Goal: Task Accomplishment & Management: Manage account settings

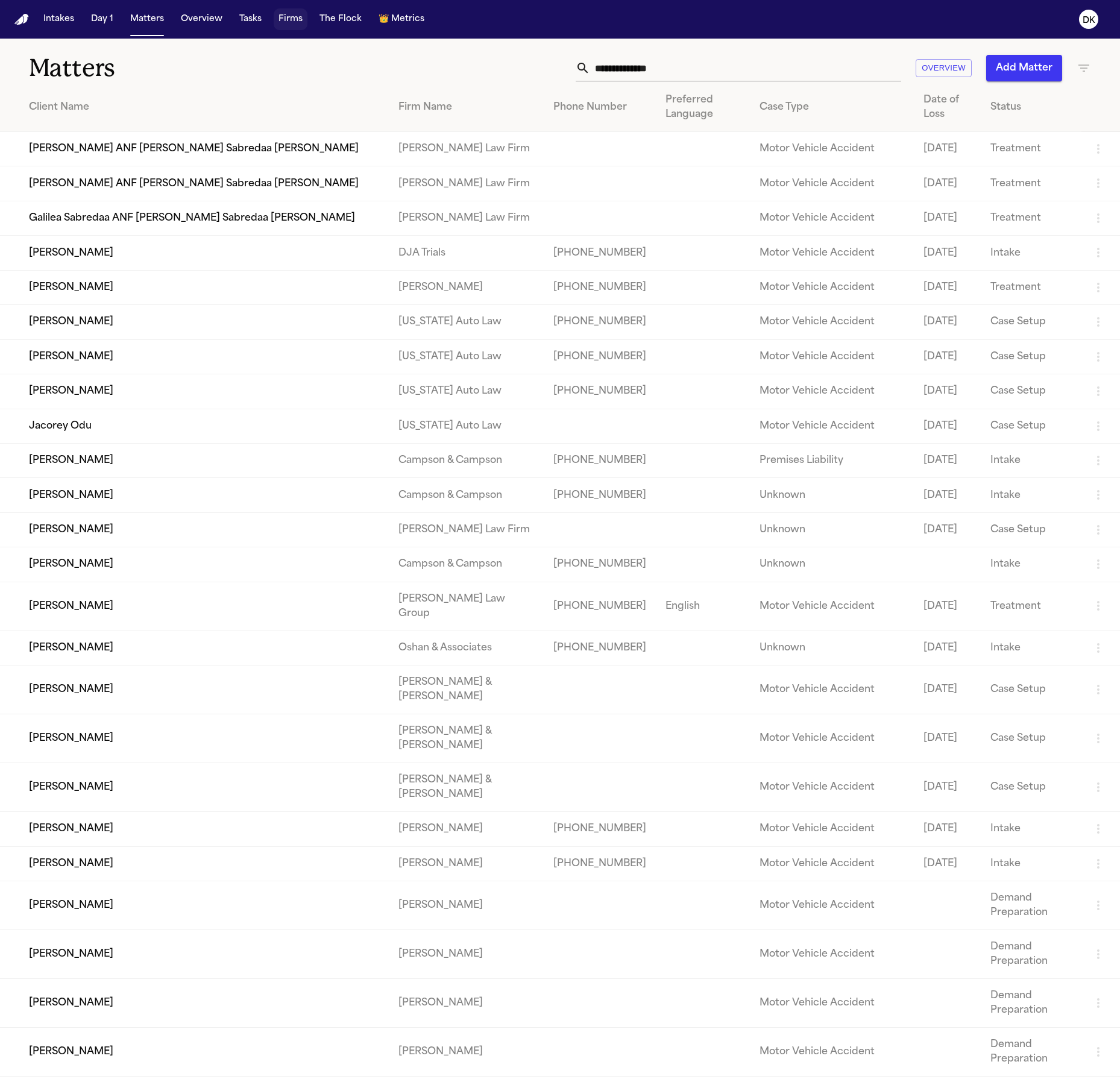
click at [295, 22] on button "Firms" at bounding box center [291, 19] width 34 height 22
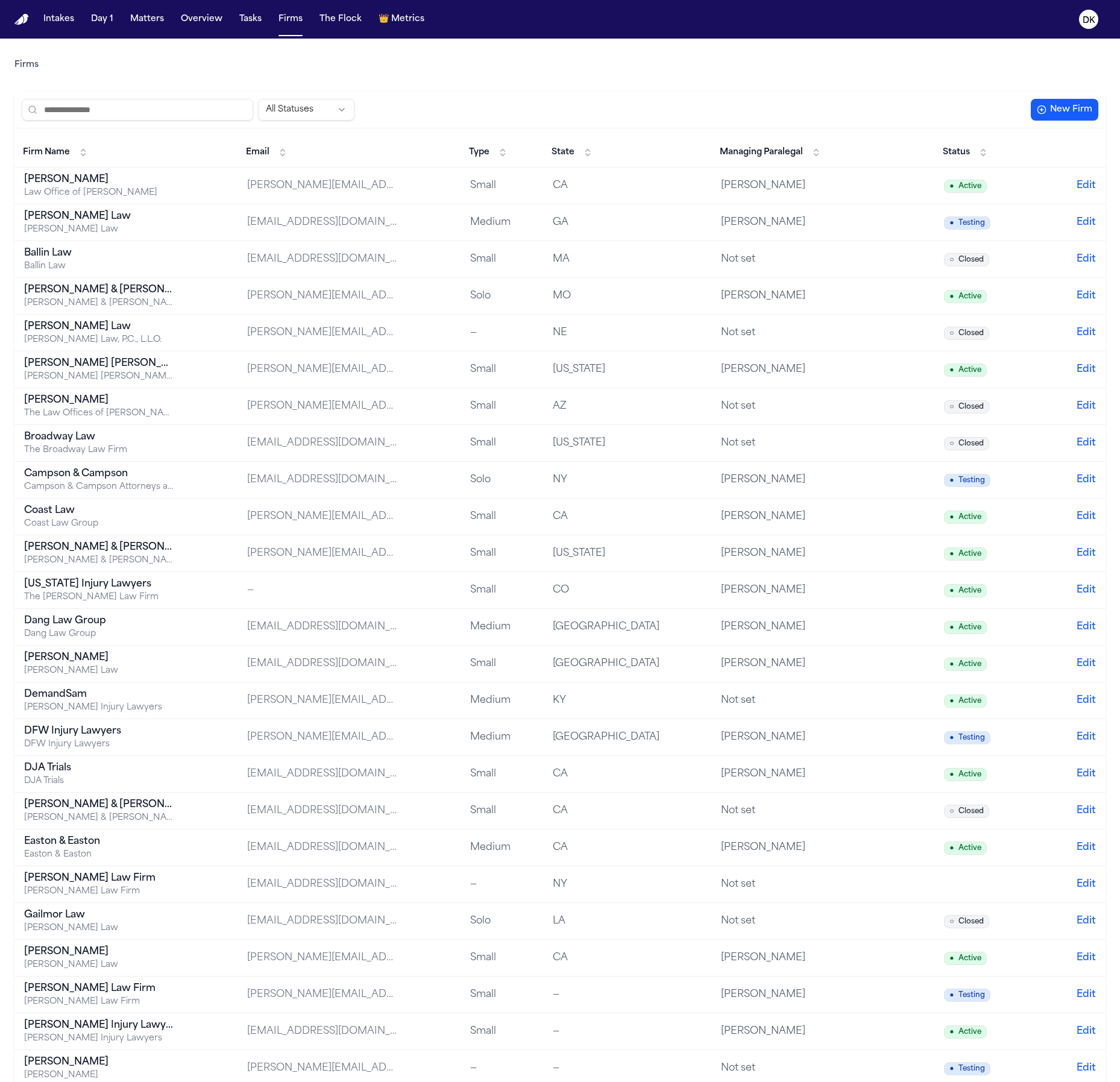
scroll to position [67, 0]
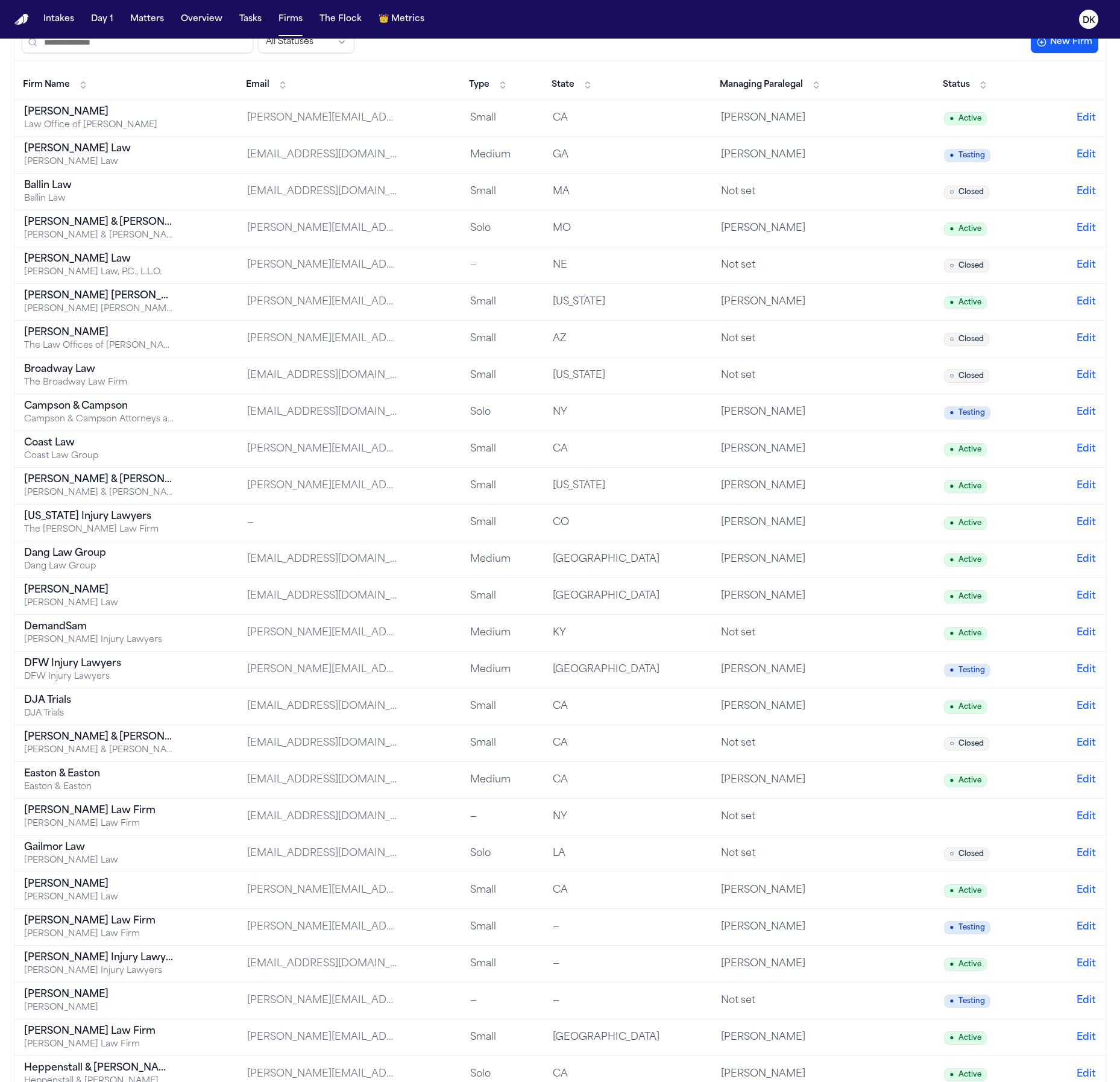
click at [139, 800] on td "Finch Law Firm Finch Law Firm" at bounding box center [126, 817] width 223 height 37
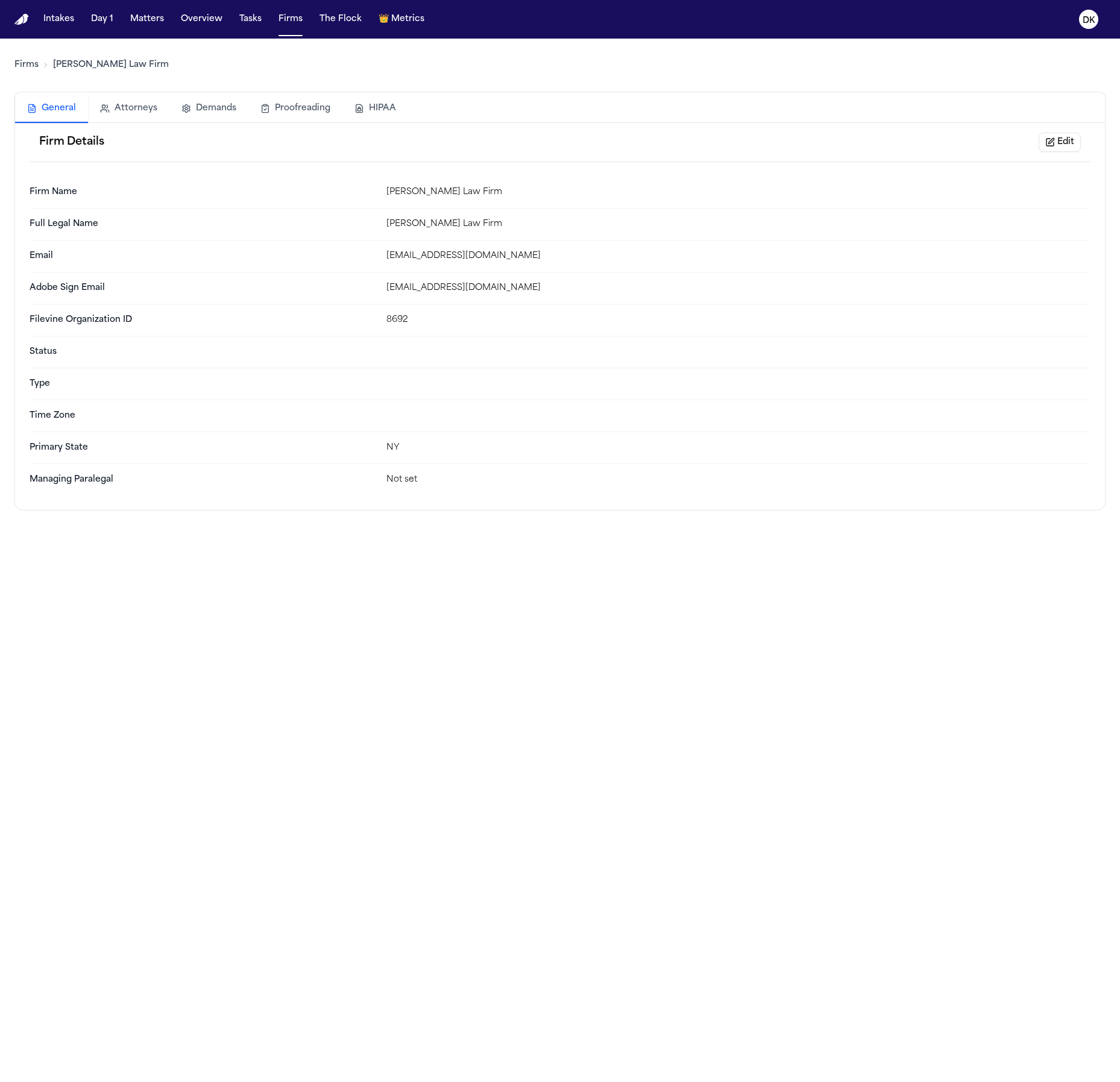
click at [332, 108] on button "Proofreading" at bounding box center [295, 108] width 94 height 27
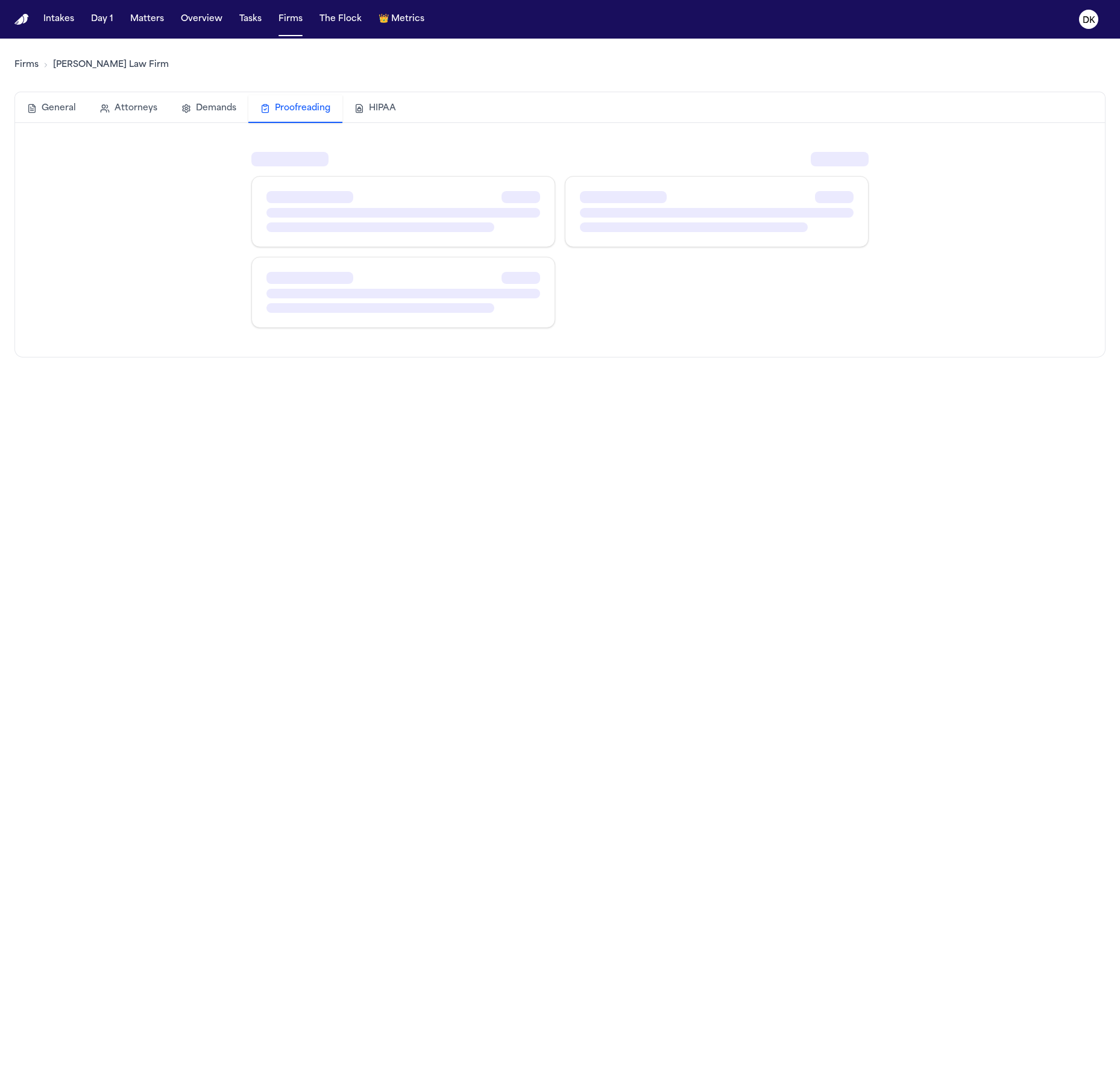
click at [413, 109] on div "General Attorneys Demands Proofreading HIPAA" at bounding box center [560, 109] width 1090 height 29
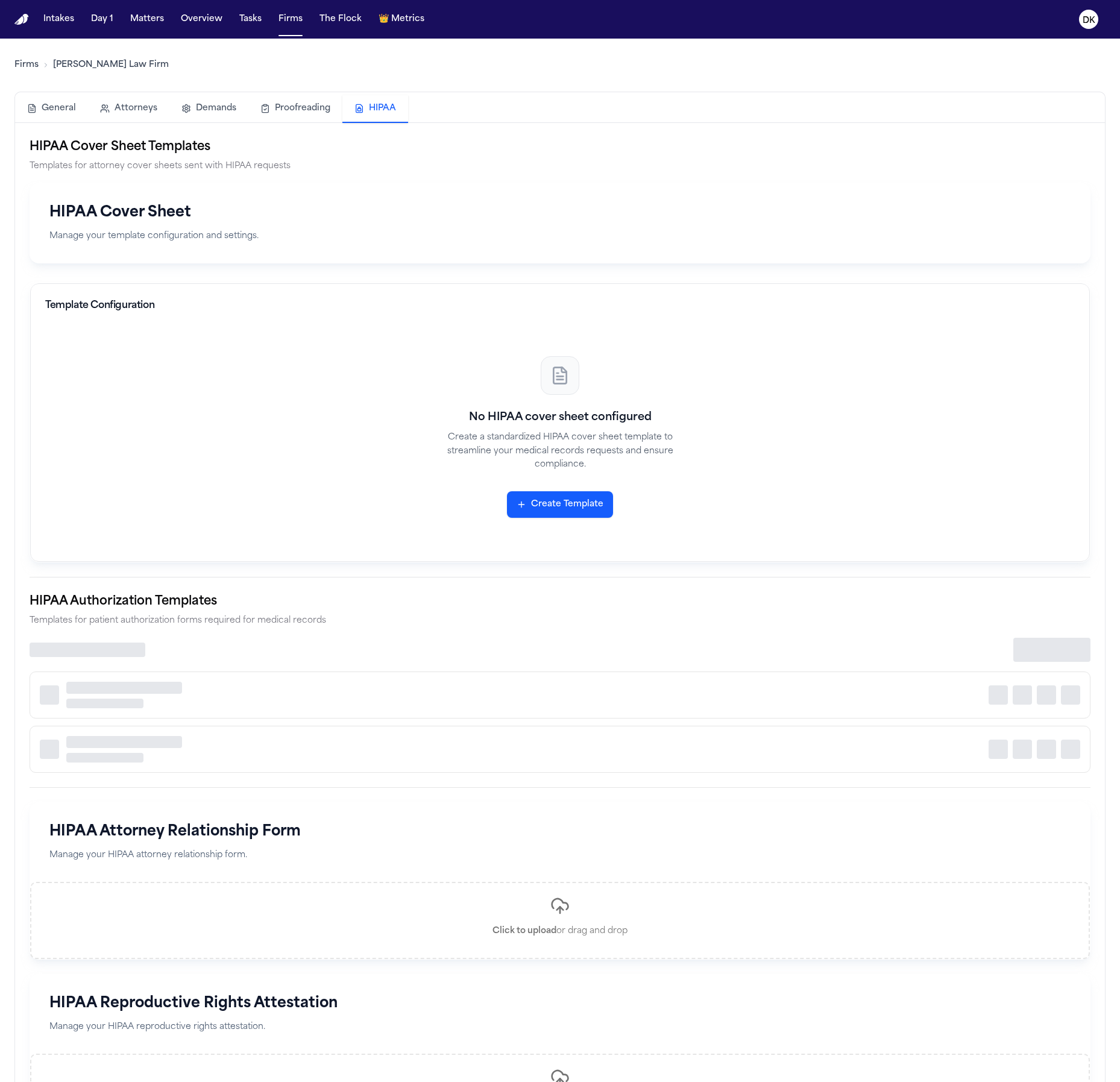
click at [370, 115] on button "HIPAA" at bounding box center [375, 108] width 65 height 28
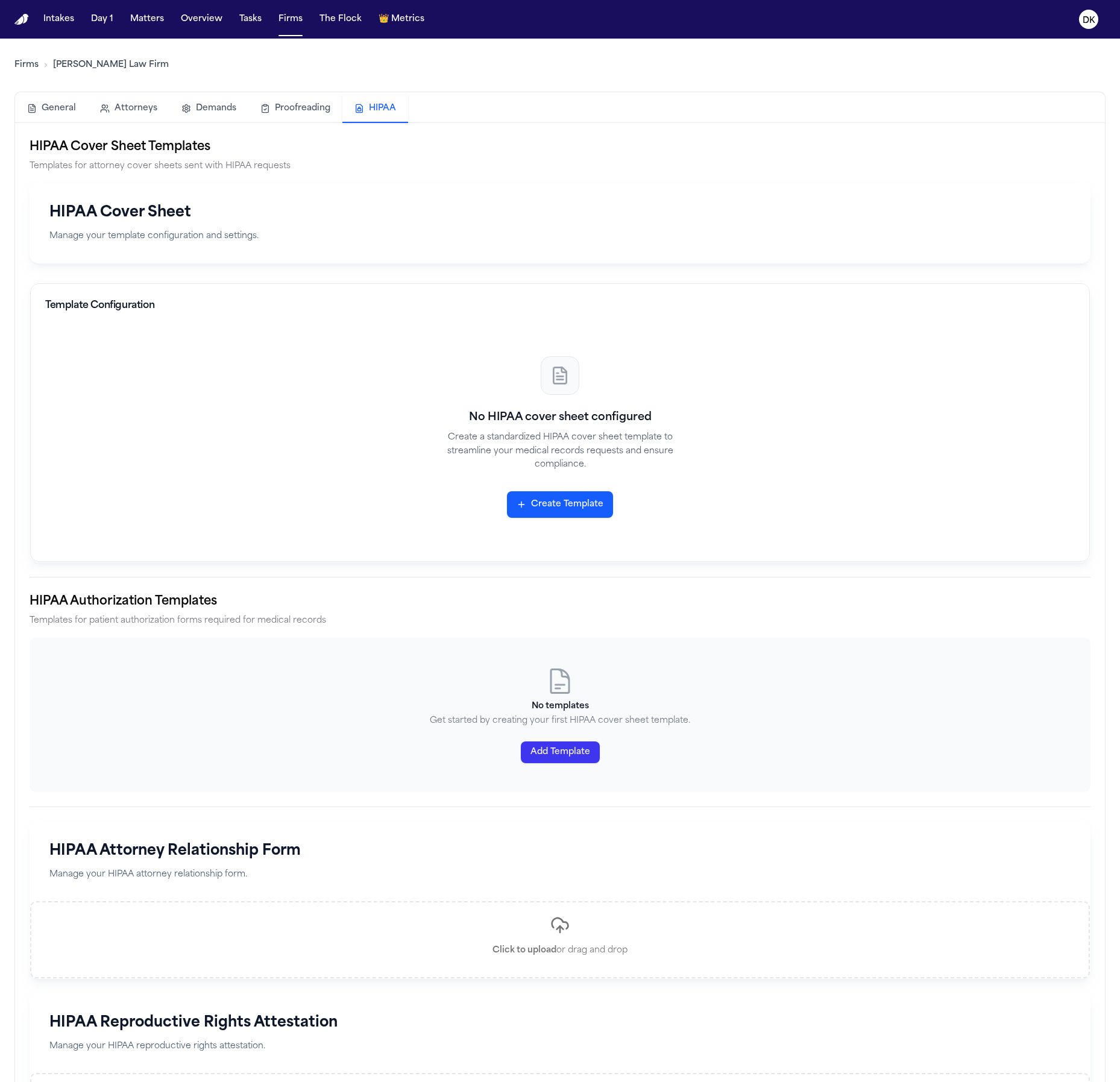
click at [570, 508] on button "Create Template" at bounding box center [560, 505] width 106 height 27
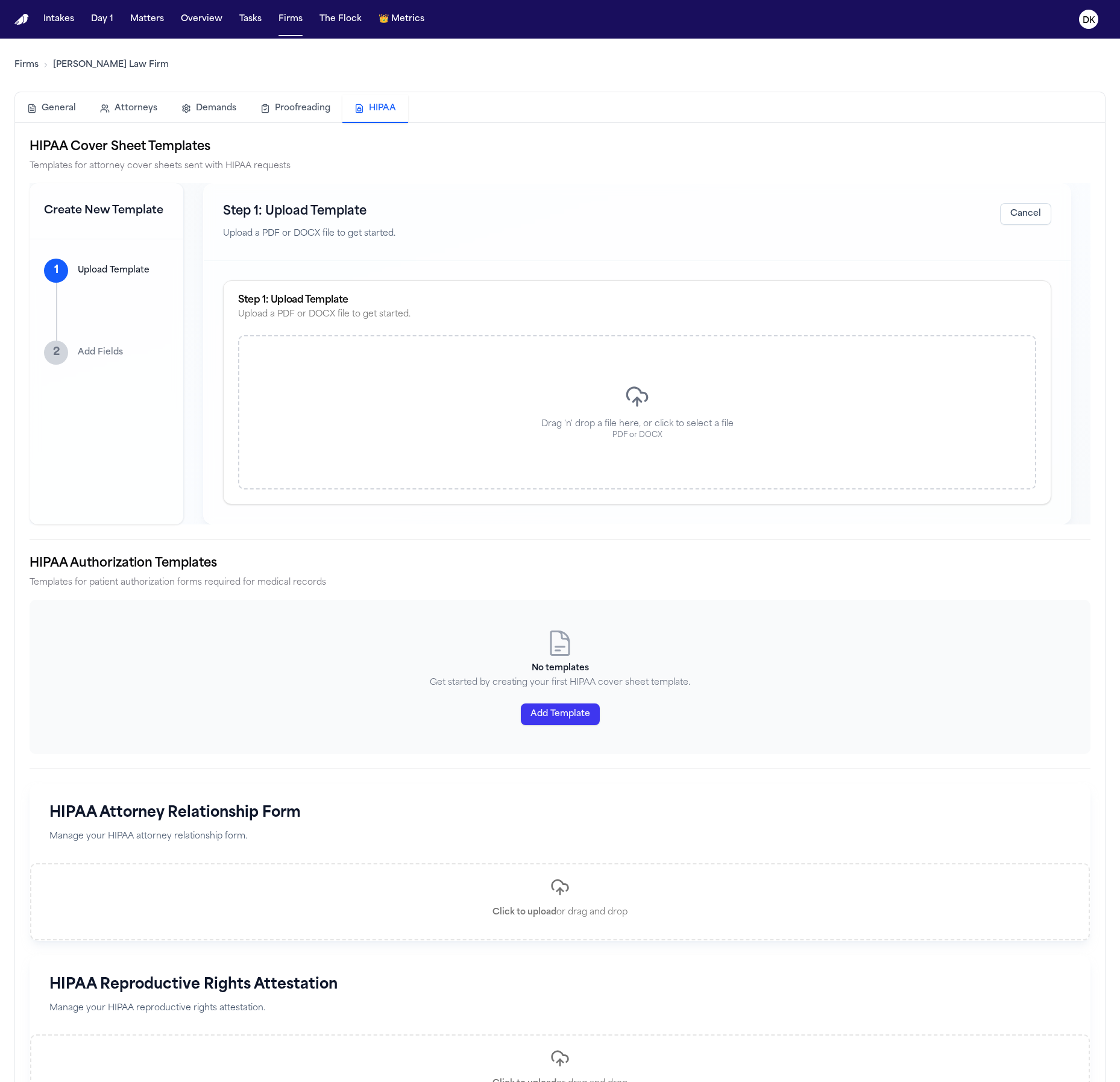
click at [685, 392] on div "Drag 'n' drop a file here, or click to select a file PDF or DOCX" at bounding box center [638, 412] width 798 height 154
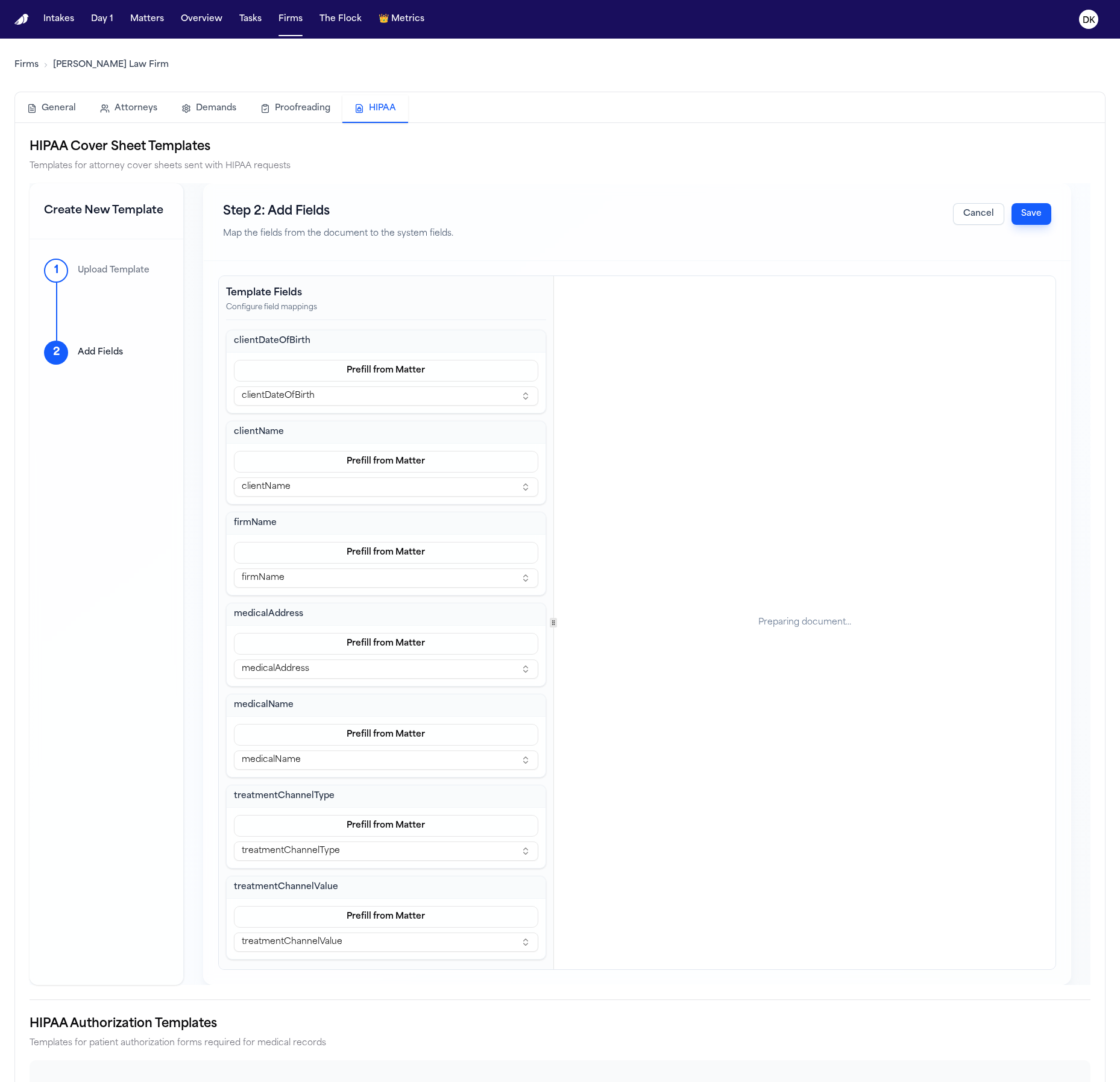
scroll to position [112, 0]
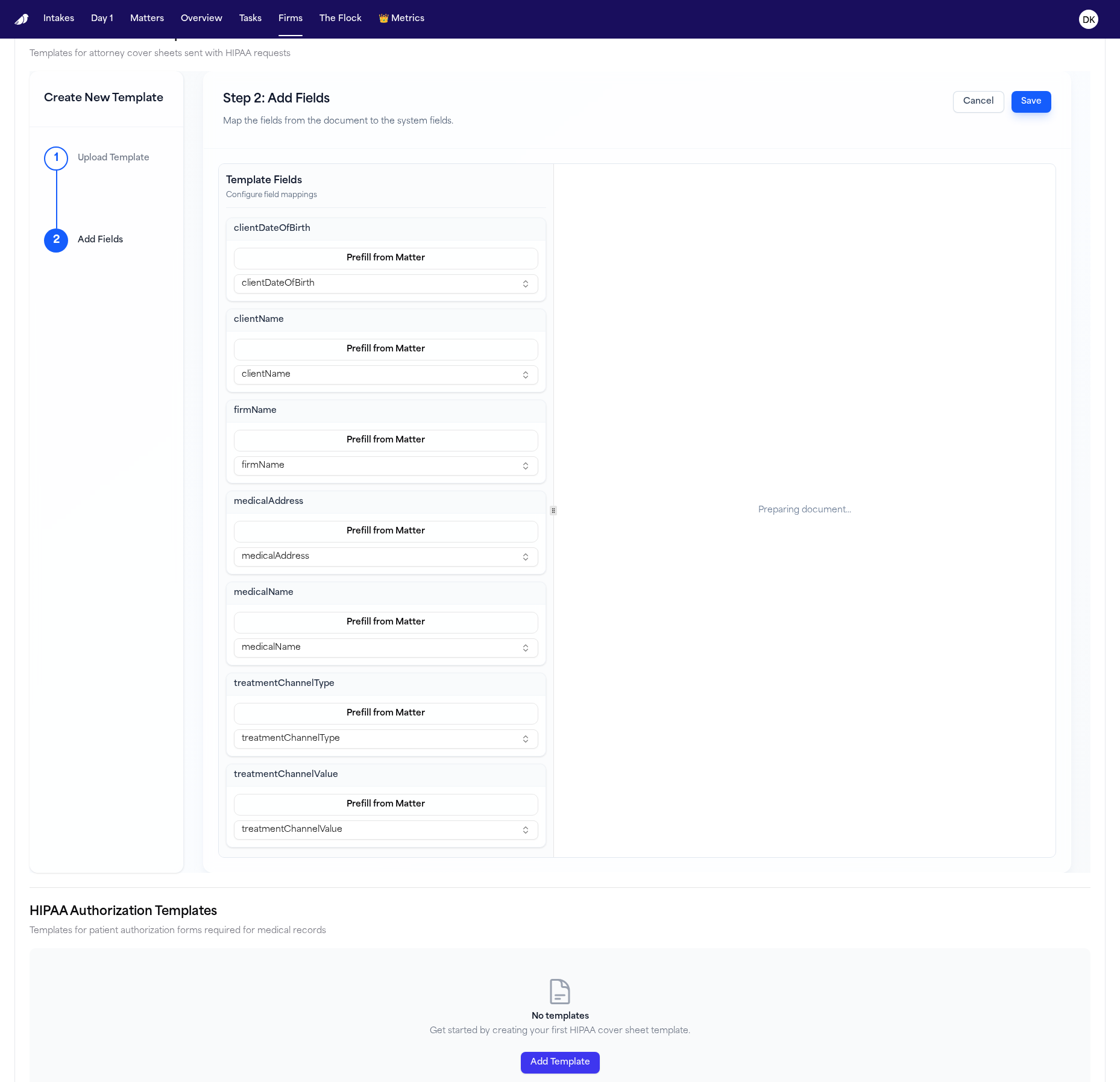
click at [803, 506] on div "Preparing document..." at bounding box center [805, 510] width 93 height 12
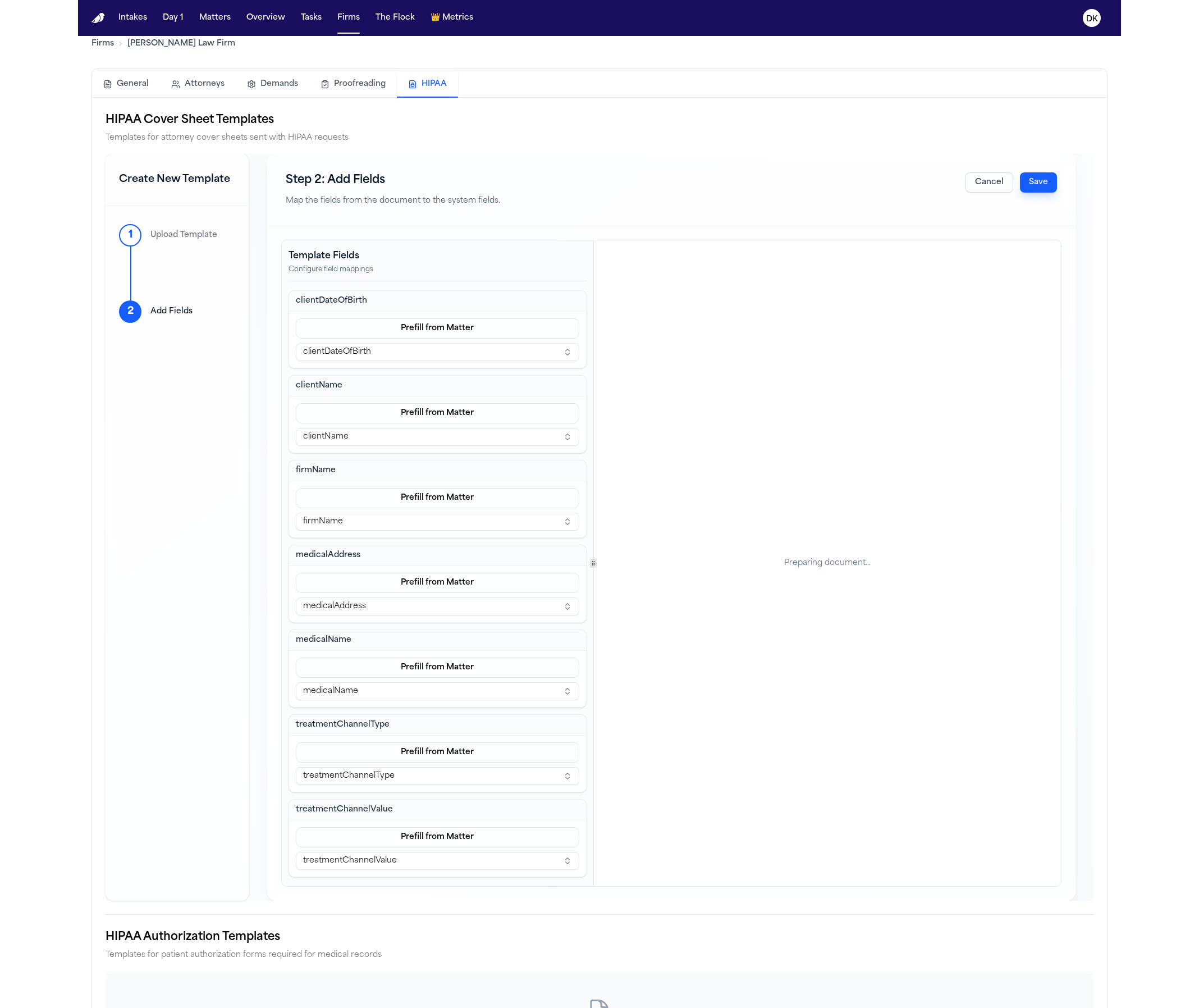
scroll to position [0, 0]
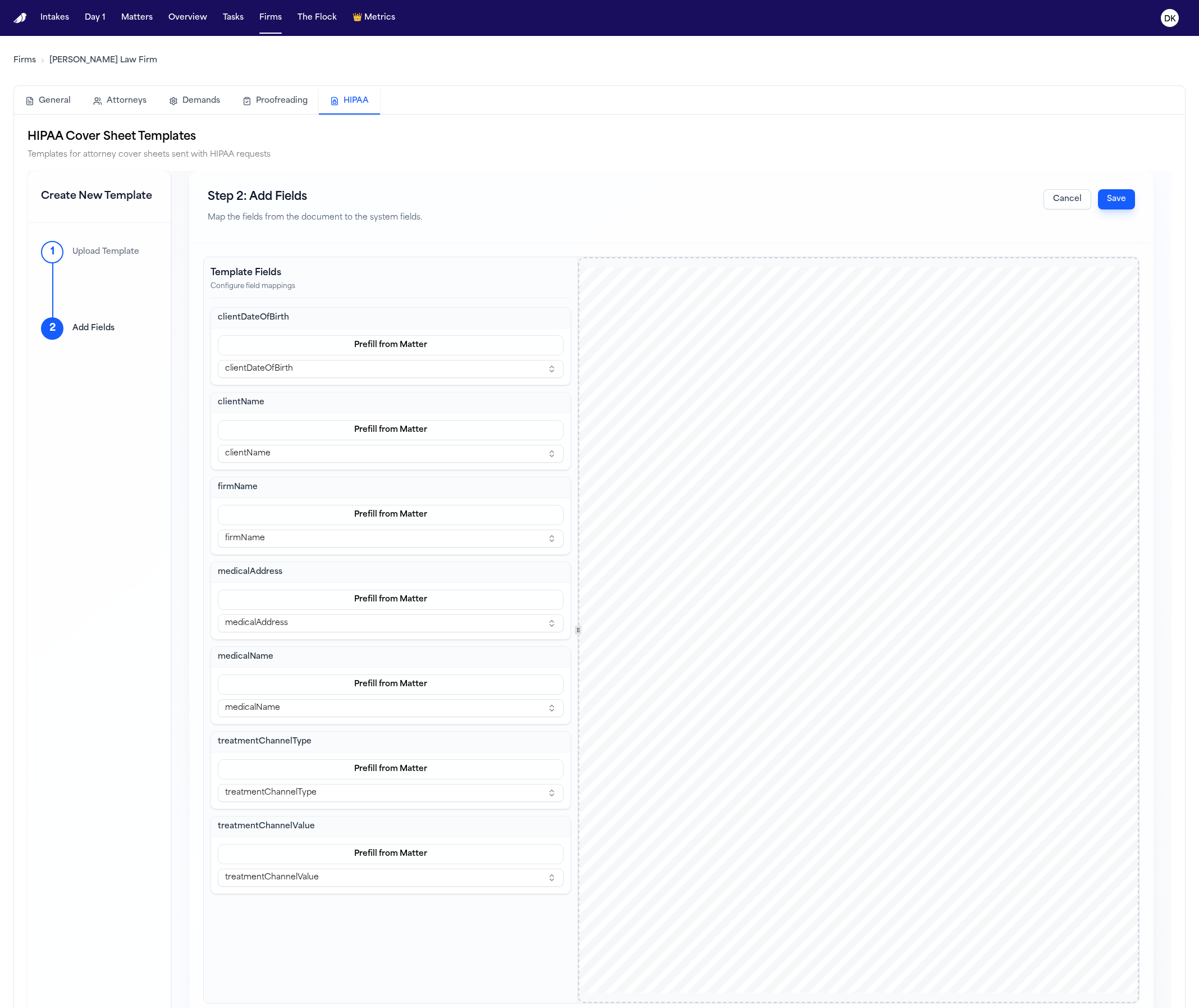
click at [965, 393] on div "Johnson & Associates Sent Via FAX: 1234567890 Phoenix General Hospital 789 Hosp…" at bounding box center [859, 630] width 561 height 726
click at [1043, 195] on button "Save" at bounding box center [1116, 200] width 37 height 20
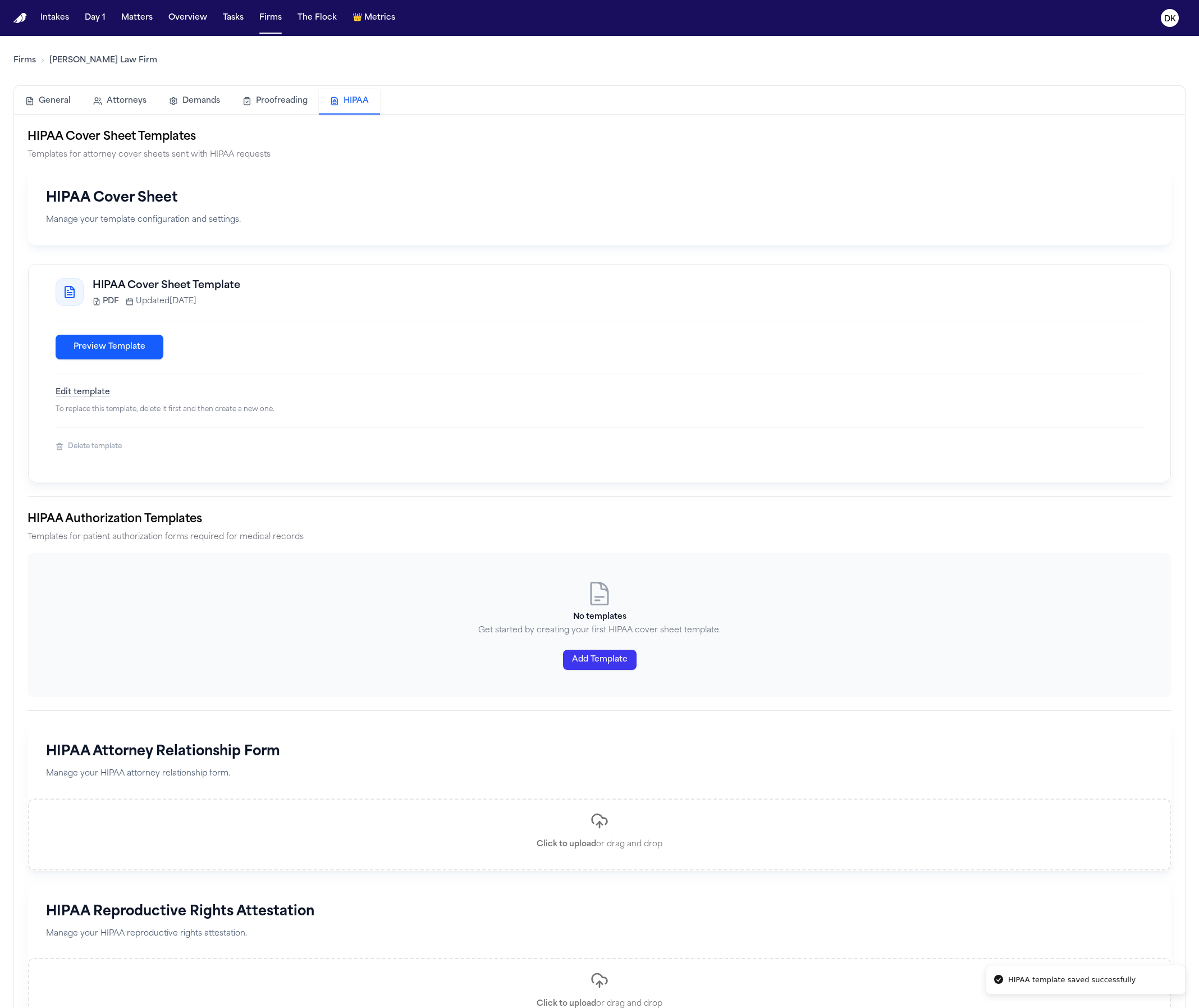
click at [89, 387] on button "Edit template" at bounding box center [83, 392] width 54 height 11
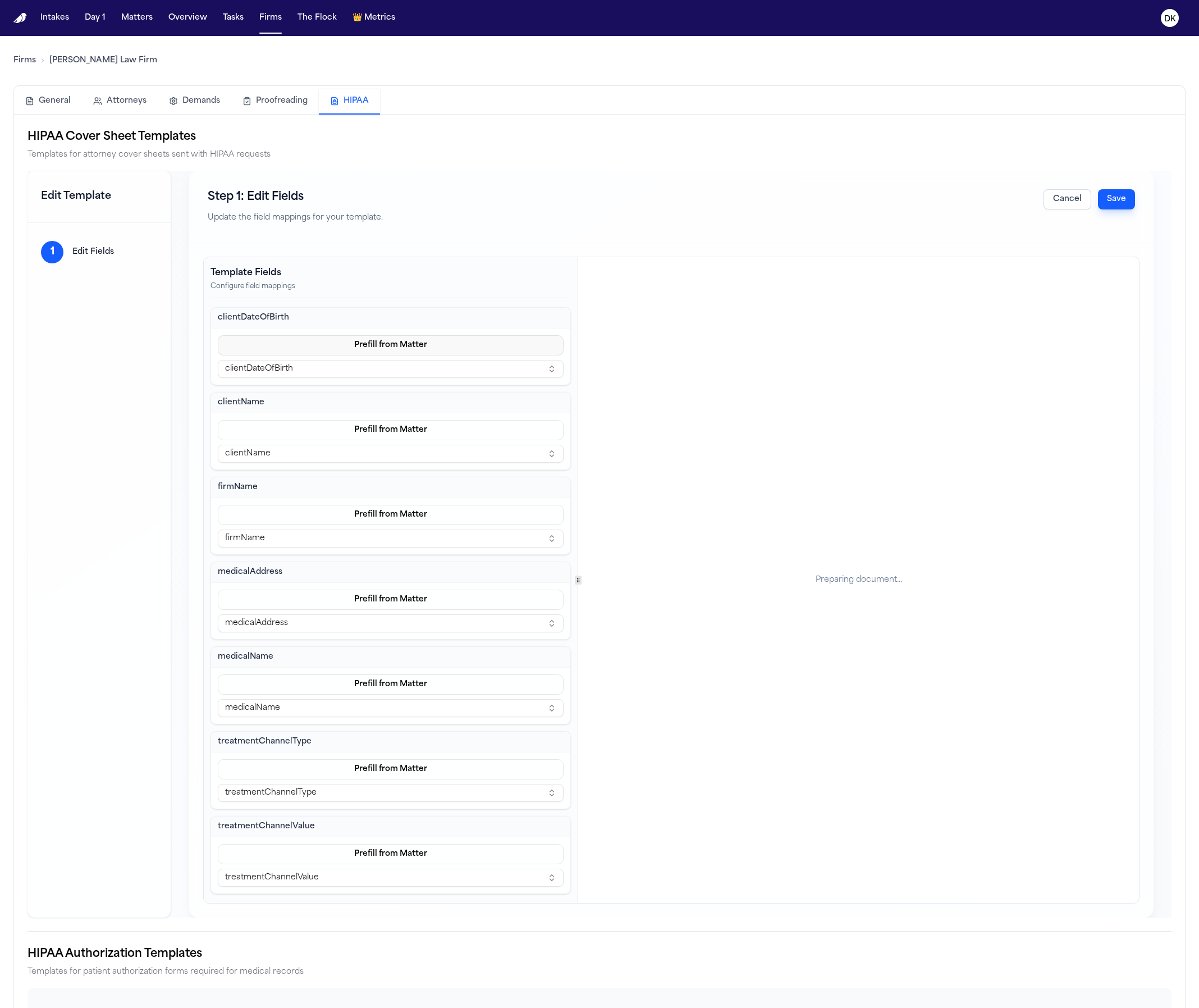
click at [432, 352] on button "Prefill from Matter" at bounding box center [391, 345] width 346 height 20
click at [776, 370] on div "Template Fields Configure field mappings clientDateOfBirth Prefill from Matter …" at bounding box center [671, 580] width 935 height 646
click at [1043, 195] on button "Cancel" at bounding box center [1067, 200] width 48 height 20
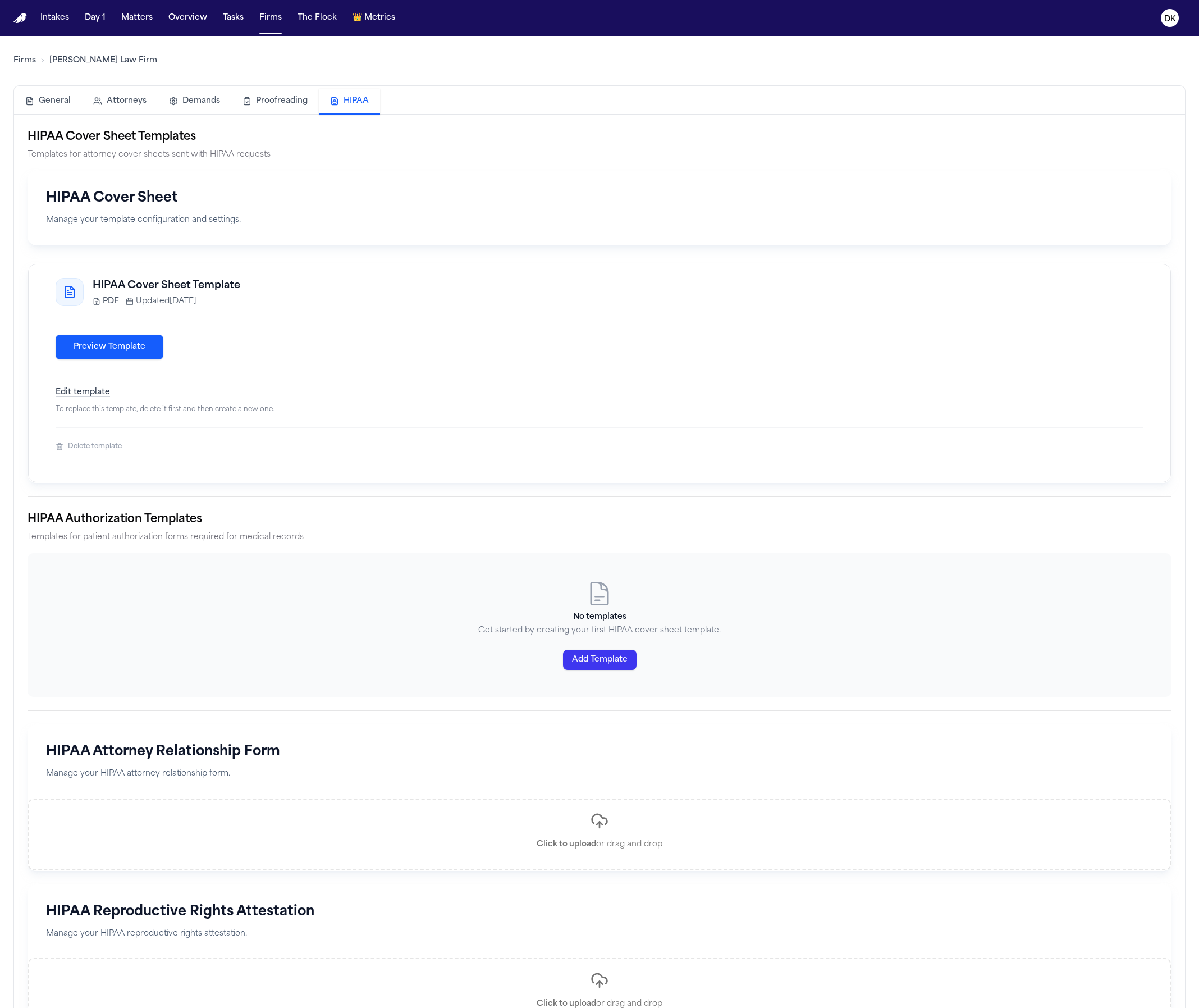
click at [193, 288] on h3 "HIPAA Cover Sheet Template" at bounding box center [618, 286] width 1051 height 16
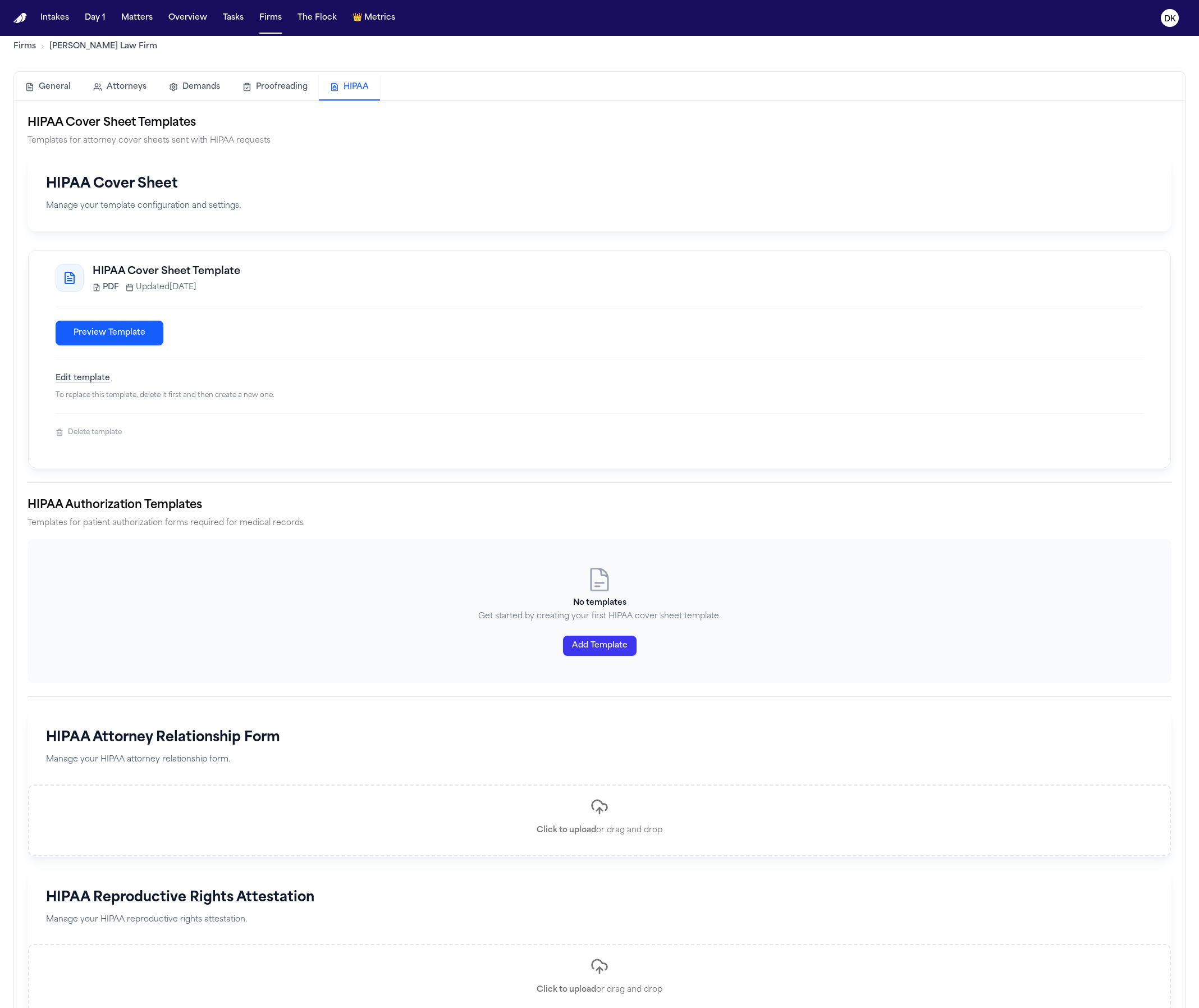
click at [86, 375] on button "Edit template" at bounding box center [83, 377] width 54 height 11
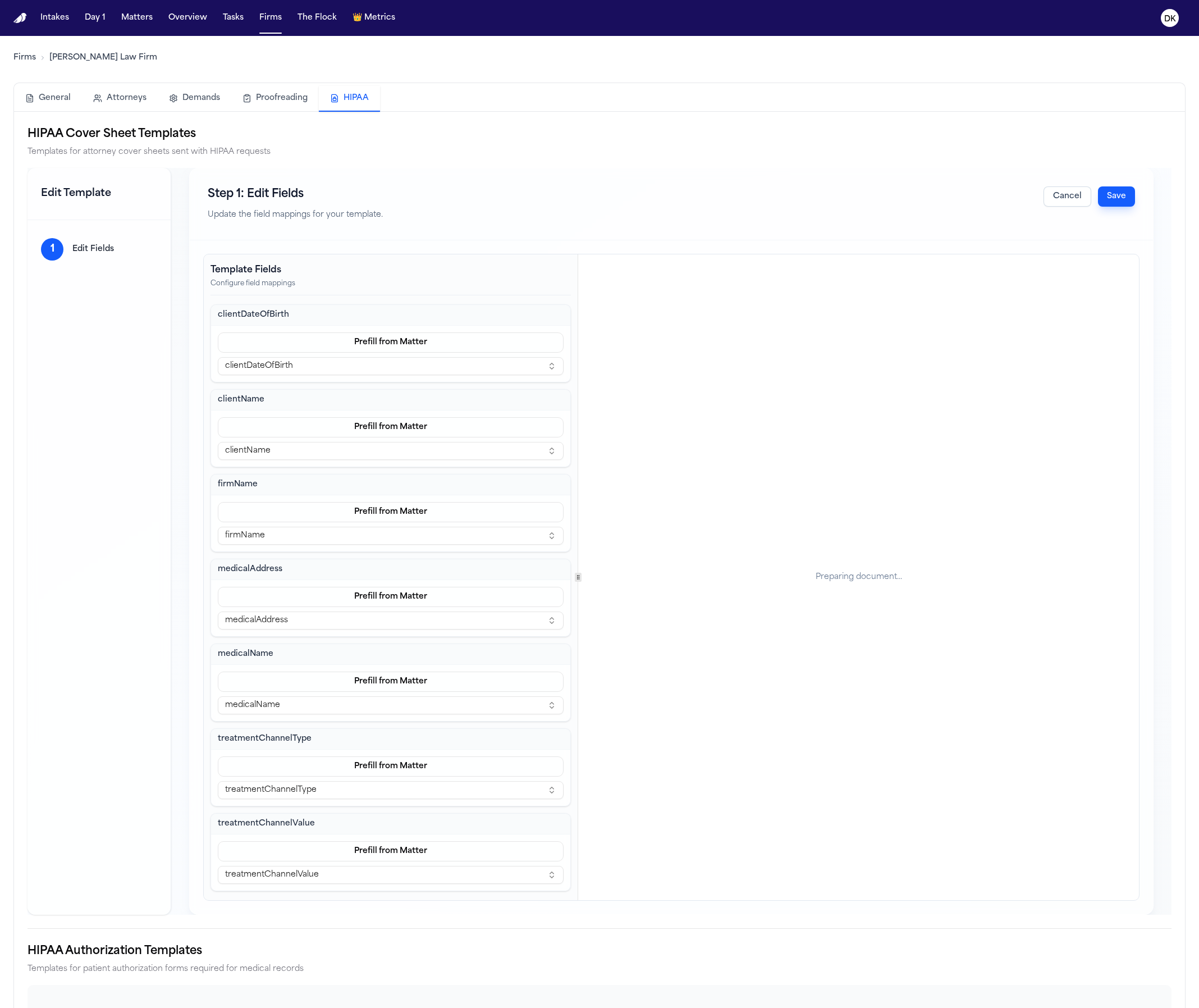
scroll to position [0, 0]
click at [1043, 193] on button "Cancel" at bounding box center [1067, 200] width 48 height 20
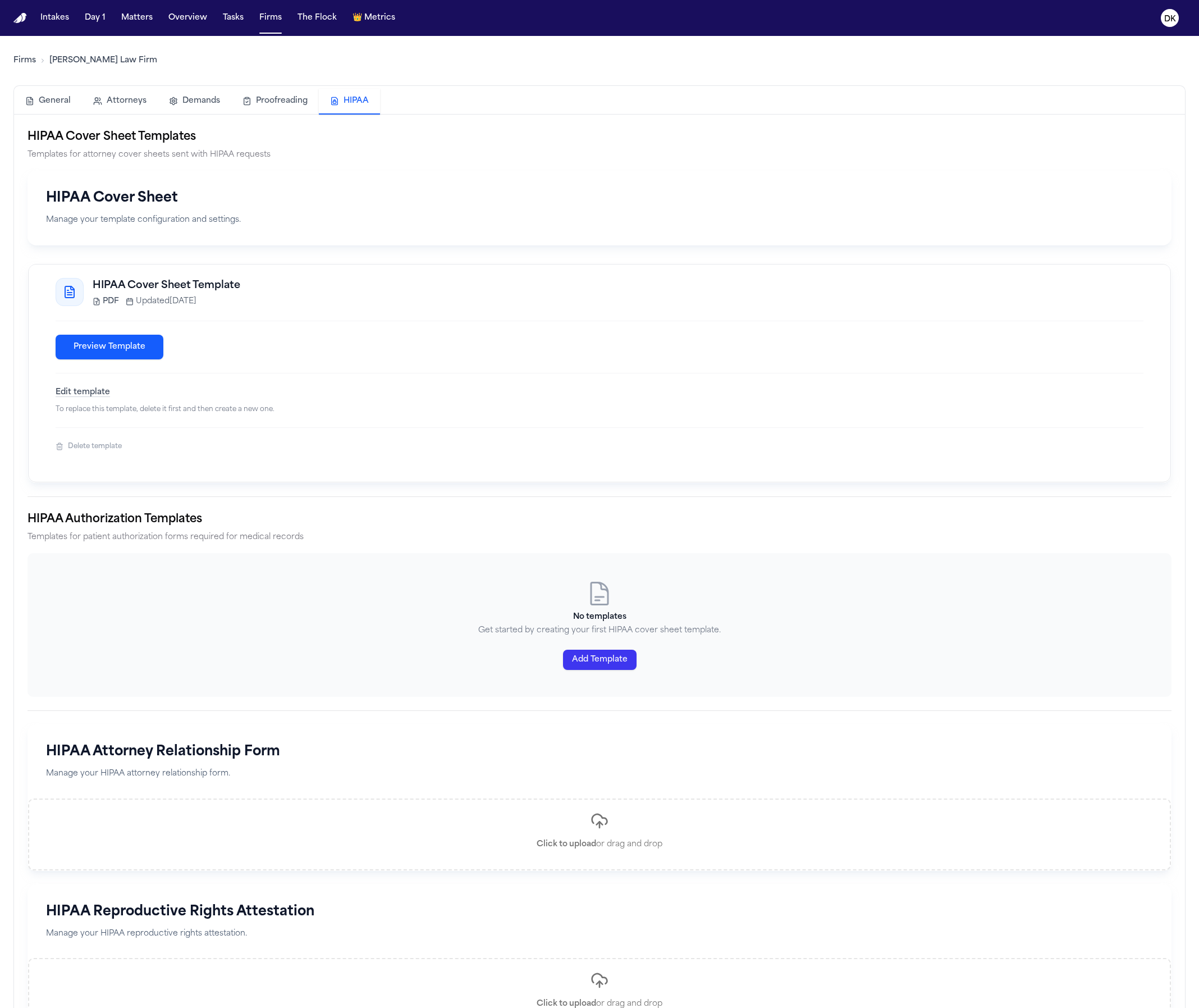
click at [155, 409] on p "To replace this template, delete it first and then create a new one." at bounding box center [600, 409] width 1088 height 9
click at [174, 416] on div "HIPAA Cover Sheet Template PDF Updated Oct 2, 2025 Preview Template Edit templa…" at bounding box center [599, 373] width 1115 height 190
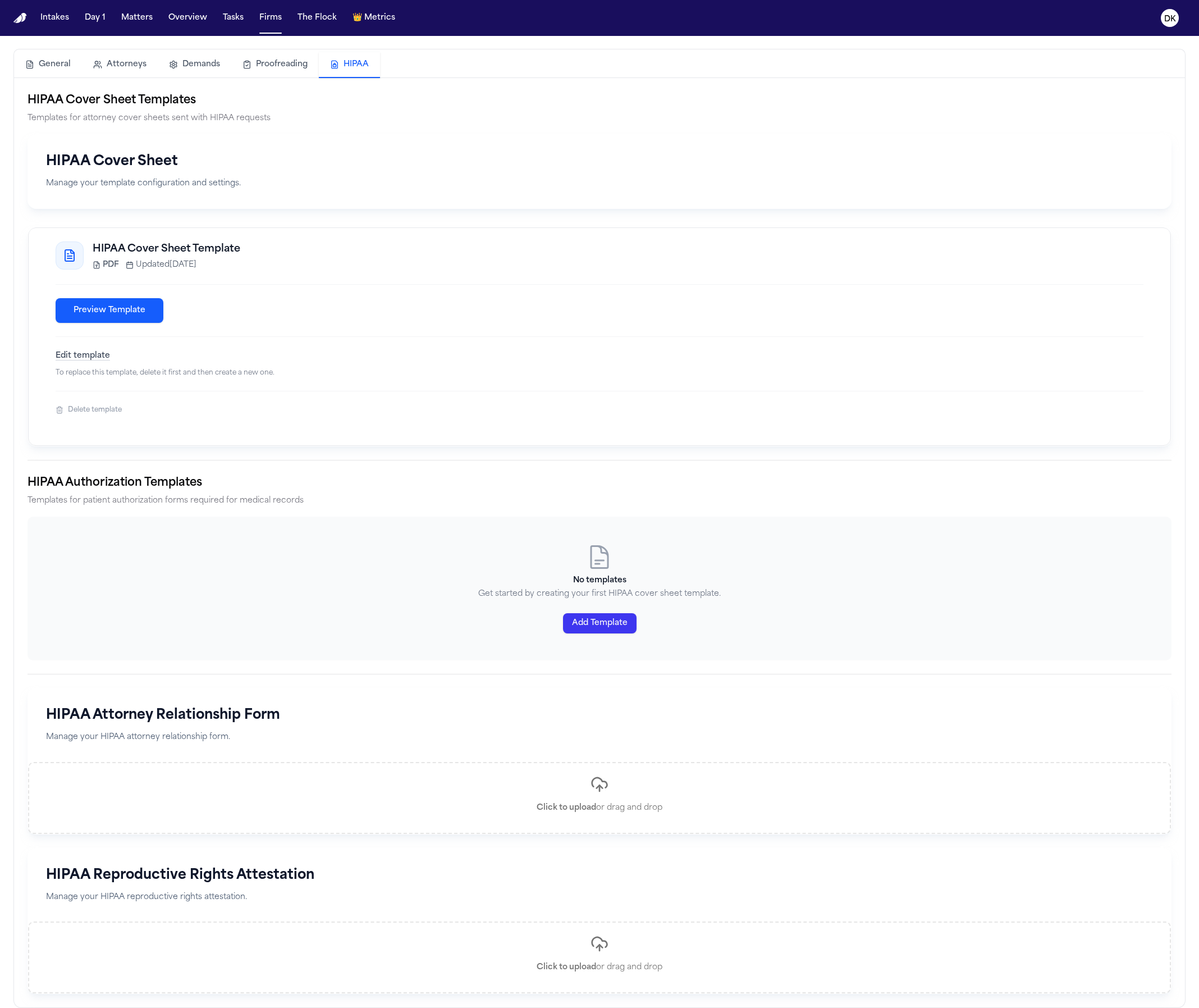
click at [585, 610] on div "No templates Get started by creating your first HIPAA cover sheet template. Add…" at bounding box center [600, 589] width 1144 height 144
click at [604, 626] on button "Add Template" at bounding box center [600, 623] width 73 height 20
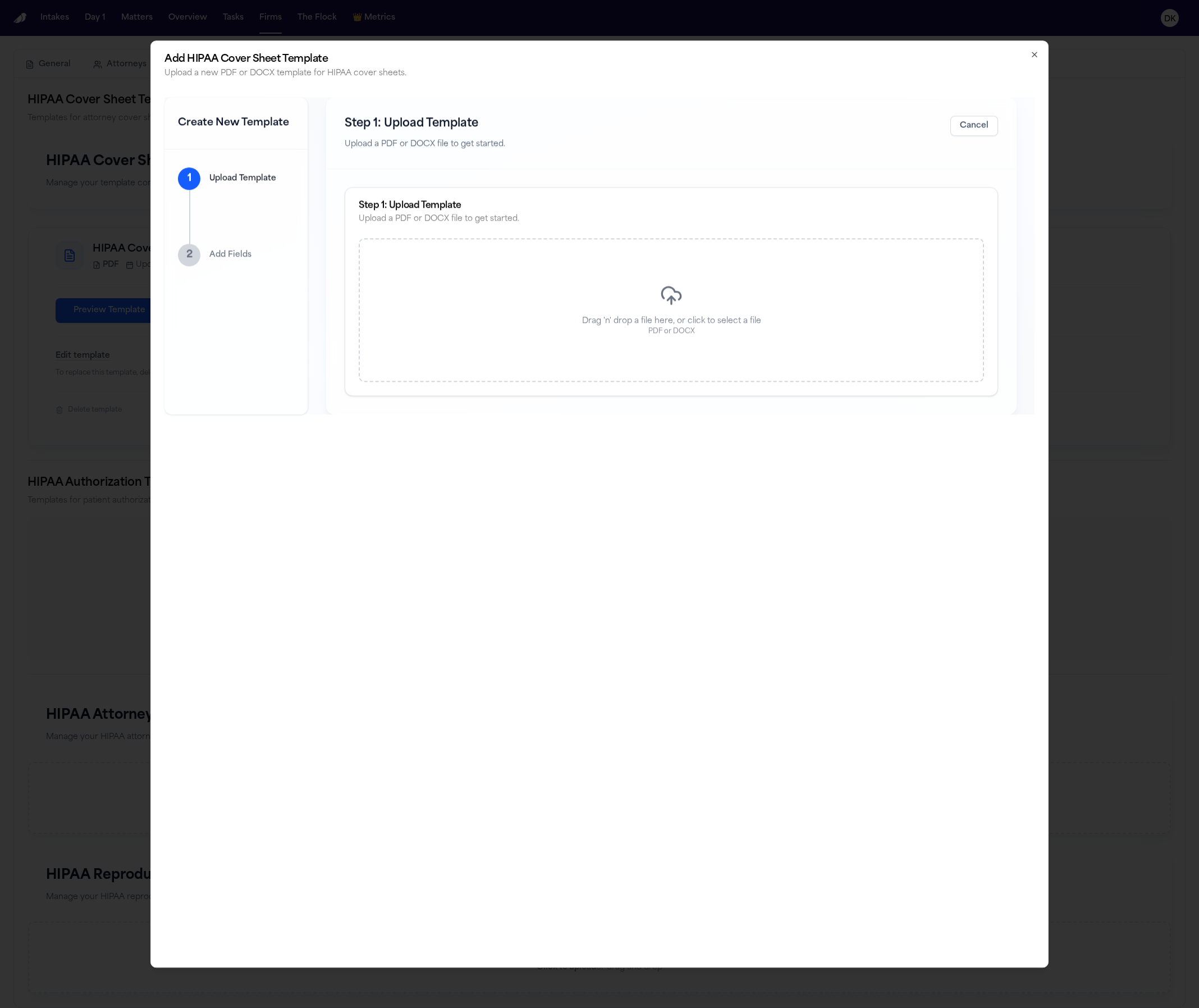
click at [663, 299] on icon at bounding box center [671, 293] width 18 height 13
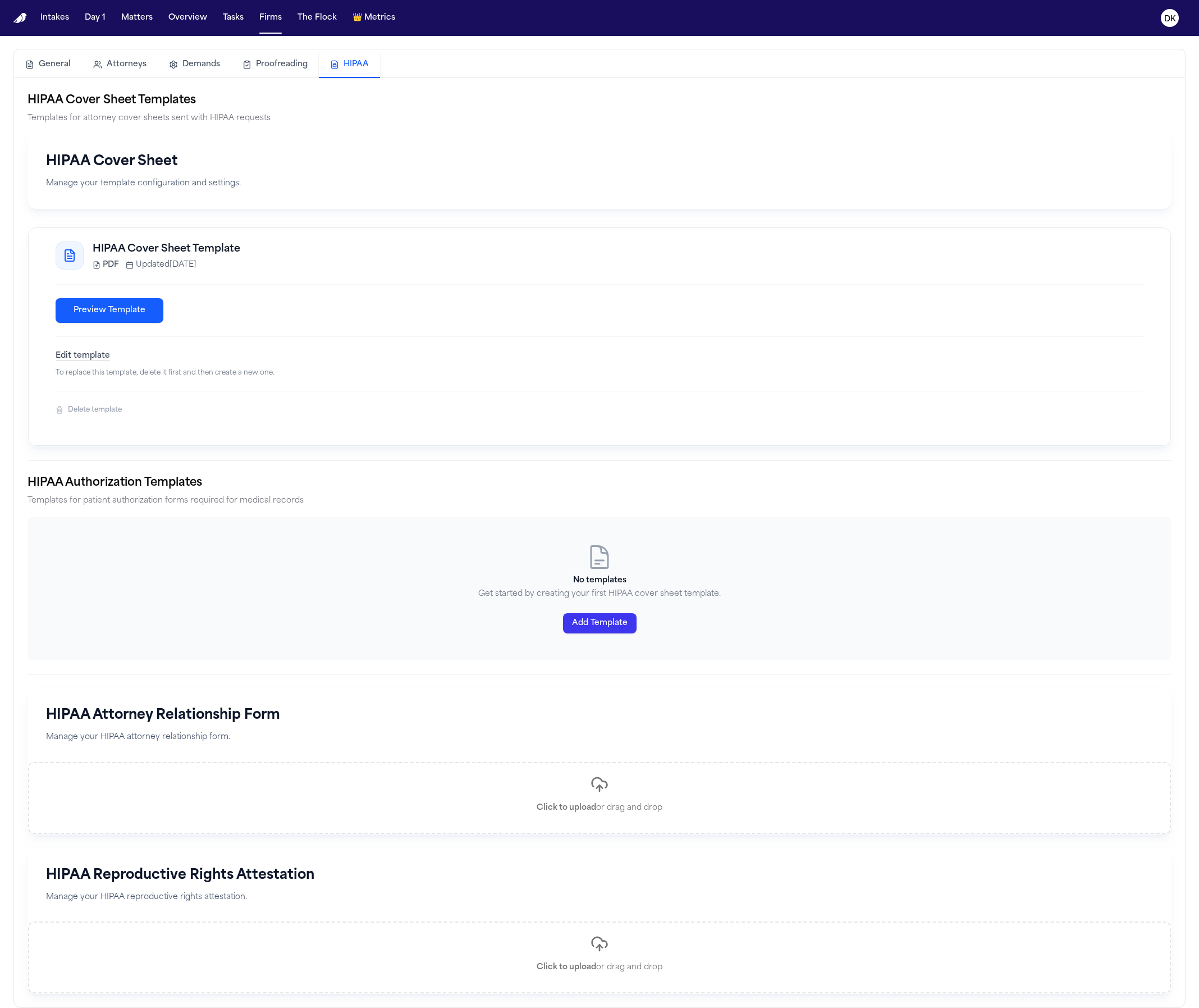
click at [614, 626] on button "Add Template" at bounding box center [600, 623] width 73 height 20
click at [585, 627] on button "Add Template" at bounding box center [600, 623] width 73 height 20
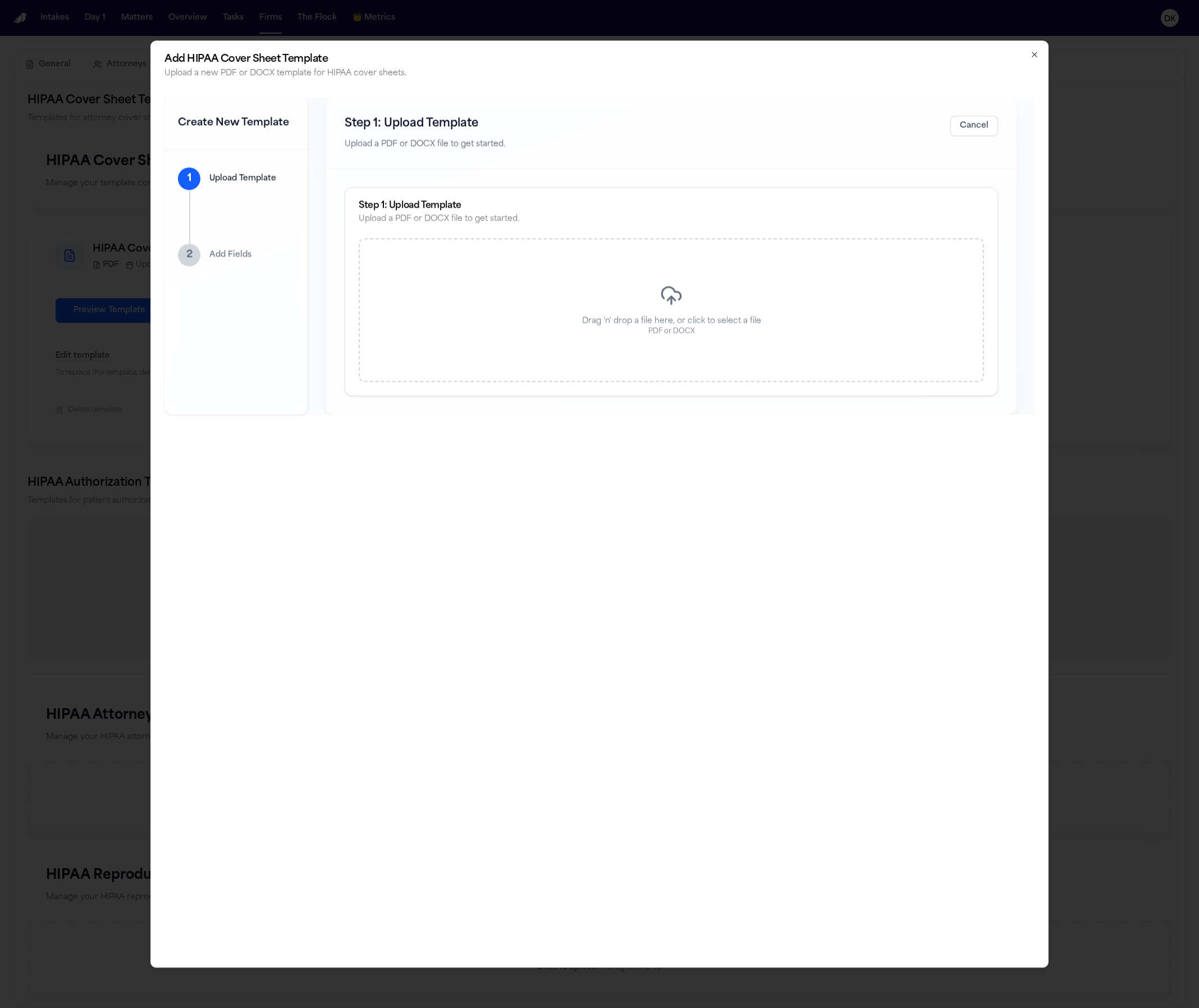
click at [618, 283] on div "Drag 'n' drop a file here, or click to select a file PDF or DOCX" at bounding box center [671, 311] width 625 height 144
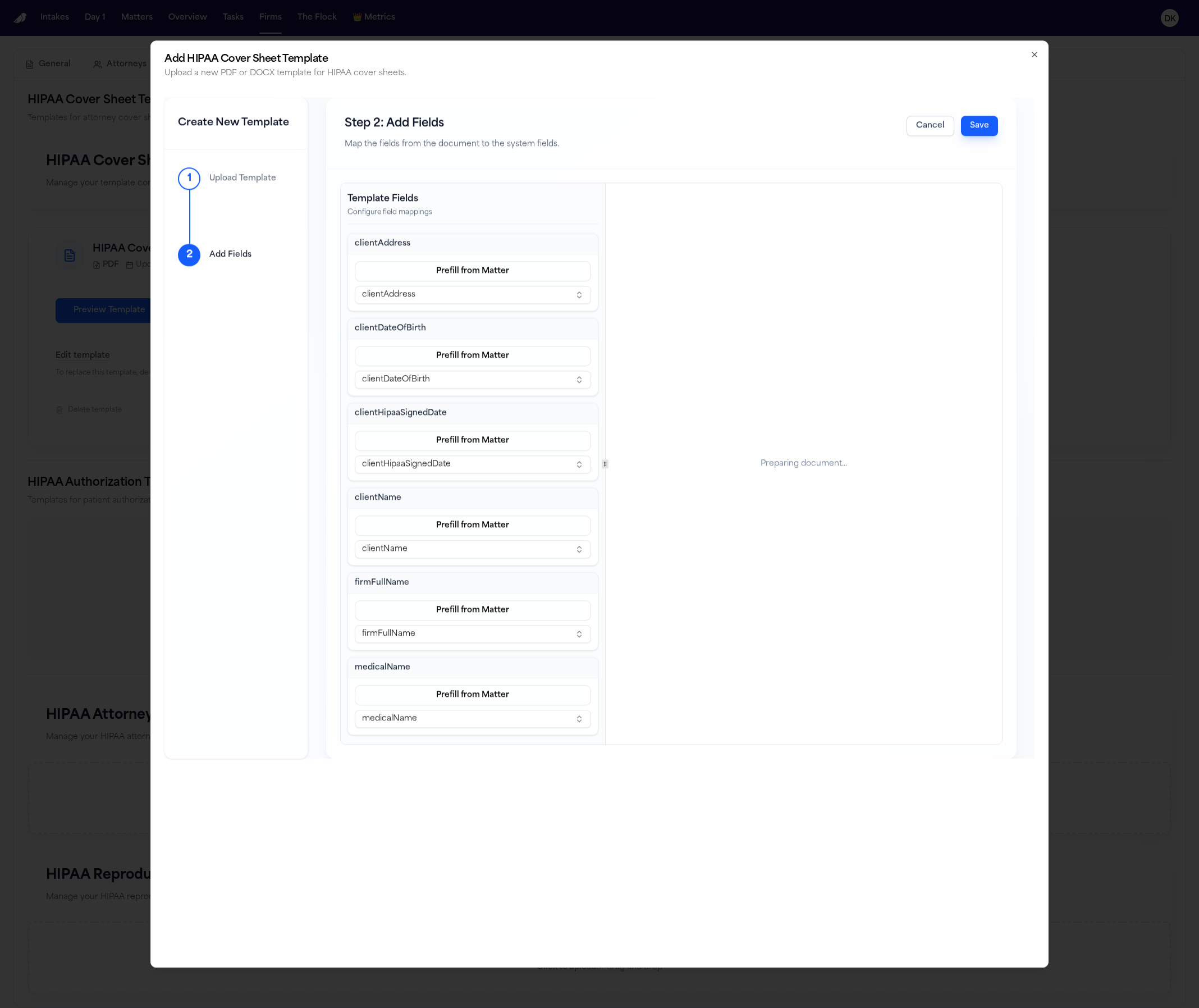
click at [985, 126] on button "Save" at bounding box center [979, 126] width 37 height 20
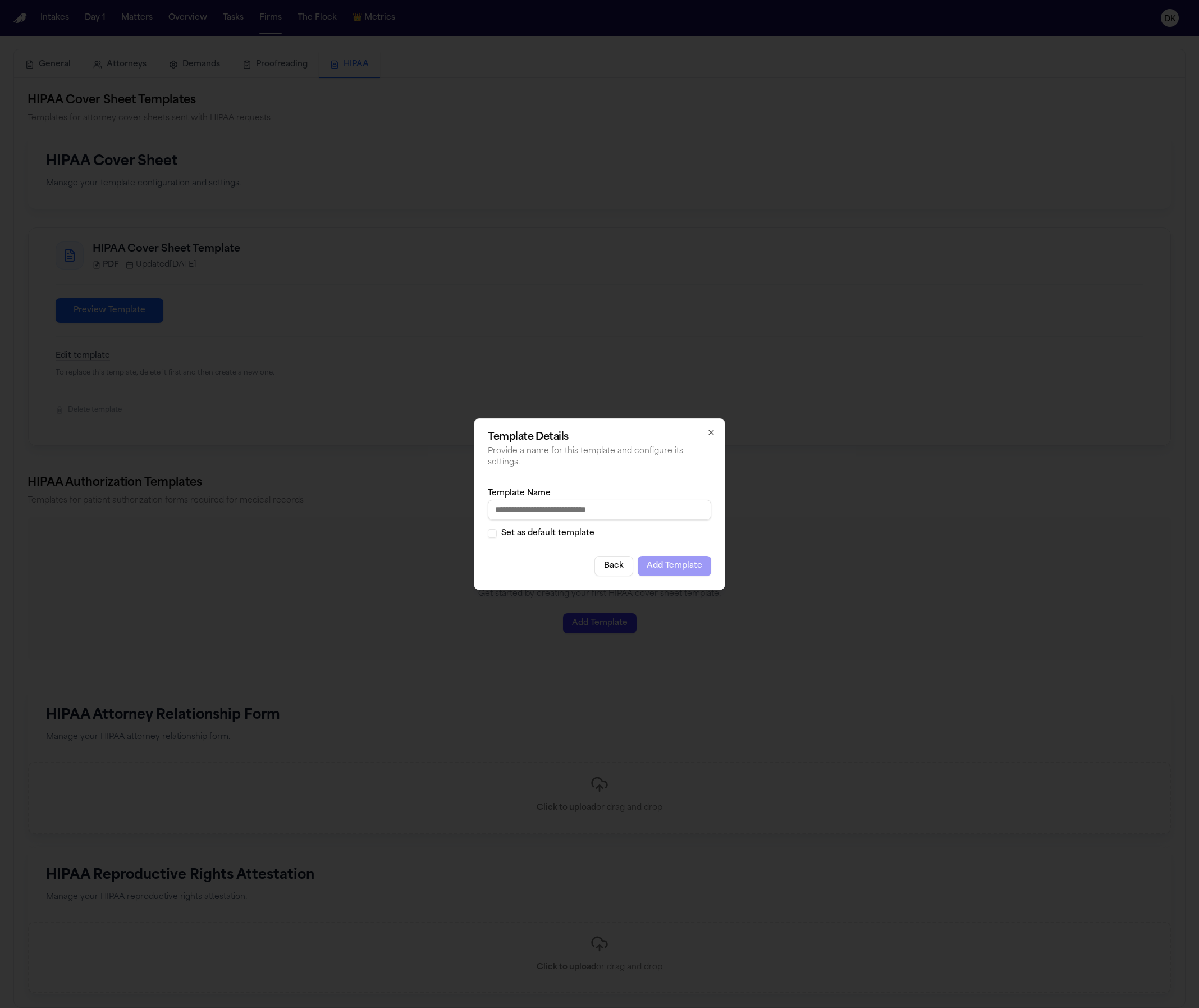
type input "*"
type input "**********"
click at [688, 565] on button "Add Template" at bounding box center [675, 566] width 73 height 20
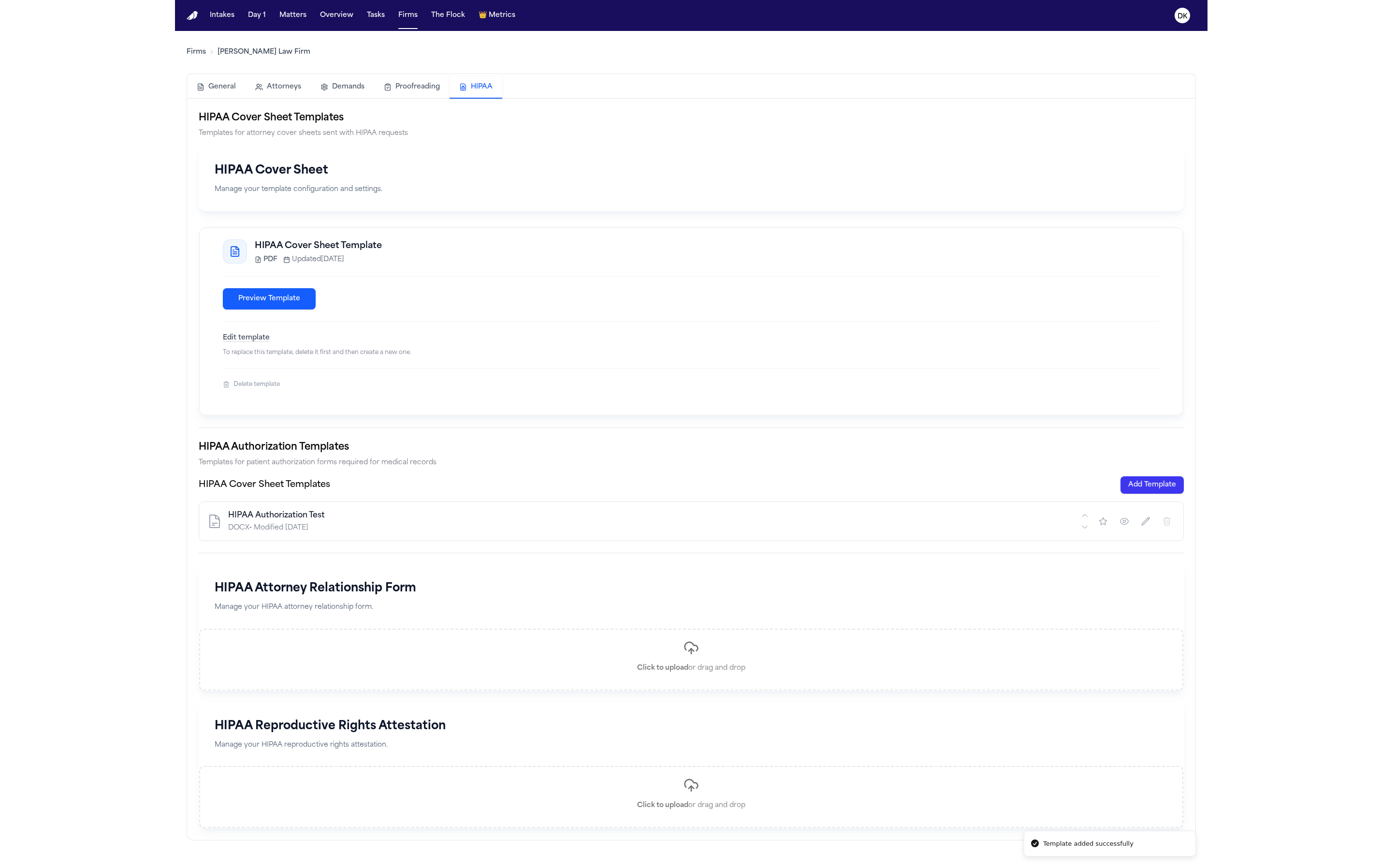
scroll to position [0, 0]
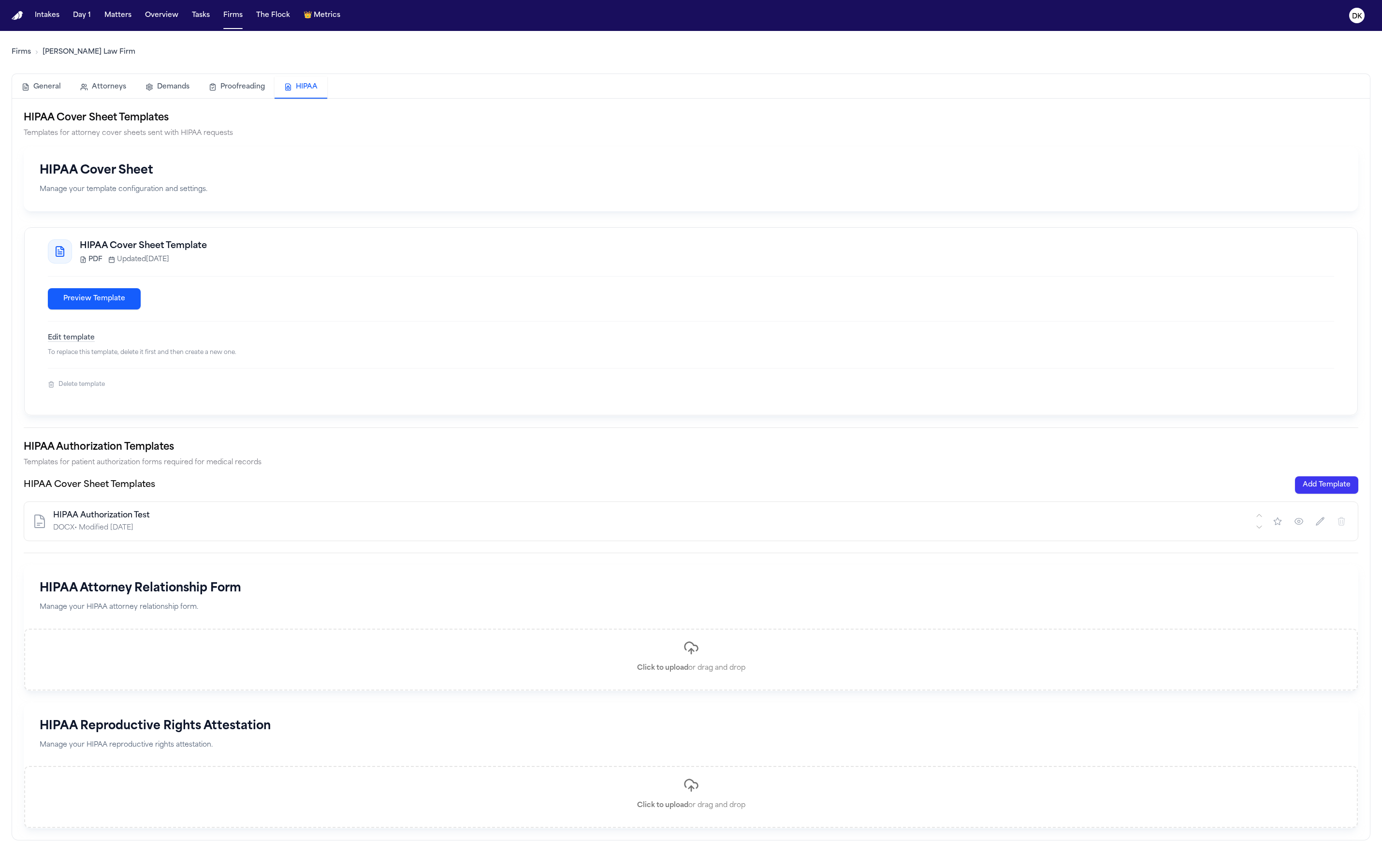
click at [190, 329] on div "Edit template To replace this template, delete it first and then create a new o…" at bounding box center [691, 338] width 1286 height 35
click at [91, 259] on span "PDF" at bounding box center [95, 259] width 14 height 9
click at [162, 257] on span "Updated Oct 2, 2025" at bounding box center [143, 259] width 52 height 9
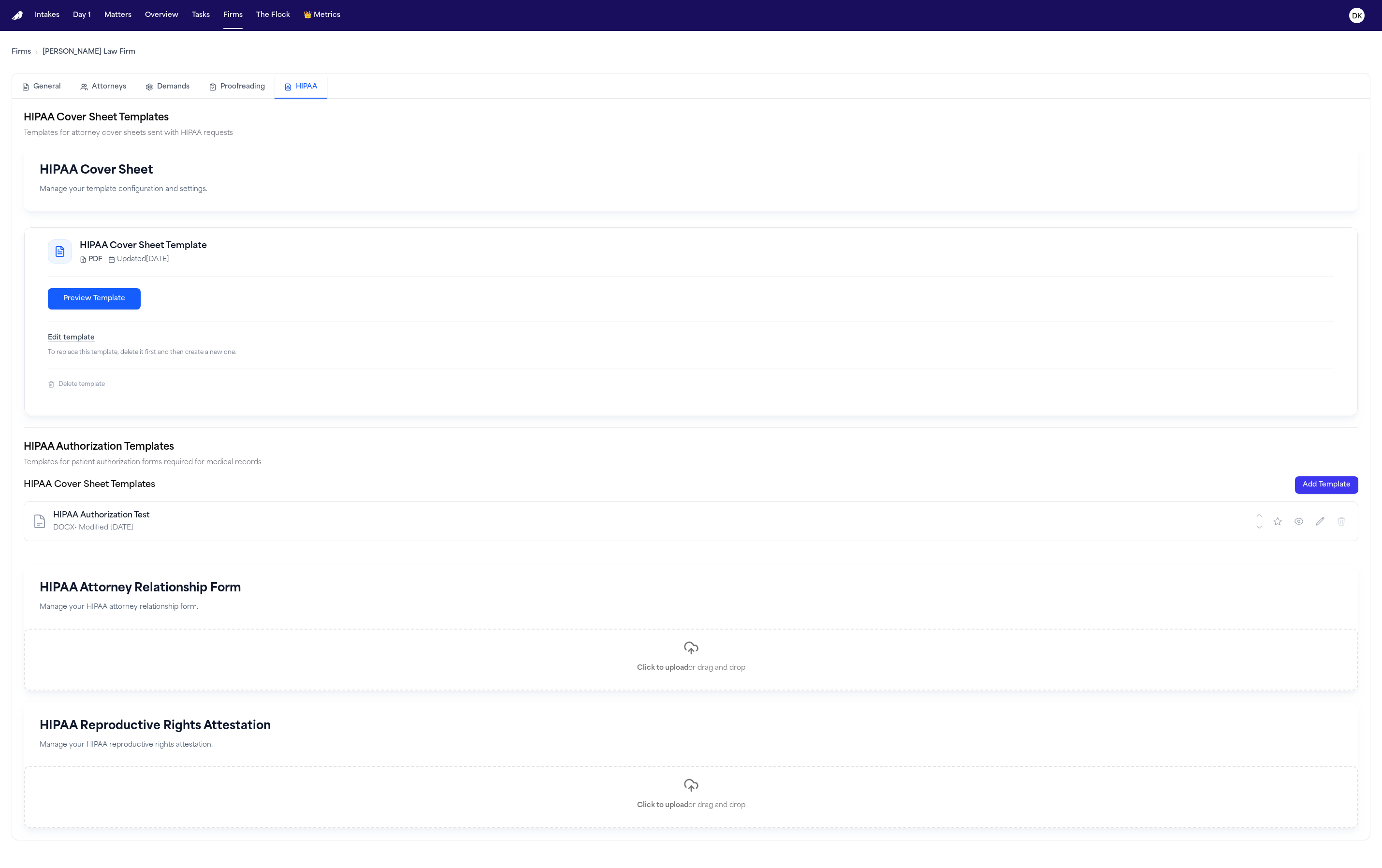
click at [163, 257] on span "Updated Oct 2, 2025" at bounding box center [143, 259] width 52 height 9
click at [167, 245] on h3 "HIPAA Cover Sheet Template" at bounding box center [707, 246] width 1255 height 14
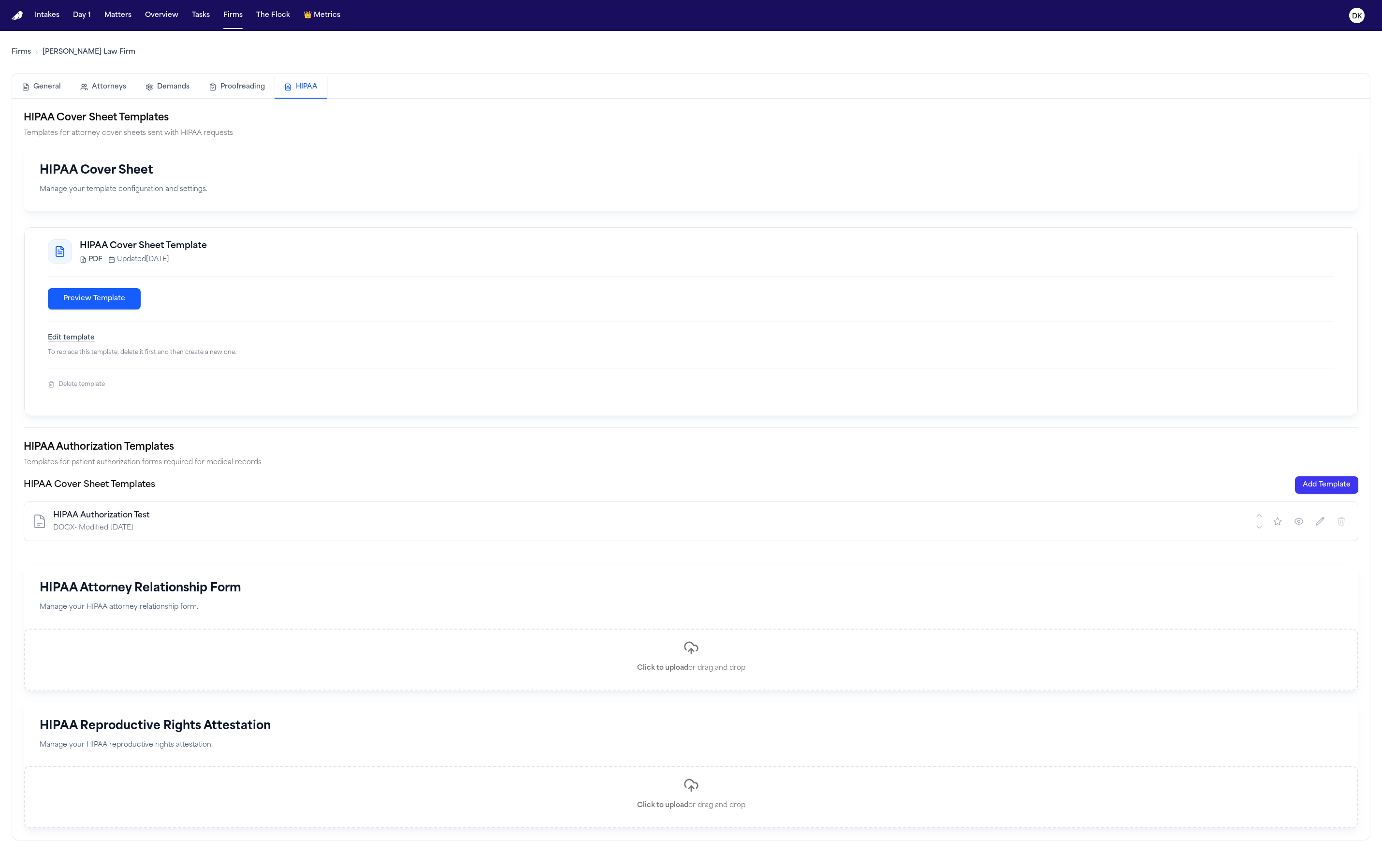
click at [167, 255] on span "Updated Oct 2, 2025" at bounding box center [143, 259] width 52 height 9
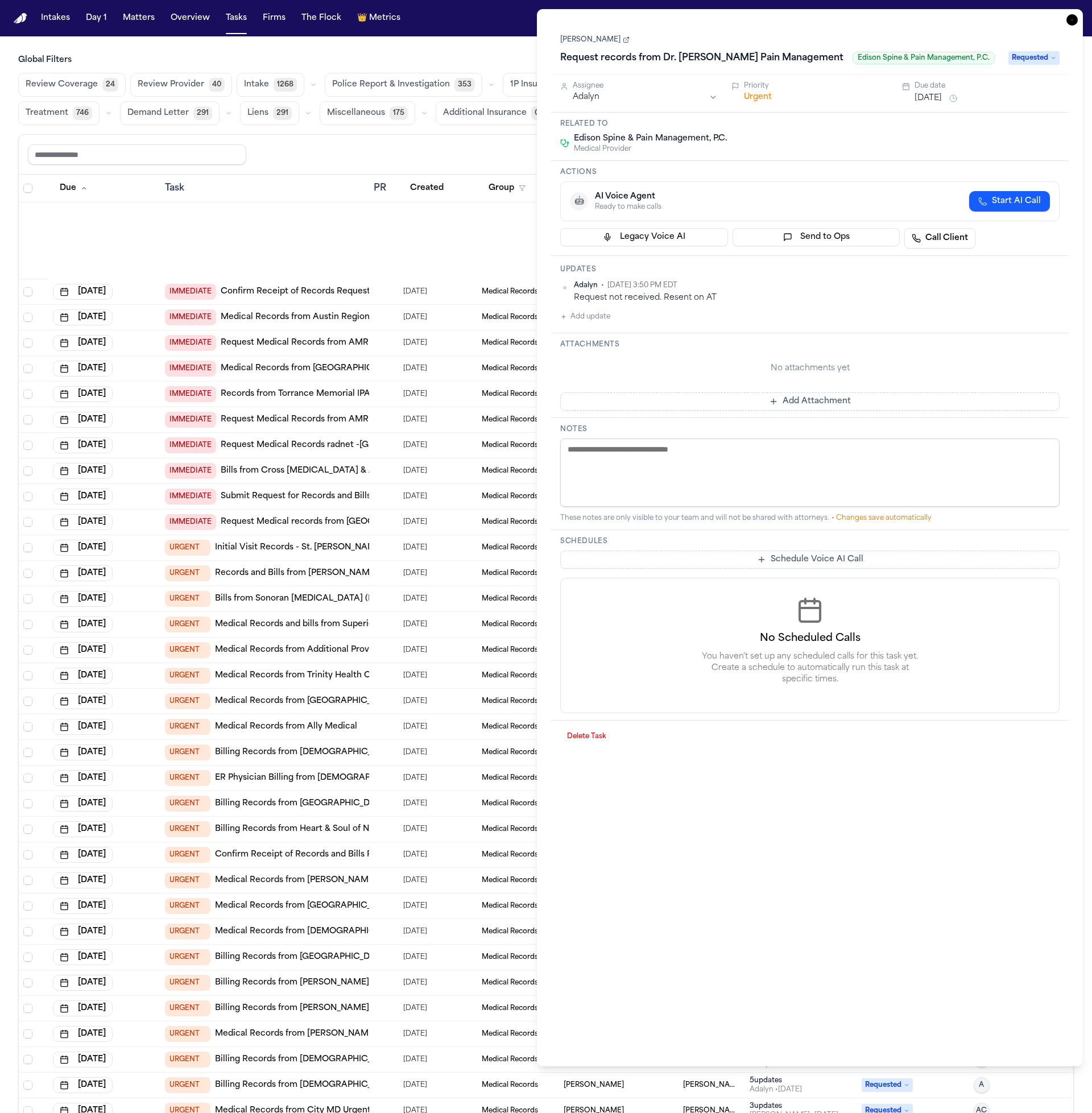
scroll to position [605, 0]
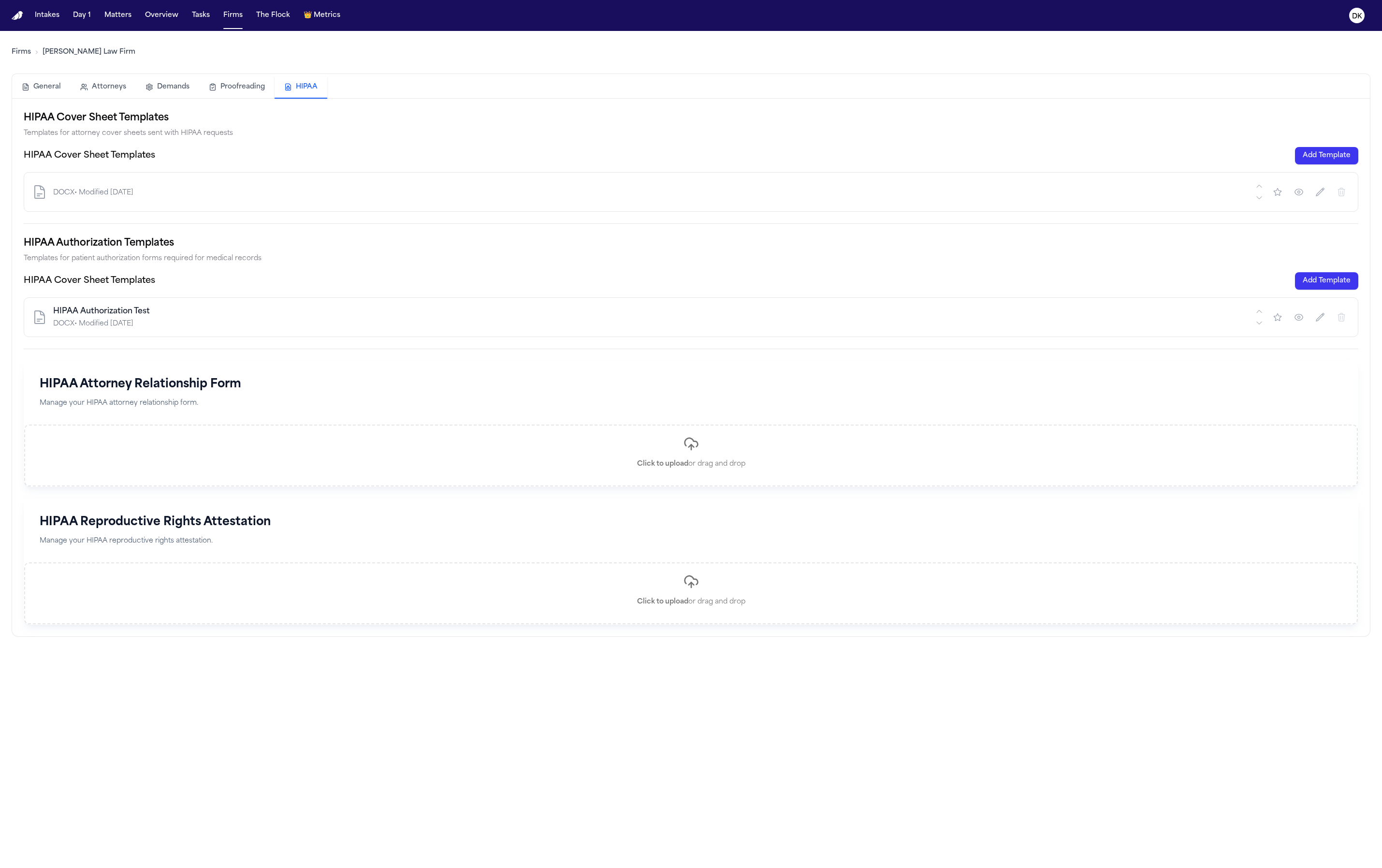
click at [474, 195] on div "DOCX • Modified 10/2/2025" at bounding box center [653, 193] width 1200 height 9
click at [1324, 192] on icon "button" at bounding box center [1320, 191] width 9 height 9
type input "*"
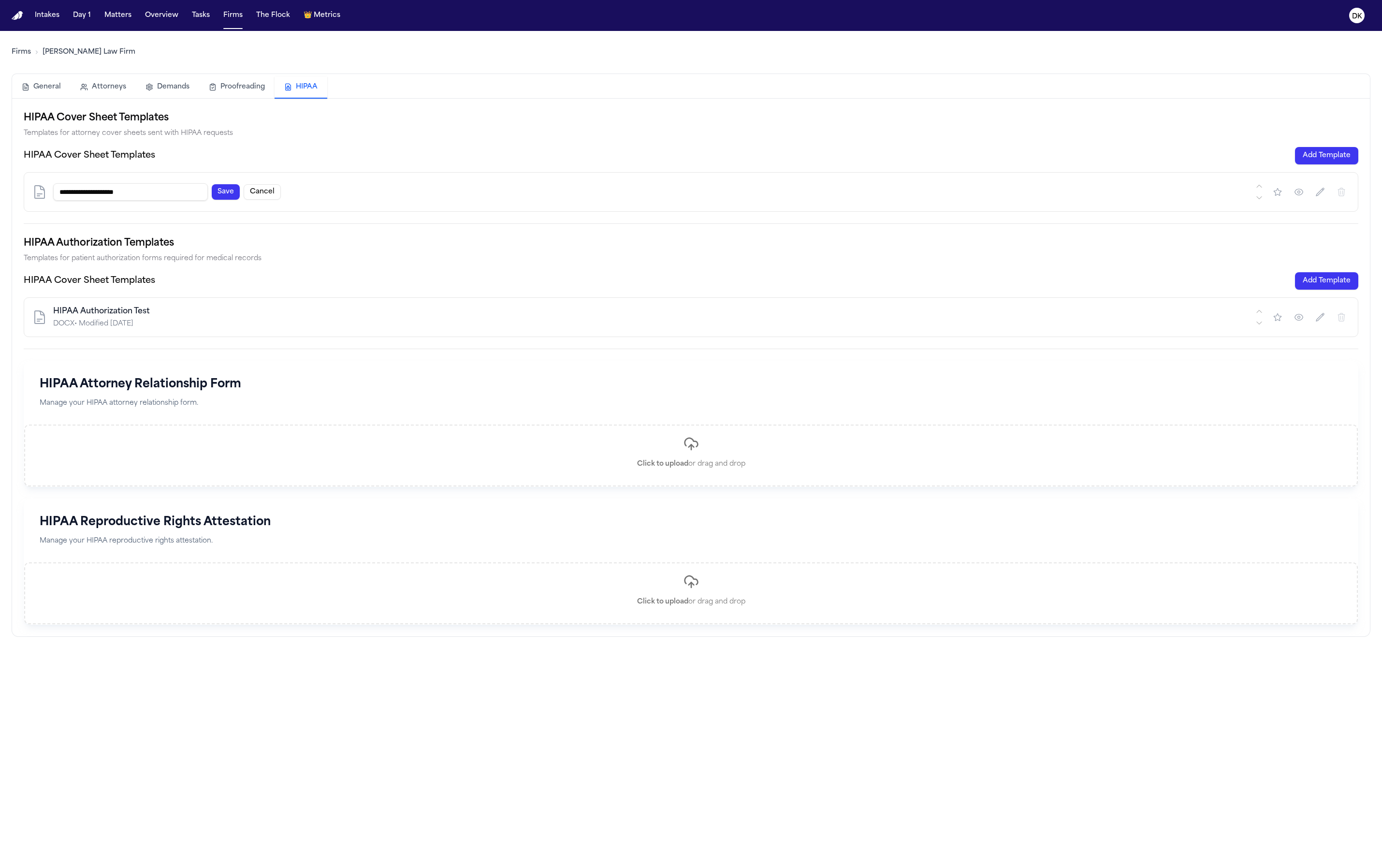
type input "**********"
click at [227, 188] on button "Save" at bounding box center [225, 192] width 28 height 16
click at [308, 247] on h2 "HIPAA Authorization Templates" at bounding box center [691, 243] width 1335 height 16
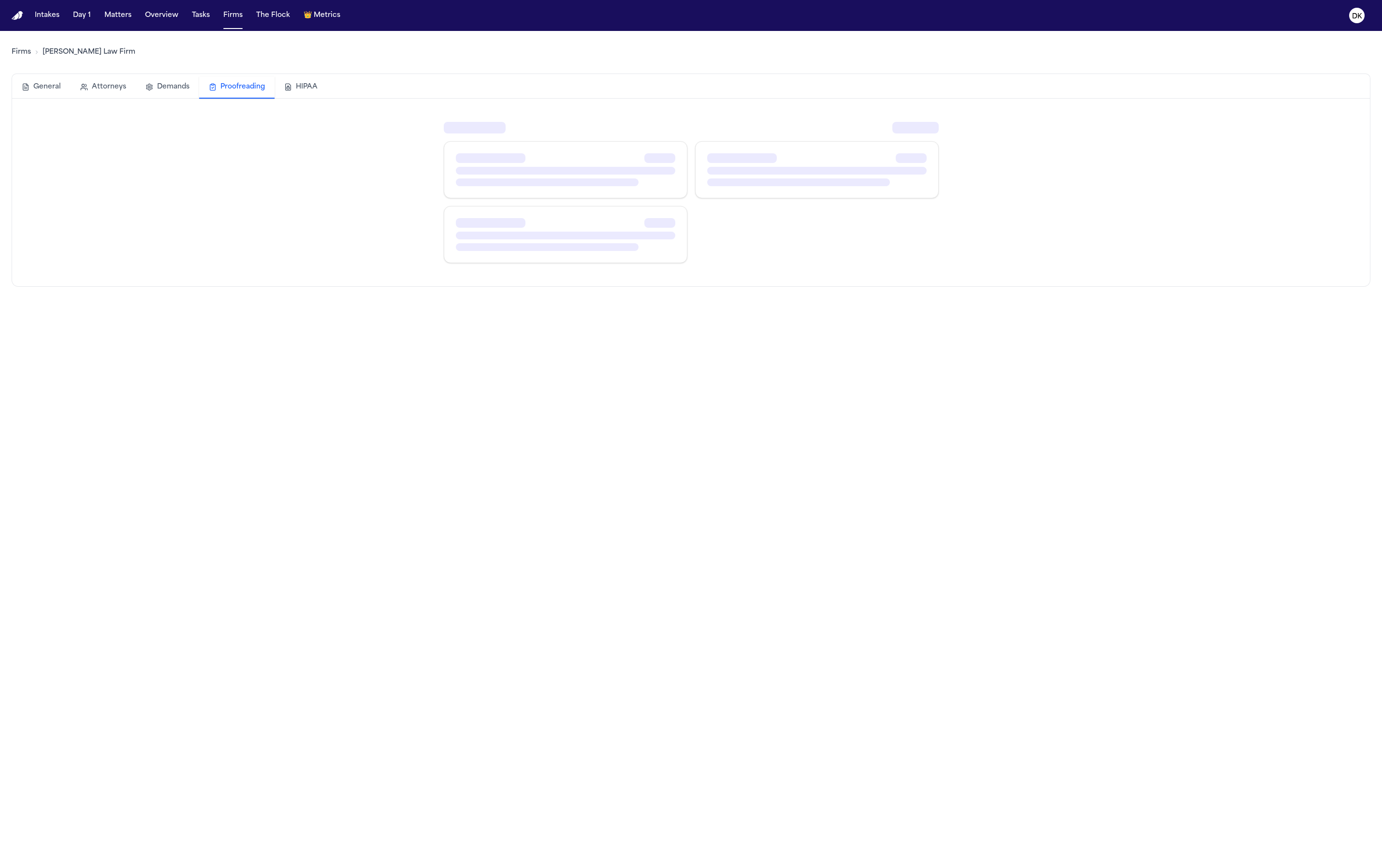
click at [241, 93] on button "Proofreading" at bounding box center [237, 87] width 75 height 22
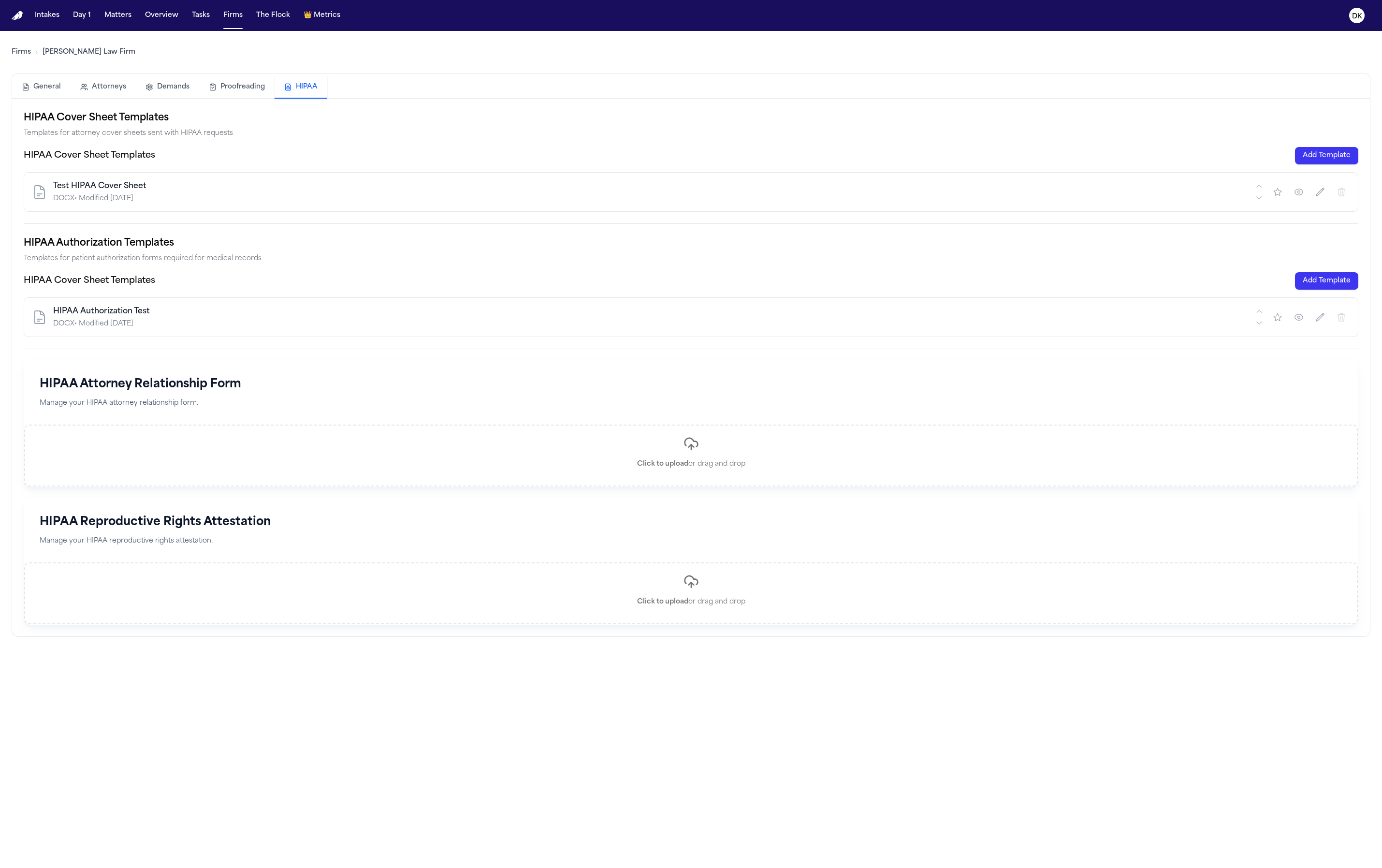
click at [283, 86] on button "HIPAA" at bounding box center [301, 87] width 52 height 22
click at [1276, 193] on icon "button" at bounding box center [1277, 191] width 9 height 9
click at [1281, 321] on icon "button" at bounding box center [1277, 316] width 9 height 9
click at [974, 353] on div "HIPAA Cover Sheet Templates Templates for attorney cover sheets sent with HIPAA…" at bounding box center [691, 367] width 1335 height 514
click at [106, 18] on button "Matters" at bounding box center [118, 15] width 35 height 17
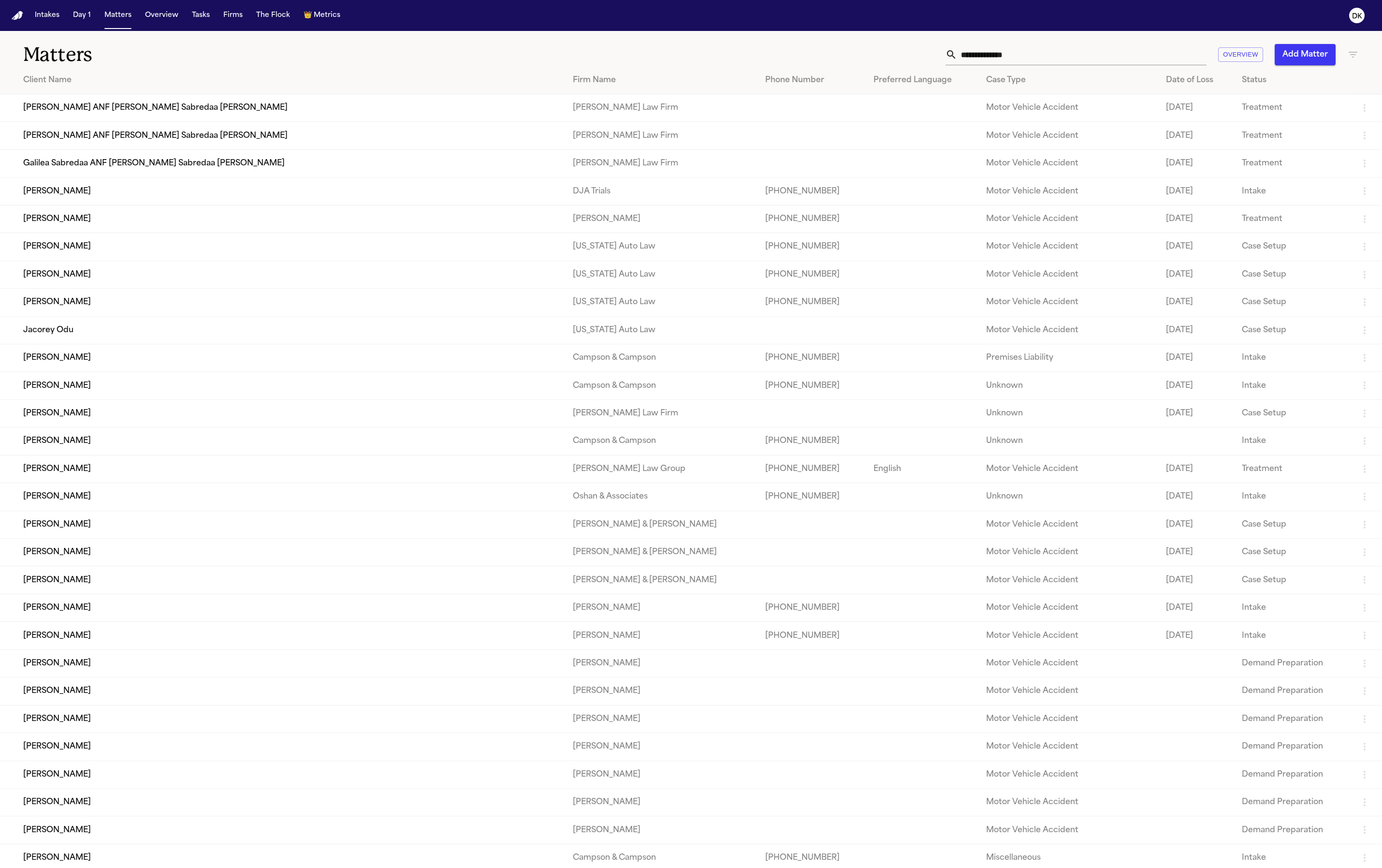
click at [1162, 55] on input "text" at bounding box center [1081, 55] width 250 height 22
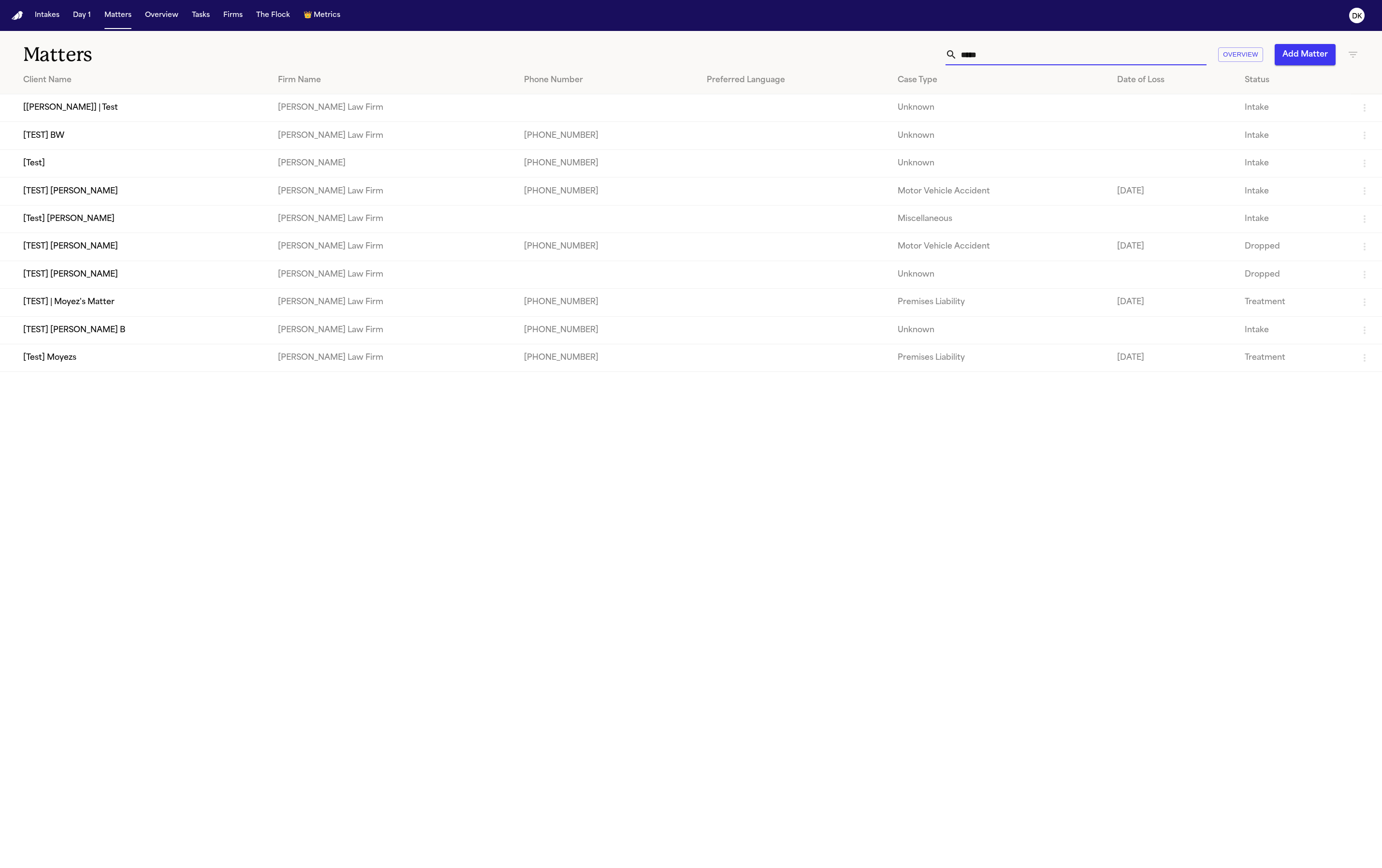
type input "*****"
click at [137, 254] on td "[TEST] Dean Keinan" at bounding box center [135, 247] width 270 height 27
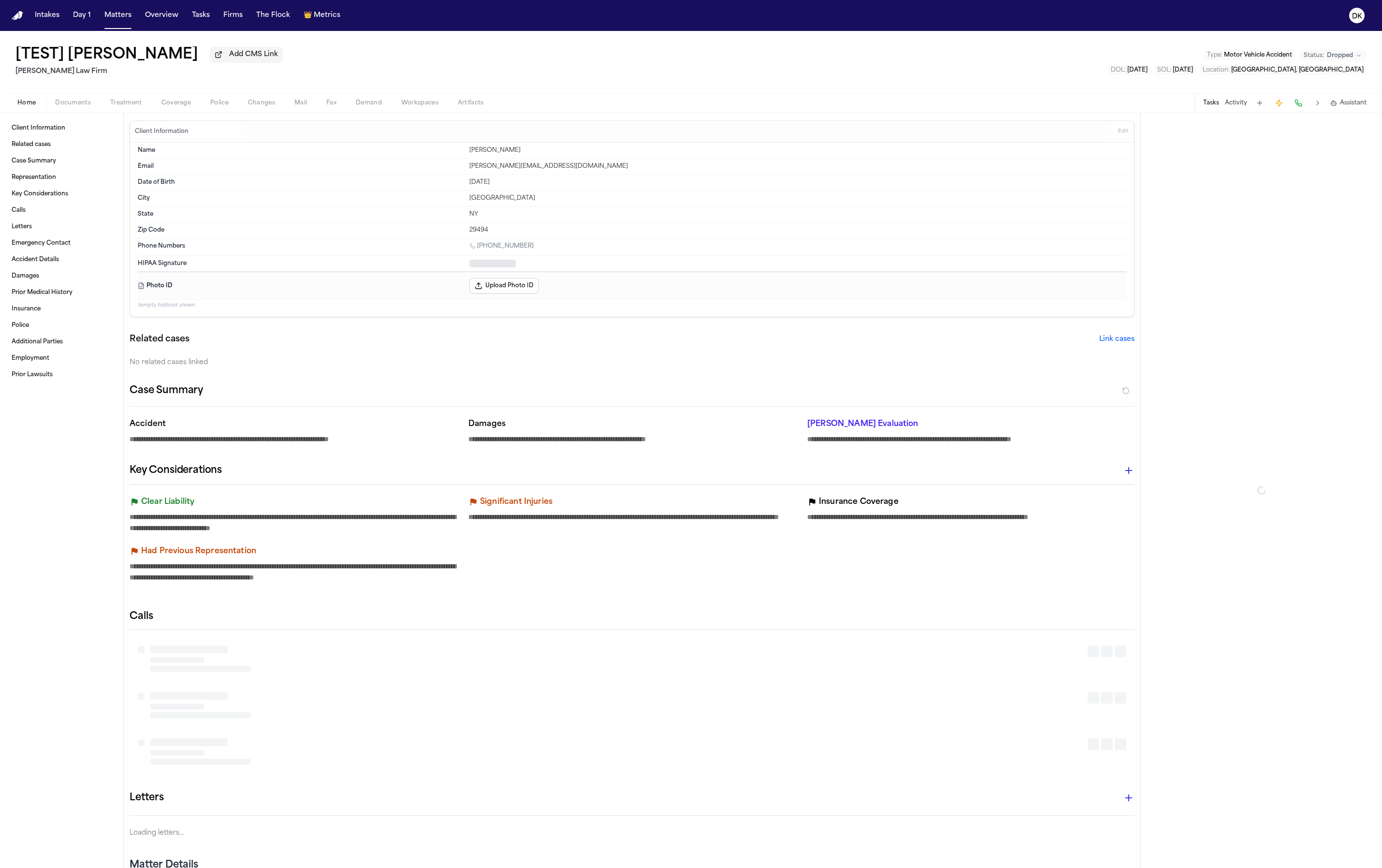
type textarea "*"
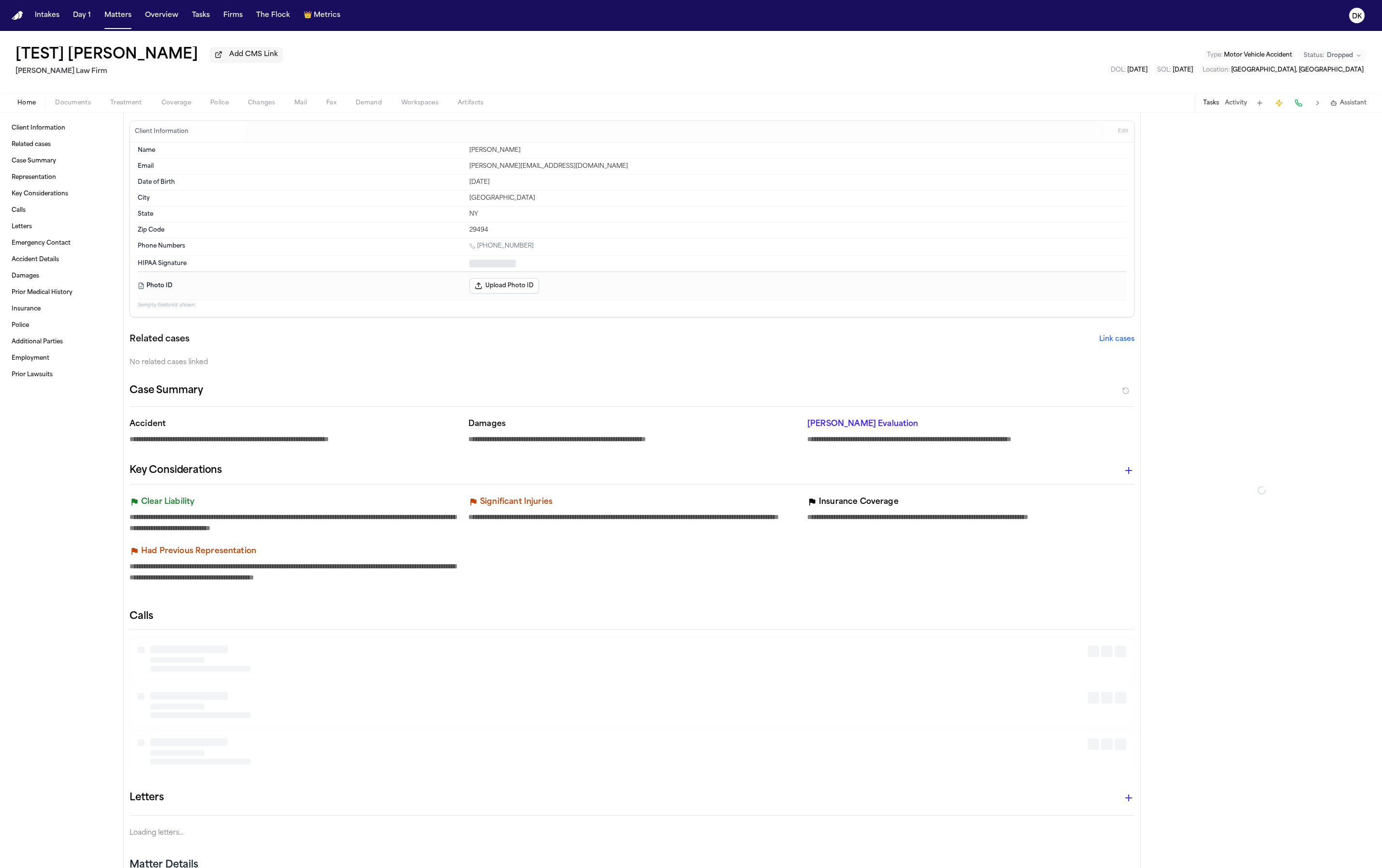
type textarea "*"
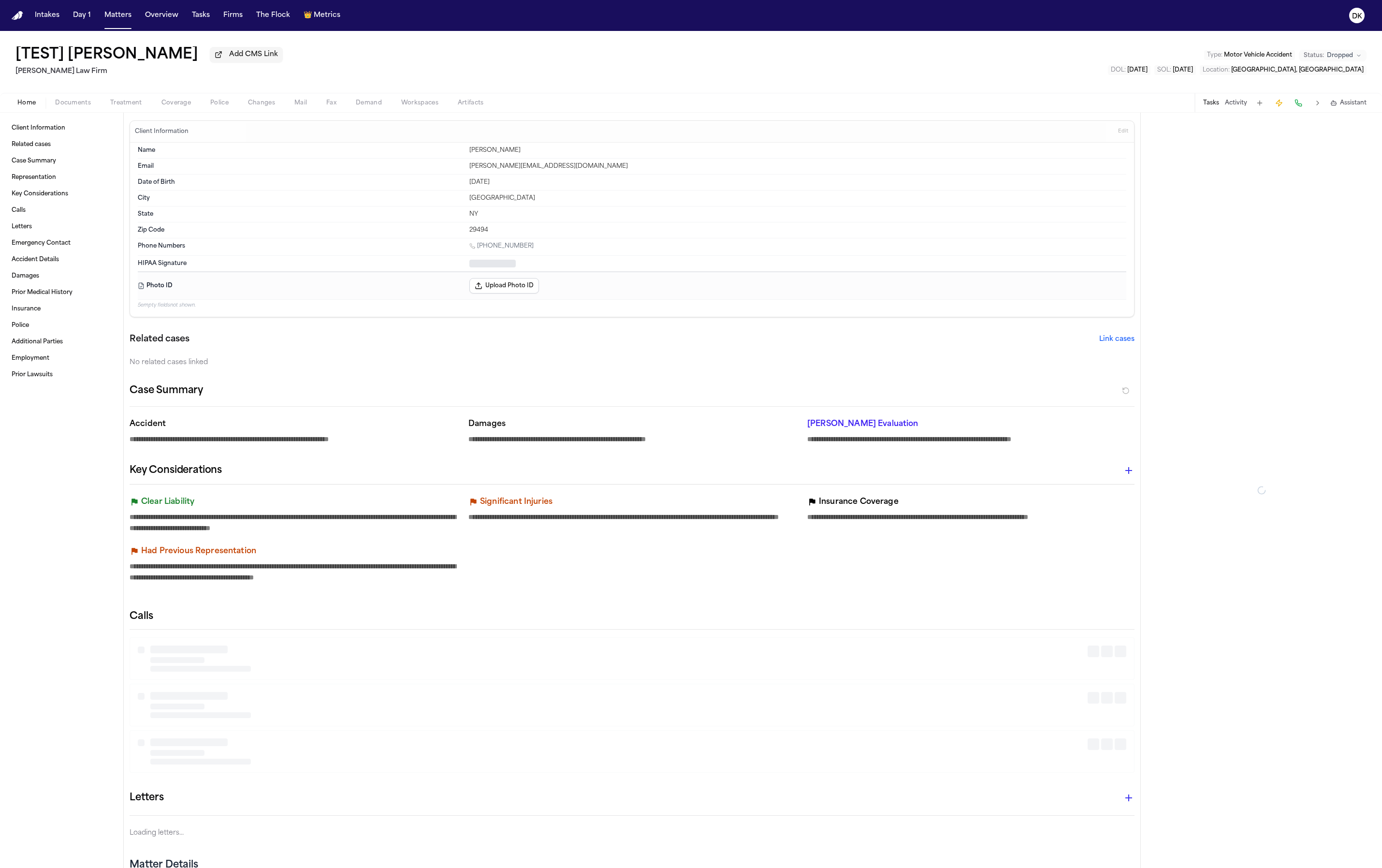
type textarea "*"
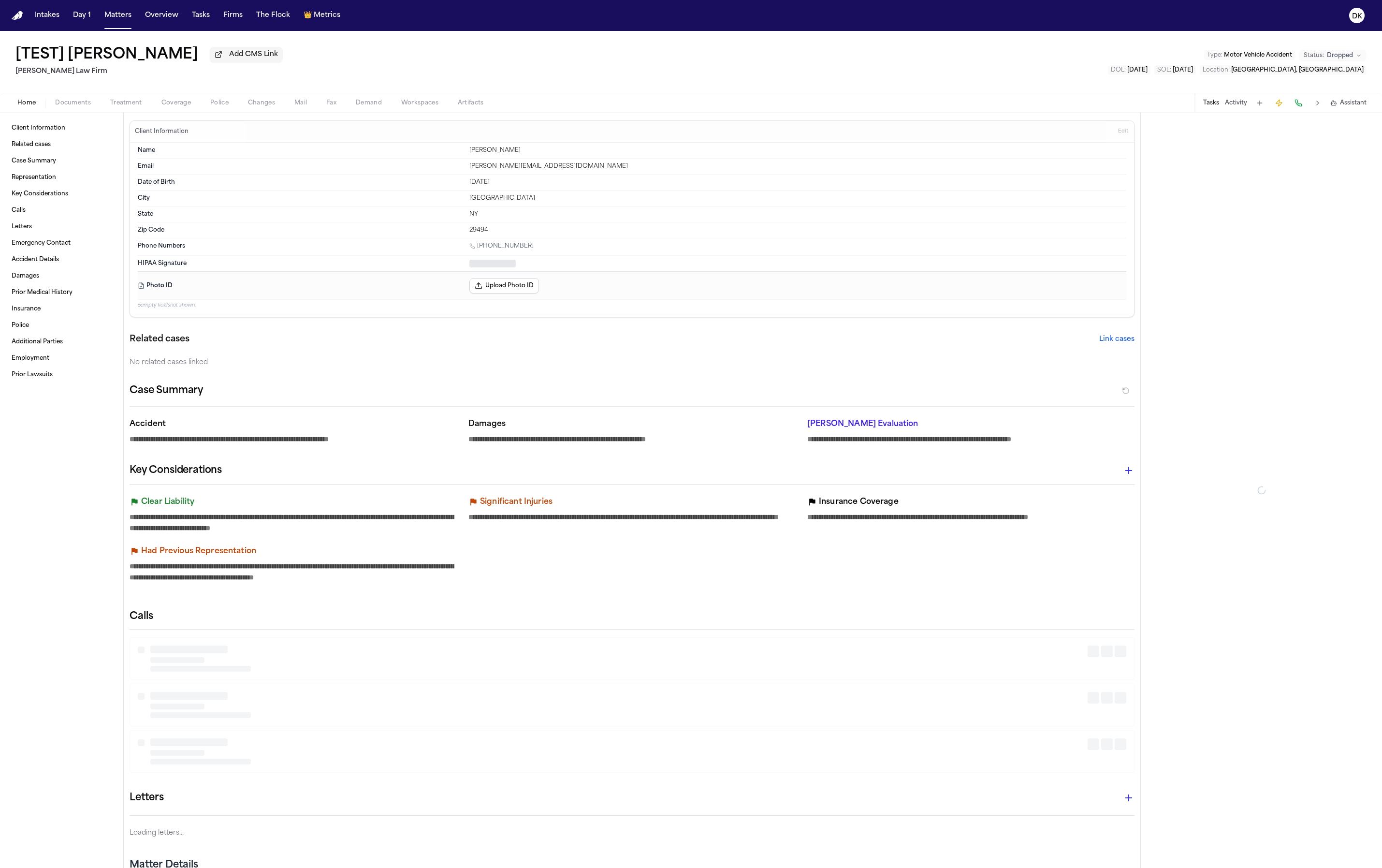
type textarea "*"
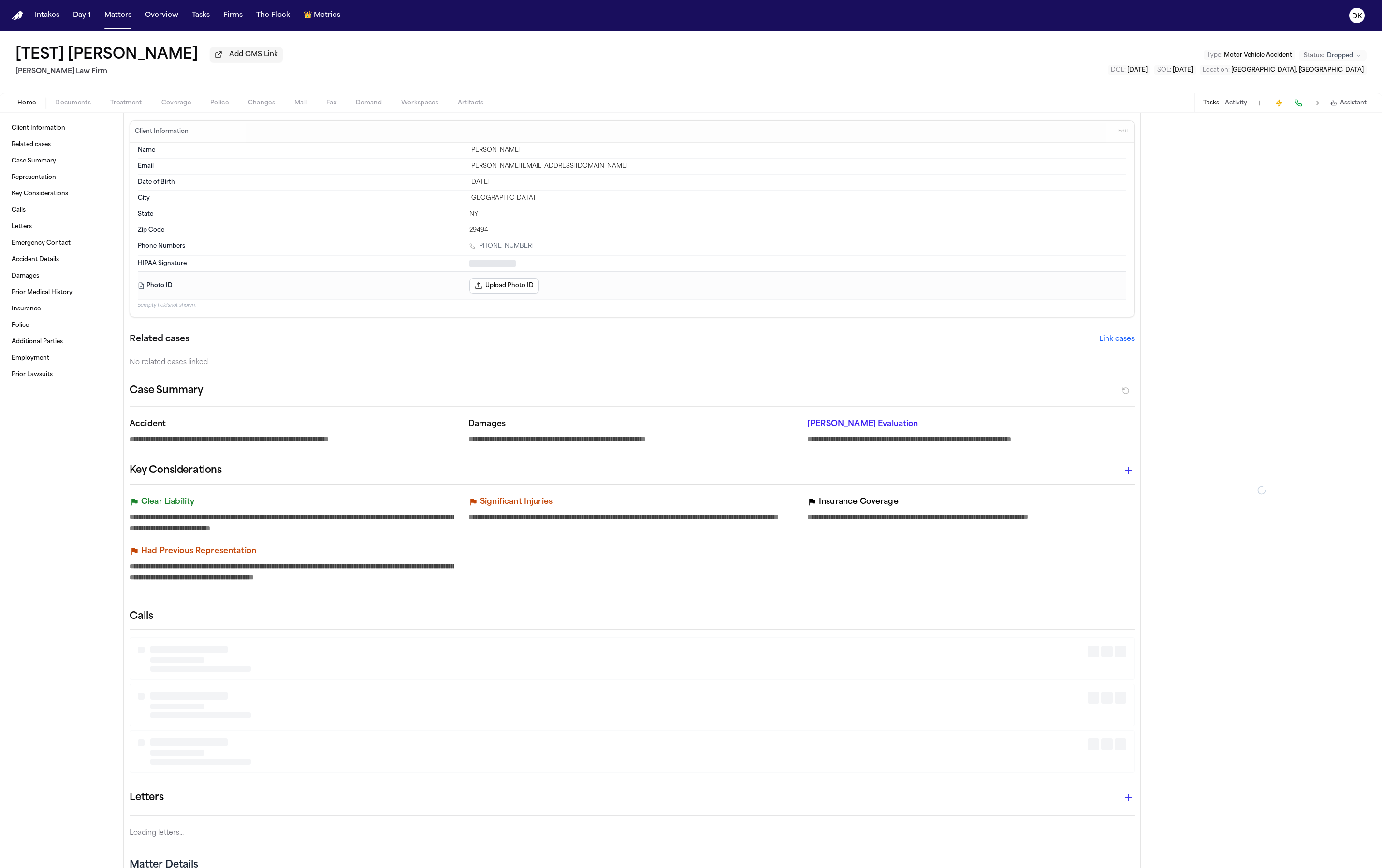
type textarea "*"
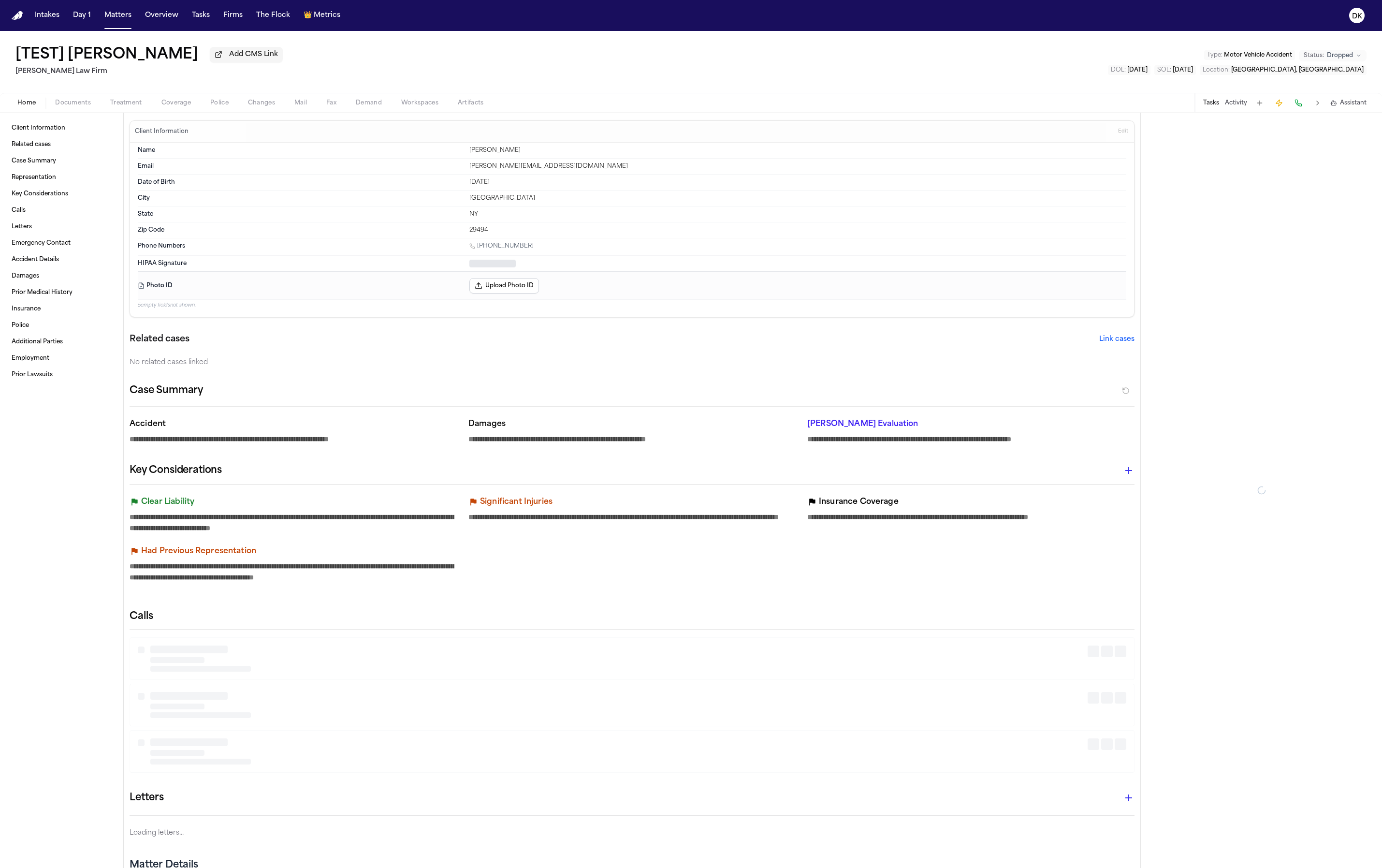
type textarea "*"
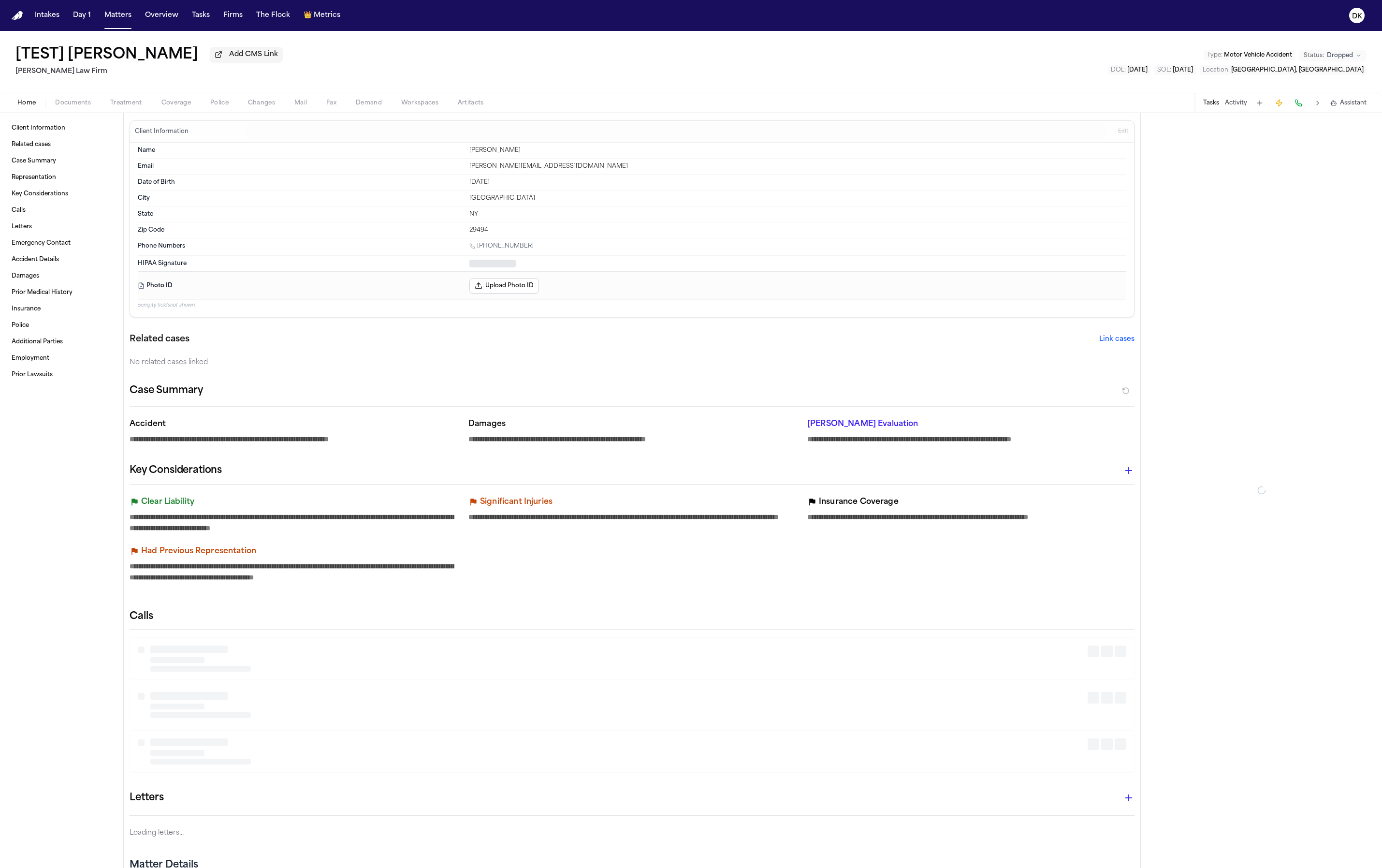
type textarea "*"
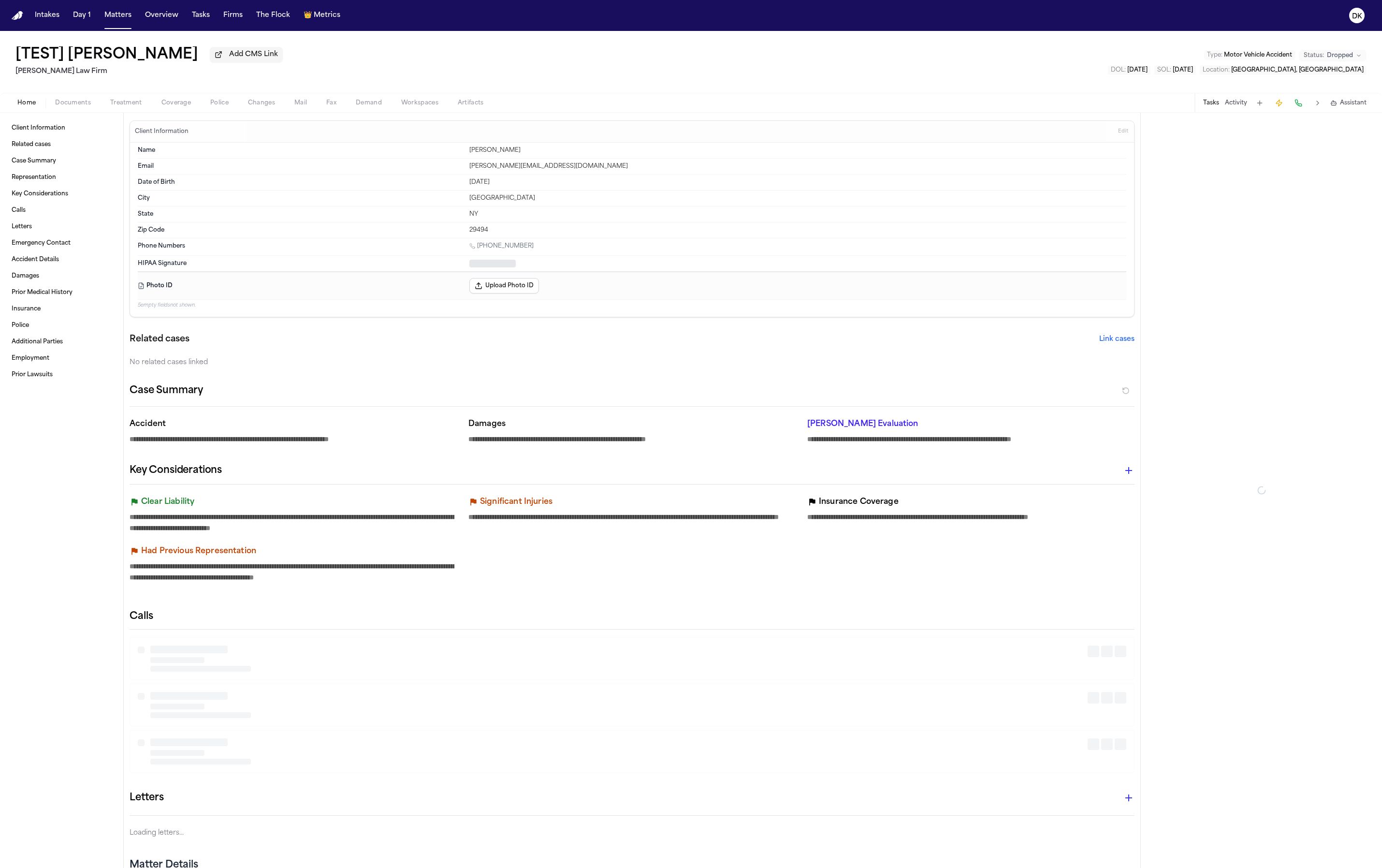
type textarea "*"
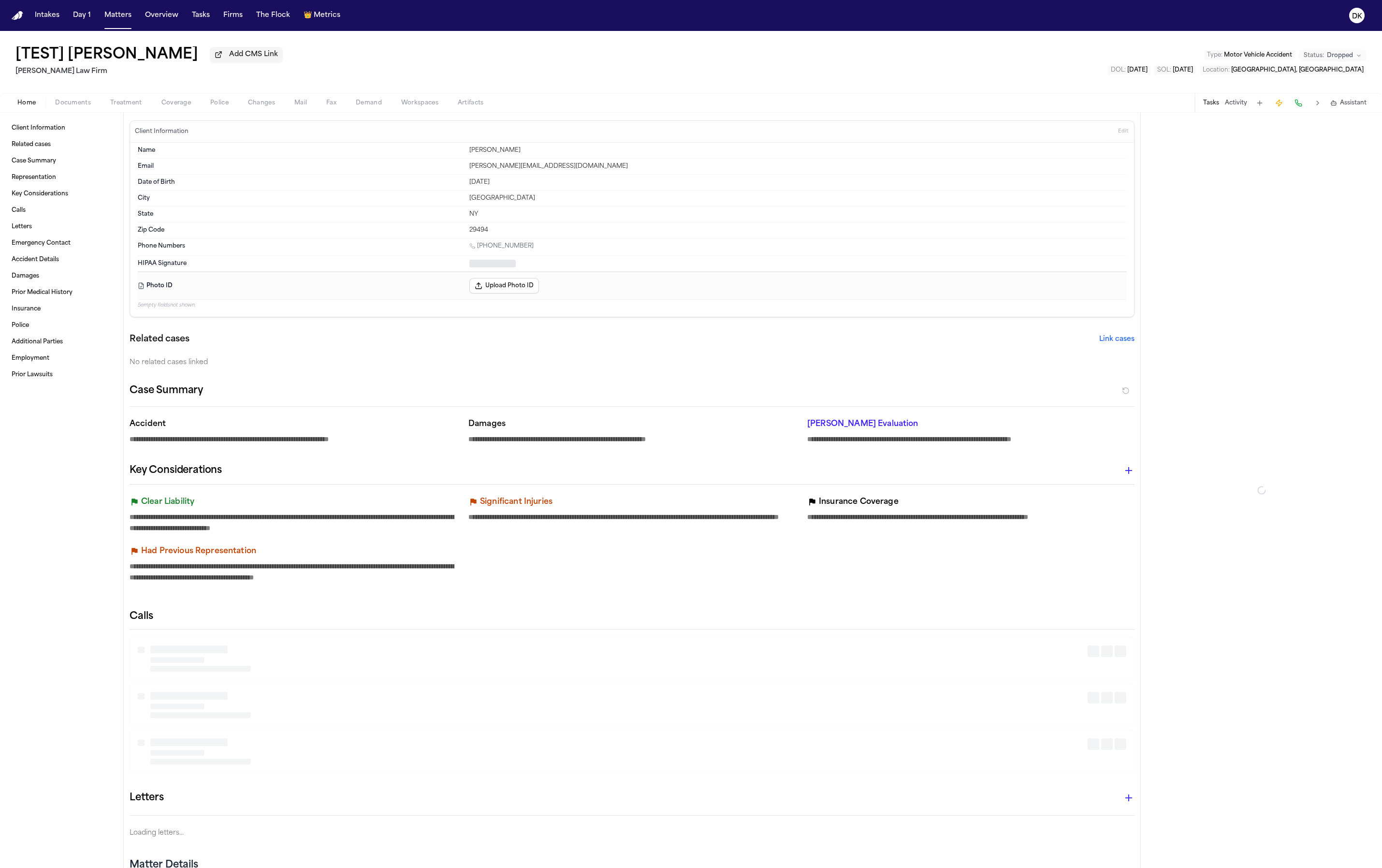
type textarea "*"
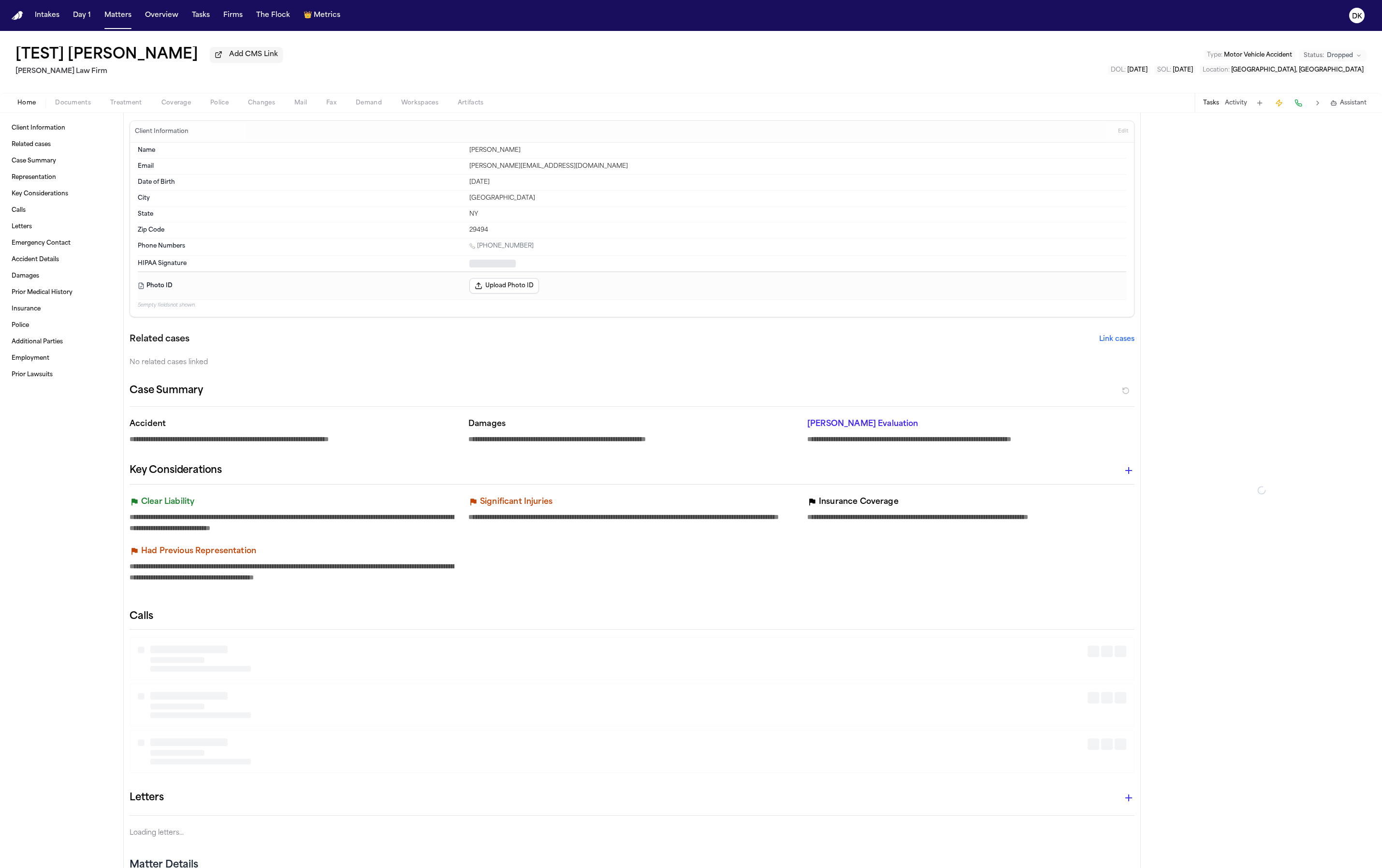
type textarea "*"
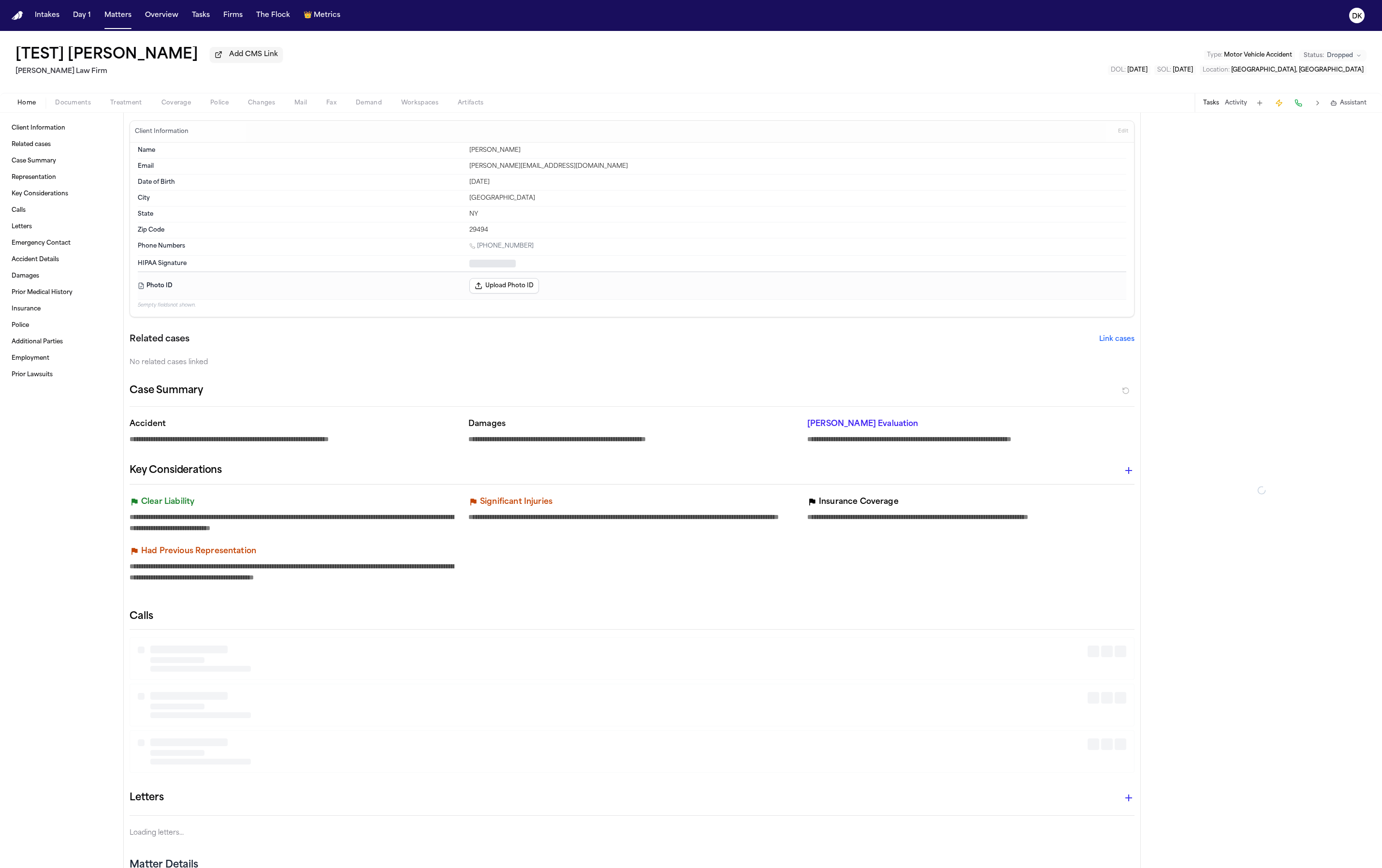
type textarea "*"
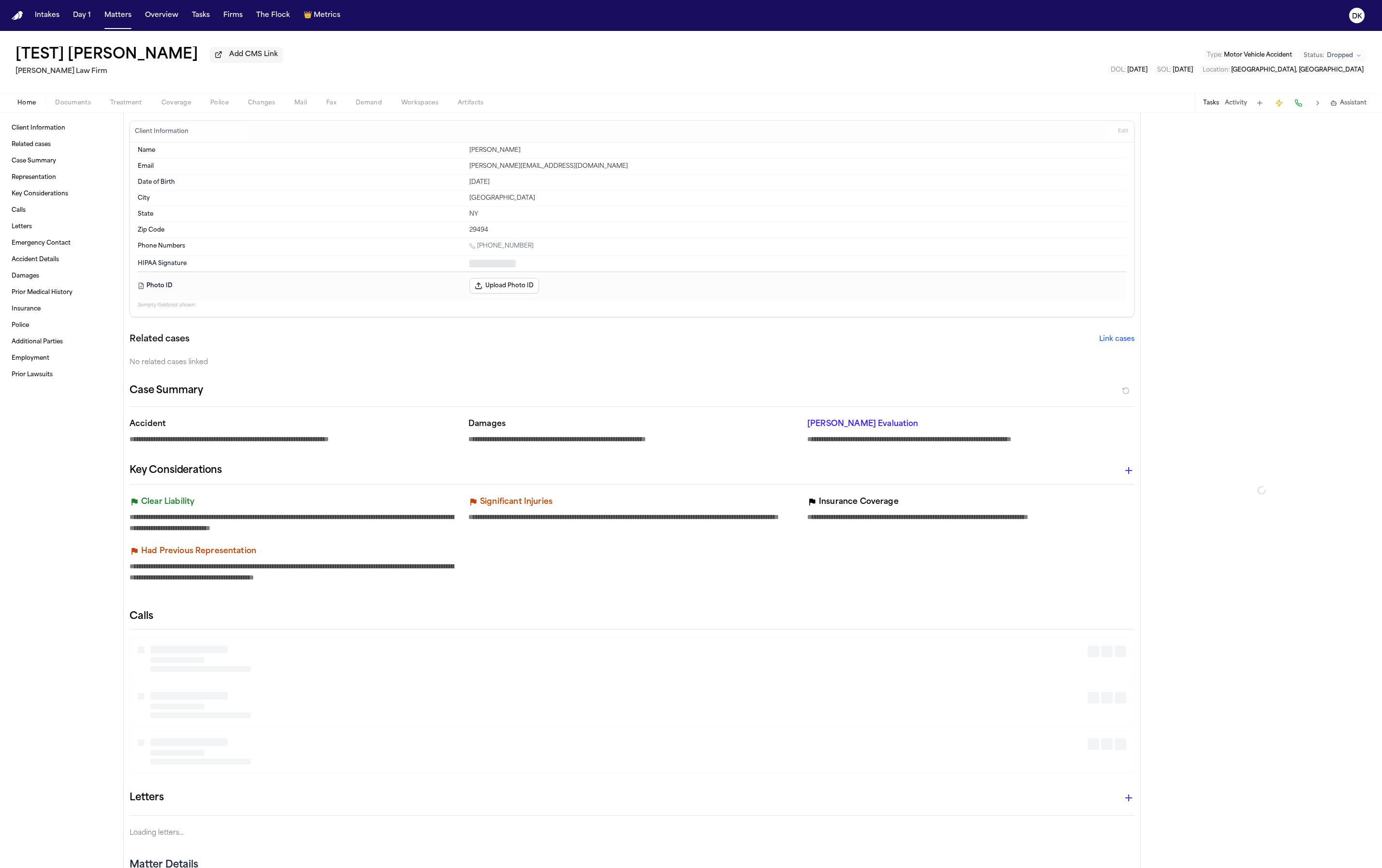
type textarea "*"
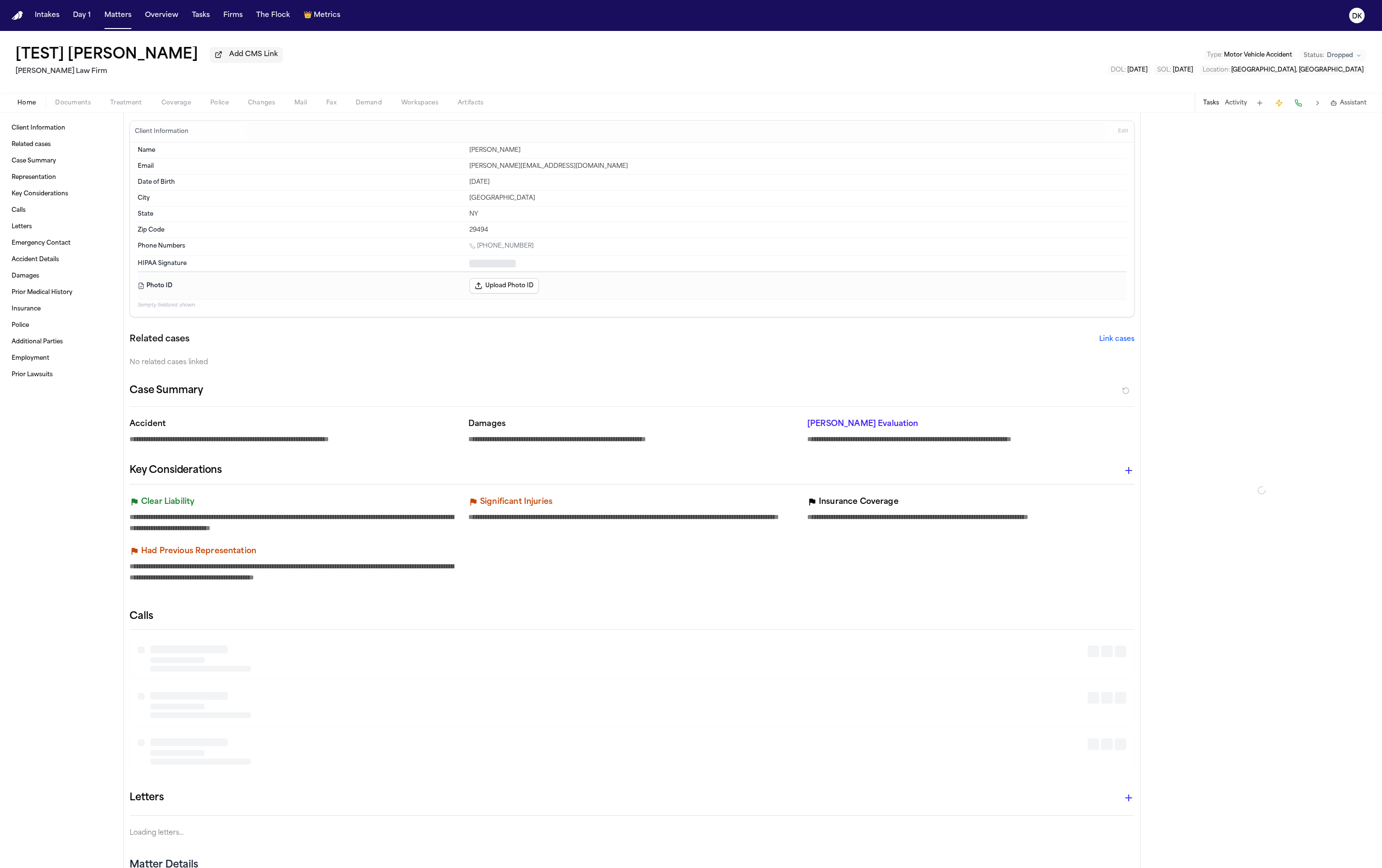
type textarea "*"
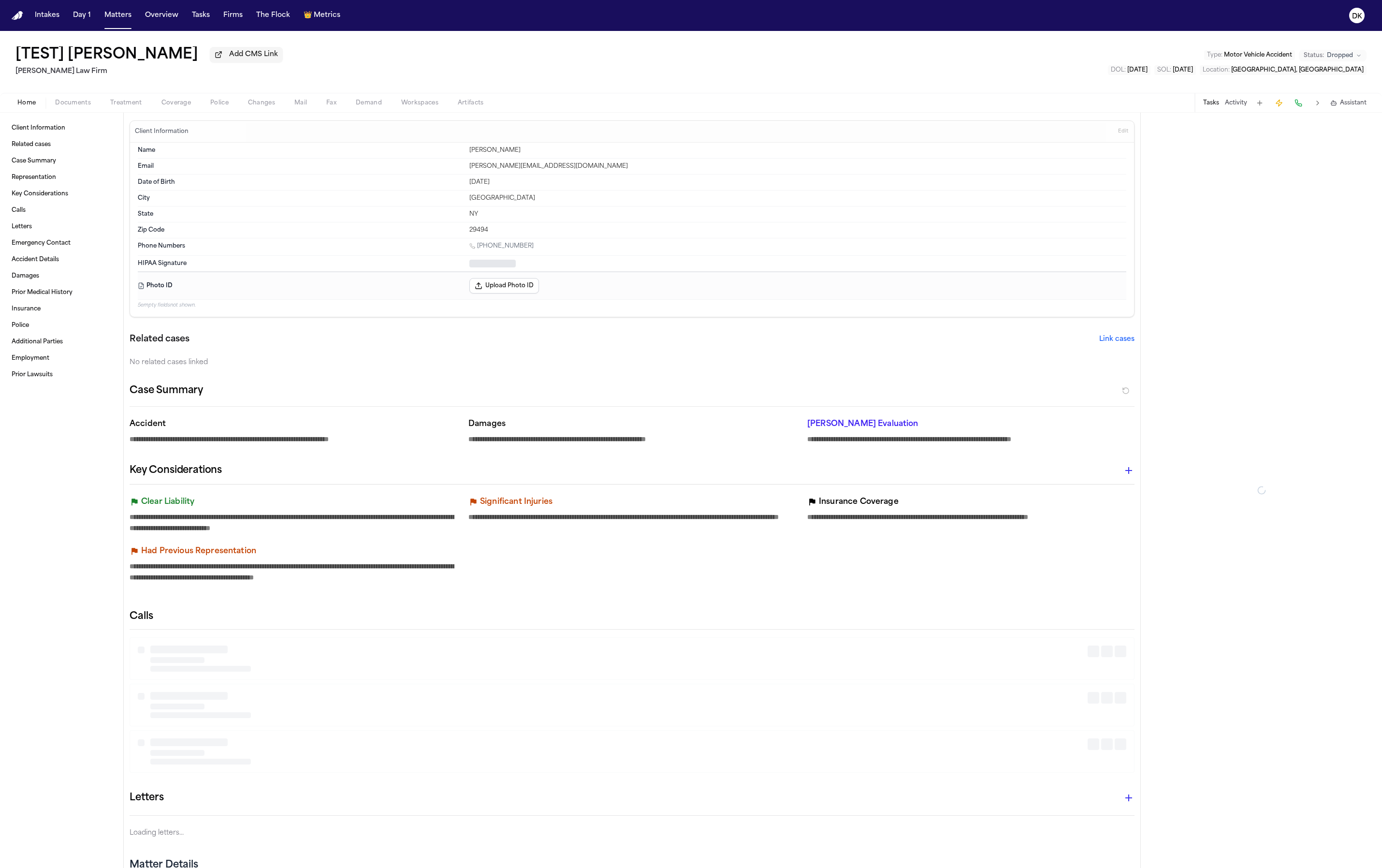
type textarea "*"
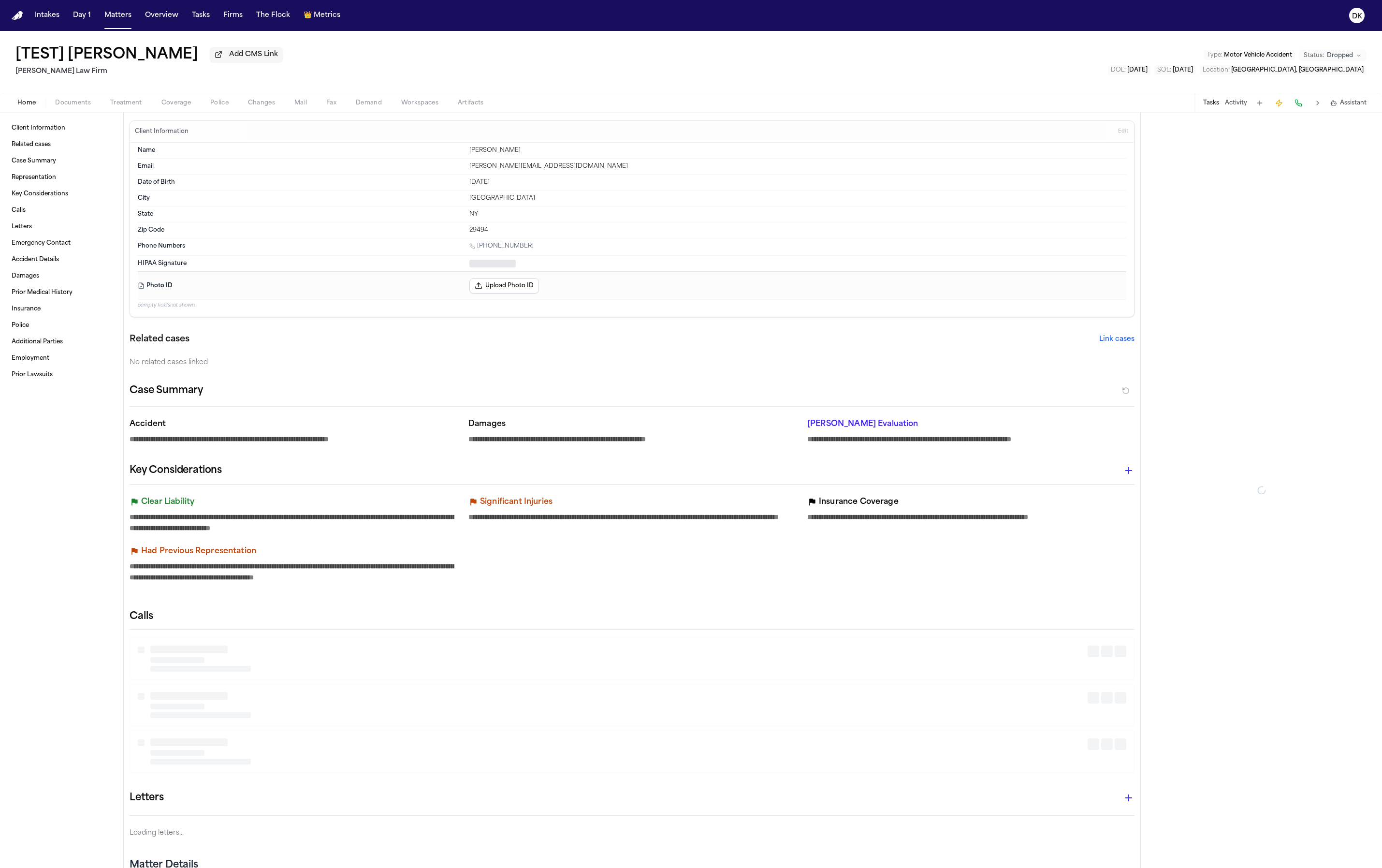
type textarea "*"
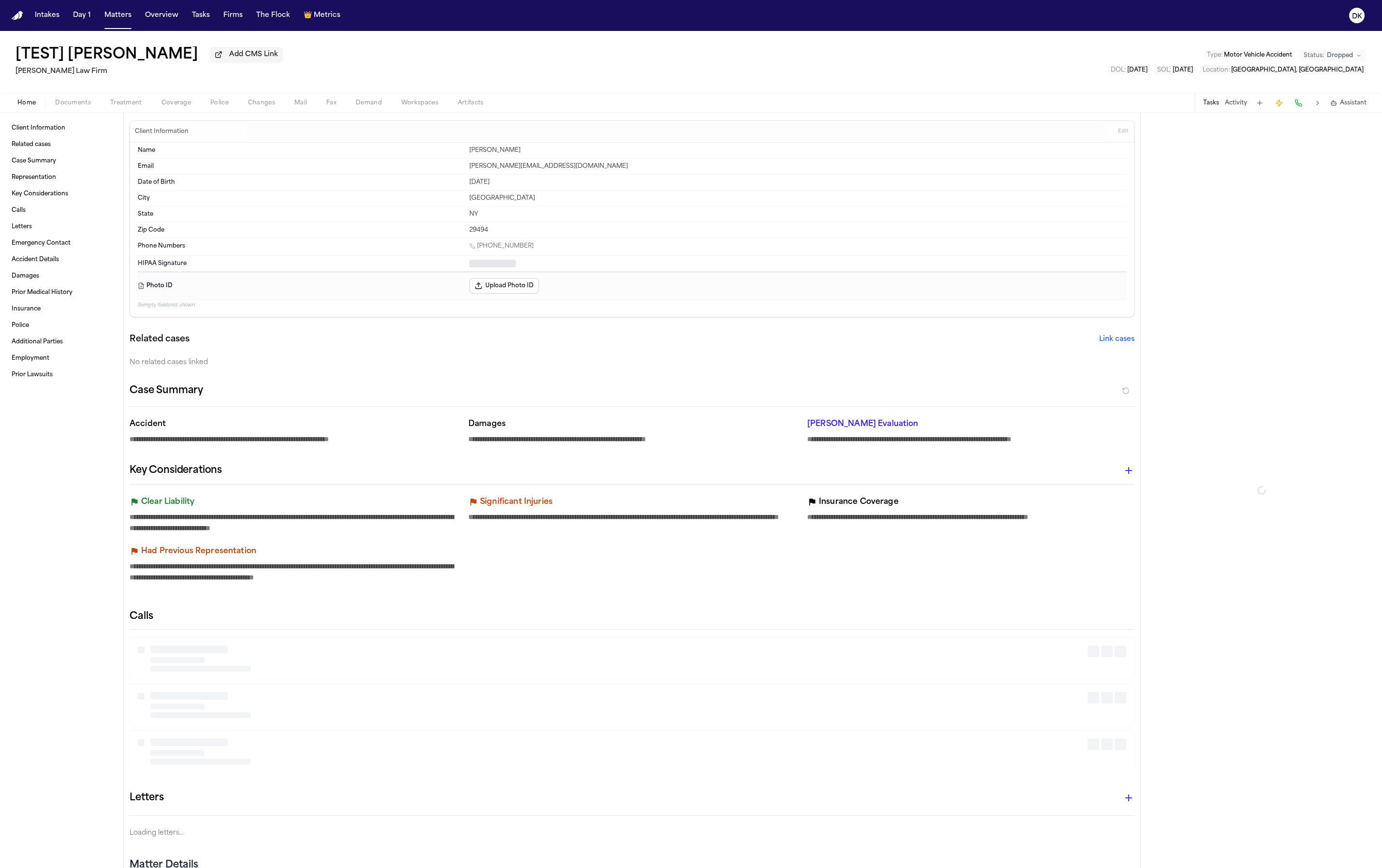
type textarea "*"
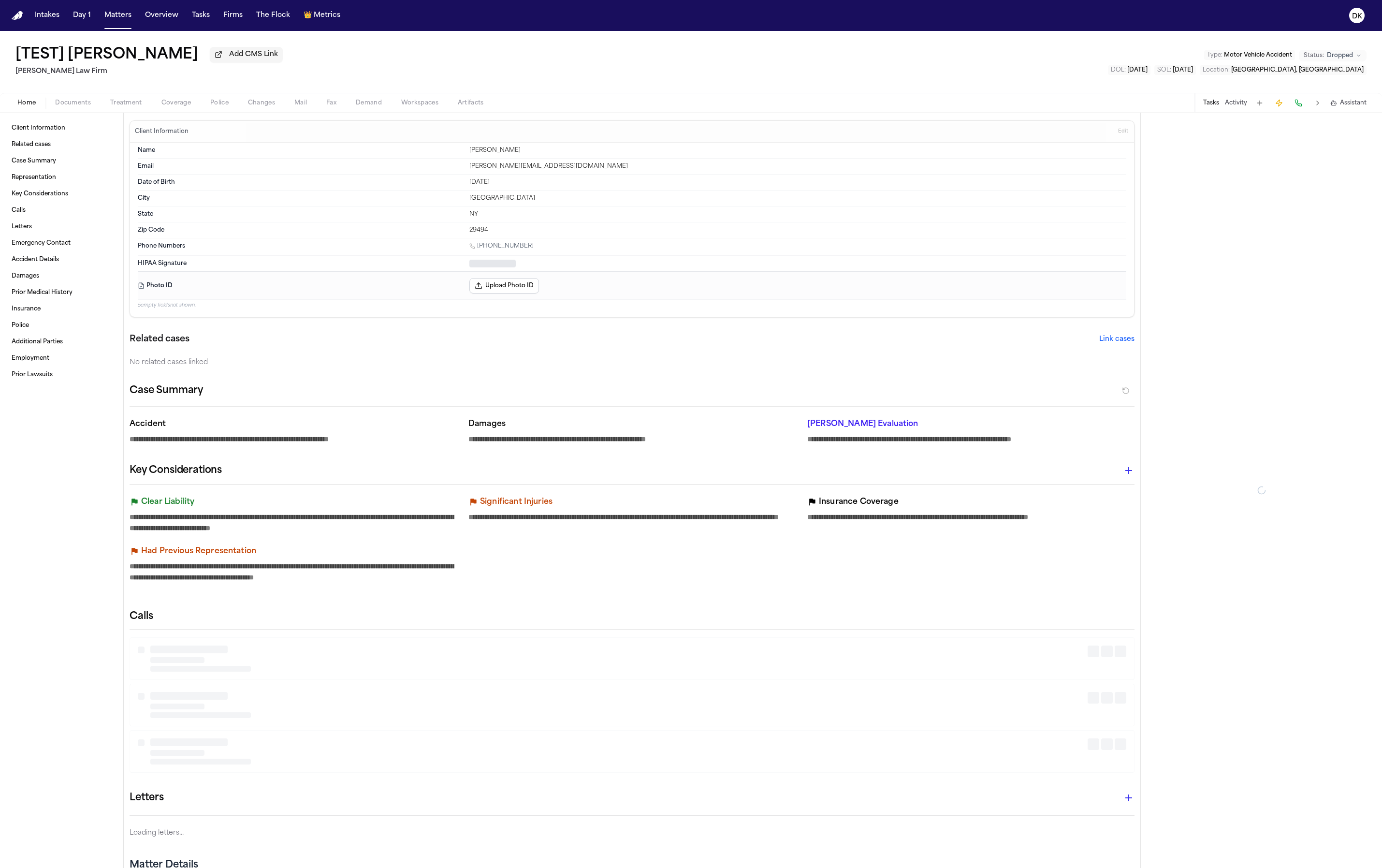
type textarea "*"
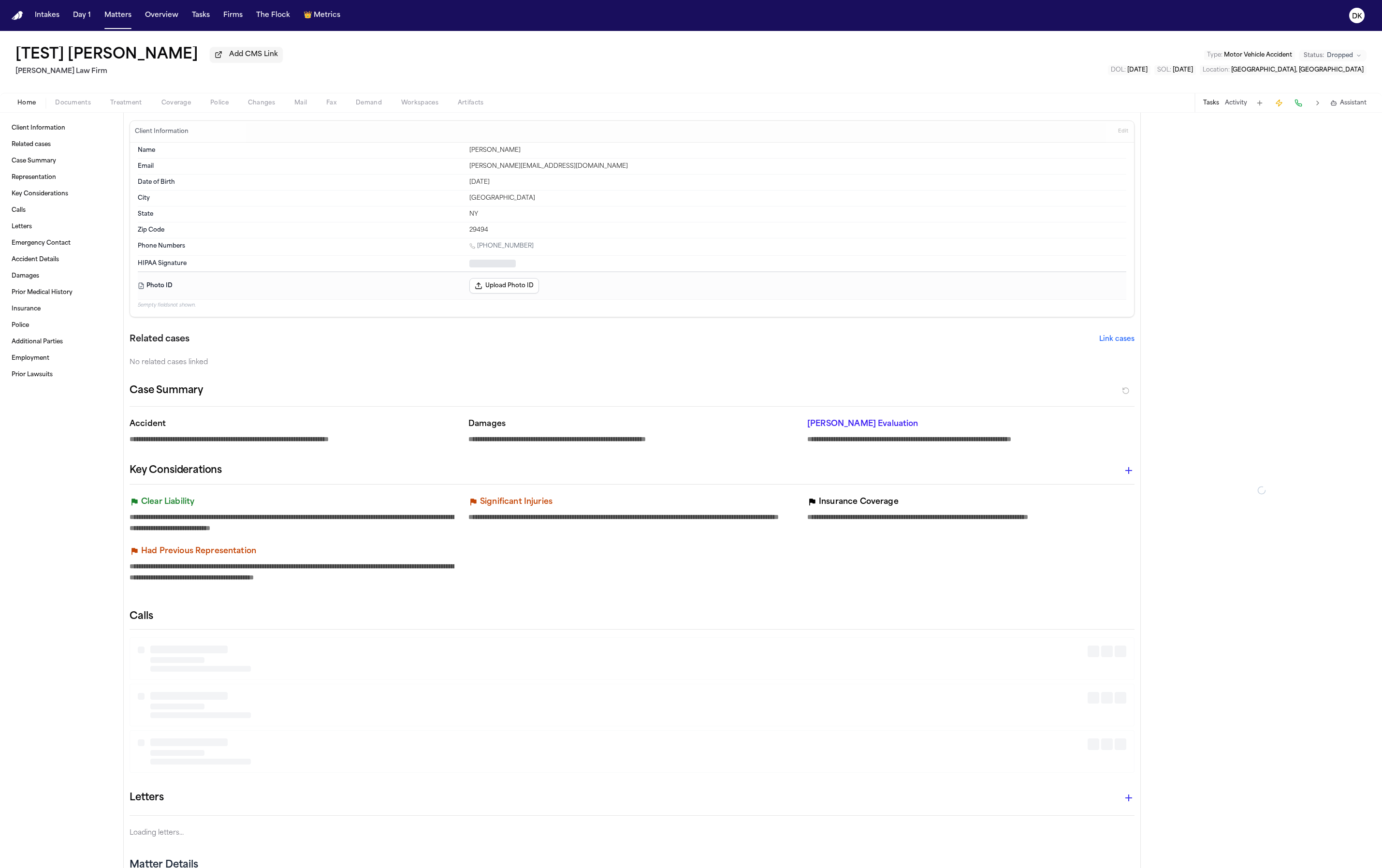
type textarea "*"
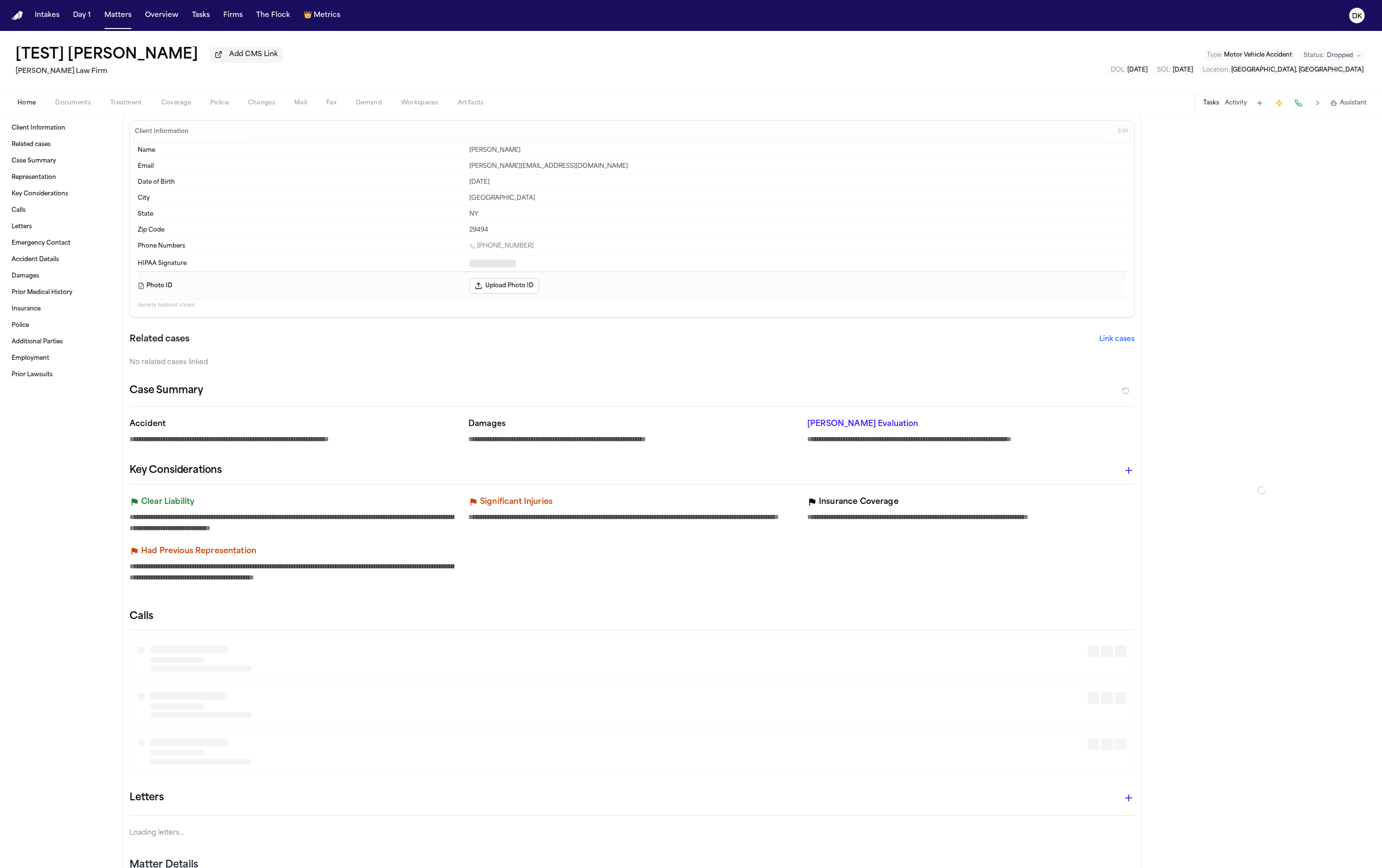
type textarea "*"
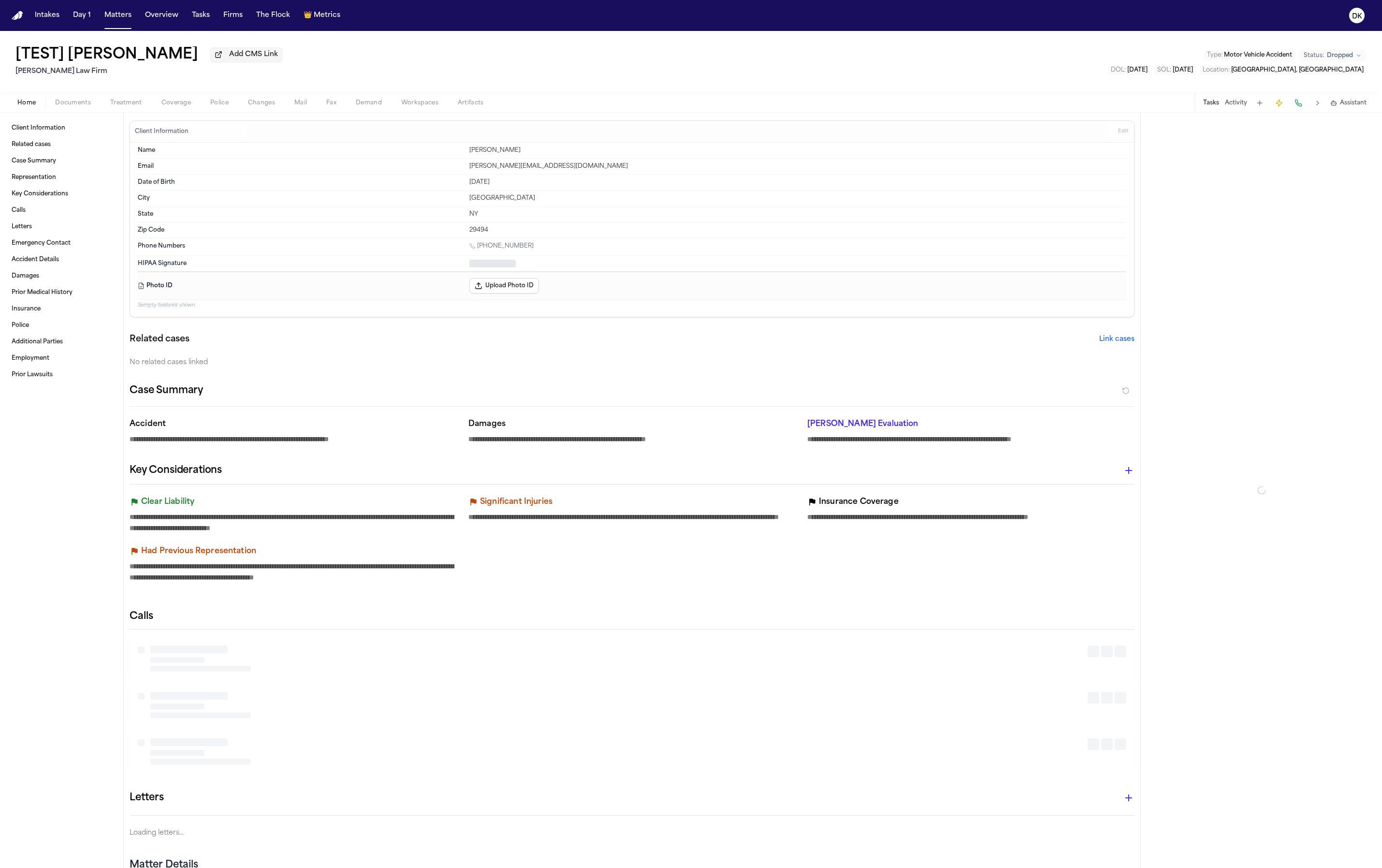
type textarea "*"
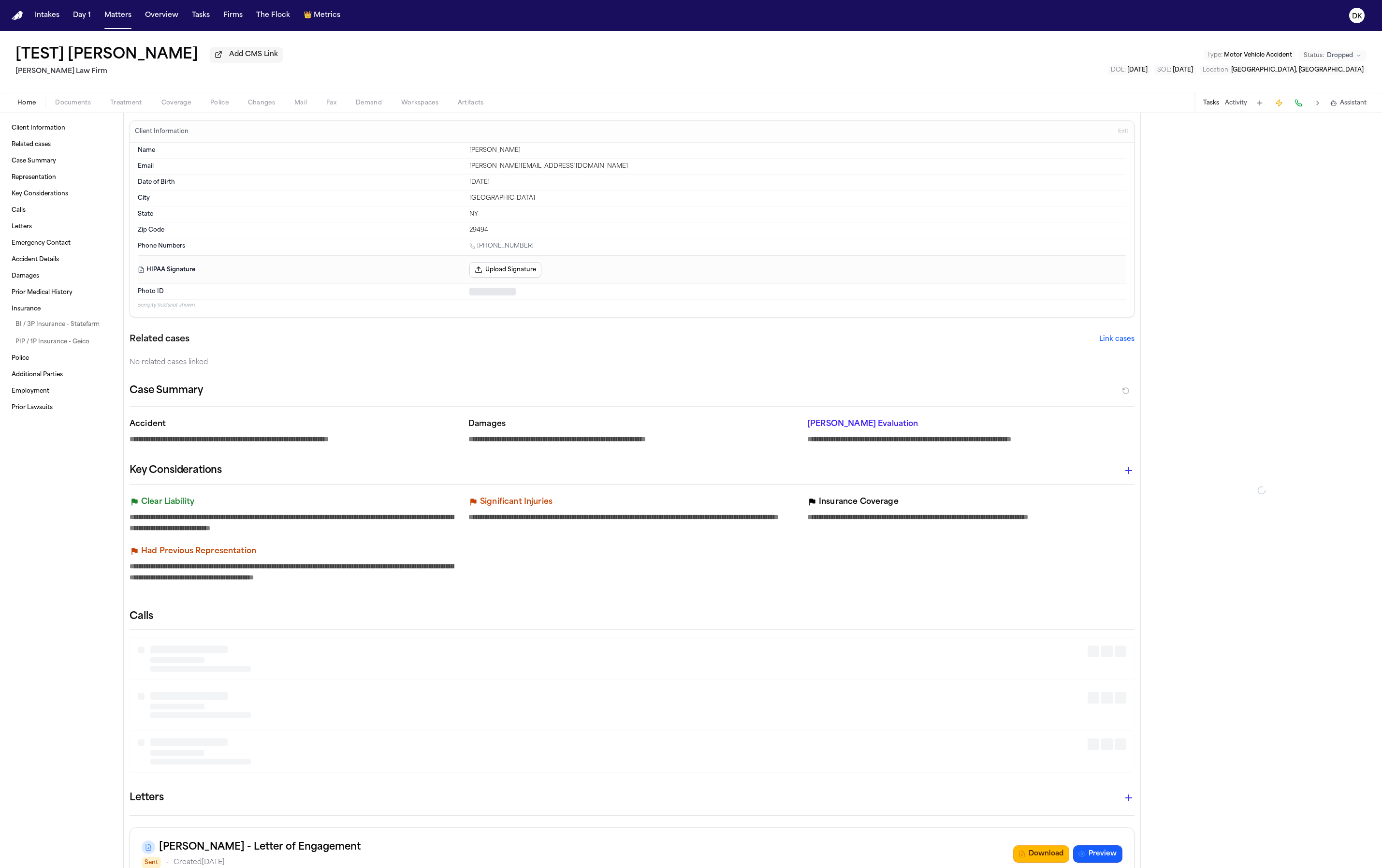
type textarea "*"
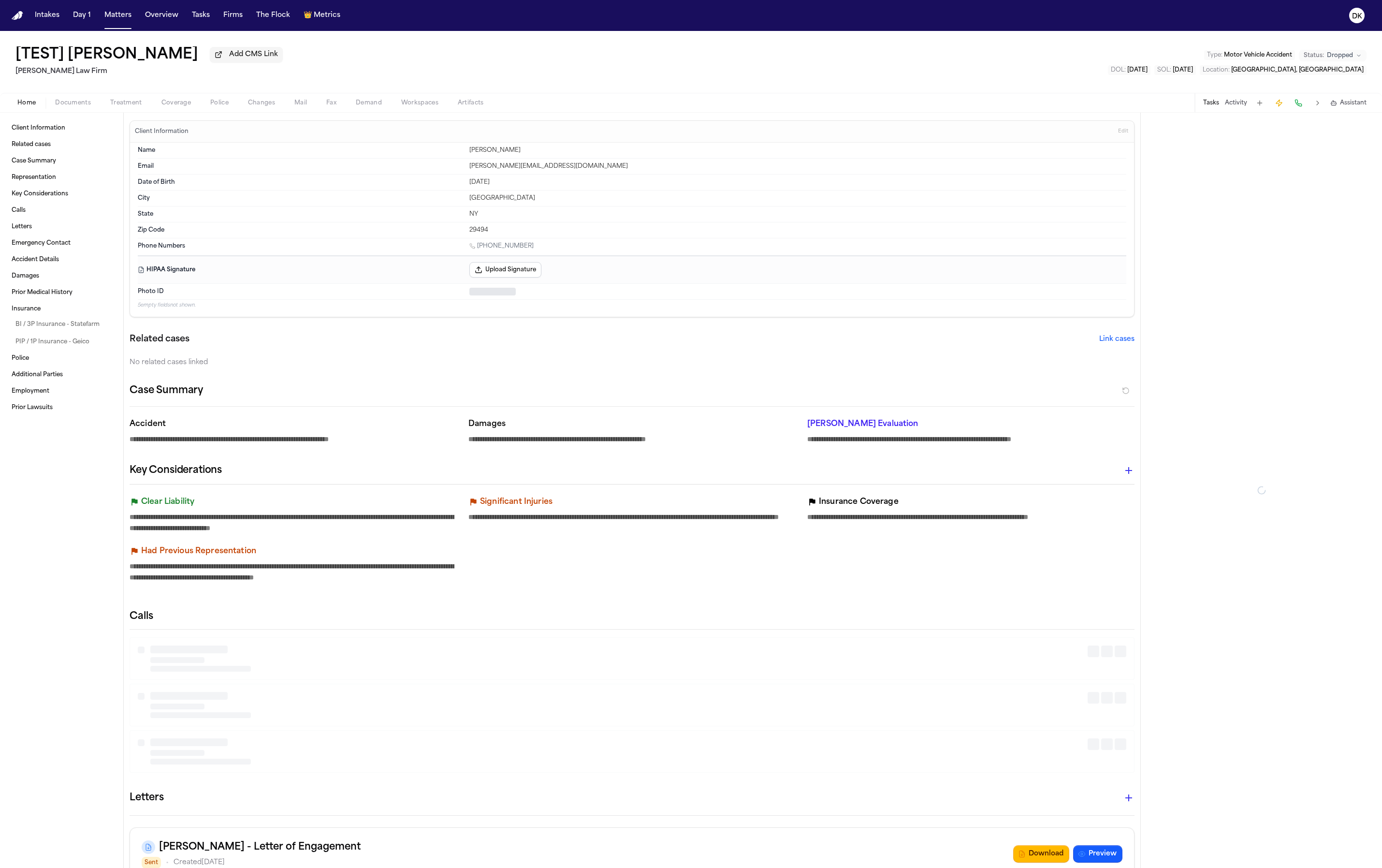
type textarea "*"
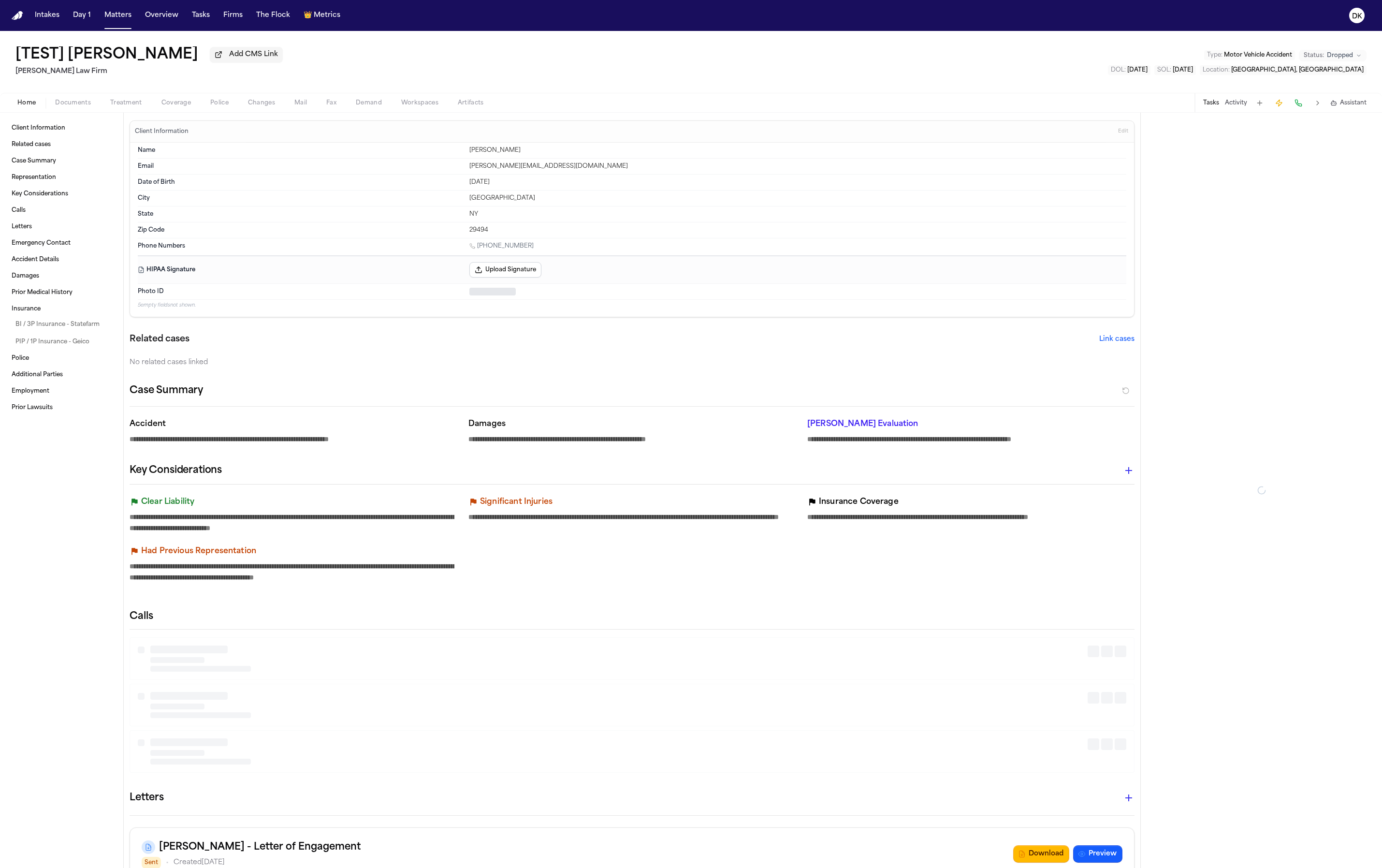
type textarea "*"
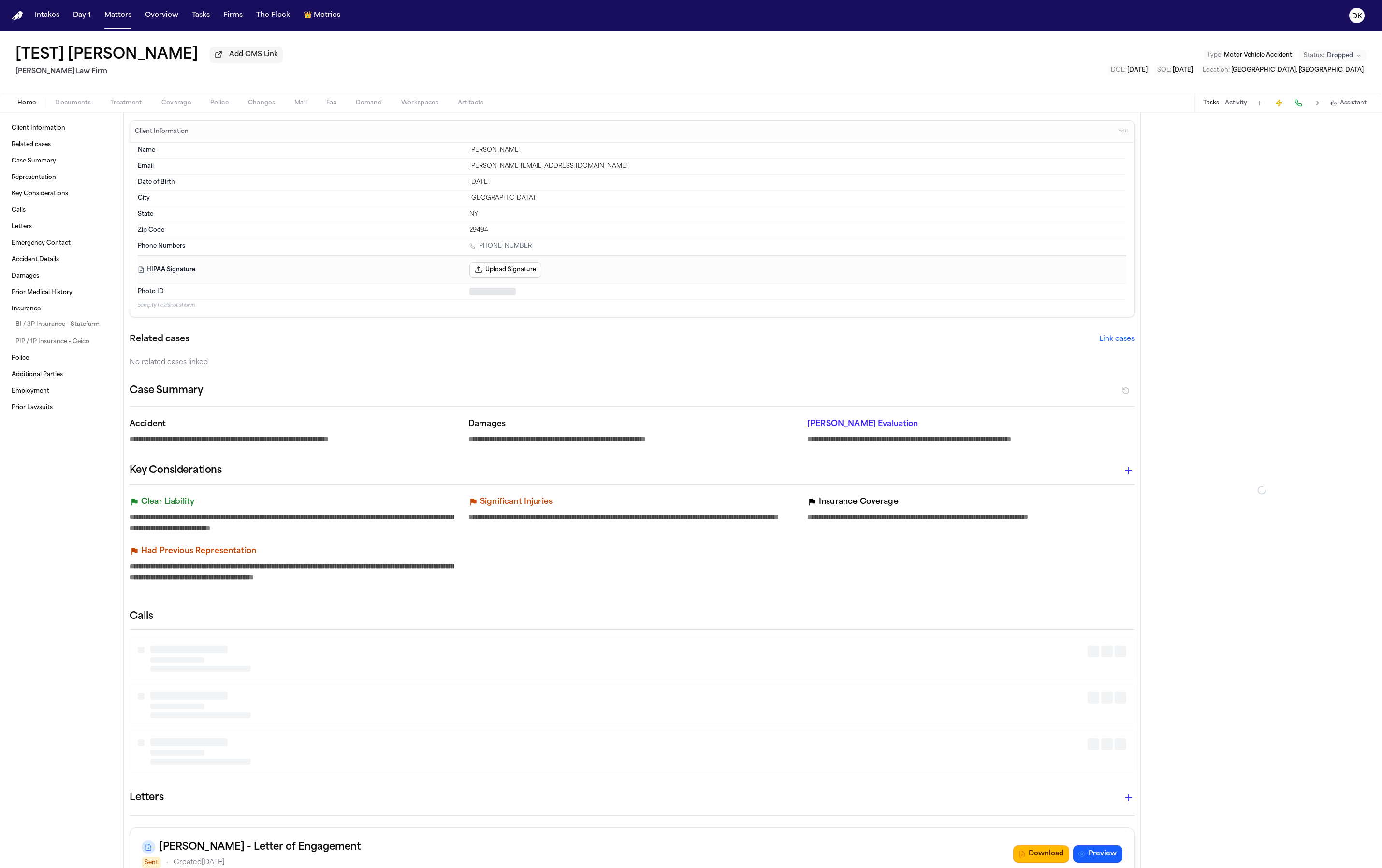
type textarea "*"
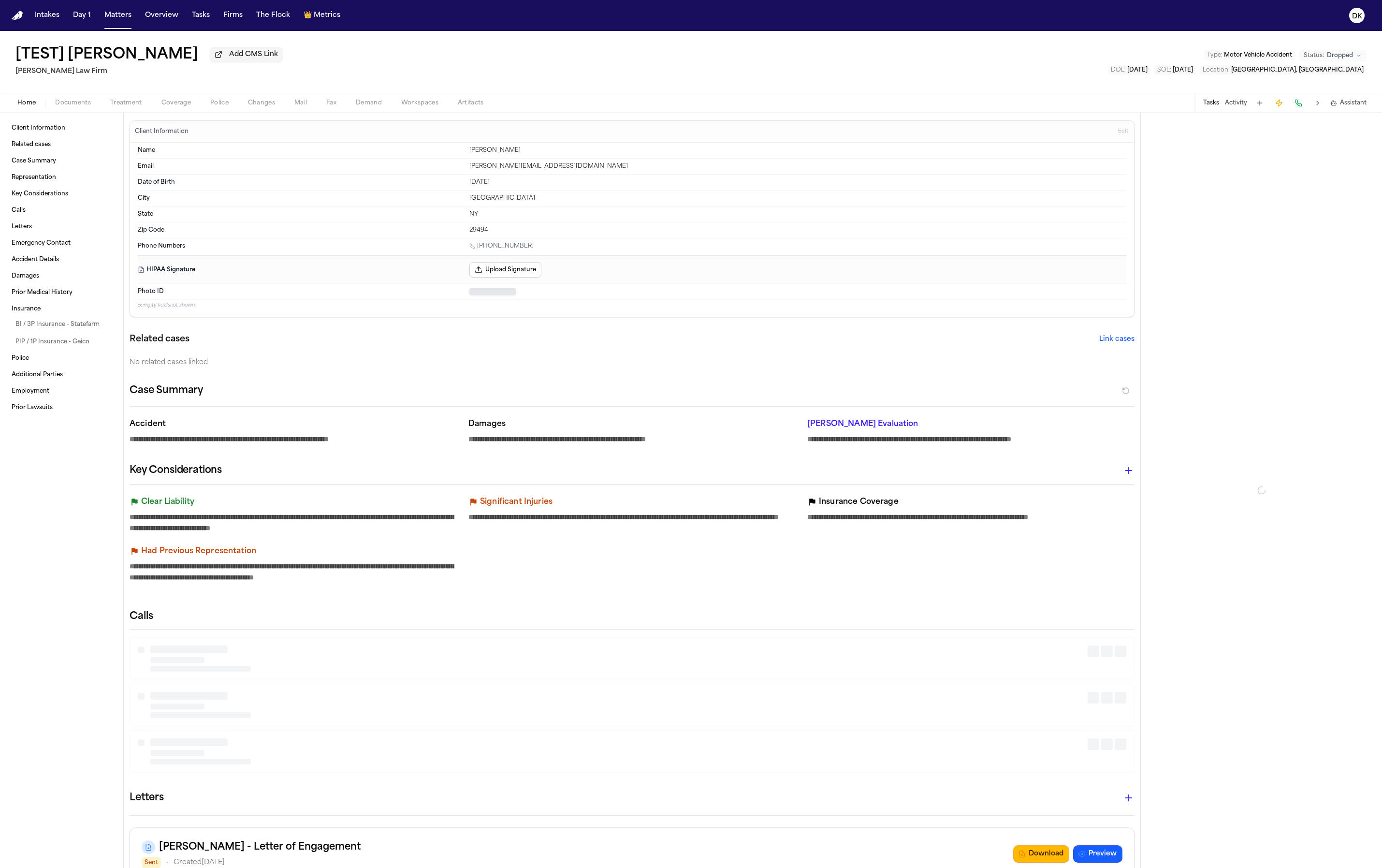
type textarea "*"
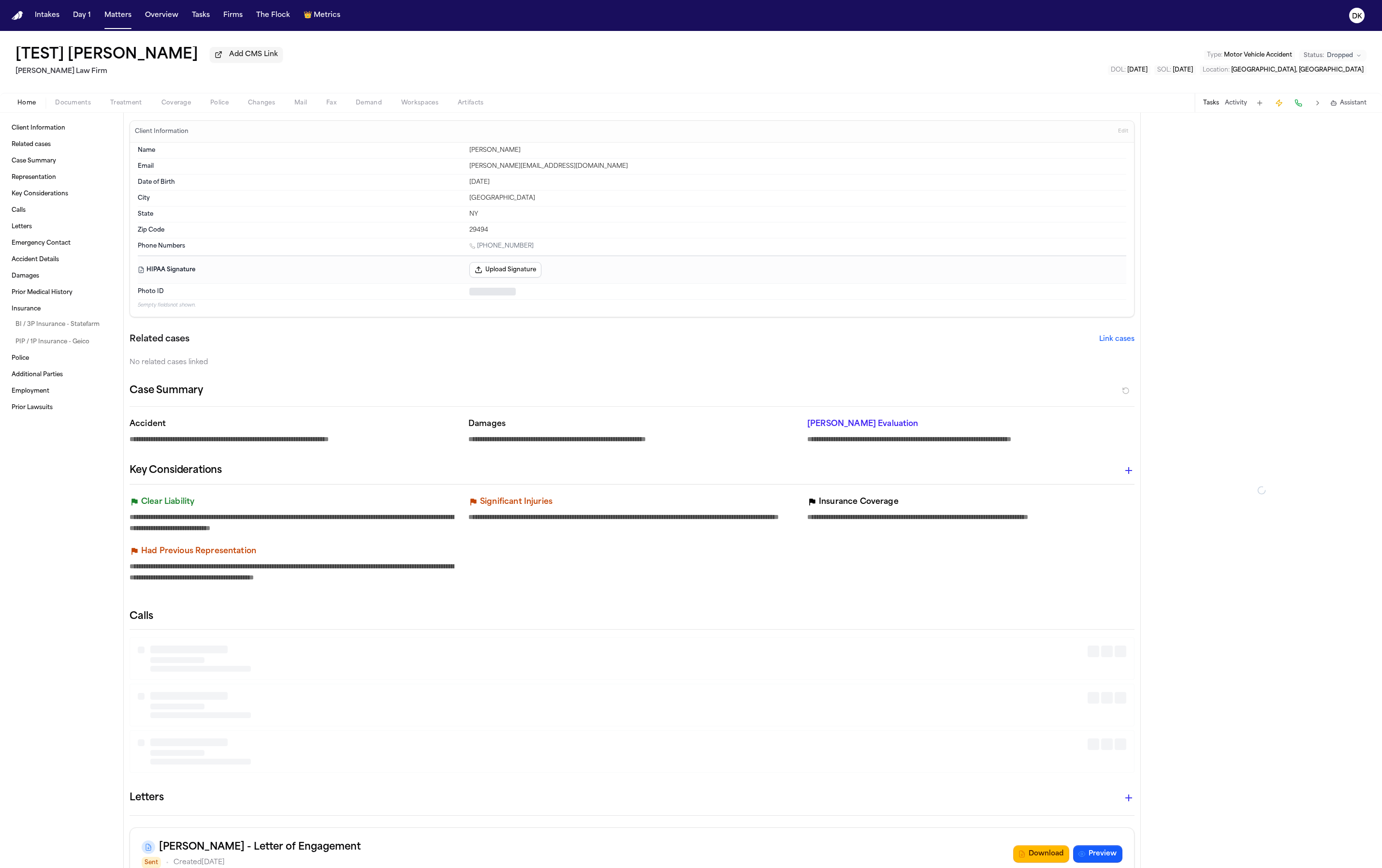
type textarea "*"
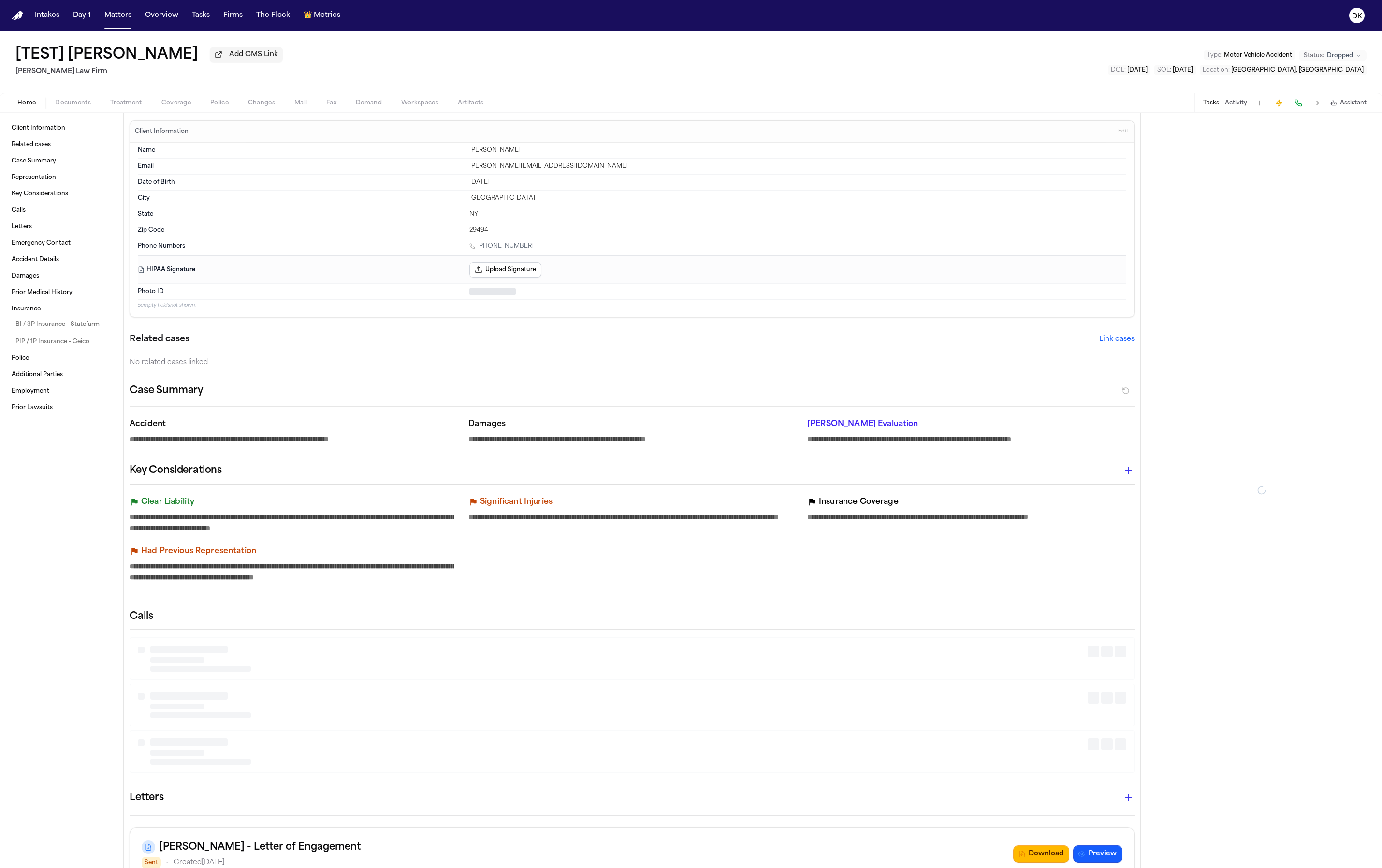
type textarea "*"
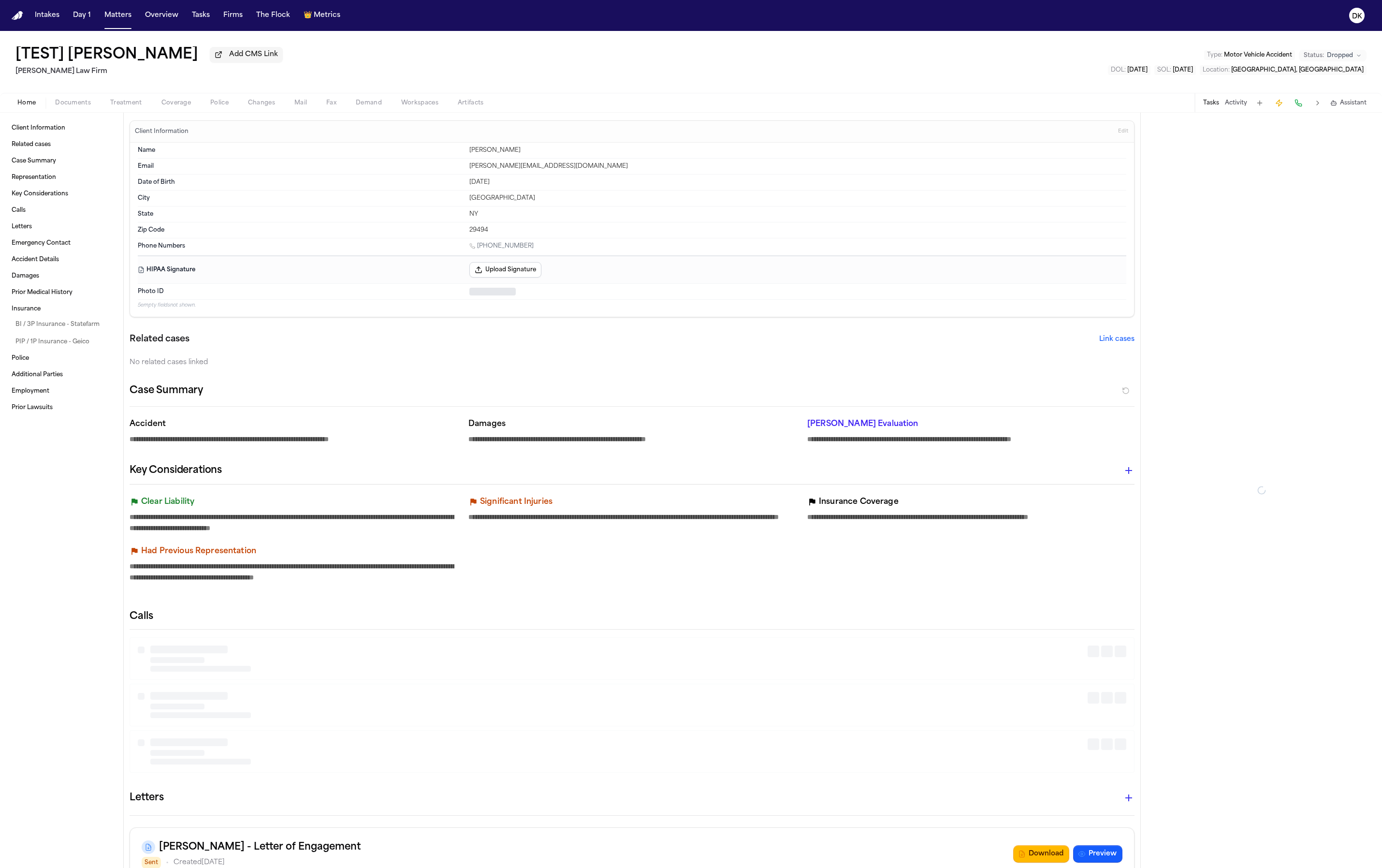
type textarea "*"
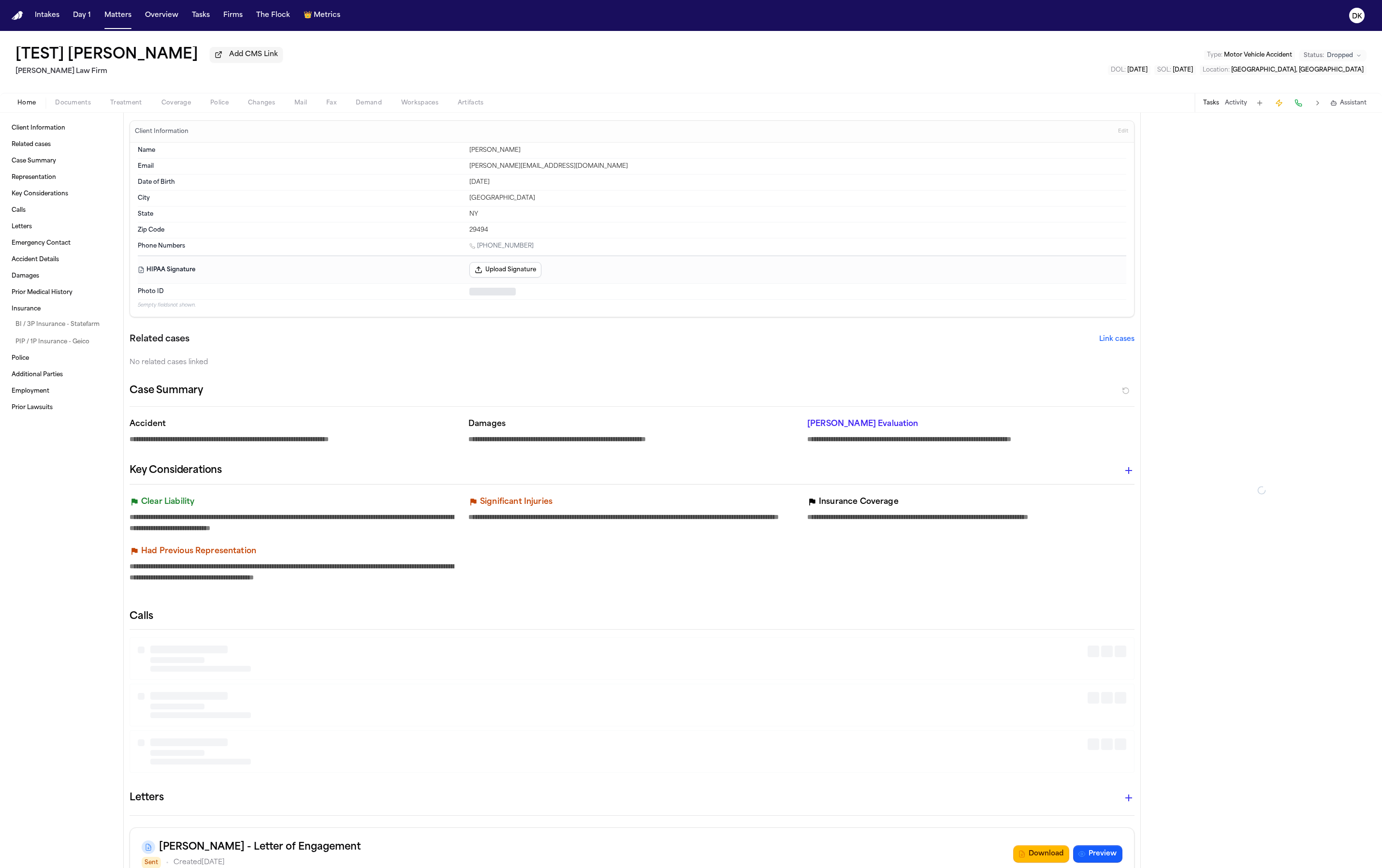
type textarea "*"
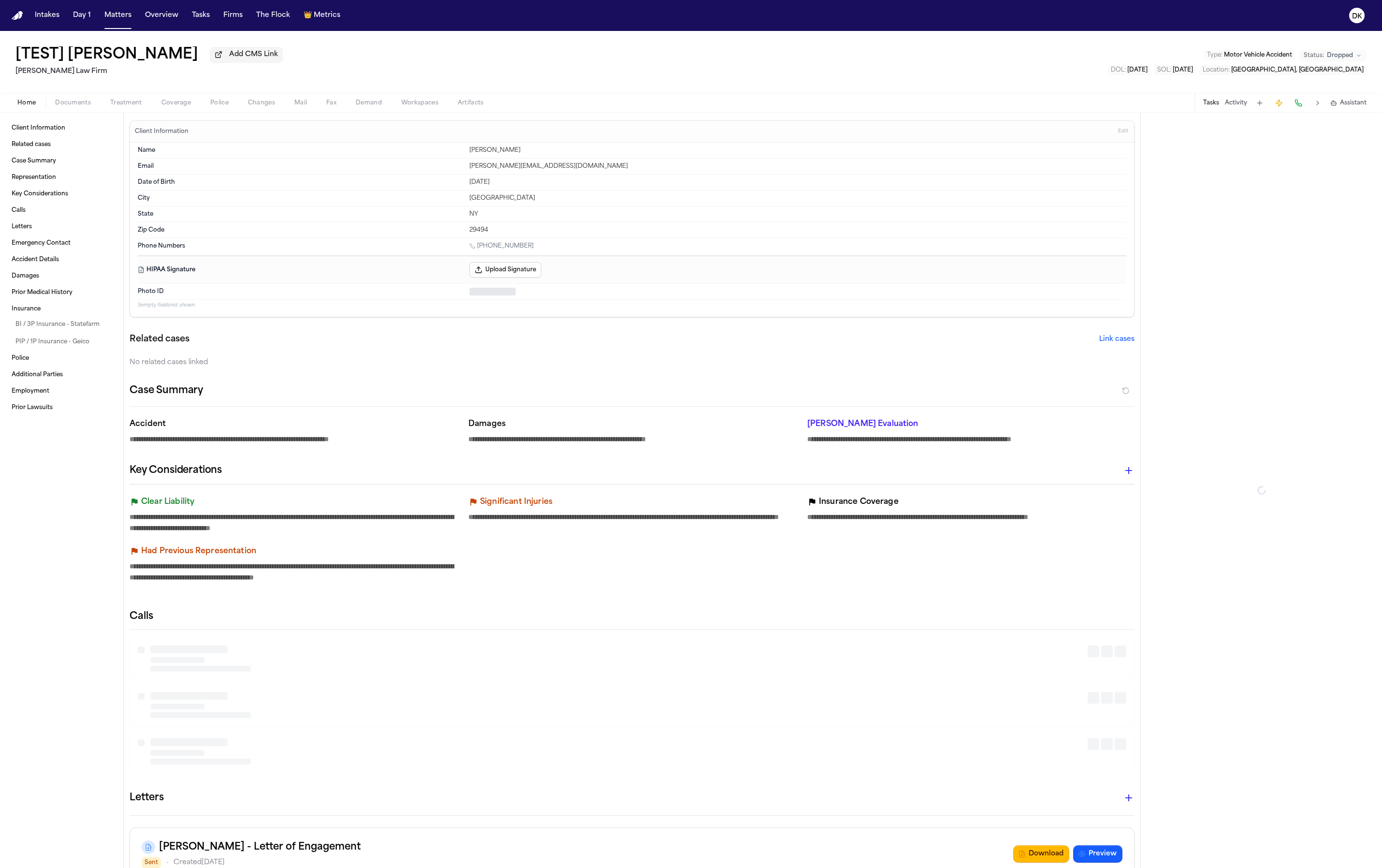
type textarea "*"
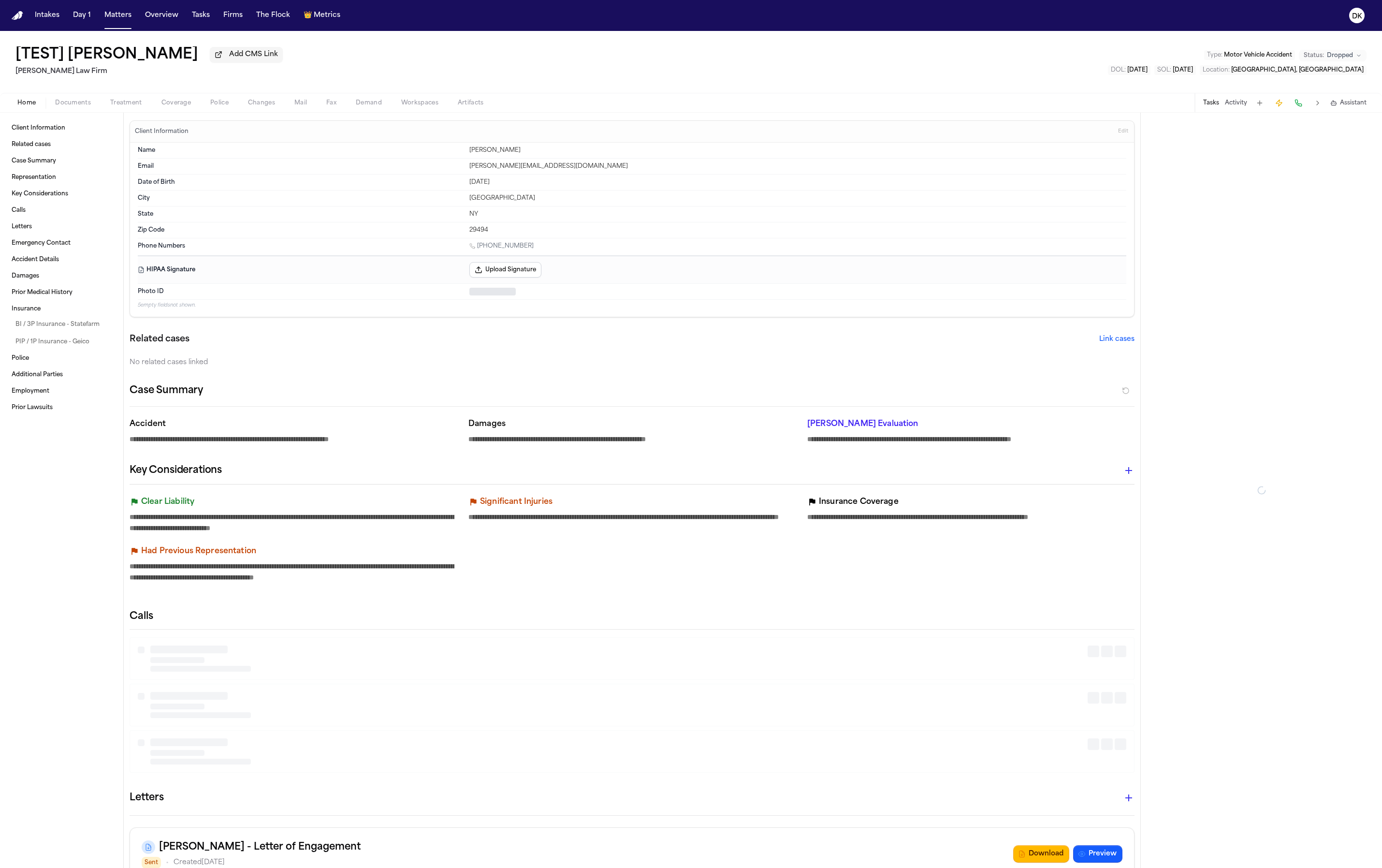
type textarea "*"
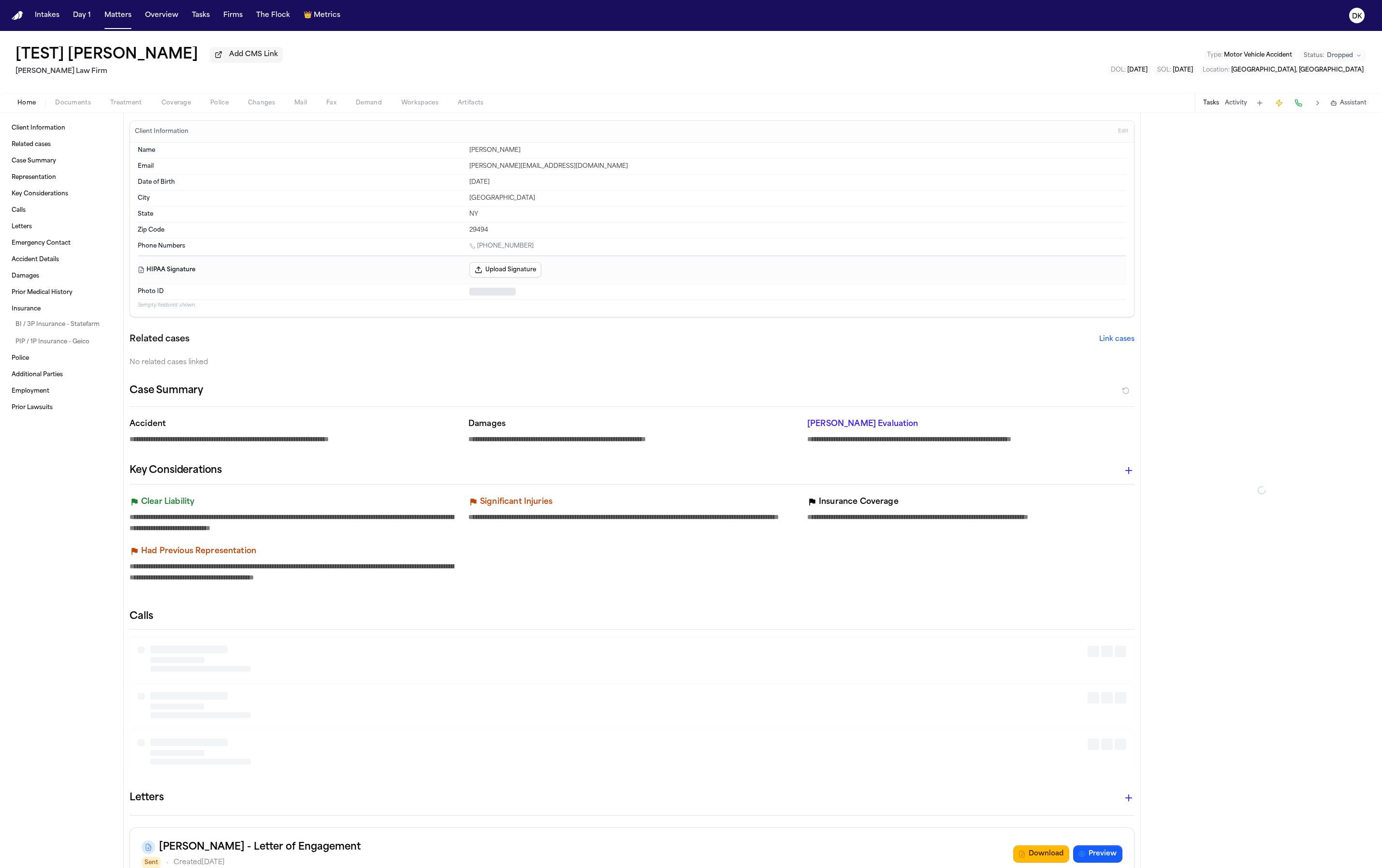
type textarea "*"
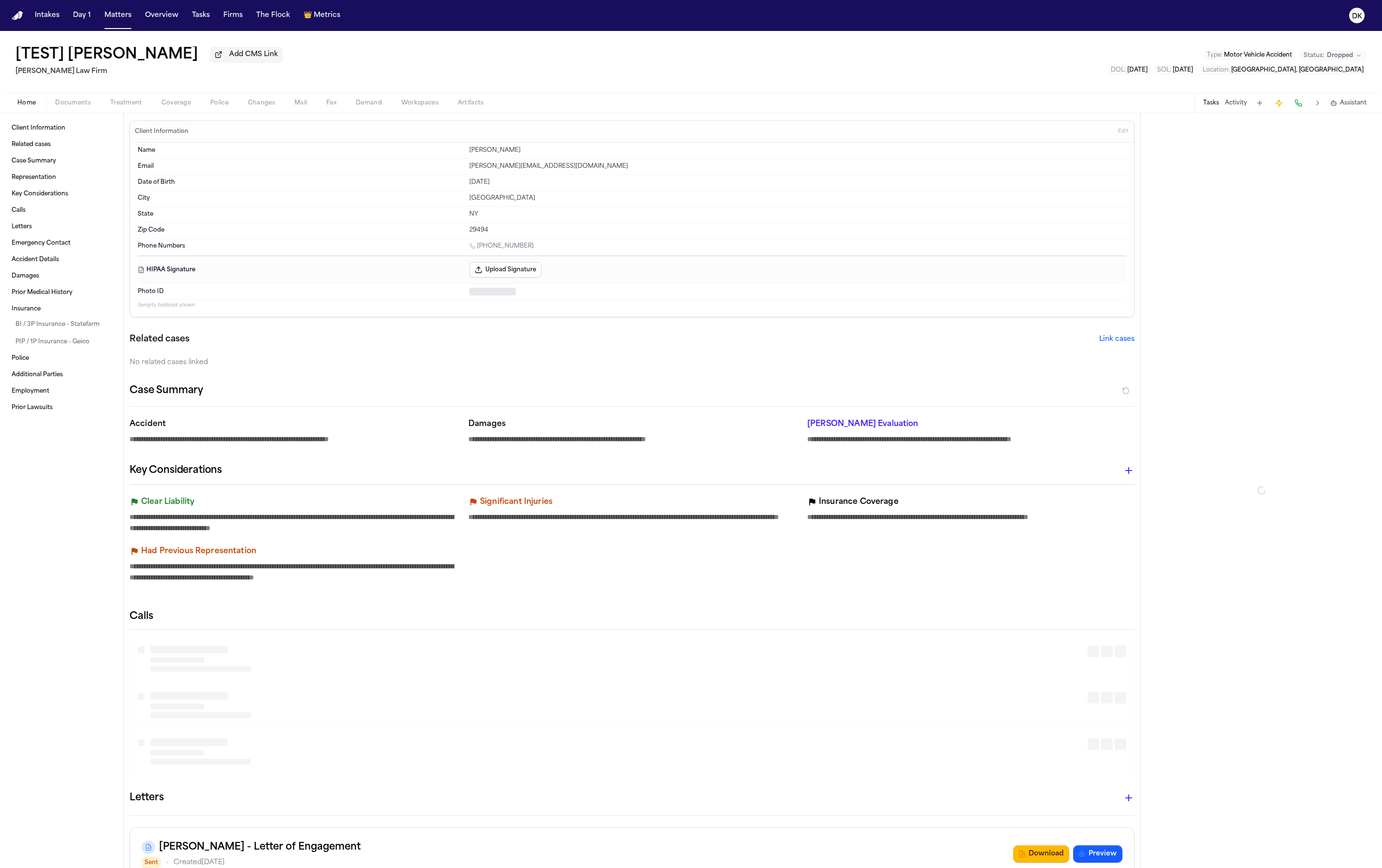
type textarea "*"
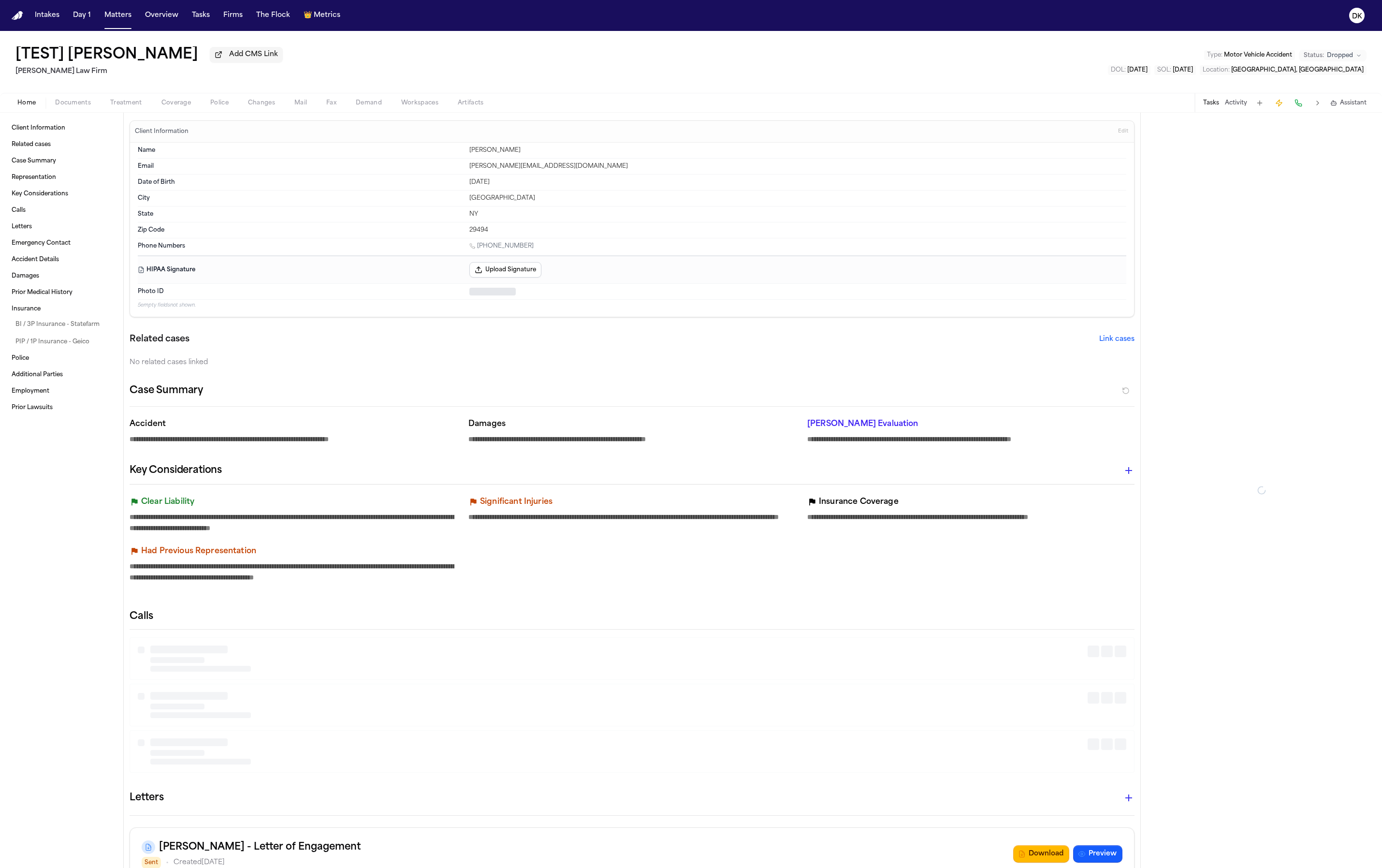
type textarea "*"
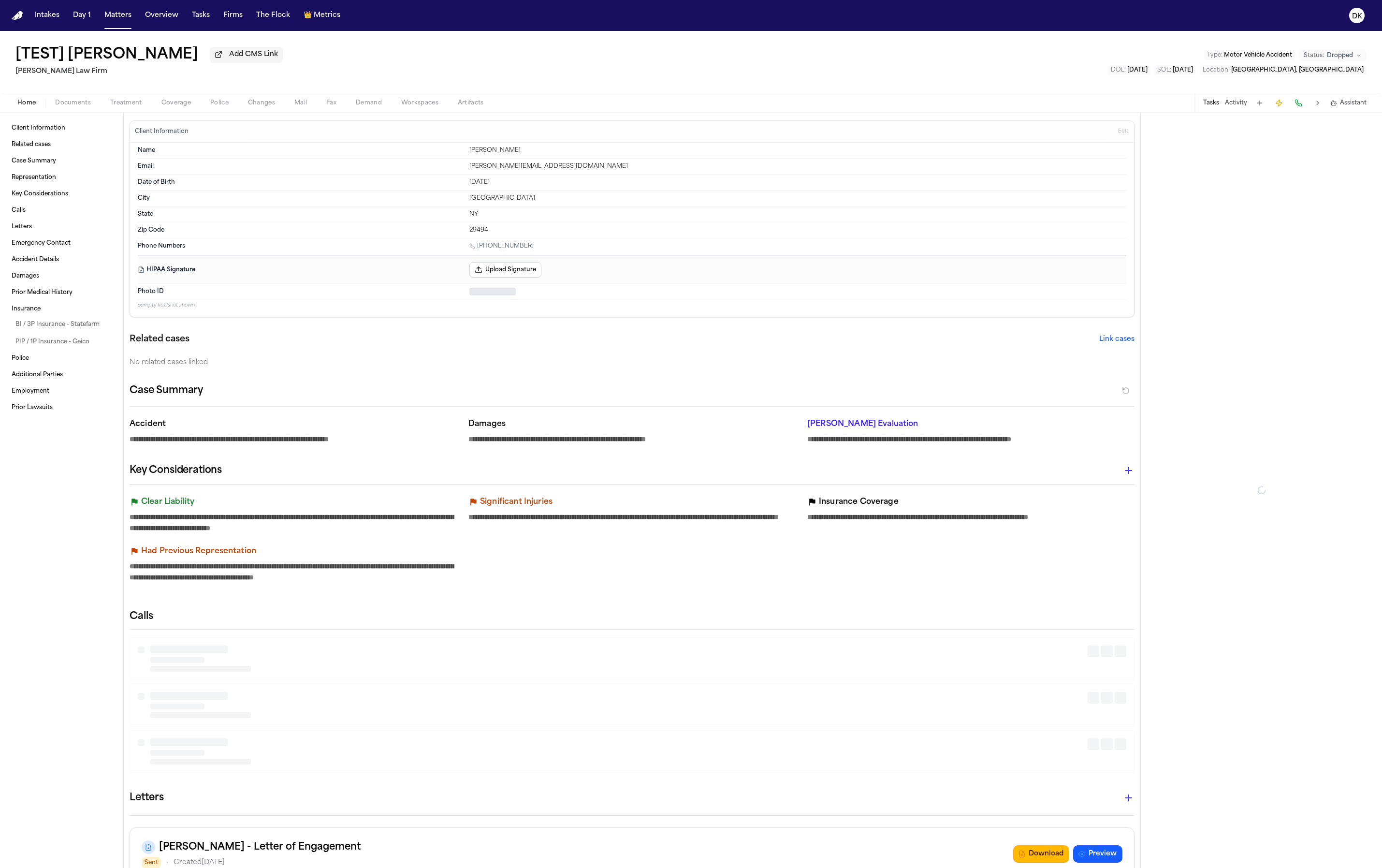
type textarea "*"
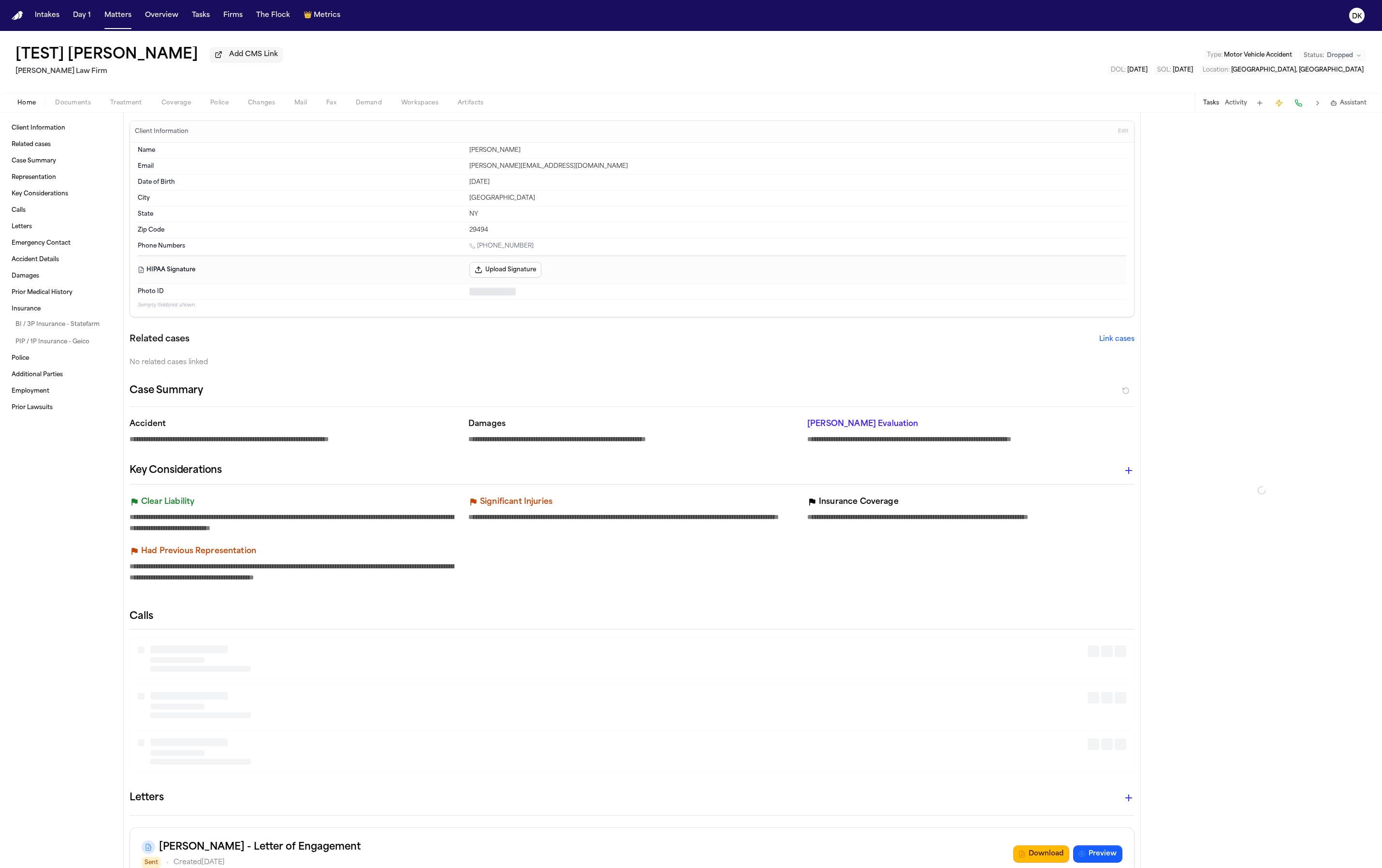
type textarea "*"
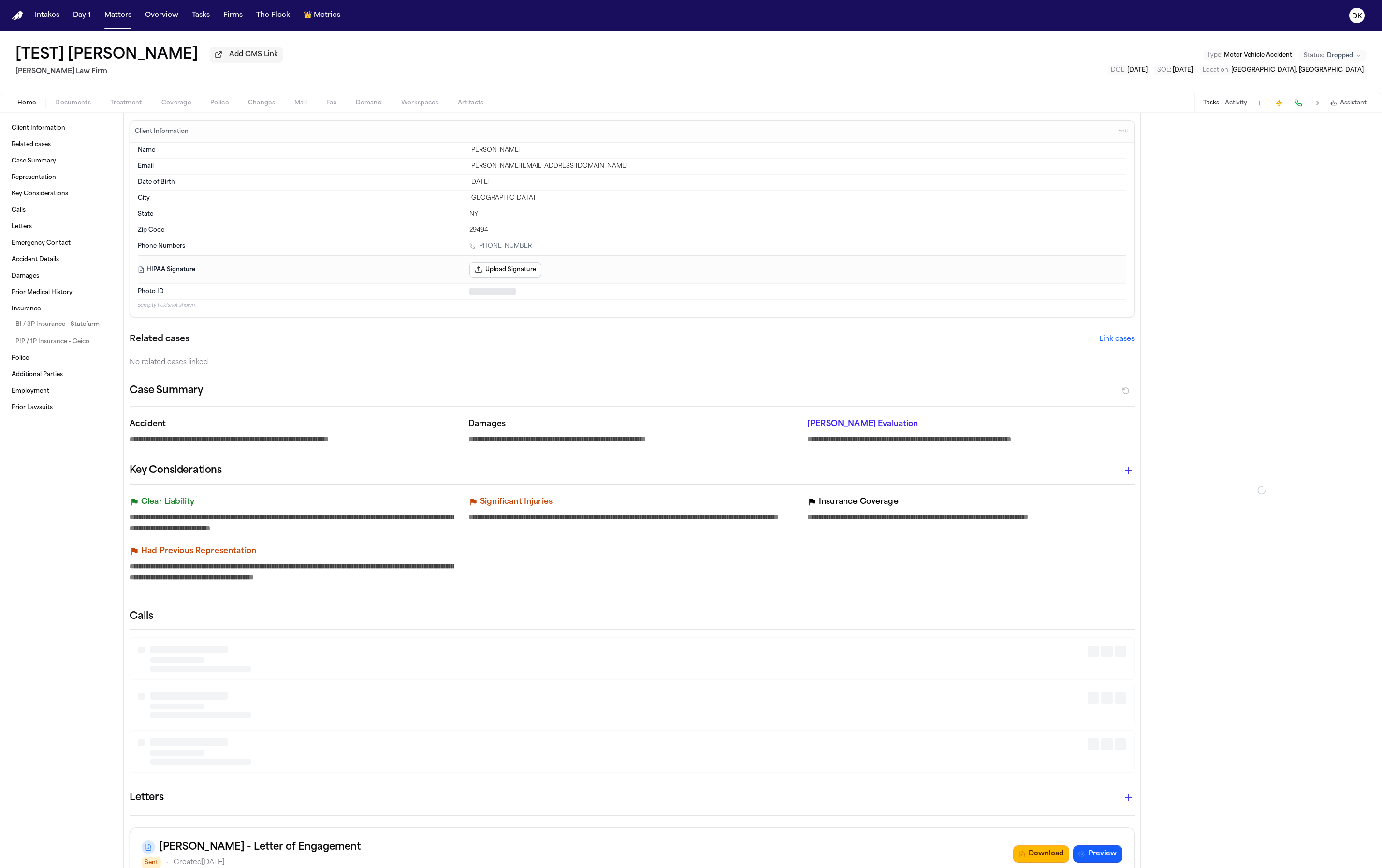
type textarea "*"
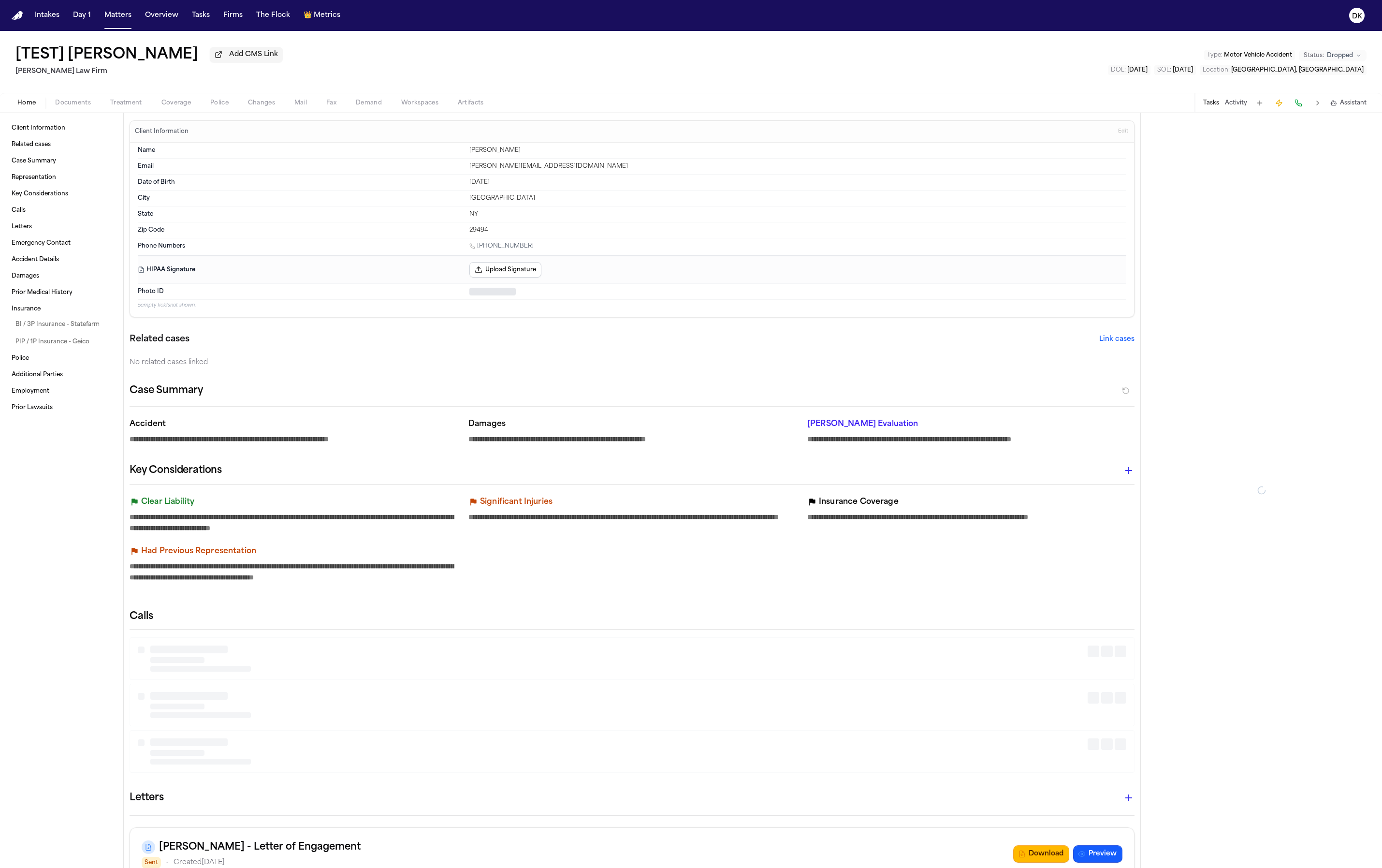
type textarea "*"
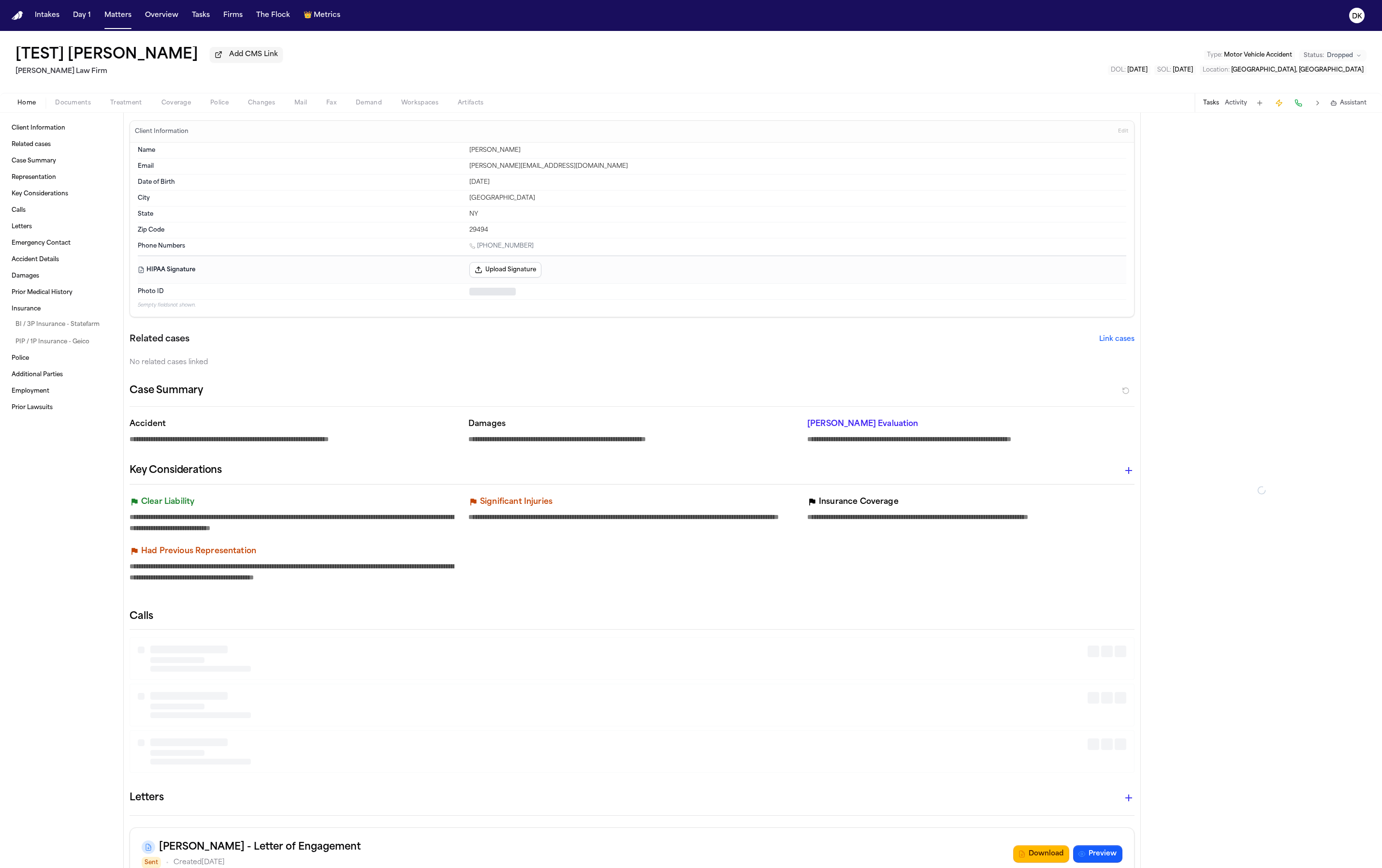
type textarea "*"
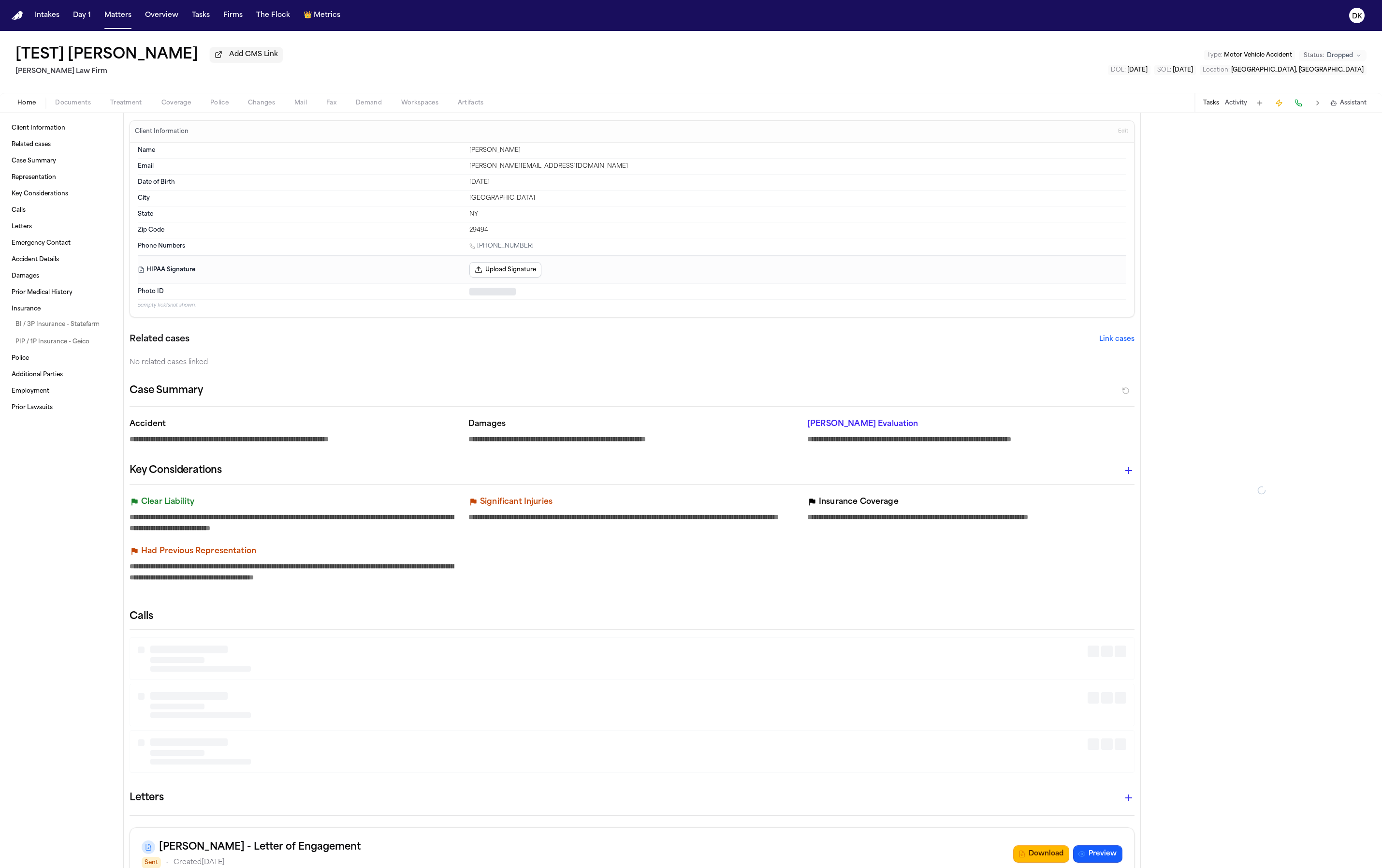
type textarea "*"
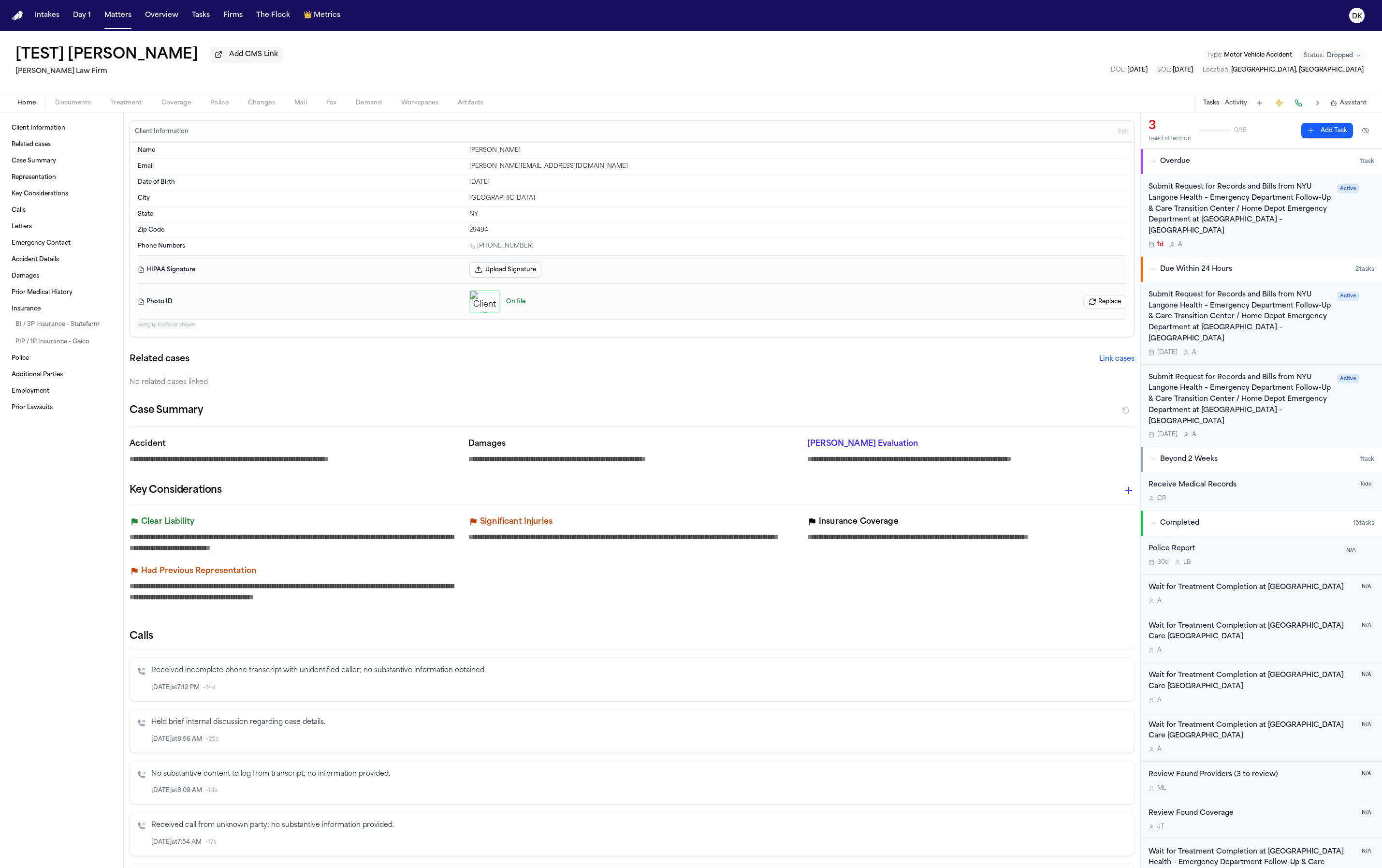
click at [470, 303] on div "button" at bounding box center [485, 301] width 31 height 23
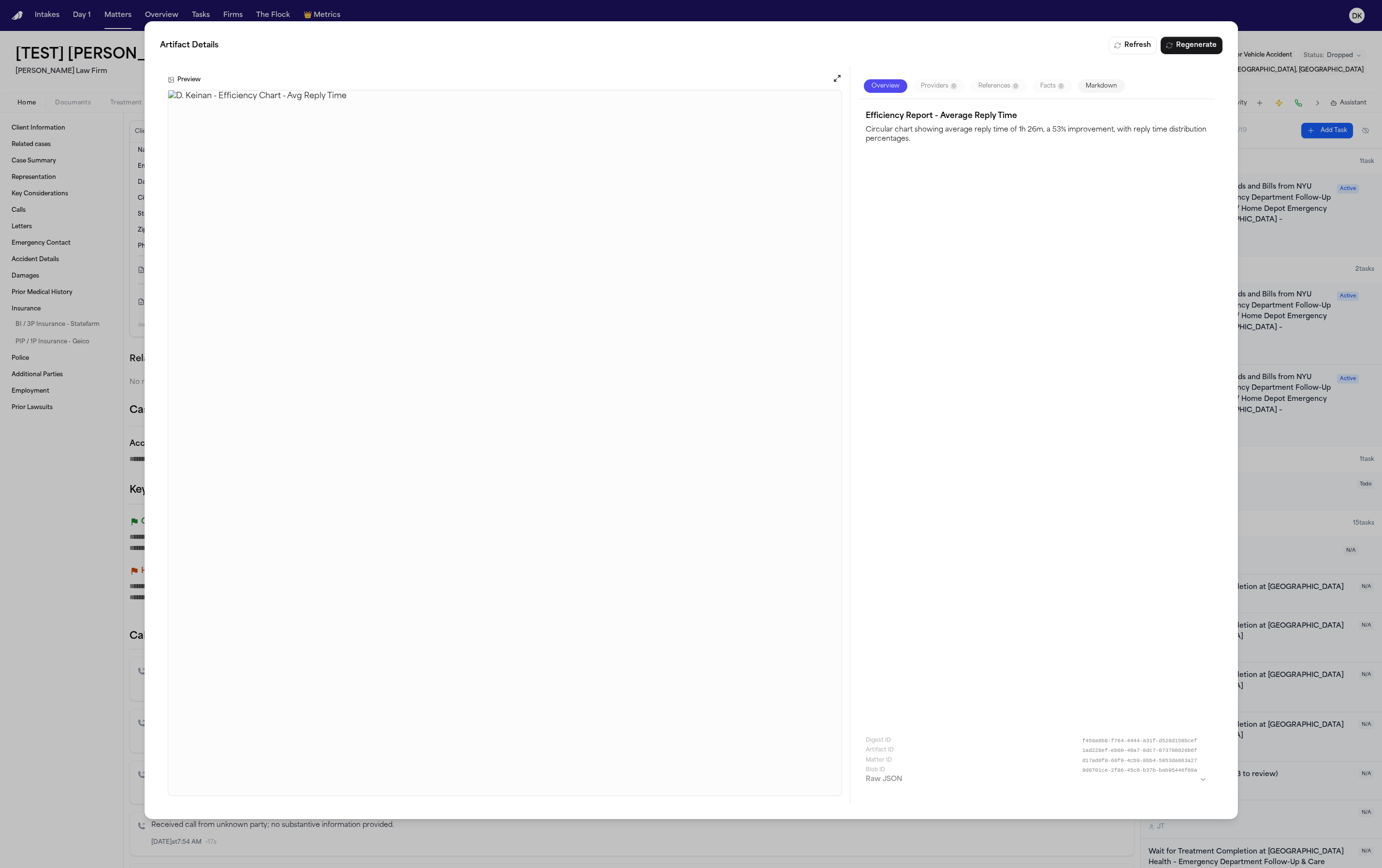
click at [962, 228] on div "Efficiency Report - Average Reply Time Circular chart showing average reply tim…" at bounding box center [1036, 447] width 341 height 681
click at [1002, 2] on div "Artifact Details Refresh Regenerate Preview Overview Providers 0 References 0 F…" at bounding box center [691, 434] width 1382 height 868
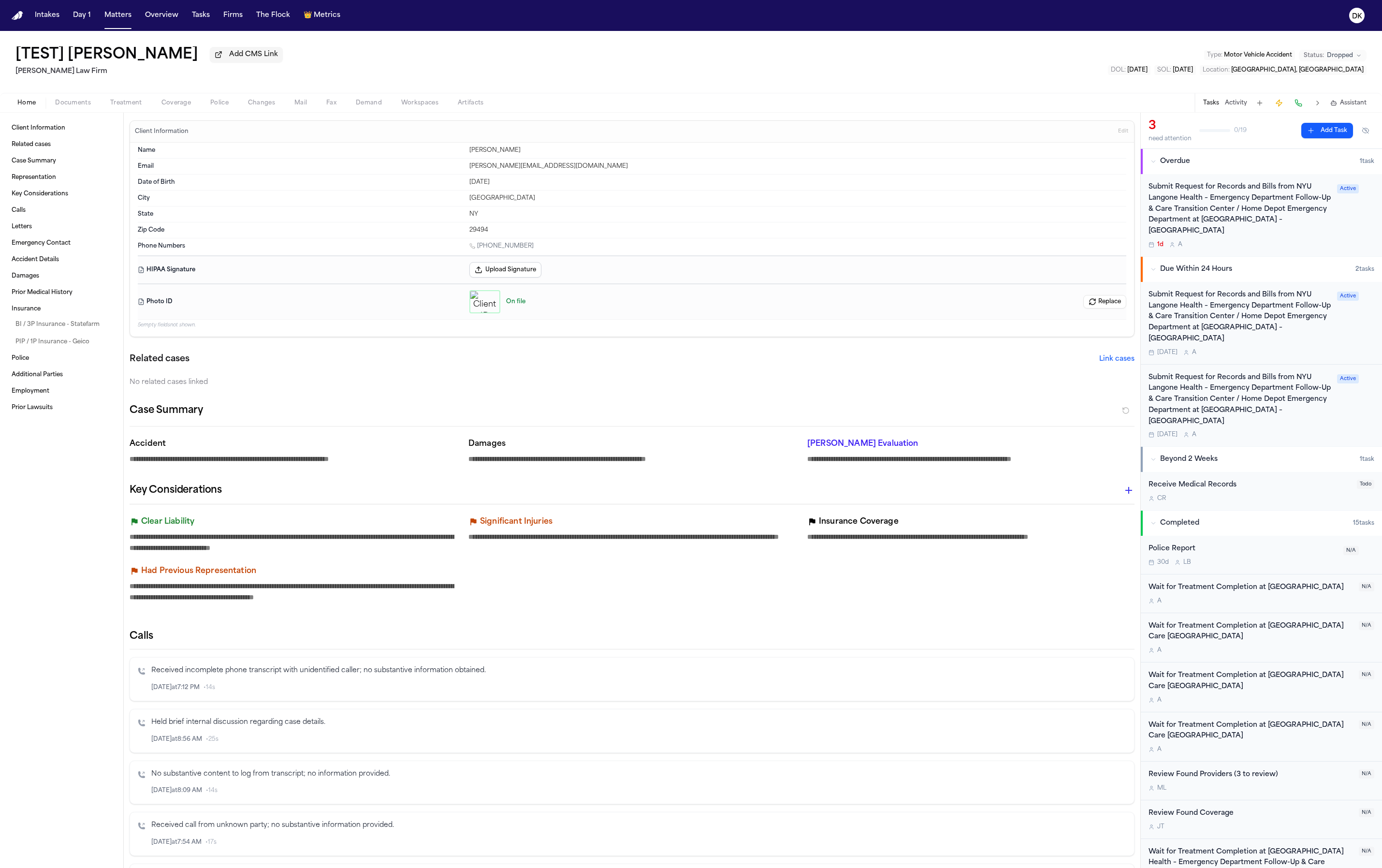
click at [1109, 309] on button "Replace" at bounding box center [1105, 301] width 43 height 14
click at [503, 277] on button "Upload Signature" at bounding box center [505, 270] width 72 height 16
click at [486, 303] on div "button" at bounding box center [485, 301] width 31 height 23
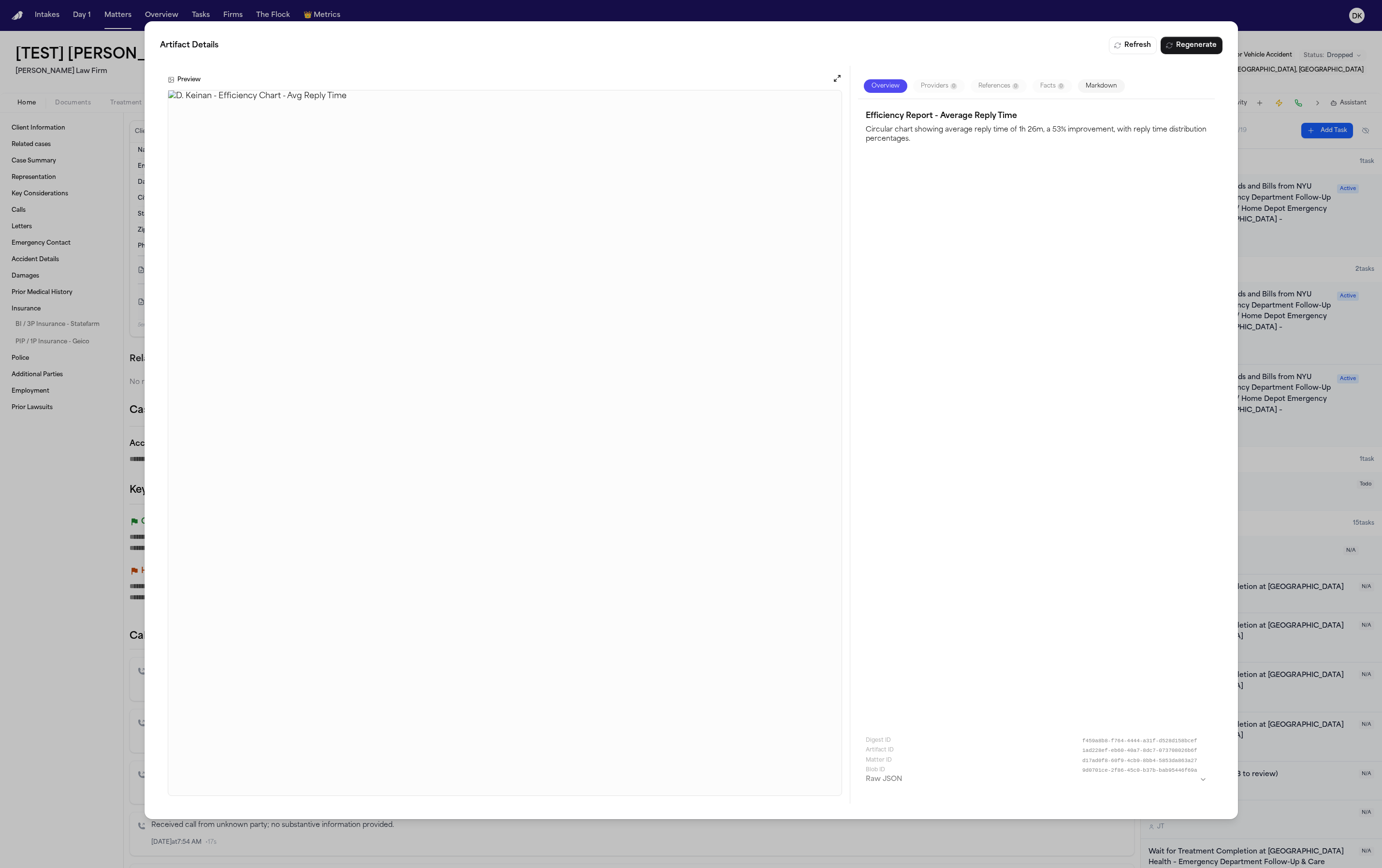
click at [784, 20] on div "Artifact Details Refresh Regenerate Preview Overview Providers 0 References 0 F…" at bounding box center [691, 434] width 1382 height 868
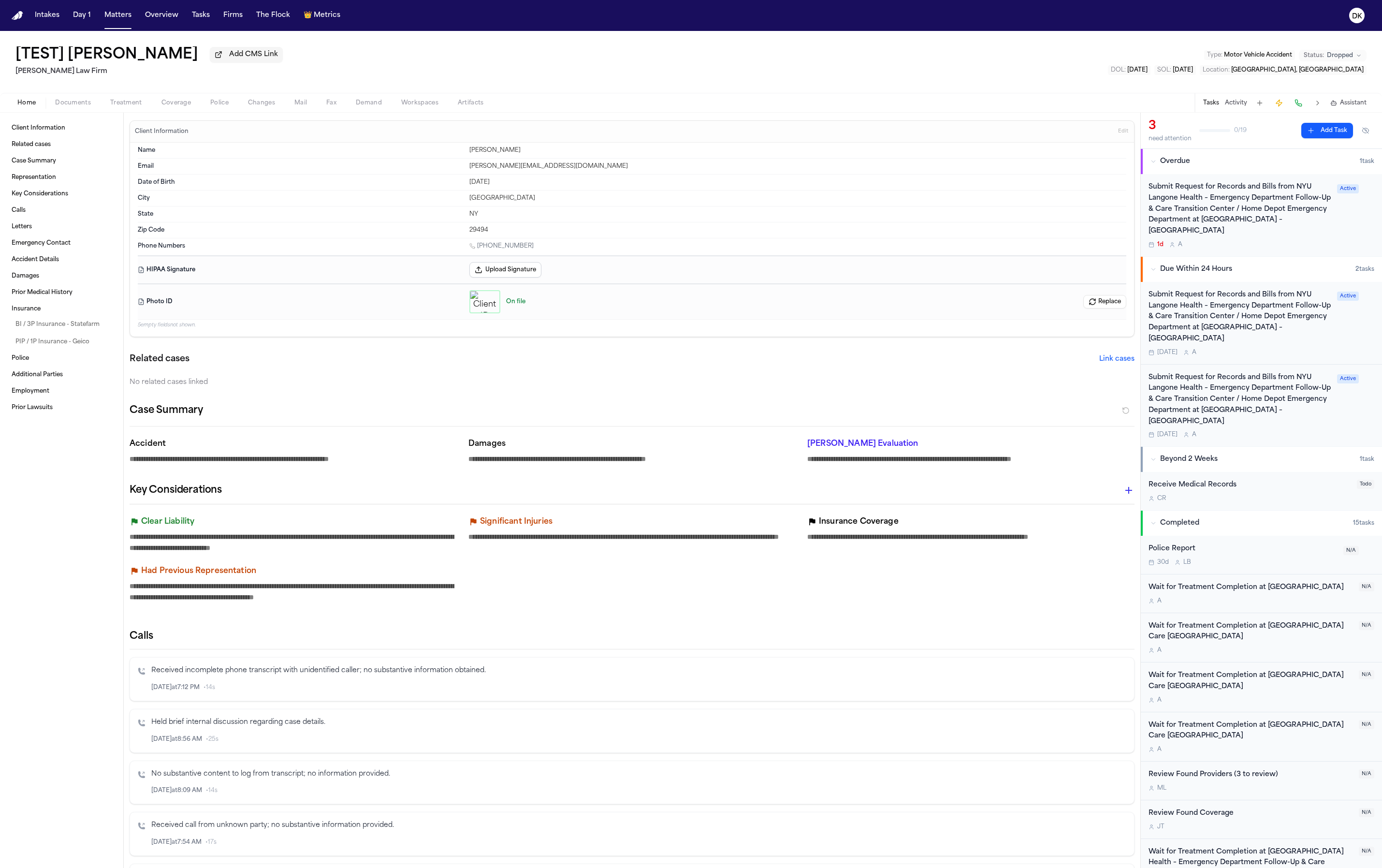
click at [360, 380] on div "No related cases linked" at bounding box center [632, 382] width 1005 height 9
click at [496, 373] on div "Related cases Link cases No related cases linked" at bounding box center [632, 370] width 1005 height 35
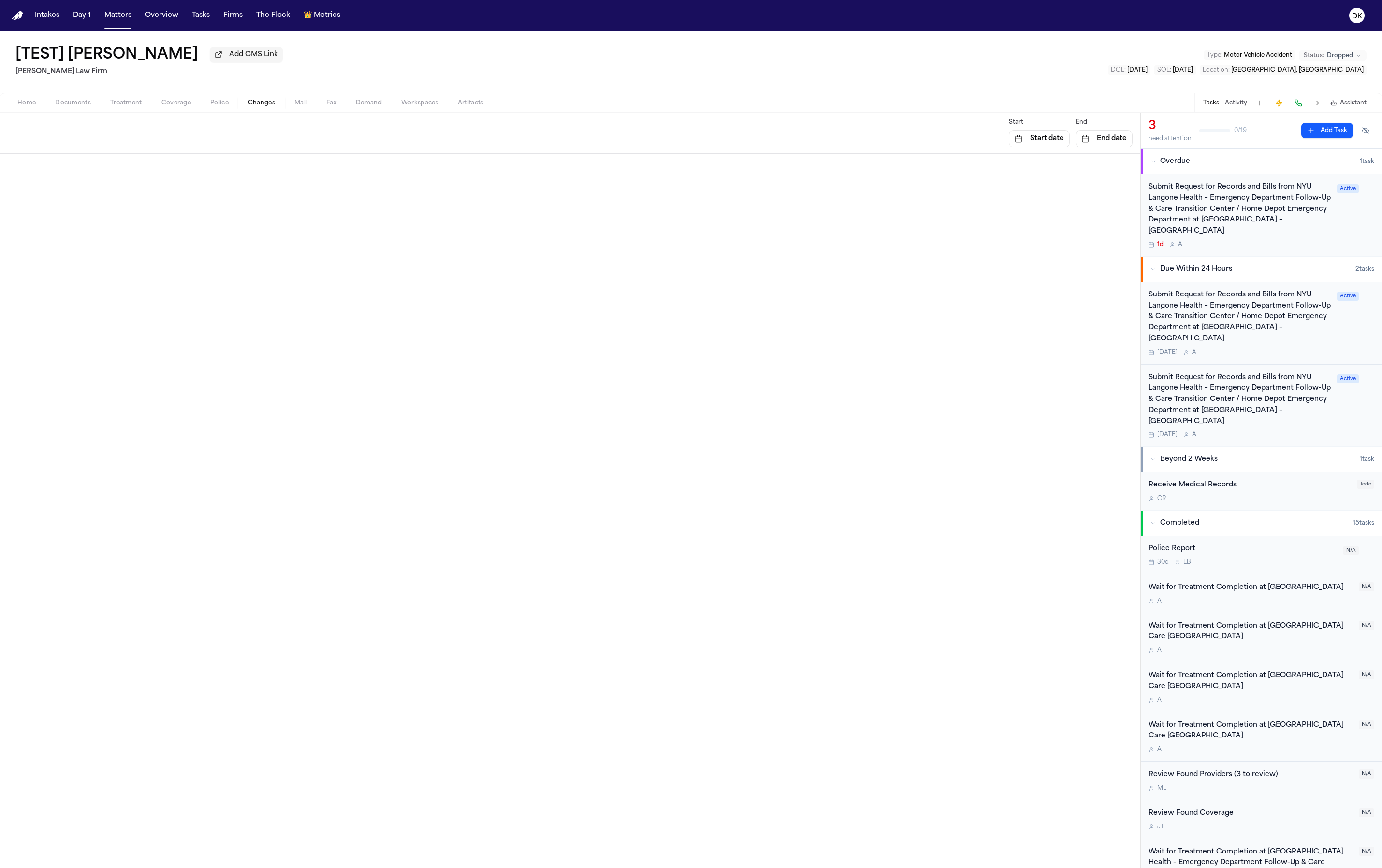
click at [252, 106] on span "Changes" at bounding box center [262, 103] width 27 height 8
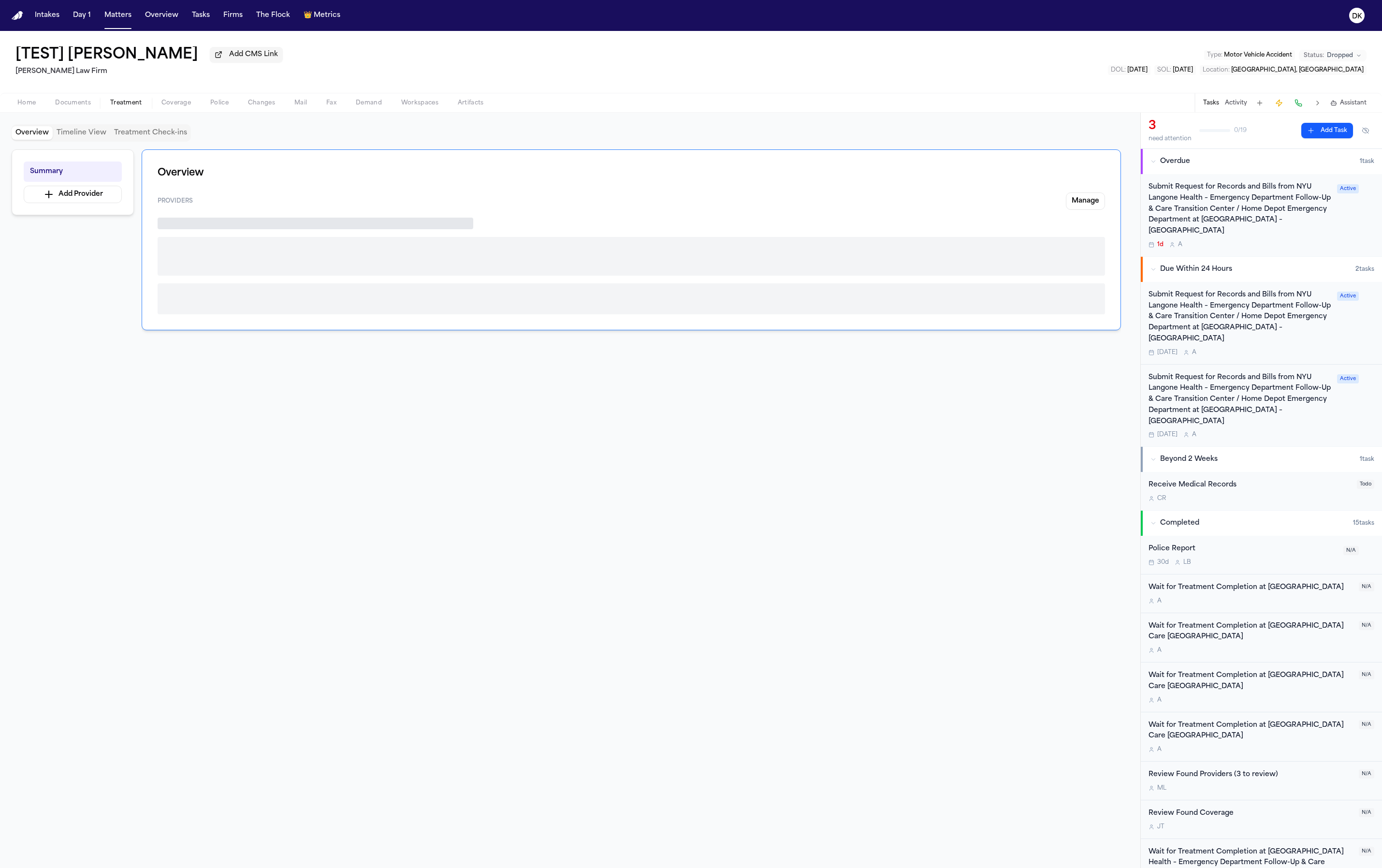
click at [144, 103] on button "Treatment" at bounding box center [126, 103] width 51 height 12
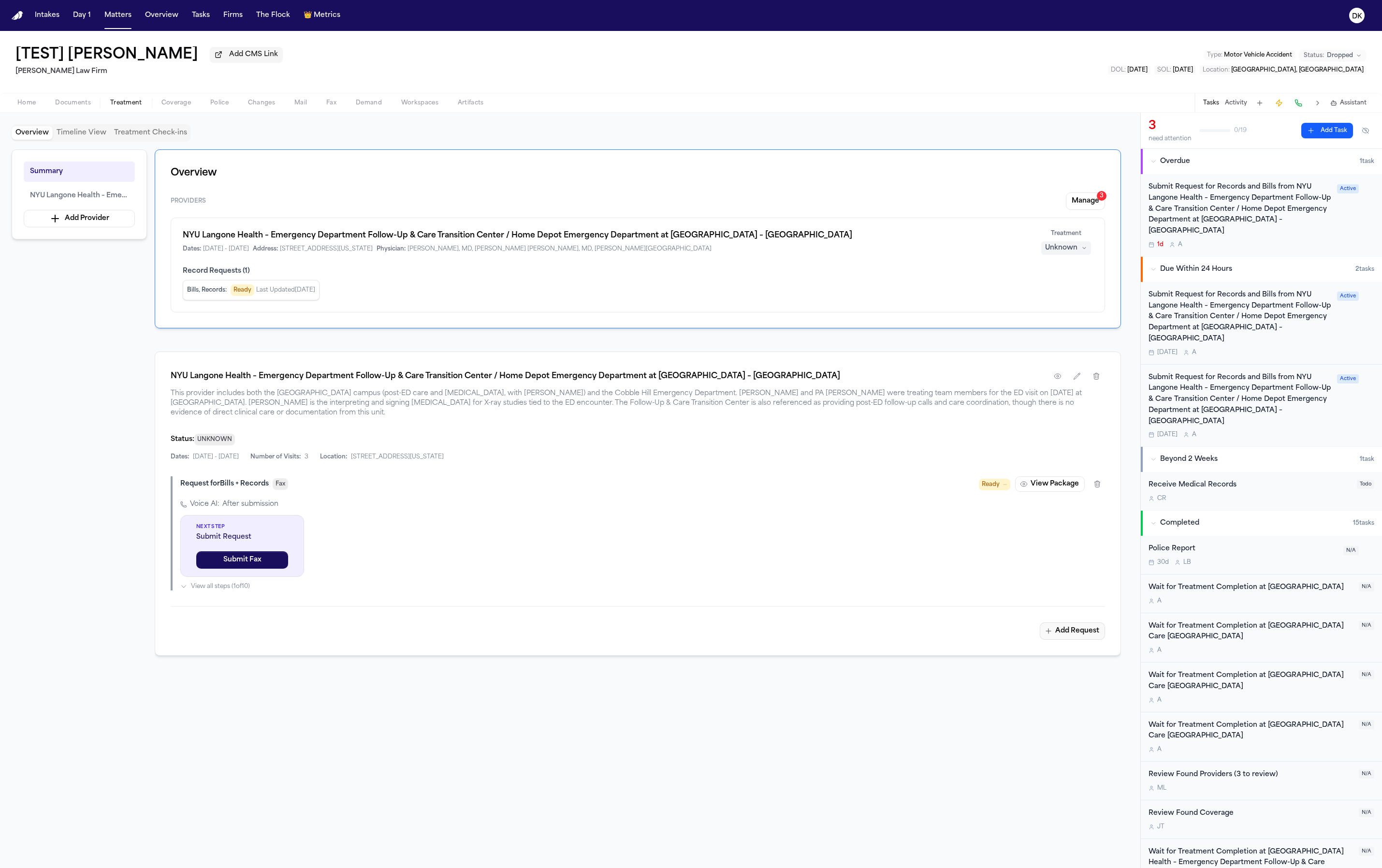
click at [1062, 626] on button "Add Request" at bounding box center [1072, 631] width 65 height 17
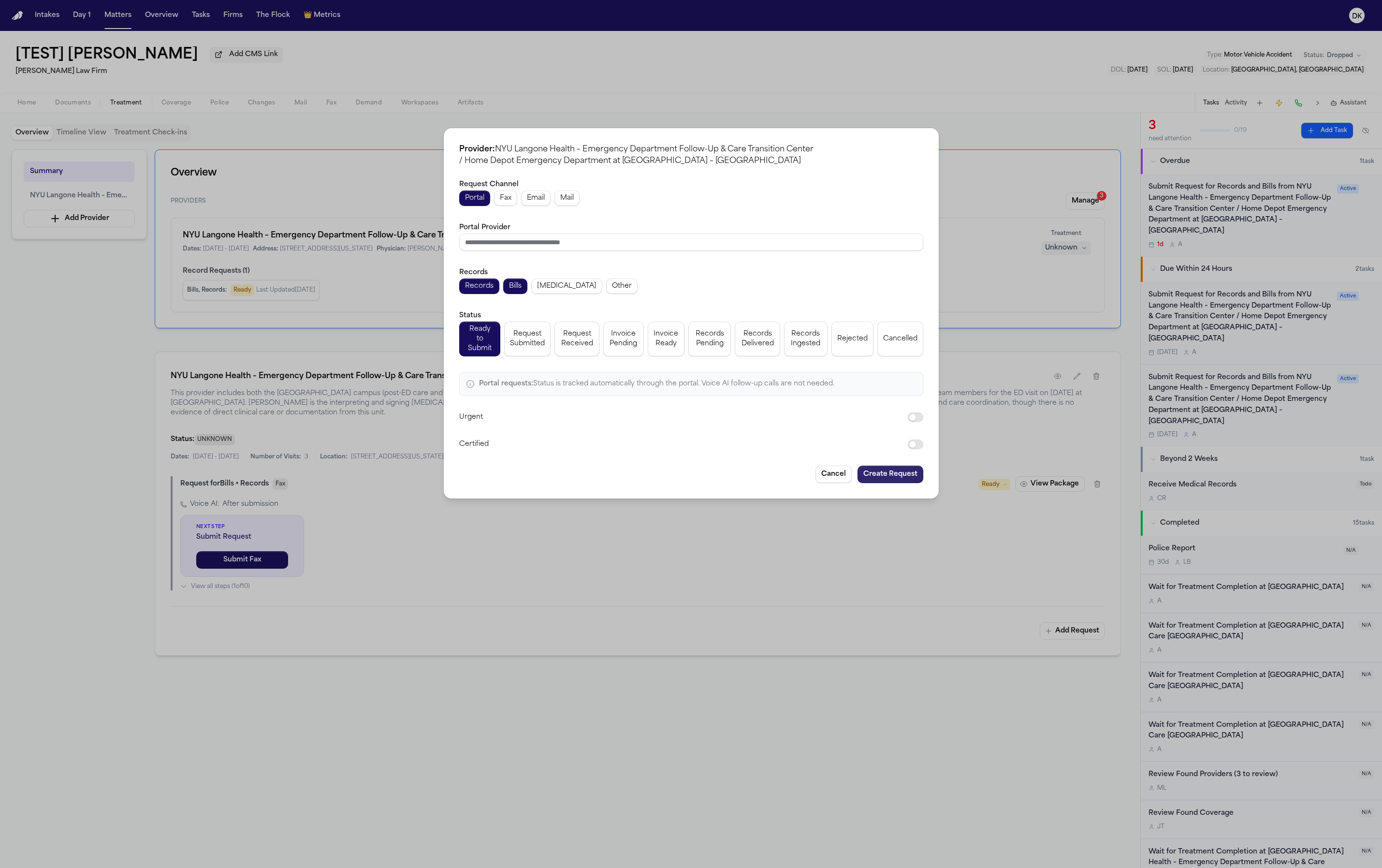
click at [895, 465] on button "Create Request" at bounding box center [890, 474] width 65 height 17
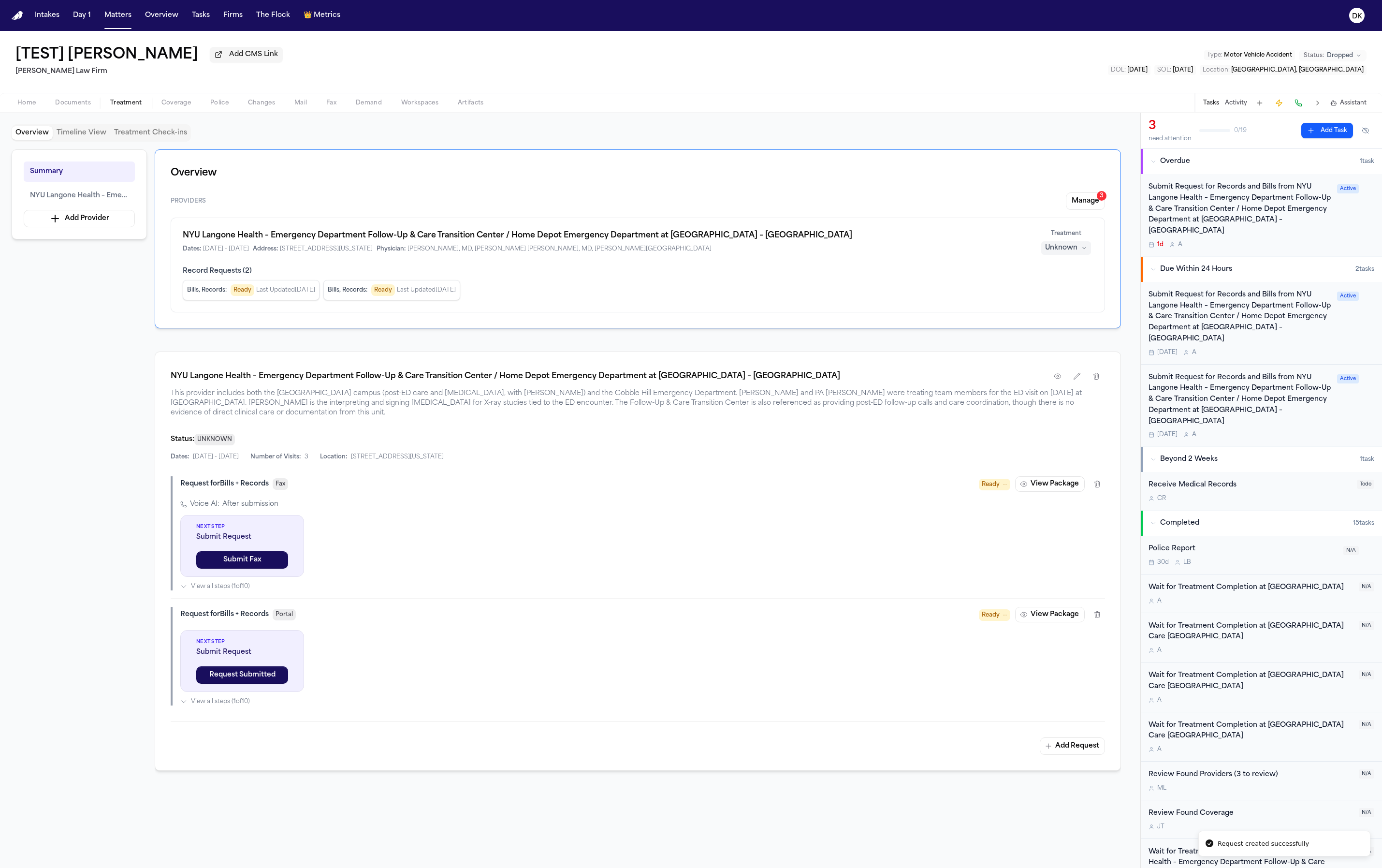
scroll to position [58, 0]
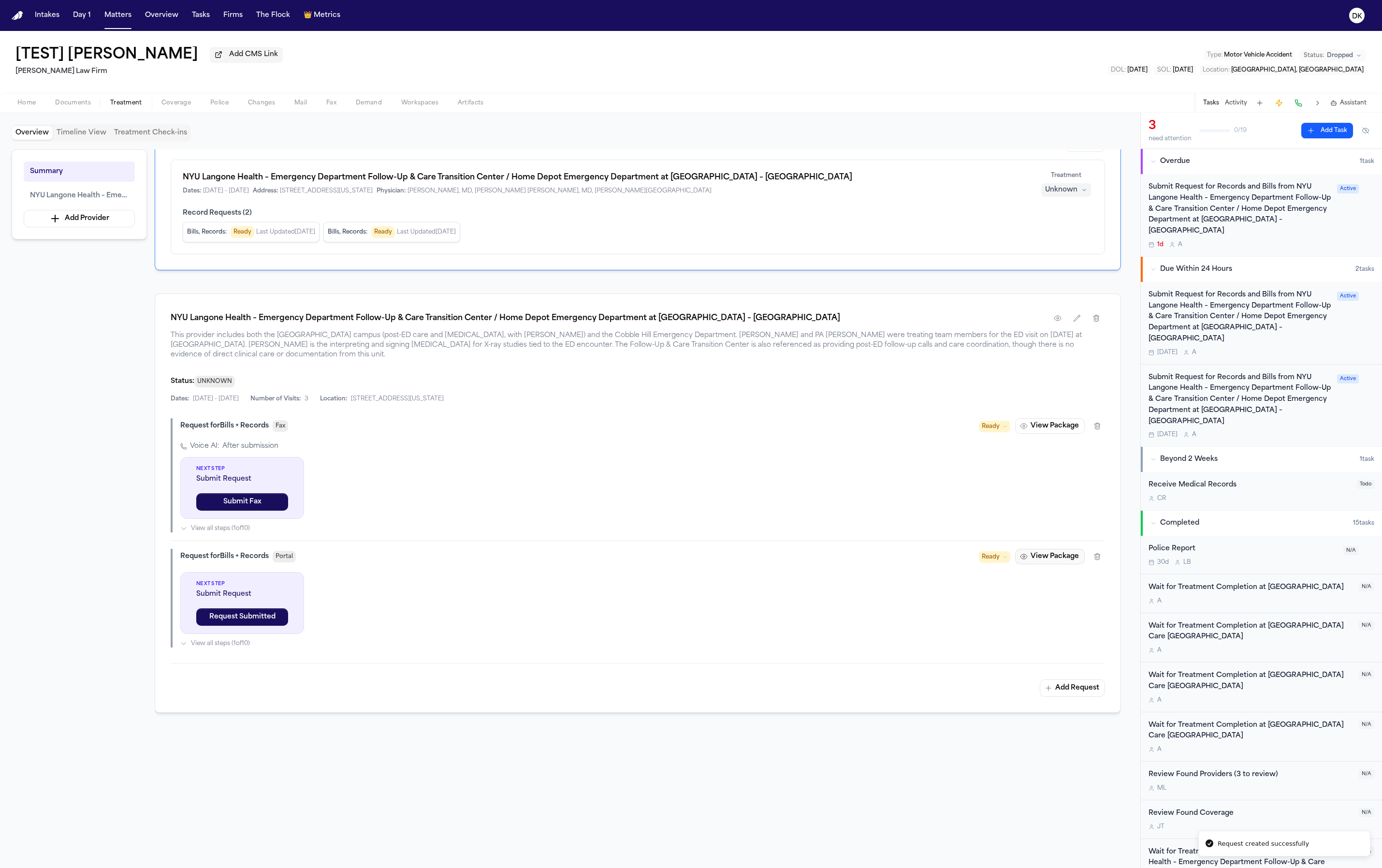
click at [1052, 549] on button "View Package" at bounding box center [1050, 557] width 70 height 16
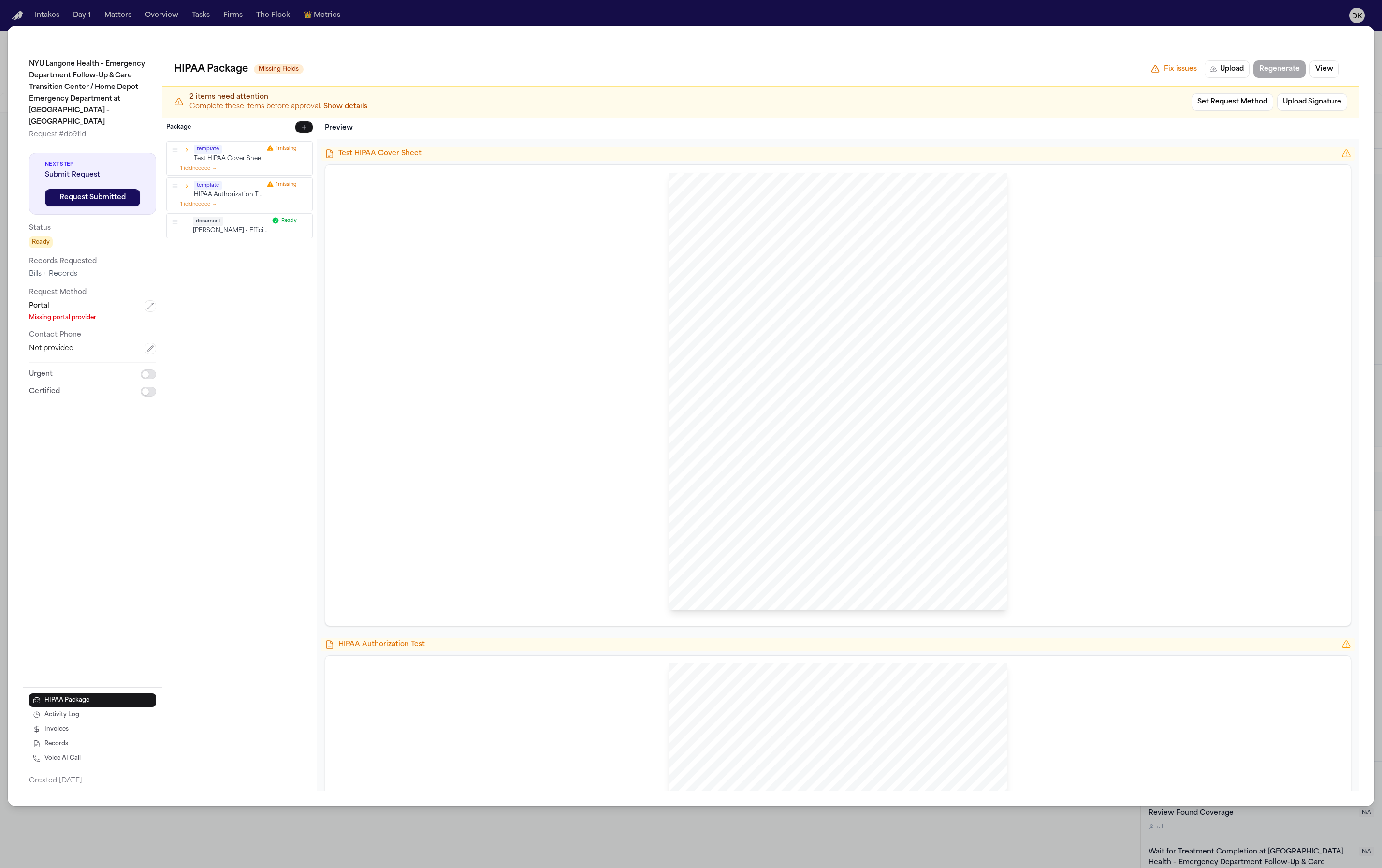
click at [348, 107] on button "Show details" at bounding box center [345, 106] width 44 height 9
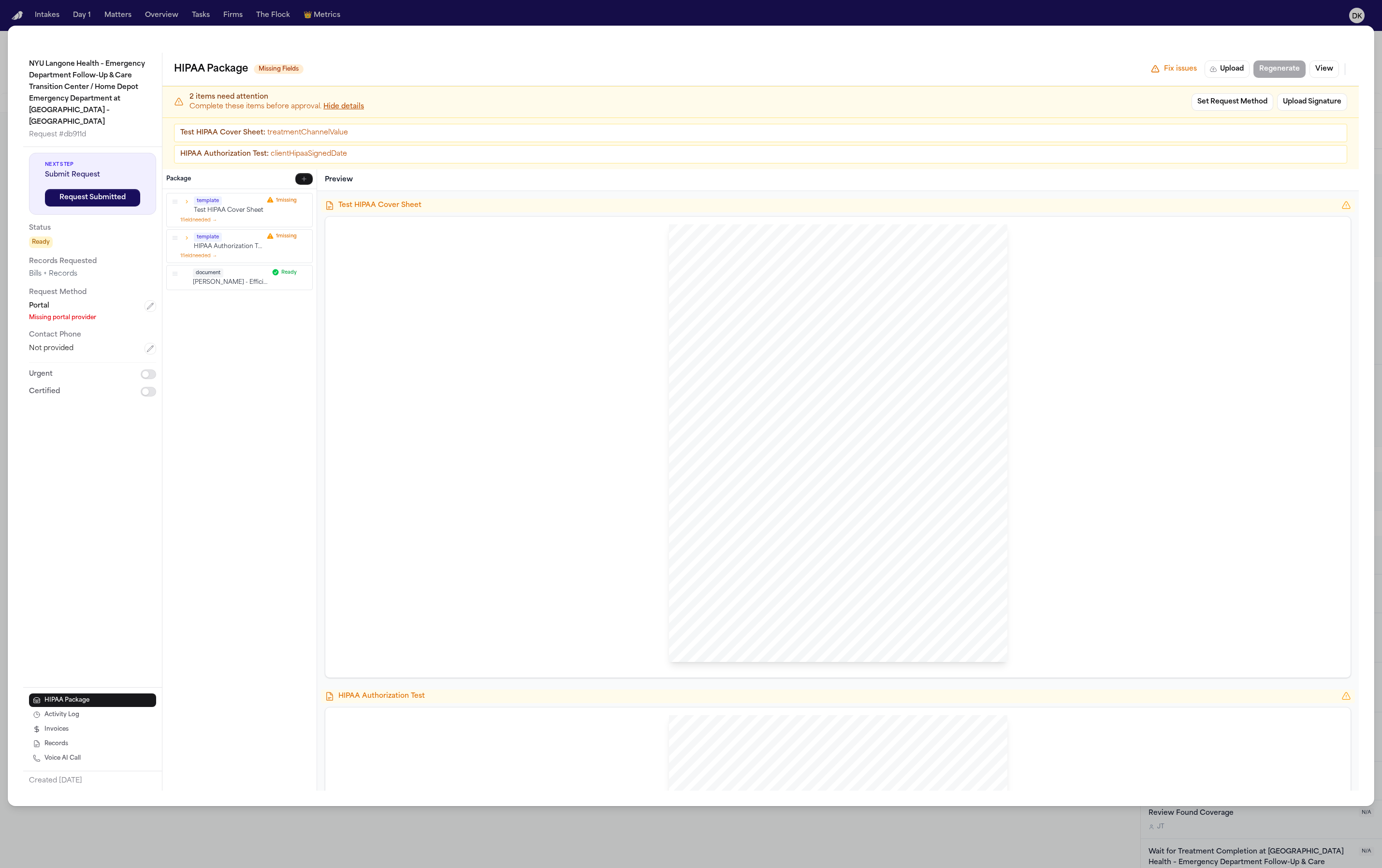
click at [316, 137] on span "treatmentChannelValue" at bounding box center [308, 133] width 81 height 7
click at [325, 155] on span "clientHipaaSignedDate" at bounding box center [309, 154] width 76 height 7
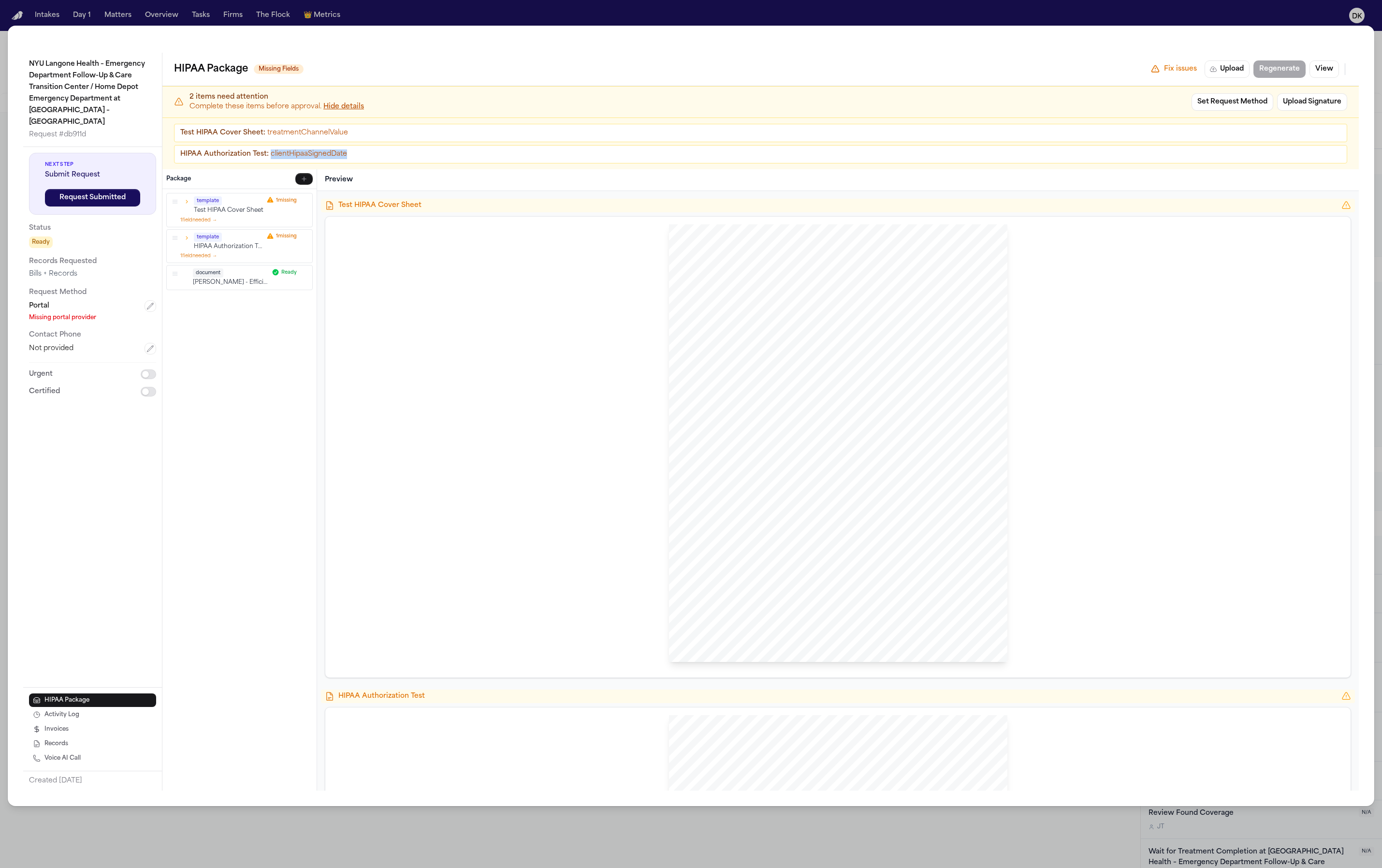
click at [325, 155] on span "clientHipaaSignedDate" at bounding box center [309, 154] width 76 height 7
click at [318, 152] on span "clientHipaaSignedDate" at bounding box center [309, 154] width 76 height 7
click at [308, 132] on span "treatmentChannelValue" at bounding box center [308, 133] width 81 height 7
click at [790, 1] on div "NYU Langone Health – Emergency Department Follow-Up & Care Transition Center / …" at bounding box center [691, 434] width 1382 height 868
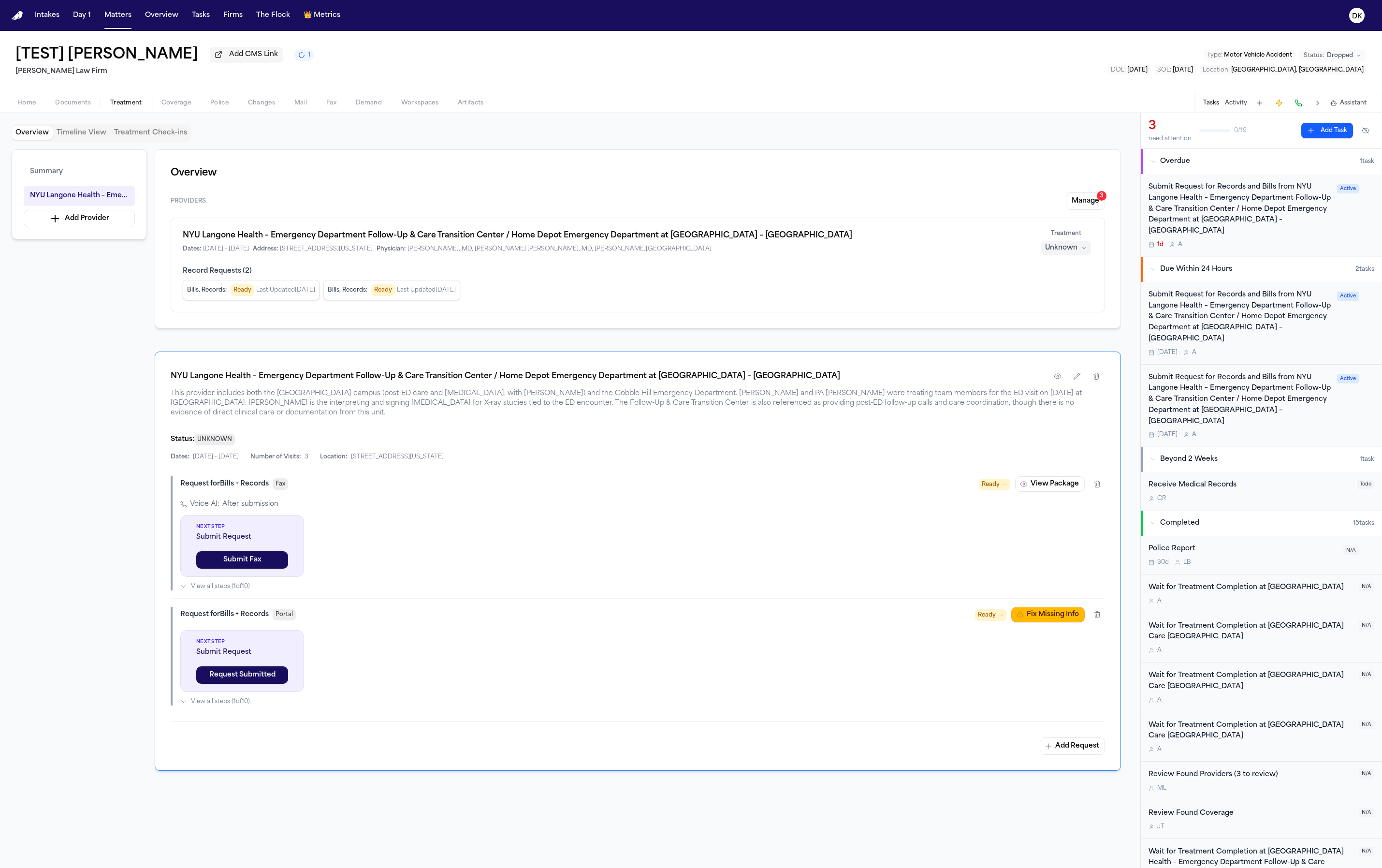
click at [32, 107] on span "Home" at bounding box center [27, 103] width 19 height 8
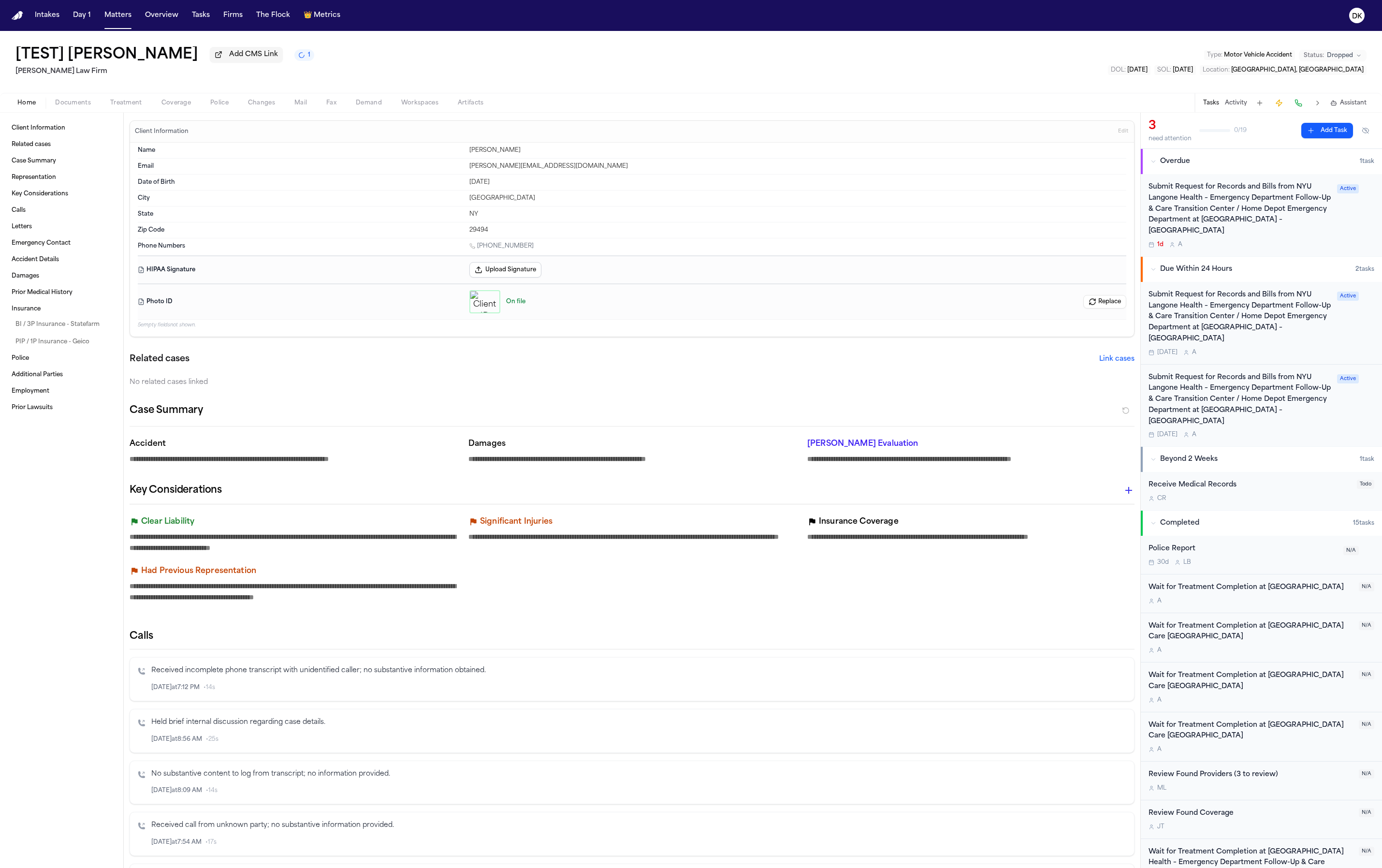
type textarea "*"
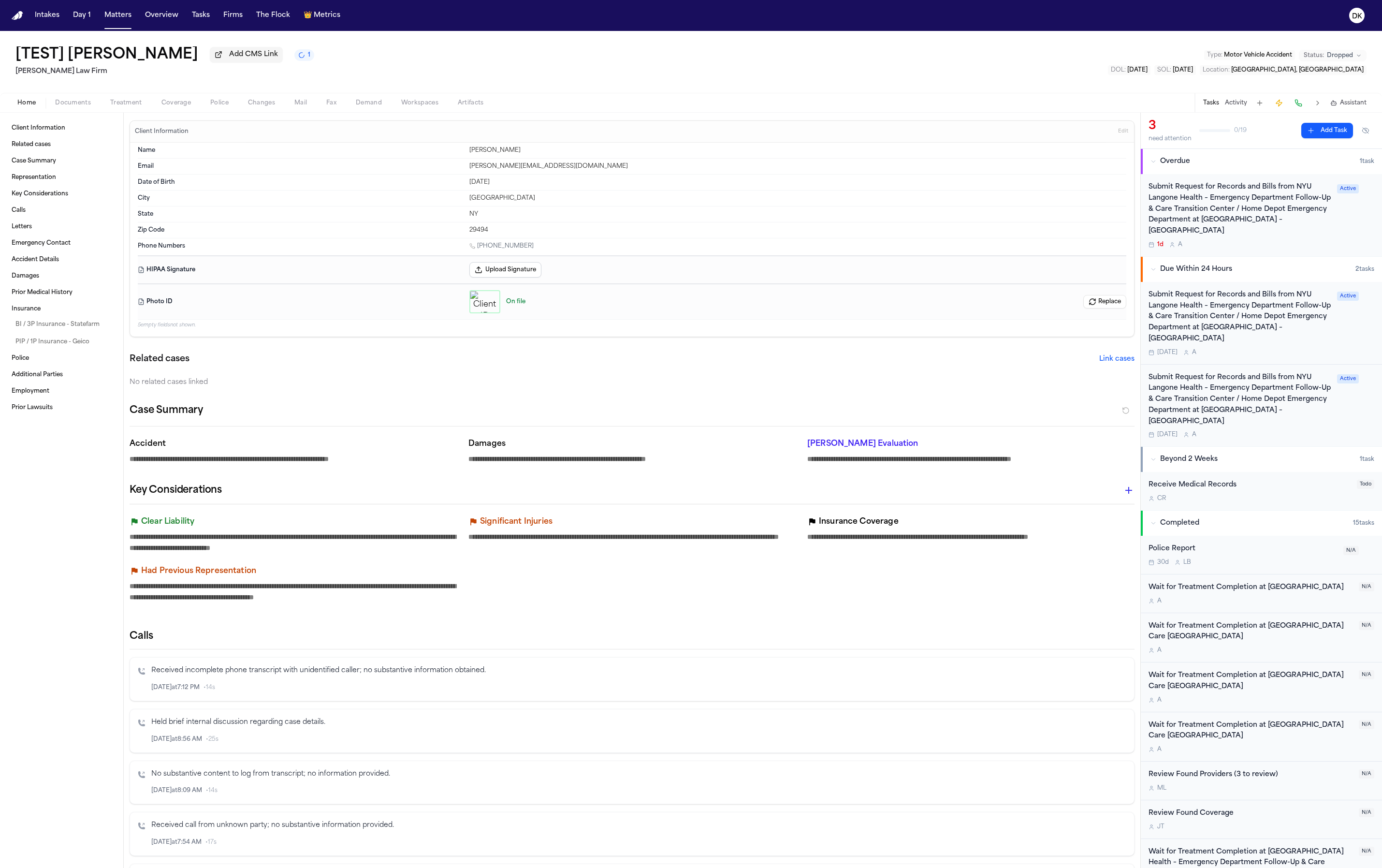
type textarea "*"
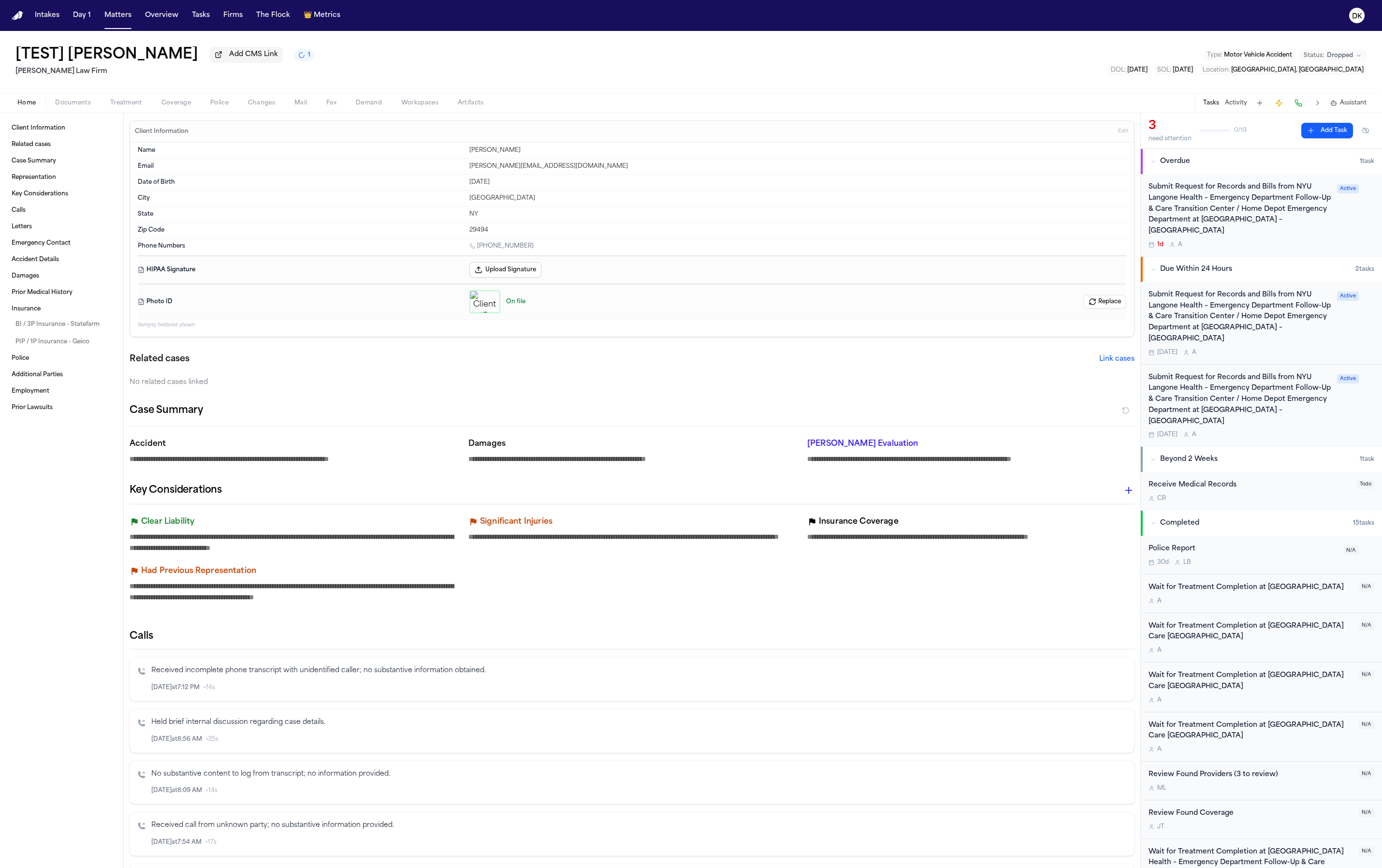
type textarea "*"
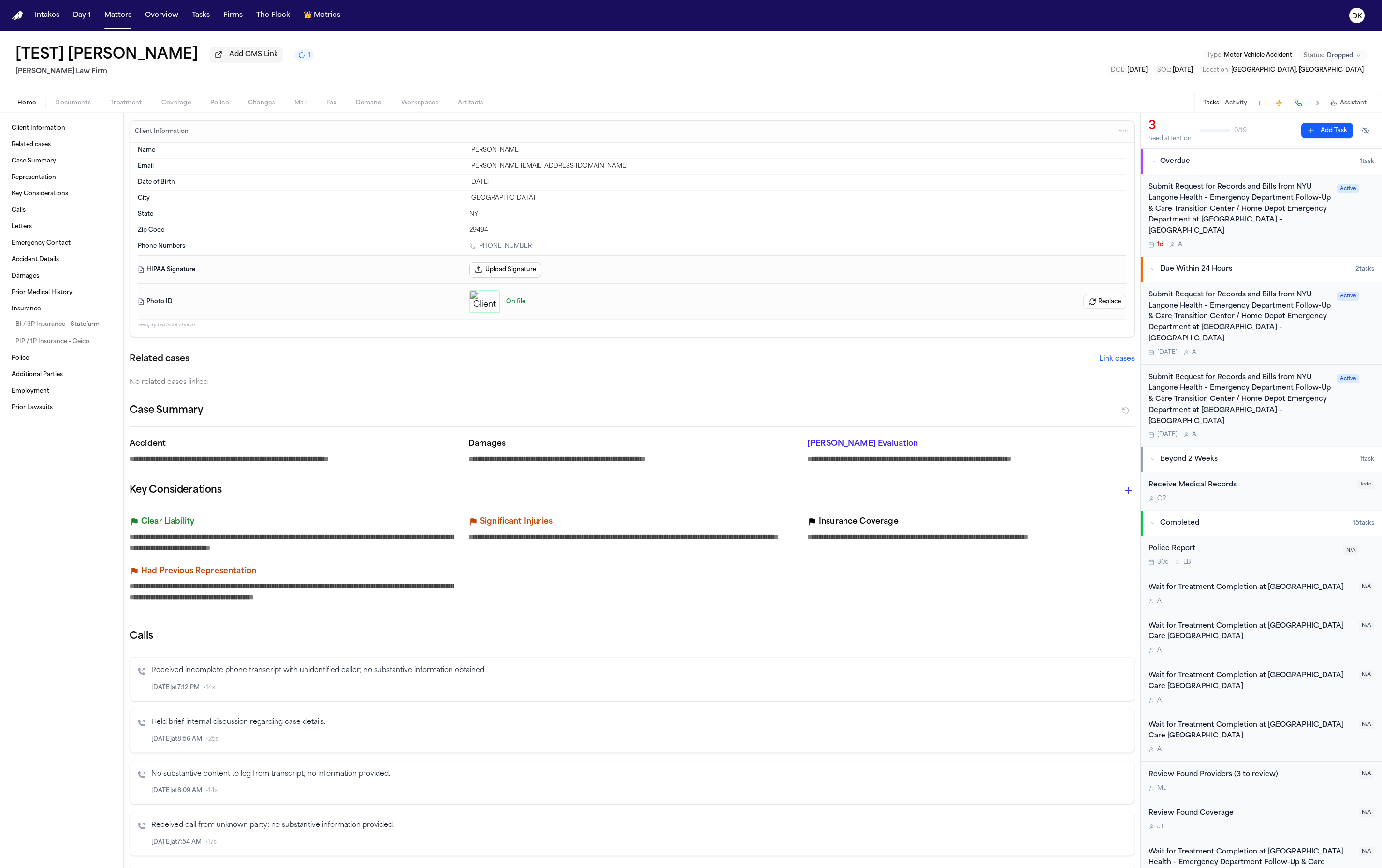
type textarea "*"
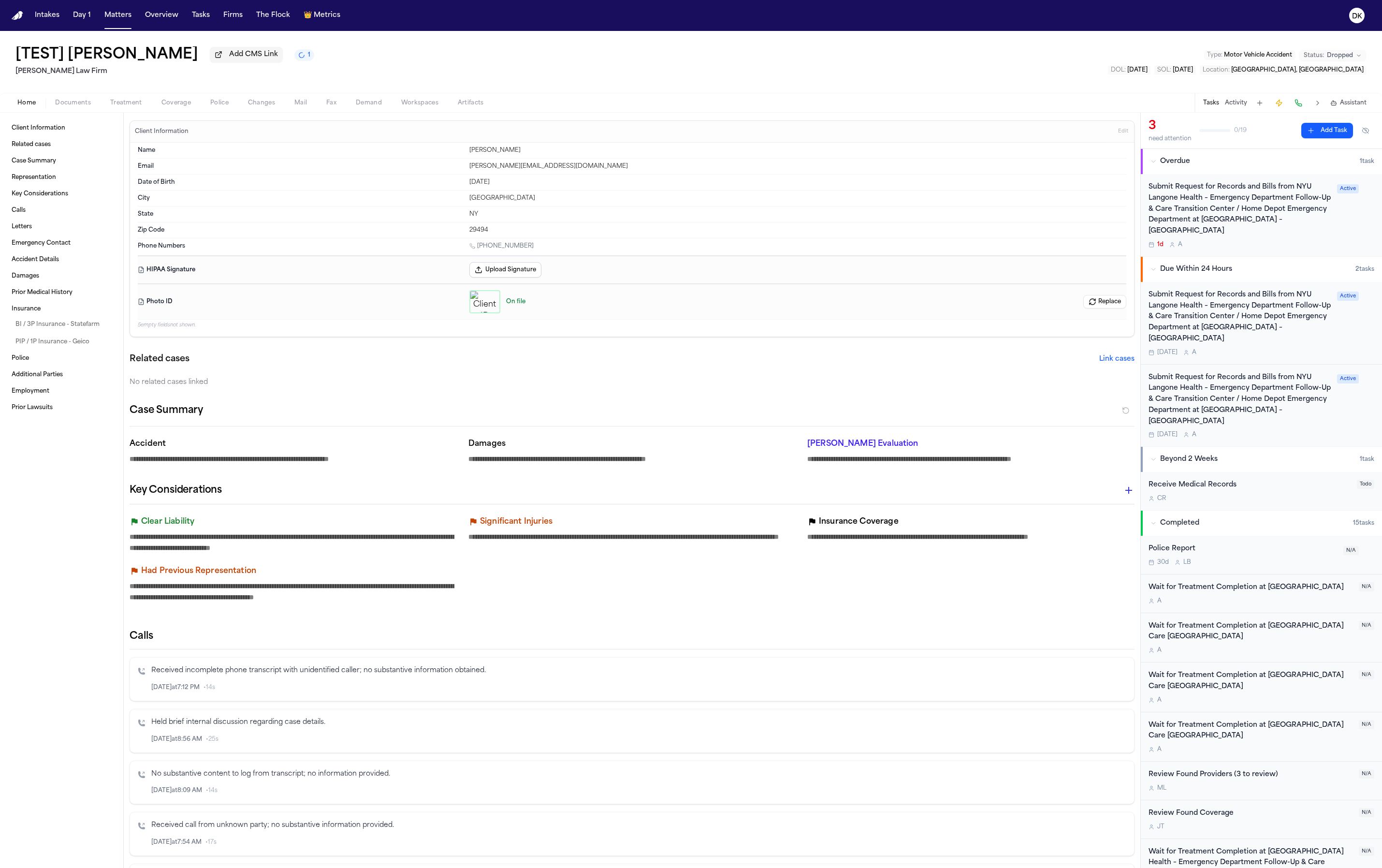
type textarea "*"
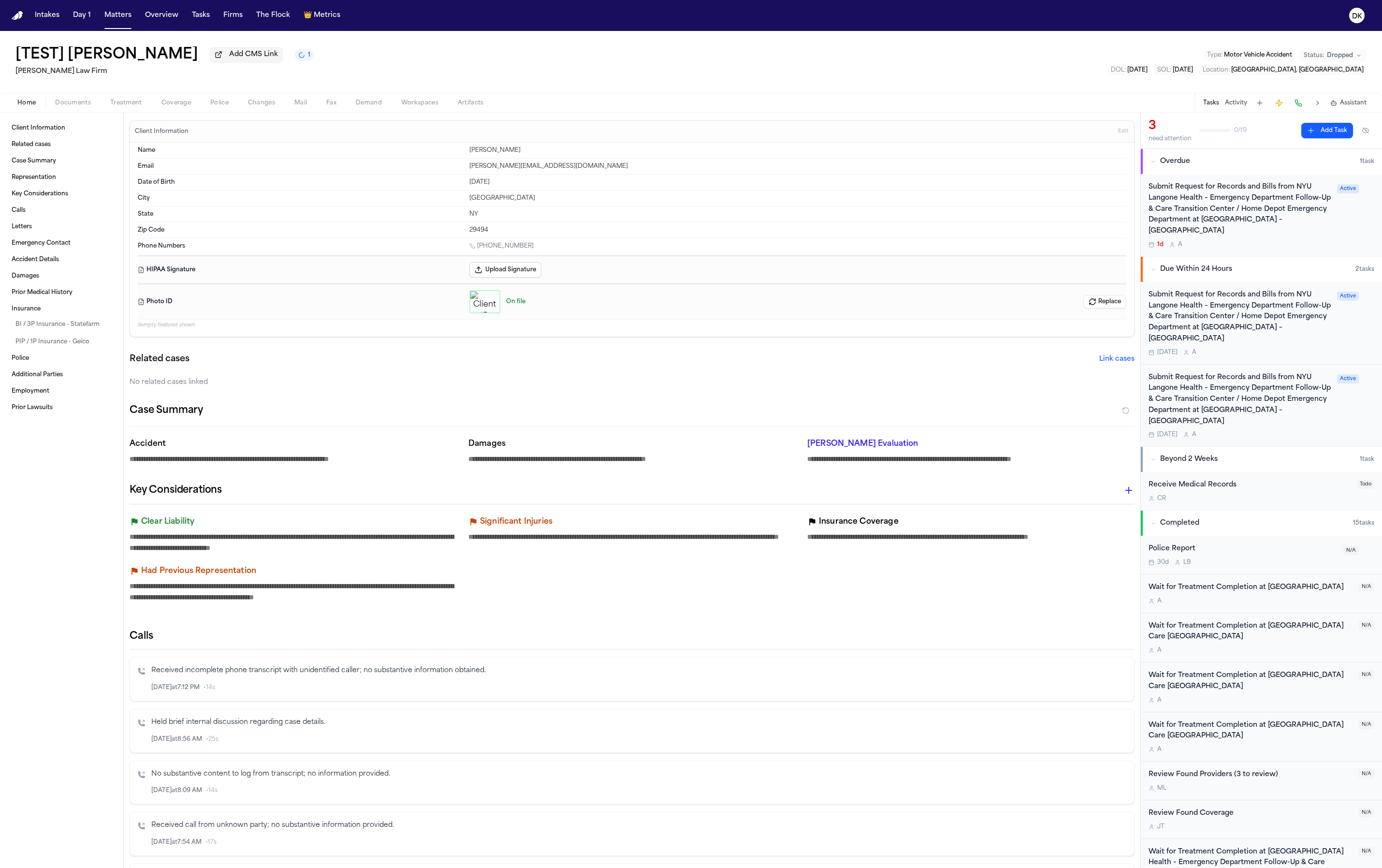
type textarea "*"
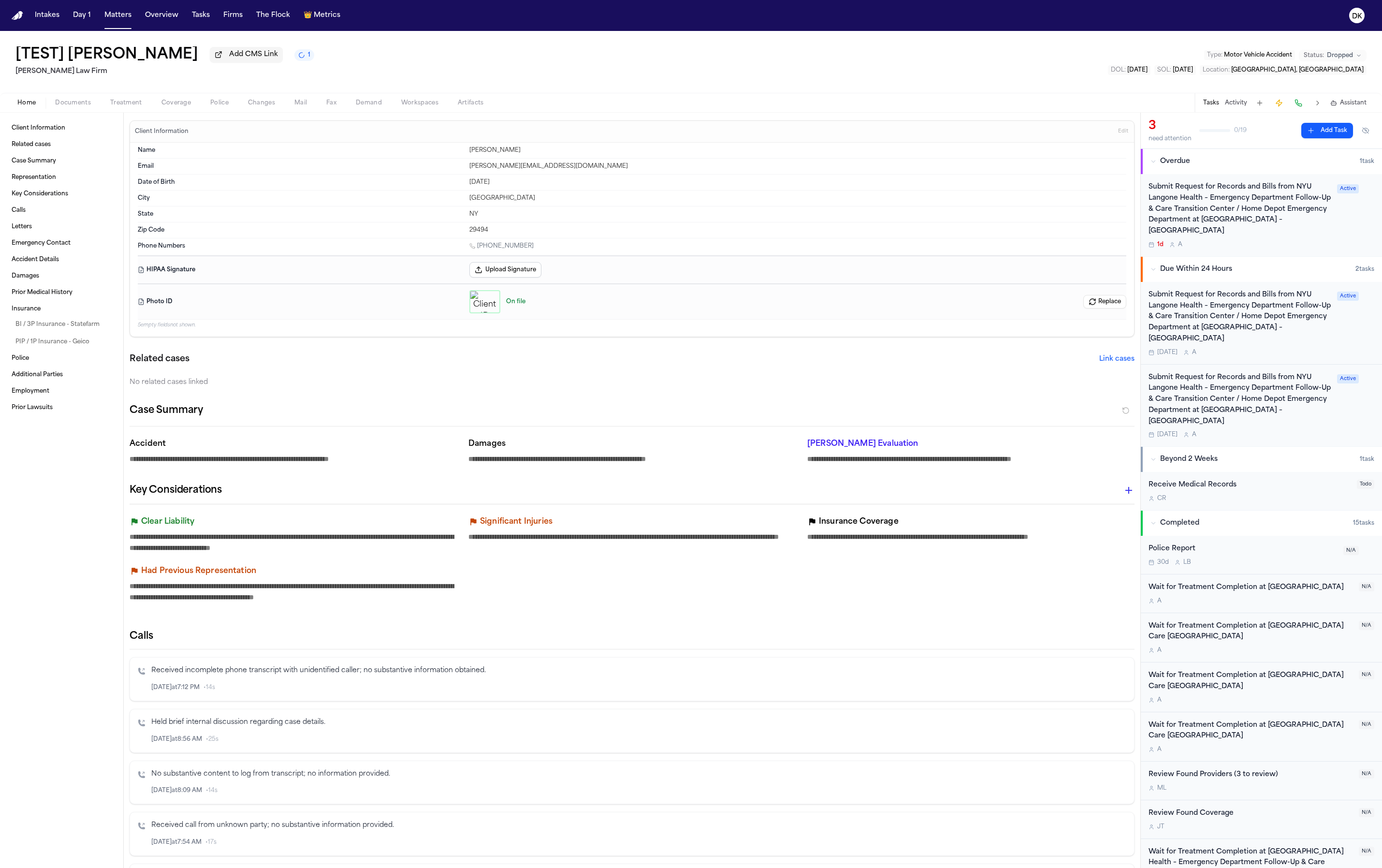
type textarea "*"
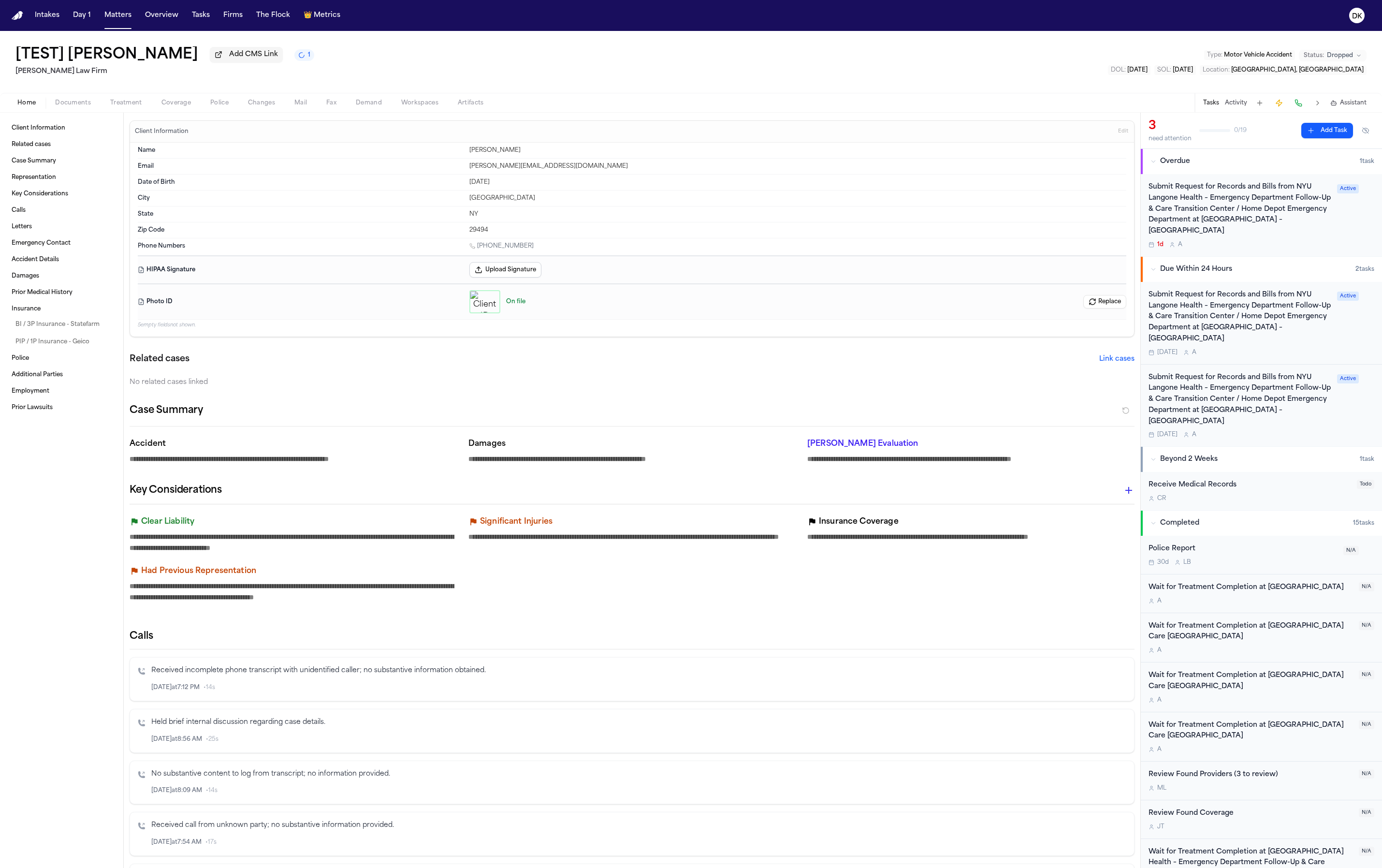
type textarea "*"
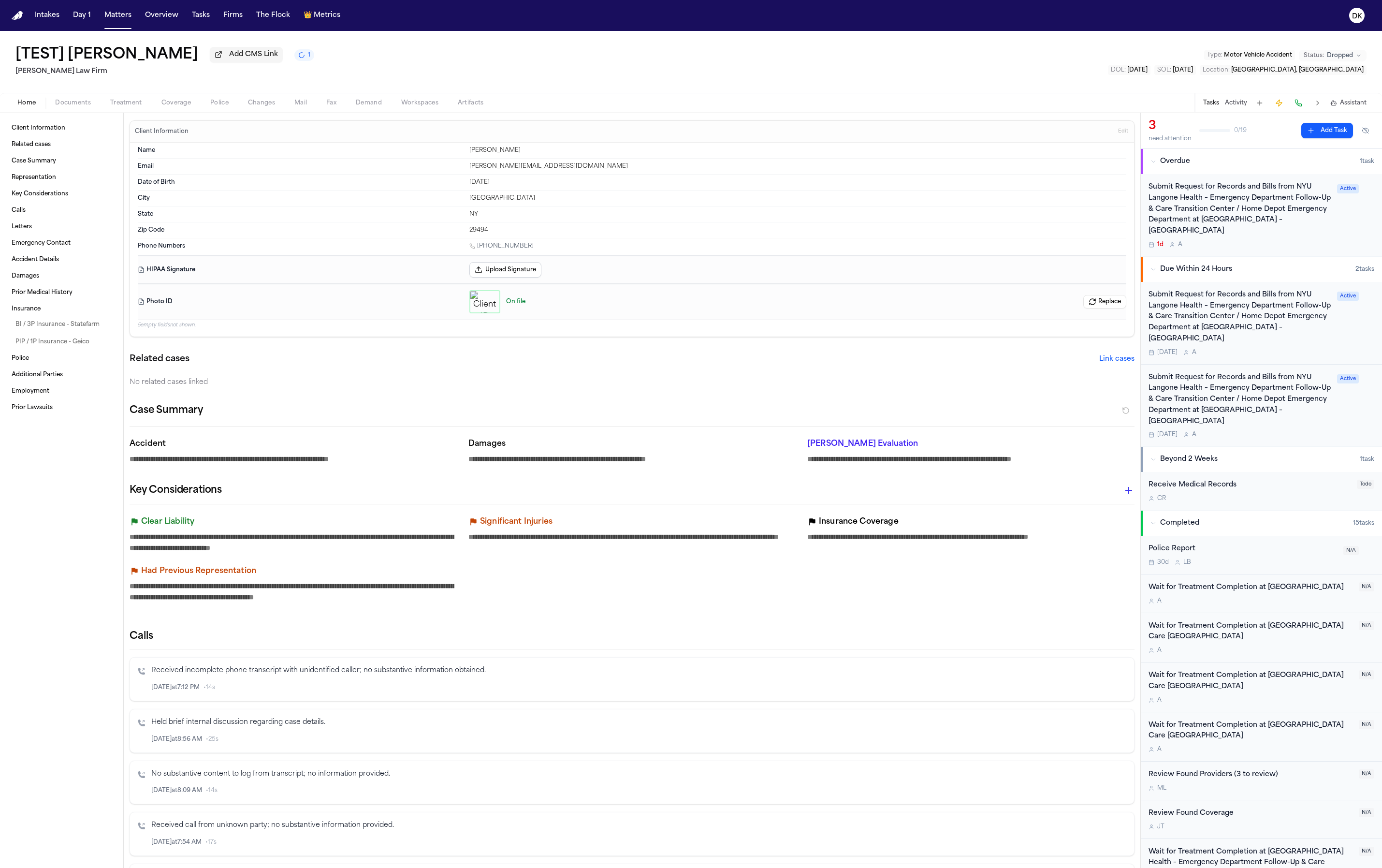
type textarea "*"
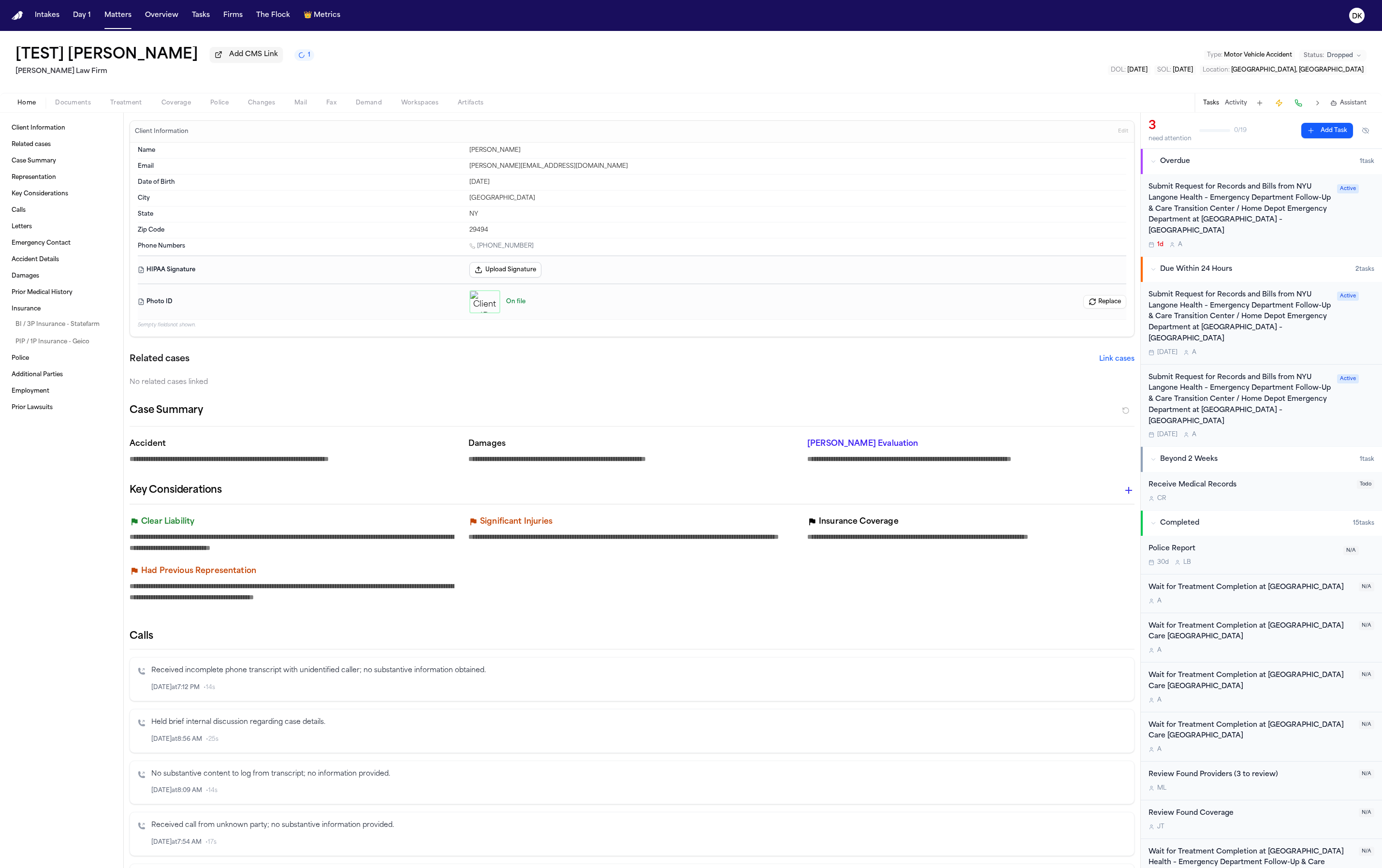
type textarea "*"
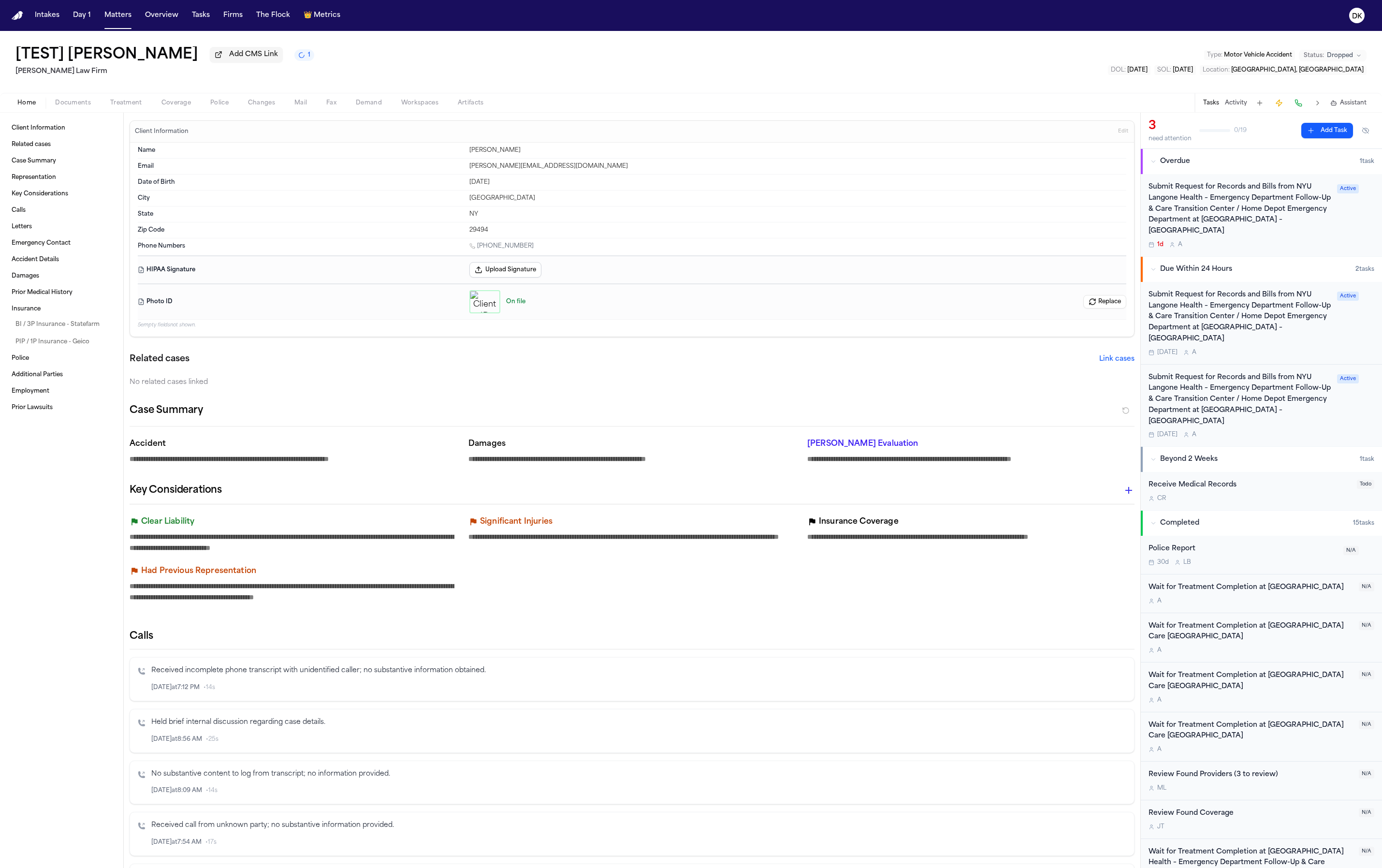
type textarea "*"
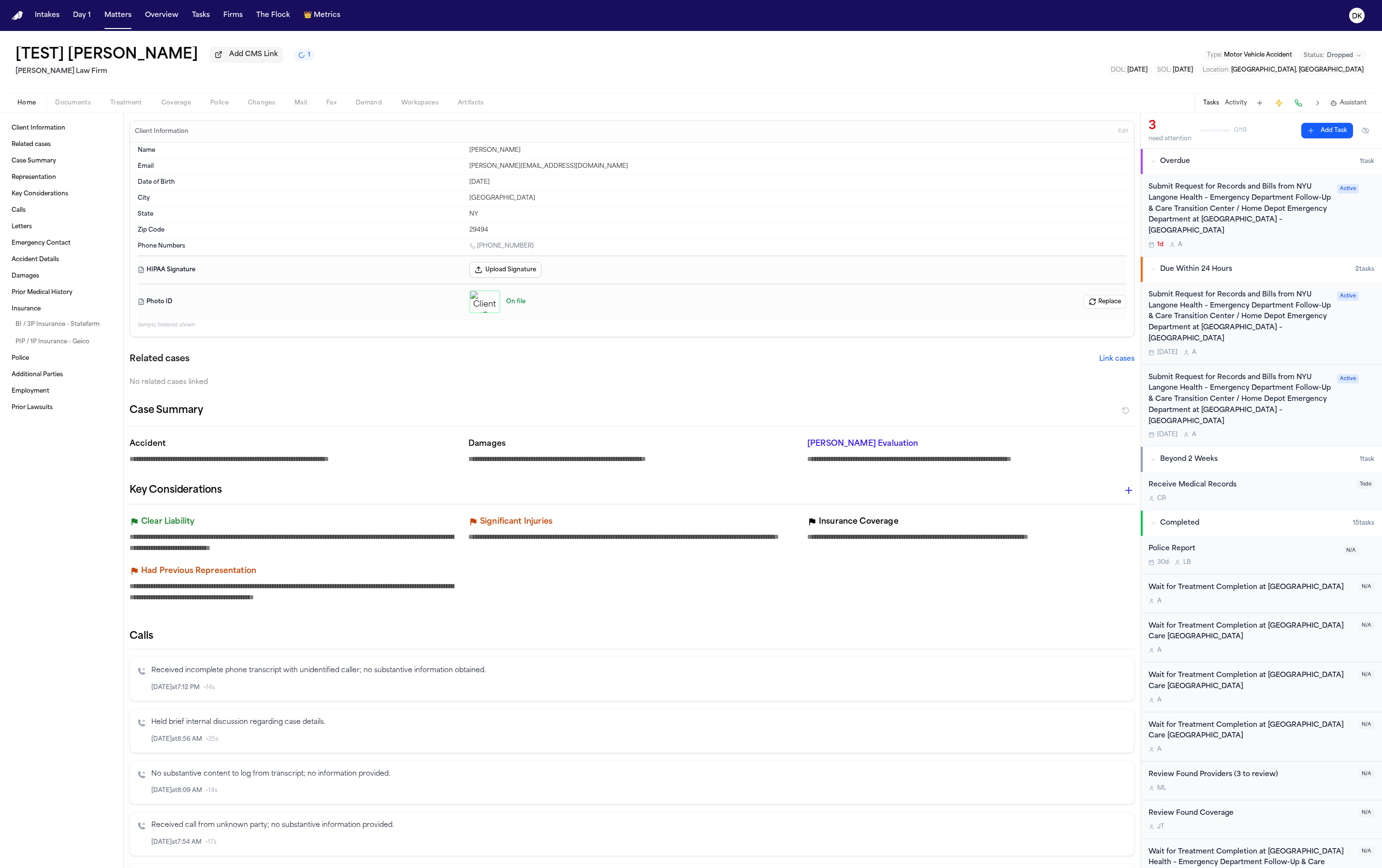
type textarea "*"
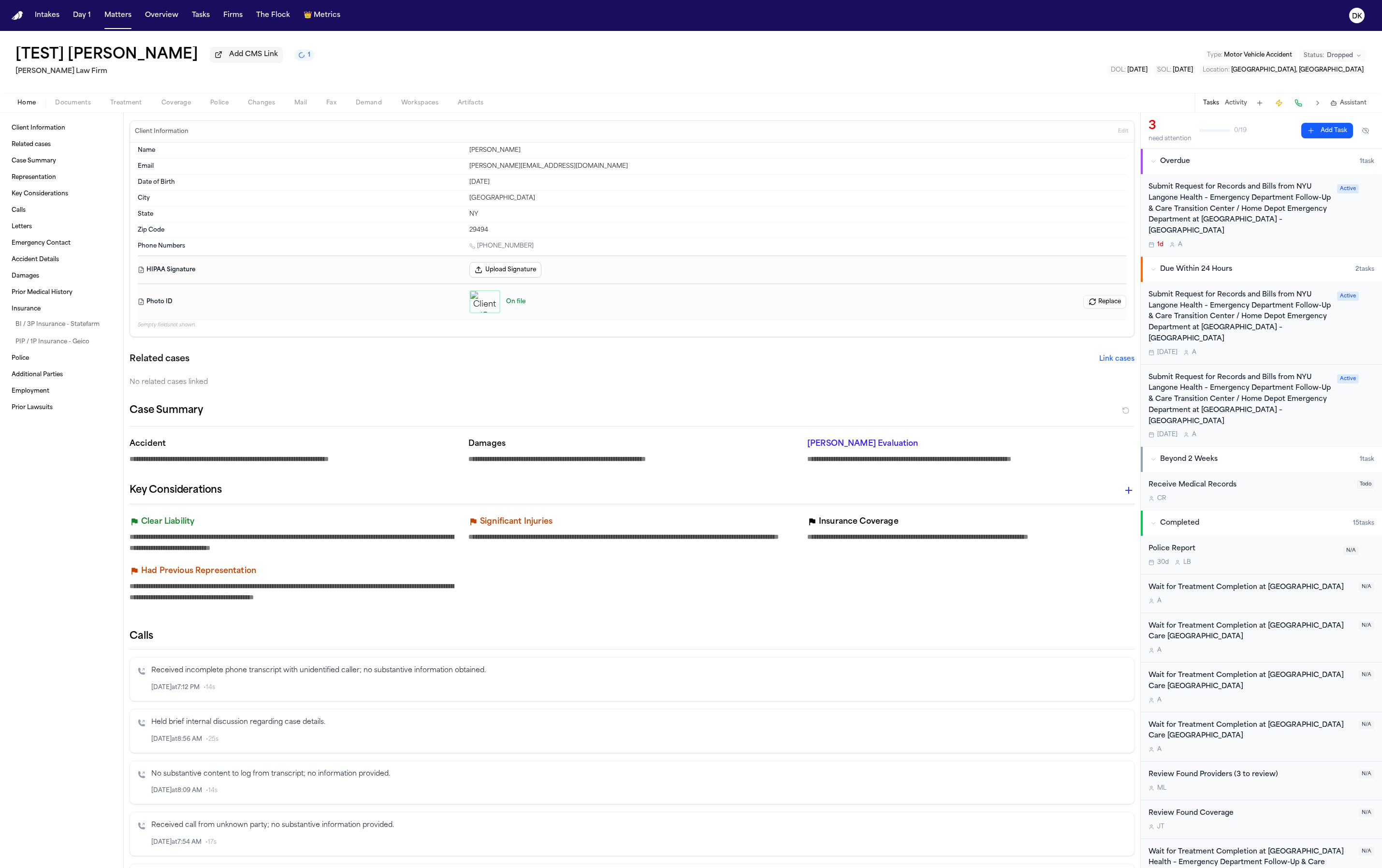
type textarea "*"
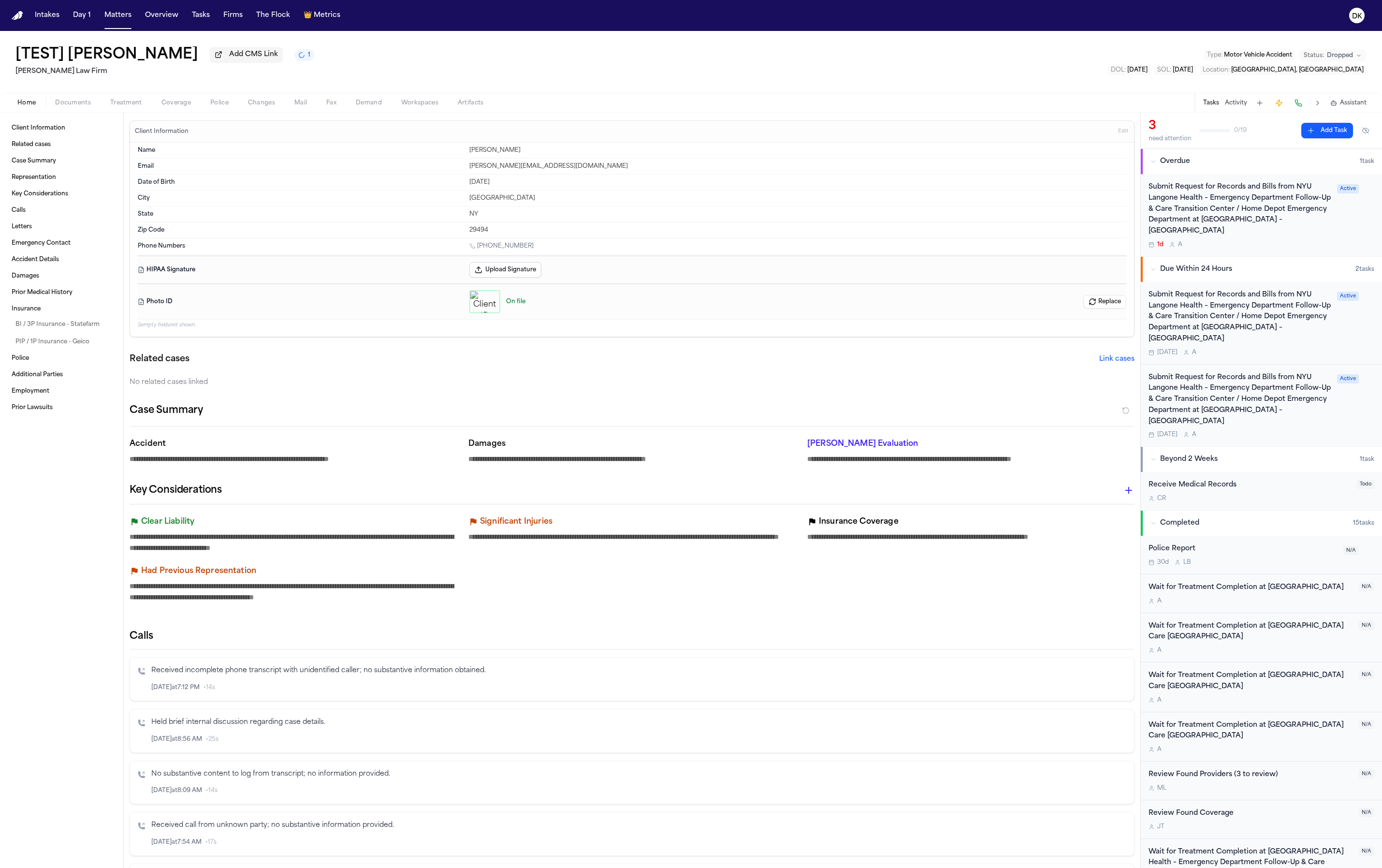
type textarea "*"
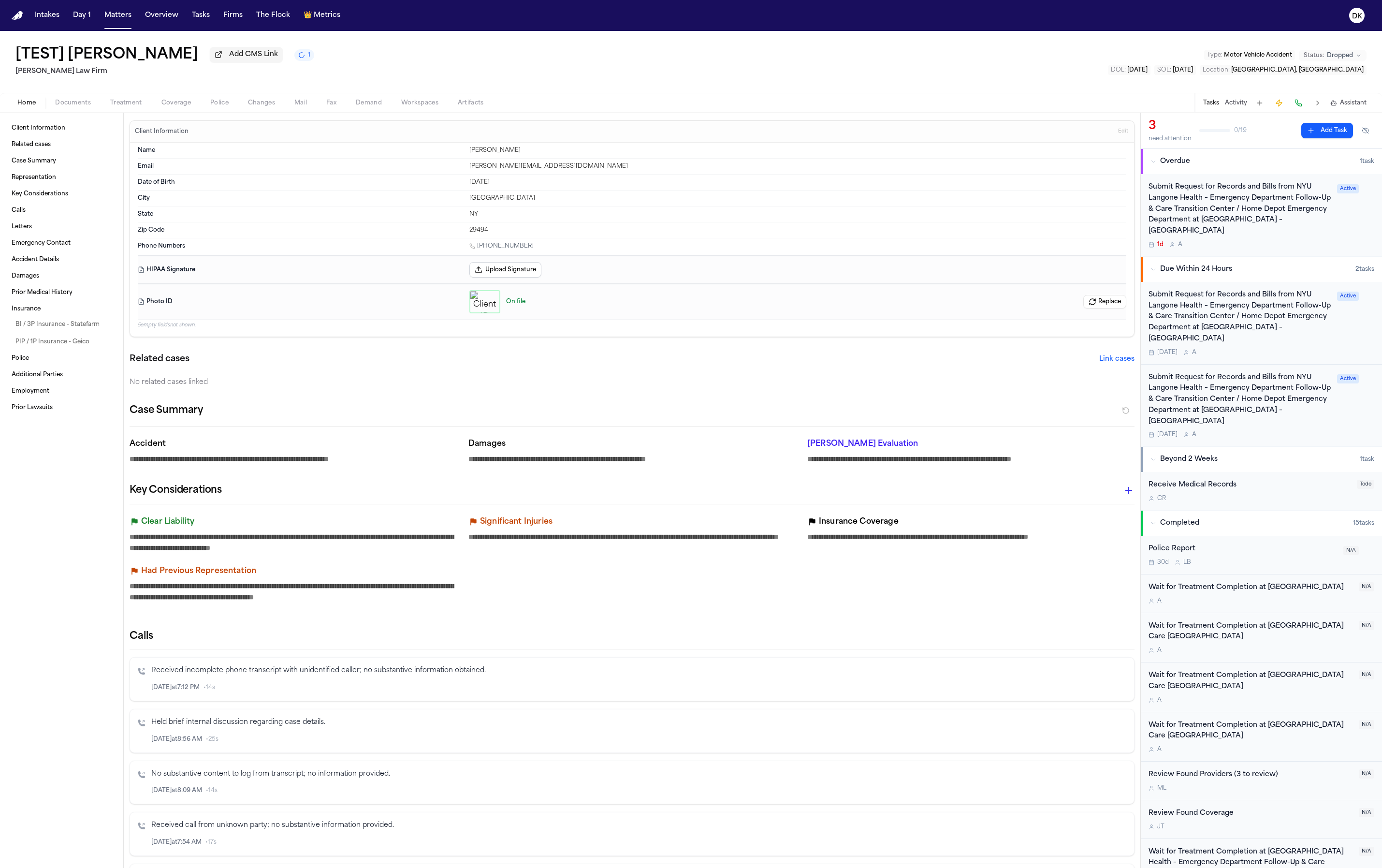
type textarea "*"
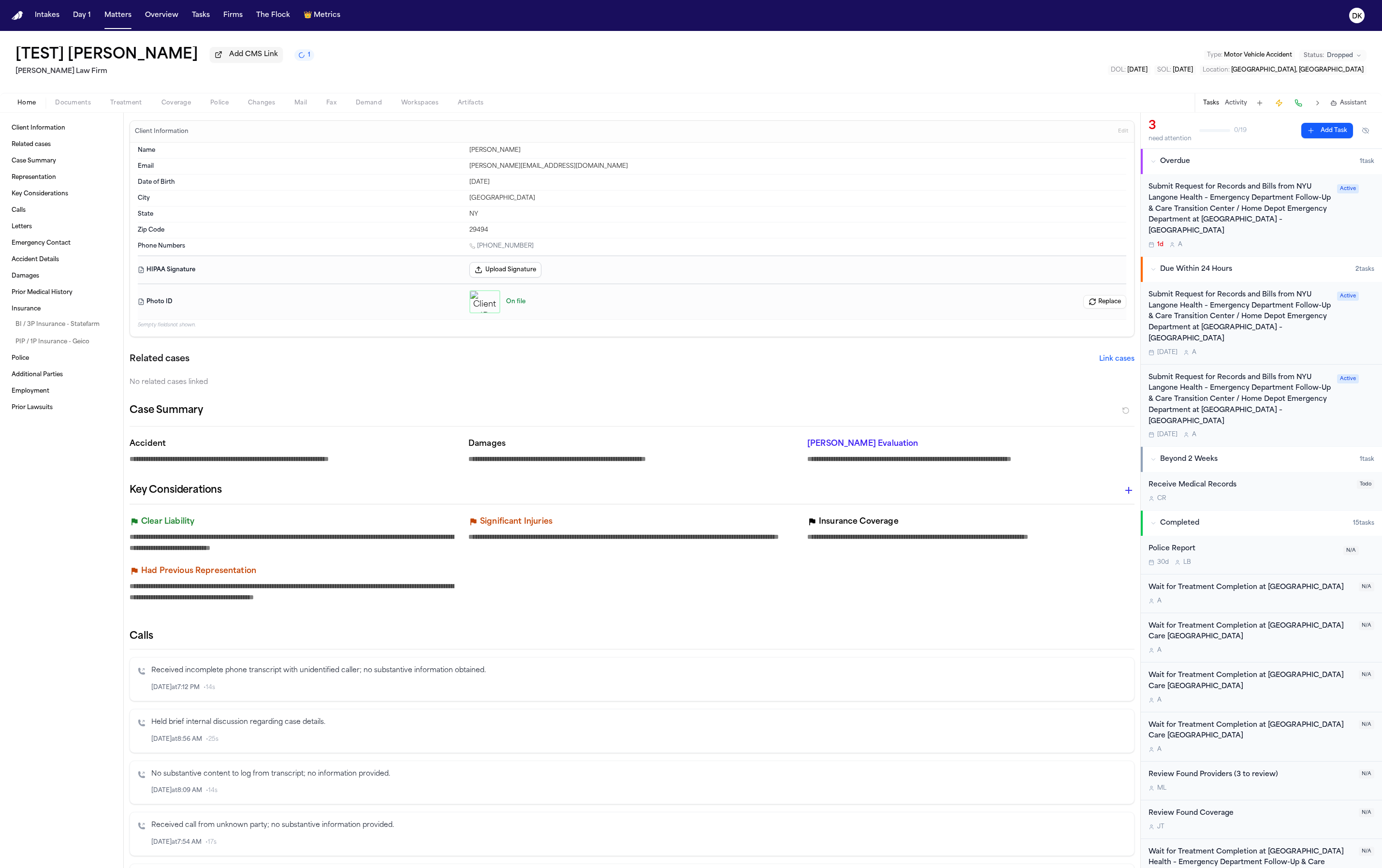
type textarea "*"
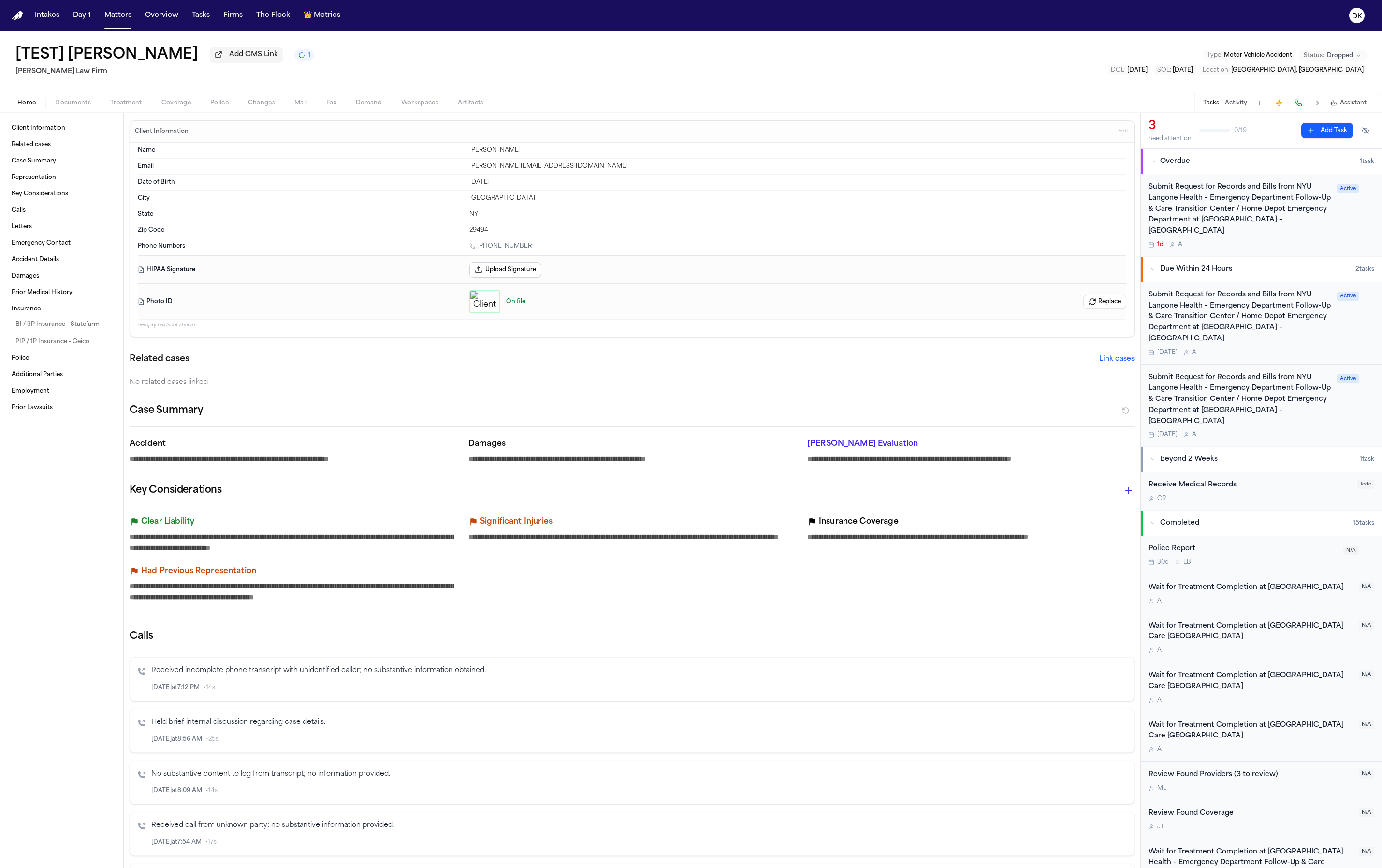
type textarea "*"
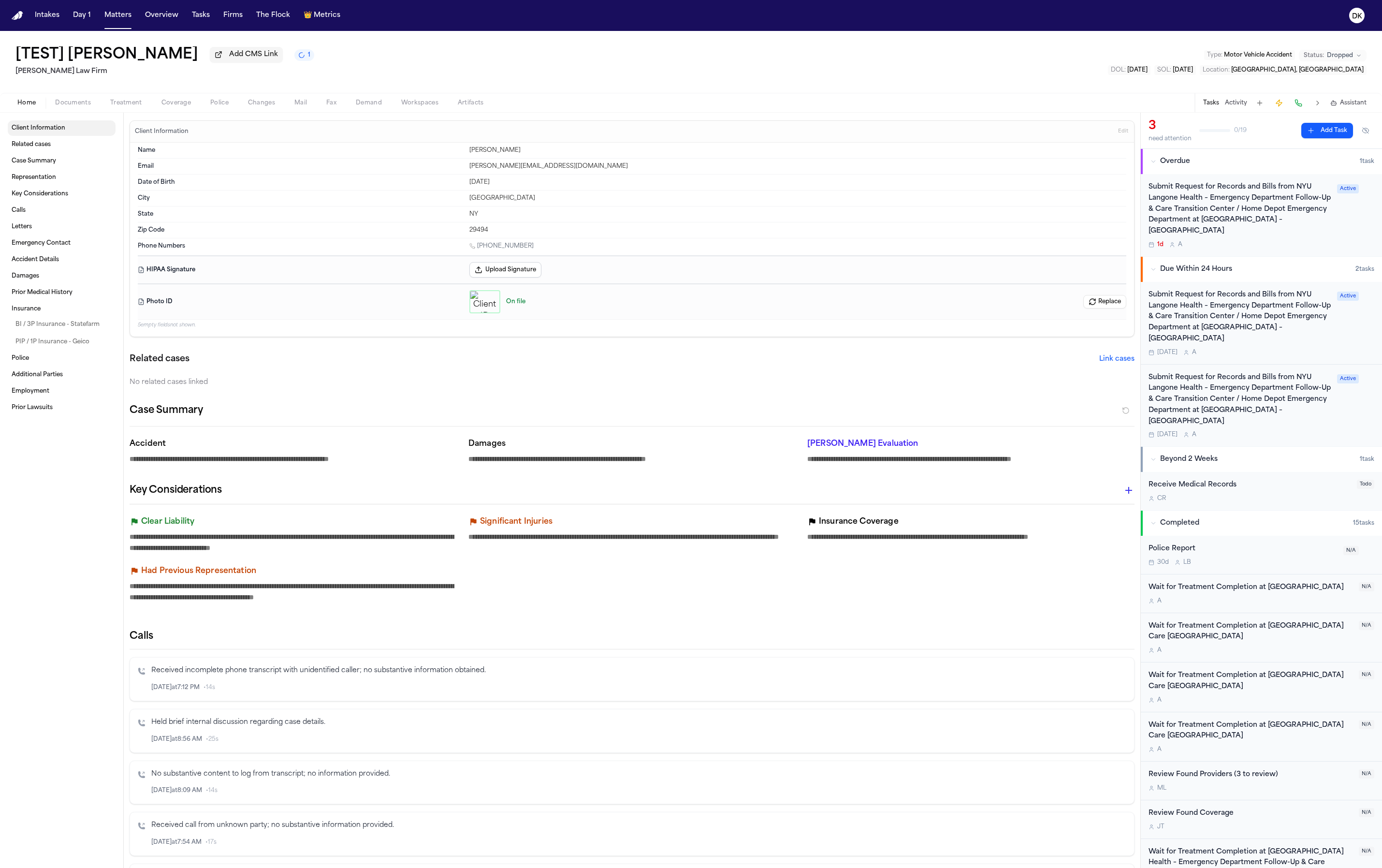
type textarea "*"
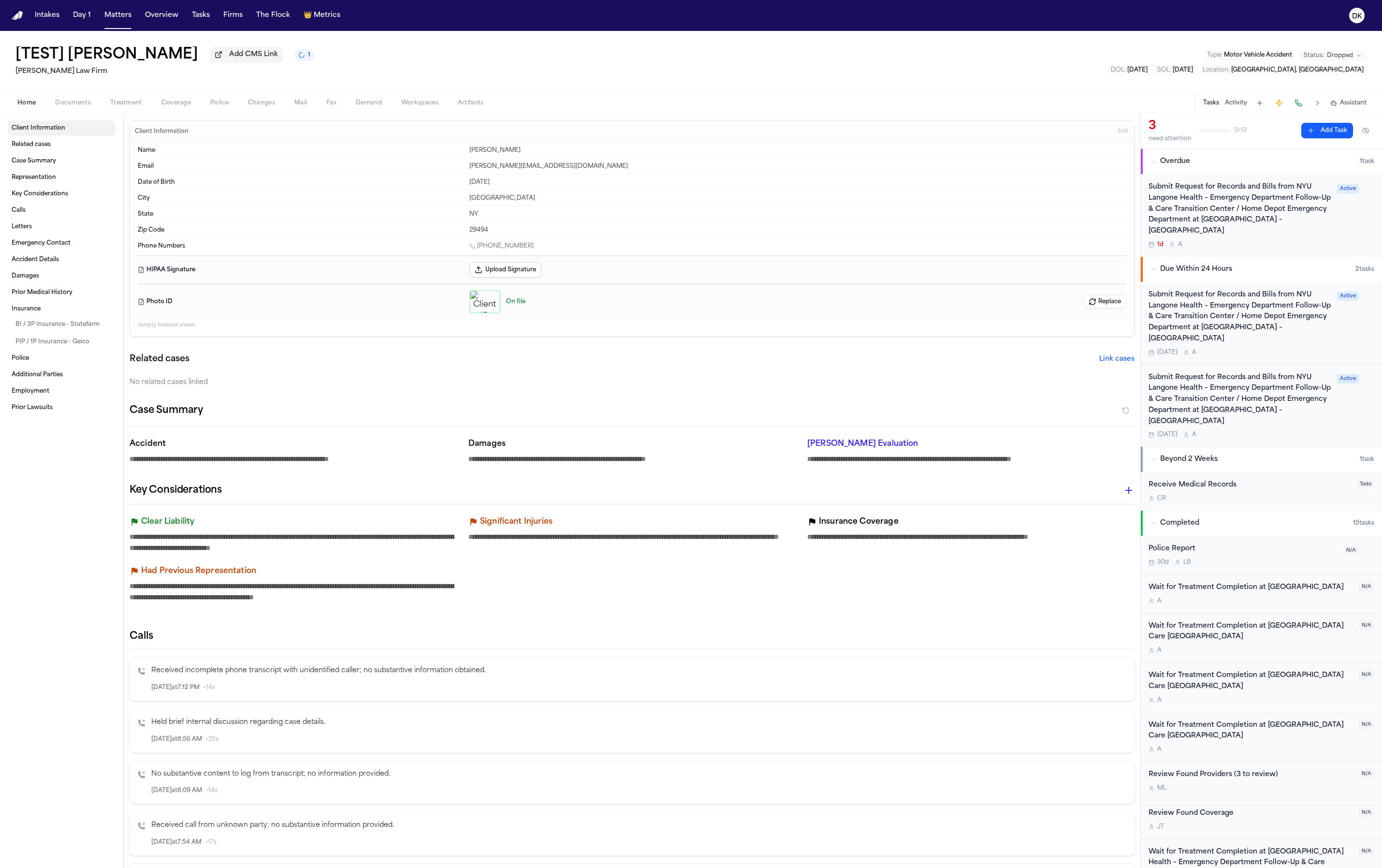
type textarea "*"
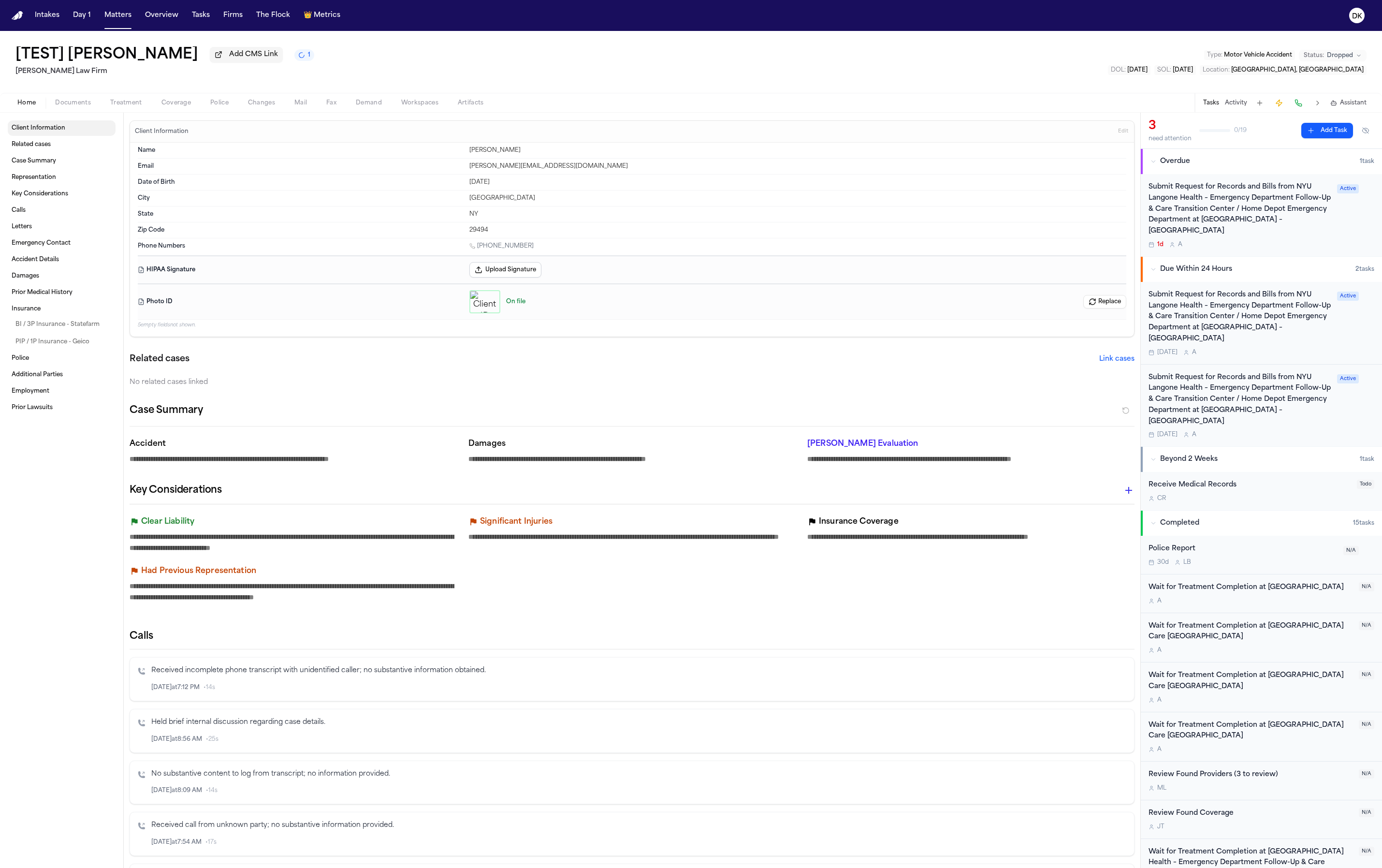
type textarea "*"
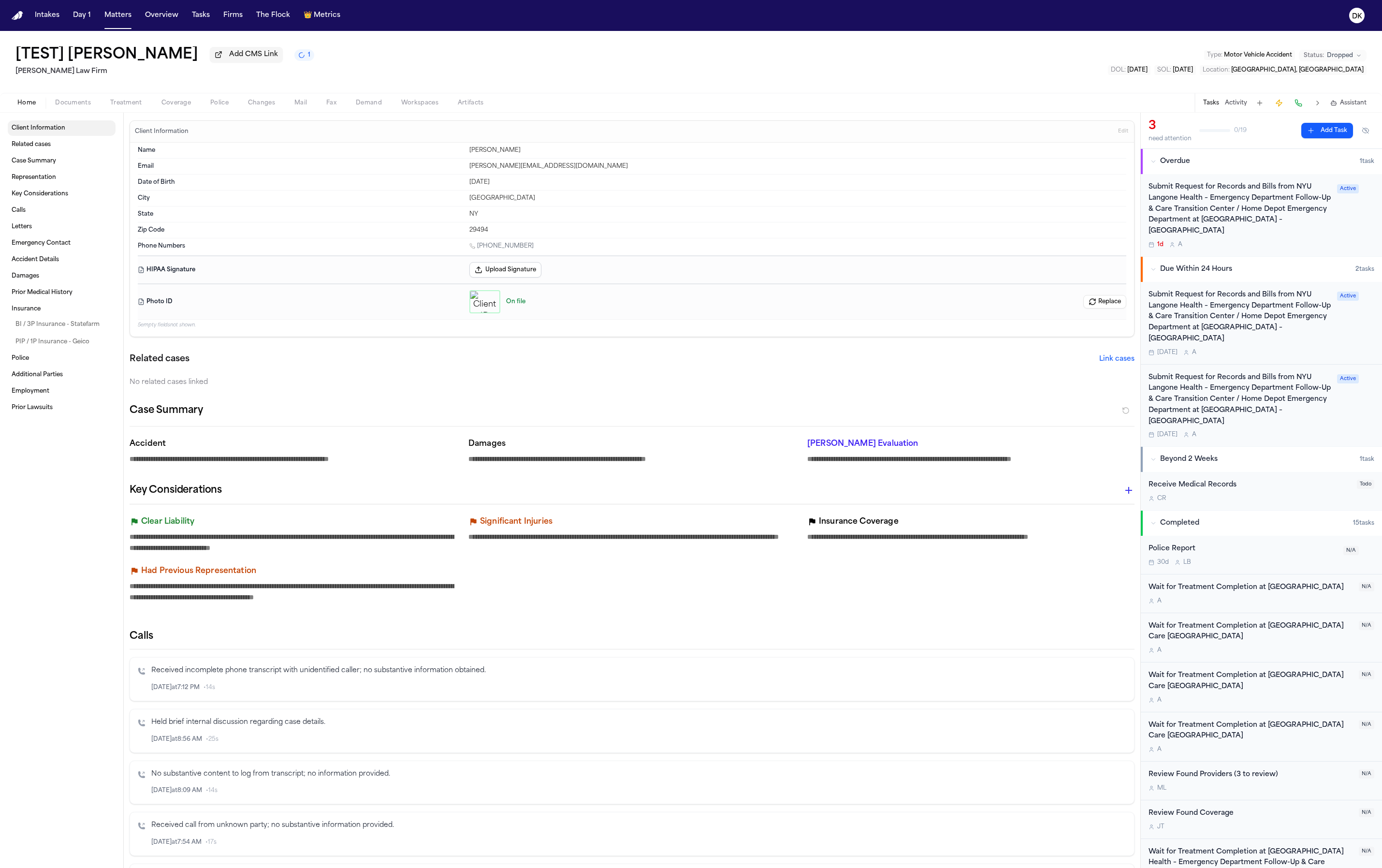
type textarea "*"
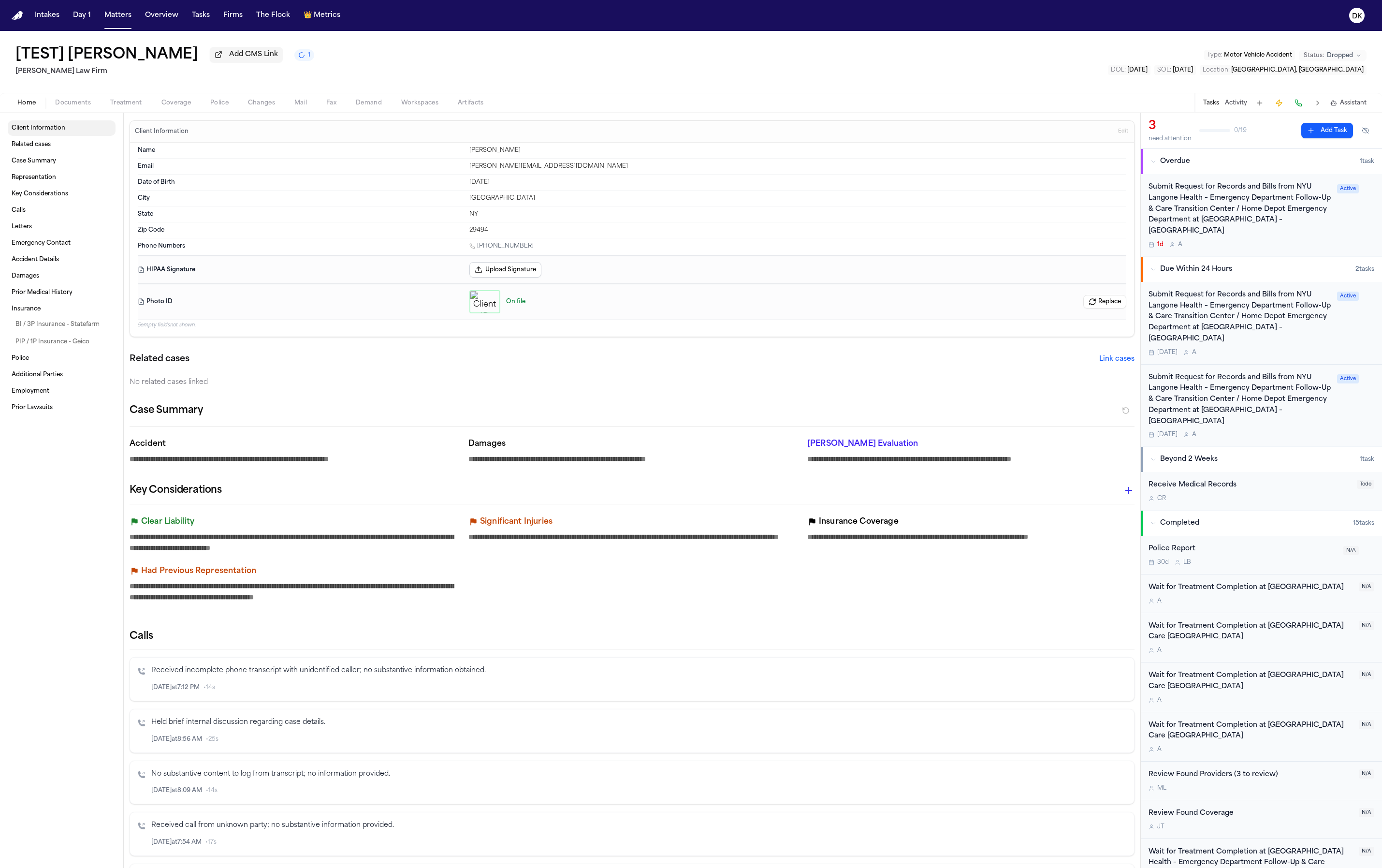
type textarea "*"
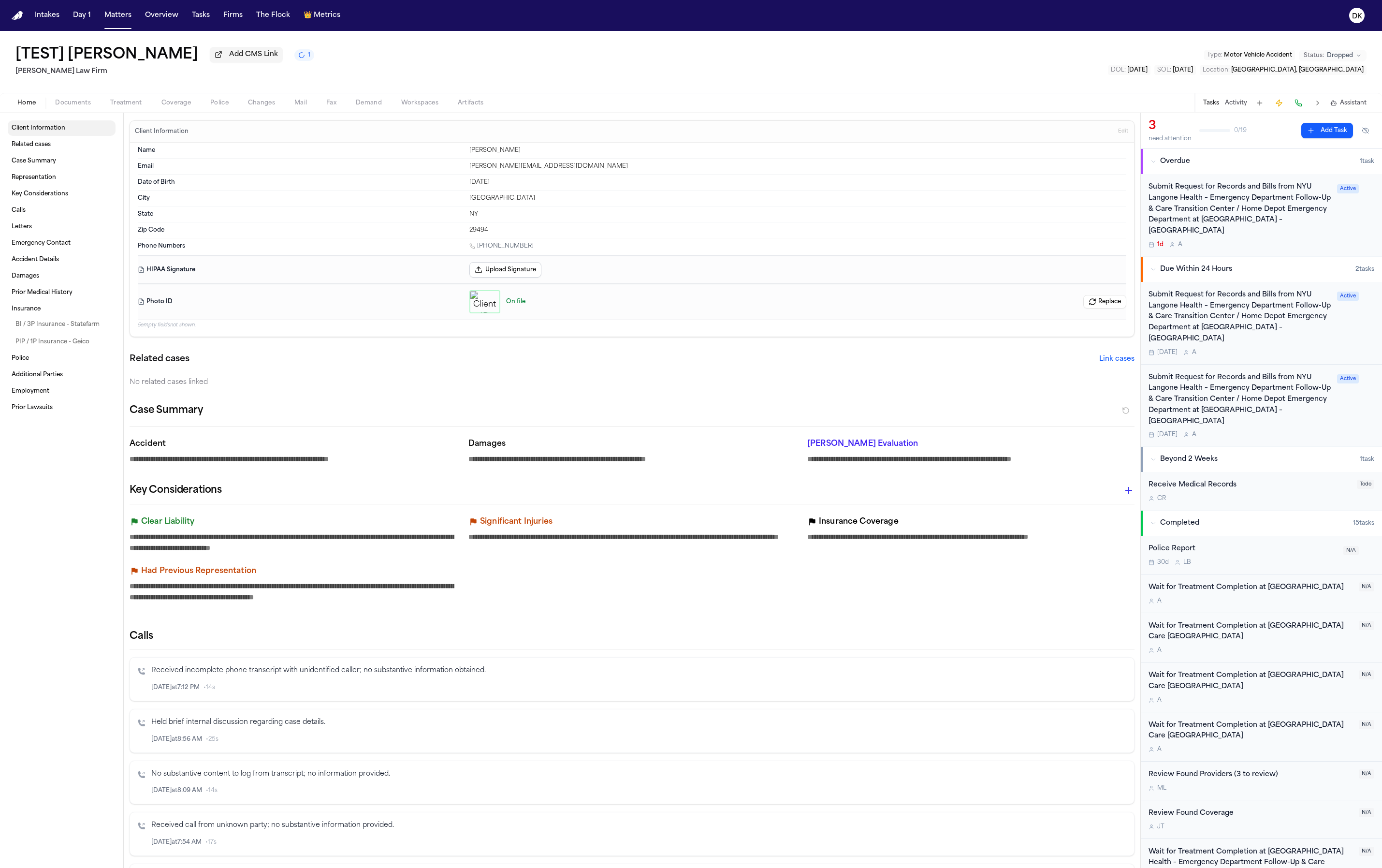
type textarea "*"
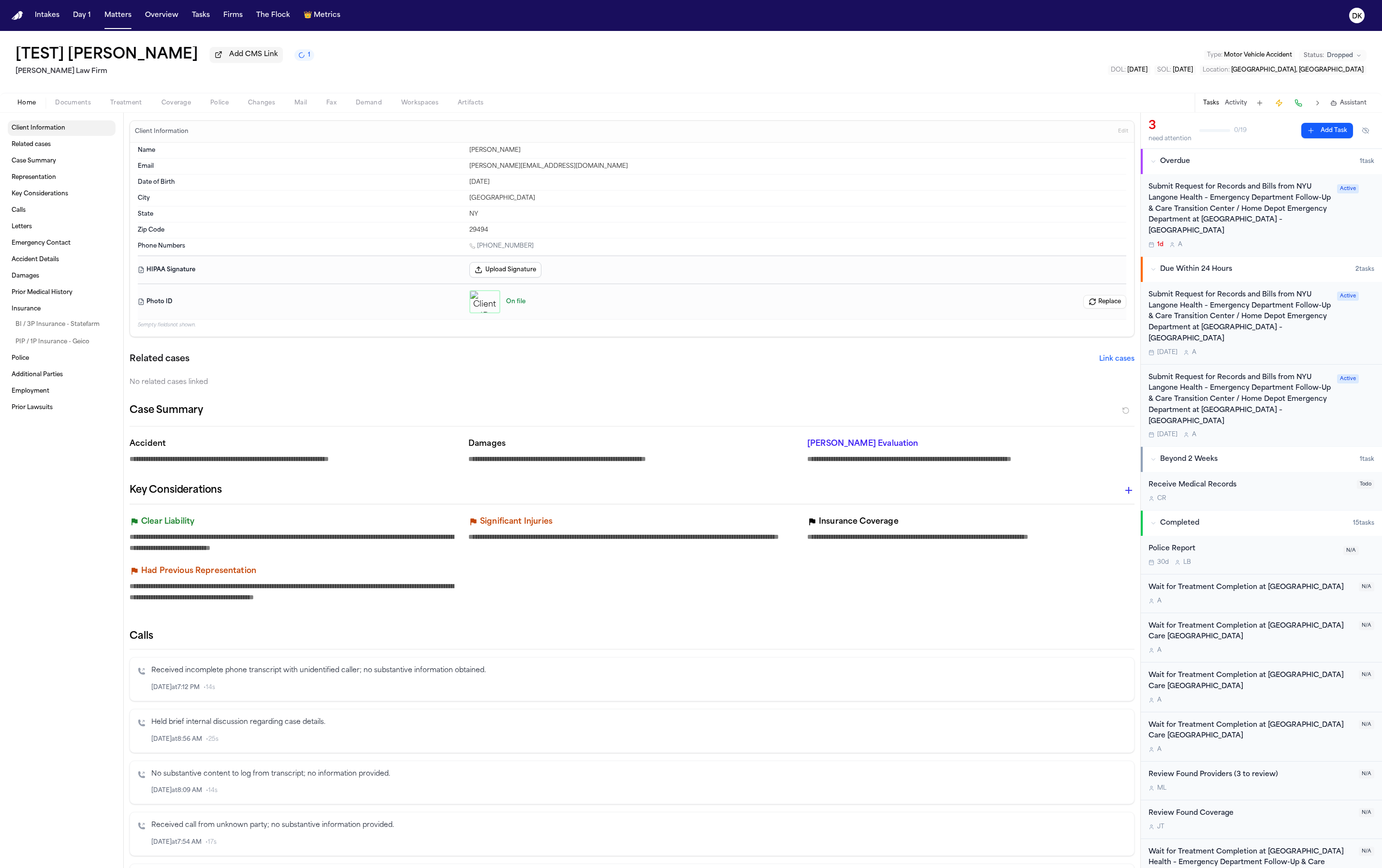
type textarea "*"
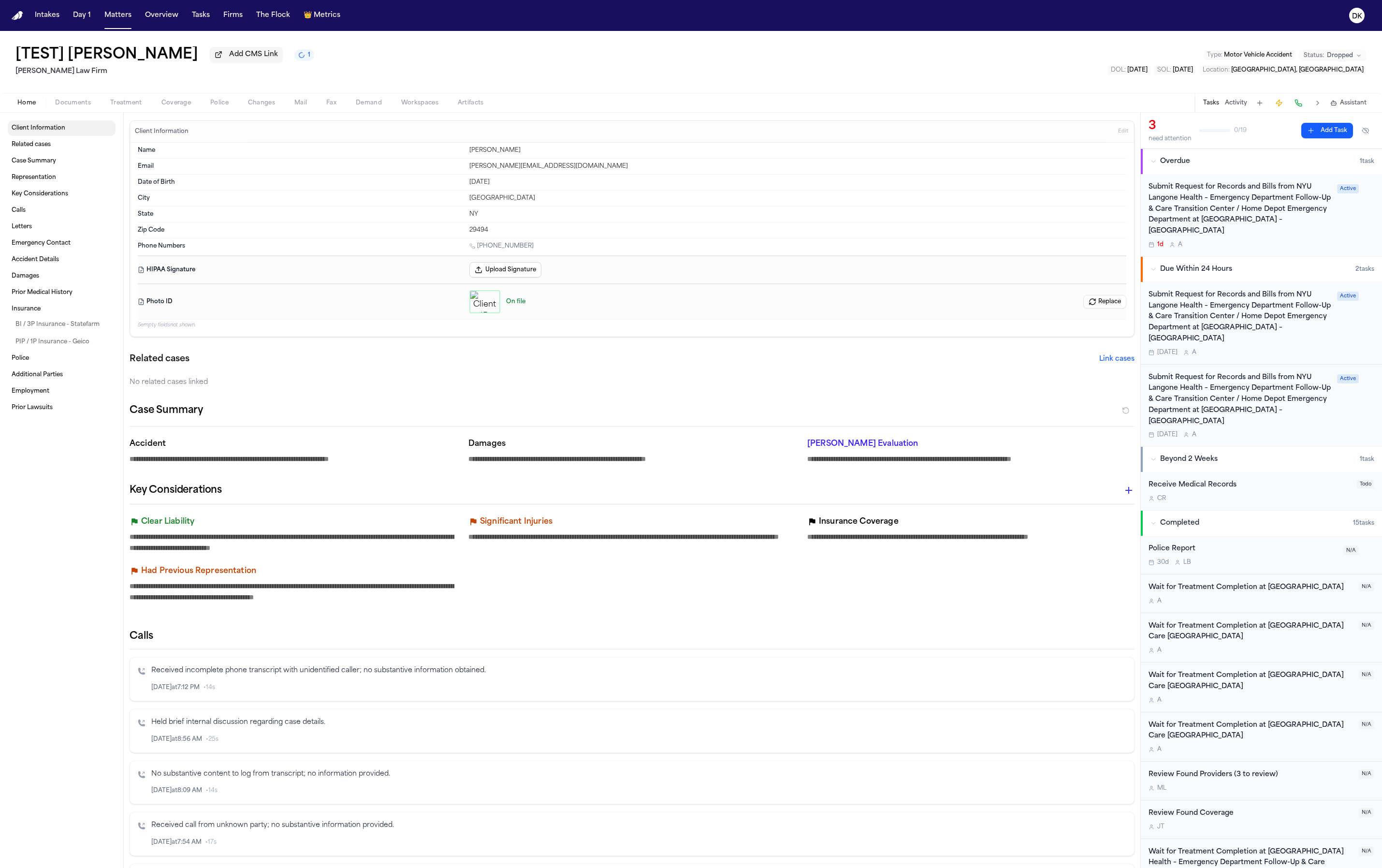
type textarea "*"
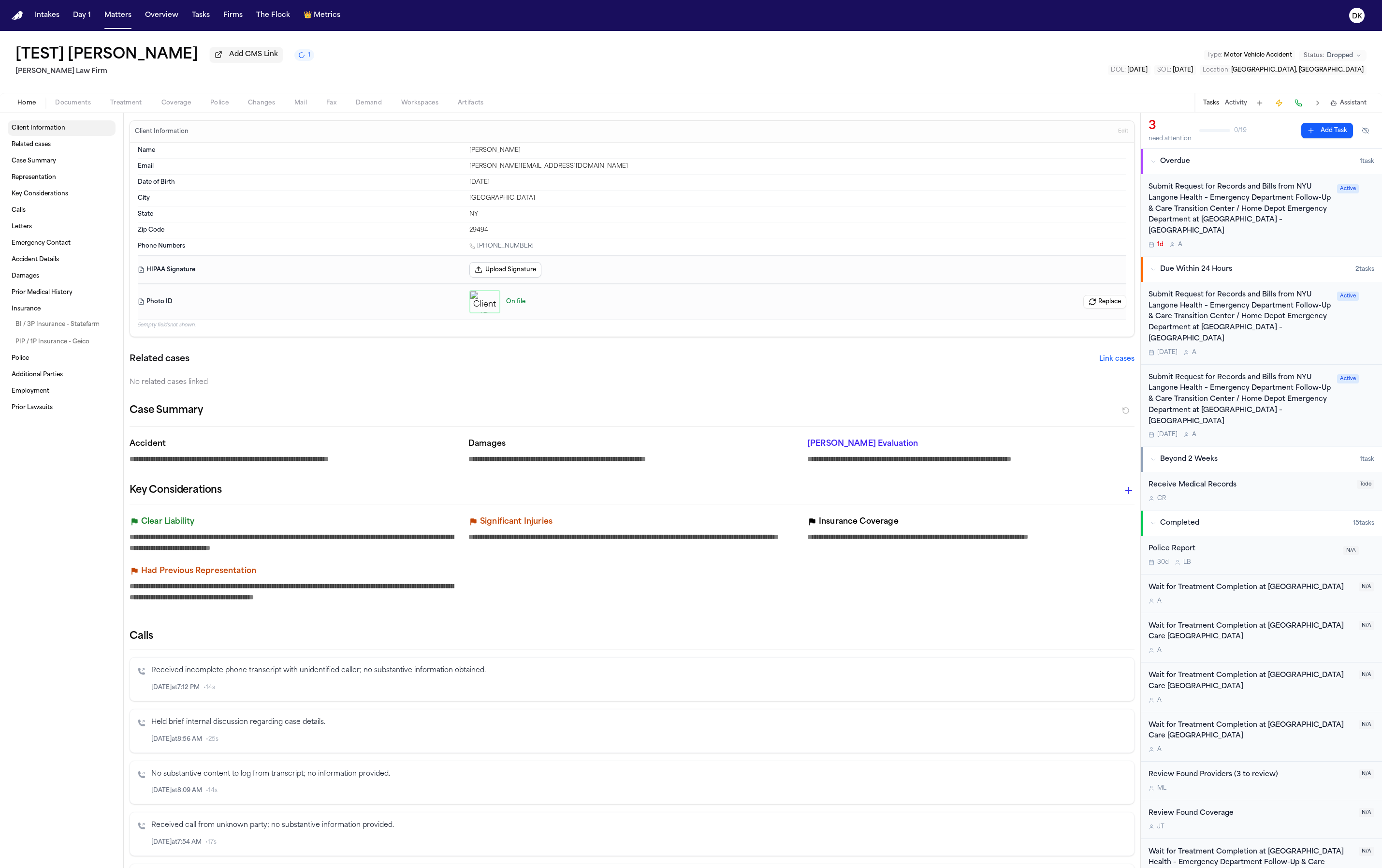
type textarea "*"
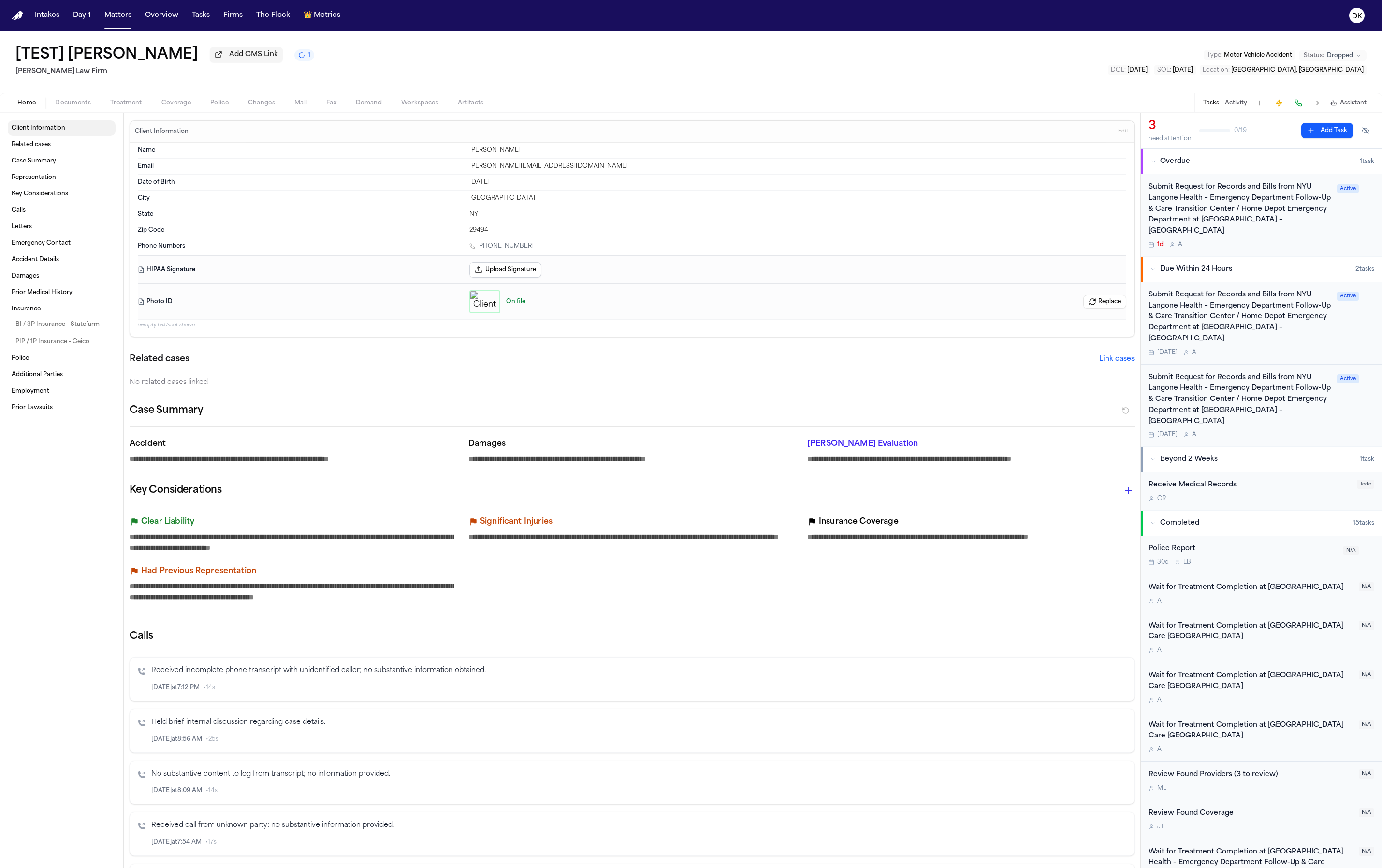
type textarea "*"
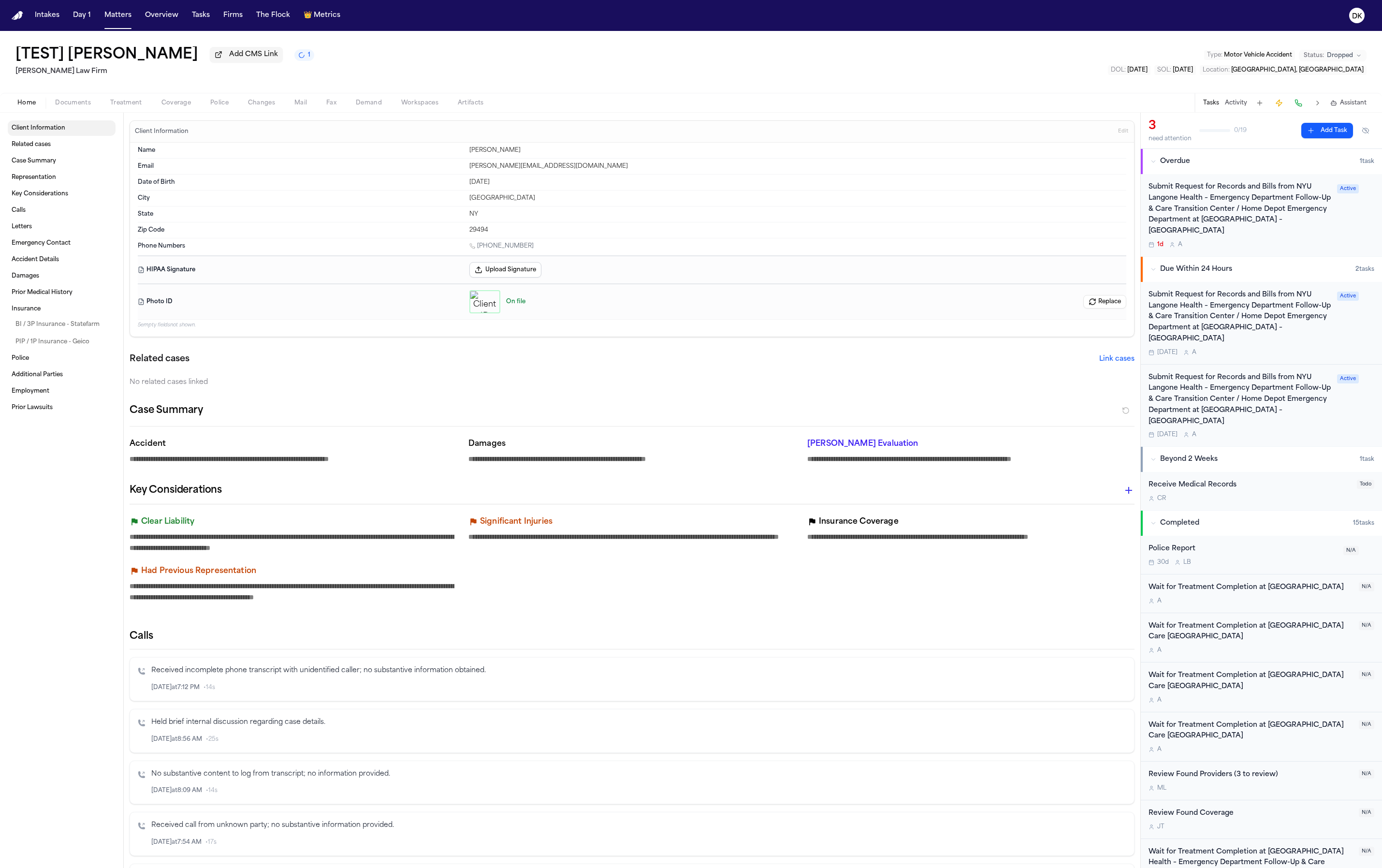
type textarea "*"
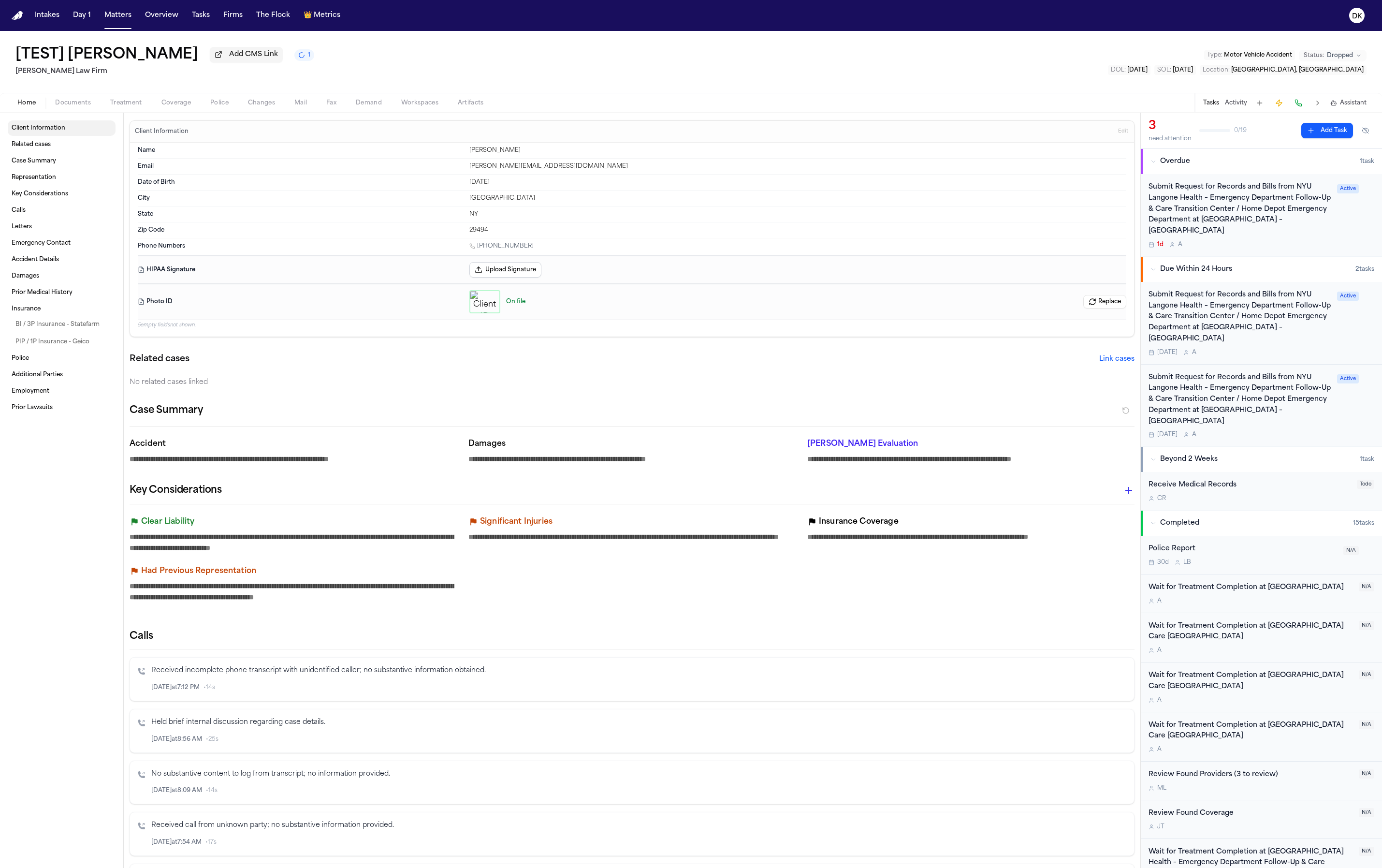
type textarea "*"
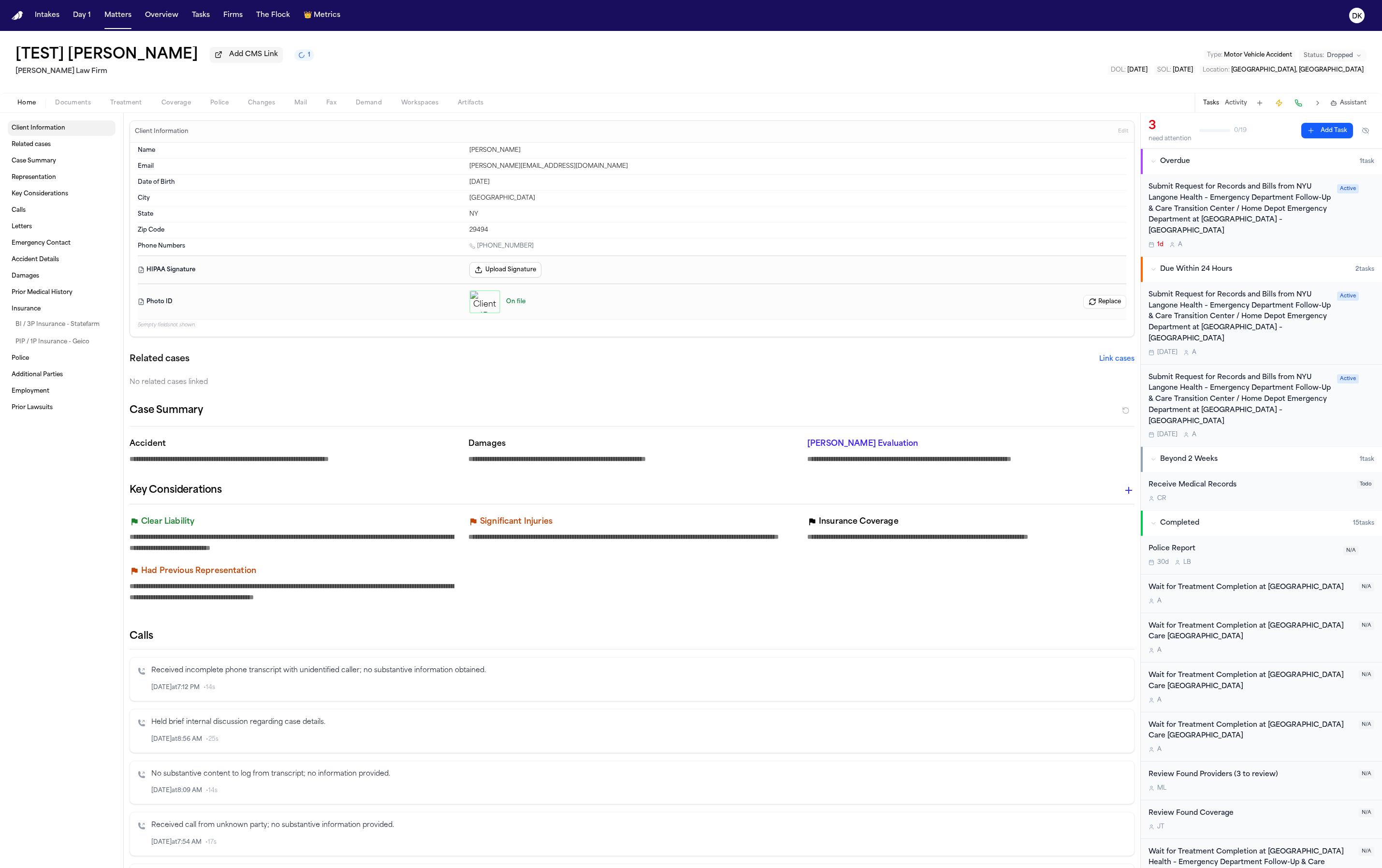
type textarea "*"
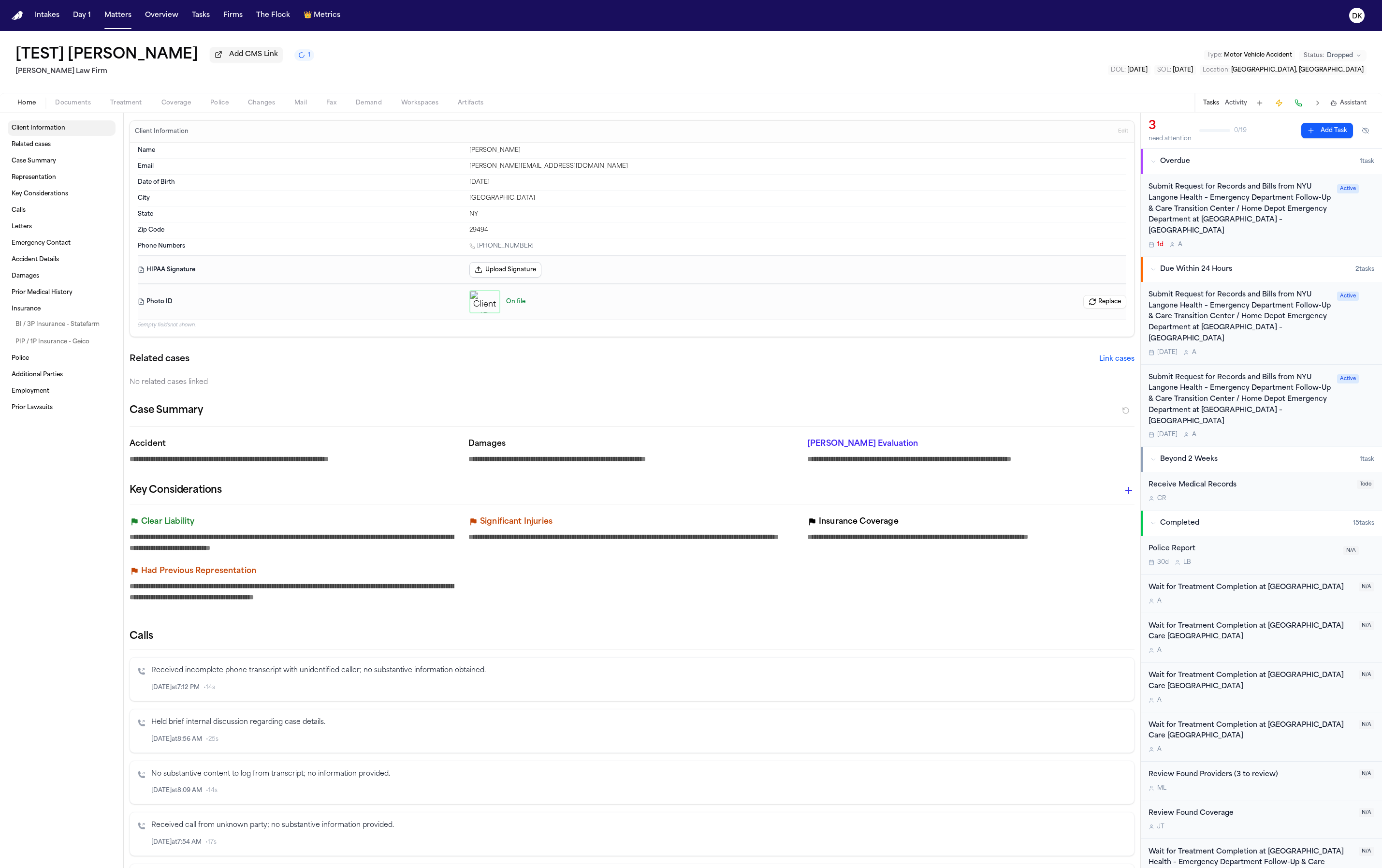
type textarea "*"
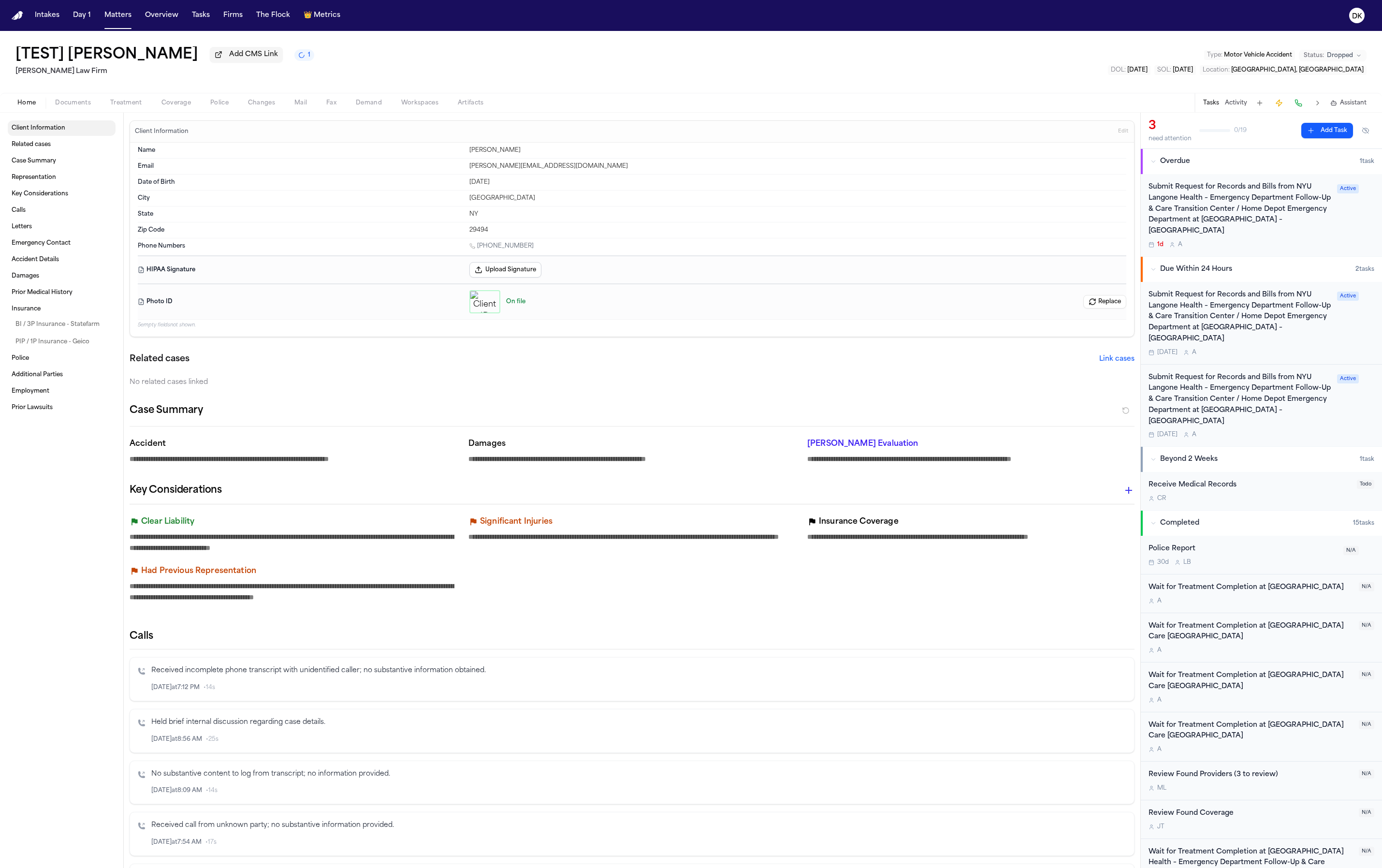
type textarea "*"
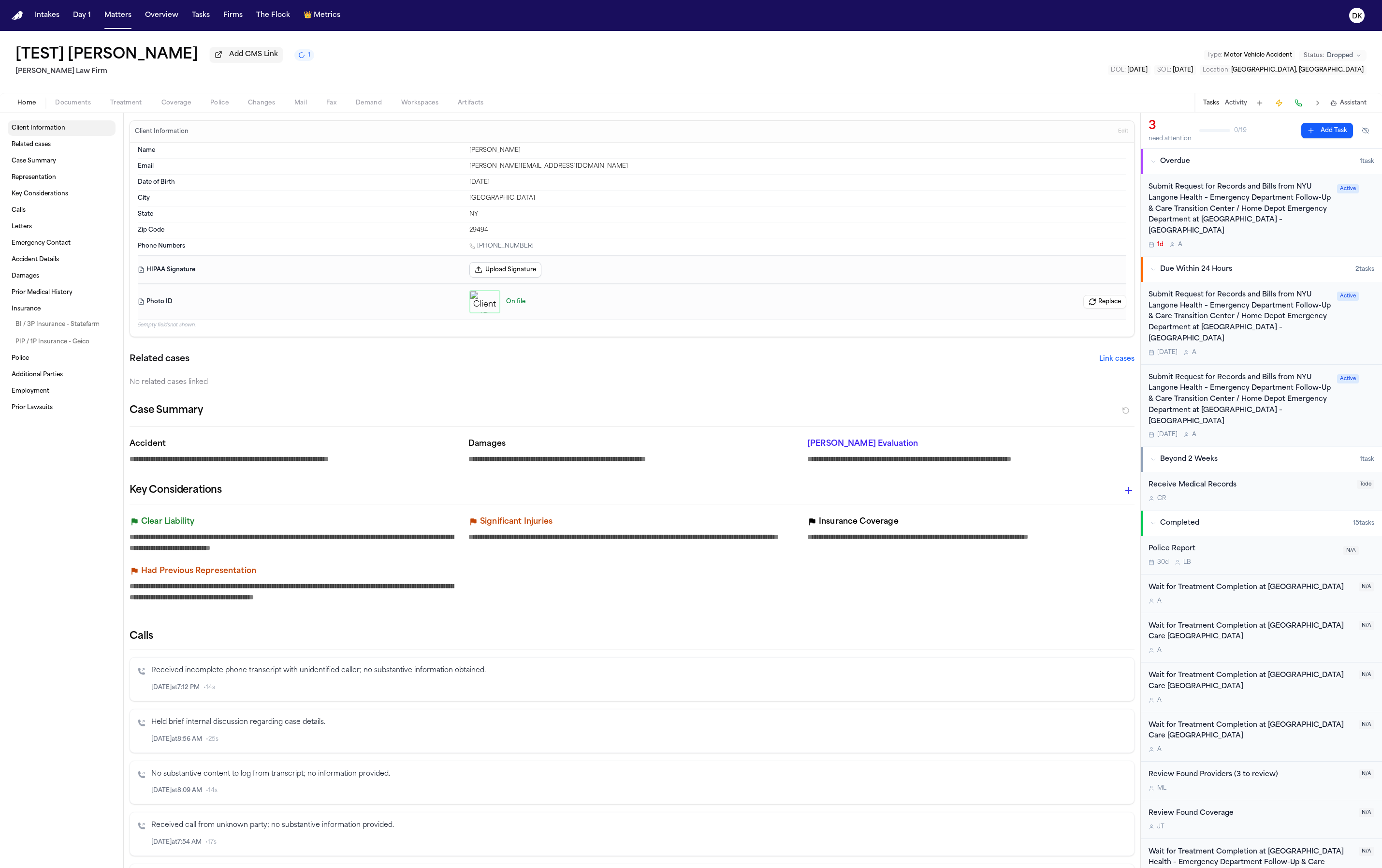
type textarea "*"
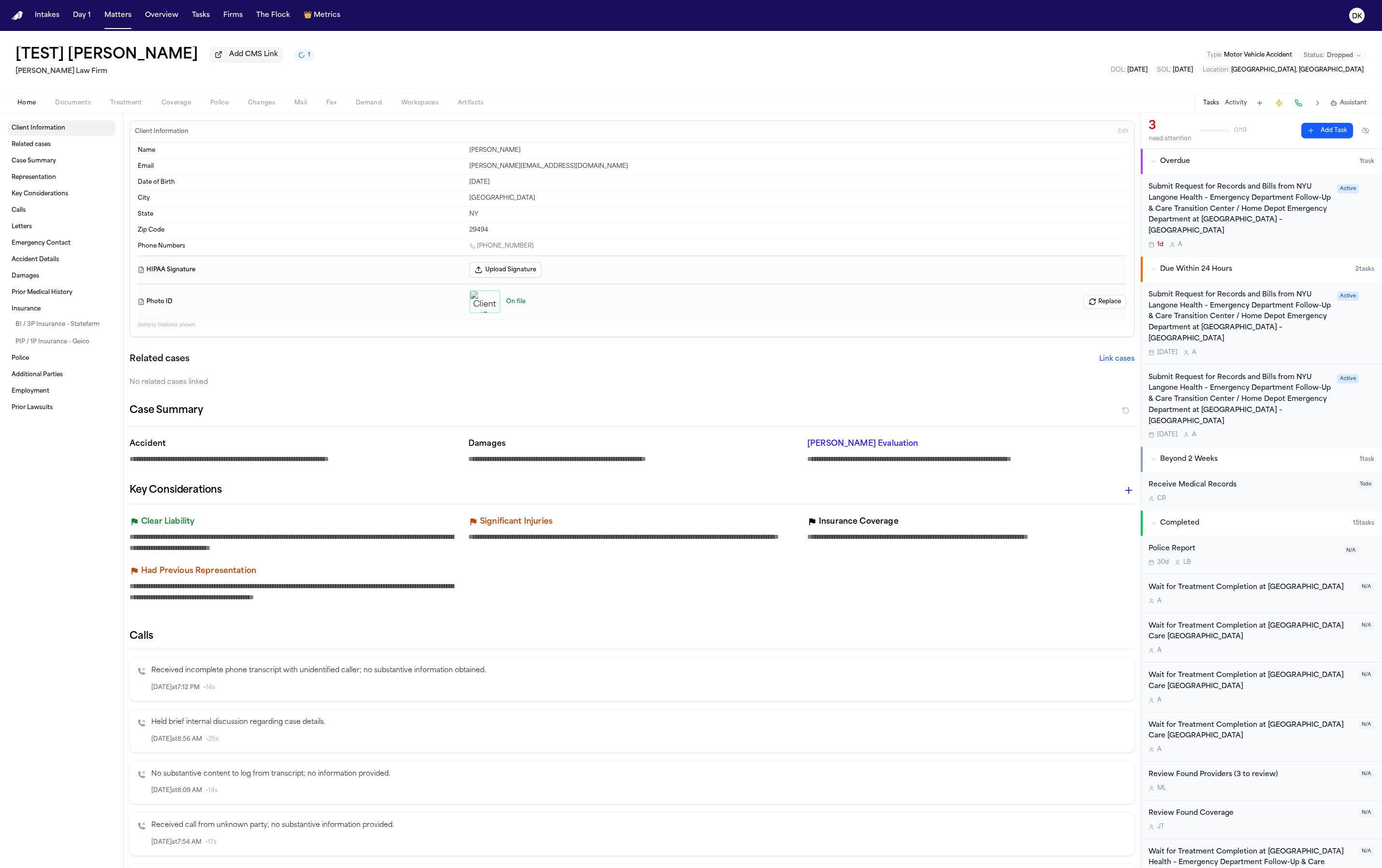
type textarea "*"
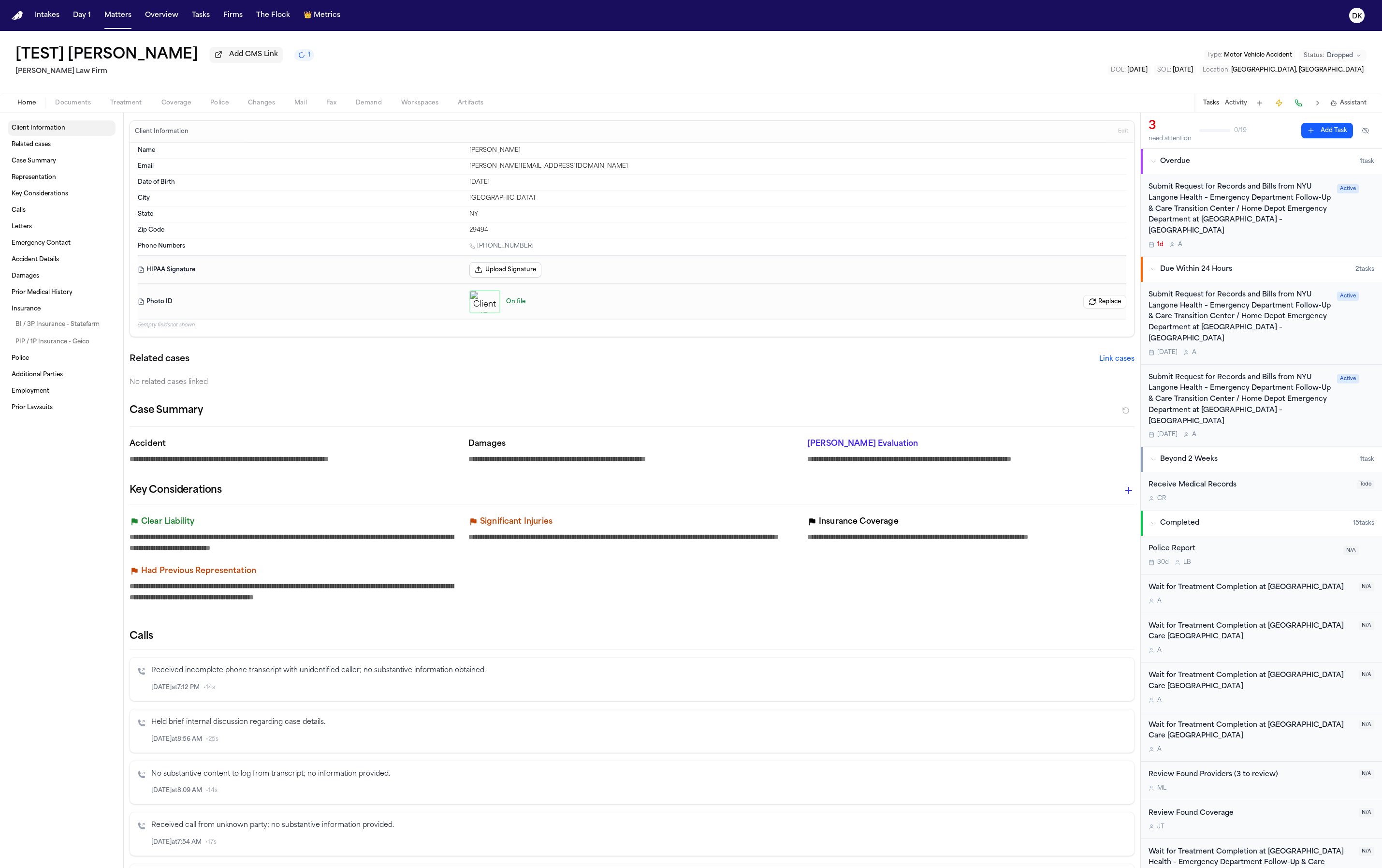
type textarea "*"
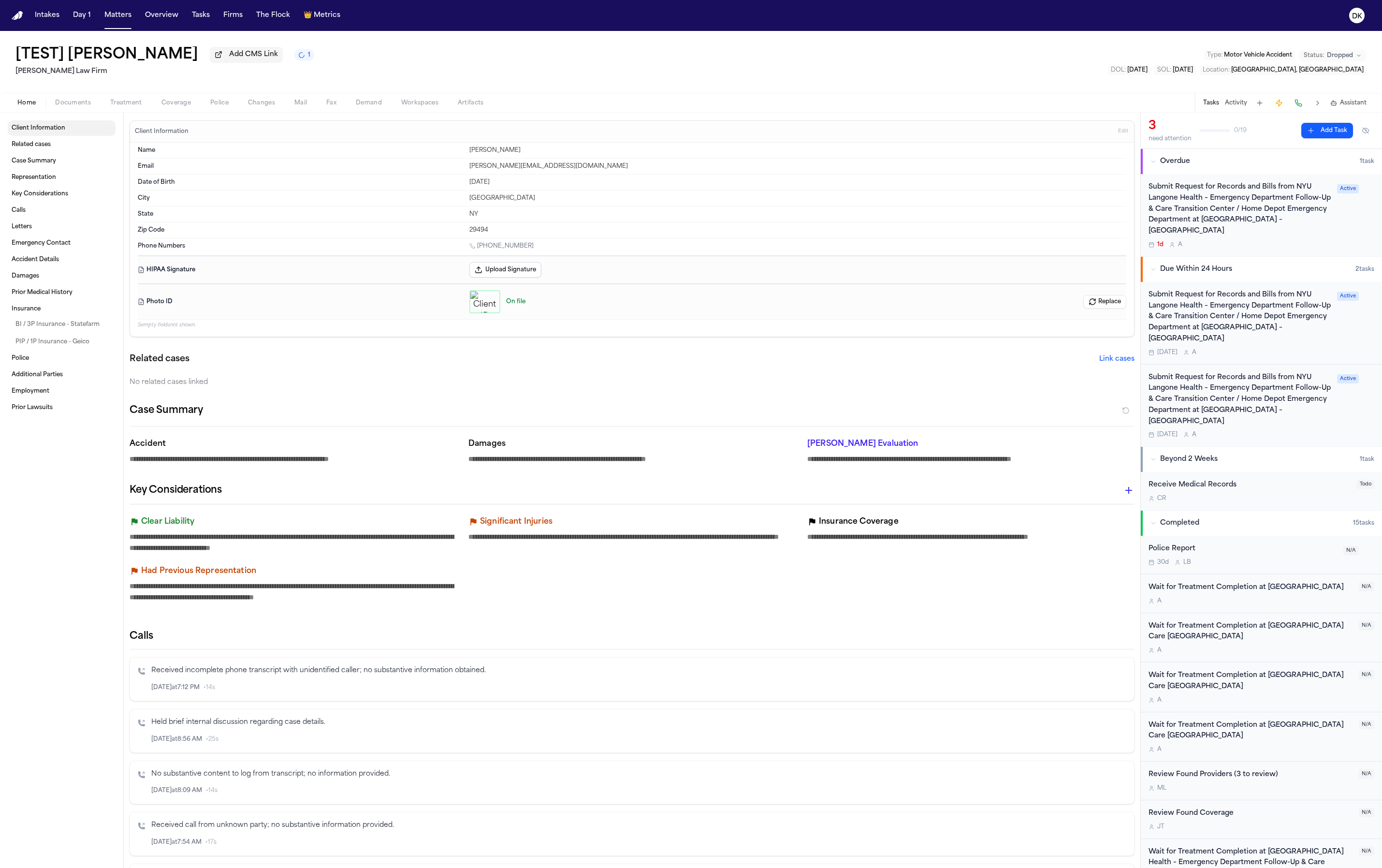
type textarea "*"
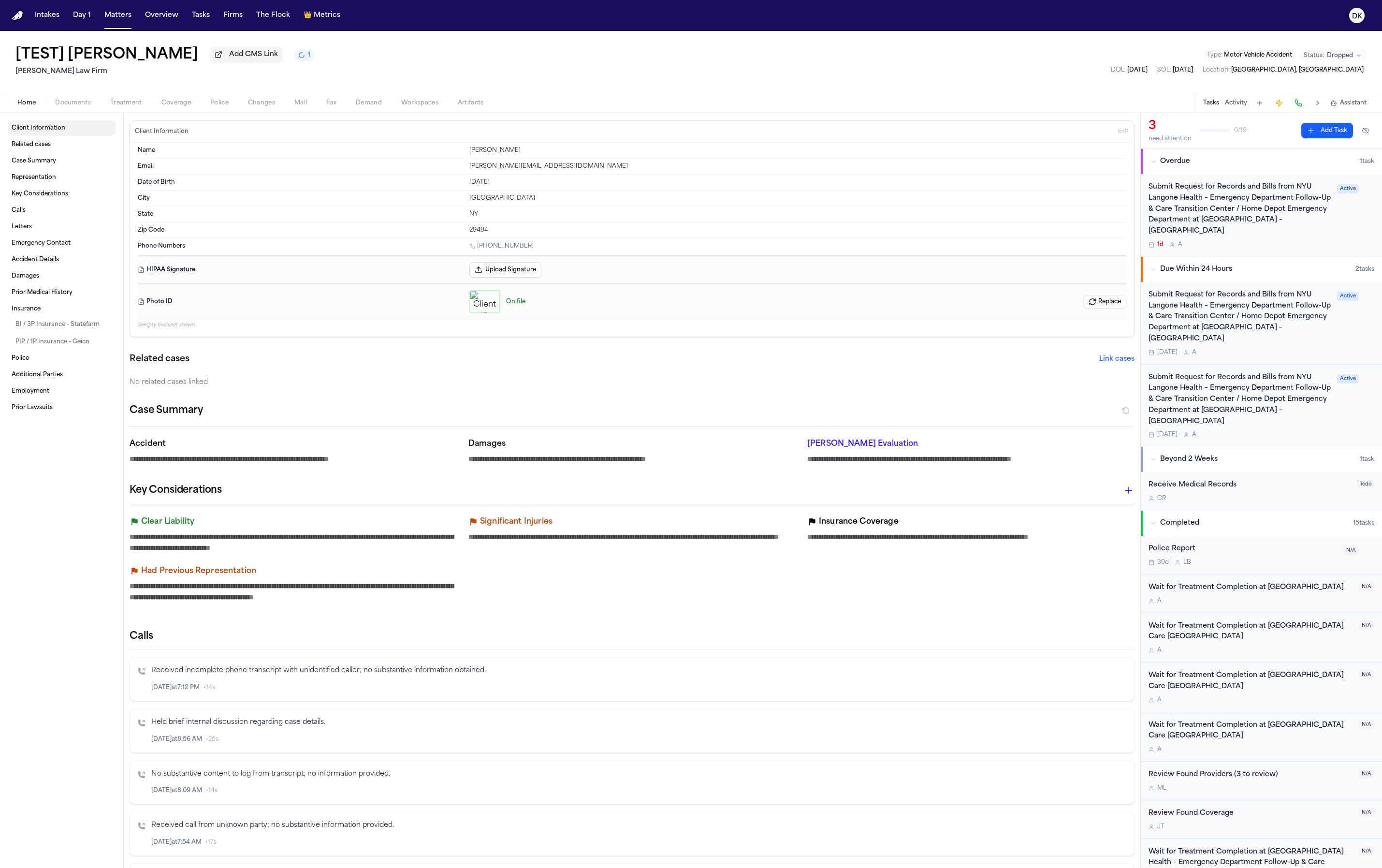
type textarea "*"
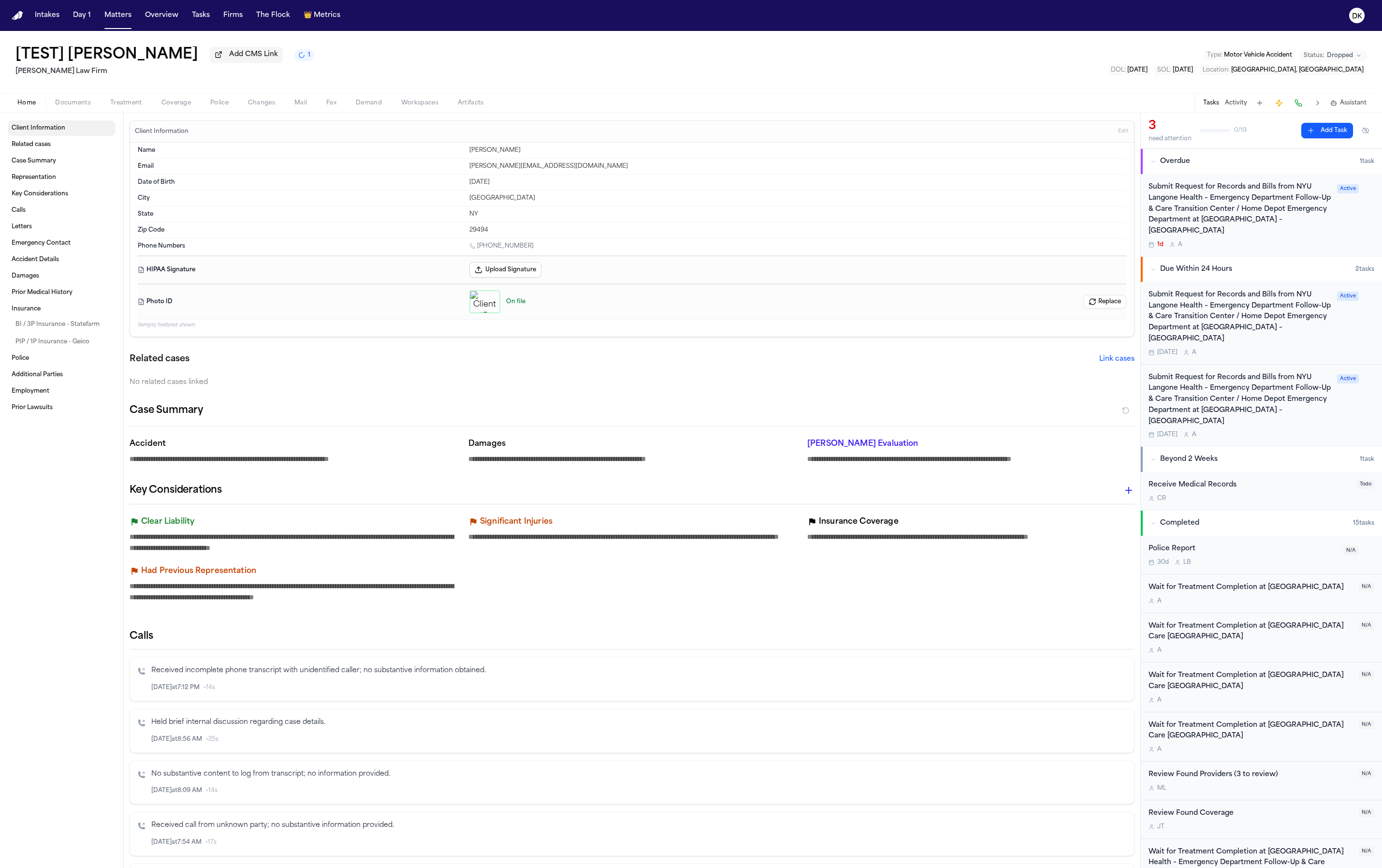
type textarea "*"
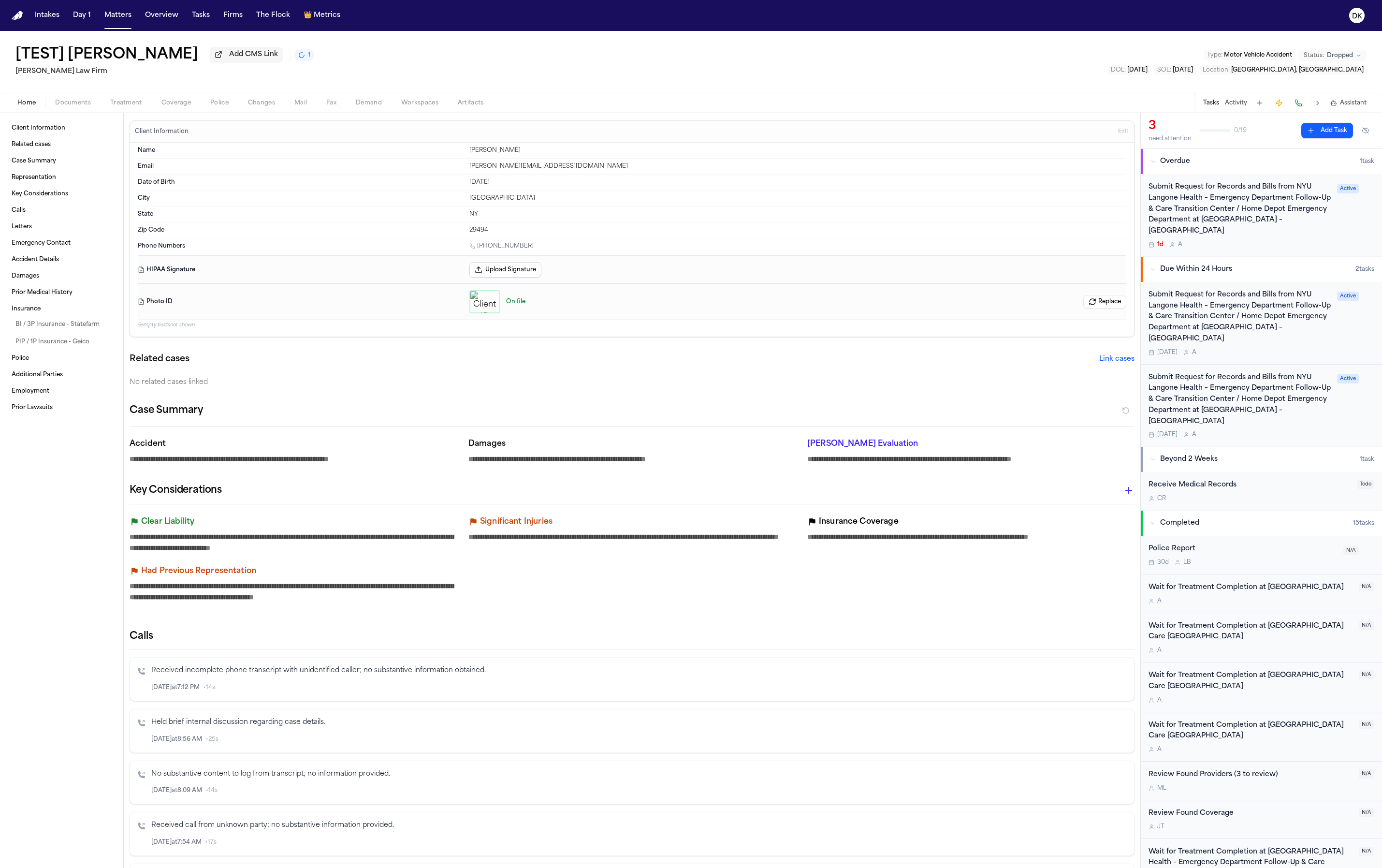
type textarea "*"
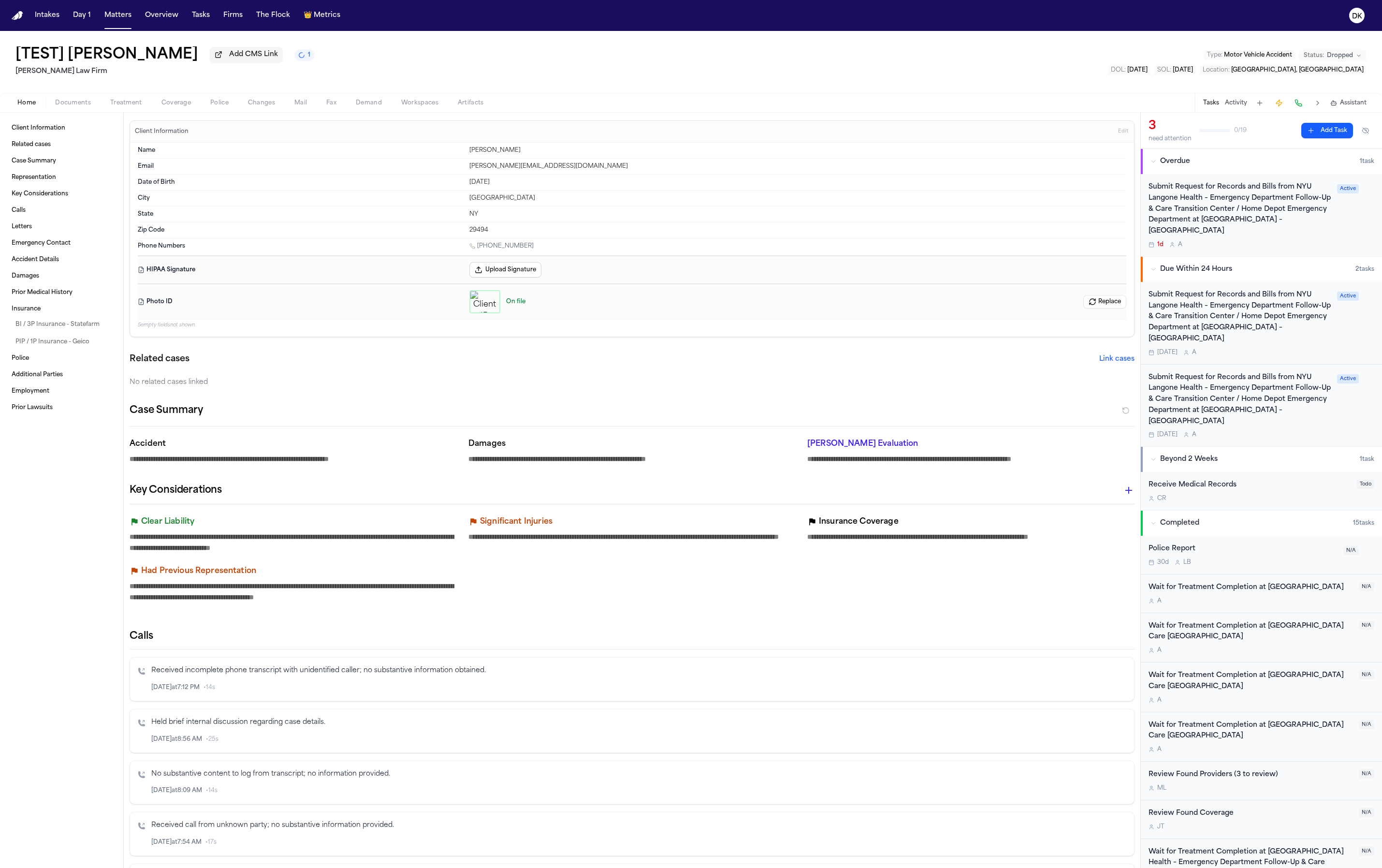
type textarea "*"
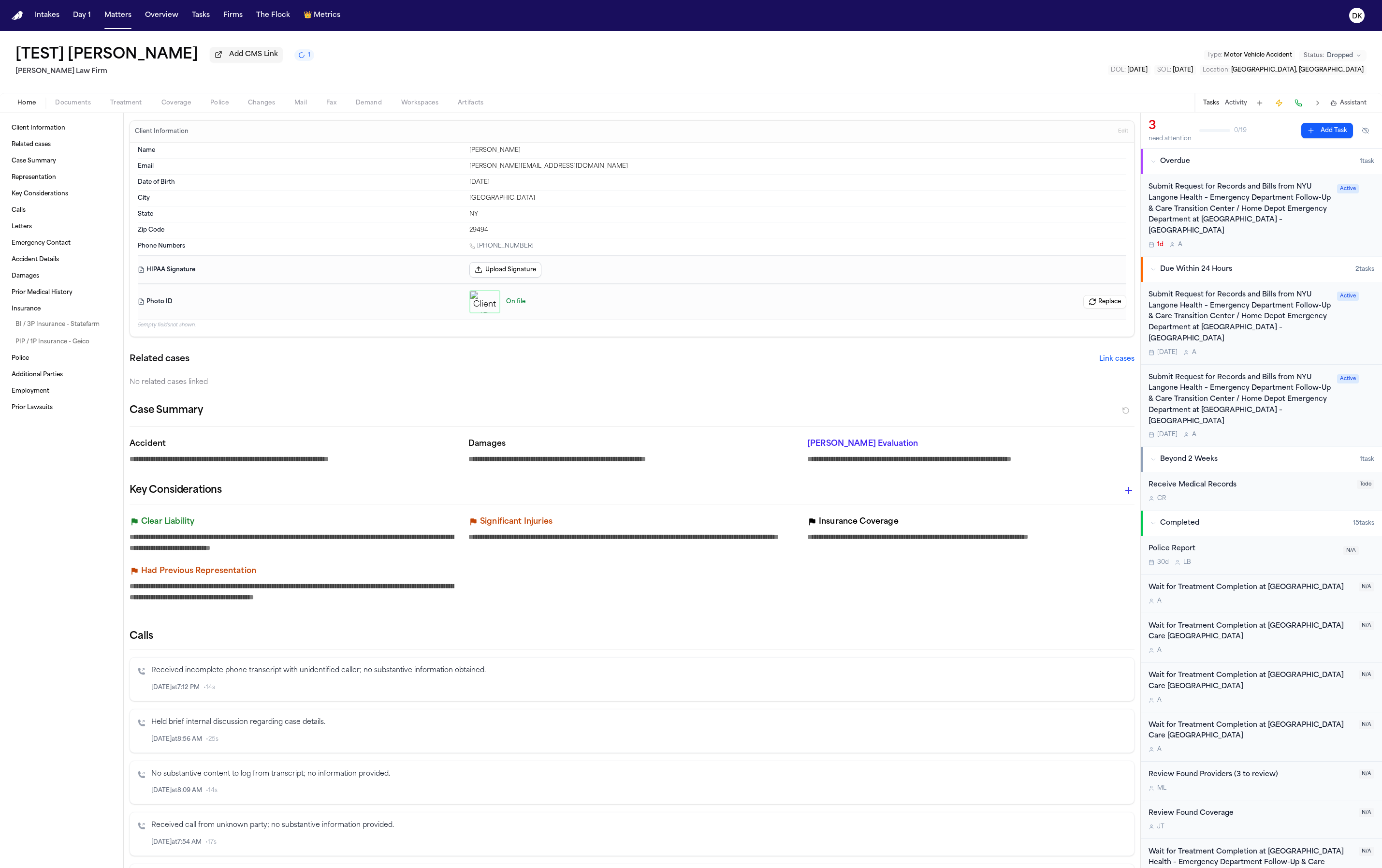
click at [1118, 132] on span "Edit" at bounding box center [1123, 131] width 10 height 6
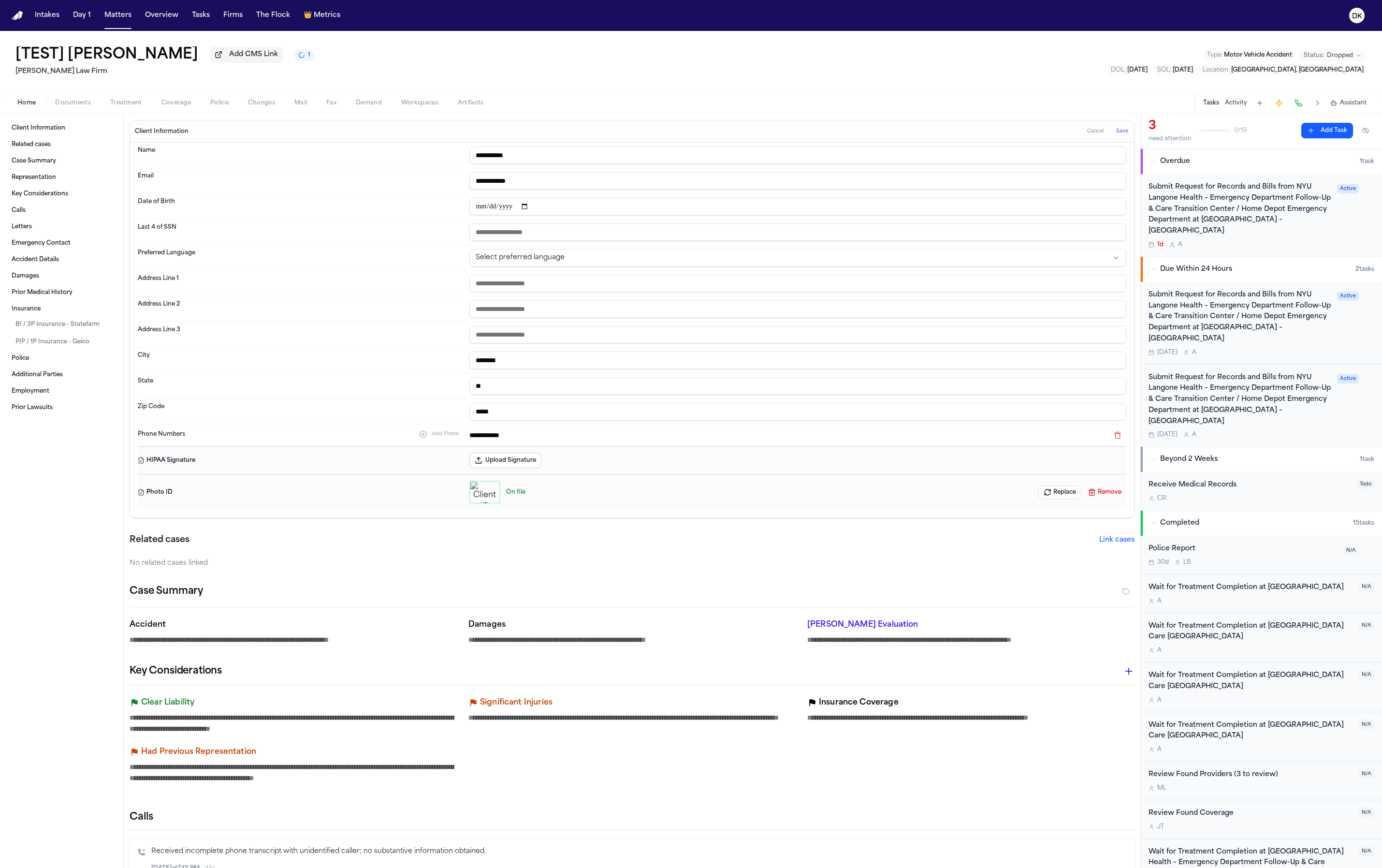
click at [1084, 131] on button "Cancel" at bounding box center [1096, 132] width 23 height 16
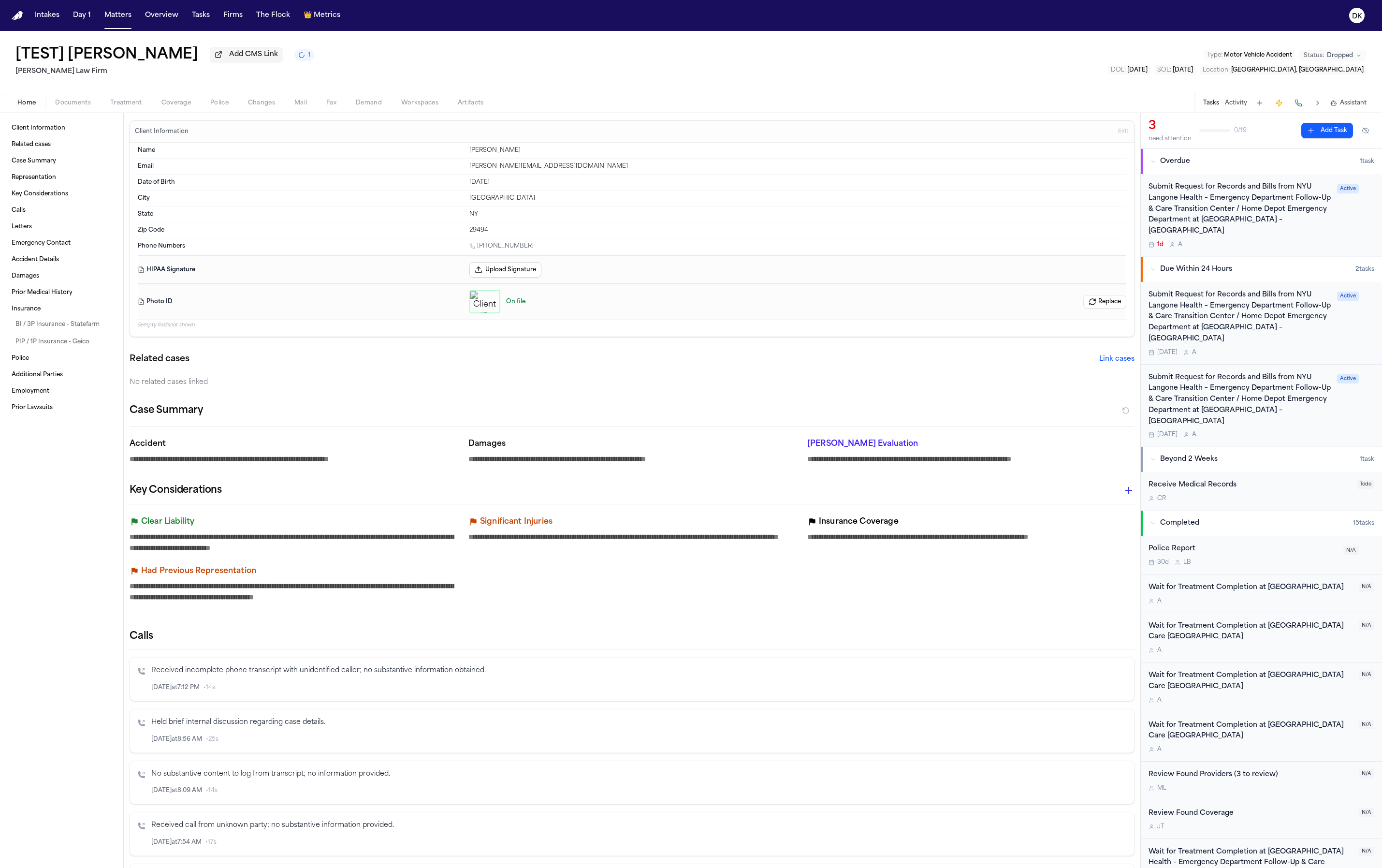
click at [128, 99] on button "Treatment" at bounding box center [126, 103] width 51 height 12
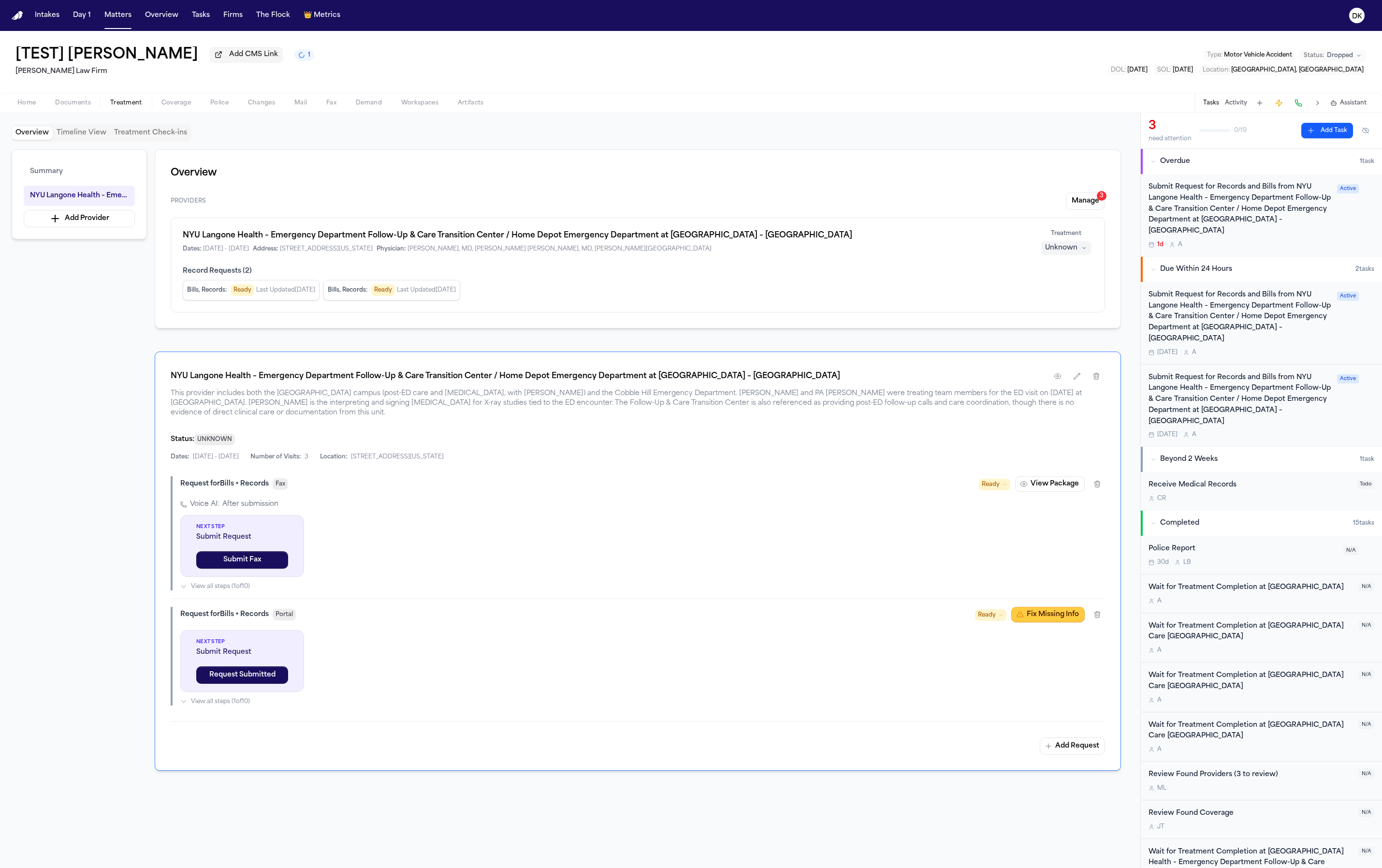
click at [1051, 613] on button "Fix Missing Info" at bounding box center [1048, 615] width 73 height 16
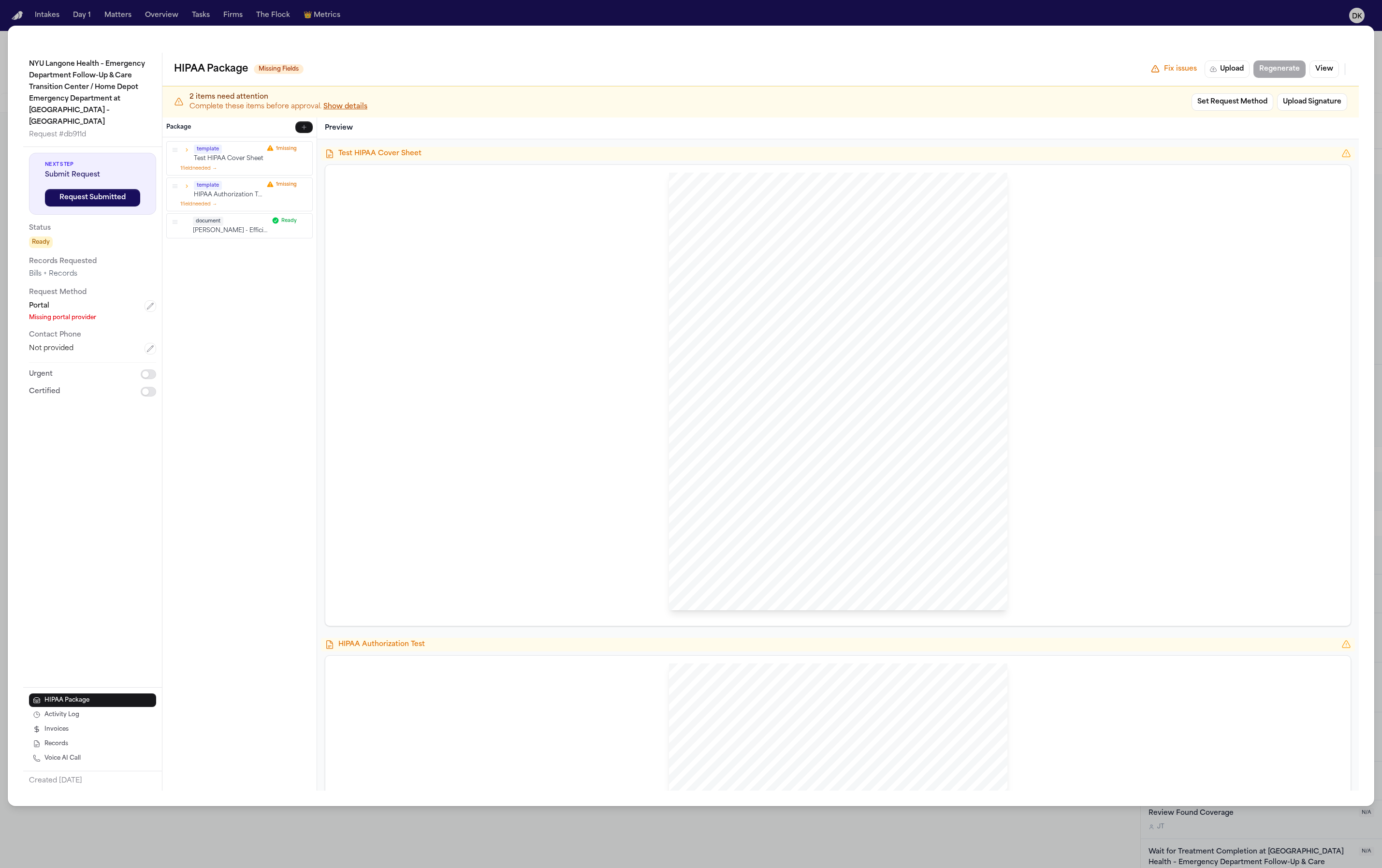
click at [148, 301] on div "Portal Missing portal provider" at bounding box center [92, 311] width 127 height 22
click at [149, 301] on button "button" at bounding box center [150, 306] width 12 height 12
click at [138, 301] on html "Intakes Day 1 Matters Overview Tasks Firms The Flock 👑 Metrics DK [TEST] Dean K…" at bounding box center [691, 434] width 1382 height 868
click at [50, 374] on button "Save" at bounding box center [60, 383] width 62 height 17
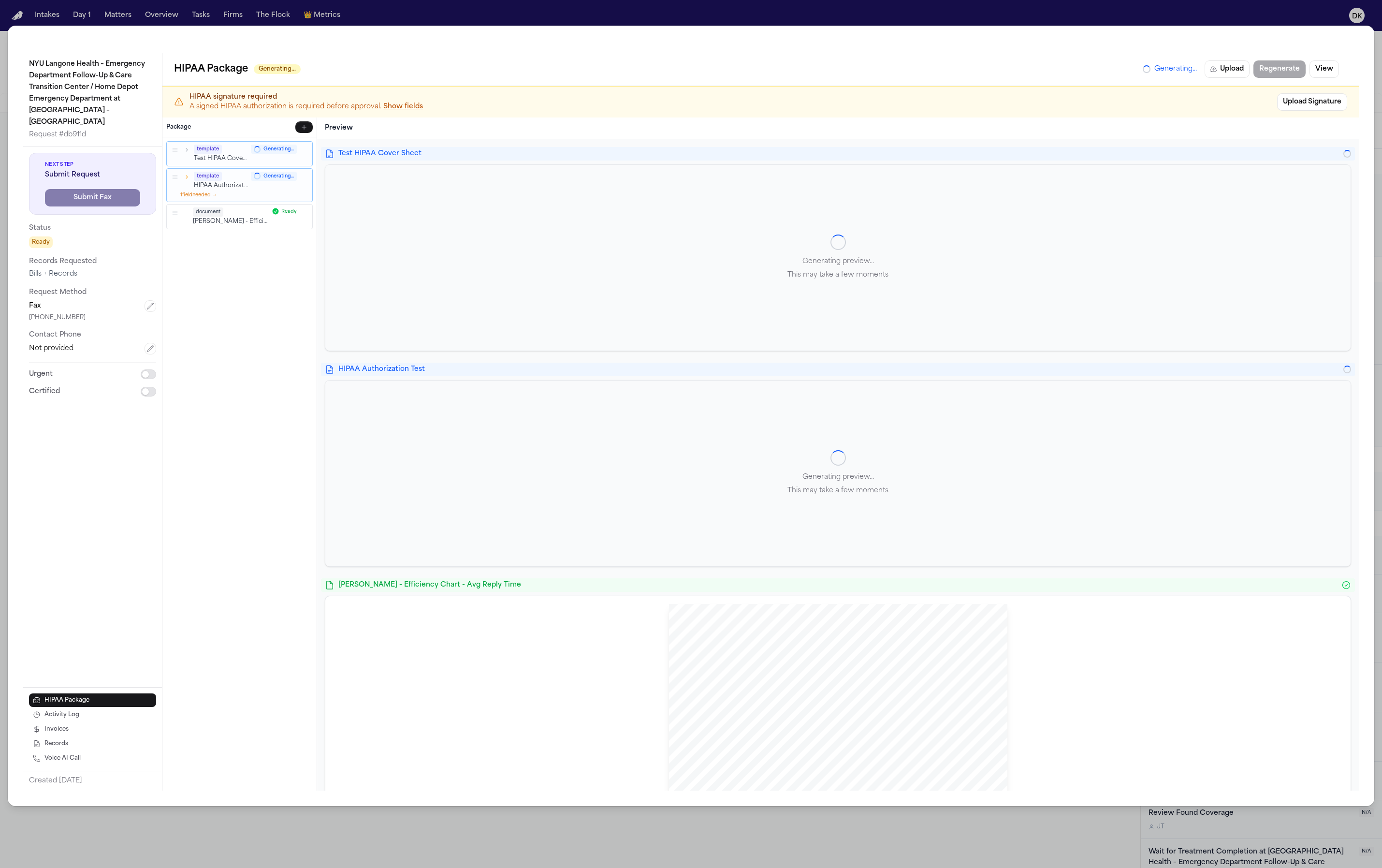
click at [78, 170] on span "Submit Request" at bounding box center [93, 175] width 95 height 9
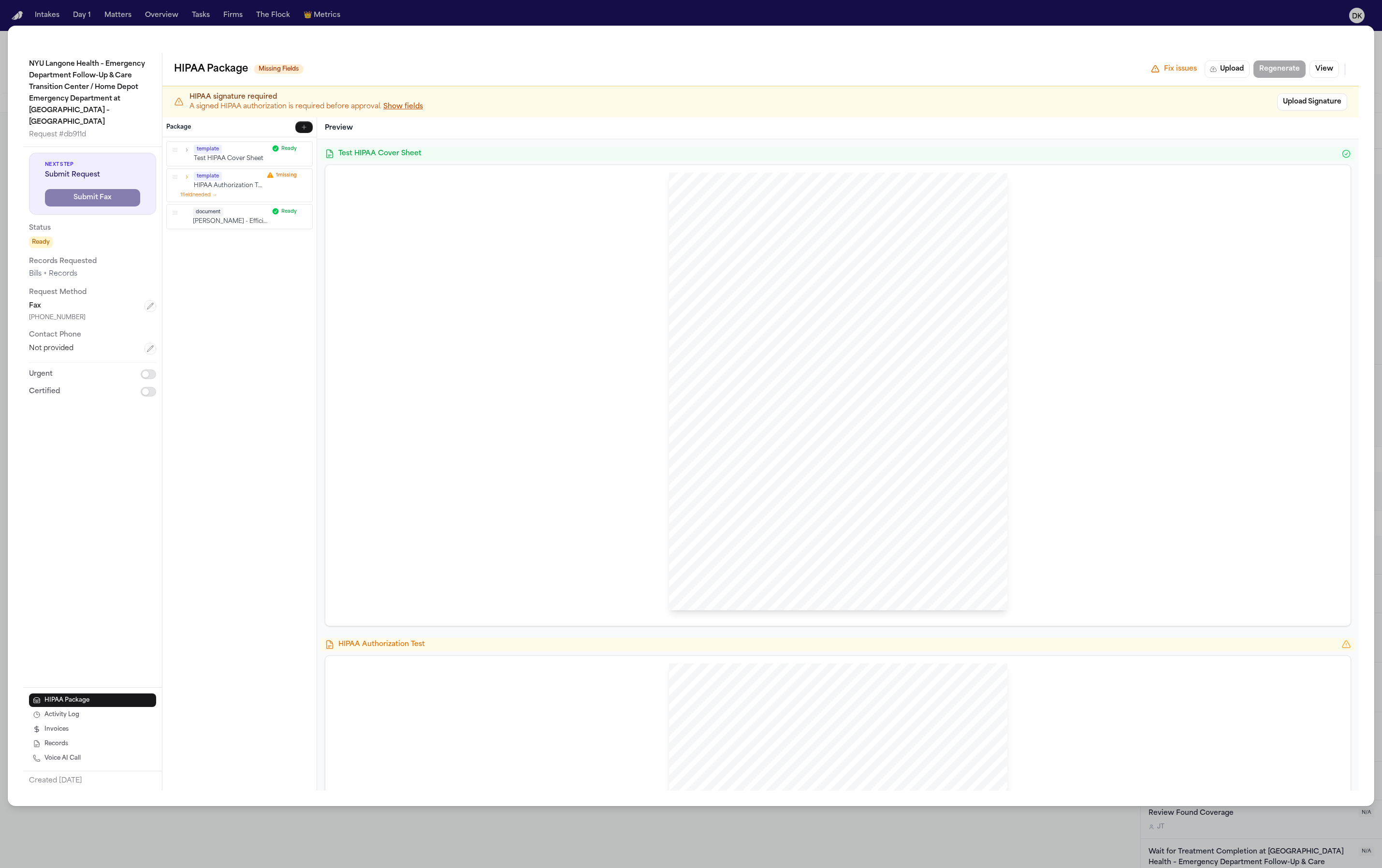
click at [81, 161] on span "Next Step" at bounding box center [93, 165] width 95 height 7
click at [1348, 65] on div "HIPAA Package Missing Fields Fix issues Upload Regenerate View" at bounding box center [761, 69] width 1196 height 33
click at [1333, 68] on button "View" at bounding box center [1324, 69] width 29 height 17
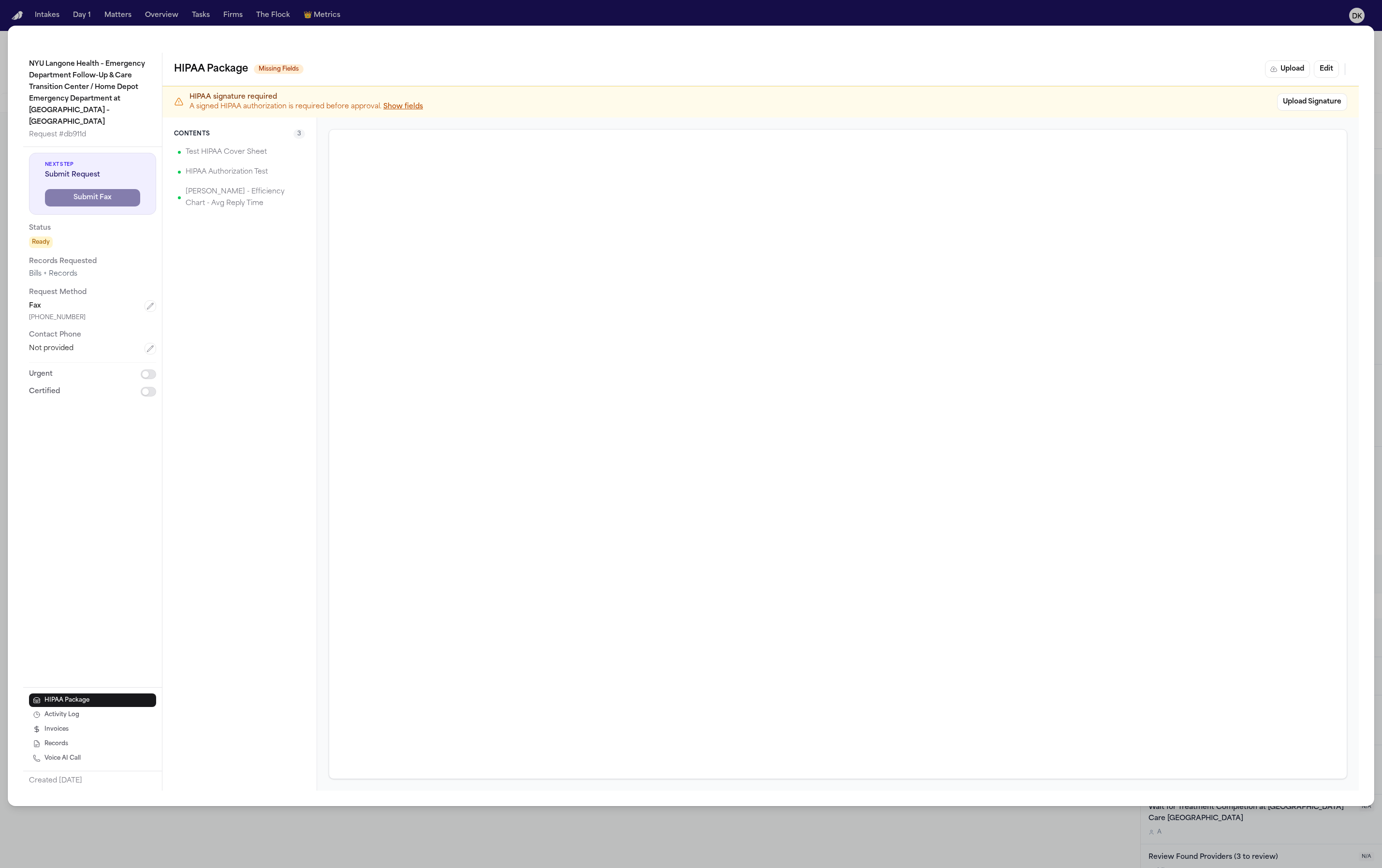
click at [284, 91] on div "HIPAA signature required A signed HIPAA authorization is required before approv…" at bounding box center [761, 101] width 1196 height 31
click at [276, 110] on p "A signed HIPAA authorization is required before approval. Show fields" at bounding box center [731, 106] width 1082 height 9
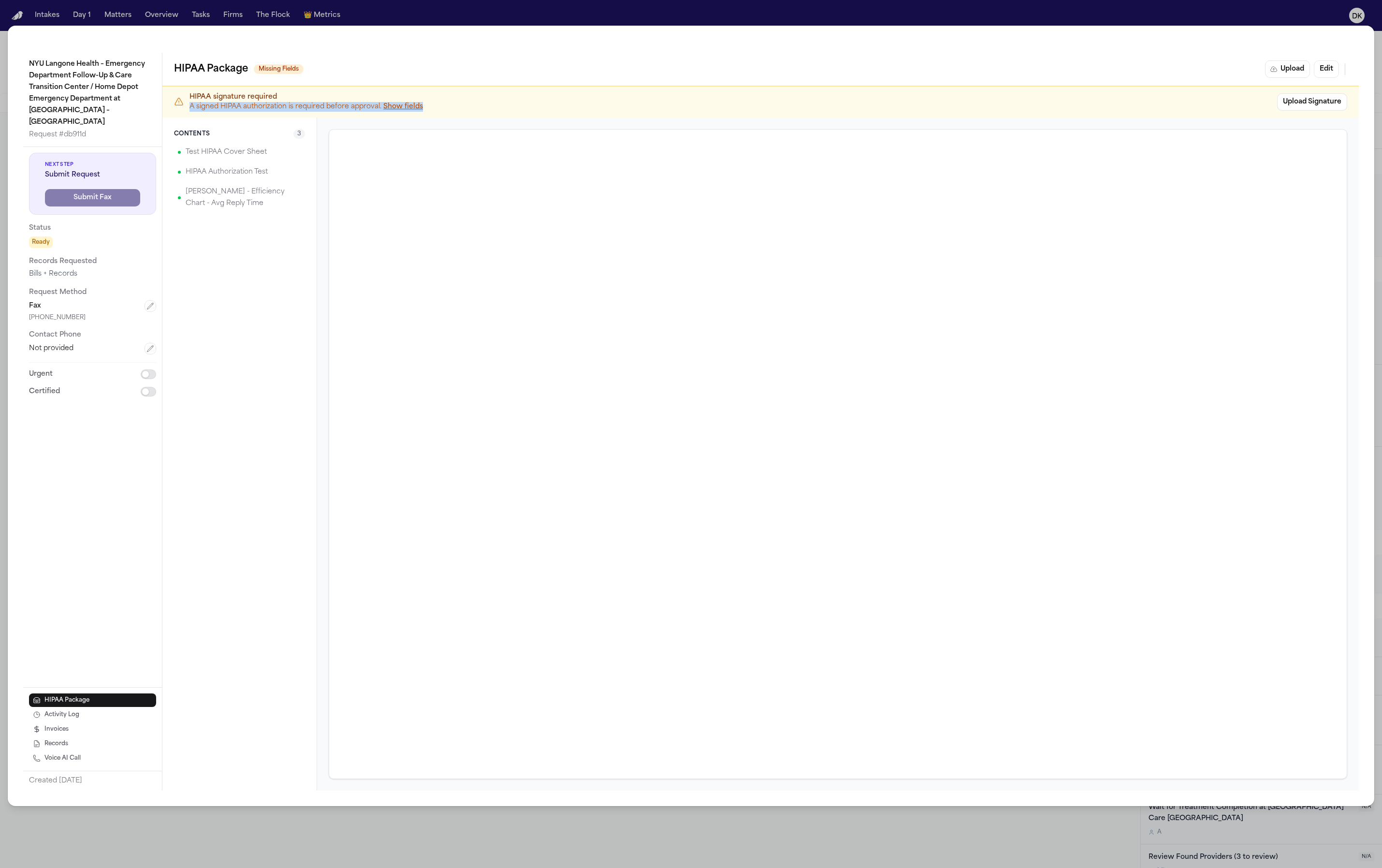
click at [385, 107] on button "Show fields" at bounding box center [403, 106] width 40 height 9
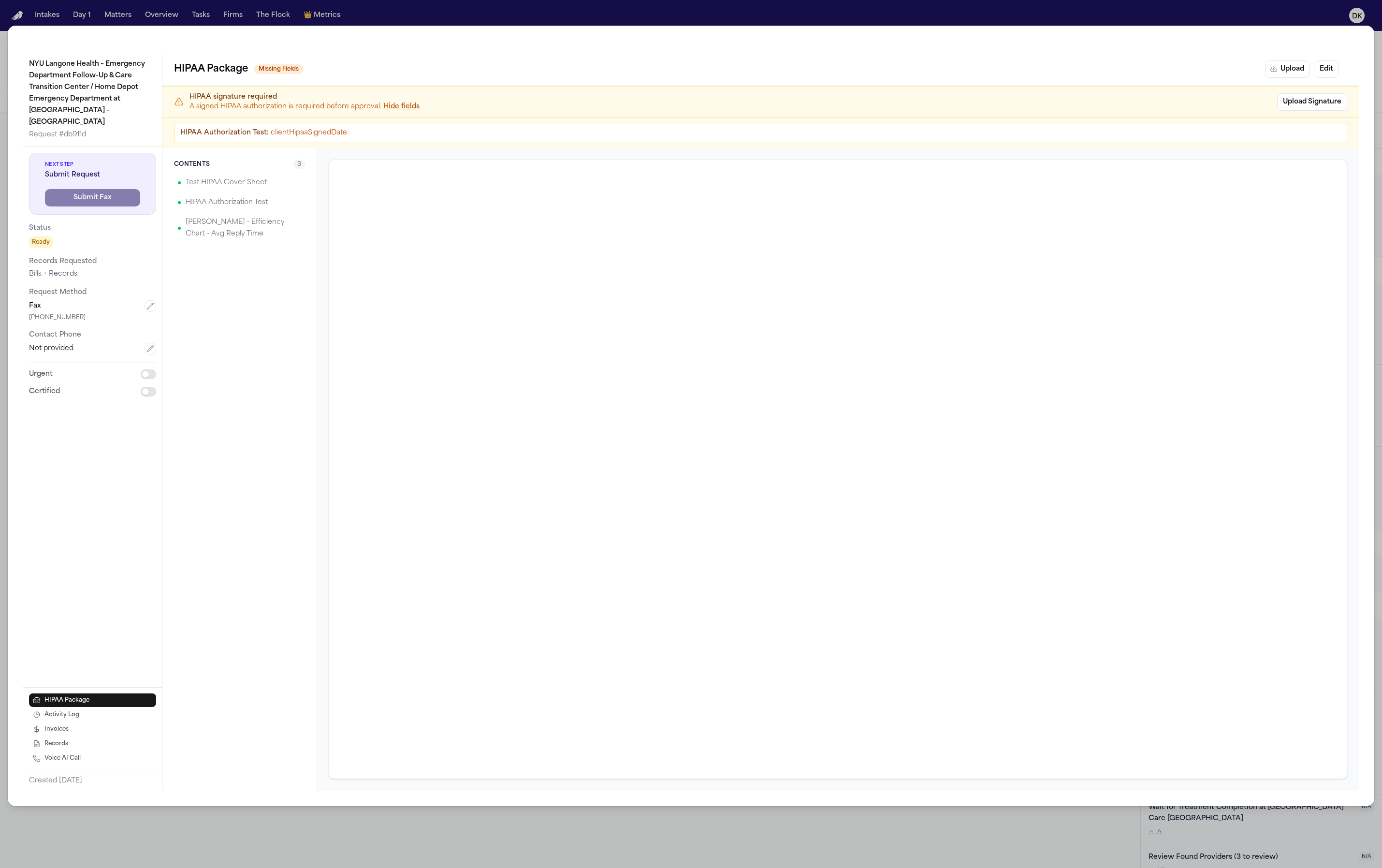
click at [375, 129] on div "HIPAA Authorization Test : clientHipaaSignedDate" at bounding box center [761, 133] width 1173 height 19
click at [340, 141] on div "HIPAA Authorization Test : clientHipaaSignedDate" at bounding box center [761, 133] width 1173 height 19
click at [107, 195] on div "Next Step Submit Request Submit Fax" at bounding box center [92, 183] width 127 height 62
click at [412, 112] on div "HIPAA signature required A signed HIPAA authorization is required before approv…" at bounding box center [761, 101] width 1196 height 31
click at [411, 106] on button "Hide fields" at bounding box center [401, 106] width 36 height 9
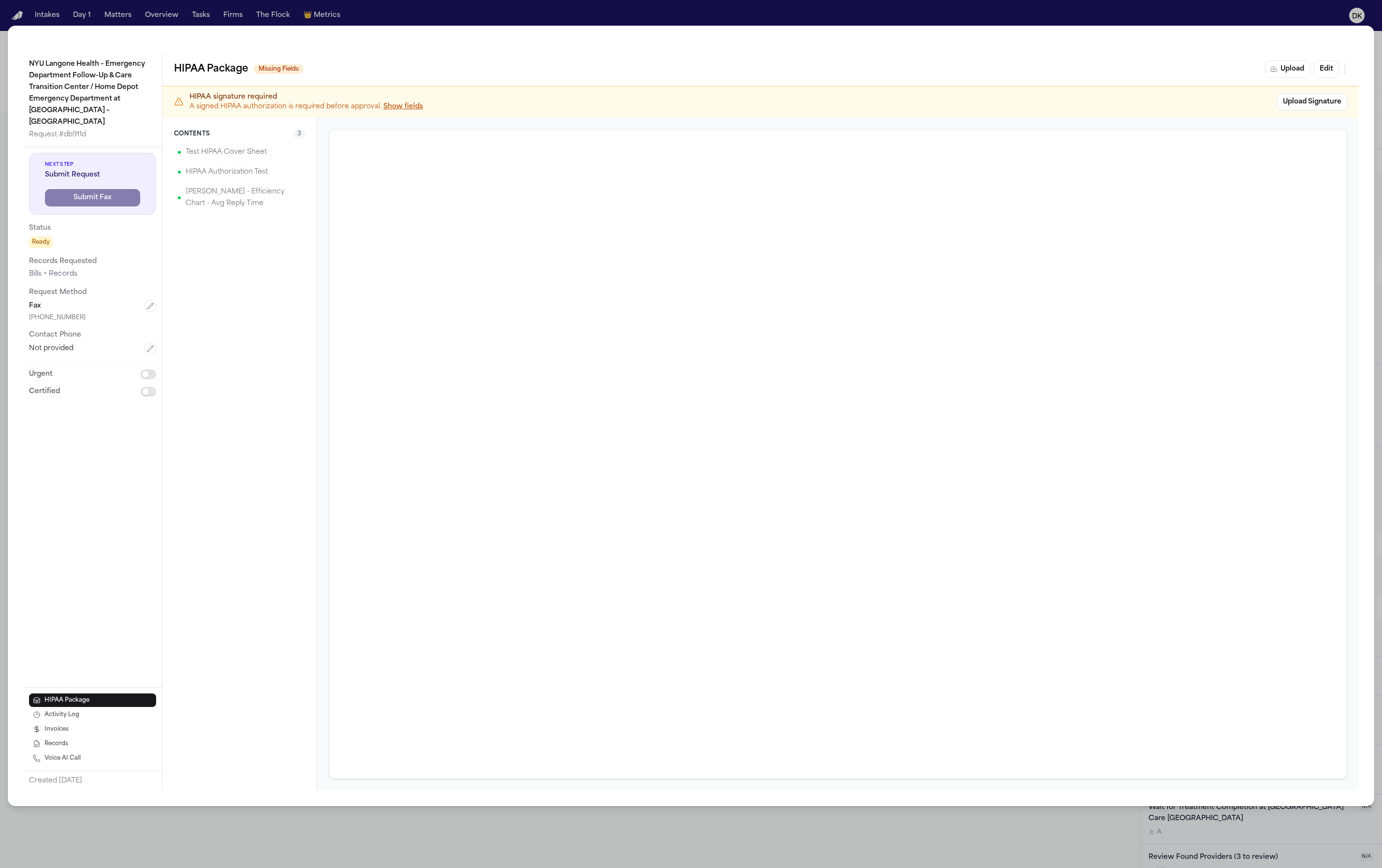
click at [411, 106] on button "Show fields" at bounding box center [403, 106] width 40 height 9
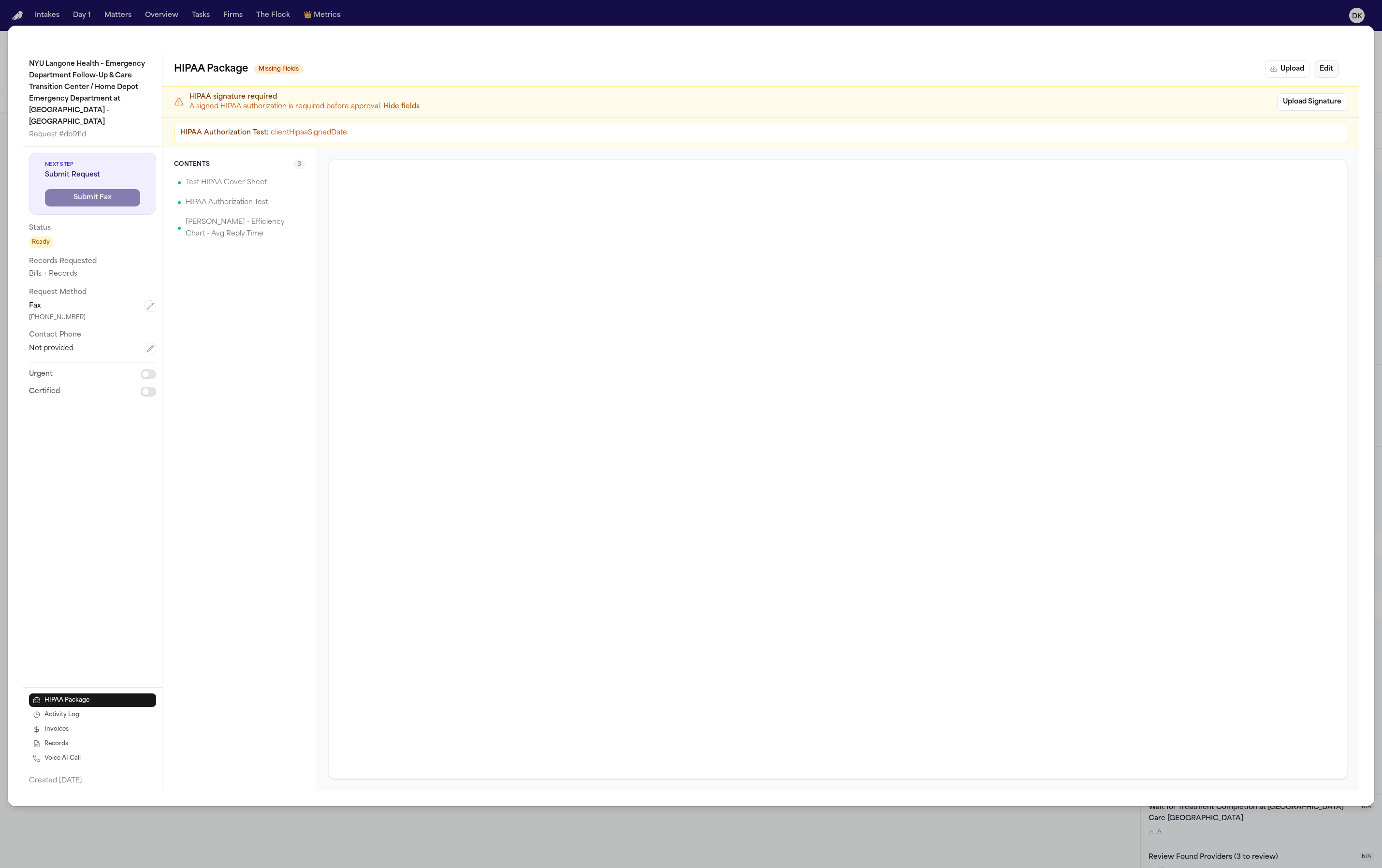
click at [1328, 71] on button "Edit" at bounding box center [1326, 69] width 25 height 17
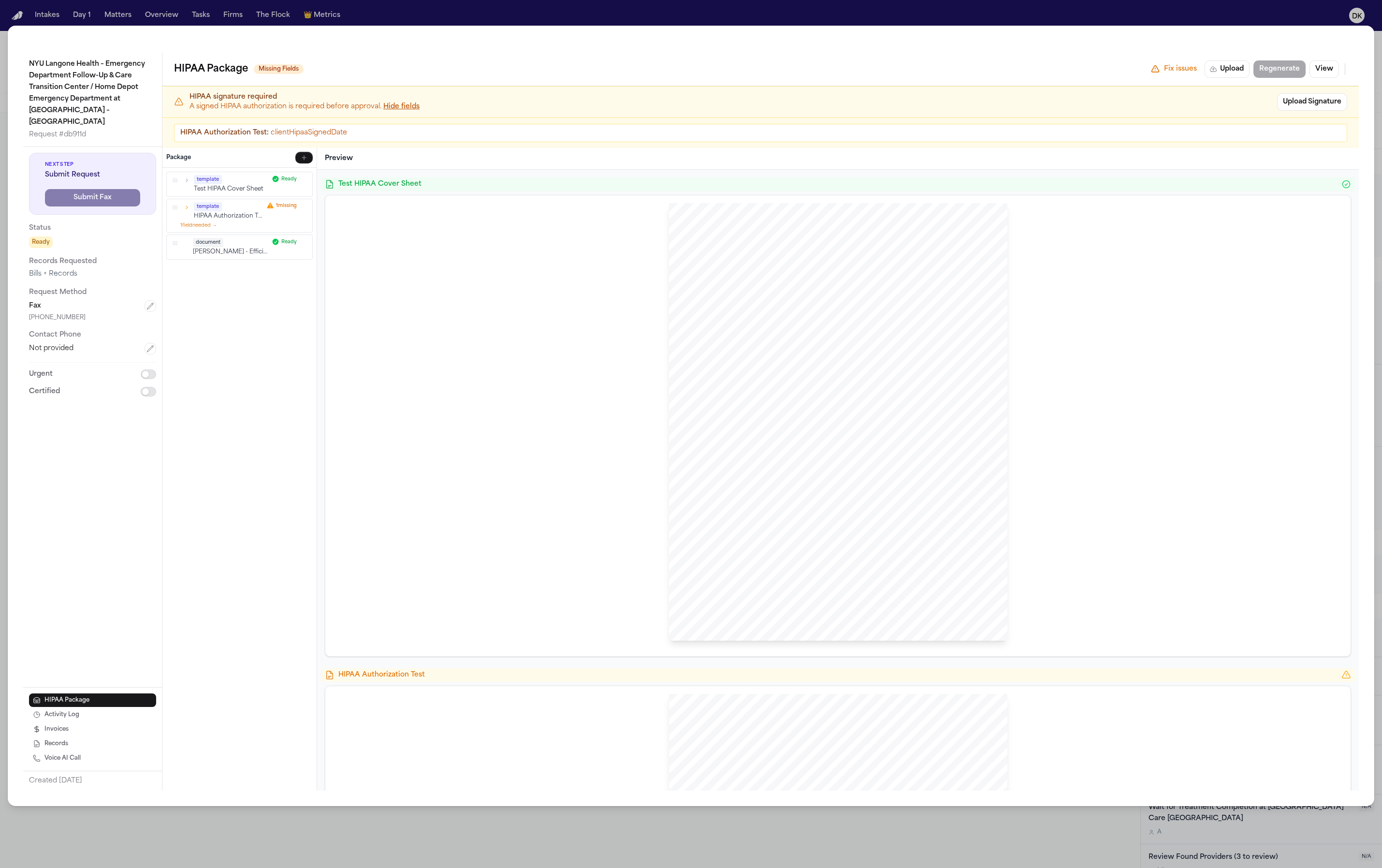
click at [188, 206] on icon "button" at bounding box center [186, 207] width 6 height 6
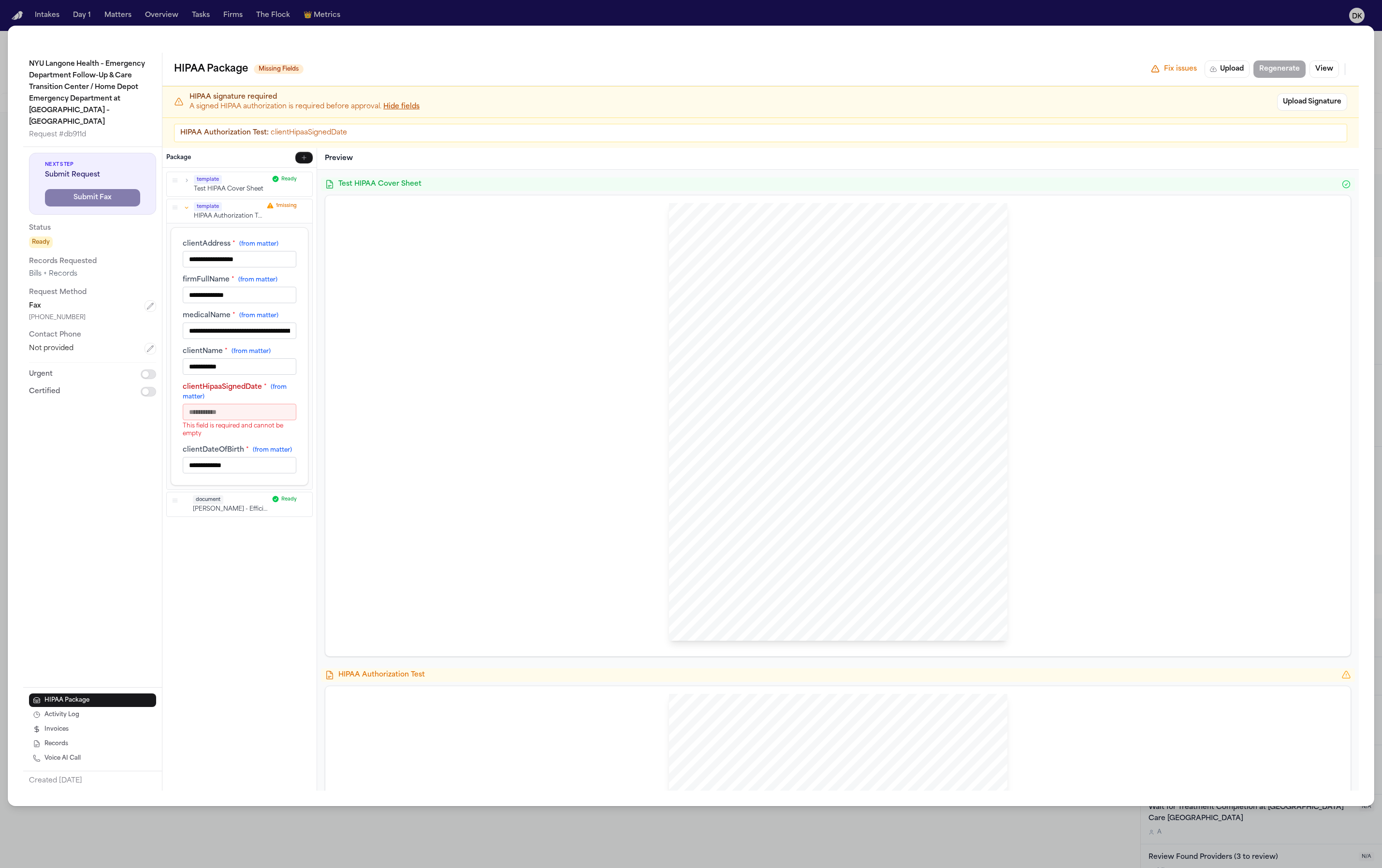
click at [251, 410] on input "clientHipaaSignedDate * (from matter)" at bounding box center [239, 411] width 114 height 17
click at [538, 490] on div "Finch Law Firm Sent Via FAX: +16467549560 NYU Langone Health – Emergency Depart…" at bounding box center [838, 425] width 1010 height 445
click at [180, 497] on div "document D. Keinan - Efficiency Chart - Avg Reply Time Ready" at bounding box center [239, 505] width 138 height 19
click at [176, 498] on icon "button" at bounding box center [175, 500] width 6 height 6
click at [174, 501] on icon "button" at bounding box center [175, 500] width 6 height 6
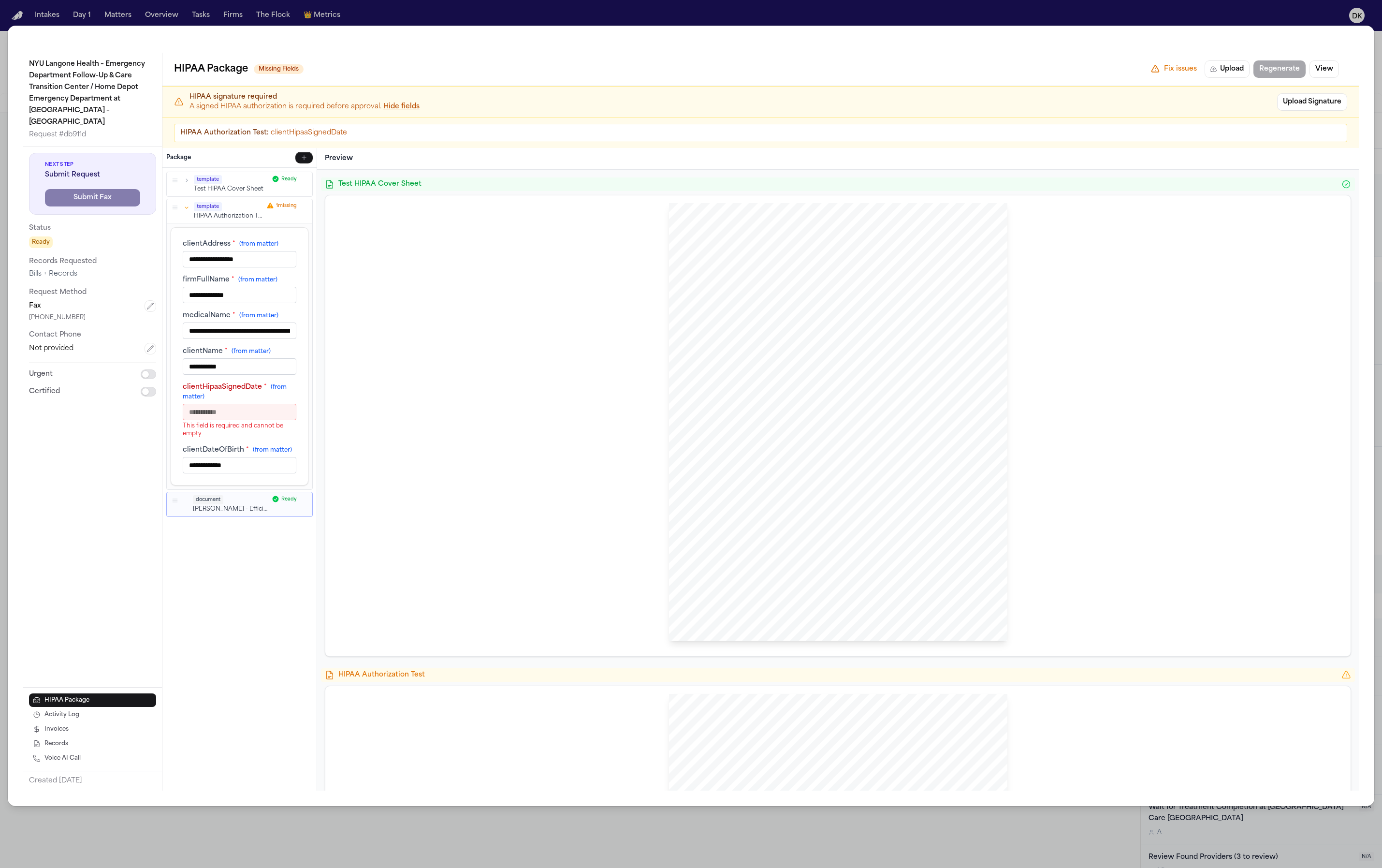
click at [170, 501] on button "button" at bounding box center [175, 501] width 9 height 9
click at [173, 499] on icon "button" at bounding box center [175, 500] width 6 height 6
click at [180, 503] on div "document D. Keinan - Efficiency Chart - Avg Reply Time Ready" at bounding box center [239, 505] width 138 height 19
click at [779, 185] on span "Test HIPAA Cover Sheet" at bounding box center [838, 183] width 999 height 9
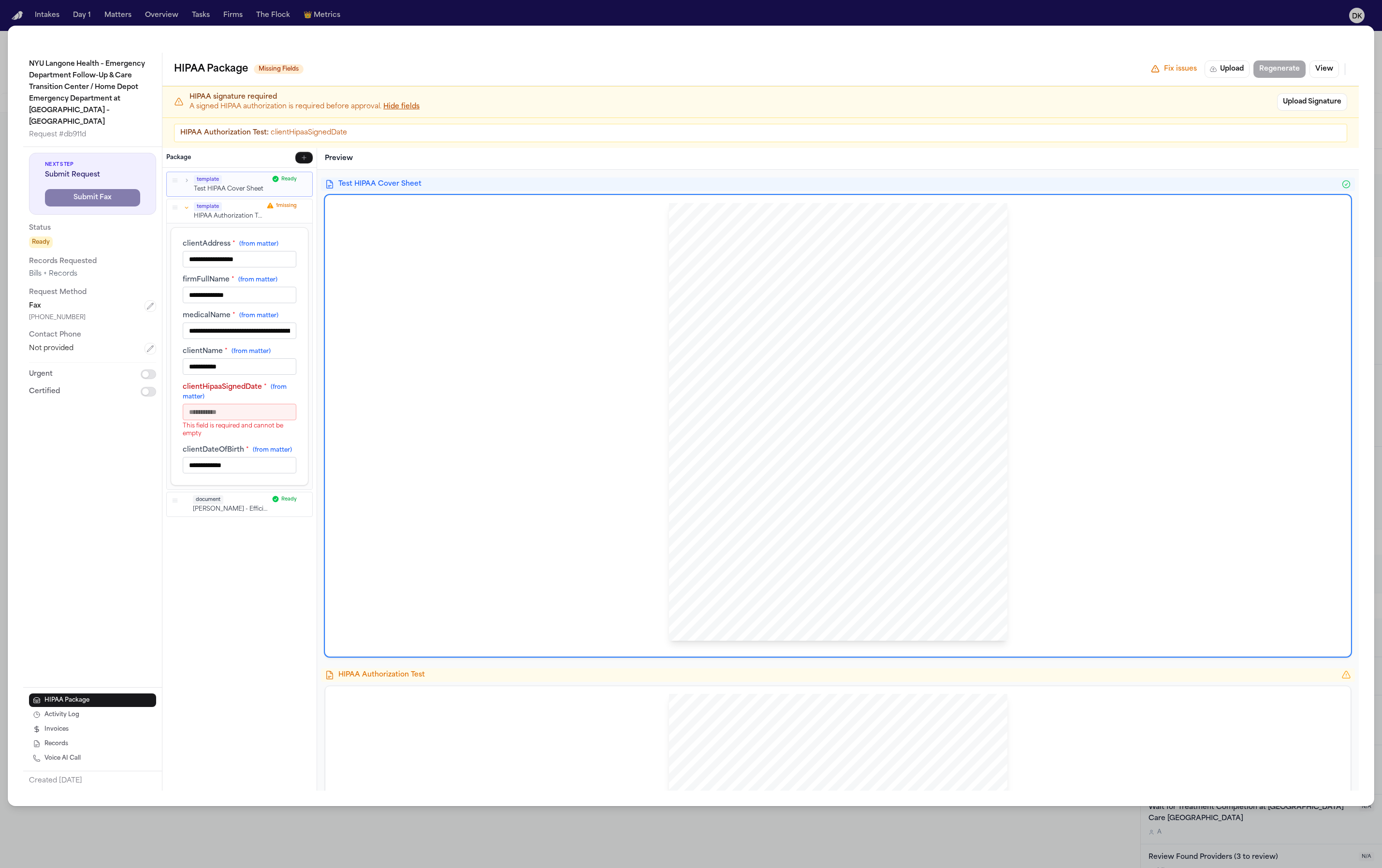
click at [174, 204] on icon "button" at bounding box center [175, 207] width 6 height 6
click at [185, 206] on icon "button" at bounding box center [186, 207] width 6 height 6
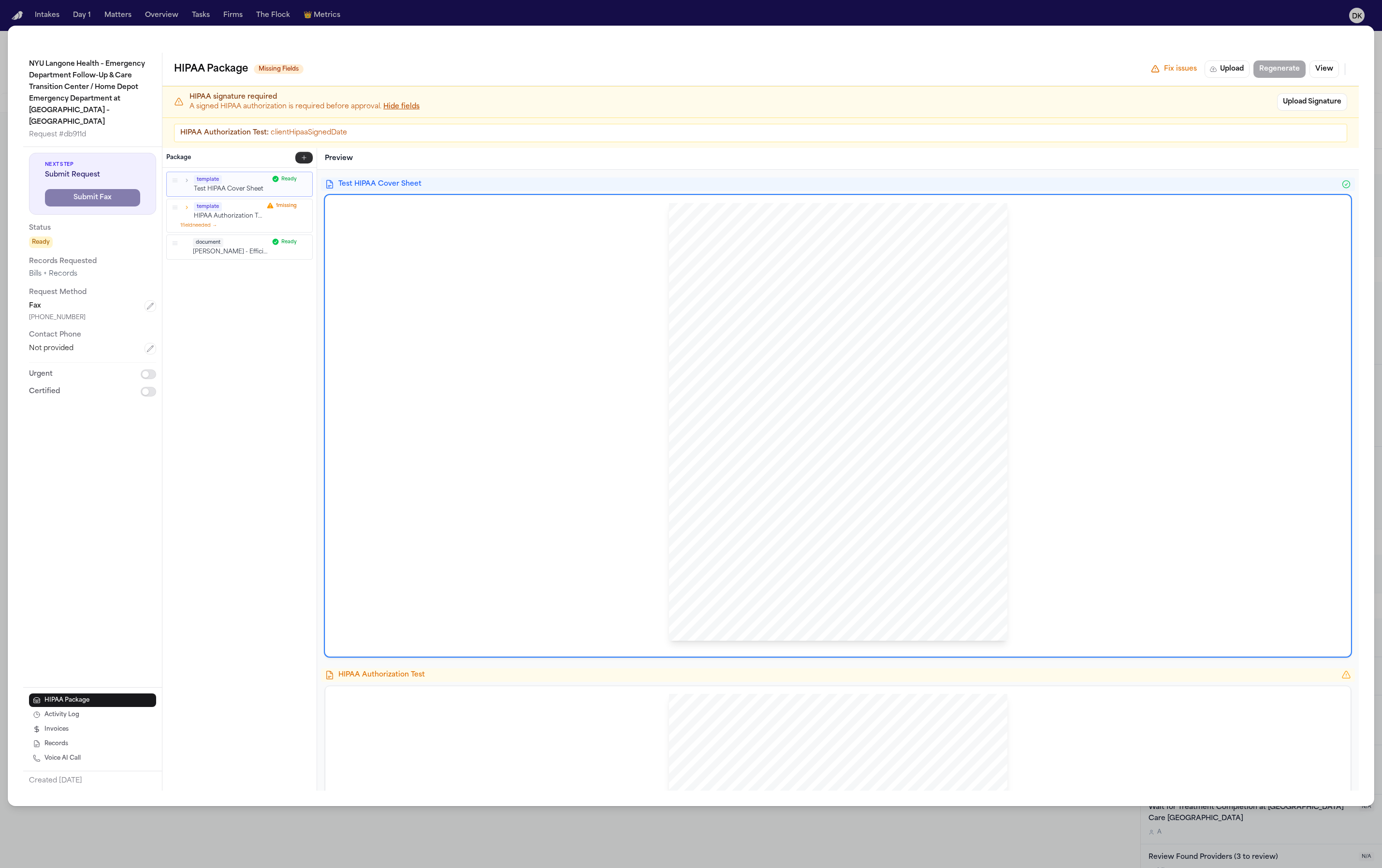
click at [298, 161] on button "button" at bounding box center [304, 157] width 17 height 12
click at [237, 193] on button "HIPAA Template Auto-filled merge fields" at bounding box center [239, 184] width 147 height 24
click at [239, 317] on span "Test HIPAA Cover Sheet" at bounding box center [224, 326] width 76 height 19
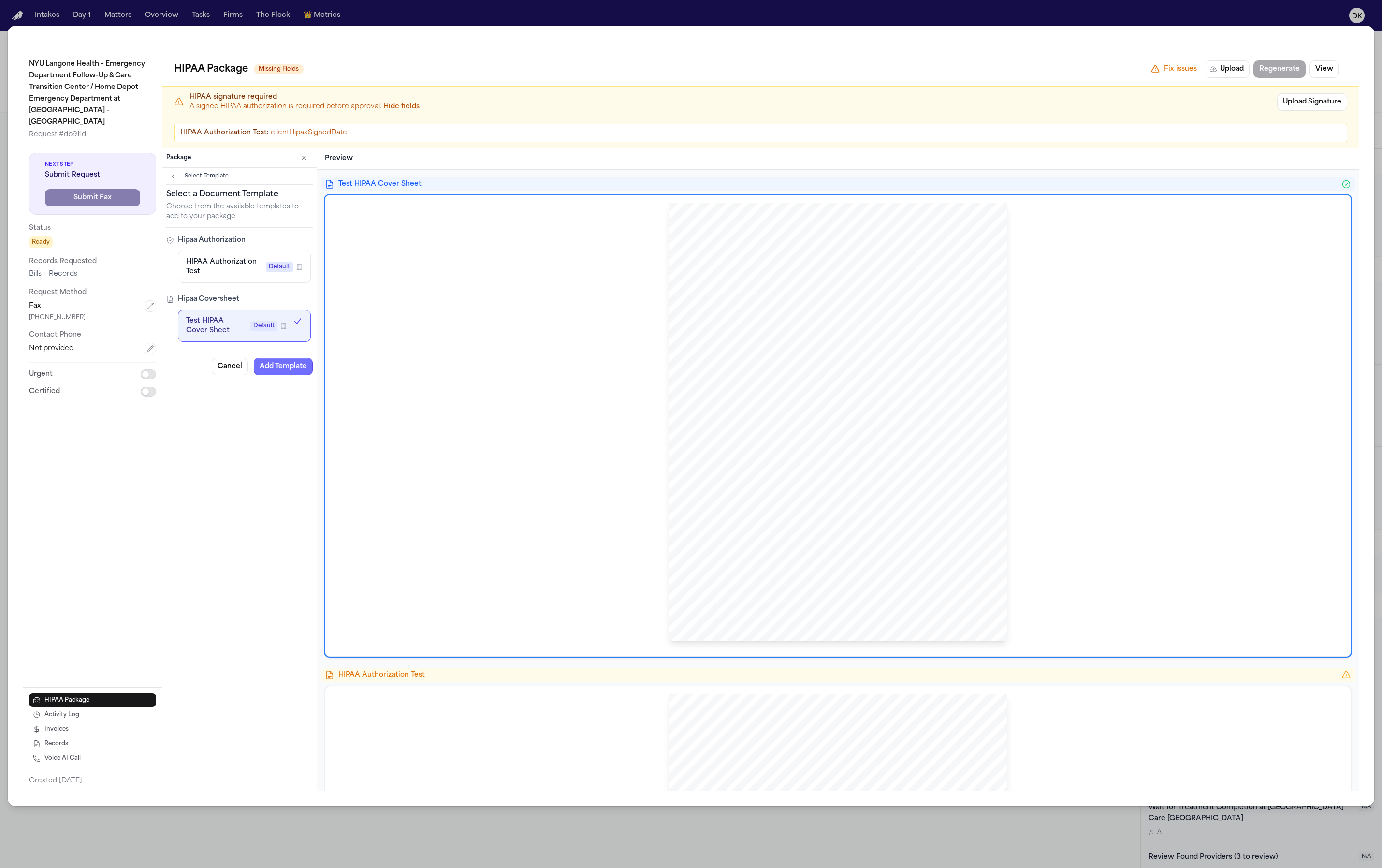
click at [296, 367] on button "Add Template" at bounding box center [283, 367] width 59 height 17
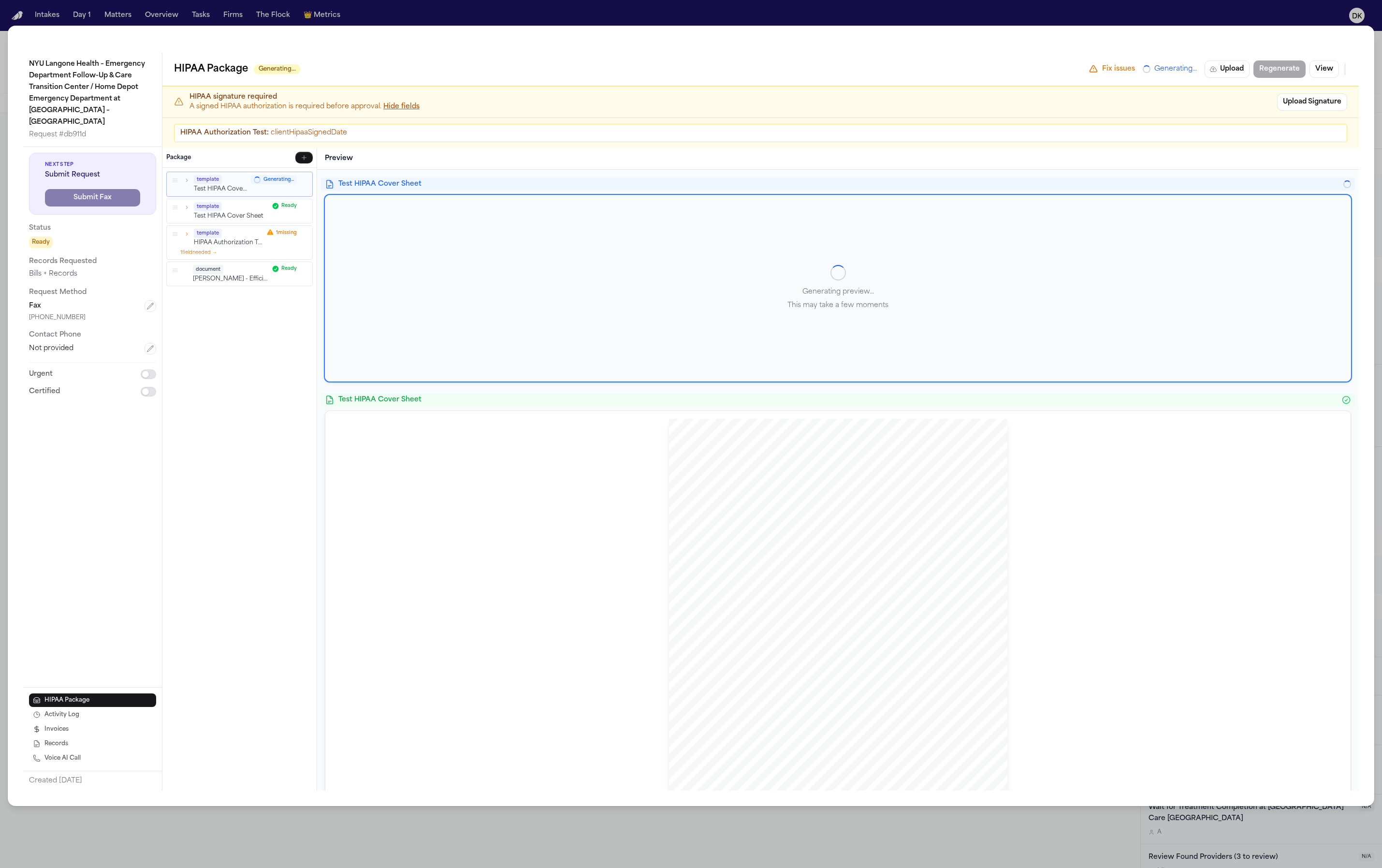
click at [841, 506] on div "Finch Law Firm Sent Via FAX: +16467549560 NYU Langone Health – Emergency Depart…" at bounding box center [838, 637] width 339 height 438
click at [769, 298] on div "Generating preview... This may take a few moments" at bounding box center [838, 288] width 1025 height 186
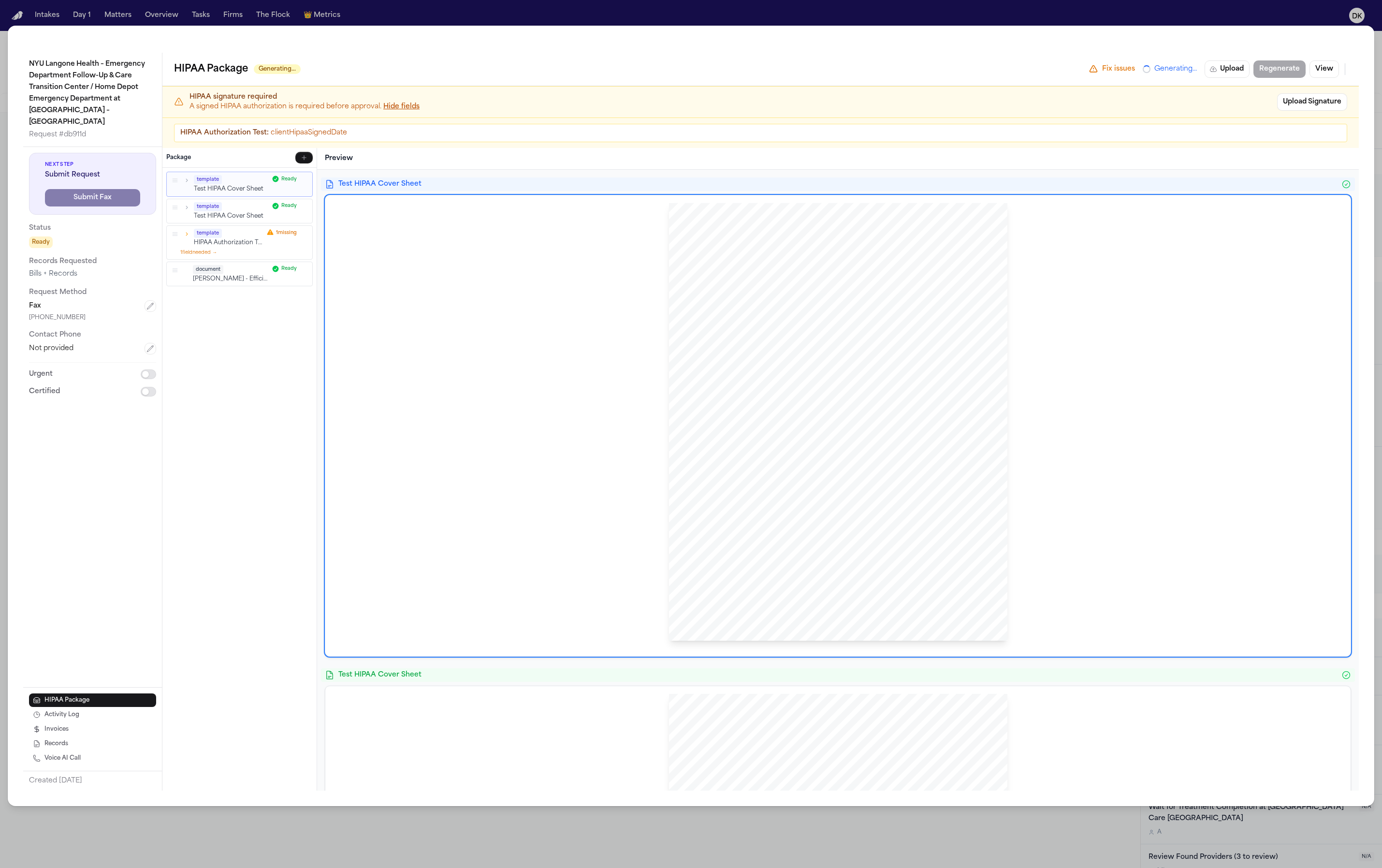
click at [847, 493] on span "of calculating actual or average allowable costs for requests for electronic co…" at bounding box center [838, 495] width 251 height 6
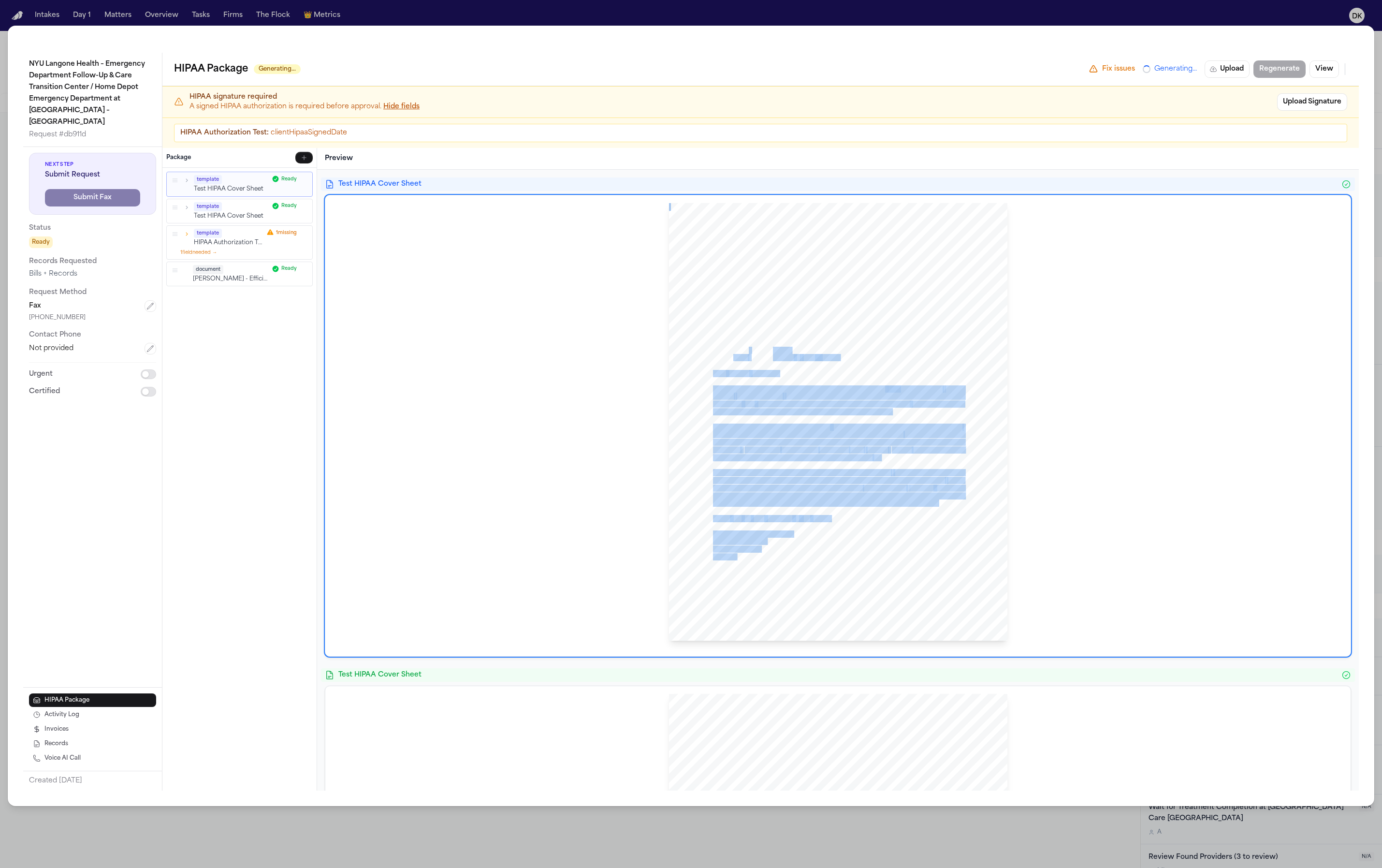
drag, startPoint x: 857, startPoint y: 509, endPoint x: 745, endPoint y: 347, distance: 196.9
click at [745, 347] on div "Finch Law Firm Sent Via FAX: +16467549560 NYU Langone Health – Emergency Depart…" at bounding box center [838, 421] width 339 height 438
click at [717, 383] on div "Finch Law Firm Sent Via FAX: +16467549560 NYU Langone Health – Emergency Depart…" at bounding box center [838, 421] width 339 height 438
drag, startPoint x: 754, startPoint y: 401, endPoint x: 711, endPoint y: 357, distance: 61.5
click at [712, 356] on div "Finch Law Firm Sent Via FAX: +16467549560 NYU Langone Health – Emergency Depart…" at bounding box center [838, 421] width 339 height 438
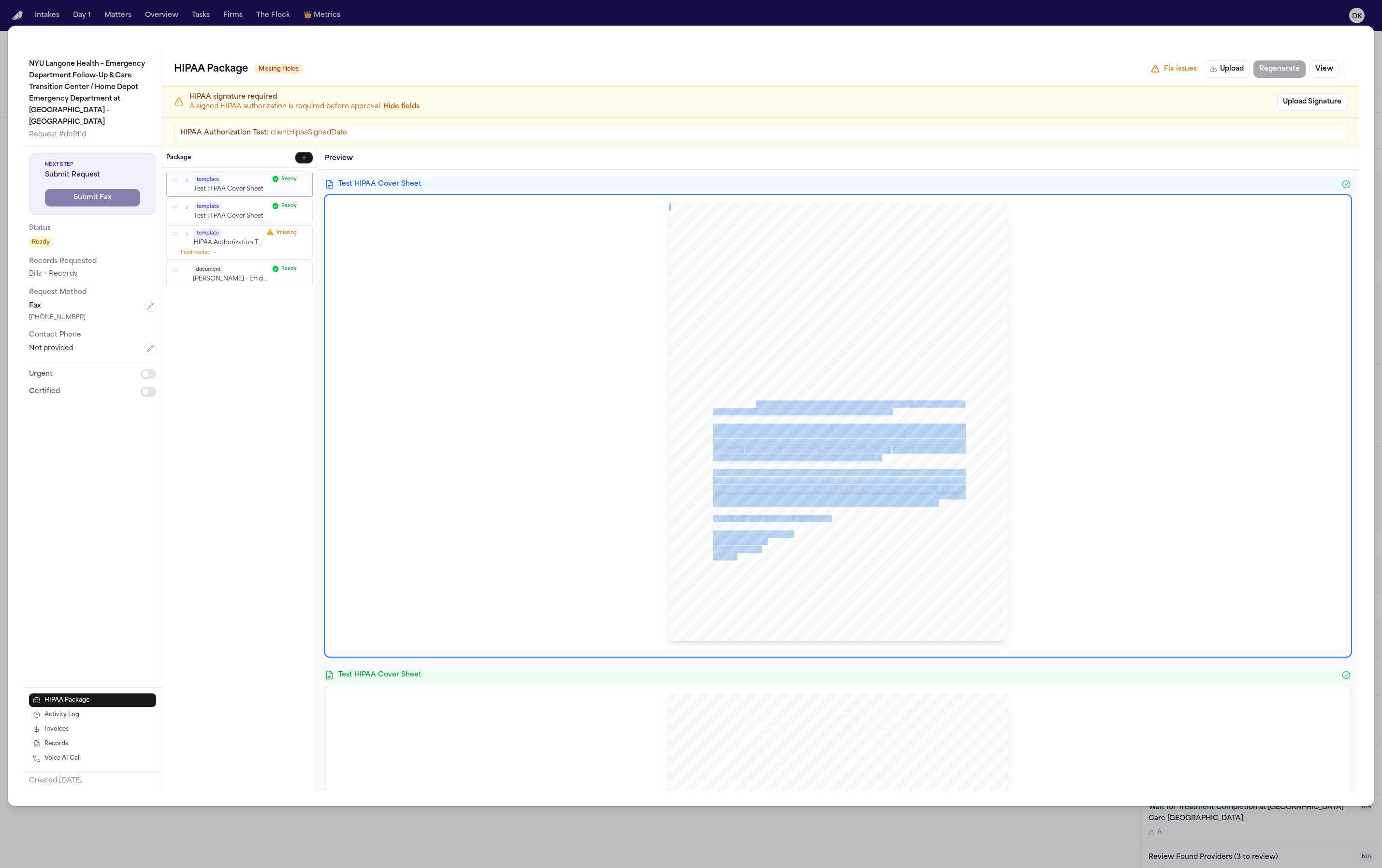
click at [723, 431] on span "exported from their native format to PDF; in which color entries have b" at bounding box center [808, 434] width 191 height 6
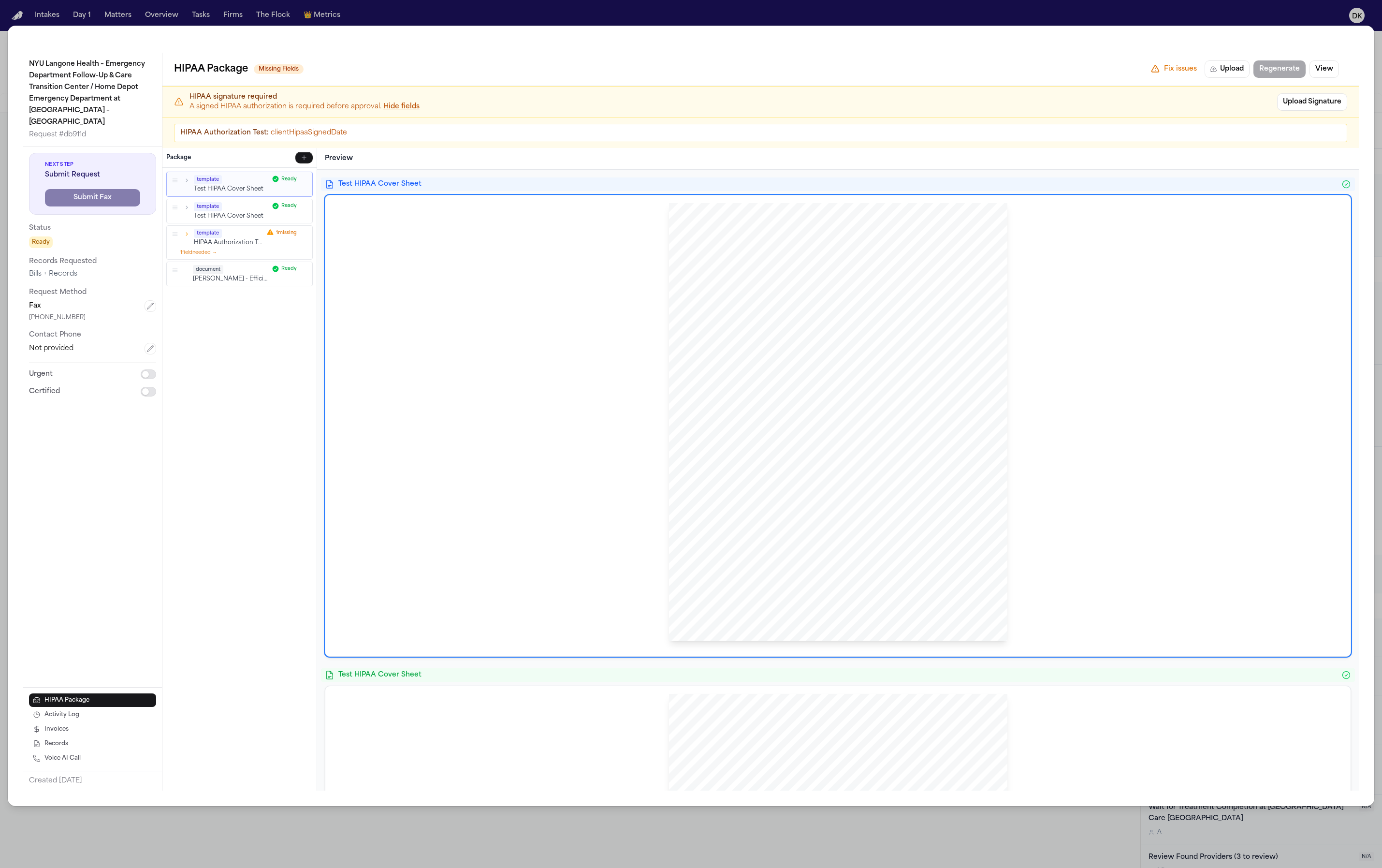
click at [814, 433] on span "exported from their native format to PDF; in which color entries have b" at bounding box center [808, 434] width 191 height 6
click at [813, 433] on span "exported from their native format to PDF; in which color entries have b" at bounding box center [808, 434] width 191 height 6
click at [813, 433] on span "exported from their native format to PDF; in which color entries have b" at bounding box center [808, 434] width 191 height 6
click at [797, 521] on div "Finch Law Firm Sent Via FAX: +16467549560 NYU Langone Health – Emergency Depart…" at bounding box center [838, 421] width 339 height 438
click at [797, 522] on div "Finch Law Firm Sent Via FAX: +16467549560 NYU Langone Health – Emergency Depart…" at bounding box center [838, 421] width 339 height 438
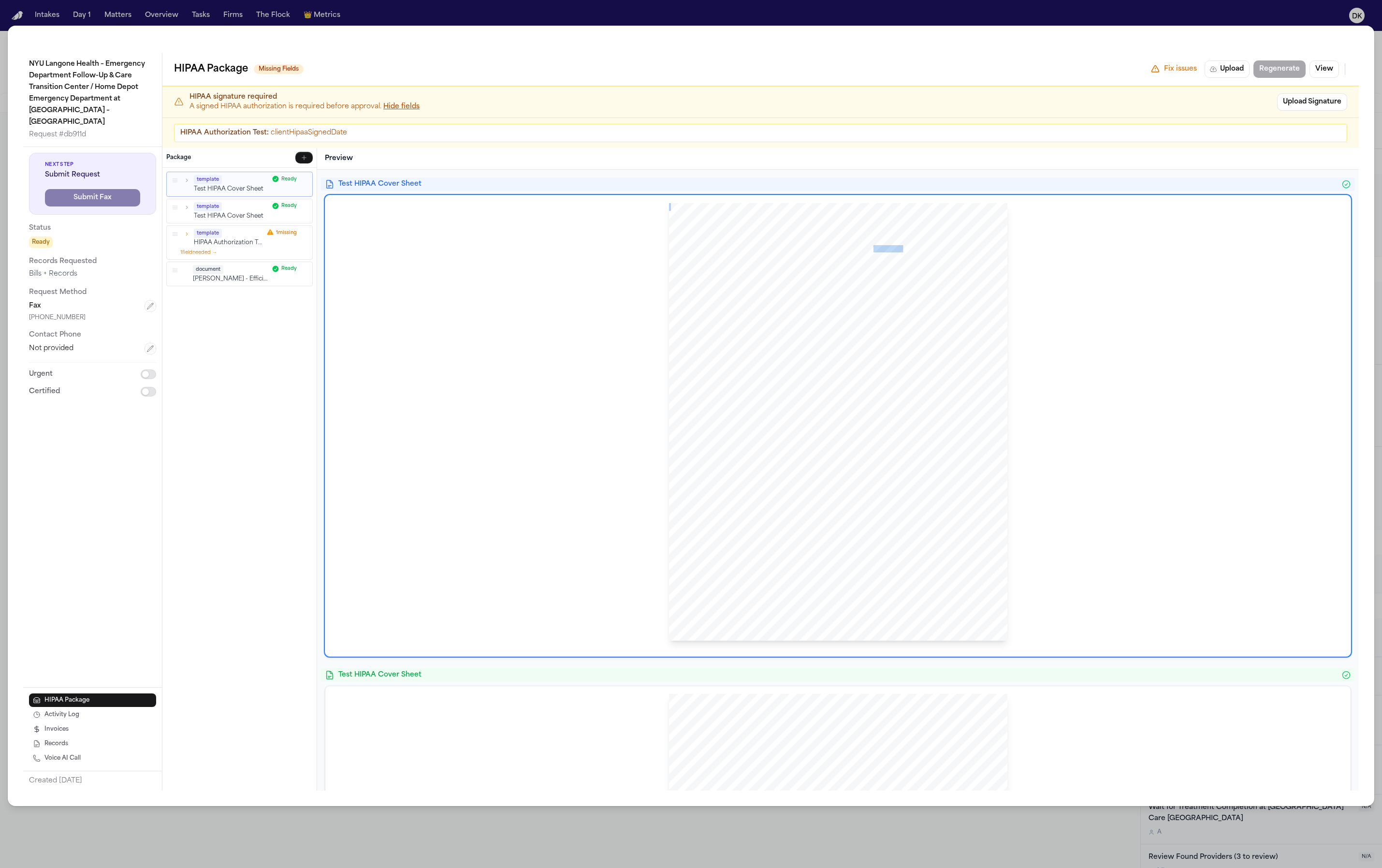
click at [797, 522] on div "Finch Law Firm Sent Via FAX: +16467549560 NYU Langone Health – Emergency Depart…" at bounding box center [838, 421] width 339 height 438
click at [795, 503] on span "maintained electronically, the law allows the option of a flat fee not to excee…" at bounding box center [825, 503] width 224 height 6
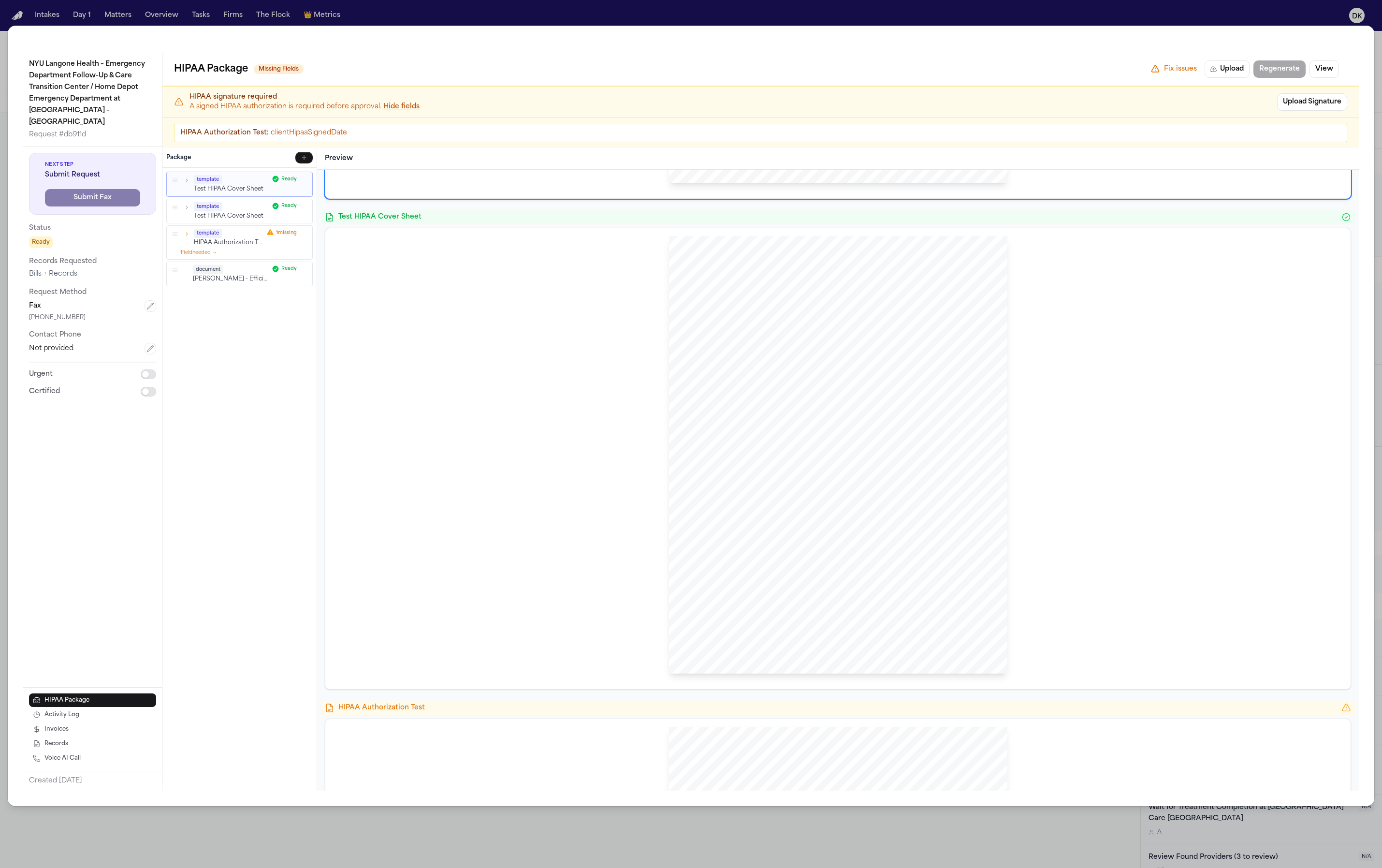
scroll to position [747, 0]
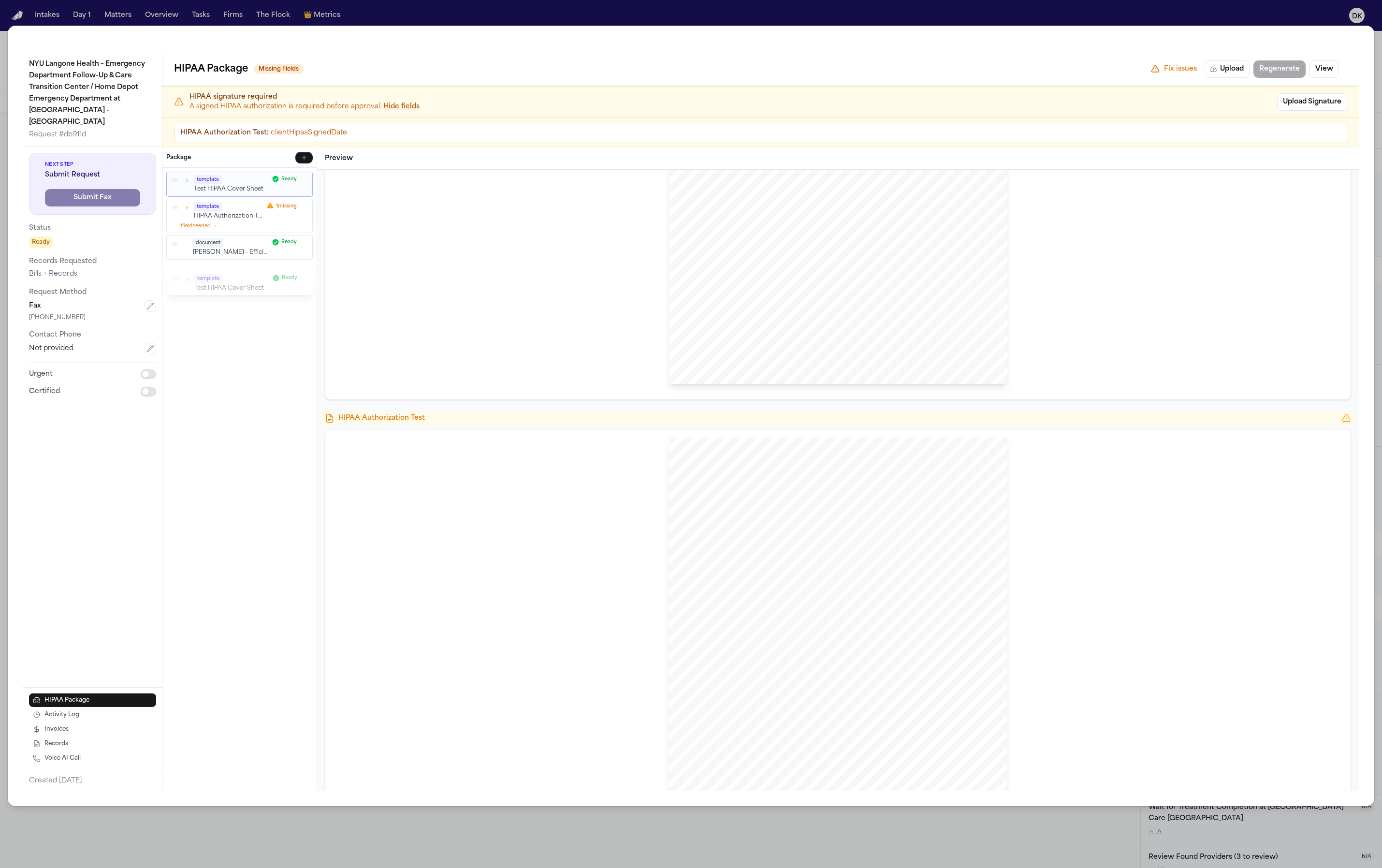
drag, startPoint x: 173, startPoint y: 206, endPoint x: 174, endPoint y: 278, distance: 72.0
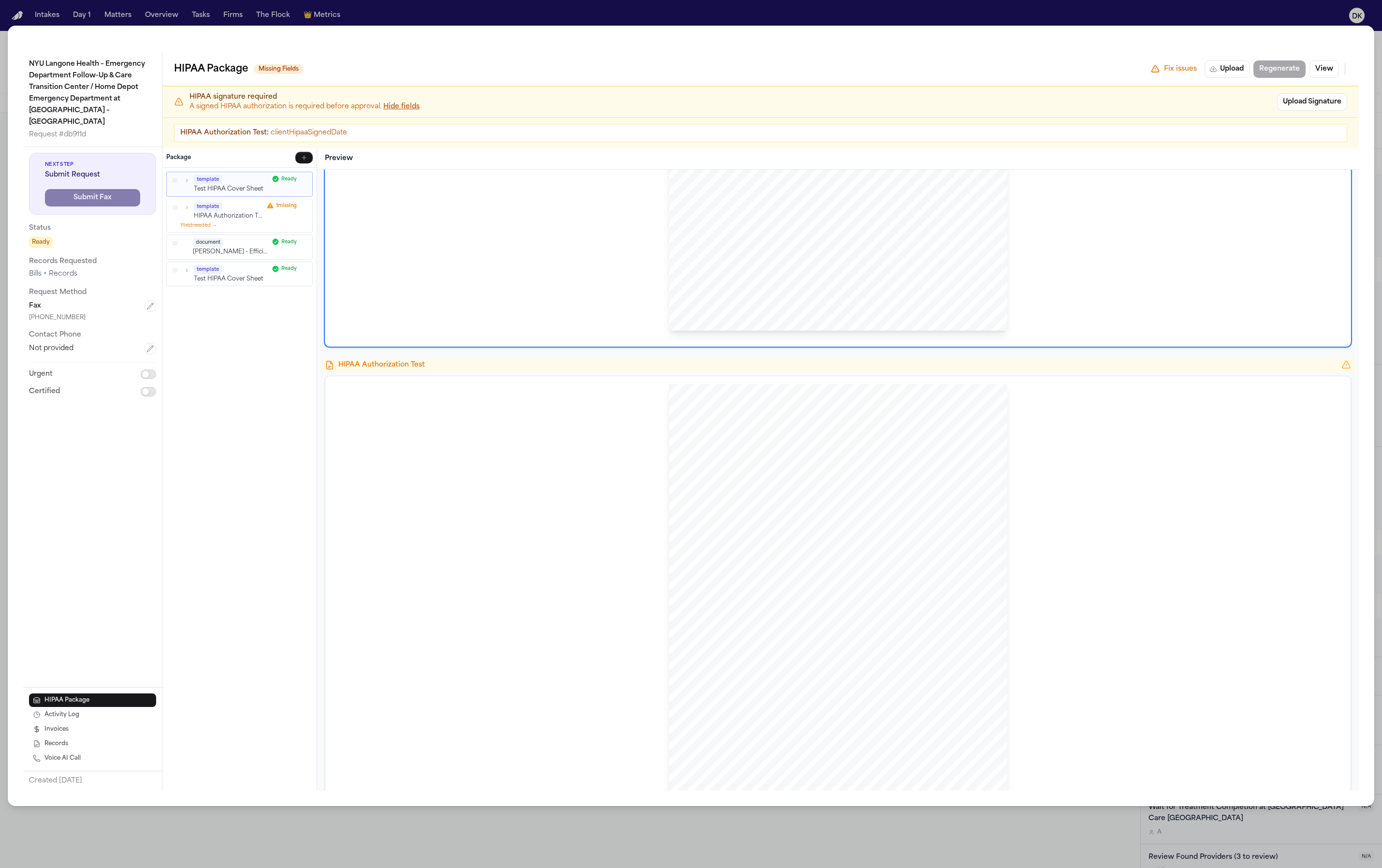
scroll to position [316, 0]
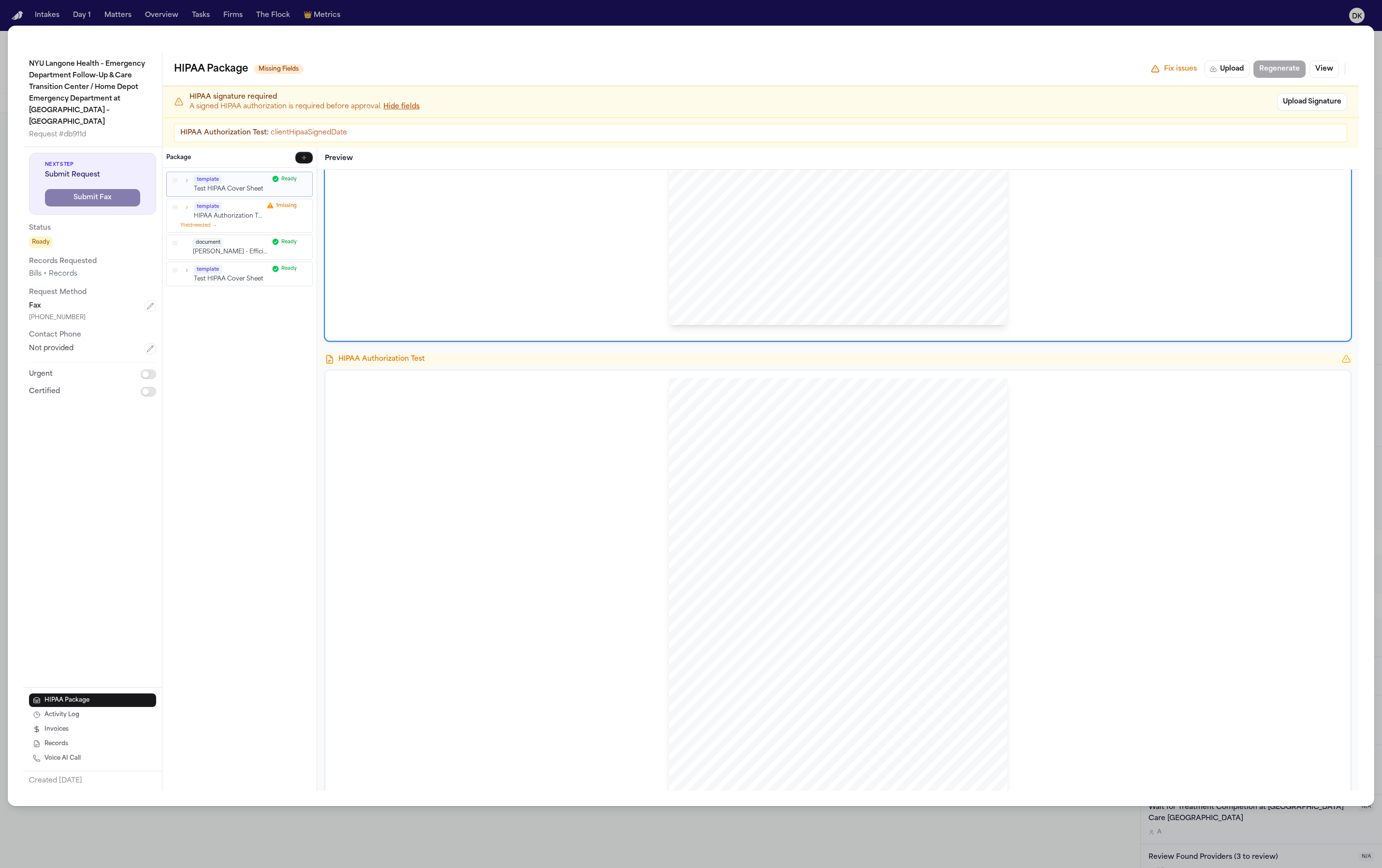
drag, startPoint x: 604, startPoint y: 504, endPoint x: 664, endPoint y: 472, distance: 68.0
click at [616, 501] on div "HIPAA Privacy Authorization For Disclosure of Protected Health Information Rele…" at bounding box center [838, 600] width 1010 height 445
click at [385, 355] on span "HIPAA Authorization Test" at bounding box center [838, 359] width 999 height 9
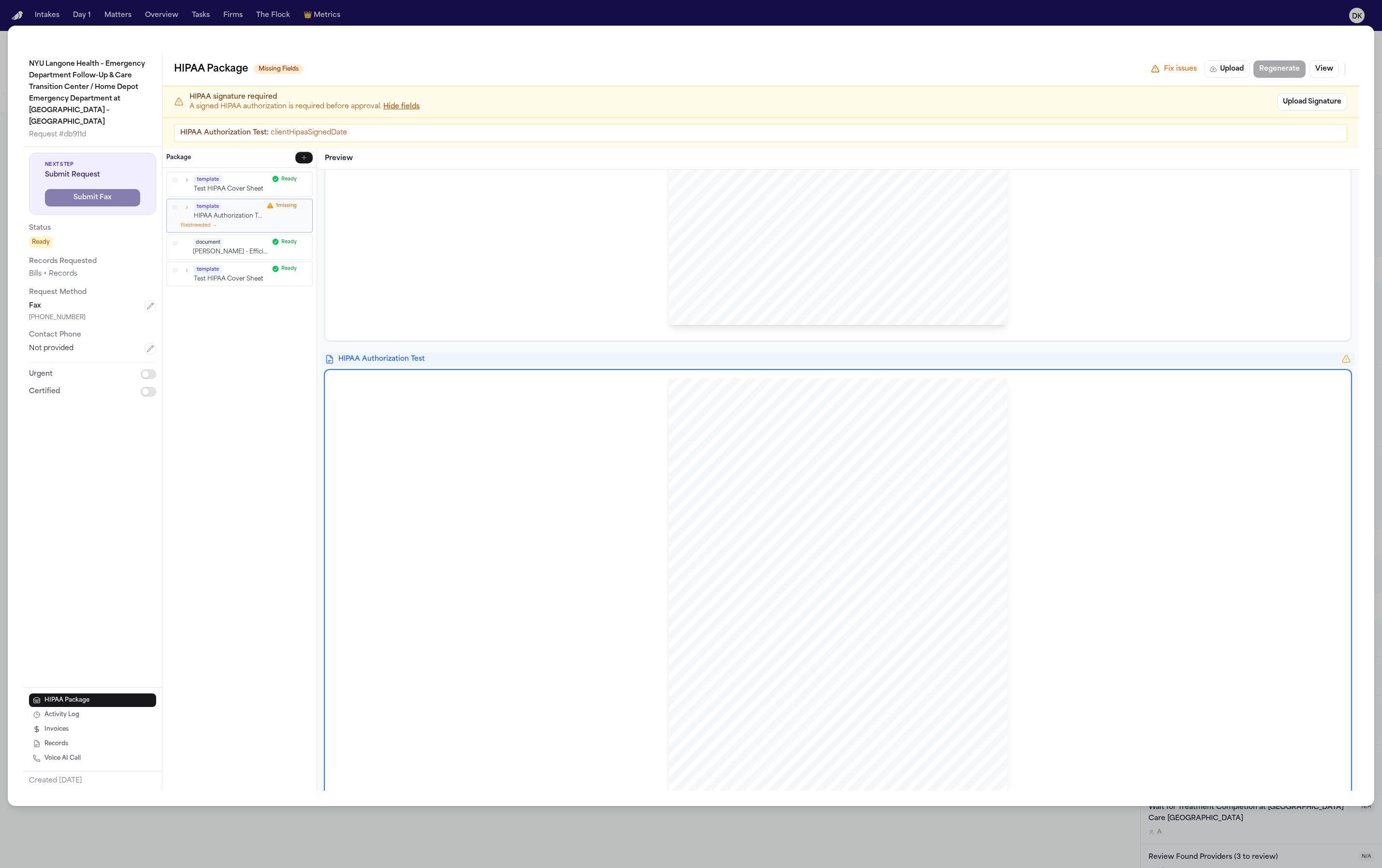
drag, startPoint x: 758, startPoint y: 375, endPoint x: 737, endPoint y: 419, distance: 48.8
click at [758, 375] on div "HIPAA Privacy Authorization For Disclosure of Protected Health Information Rele…" at bounding box center [838, 600] width 1025 height 461
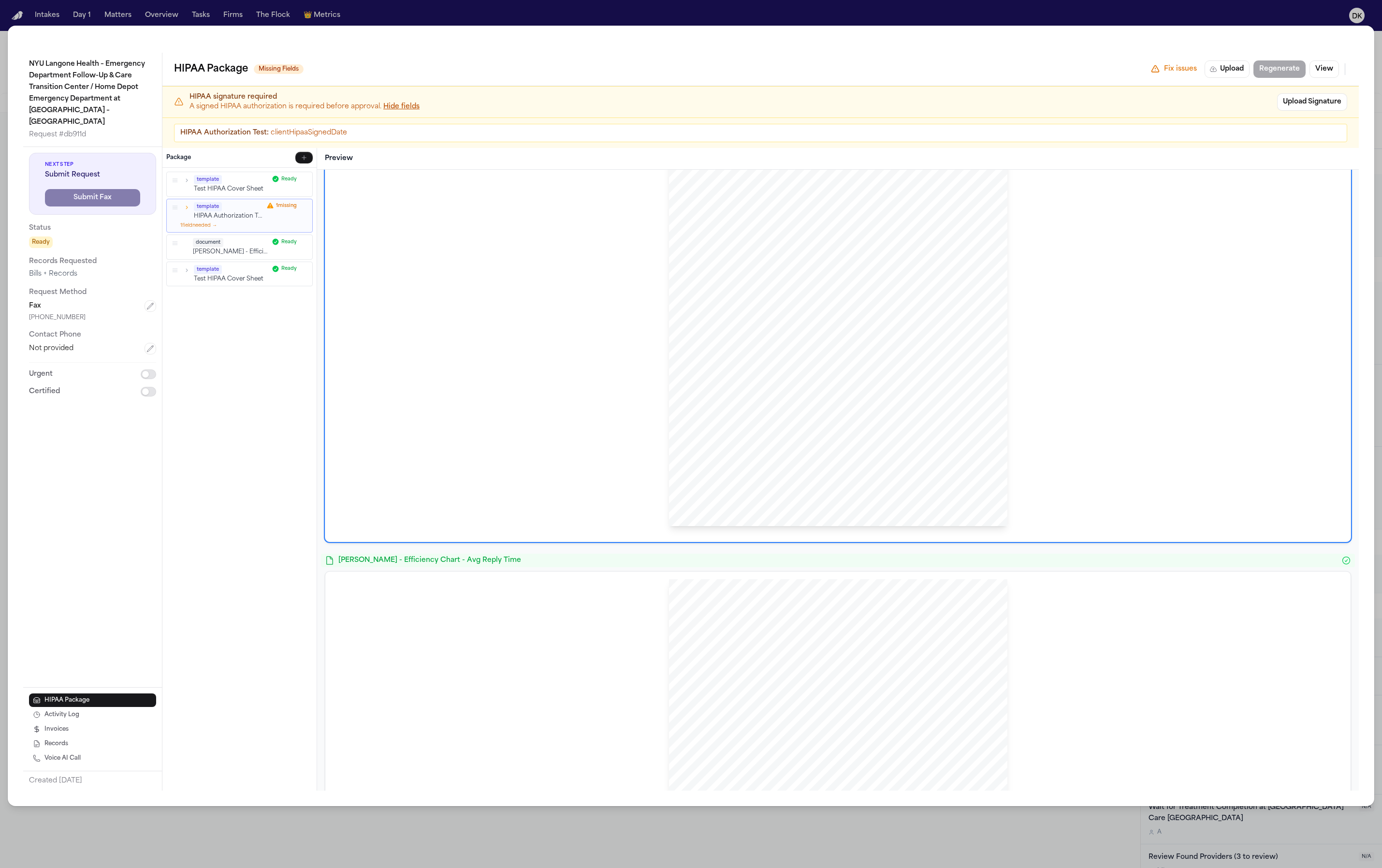
click at [633, 526] on div "HIPAA Privacy Authorization For Disclosure of Protected Health Information Rele…" at bounding box center [838, 311] width 1010 height 445
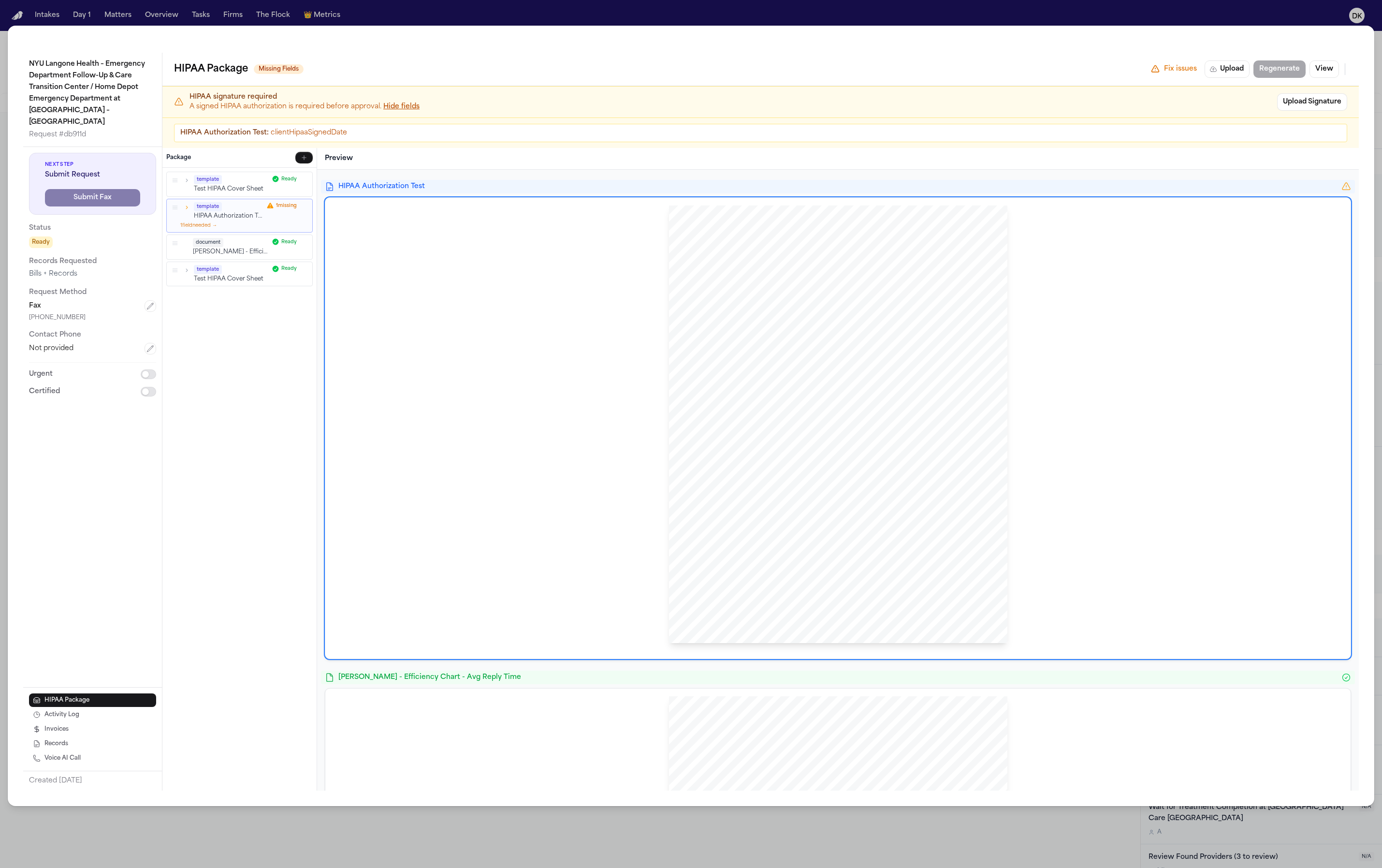
scroll to position [303, 0]
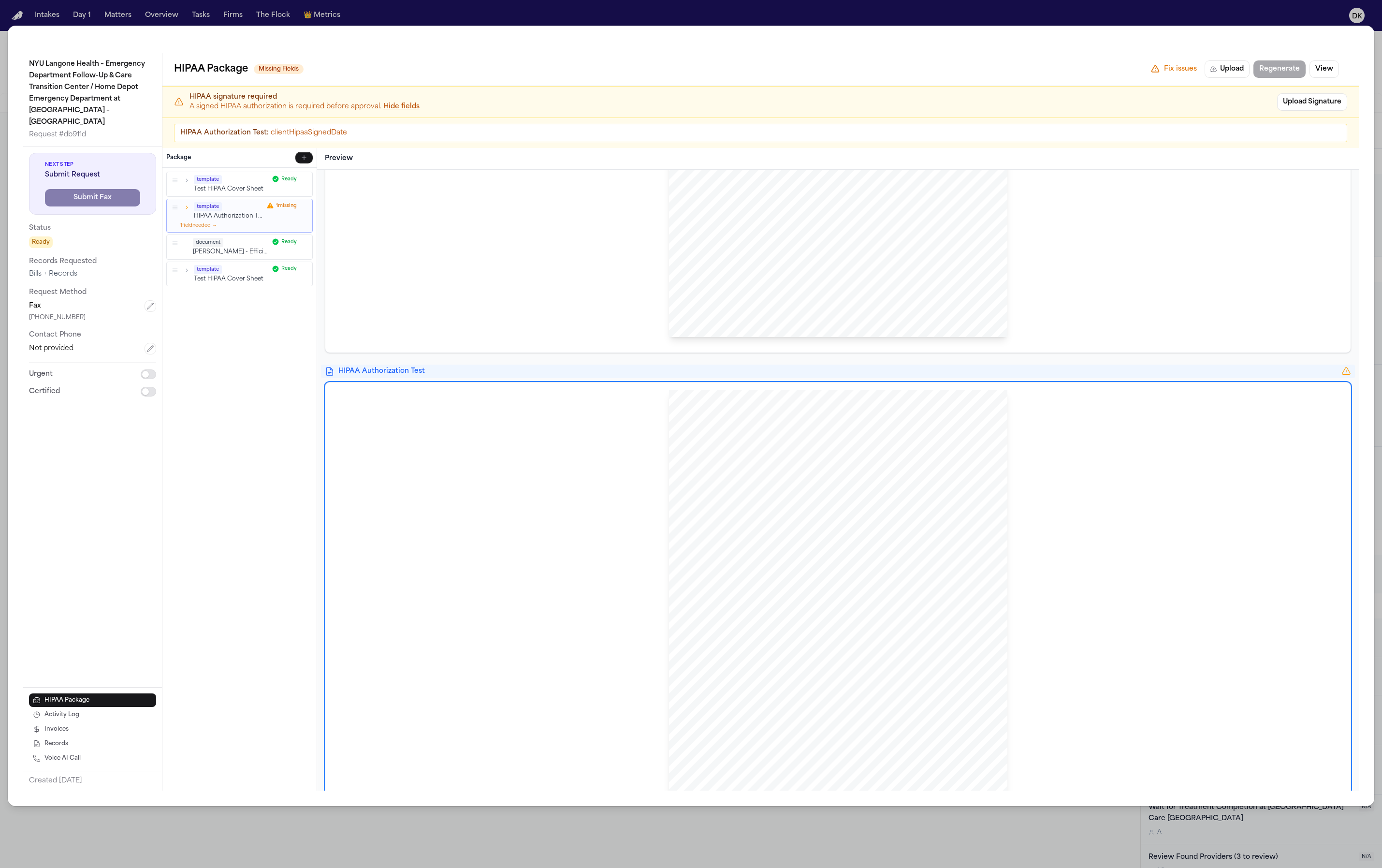
click at [635, 469] on div "HIPAA Privacy Authorization For Disclosure of Protected Health Information Rele…" at bounding box center [838, 613] width 1010 height 445
click at [567, 403] on div "HIPAA Privacy Authorization For Disclosure of Protected Health Information Rele…" at bounding box center [838, 613] width 1010 height 445
click at [568, 384] on div "HIPAA Privacy Authorization For Disclosure of Protected Health Information Rele…" at bounding box center [838, 613] width 1025 height 461
click at [571, 361] on div "Test HIPAA Cover Sheet Finch Law Firm Sent Via FAX: +16467549560 NYU Langone He…" at bounding box center [838, 819] width 1026 height 1890
click at [567, 374] on span "HIPAA Authorization Test" at bounding box center [838, 371] width 999 height 9
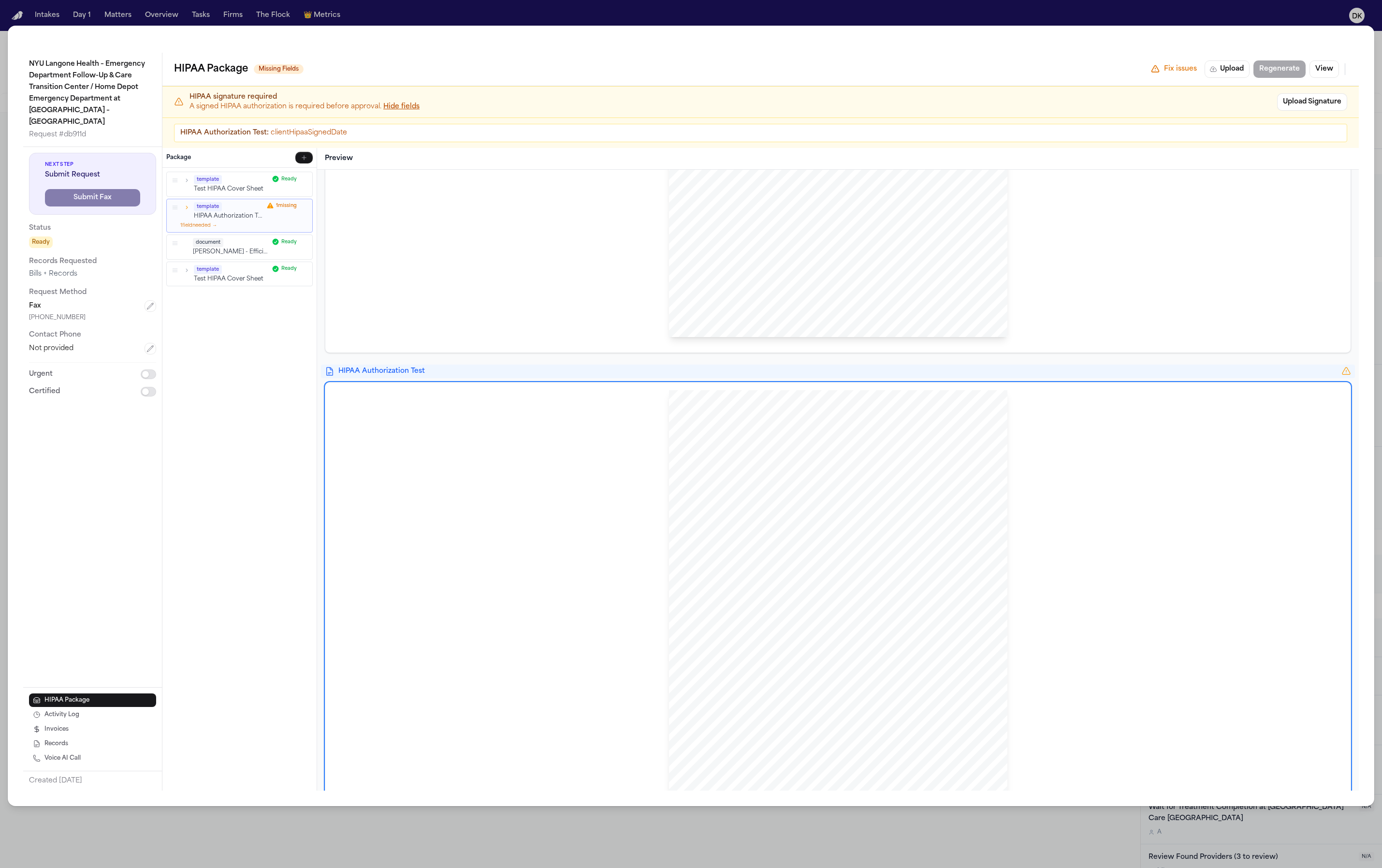
scroll to position [471, 0]
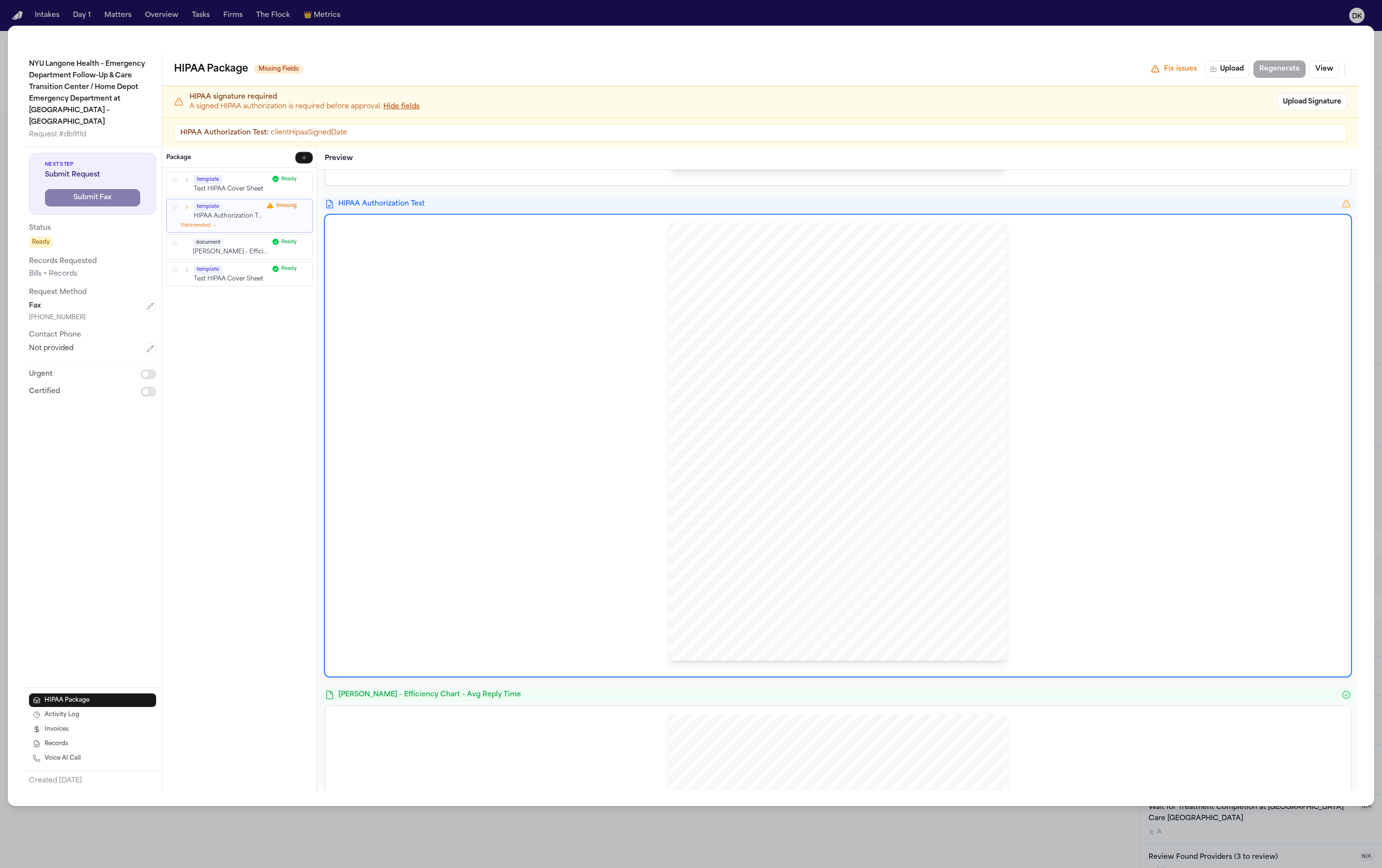
click at [720, 495] on span "I understand that I have the right to revoke this authorization at any time. I …" at bounding box center [841, 495] width 264 height 5
click at [779, 532] on div "HIPAA Privacy Authorization For Disclosure of Protected Health Information Rele…" at bounding box center [838, 442] width 339 height 438
click at [777, 546] on span "eligibility for benefits, or the amount Medicare pays for the health services I…" at bounding box center [802, 546] width 187 height 5
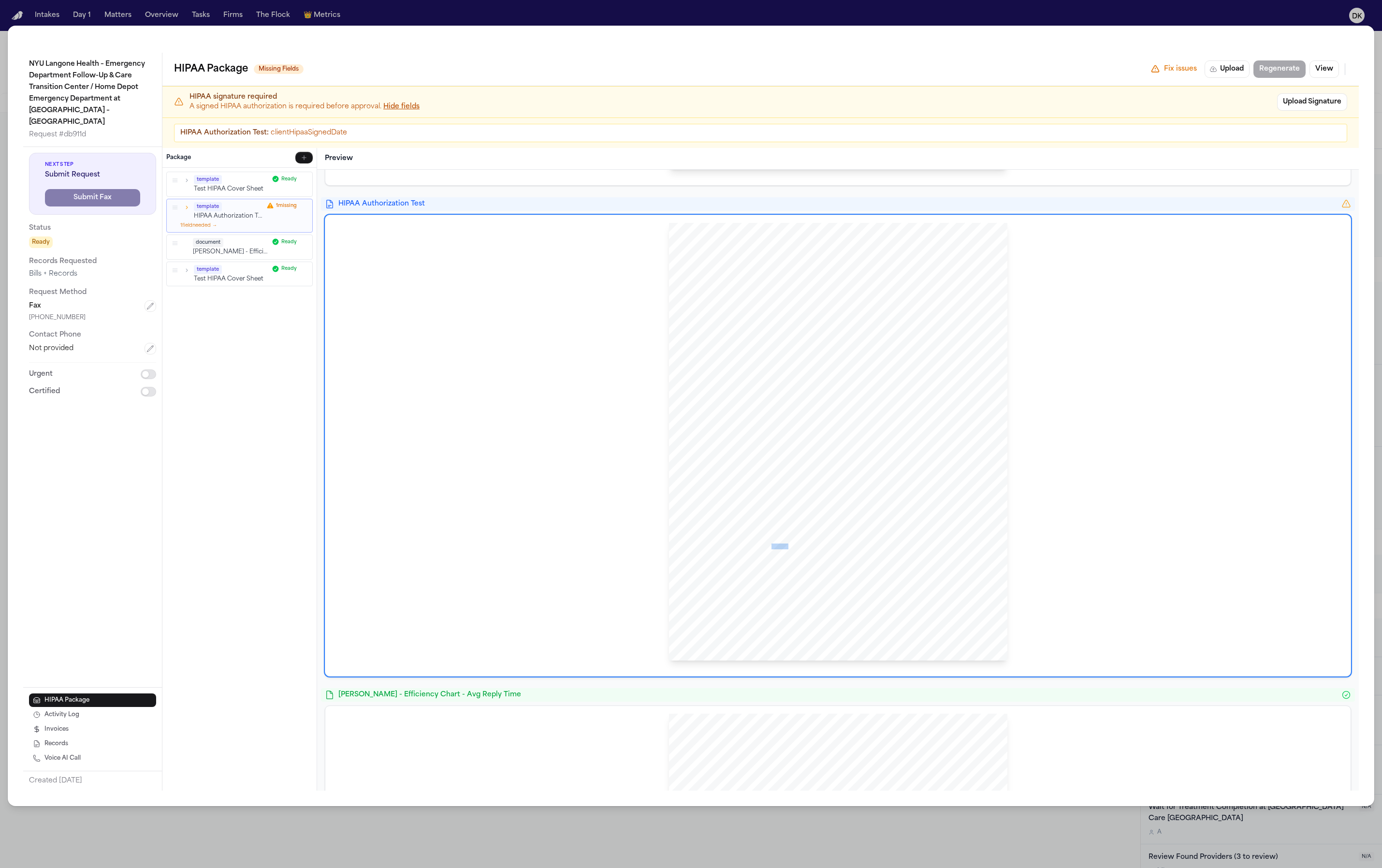
click at [777, 546] on span "eligibility for benefits, or the amount Medicare pays for the health services I…" at bounding box center [802, 546] width 187 height 5
click at [769, 463] on div "HIPAA Privacy Authorization For Disclosure of Protected Health Information Rele…" at bounding box center [838, 442] width 339 height 438
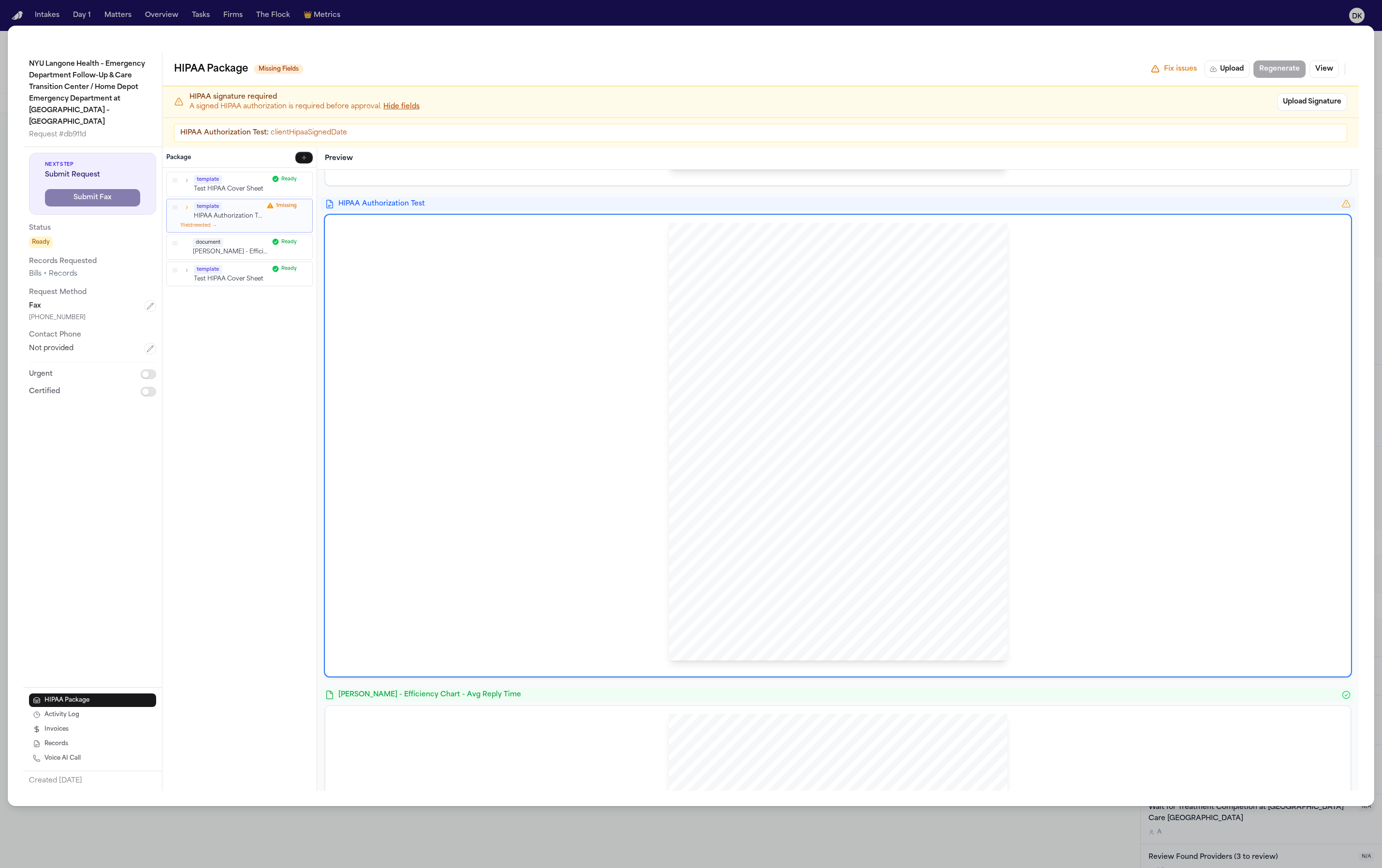
click at [766, 500] on span "must do so in writing and send it to the hospital, doctor, or other custodian o…" at bounding box center [841, 502] width 264 height 5
click at [763, 506] on span "must do so in writing and send it to the hospital, doctor, or other custodian o…" at bounding box center [841, 502] width 264 height 5
drag, startPoint x: 938, startPoint y: 508, endPoint x: 733, endPoint y: 485, distance: 206.3
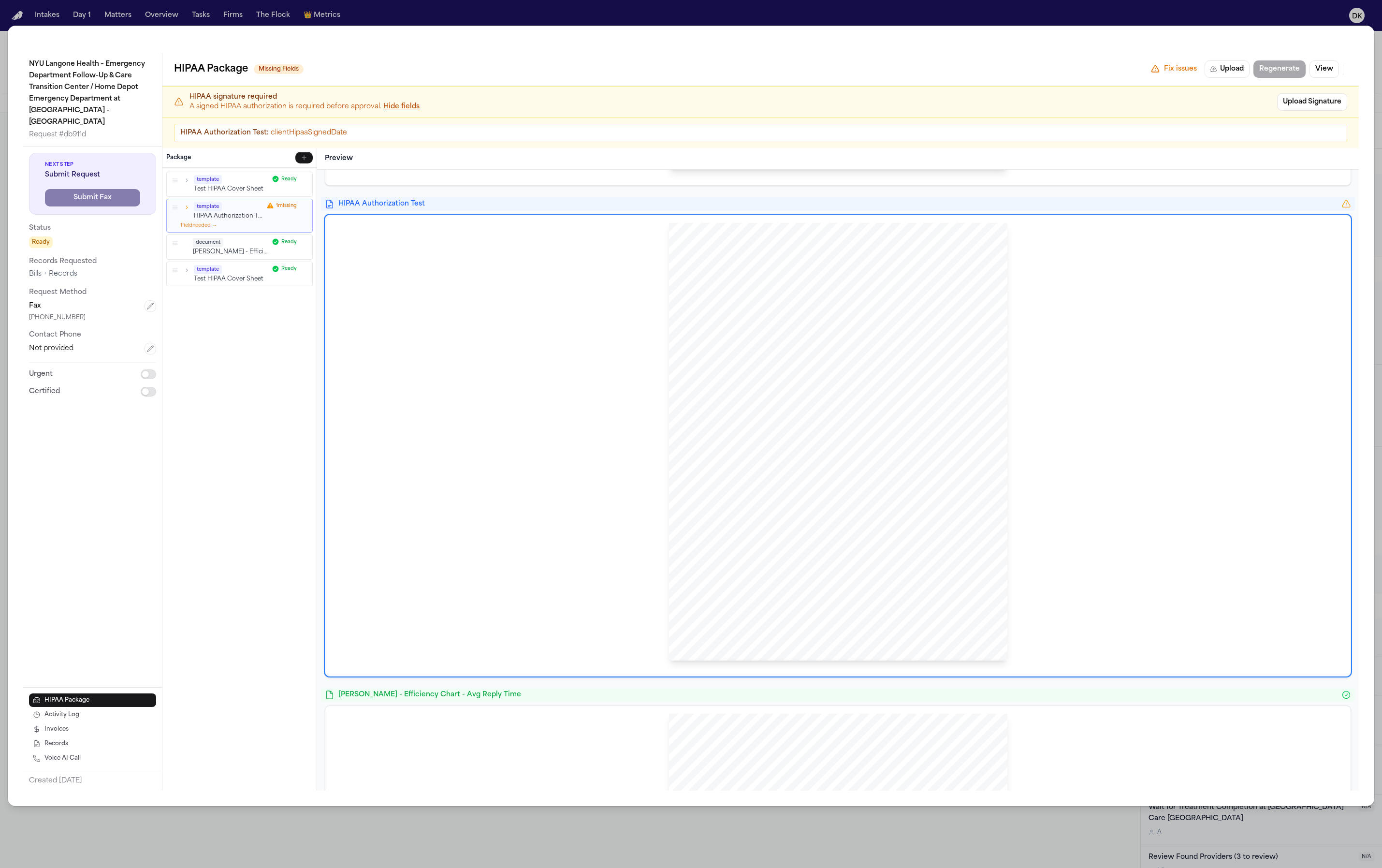
click at [733, 485] on div "HIPAA Privacy Authorization For Disclosure of Protected Health Information Rele…" at bounding box center [838, 442] width 339 height 438
click at [1322, 68] on button "View" at bounding box center [1324, 69] width 29 height 17
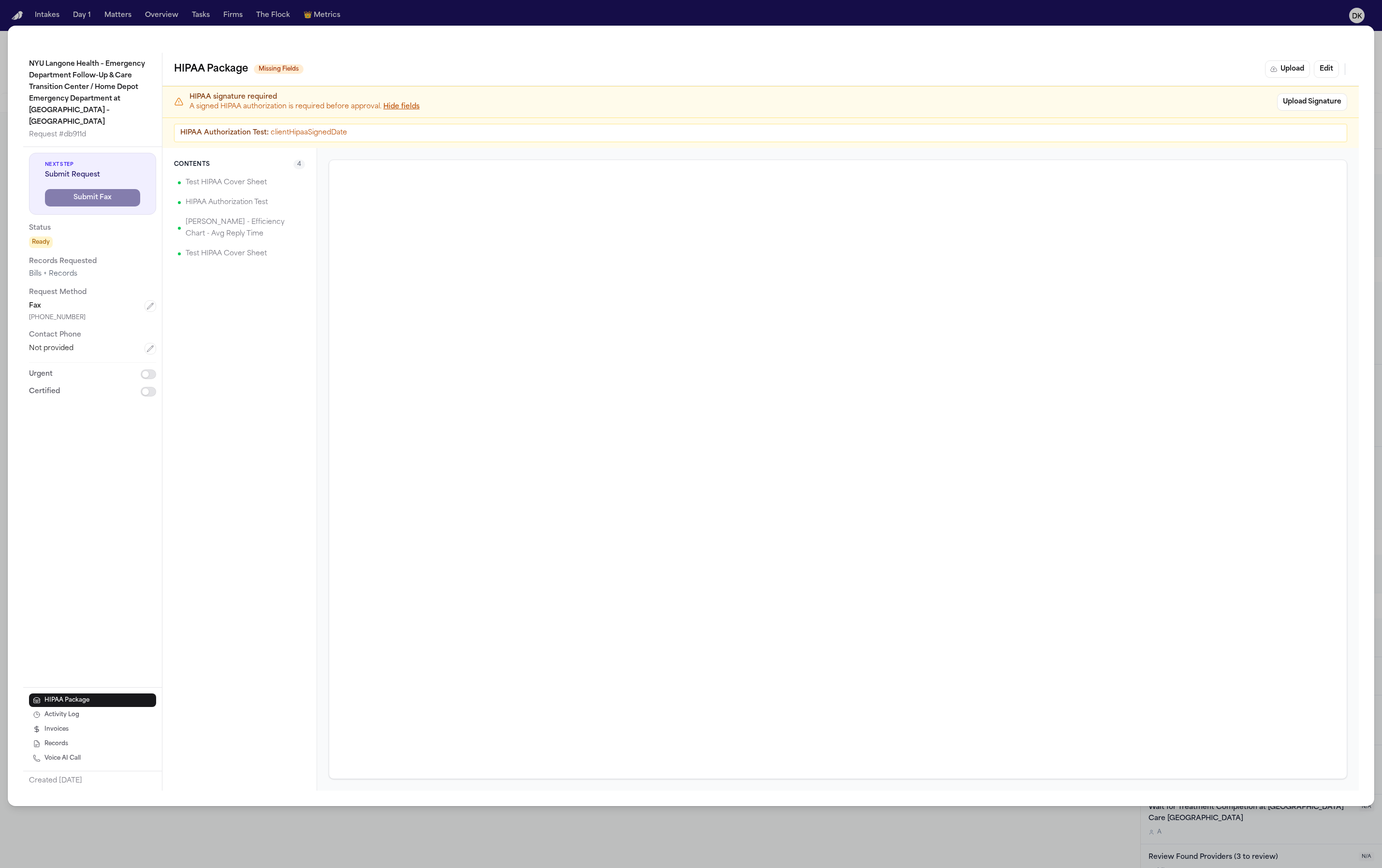
click at [53, 170] on span "Submit Request" at bounding box center [93, 175] width 95 height 9
click at [49, 161] on span "Next Step" at bounding box center [93, 165] width 95 height 7
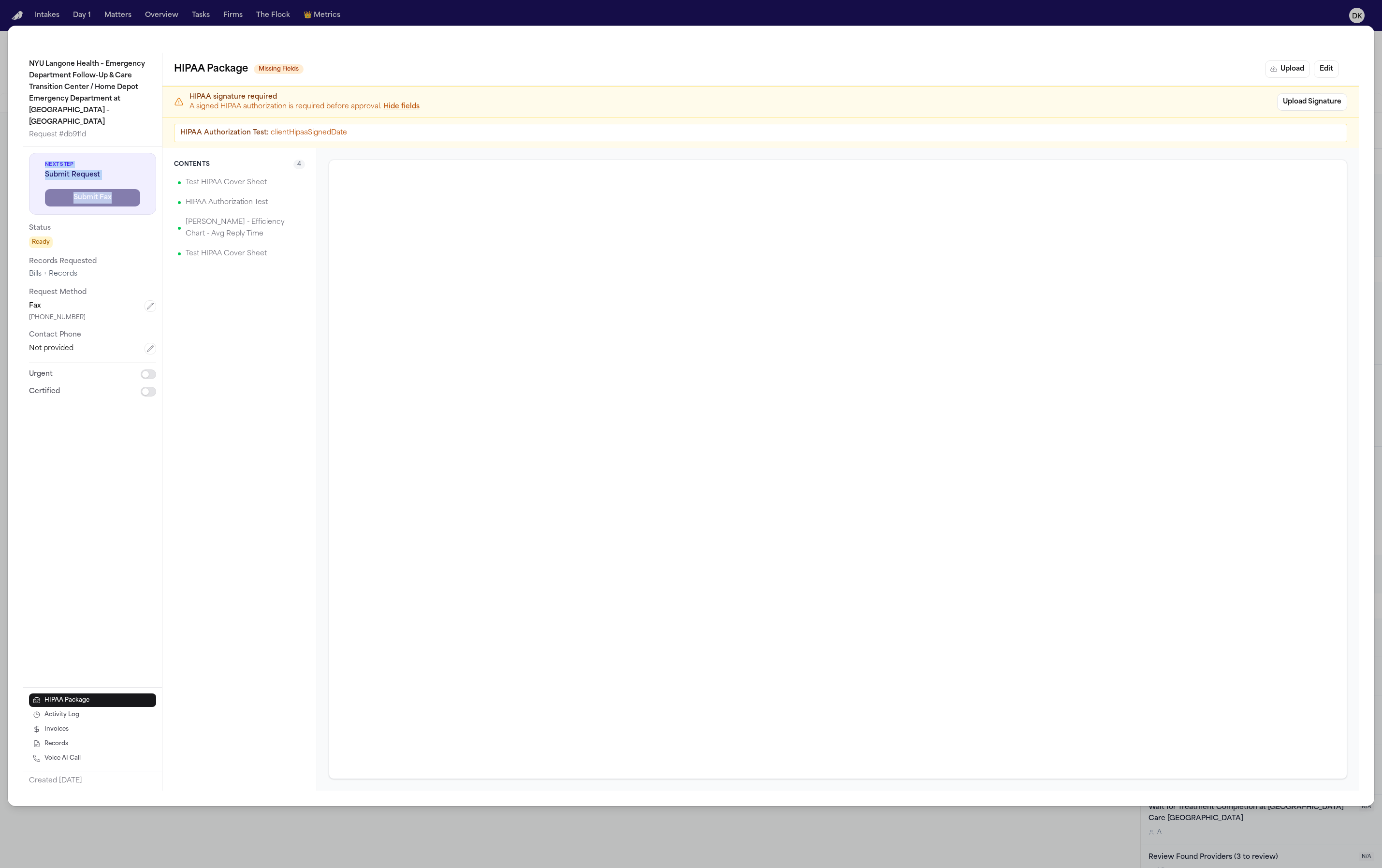
drag, startPoint x: 41, startPoint y: 152, endPoint x: 156, endPoint y: 199, distance: 124.2
click at [156, 199] on div "Next Step Submit Request Submit Fax Status Ready Records Requested Bills + Reco…" at bounding box center [92, 275] width 139 height 256
click at [155, 199] on div "Next Step Submit Request Submit Fax" at bounding box center [92, 183] width 127 height 62
click at [97, 147] on div "Next Step Submit Request Submit Fax Status Ready Records Requested Bills + Reco…" at bounding box center [92, 275] width 139 height 256
click at [142, 301] on div "Fax" at bounding box center [92, 306] width 127 height 12
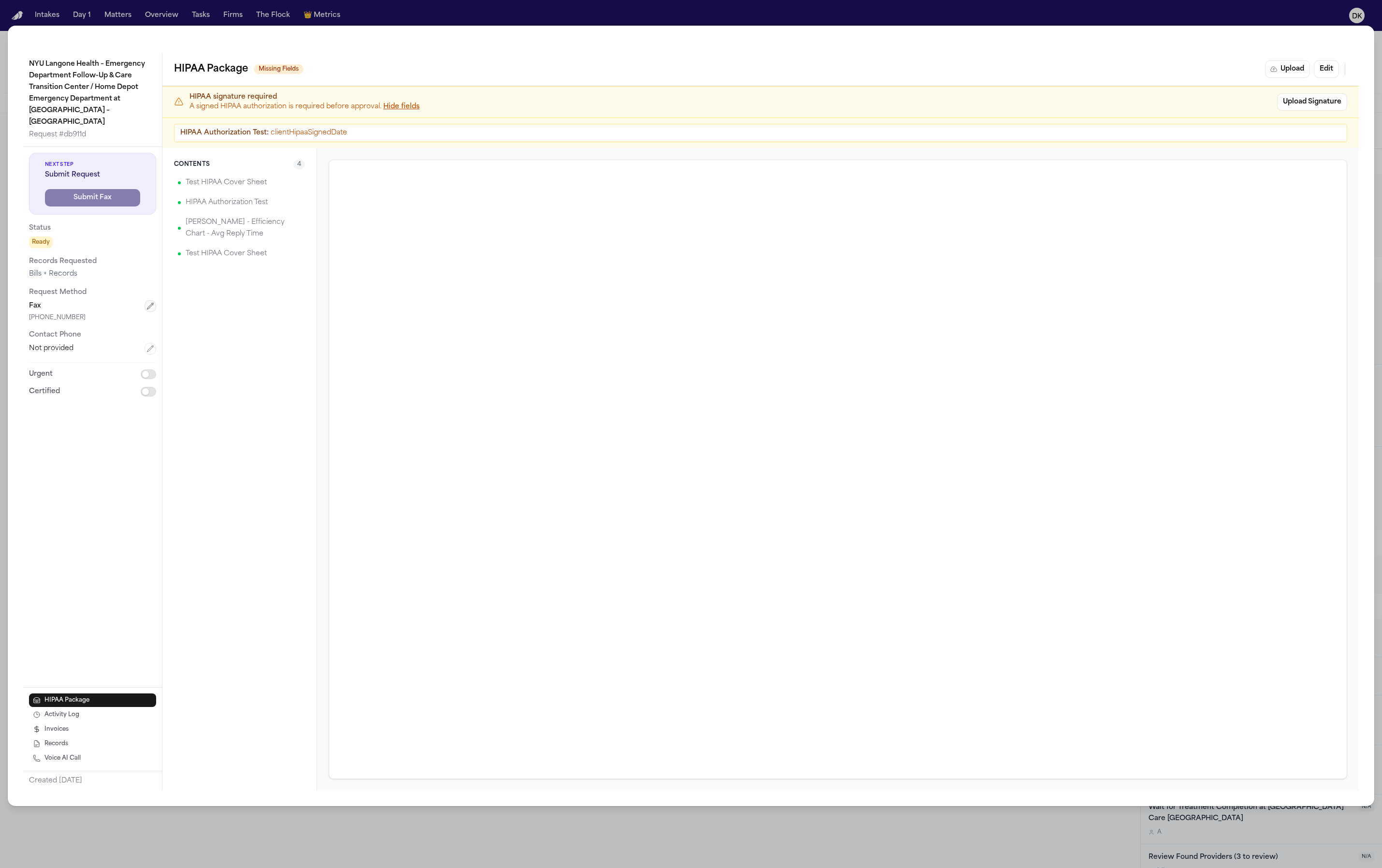
click at [145, 301] on div "Fax" at bounding box center [92, 306] width 127 height 12
click at [148, 302] on icon "button" at bounding box center [150, 306] width 8 height 8
click at [116, 303] on html "Intakes Day 1 Matters Overview Tasks Firms The Flock 👑 Metrics DK [TEST] Dean K…" at bounding box center [691, 434] width 1382 height 868
click at [51, 397] on button "Save" at bounding box center [60, 406] width 62 height 17
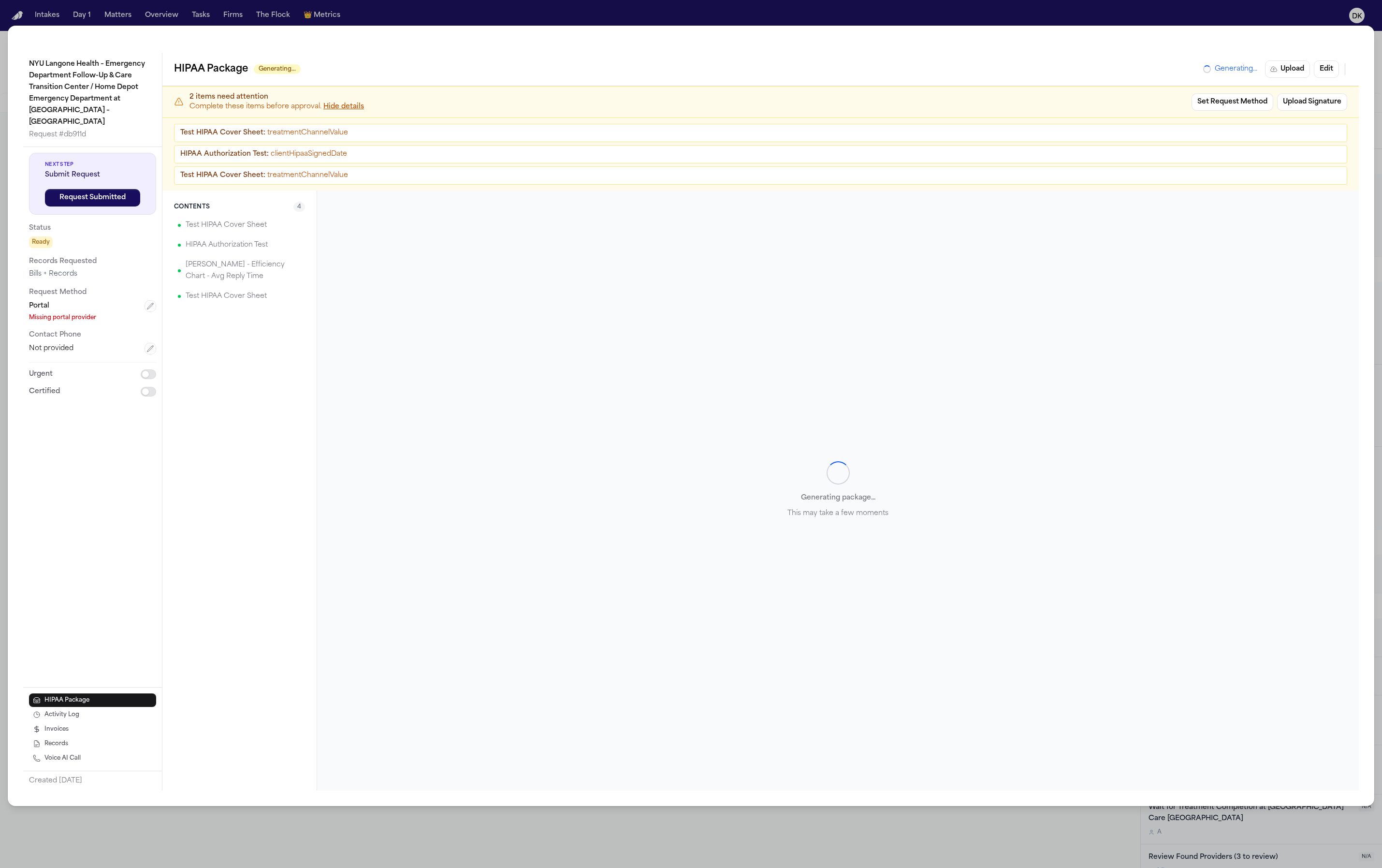
click at [68, 170] on span "Submit Request" at bounding box center [93, 175] width 95 height 9
drag, startPoint x: 144, startPoint y: 193, endPoint x: 50, endPoint y: 155, distance: 101.4
click at [51, 155] on div "Next Step Submit Request Request Submitted" at bounding box center [92, 183] width 127 height 62
click at [48, 161] on span "Next Step" at bounding box center [93, 165] width 95 height 7
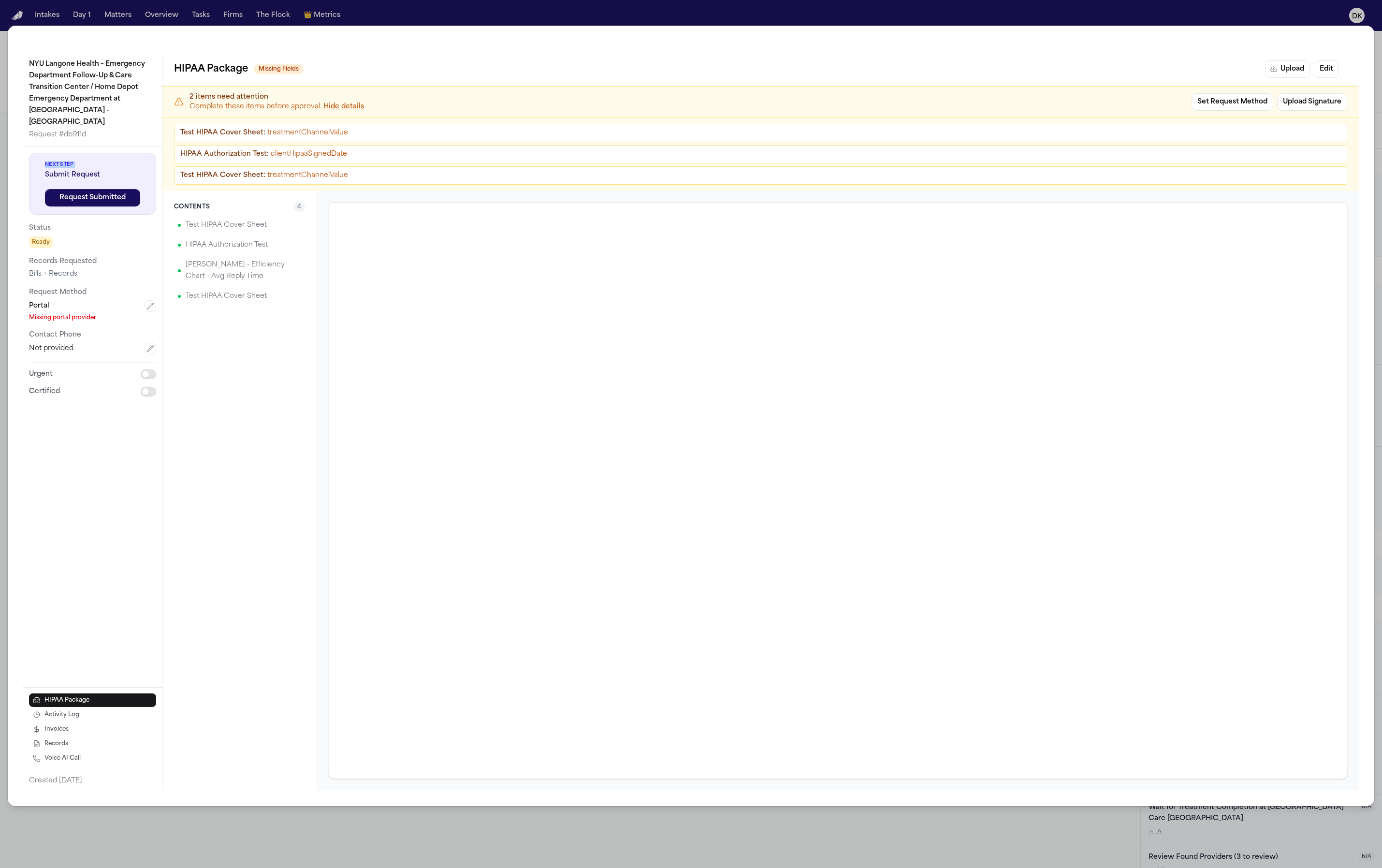
click at [48, 161] on span "Next Step" at bounding box center [93, 165] width 95 height 7
click at [378, 13] on div "NYU Langone Health – Emergency Department Follow-Up & Care Transition Center / …" at bounding box center [691, 434] width 1382 height 868
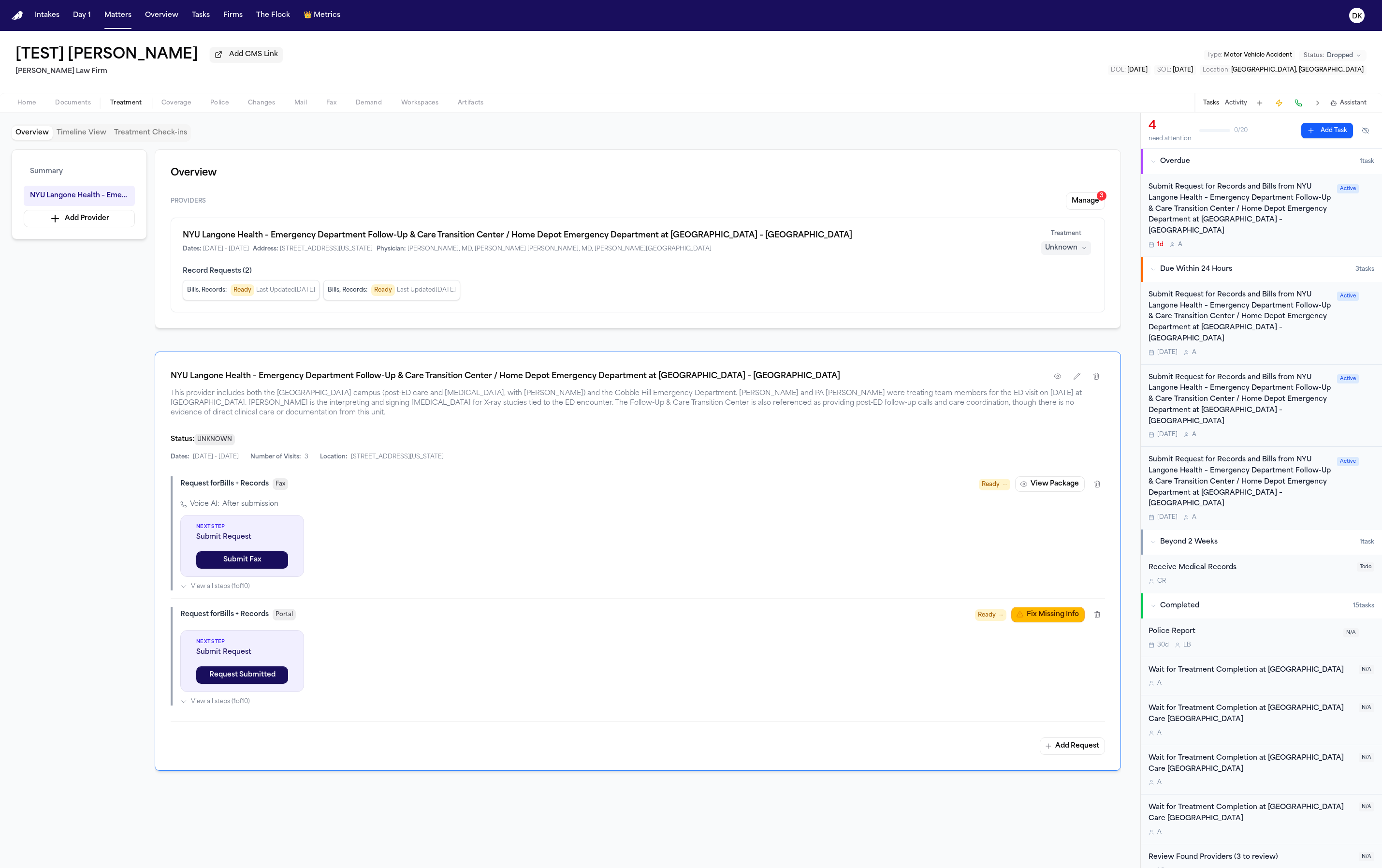
scroll to position [6, 0]
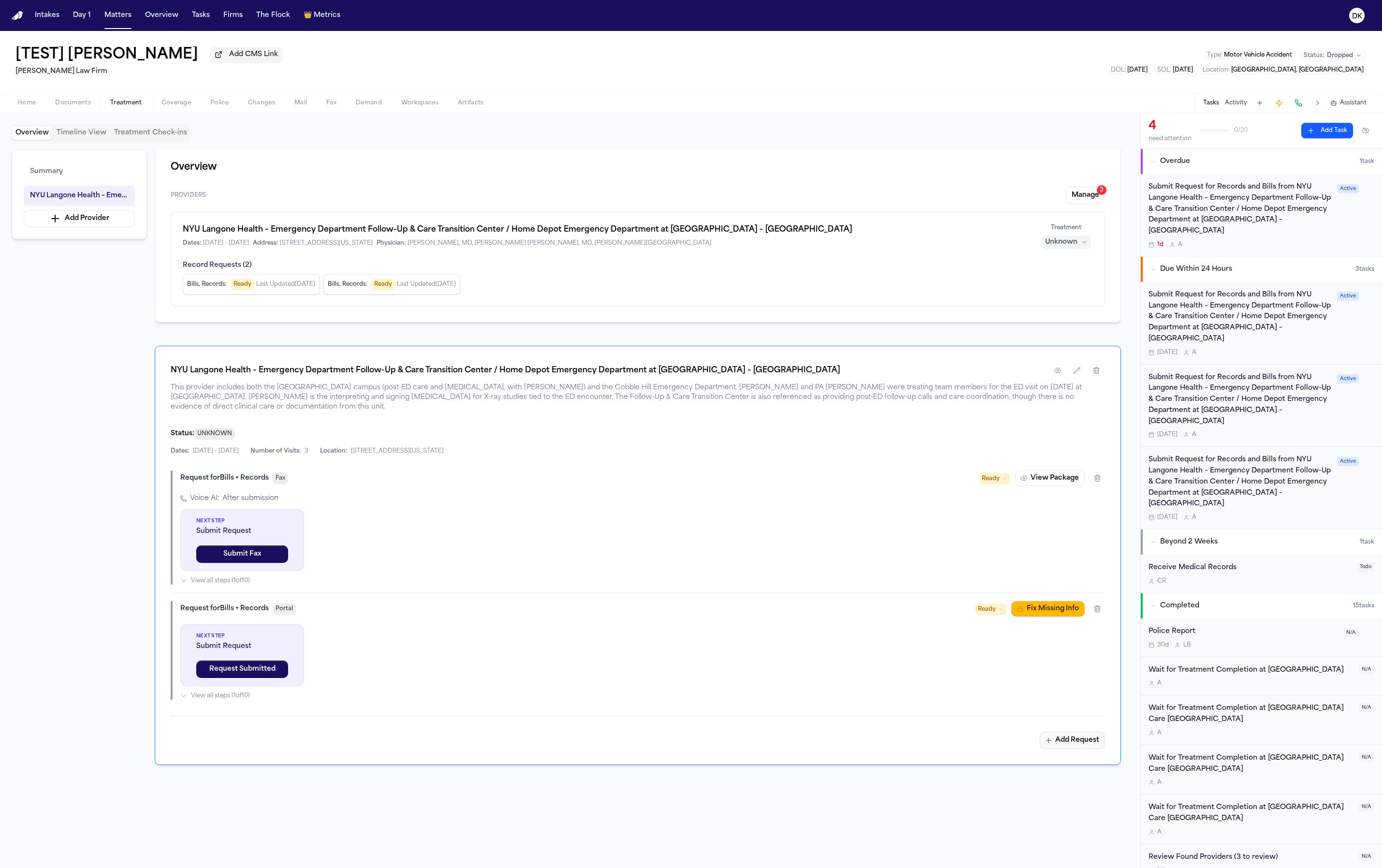
click at [1046, 736] on icon "button" at bounding box center [1048, 740] width 8 height 8
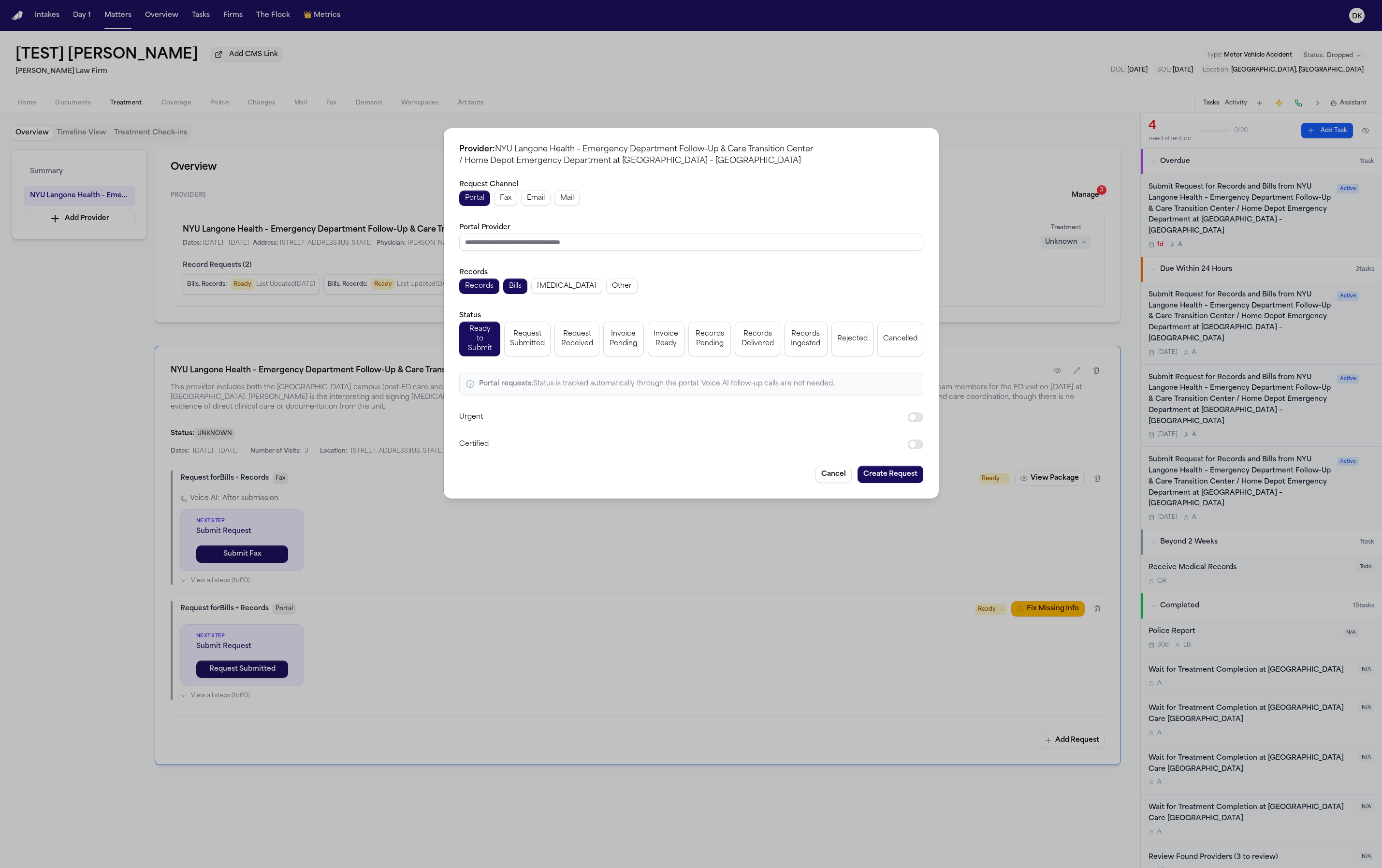
click at [905, 470] on button "Create Request" at bounding box center [890, 474] width 65 height 17
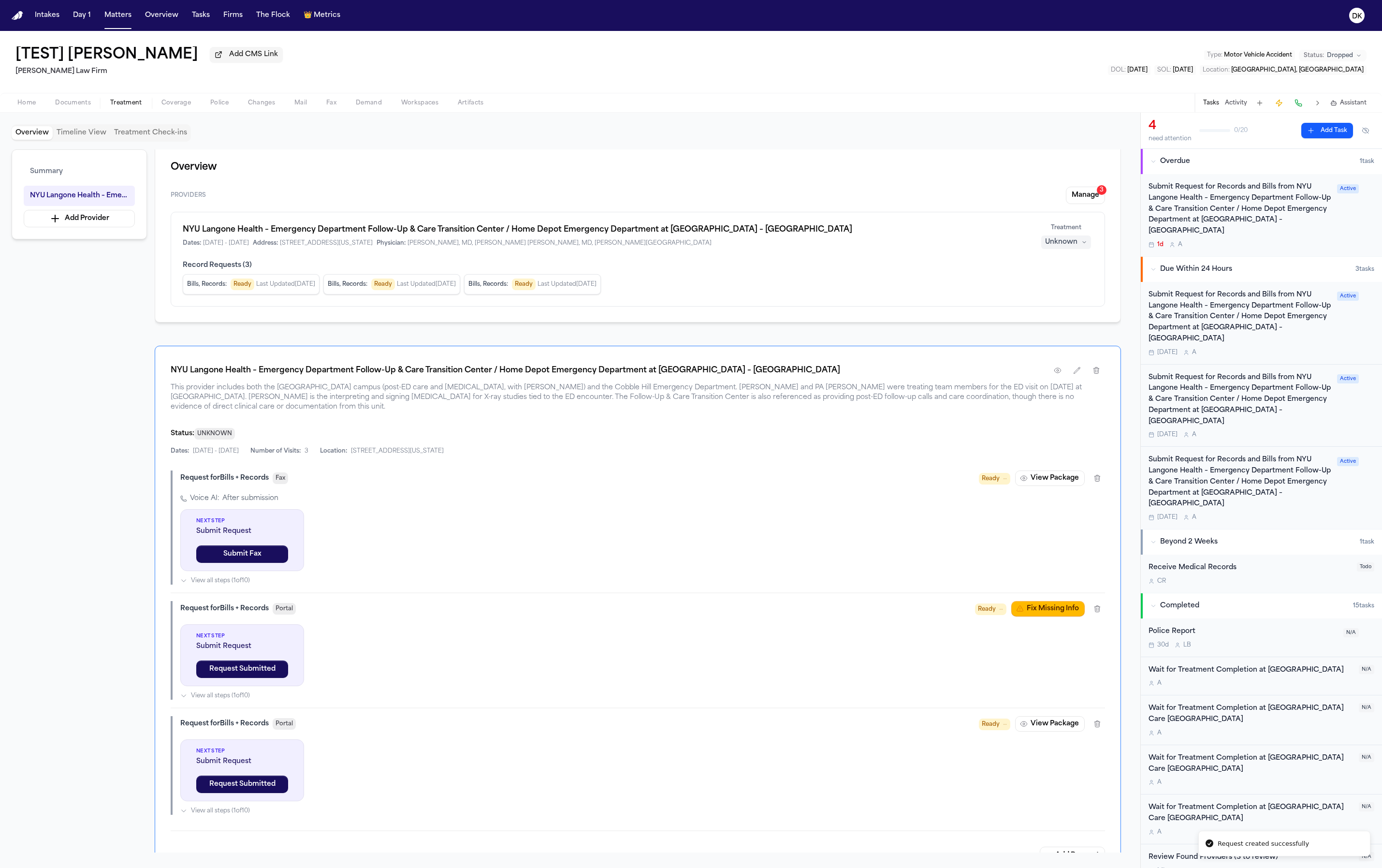
scroll to position [173, 0]
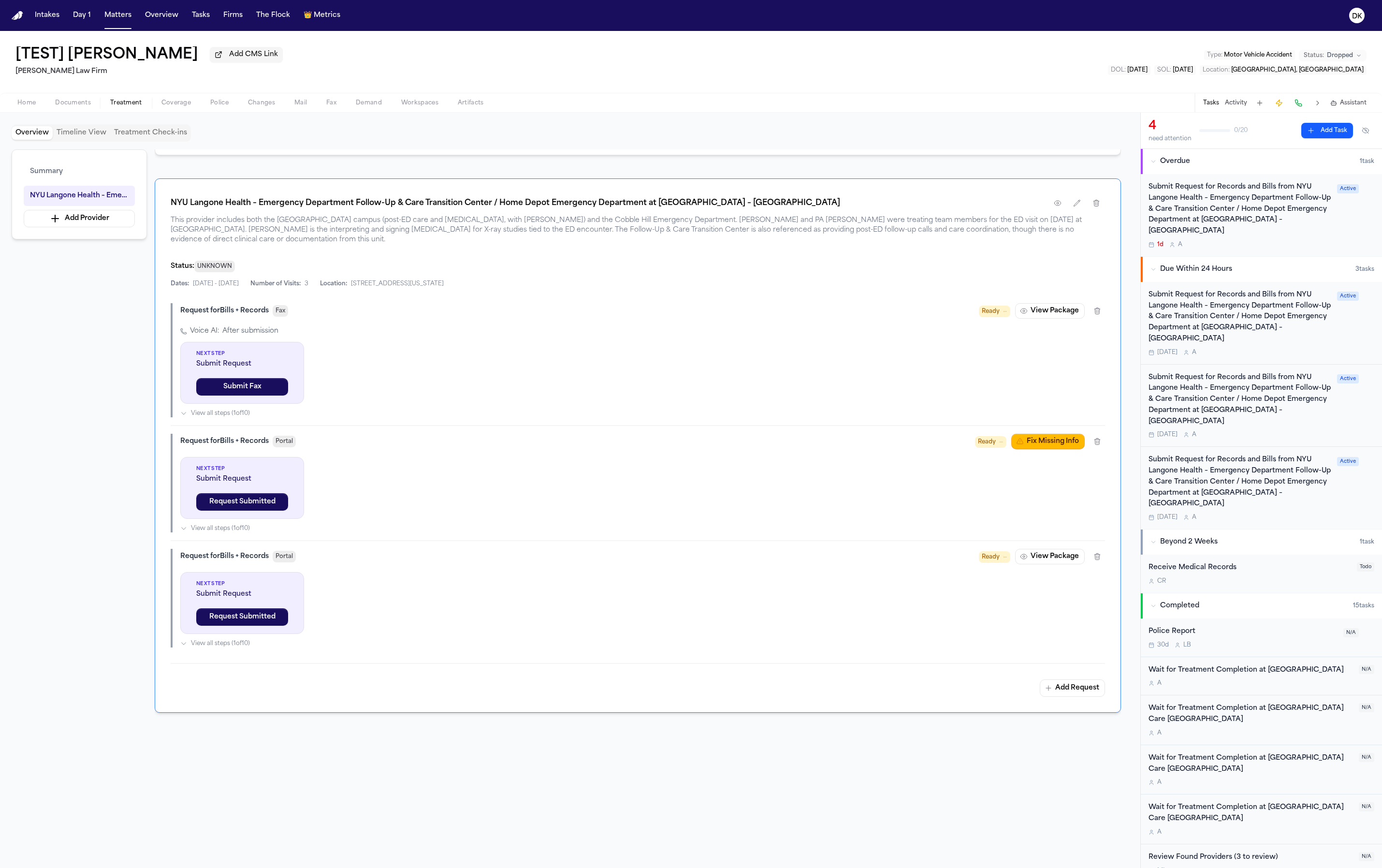
click at [206, 640] on span "View all steps ( 1 of 10 )" at bounding box center [221, 644] width 59 height 8
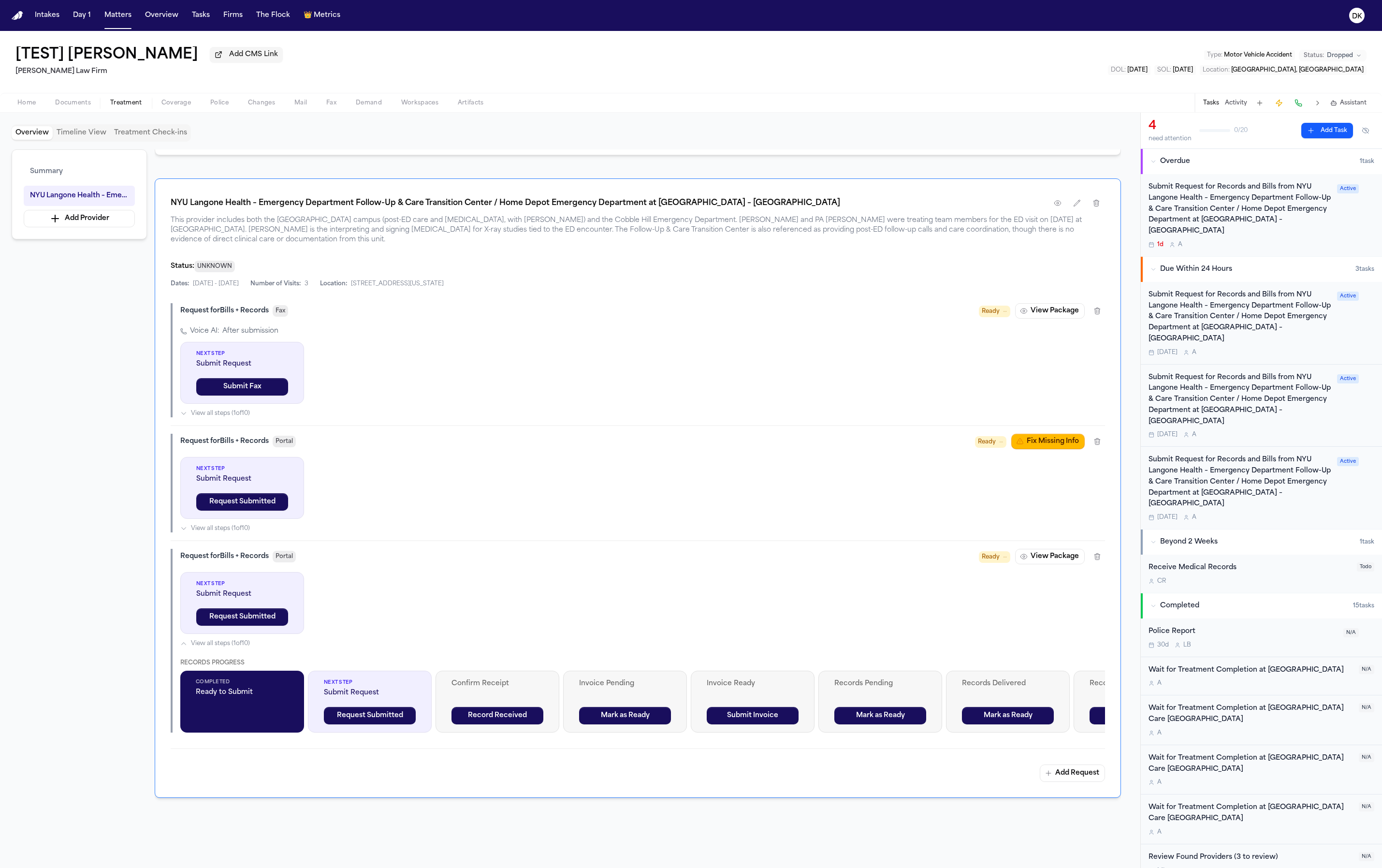
click at [206, 640] on span "View all steps ( 1 of 10 )" at bounding box center [221, 644] width 59 height 8
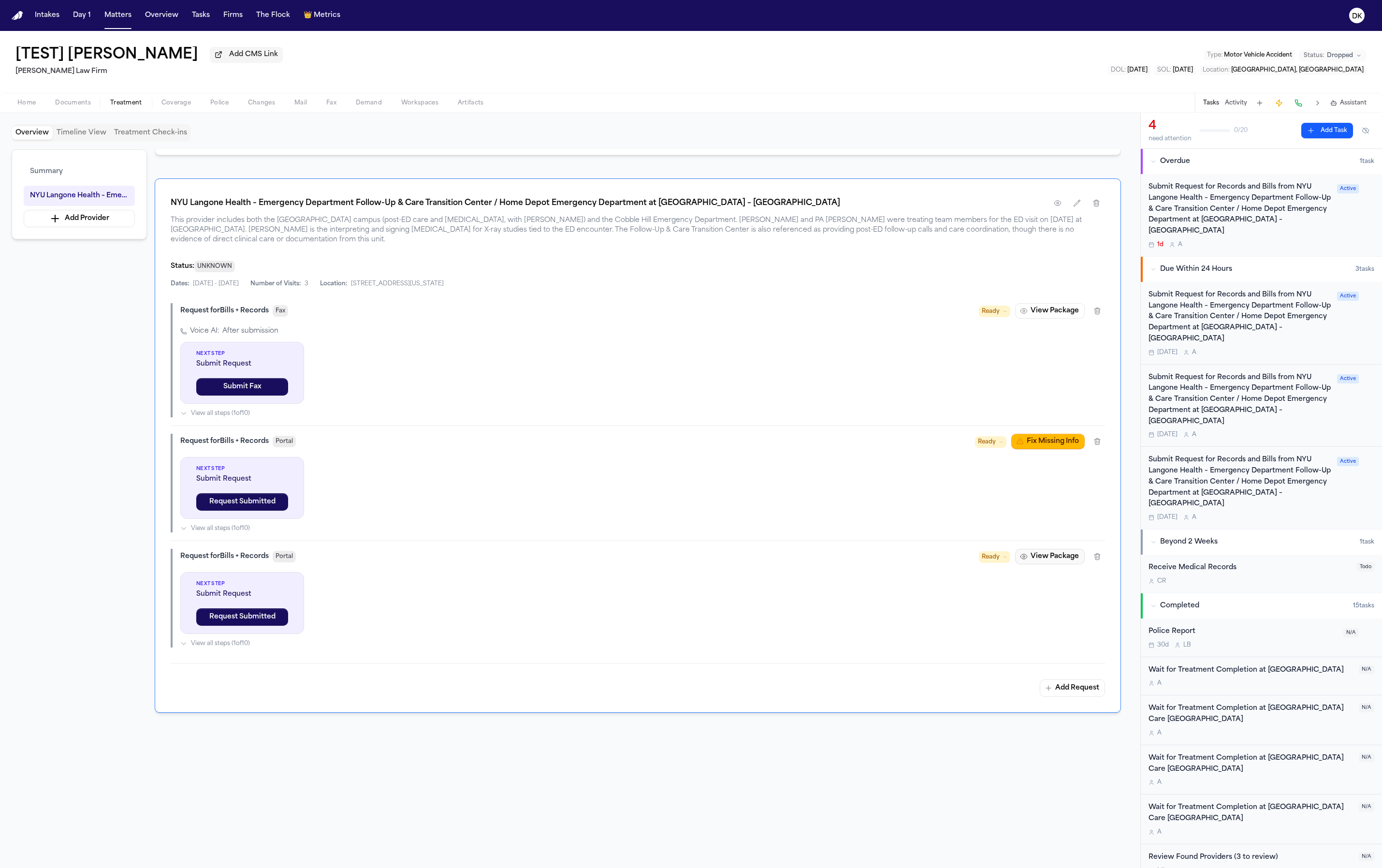
click at [1048, 549] on button "View Package" at bounding box center [1050, 557] width 70 height 16
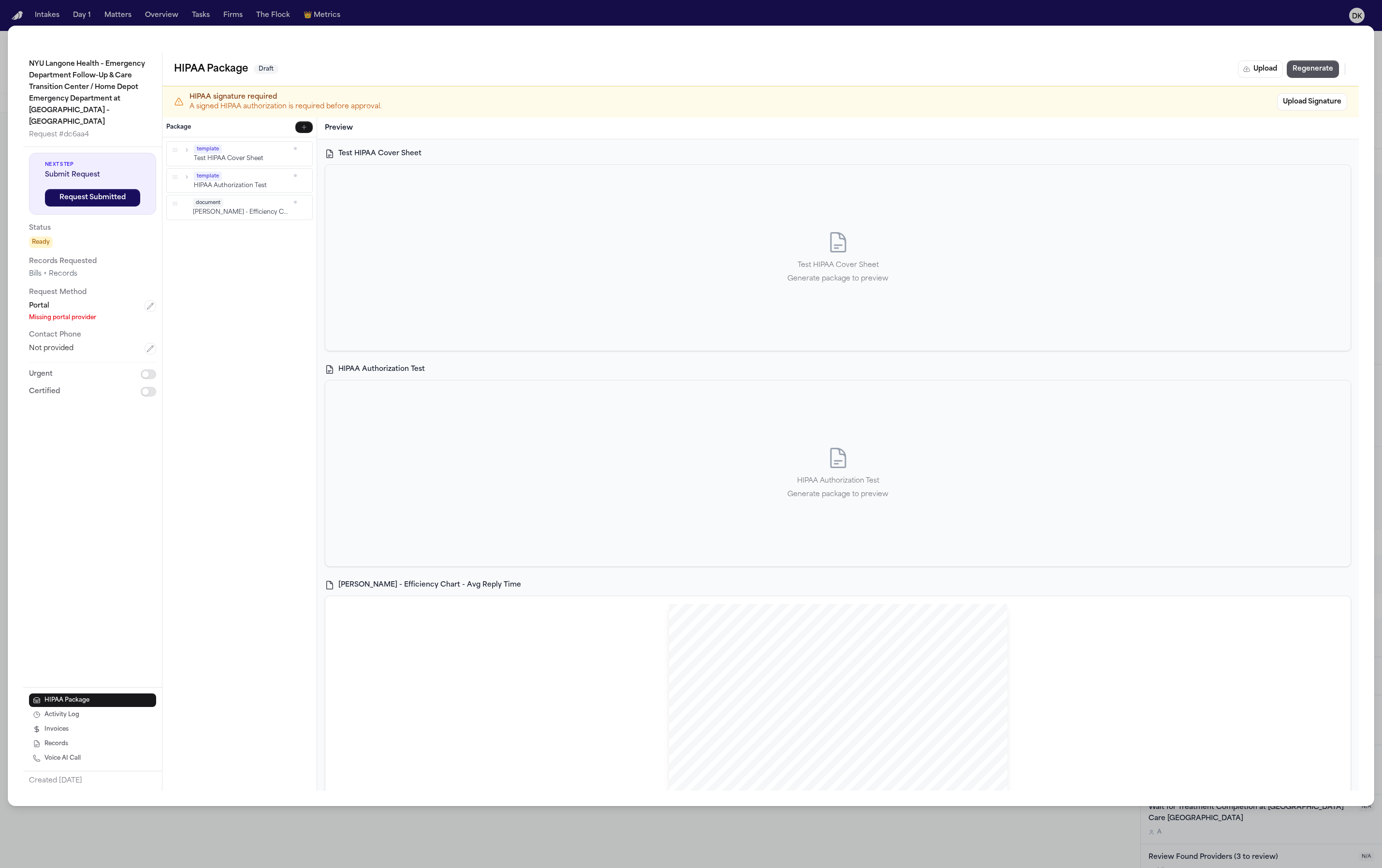
click at [566, 309] on div "Test HIPAA Cover Sheet Generate package to preview" at bounding box center [838, 257] width 1025 height 186
click at [544, 383] on div "HIPAA Authorization Test Generate package to preview" at bounding box center [838, 473] width 1025 height 186
drag, startPoint x: 175, startPoint y: 198, endPoint x: 172, endPoint y: 194, distance: 5.0
click at [172, 196] on icon "button" at bounding box center [171, 198] width 6 height 6
drag, startPoint x: 177, startPoint y: 203, endPoint x: 178, endPoint y: 183, distance: 20.0
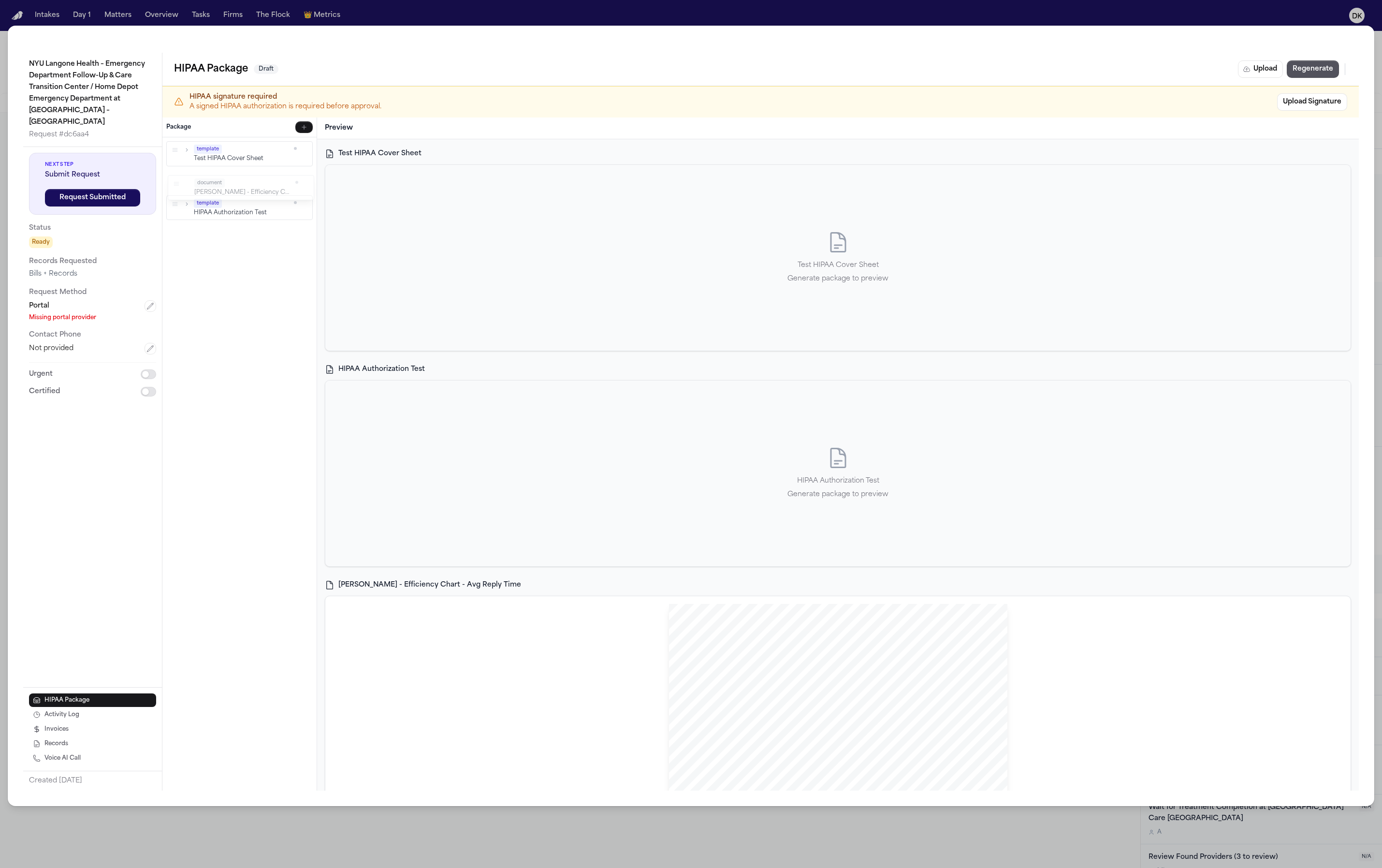
click at [178, 183] on icon "button" at bounding box center [176, 183] width 5 height 3
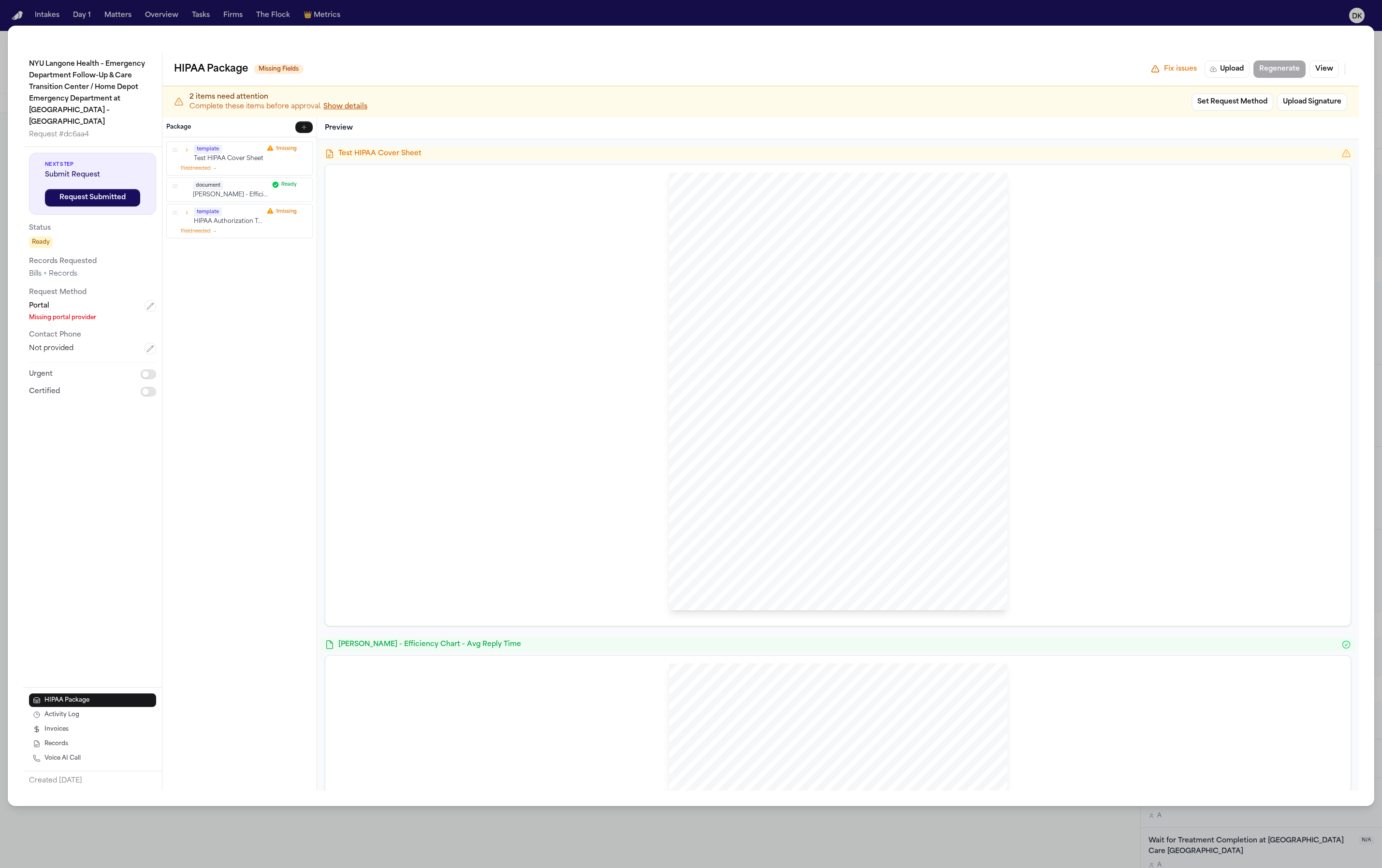
click at [264, 12] on div "NYU Langone Health – Emergency Department Follow-Up & Care Transition Center / …" at bounding box center [691, 434] width 1382 height 868
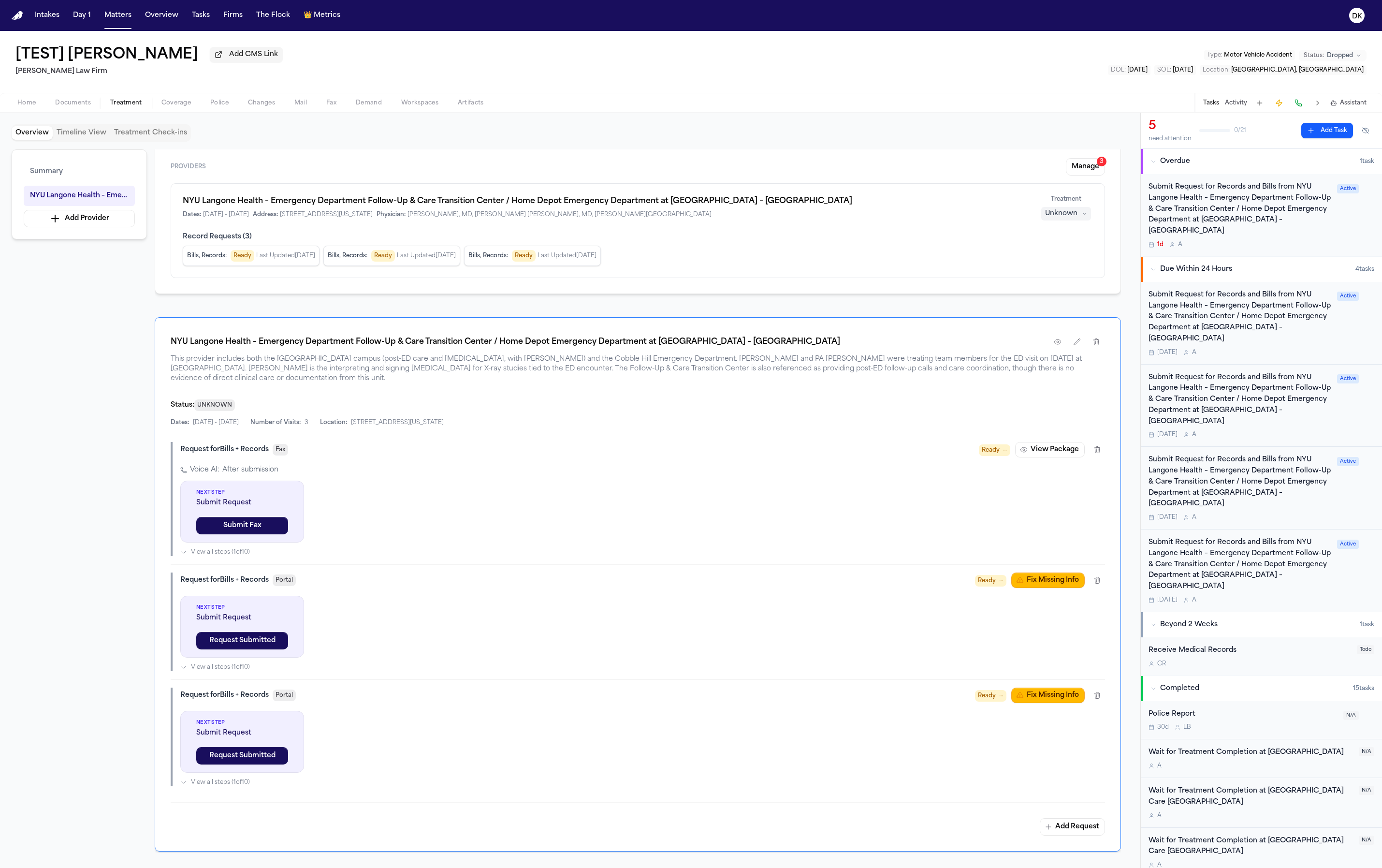
scroll to position [173, 0]
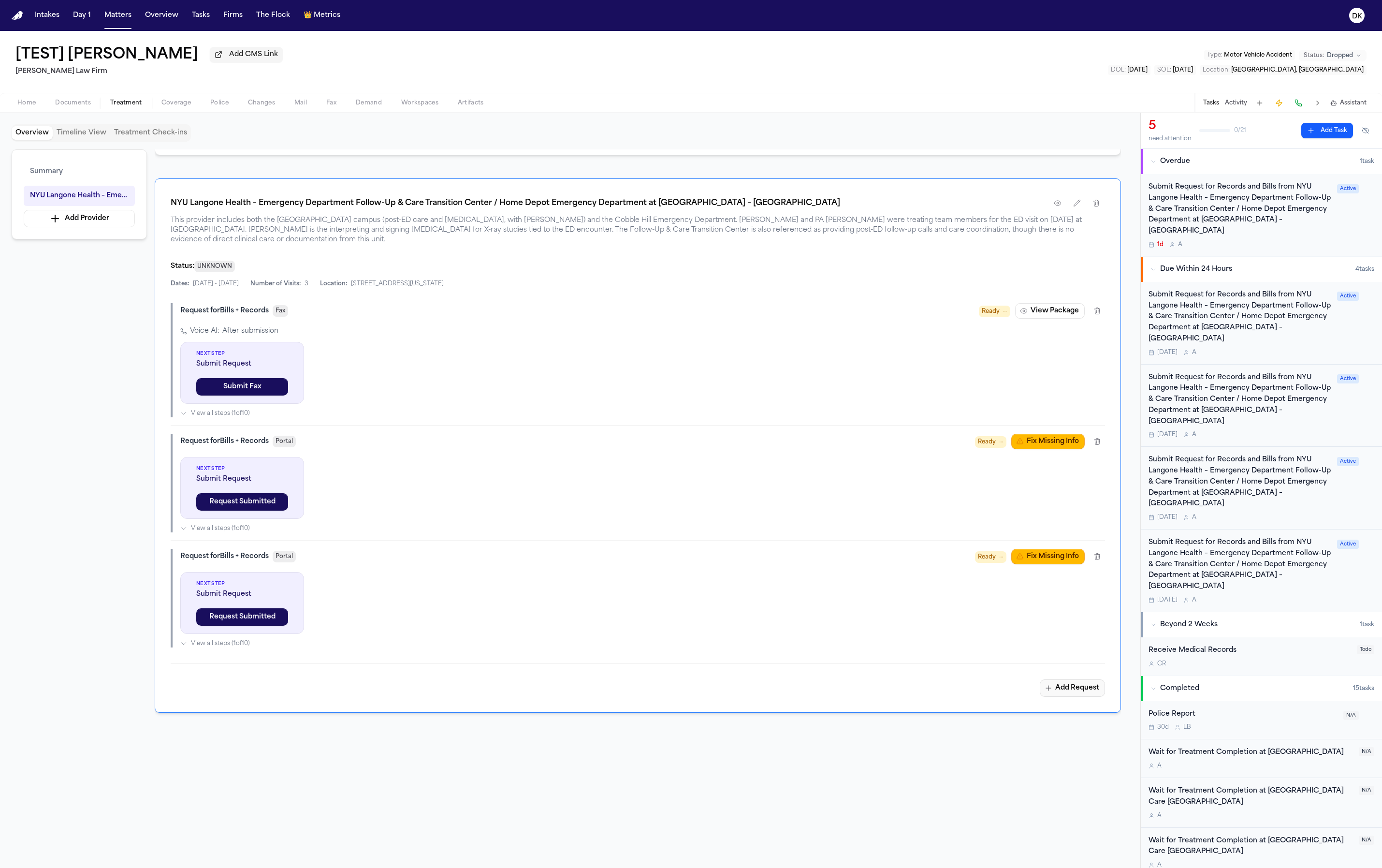
click at [1086, 680] on button "Add Request" at bounding box center [1072, 688] width 65 height 17
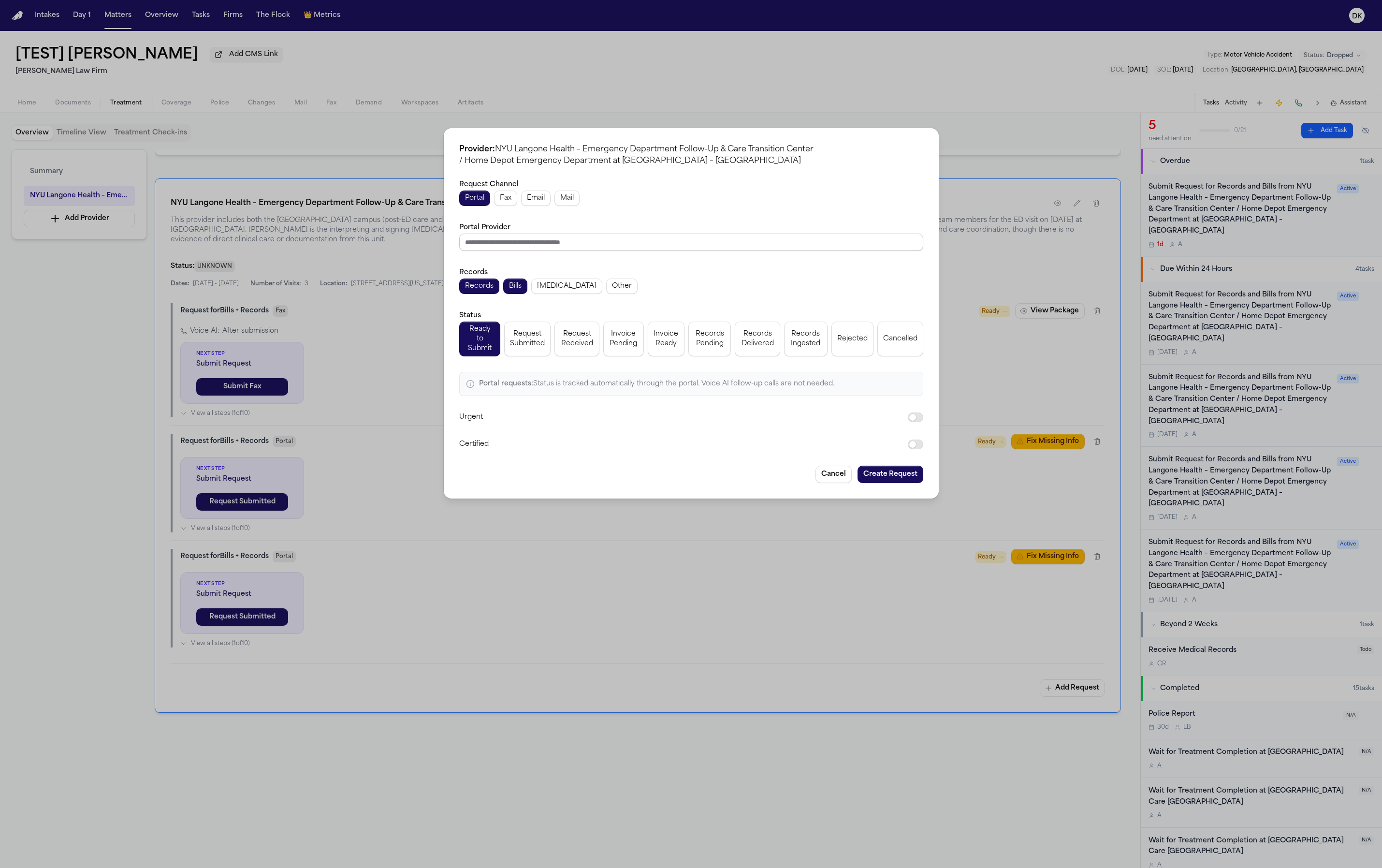
click at [741, 251] on input "Portal Provider" at bounding box center [691, 242] width 464 height 17
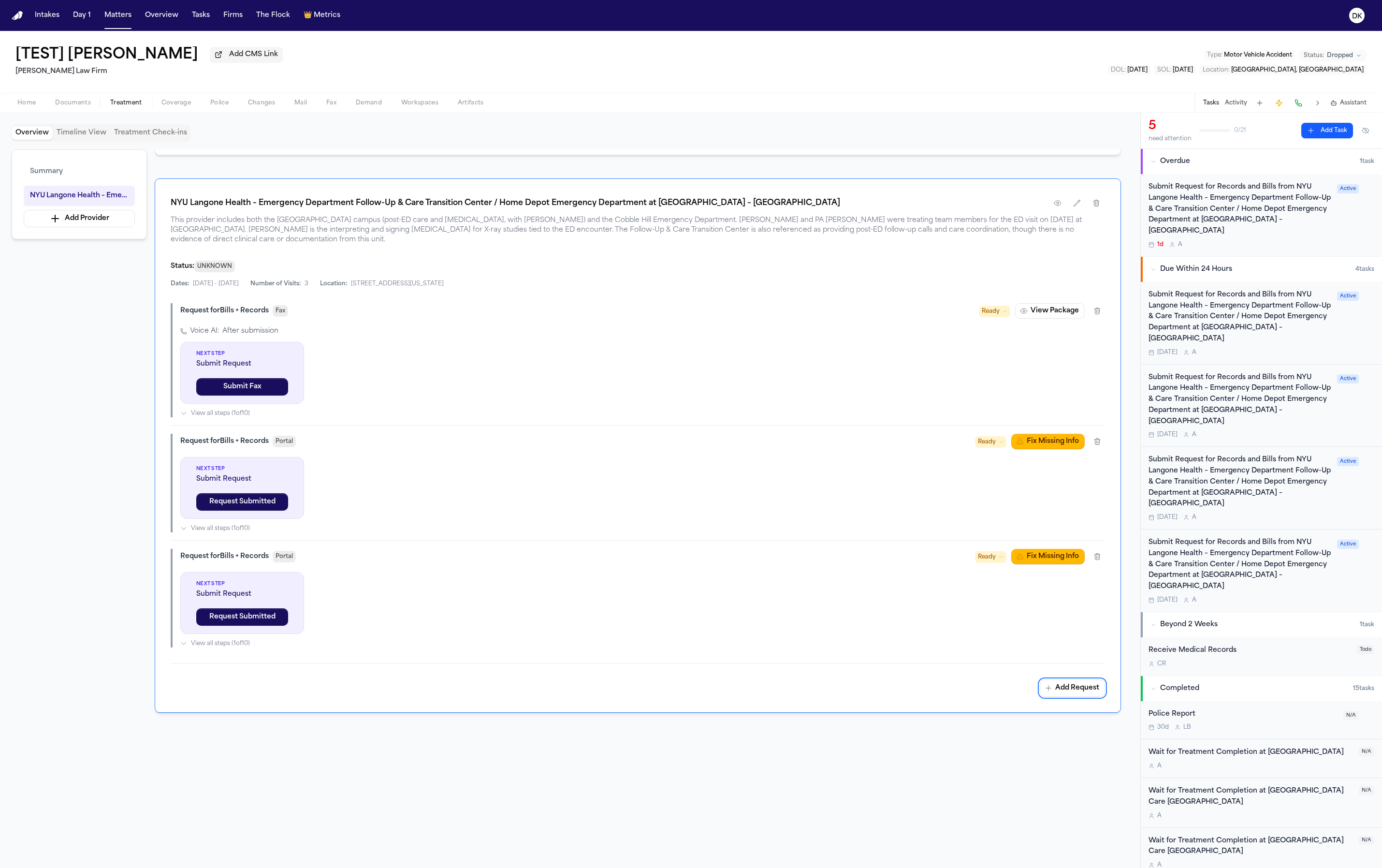
click at [761, 395] on div "Voice AI: After submission Next Step Submit Request Submit Fax View all steps (…" at bounding box center [643, 372] width 925 height 91
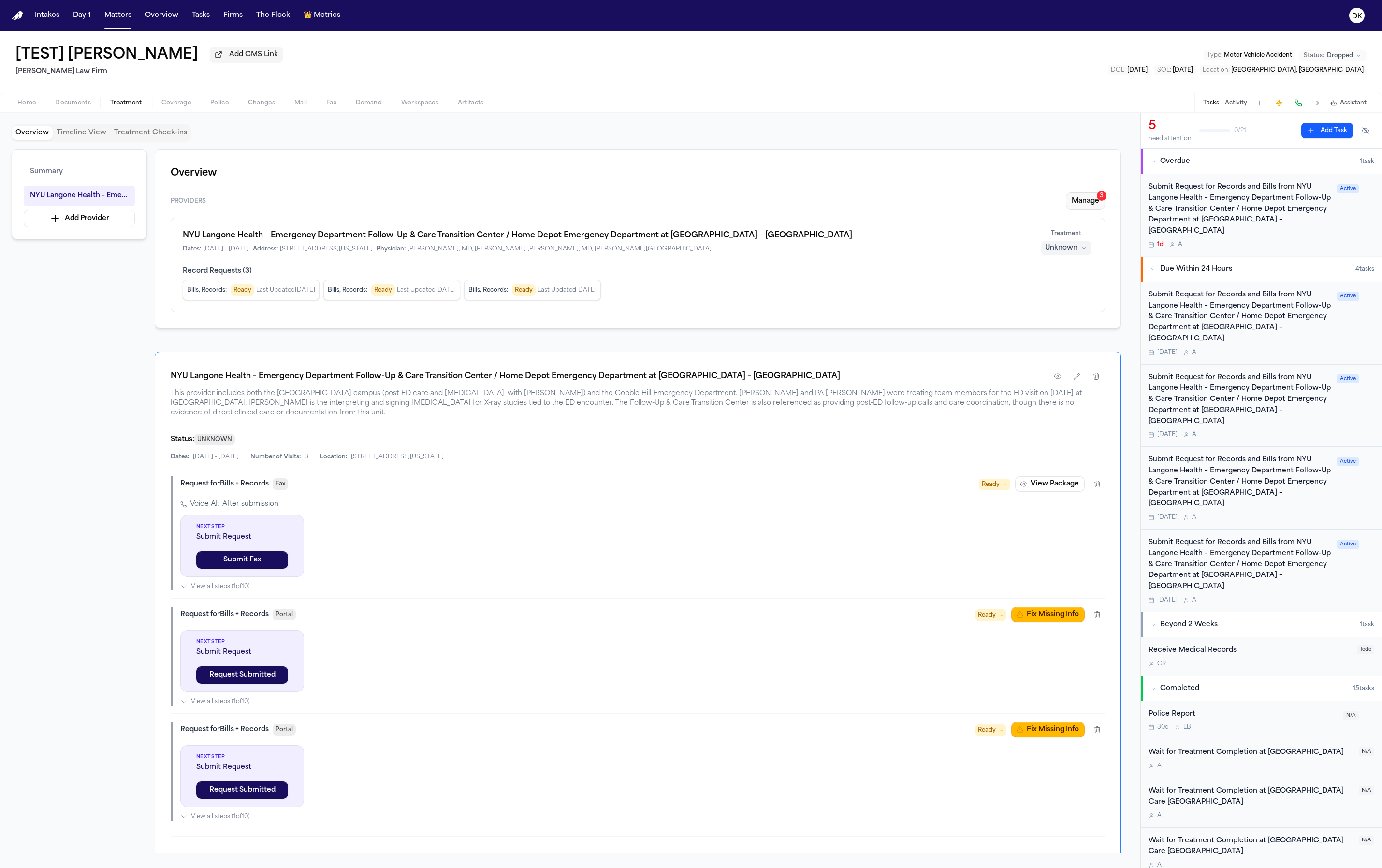
click at [1084, 201] on button "Manage 3" at bounding box center [1086, 201] width 39 height 17
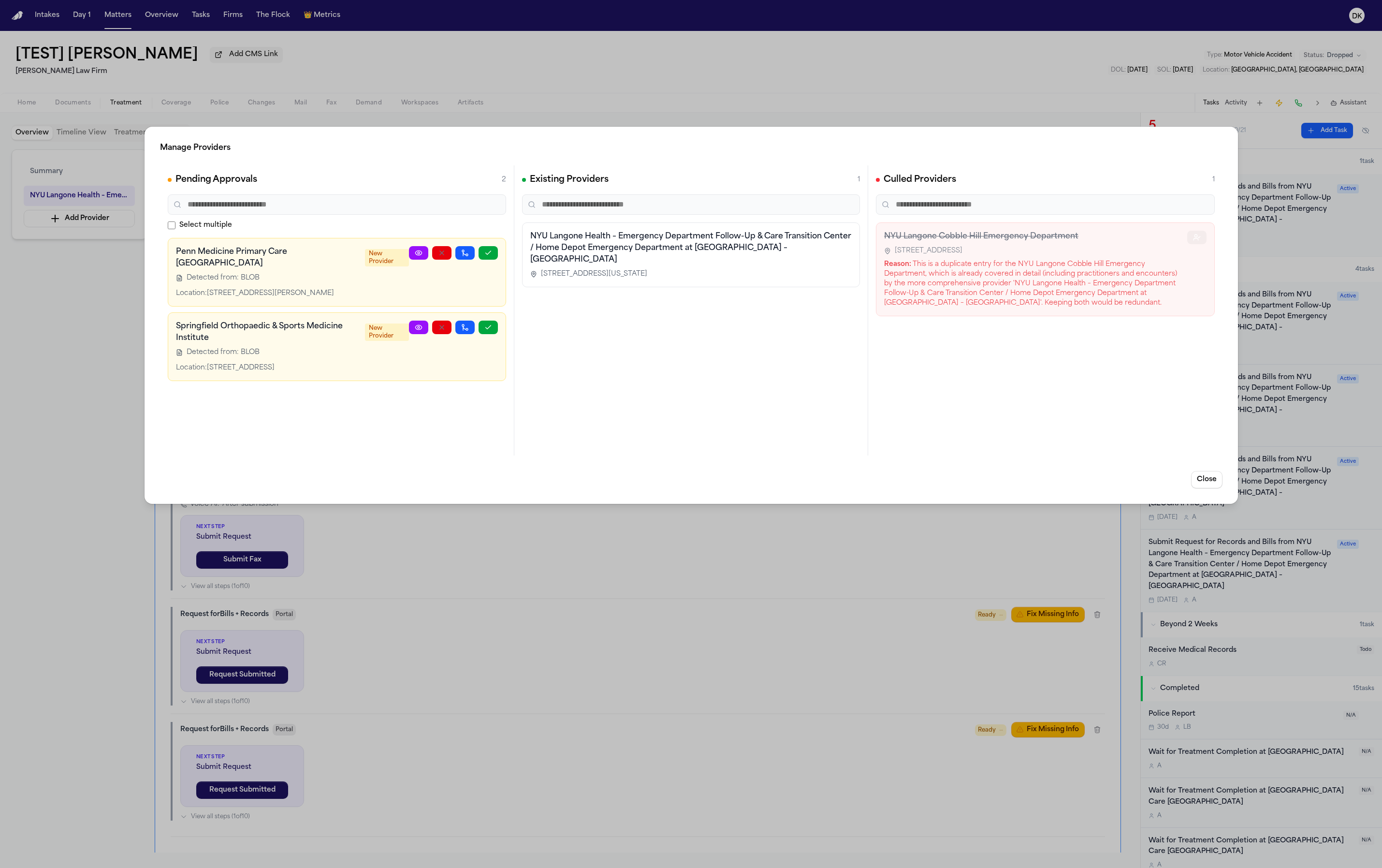
click at [1197, 238] on icon "button" at bounding box center [1196, 237] width 8 height 8
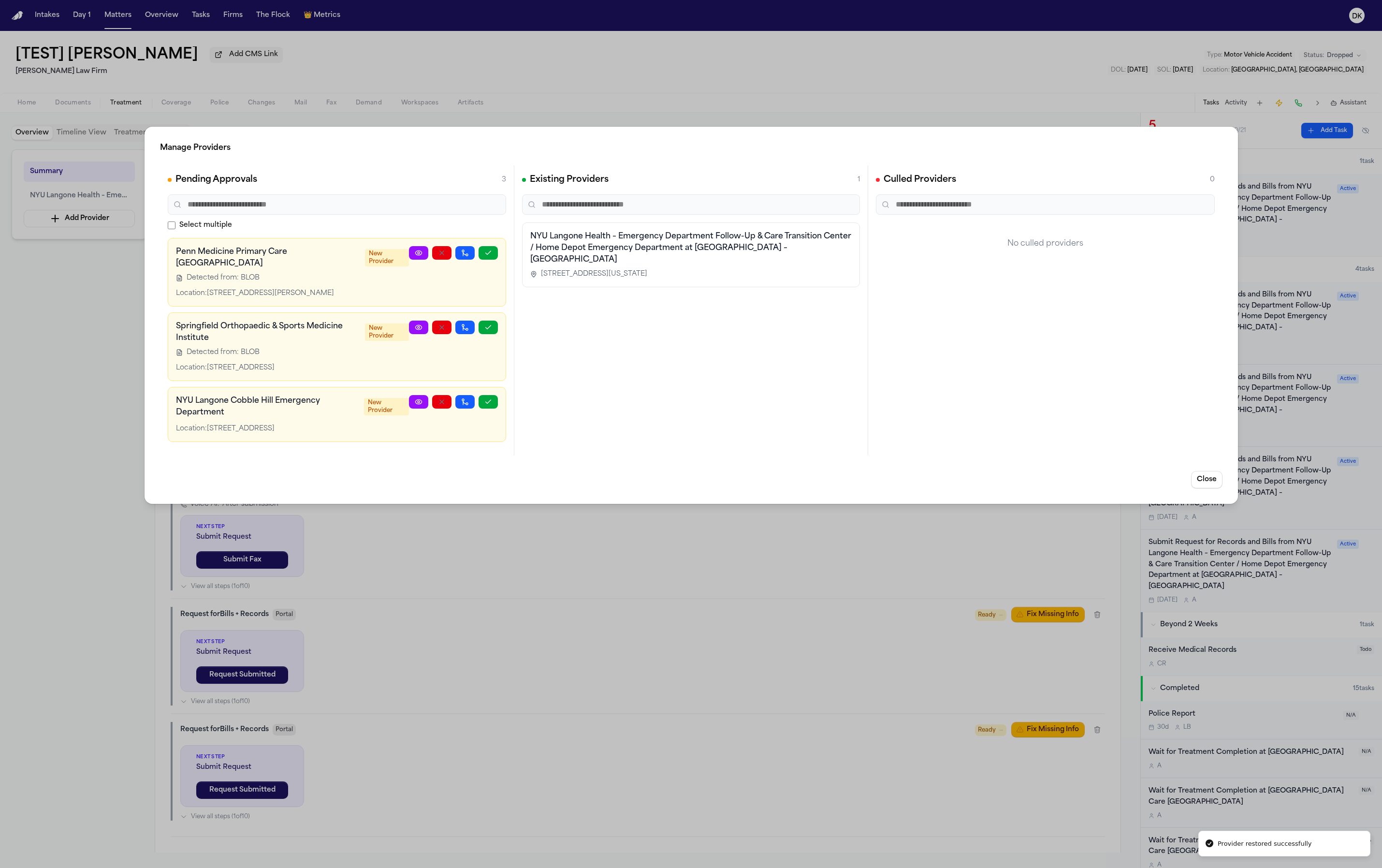
click at [677, 599] on div "Manage Providers Pending Approvals 3 Select multiple Penn Medicine Primary Care…" at bounding box center [691, 434] width 1382 height 868
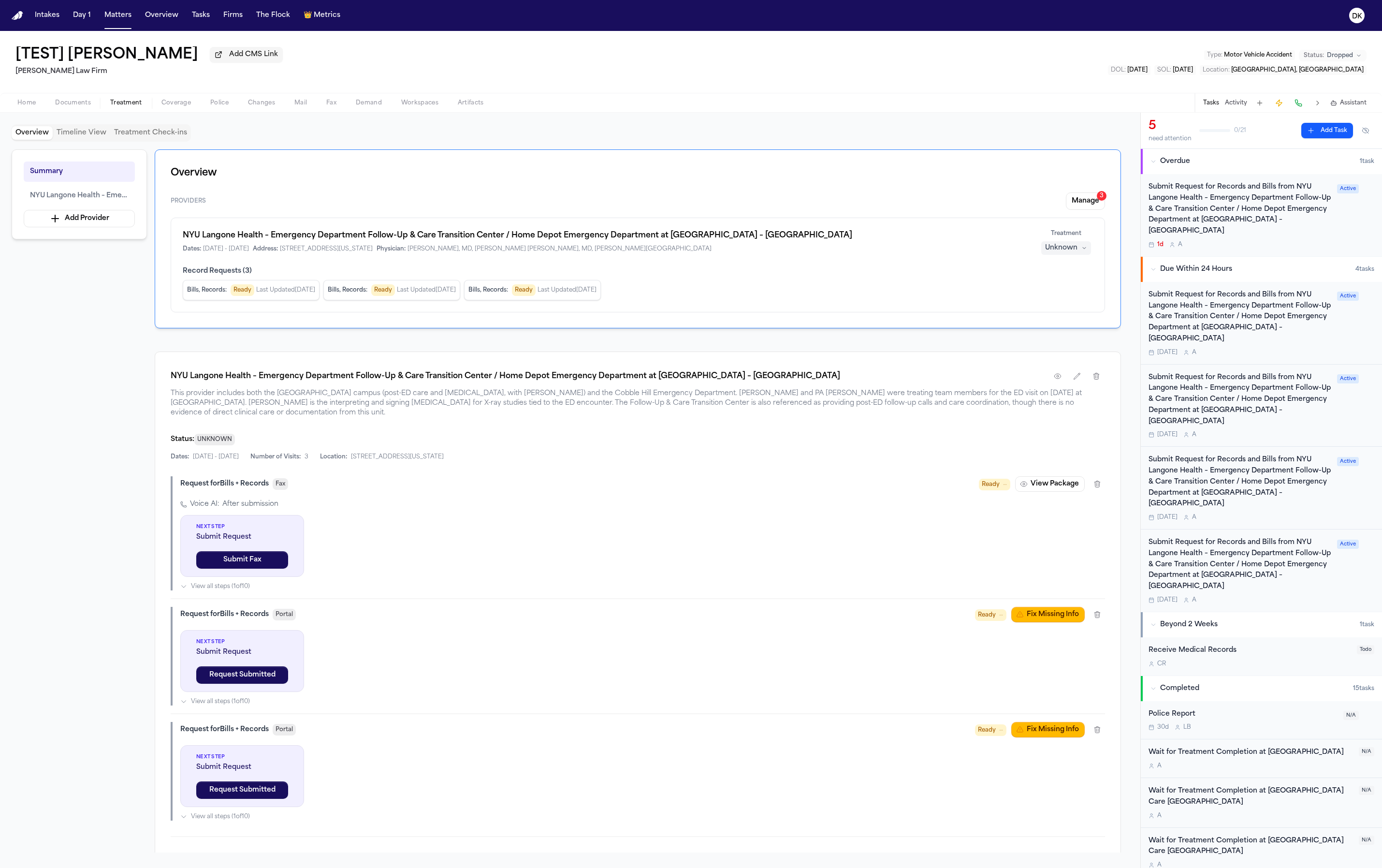
click at [1084, 198] on button "Manage 3" at bounding box center [1086, 201] width 39 height 17
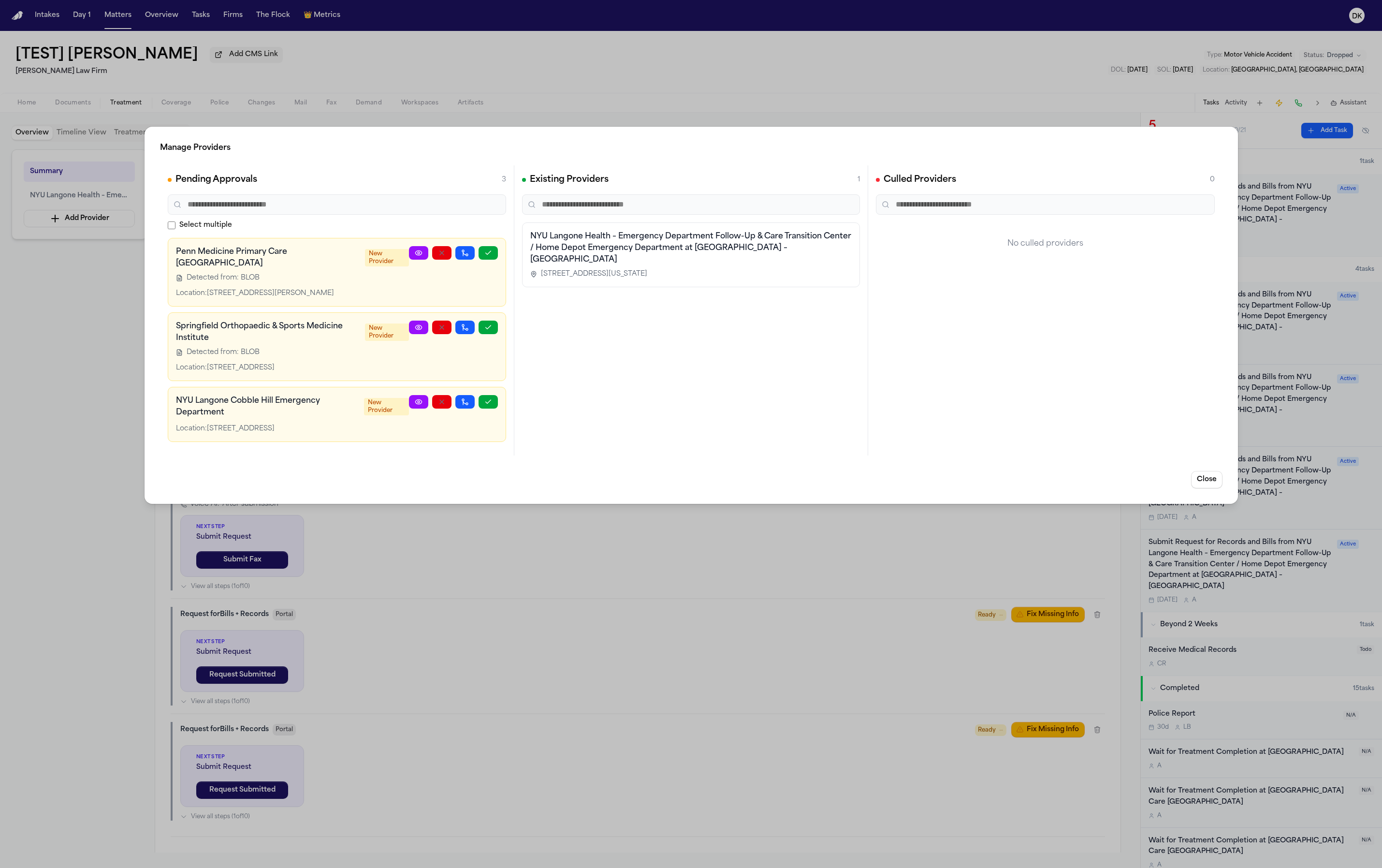
click at [479, 353] on div at bounding box center [453, 347] width 89 height 52
click at [492, 324] on icon "button" at bounding box center [488, 327] width 8 height 8
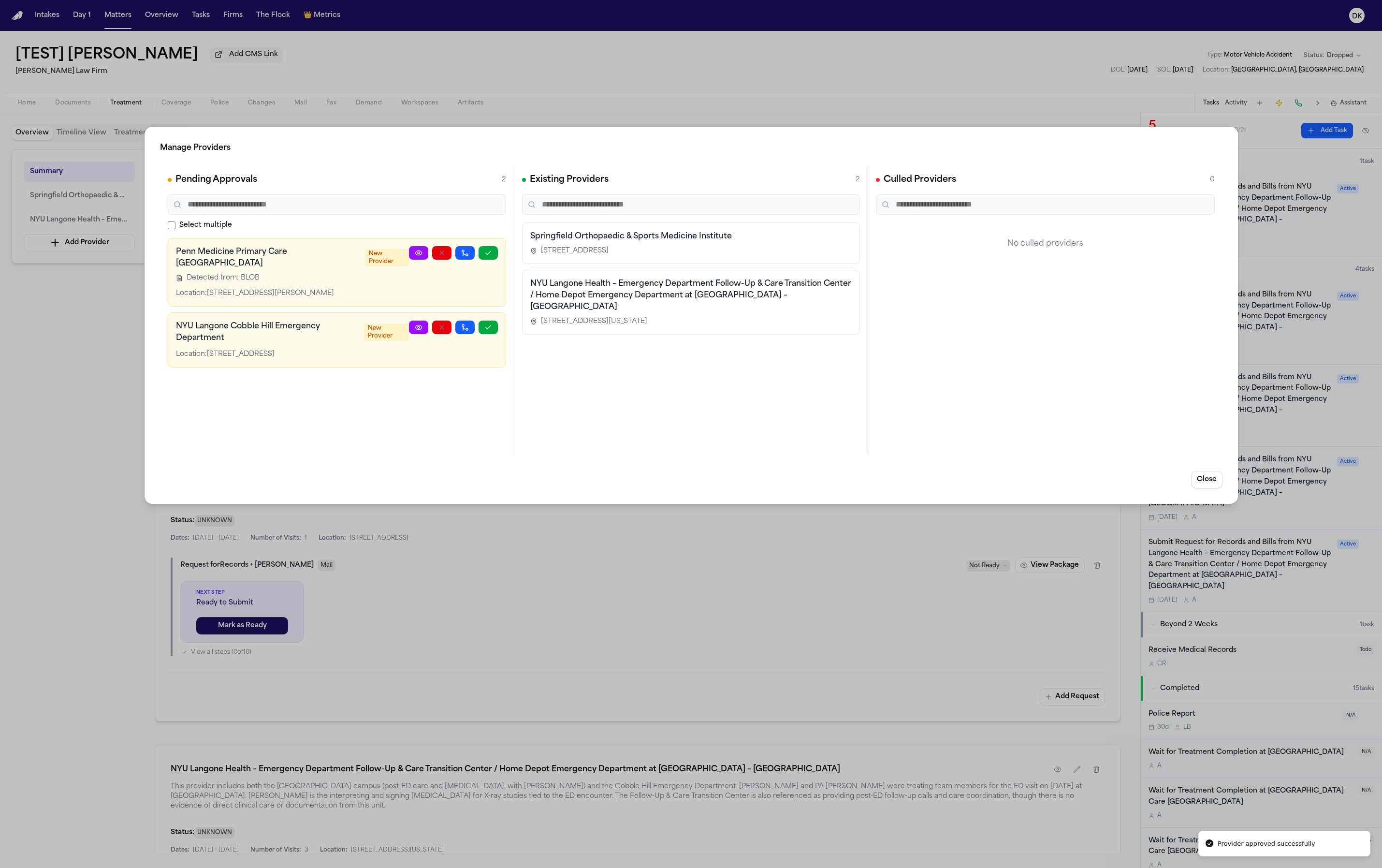
click at [647, 587] on div "Manage Providers Pending Approvals 2 Select multiple Penn Medicine Primary Care…" at bounding box center [691, 434] width 1382 height 868
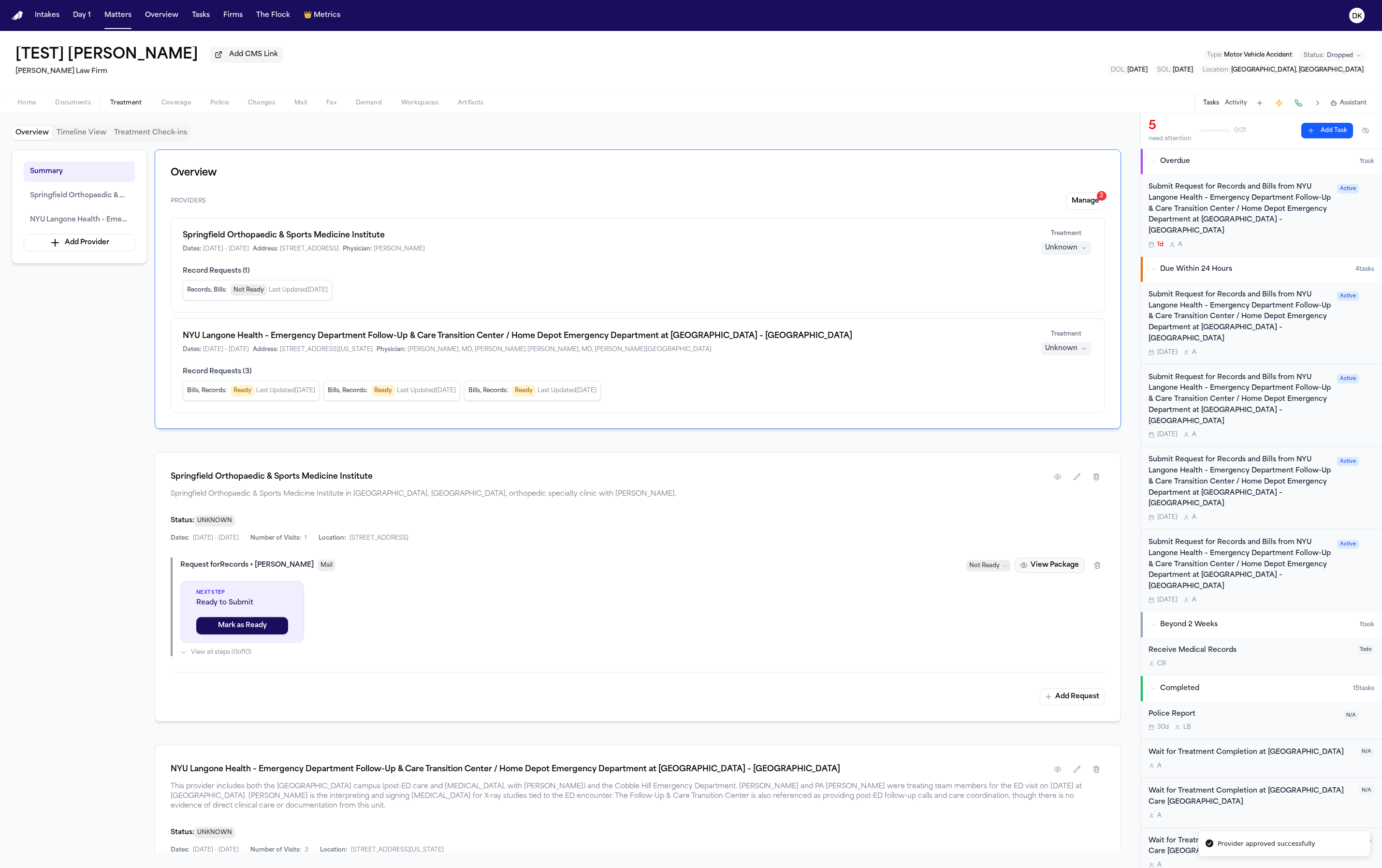
click at [1065, 568] on button "View Package" at bounding box center [1050, 565] width 70 height 16
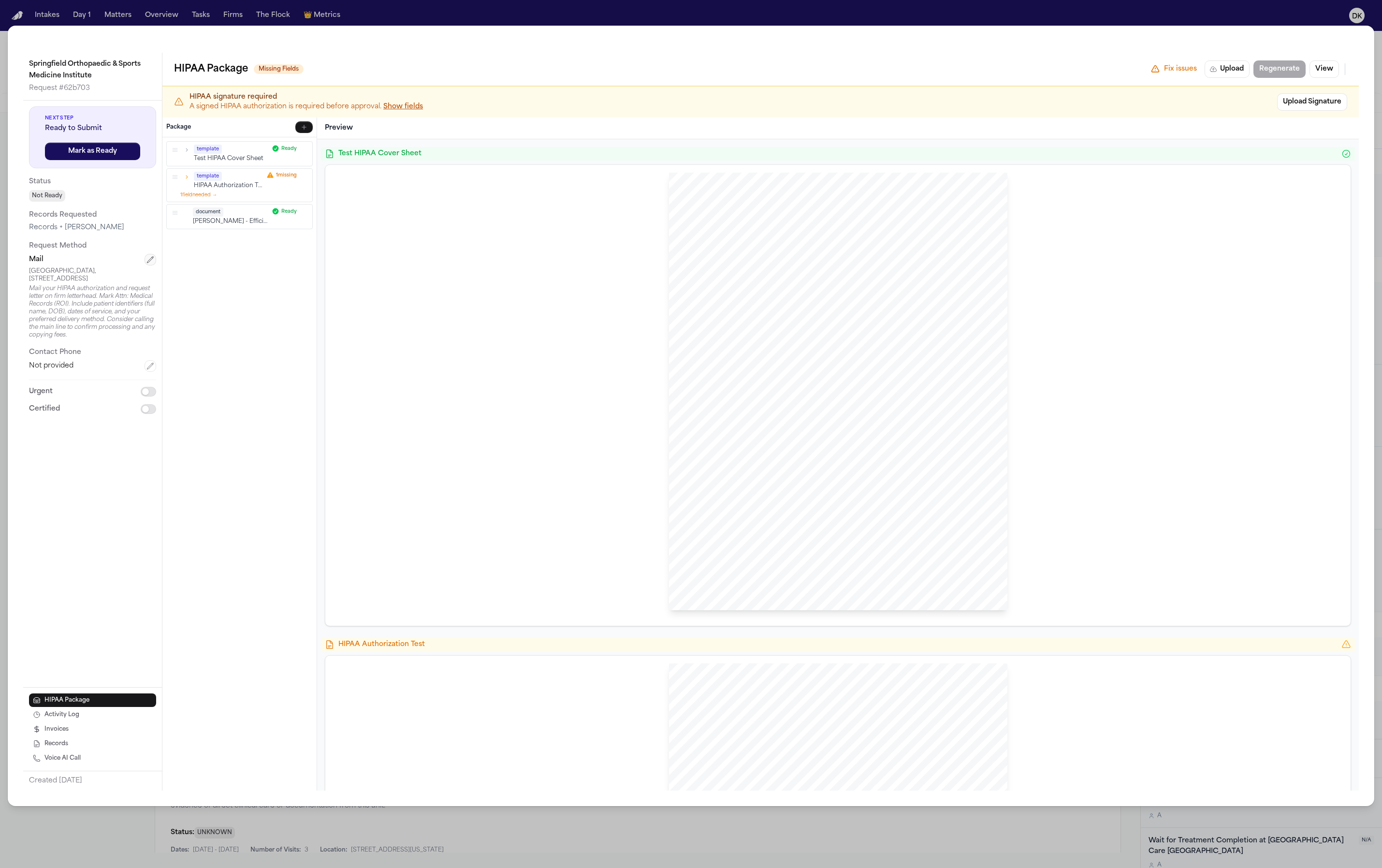
click at [152, 260] on icon "button" at bounding box center [150, 260] width 8 height 8
click at [137, 262] on html "Intakes Day 1 Matters Overview Tasks Firms The Flock 👑 Metrics DK [TEST] Dean K…" at bounding box center [691, 434] width 1382 height 868
click at [132, 255] on html "Intakes Day 1 Matters Overview Tasks Firms The Flock 👑 Metrics DK [TEST] Dean K…" at bounding box center [691, 434] width 1382 height 868
click at [135, 259] on html "Intakes Day 1 Matters Overview Tasks Firms The Flock 👑 Metrics DK [TEST] Dean K…" at bounding box center [691, 434] width 1382 height 868
drag, startPoint x: 119, startPoint y: 294, endPoint x: 123, endPoint y: 285, distance: 9.8
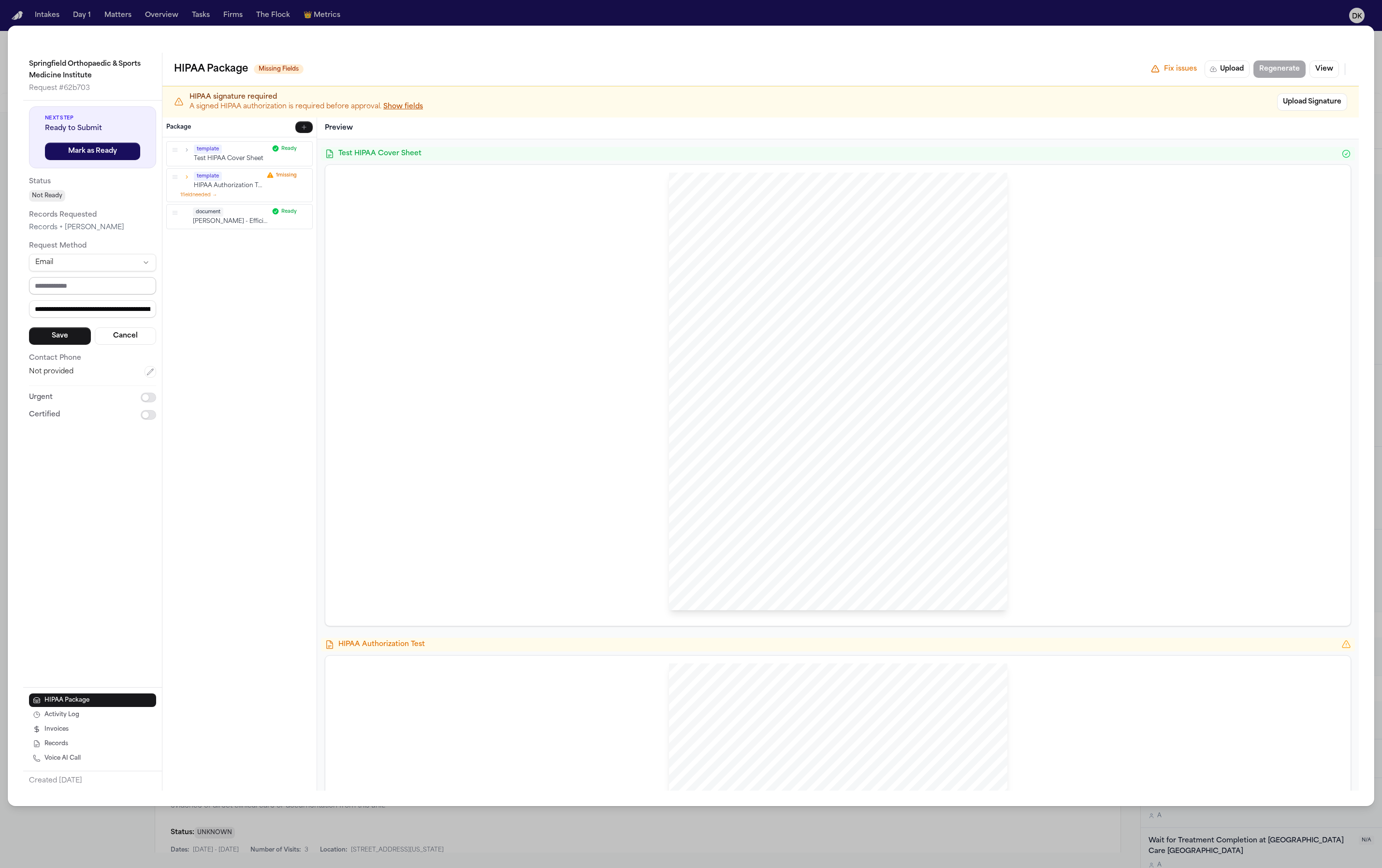
click at [123, 285] on input "email" at bounding box center [92, 285] width 127 height 17
click at [96, 266] on html "Intakes Day 1 Matters Overview Tasks Firms The Flock 👑 Metrics DK [TEST] Dean K…" at bounding box center [691, 434] width 1382 height 868
click at [109, 361] on button "Cancel" at bounding box center [126, 359] width 62 height 17
click at [1153, 45] on div "Springfield Orthopaedic & Sports Medicine Institute Request # 62b703 Next Step …" at bounding box center [691, 416] width 1367 height 780
click at [1140, 28] on div "Springfield Orthopaedic & Sports Medicine Institute Request # 62b703 Next Step …" at bounding box center [691, 416] width 1367 height 780
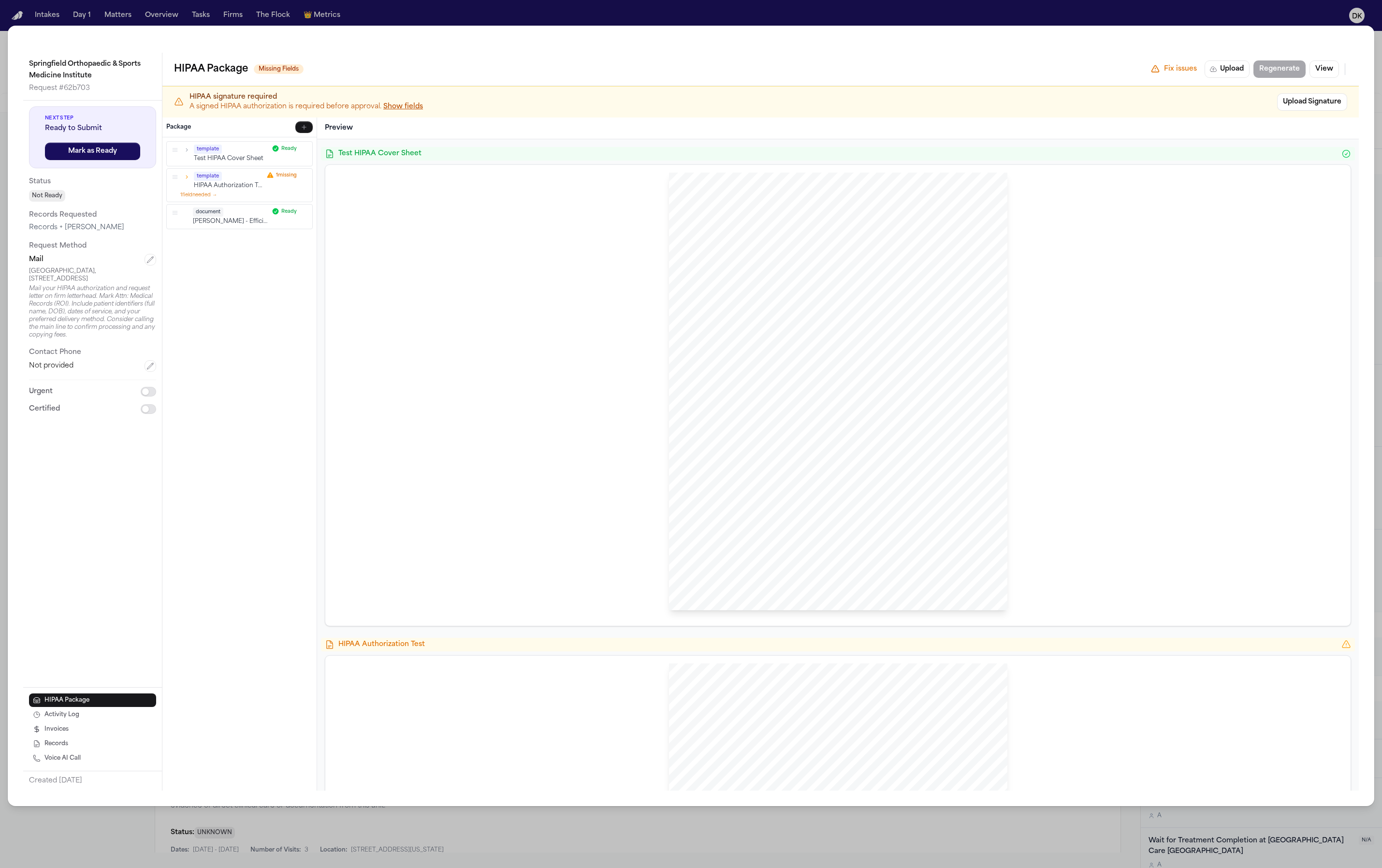
click at [1113, 22] on div "Springfield Orthopaedic & Sports Medicine Institute Request # 62b703 Next Step …" at bounding box center [691, 434] width 1382 height 868
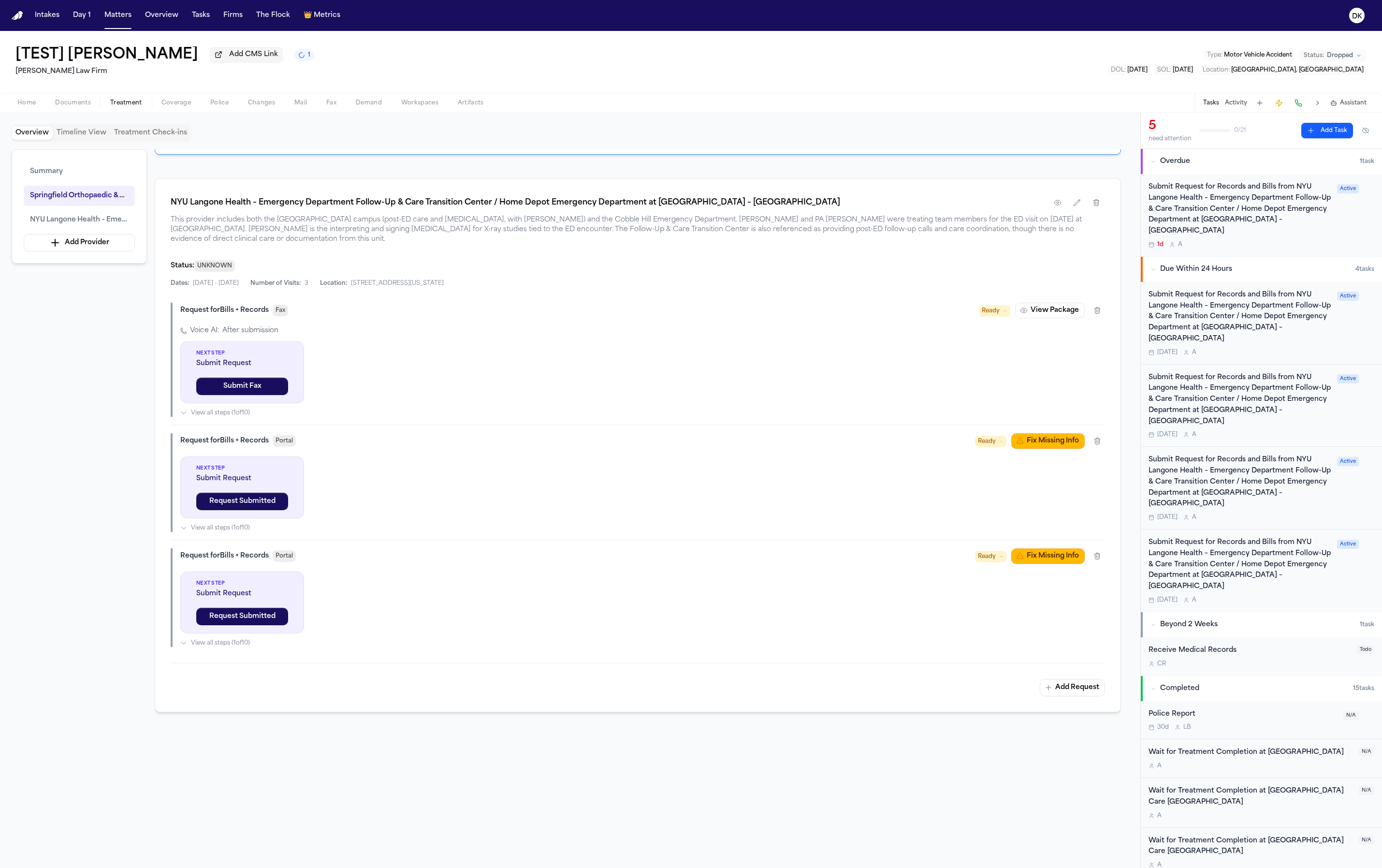
scroll to position [448, 0]
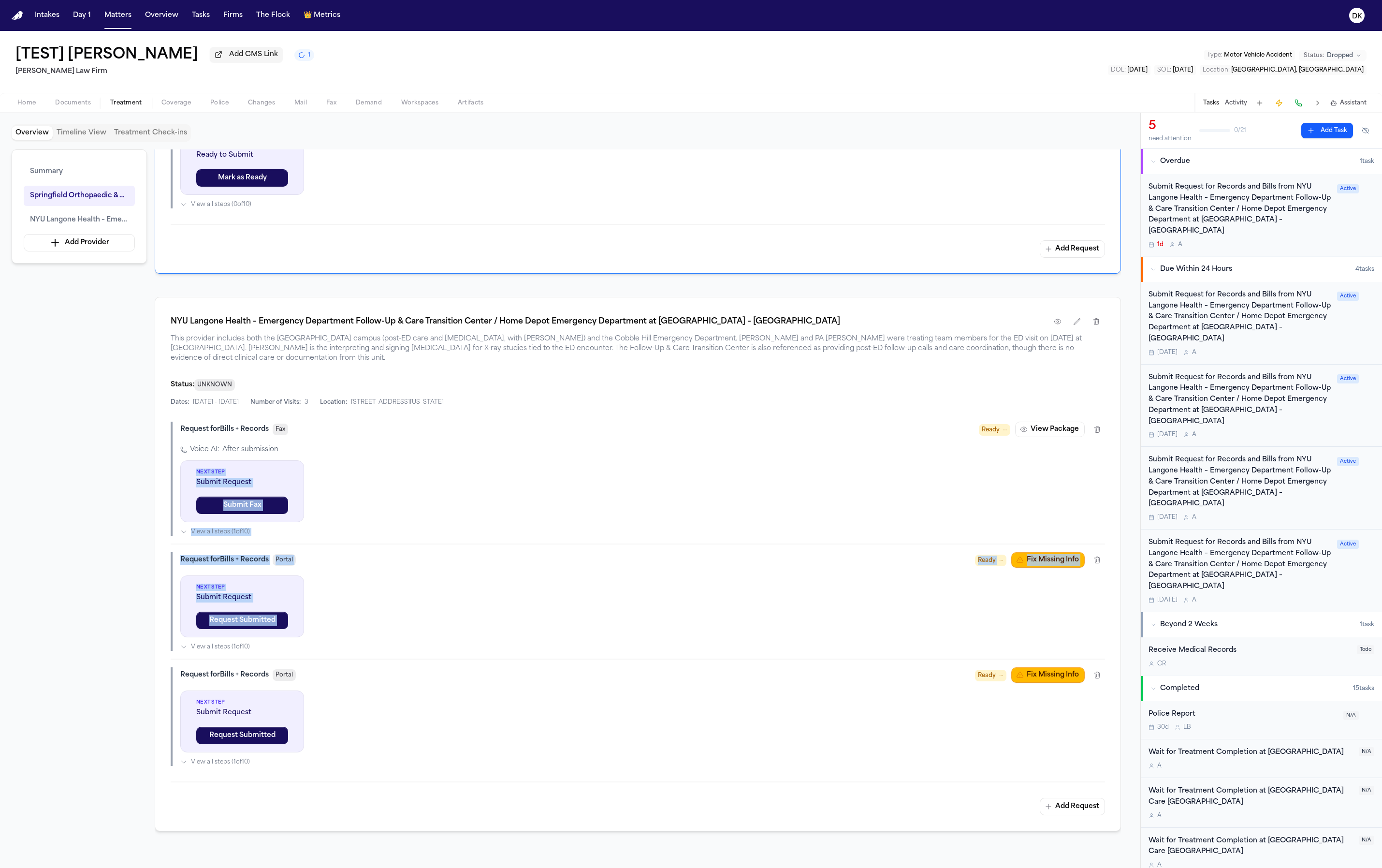
drag, startPoint x: 445, startPoint y: 556, endPoint x: 439, endPoint y: 452, distance: 104.2
click at [439, 452] on div "Request for Bills + Records Fax Ready View Package Voice AI: After submission N…" at bounding box center [638, 593] width 935 height 344
click at [570, 632] on div "Next Step Submit Request Request Submitted View all steps ( 1 of 10 )" at bounding box center [643, 613] width 925 height 76
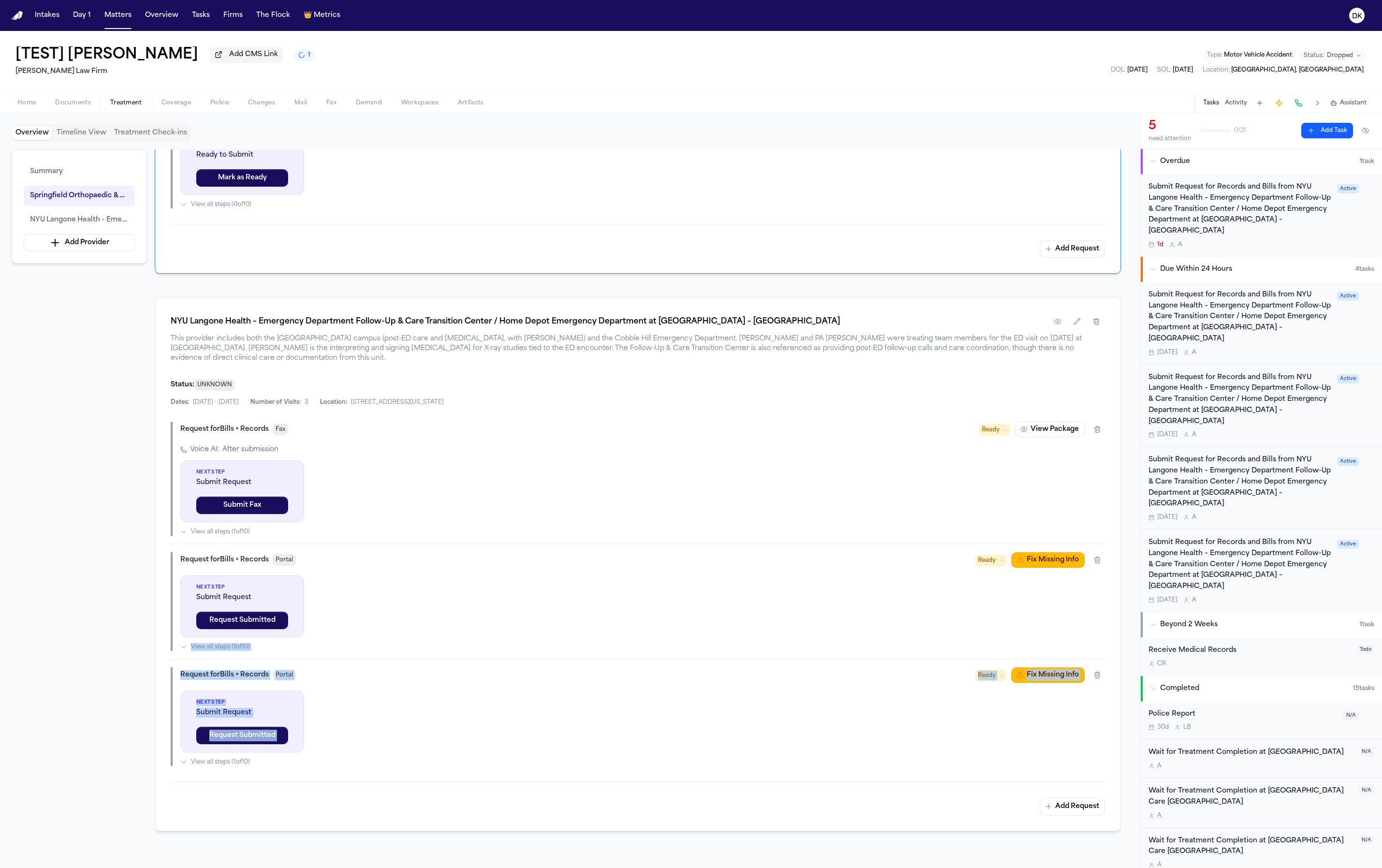
drag, startPoint x: 371, startPoint y: 728, endPoint x: 357, endPoint y: 629, distance: 100.0
click at [357, 629] on div "Request for Bills + Records Fax Ready View Package Voice AI: After submission N…" at bounding box center [638, 593] width 935 height 344
click at [444, 708] on div "Next Step Submit Request Request Submitted View all steps ( 1 of 10 )" at bounding box center [643, 728] width 925 height 76
drag, startPoint x: 461, startPoint y: 739, endPoint x: 300, endPoint y: 669, distance: 175.6
click at [300, 669] on div "Request for Bills + Records Portal Ready Fix Missing Info Next Step Submit Requ…" at bounding box center [638, 716] width 935 height 99
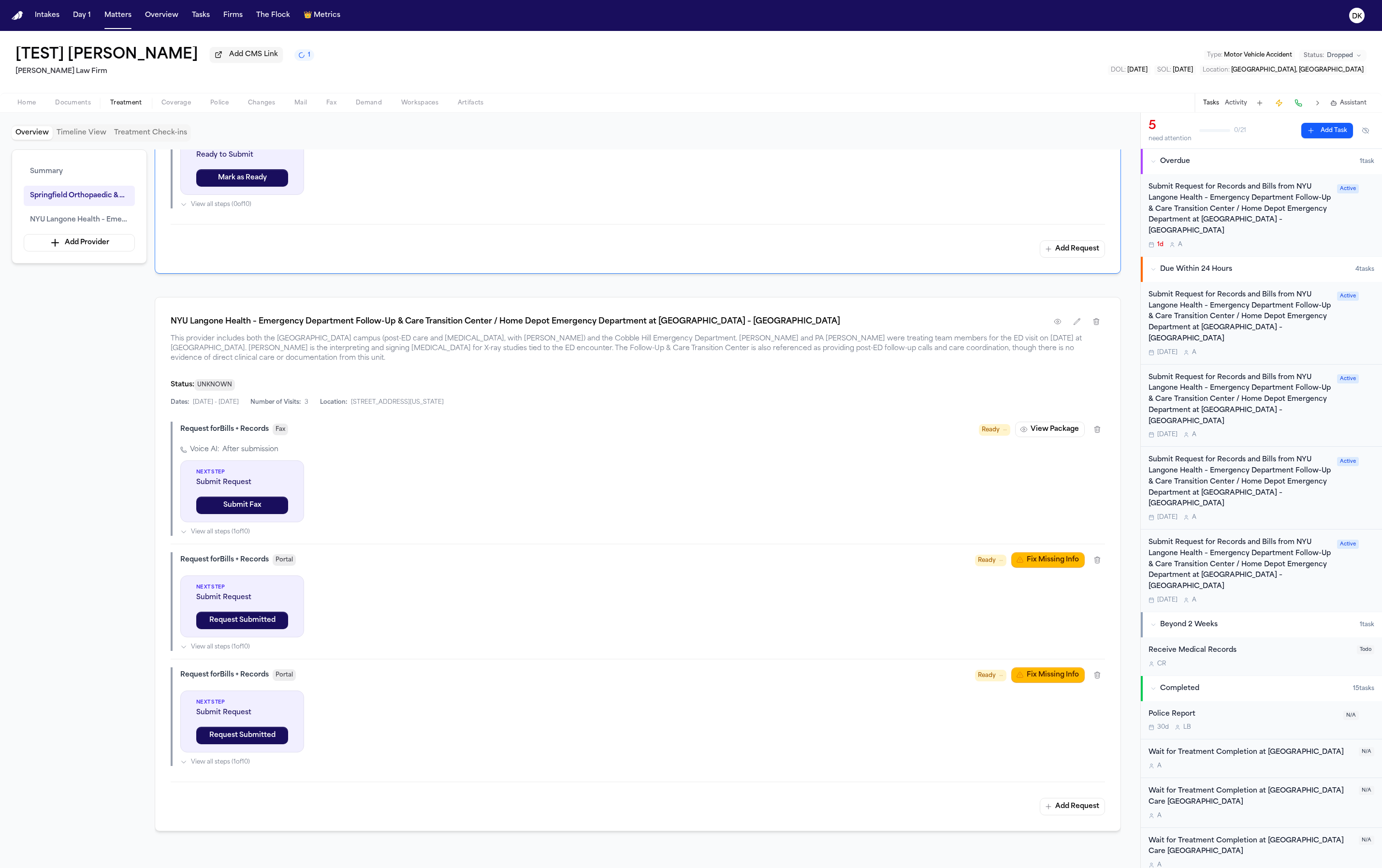
drag, startPoint x: 437, startPoint y: 721, endPoint x: 416, endPoint y: 726, distance: 21.6
click at [438, 721] on div "Next Step Submit Request Request Submitted View all steps ( 1 of 10 )" at bounding box center [643, 728] width 925 height 76
click at [223, 708] on span "Submit Request" at bounding box center [242, 712] width 92 height 9
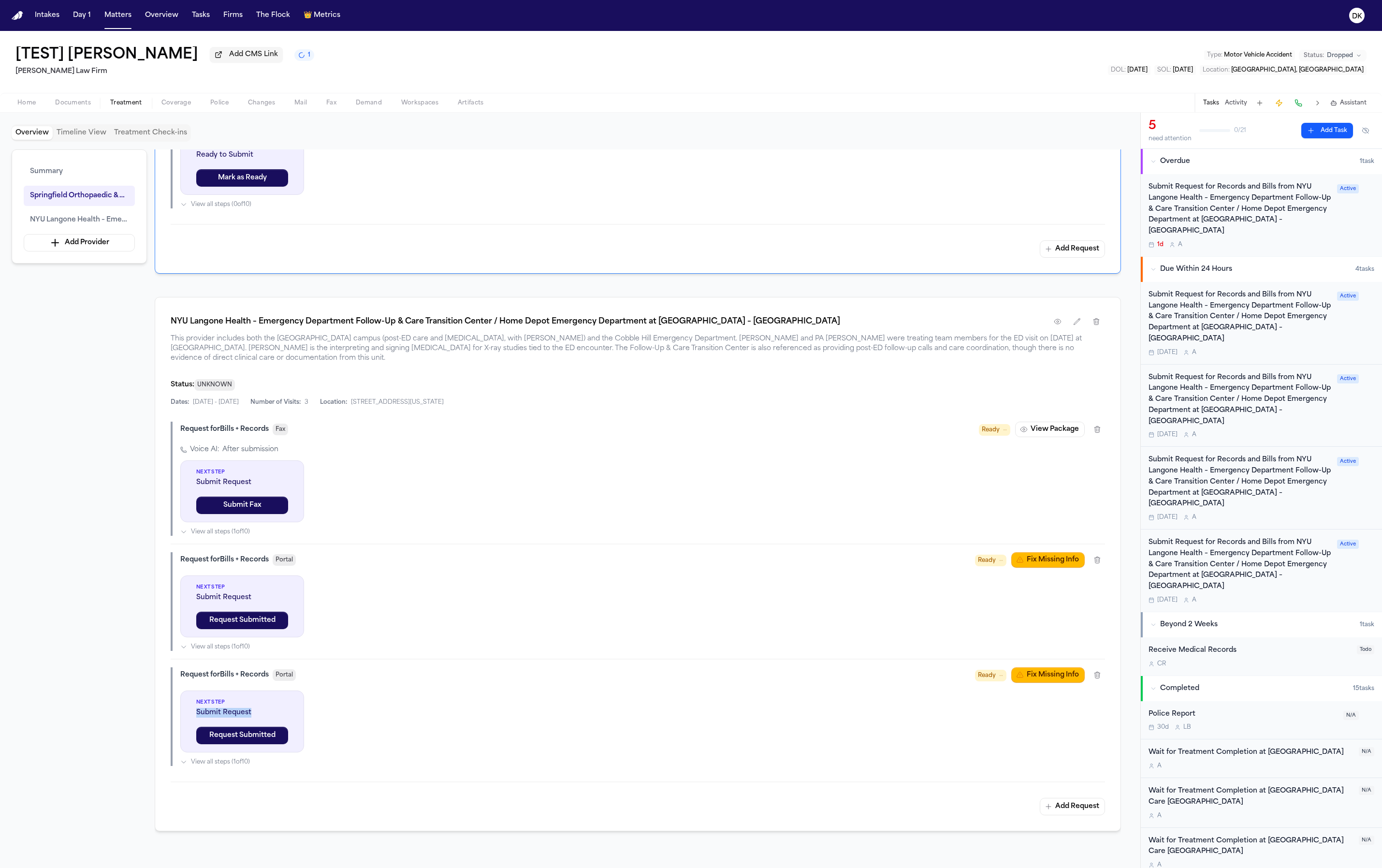
click at [223, 708] on span "Submit Request" at bounding box center [242, 712] width 92 height 9
click at [398, 712] on div "Next Step Submit Request Request Submitted View all steps ( 1 of 10 )" at bounding box center [643, 728] width 925 height 76
click at [223, 670] on div "Request for Bills + Records" at bounding box center [224, 675] width 88 height 9
click at [224, 670] on div "Request for Bills + Records" at bounding box center [224, 675] width 88 height 9
click at [226, 670] on div "Request for Bills + Records" at bounding box center [224, 675] width 88 height 9
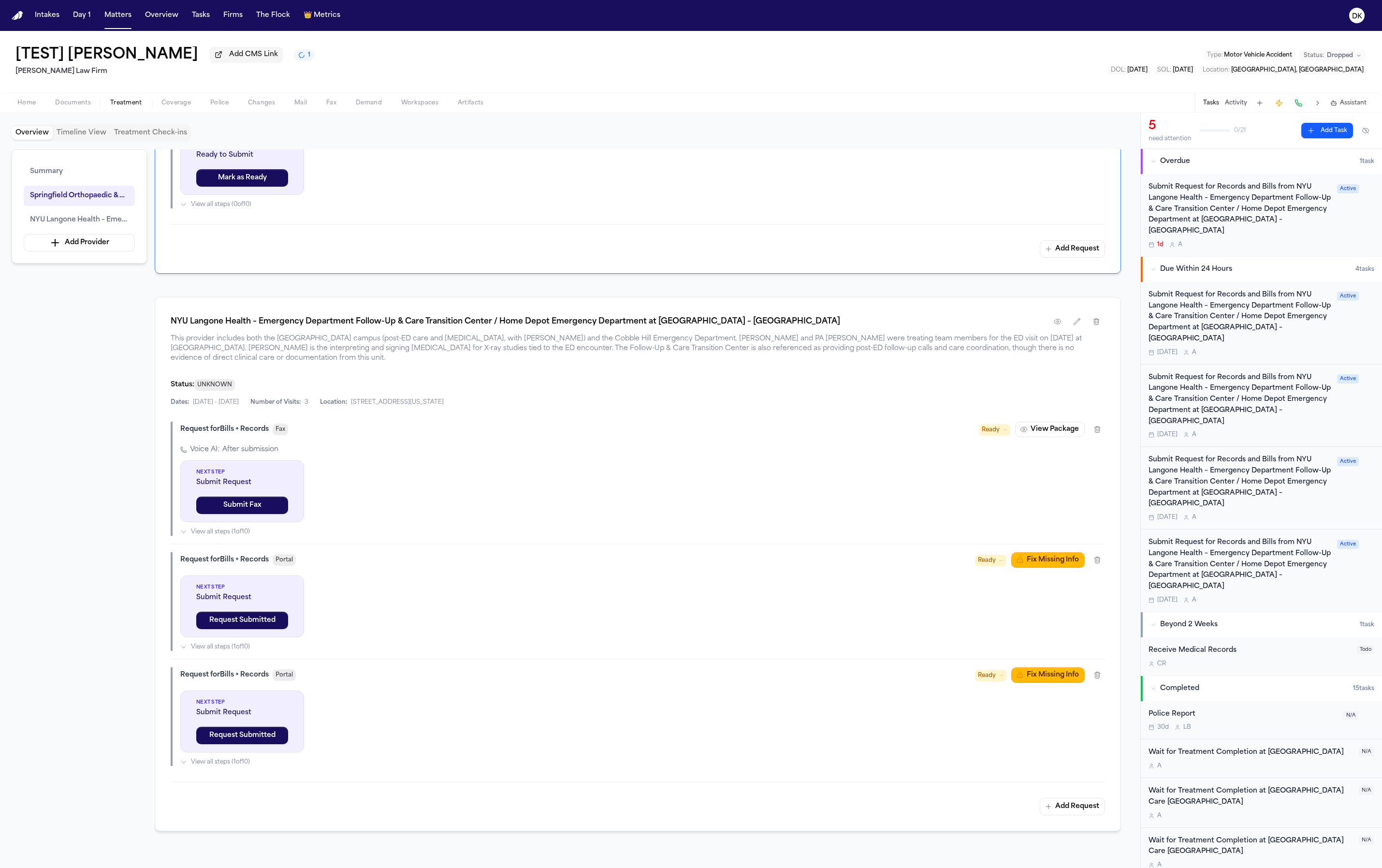
click at [641, 708] on div "Next Step Submit Request Request Submitted View all steps ( 1 of 10 )" at bounding box center [643, 728] width 925 height 76
click at [244, 690] on div "Next Step Submit Request Request Submitted" at bounding box center [242, 721] width 124 height 62
click at [253, 708] on span "Submit Request" at bounding box center [242, 712] width 92 height 9
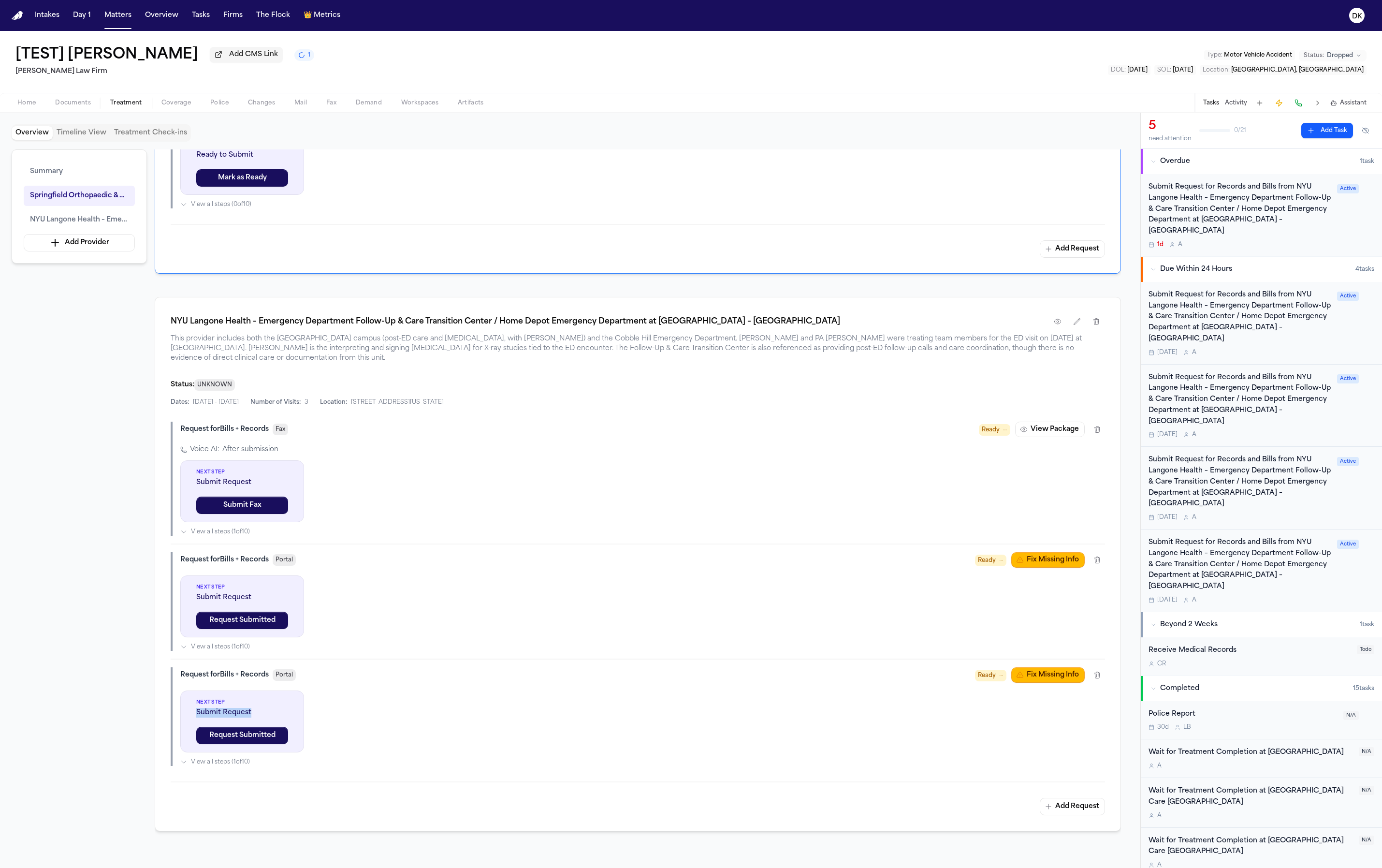
click at [253, 708] on span "Submit Request" at bounding box center [242, 712] width 92 height 9
click at [242, 675] on div "Request for Bills + Records Portal Ready Fix Missing Info" at bounding box center [643, 675] width 925 height 16
click at [244, 670] on div "Request for Bills + Records" at bounding box center [224, 675] width 88 height 9
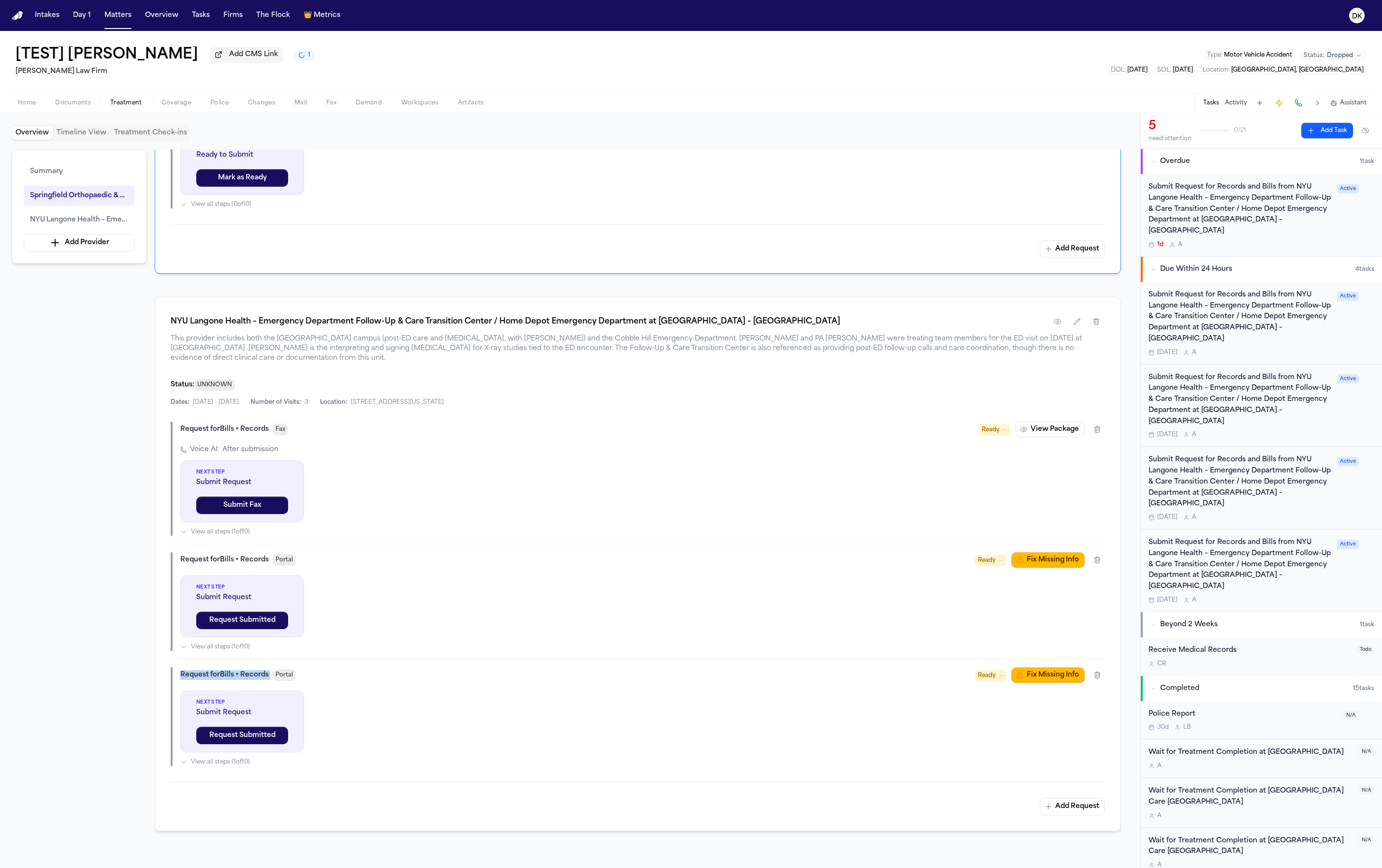
click at [244, 758] on span "View all steps ( 1 of 10 )" at bounding box center [221, 762] width 59 height 8
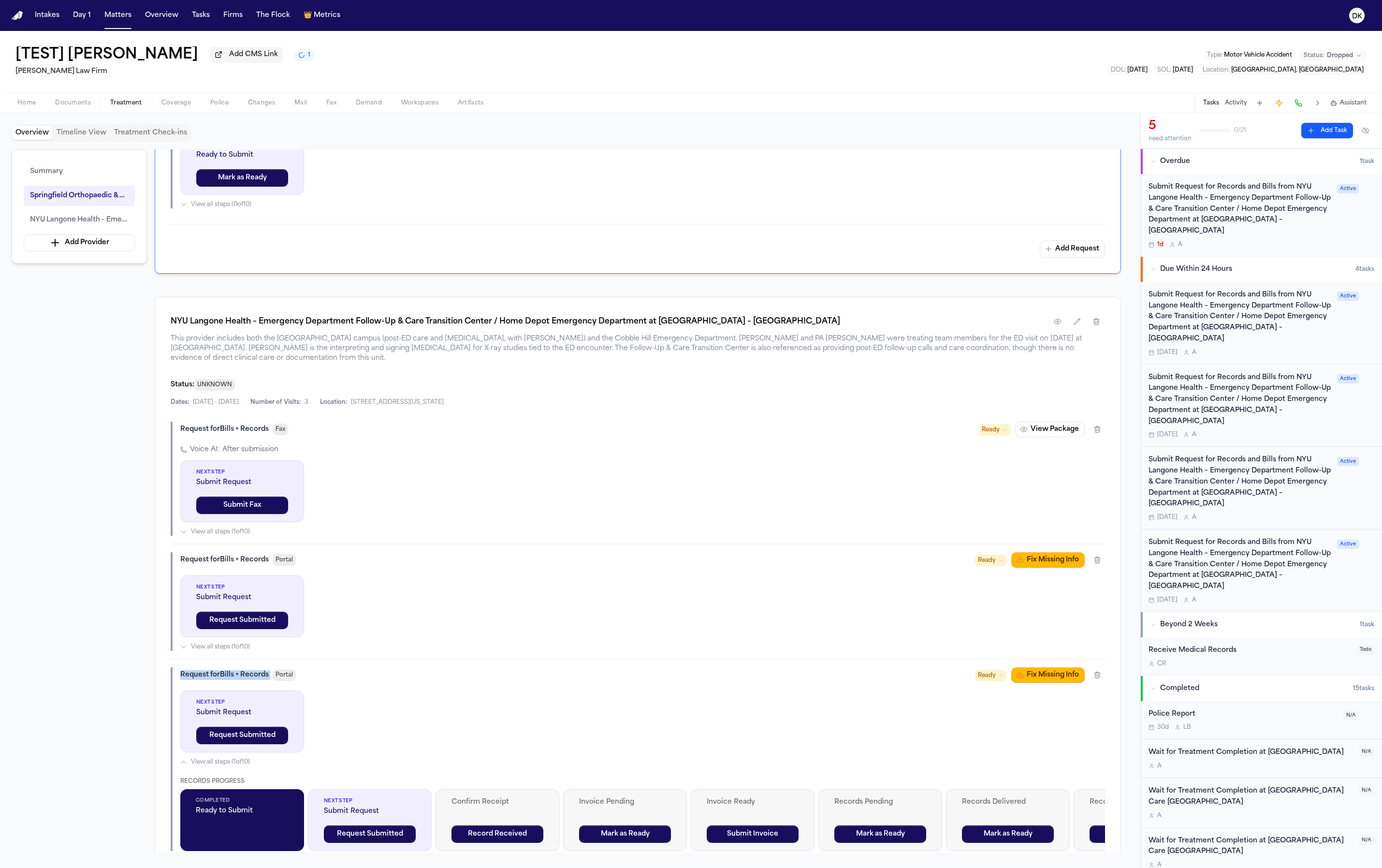
click at [246, 758] on span "View all steps ( 1 of 10 )" at bounding box center [221, 762] width 59 height 8
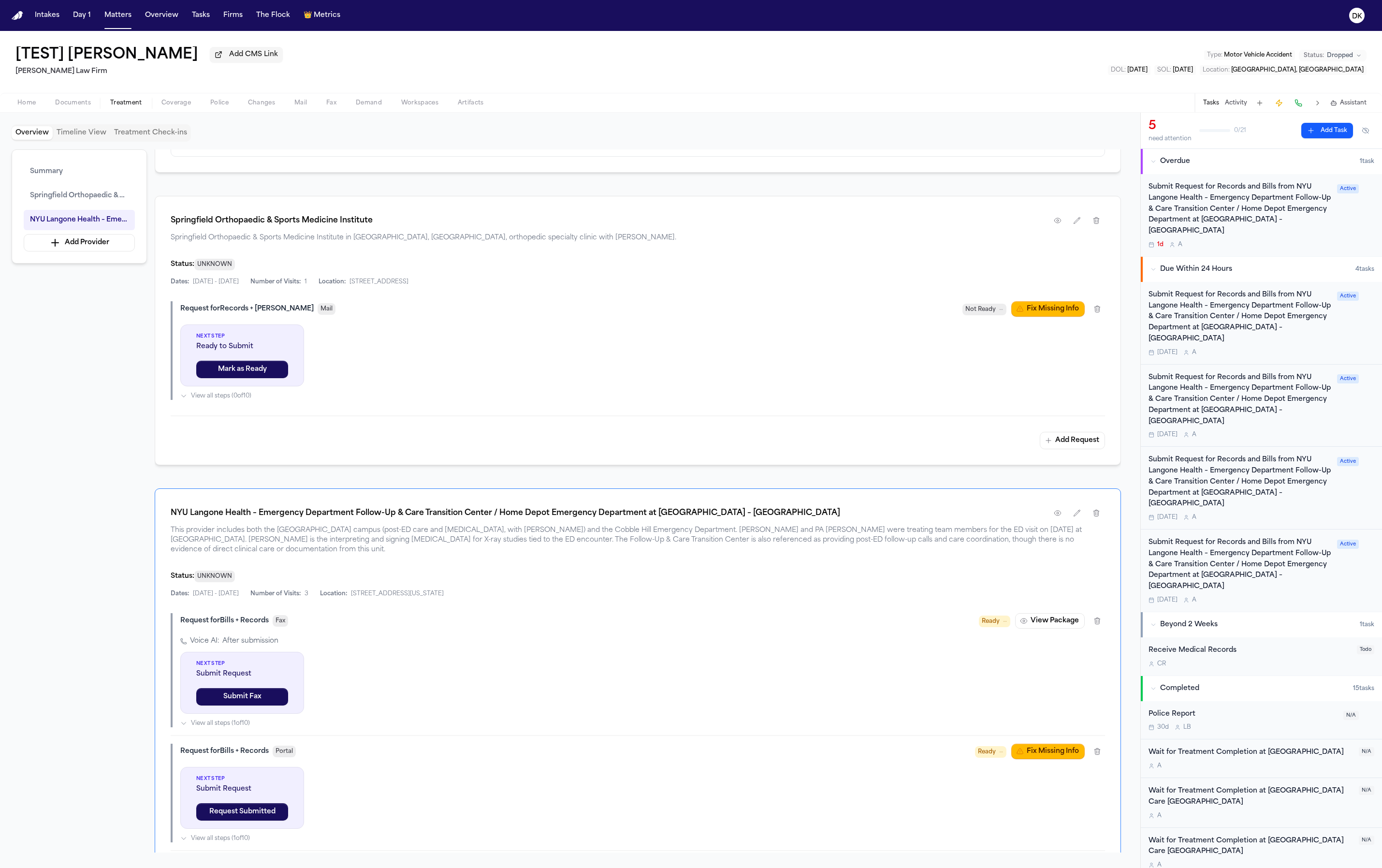
scroll to position [206, 0]
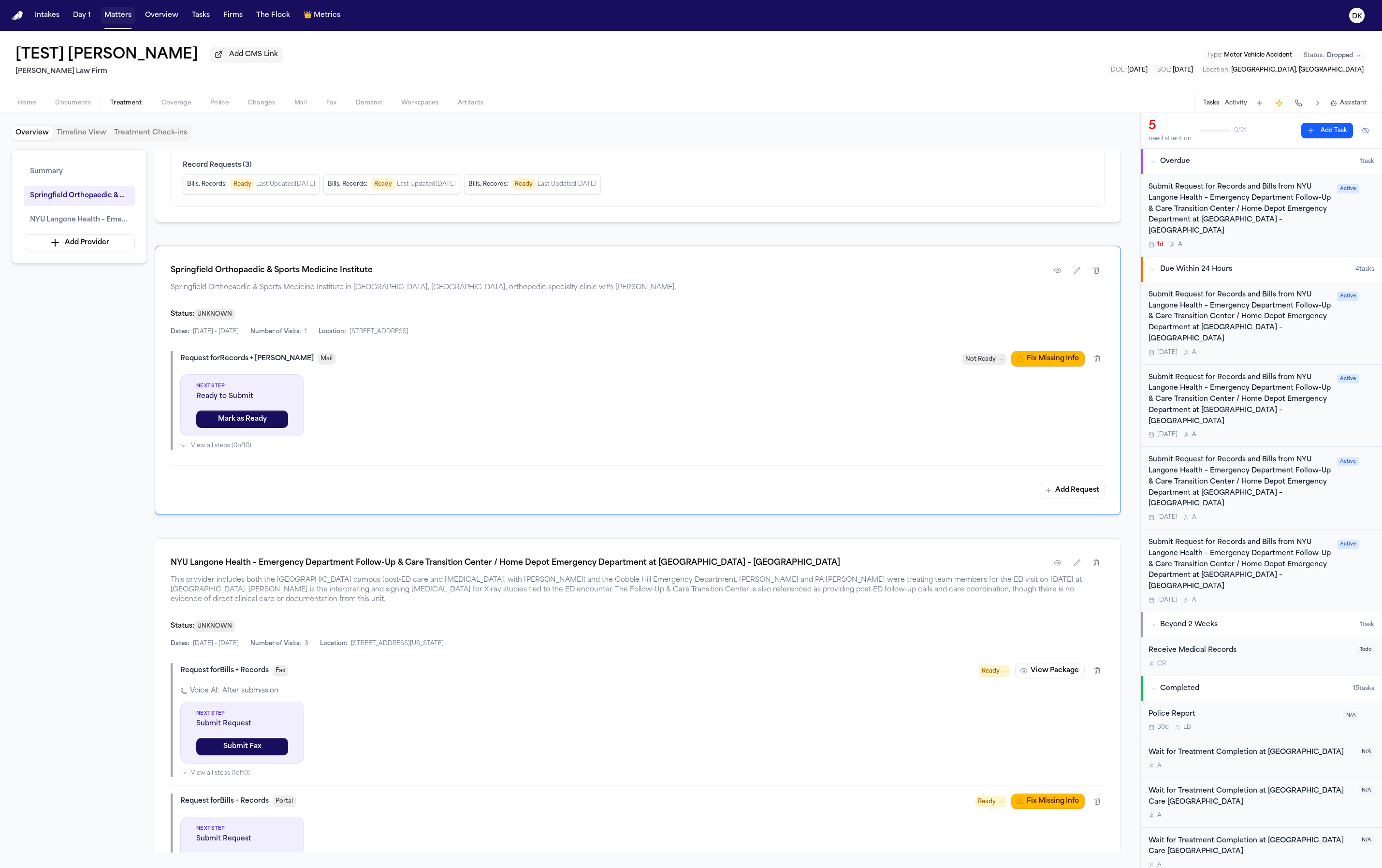
click at [122, 12] on button "Matters" at bounding box center [118, 15] width 35 height 17
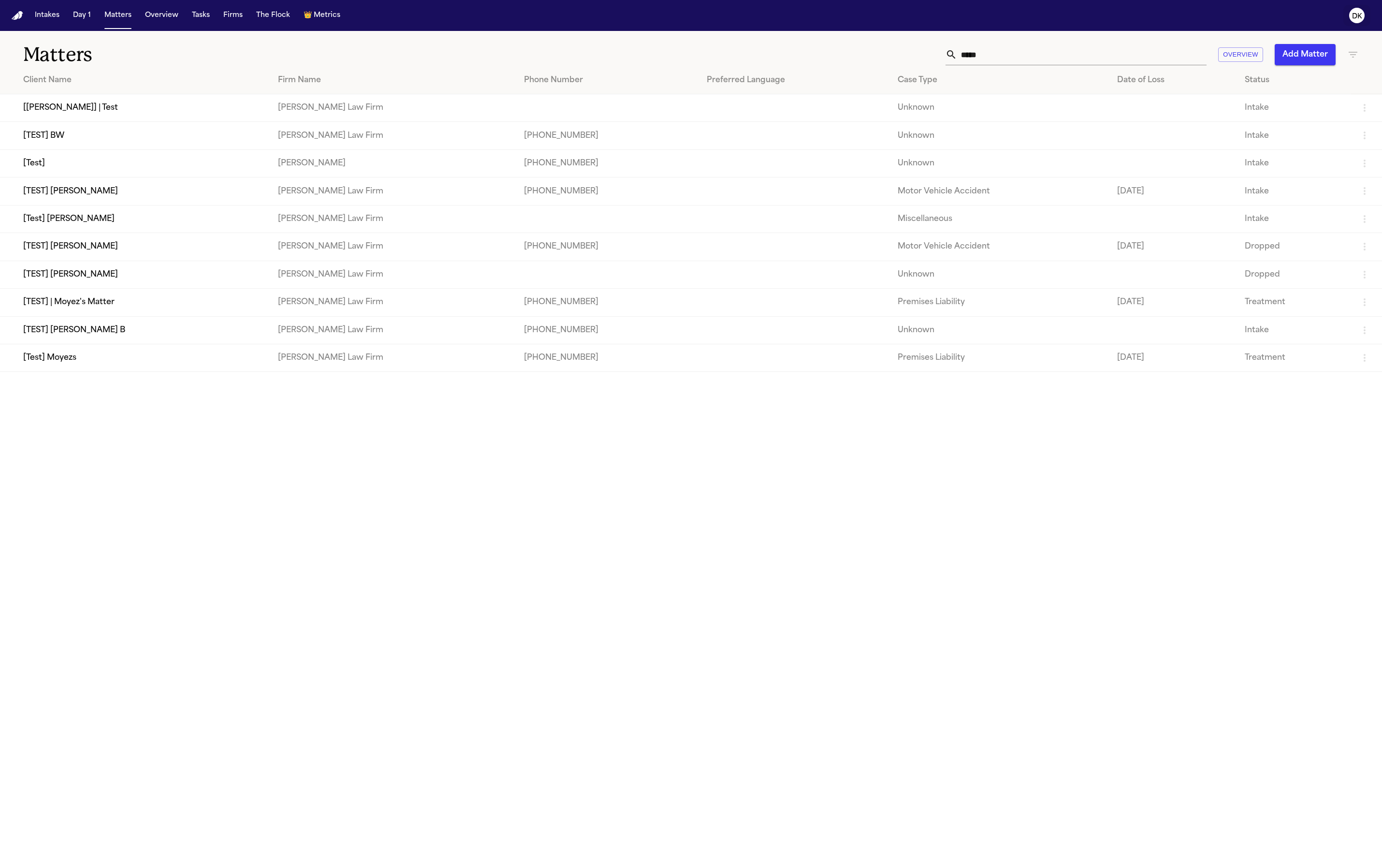
click at [1353, 25] on button "DK" at bounding box center [1357, 16] width 27 height 22
click at [1194, 459] on div "Intakes Day 1 Matters Overview Tasks Firms The Flock 👑 Metrics DK Matters *****…" at bounding box center [691, 434] width 1382 height 868
click at [230, 20] on button "Firms" at bounding box center [233, 15] width 27 height 17
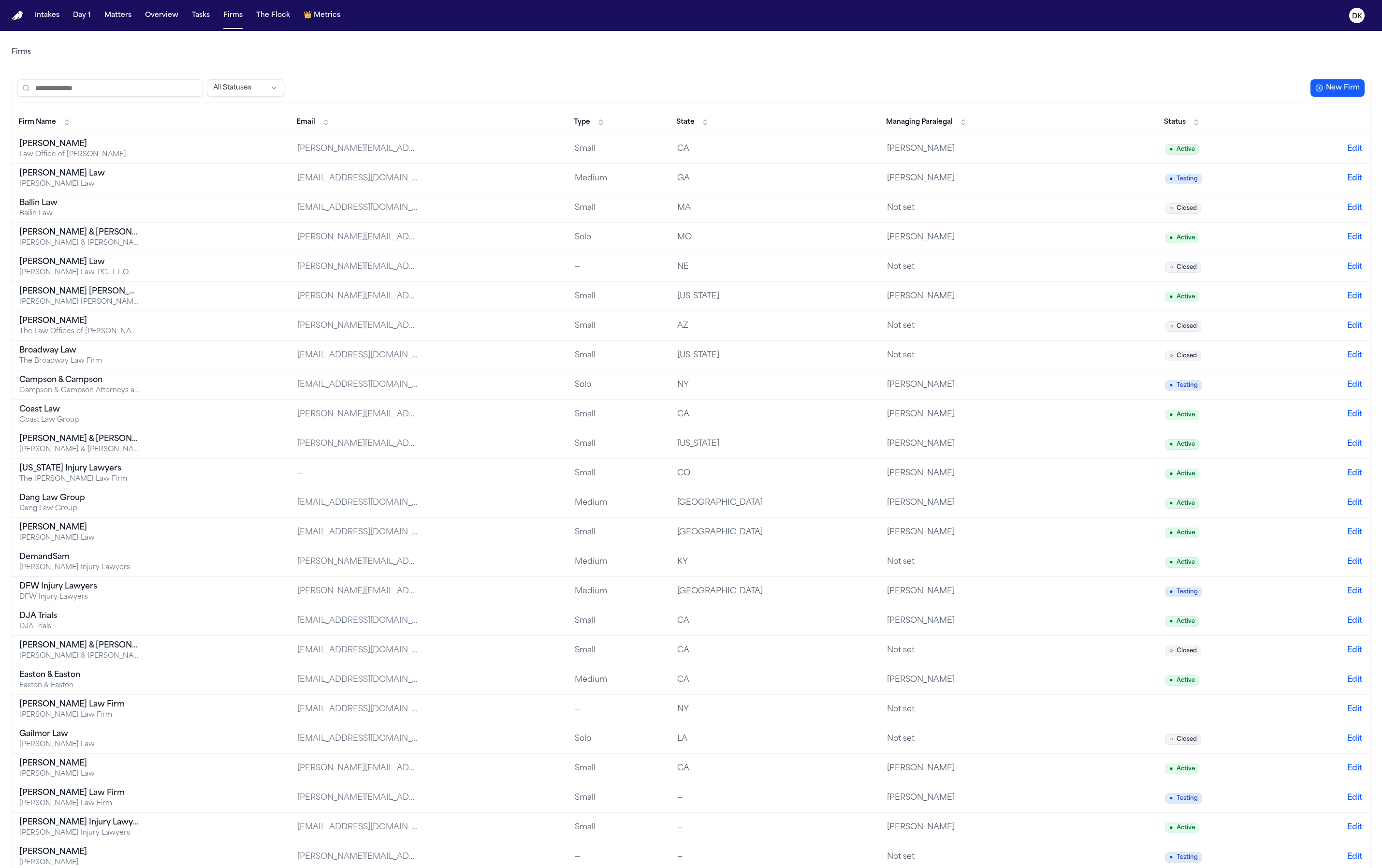
click at [113, 98] on div "All Statuses New Firm" at bounding box center [691, 88] width 1359 height 29
click at [119, 89] on input "search" at bounding box center [110, 88] width 186 height 17
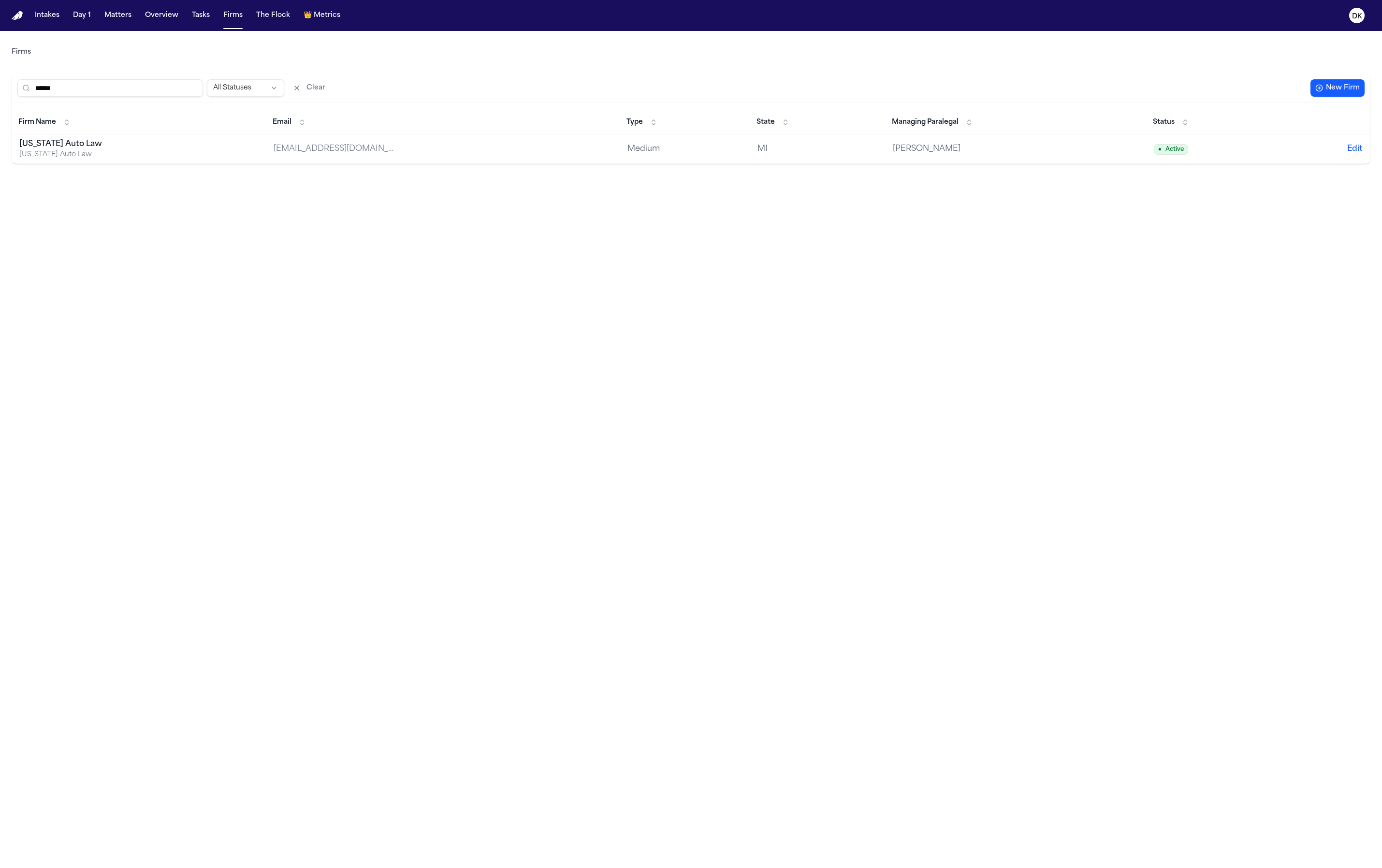
click at [162, 144] on td "Michigan Auto Law Michigan Auto Law" at bounding box center [139, 149] width 255 height 29
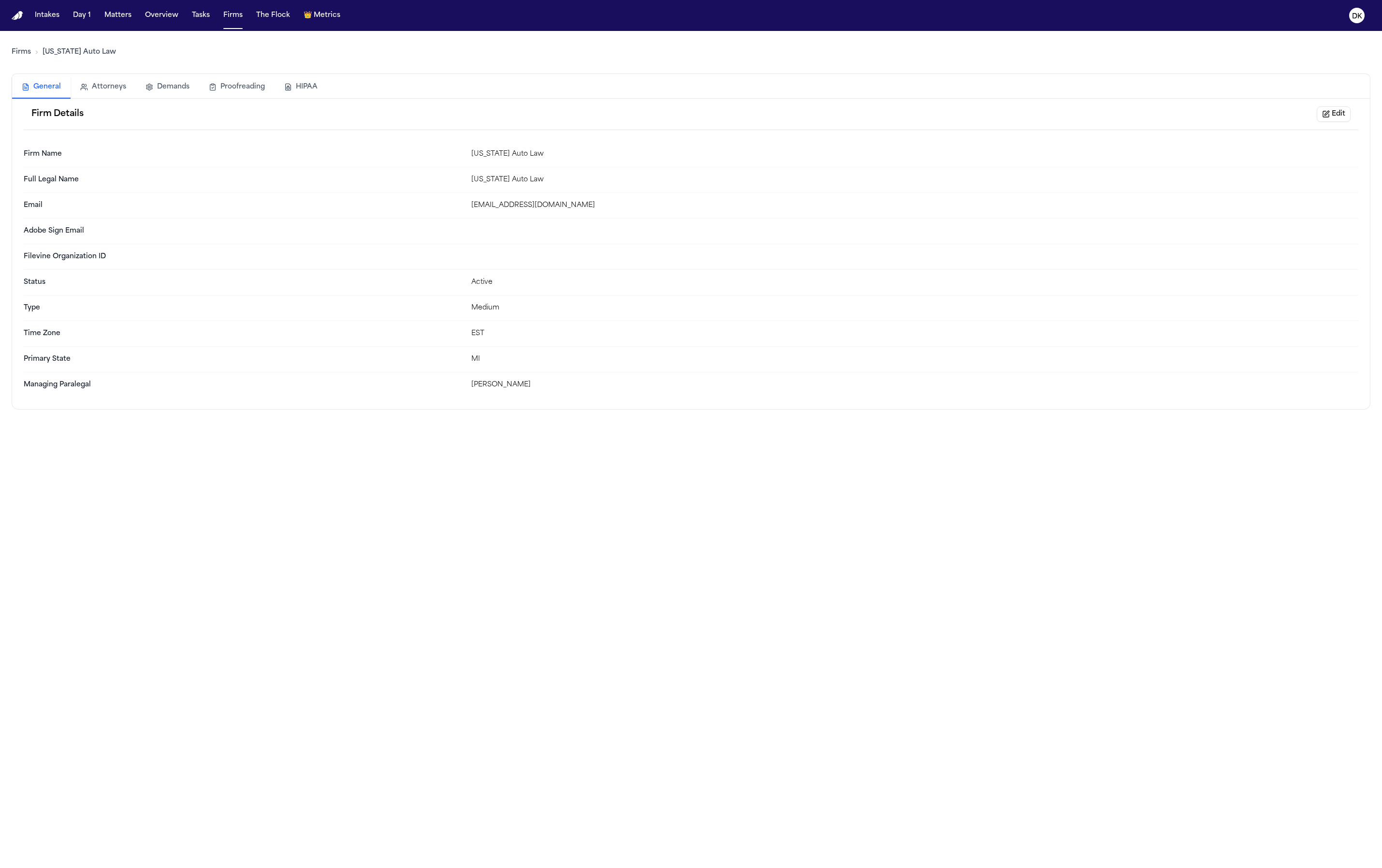
click at [104, 89] on button "Attorneys" at bounding box center [103, 87] width 65 height 22
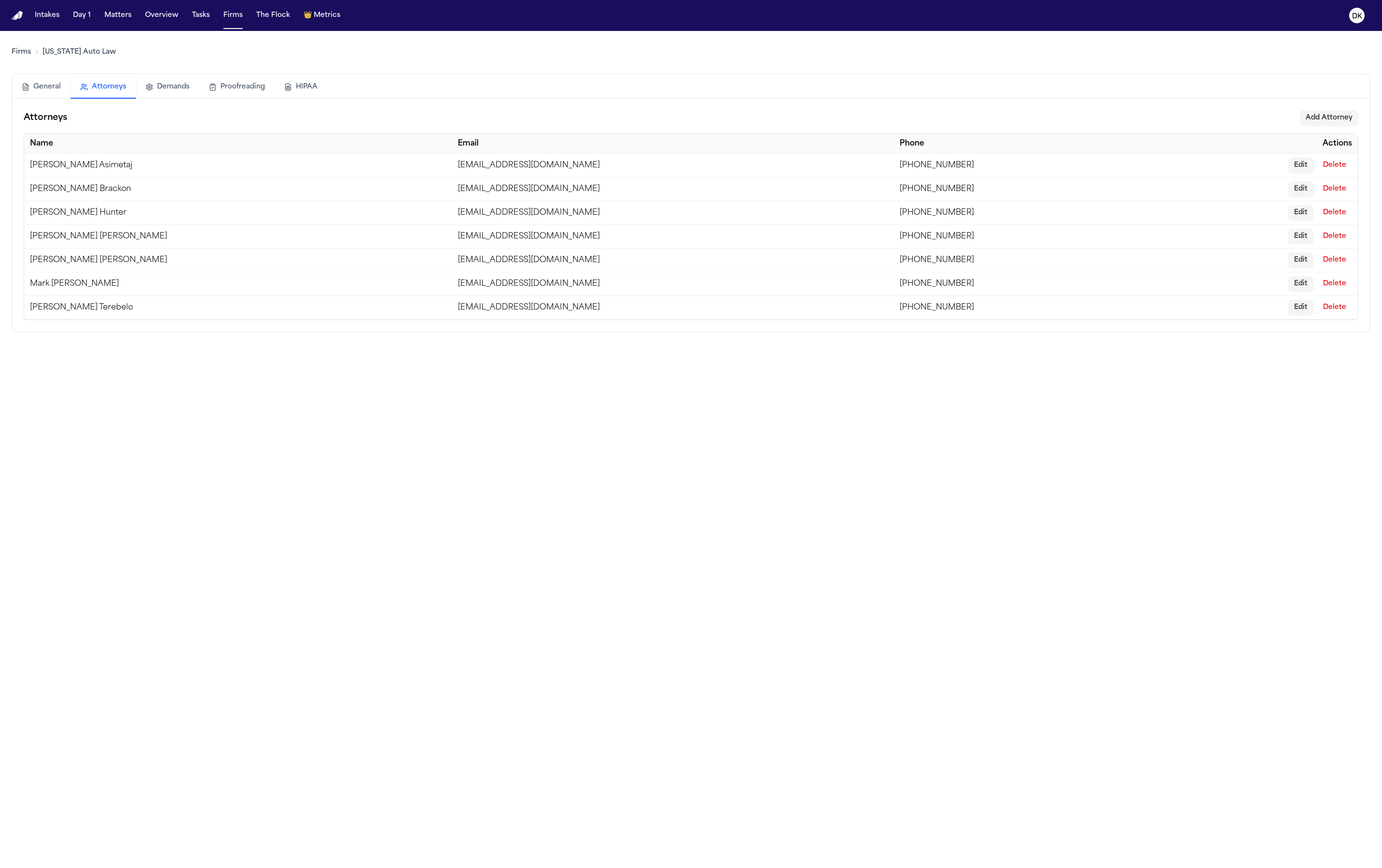
click at [309, 76] on button "HIPAA" at bounding box center [301, 87] width 52 height 22
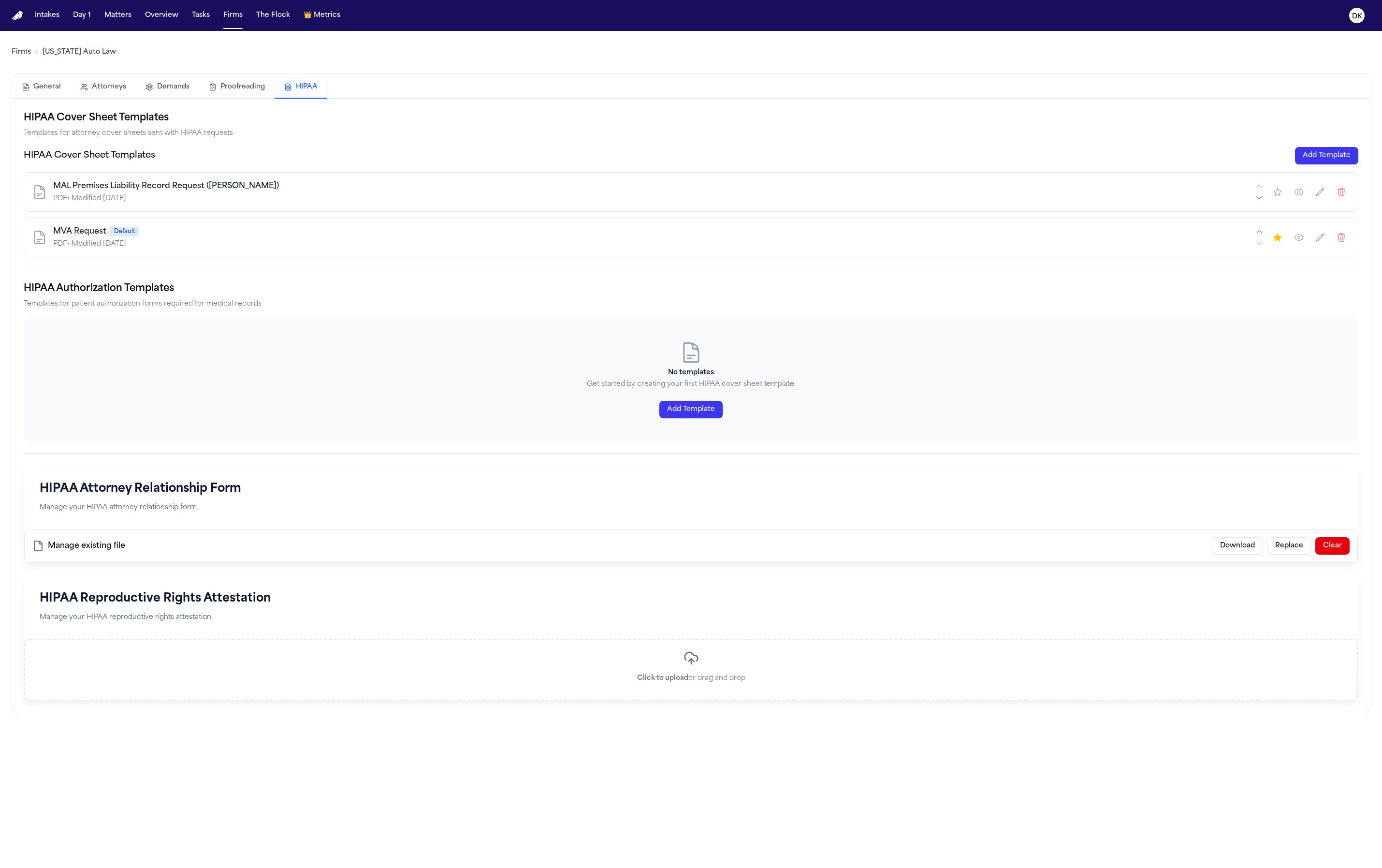
click at [1309, 154] on button "Add Template" at bounding box center [1327, 155] width 63 height 17
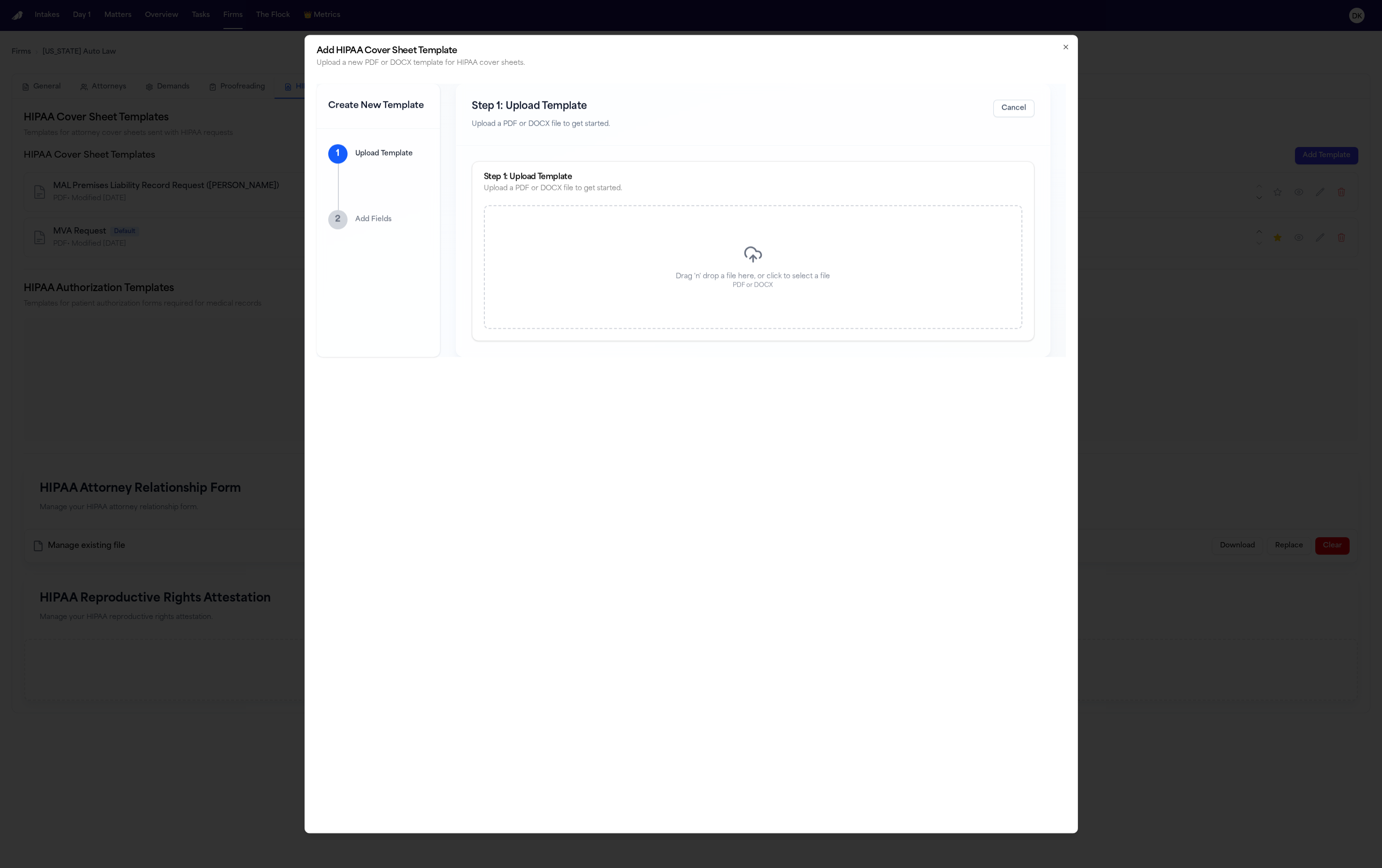
click at [677, 250] on div "Drag 'n' drop a file here, or click to select a file PDF or DOCX" at bounding box center [753, 268] width 539 height 124
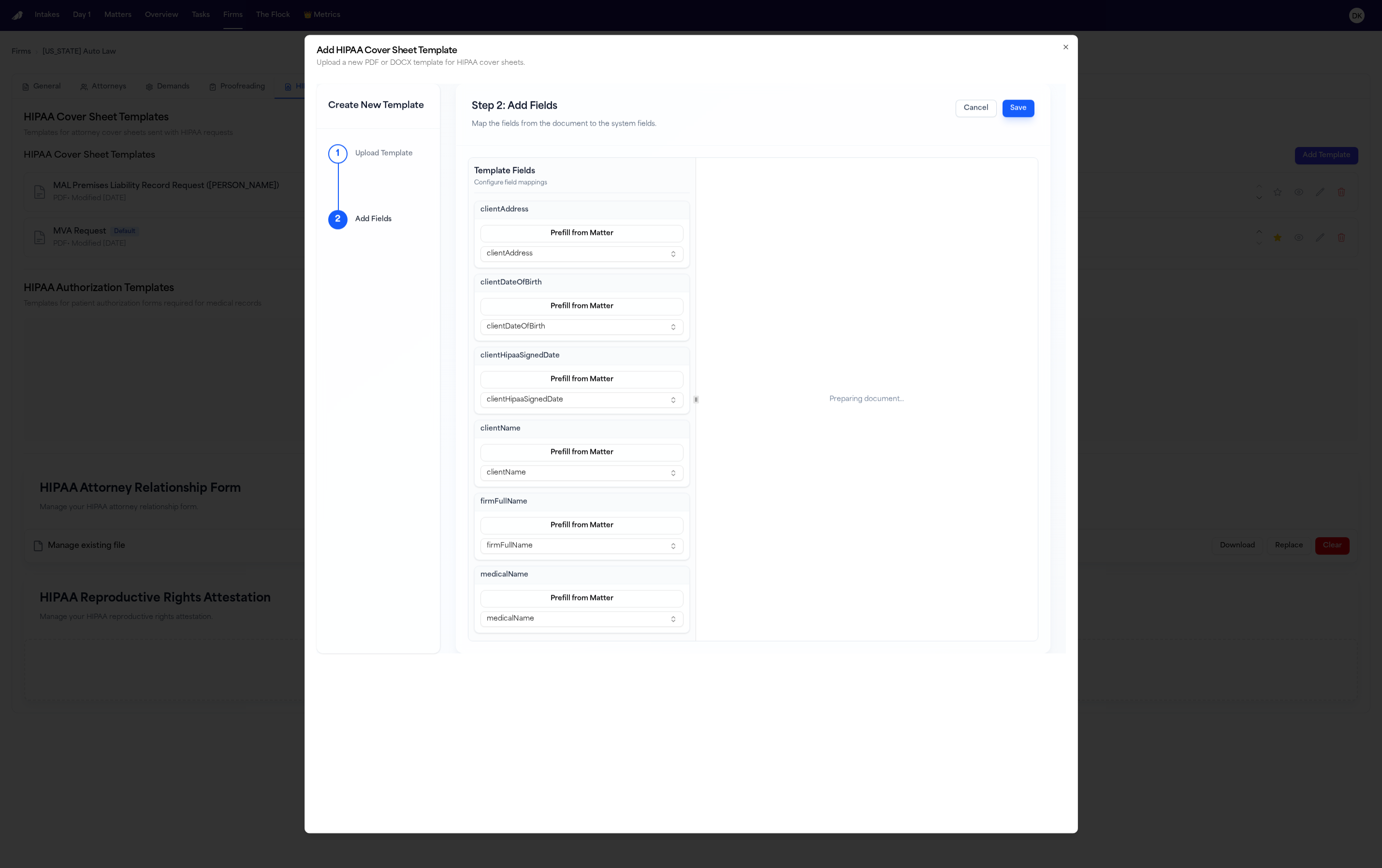
click at [1019, 111] on button "Save" at bounding box center [1018, 109] width 32 height 17
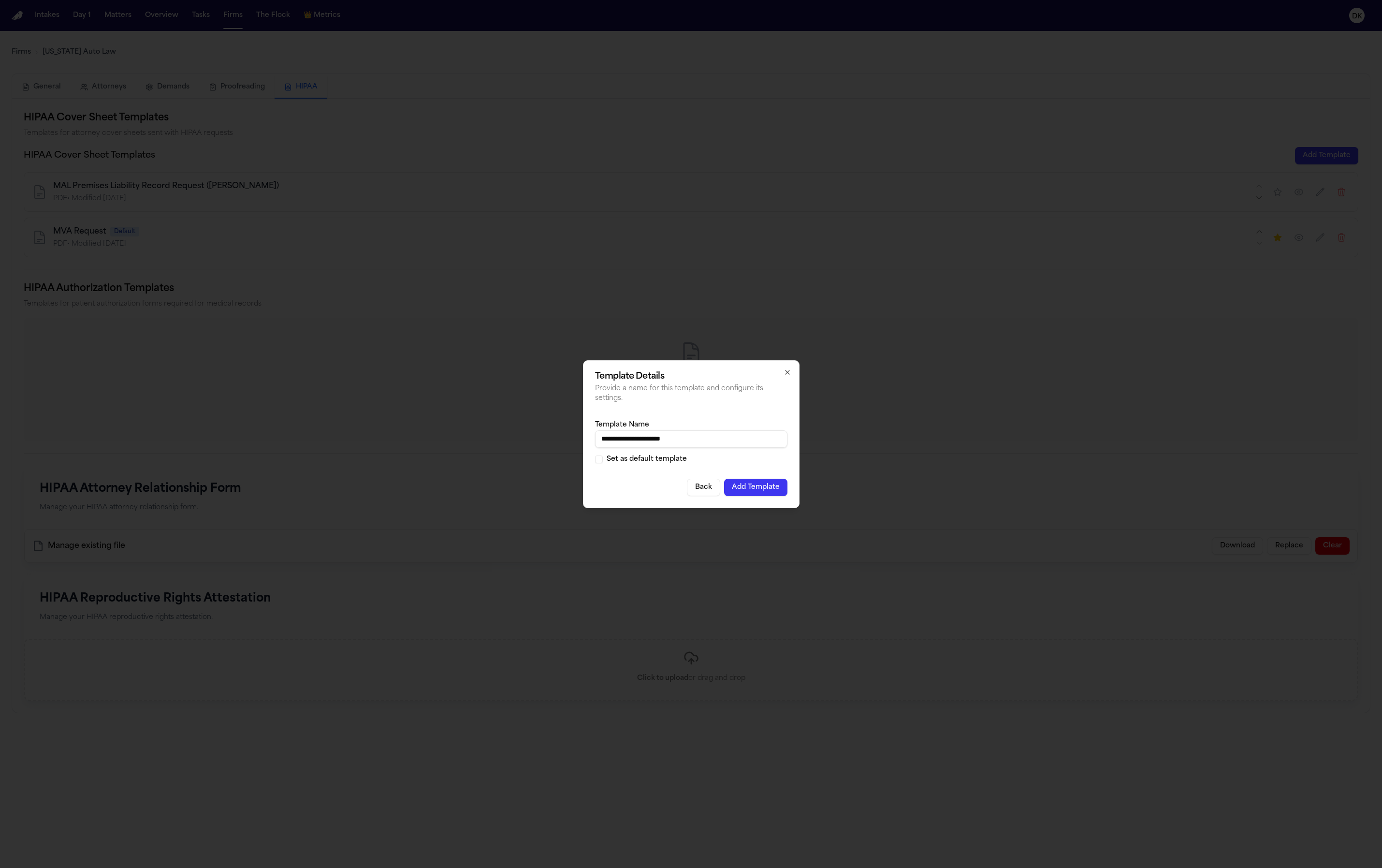
click at [706, 490] on button "Back" at bounding box center [703, 488] width 33 height 17
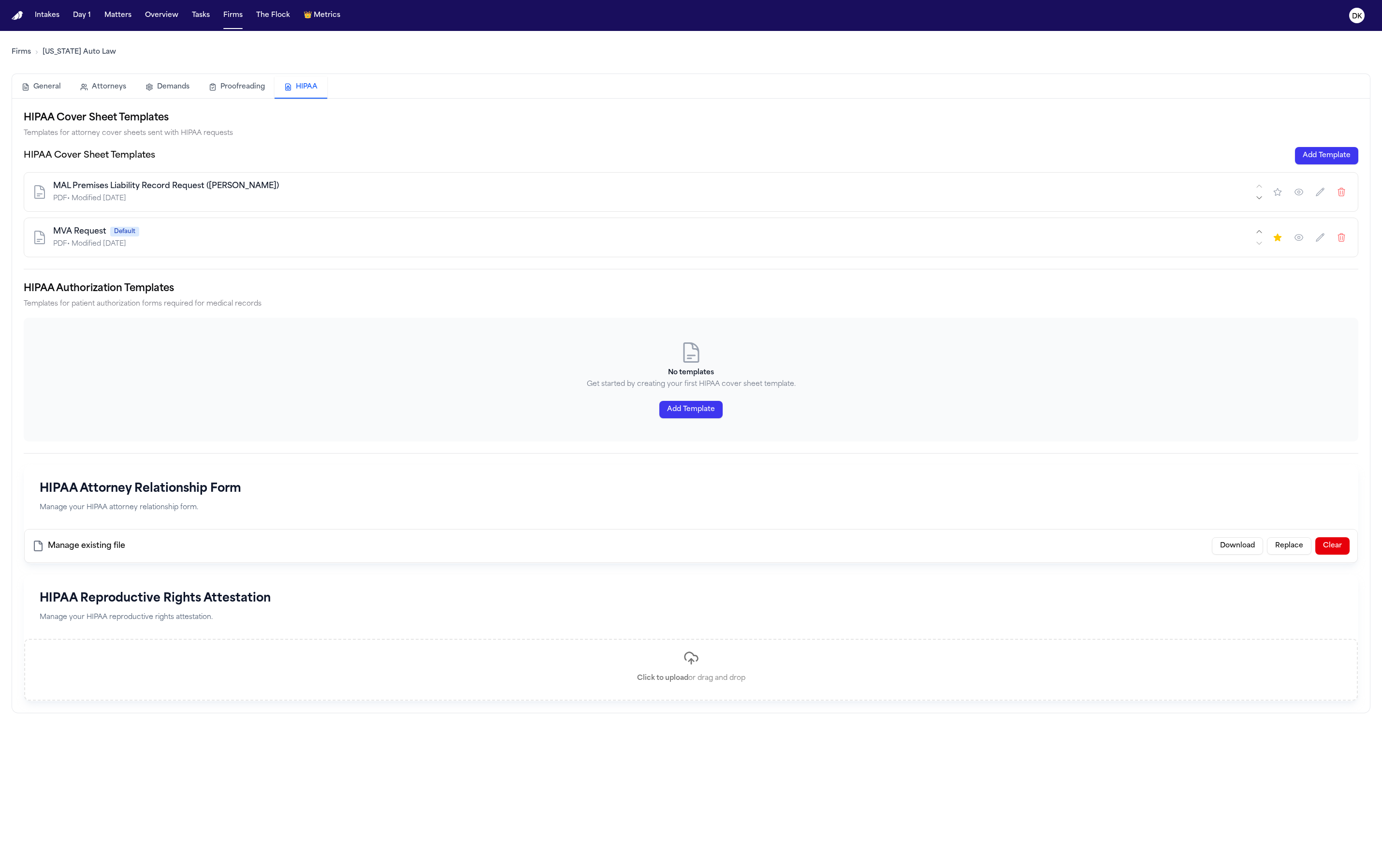
click at [702, 407] on button "Add Template" at bounding box center [691, 409] width 63 height 17
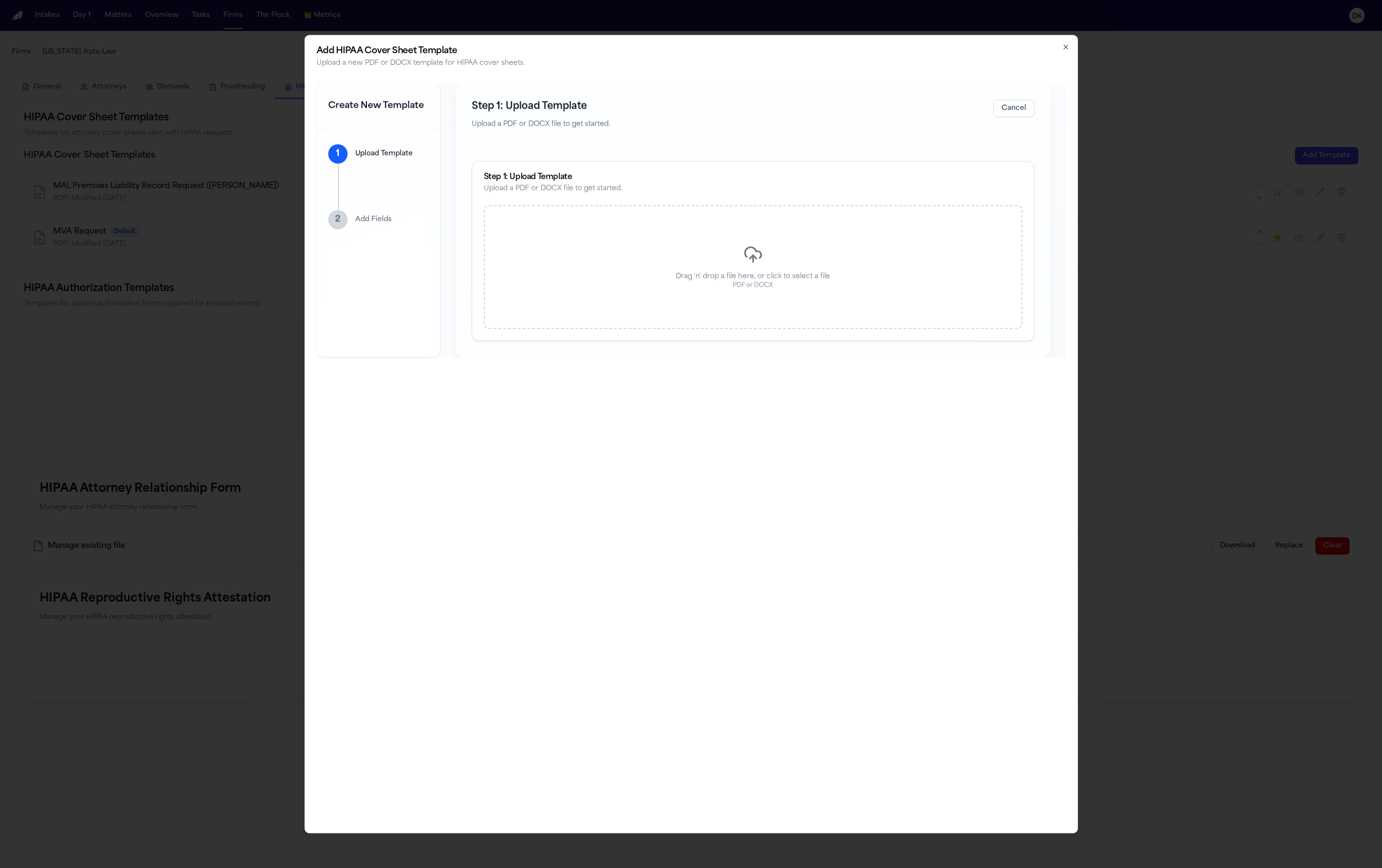
click at [736, 250] on div "Drag 'n' drop a file here, or click to select a file PDF or DOCX" at bounding box center [753, 268] width 539 height 124
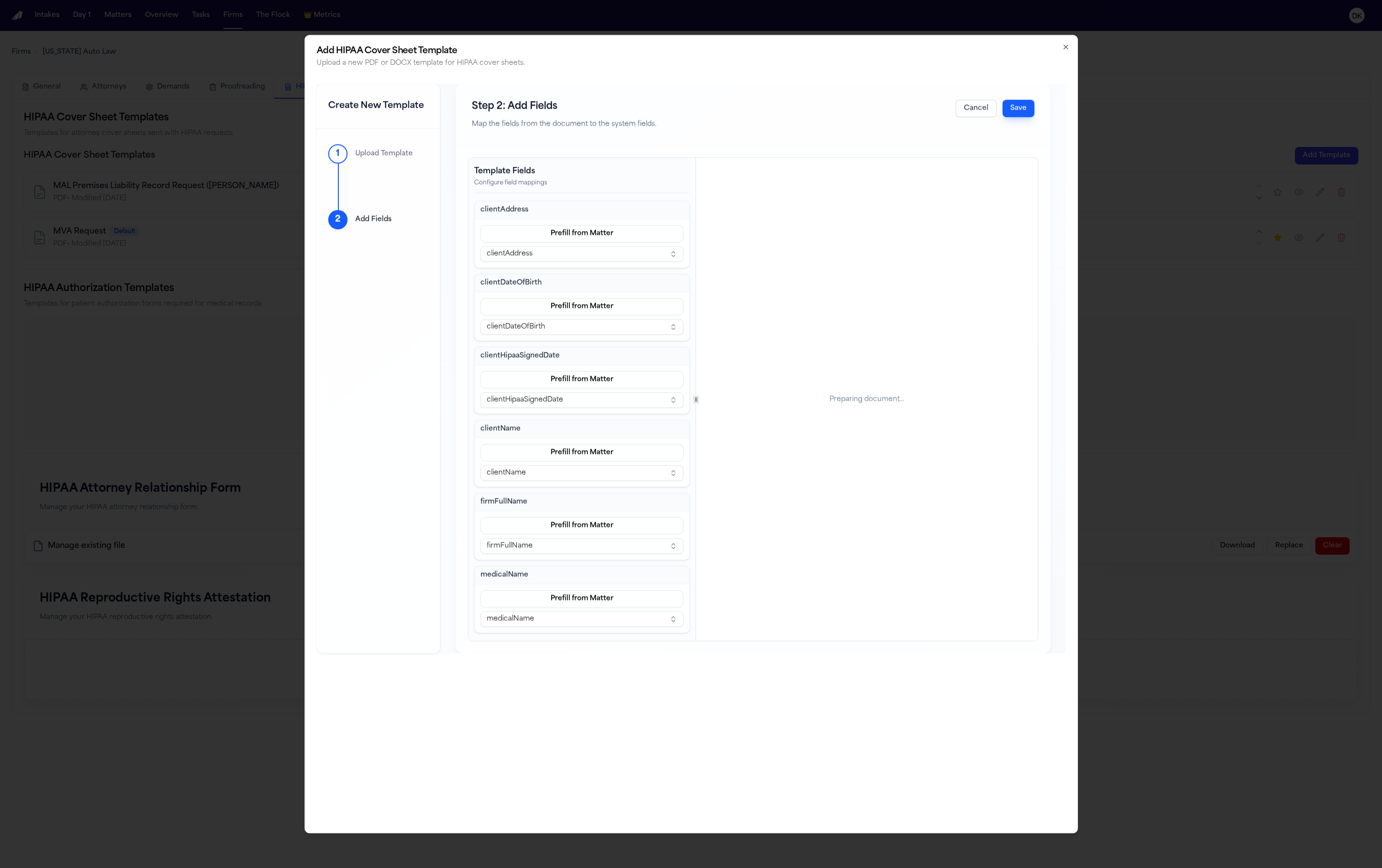
click at [1023, 116] on button "Save" at bounding box center [1018, 109] width 32 height 17
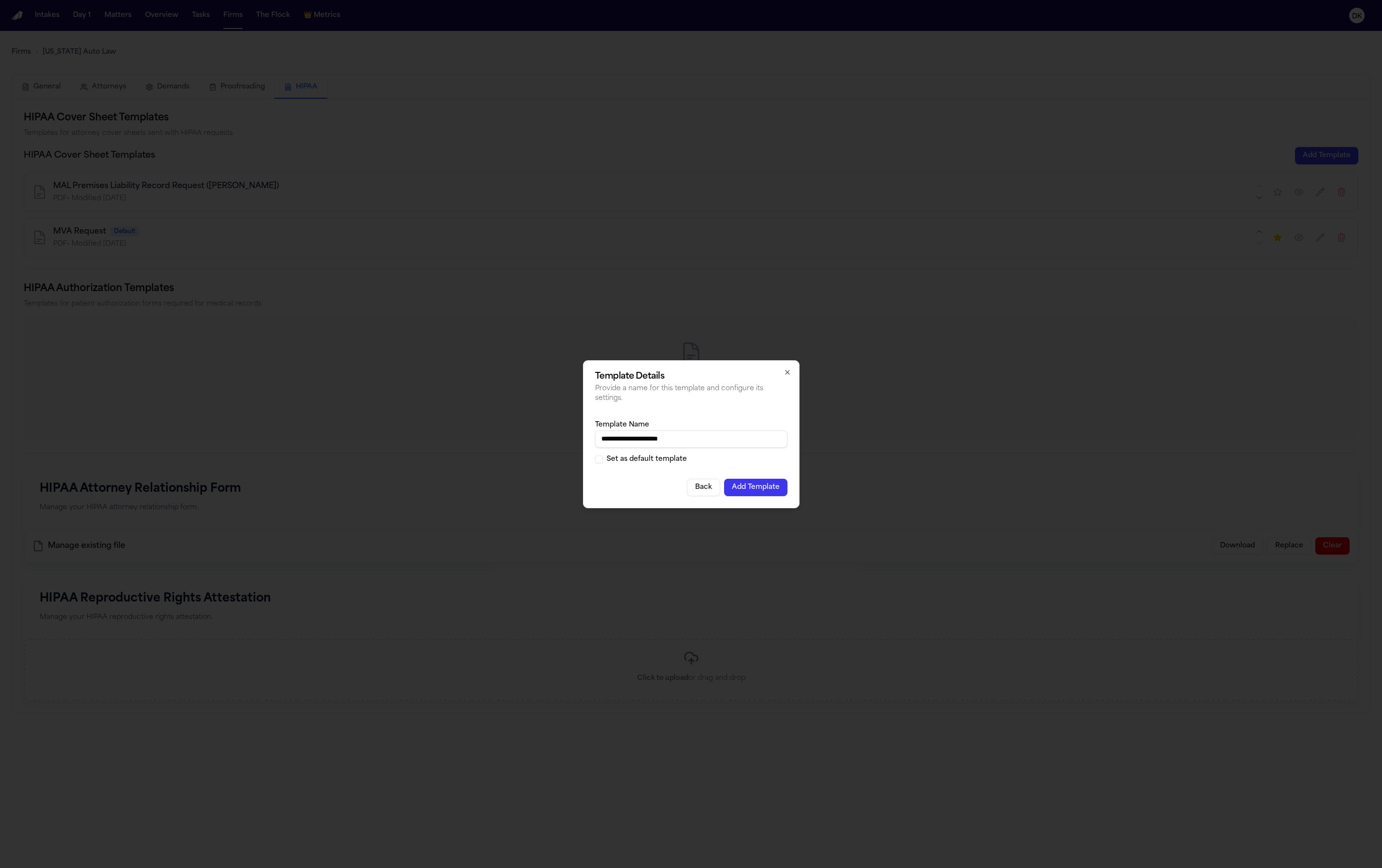
click at [631, 438] on input "**********" at bounding box center [692, 439] width 193 height 17
click at [737, 440] on input "**********" at bounding box center [692, 439] width 193 height 17
click at [758, 486] on button "Add Template" at bounding box center [756, 488] width 63 height 17
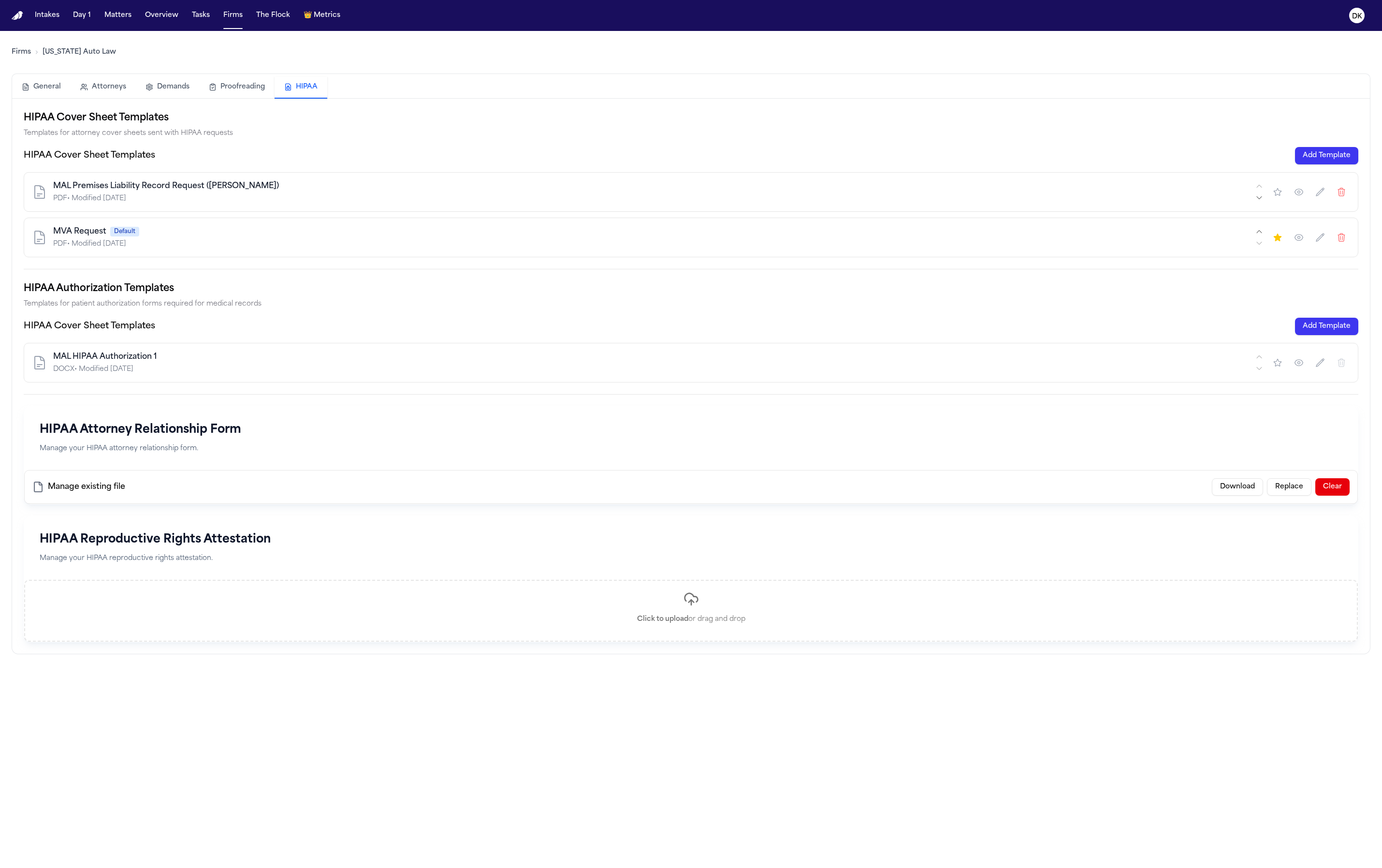
click at [188, 542] on h1 "HIPAA Reproductive Rights Attestation" at bounding box center [691, 540] width 1303 height 16
click at [165, 430] on h1 "HIPAA Attorney Relationship Form" at bounding box center [691, 430] width 1303 height 16
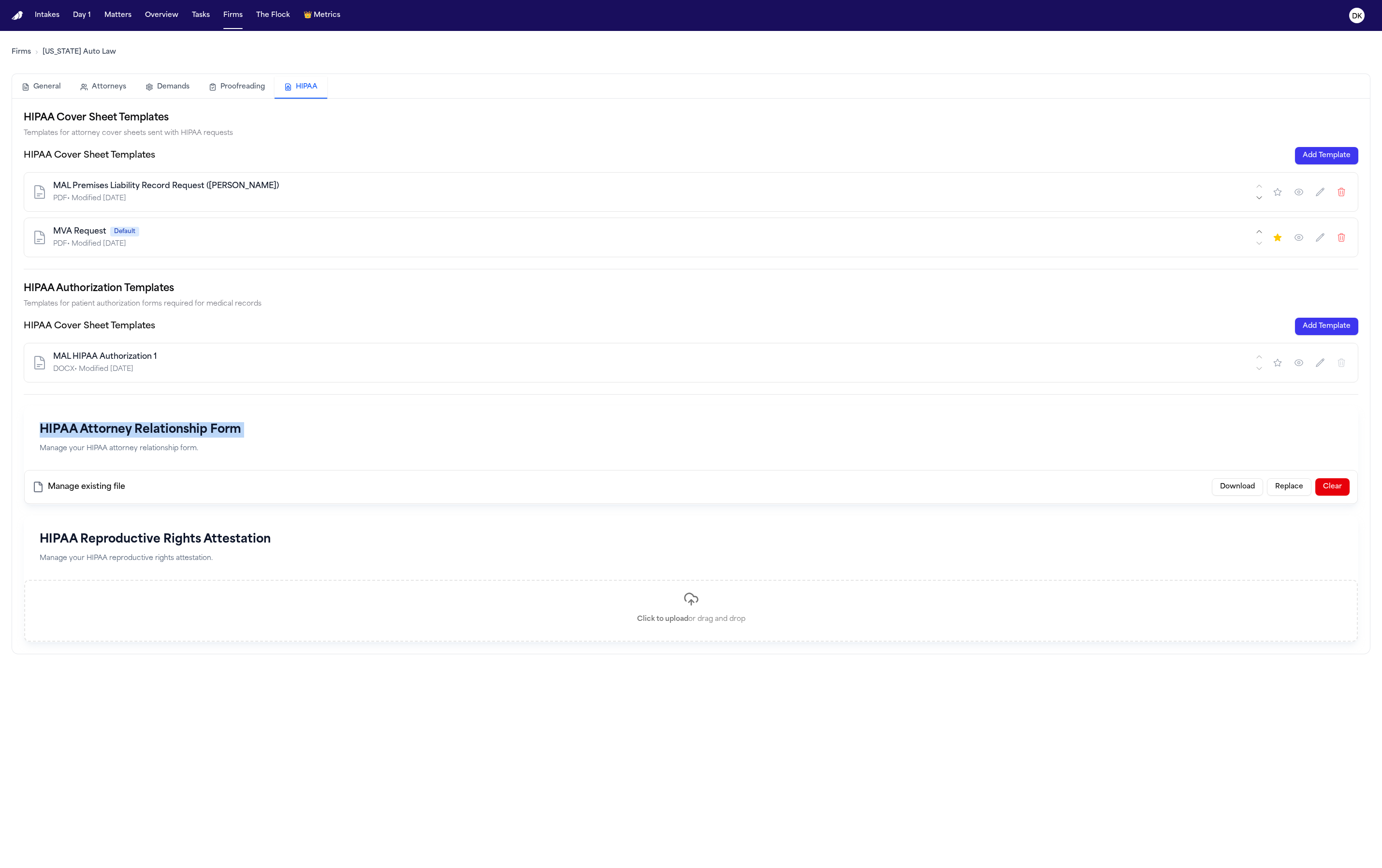
click at [165, 430] on h1 "HIPAA Attorney Relationship Form" at bounding box center [691, 430] width 1303 height 16
click at [218, 439] on div "HIPAA Attorney Relationship Form Manage your HIPAA attorney relationship form." at bounding box center [691, 438] width 1334 height 63
click at [230, 532] on h1 "HIPAA Reproductive Rights Attestation" at bounding box center [691, 540] width 1303 height 16
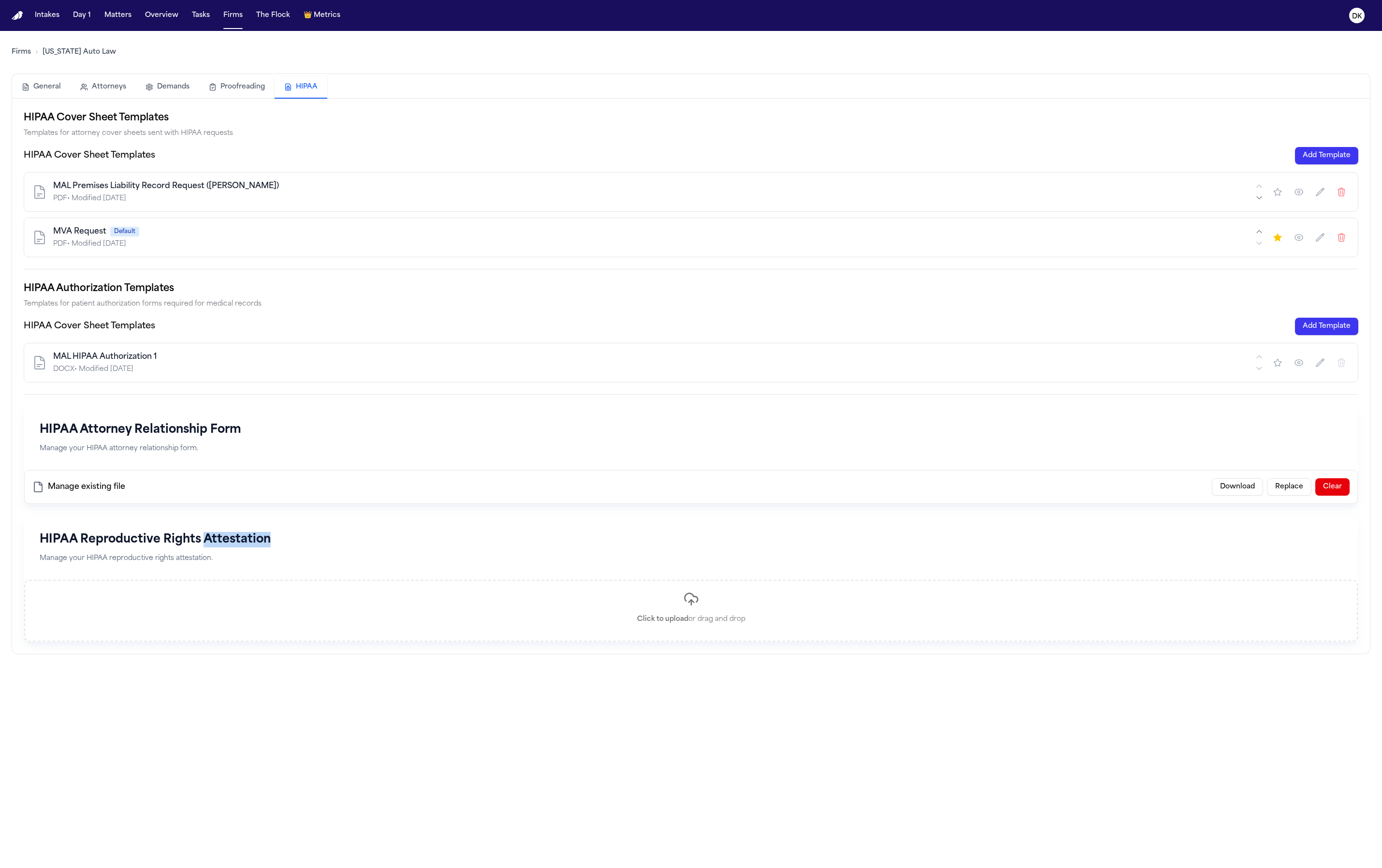
click at [230, 532] on h1 "HIPAA Reproductive Rights Attestation" at bounding box center [691, 540] width 1303 height 16
click at [168, 403] on div "HIPAA Cover Sheet Templates Templates for attorney cover sheets sent with HIPAA…" at bounding box center [691, 376] width 1335 height 532
click at [168, 429] on h1 "HIPAA Attorney Relationship Form" at bounding box center [691, 430] width 1303 height 16
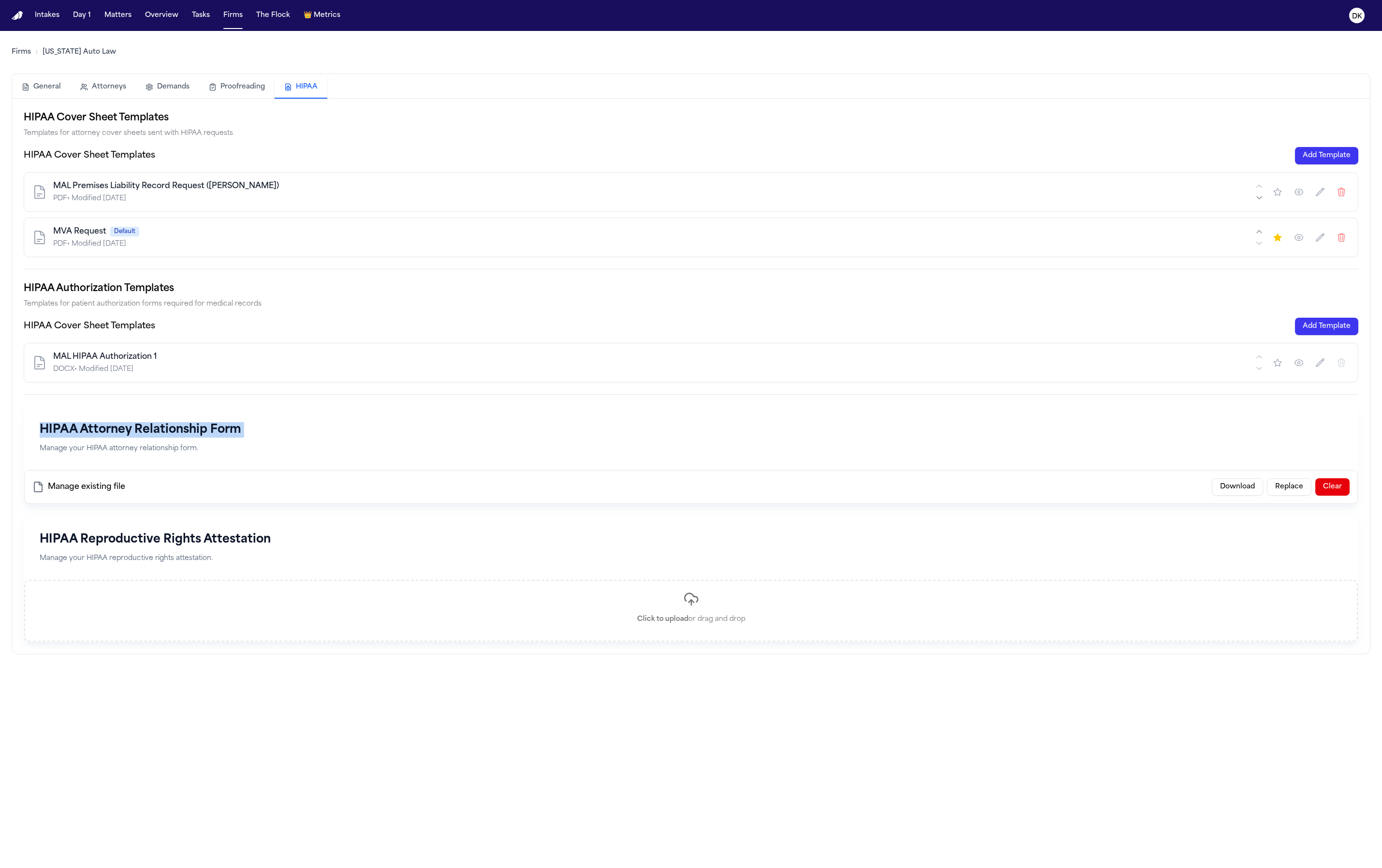
click at [168, 429] on h1 "HIPAA Attorney Relationship Form" at bounding box center [691, 430] width 1303 height 16
click at [198, 553] on p "Manage your HIPAA reproductive rights attestation." at bounding box center [691, 558] width 1303 height 11
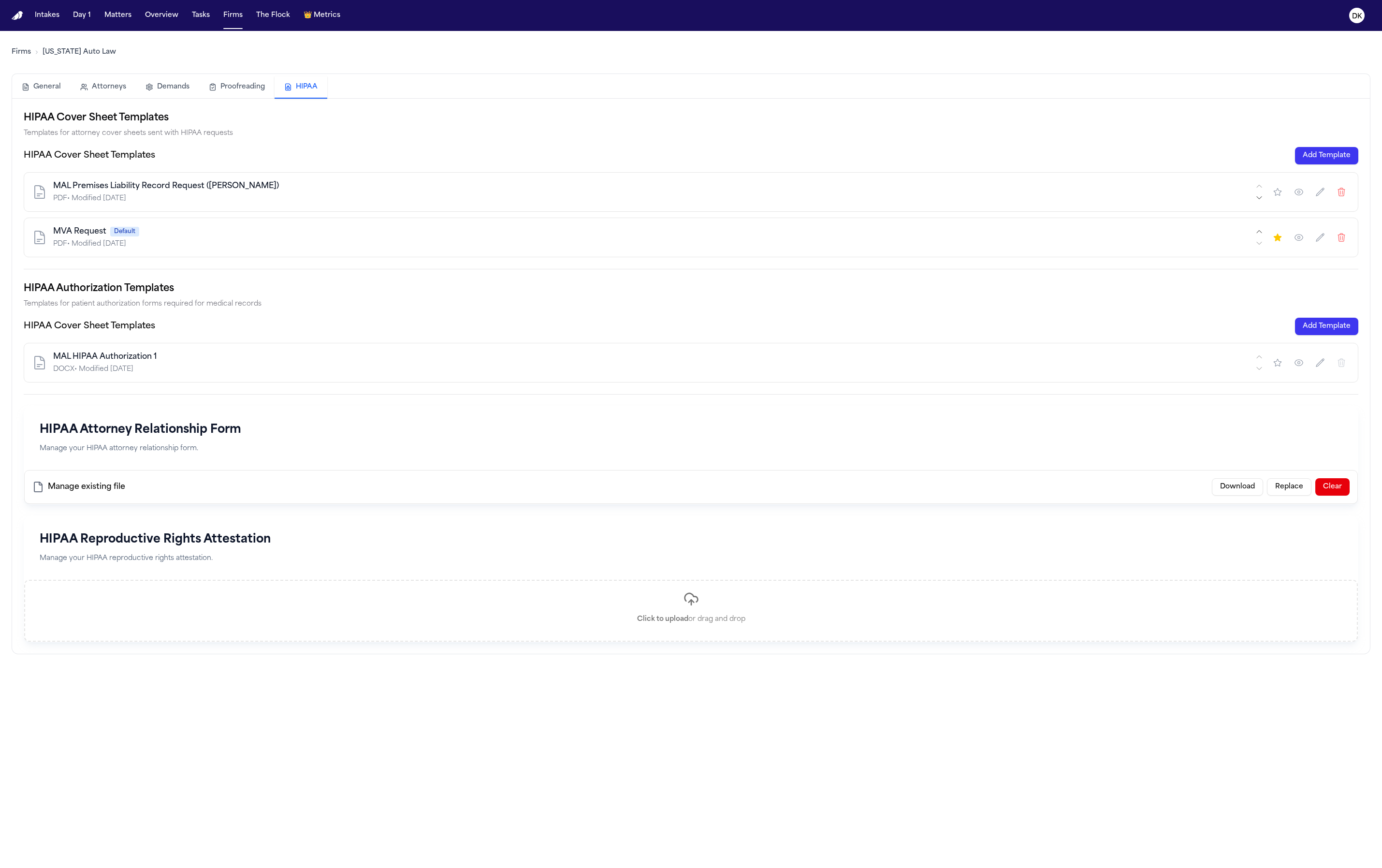
click at [147, 293] on h2 "HIPAA Authorization Templates" at bounding box center [691, 289] width 1335 height 16
click at [166, 309] on p "Templates for patient authorization forms required for medical records" at bounding box center [691, 304] width 1335 height 12
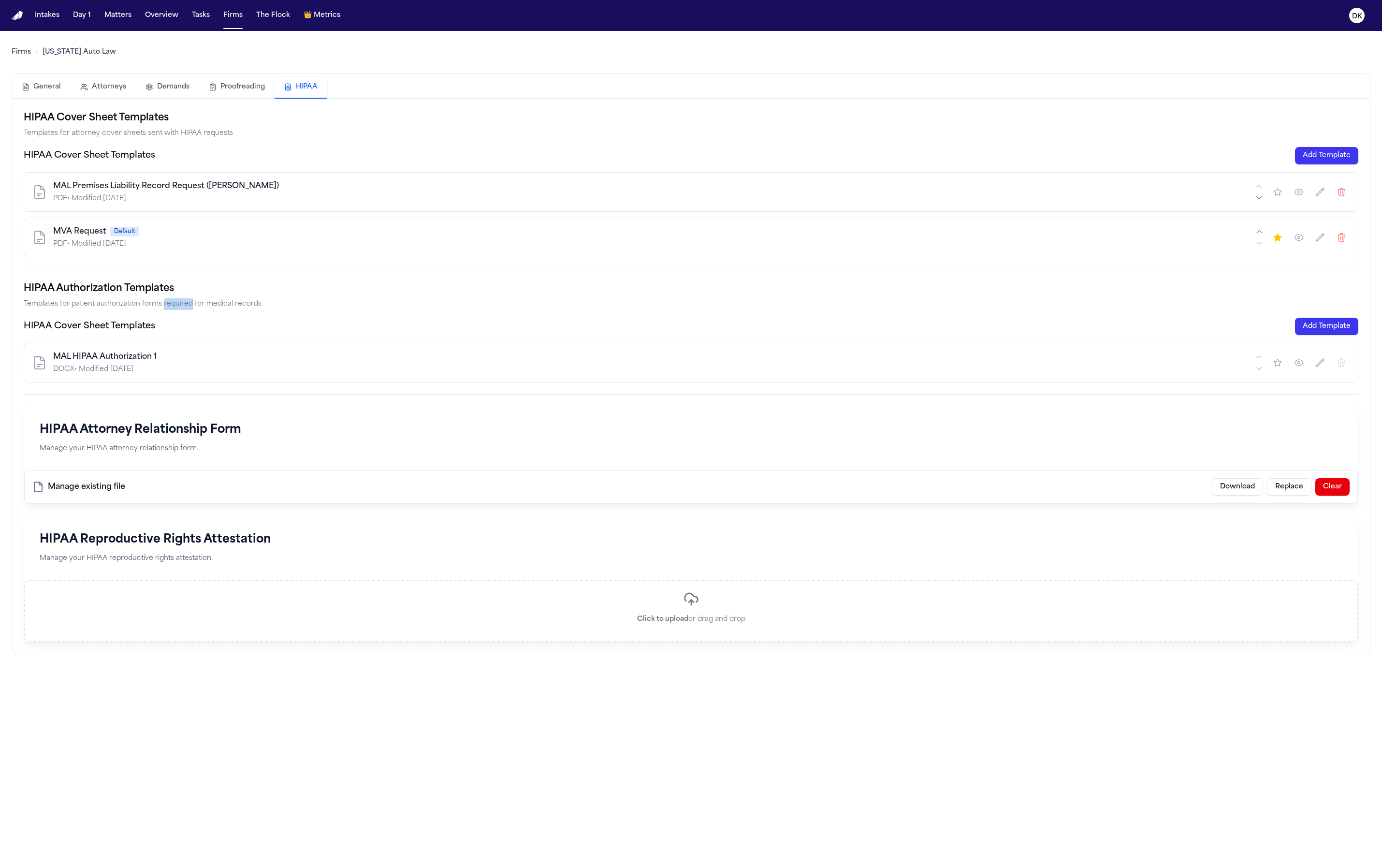
click at [166, 309] on p "Templates for patient authorization forms required for medical records" at bounding box center [691, 304] width 1335 height 12
click at [175, 289] on h2 "HIPAA Authorization Templates" at bounding box center [691, 289] width 1335 height 16
click at [142, 324] on h3 "HIPAA Cover Sheet Templates" at bounding box center [89, 326] width 132 height 14
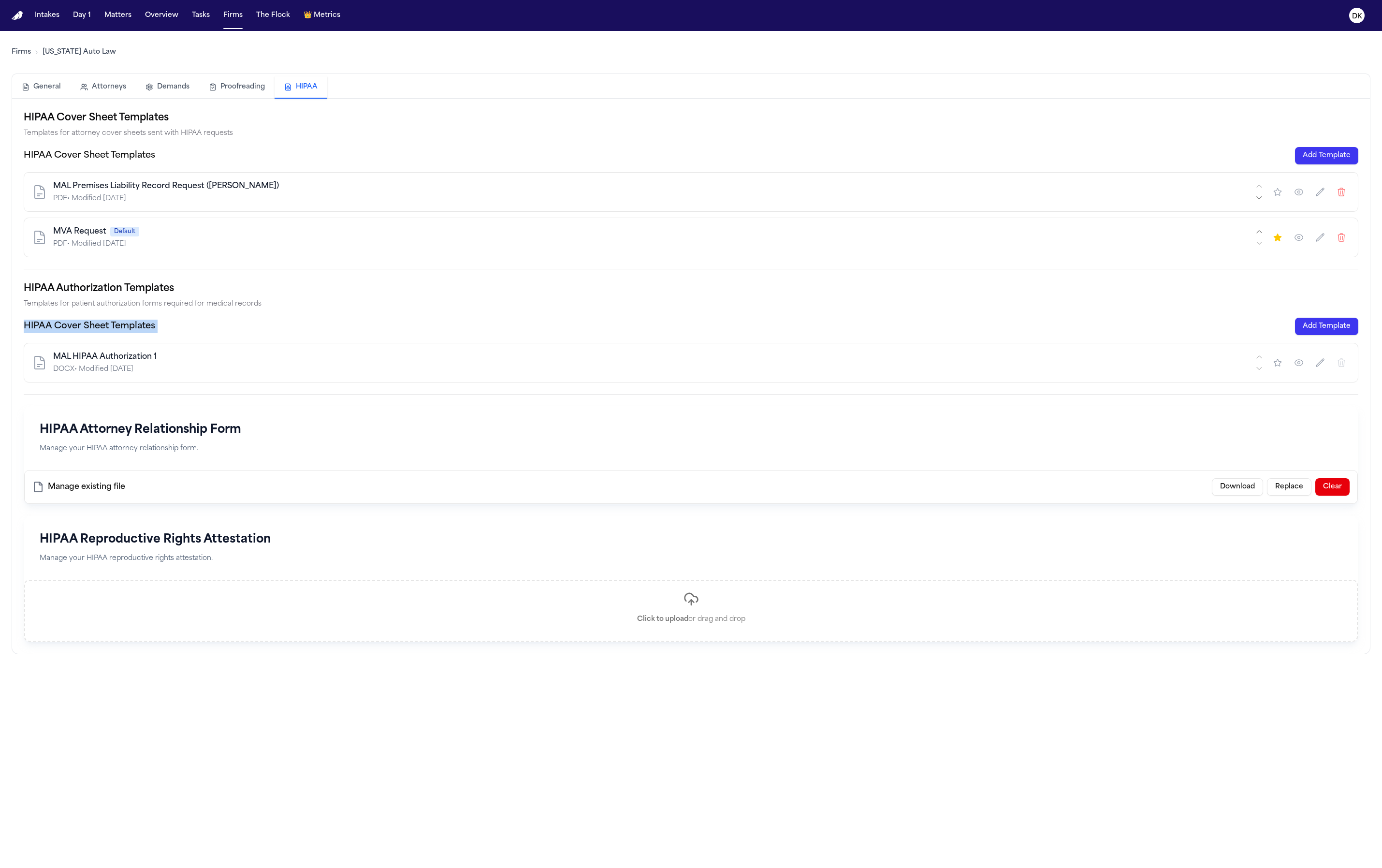
copy h3 "HIPAA Cover Sheet Templates"
click at [247, 270] on div "HIPAA Cover Sheet Templates Templates for attorney cover sheets sent with HIPAA…" at bounding box center [691, 376] width 1335 height 532
click at [1296, 239] on icon "button" at bounding box center [1299, 237] width 8 height 6
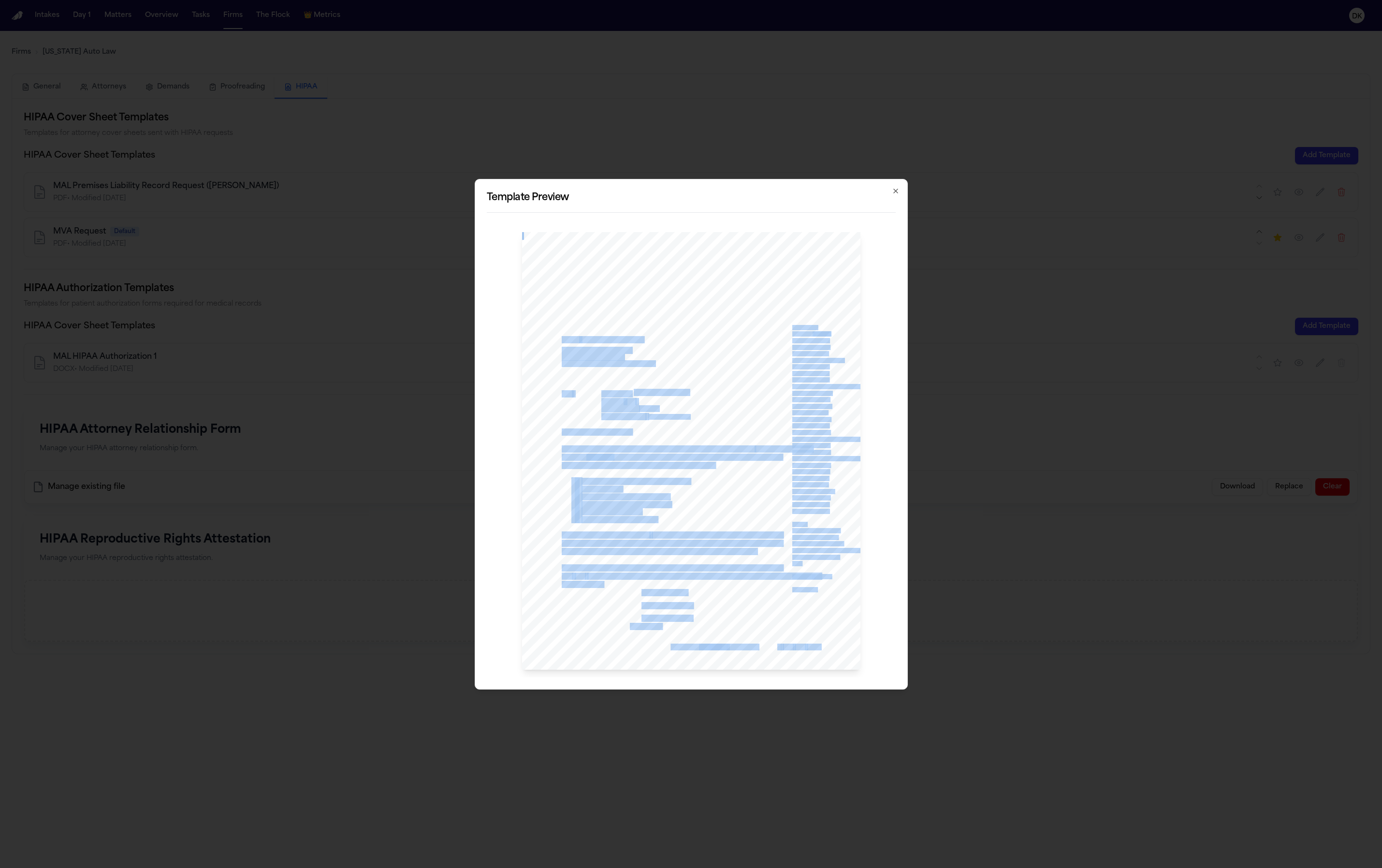
drag, startPoint x: 682, startPoint y: 613, endPoint x: 667, endPoint y: 353, distance: 260.4
click at [667, 353] on div "www.michiganautolaw.com 30101 Northwestern Hwy 248 - 353 - 7575 Farmington Hill…" at bounding box center [691, 451] width 339 height 438
click at [667, 352] on div "www.michiganautolaw.com 30101 Northwestern Hwy 248 - 353 - 7575 Farmington Hill…" at bounding box center [691, 451] width 339 height 438
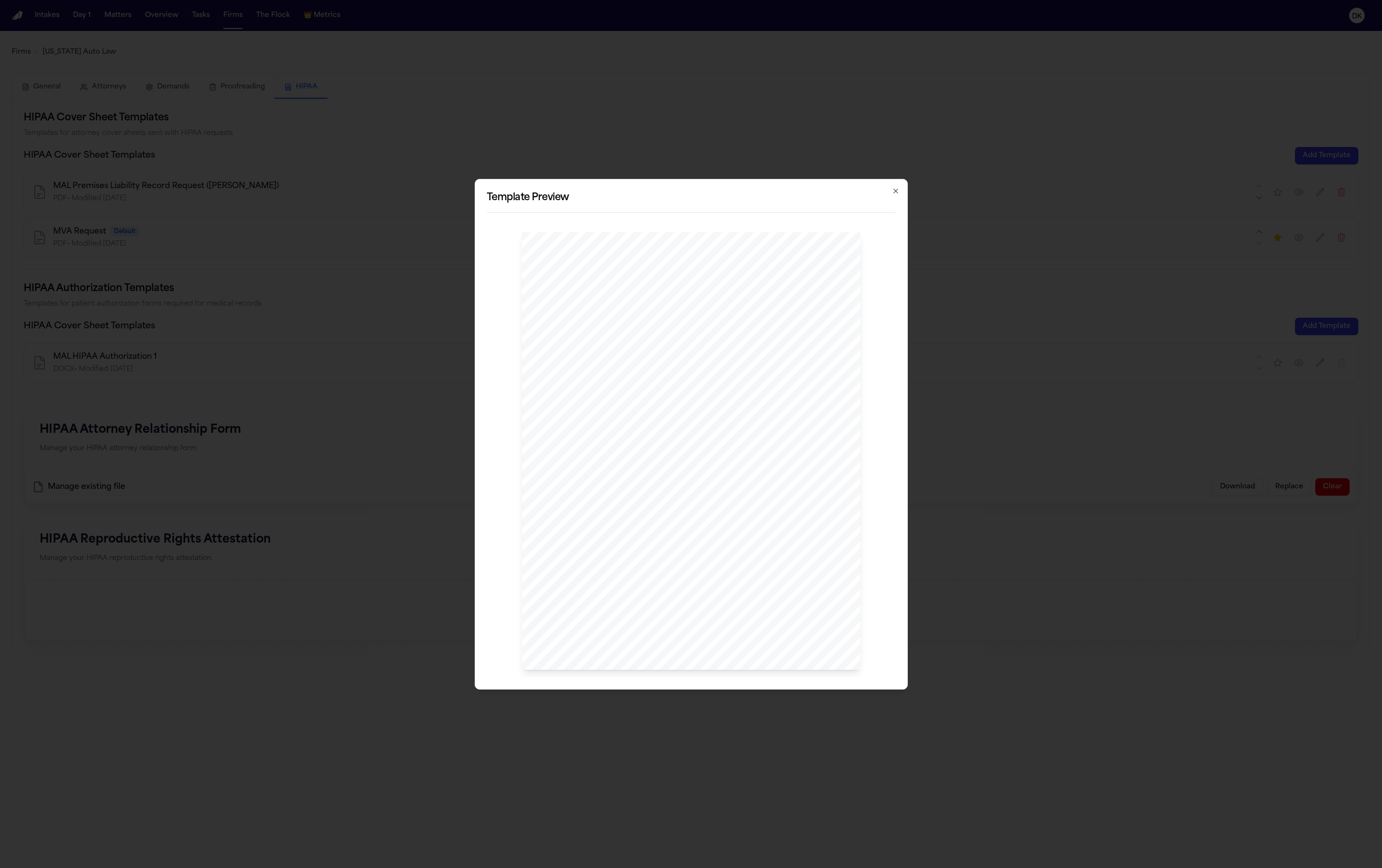
click at [592, 337] on span "FIRST CLASS MAIL" at bounding box center [612, 339] width 63 height 6
click at [671, 319] on div "www.michiganautolaw.com 30101 Northwestern Hwy 248 - 353 - 7575 Farmington Hill…" at bounding box center [691, 451] width 339 height 438
click at [604, 350] on span "Phoenix General Hospital" at bounding box center [596, 350] width 69 height 6
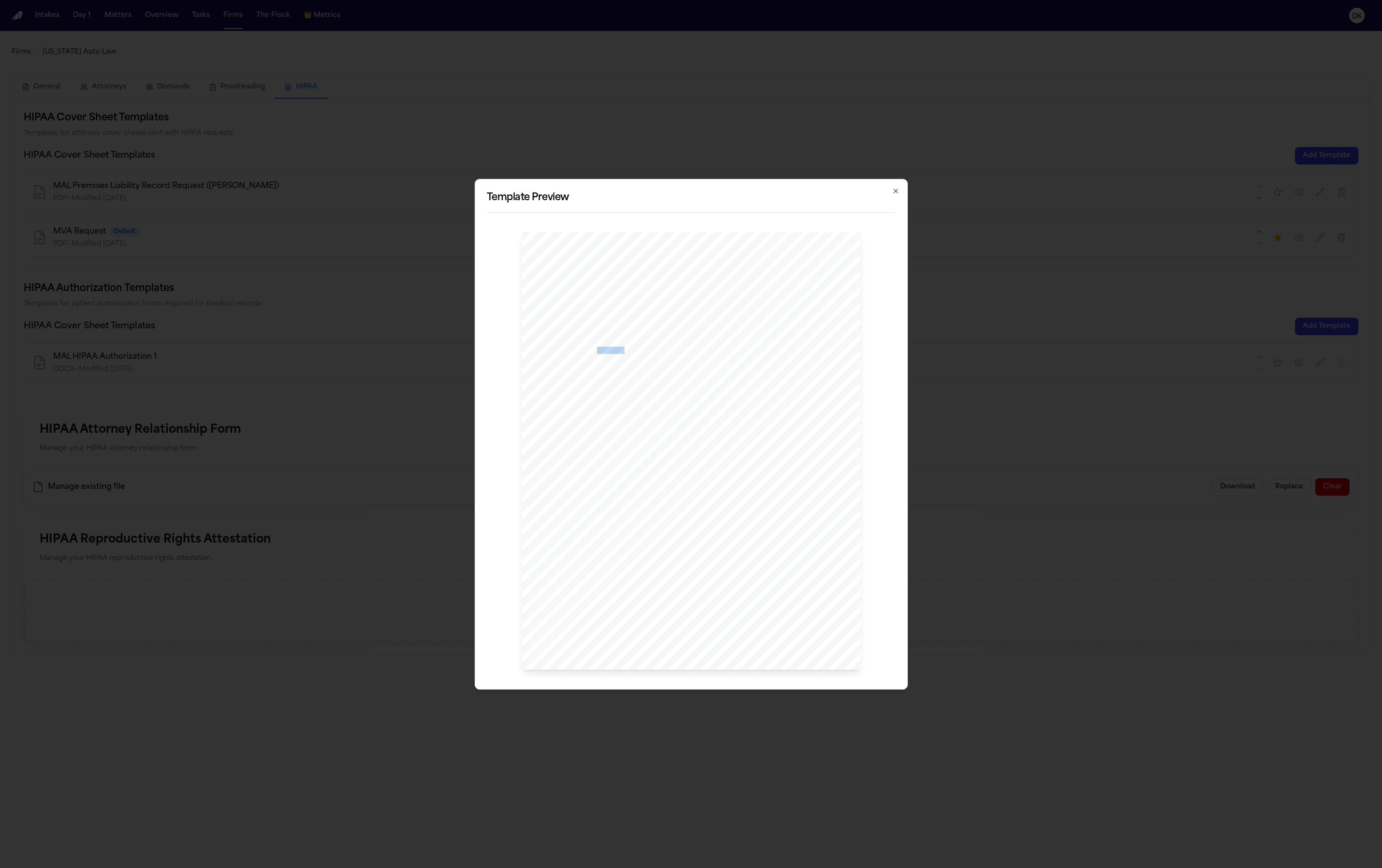
click at [604, 350] on span "Phoenix General Hospital" at bounding box center [596, 350] width 69 height 6
click at [720, 526] on div "www.michiganautolaw.com 30101 Northwestern Hwy 248 - 353 - 7575 Farmington Hill…" at bounding box center [691, 451] width 339 height 438
click at [893, 190] on icon "button" at bounding box center [896, 191] width 8 height 8
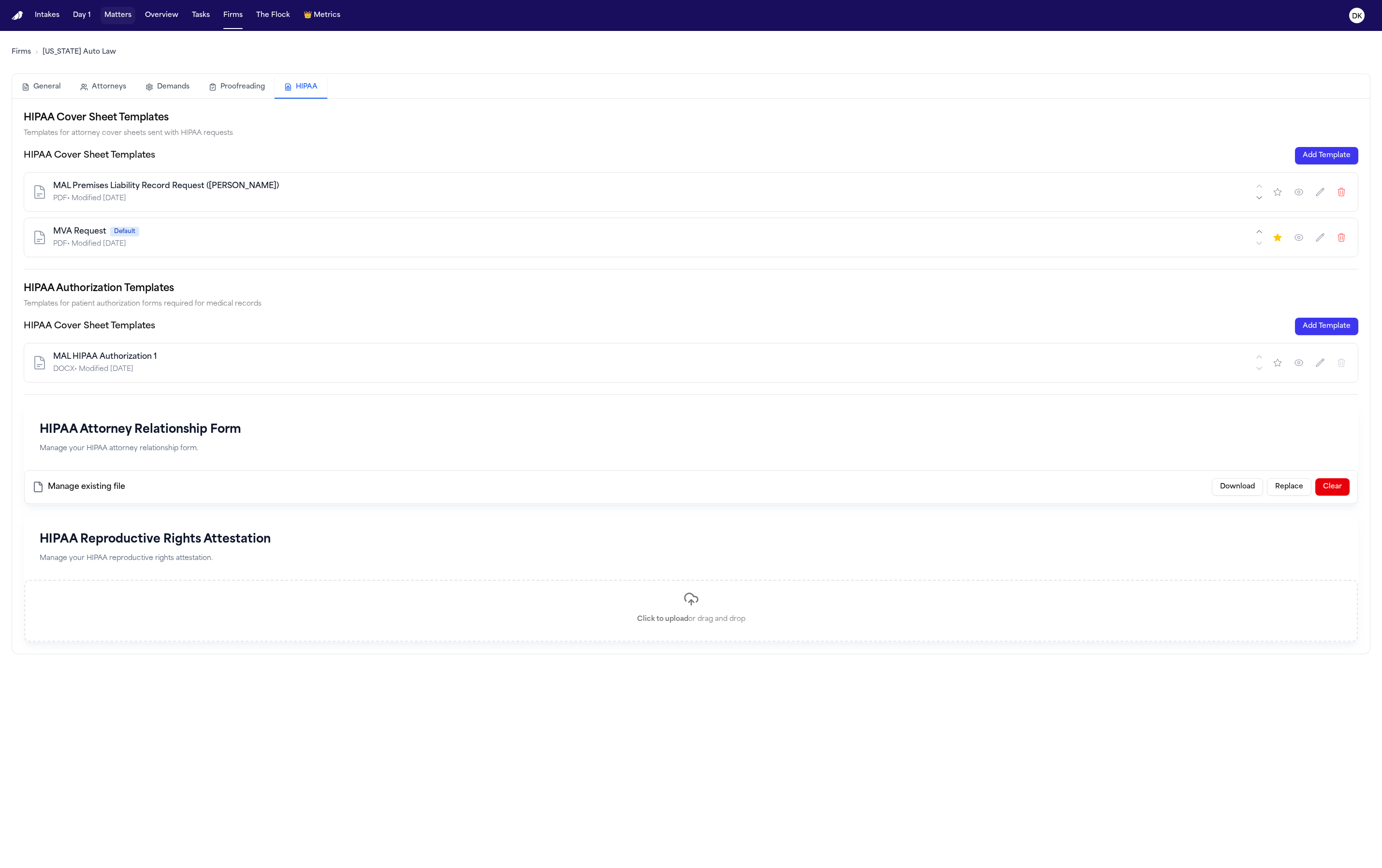
click at [110, 15] on button "Matters" at bounding box center [118, 15] width 35 height 17
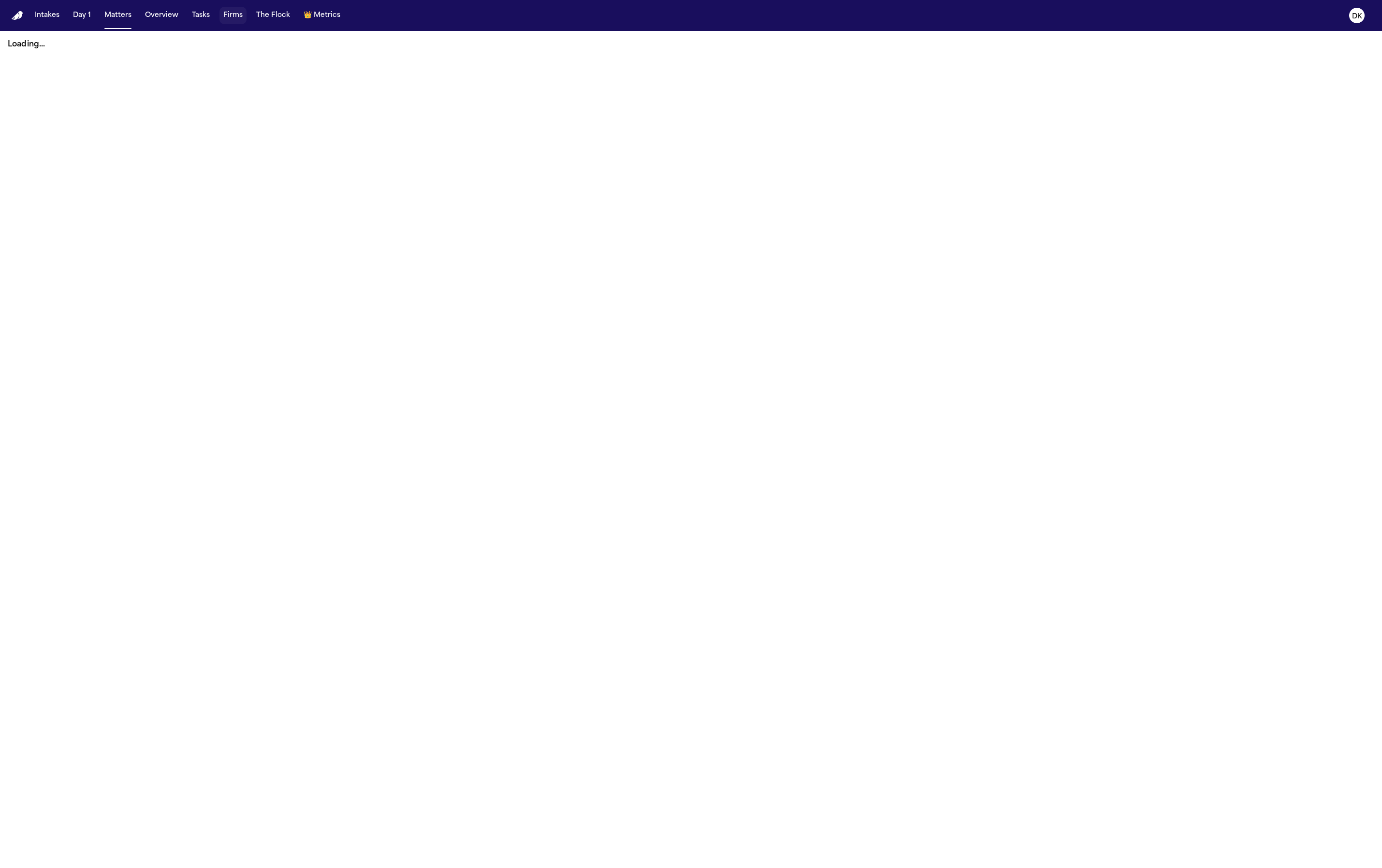
click at [229, 18] on button "Firms" at bounding box center [233, 15] width 27 height 17
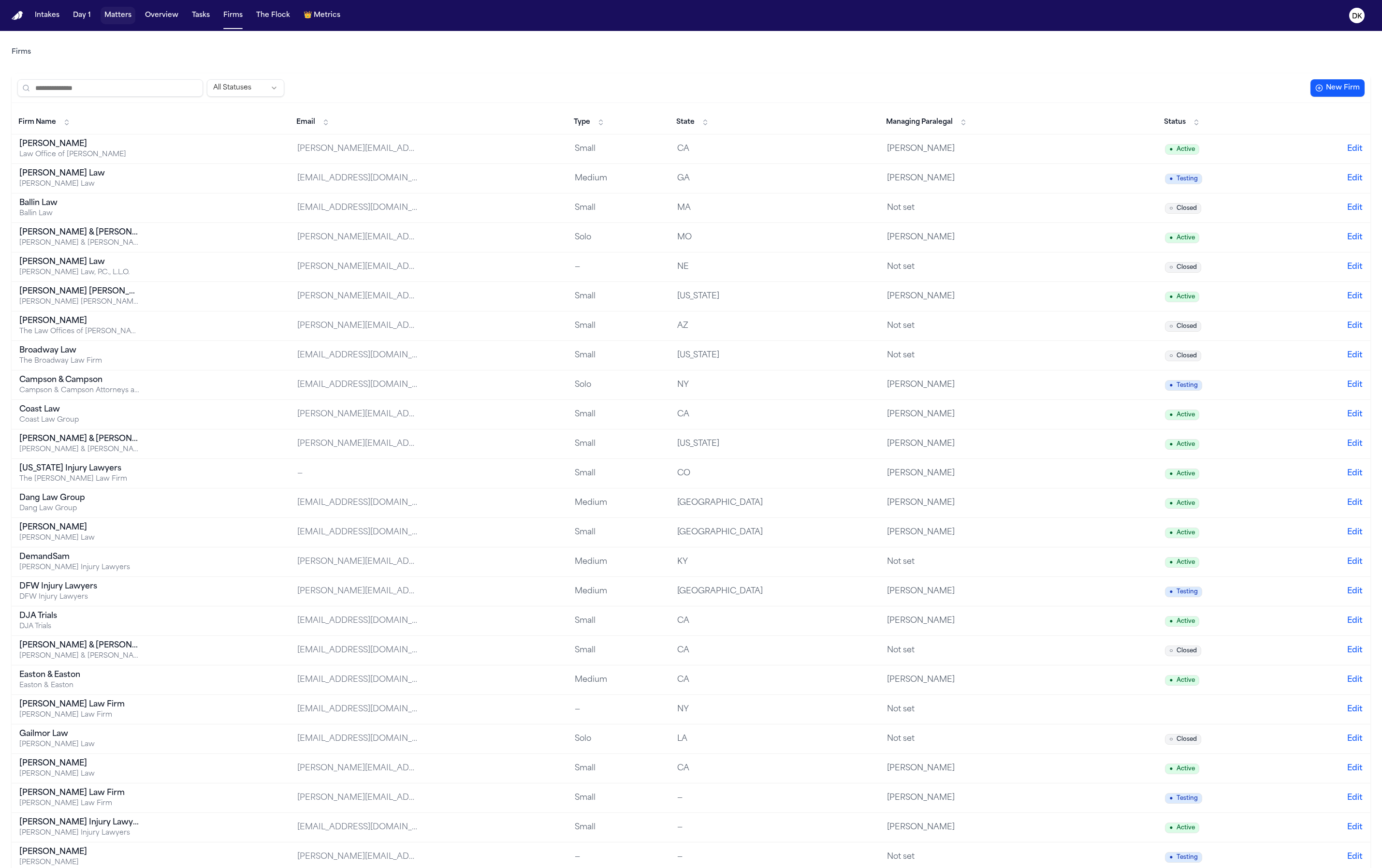
click at [124, 21] on button "Matters" at bounding box center [118, 15] width 35 height 17
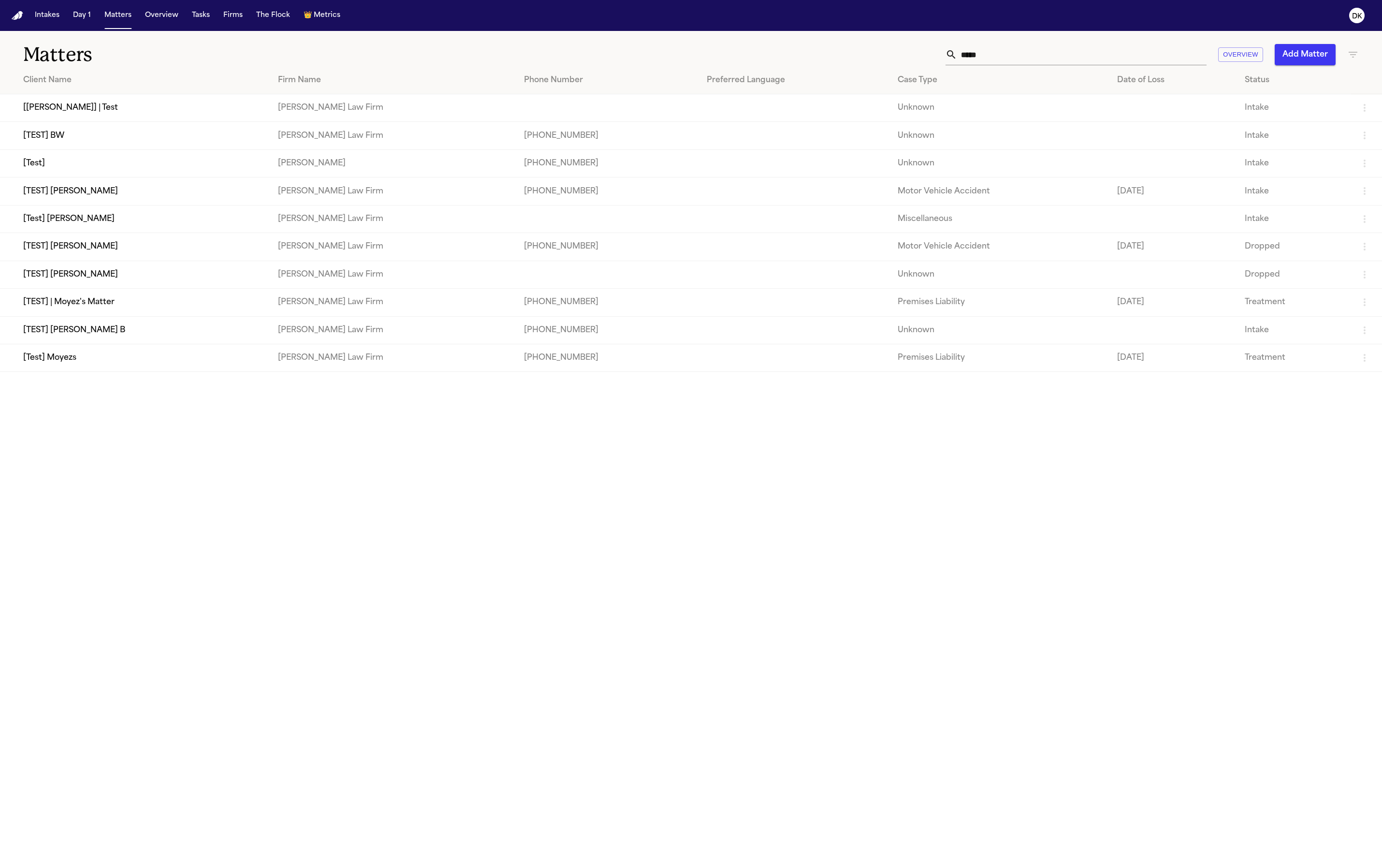
click at [244, 26] on nav "Intakes Day 1 Matters Overview Tasks Firms The Flock 👑 Metrics DK" at bounding box center [691, 15] width 1382 height 31
click at [231, 19] on button "Firms" at bounding box center [233, 15] width 27 height 17
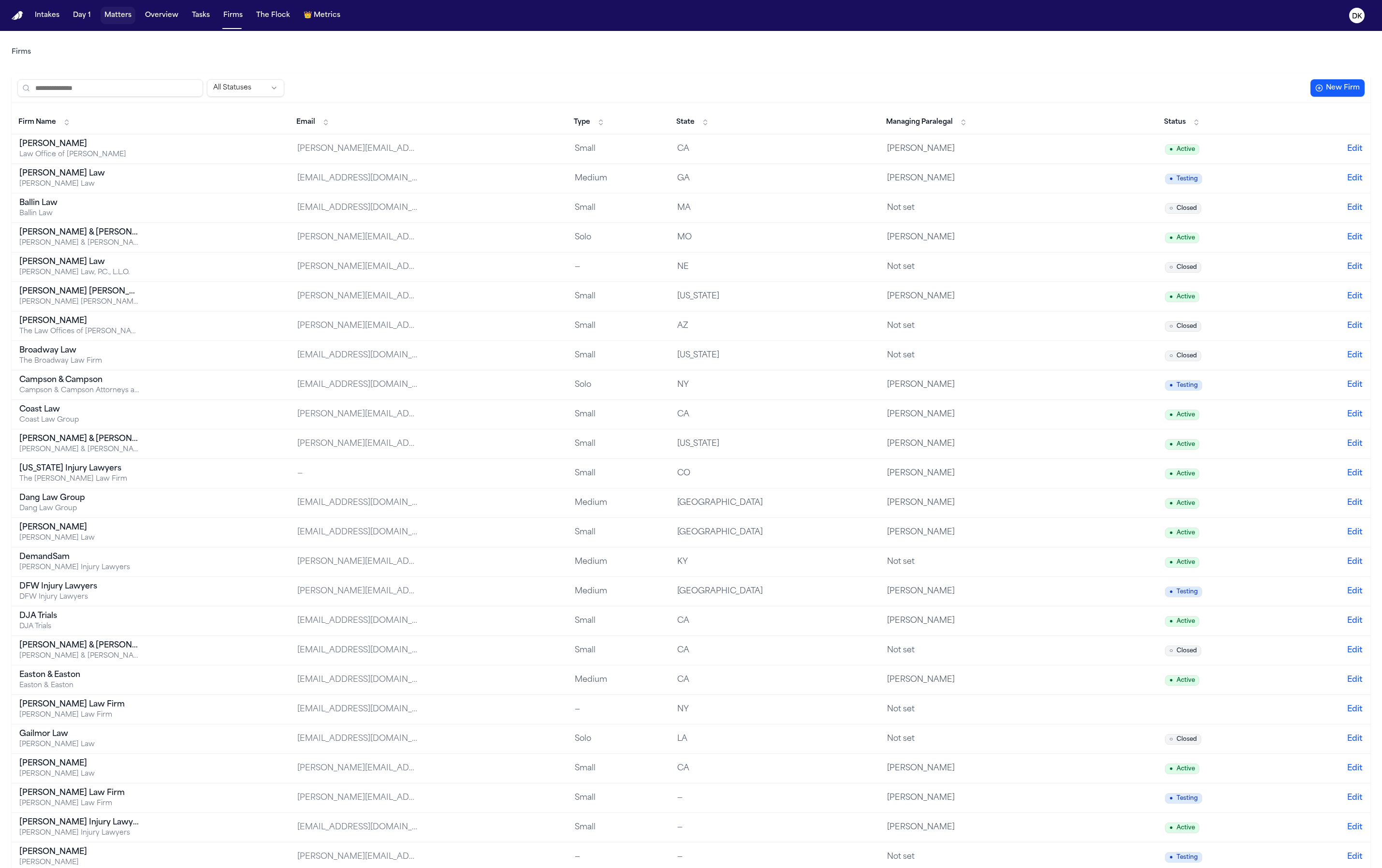
click at [121, 20] on button "Matters" at bounding box center [118, 15] width 35 height 17
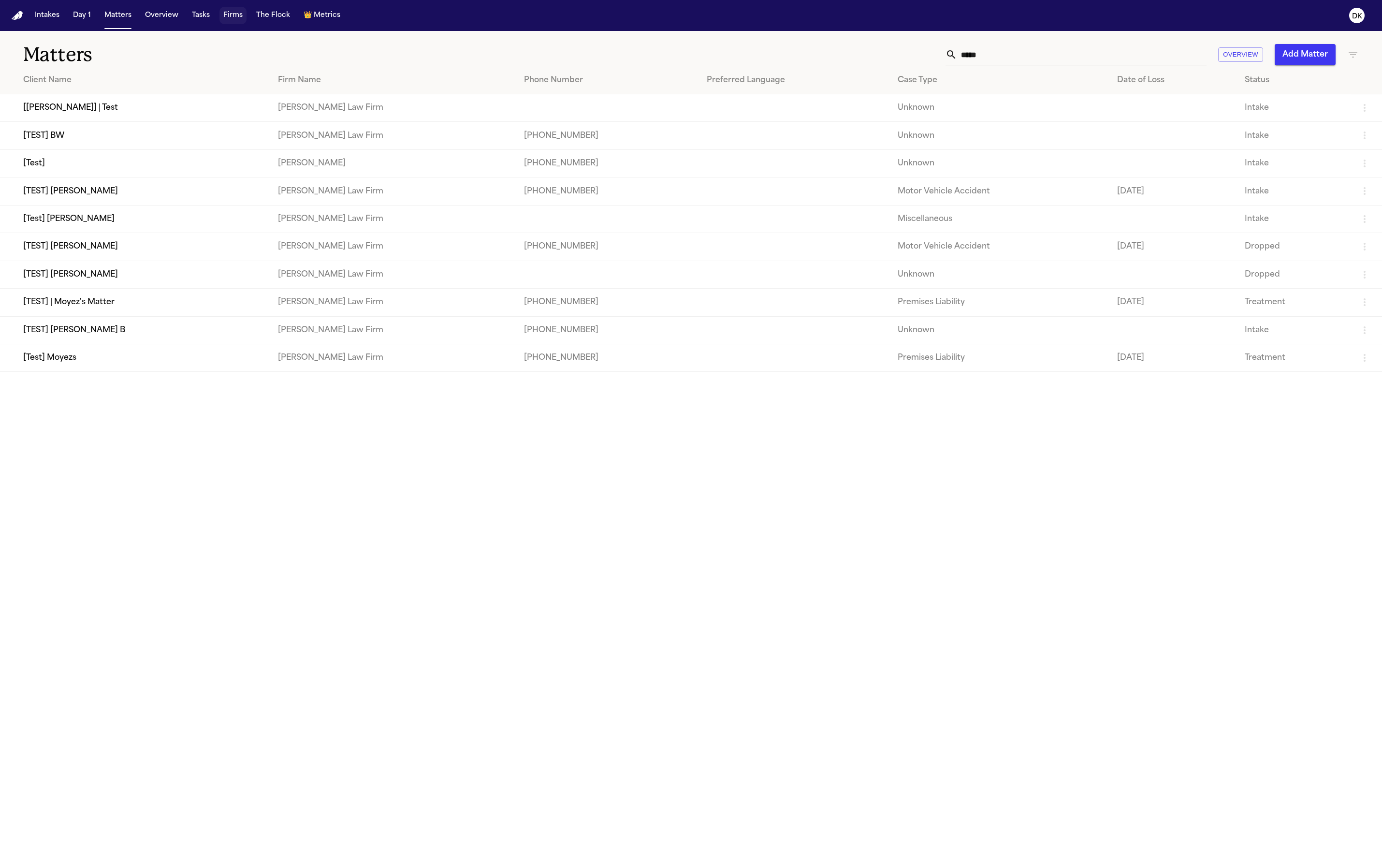
click at [234, 21] on button "Firms" at bounding box center [233, 15] width 27 height 17
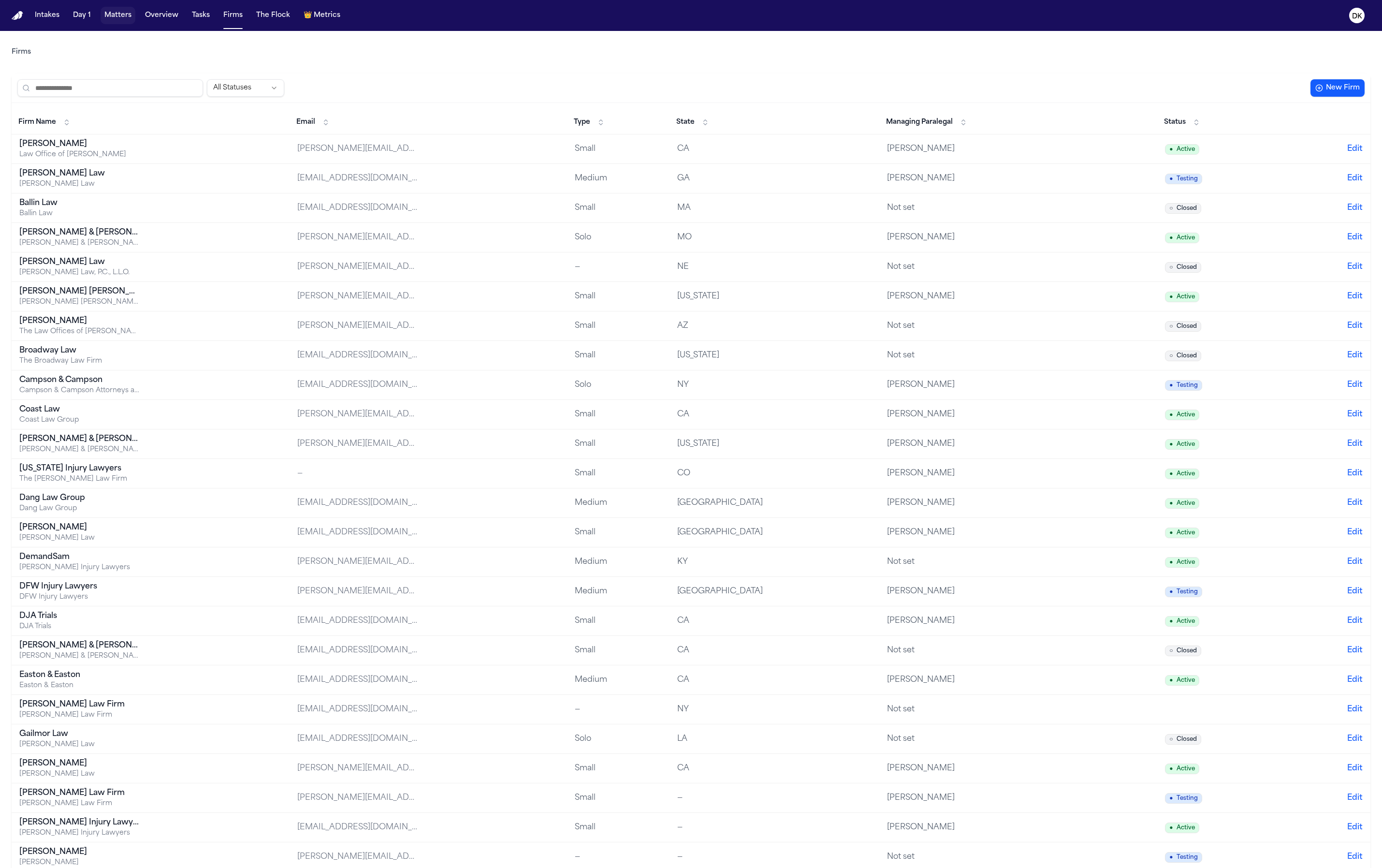
click at [106, 18] on button "Matters" at bounding box center [118, 15] width 35 height 17
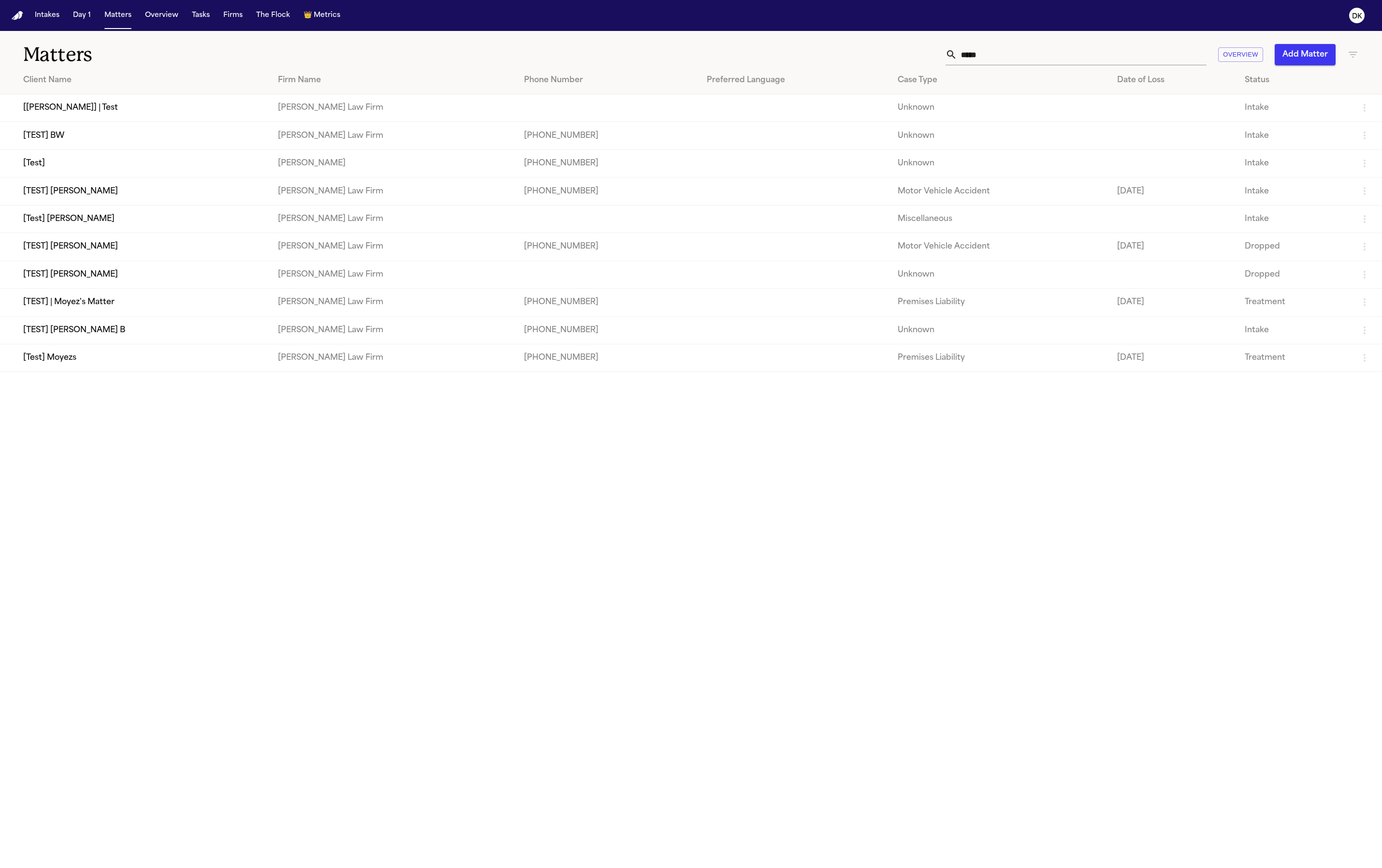
click at [124, 259] on td "[TEST] Dean Keinan" at bounding box center [135, 247] width 270 height 27
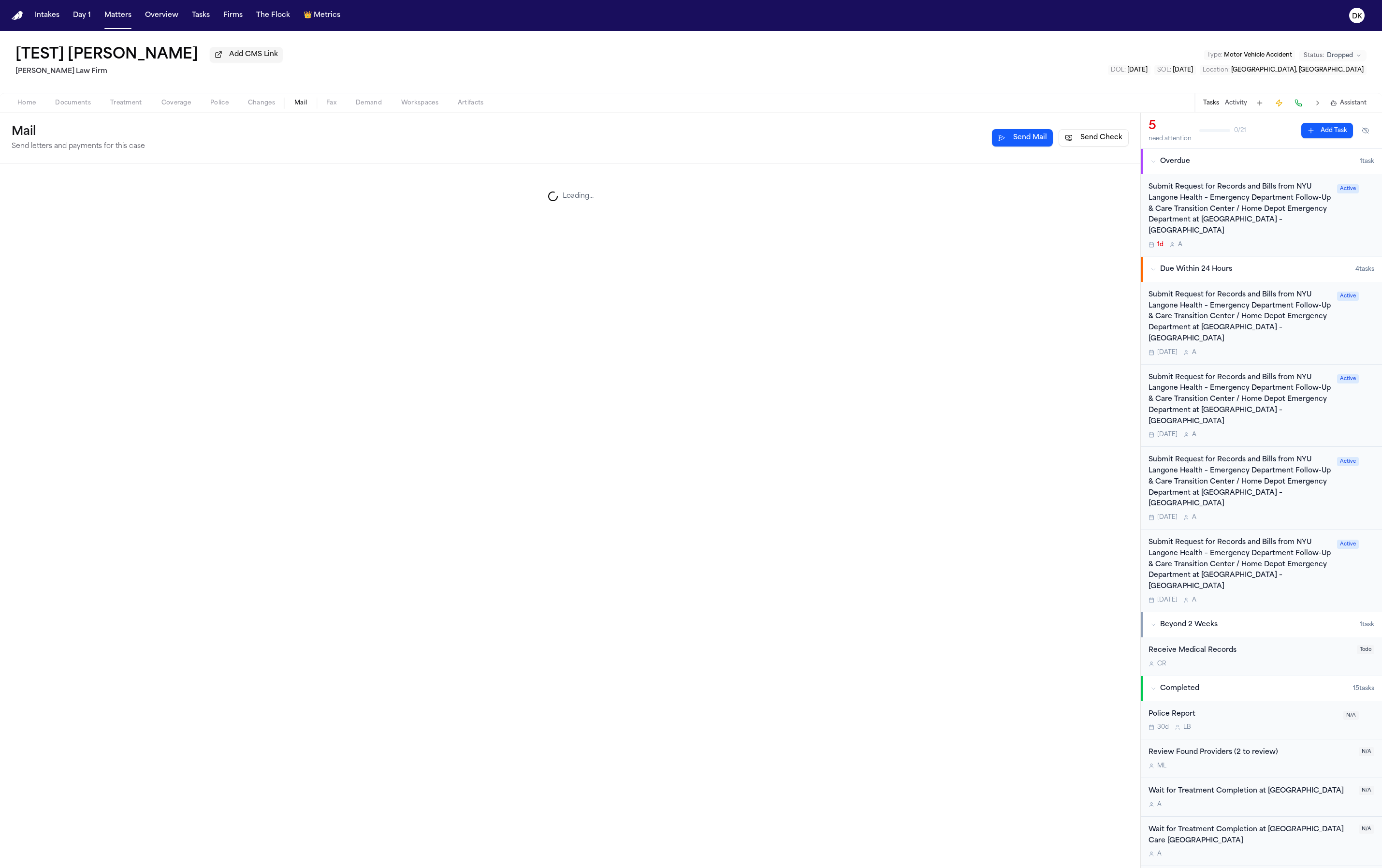
click at [312, 109] on span "button" at bounding box center [301, 108] width 24 height 1
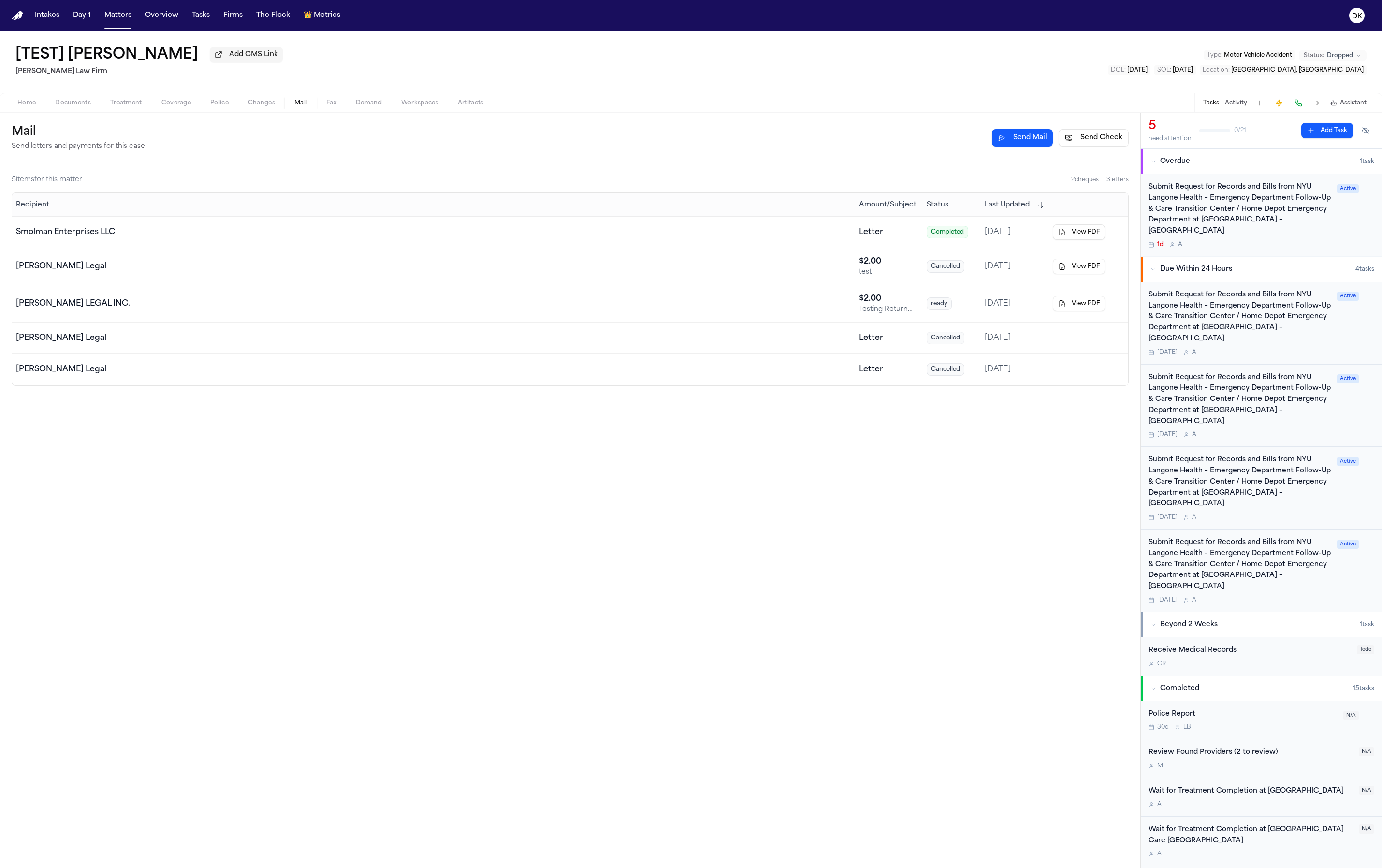
click at [154, 101] on button "Coverage" at bounding box center [176, 103] width 49 height 12
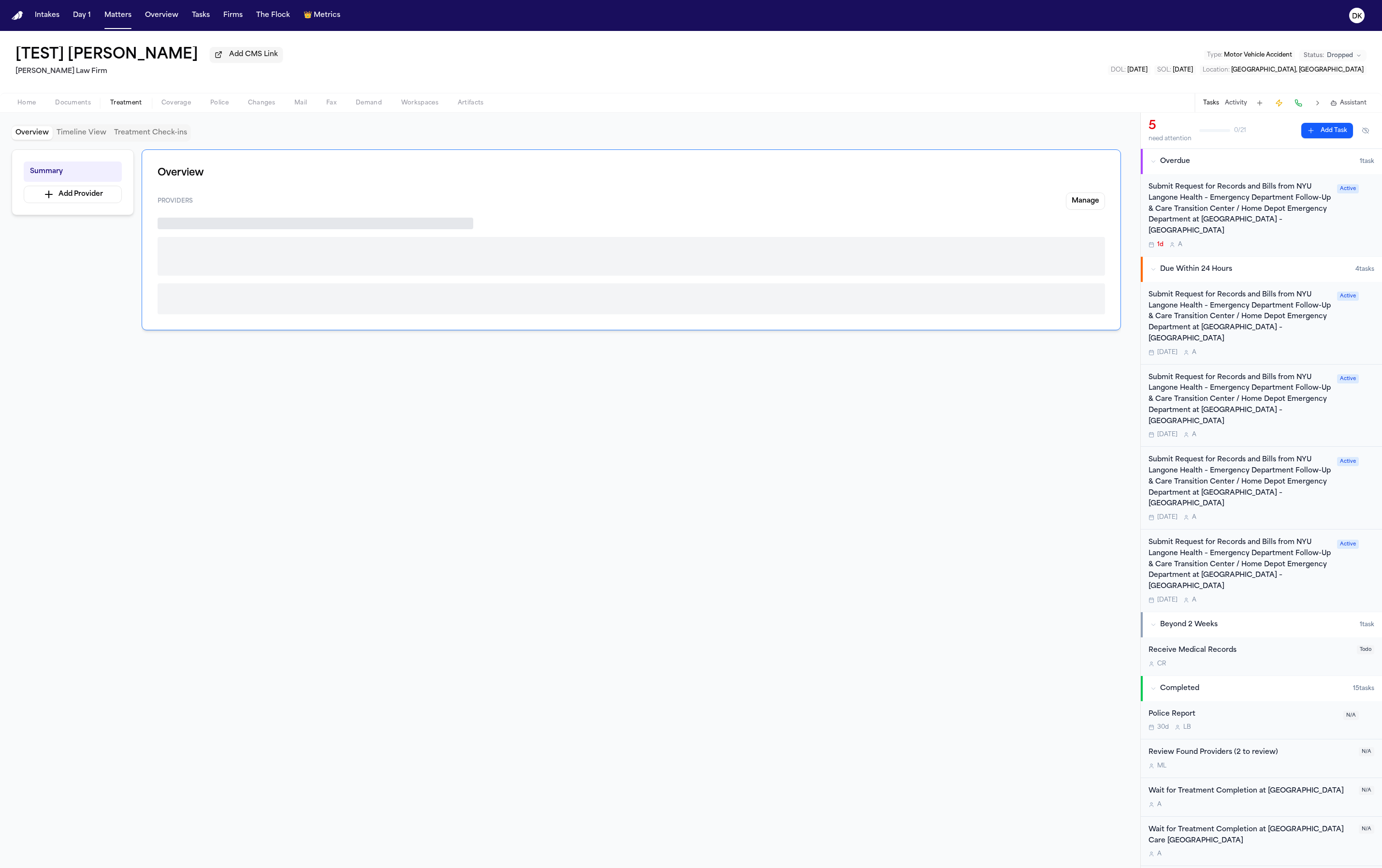
click at [137, 100] on span "Treatment" at bounding box center [126, 103] width 32 height 8
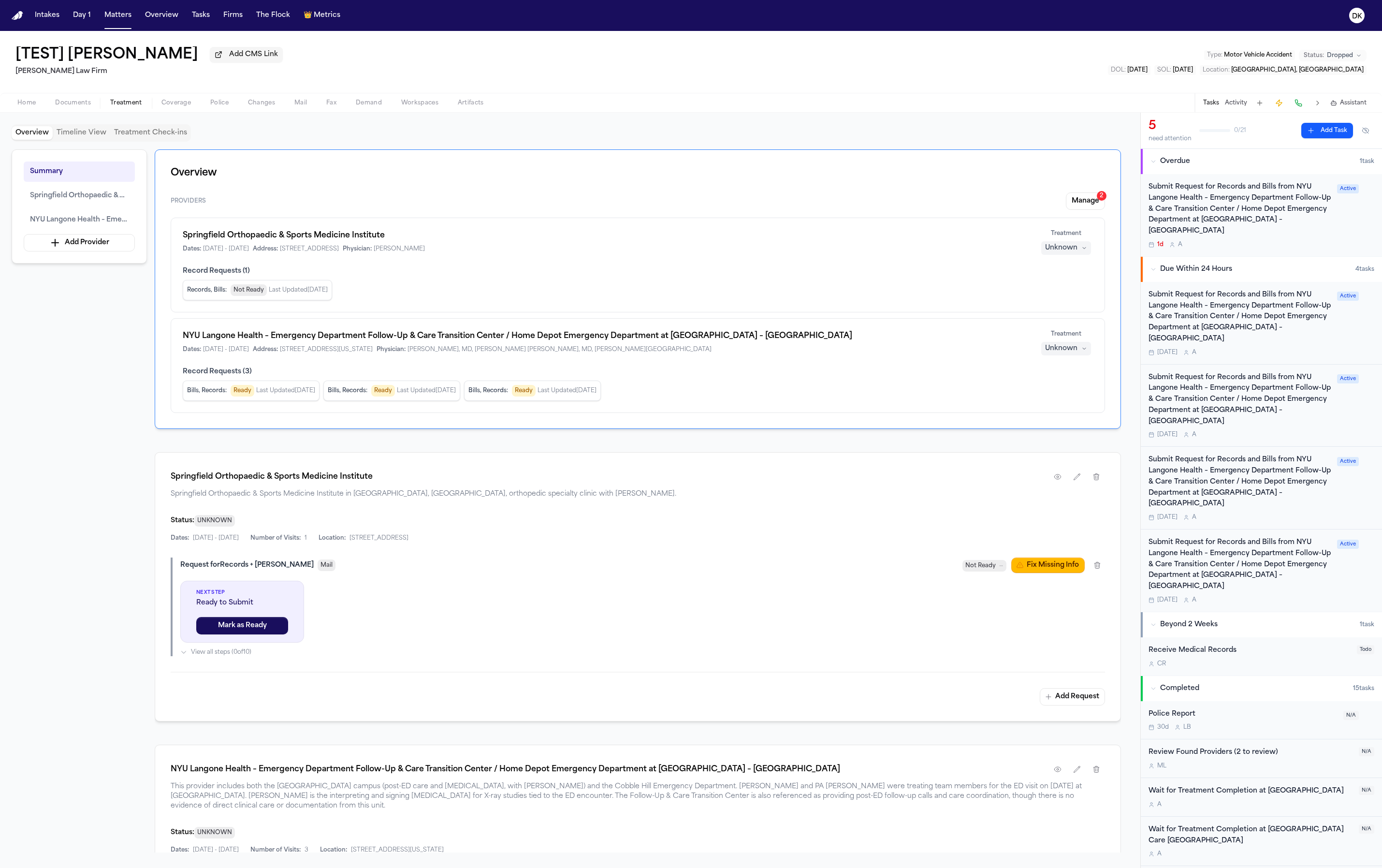
click at [20, 103] on span "Home" at bounding box center [27, 103] width 19 height 8
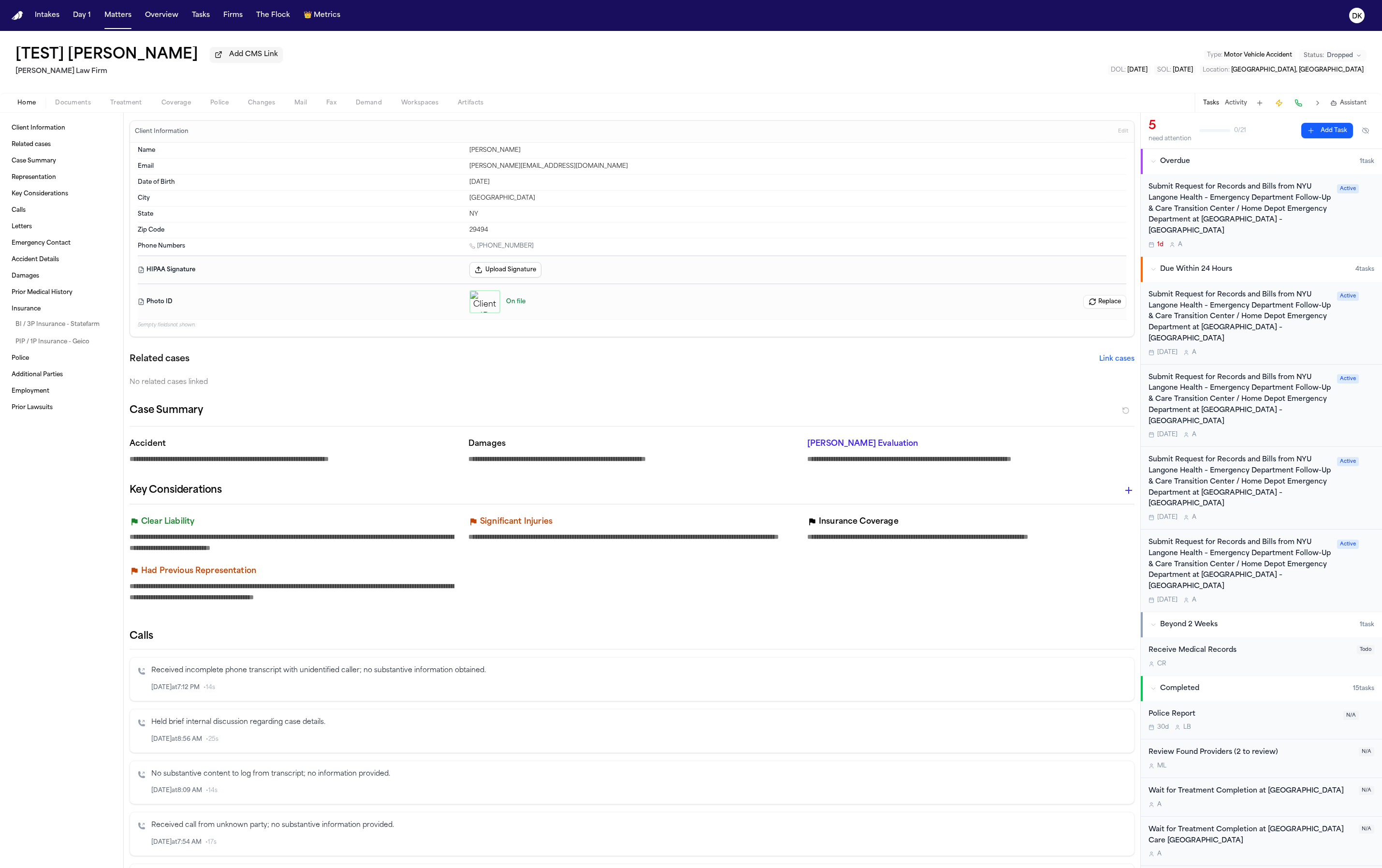
click at [477, 270] on button "Upload Signature" at bounding box center [505, 270] width 72 height 16
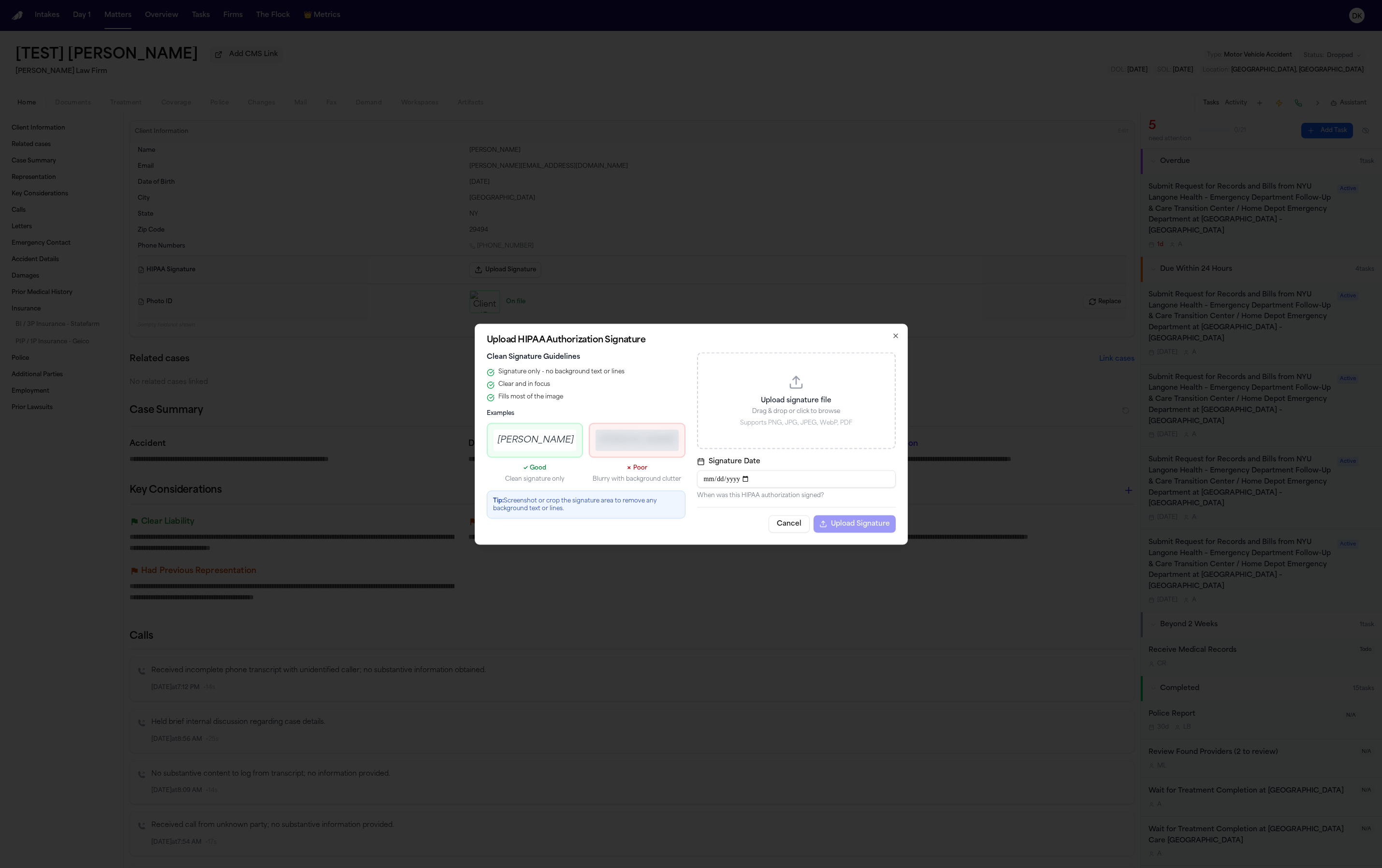
click at [598, 414] on h4 "Examples" at bounding box center [586, 413] width 198 height 8
click at [632, 449] on div "John A. Smith" at bounding box center [637, 440] width 83 height 22
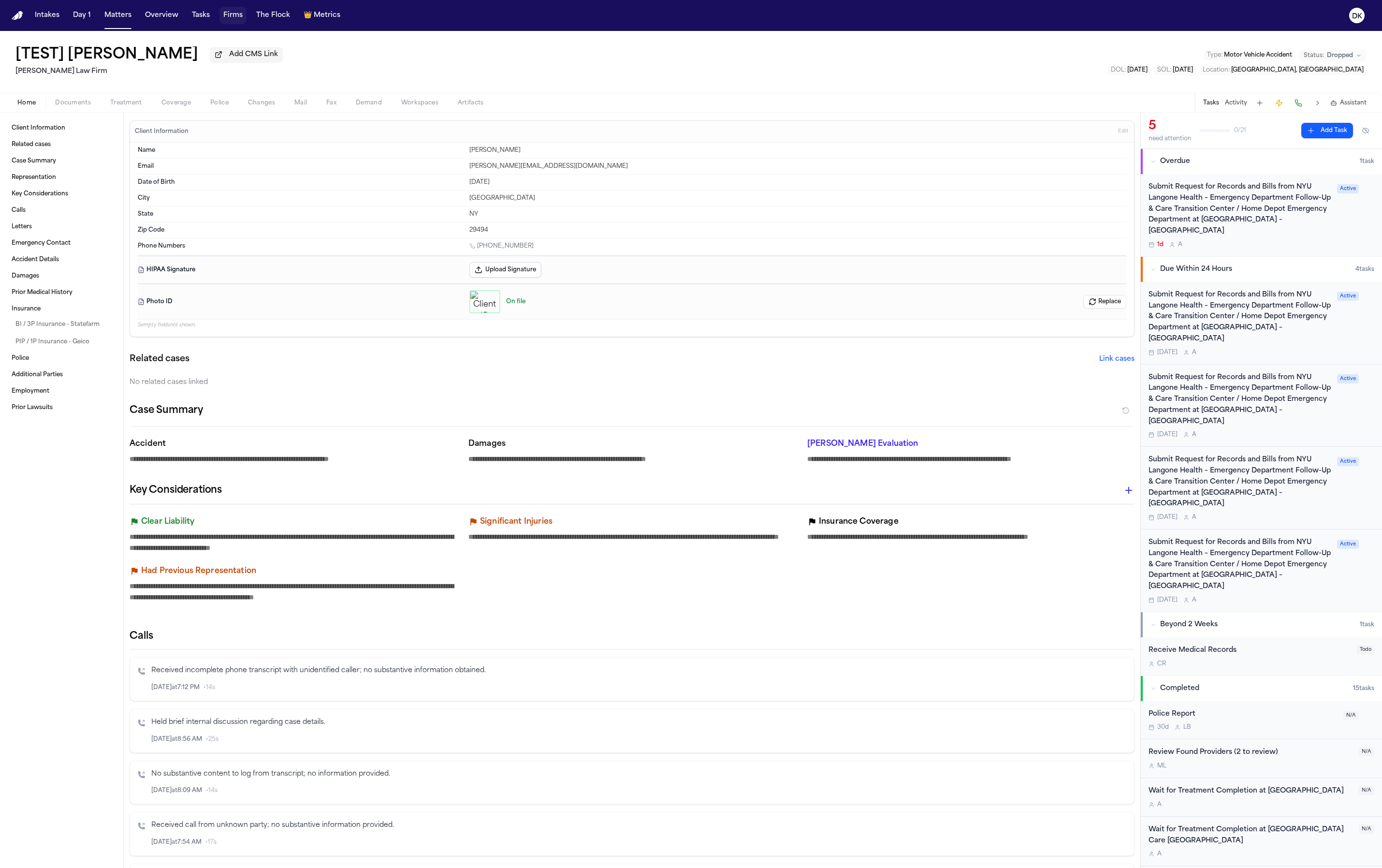
click at [246, 14] on div "Intakes Day 1 Matters Overview Tasks Firms The Flock 👑 Metrics" at bounding box center [188, 15] width 314 height 17
click at [241, 17] on button "Firms" at bounding box center [233, 15] width 27 height 17
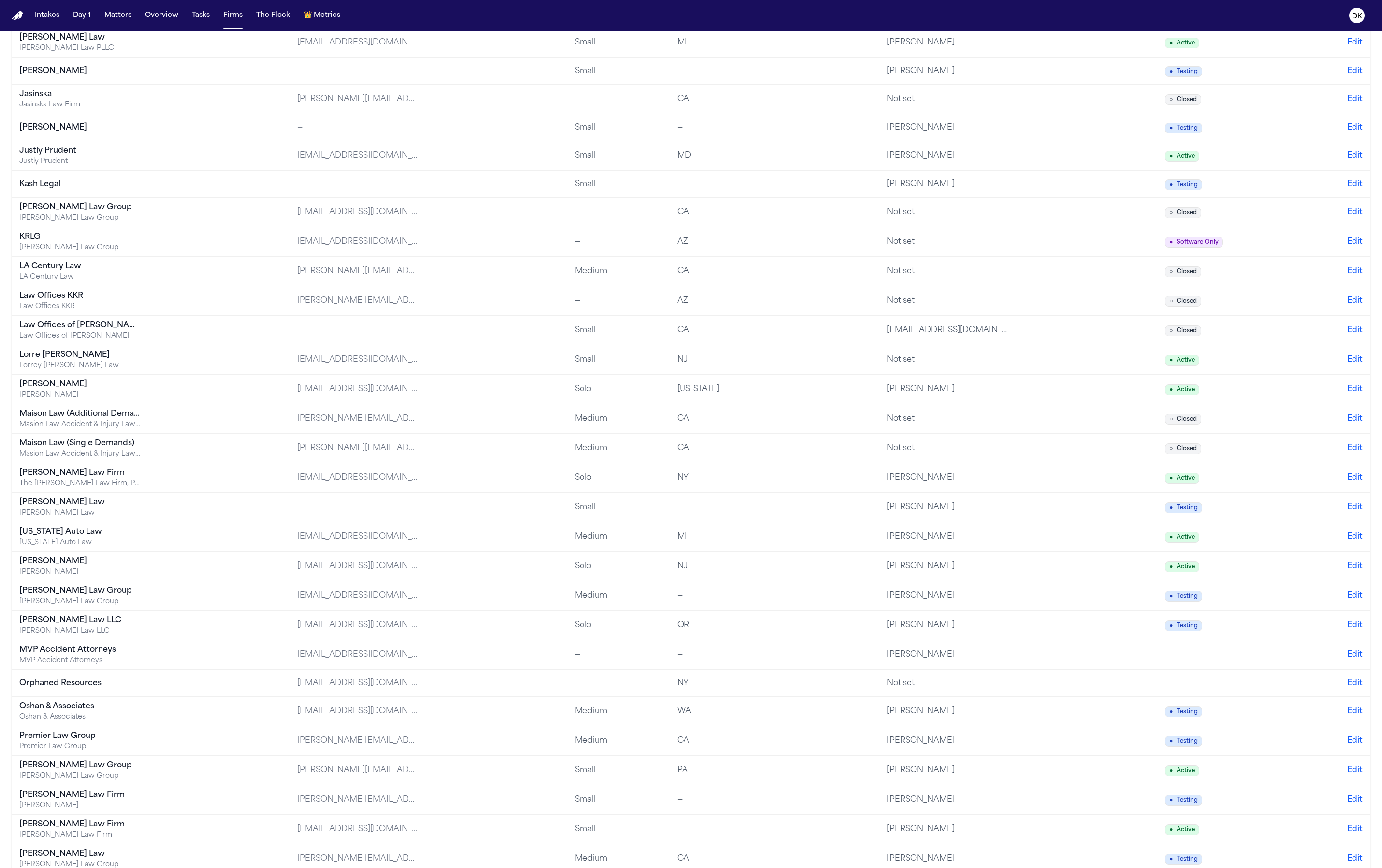
scroll to position [1051, 0]
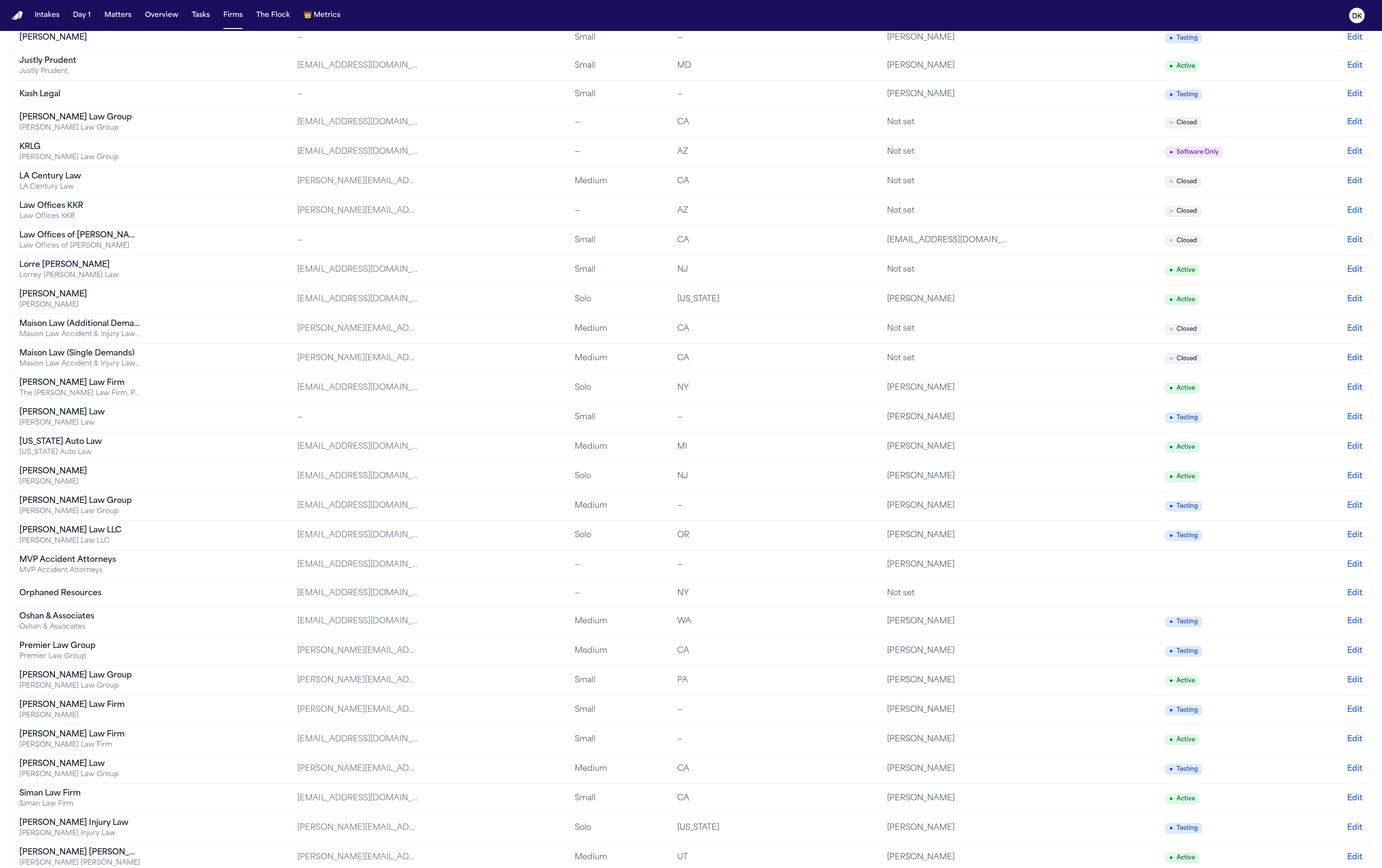
click at [112, 444] on div "Michigan Auto Law" at bounding box center [80, 442] width 121 height 12
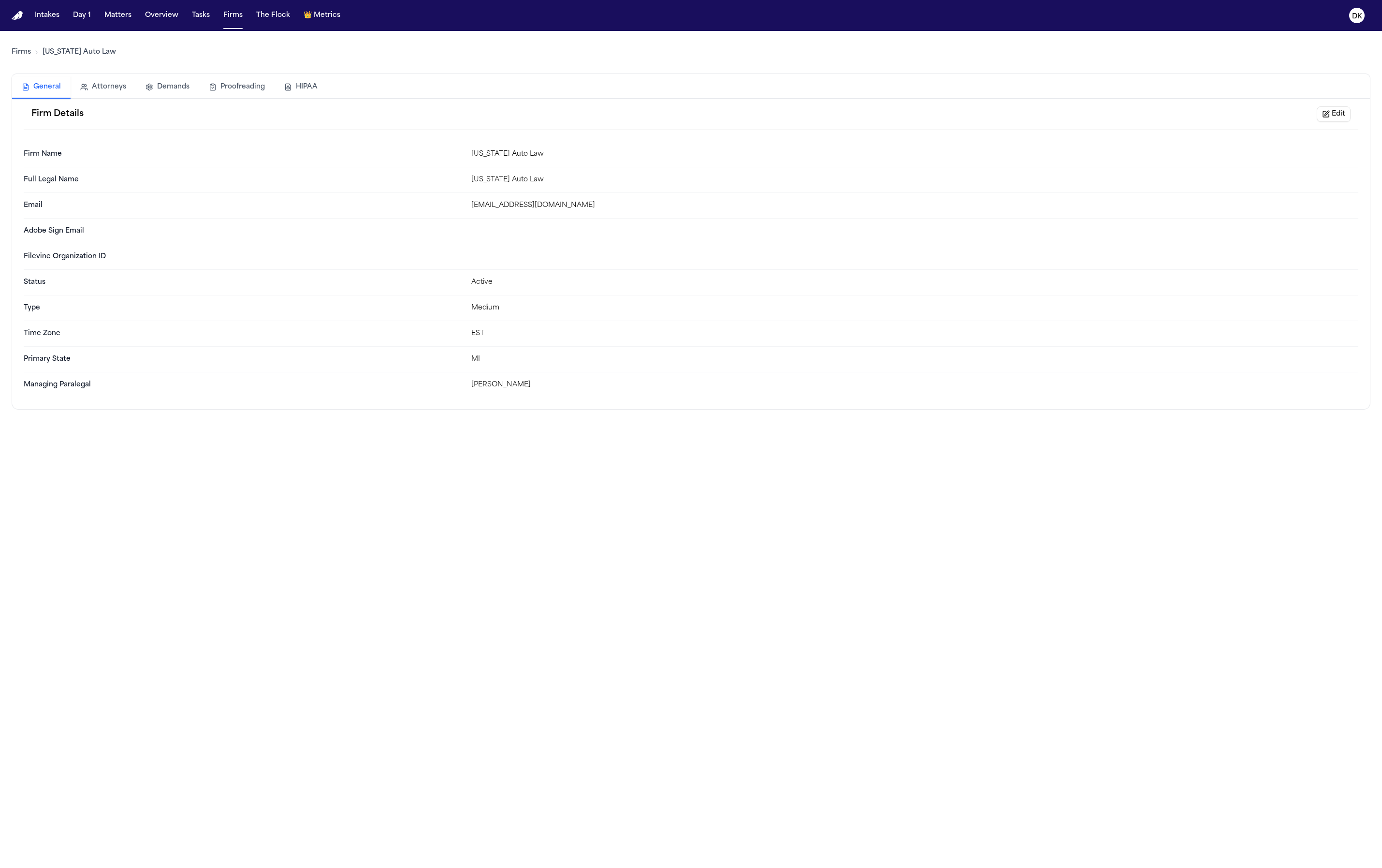
click at [292, 86] on button "HIPAA" at bounding box center [301, 87] width 52 height 22
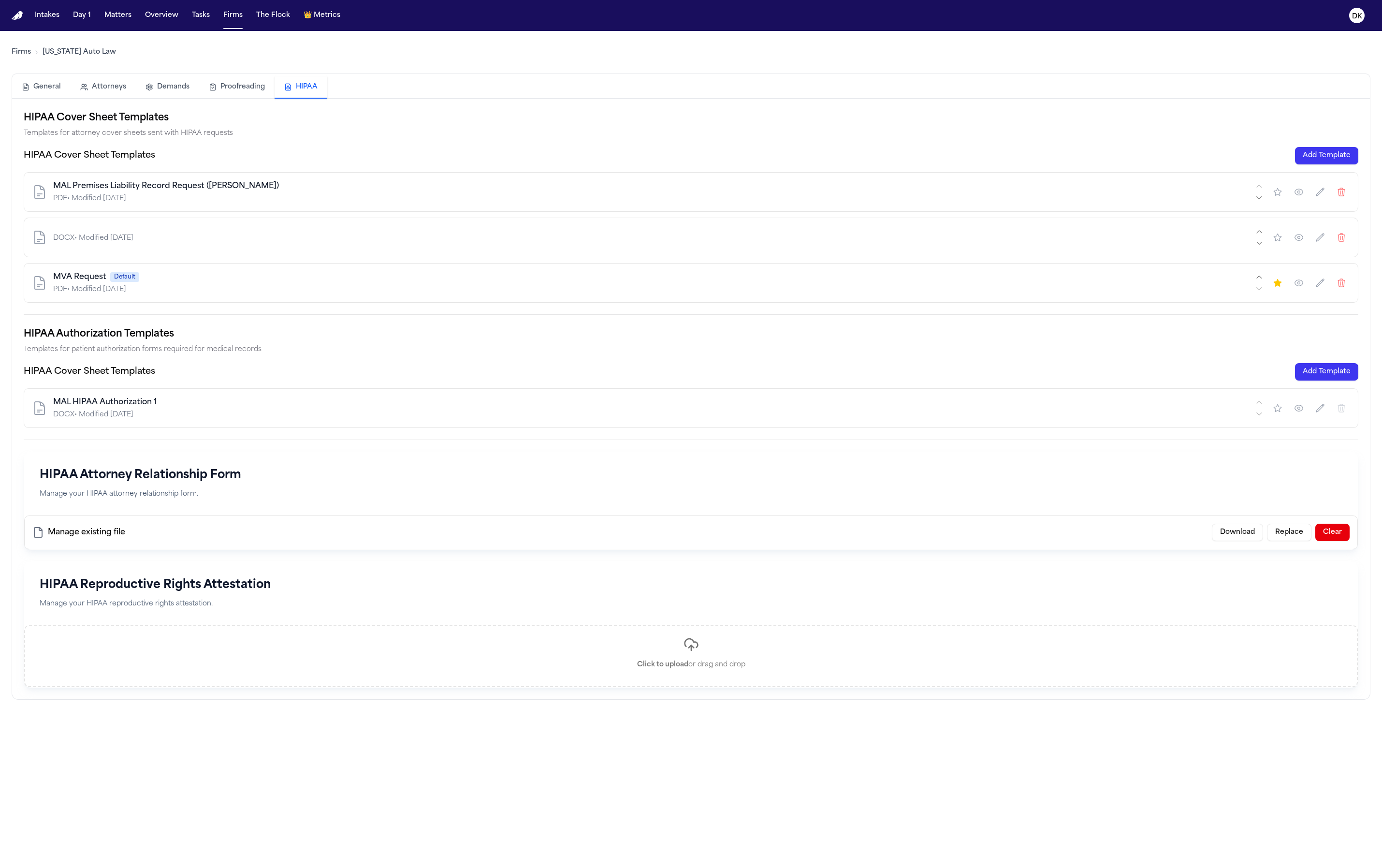
click at [1294, 242] on icon "button" at bounding box center [1299, 237] width 9 height 9
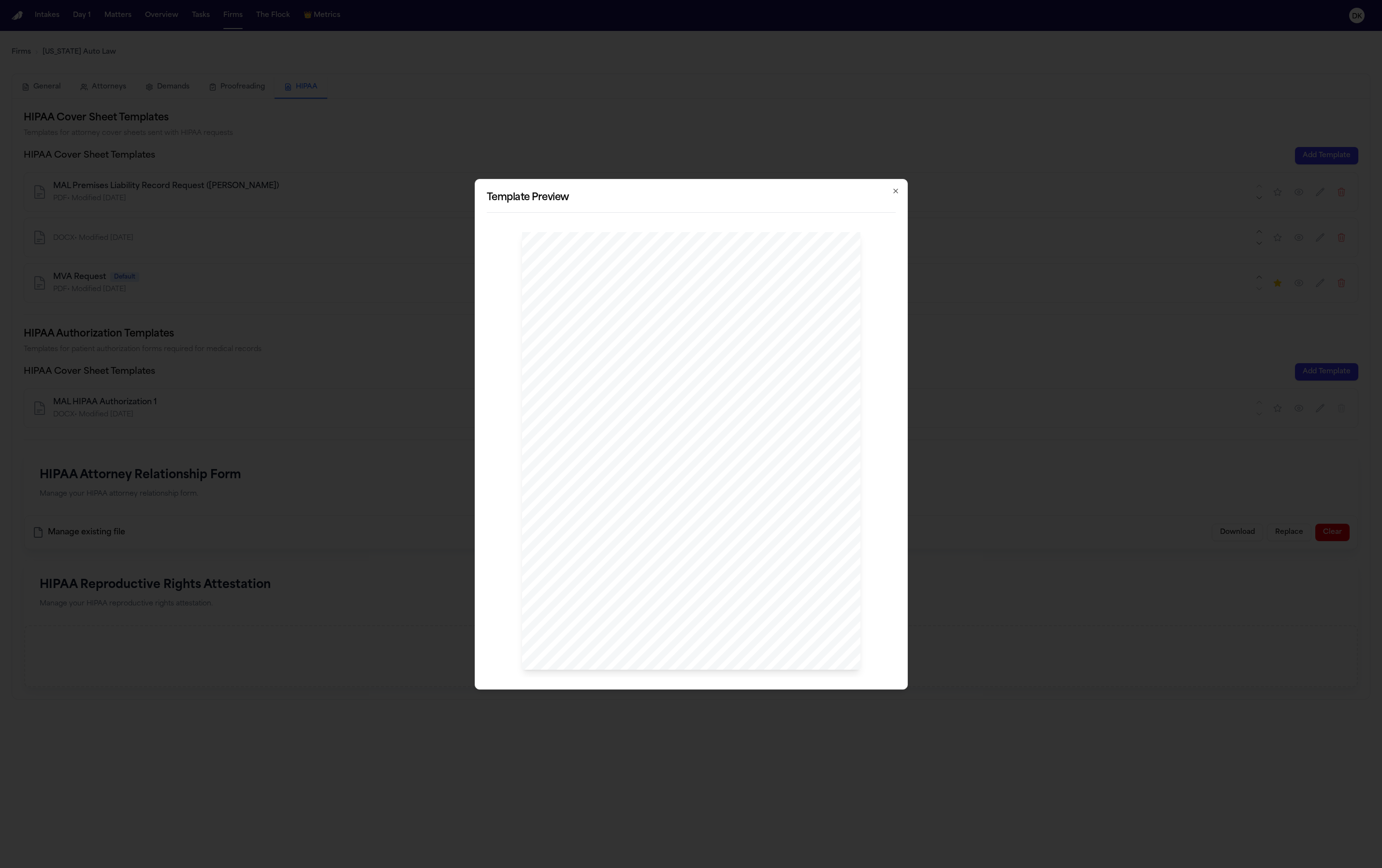
click at [892, 189] on icon "button" at bounding box center [896, 191] width 8 height 8
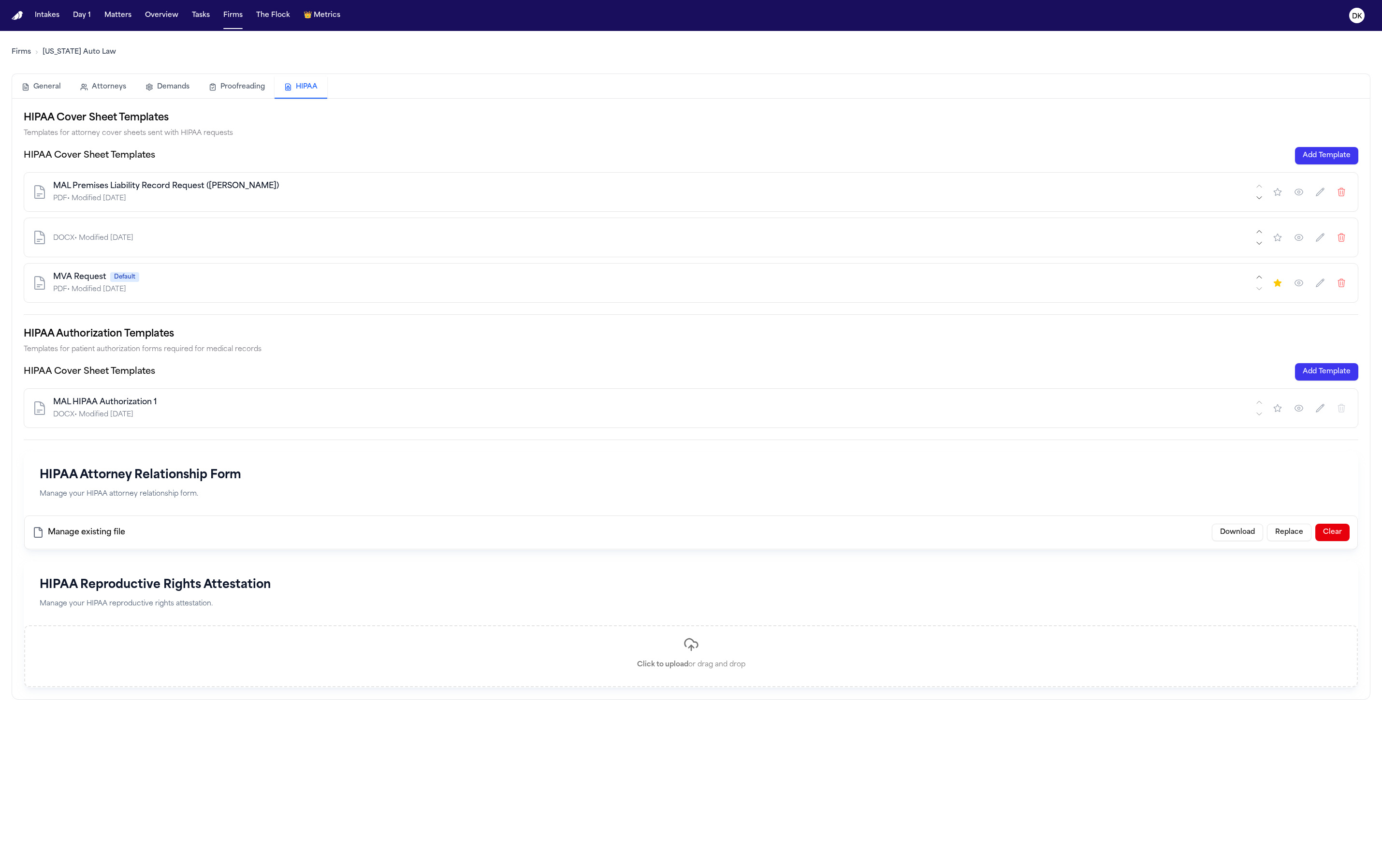
click at [1342, 237] on icon "button" at bounding box center [1341, 237] width 6 height 8
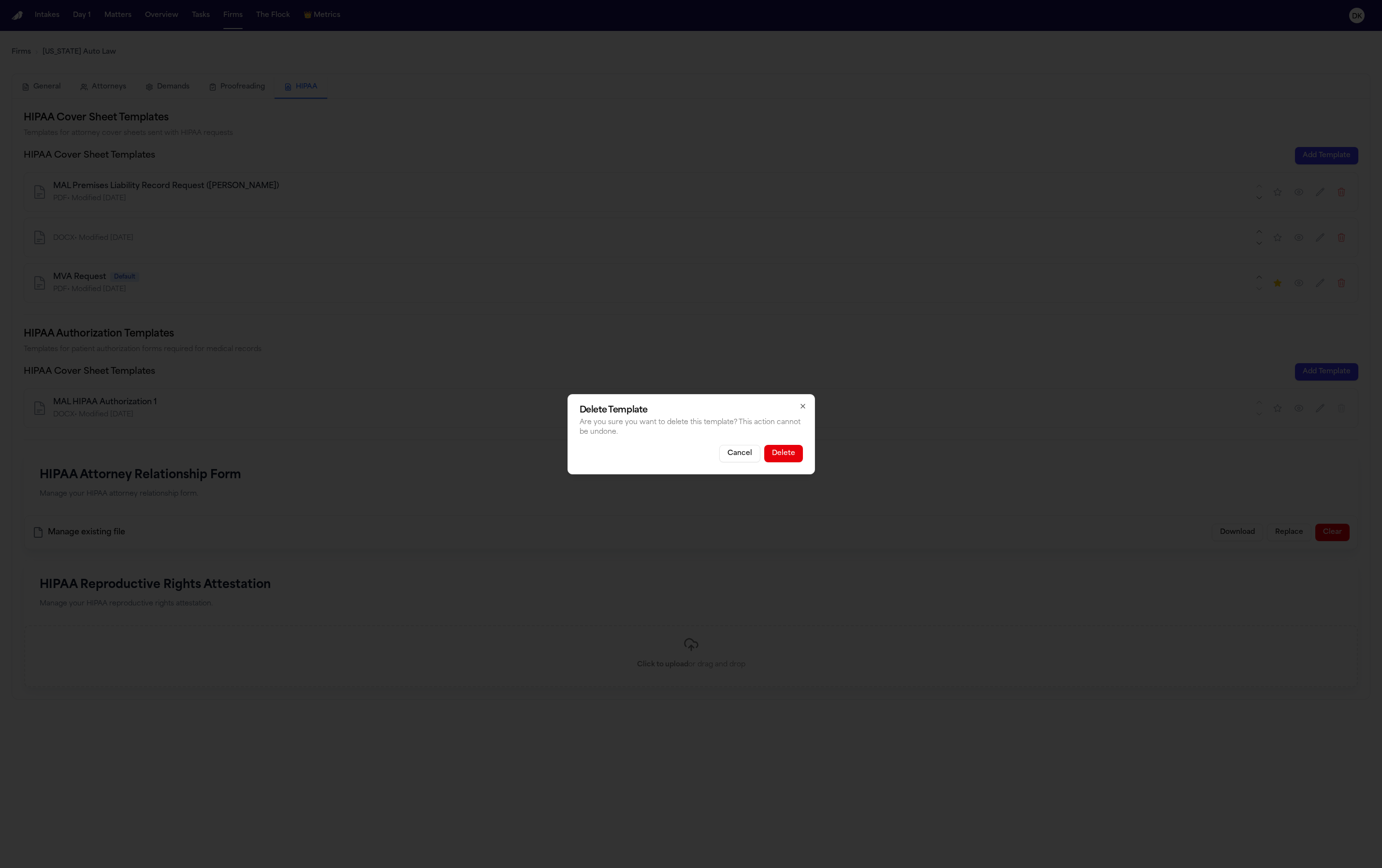
click at [796, 455] on button "Delete" at bounding box center [784, 454] width 39 height 17
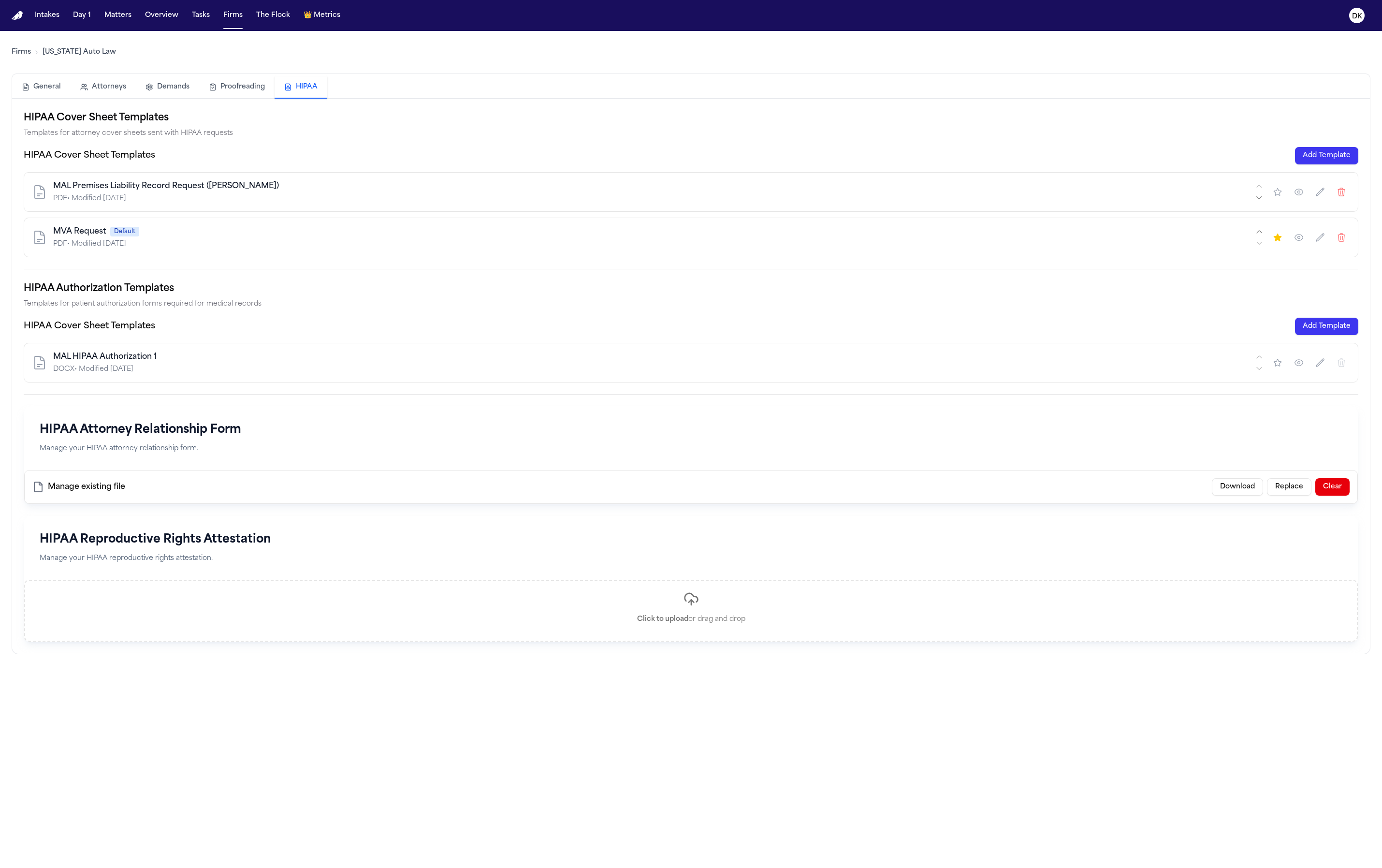
click at [580, 269] on hr at bounding box center [691, 269] width 1335 height 1
click at [542, 445] on p "Manage your HIPAA attorney relationship form." at bounding box center [691, 449] width 1303 height 11
click at [384, 361] on div "MAL HIPAA Authorization 1" at bounding box center [653, 357] width 1200 height 12
click at [975, 232] on div "MVA Request Default" at bounding box center [653, 232] width 1200 height 12
click at [942, 337] on div "HIPAA Cover Sheet Templates Add Template MAL HIPAA Authorization 1 DOCX • Modif…" at bounding box center [691, 350] width 1335 height 65
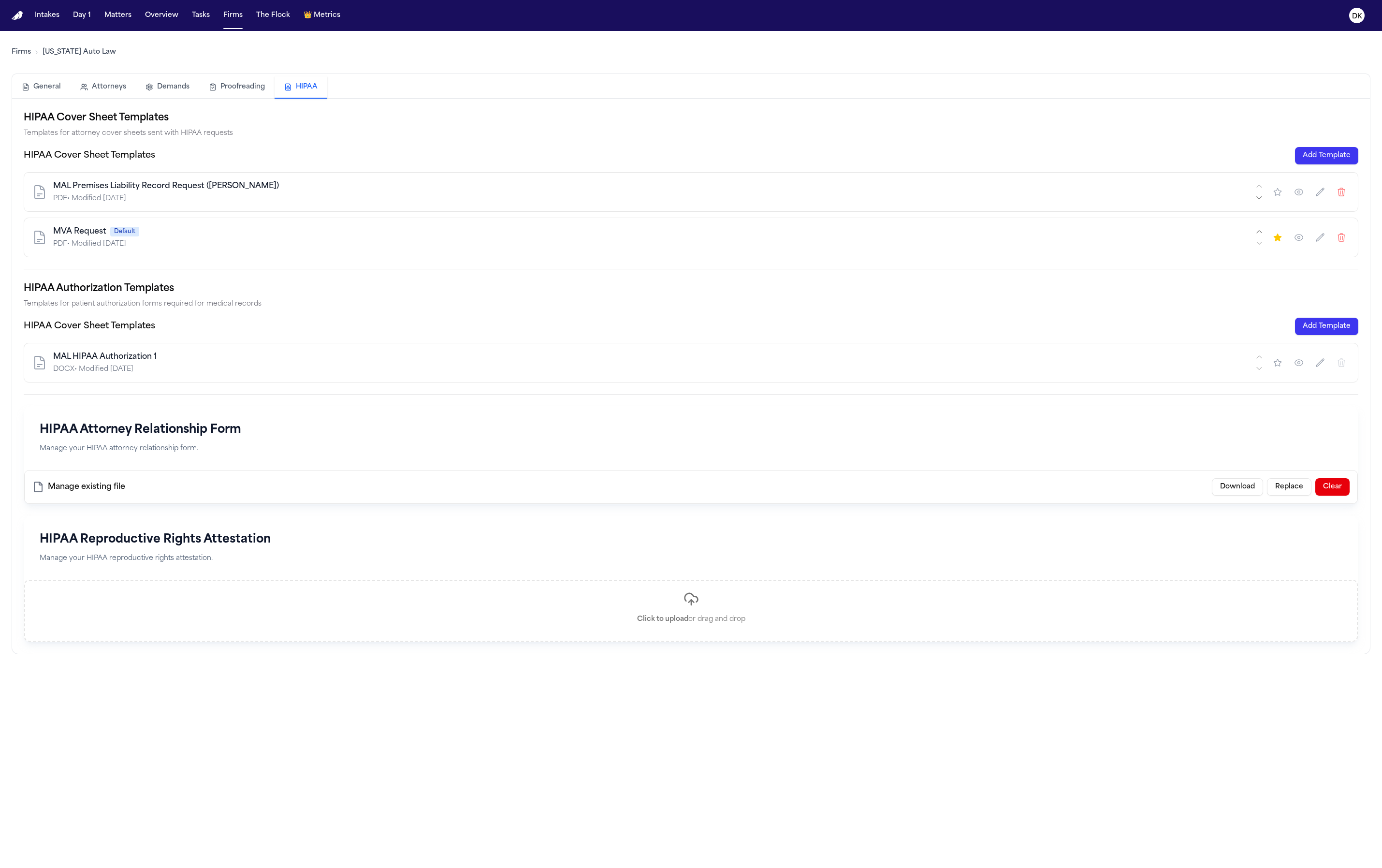
click at [843, 214] on div "MAL Premises Liability Record Request (Derek) PDF • Modified 9/1/2025 MVA Reque…" at bounding box center [691, 214] width 1335 height 85
click at [580, 252] on div "MVA Request Default PDF • Modified 9/2/2025" at bounding box center [691, 237] width 1335 height 40
click at [411, 203] on div "PDF • Modified 9/1/2025" at bounding box center [653, 198] width 1200 height 9
click at [418, 332] on div "HIPAA Cover Sheet Templates Add Template" at bounding box center [691, 326] width 1335 height 17
click at [1335, 154] on button "Add Template" at bounding box center [1327, 155] width 63 height 17
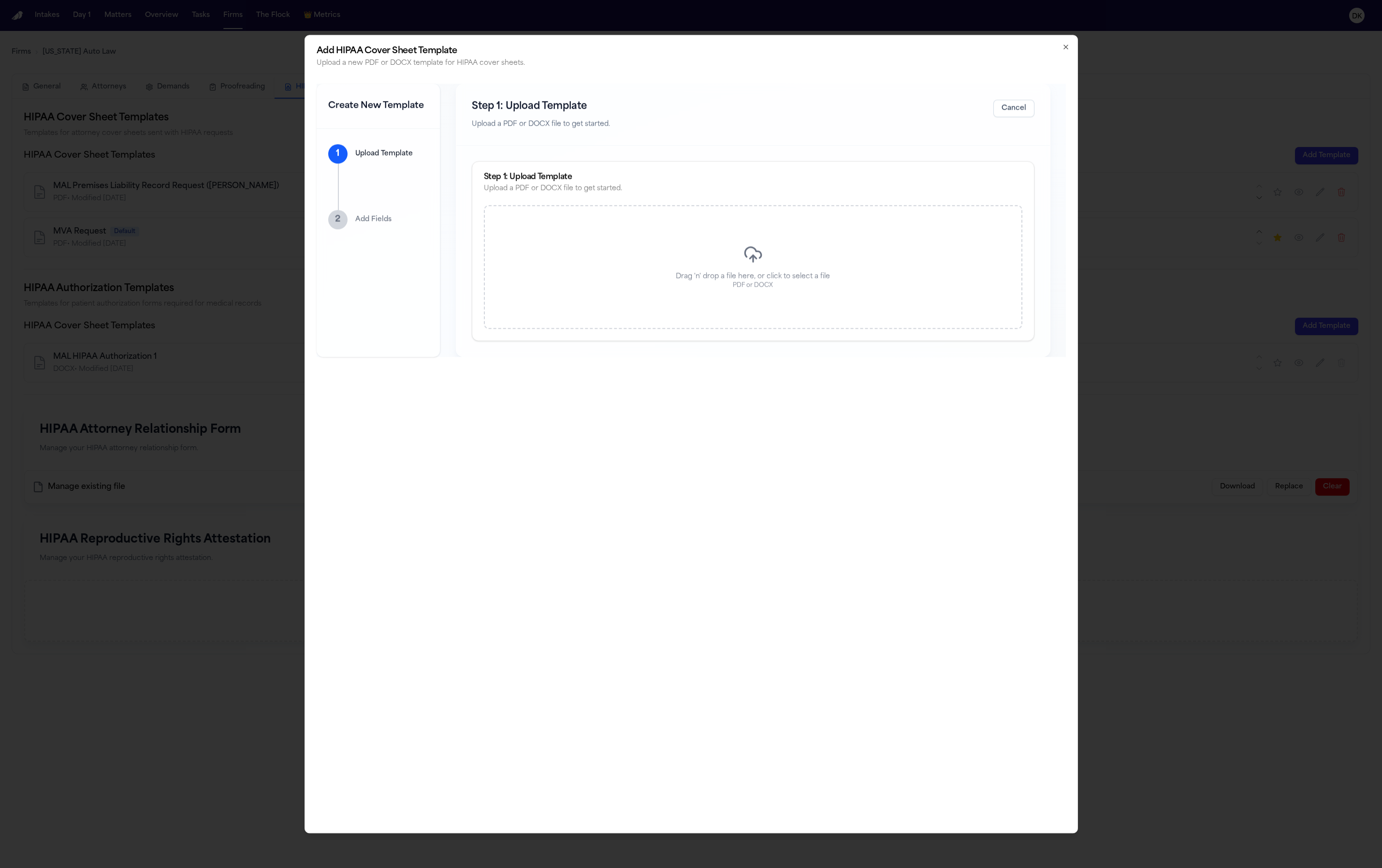
click at [813, 258] on div "Drag 'n' drop a file here, or click to select a file PDF or DOCX" at bounding box center [753, 268] width 539 height 124
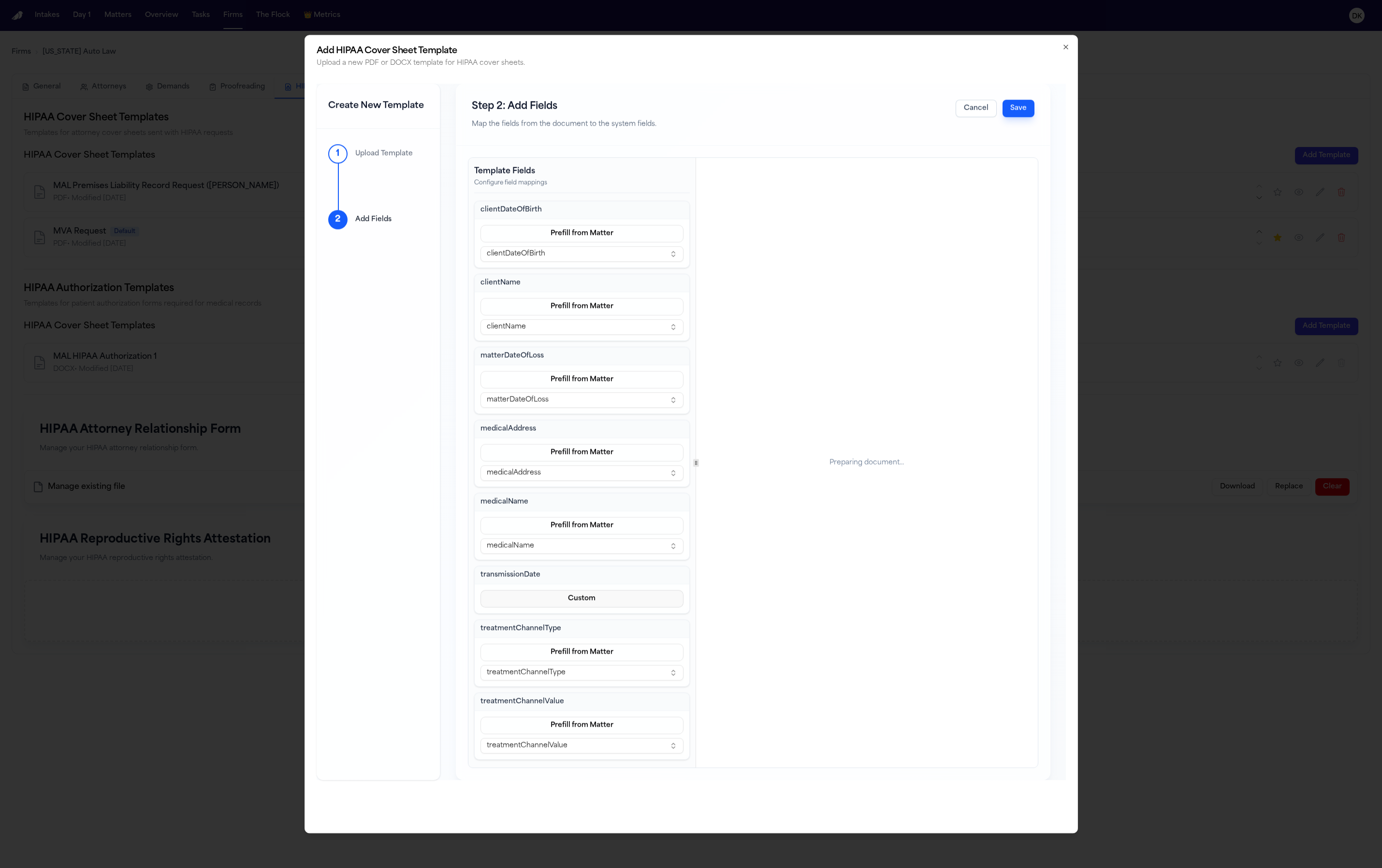
click at [644, 600] on button "Custom" at bounding box center [582, 599] width 203 height 17
click at [590, 568] on div "transmissionDate Custom" at bounding box center [582, 590] width 216 height 48
click at [599, 606] on button "Custom" at bounding box center [582, 599] width 203 height 17
click at [601, 579] on div "transmissionDate Custom" at bounding box center [582, 590] width 216 height 48
click at [600, 580] on div "transmissionDate" at bounding box center [582, 575] width 215 height 18
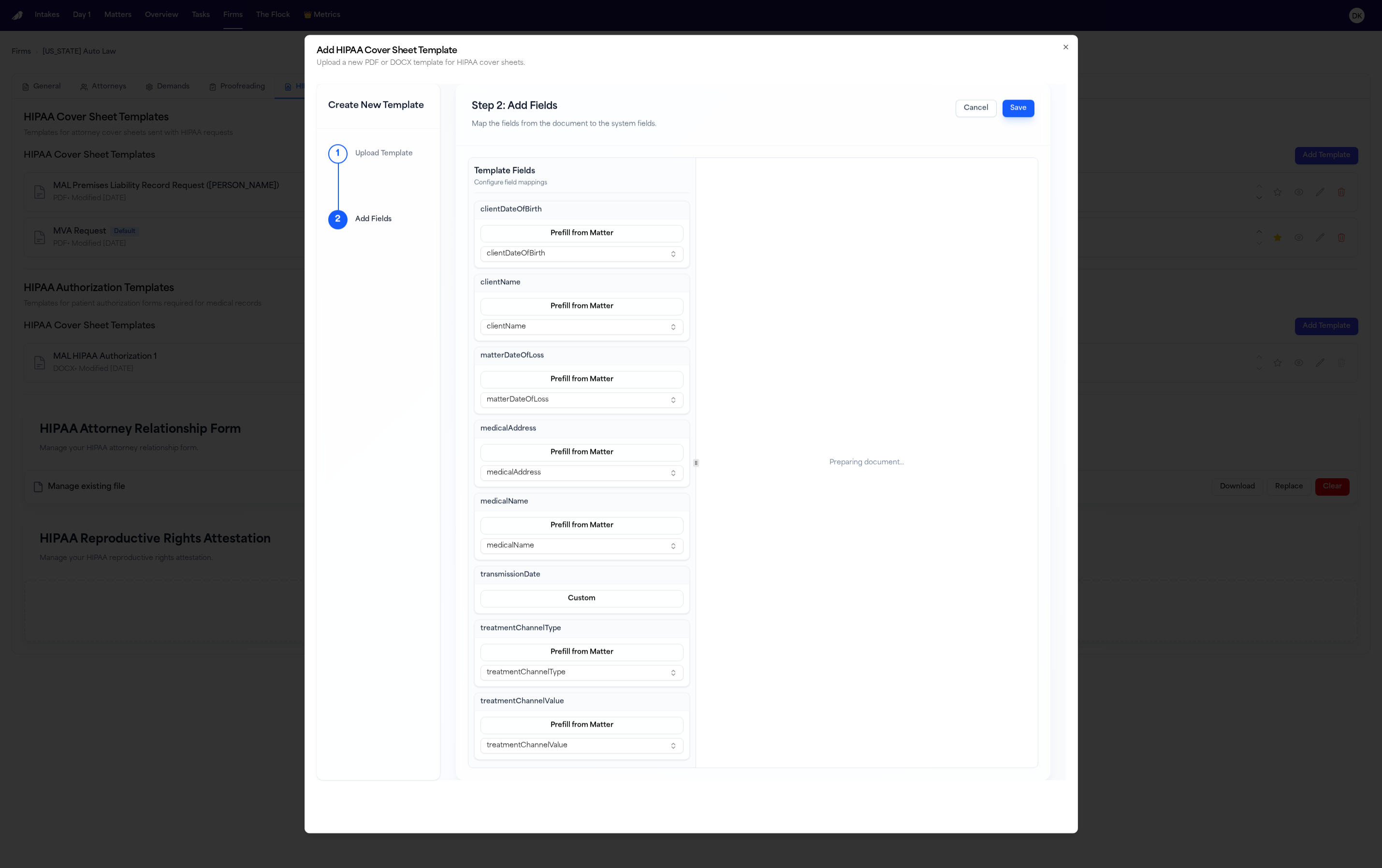
click at [603, 574] on h3 "transmissionDate" at bounding box center [582, 575] width 203 height 9
click at [597, 577] on h3 "transmissionDate" at bounding box center [582, 575] width 203 height 9
click at [603, 579] on h3 "transmissionDate" at bounding box center [582, 575] width 203 height 9
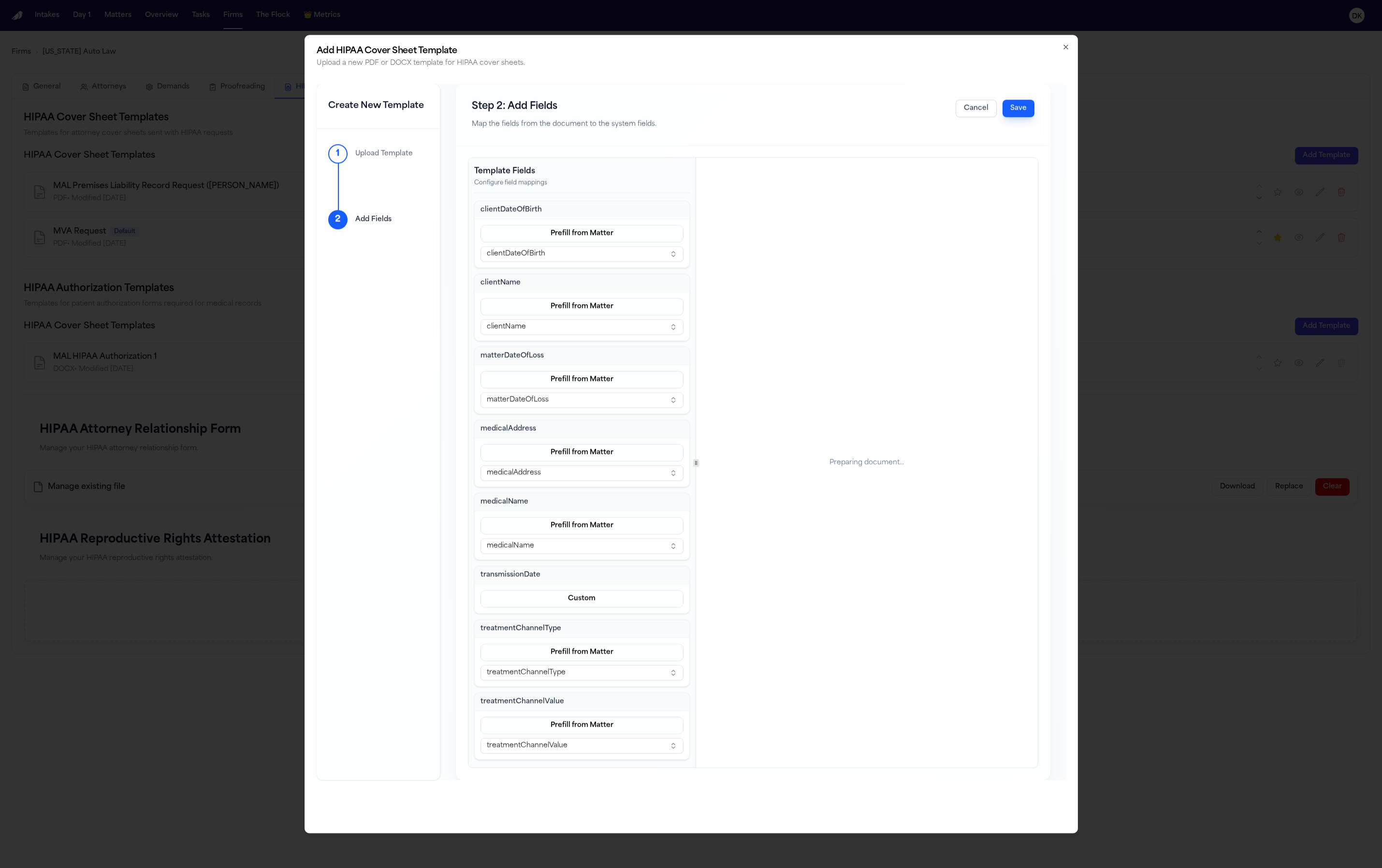
click at [606, 585] on div "Custom" at bounding box center [582, 599] width 215 height 29
click at [496, 579] on h3 "transmissionDate" at bounding box center [582, 575] width 203 height 9
click at [497, 579] on h3 "transmissionDate" at bounding box center [582, 575] width 203 height 9
click at [572, 571] on h3 "transmissionDate" at bounding box center [582, 575] width 203 height 9
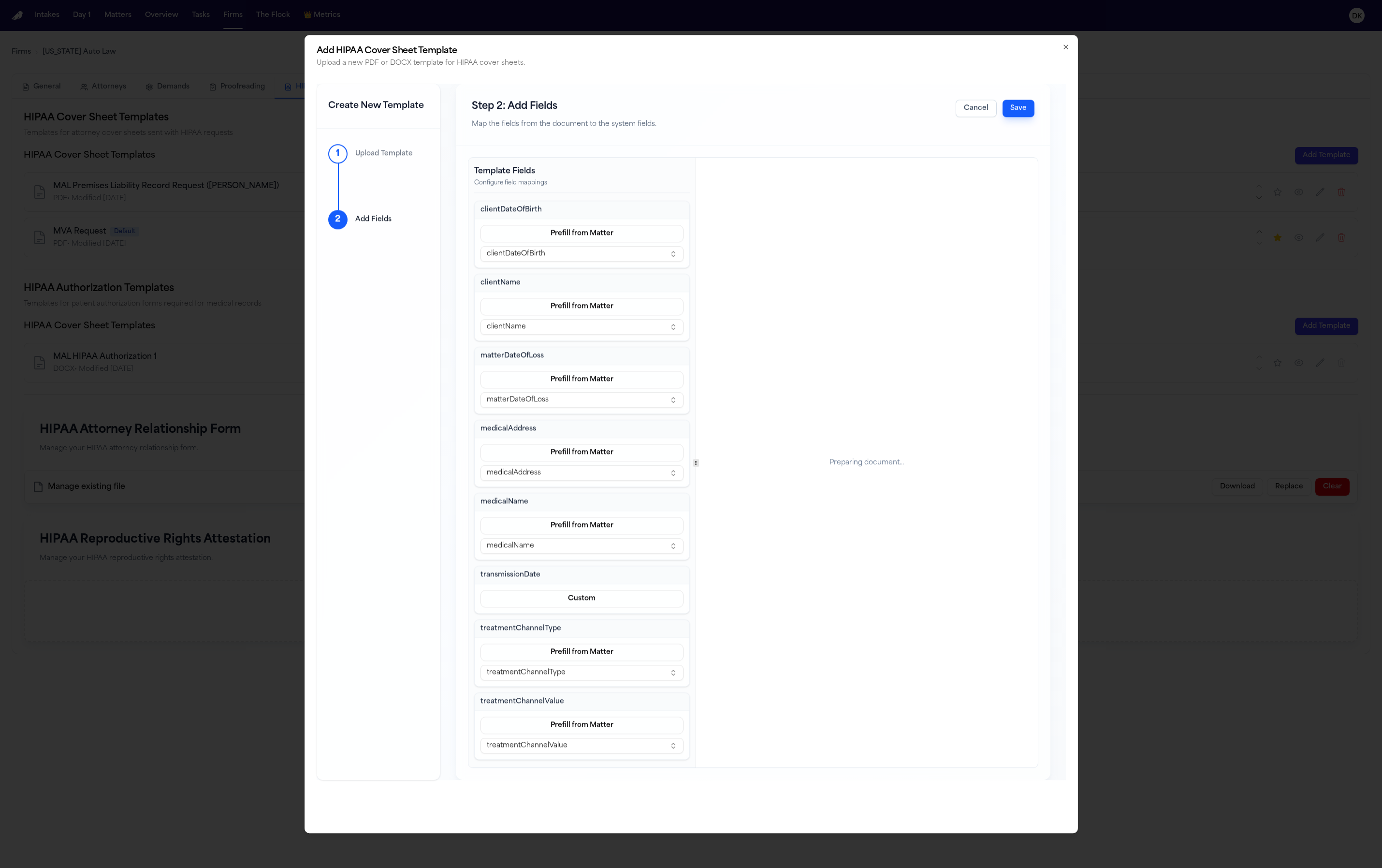
click at [513, 570] on h3 "transmissionDate" at bounding box center [582, 575] width 203 height 9
click at [586, 571] on h3 "transmissionDate" at bounding box center [582, 575] width 203 height 9
click at [528, 577] on h3 "transmissionDate" at bounding box center [582, 575] width 203 height 9
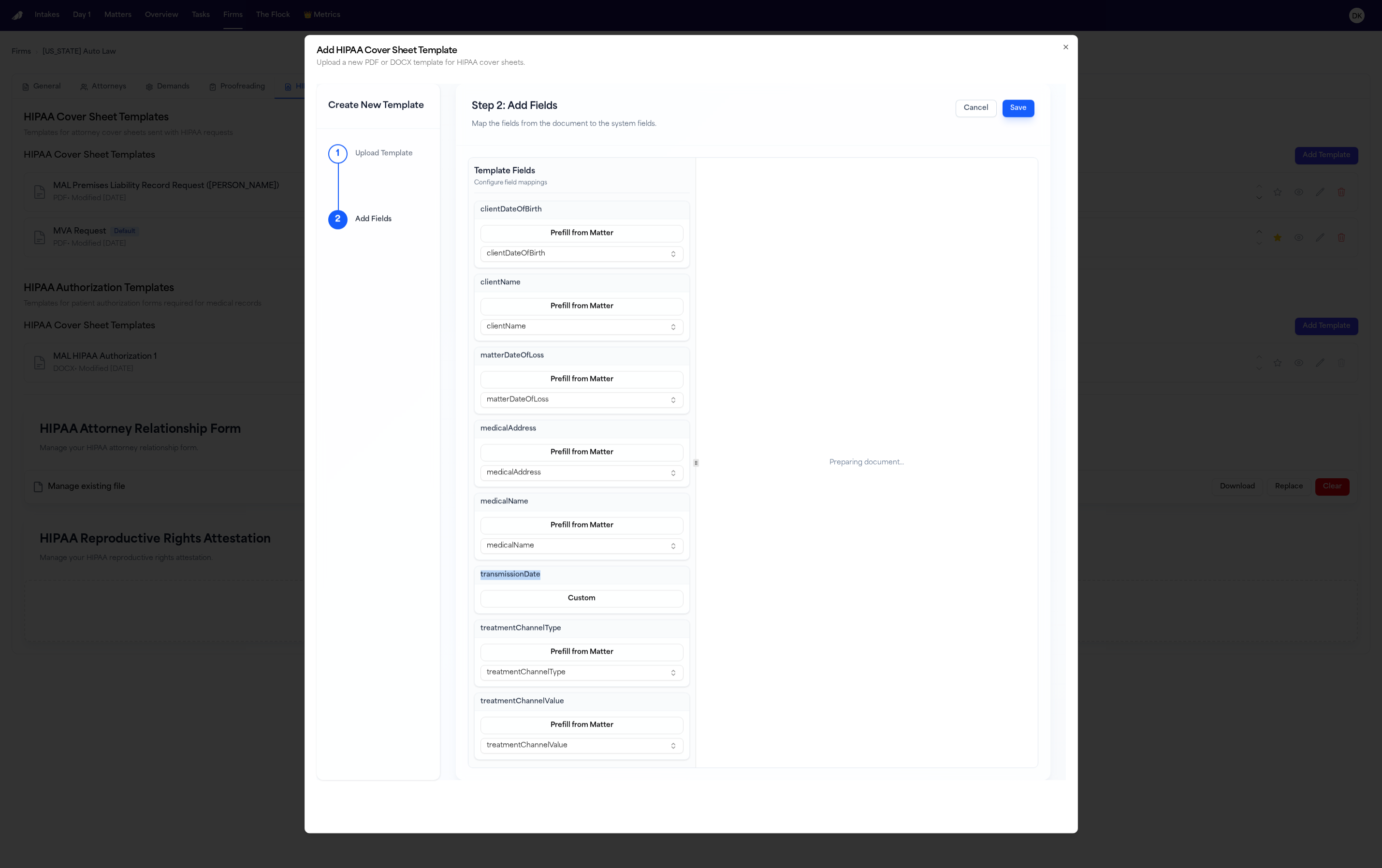
click at [528, 577] on h3 "transmissionDate" at bounding box center [582, 575] width 203 height 9
click at [574, 575] on h3 "transmissionDate" at bounding box center [582, 575] width 203 height 9
click at [534, 576] on h3 "transmissionDate" at bounding box center [582, 575] width 203 height 9
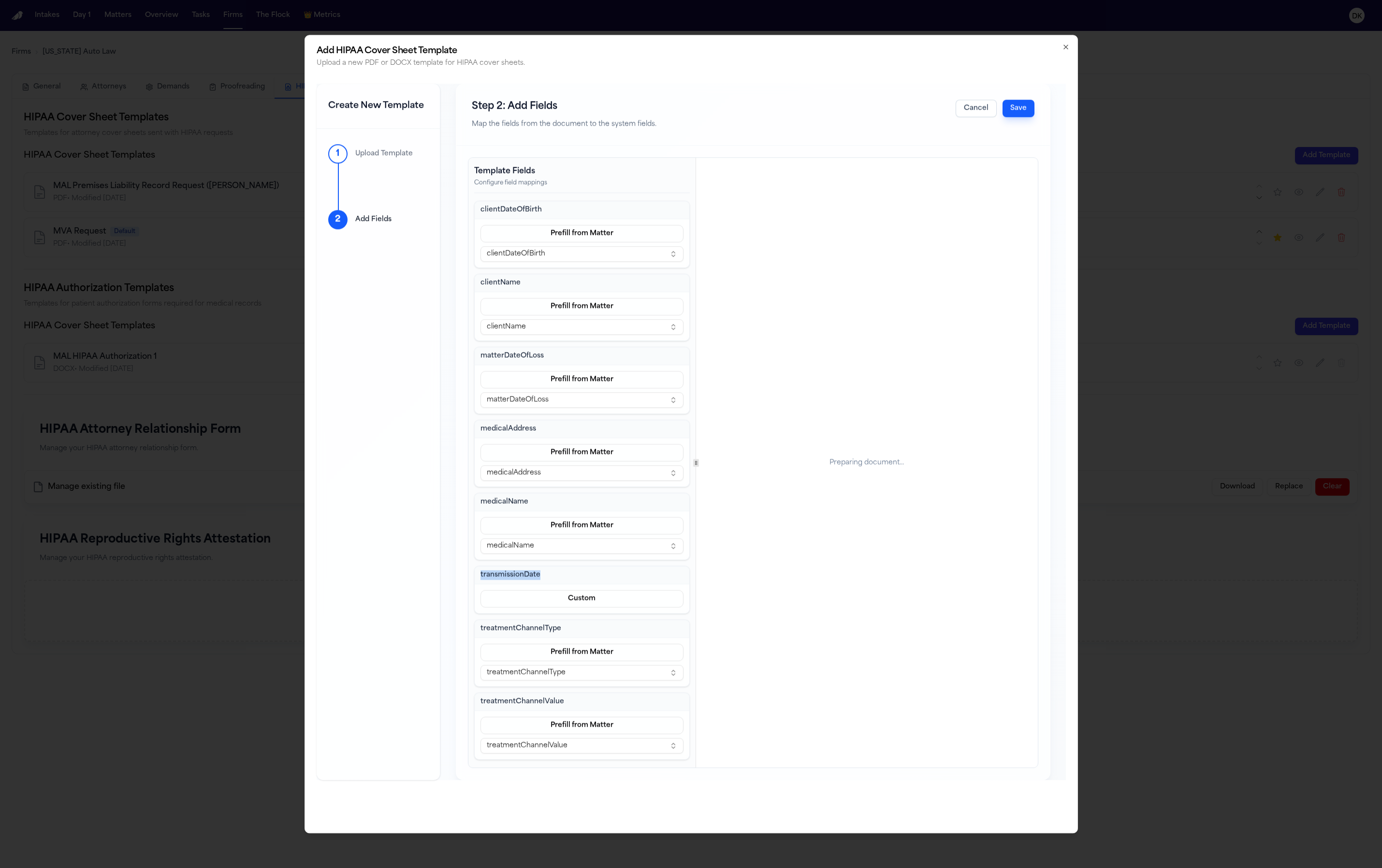
click at [534, 576] on h3 "transmissionDate" at bounding box center [582, 575] width 203 height 9
click at [575, 574] on h3 "transmissionDate" at bounding box center [582, 575] width 203 height 9
click at [533, 576] on h3 "transmissionDate" at bounding box center [582, 575] width 203 height 9
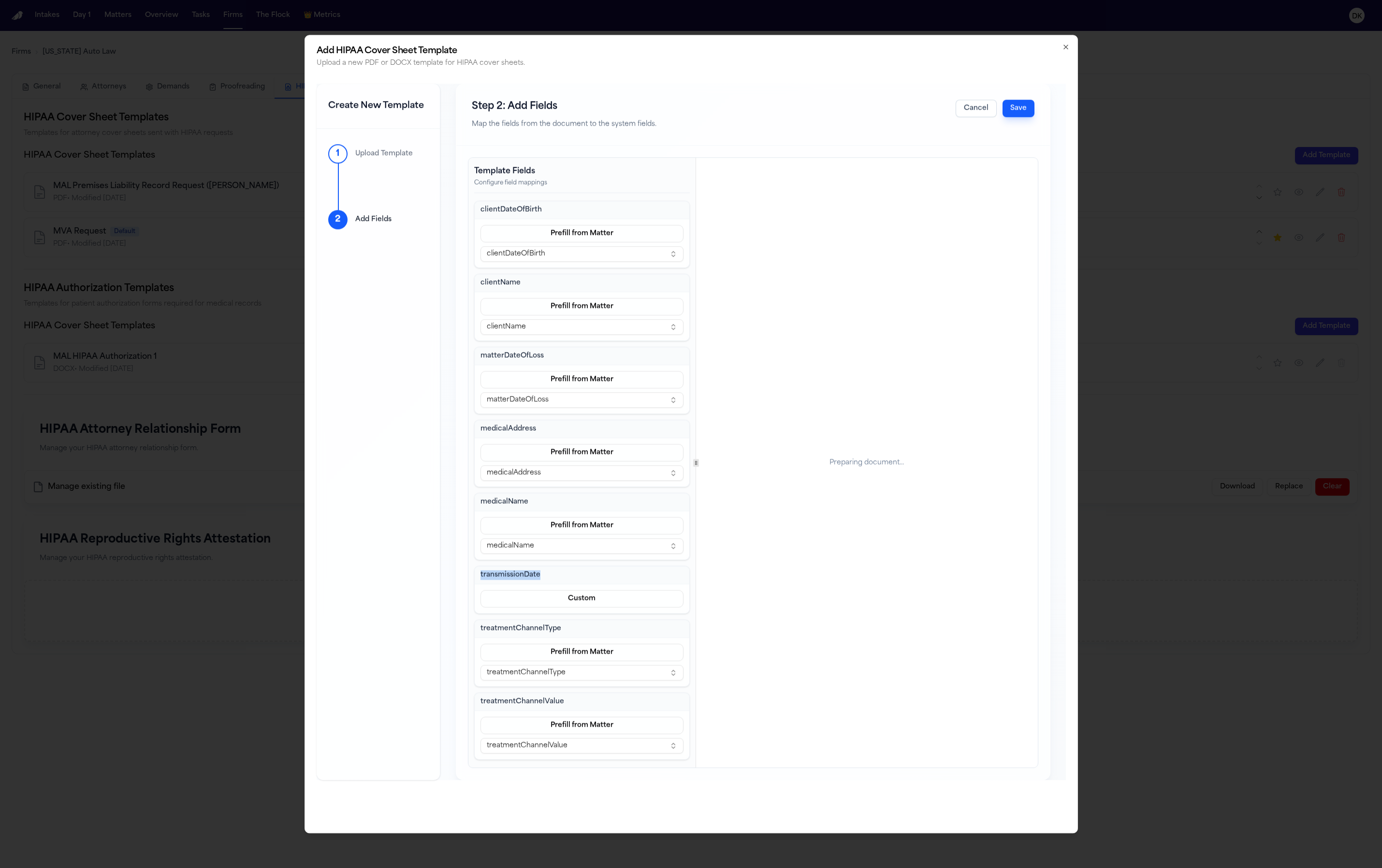
click at [556, 575] on h3 "transmissionDate" at bounding box center [582, 575] width 203 height 9
click at [526, 577] on h3 "transmissionDate" at bounding box center [582, 575] width 203 height 9
click at [551, 576] on h3 "transmissionDate" at bounding box center [582, 575] width 203 height 9
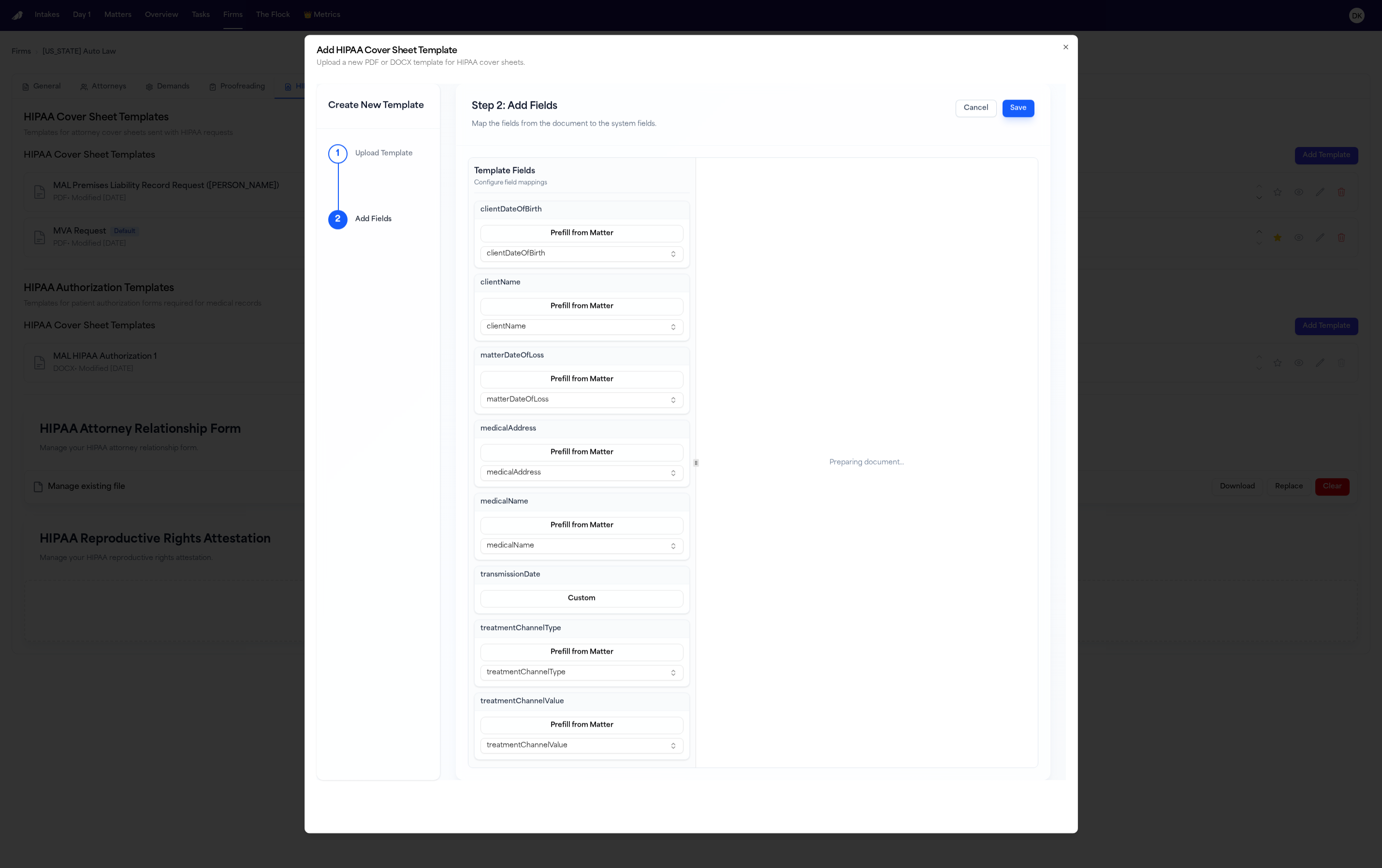
click at [526, 576] on h3 "transmissionDate" at bounding box center [582, 575] width 203 height 9
click at [563, 575] on h3 "transmissionDate" at bounding box center [582, 575] width 203 height 9
click at [518, 576] on h3 "transmissionDate" at bounding box center [582, 575] width 203 height 9
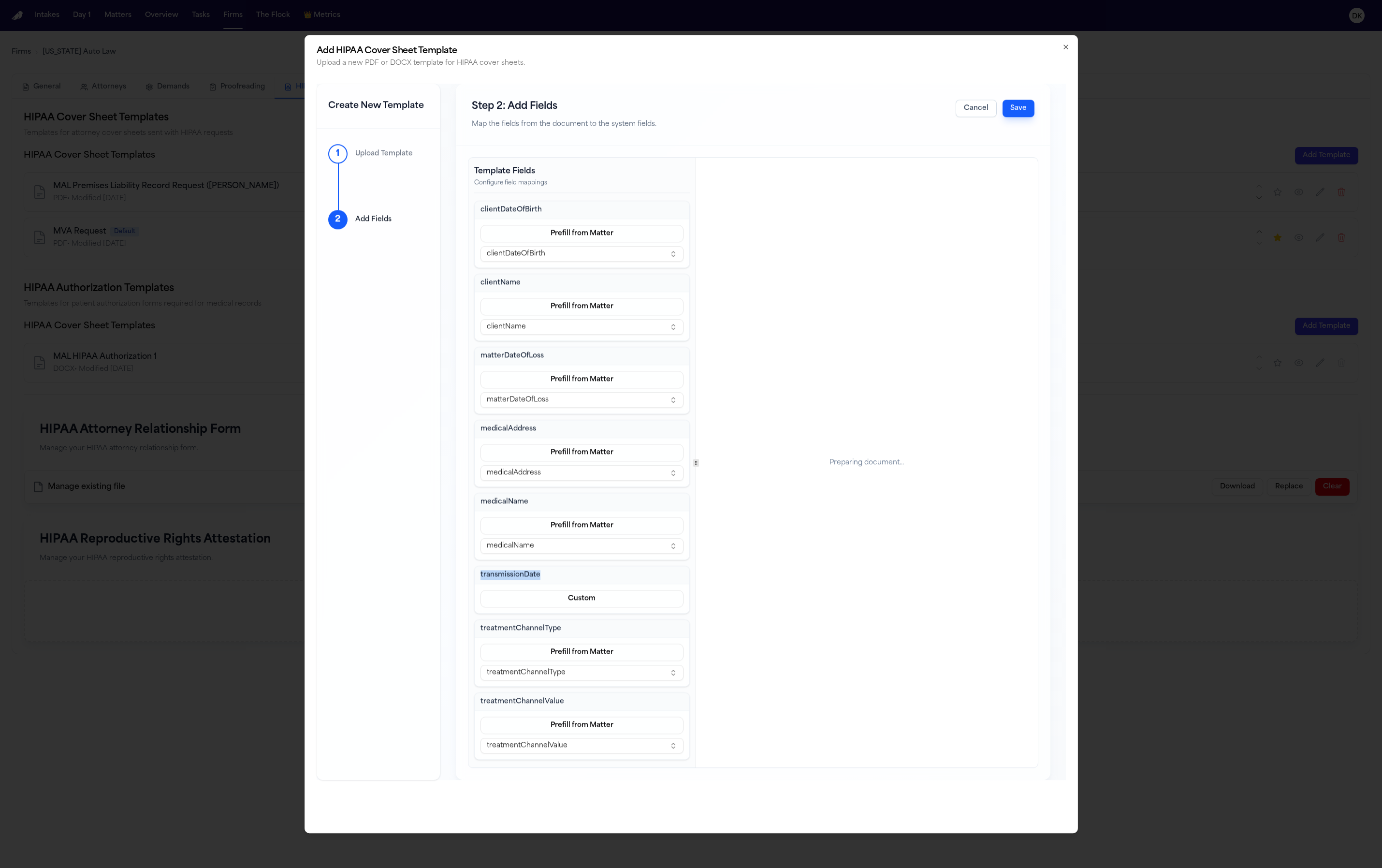
click at [518, 576] on h3 "transmissionDate" at bounding box center [582, 575] width 203 height 9
click at [554, 578] on h3 "transmissionDate" at bounding box center [582, 575] width 203 height 9
click at [532, 577] on h3 "transmissionDate" at bounding box center [582, 575] width 203 height 9
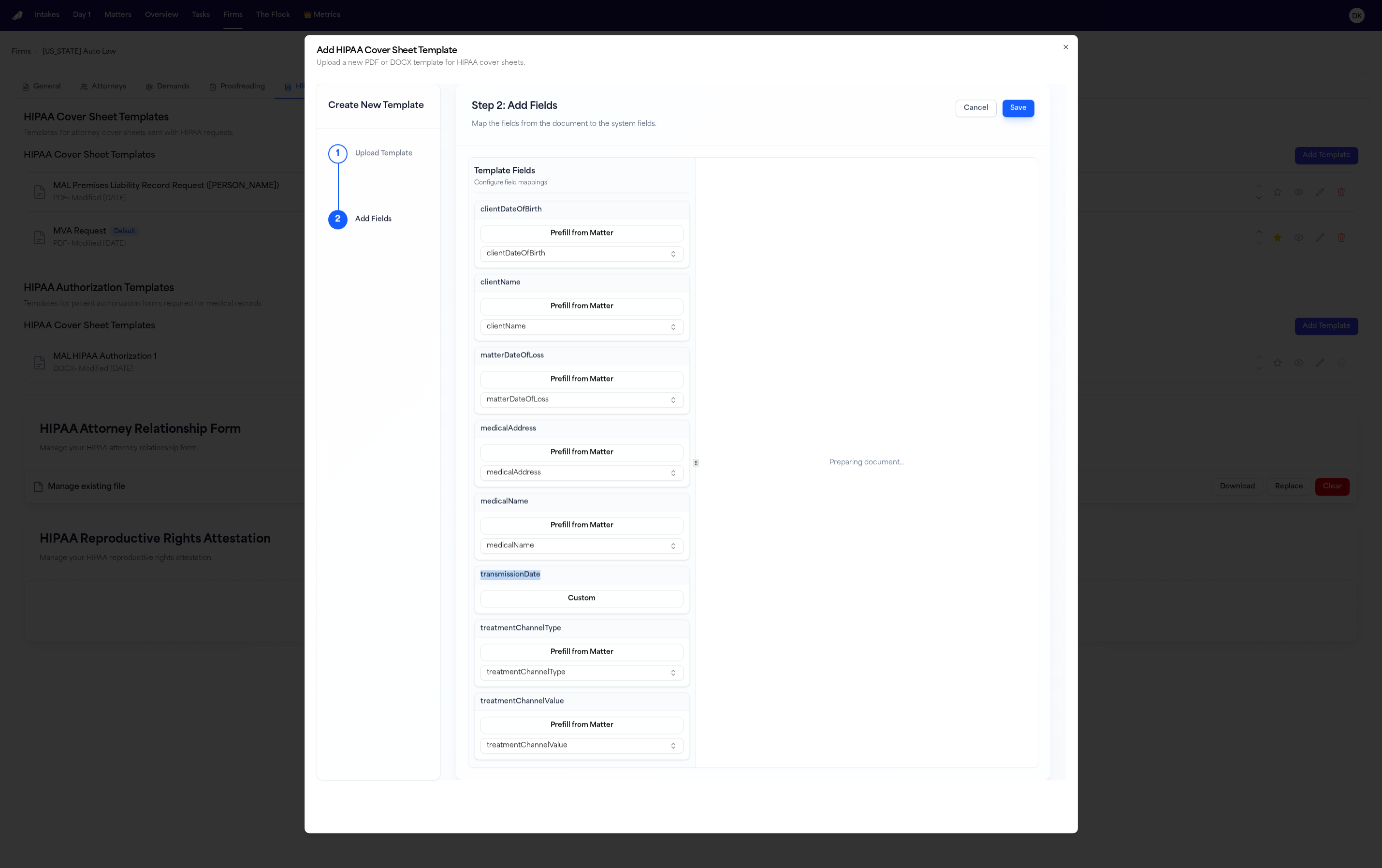
click at [552, 577] on h3 "transmissionDate" at bounding box center [582, 575] width 203 height 9
click at [523, 575] on h3 "transmissionDate" at bounding box center [582, 575] width 203 height 9
click at [546, 575] on h3 "transmissionDate" at bounding box center [582, 575] width 203 height 9
click at [531, 574] on h3 "transmissionDate" at bounding box center [582, 575] width 203 height 9
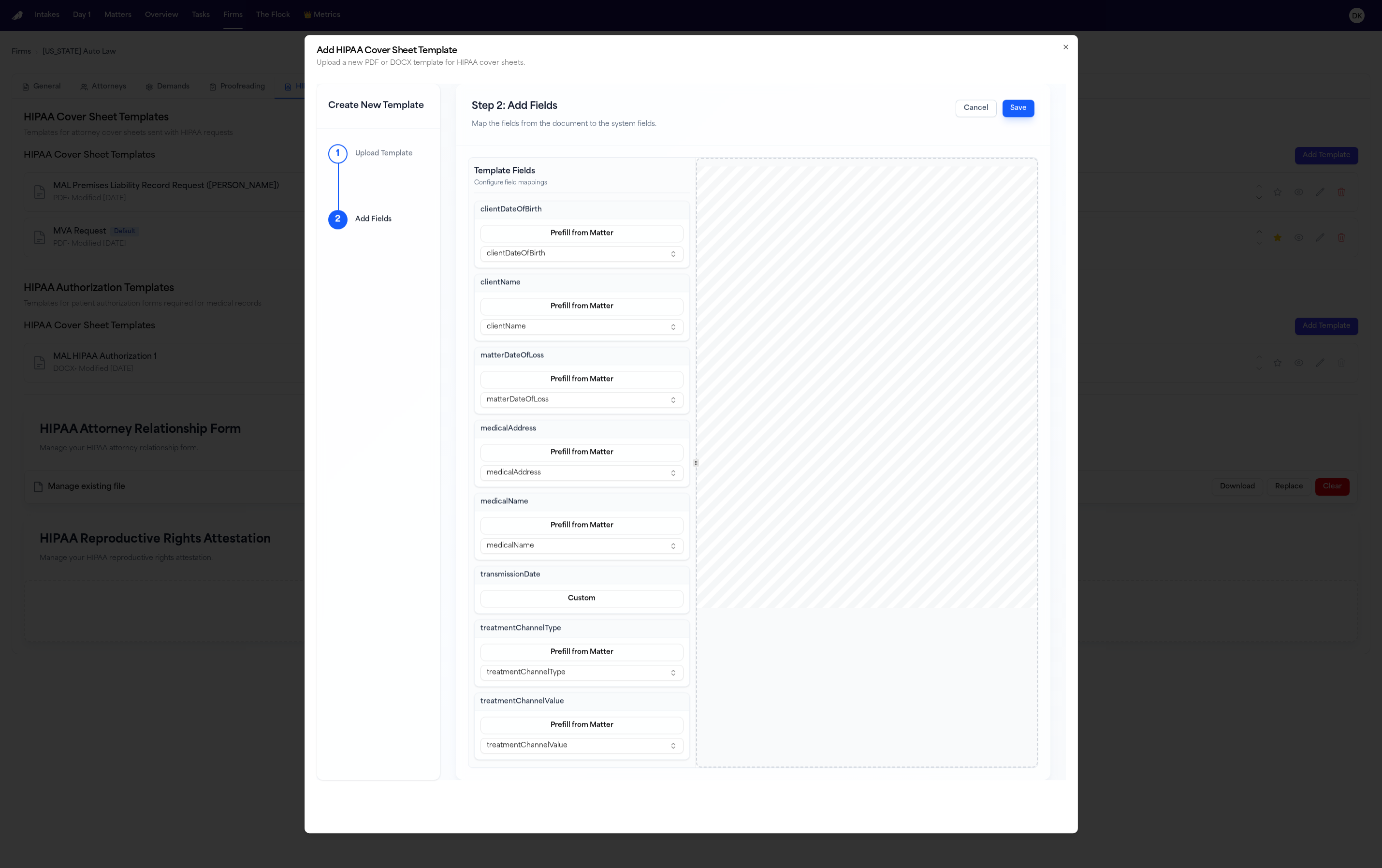
click at [920, 548] on div "www.michiganautolaw.com 30101 Northwestern Hwy 248 - 353 - 7575 Farmington Hill…" at bounding box center [866, 388] width 342 height 442
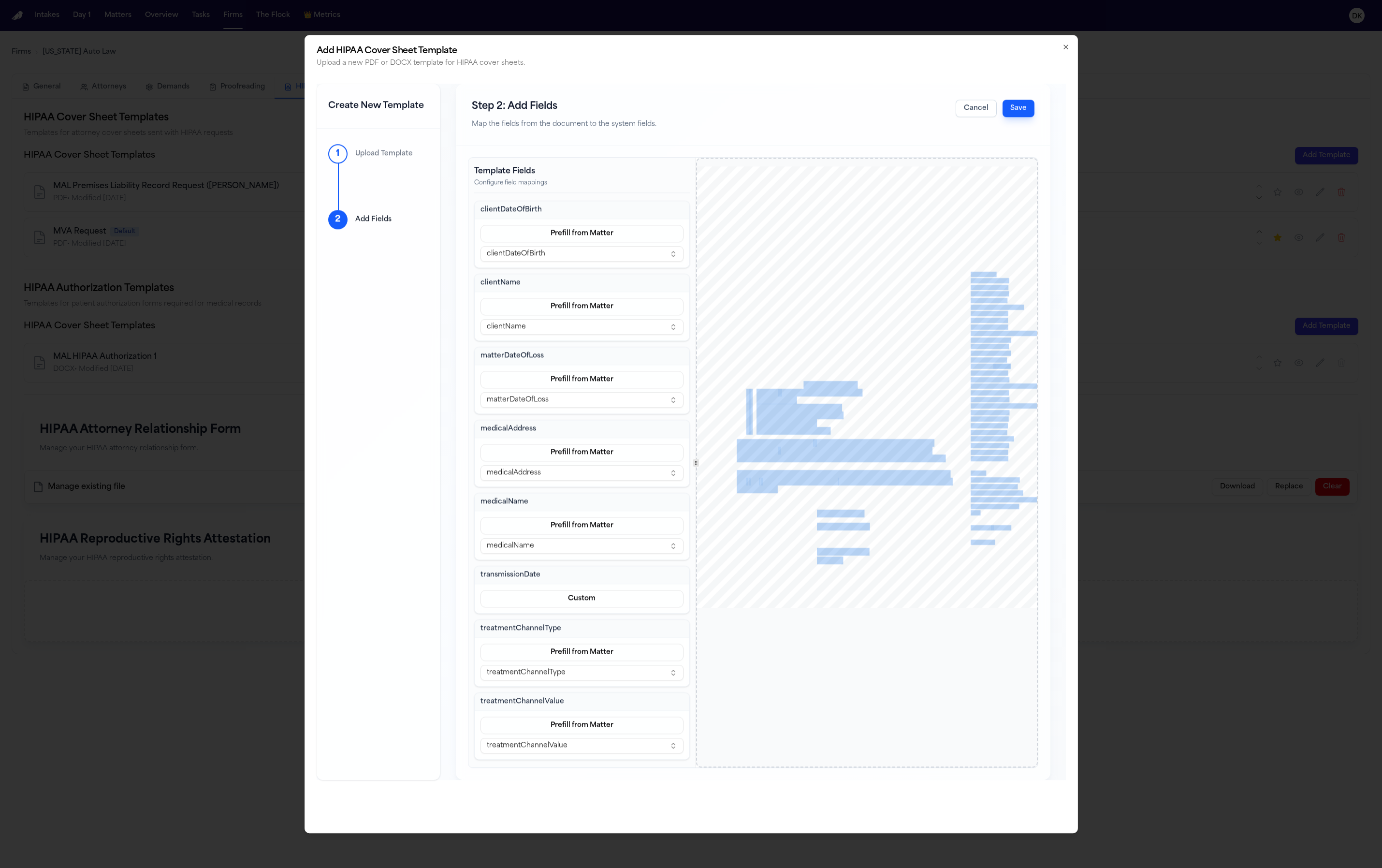
drag, startPoint x: 955, startPoint y: 591, endPoint x: 802, endPoint y: 377, distance: 263.1
click at [803, 381] on div "www.michiganautolaw.com 30101 Northwestern Hwy 248 - 353 - 7575 Farmington Hill…" at bounding box center [866, 388] width 342 height 442
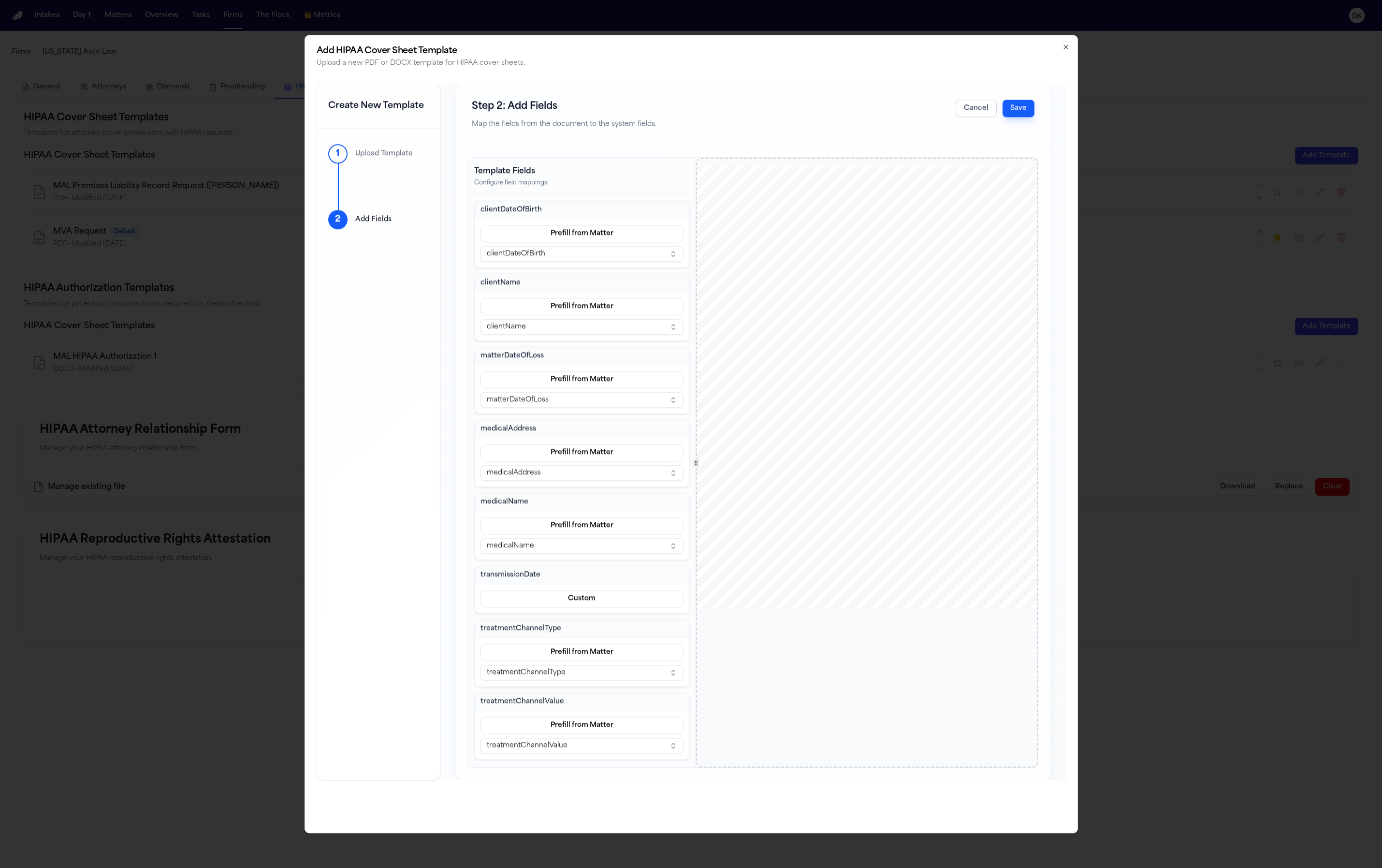
click at [802, 375] on span "provide complete records, including but not limited to:" at bounding box center [810, 373] width 147 height 6
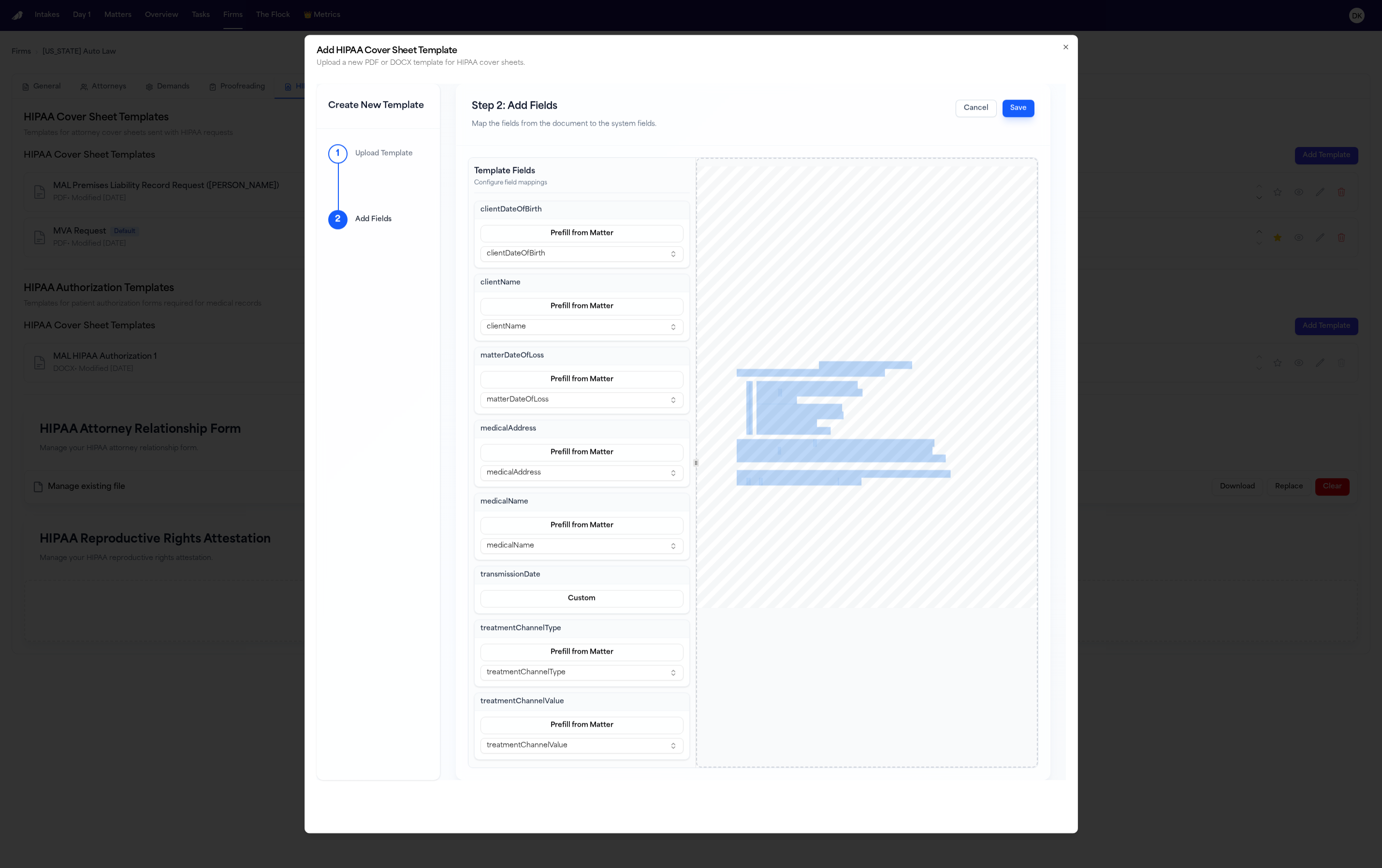
drag, startPoint x: 820, startPoint y: 367, endPoint x: 861, endPoint y: 480, distance: 120.2
click at [861, 480] on div "www.michiganautolaw.com 30101 Northwestern Hwy 248 - 353 - 7575 Farmington Hill…" at bounding box center [866, 388] width 342 height 442
click at [861, 480] on span "com. We appreciate your prompt attention" at bounding box center [894, 482] width 113 height 6
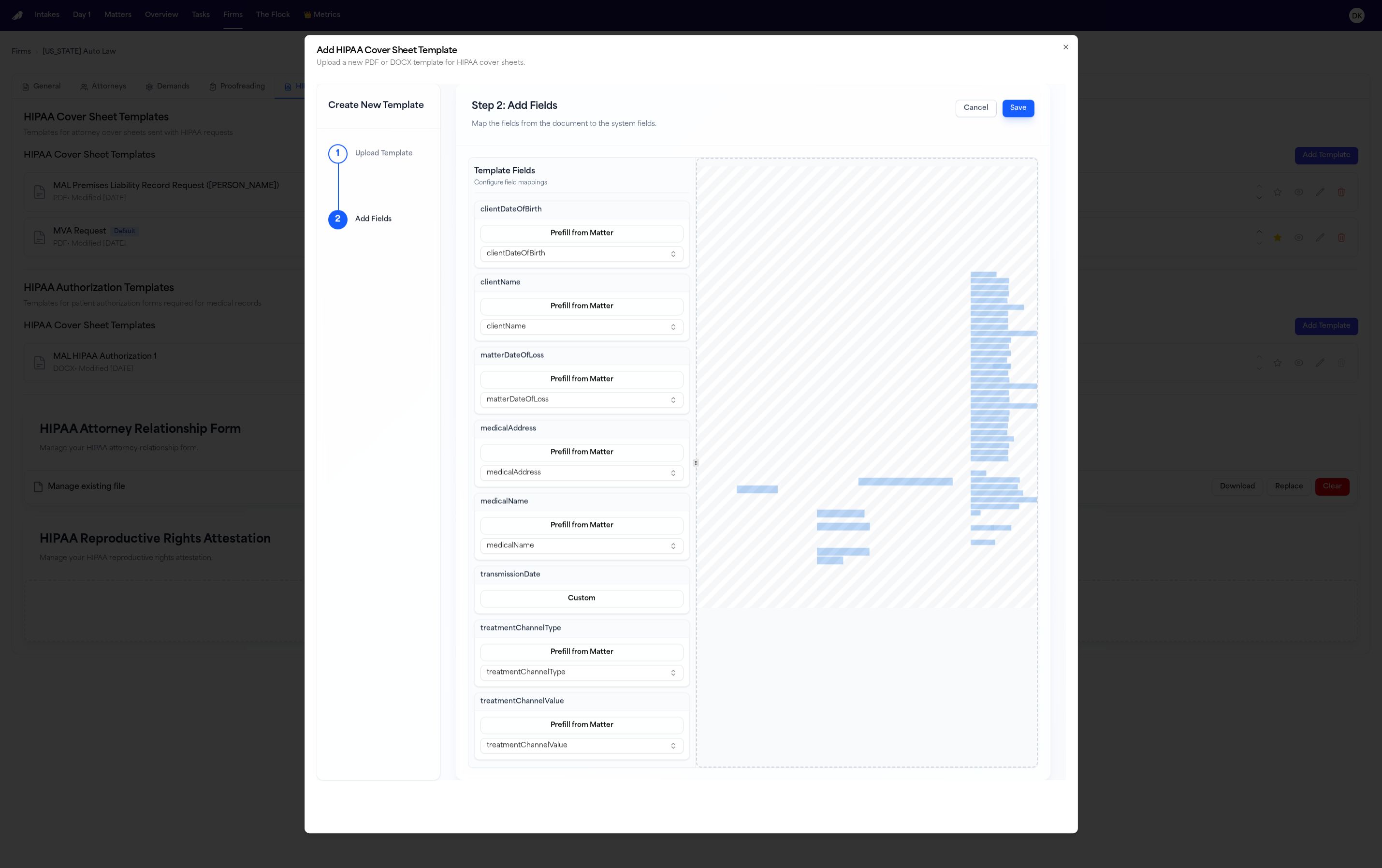
drag, startPoint x: 859, startPoint y: 483, endPoint x: 704, endPoint y: 305, distance: 236.0
click at [704, 305] on div "www.michiganautolaw.com 30101 Northwestern Hwy 248 - 353 - 7575 Farmington Hill…" at bounding box center [866, 388] width 342 height 442
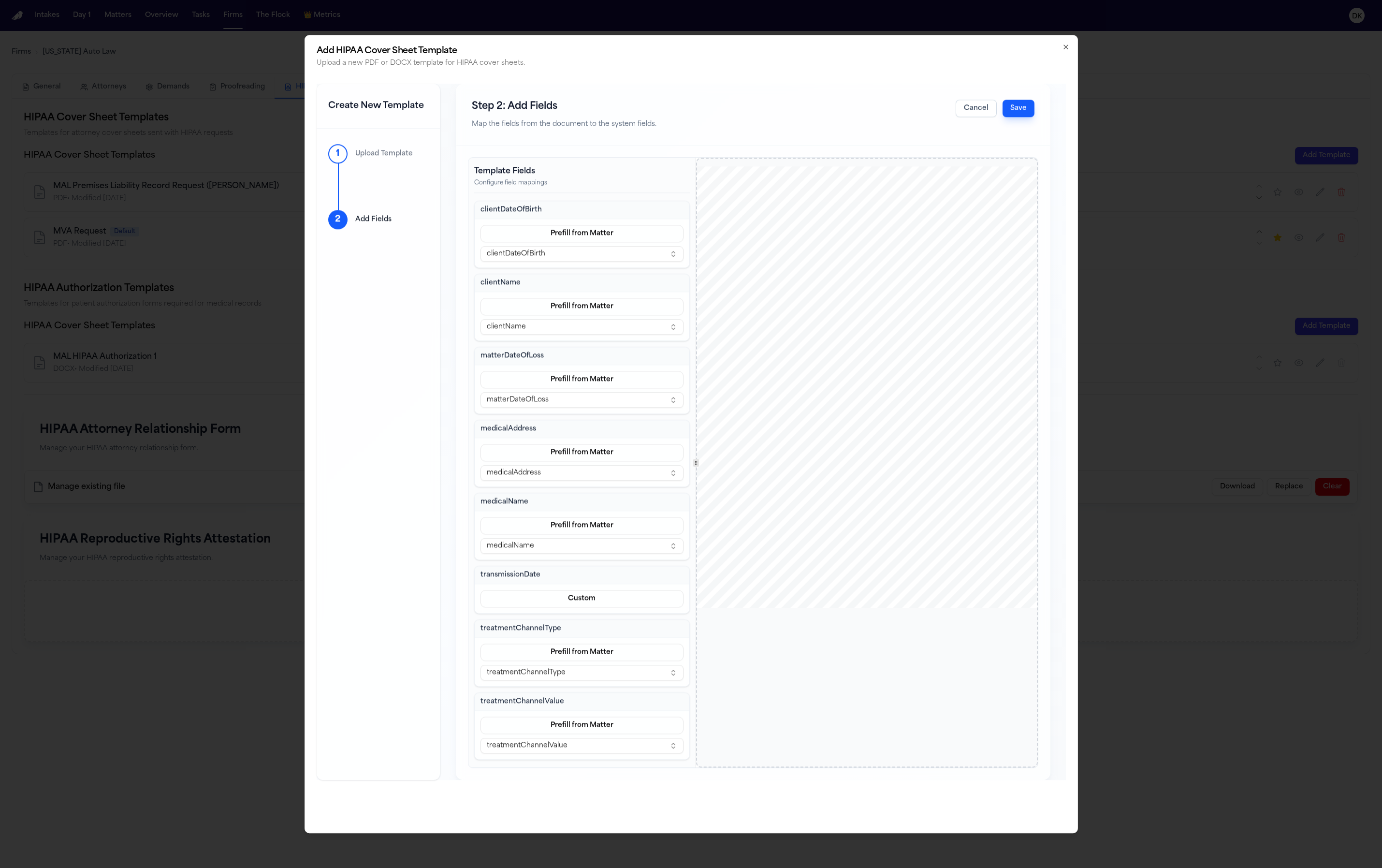
click at [779, 319] on span "DOB:" at bounding box center [784, 318] width 16 height 6
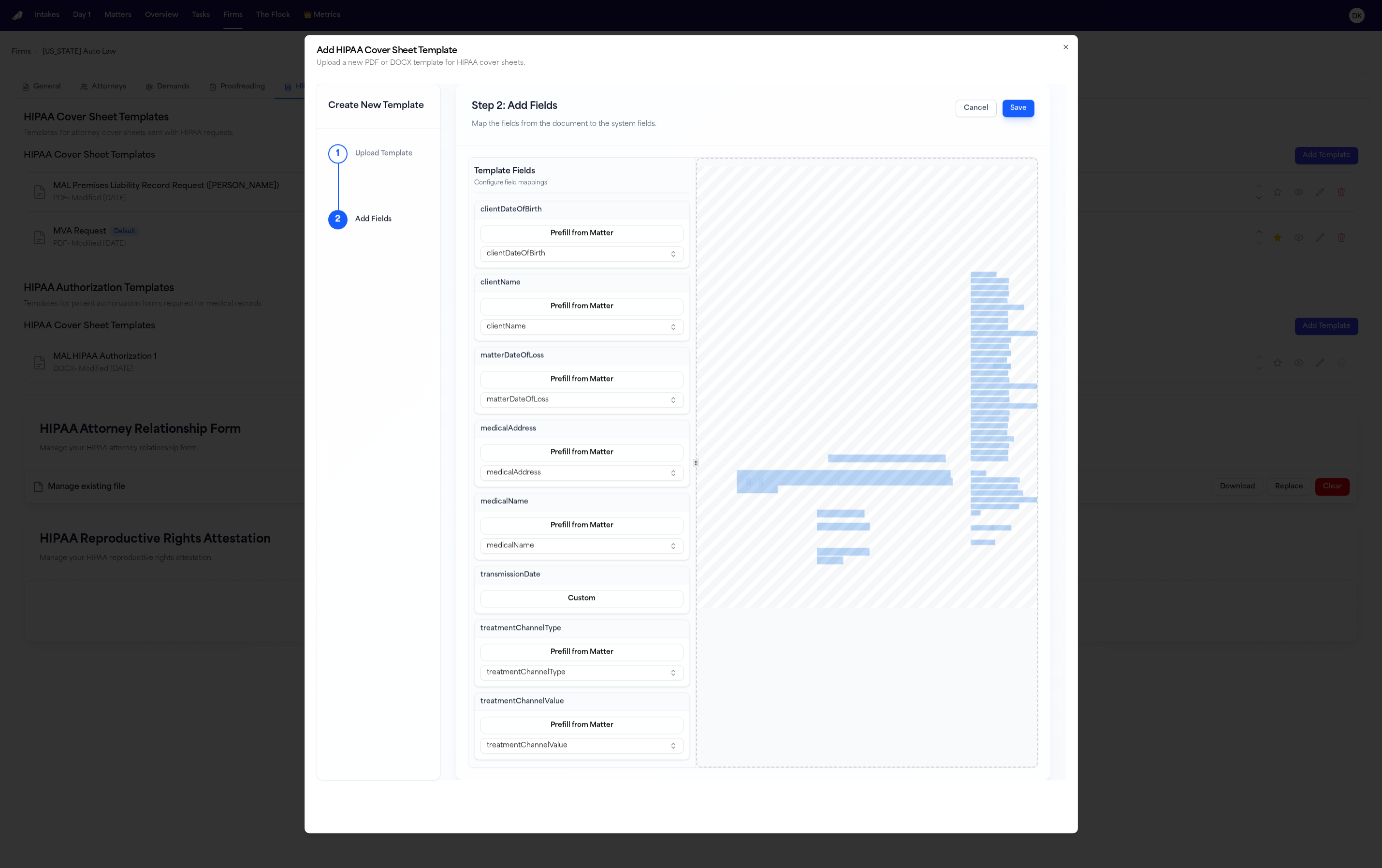
drag, startPoint x: 769, startPoint y: 365, endPoint x: 828, endPoint y: 458, distance: 110.1
click at [828, 458] on div "www.michiganautolaw.com 30101 Northwestern Hwy 248 - 353 - 7575 Farmington Hill…" at bounding box center [866, 388] width 342 height 442
click at [828, 458] on span "format. Please inform us of any applicable fees before processing the request." at bounding box center [841, 459] width 207 height 6
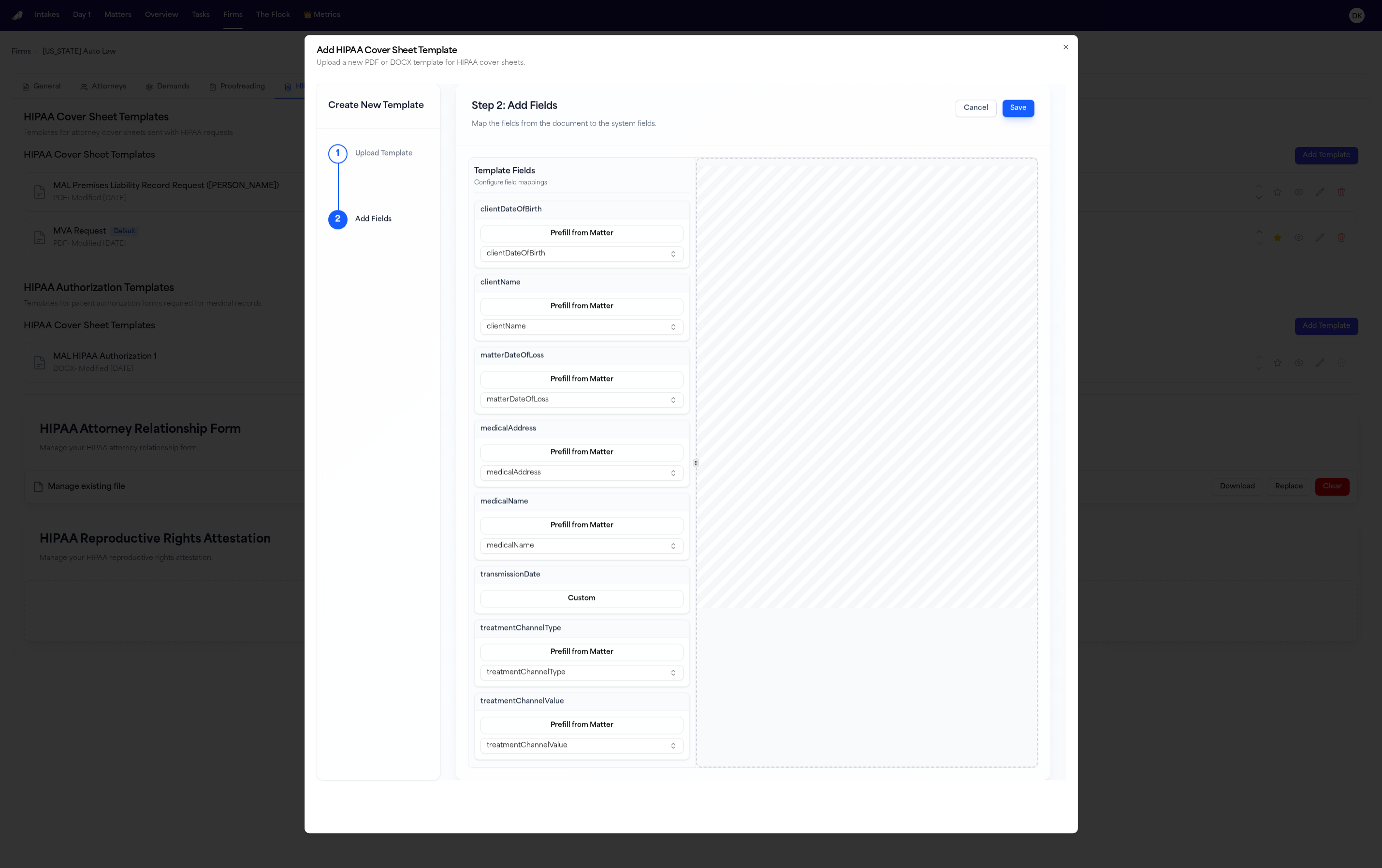
click at [829, 460] on span "format. Please inform us of any applicable fees before processing the request." at bounding box center [841, 459] width 207 height 6
click at [827, 485] on span "2784 or records@finchlegal." at bounding box center [799, 482] width 76 height 6
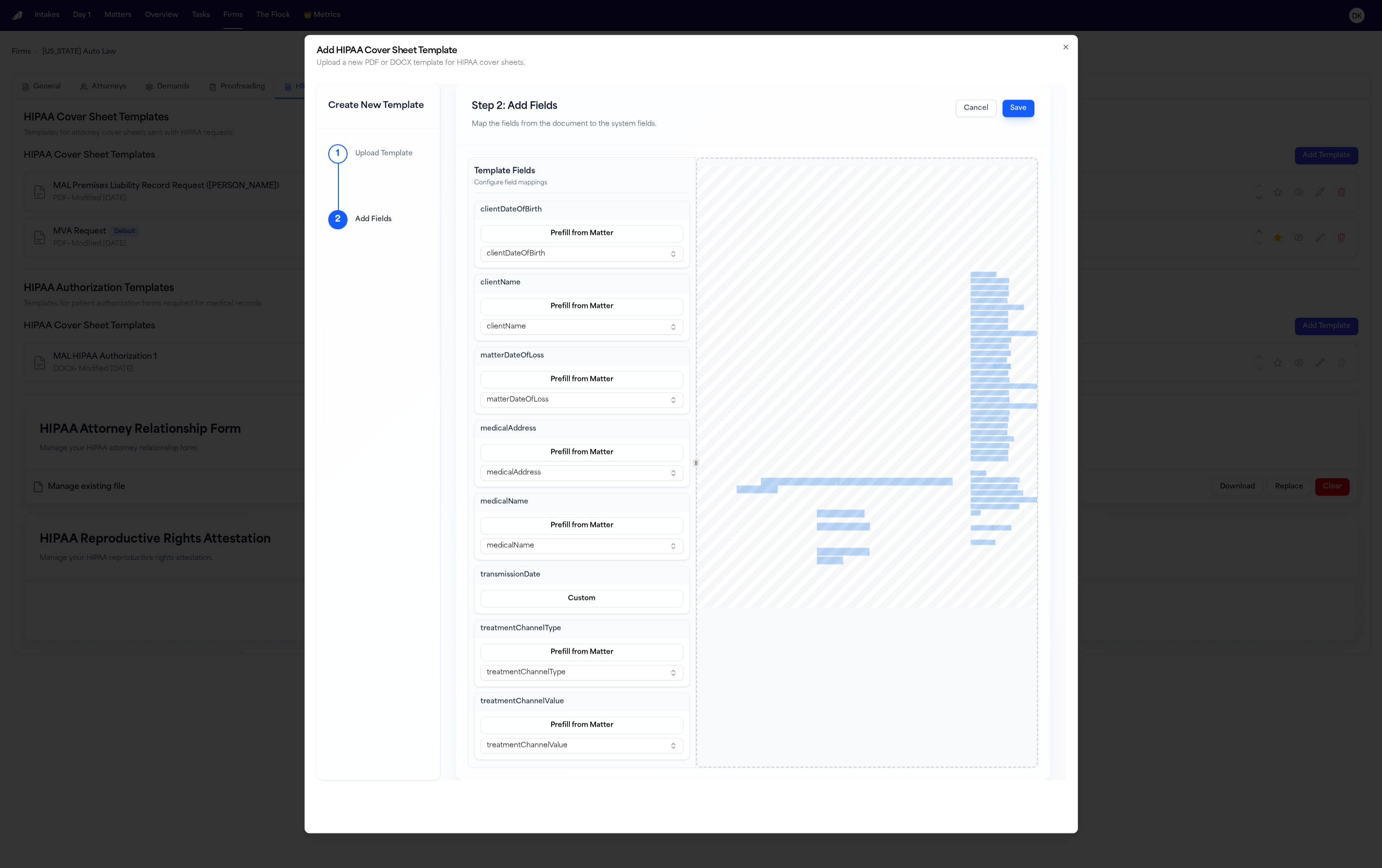
drag, startPoint x: 824, startPoint y: 478, endPoint x: 733, endPoint y: 346, distance: 160.3
click at [733, 346] on div "www.michiganautolaw.com 30101 Northwestern Hwy 248 - 353 - 7575 Farmington Hill…" at bounding box center [866, 388] width 342 height 442
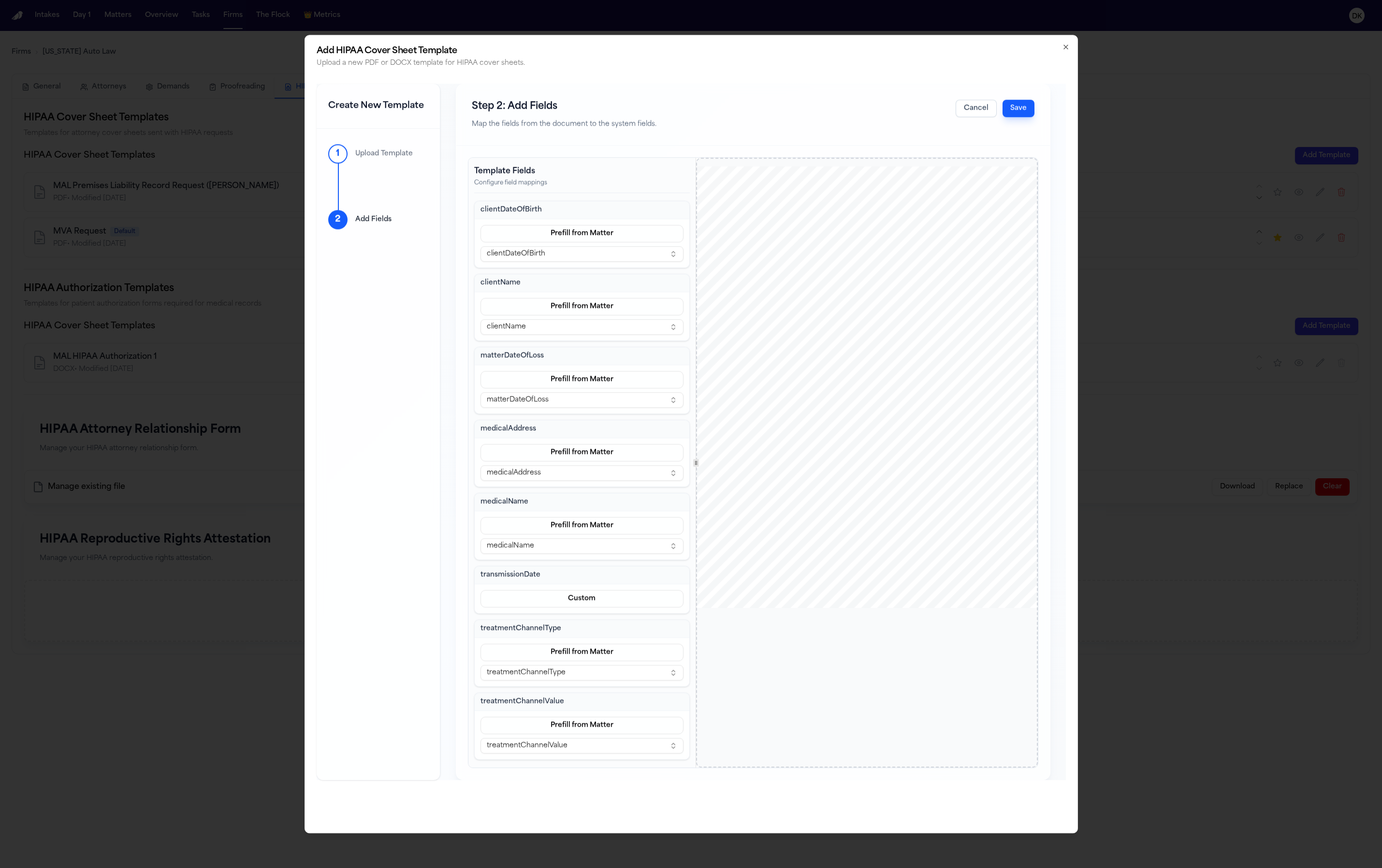
click at [737, 343] on span "Dear" at bounding box center [743, 345] width 13 height 6
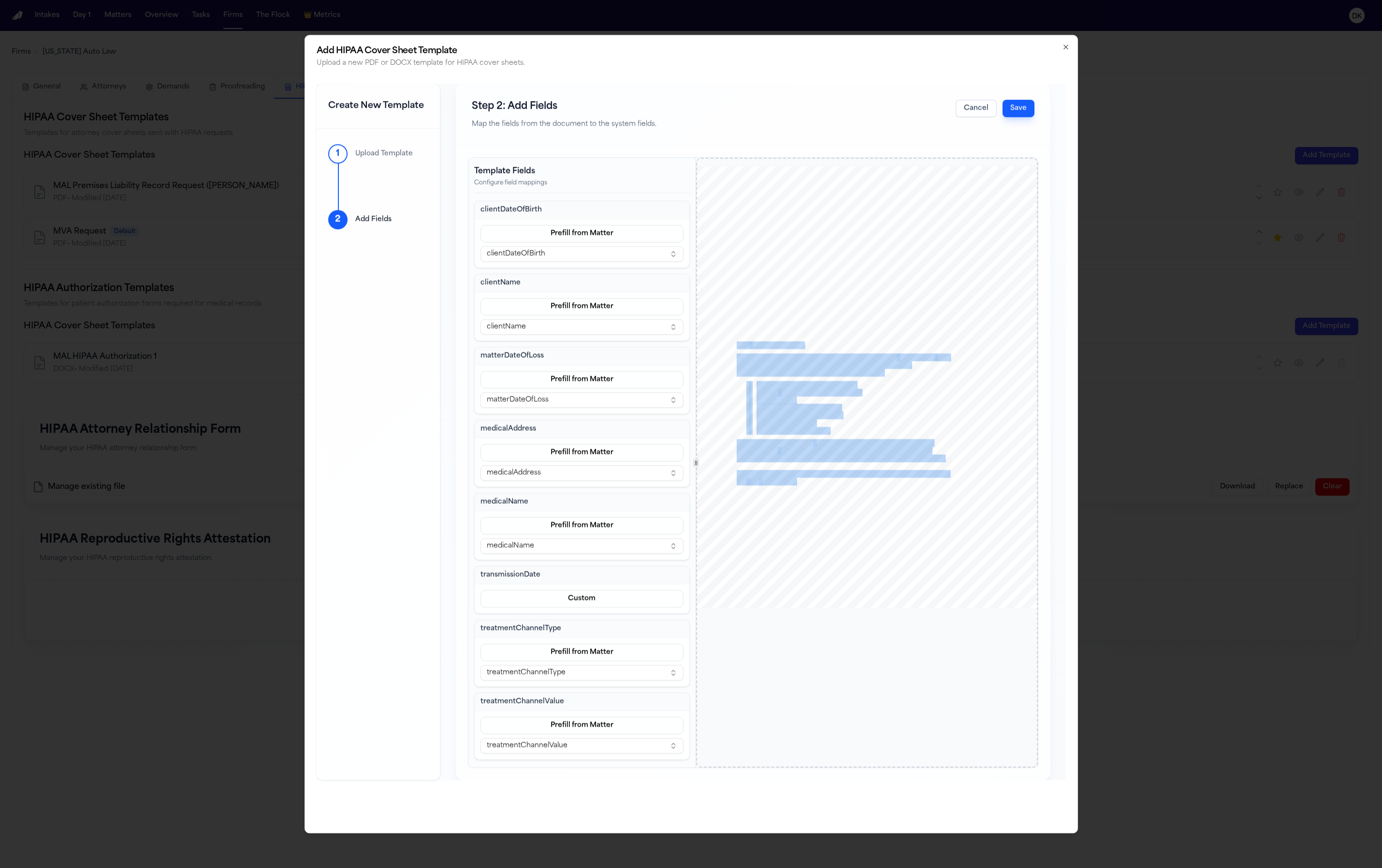
drag, startPoint x: 737, startPoint y: 343, endPoint x: 797, endPoint y: 485, distance: 154.2
click at [797, 484] on div "www.michiganautolaw.com 30101 Northwestern Hwy 248 - 353 - 7575 Farmington Hill…" at bounding box center [866, 388] width 342 height 442
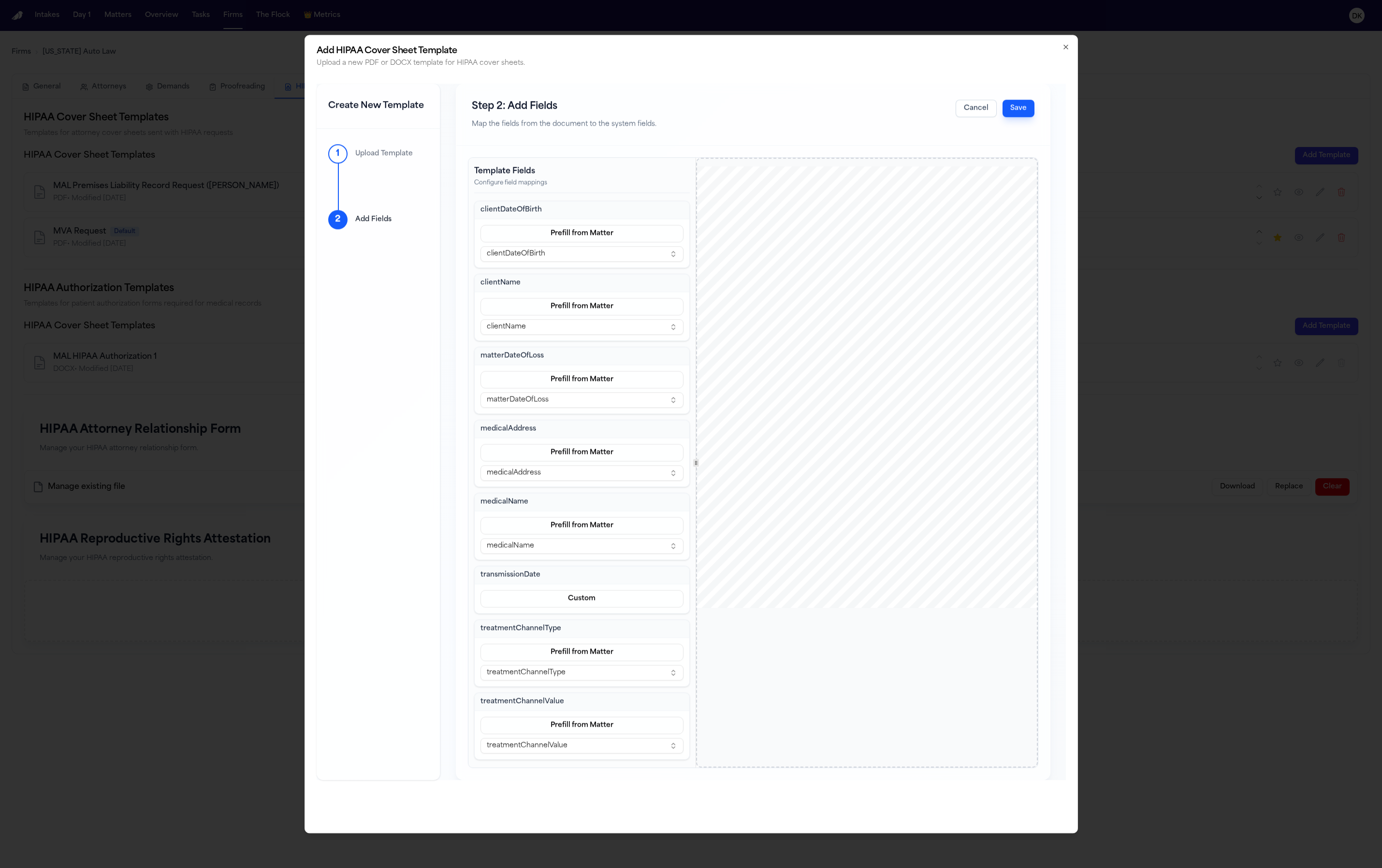
click at [797, 485] on span "2784 or records@finchlegal." at bounding box center [799, 482] width 76 height 6
click at [978, 109] on button "Cancel" at bounding box center [976, 109] width 41 height 17
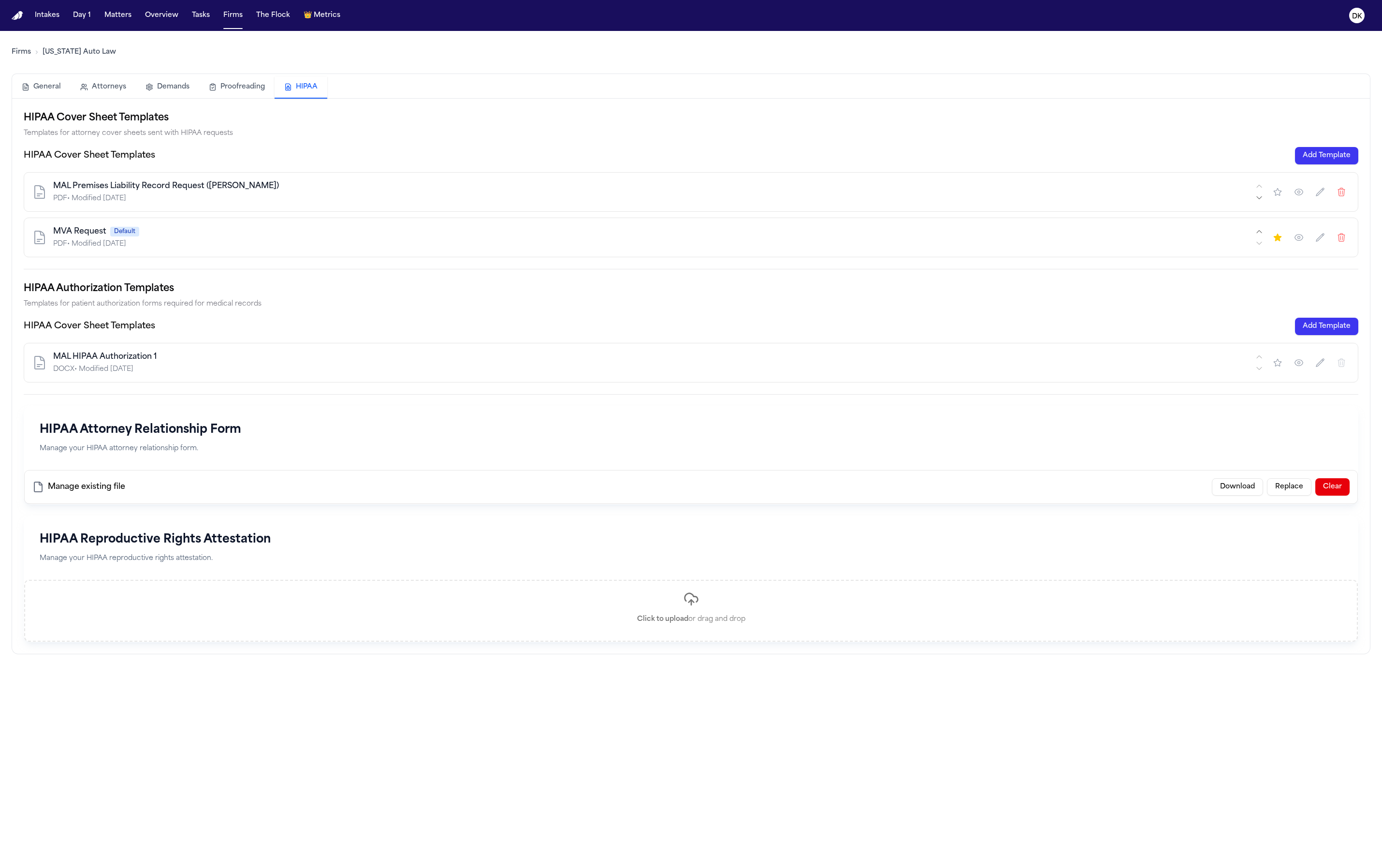
click at [1327, 158] on button "Add Template" at bounding box center [1327, 155] width 63 height 17
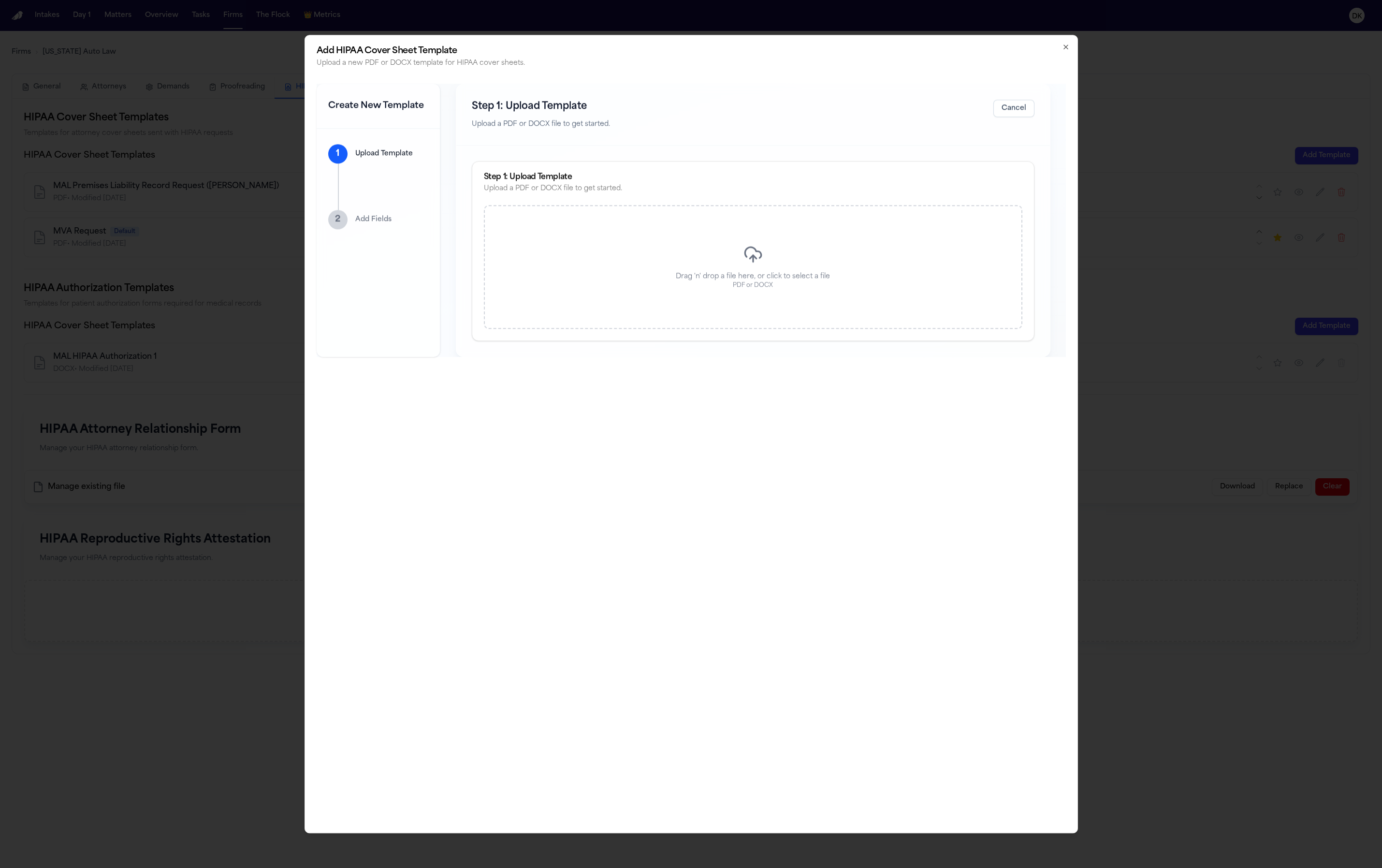
click at [613, 225] on div "Drag 'n' drop a file here, or click to select a file PDF or DOCX" at bounding box center [753, 268] width 539 height 124
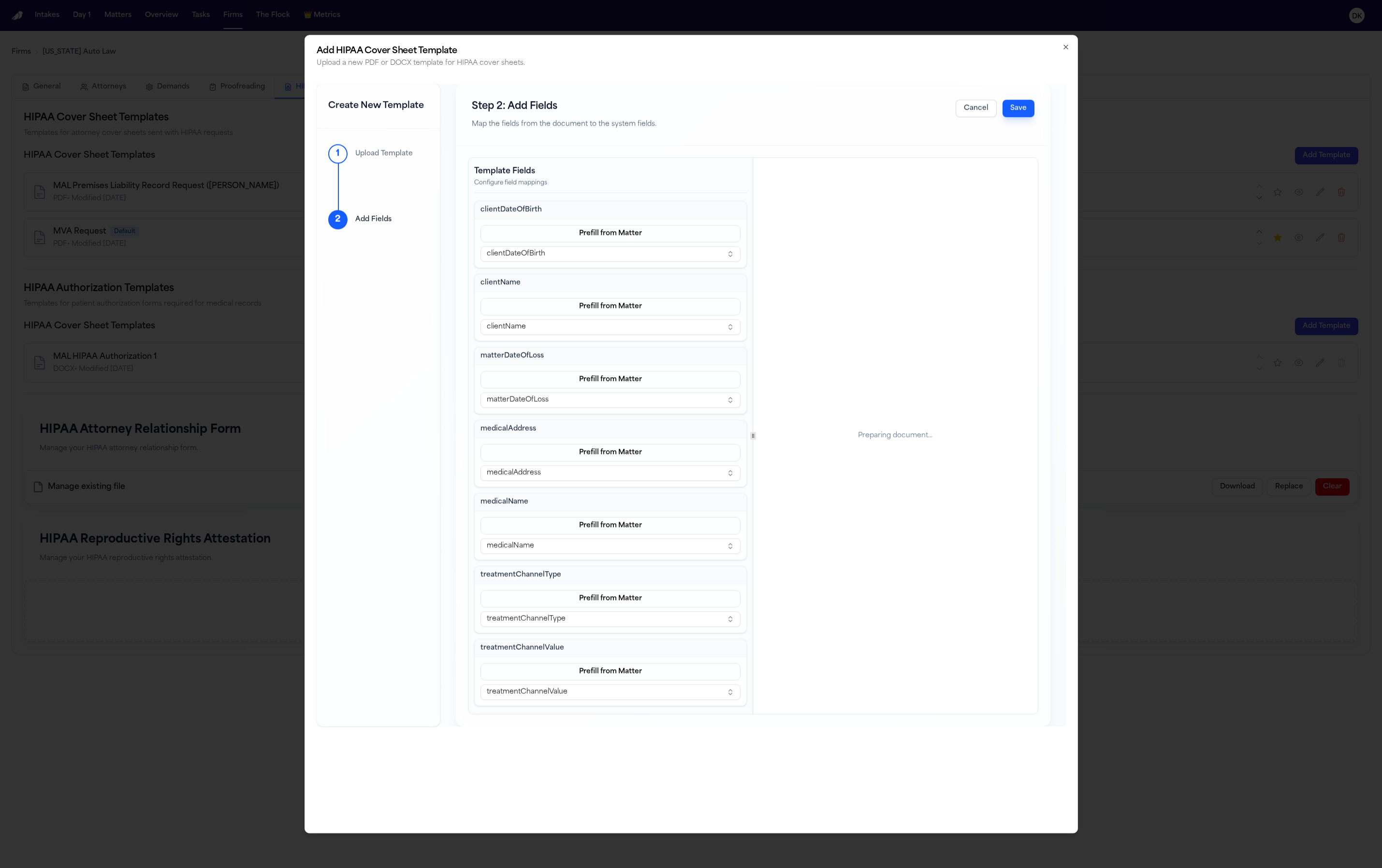
click at [764, 426] on div "Template Fields Configure field mappings clientDateOfBirth Prefill from Matter …" at bounding box center [754, 436] width 569 height 556
click at [564, 444] on div "Template Fields Configure field mappings clientDateOfBirth Prefill from Matter …" at bounding box center [754, 436] width 569 height 556
click at [1380, 264] on div at bounding box center [691, 434] width 1382 height 868
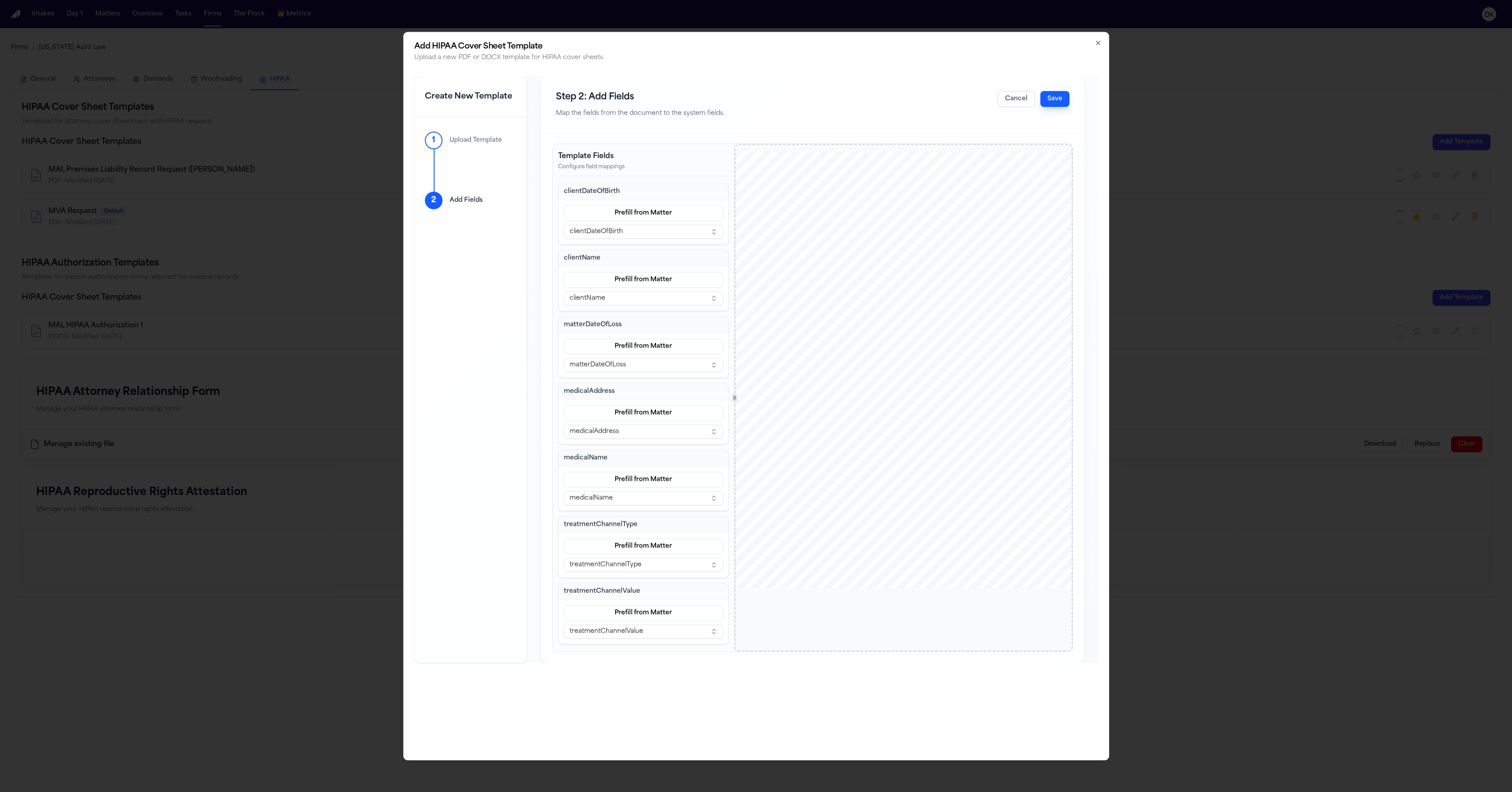
click at [965, 418] on div "www.michiganautolaw.com 30101 Northwestern Hwy 248 - 353 - 7575 Farmington Hill…" at bounding box center [903, 371] width 337 height 437
click at [928, 545] on div "www.michiganautolaw.com 30101 Northwestern Hwy 248 - 353 - 7575 Farmington Hill…" at bounding box center [903, 371] width 337 height 437
drag, startPoint x: 957, startPoint y: 556, endPoint x: 882, endPoint y: 411, distance: 163.2
click at [879, 412] on div "www.michiganautolaw.com 30101 Northwestern Hwy 248 - 353 - 7575 Farmington Hill…" at bounding box center [903, 371] width 337 height 437
drag, startPoint x: 999, startPoint y: 443, endPoint x: 988, endPoint y: 432, distance: 15.6
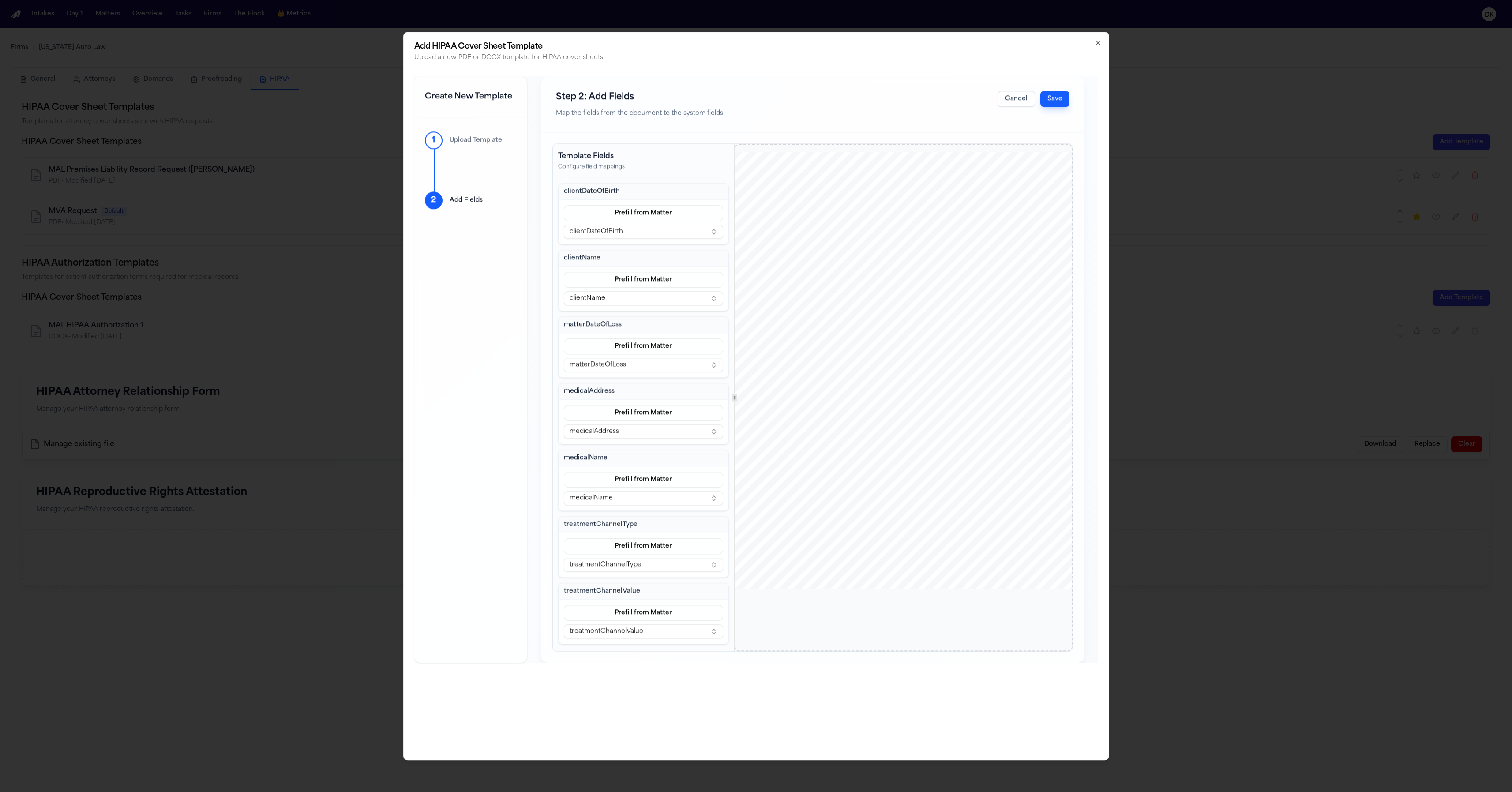
click at [999, 443] on div "www.michiganautolaw.com 30101 Northwestern Hwy 248 - 353 - 7575 Farmington Hill…" at bounding box center [903, 371] width 337 height 437
click at [878, 285] on div "www.michiganautolaw.com 30101 Northwestern Hwy 248 - 353 - 7575 Farmington Hill…" at bounding box center [903, 371] width 337 height 437
click at [896, 375] on span "Medical history and examination notes" at bounding box center [846, 375] width 103 height 7
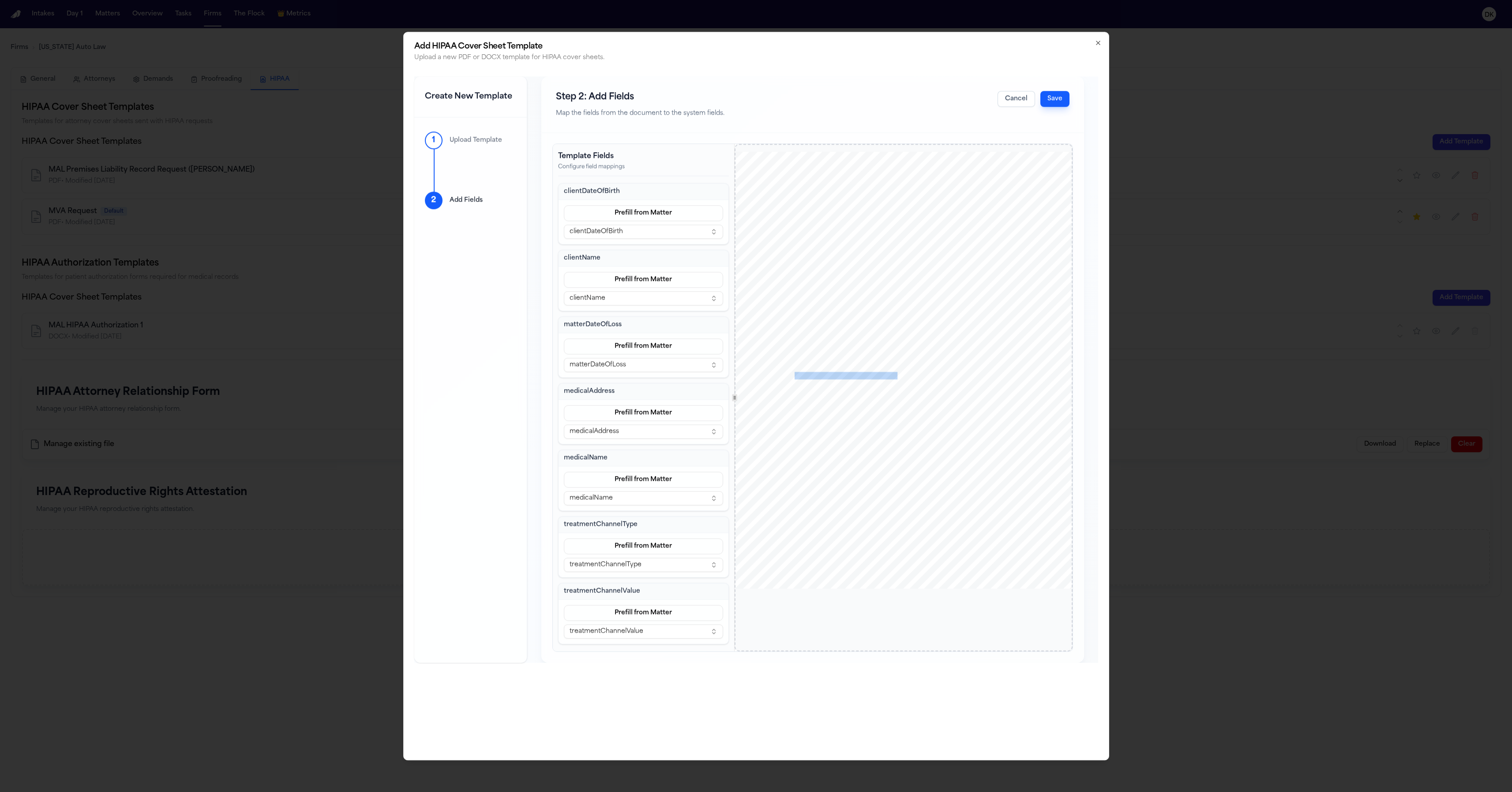
click at [896, 375] on span "Medical history and examination notes" at bounding box center [846, 375] width 103 height 7
click at [884, 422] on div "www.michiganautolaw.com 30101 Northwestern Hwy 248 - 353 - 7575 Farmington Hill…" at bounding box center [903, 371] width 337 height 437
click at [1059, 102] on button "Save" at bounding box center [1055, 99] width 29 height 16
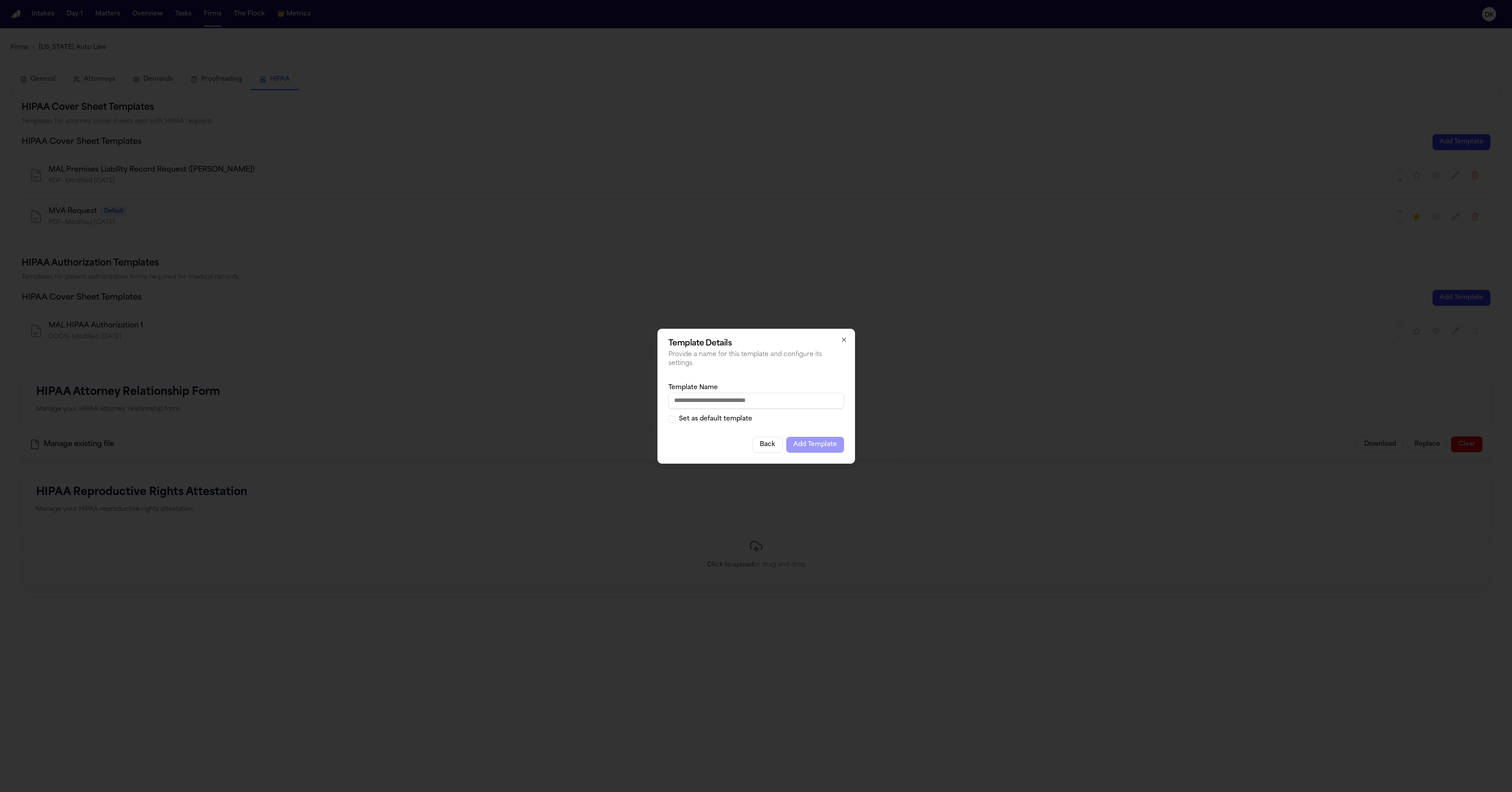
click at [783, 392] on input "Template Name" at bounding box center [757, 400] width 176 height 16
click at [736, 419] on label "Set as default template" at bounding box center [716, 419] width 74 height 6
click at [675, 419] on button "Set as default template" at bounding box center [672, 419] width 7 height 7
click at [820, 438] on button "Add Template" at bounding box center [815, 445] width 58 height 16
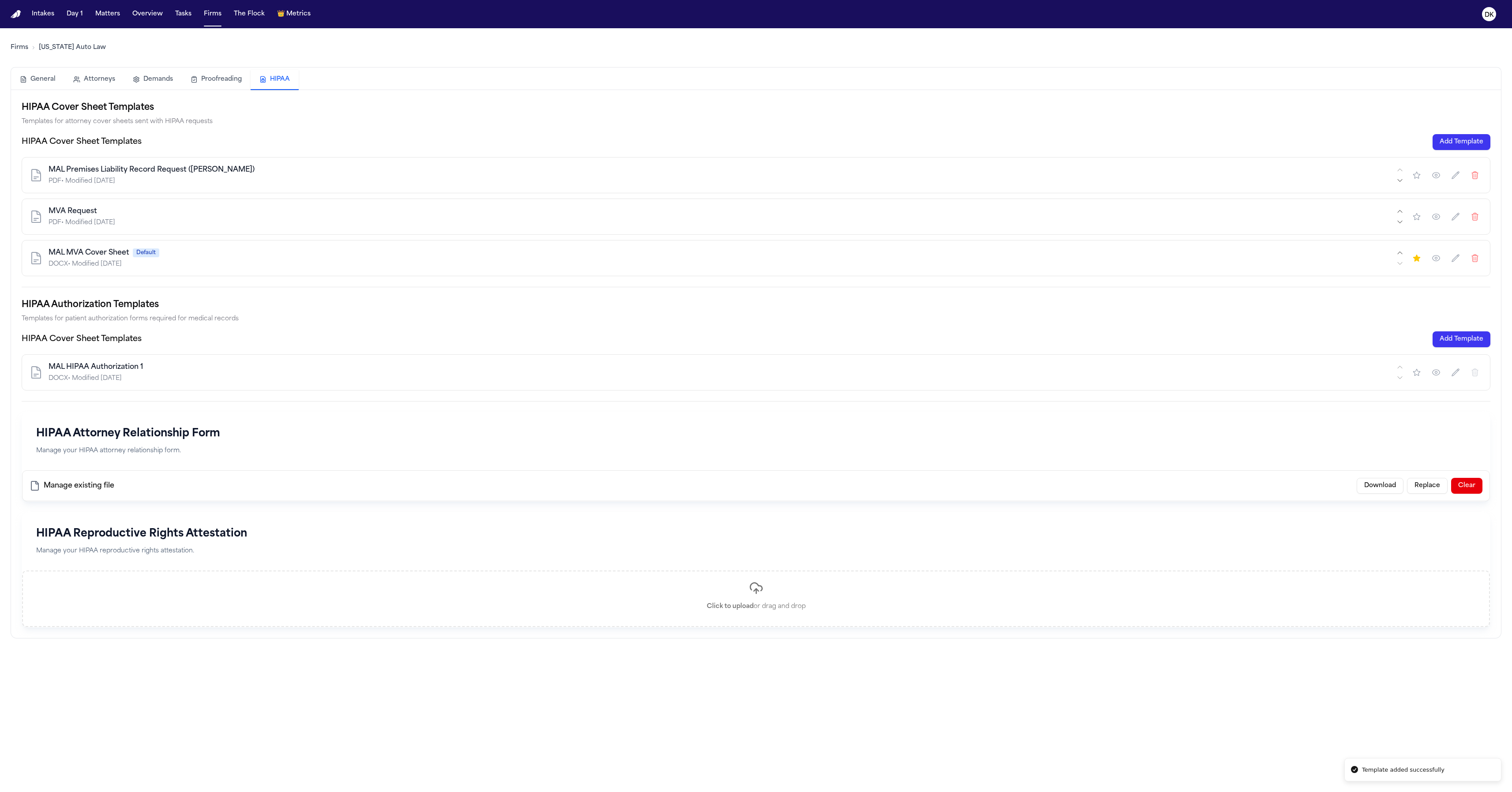
click at [973, 363] on div "MAL HIPAA Authorization 1" at bounding box center [721, 367] width 1346 height 10
click at [1261, 375] on icon "button" at bounding box center [1416, 372] width 9 height 9
click at [1261, 373] on icon "button" at bounding box center [1436, 372] width 9 height 9
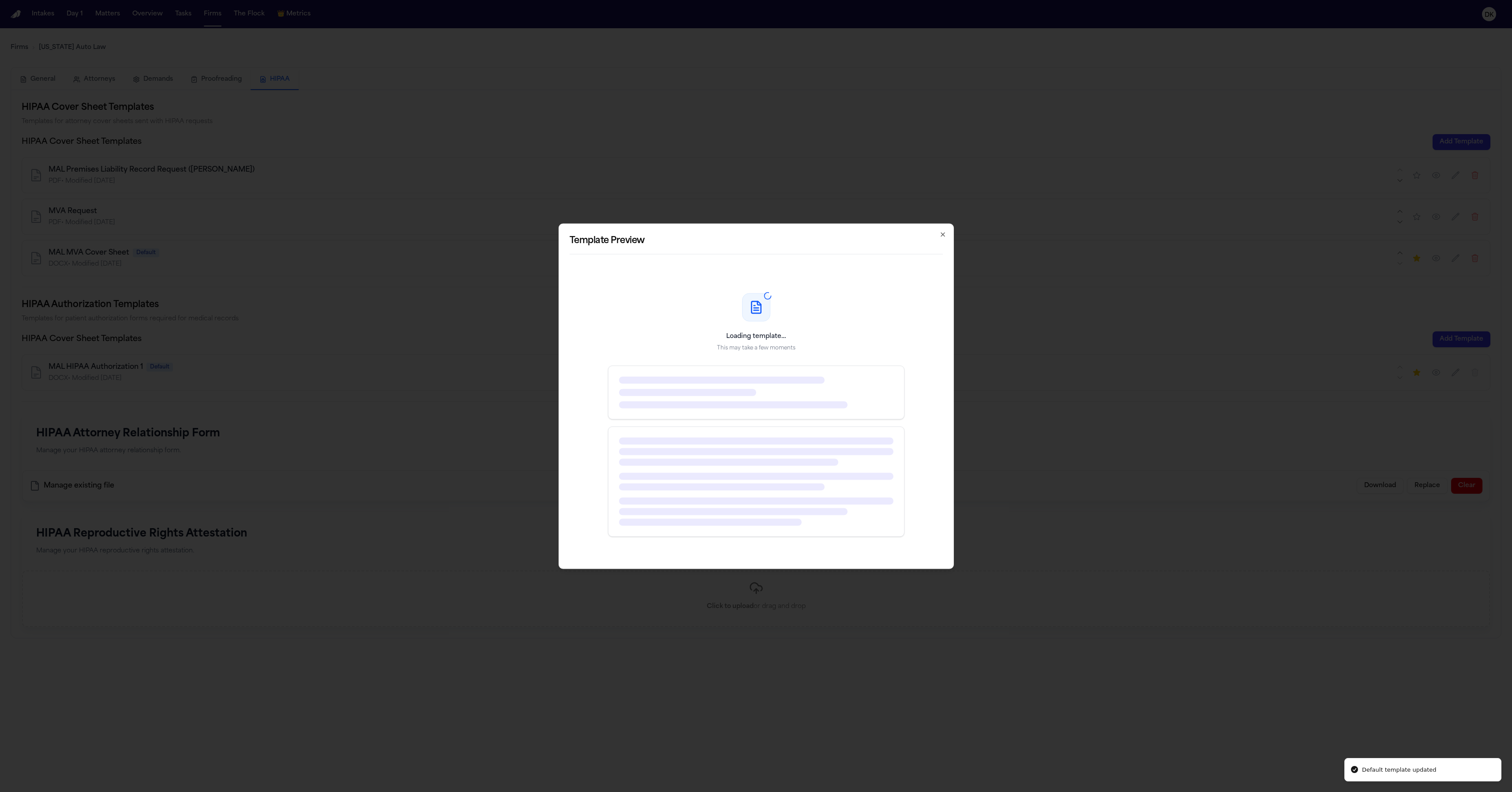
click at [821, 329] on div "Loading template… This may take a few moments" at bounding box center [756, 415] width 373 height 286
drag, startPoint x: 751, startPoint y: 325, endPoint x: 709, endPoint y: 300, distance: 48.9
click at [690, 301] on div "Loading template… This may take a few moments" at bounding box center [756, 415] width 373 height 286
click at [752, 304] on icon at bounding box center [757, 307] width 14 height 14
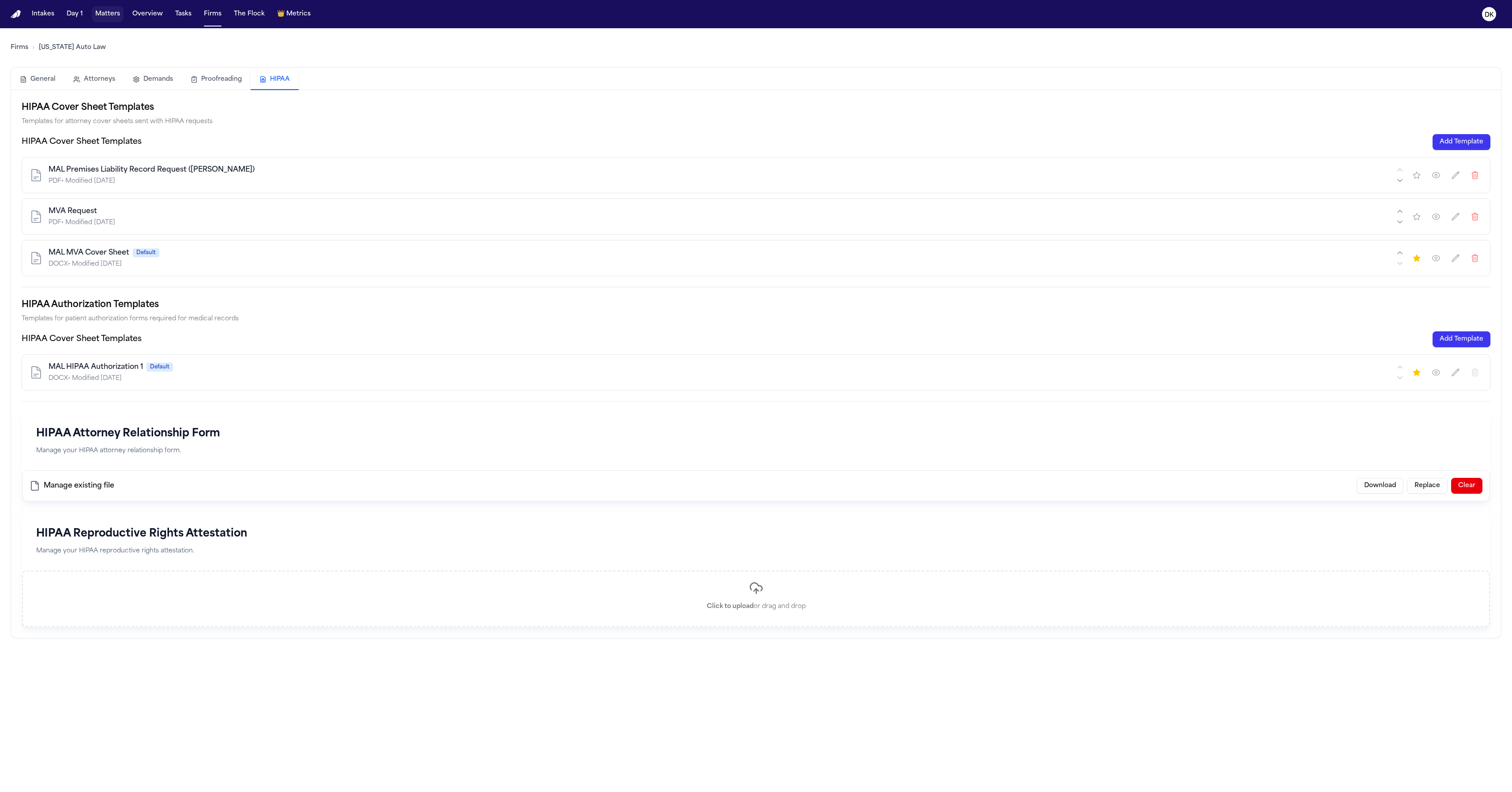
click at [105, 14] on button "Matters" at bounding box center [108, 14] width 32 height 16
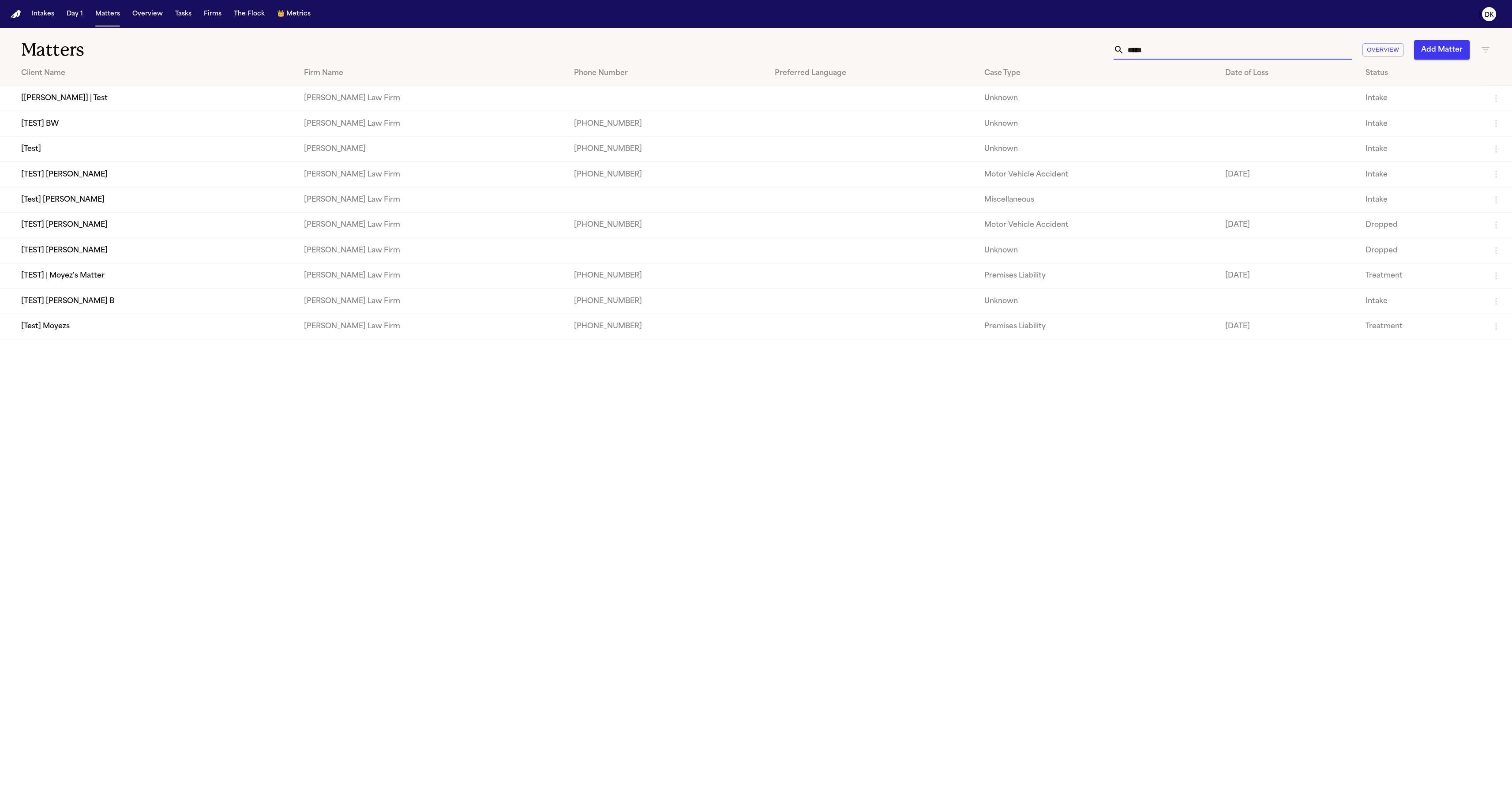
click at [1164, 47] on input "*****" at bounding box center [1238, 50] width 228 height 20
click at [1164, 47] on input "*****" at bounding box center [1238, 50] width 228 height 20
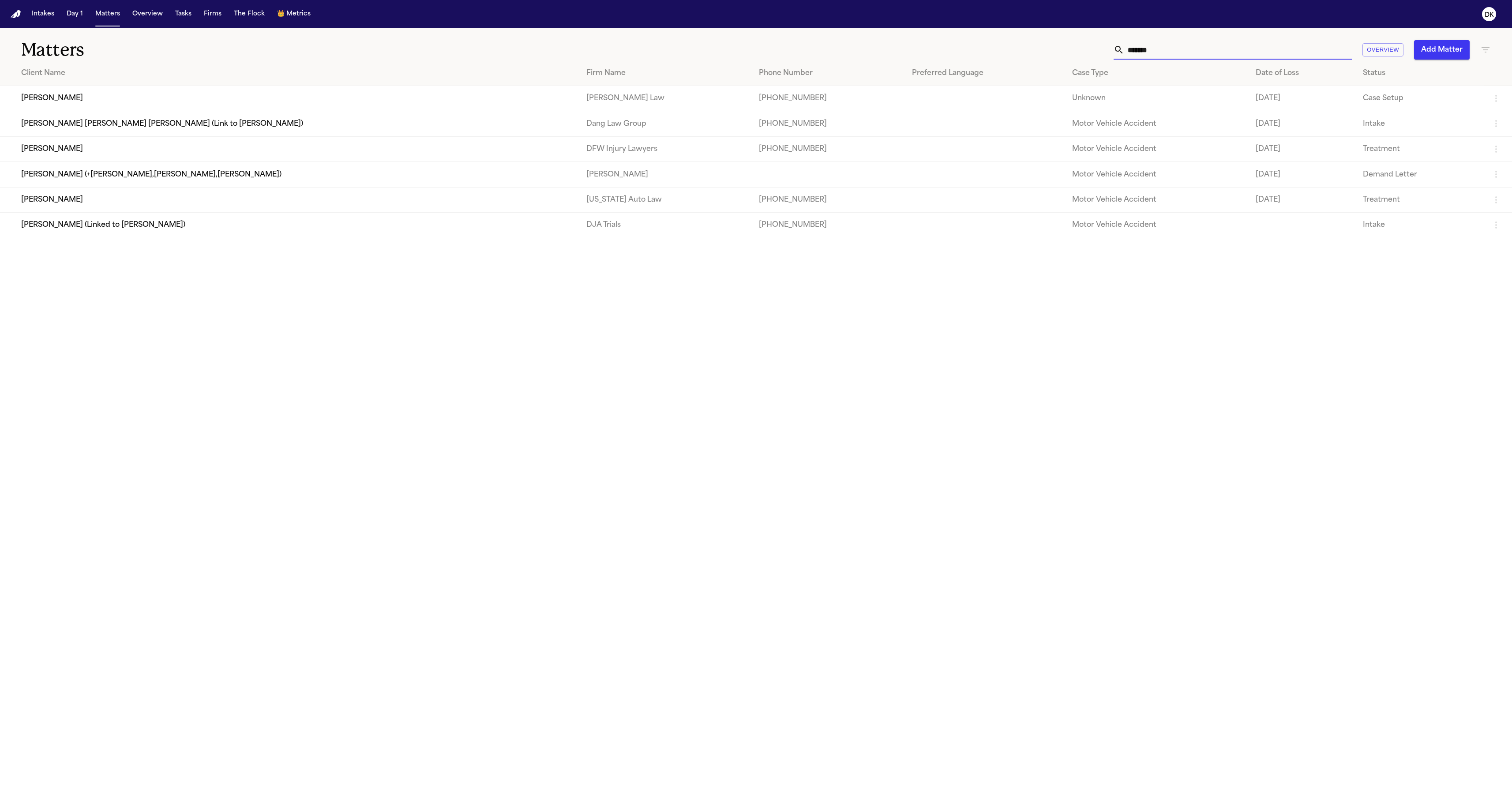
click at [62, 207] on td "Anthony Coleman" at bounding box center [289, 199] width 579 height 25
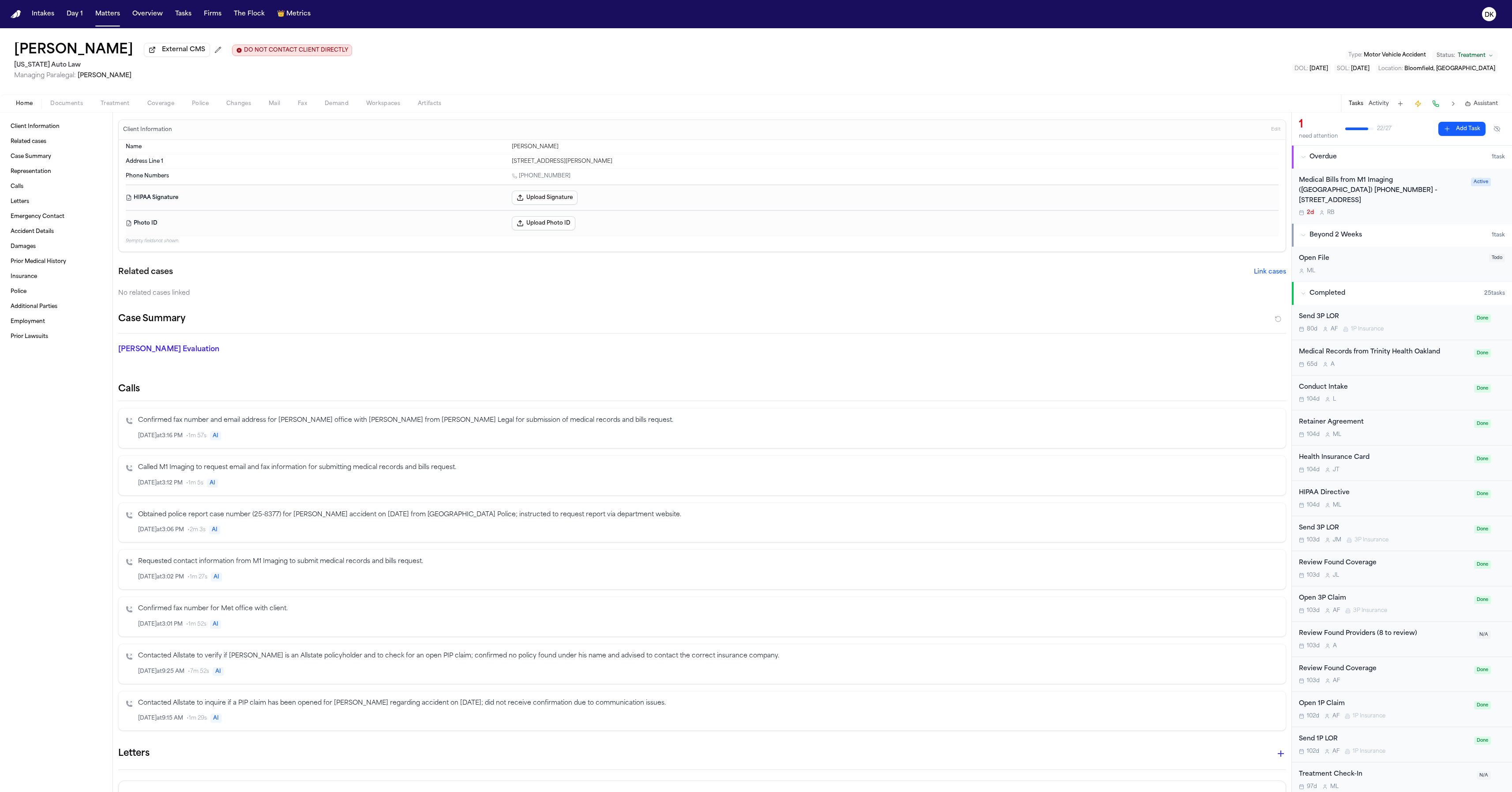
click at [534, 199] on button "Upload Signature" at bounding box center [545, 198] width 66 height 14
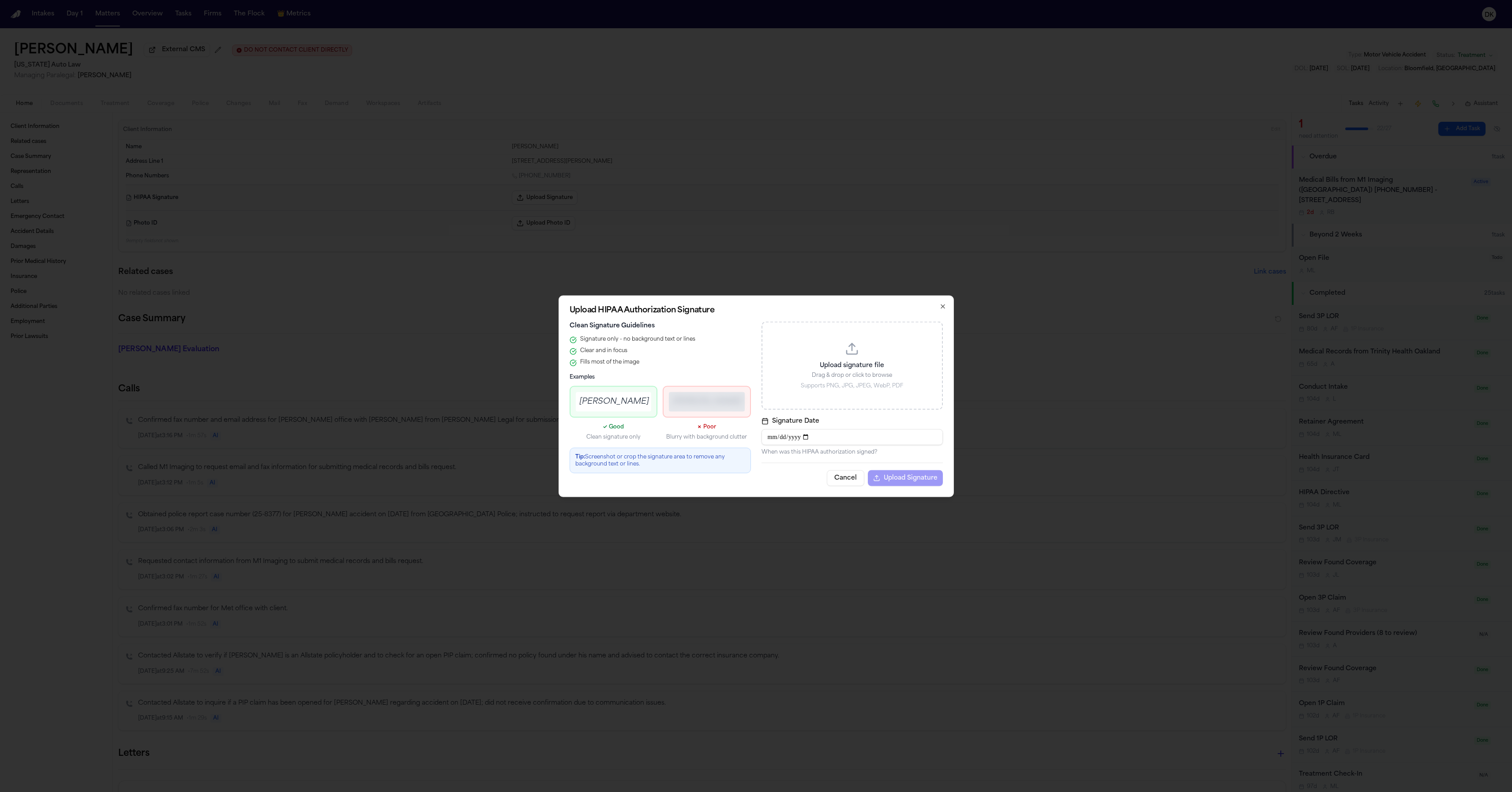
click at [844, 382] on p "Supports PNG, JPG, JPEG, WebP, PDF" at bounding box center [852, 385] width 158 height 7
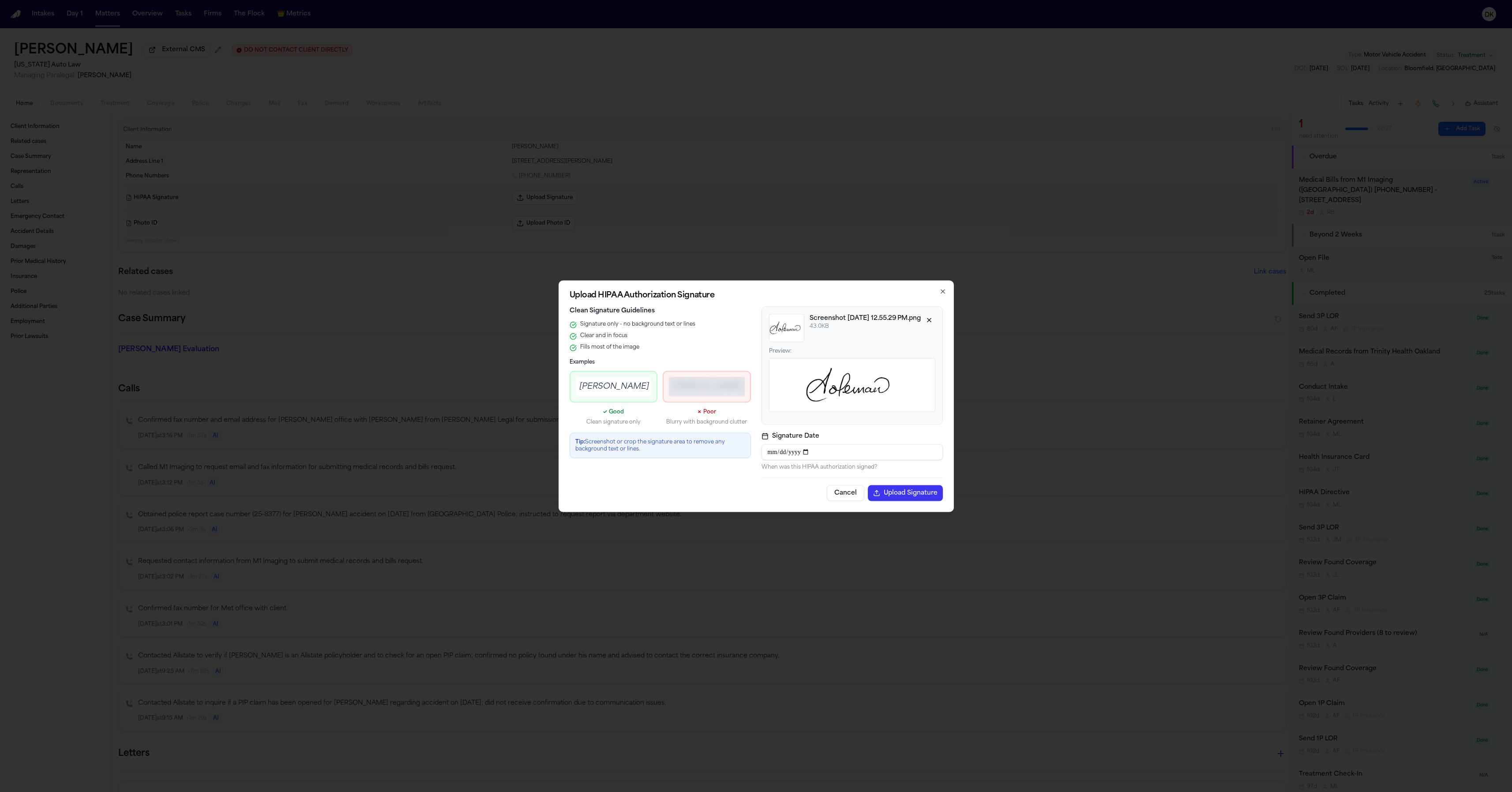
click at [774, 448] on input "**********" at bounding box center [852, 451] width 181 height 16
click at [910, 492] on button "Upload Signature" at bounding box center [906, 493] width 75 height 16
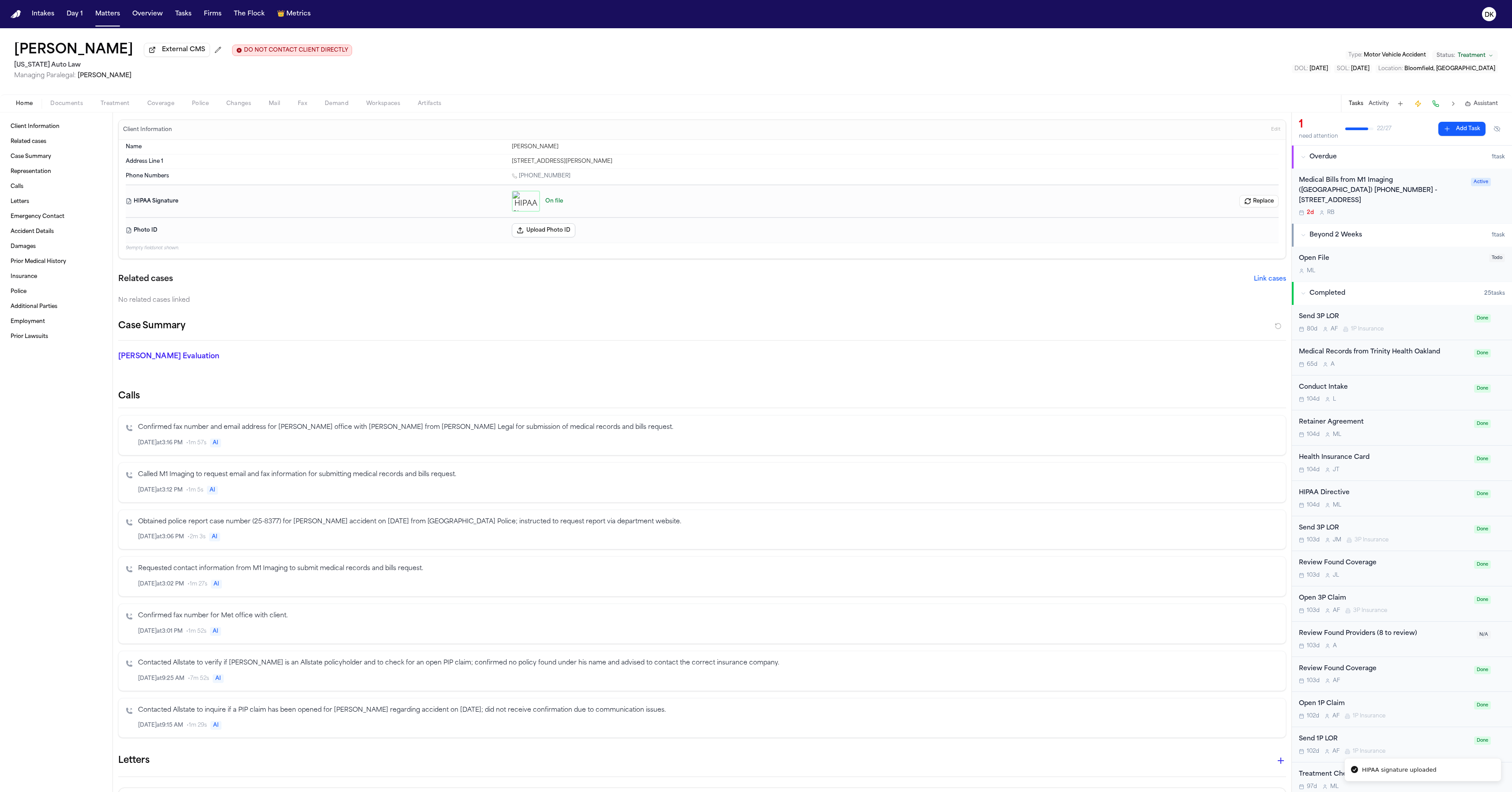
click at [658, 291] on div "Related cases Link cases No related cases linked" at bounding box center [702, 289] width 1168 height 31
click at [549, 234] on button "Upload Photo ID" at bounding box center [543, 230] width 64 height 14
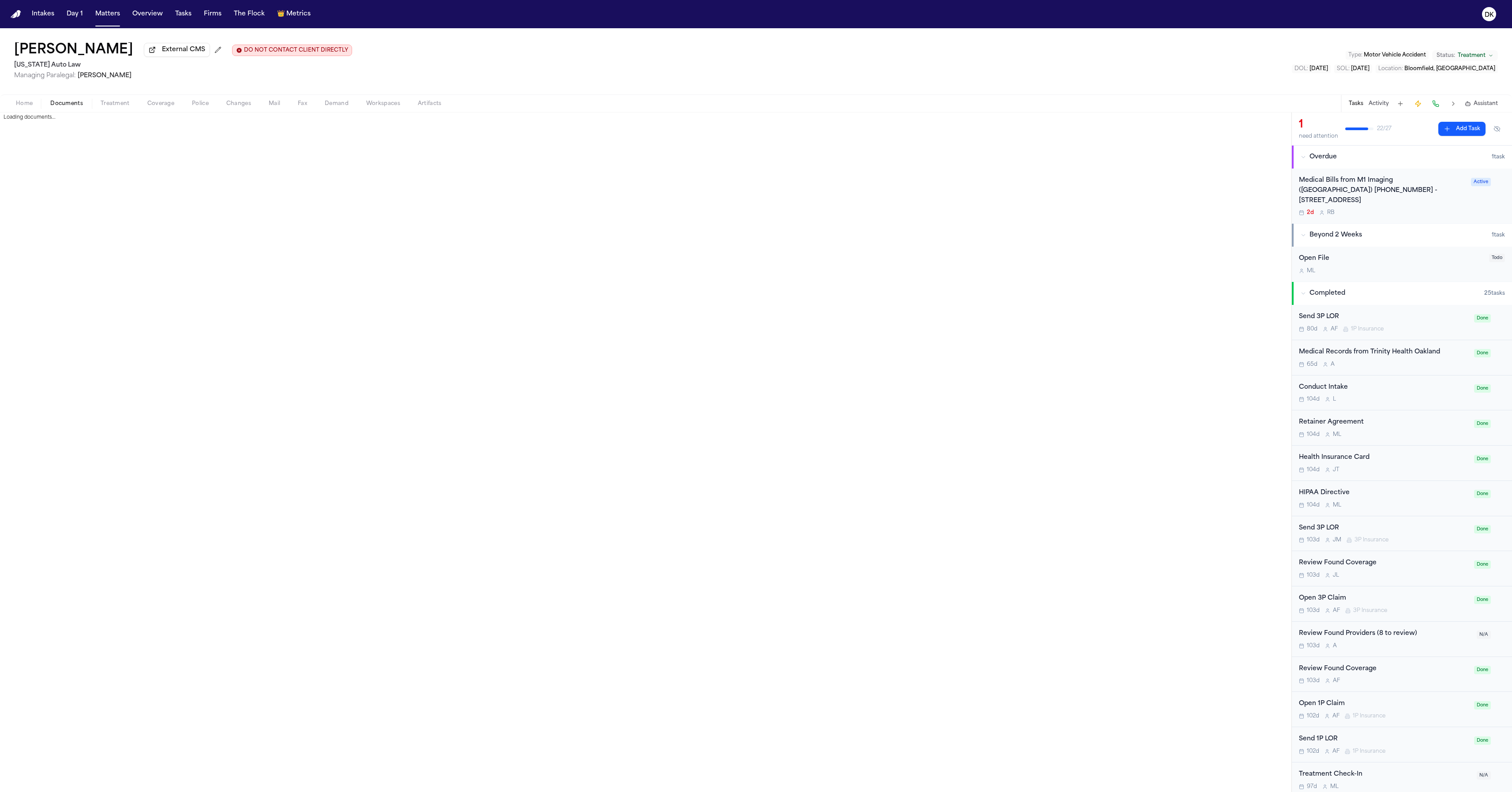
click at [88, 102] on button "Documents" at bounding box center [66, 104] width 51 height 10
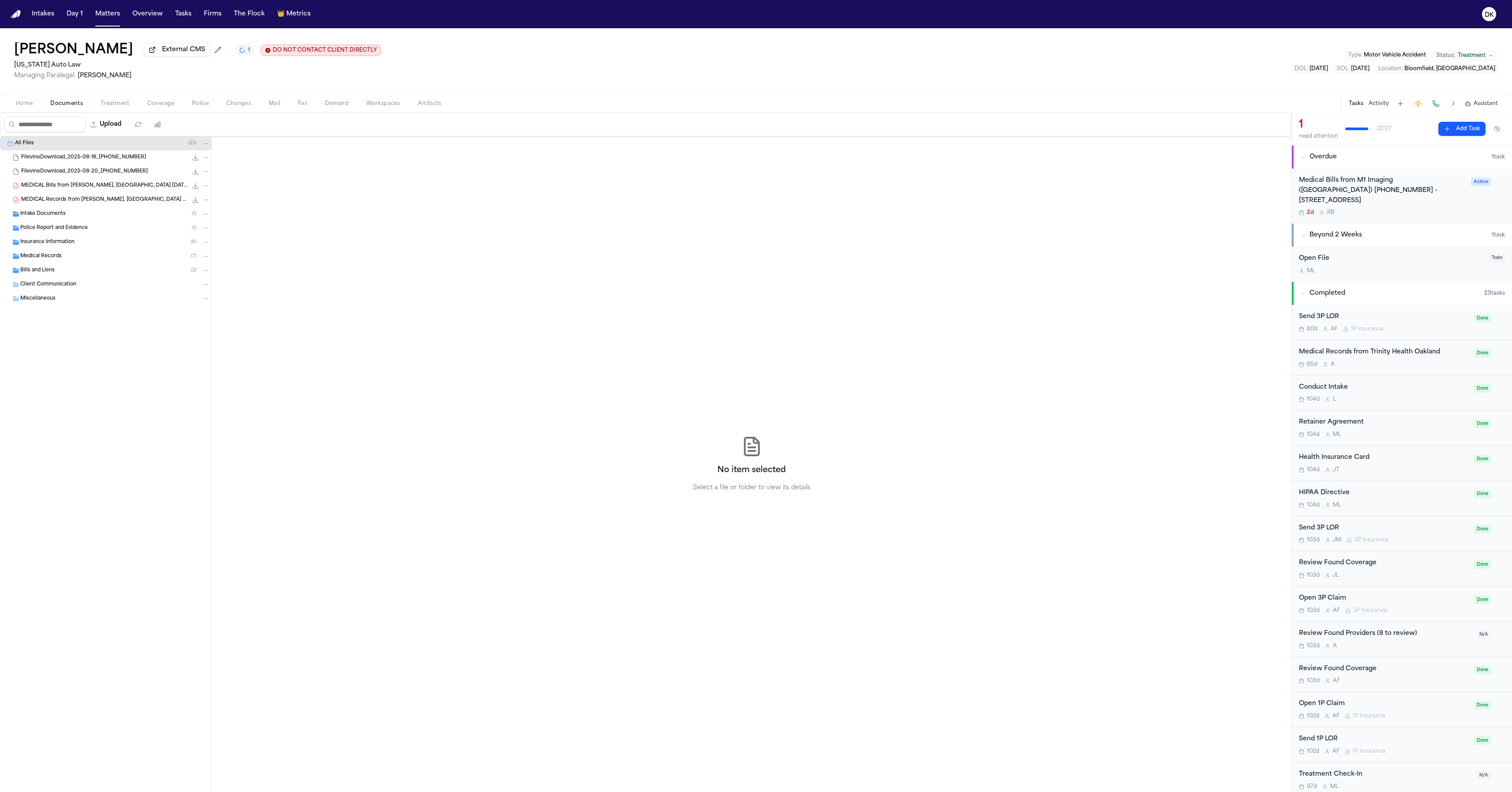
click at [85, 218] on div "Intake Documents ( 1 )" at bounding box center [115, 214] width 189 height 8
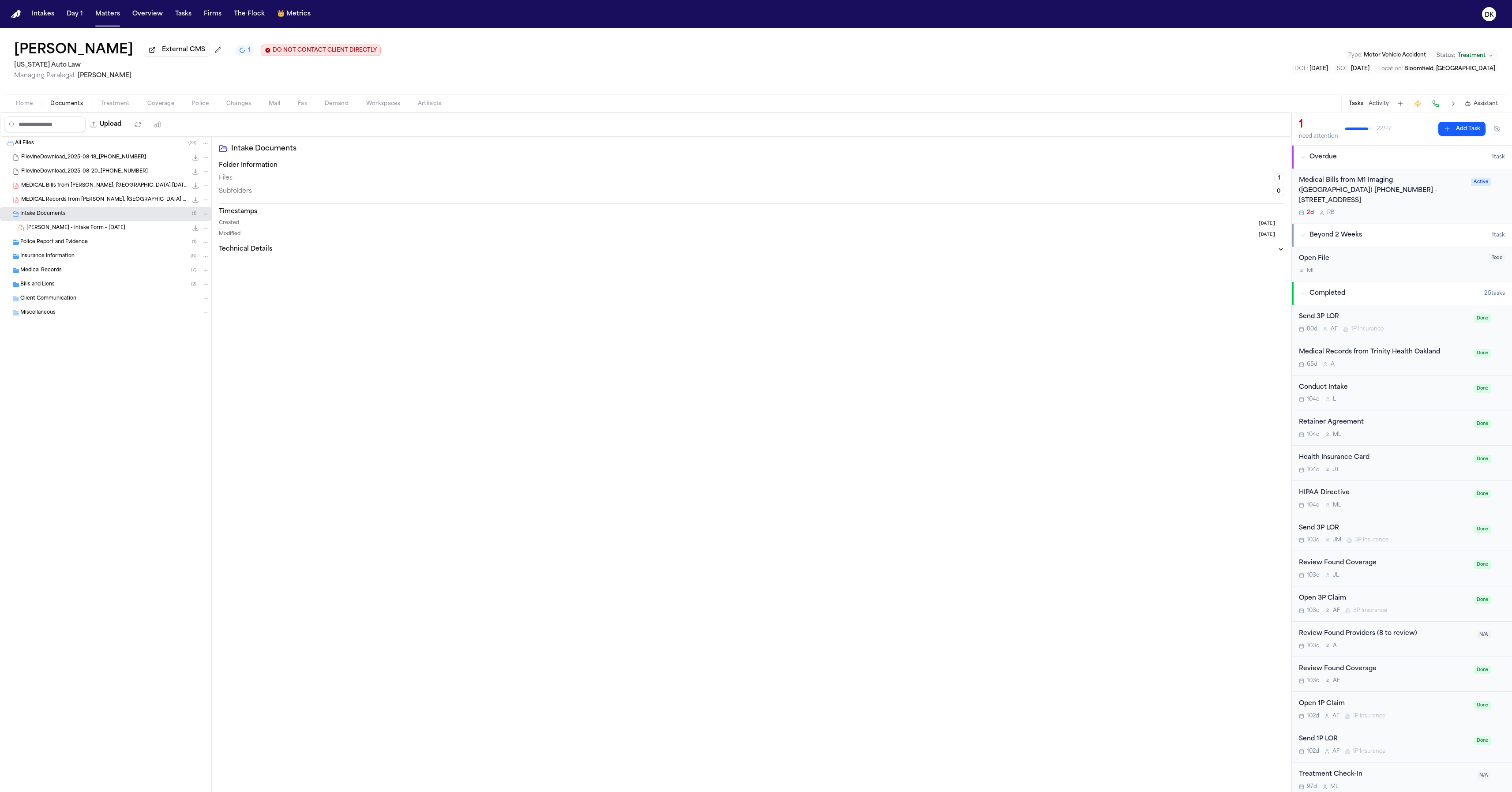
click at [99, 248] on div "Police Report and Evidence ( 1 )" at bounding box center [106, 242] width 211 height 14
click at [108, 273] on div "Insurance Information ( 8 )" at bounding box center [115, 270] width 189 height 8
click at [83, 356] on div "Medical Records ( 7 )" at bounding box center [115, 355] width 189 height 8
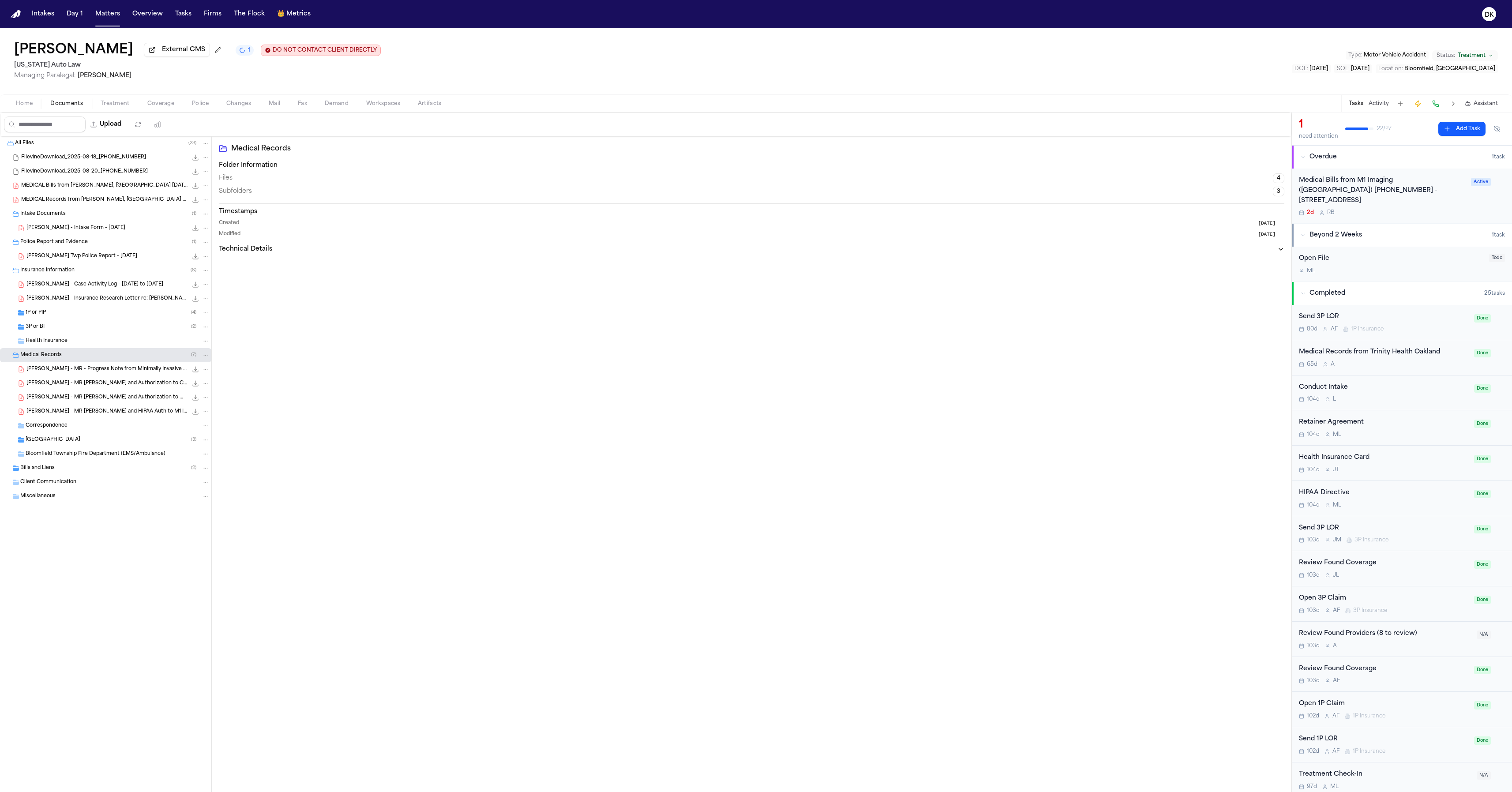
click at [123, 319] on div "1P or PIP ( 4 )" at bounding box center [106, 313] width 211 height 14
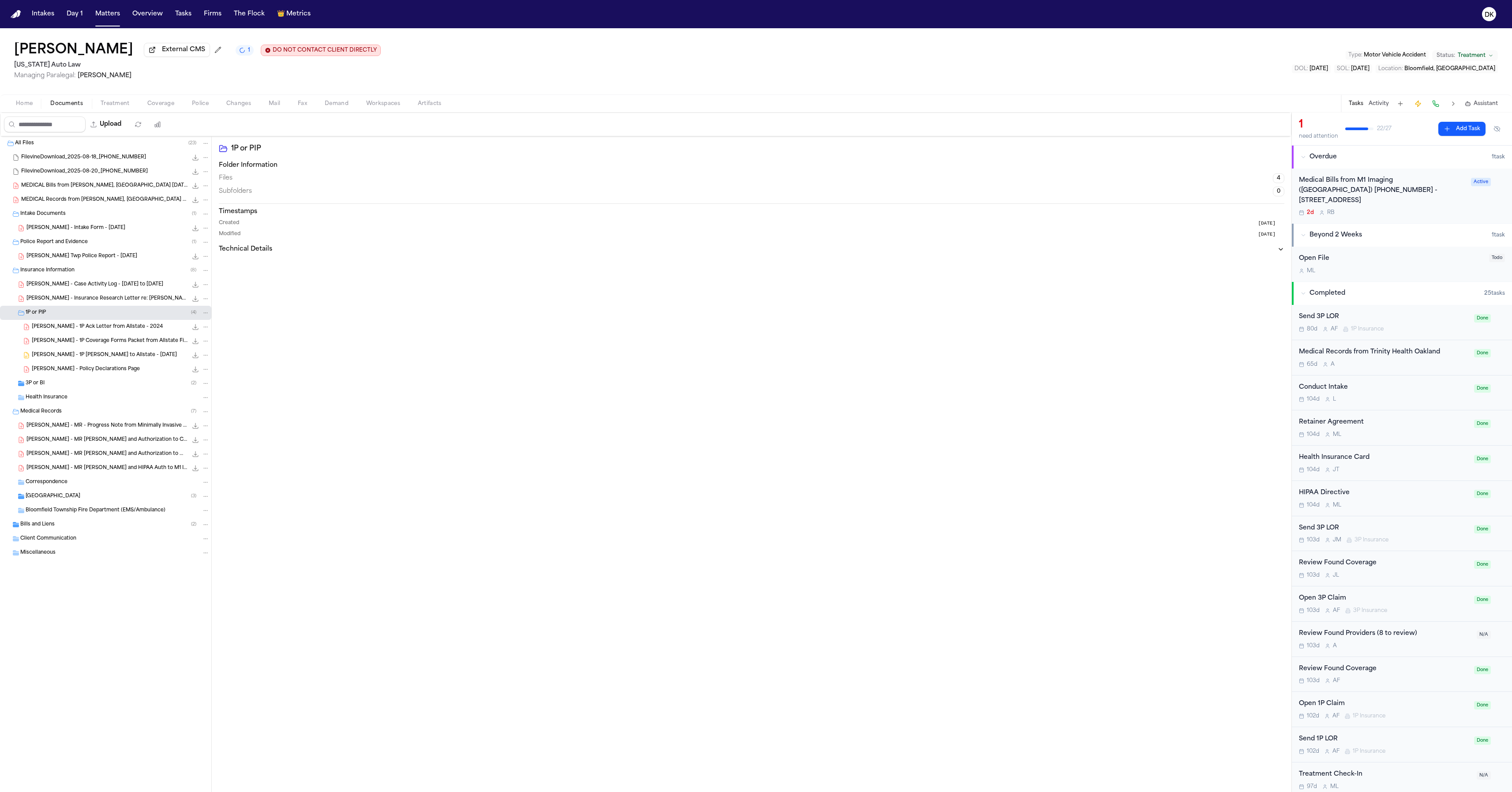
click at [102, 298] on span "A. Coleman - Insurance Research Letter re: Barbara Joann Roberts - 7.8.25" at bounding box center [106, 299] width 161 height 7
drag, startPoint x: 88, startPoint y: 521, endPoint x: 86, endPoint y: 527, distance: 6.3
click at [88, 521] on div "Bills and Liens ( 2 )" at bounding box center [106, 525] width 211 height 14
click at [72, 552] on div "Correspondence" at bounding box center [117, 552] width 184 height 8
click at [94, 575] on div "Bloomfield Township Fire Department (EMS/Ambulance)" at bounding box center [106, 581] width 211 height 14
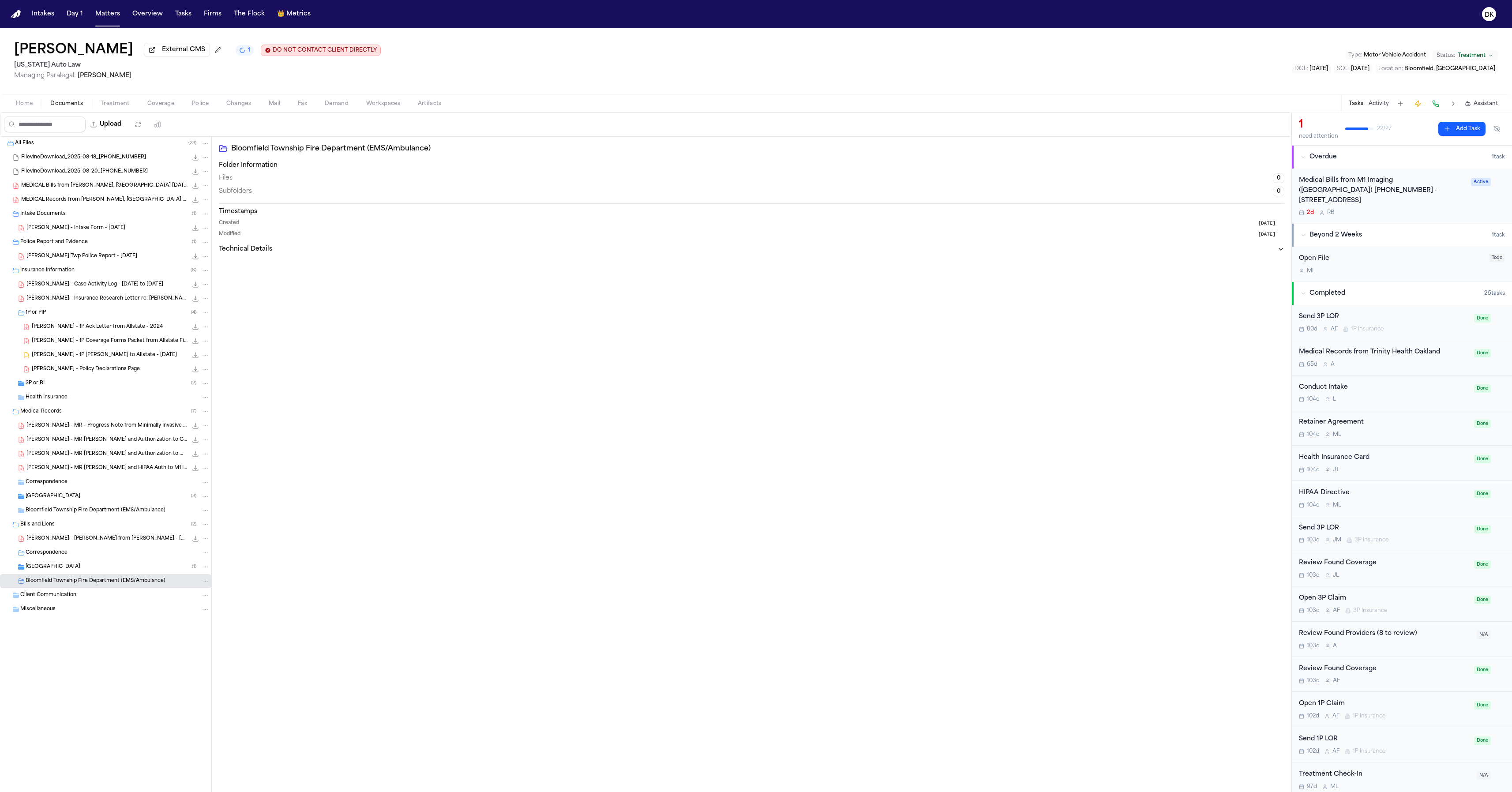
click at [103, 570] on div "Trinity Health Oakland Hospital ( 1 )" at bounding box center [117, 567] width 184 height 8
click at [97, 218] on div "Intake Documents ( 1 )" at bounding box center [115, 214] width 189 height 8
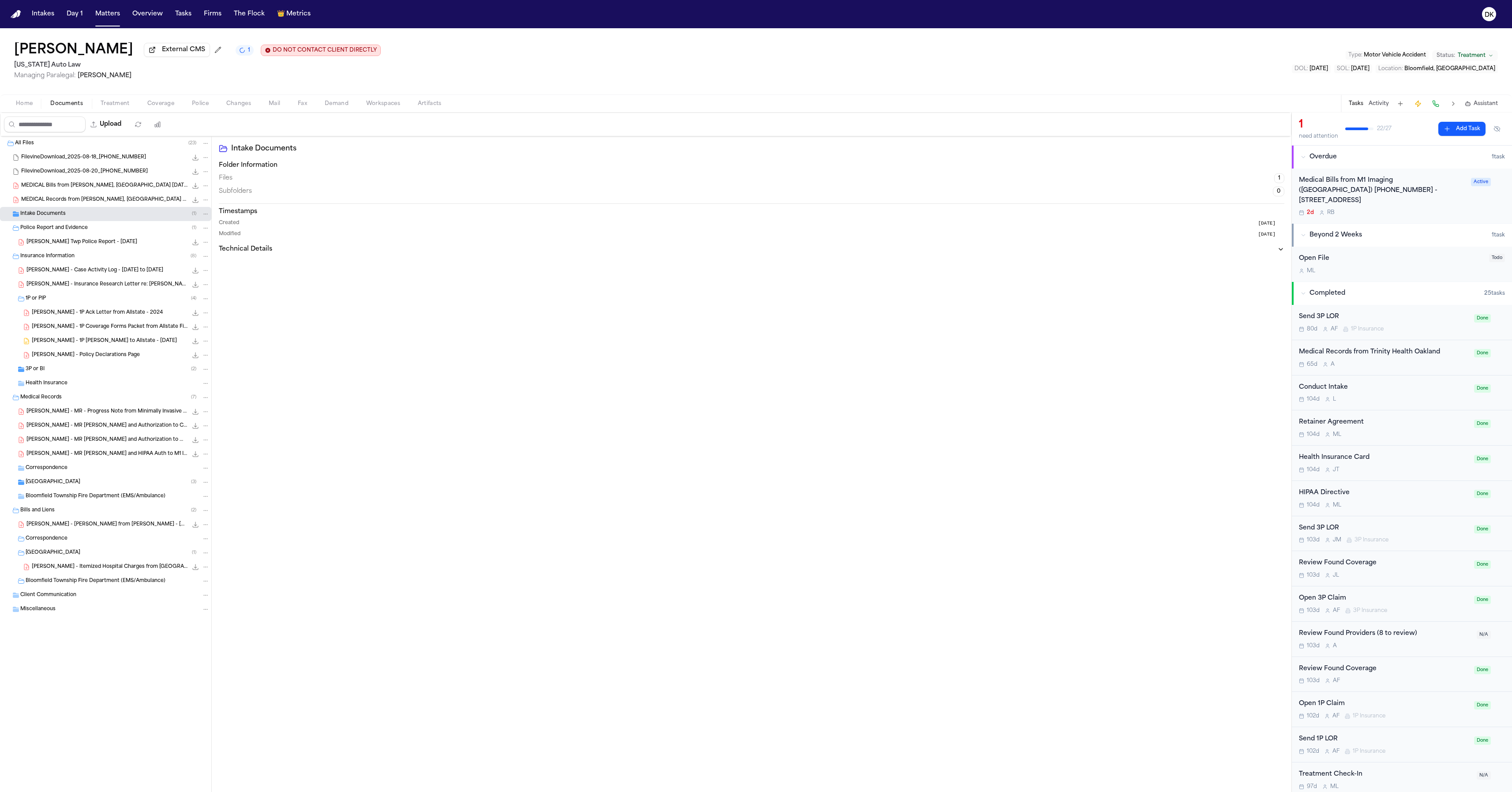
click at [102, 220] on div "Intake Documents ( 1 )" at bounding box center [106, 214] width 211 height 14
click at [84, 387] on div "3P or BI ( 2 )" at bounding box center [117, 383] width 184 height 8
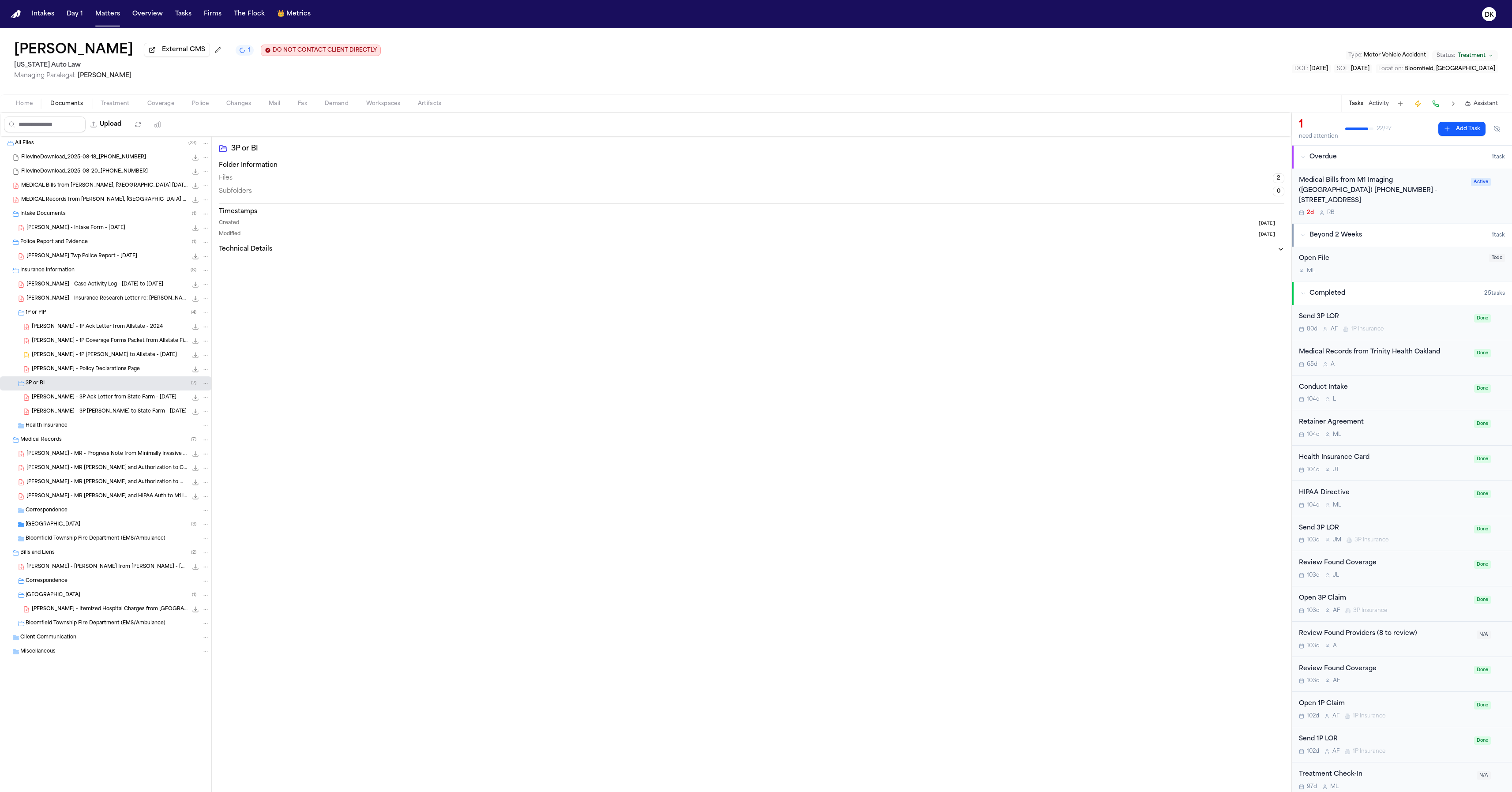
click at [33, 104] on button "Home" at bounding box center [24, 104] width 34 height 10
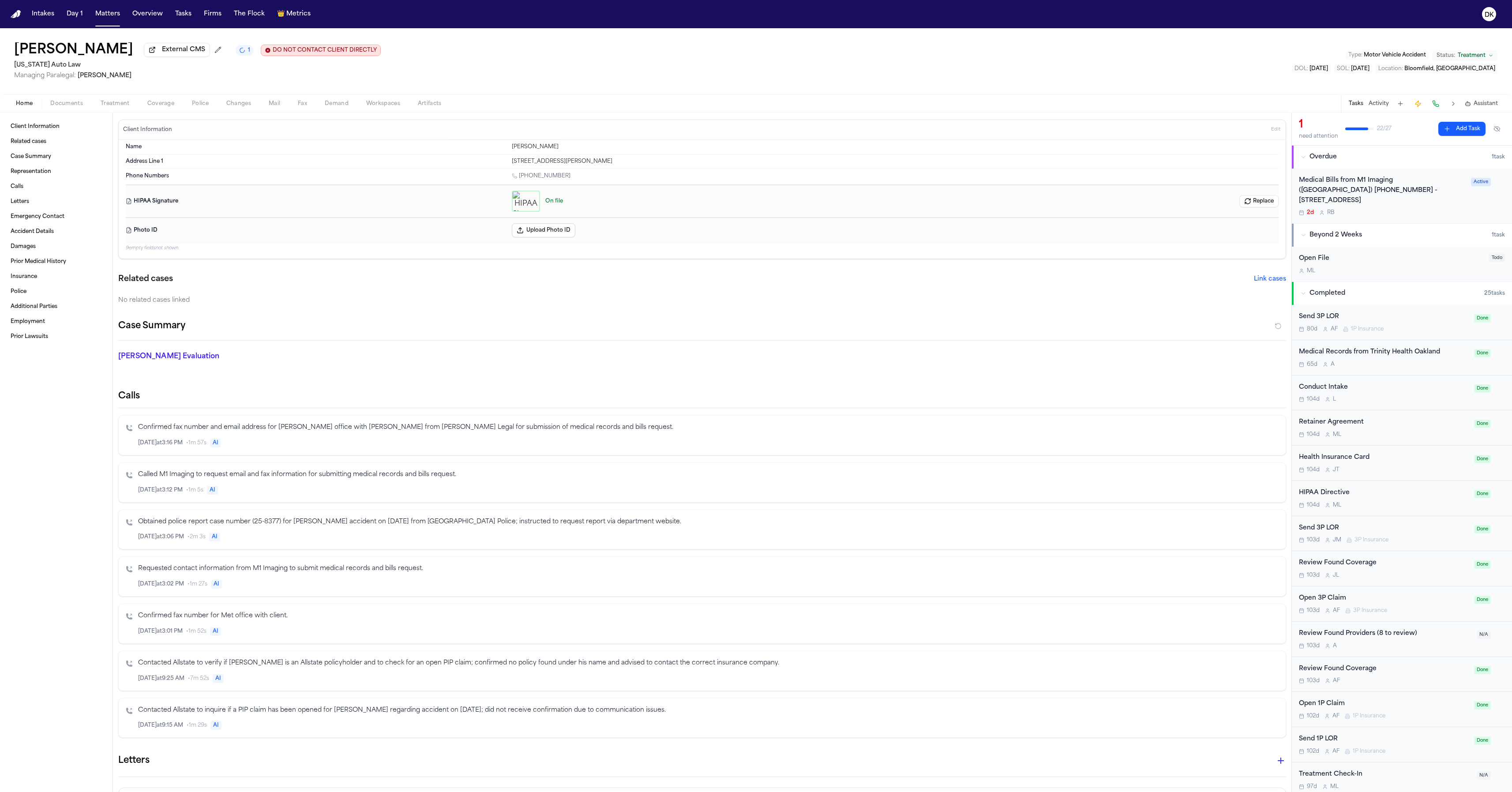
click at [119, 106] on span "Treatment" at bounding box center [115, 104] width 29 height 7
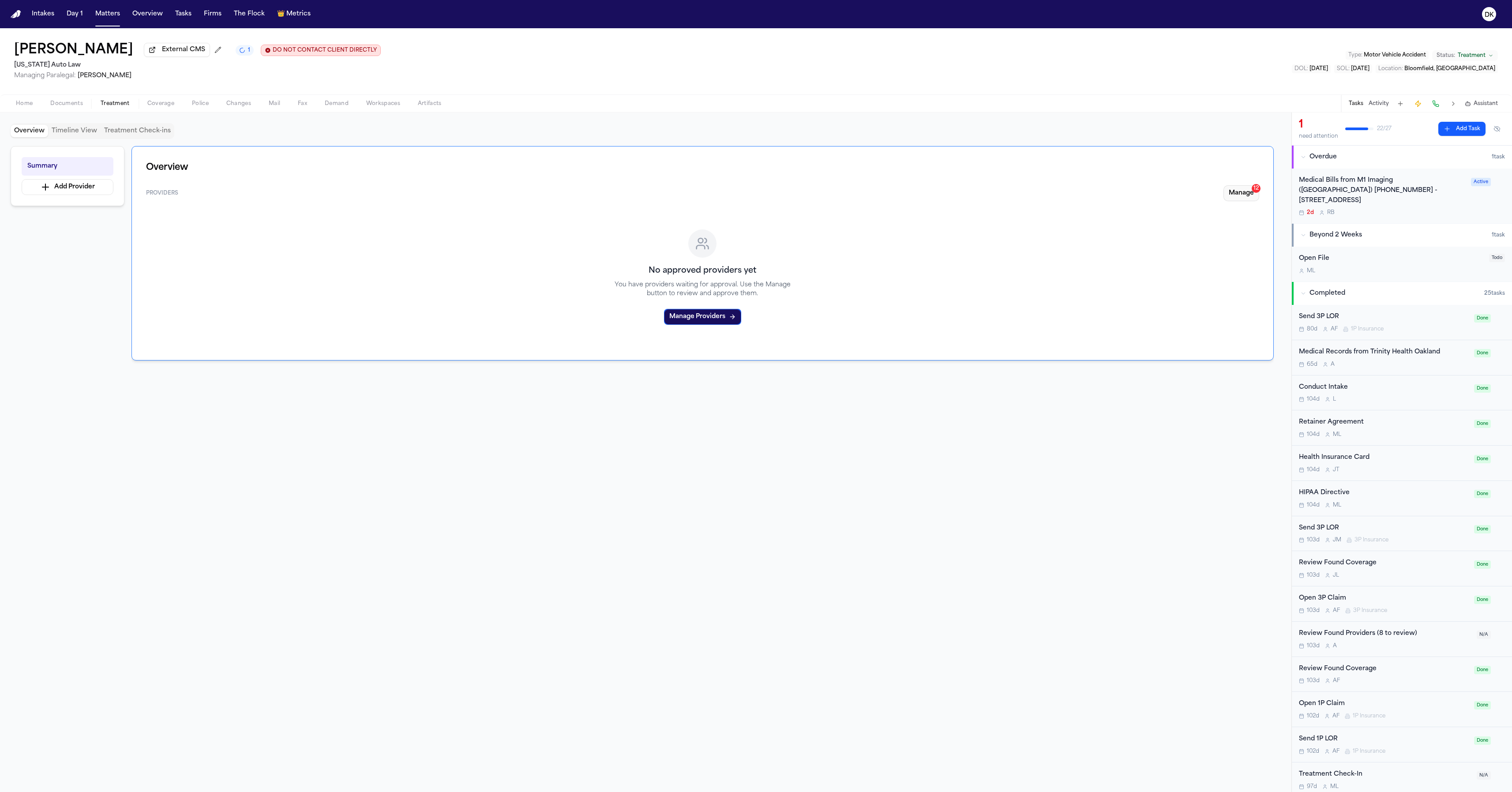
click at [1248, 192] on button "Manage 12" at bounding box center [1241, 193] width 35 height 16
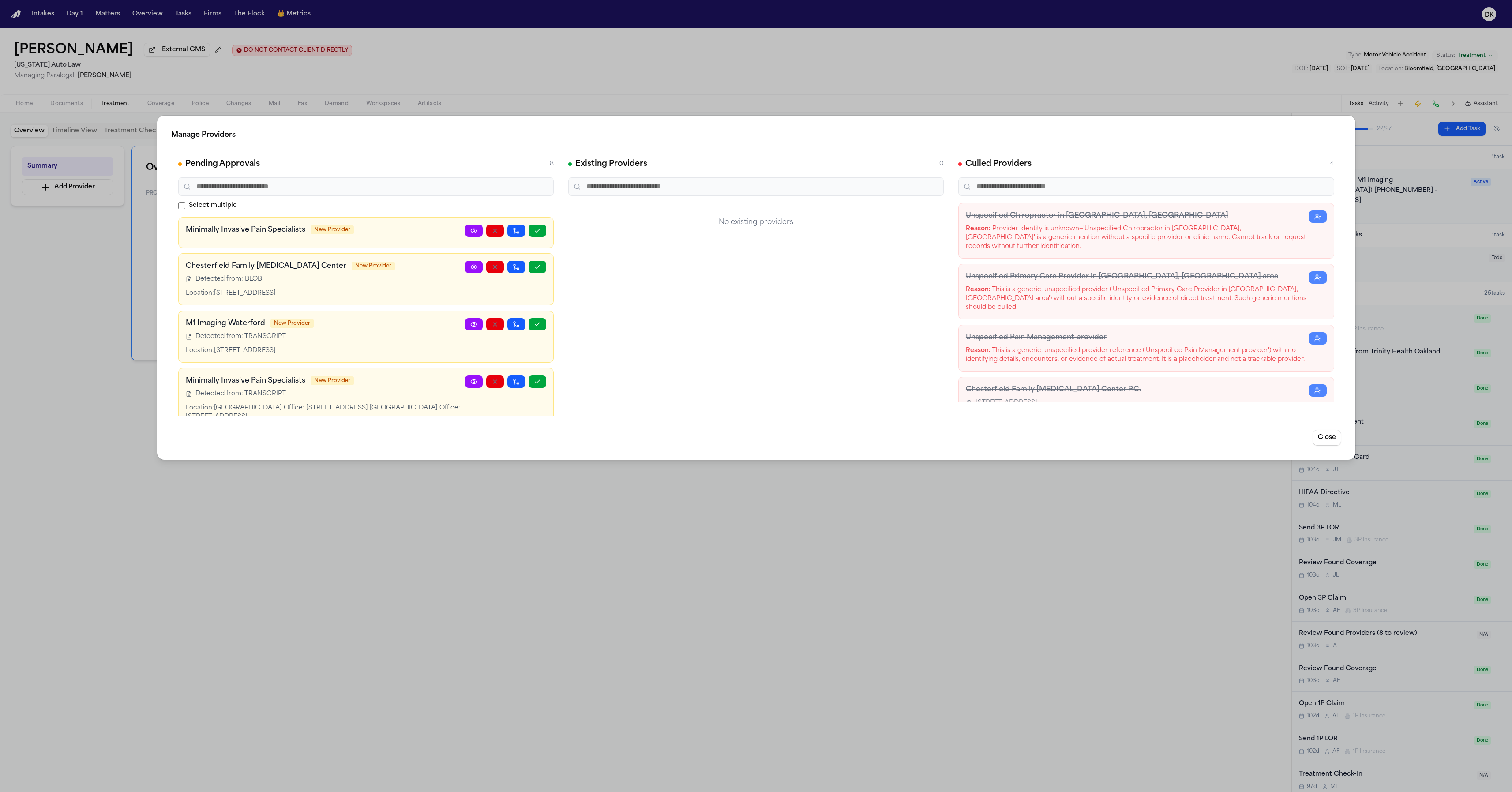
scroll to position [243, 0]
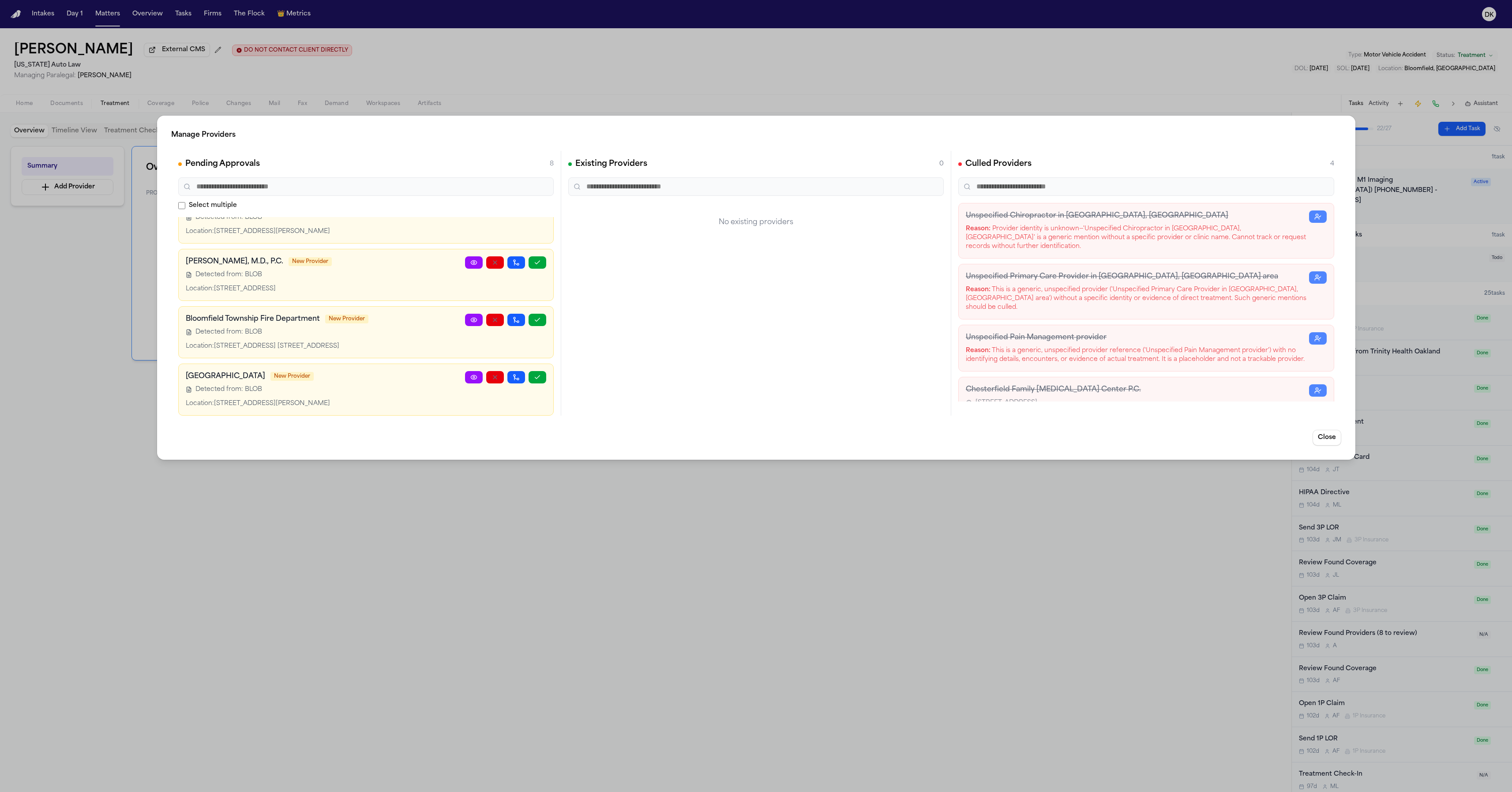
click at [1045, 558] on div "Manage Providers Pending Approvals 8 Select multiple Minimally Invasive Pain Sp…" at bounding box center [756, 396] width 1512 height 792
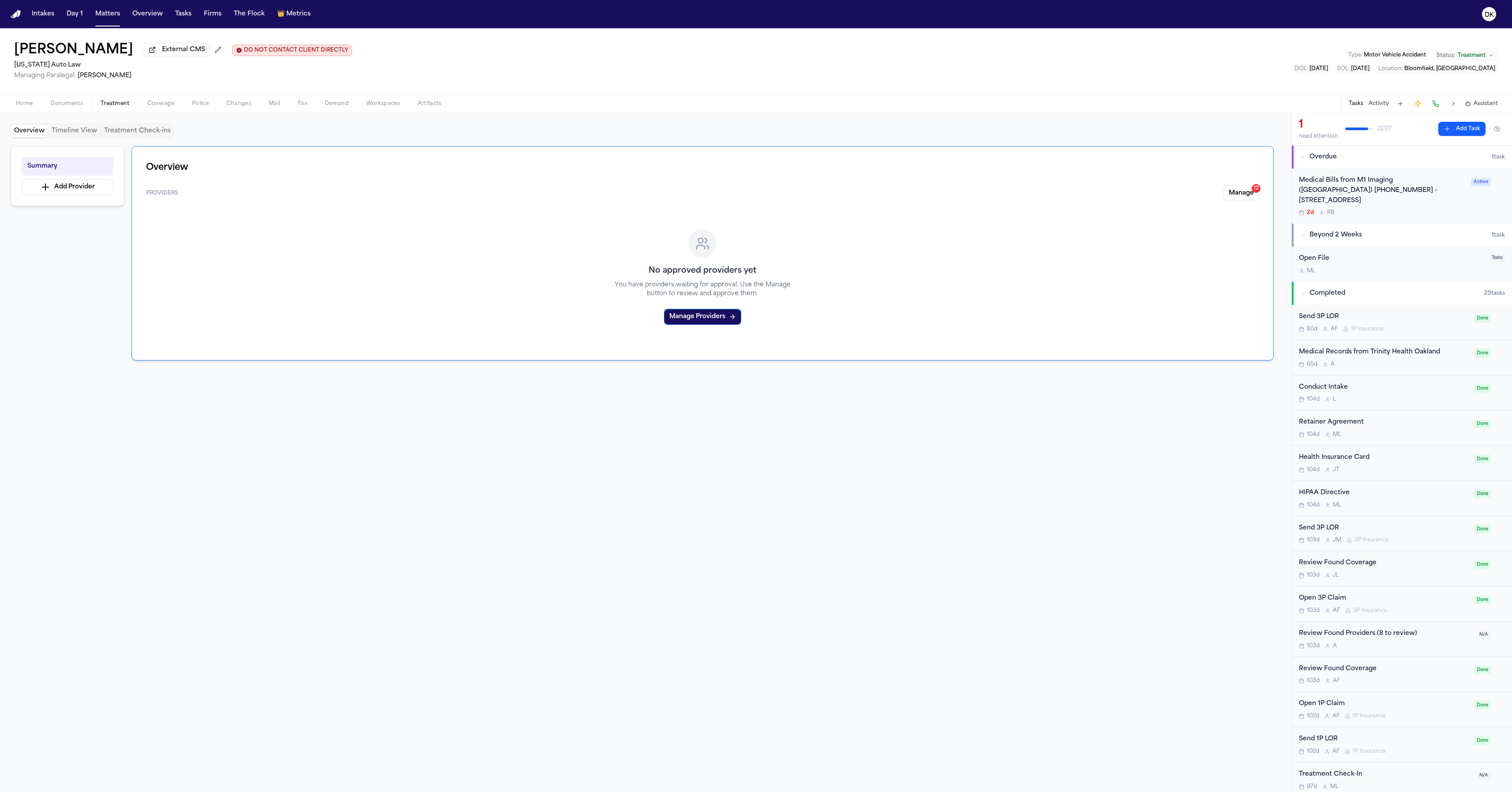
click at [1045, 558] on div "Manage Providers Pending Approvals 8 Select multiple Minimally Invasive Pain Sp…" at bounding box center [756, 396] width 1512 height 792
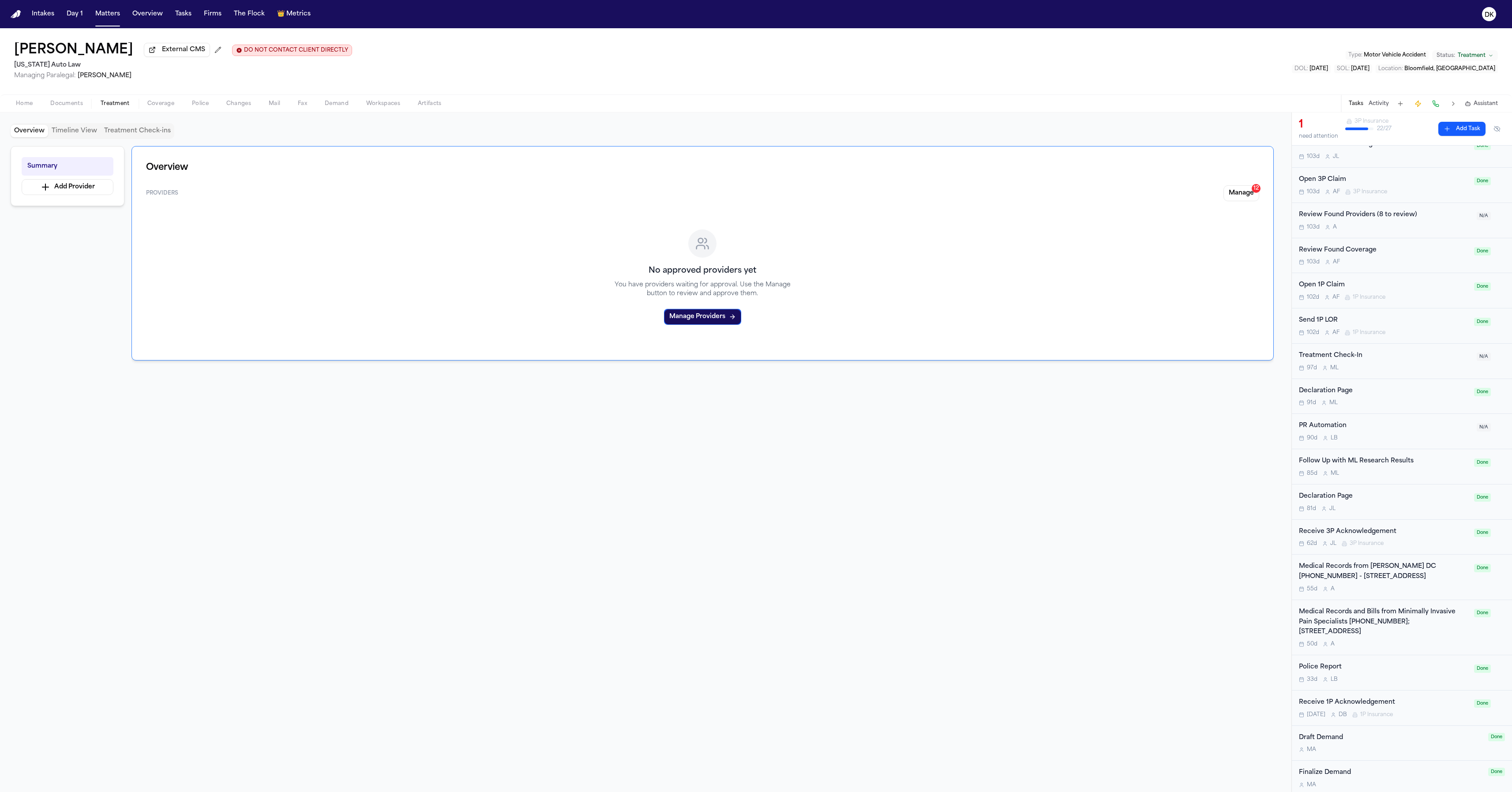
scroll to position [316, 0]
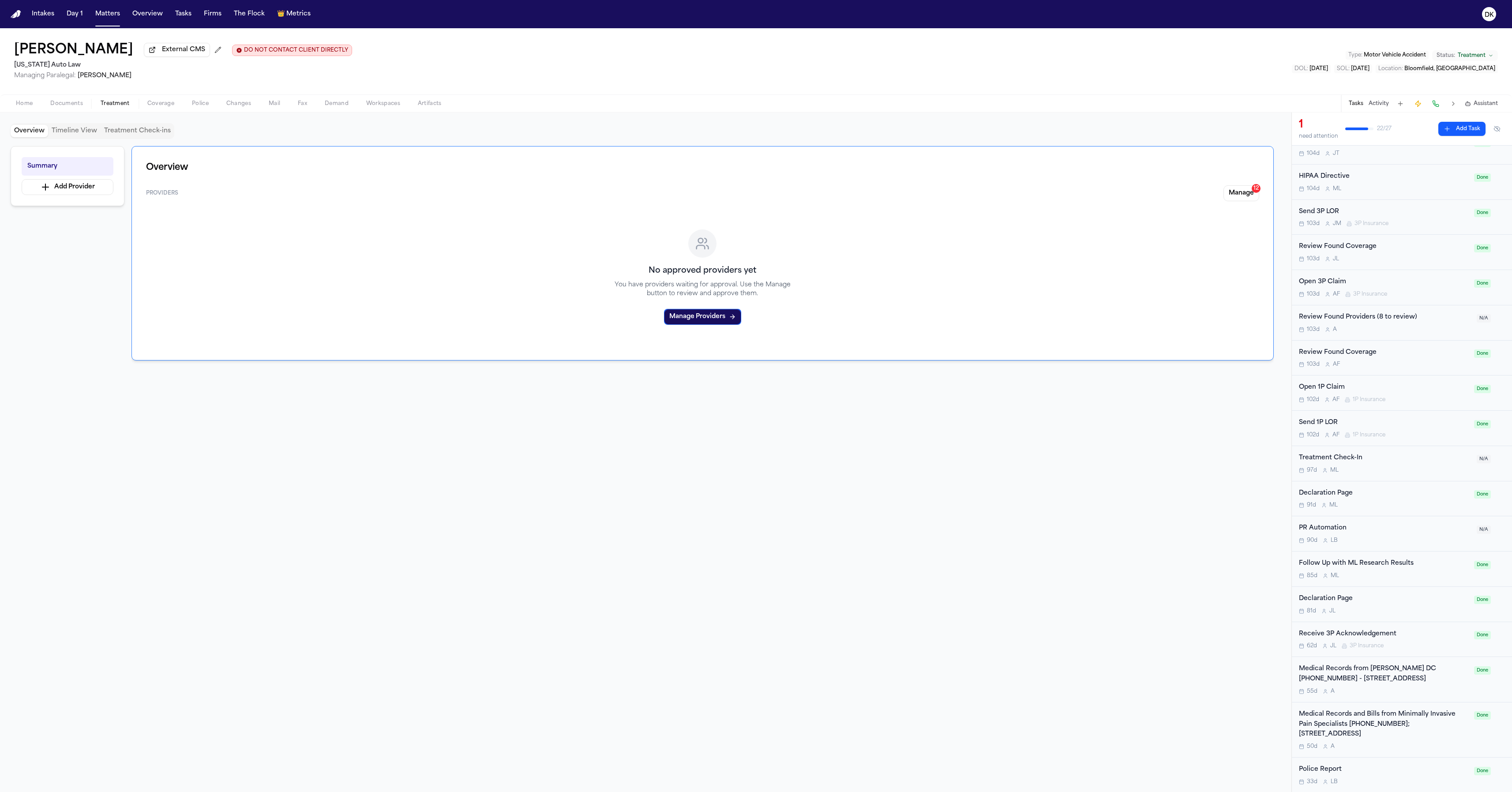
click at [1261, 320] on div "Review Found Providers (8 to review)" at bounding box center [1385, 317] width 173 height 10
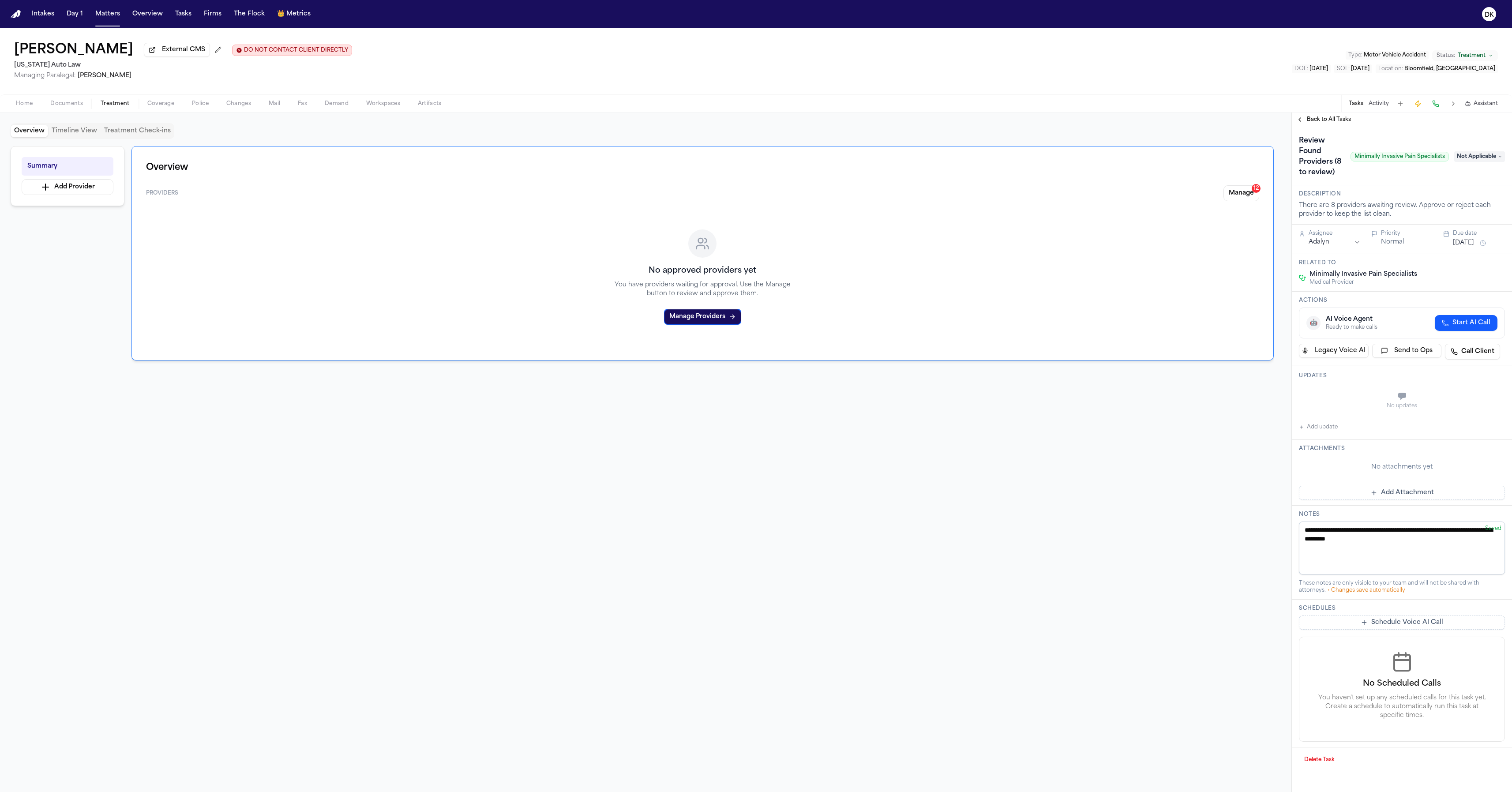
click at [1261, 127] on div "Back to All Tasks" at bounding box center [1402, 119] width 220 height 14
click at [1261, 117] on span "Back to All Tasks" at bounding box center [1329, 119] width 44 height 7
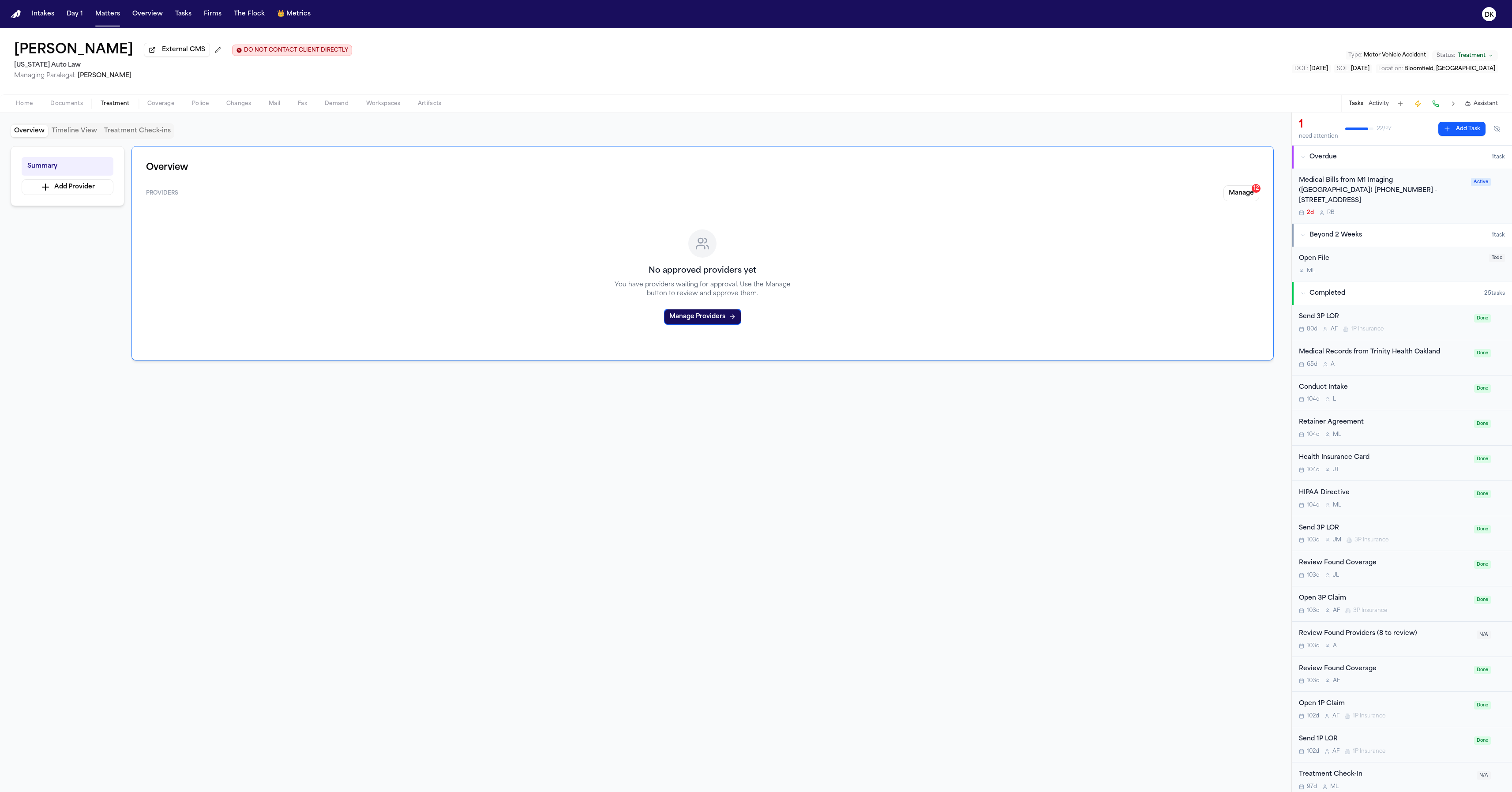
scroll to position [11, 0]
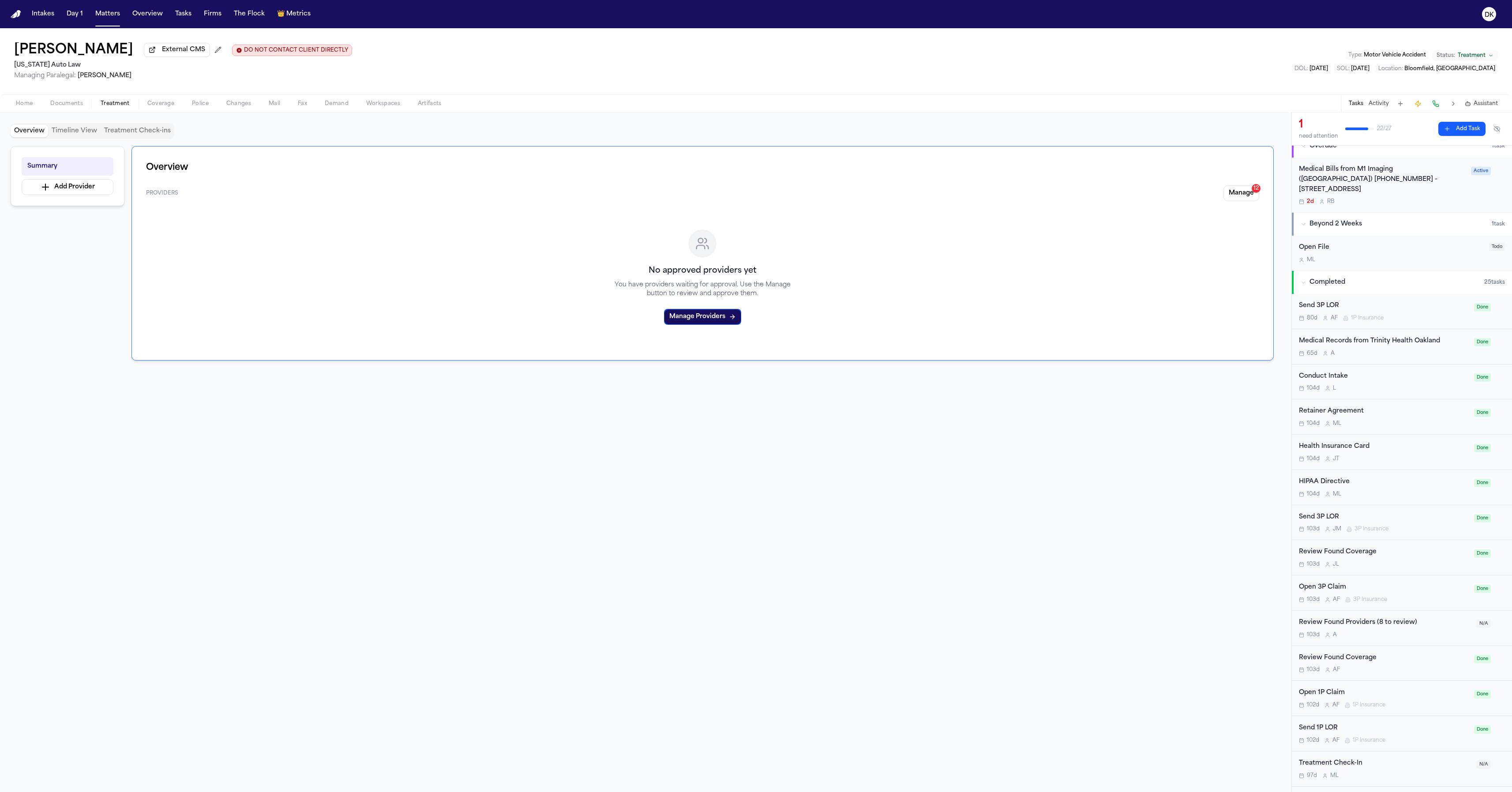
click at [1261, 630] on div "Review Found Providers (8 to review) 103d A" at bounding box center [1385, 628] width 173 height 21
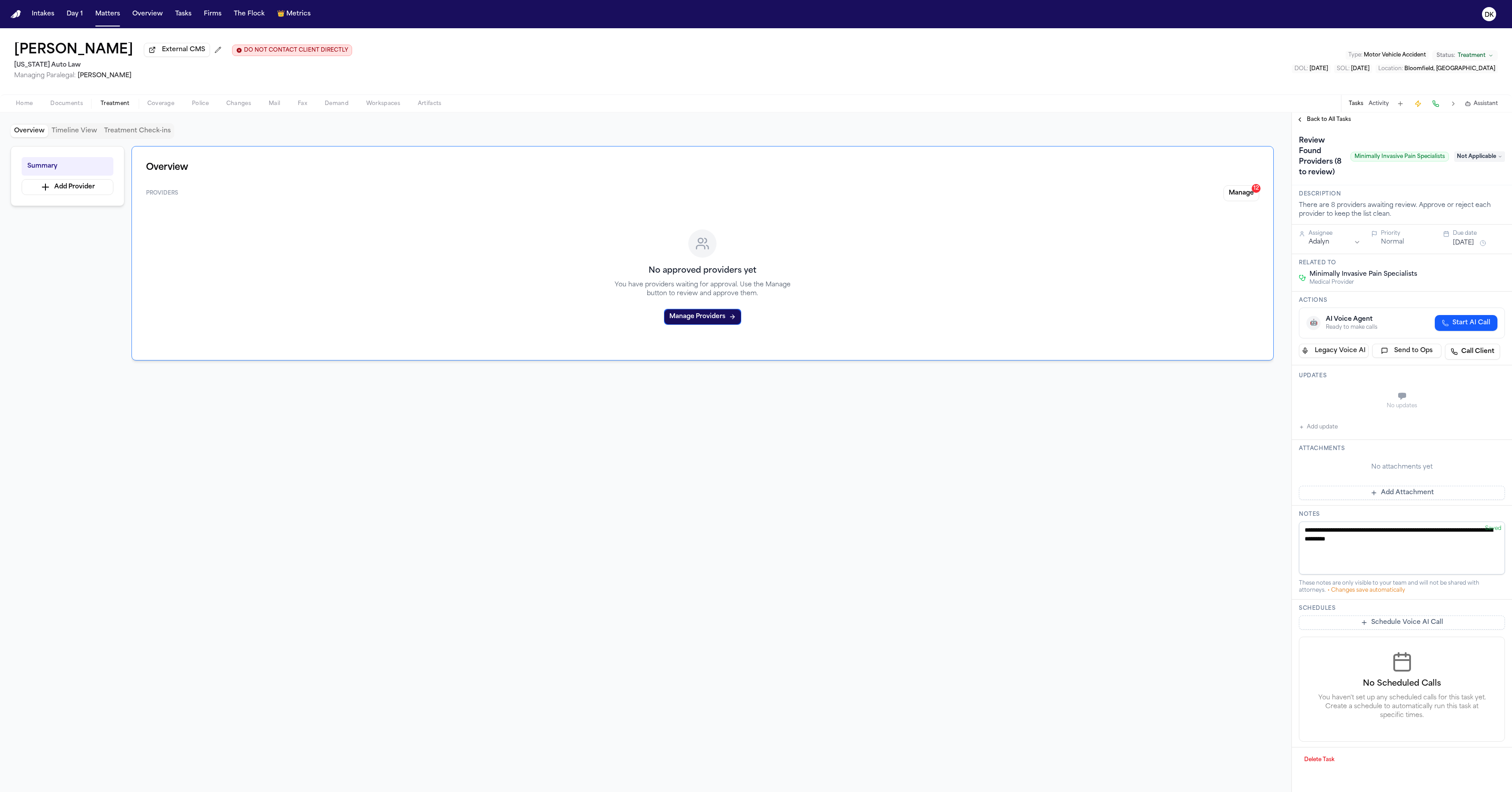
click at [1246, 228] on div "No approved providers yet You have providers waiting for approval. Use the Mana…" at bounding box center [703, 277] width 1113 height 138
click at [1232, 191] on button "Manage 12" at bounding box center [1241, 193] width 35 height 16
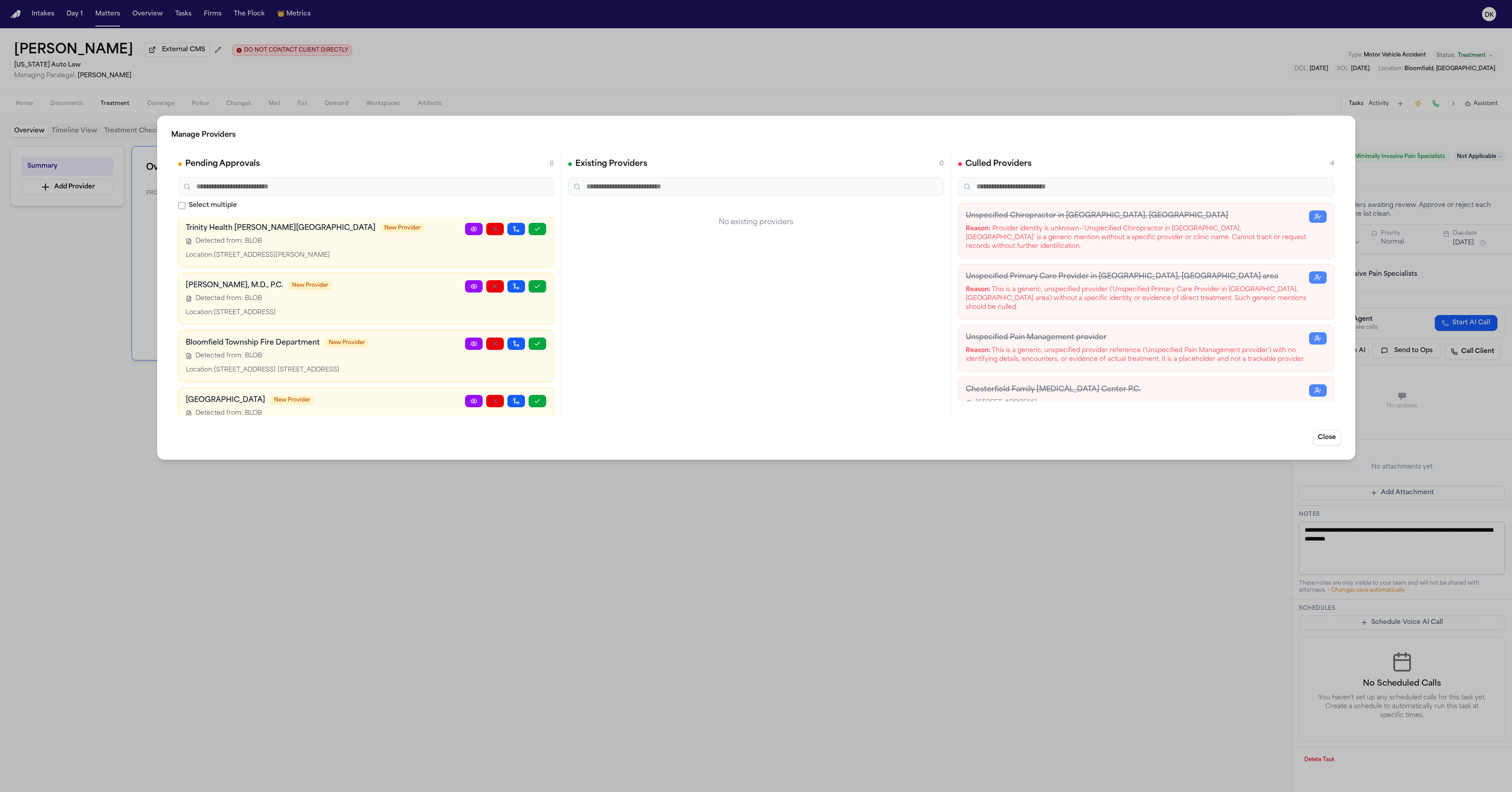
scroll to position [243, 0]
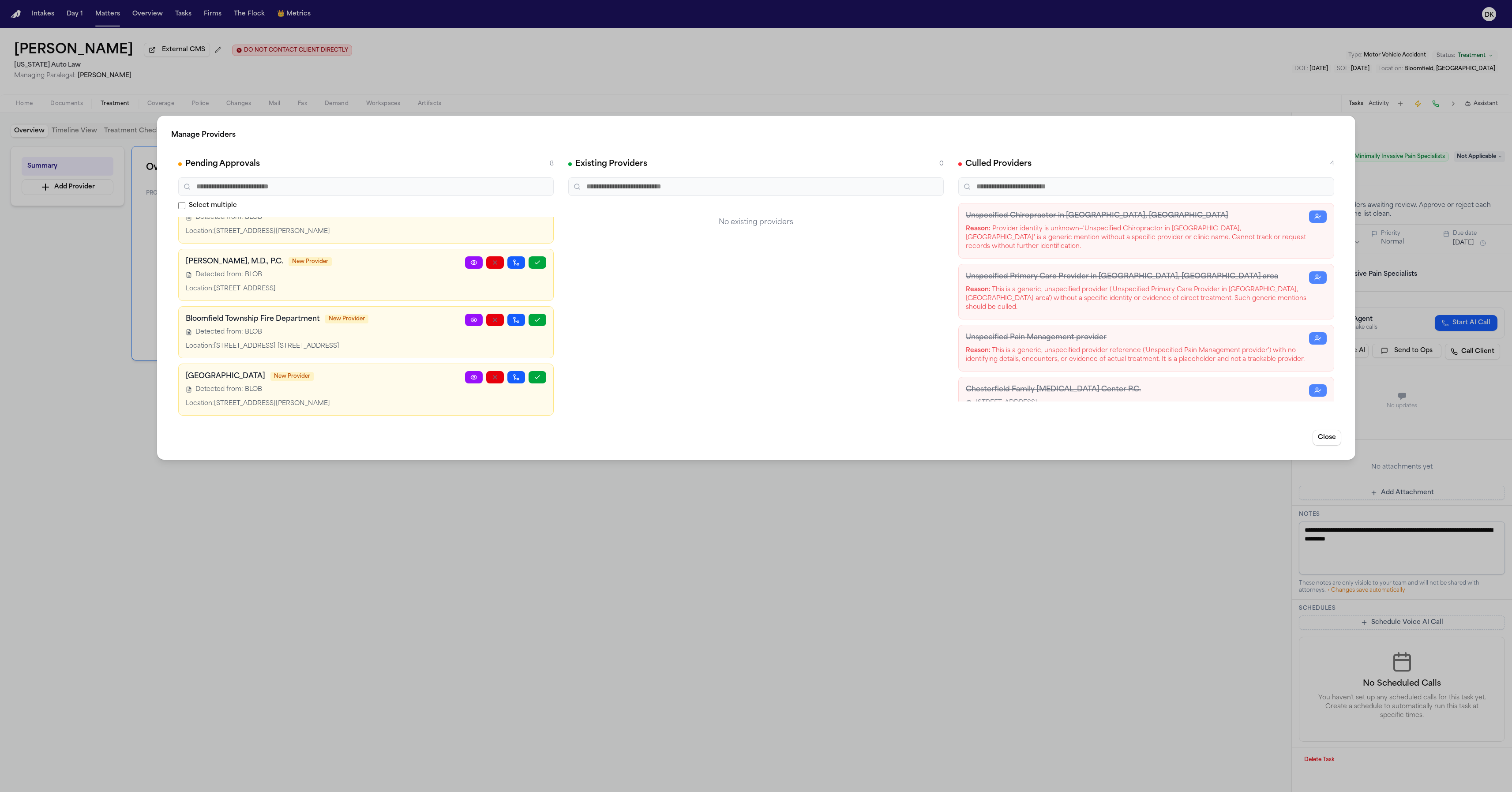
click at [644, 398] on div "Existing Providers 0 No existing providers" at bounding box center [756, 283] width 390 height 264
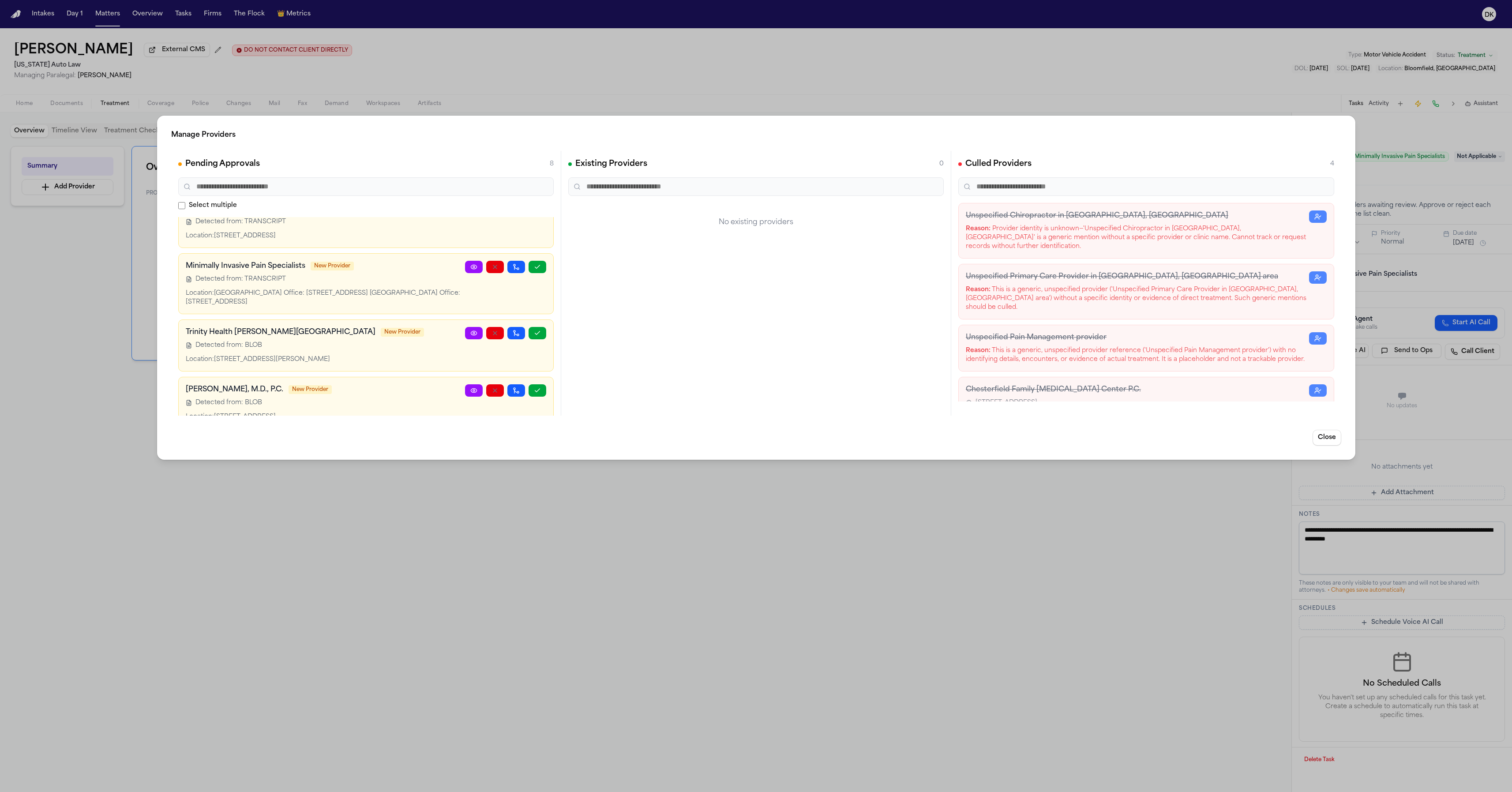
scroll to position [0, 0]
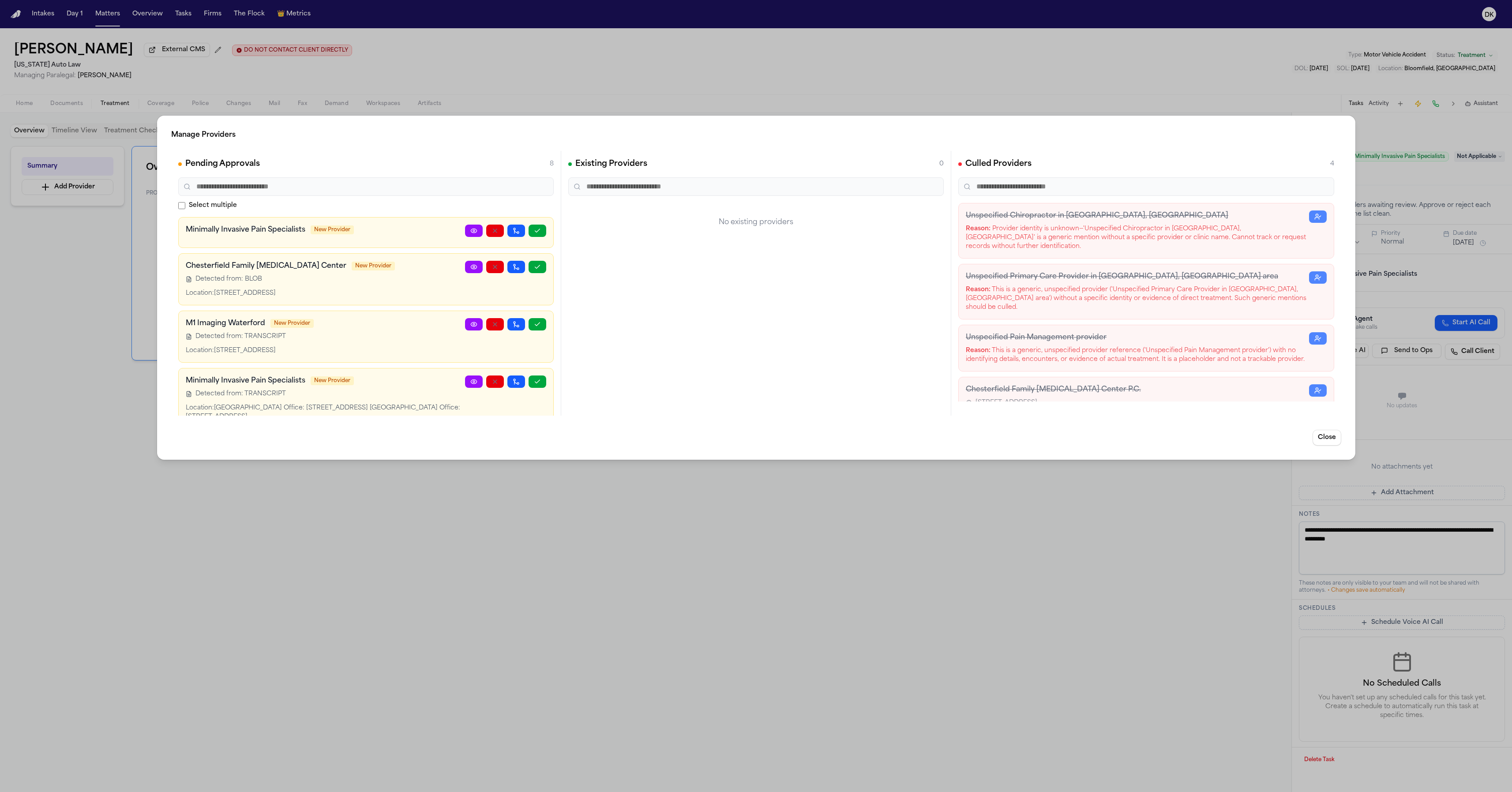
click at [895, 608] on div "Manage Providers Pending Approvals 8 Select multiple Minimally Invasive Pain Sp…" at bounding box center [756, 396] width 1512 height 792
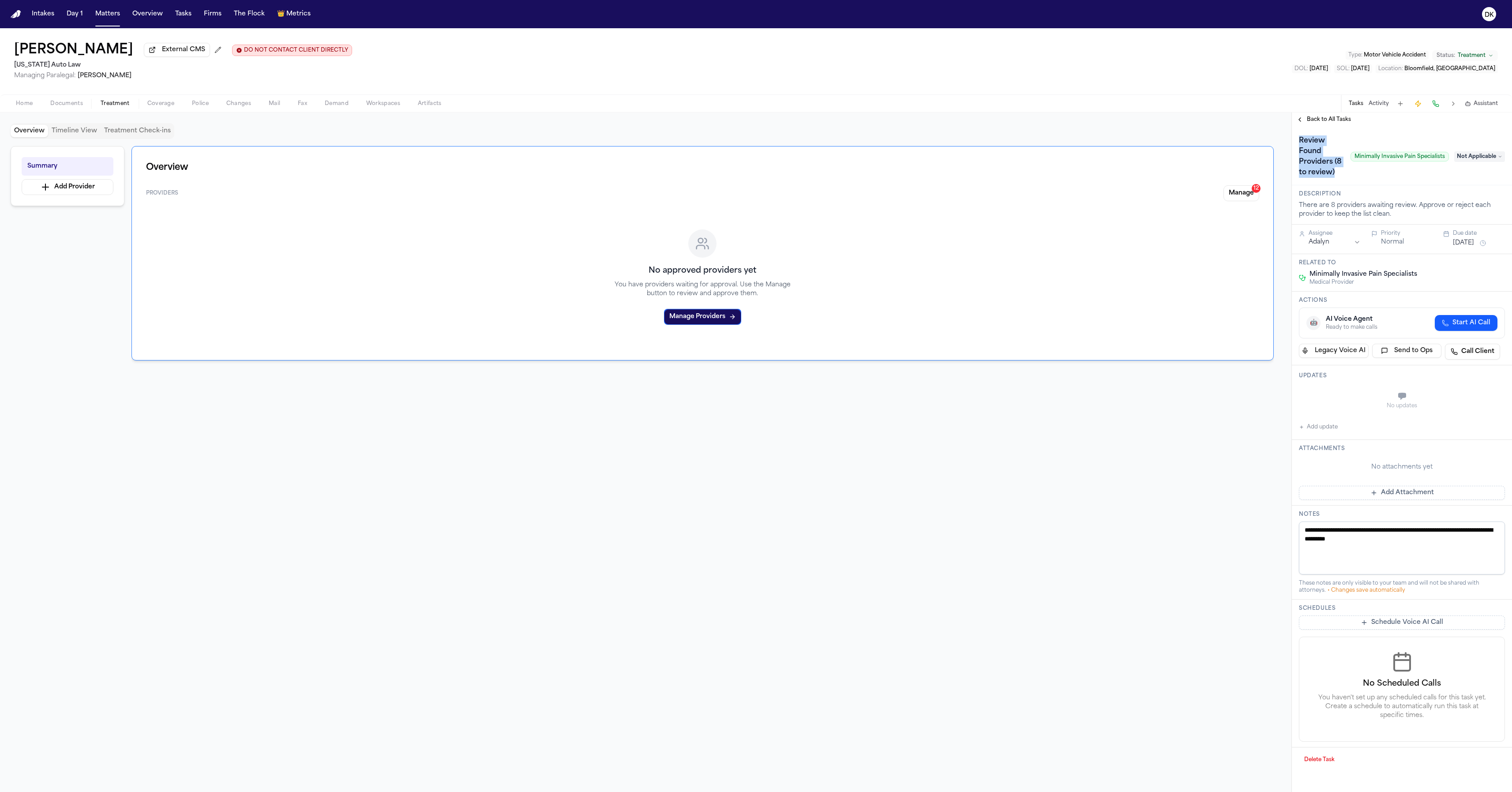
drag, startPoint x: 1341, startPoint y: 180, endPoint x: 1297, endPoint y: 135, distance: 62.9
click at [1261, 135] on h1 "Review Found Providers (8 to review)" at bounding box center [1321, 157] width 52 height 46
click at [1199, 227] on div "No approved providers yet You have providers waiting for approval. Use the Mana…" at bounding box center [703, 277] width 1113 height 138
click at [1261, 107] on button "Activity" at bounding box center [1379, 104] width 20 height 7
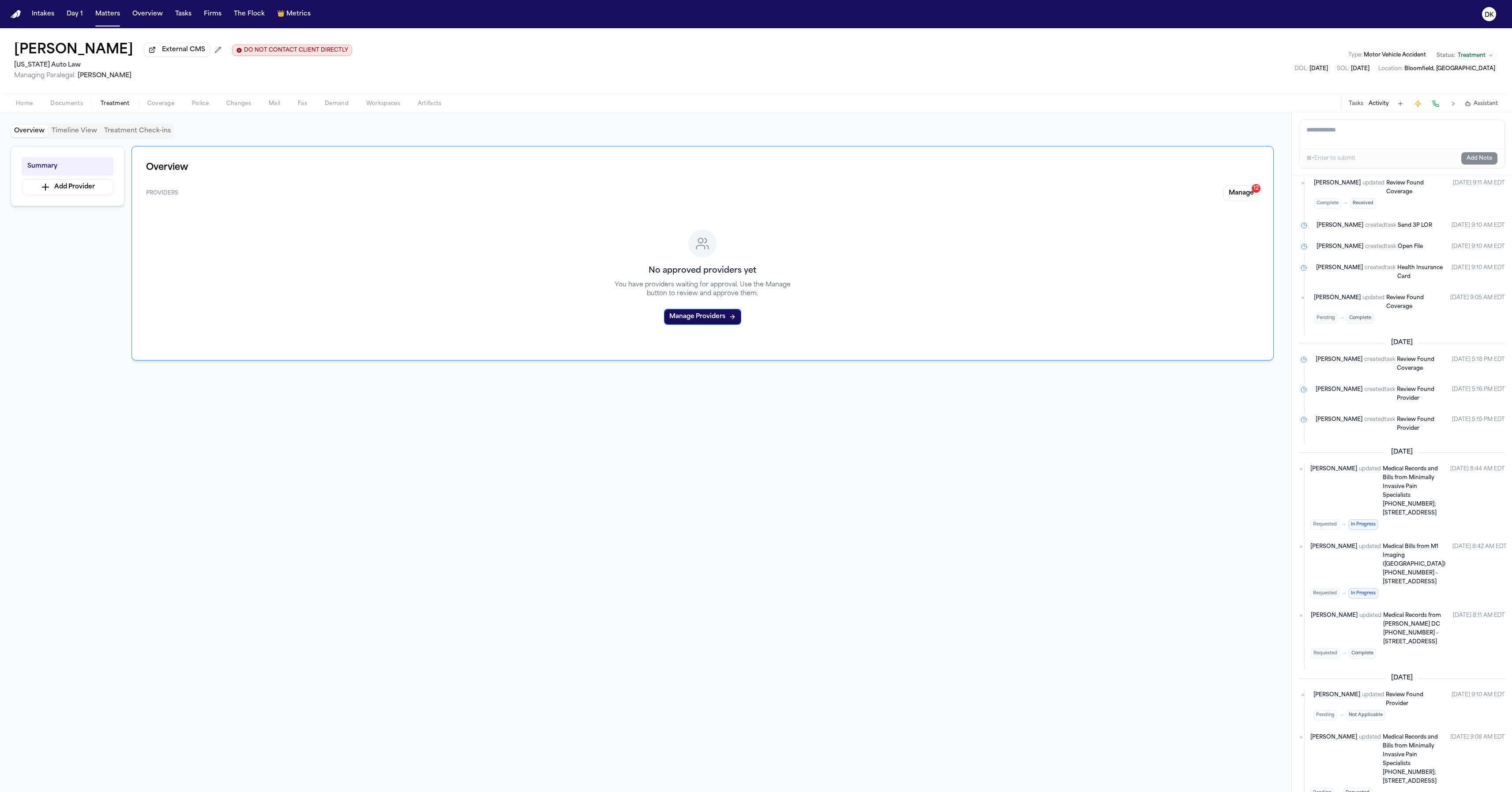
scroll to position [749, 0]
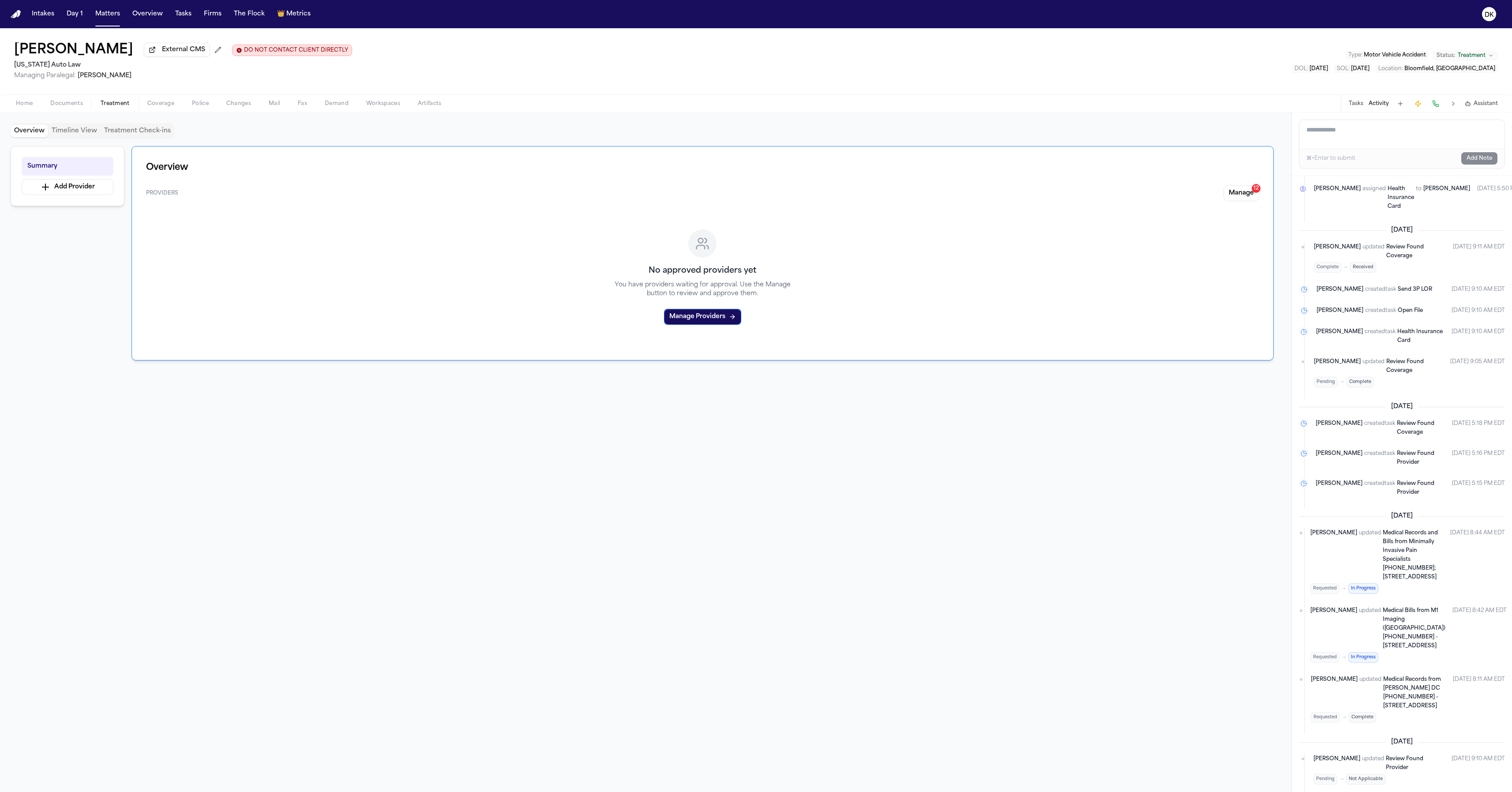
click at [1261, 110] on div "Tasks Activity Assistant" at bounding box center [1423, 104] width 164 height 17
click at [1261, 106] on button "Tasks" at bounding box center [1356, 104] width 14 height 7
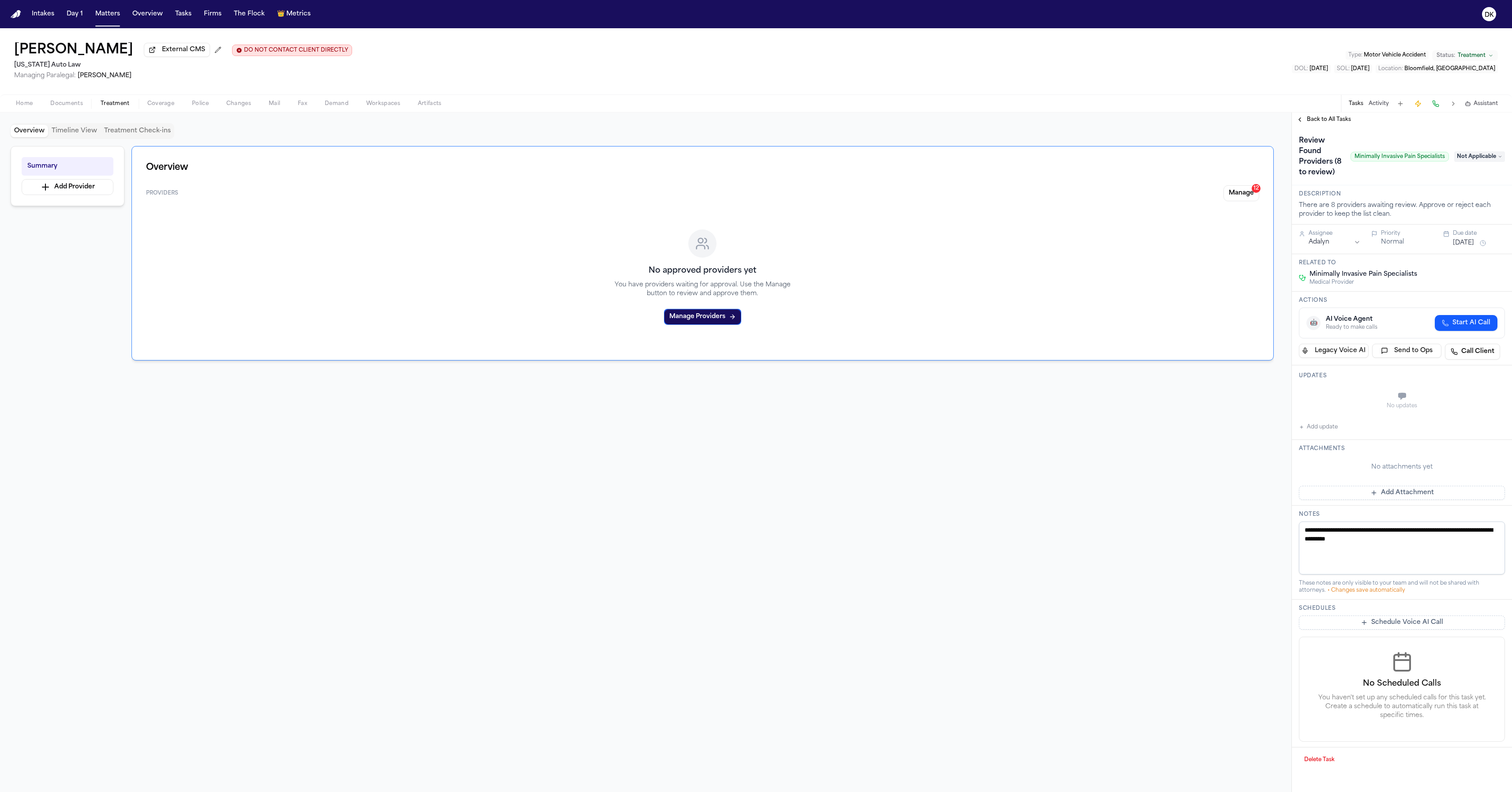
click at [1261, 112] on div "Home Documents Treatment Coverage Police Changes Mail Fax Demand Workspaces Art…" at bounding box center [756, 103] width 1512 height 18
click at [1261, 130] on div "Review Found Providers (8 to review) Minimally Invasive Pain Specialists Not Ap…" at bounding box center [1402, 156] width 220 height 58
click at [1261, 123] on span "Back to All Tasks" at bounding box center [1329, 119] width 44 height 7
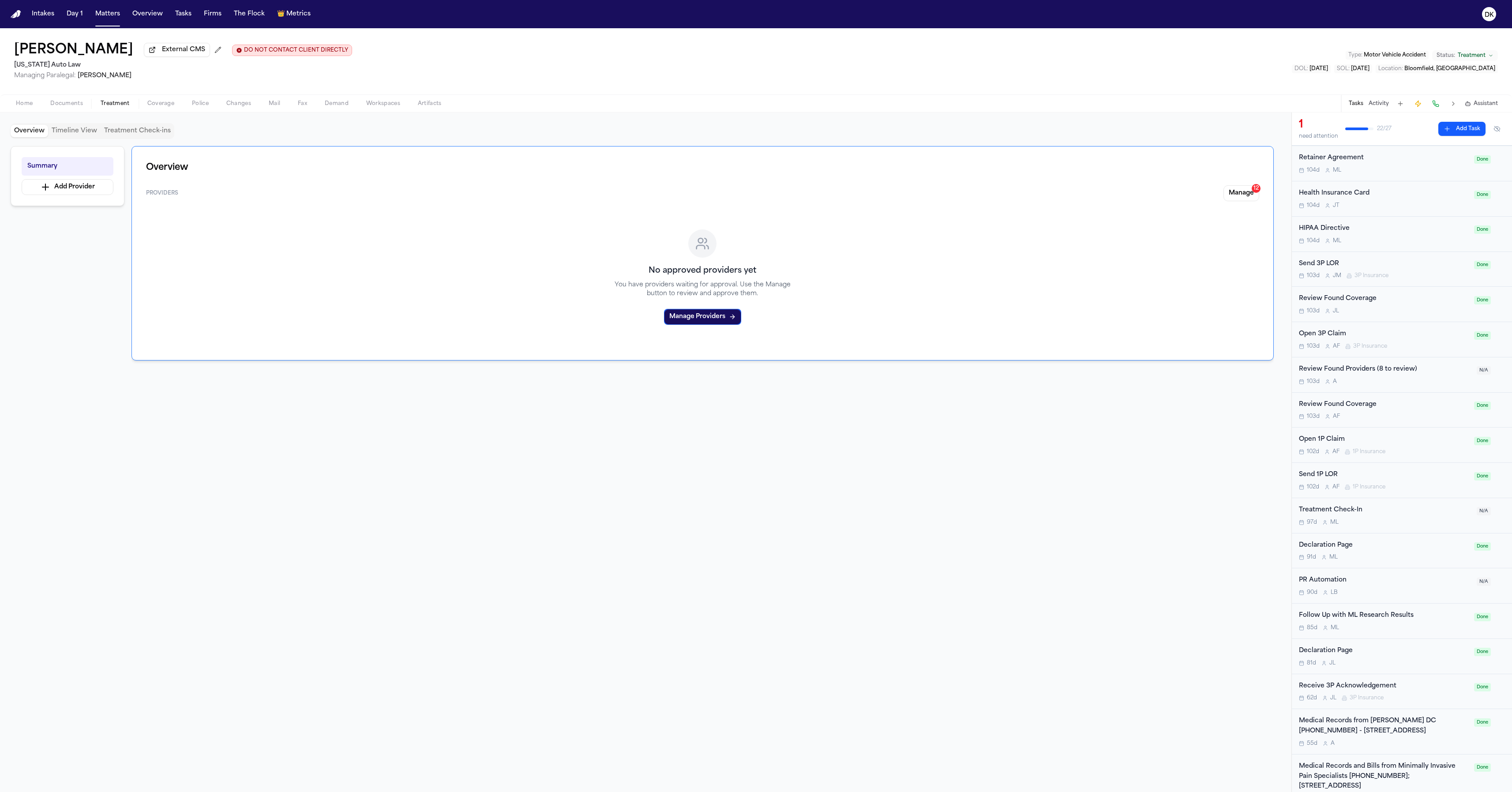
scroll to position [424, 0]
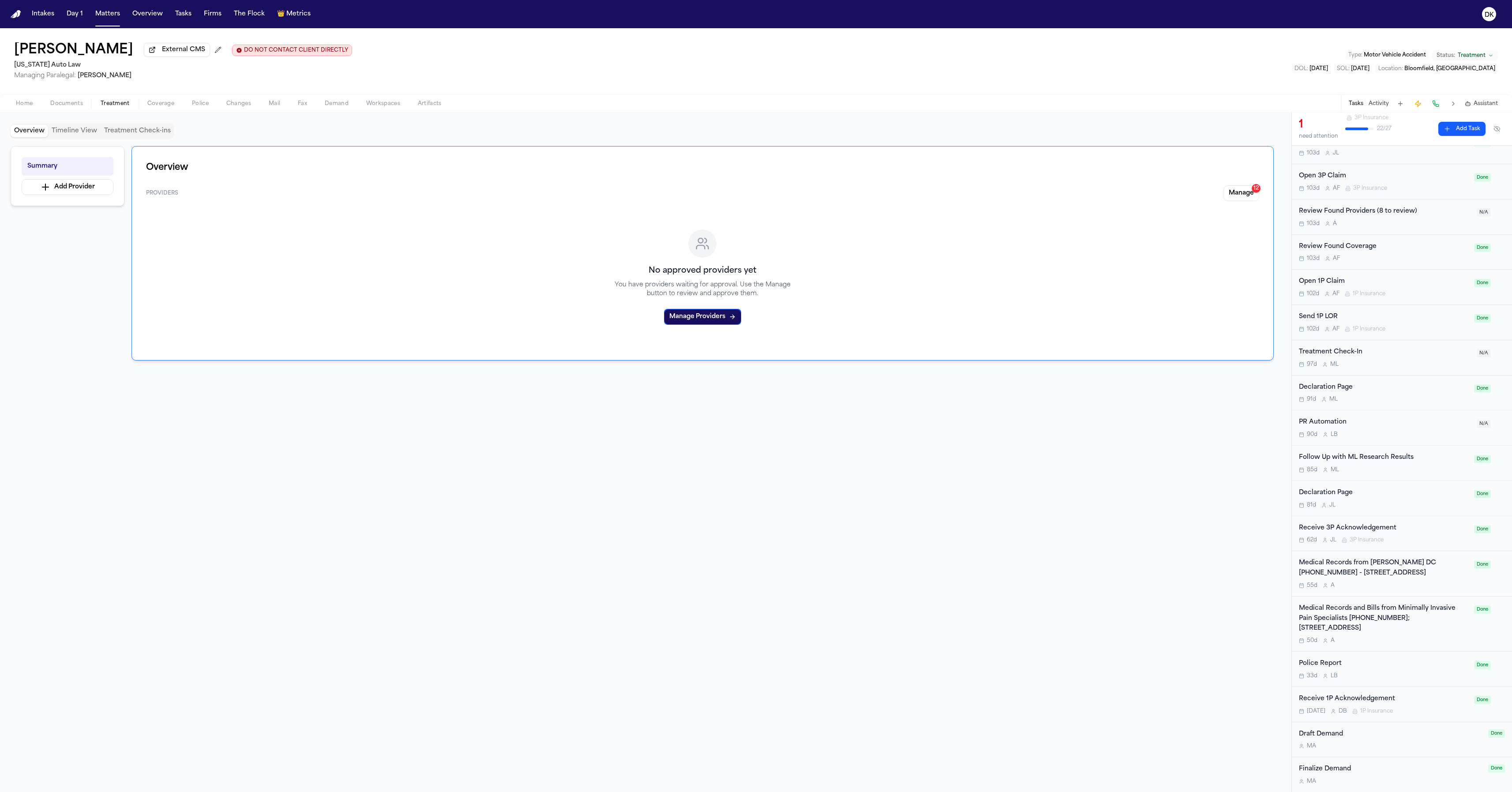
click at [1261, 630] on div "Medical Records and Bills from Minimally Invasive Pain Specialists (586) 284-26…" at bounding box center [1383, 619] width 170 height 30
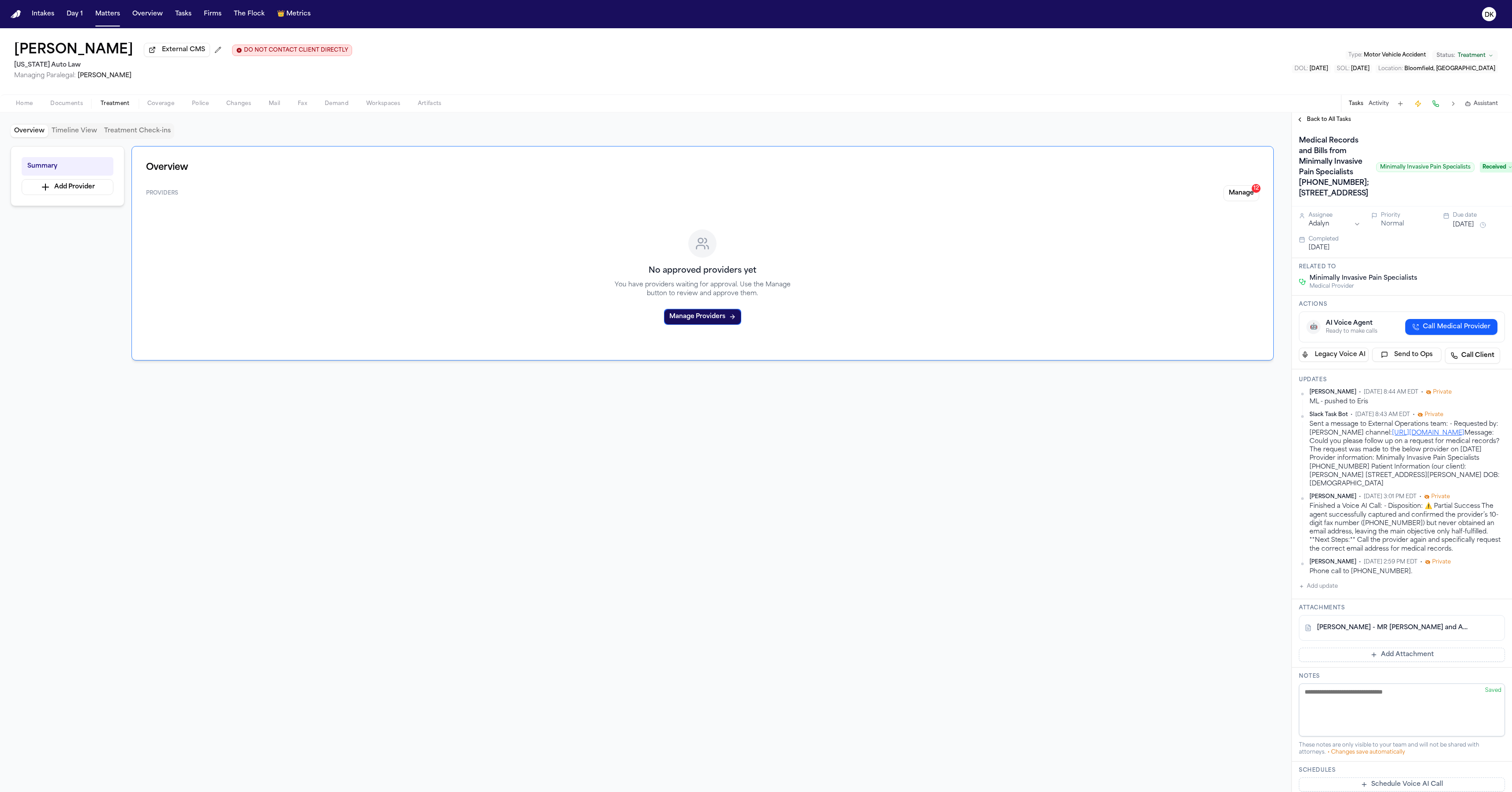
click at [1261, 172] on span "Minimally Invasive Pain Specialists" at bounding box center [1425, 167] width 98 height 10
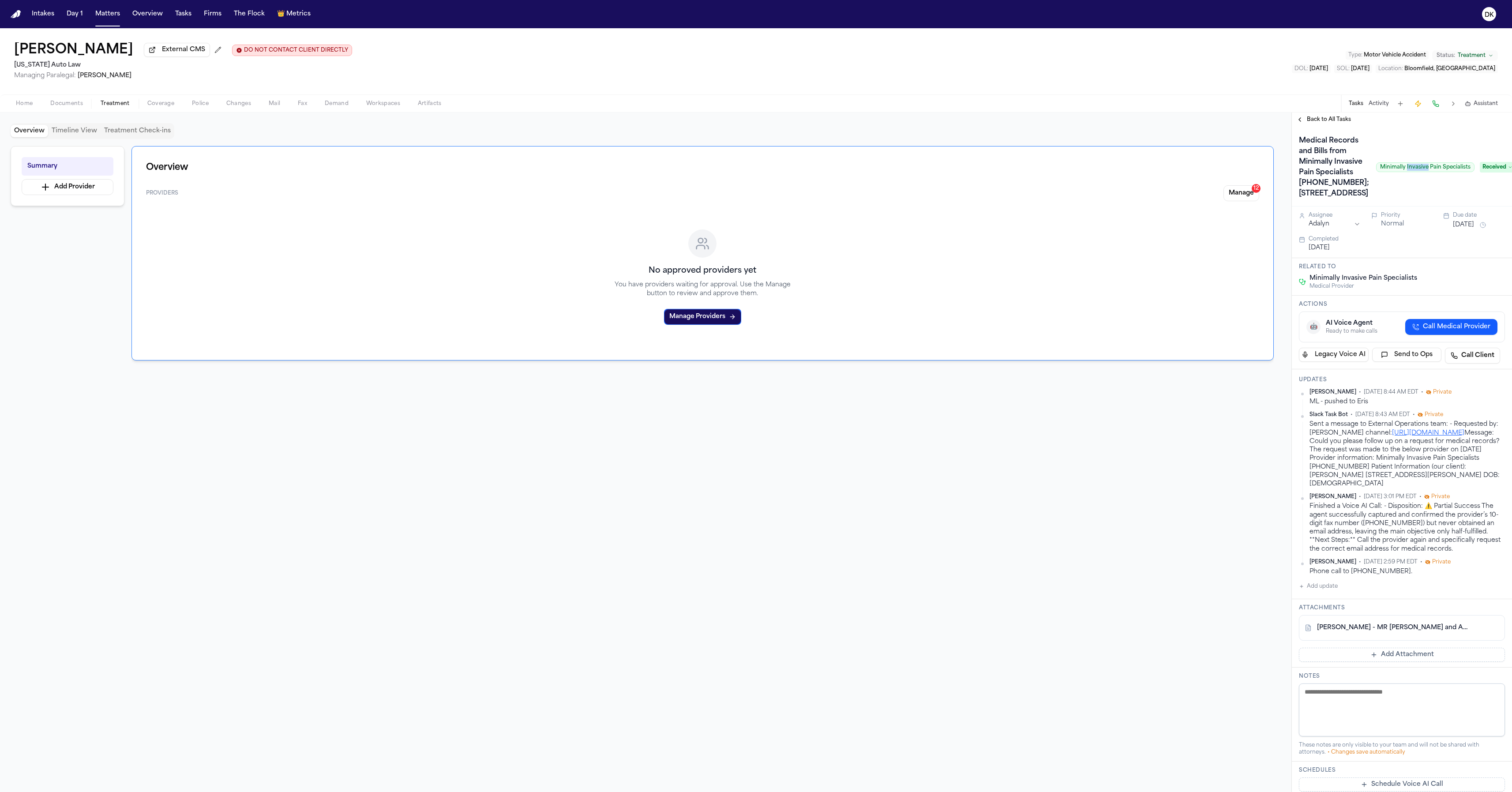
click at [1261, 172] on span "Minimally Invasive Pain Specialists" at bounding box center [1425, 167] width 98 height 10
click at [1261, 162] on div "Medical Records and Bills from Minimally Invasive Pain Specialists (586) 284-26…" at bounding box center [1387, 167] width 176 height 67
click at [1261, 127] on div "Back to All Tasks" at bounding box center [1402, 119] width 220 height 14
click at [1261, 123] on span "Back to All Tasks" at bounding box center [1329, 119] width 44 height 7
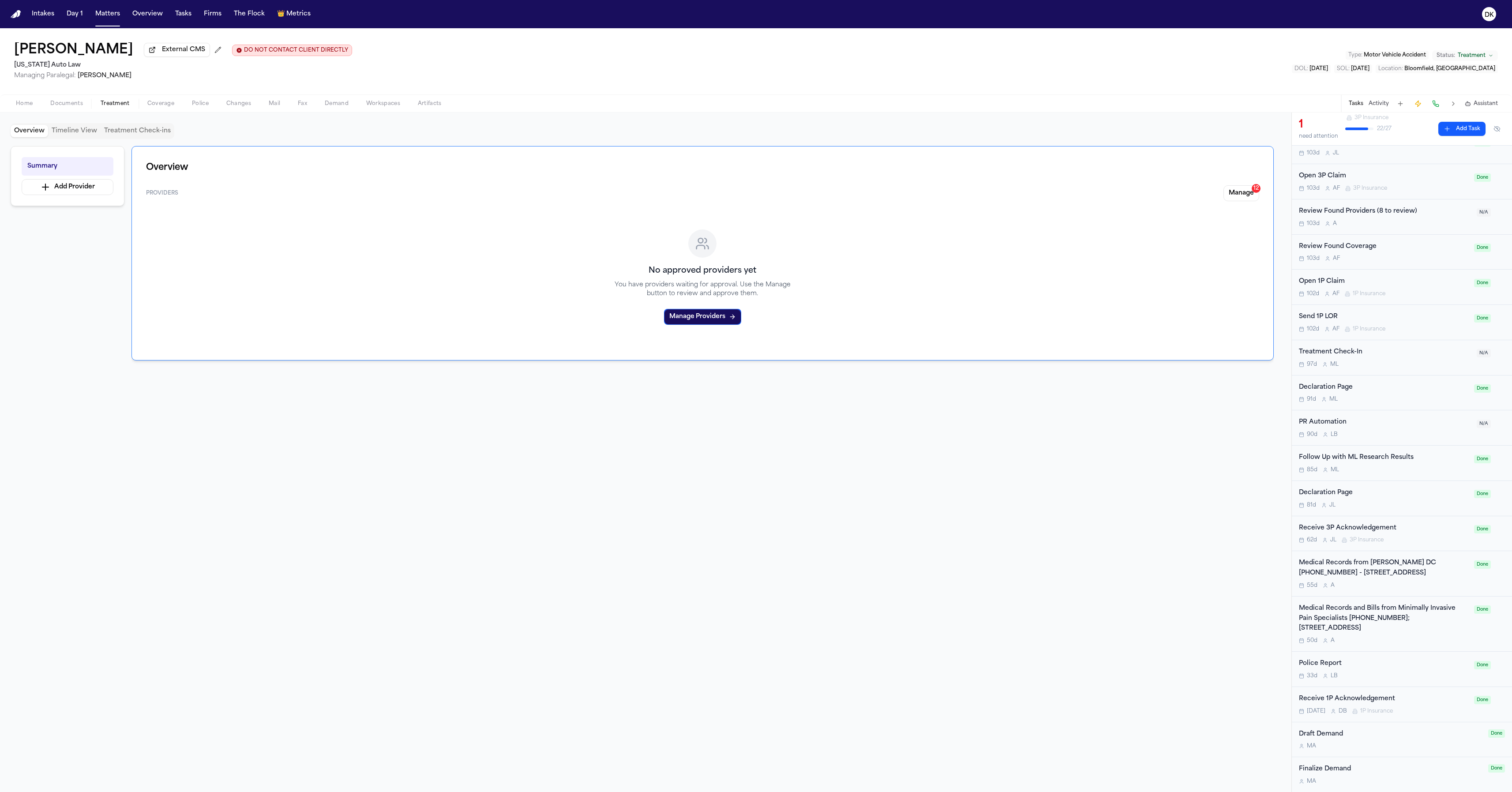
scroll to position [209, 0]
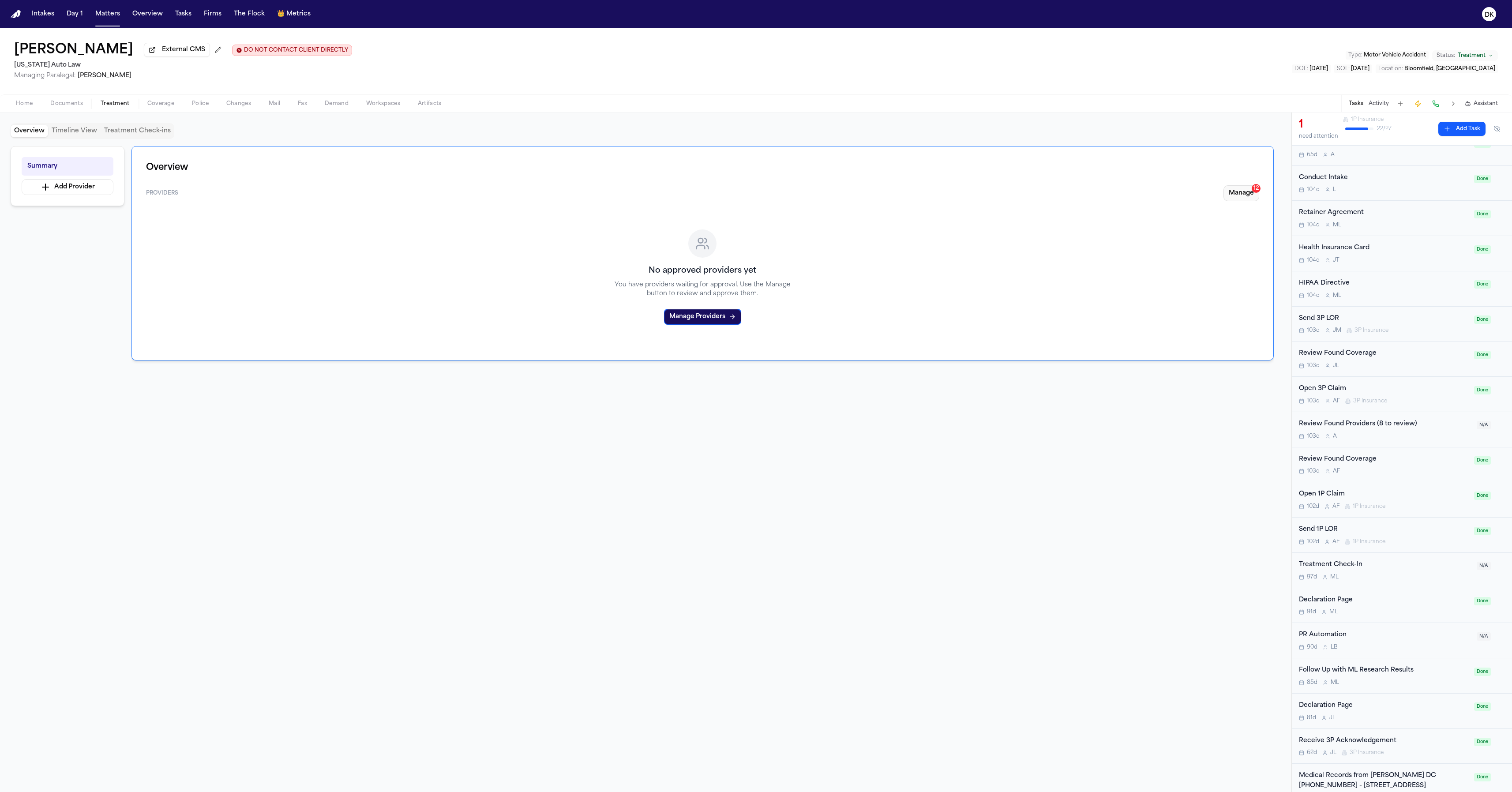
click at [1253, 201] on button "Manage 12" at bounding box center [1241, 193] width 35 height 16
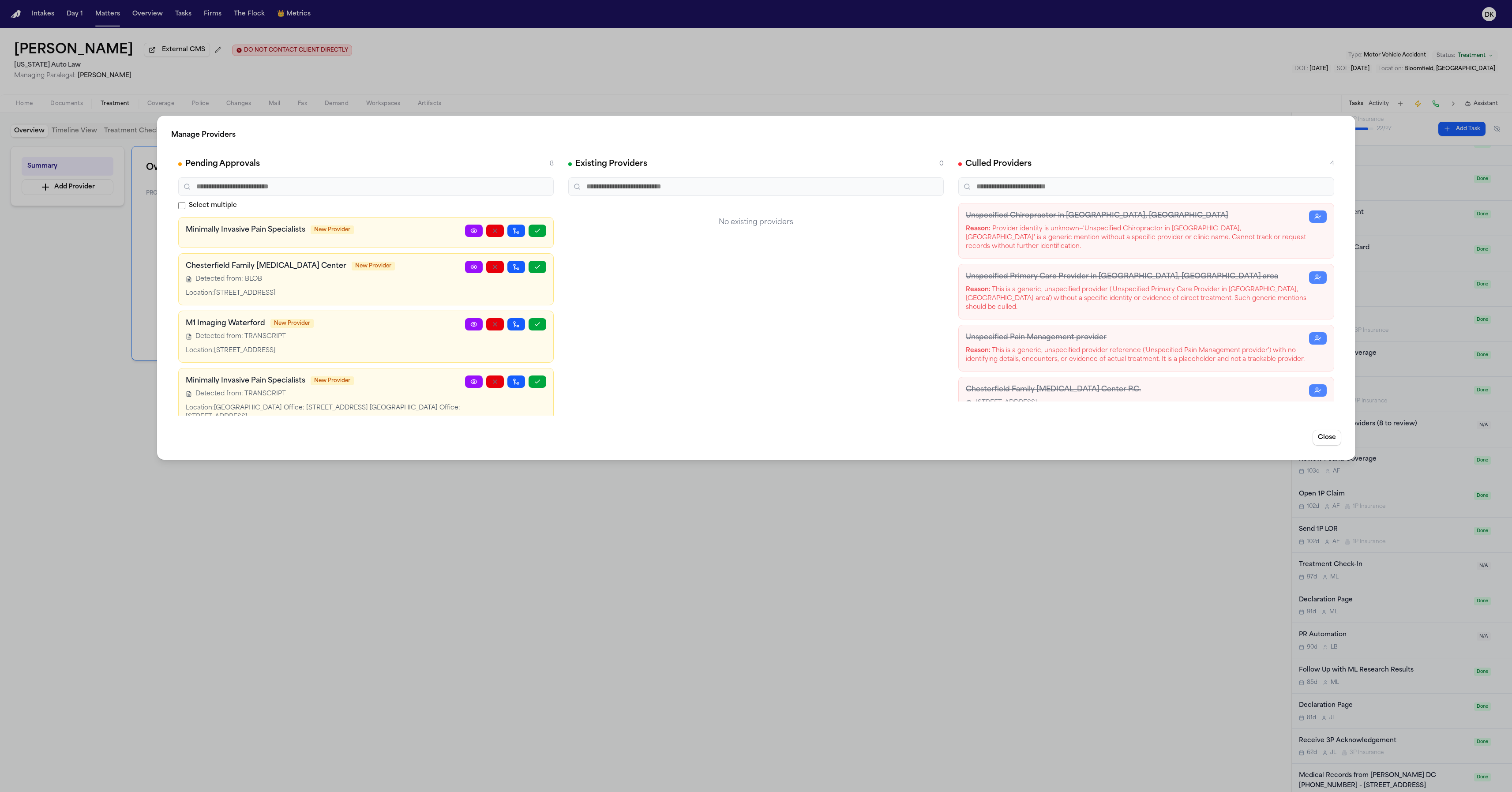
scroll to position [11, 0]
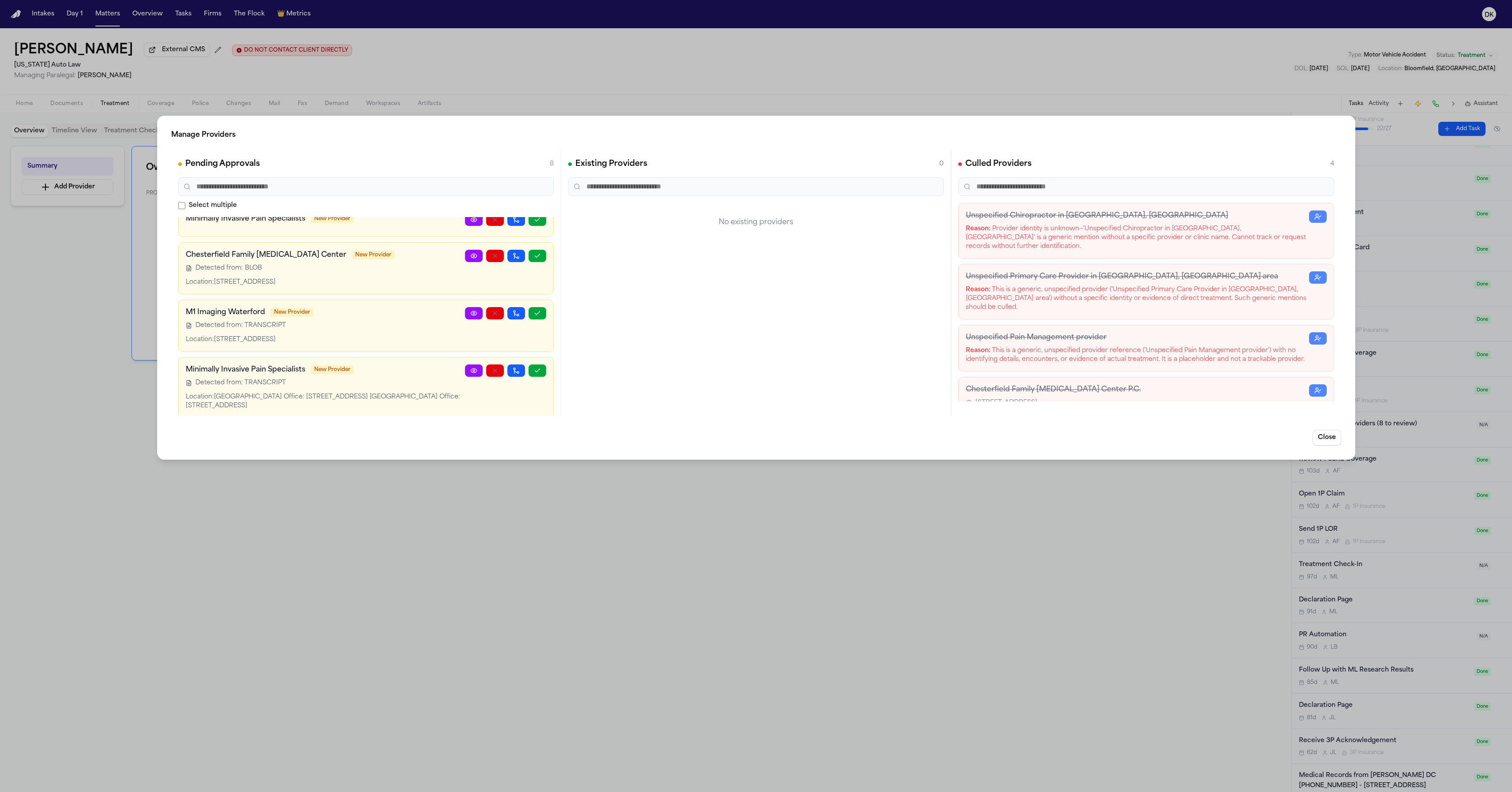
click at [480, 770] on div "Manage Providers Pending Approvals 8 Select multiple Minimally Invasive Pain Sp…" at bounding box center [756, 396] width 1512 height 792
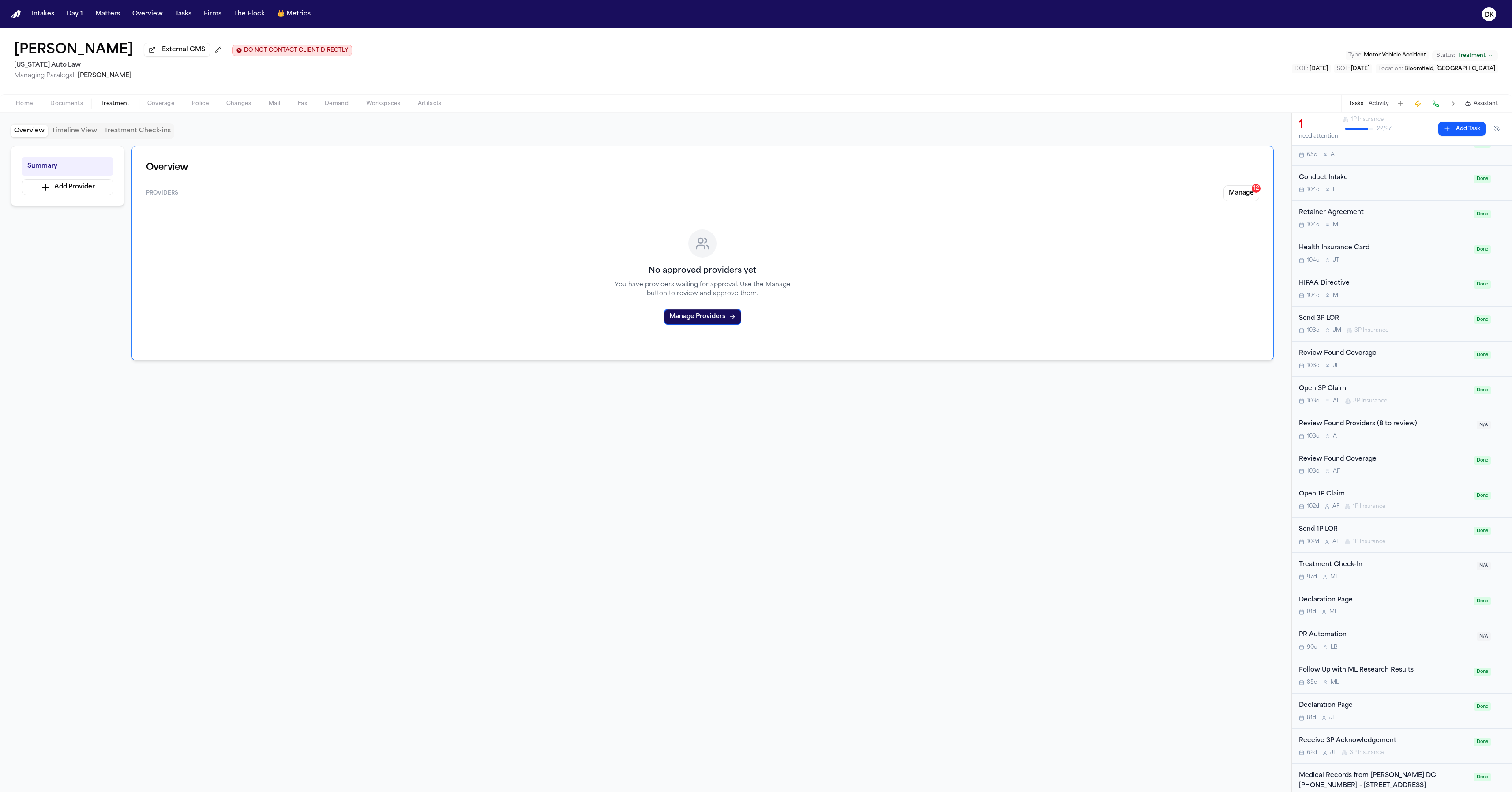
click at [1229, 200] on button "Manage 12" at bounding box center [1241, 193] width 35 height 16
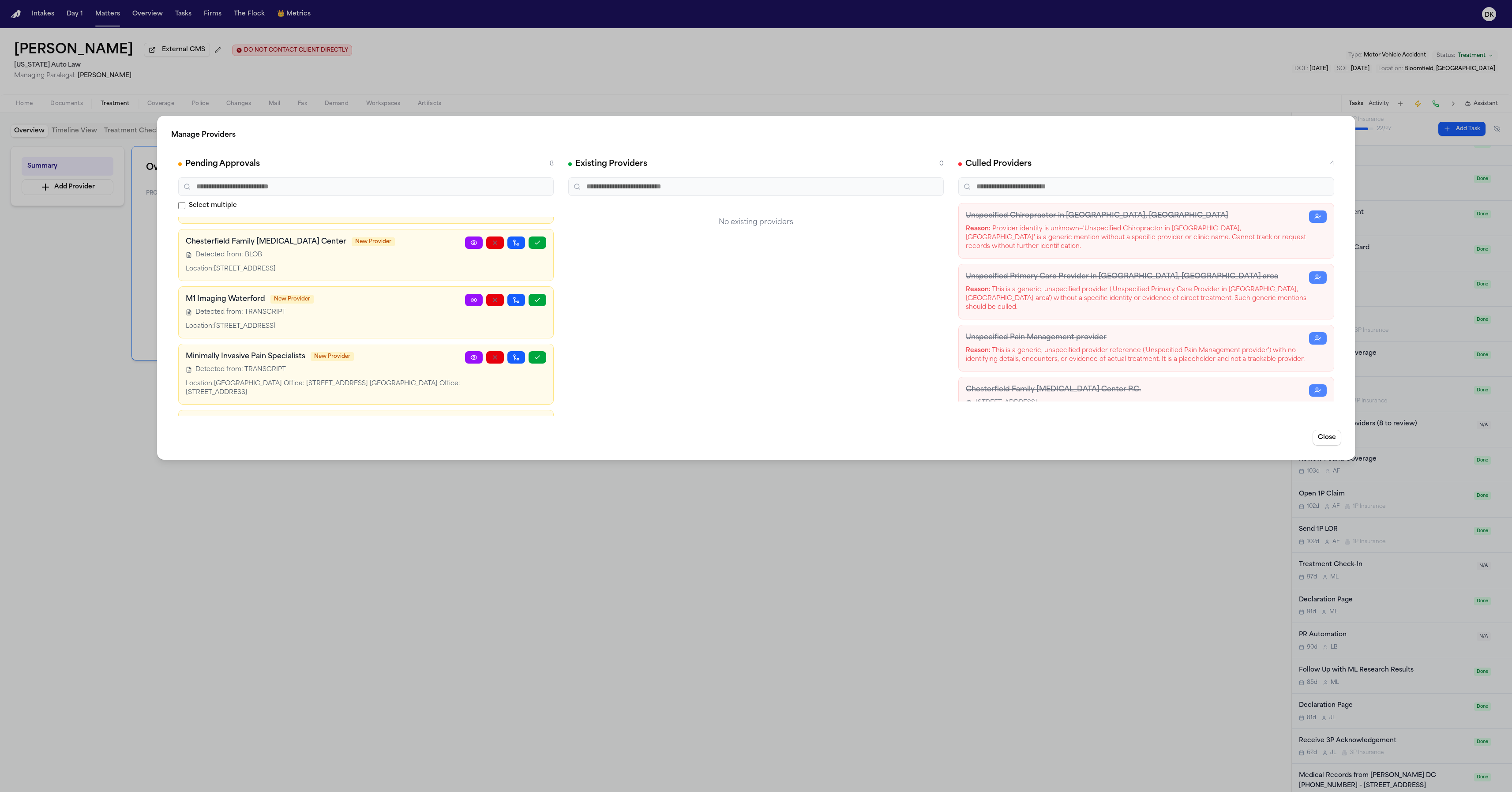
scroll to position [0, 0]
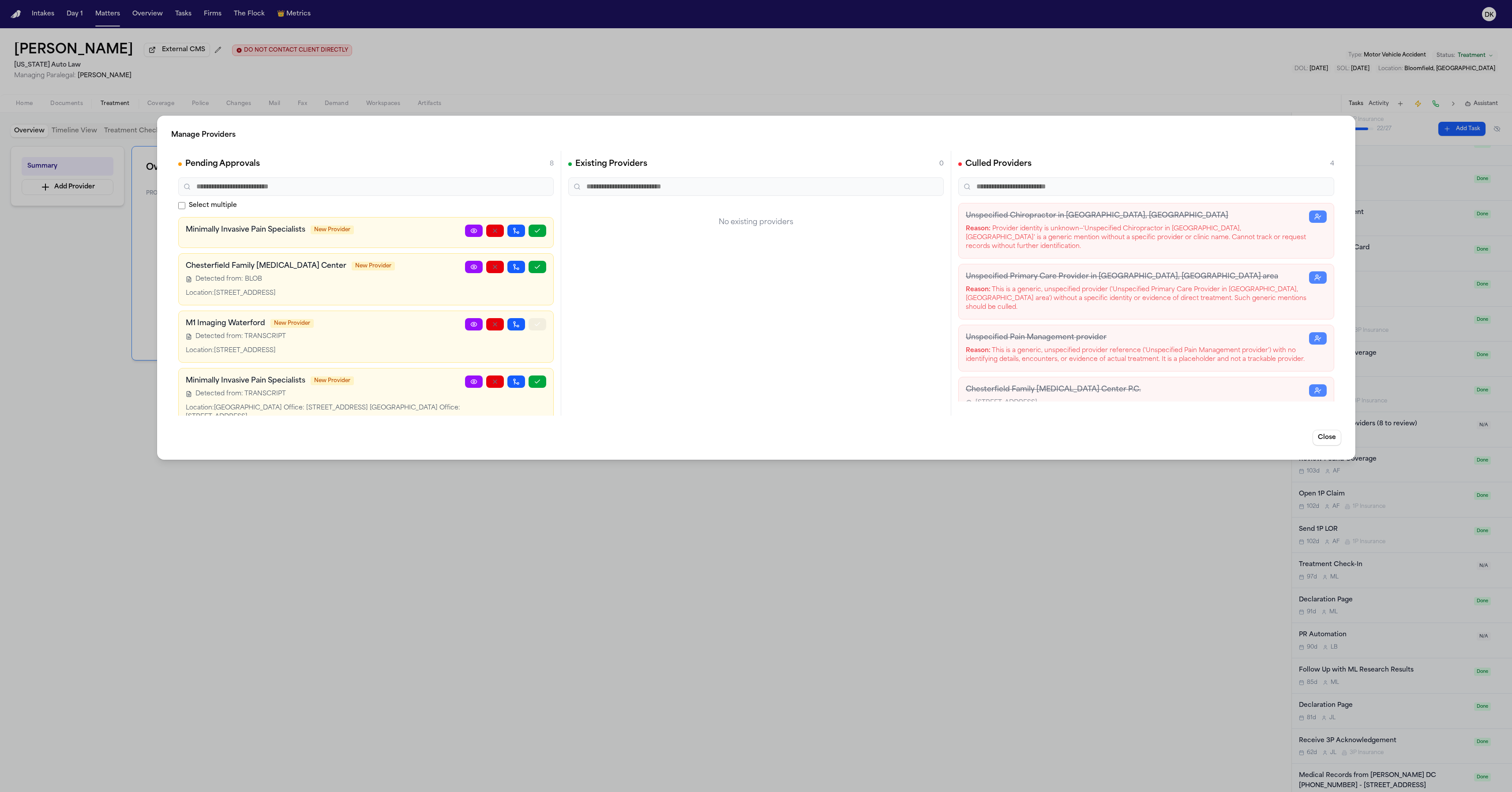
click at [534, 325] on icon "button" at bounding box center [537, 324] width 7 height 7
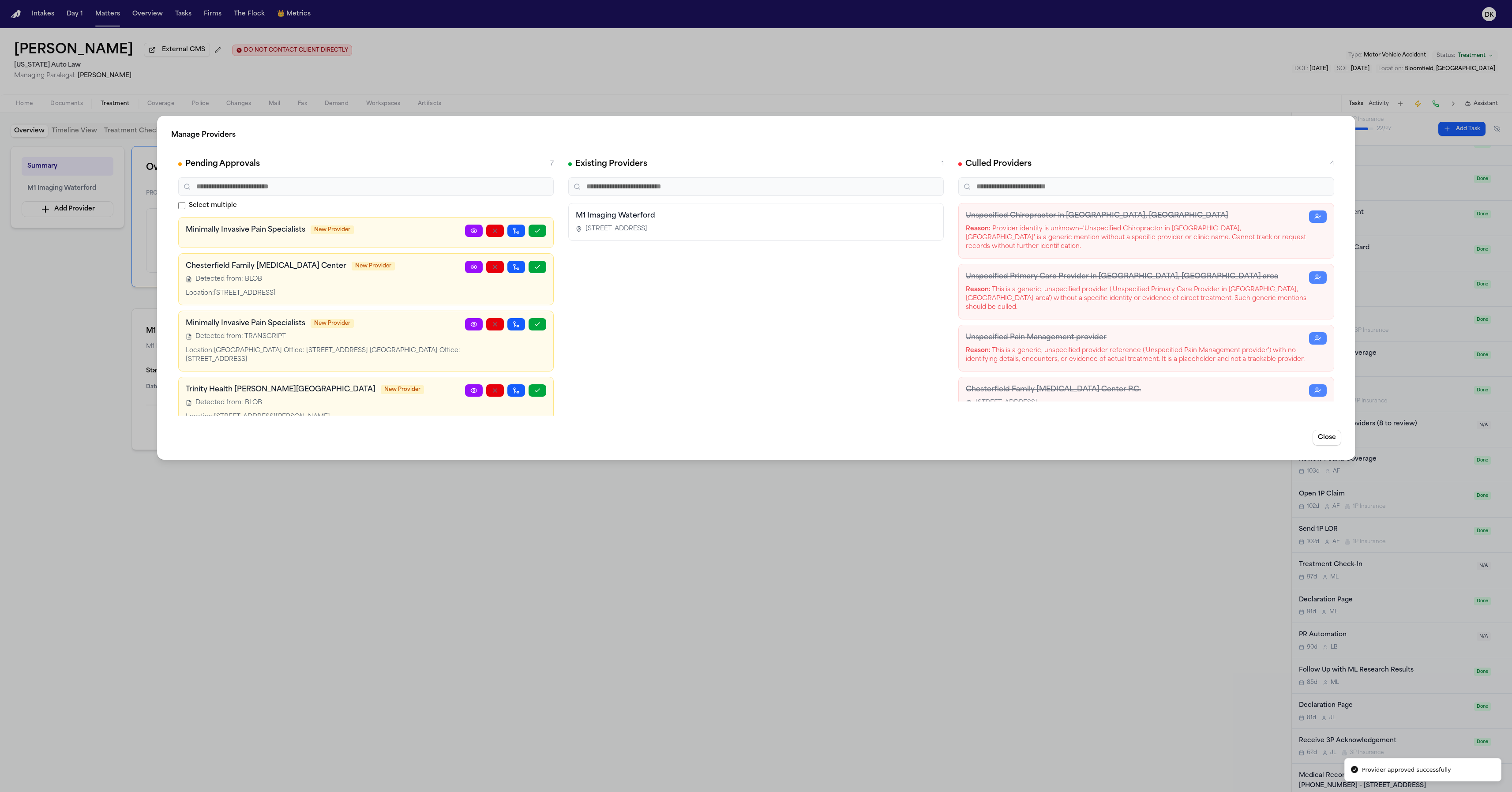
click at [580, 579] on div "Manage Providers Pending Approvals 7 Select multiple Minimally Invasive Pain Sp…" at bounding box center [756, 396] width 1512 height 792
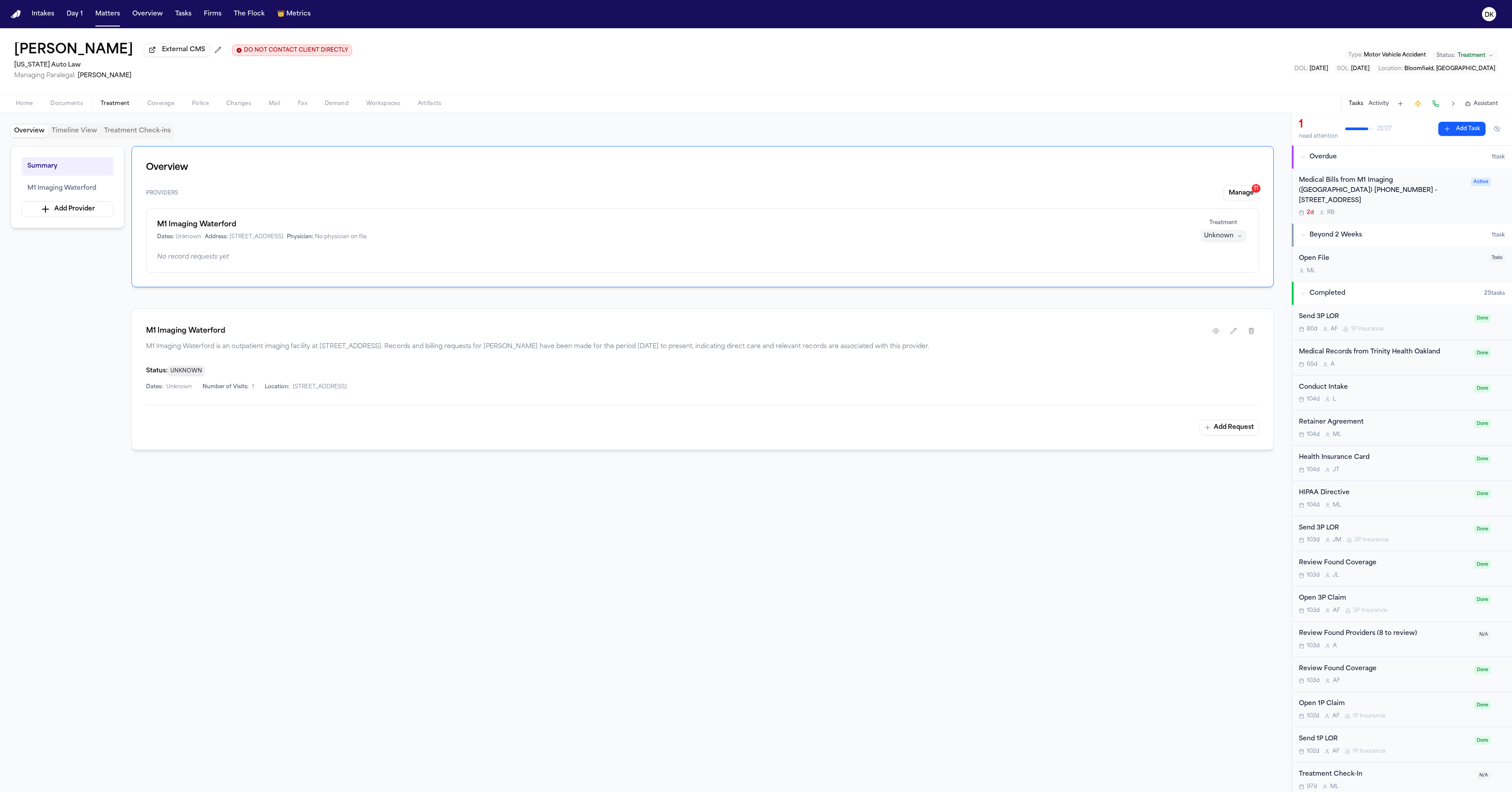
click at [1132, 512] on div at bounding box center [702, 528] width 1143 height 113
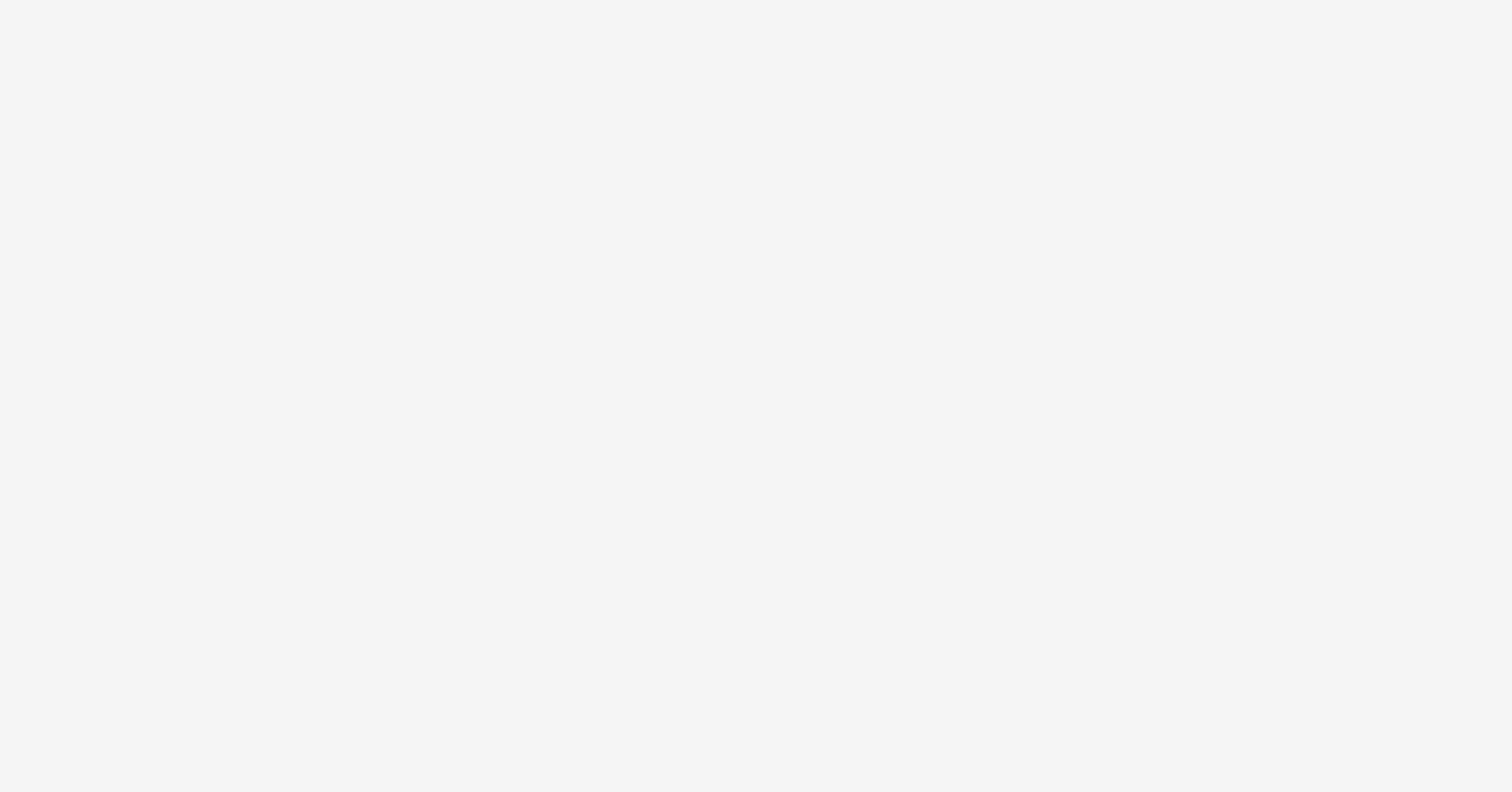
click at [907, 0] on html at bounding box center [756, 0] width 1512 height 0
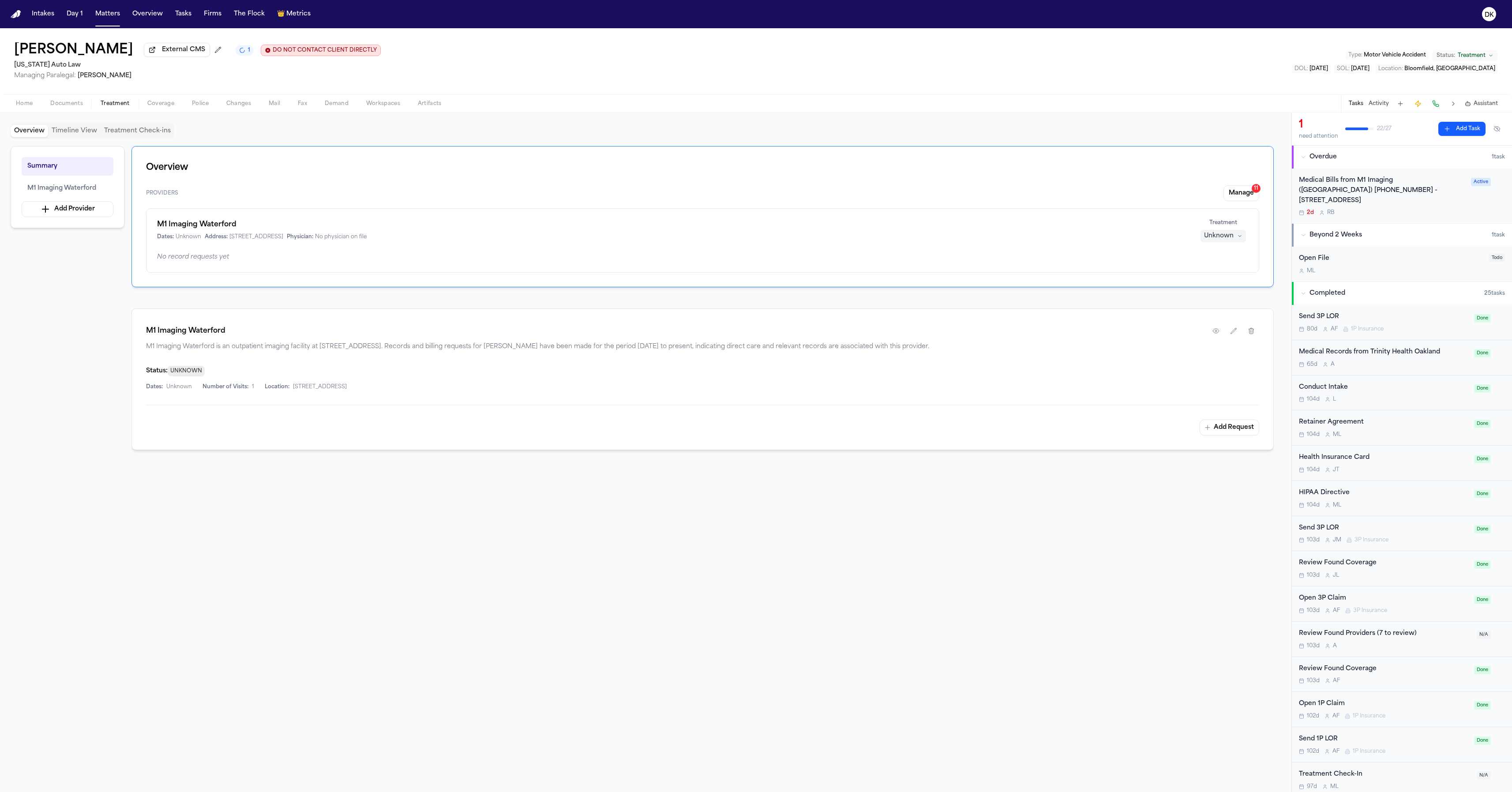
click at [201, 373] on span "UNKNOWN" at bounding box center [186, 371] width 37 height 10
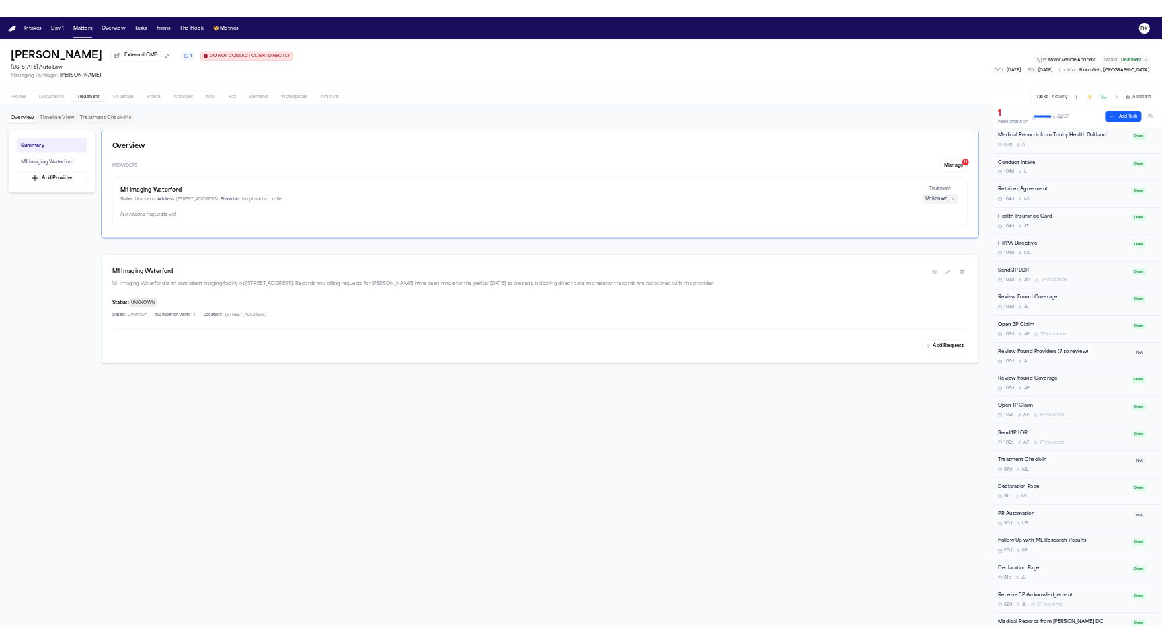
scroll to position [646, 0]
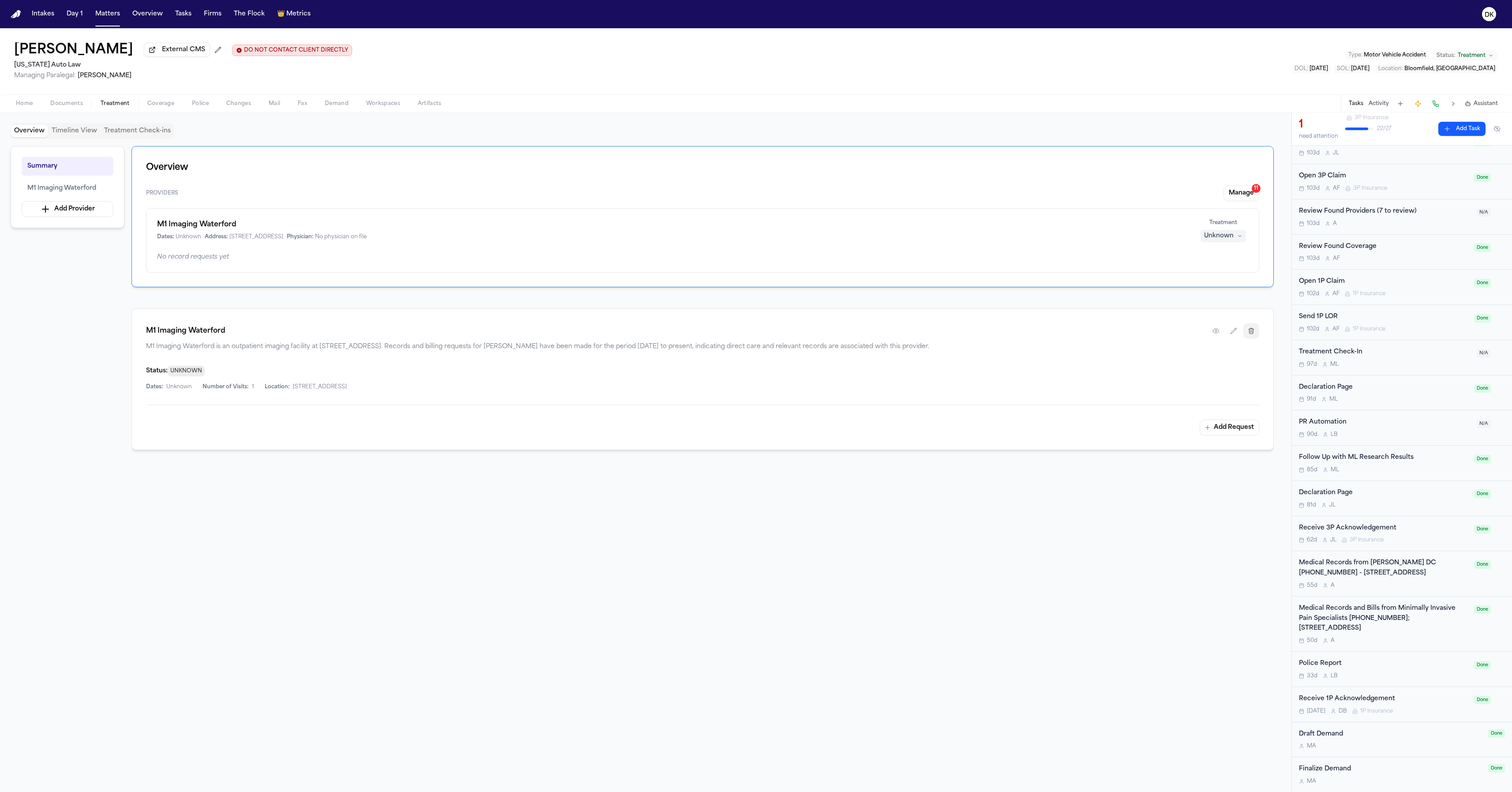
click at [1250, 334] on icon "button" at bounding box center [1251, 331] width 7 height 7
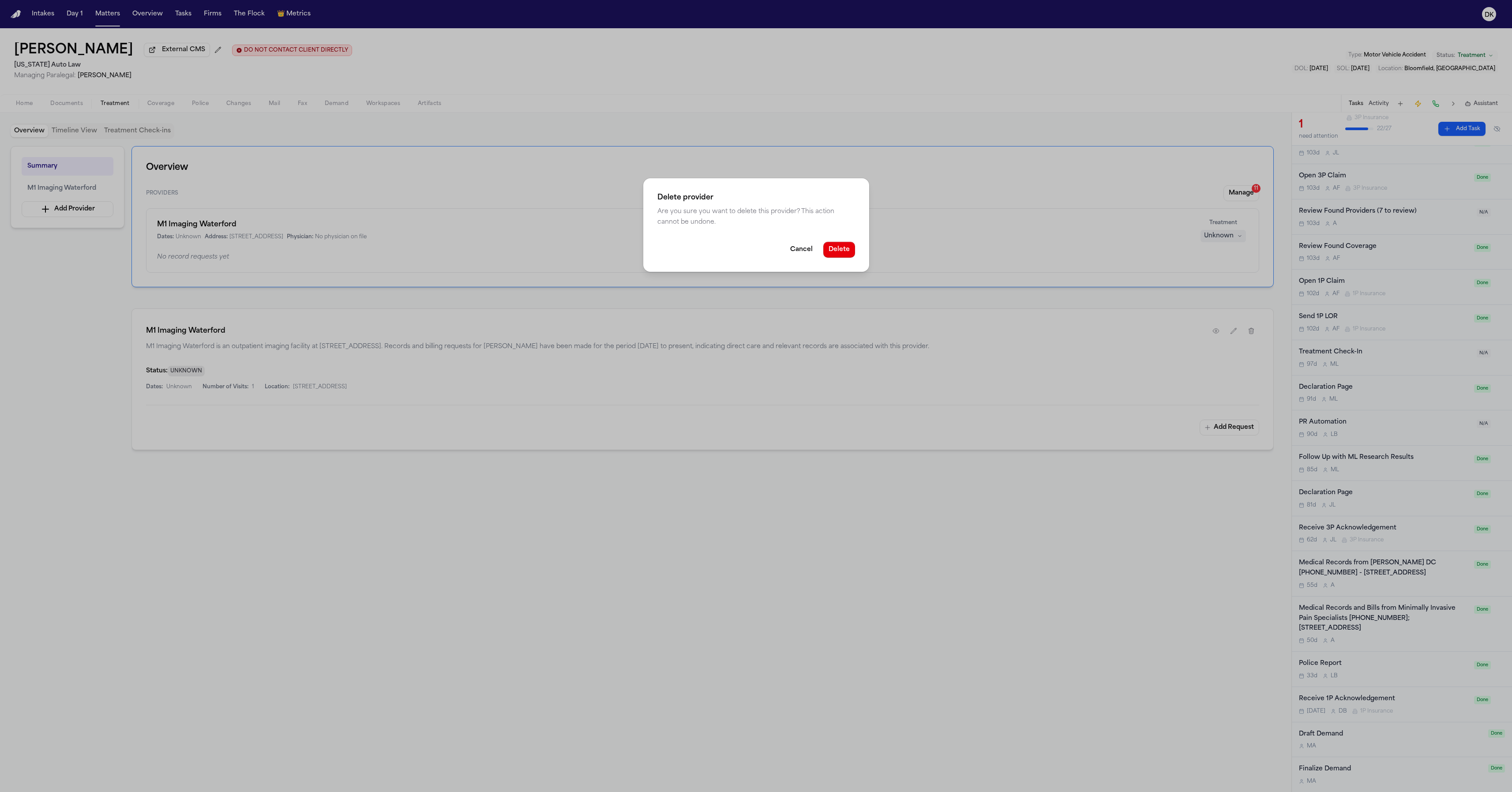
drag, startPoint x: 844, startPoint y: 251, endPoint x: 803, endPoint y: 241, distance: 42.2
click at [803, 240] on div "Delete provider Are you sure you want to delete this provider? This action cann…" at bounding box center [756, 225] width 226 height 94
click at [802, 246] on button "Cancel" at bounding box center [801, 249] width 33 height 16
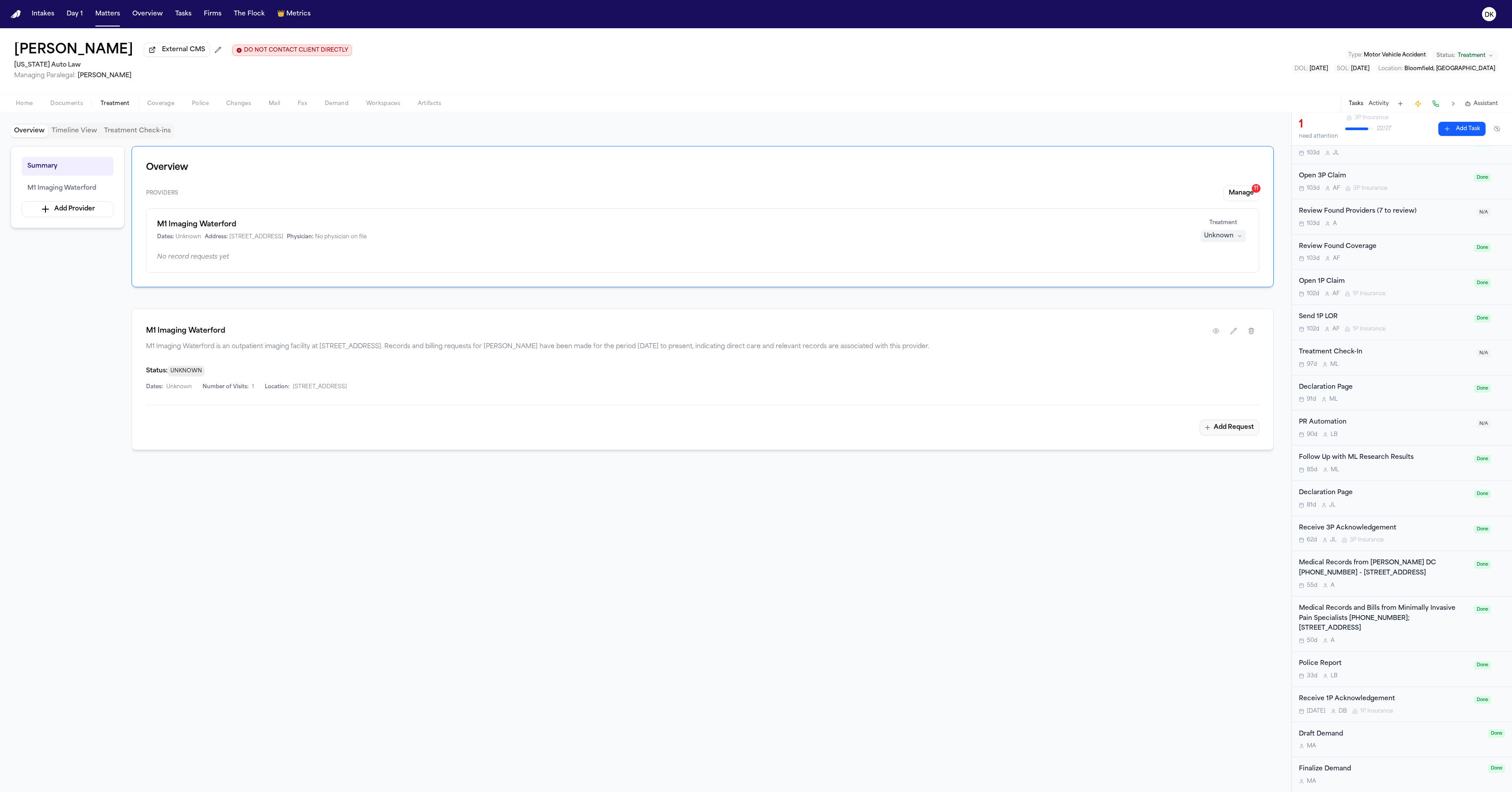
click at [1232, 434] on button "Add Request" at bounding box center [1229, 427] width 60 height 16
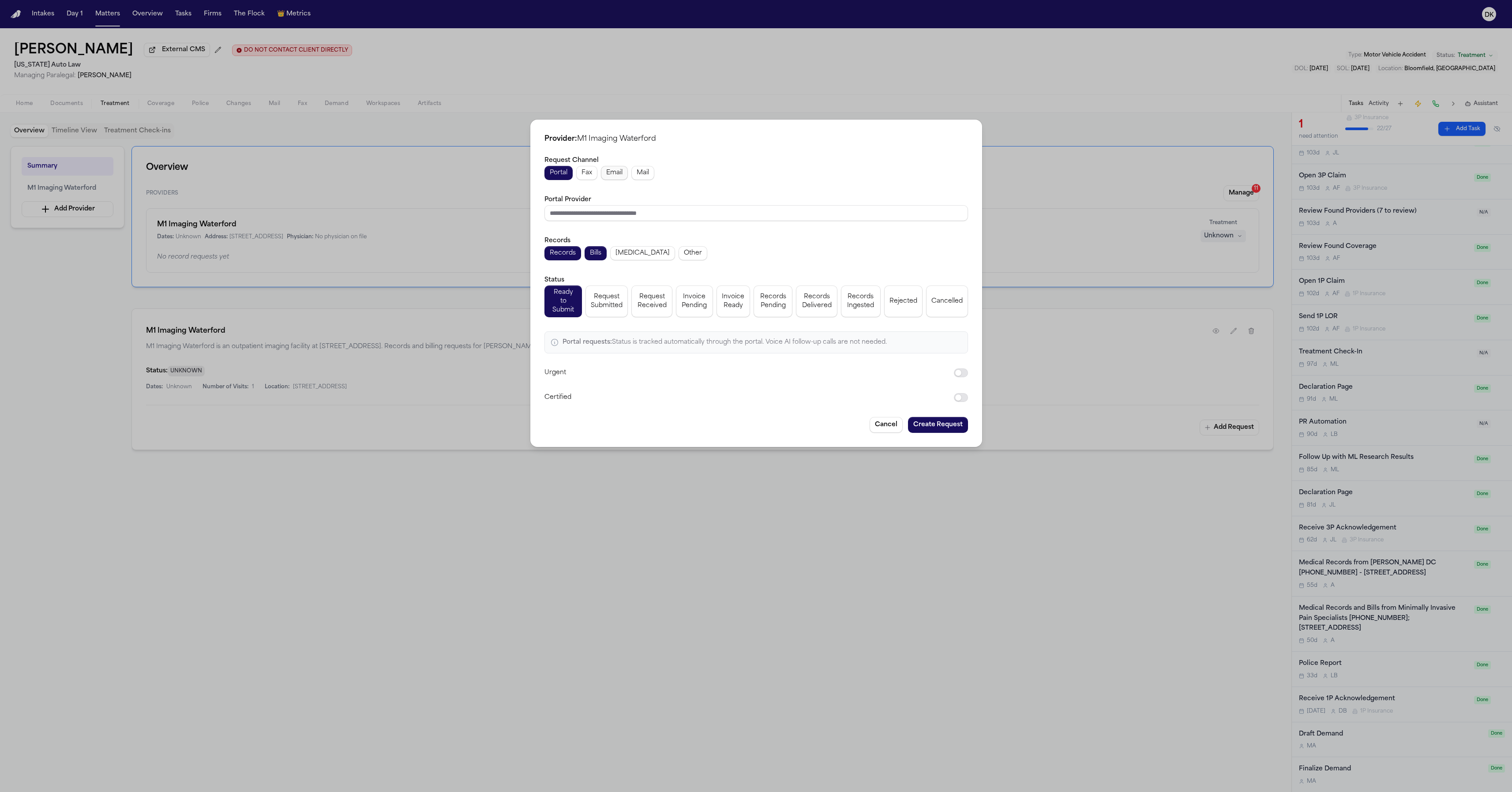
click at [590, 177] on span "Fax" at bounding box center [587, 173] width 10 height 9
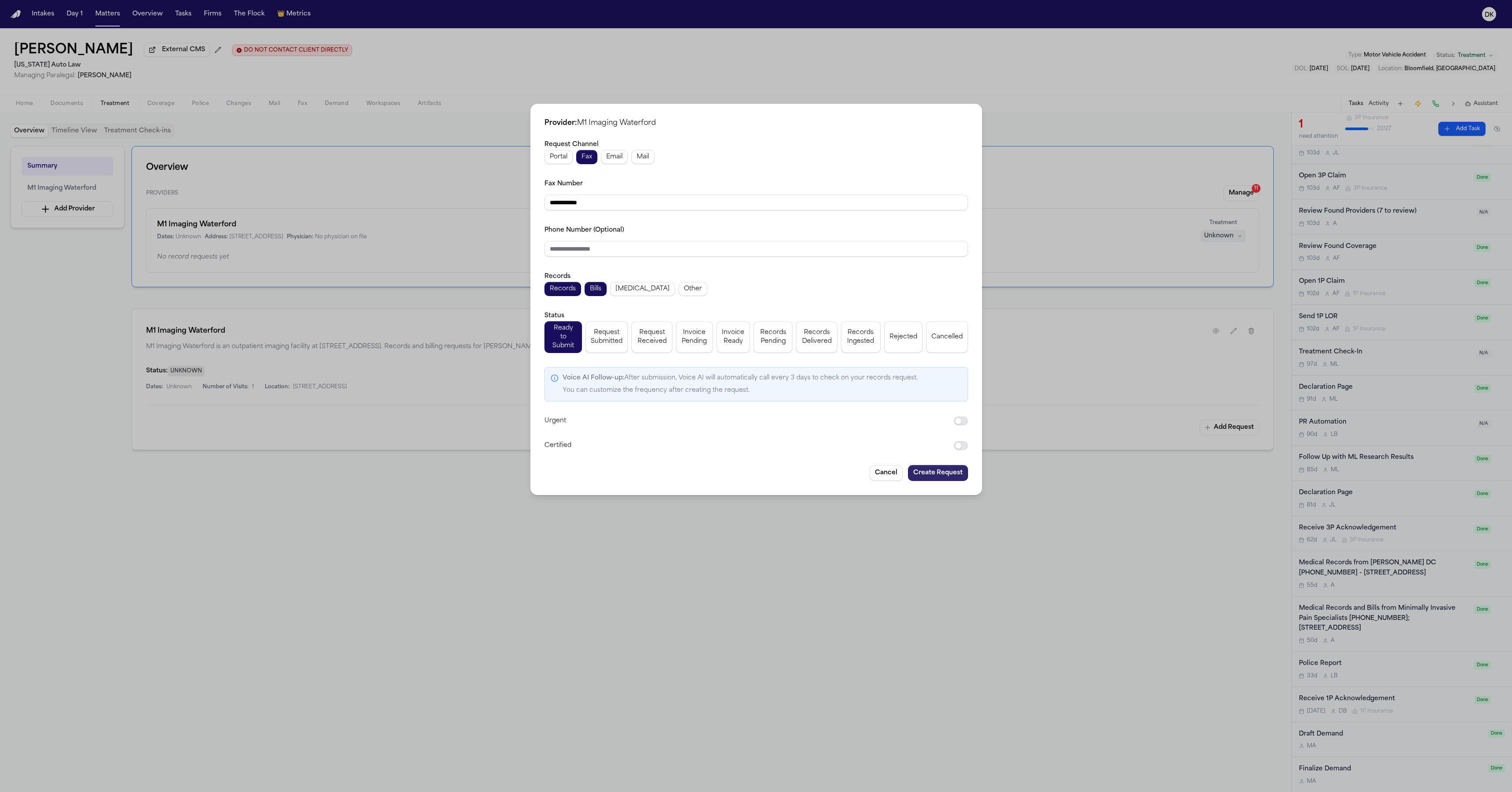
click at [946, 472] on button "Create Request" at bounding box center [938, 473] width 60 height 16
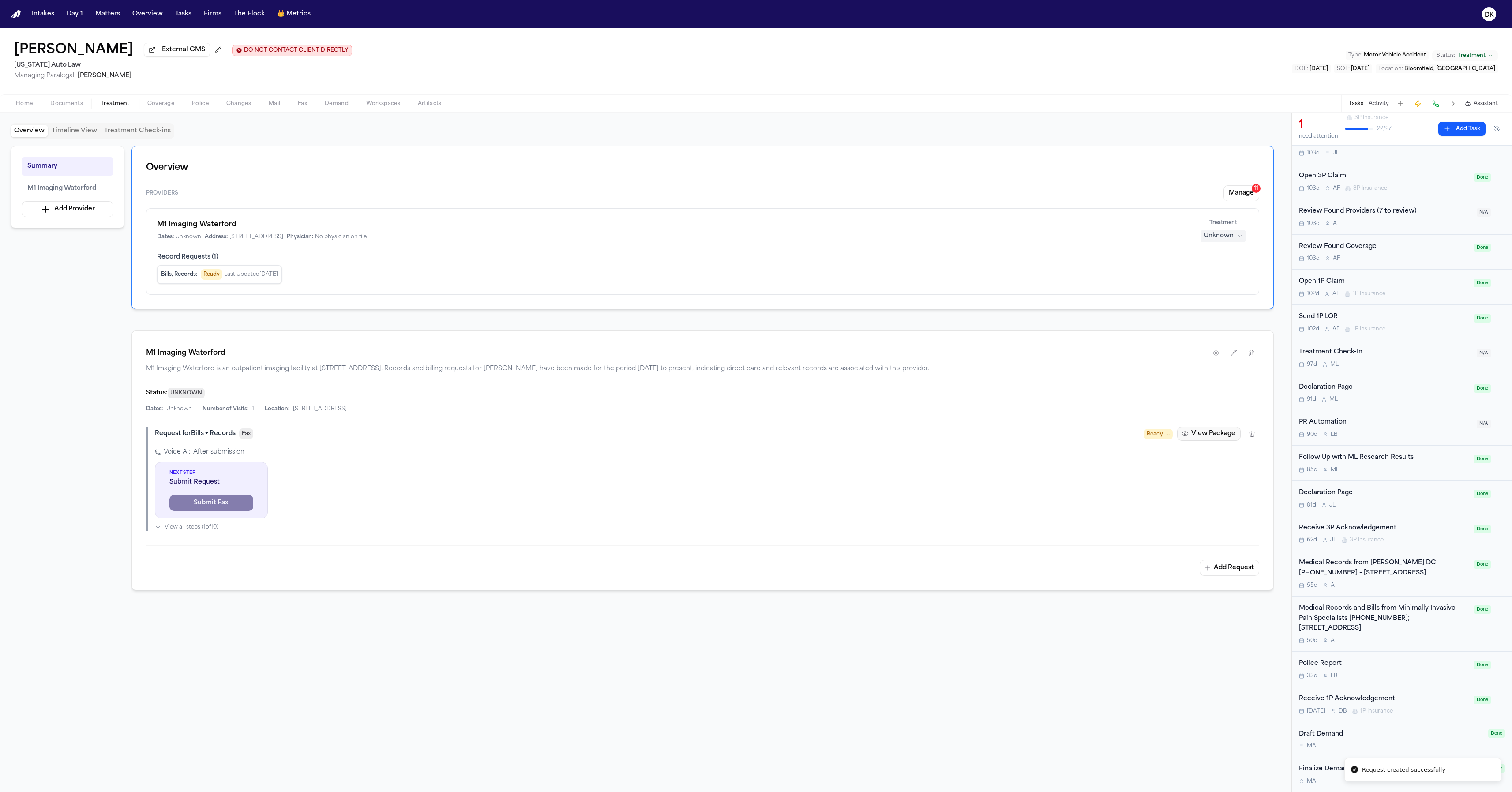
click at [1218, 436] on button "View Package" at bounding box center [1209, 434] width 64 height 14
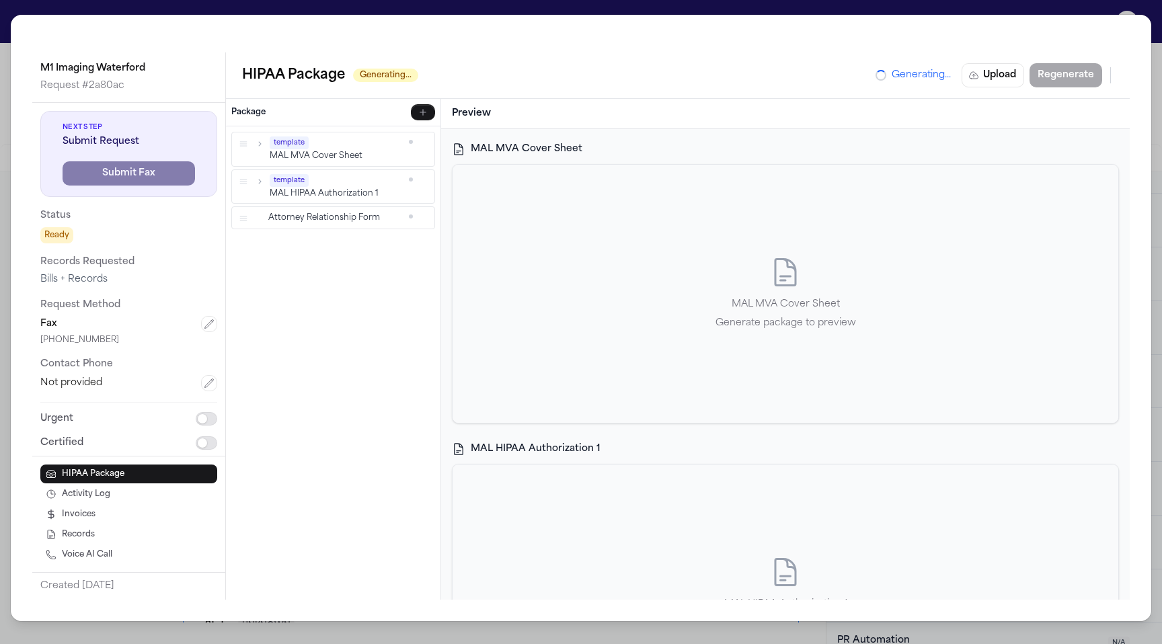
scroll to position [15, 0]
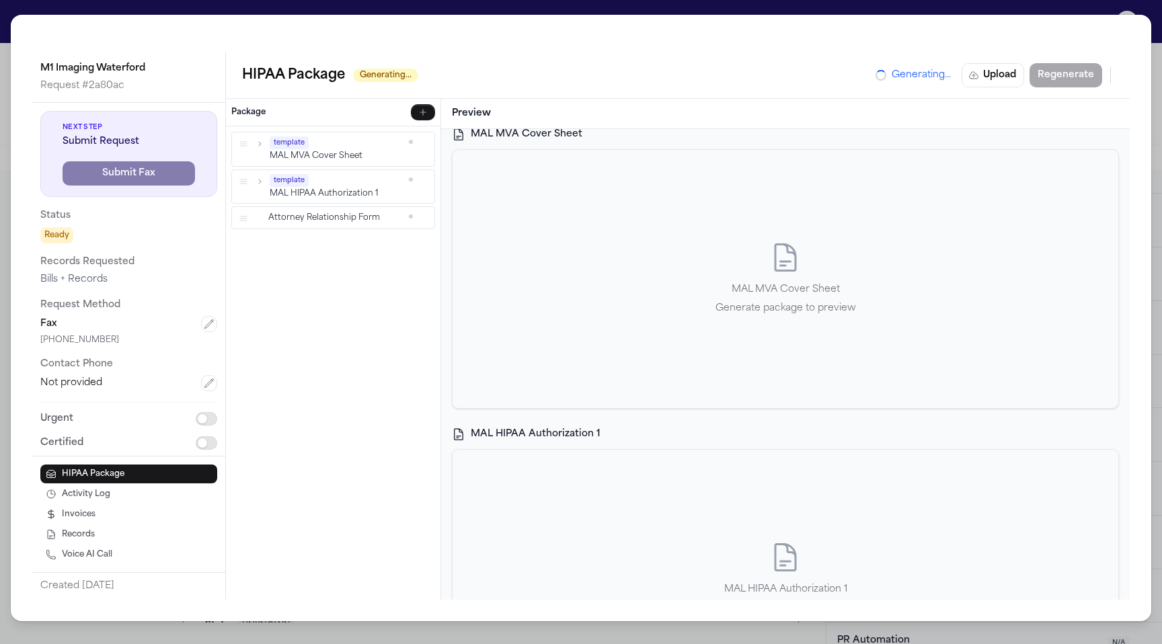
click at [740, 294] on p "MAL MVA Cover Sheet" at bounding box center [785, 290] width 141 height 16
click at [849, 4] on div "M1 Imaging Waterford Request # 2a80ac Next Step Submit Request Submit Fax Statu…" at bounding box center [581, 322] width 1162 height 644
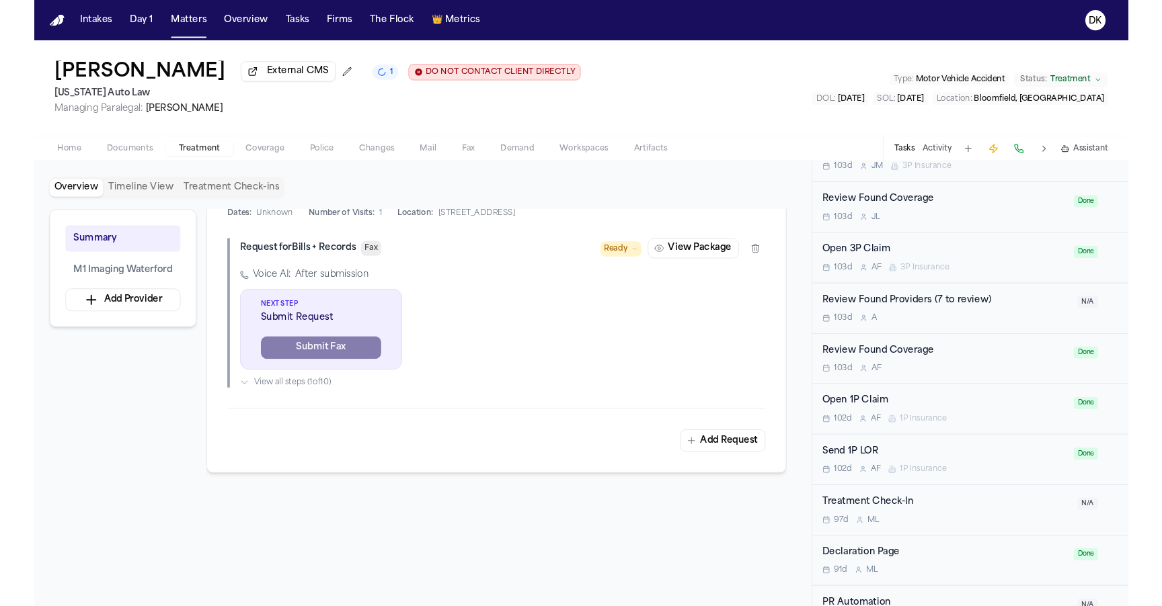
scroll to position [415, 0]
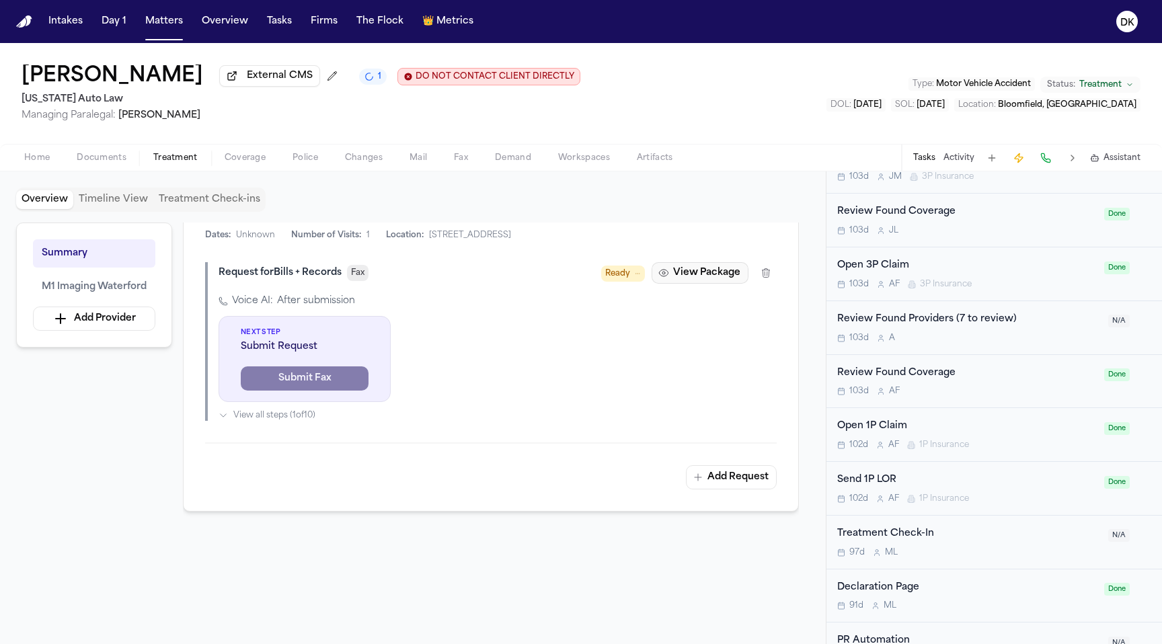
click at [717, 282] on button "View Package" at bounding box center [700, 273] width 97 height 22
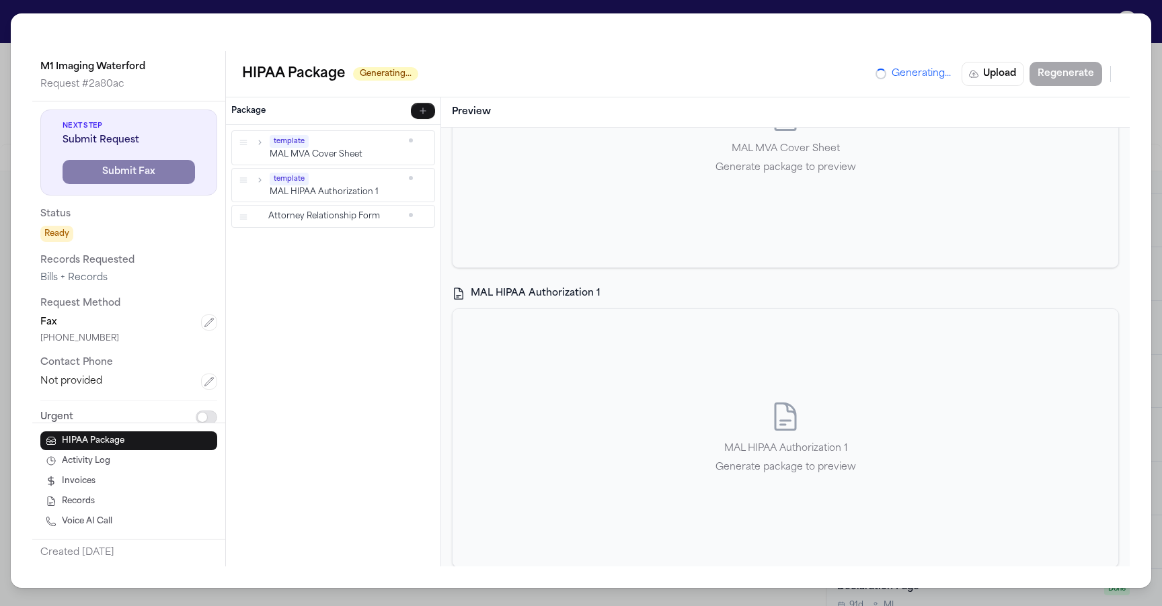
scroll to position [466, 0]
click at [595, 455] on div "Attorney Relationship Form Static document will be included in package" at bounding box center [786, 426] width 666 height 258
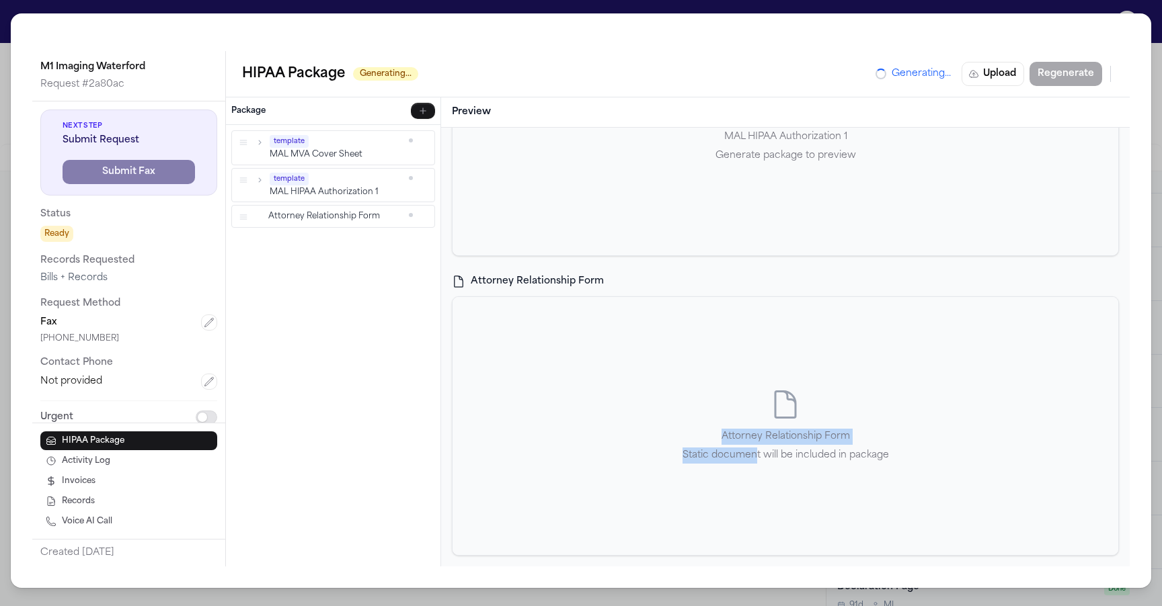
drag, startPoint x: 750, startPoint y: 463, endPoint x: 700, endPoint y: 354, distance: 119.7
click at [699, 356] on div "Attorney Relationship Form Static document will be included in package" at bounding box center [786, 426] width 666 height 258
click at [700, 354] on div "Attorney Relationship Form Static document will be included in package" at bounding box center [786, 426] width 666 height 258
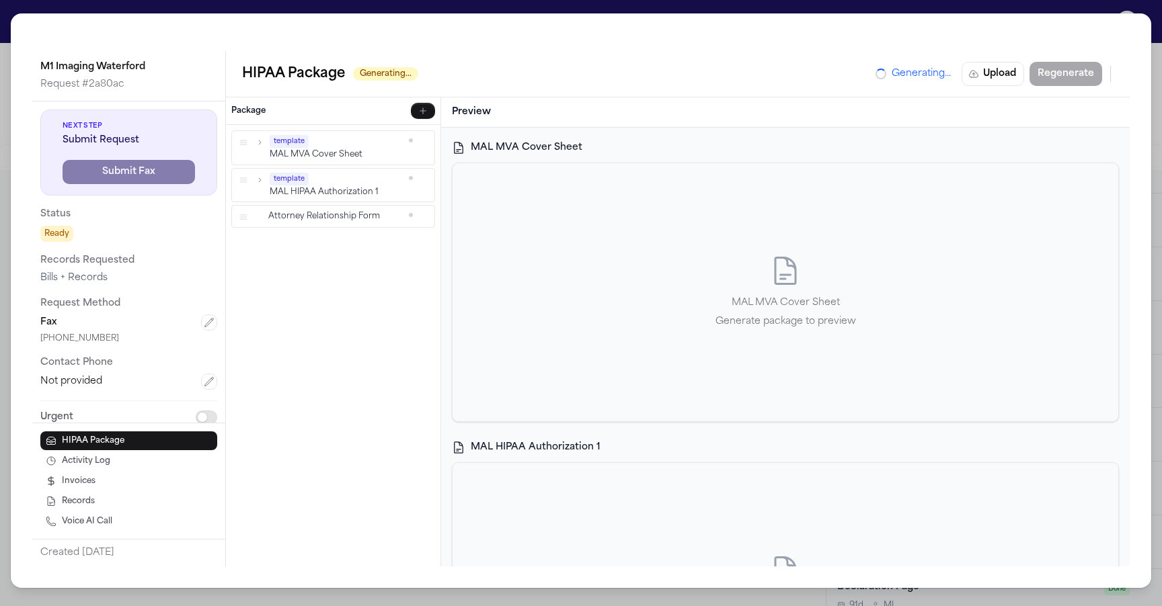
click at [517, 11] on div "M1 Imaging Waterford Request # 2a80ac Next Step Submit Request Submit Fax Statu…" at bounding box center [581, 303] width 1162 height 606
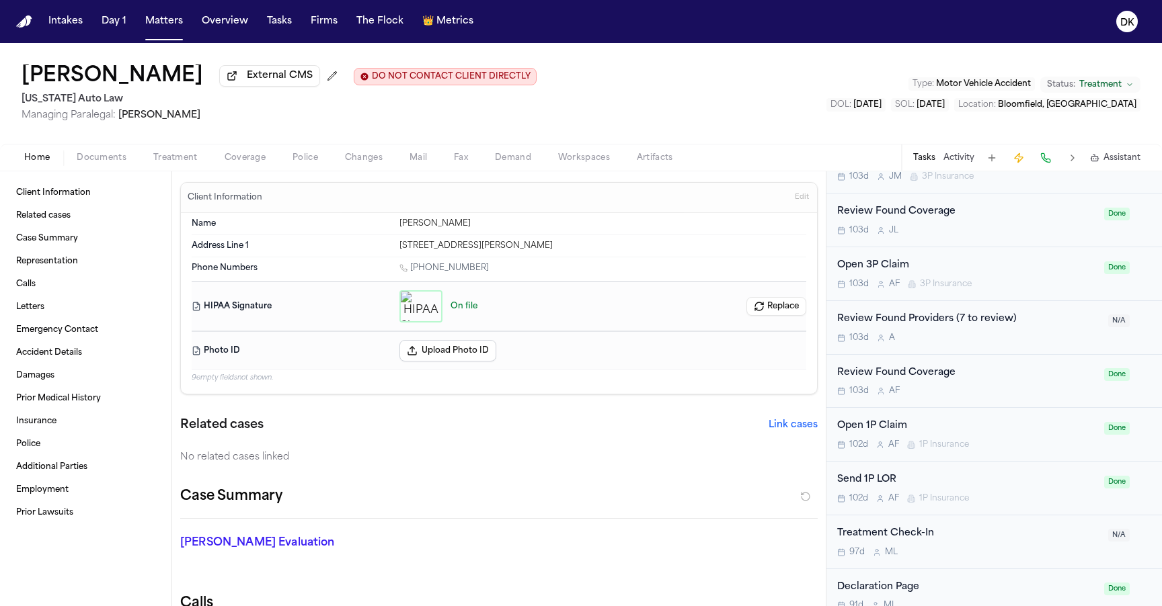
click at [46, 154] on span "Home" at bounding box center [37, 158] width 26 height 11
click at [422, 311] on icon "button" at bounding box center [421, 306] width 11 height 11
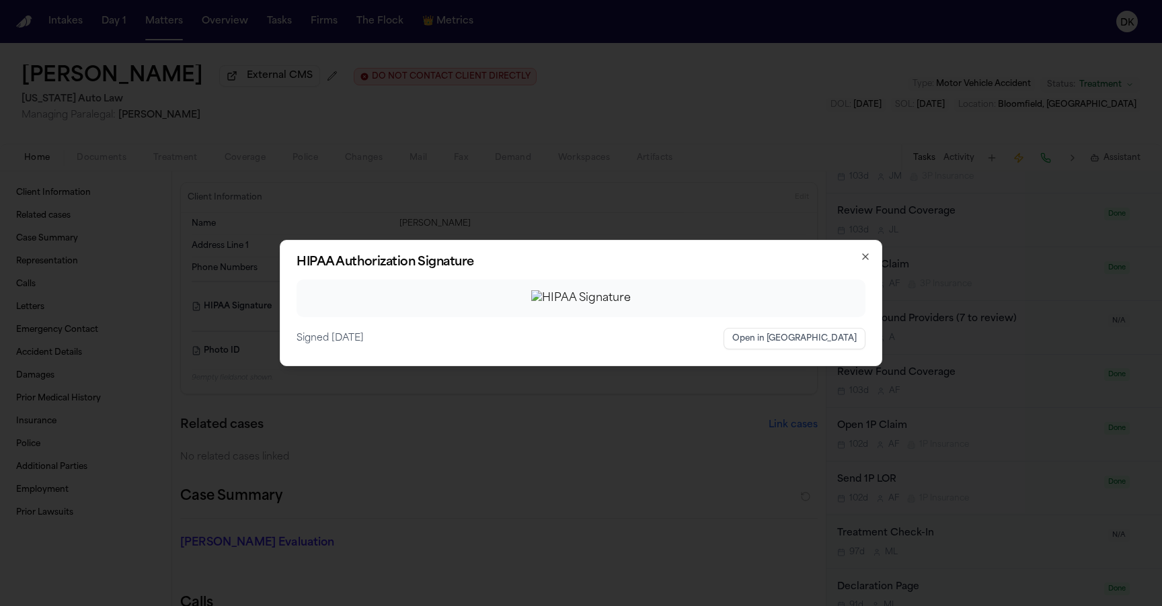
click at [553, 307] on img at bounding box center [581, 298] width 100 height 16
click at [631, 290] on img at bounding box center [581, 298] width 100 height 16
click at [631, 307] on img at bounding box center [581, 298] width 100 height 16
click at [807, 317] on div at bounding box center [581, 299] width 569 height 38
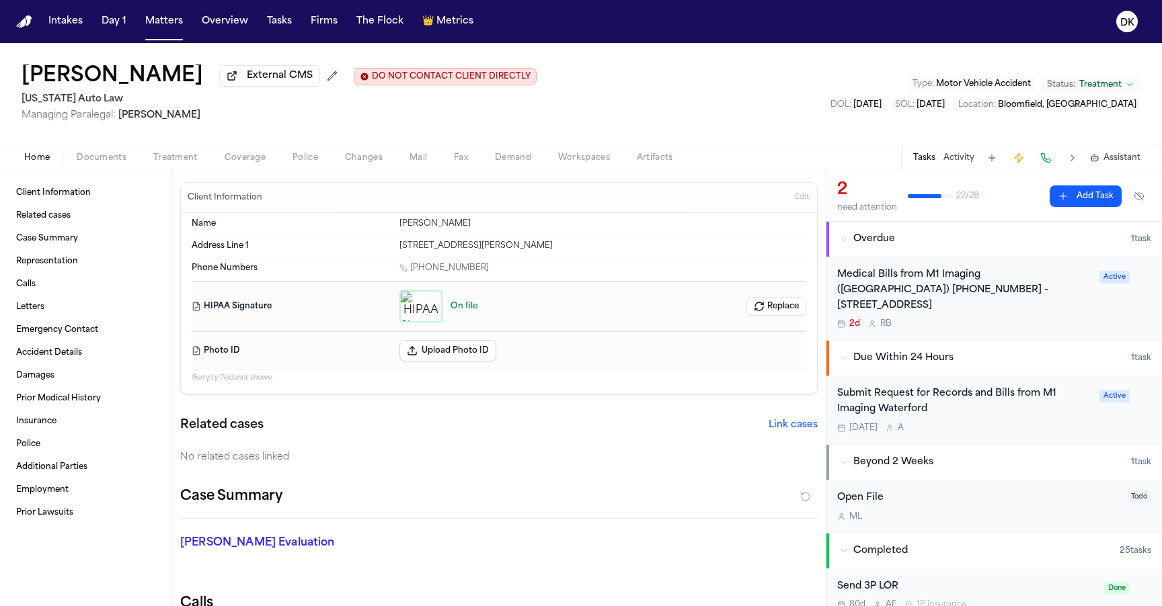
click at [422, 307] on icon "button" at bounding box center [421, 306] width 11 height 11
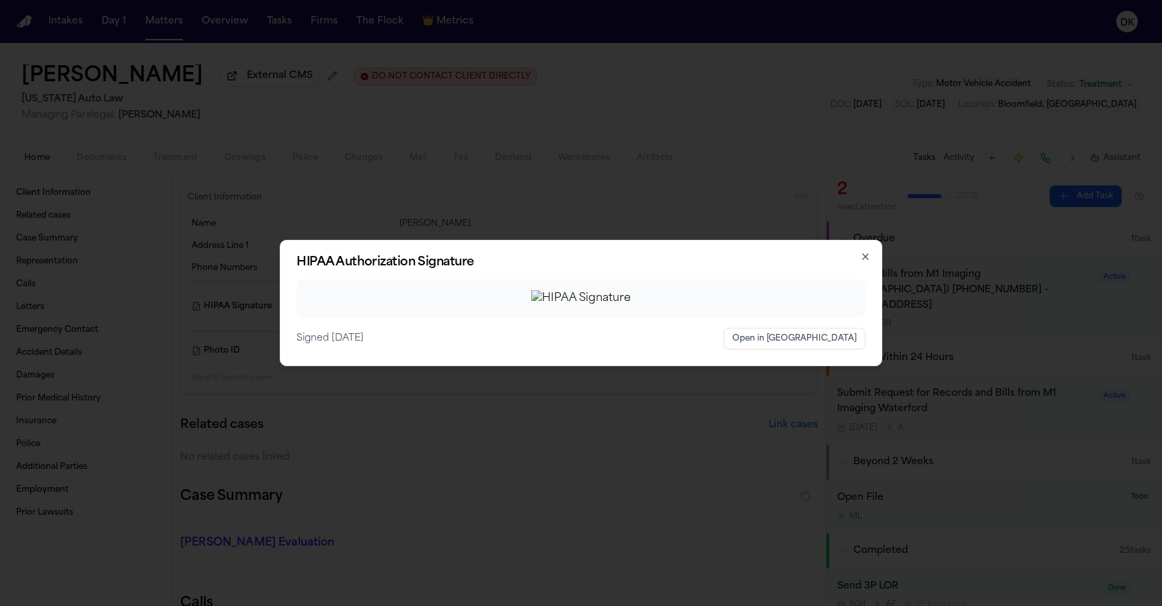
click at [601, 350] on div "Signed 3 months ago Open in New Tab" at bounding box center [581, 339] width 569 height 22
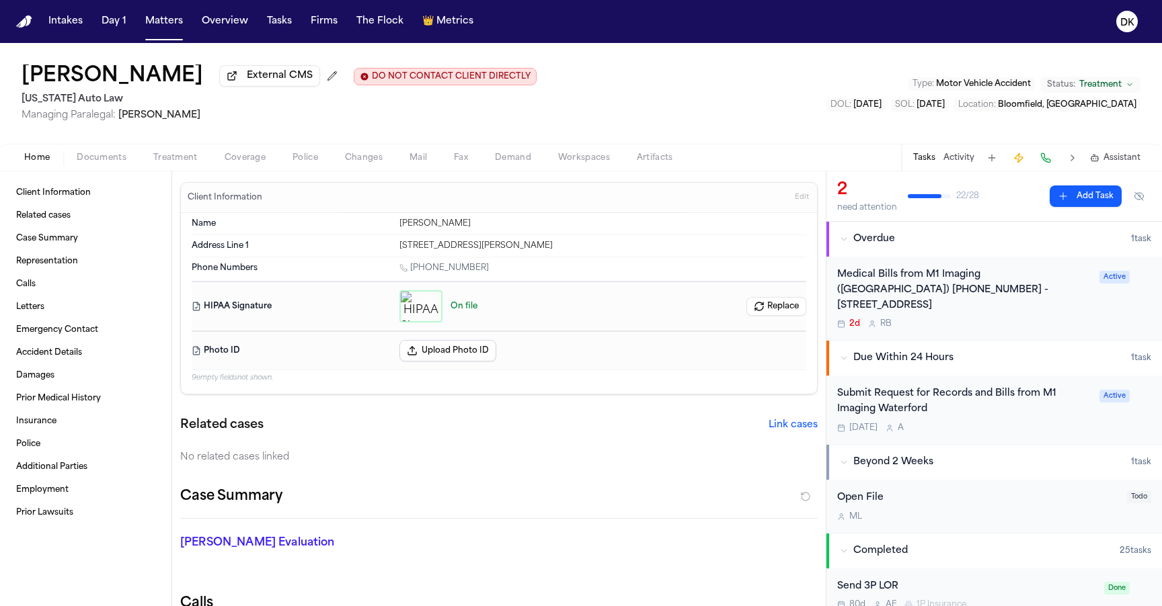
click at [424, 298] on div "button" at bounding box center [420, 306] width 43 height 32
click at [412, 315] on div "button" at bounding box center [420, 306] width 43 height 32
click at [428, 297] on div "button" at bounding box center [420, 306] width 43 height 32
click at [174, 159] on span "Treatment" at bounding box center [175, 158] width 44 height 11
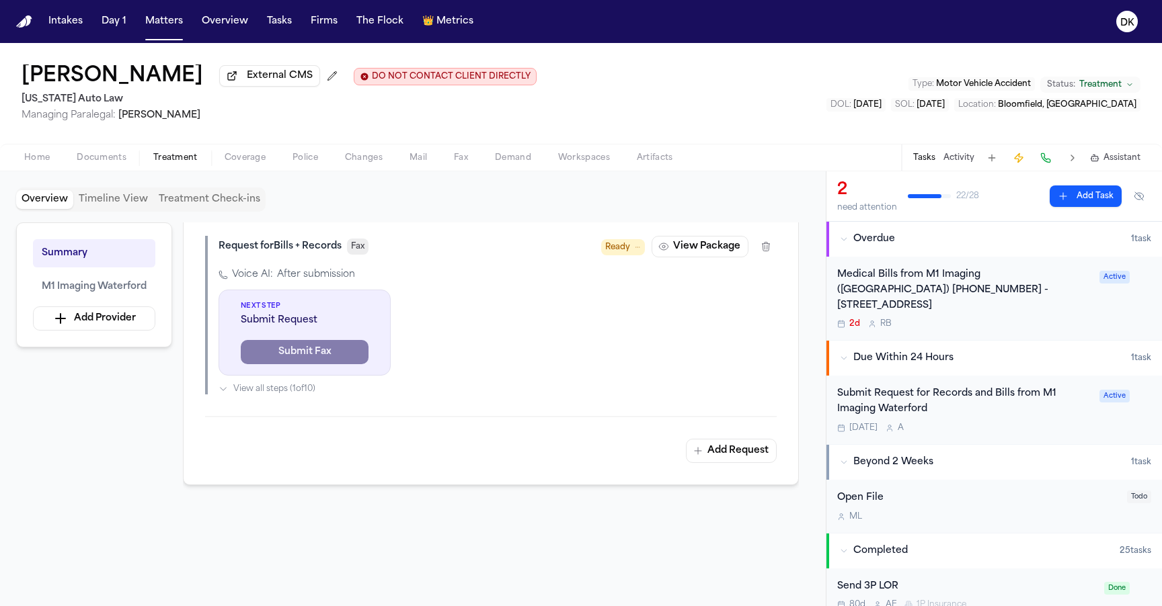
scroll to position [295, 0]
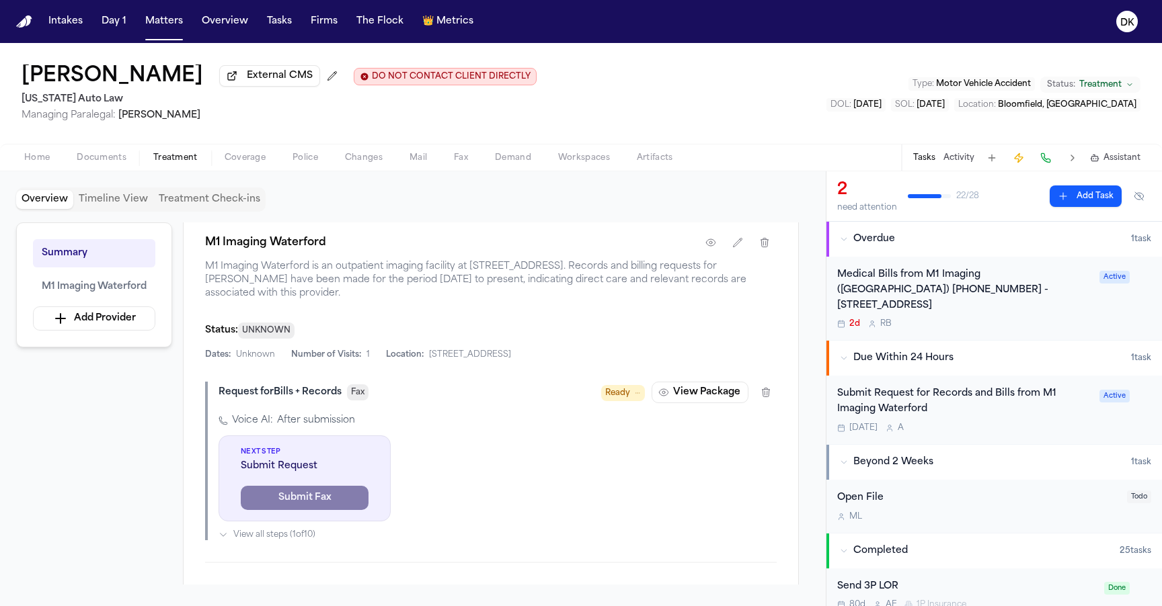
click at [716, 408] on div "Request for Bills + Records Fax Ready View Package Voice AI: After submission N…" at bounding box center [491, 461] width 572 height 159
click at [711, 401] on button "View Package" at bounding box center [700, 393] width 97 height 22
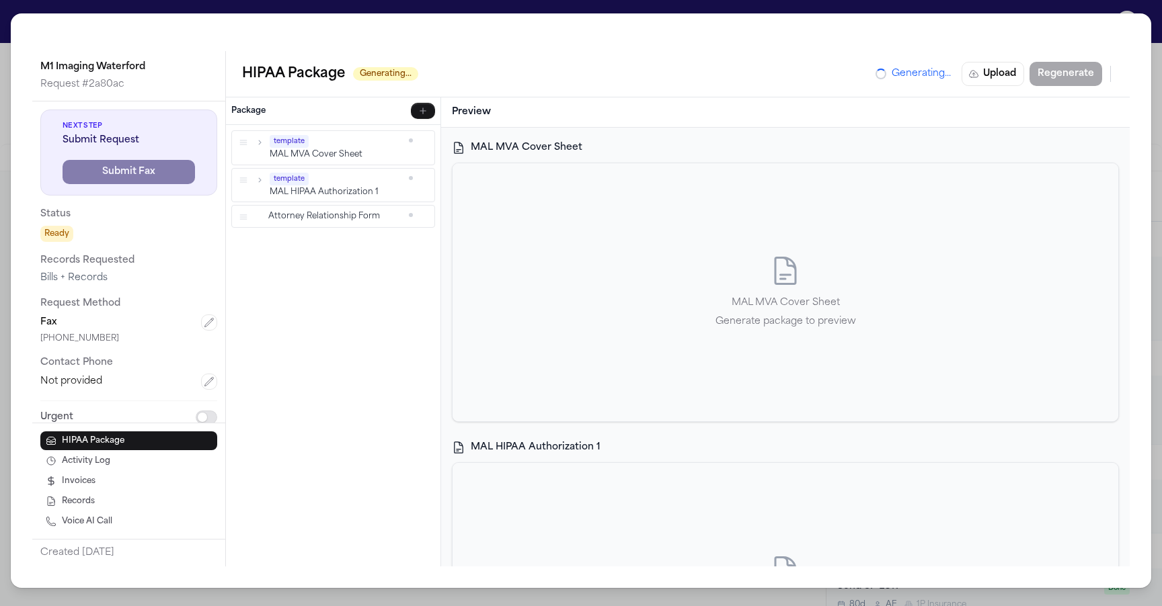
click at [592, 5] on div "M1 Imaging Waterford Request # 2a80ac Next Step Submit Request Submit Fax Statu…" at bounding box center [581, 303] width 1162 height 606
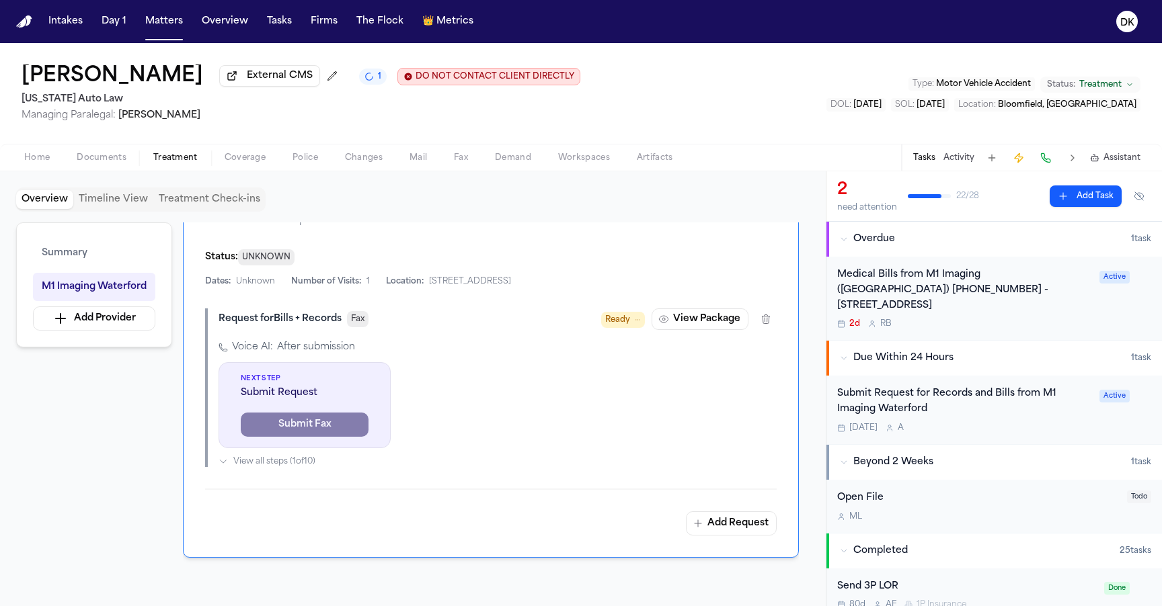
scroll to position [350, 0]
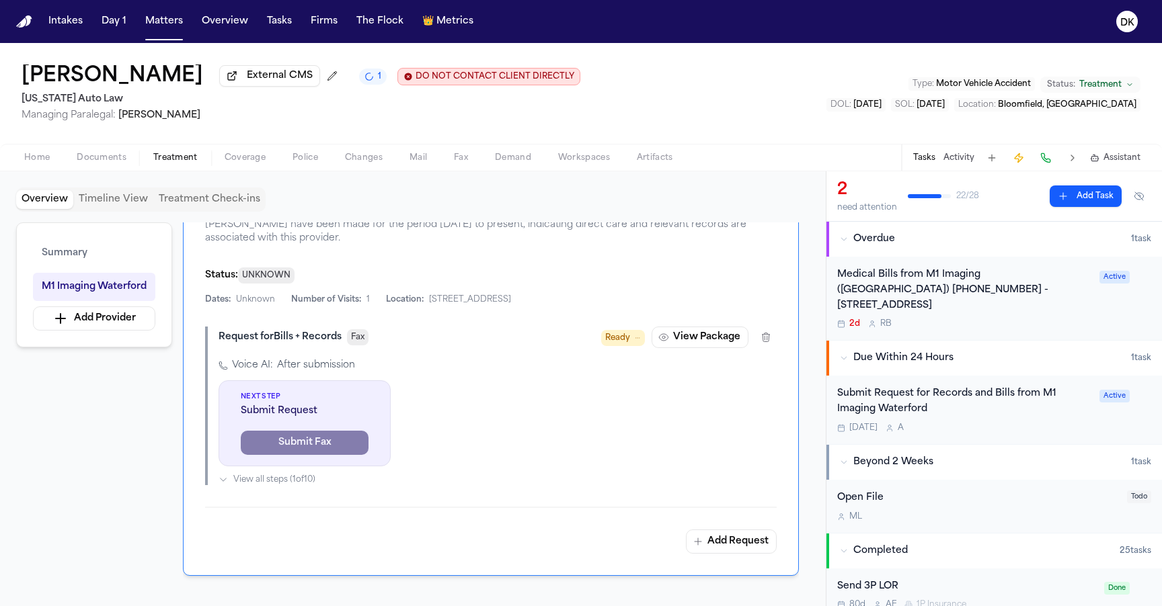
click at [564, 423] on div "Voice AI: After submission Next Step Submit Request Submit Fax View all steps (…" at bounding box center [498, 422] width 558 height 126
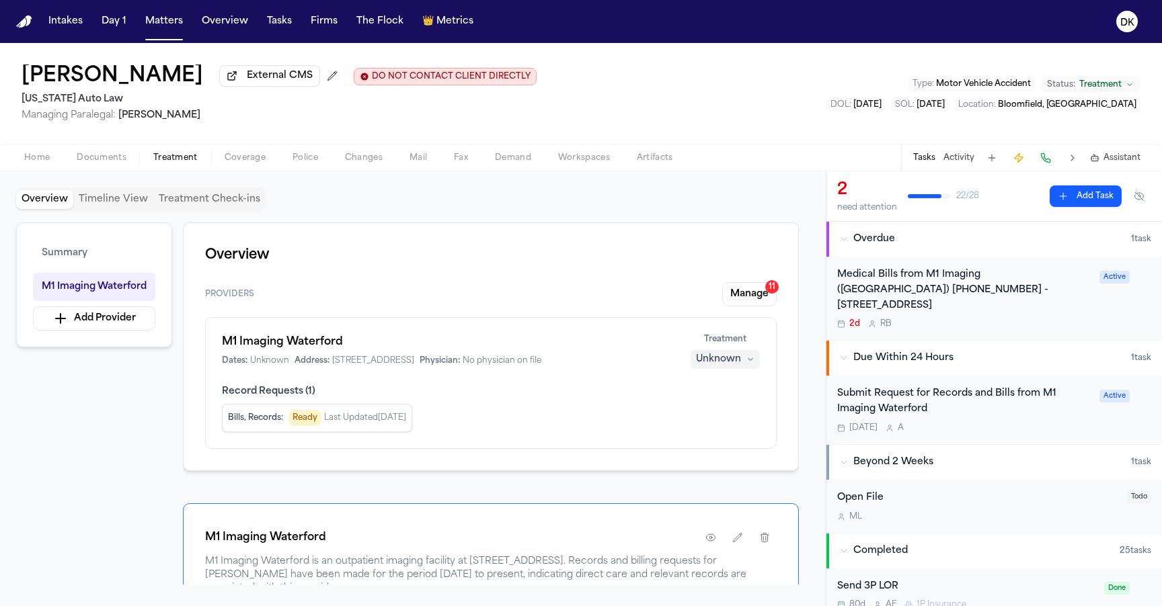
click at [52, 157] on button "Home" at bounding box center [37, 158] width 52 height 16
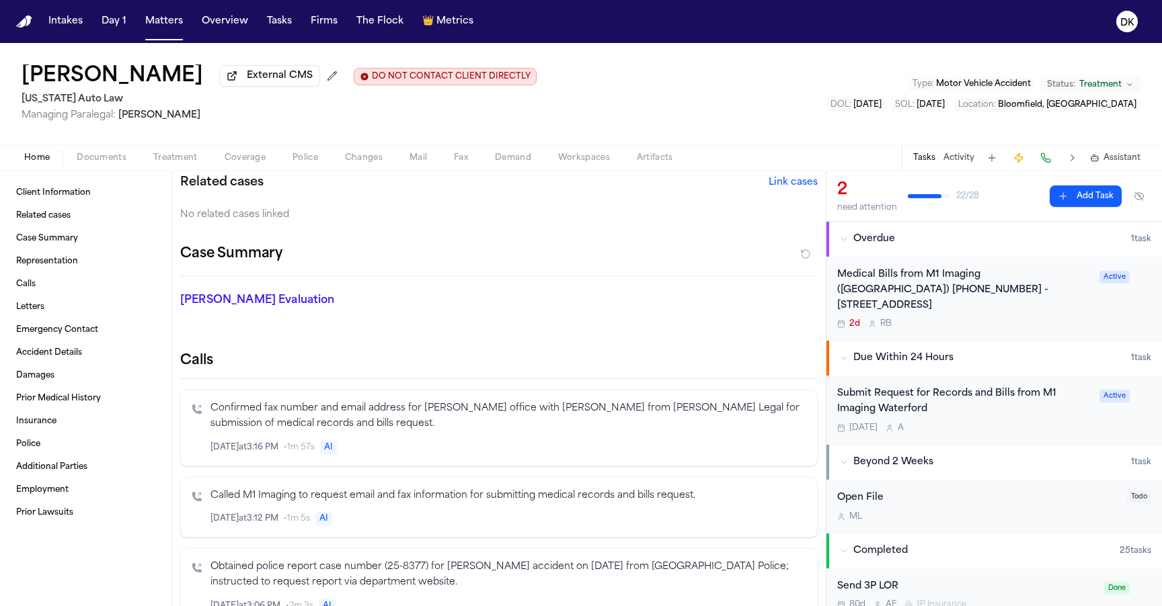
scroll to position [151, 0]
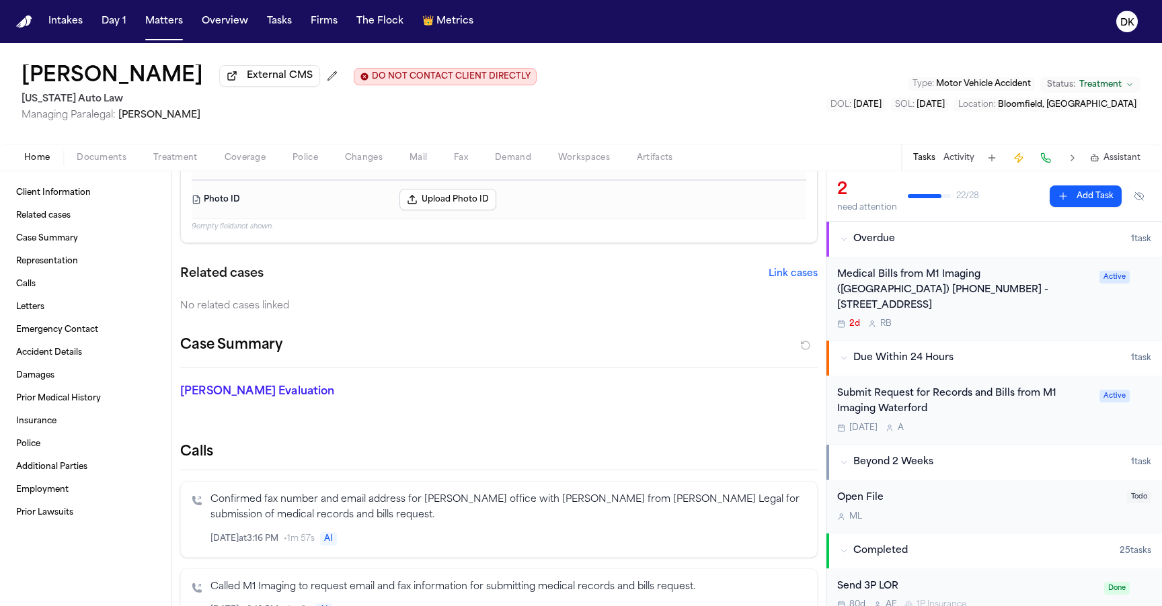
click at [190, 159] on span "Treatment" at bounding box center [175, 158] width 44 height 11
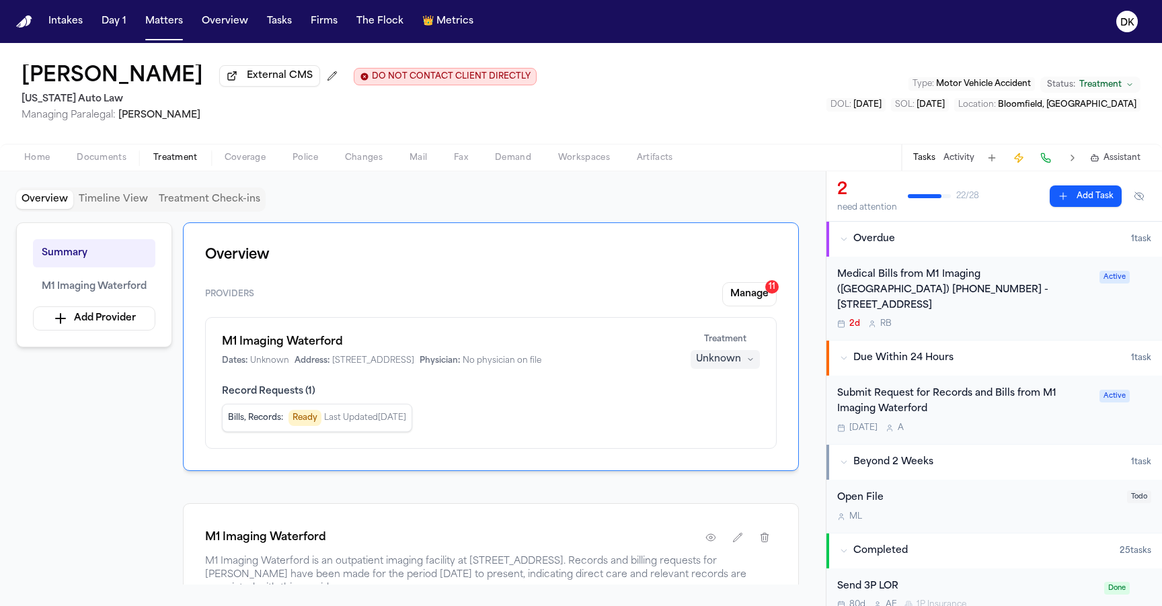
click at [322, 165] on button "Police" at bounding box center [305, 158] width 52 height 16
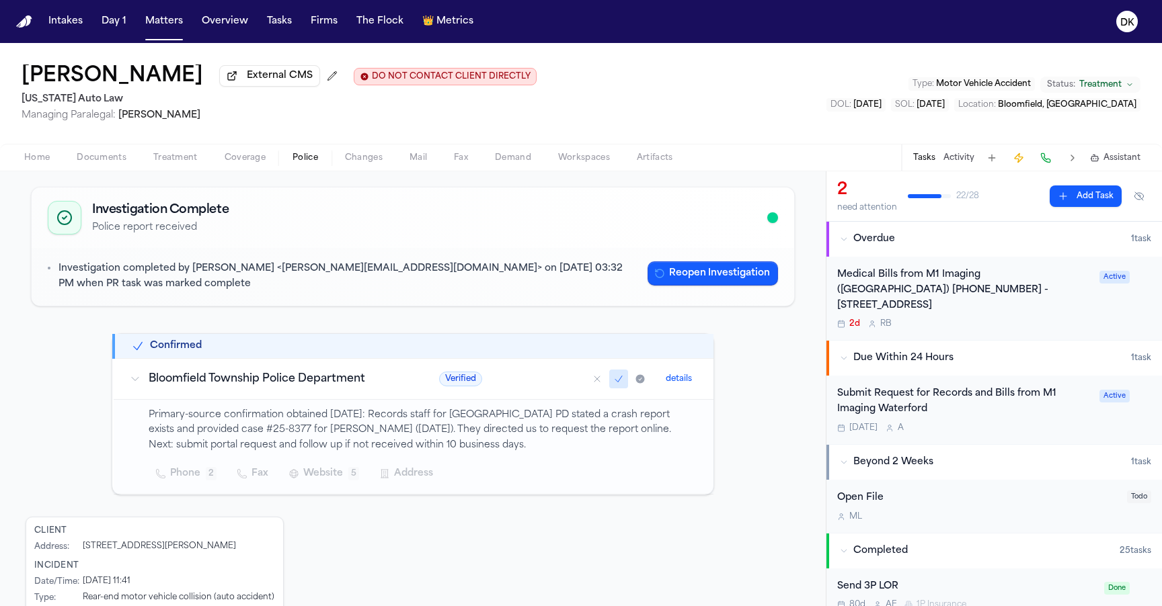
scroll to position [95, 0]
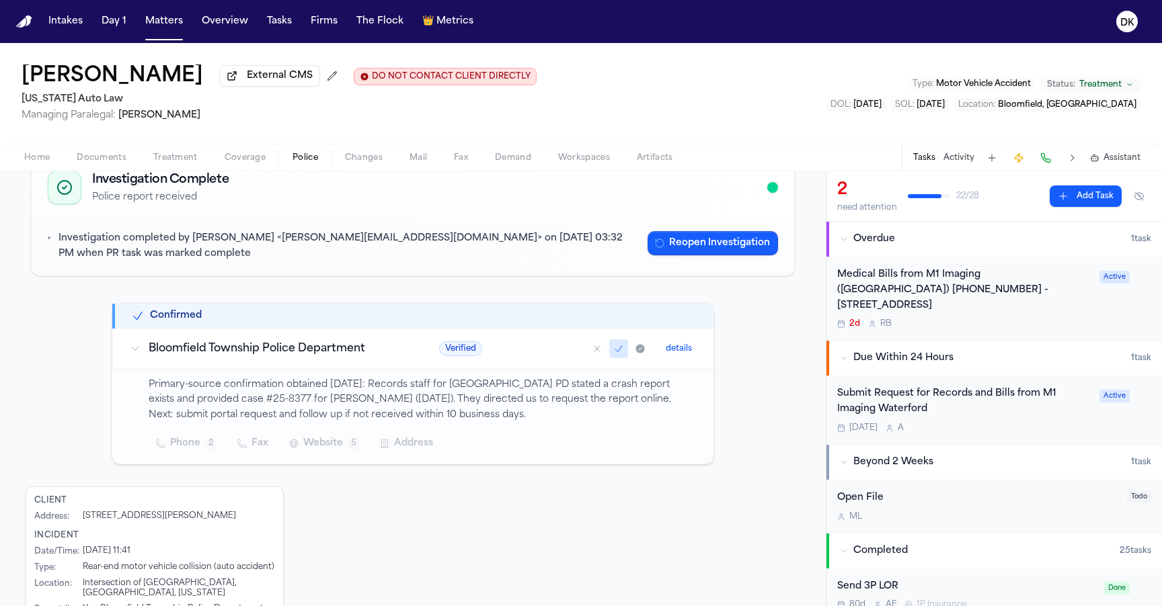
click at [520, 411] on p "Primary-source confirmation obtained 07/30/2025: Records staff for Bloomfield T…" at bounding box center [423, 401] width 549 height 46
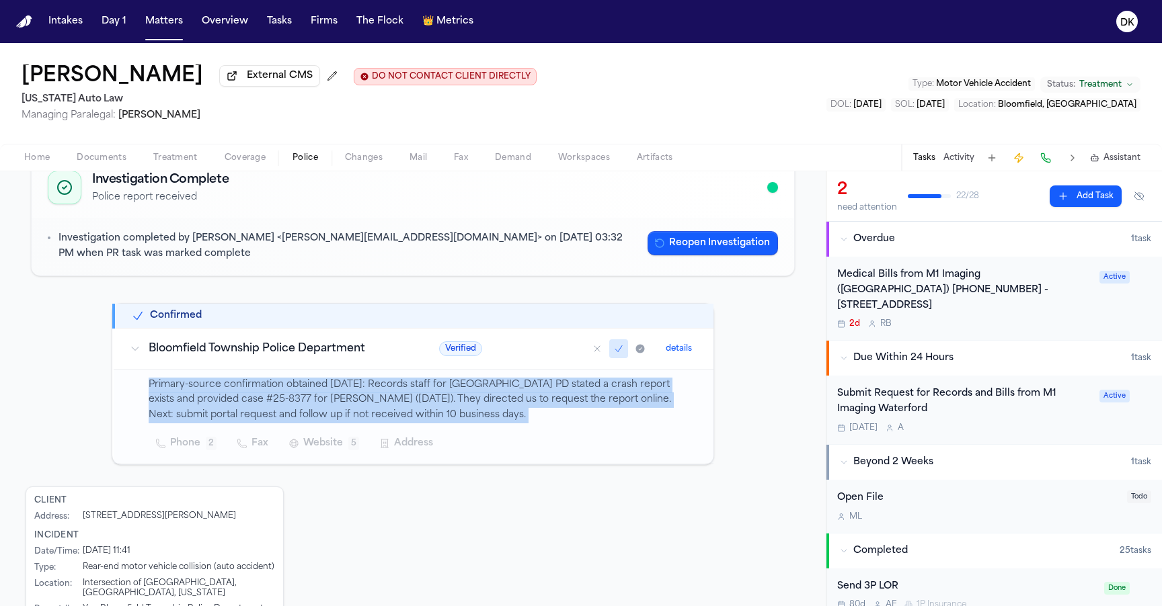
click at [531, 421] on p "Primary-source confirmation obtained 07/30/2025: Records staff for Bloomfield T…" at bounding box center [423, 401] width 549 height 46
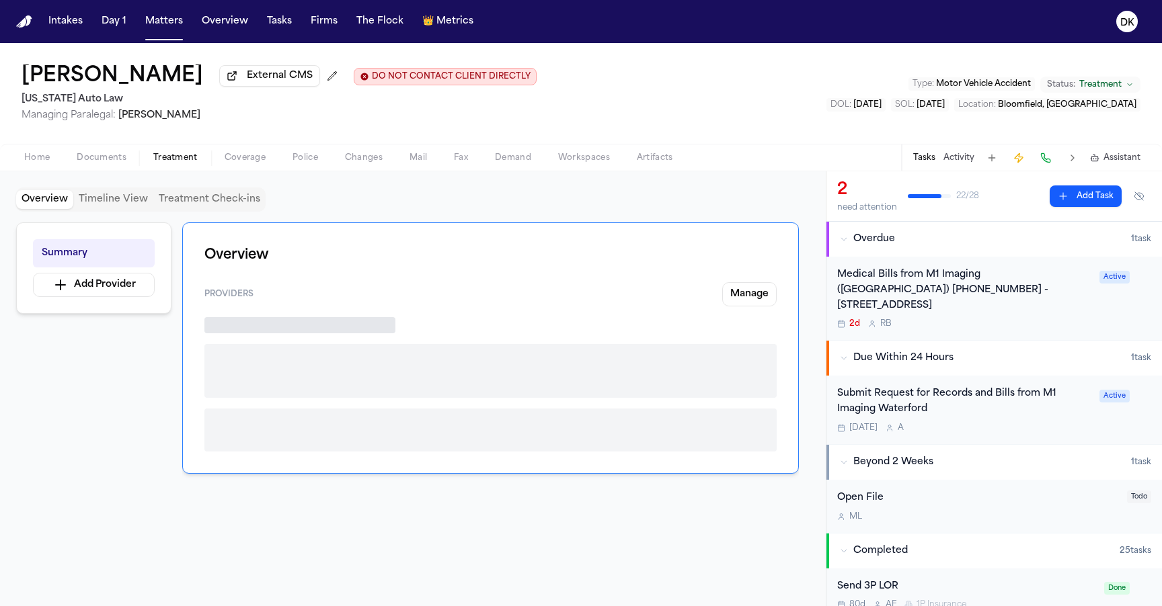
click at [188, 161] on span "Treatment" at bounding box center [175, 158] width 44 height 11
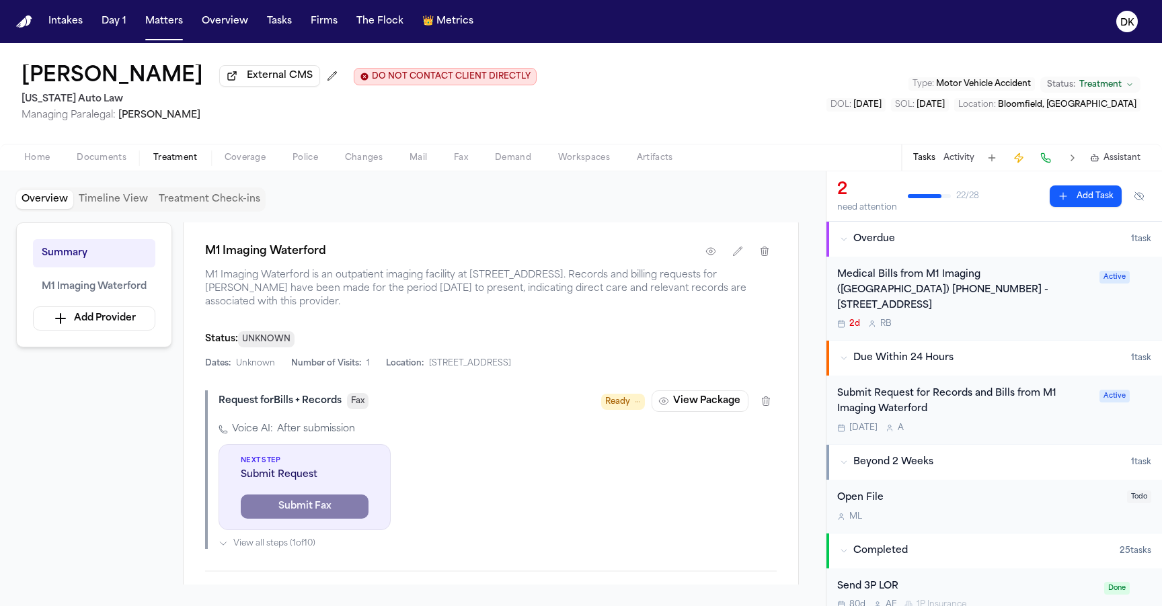
scroll to position [289, 0]
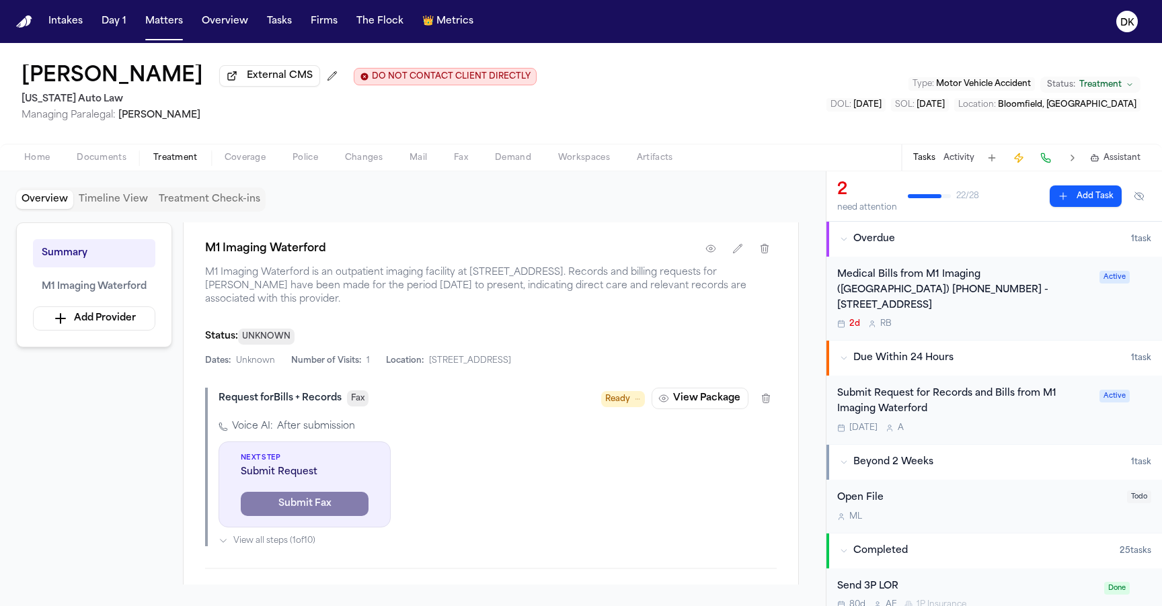
click at [965, 269] on div "Medical Bills from M1 Imaging (Waterford) (888) 614-0573 - 5210 Highland Road, …" at bounding box center [994, 298] width 336 height 83
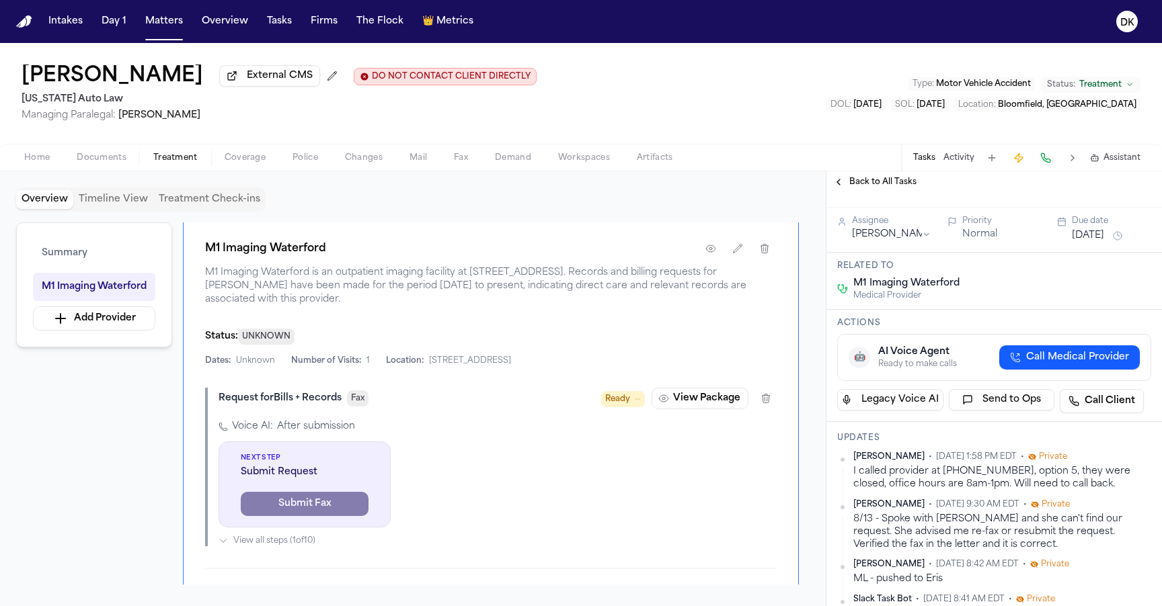
scroll to position [67, 0]
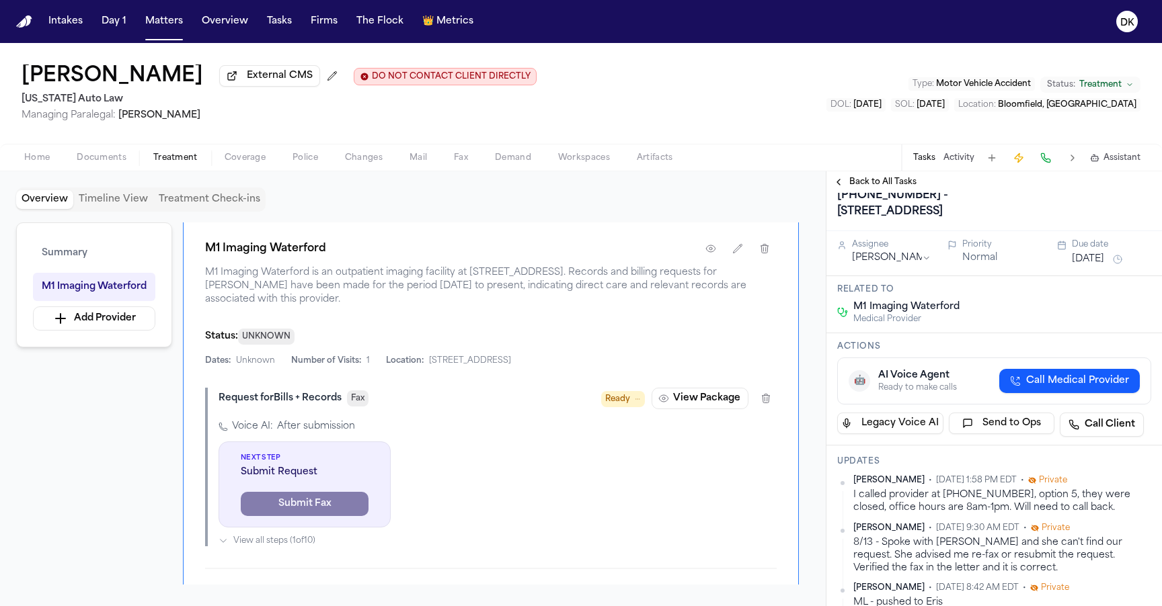
click at [889, 184] on span "Back to All Tasks" at bounding box center [882, 182] width 67 height 11
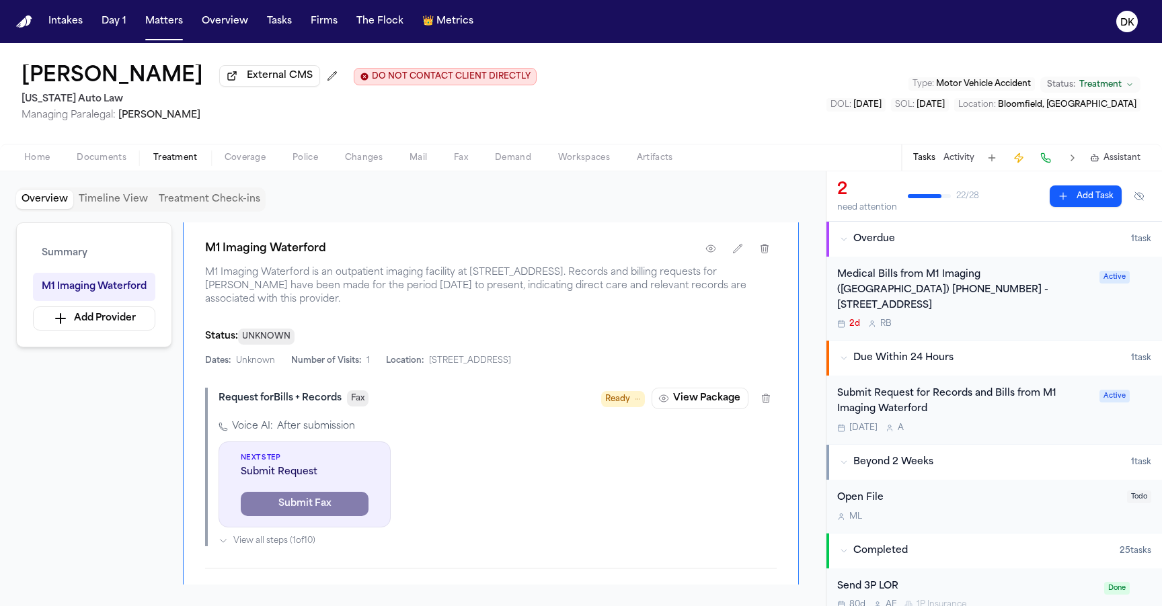
click at [876, 309] on div "Medical Bills from M1 Imaging ([GEOGRAPHIC_DATA]) [PHONE_NUMBER] - [STREET_ADDR…" at bounding box center [964, 291] width 254 height 46
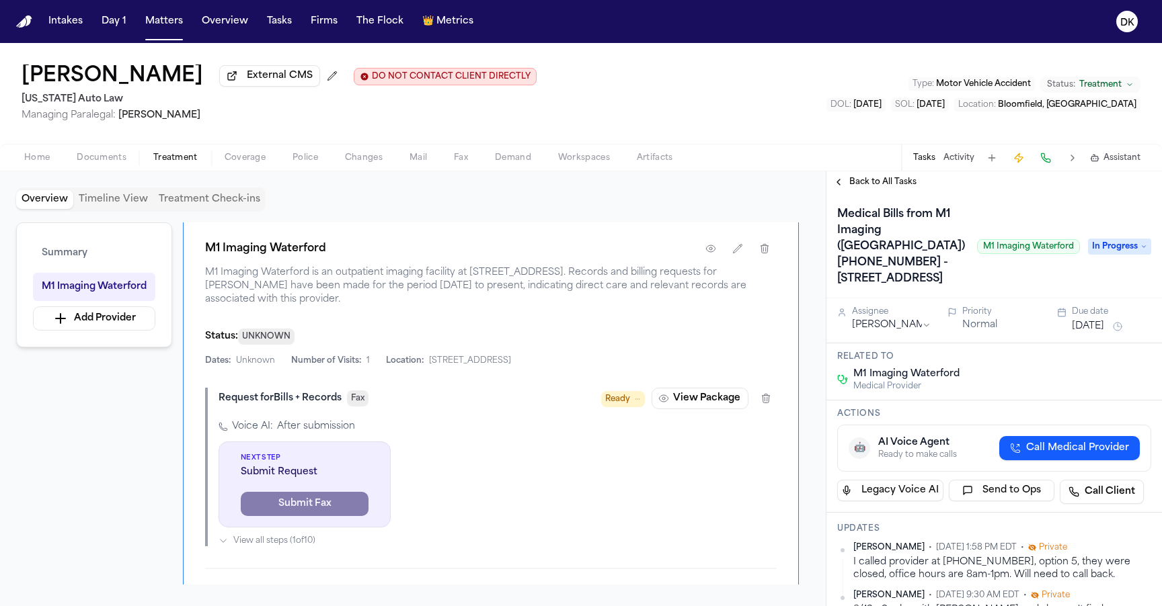
click at [883, 186] on span "Back to All Tasks" at bounding box center [882, 182] width 67 height 11
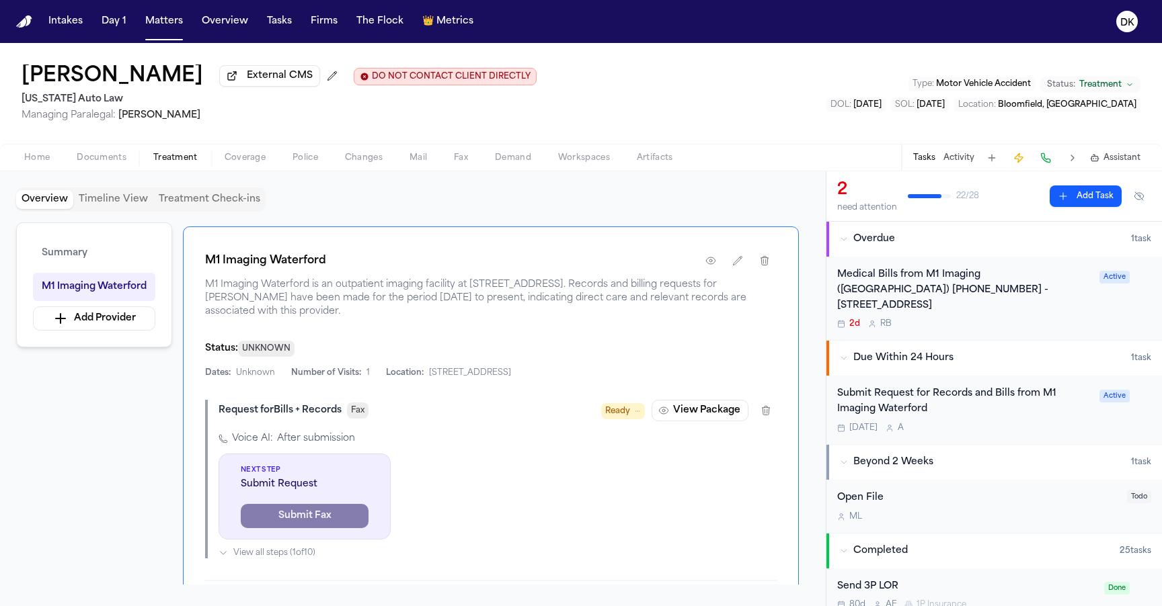
scroll to position [297, 0]
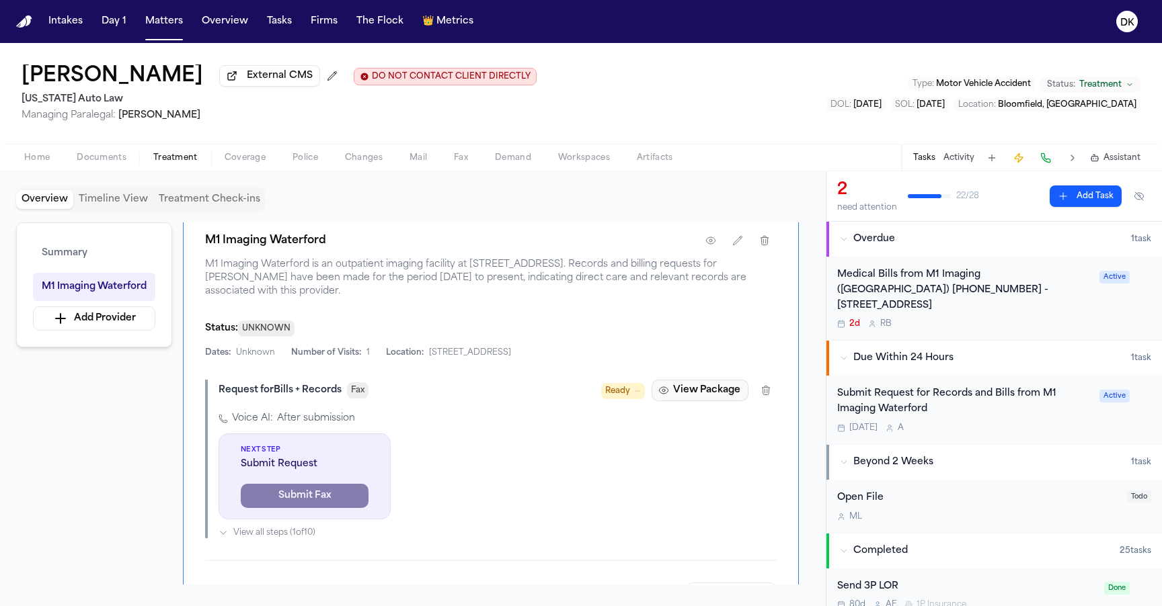
click at [679, 398] on button "View Package" at bounding box center [700, 391] width 97 height 22
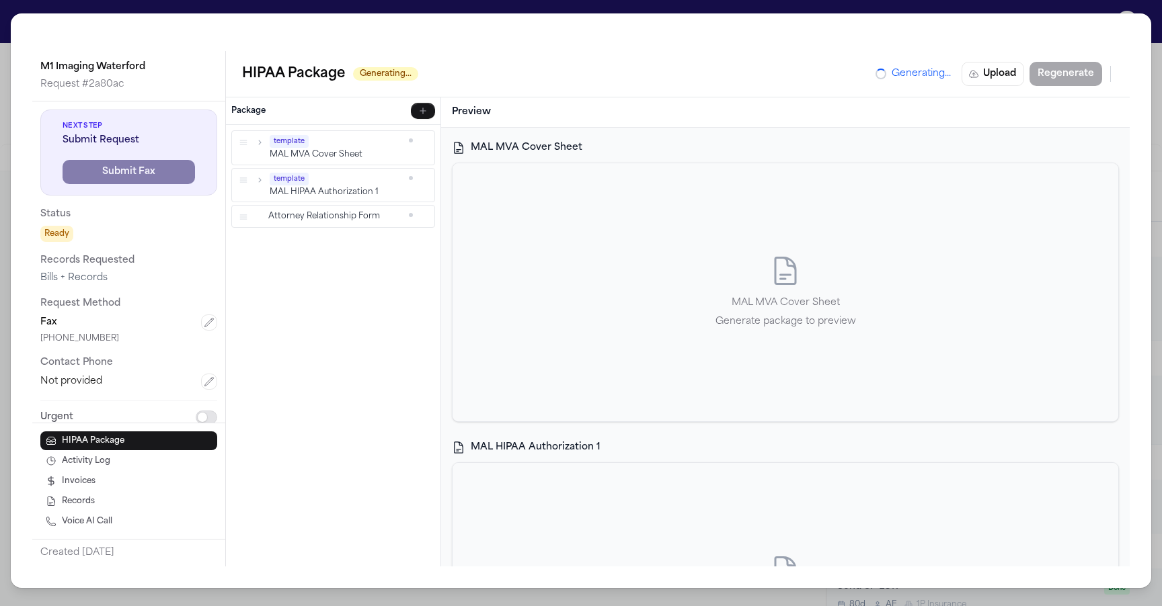
click at [776, 3] on div "M1 Imaging Waterford Request # 2a80ac Next Step Submit Request Submit Fax Statu…" at bounding box center [581, 303] width 1162 height 606
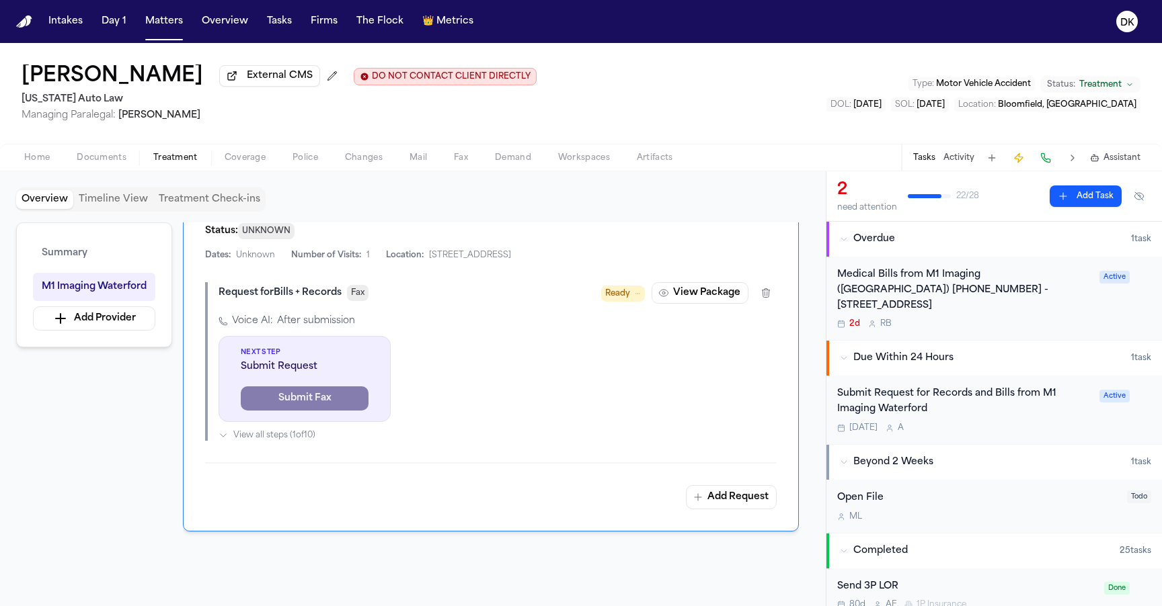
scroll to position [391, 0]
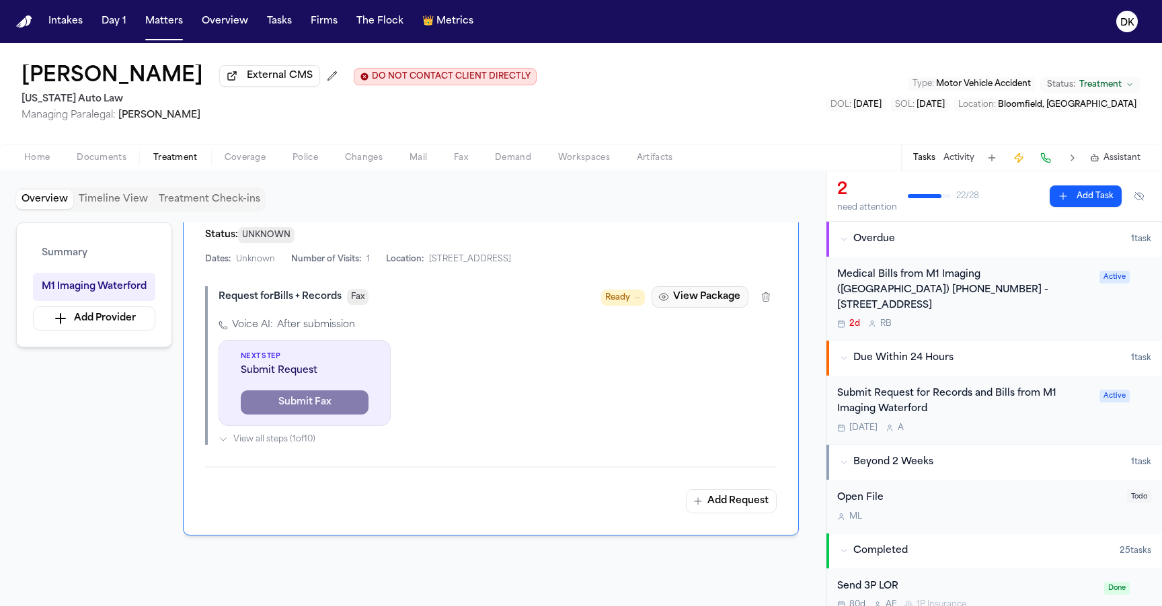
click at [672, 308] on button "View Package" at bounding box center [700, 297] width 97 height 22
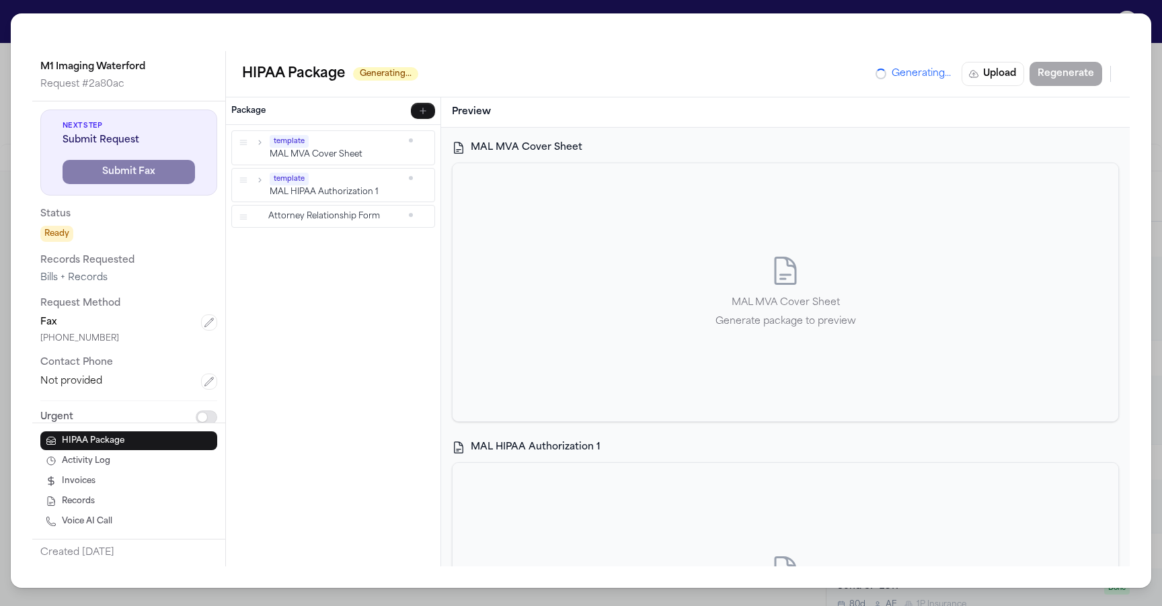
click at [791, 10] on div "M1 Imaging Waterford Request # 2a80ac Next Step Submit Request Submit Fax Statu…" at bounding box center [581, 303] width 1162 height 606
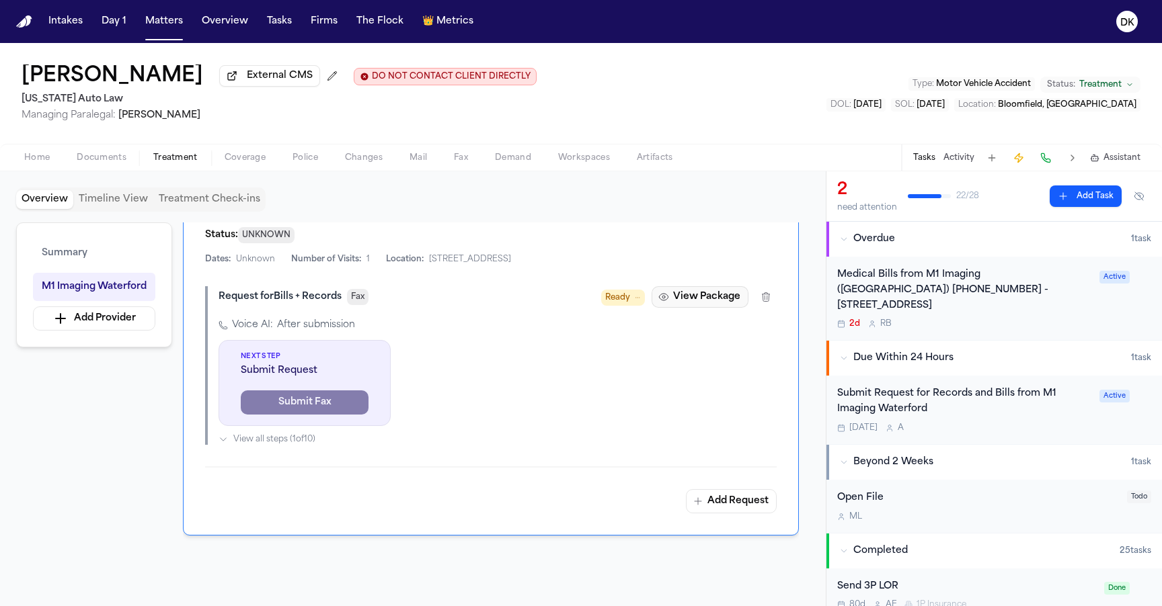
click at [702, 302] on button "View Package" at bounding box center [700, 297] width 97 height 22
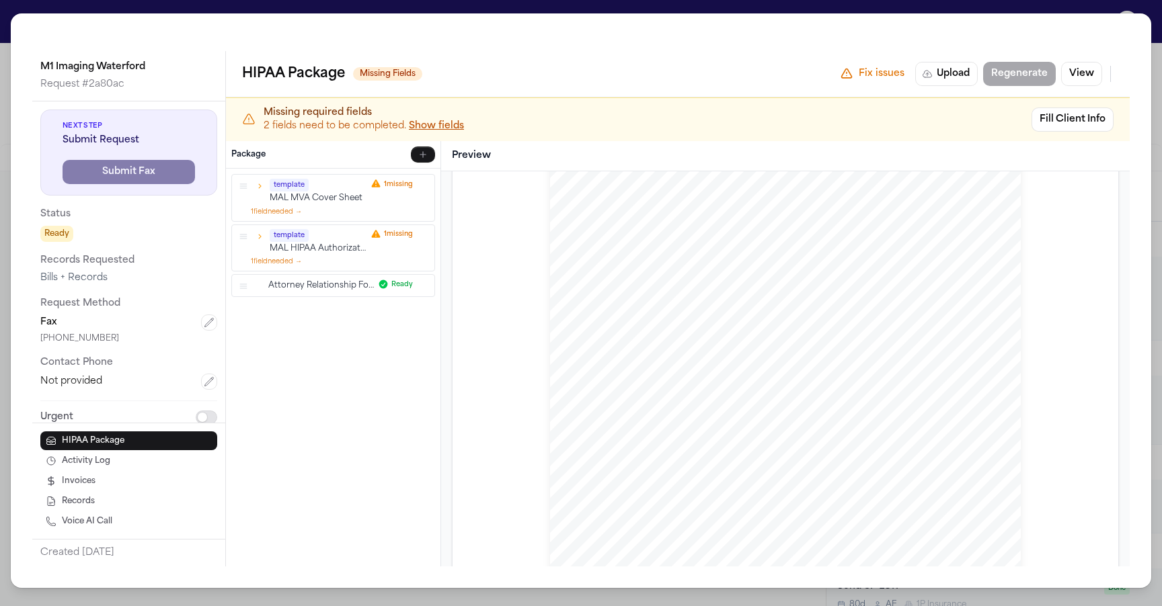
scroll to position [180, 0]
click at [847, 12] on div "M1 Imaging Waterford Request # 2a80ac Next Step Submit Request Submit Fax Statu…" at bounding box center [581, 303] width 1162 height 606
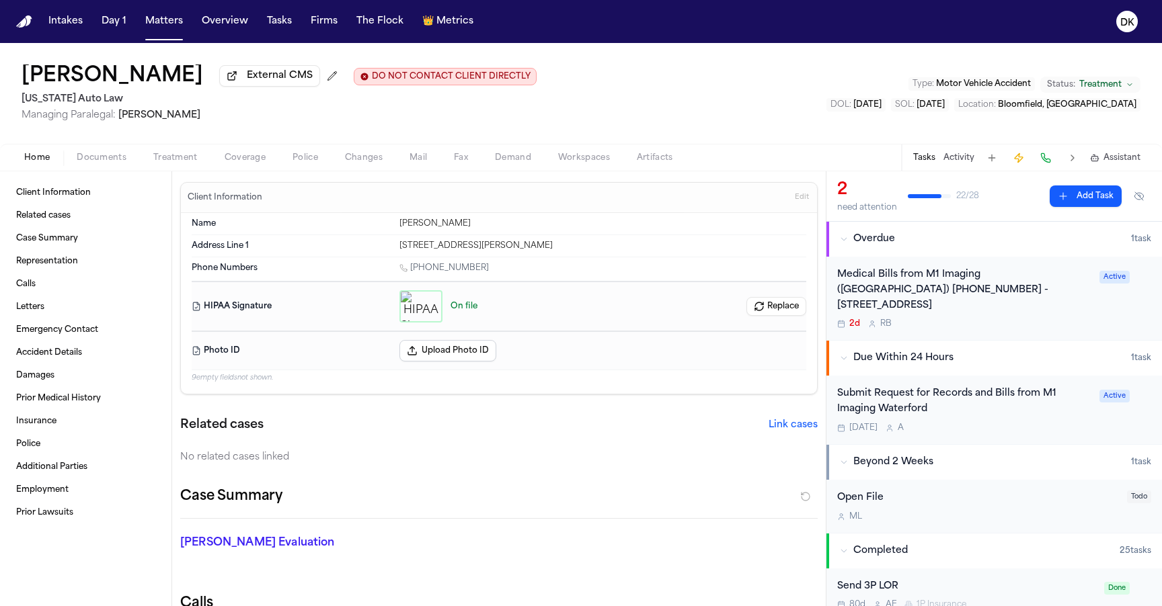
click at [43, 166] on span "button" at bounding box center [37, 165] width 42 height 1
click at [795, 199] on span "Edit" at bounding box center [802, 197] width 14 height 9
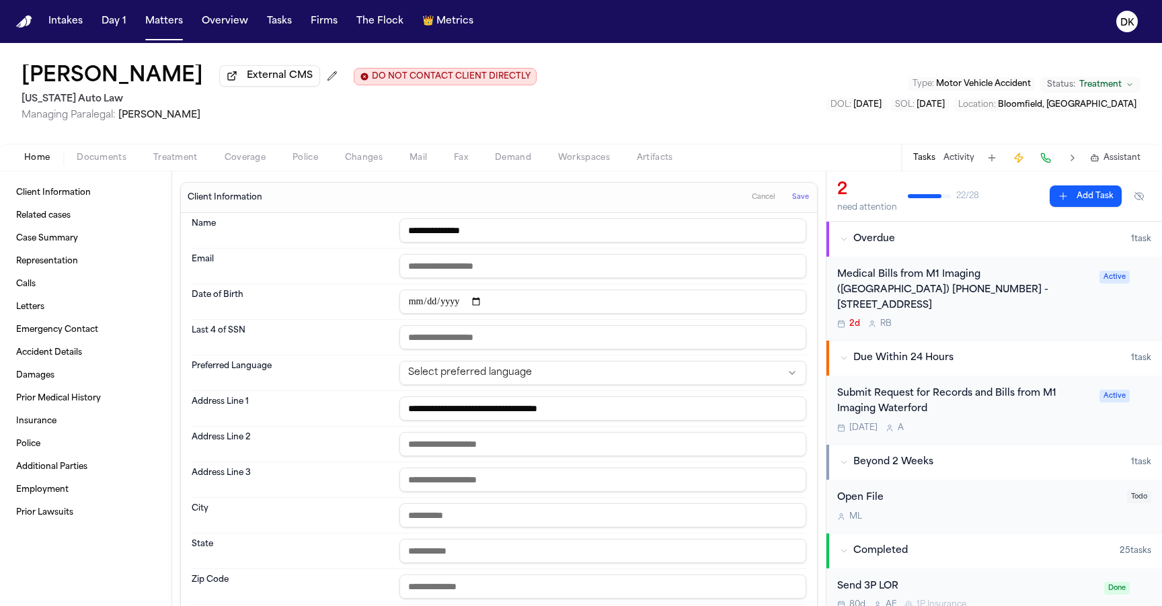
click at [428, 301] on input "date" at bounding box center [602, 302] width 407 height 24
click at [413, 304] on input "date" at bounding box center [602, 302] width 407 height 24
paste input "**********"
type input "**********"
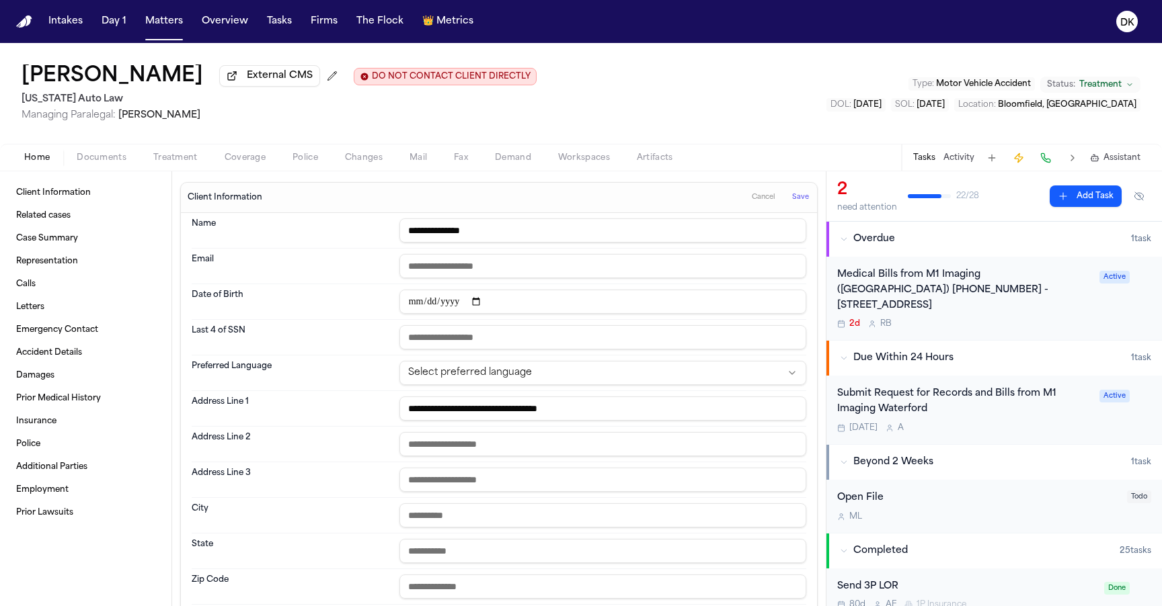
click at [792, 202] on span "Save" at bounding box center [800, 197] width 17 height 9
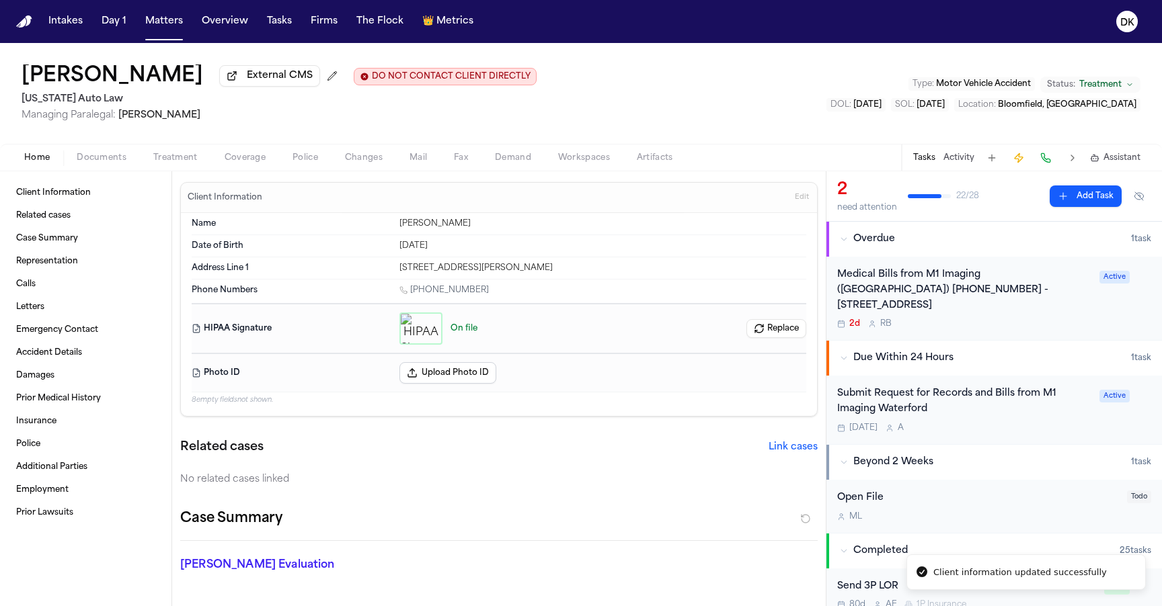
click at [166, 158] on span "Treatment" at bounding box center [175, 158] width 44 height 11
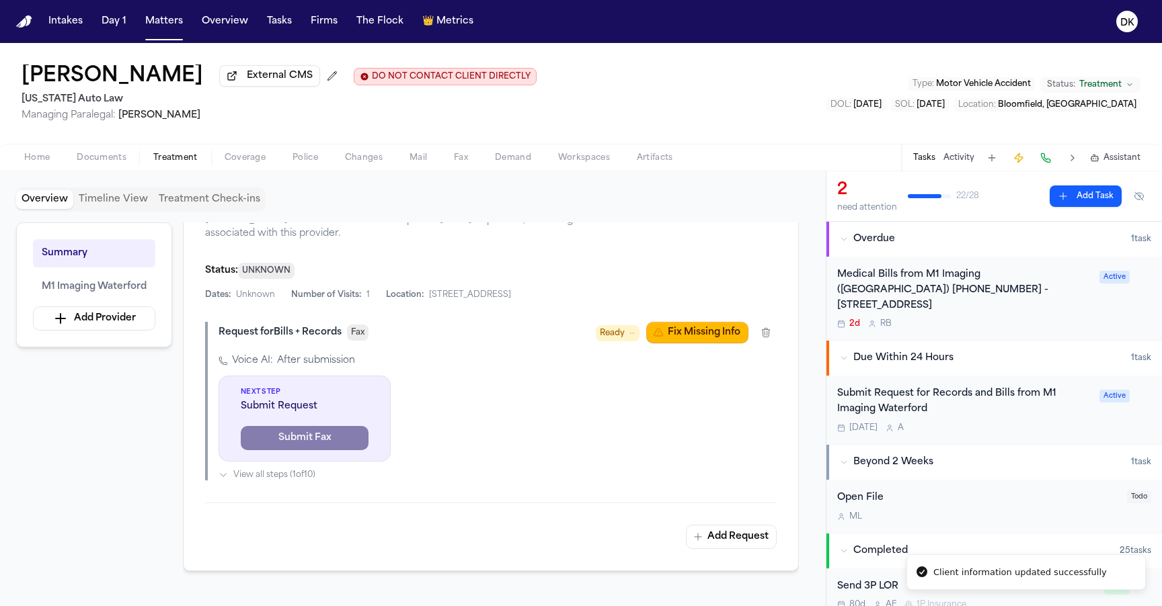
scroll to position [351, 0]
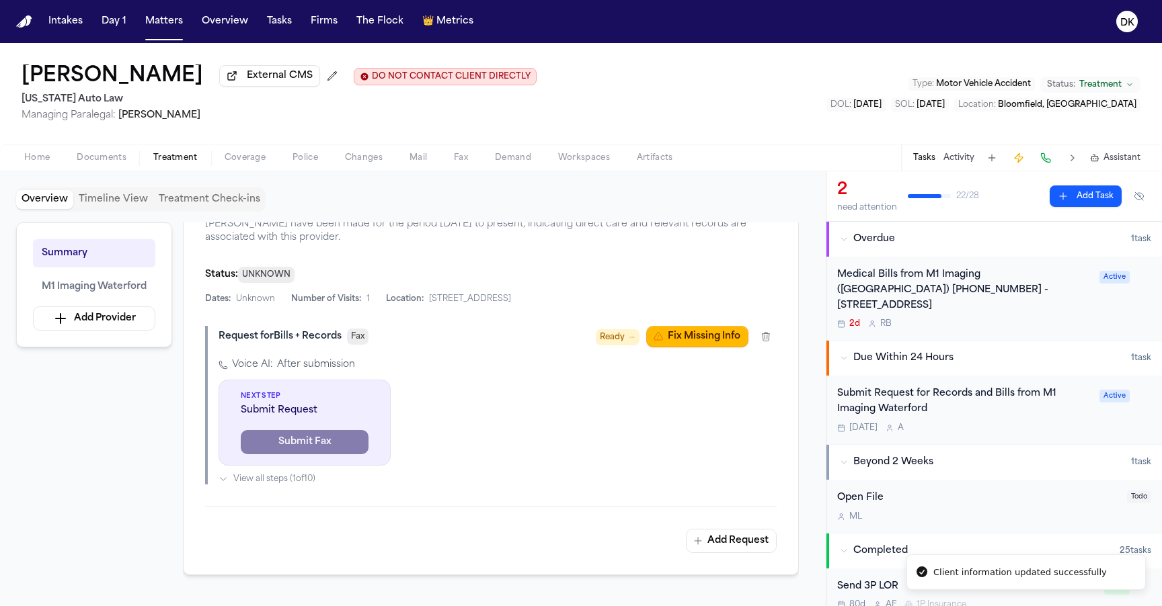
click at [682, 341] on button "Fix Missing Info" at bounding box center [697, 337] width 102 height 22
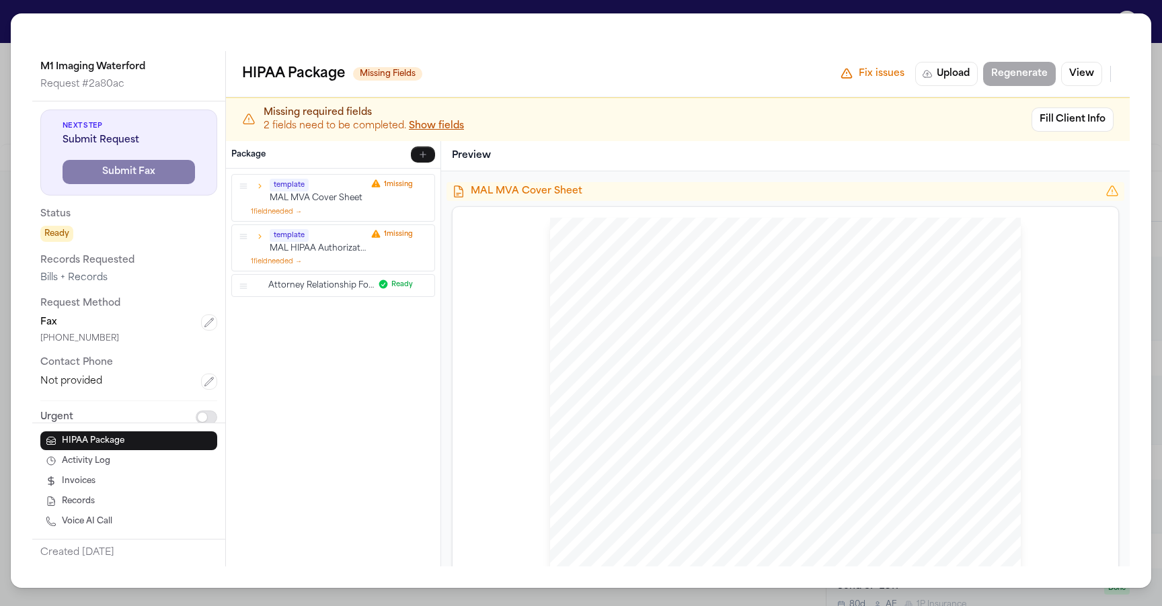
click at [446, 127] on button "Show fields" at bounding box center [436, 126] width 55 height 13
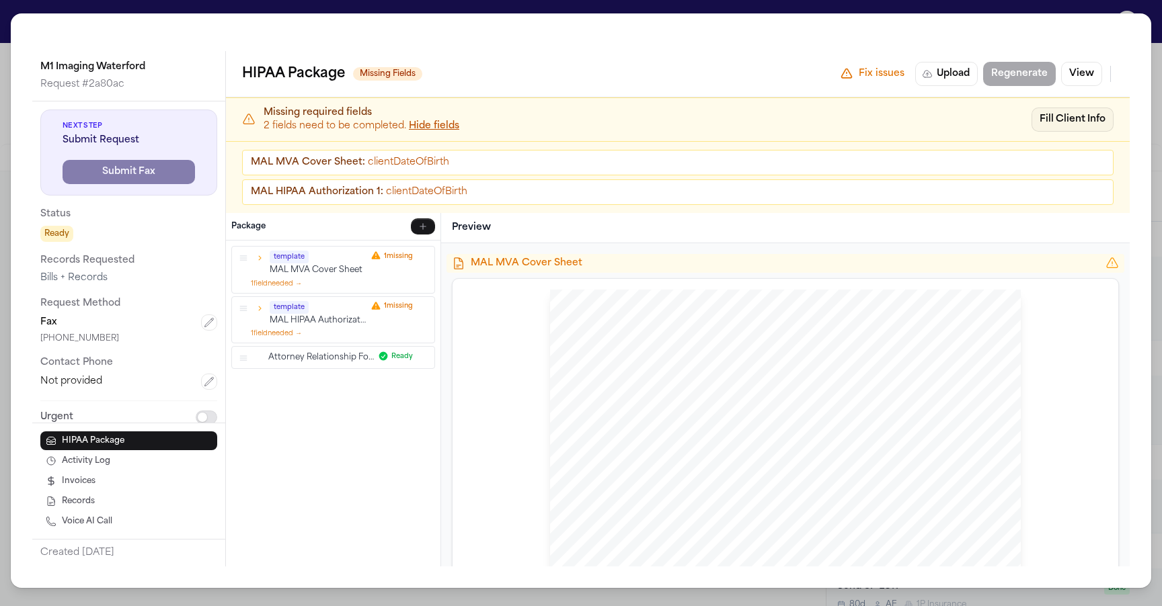
click at [1045, 108] on button "Fill Client Info" at bounding box center [1072, 120] width 82 height 24
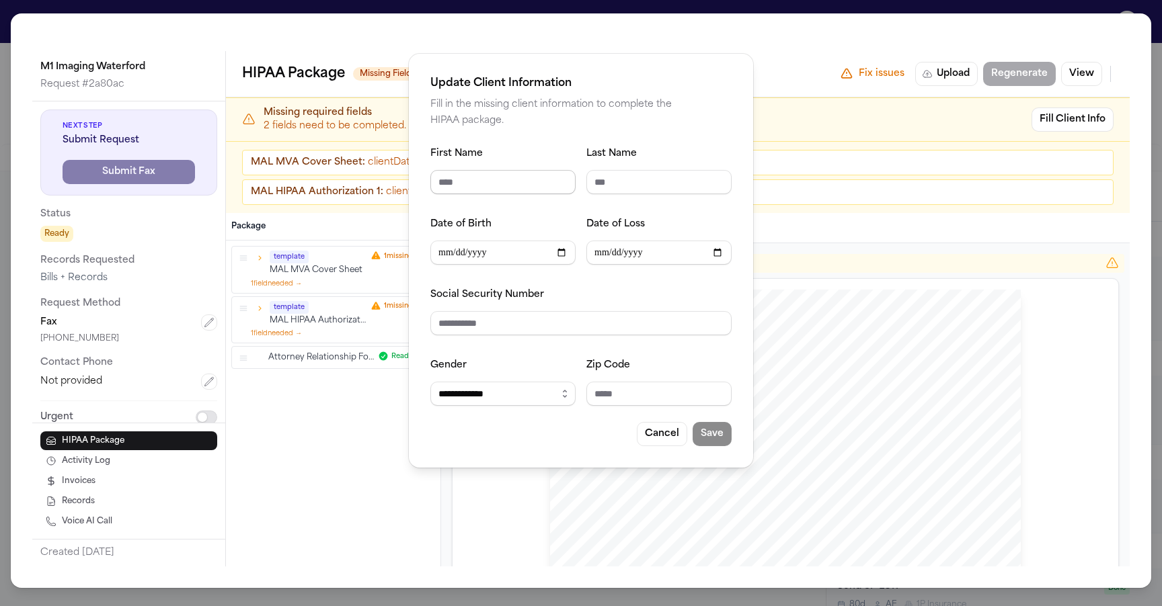
click at [532, 180] on input "First Name" at bounding box center [502, 182] width 145 height 24
type input "*******"
click at [658, 306] on div "Social Security Number" at bounding box center [580, 310] width 301 height 49
click at [640, 318] on input "Social Security Number" at bounding box center [580, 323] width 301 height 24
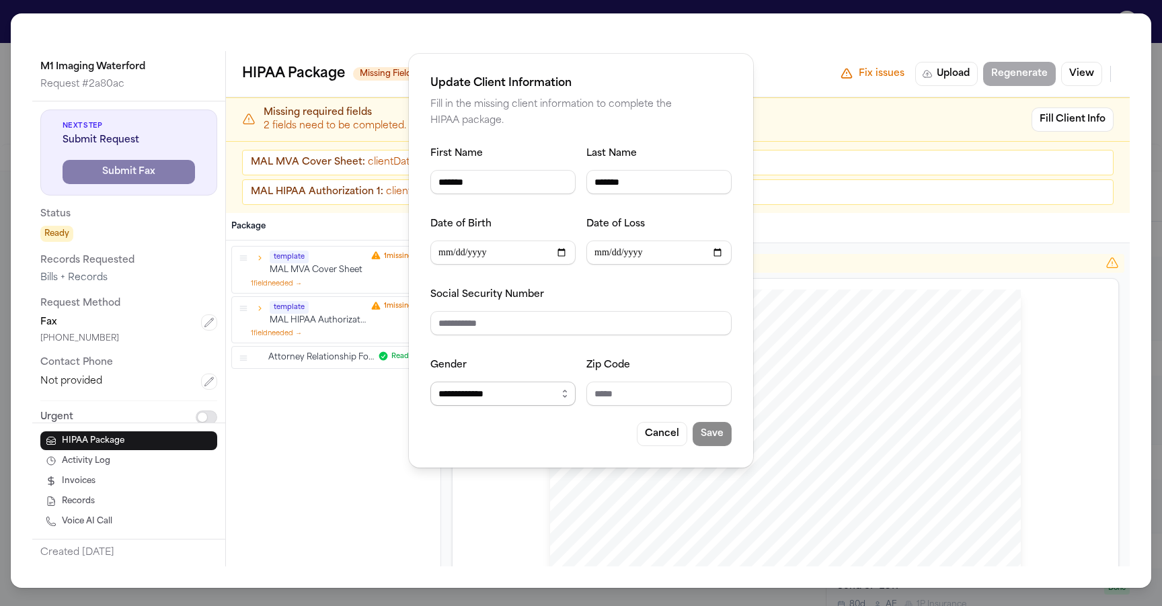
click at [543, 393] on select "**********" at bounding box center [502, 394] width 145 height 24
select select "****"
click at [430, 382] on select "**********" at bounding box center [502, 394] width 145 height 24
click at [642, 392] on input "Zip Code" at bounding box center [658, 394] width 145 height 24
click at [1019, 77] on div "**********" at bounding box center [581, 303] width 1162 height 606
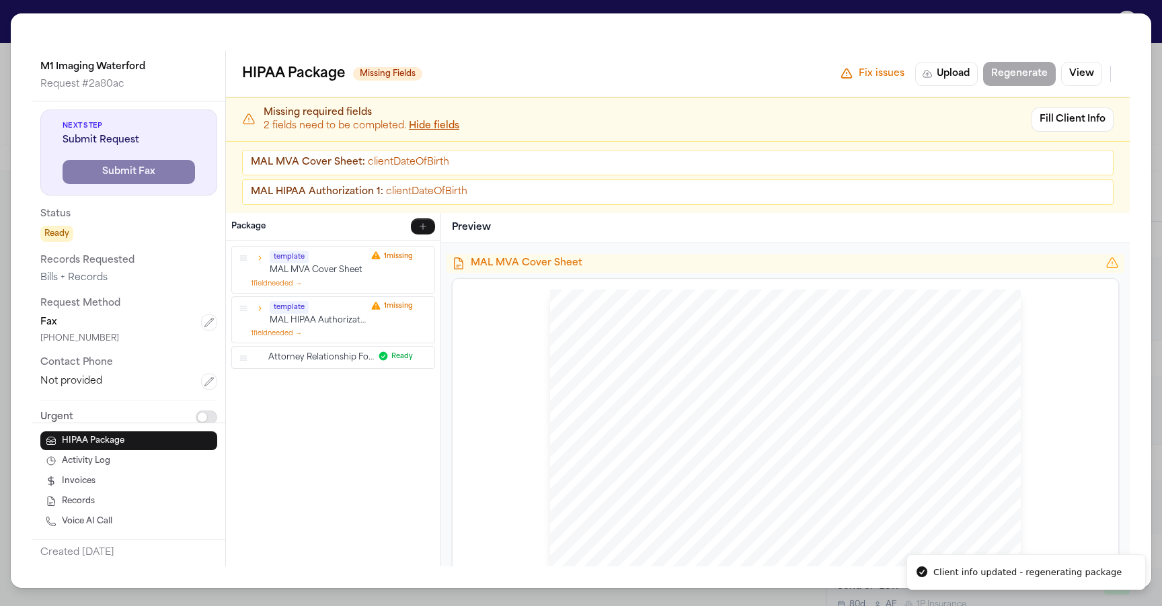
click at [931, 144] on div "MAL MVA Cover Sheet : clientDateOfBirth MAL HIPAA Authorization 1 : clientDateO…" at bounding box center [678, 177] width 904 height 72
click at [805, 92] on div "HIPAA Package Missing Fields Fix issues Upload Regenerate View" at bounding box center [678, 74] width 904 height 46
click at [469, 123] on p "2 fields need to be completed. Hide fields" at bounding box center [644, 126] width 760 height 13
click at [451, 129] on button "Hide fields" at bounding box center [434, 126] width 50 height 13
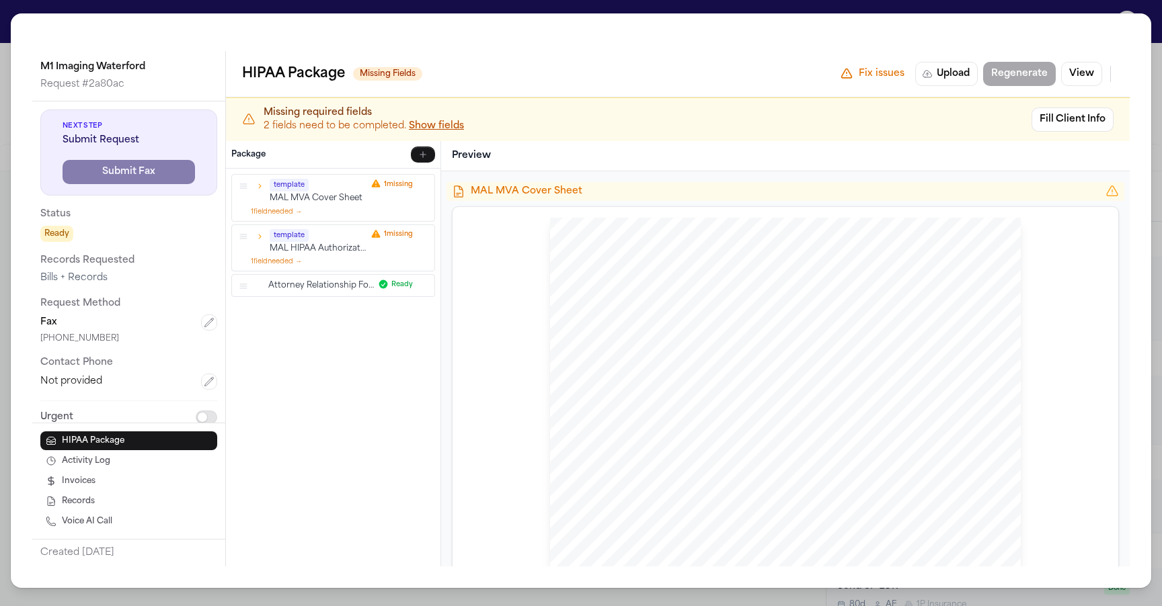
click at [451, 129] on button "Show fields" at bounding box center [436, 126] width 55 height 13
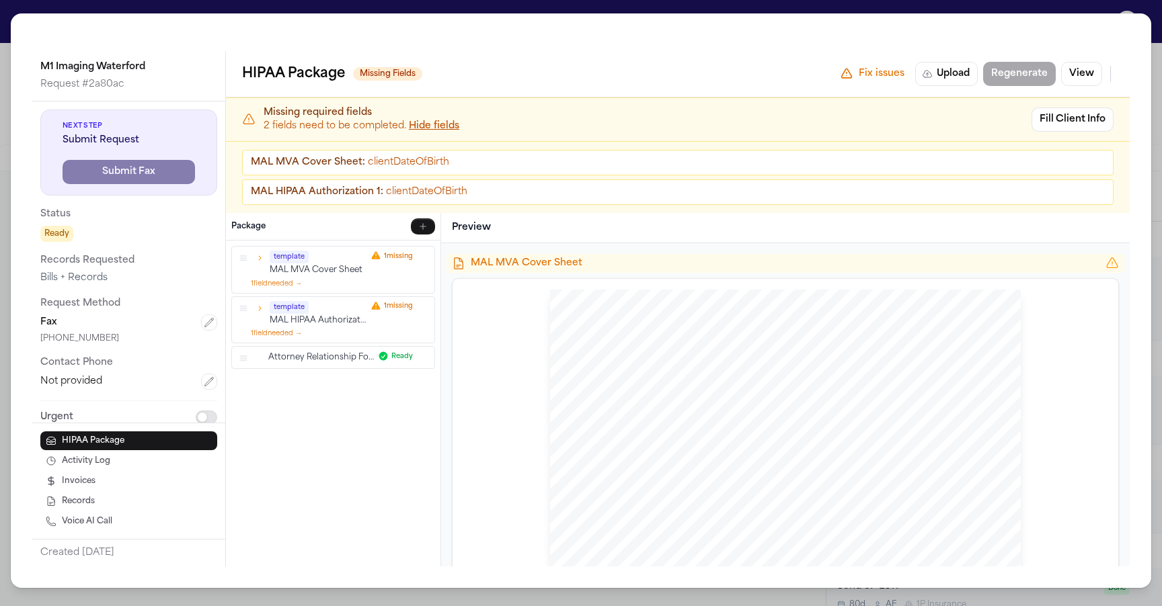
click at [635, 99] on div "Missing required fields 2 fields need to be completed. Hide fields Fill Client …" at bounding box center [678, 119] width 904 height 43
click at [787, 53] on div "HIPAA Package Missing Fields Fix issues Upload Regenerate View" at bounding box center [678, 74] width 904 height 46
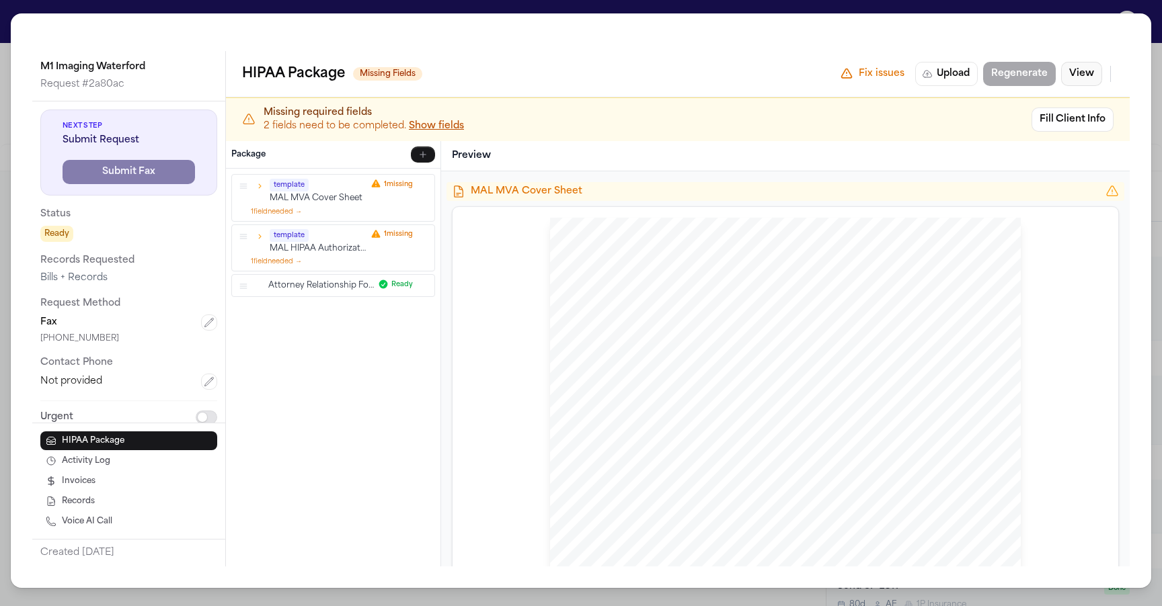
click at [1070, 77] on button "View" at bounding box center [1081, 74] width 41 height 24
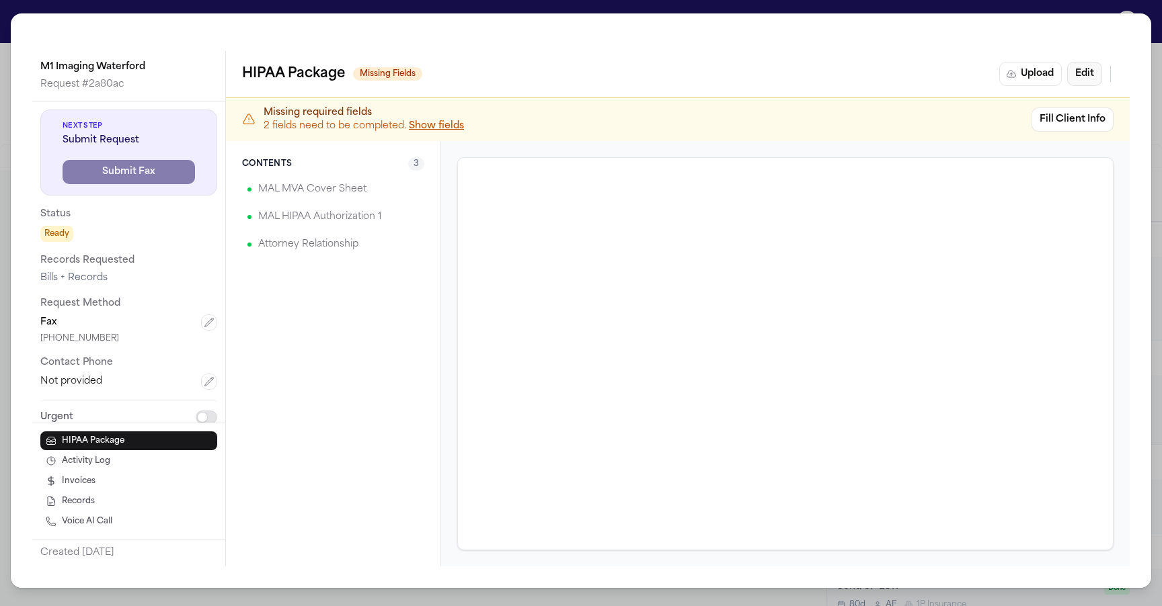
click at [1070, 77] on button "Edit" at bounding box center [1084, 74] width 35 height 24
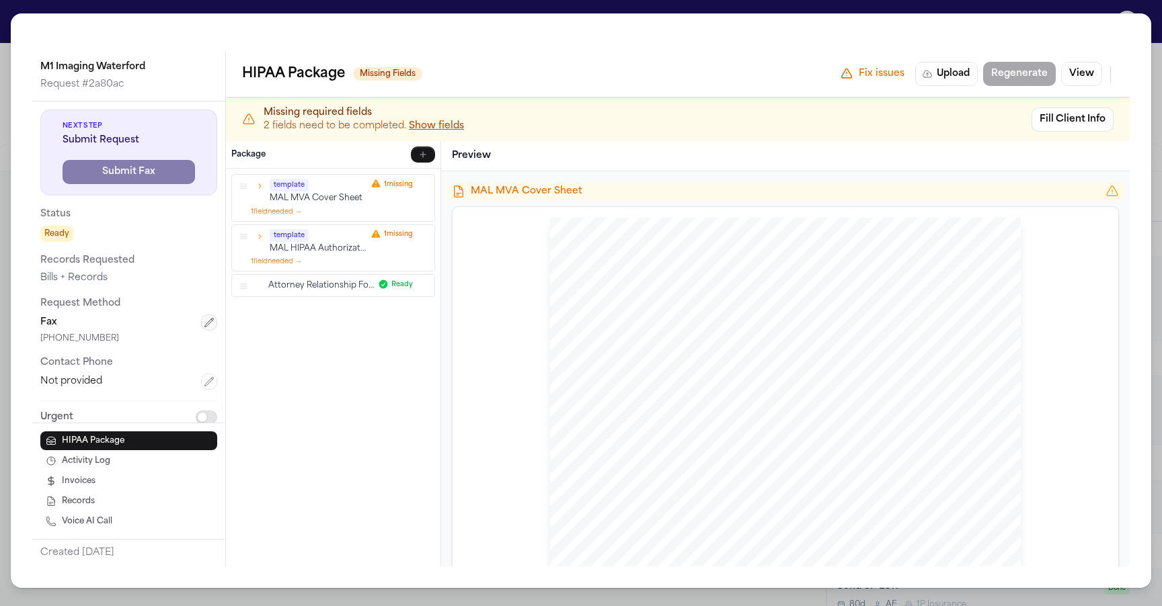
click at [205, 322] on icon "button" at bounding box center [209, 322] width 9 height 9
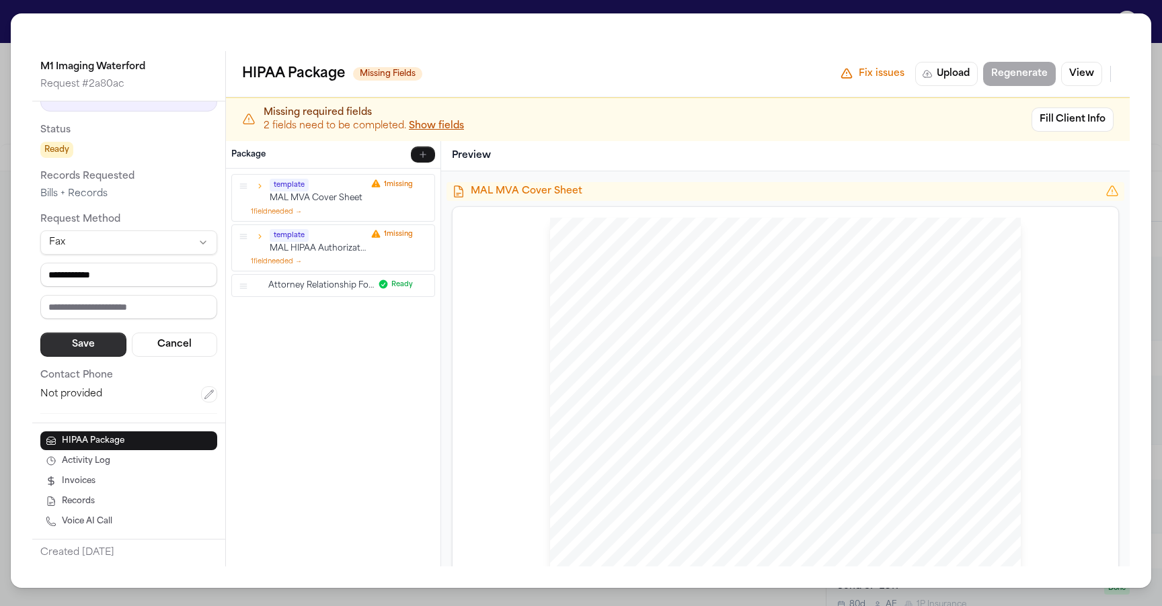
click at [115, 351] on button "Save" at bounding box center [83, 345] width 86 height 24
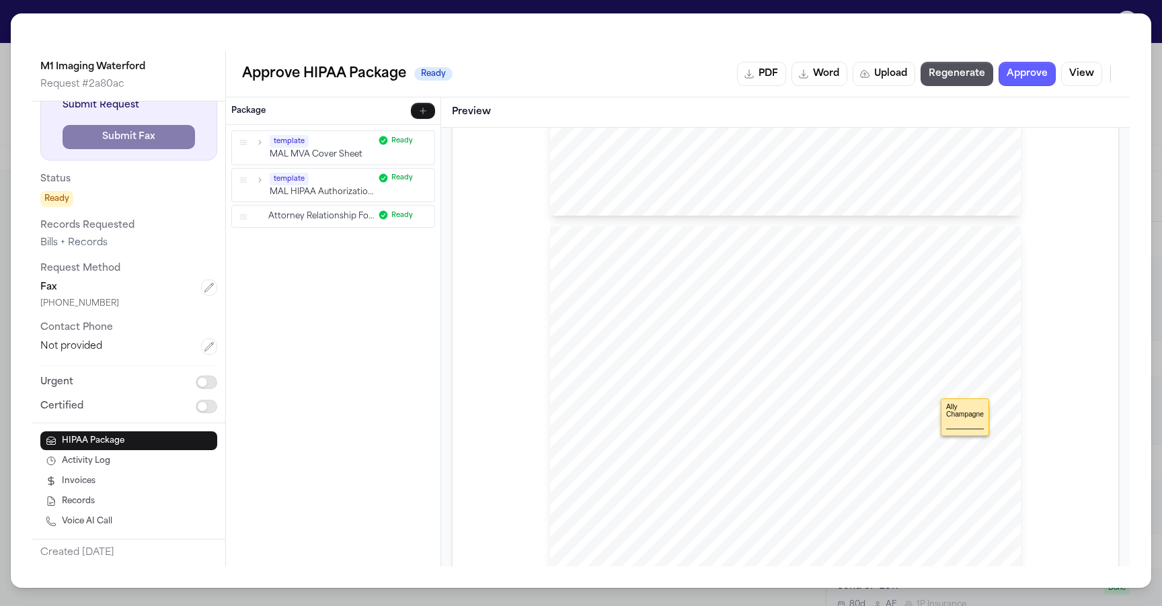
scroll to position [1935, 0]
click at [822, 425] on svg\ at bounding box center [842, 428] width 186 height 62
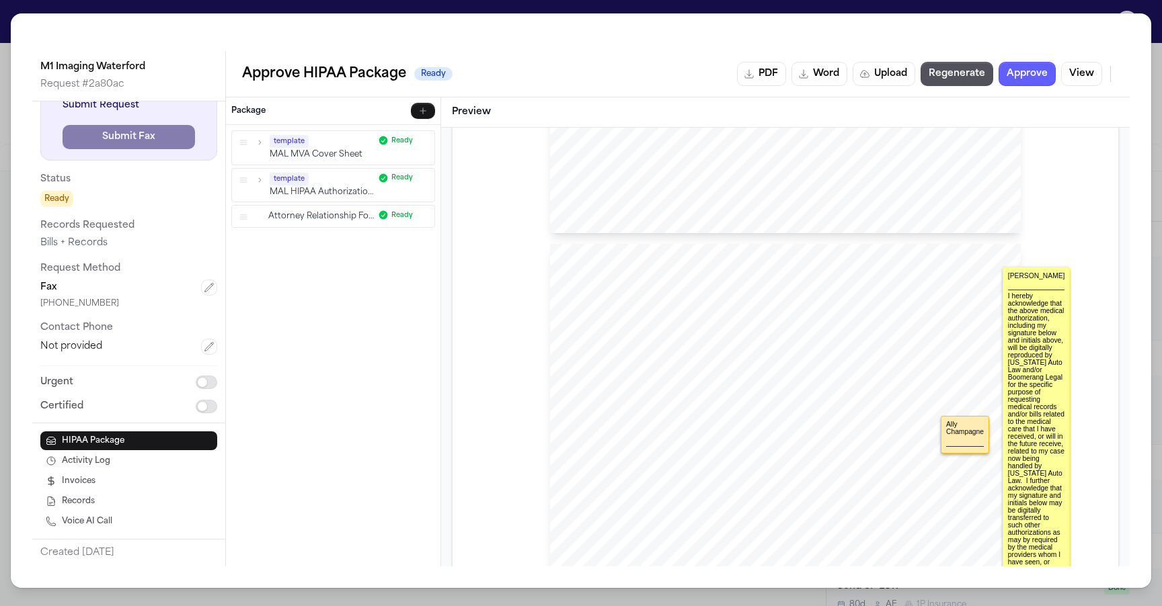
scroll to position [1951, 0]
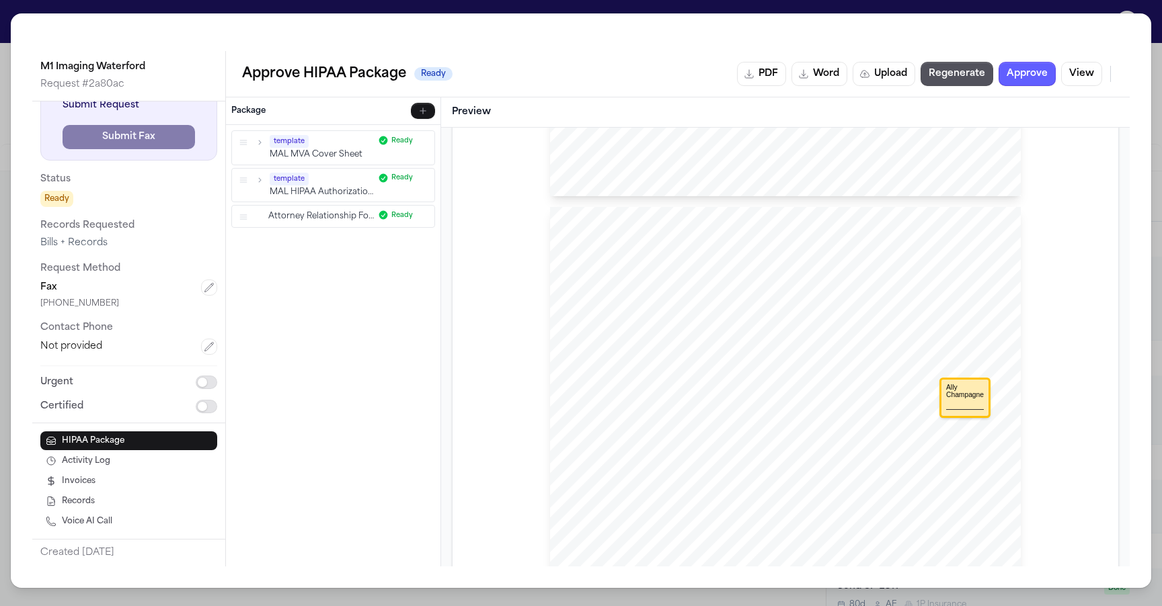
click at [832, 396] on svg\ at bounding box center [842, 412] width 186 height 62
click at [425, 216] on icon "button" at bounding box center [424, 215] width 4 height 4
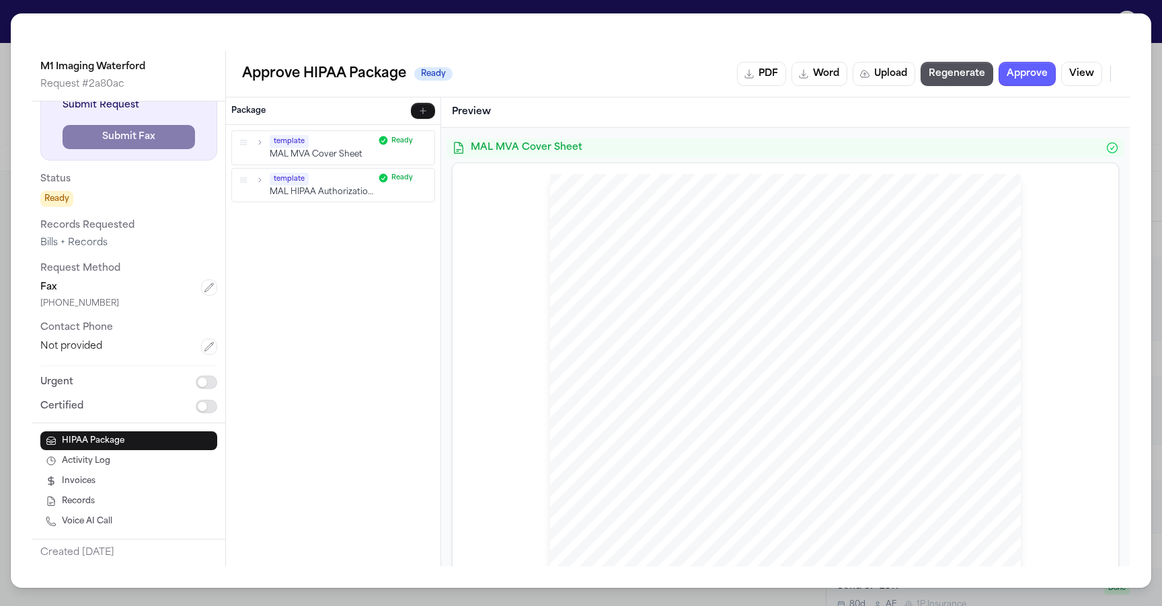
click at [260, 176] on icon "button" at bounding box center [259, 179] width 9 height 9
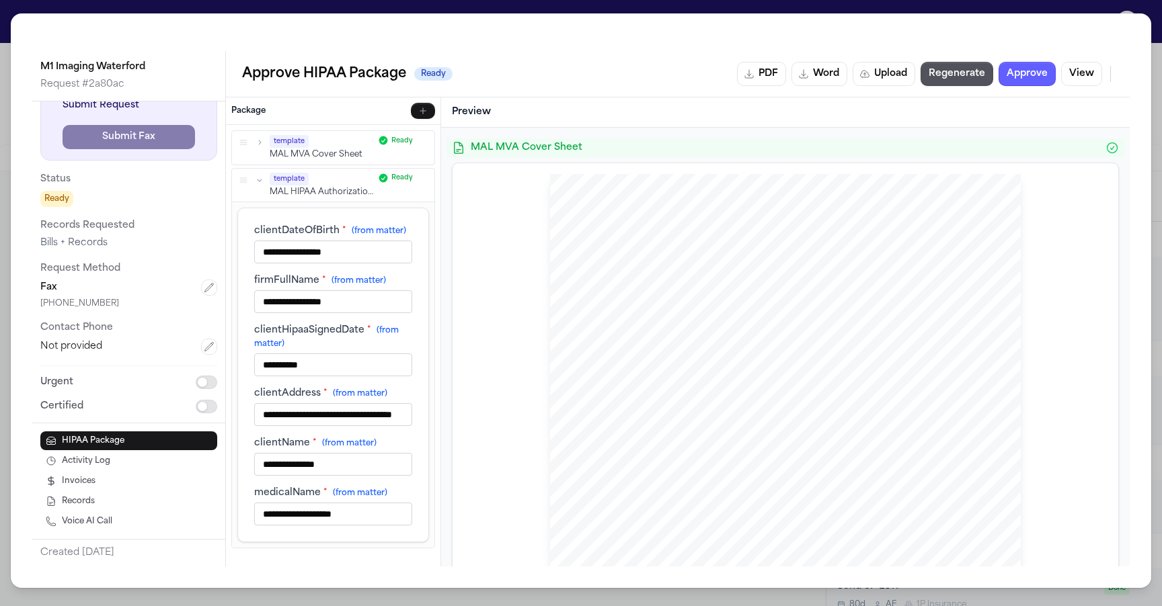
click at [260, 176] on icon "button" at bounding box center [259, 179] width 9 height 9
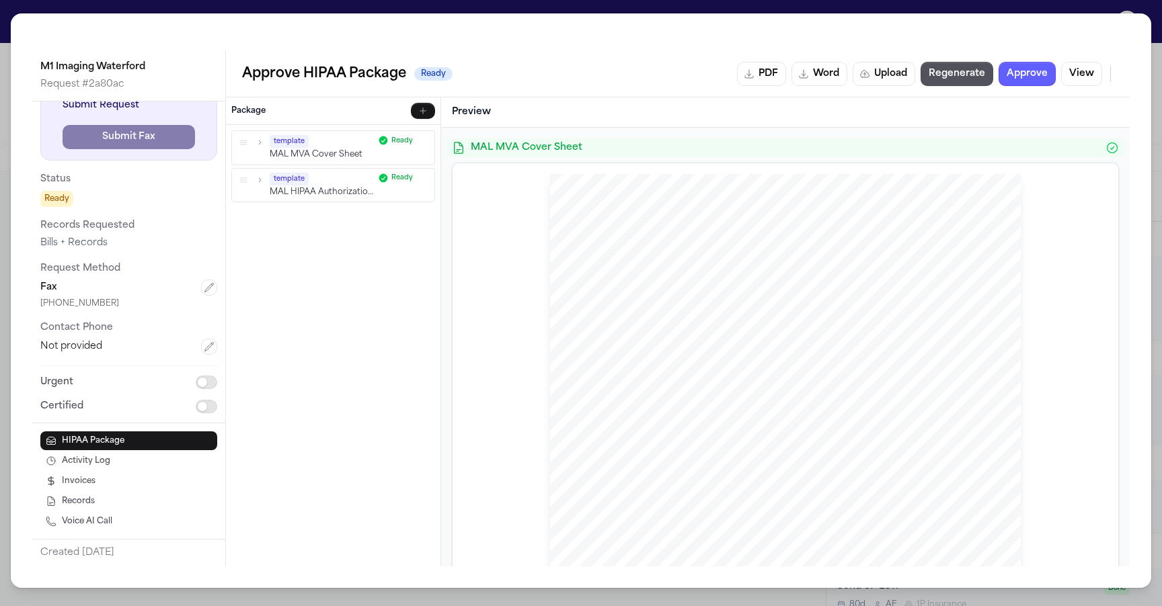
click at [262, 143] on icon "button" at bounding box center [259, 142] width 9 height 9
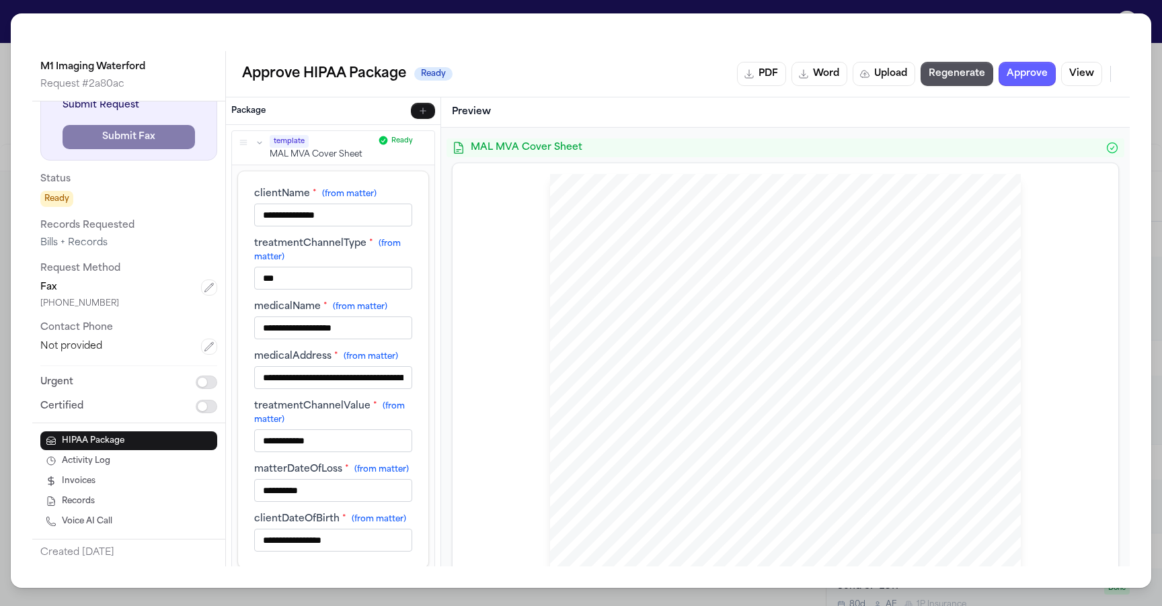
click at [262, 143] on icon "button" at bounding box center [259, 142] width 9 height 9
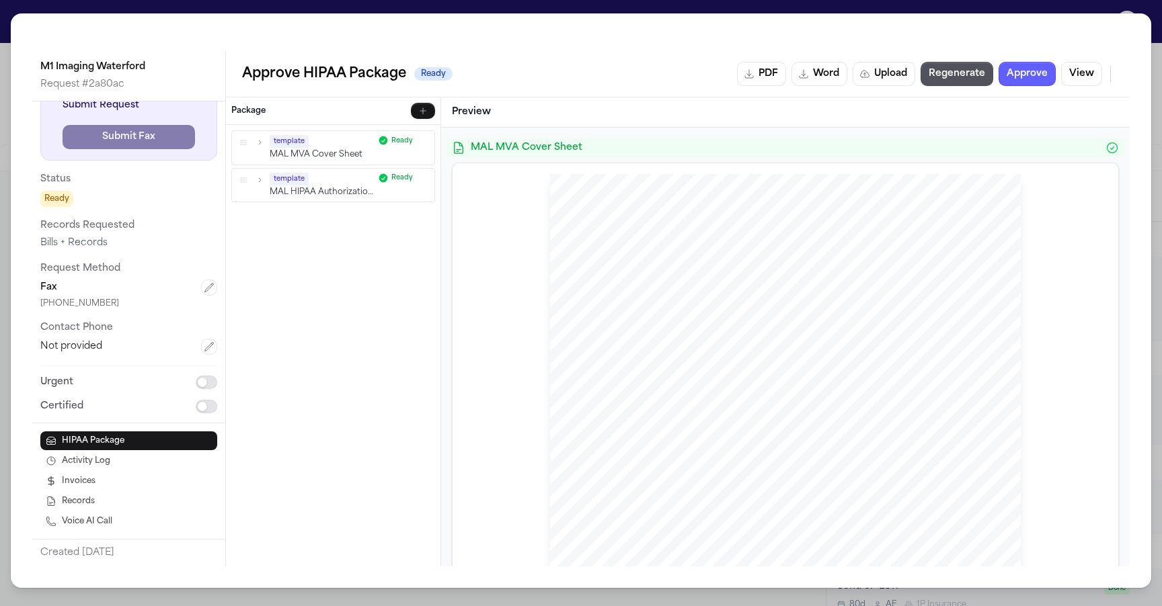
click at [264, 181] on icon "button" at bounding box center [259, 179] width 9 height 9
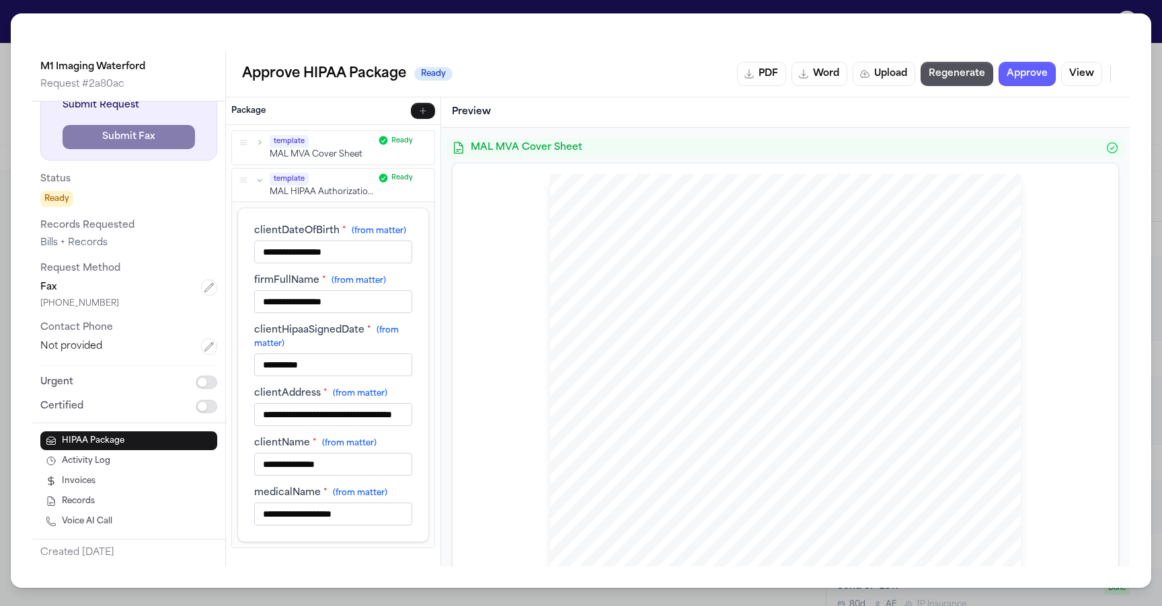
click at [264, 181] on icon "button" at bounding box center [259, 179] width 9 height 9
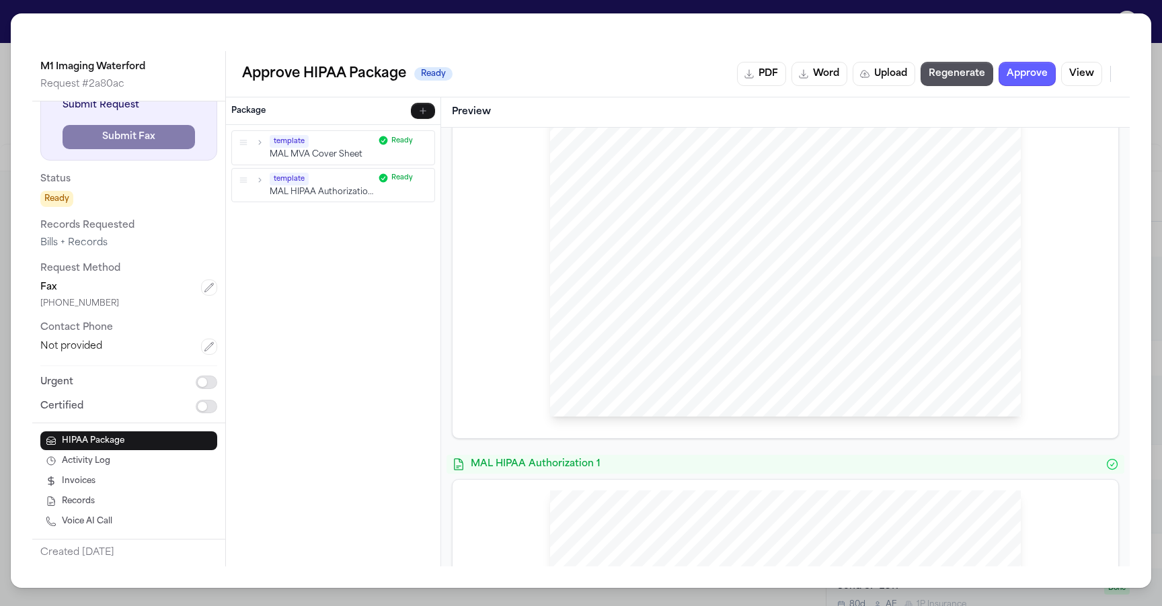
scroll to position [100, 0]
click at [424, 111] on icon "button" at bounding box center [423, 111] width 7 height 7
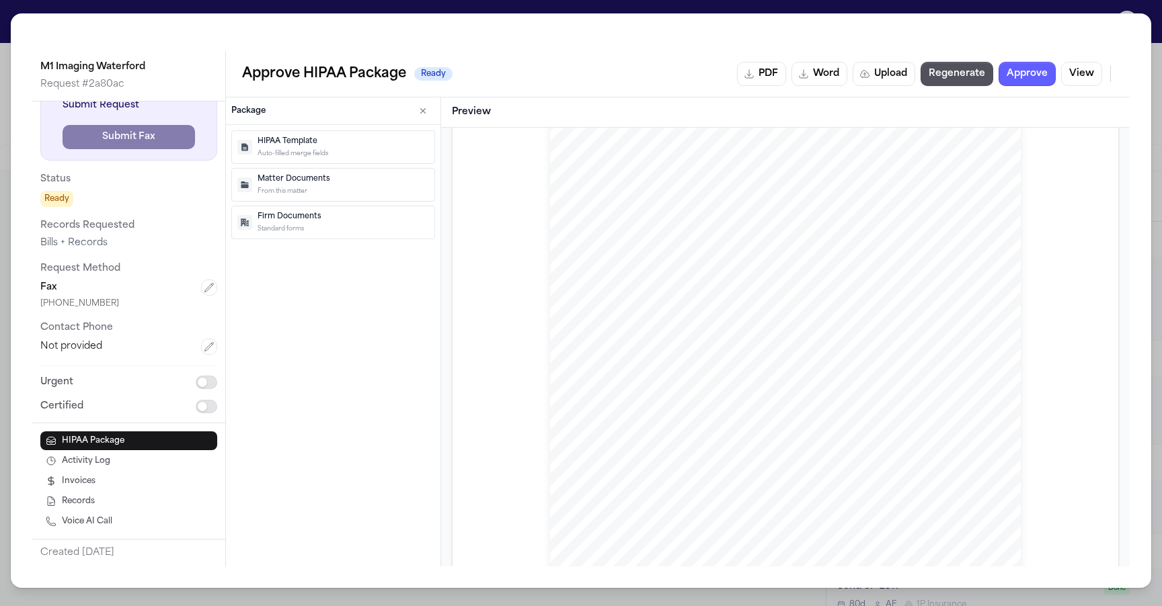
click at [330, 231] on p "Standard forms" at bounding box center [343, 228] width 171 height 9
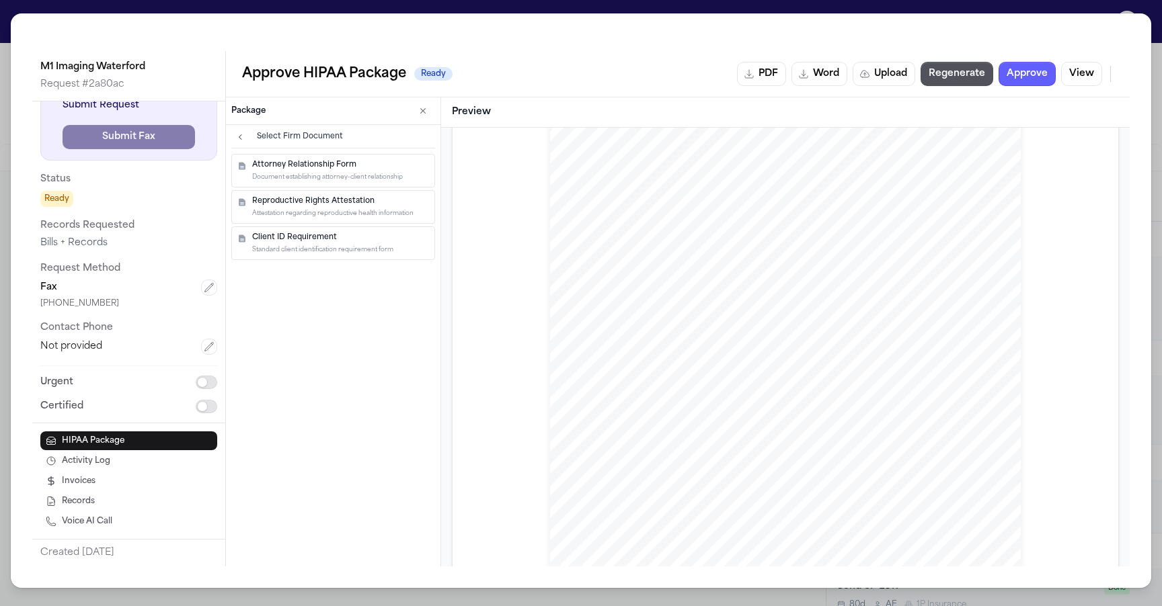
click at [354, 167] on p "Attorney Relationship Form" at bounding box center [340, 165] width 177 height 11
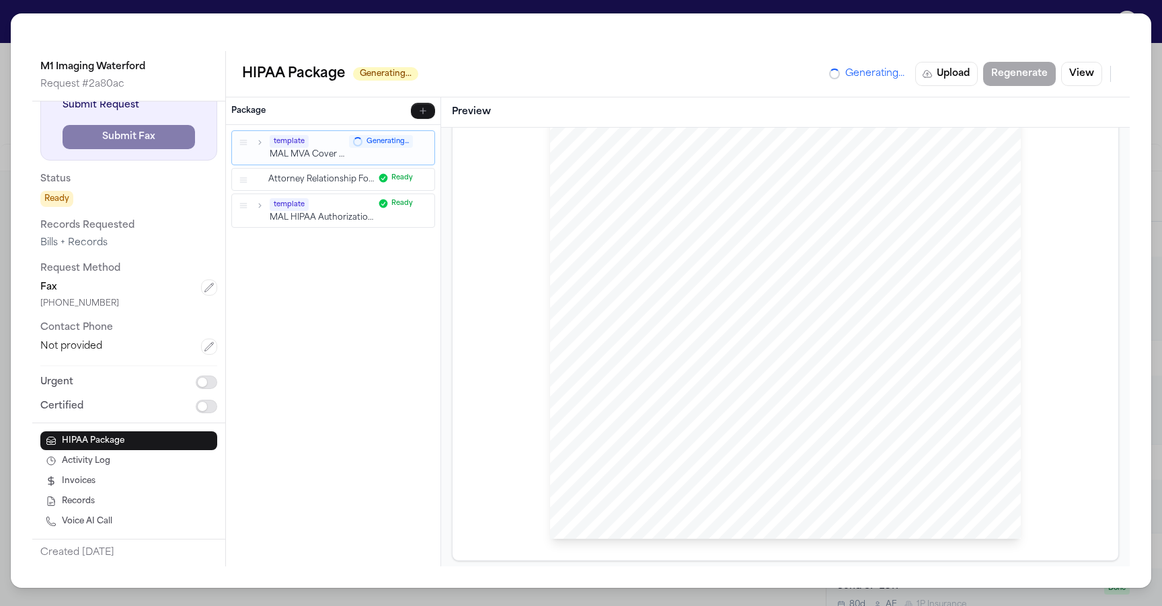
scroll to position [1850, 0]
click at [424, 180] on icon "button" at bounding box center [424, 177] width 8 height 8
click at [323, 178] on div "template" at bounding box center [322, 178] width 104 height 13
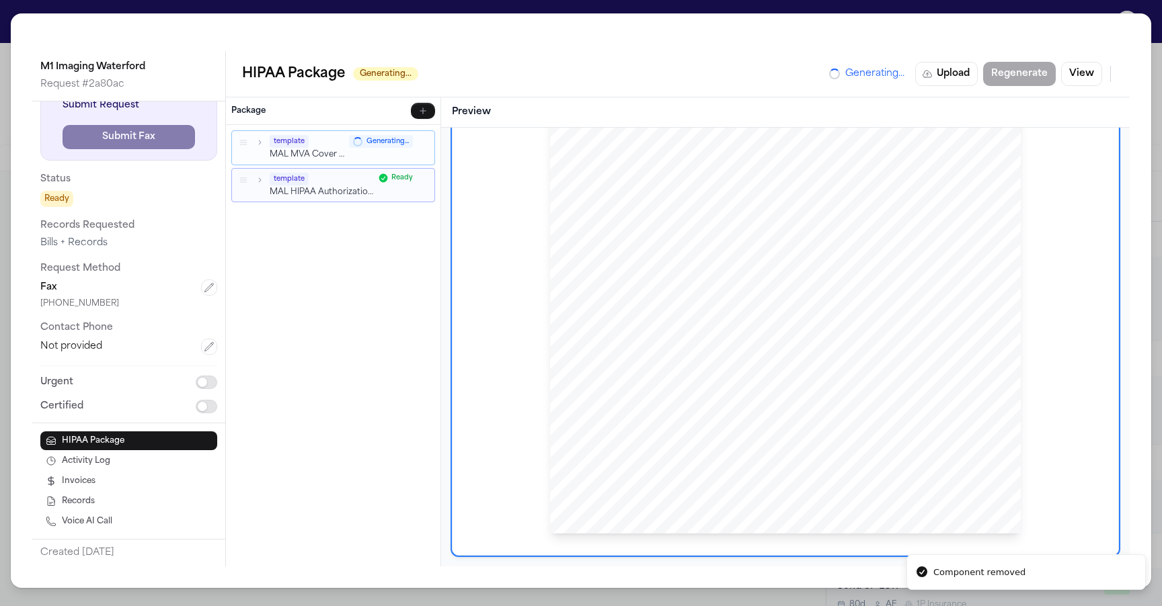
click at [334, 149] on div "template MAL MVA Cover Sheet" at bounding box center [307, 148] width 75 height 26
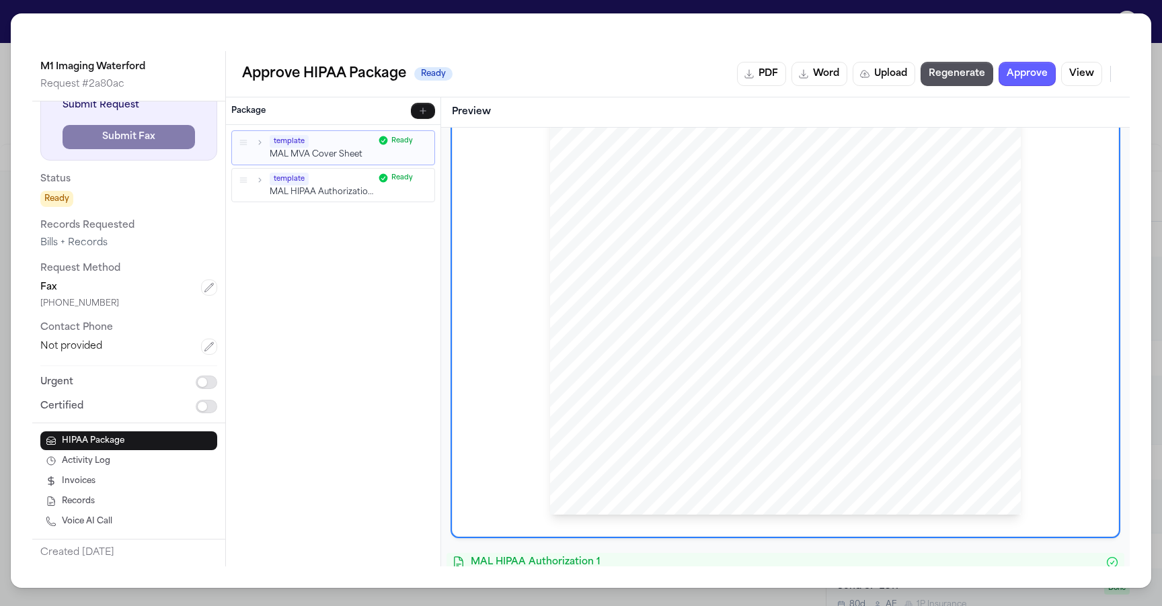
scroll to position [0, 0]
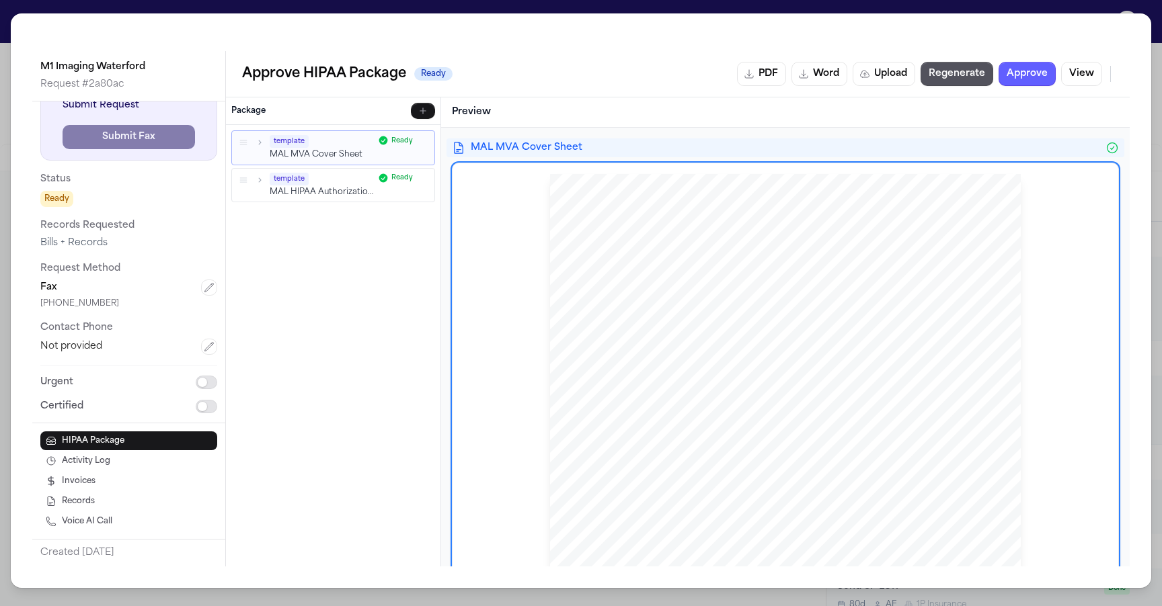
click at [654, 10] on div "M1 Imaging Waterford Request # 2a80ac Next Step Submit Request Submit Fax Statu…" at bounding box center [581, 303] width 1162 height 606
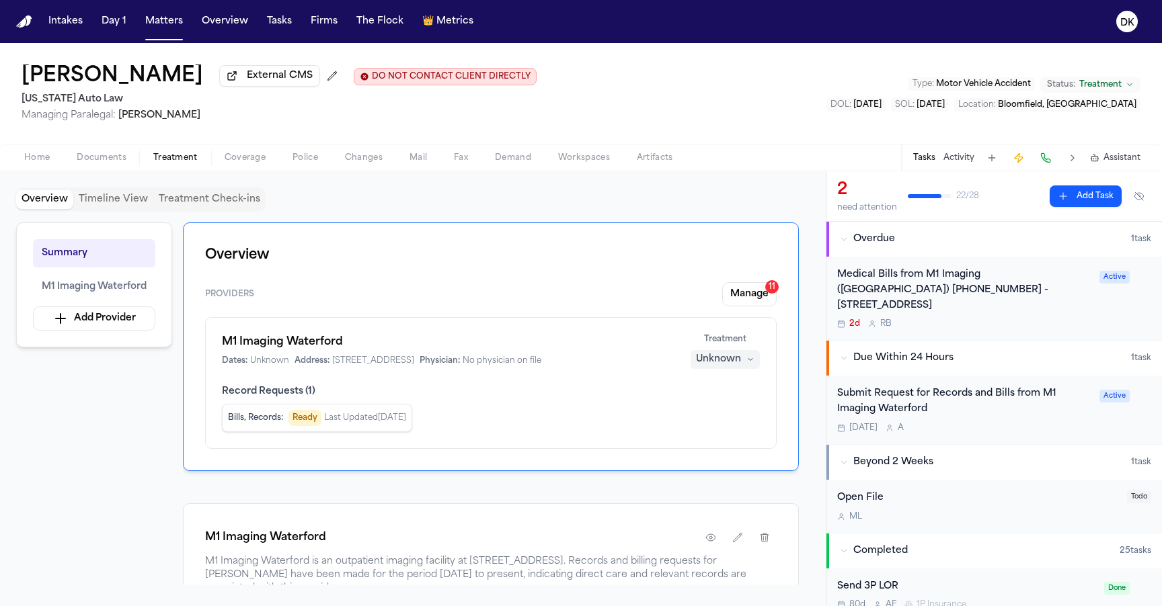
click at [943, 291] on div "Medical Bills from M1 Imaging ([GEOGRAPHIC_DATA]) [PHONE_NUMBER] - [STREET_ADDR…" at bounding box center [964, 291] width 254 height 46
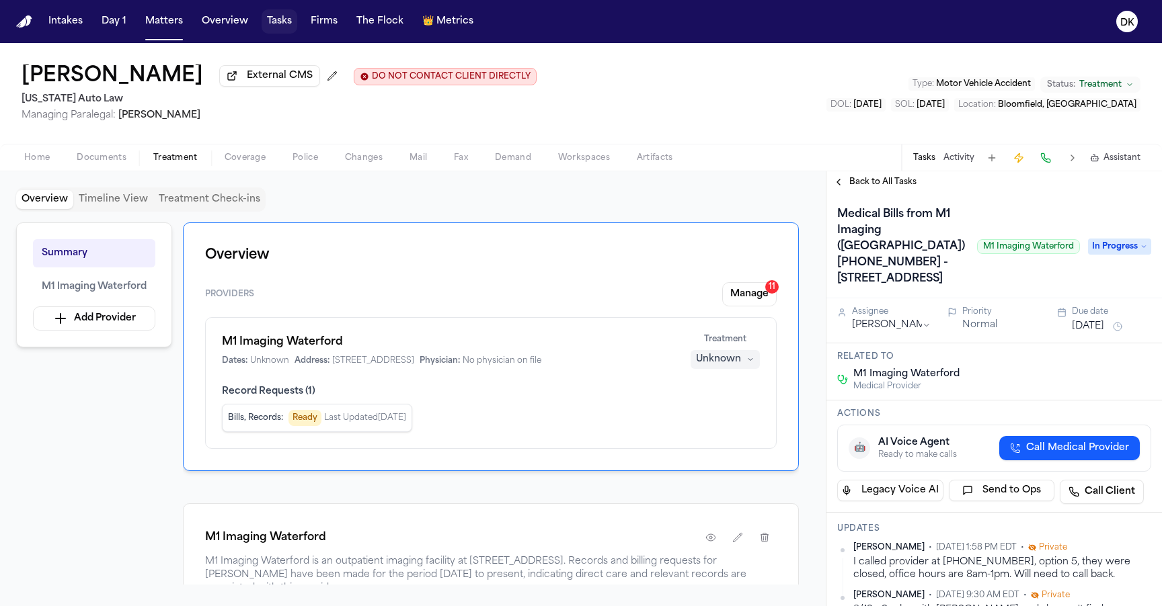
click at [268, 14] on button "Tasks" at bounding box center [280, 21] width 36 height 24
click at [277, 28] on button "Tasks" at bounding box center [280, 21] width 36 height 24
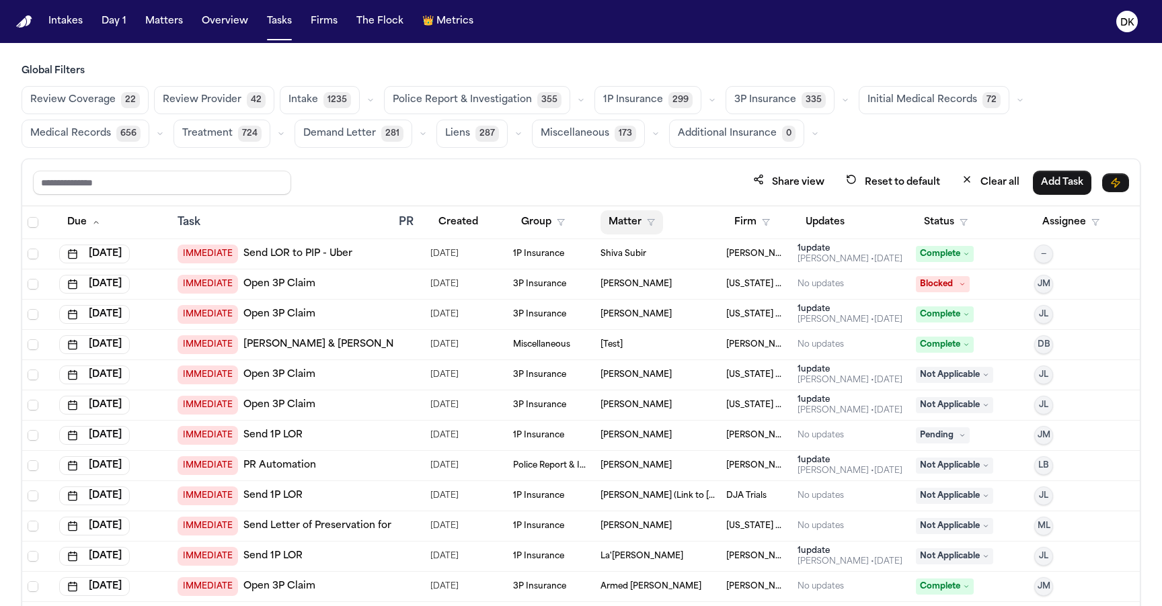
click at [644, 213] on button "Matter" at bounding box center [631, 222] width 63 height 24
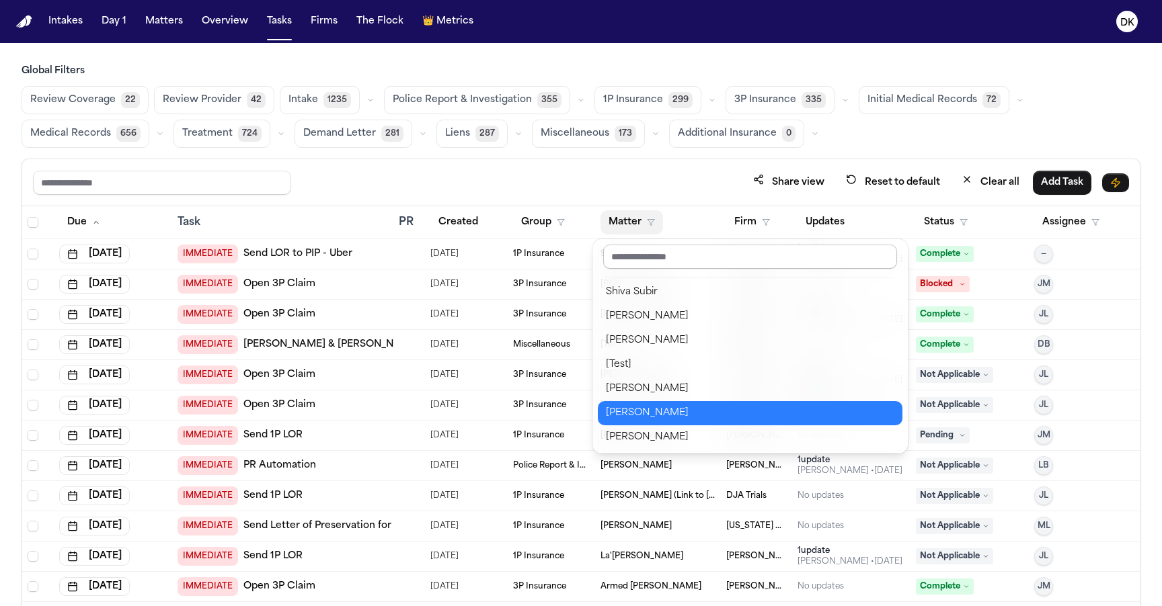
click at [650, 259] on input "text" at bounding box center [750, 257] width 294 height 24
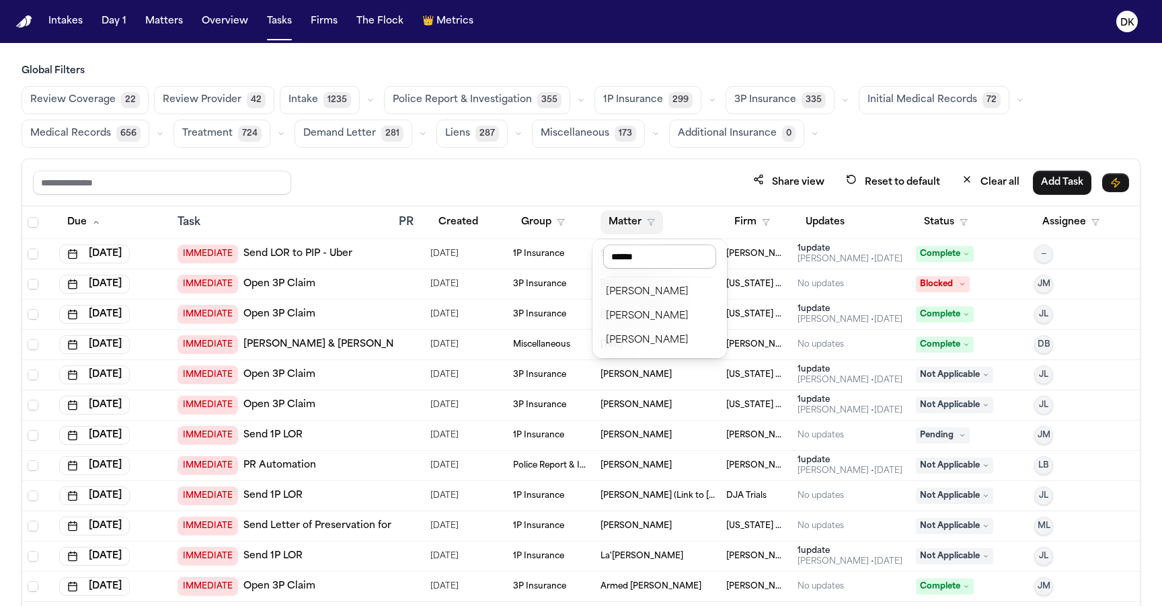
type input "*******"
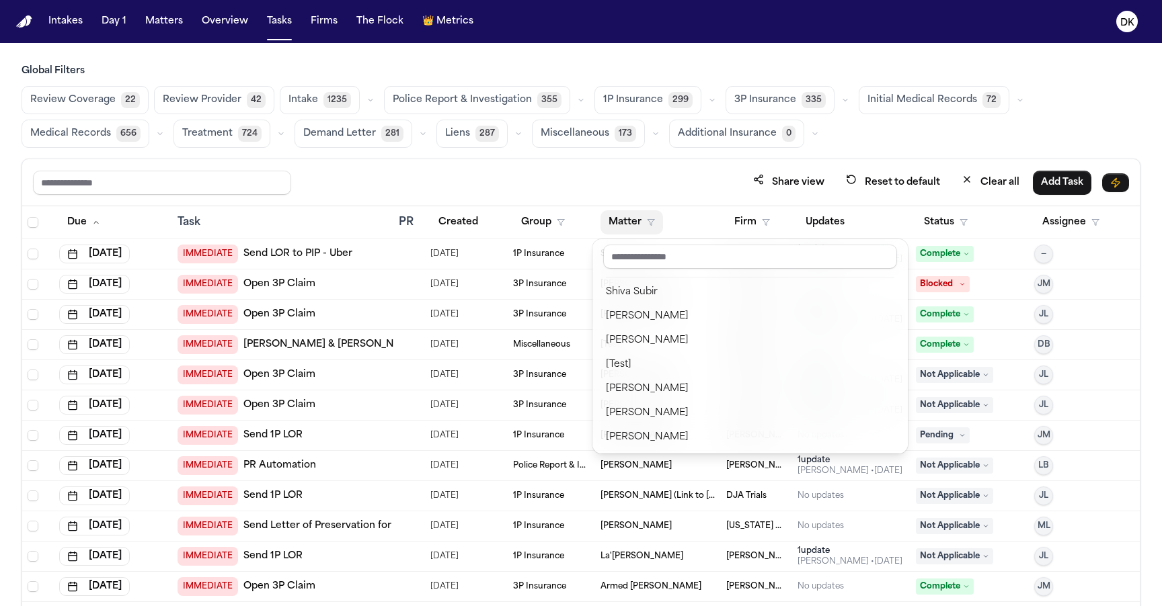
scroll to position [1526, 0]
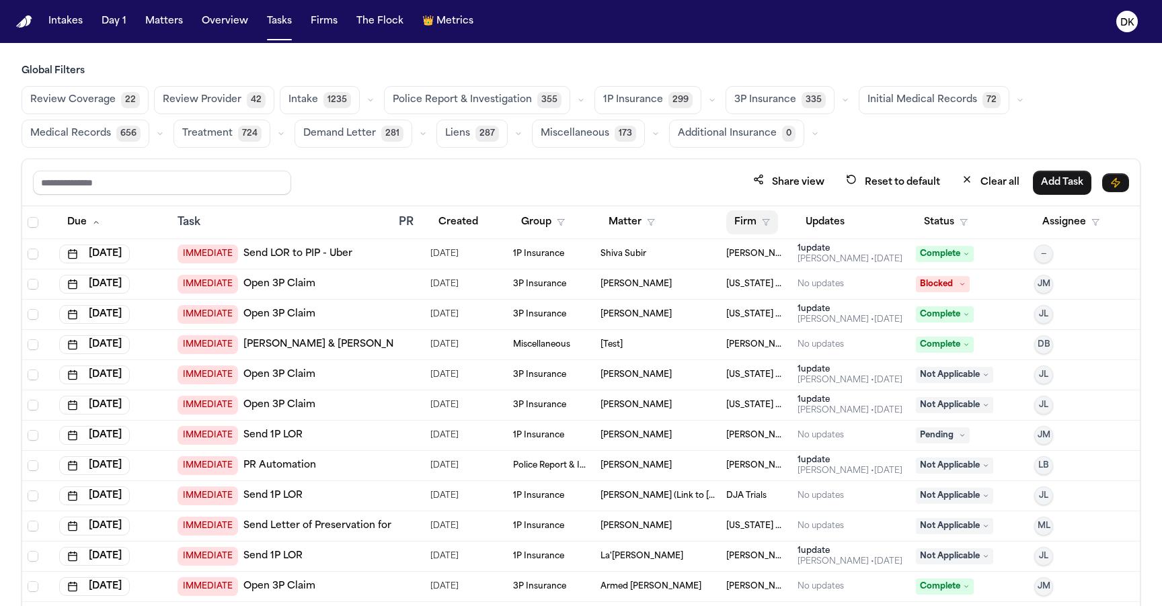
click at [739, 227] on button "Firm" at bounding box center [752, 222] width 52 height 24
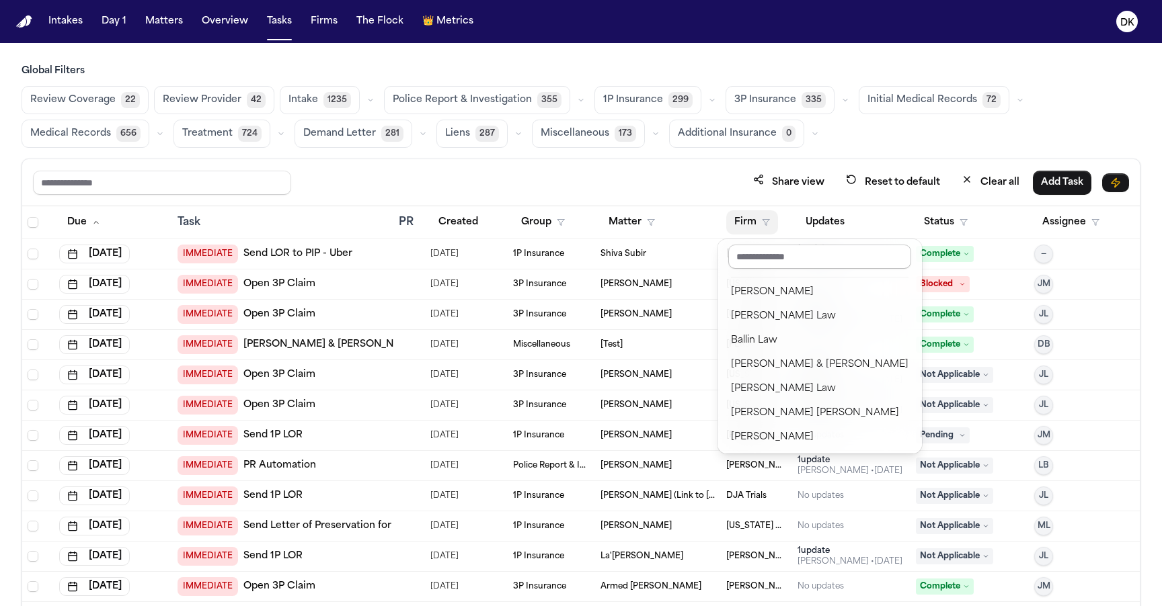
click at [762, 258] on input "text" at bounding box center [819, 257] width 183 height 24
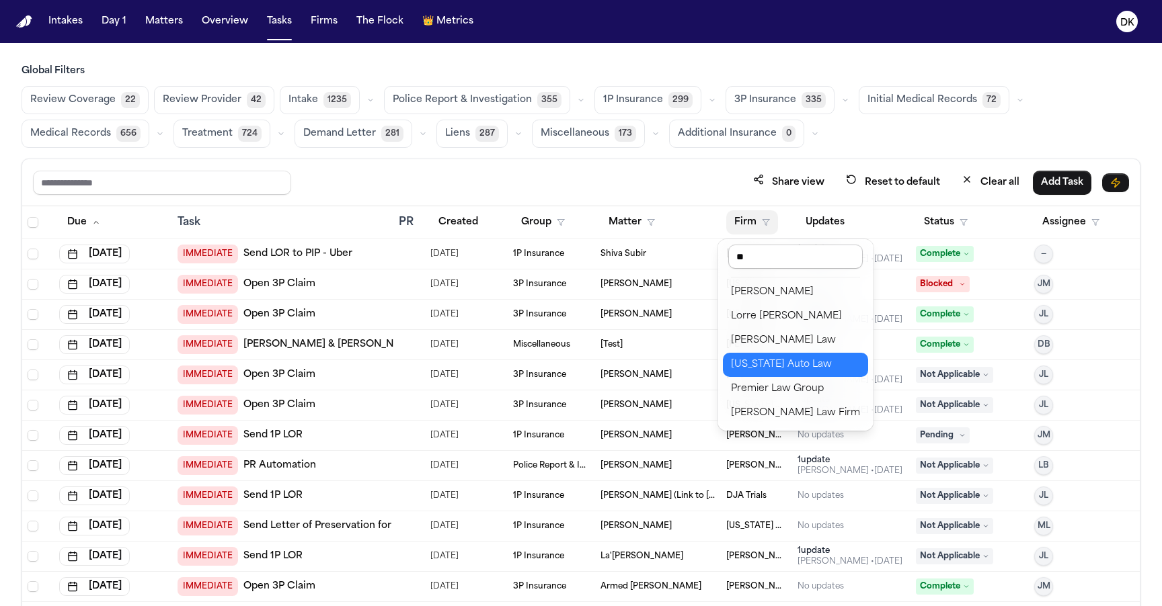
scroll to position [0, 0]
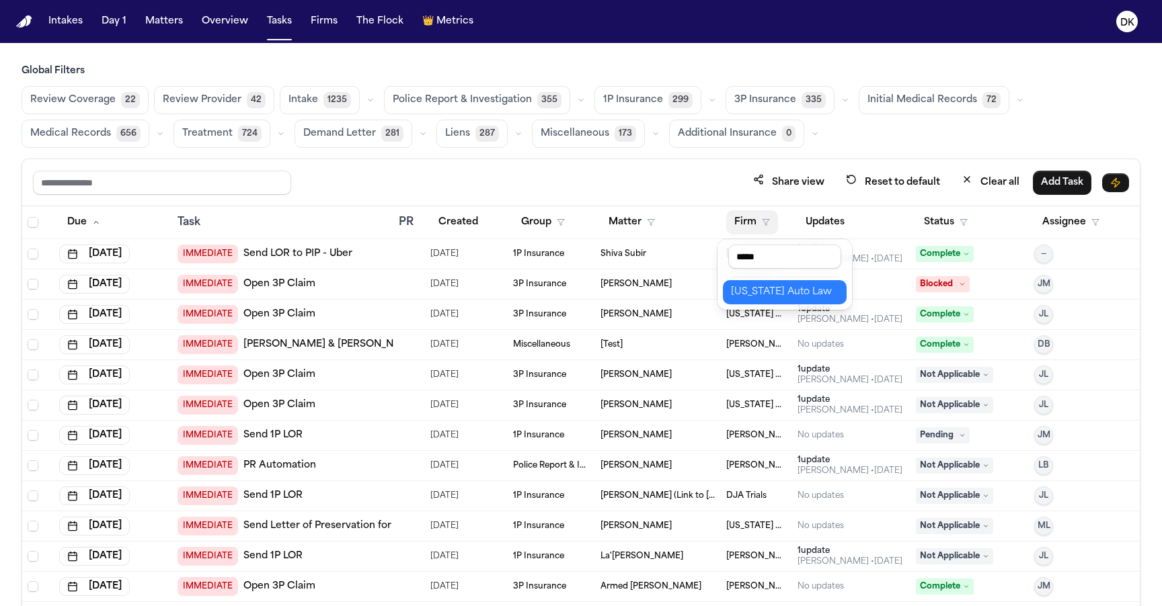
type input "*****"
click at [770, 292] on div "[US_STATE] Auto Law" at bounding box center [785, 292] width 108 height 16
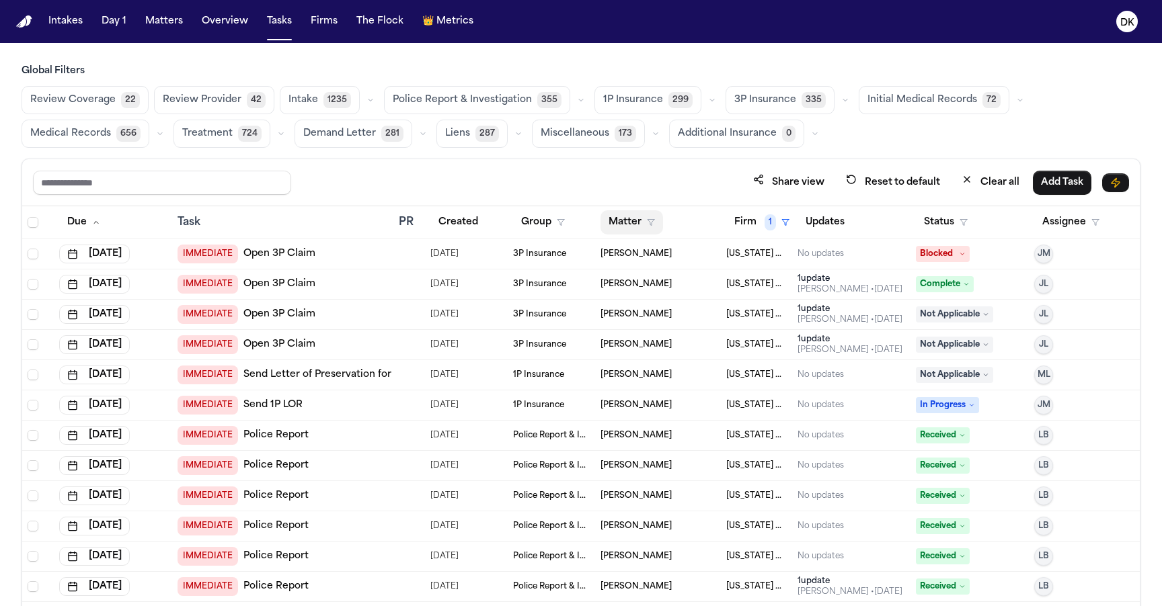
click at [617, 217] on button "Matter" at bounding box center [631, 222] width 63 height 24
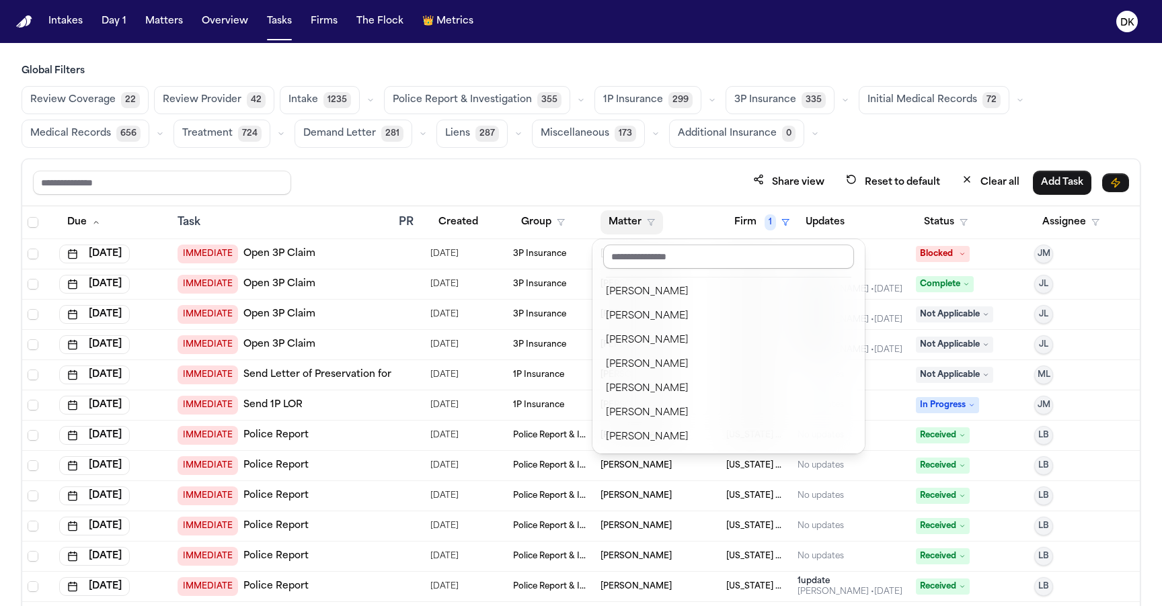
click at [635, 266] on input "text" at bounding box center [728, 257] width 251 height 24
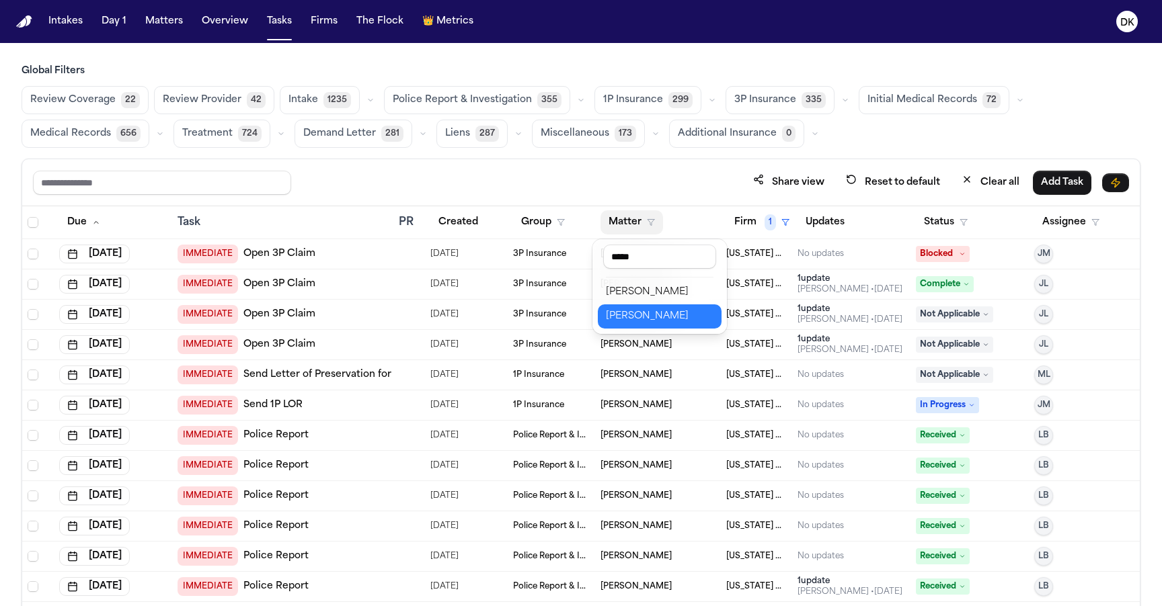
type input "*****"
click at [672, 320] on div "[PERSON_NAME]" at bounding box center [660, 317] width 108 height 16
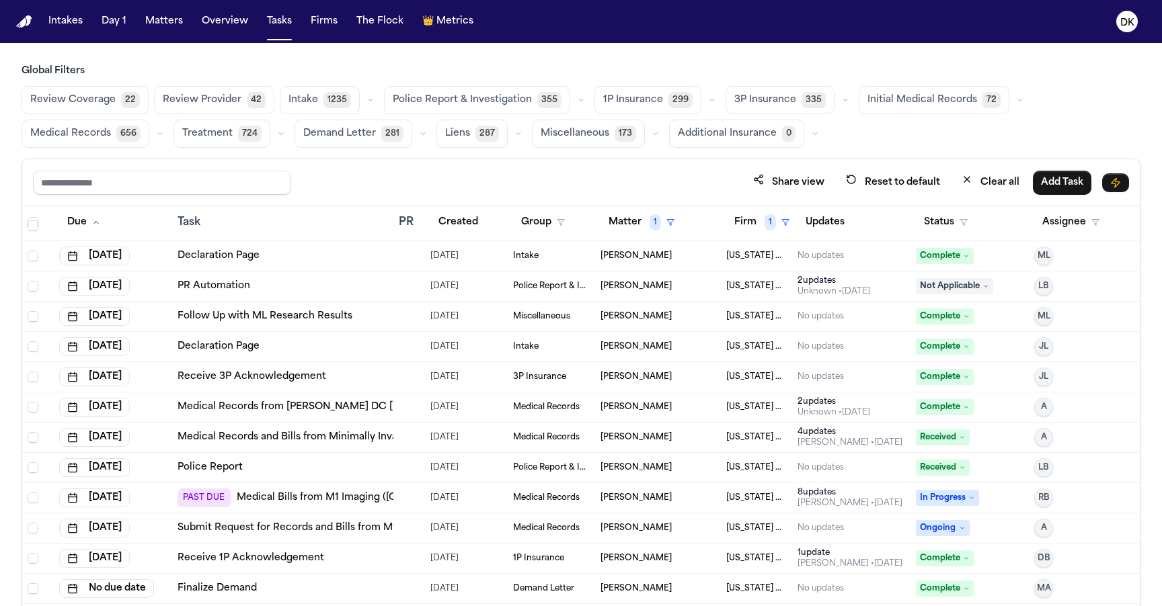
scroll to position [80, 0]
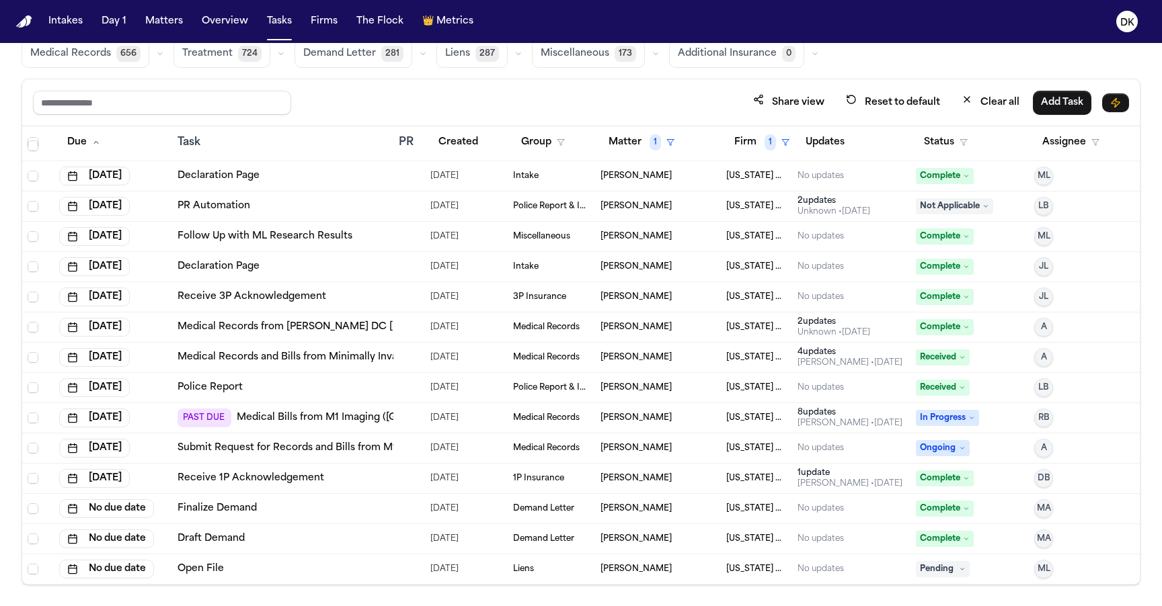
click at [407, 423] on td at bounding box center [409, 418] width 32 height 30
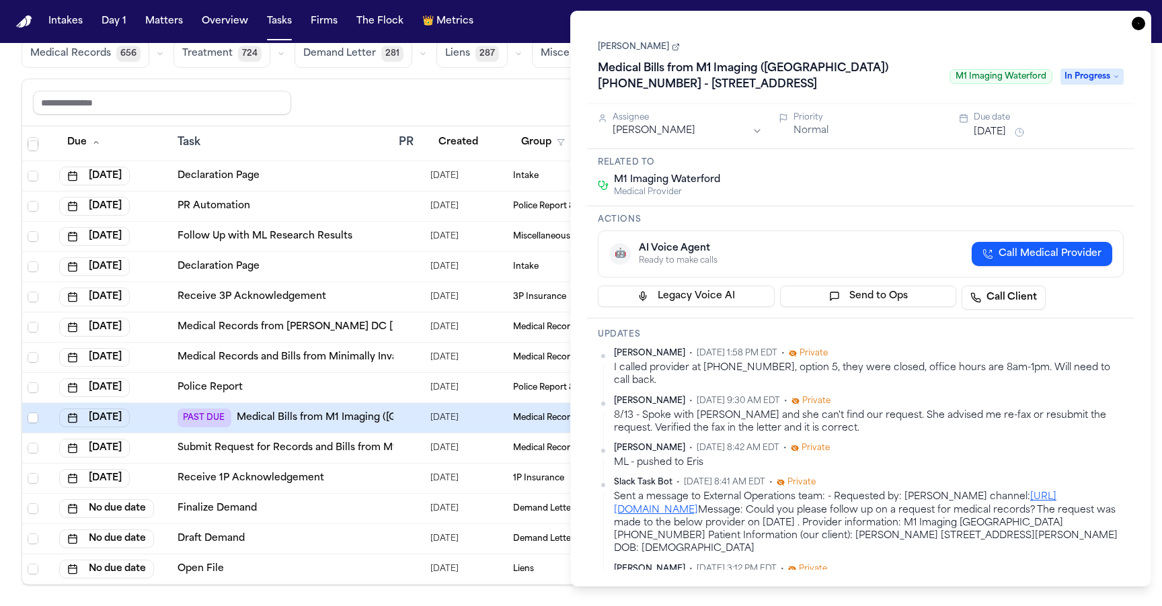
click at [412, 448] on div at bounding box center [409, 448] width 21 height 11
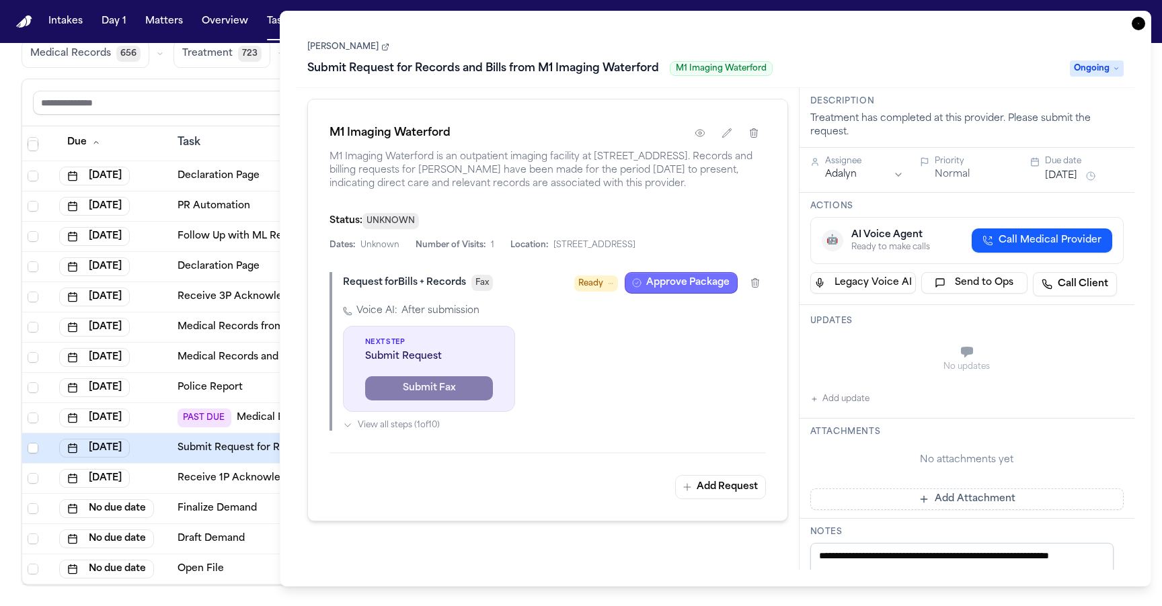
click at [694, 294] on button "Approve Package" at bounding box center [681, 283] width 113 height 22
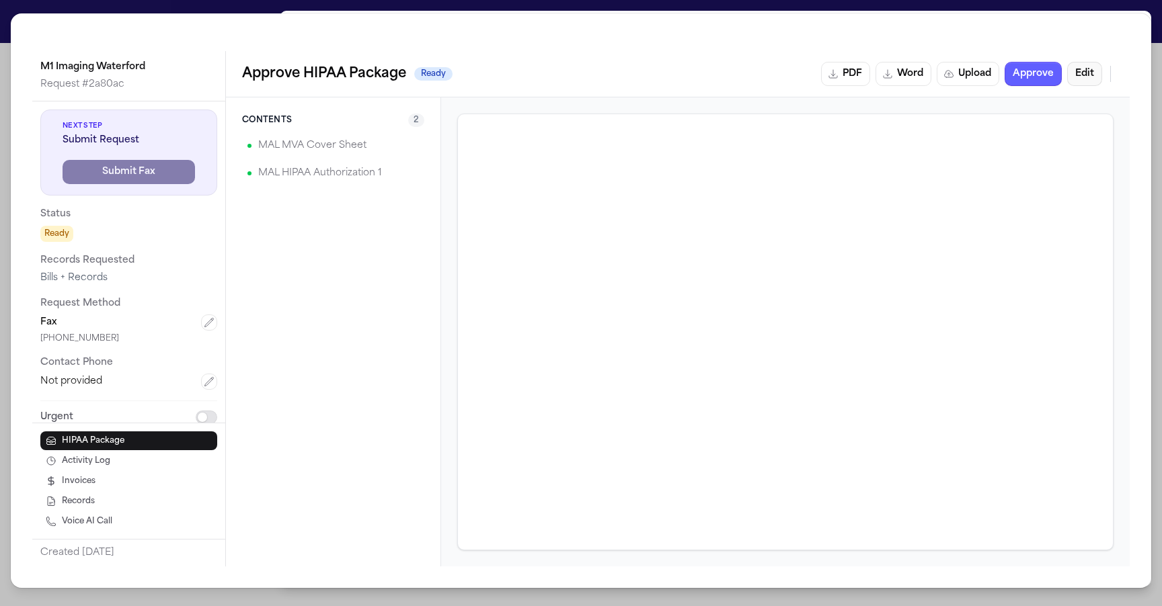
click at [1086, 81] on button "Edit" at bounding box center [1084, 74] width 35 height 24
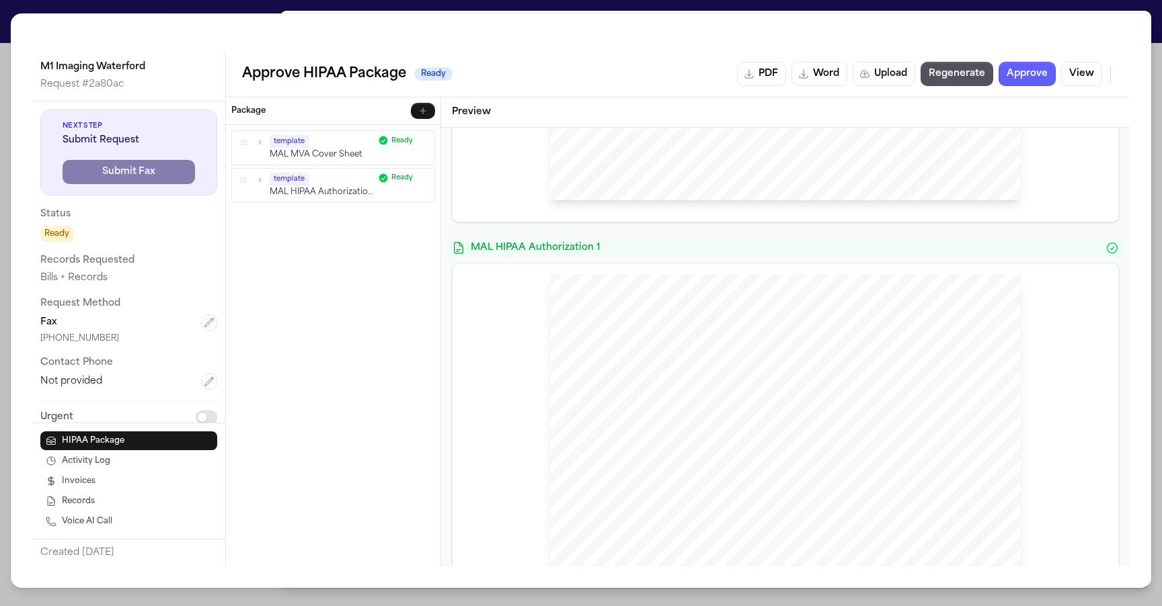
scroll to position [598, 0]
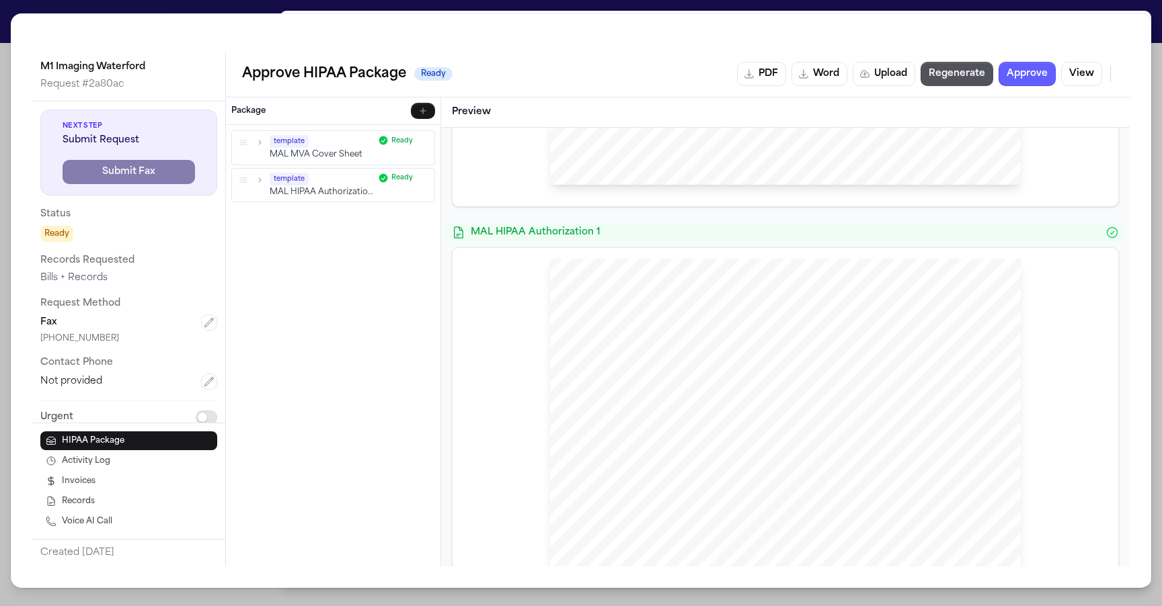
click at [263, 136] on div "template MAL MVA Cover Sheet Ready" at bounding box center [333, 148] width 192 height 26
click at [263, 143] on icon "button" at bounding box center [259, 142] width 9 height 9
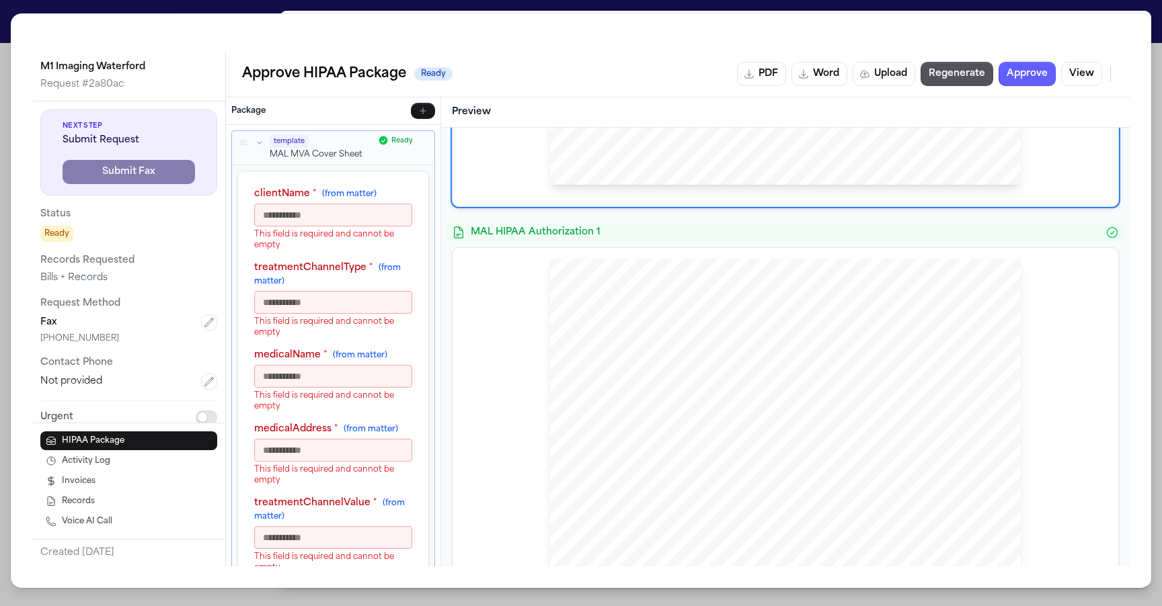
click at [263, 144] on icon "button" at bounding box center [259, 142] width 9 height 9
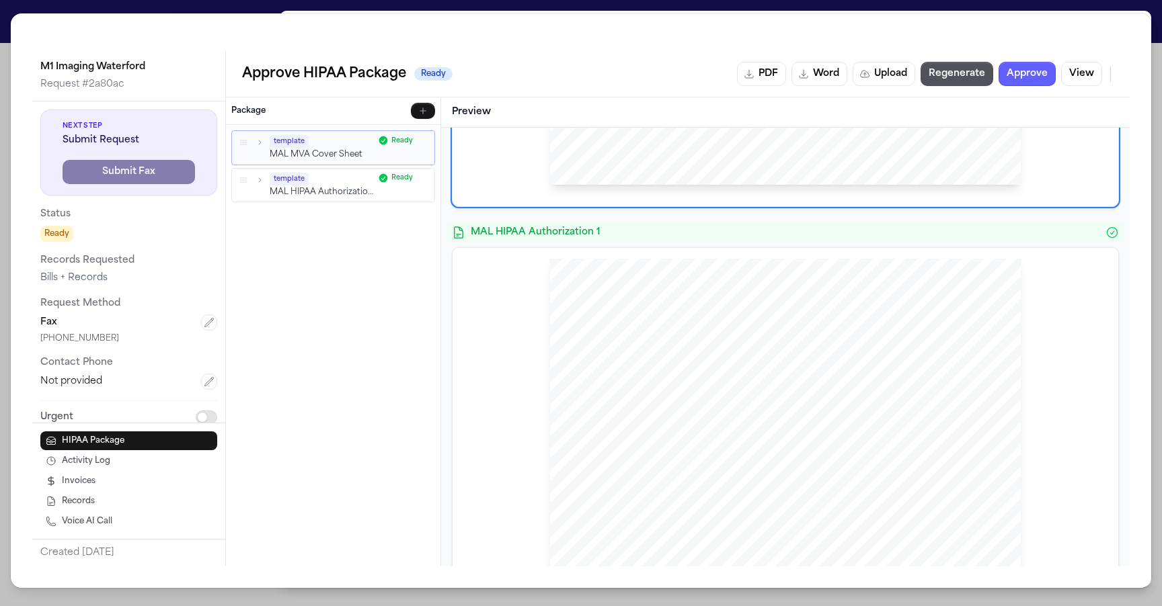
click at [442, 107] on div "Preview" at bounding box center [785, 112] width 689 height 30
click at [428, 107] on button "button" at bounding box center [423, 111] width 24 height 16
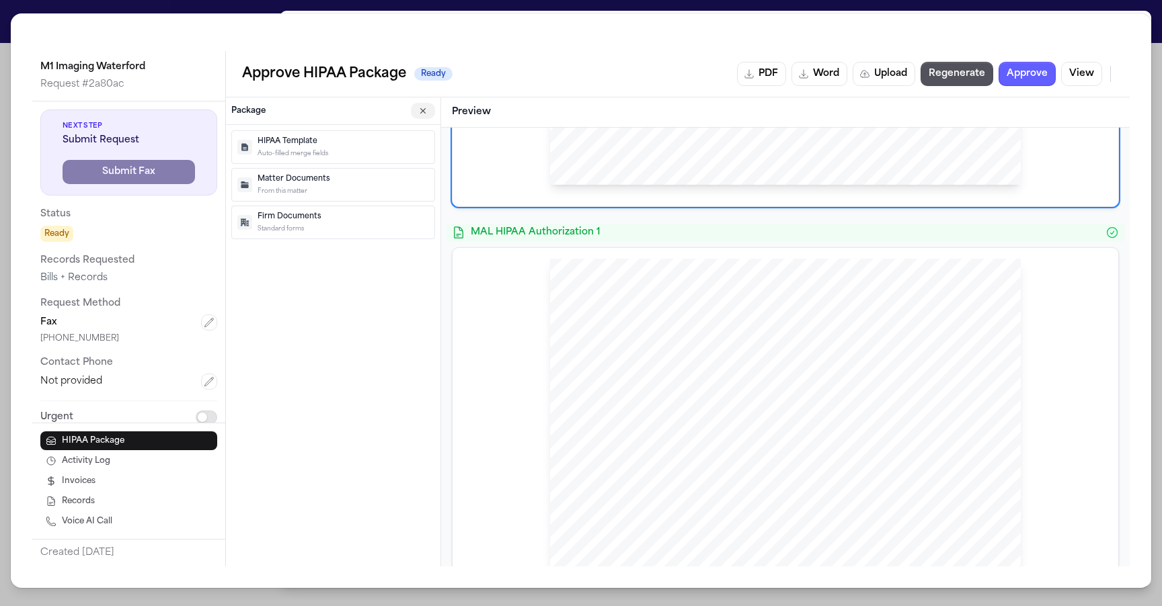
click at [414, 112] on button "button" at bounding box center [423, 111] width 24 height 16
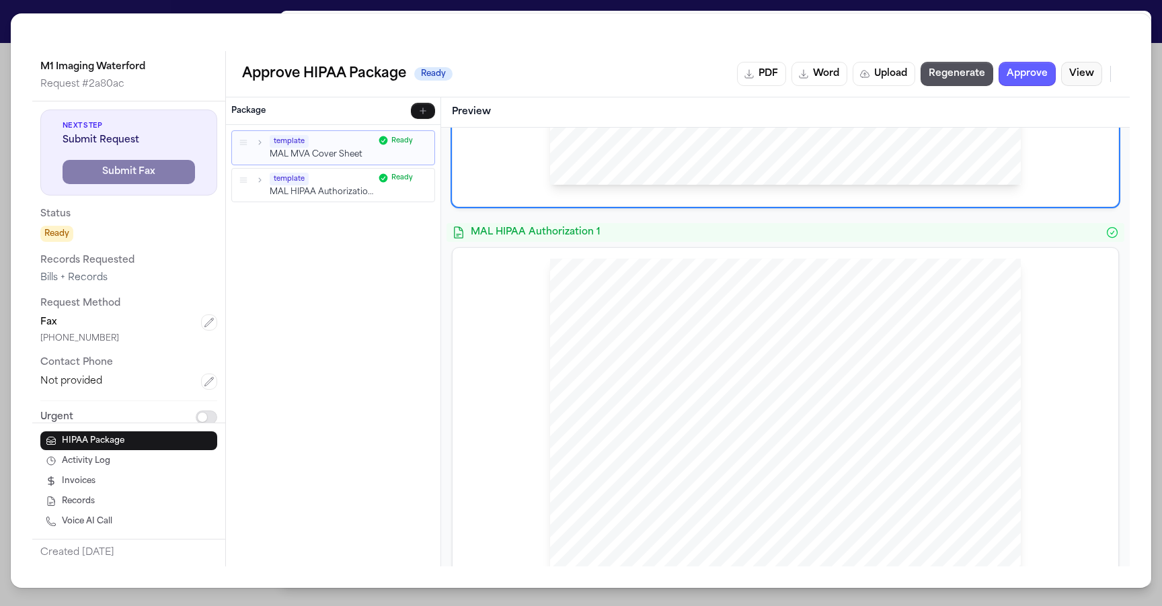
click at [1083, 75] on button "View" at bounding box center [1081, 74] width 41 height 24
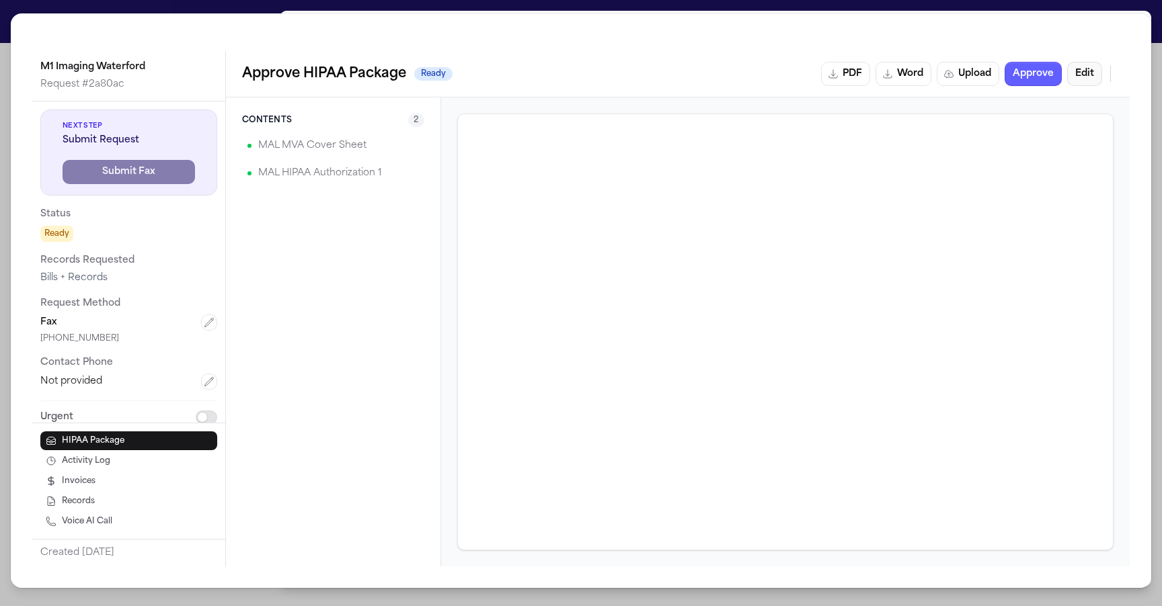
click at [1085, 80] on button "Edit" at bounding box center [1084, 74] width 35 height 24
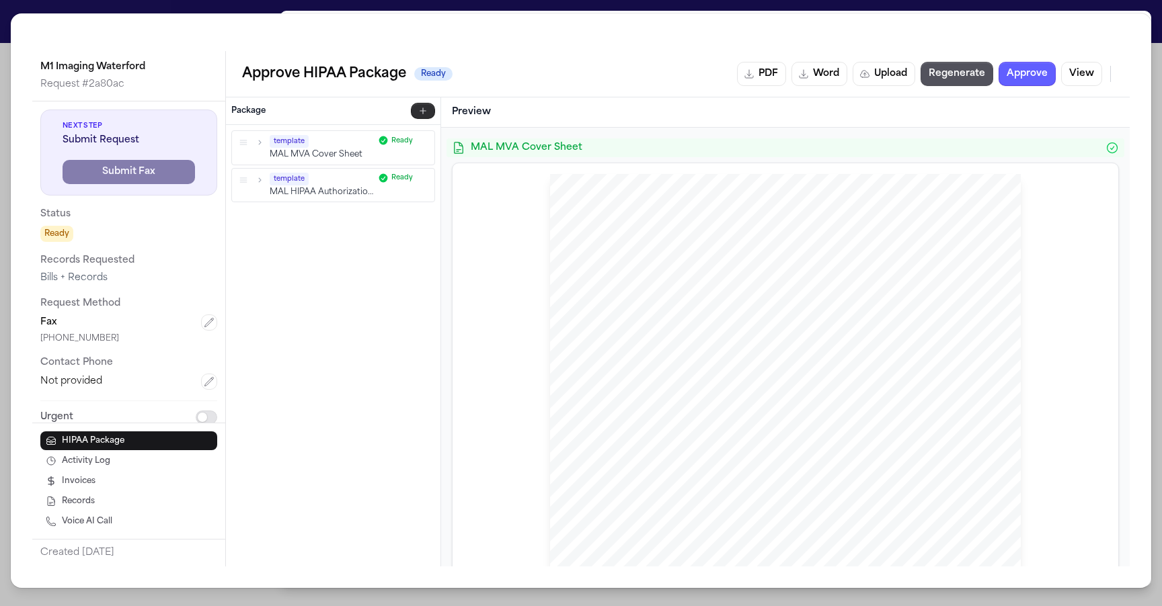
click at [416, 118] on button "button" at bounding box center [423, 111] width 24 height 16
click at [314, 189] on p "From this matter" at bounding box center [343, 190] width 171 height 9
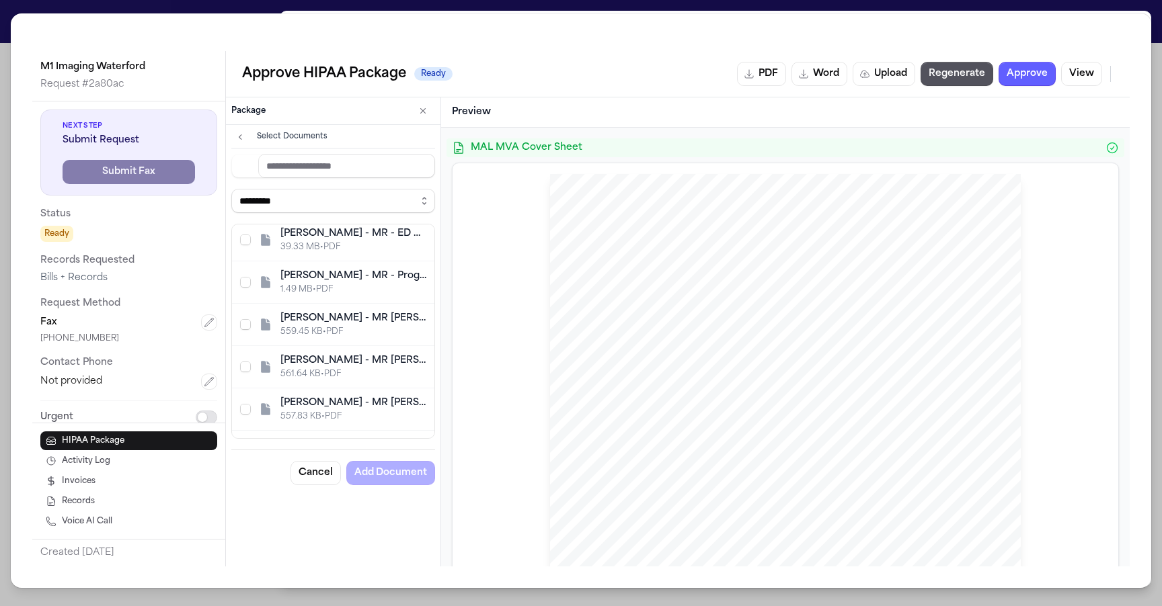
scroll to position [539, 0]
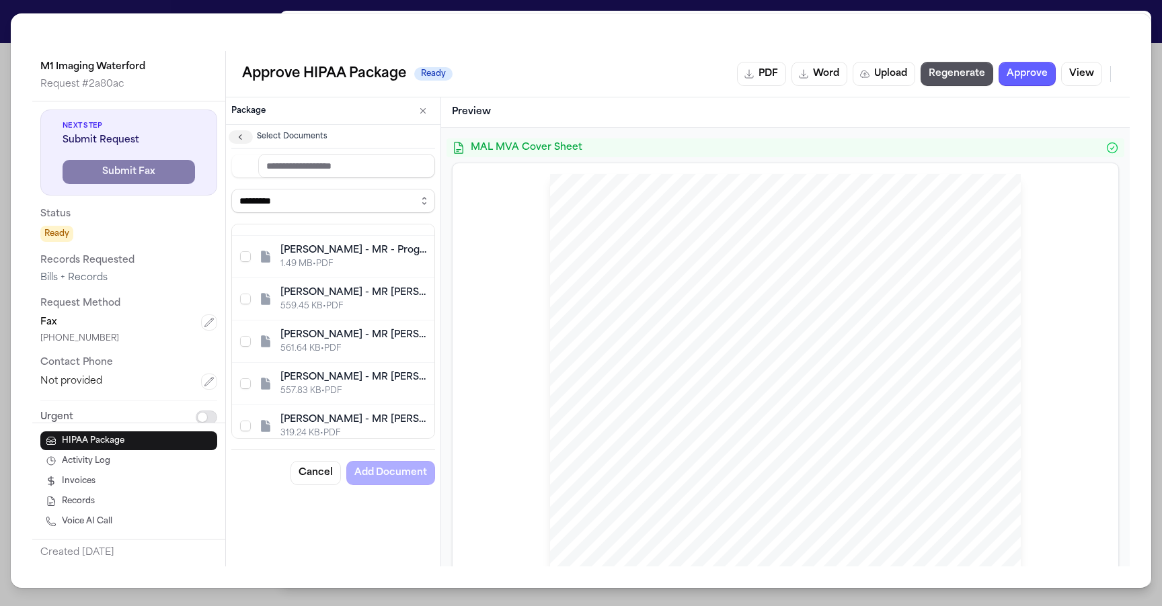
click at [243, 134] on icon "button" at bounding box center [240, 137] width 11 height 11
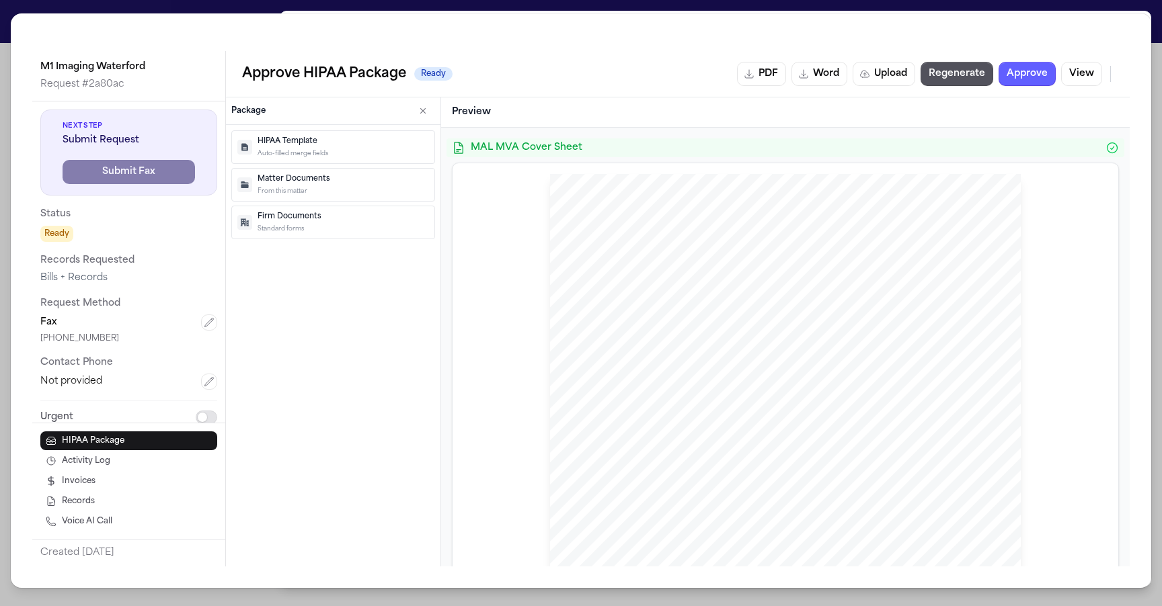
click at [322, 143] on p "HIPAA Template" at bounding box center [343, 141] width 171 height 11
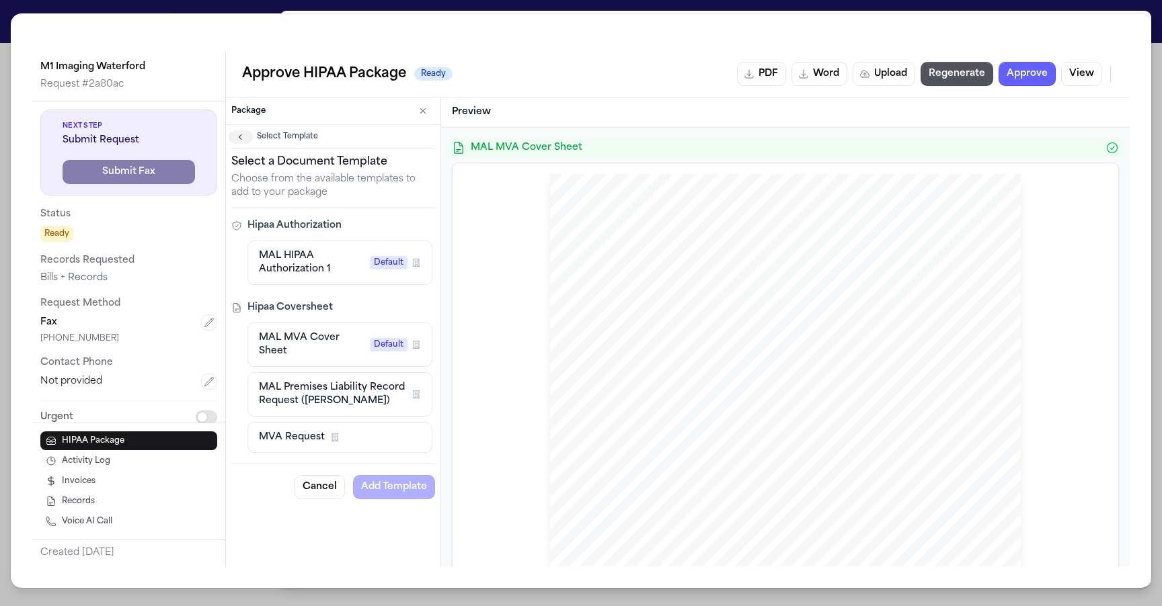
click at [237, 134] on icon "button" at bounding box center [240, 137] width 11 height 11
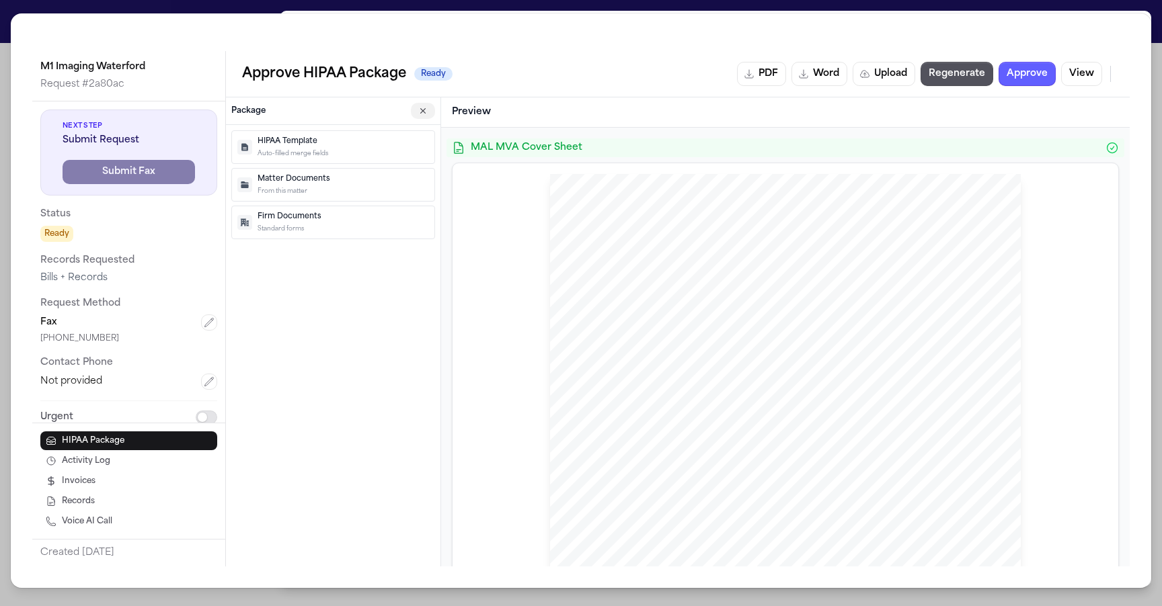
click at [422, 114] on icon "button" at bounding box center [423, 111] width 11 height 11
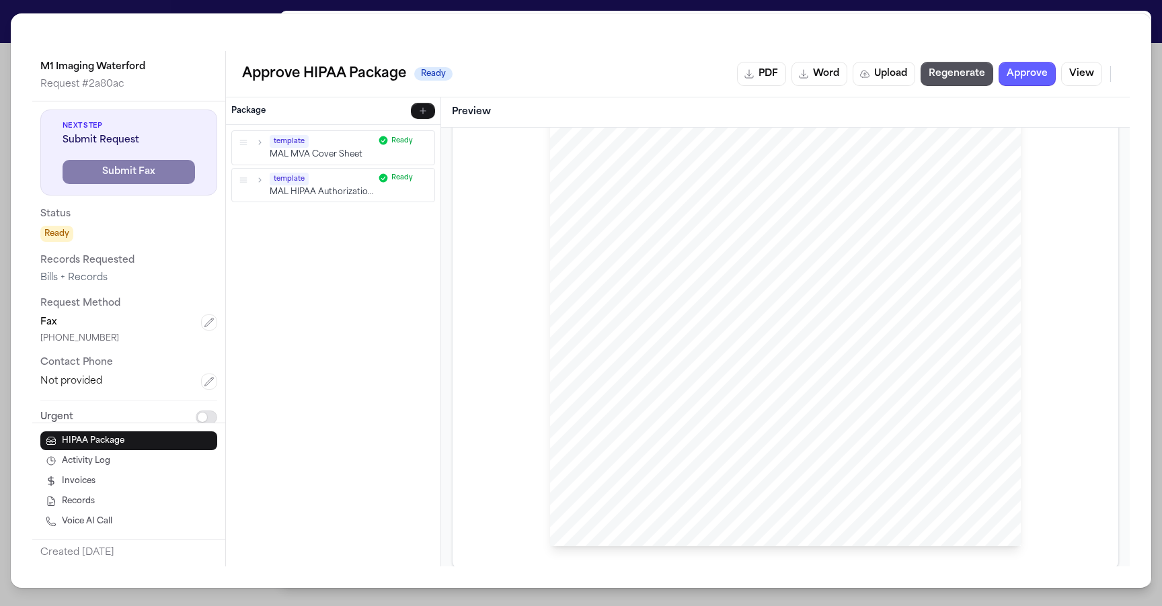
scroll to position [244, 0]
click at [815, 77] on button "Word" at bounding box center [819, 74] width 56 height 24
click at [811, 120] on div "Preview" at bounding box center [785, 112] width 689 height 30
click at [771, 72] on button "PDF" at bounding box center [761, 74] width 49 height 24
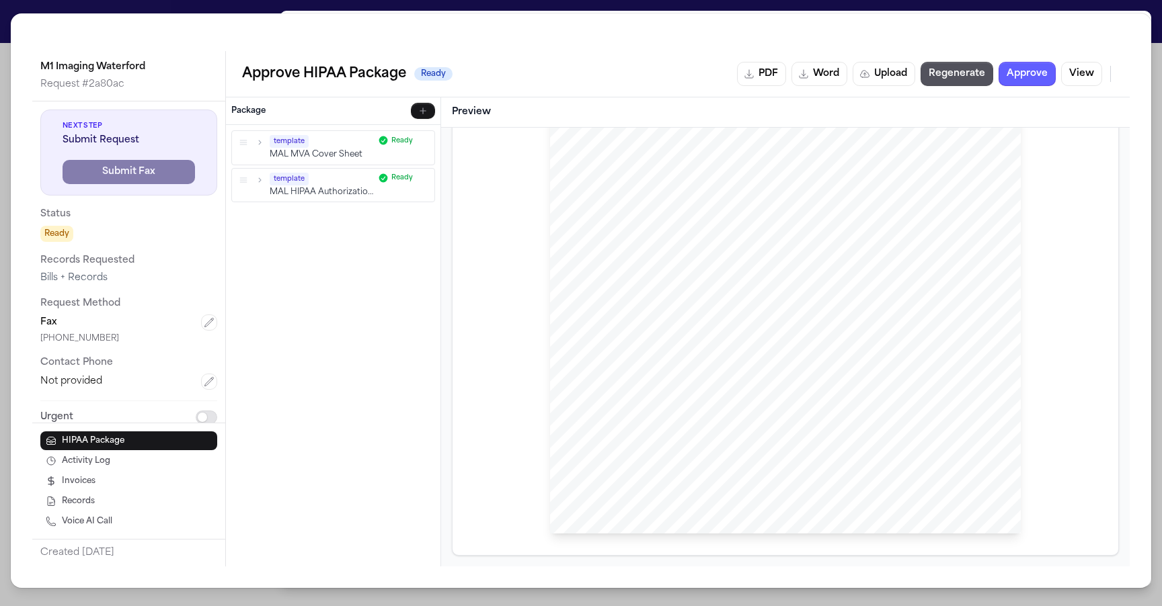
drag, startPoint x: 910, startPoint y: 424, endPoint x: 828, endPoint y: 397, distance: 86.3
click at [822, 404] on div "HIPAA Privacy Authorization For Disclosure of Protected Health Information Rele…" at bounding box center [785, 229] width 471 height 609
click at [555, 9] on div "M1 Imaging Waterford Request # 2a80ac Next Step Submit Request Submit Fax Statu…" at bounding box center [581, 303] width 1162 height 606
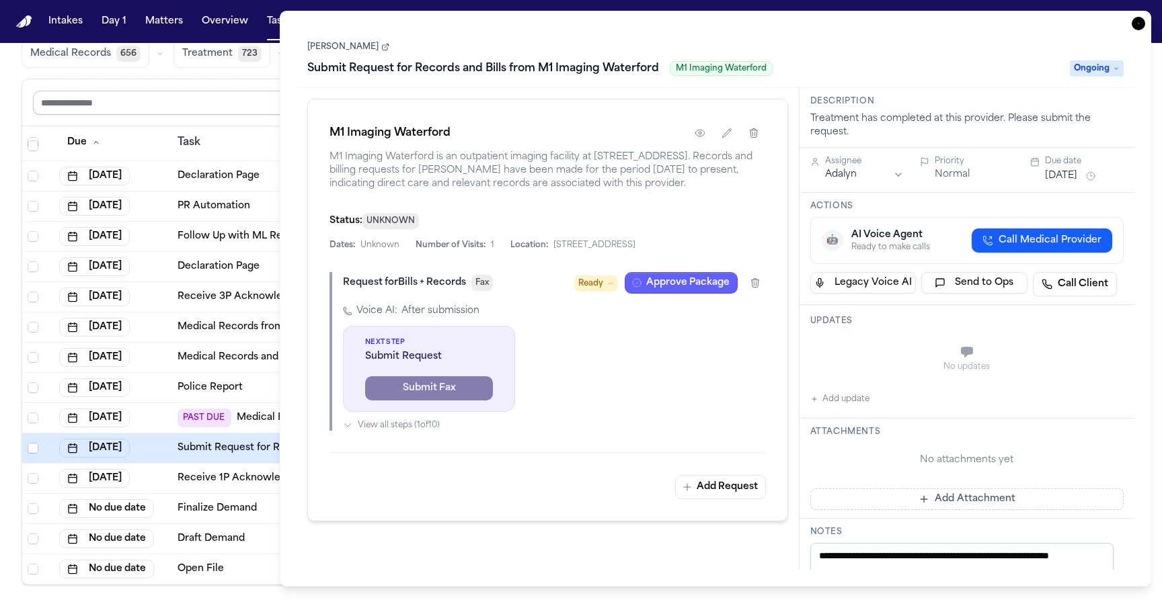
click at [134, 126] on th "Due" at bounding box center [113, 142] width 118 height 33
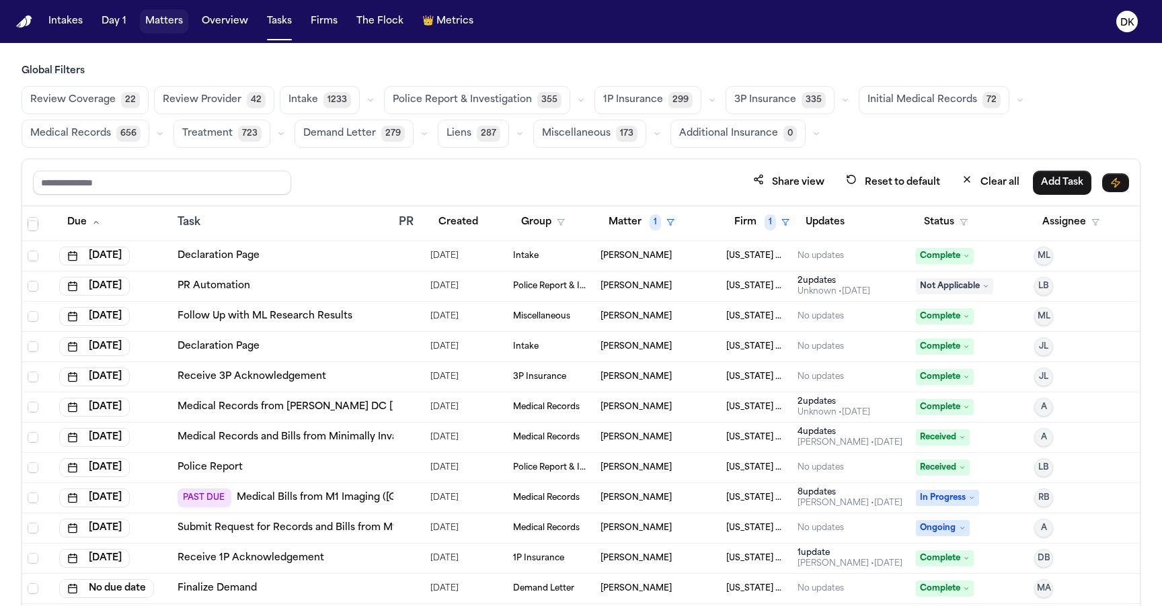
click at [153, 14] on button "Matters" at bounding box center [164, 21] width 48 height 24
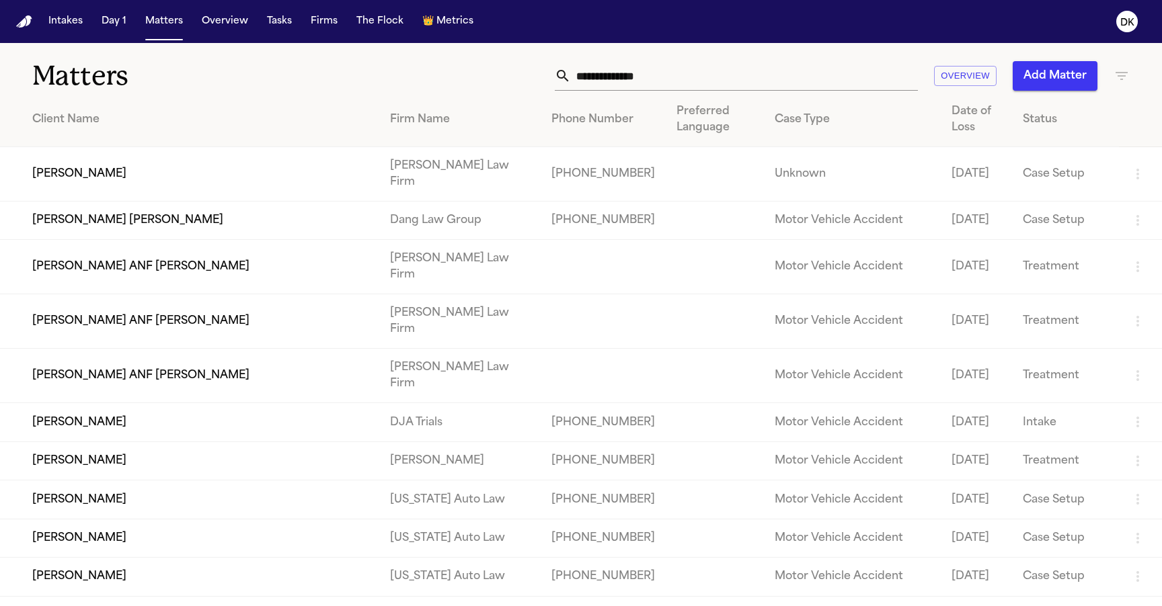
click at [662, 69] on input "text" at bounding box center [744, 76] width 347 height 30
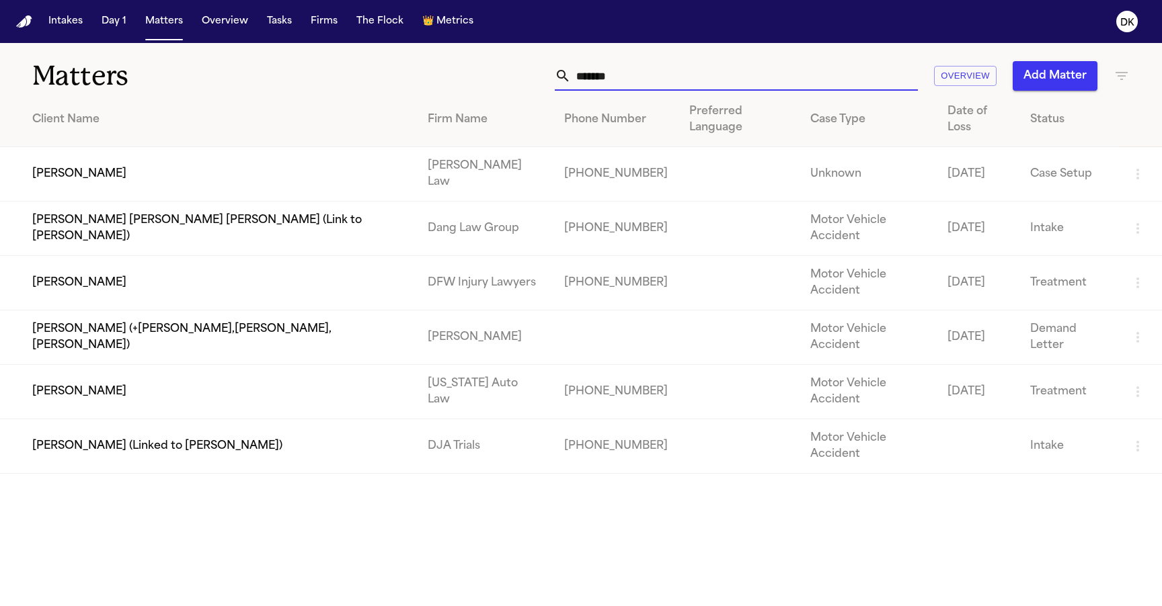
type input "*******"
click at [79, 365] on td "[PERSON_NAME]" at bounding box center [208, 392] width 417 height 54
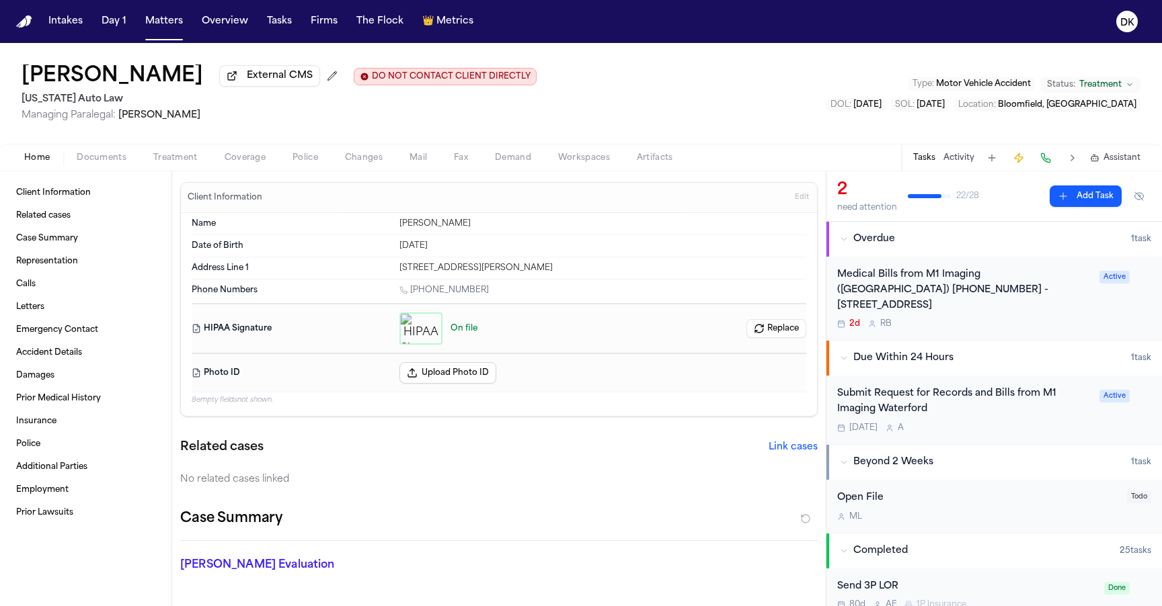
click at [764, 329] on button "Replace" at bounding box center [776, 328] width 60 height 19
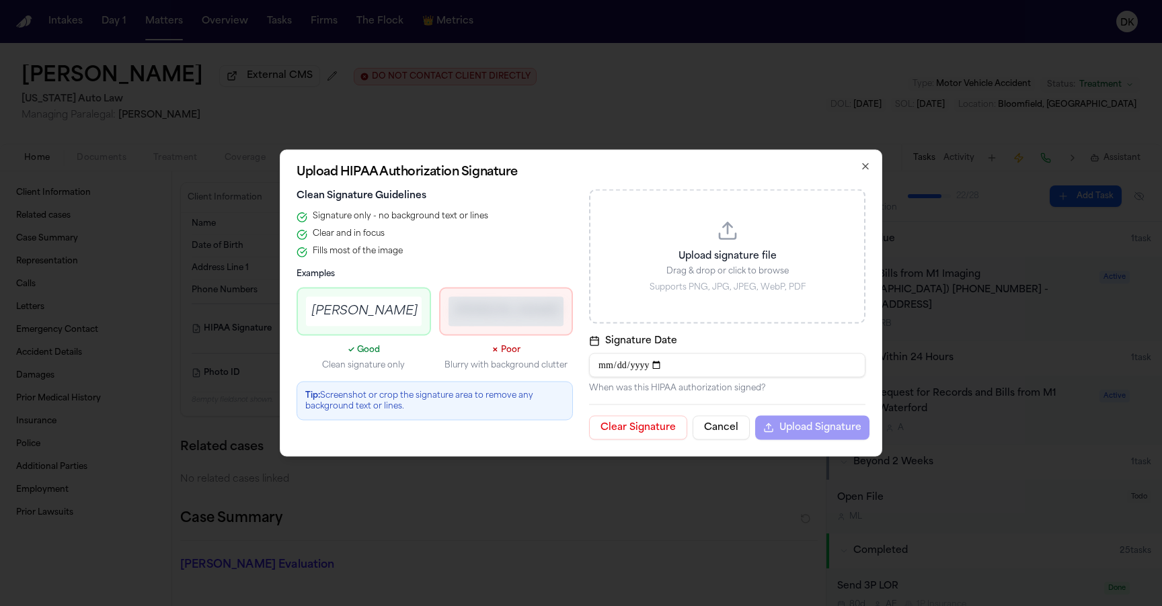
click at [738, 270] on p "Drag & drop or click to browse" at bounding box center [726, 271] width 241 height 11
click at [702, 432] on button "Cancel" at bounding box center [721, 428] width 57 height 24
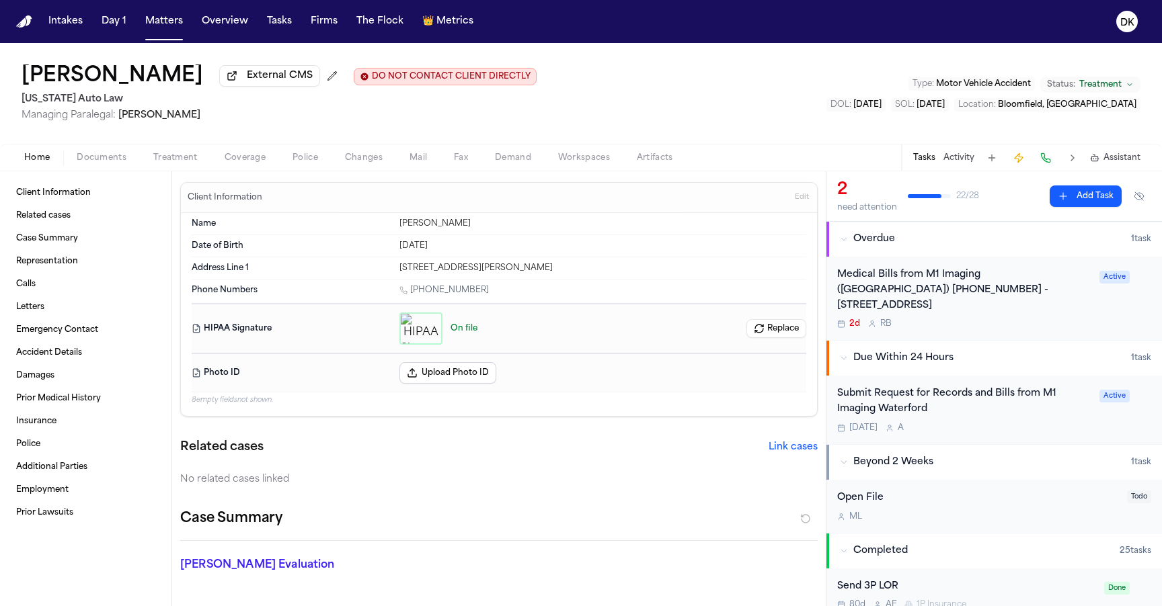
click at [177, 151] on div "Home Documents Treatment Coverage Police Changes Mail Fax Demand Workspaces Art…" at bounding box center [581, 157] width 1162 height 27
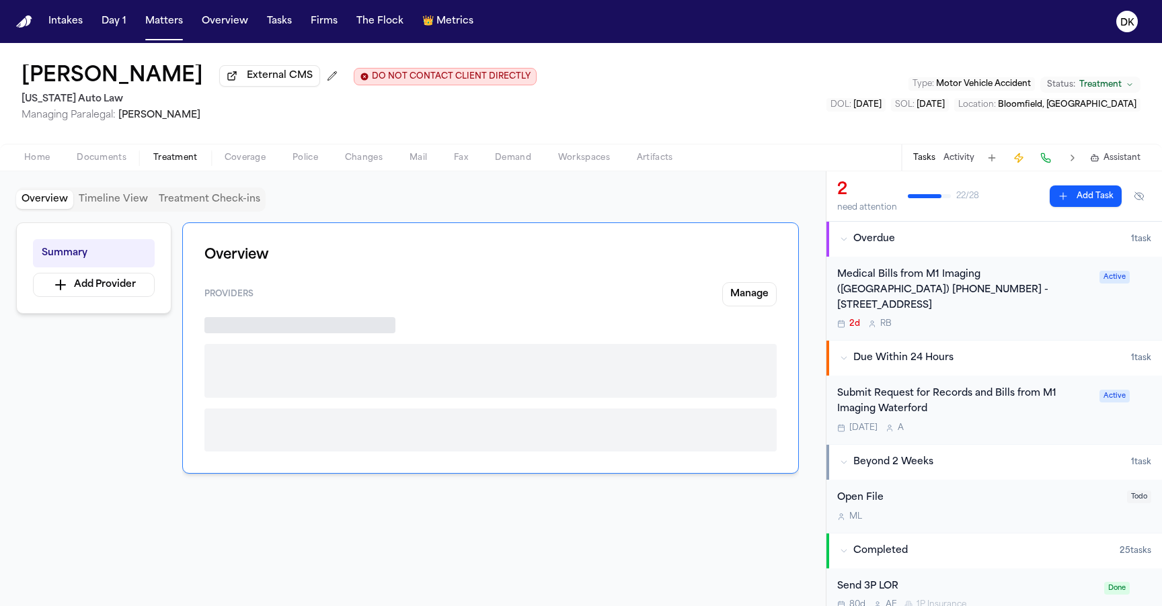
click at [173, 158] on span "Treatment" at bounding box center [175, 158] width 44 height 11
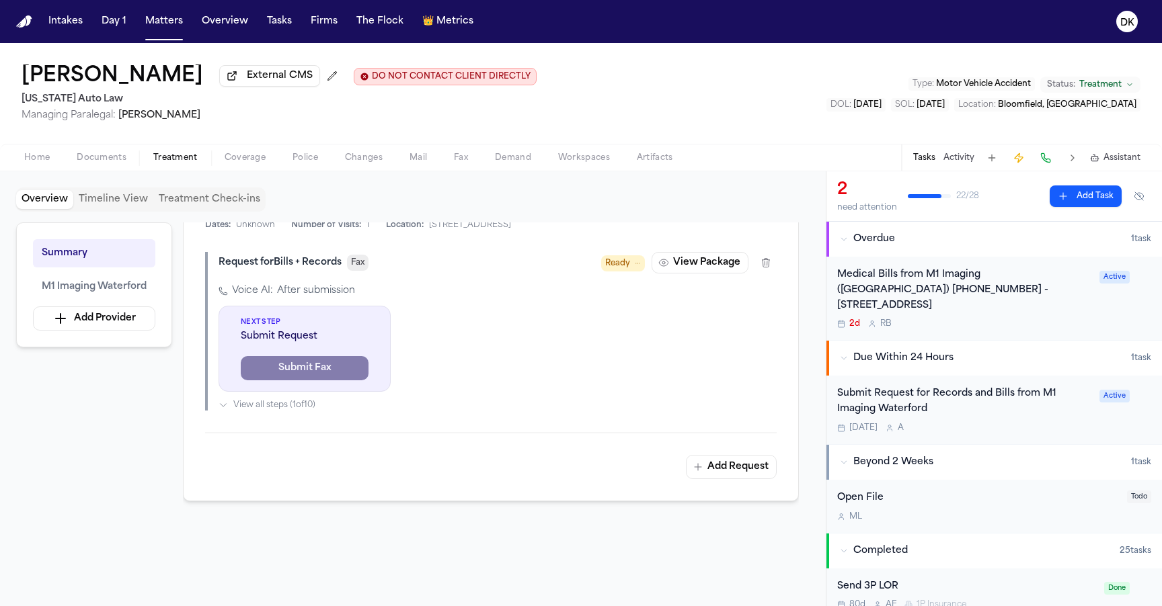
scroll to position [433, 0]
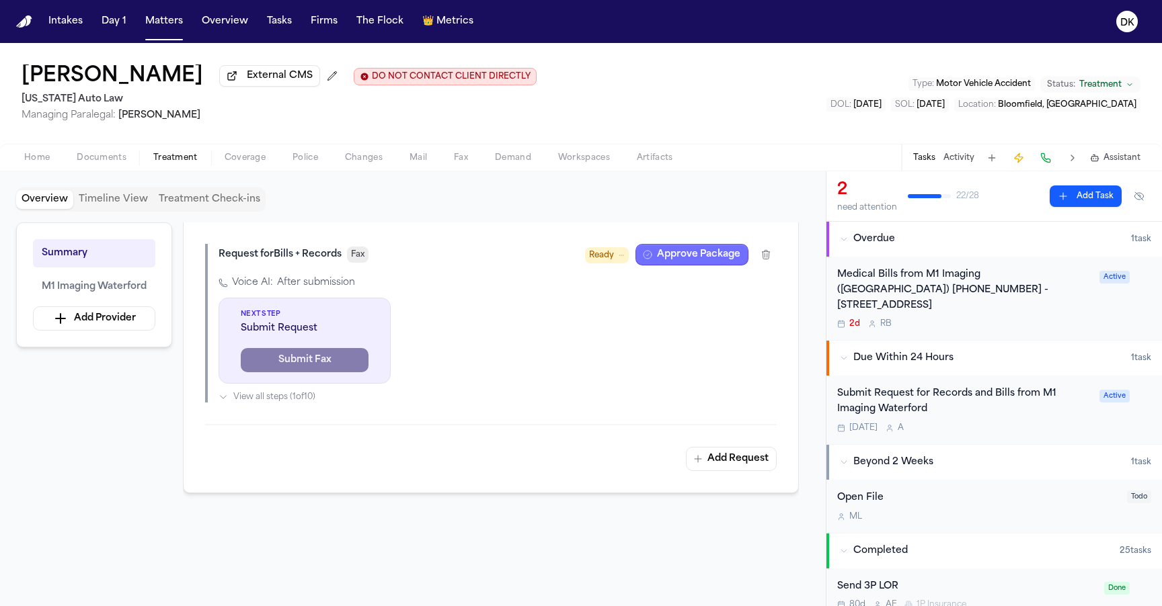
click at [710, 262] on button "Approve Package" at bounding box center [691, 255] width 113 height 22
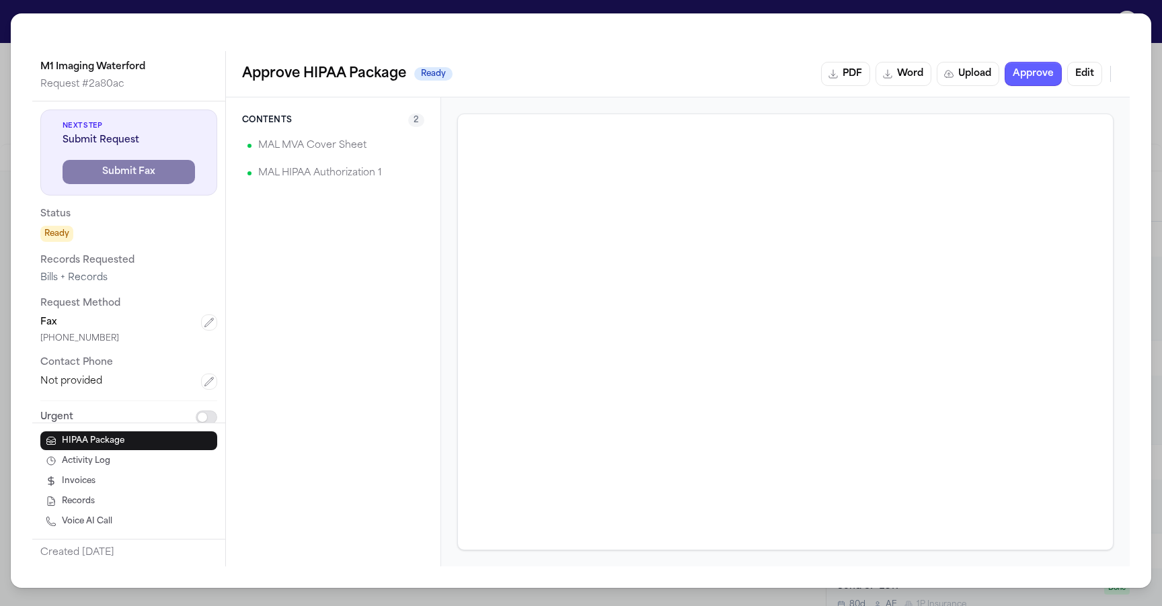
click at [1093, 74] on button "Edit" at bounding box center [1084, 74] width 35 height 24
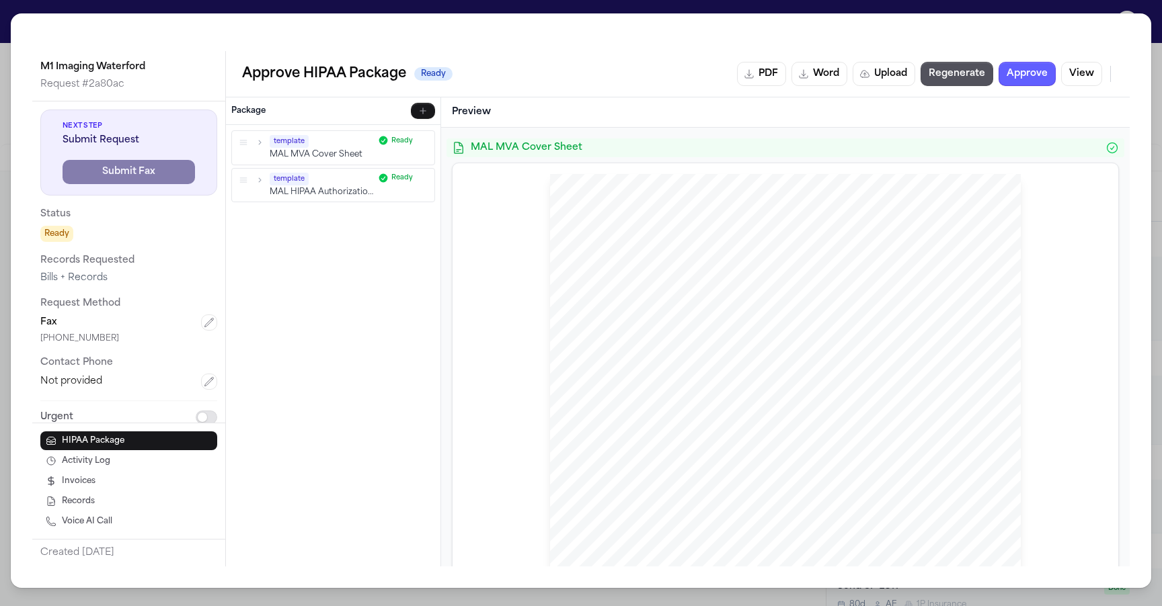
click at [259, 178] on icon "button" at bounding box center [259, 179] width 9 height 9
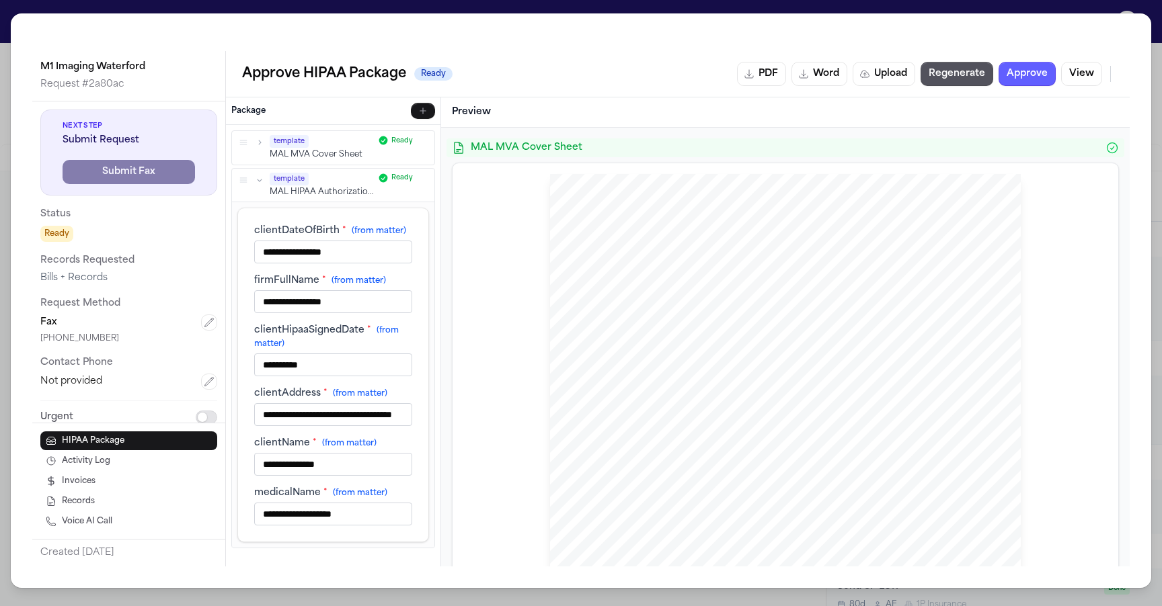
click at [257, 136] on button "button" at bounding box center [259, 142] width 12 height 12
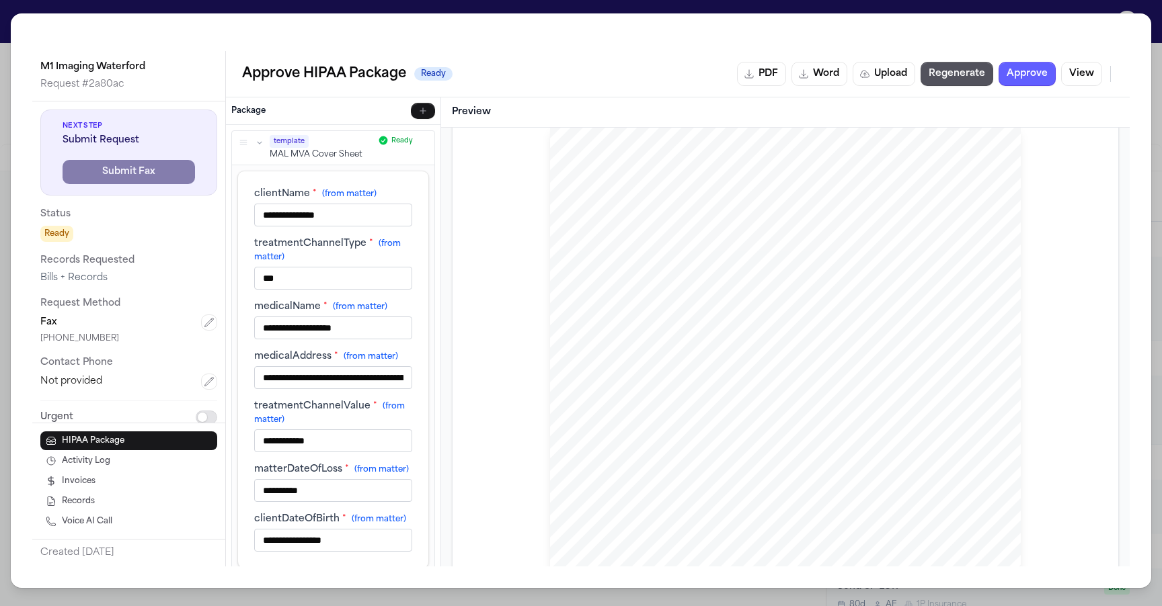
click at [269, 452] on input "**********" at bounding box center [333, 440] width 158 height 23
type input "**********"
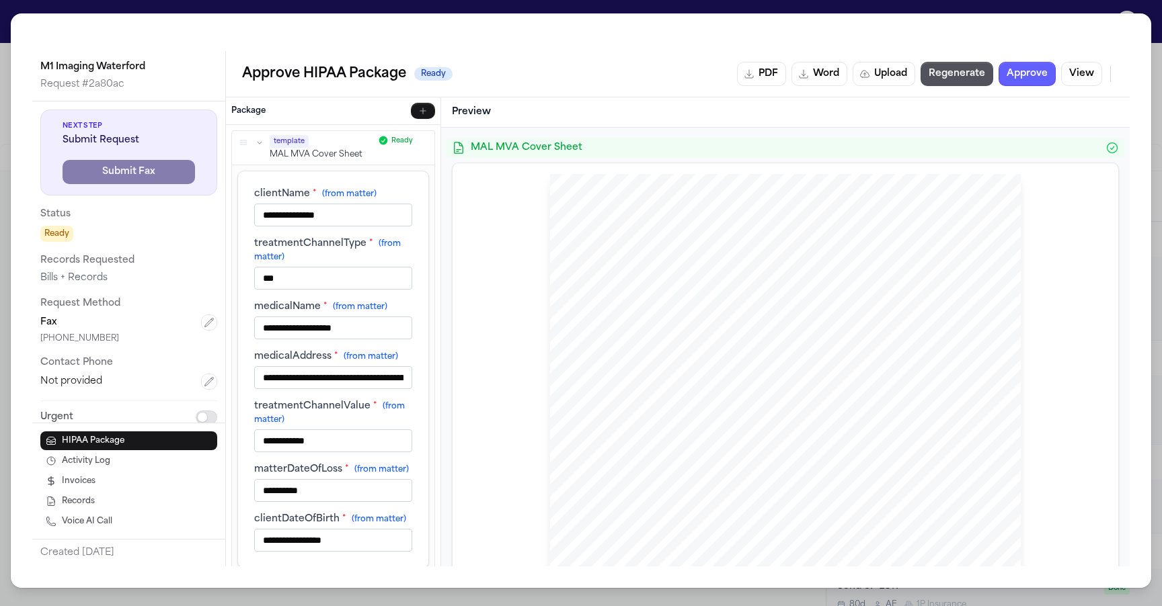
click at [260, 137] on button "button" at bounding box center [259, 142] width 12 height 12
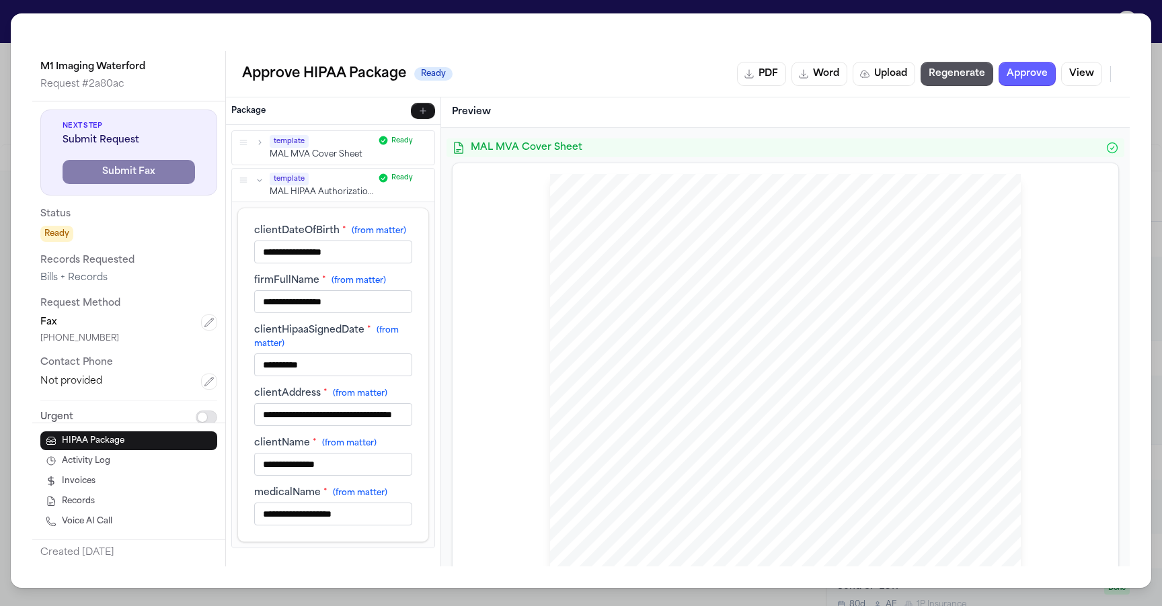
click at [263, 178] on icon "button" at bounding box center [259, 179] width 9 height 9
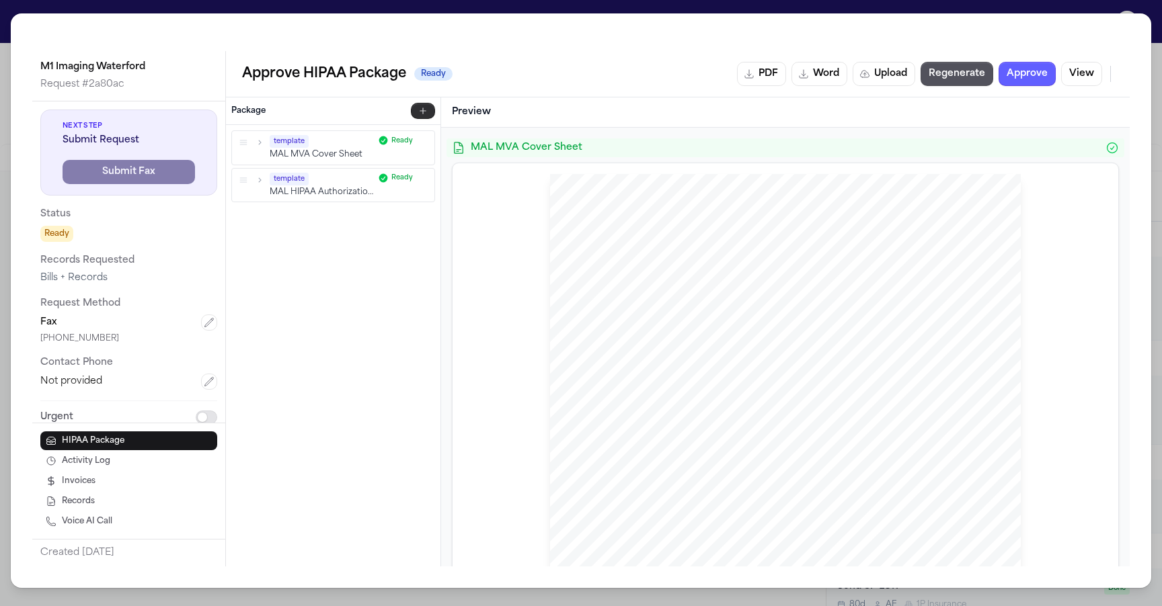
click at [420, 116] on button "button" at bounding box center [423, 111] width 24 height 16
click at [420, 107] on icon "button" at bounding box center [423, 111] width 11 height 11
click at [425, 105] on button "button" at bounding box center [423, 111] width 24 height 16
click at [290, 141] on p "HIPAA Template" at bounding box center [343, 141] width 171 height 11
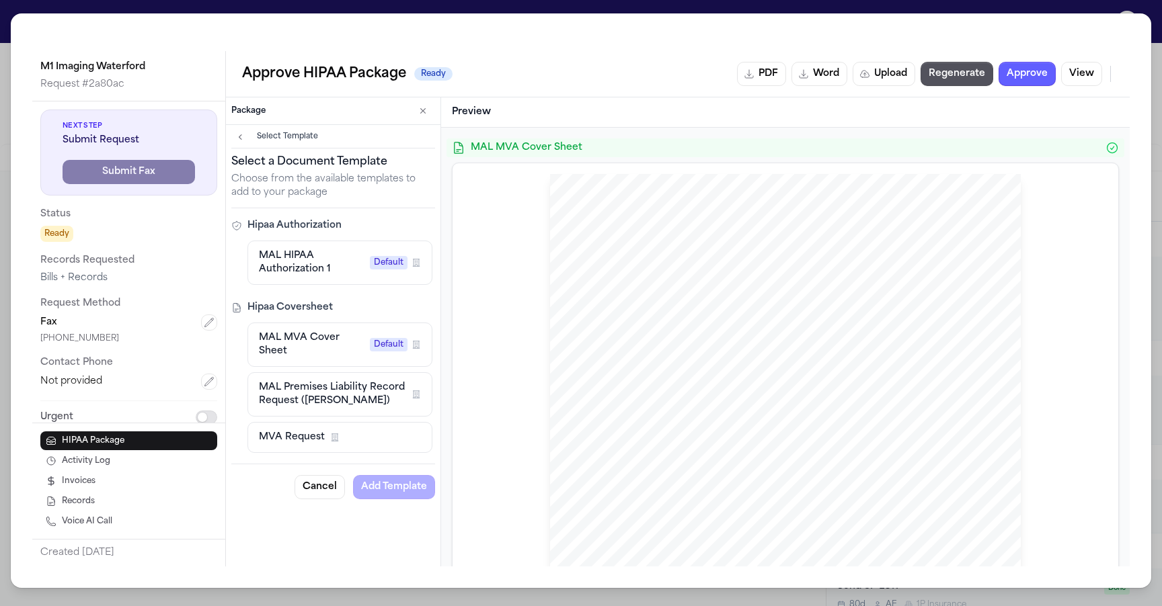
click at [303, 350] on span "MAL MVA Cover Sheet" at bounding box center [312, 344] width 106 height 27
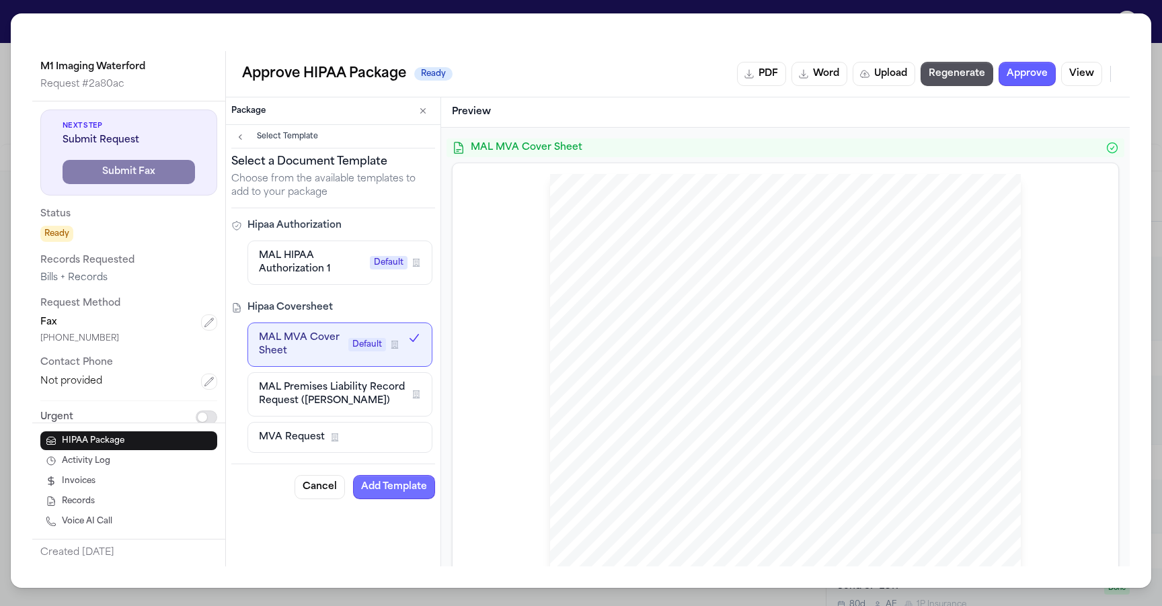
click at [393, 487] on button "Add Template" at bounding box center [394, 487] width 82 height 24
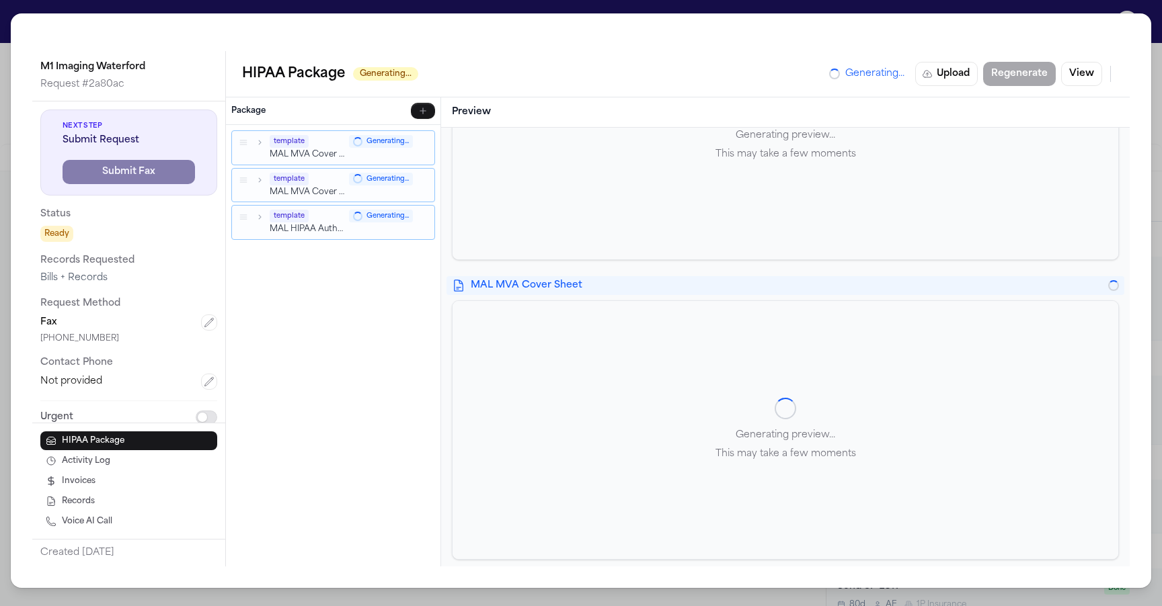
scroll to position [161, 0]
click at [780, 342] on div "Generating preview... This may take a few moments" at bounding box center [786, 432] width 666 height 258
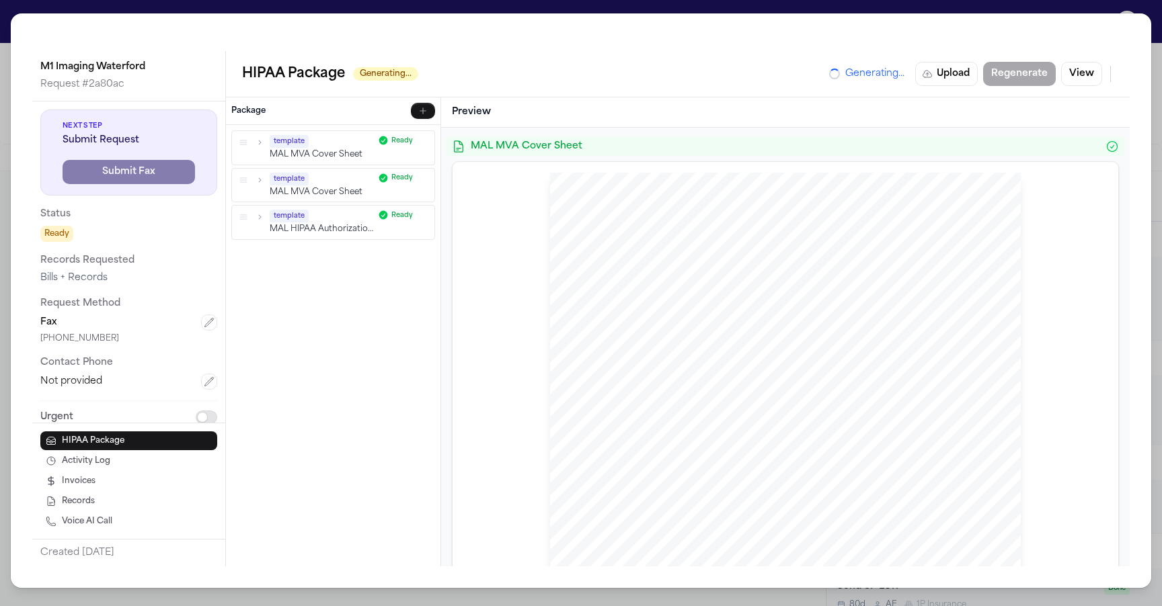
scroll to position [0, 0]
click at [732, 9] on div "M1 Imaging Waterford Request # 2a80ac Next Step Submit Request Submit Fax Statu…" at bounding box center [581, 303] width 1162 height 606
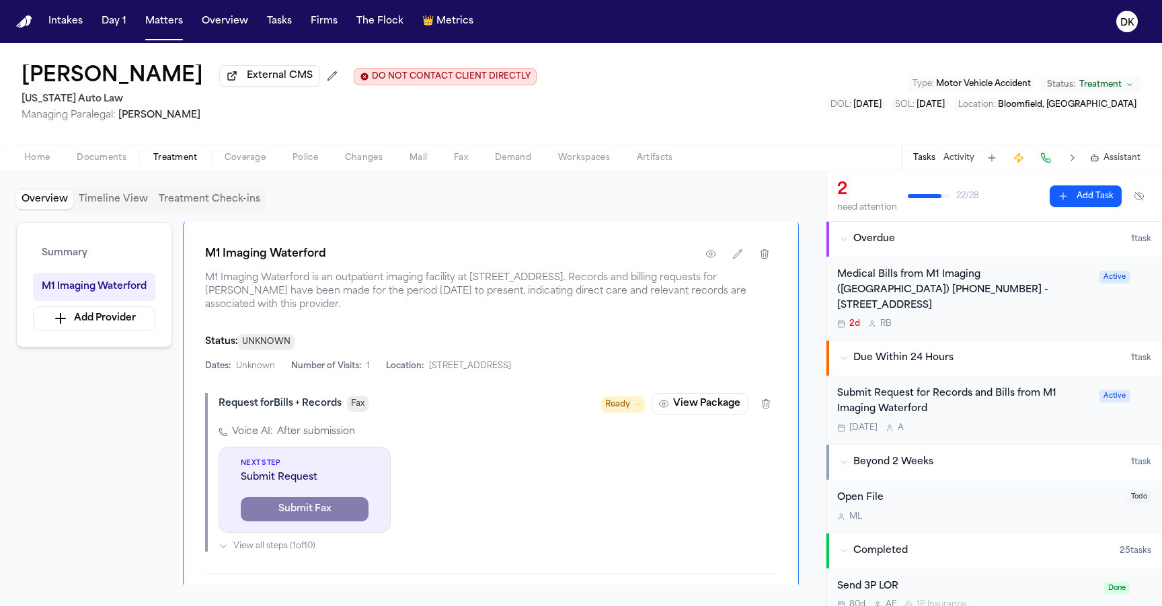
scroll to position [288, 0]
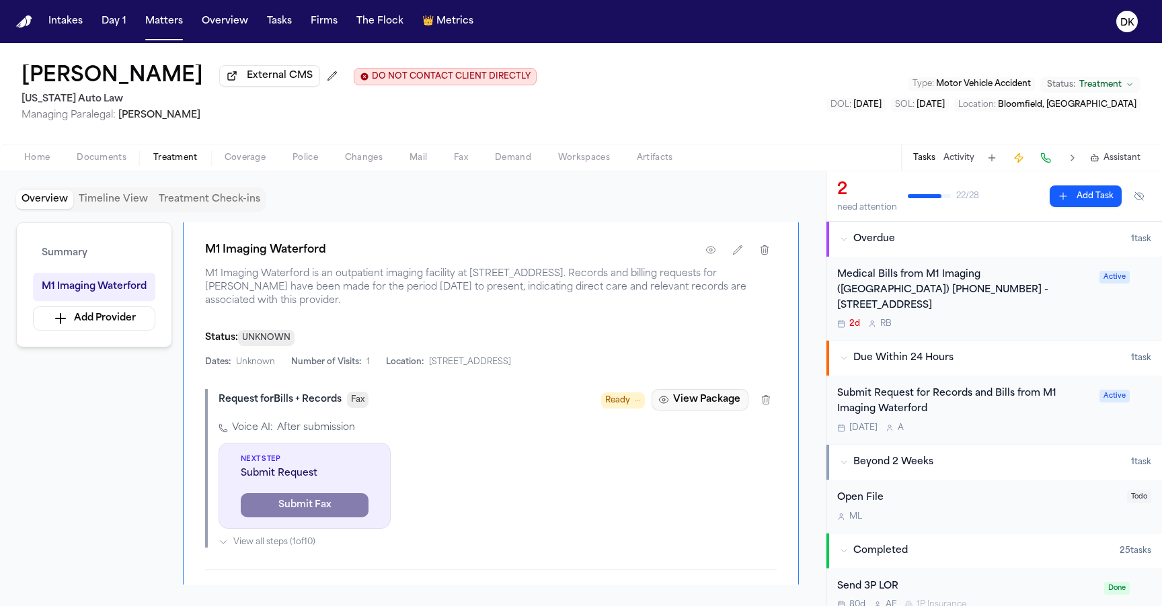
click at [677, 409] on button "View Package" at bounding box center [700, 400] width 97 height 22
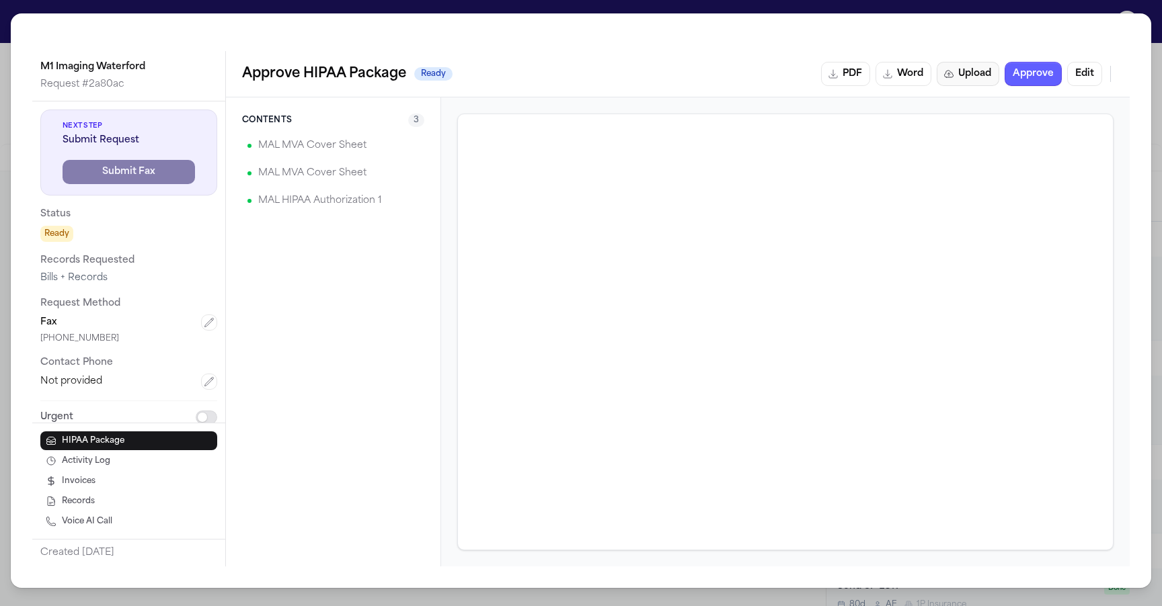
click at [957, 66] on button "Upload" at bounding box center [968, 74] width 63 height 24
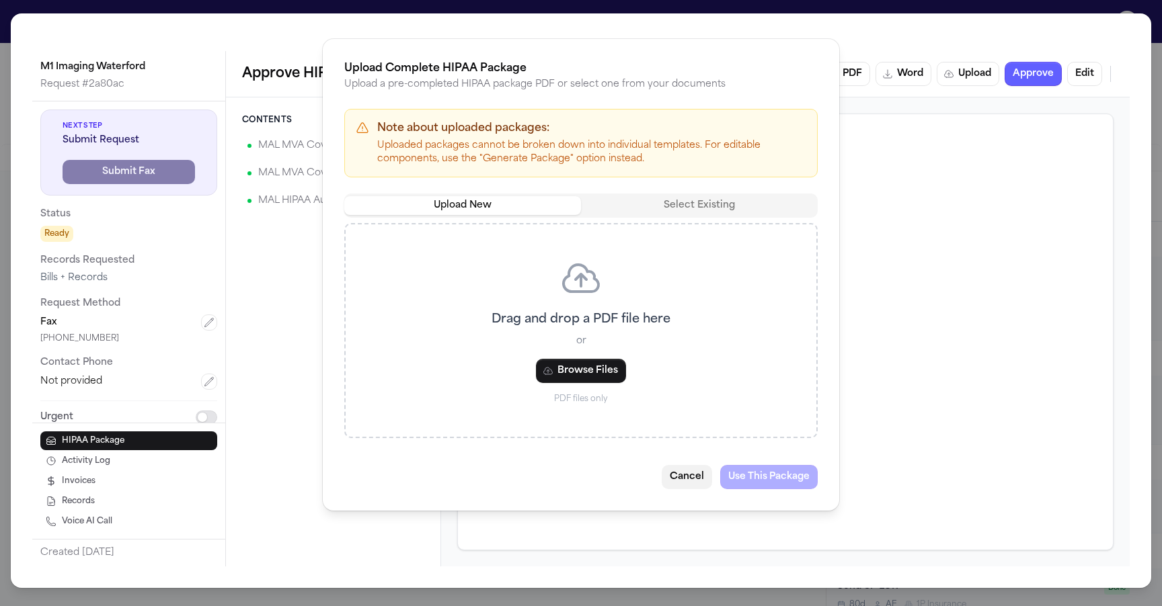
click at [673, 472] on button "Cancel" at bounding box center [687, 477] width 50 height 24
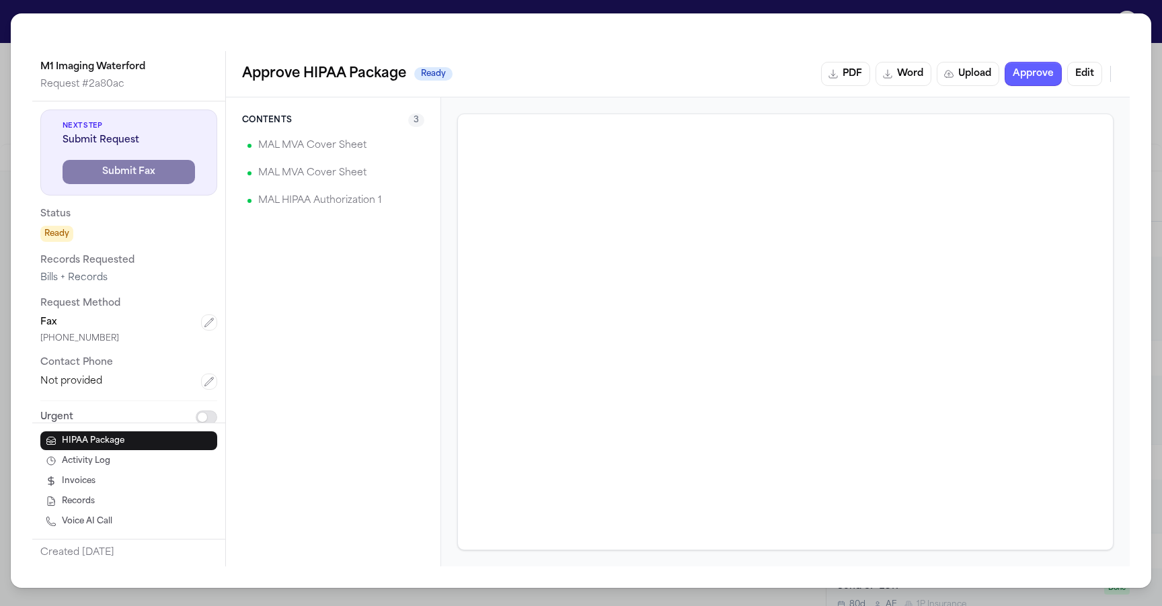
click at [684, 6] on div "M1 Imaging Waterford Request # 2a80ac Next Step Submit Request Submit Fax Statu…" at bounding box center [581, 303] width 1162 height 606
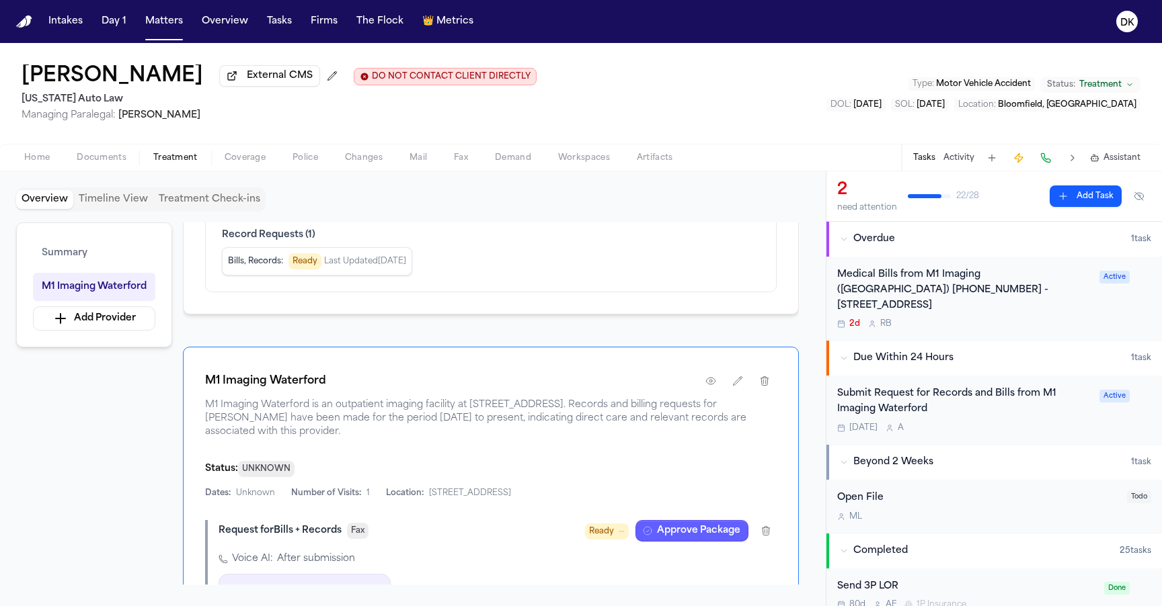
scroll to position [153, 0]
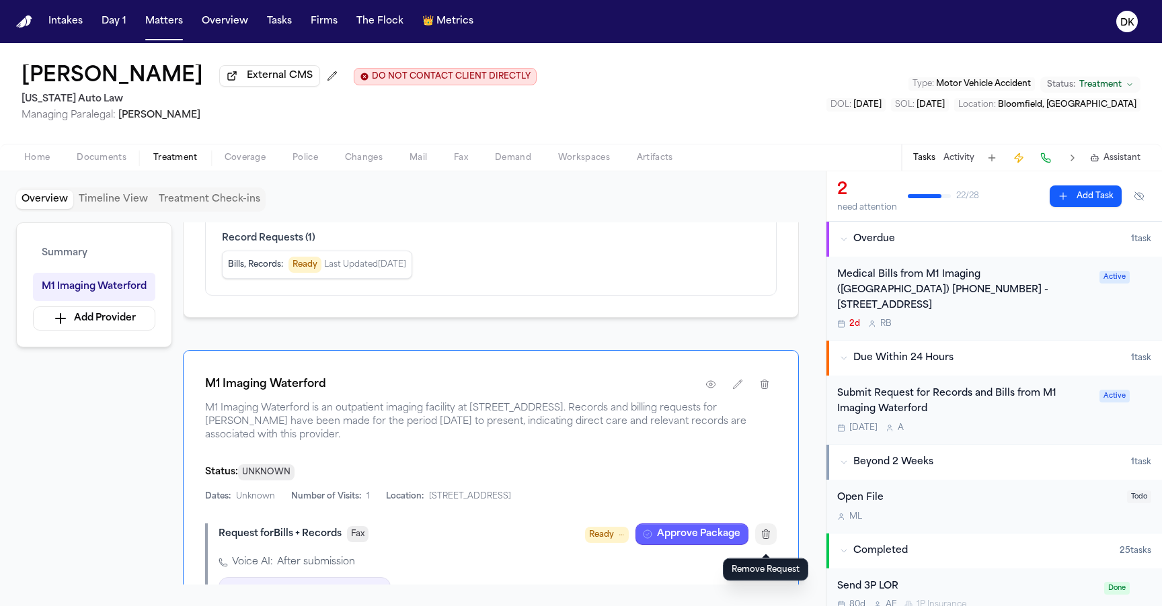
click at [764, 536] on icon "button" at bounding box center [765, 534] width 11 height 11
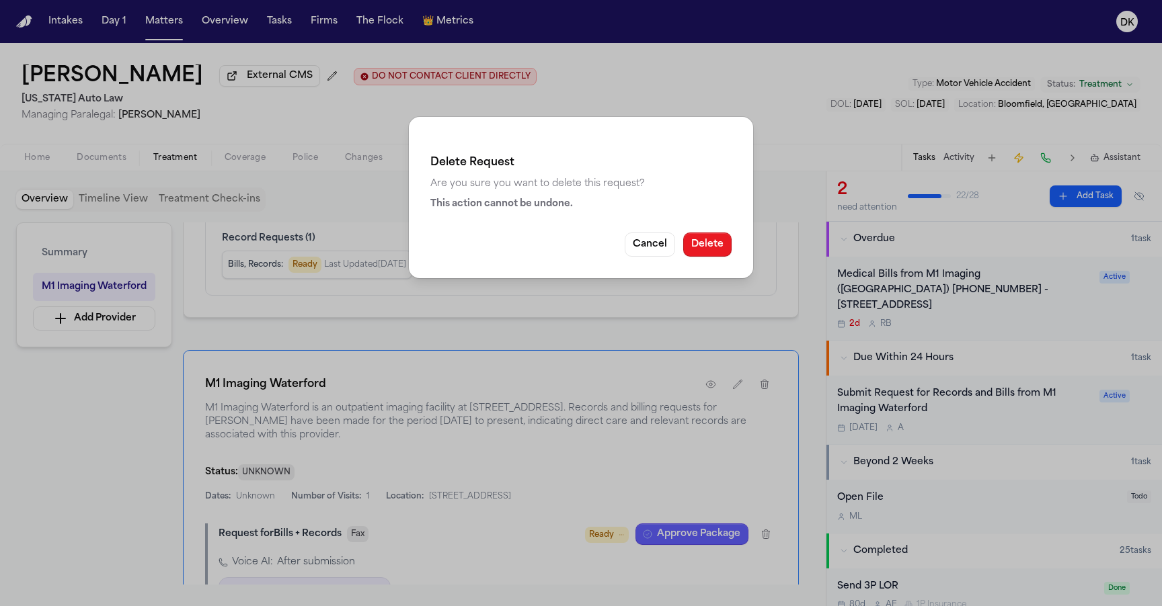
click at [715, 236] on button "Delete" at bounding box center [707, 245] width 48 height 24
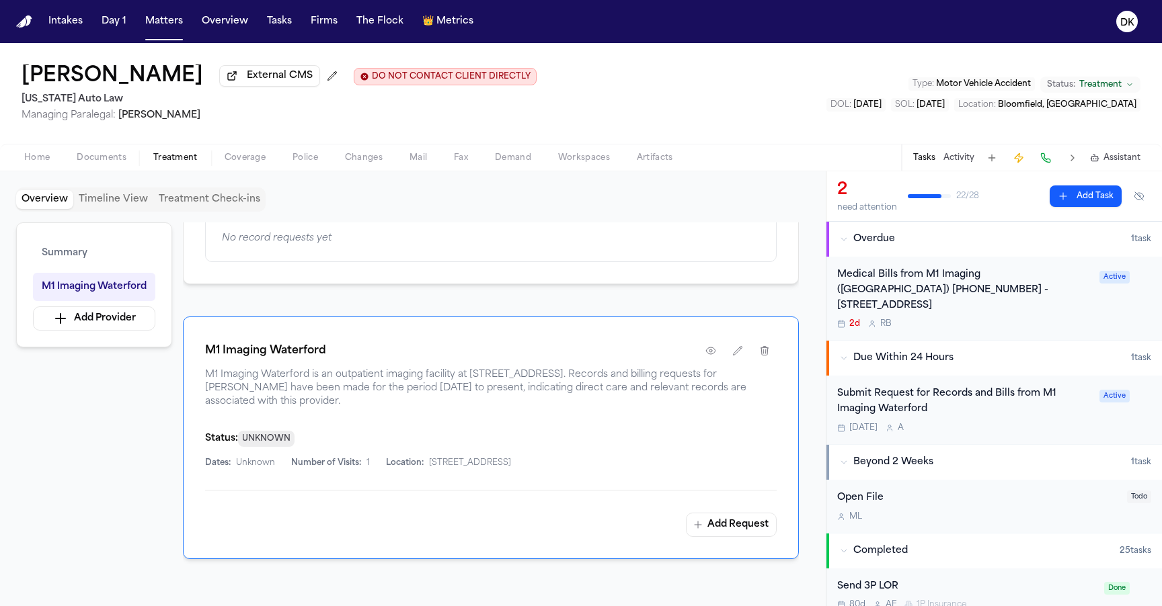
scroll to position [0, 0]
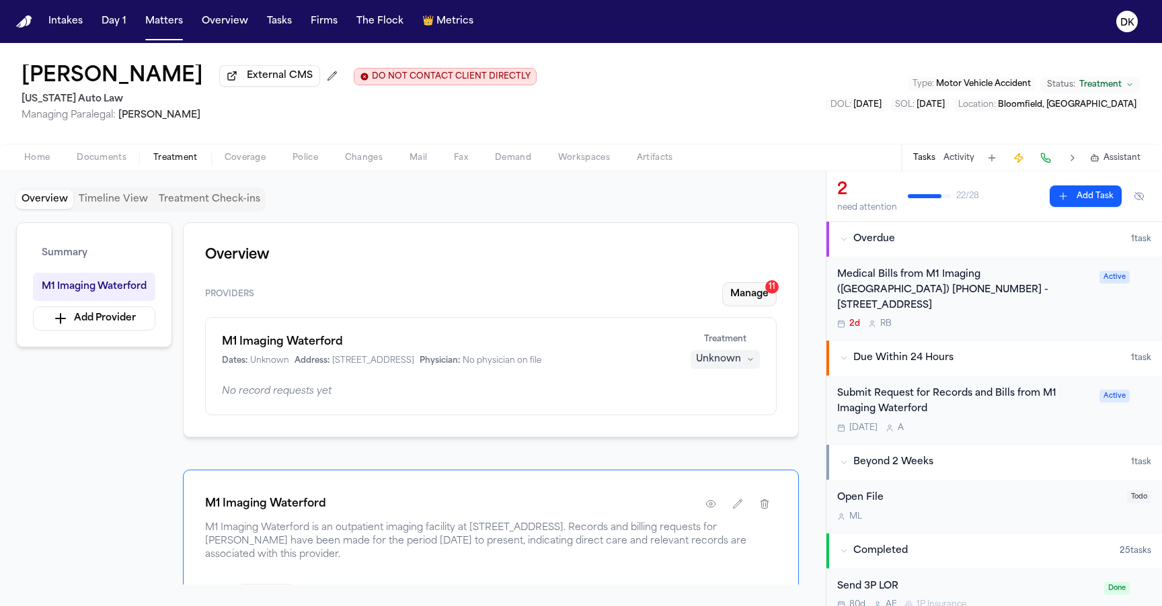
click at [750, 305] on button "Manage 11" at bounding box center [749, 294] width 54 height 24
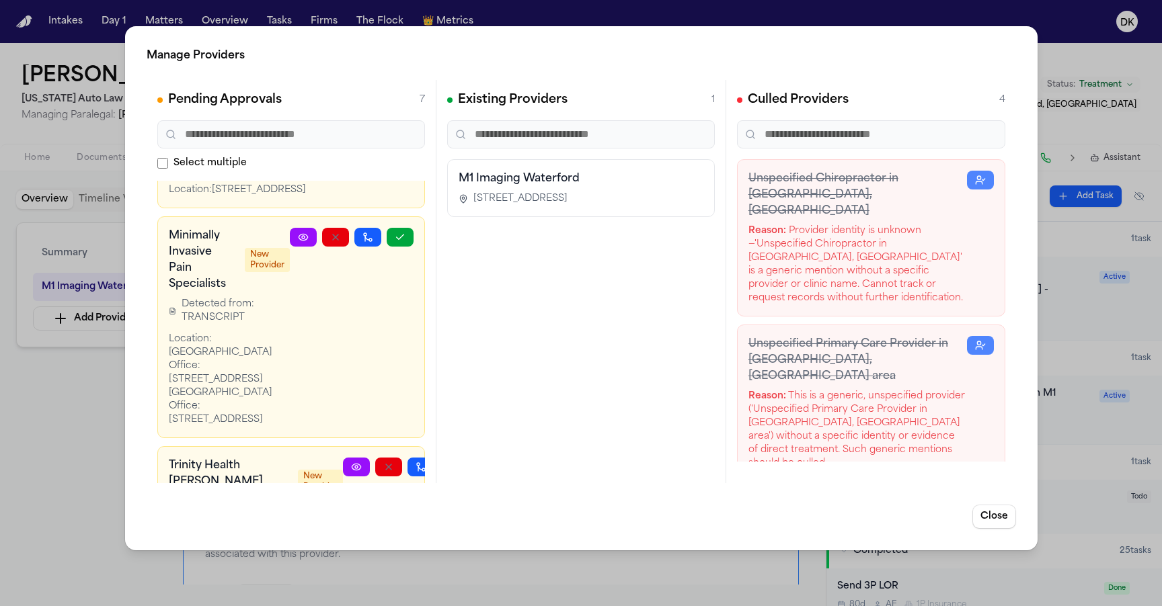
scroll to position [202, 0]
click at [396, 241] on icon "button" at bounding box center [399, 239] width 7 height 5
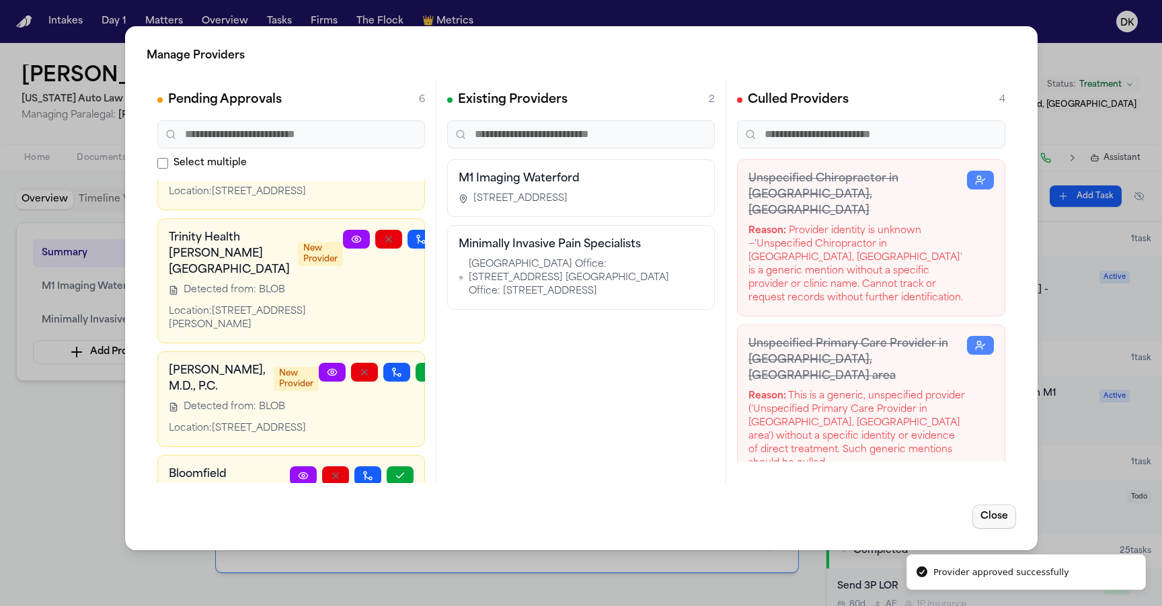
click at [986, 520] on button "Close" at bounding box center [994, 517] width 44 height 24
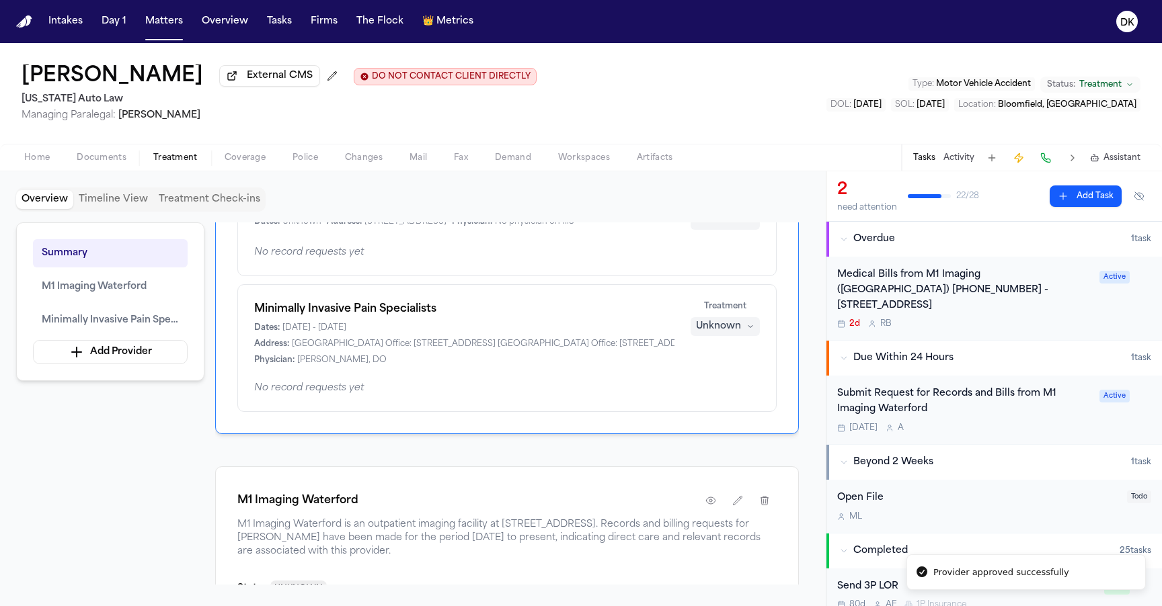
scroll to position [142, 0]
click at [736, 331] on div "Unknown" at bounding box center [718, 323] width 45 height 13
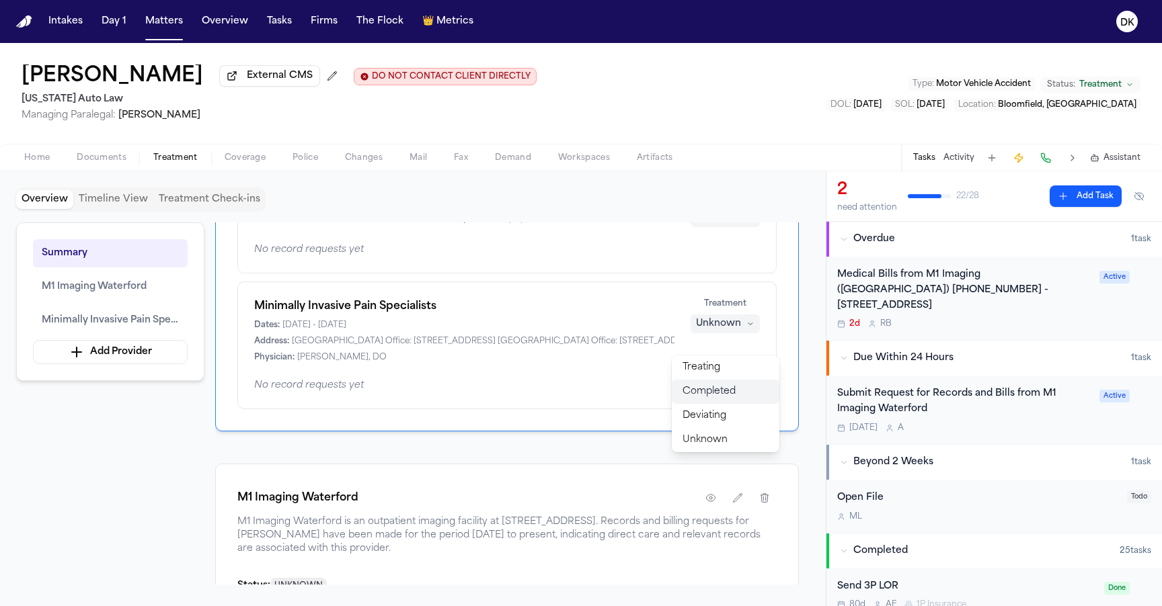
click at [719, 391] on span "Completed" at bounding box center [708, 391] width 53 height 13
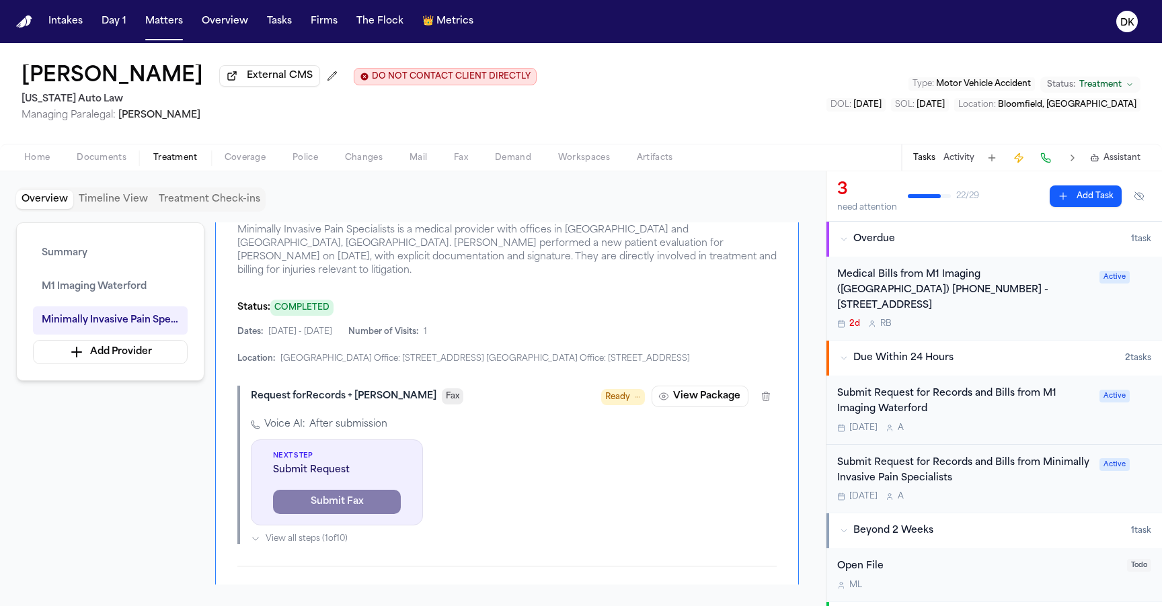
scroll to position [768, 0]
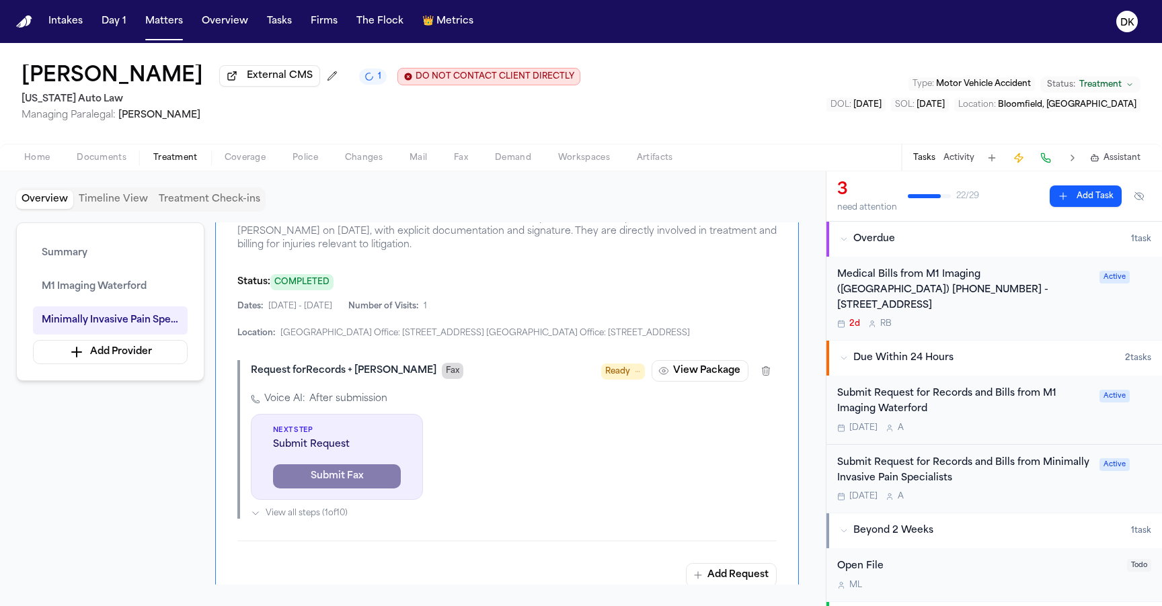
click at [442, 378] on span "Fax" at bounding box center [453, 371] width 22 height 16
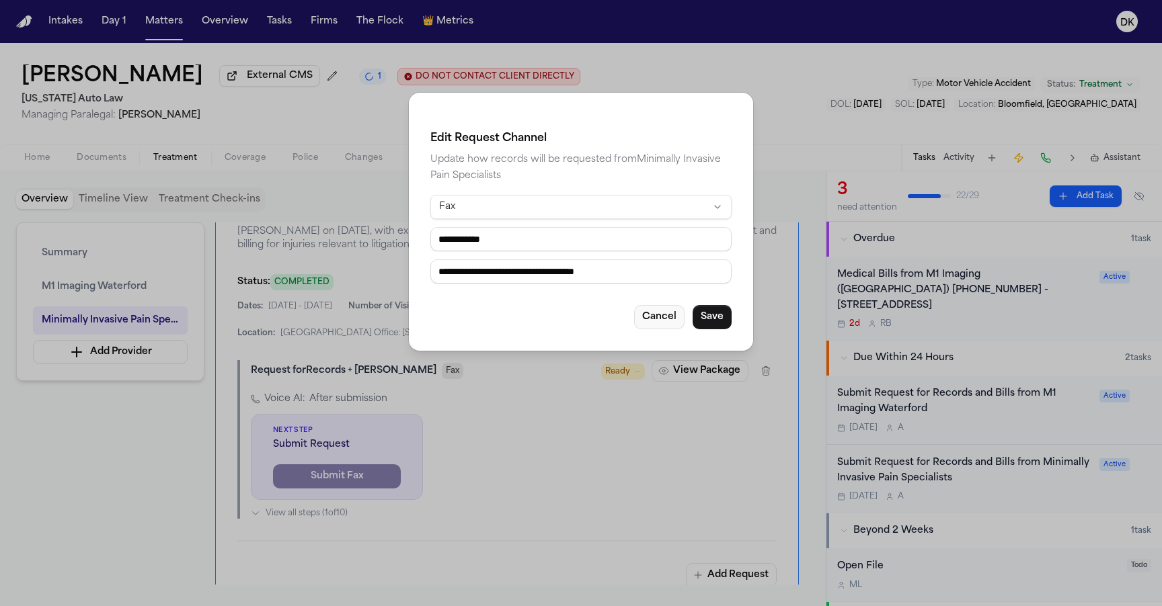
click at [645, 329] on button "Cancel" at bounding box center [659, 317] width 50 height 24
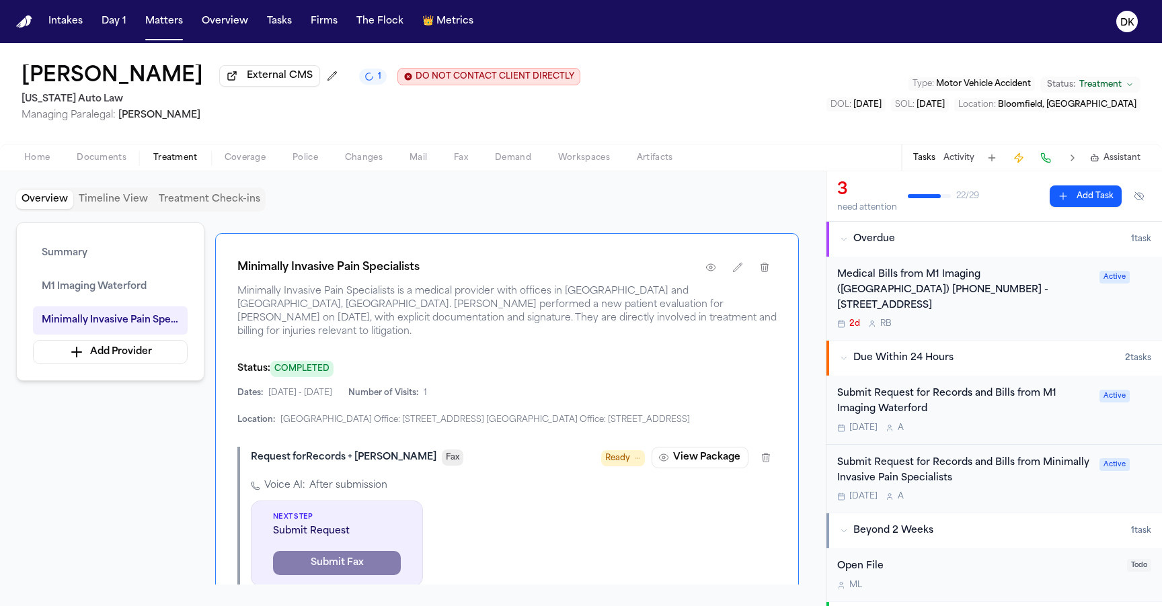
scroll to position [680, 0]
click at [674, 469] on button "View Package" at bounding box center [700, 459] width 97 height 22
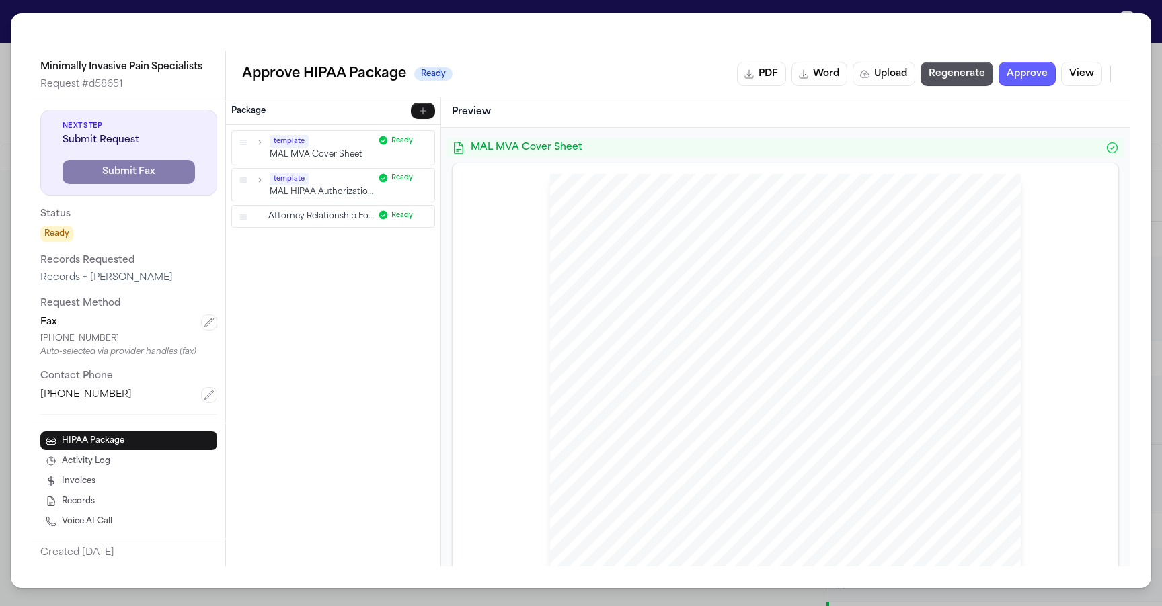
click at [83, 336] on div "+15862652170" at bounding box center [128, 338] width 177 height 11
click at [92, 338] on div "+15862652170" at bounding box center [128, 338] width 177 height 11
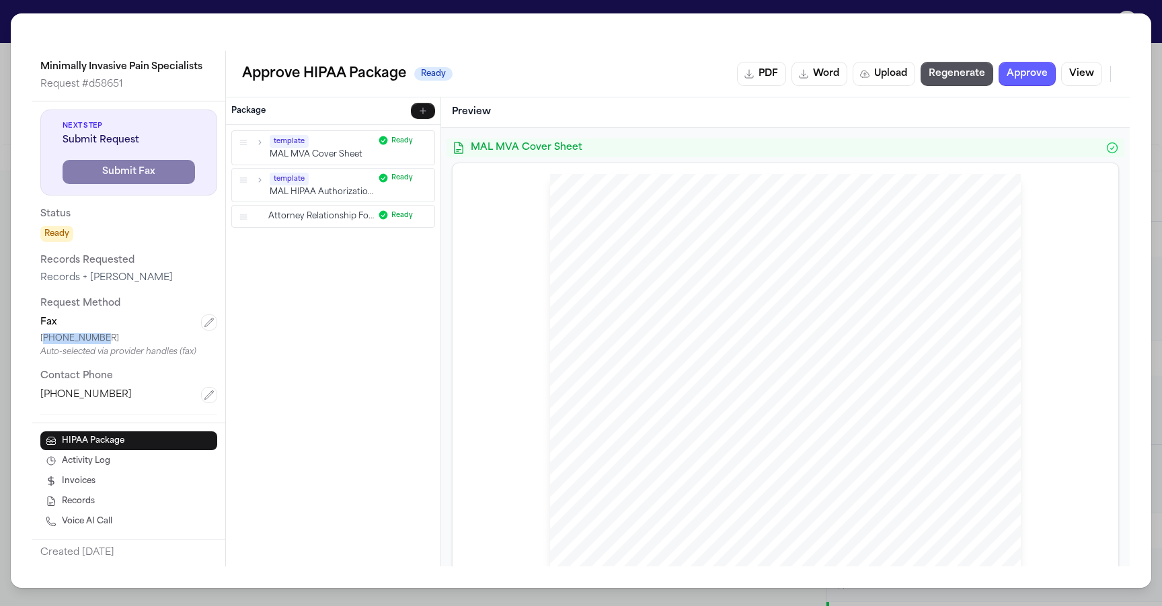
click at [92, 338] on div "+15862652170" at bounding box center [128, 338] width 177 height 11
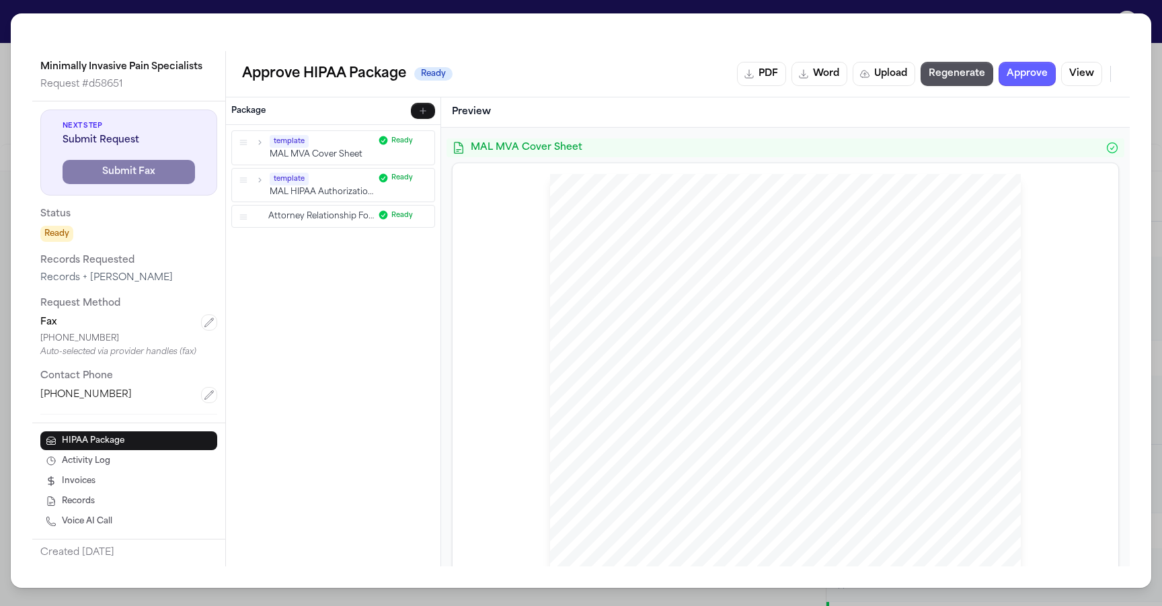
click at [92, 338] on div "+15862652170" at bounding box center [128, 338] width 177 height 11
click at [104, 342] on div "+15862652170" at bounding box center [128, 338] width 177 height 11
click at [84, 340] on div "+15862652170" at bounding box center [128, 338] width 177 height 11
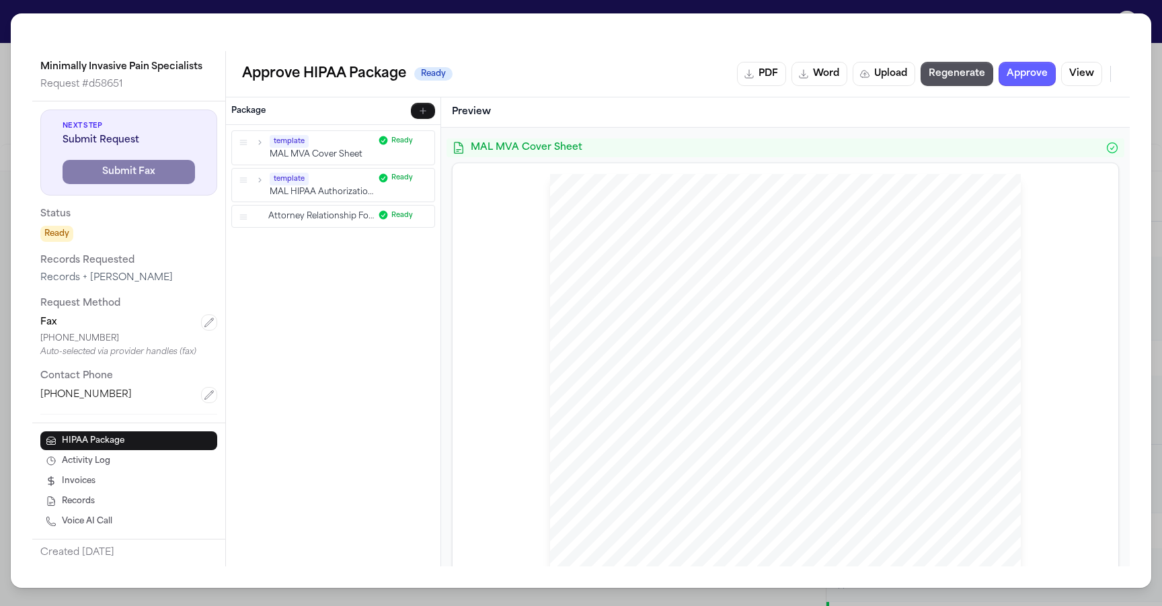
click at [84, 340] on div "+15862652170" at bounding box center [128, 338] width 177 height 11
click at [83, 340] on div "+15862652170" at bounding box center [128, 338] width 177 height 11
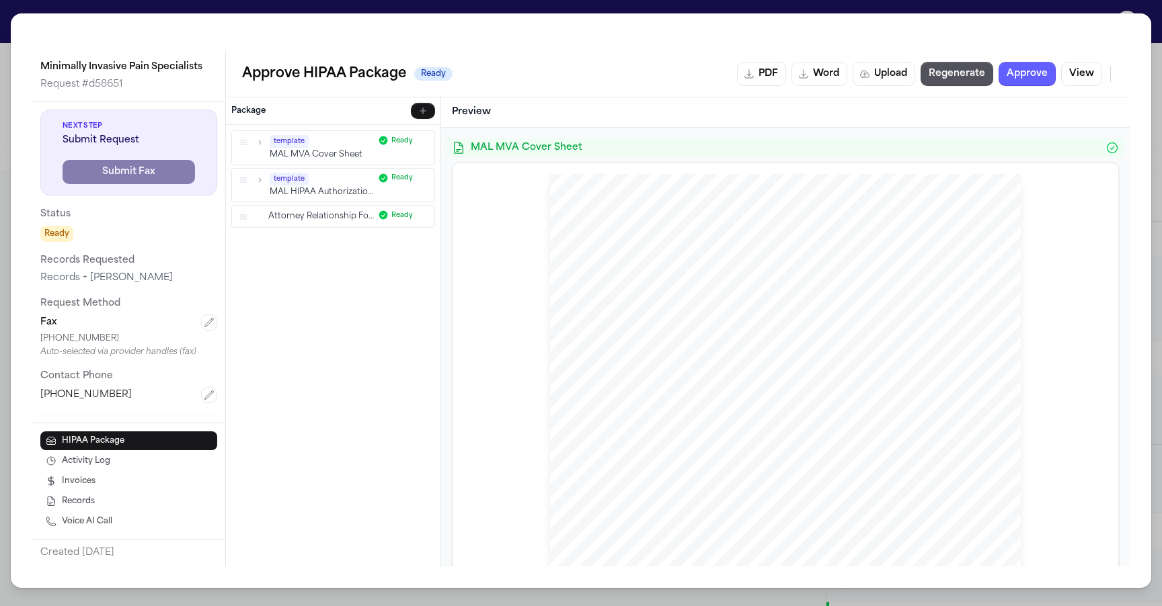
click at [83, 340] on div "+15862652170" at bounding box center [128, 338] width 177 height 11
click at [109, 341] on div "+15862652170" at bounding box center [128, 338] width 177 height 11
click at [79, 341] on div "+15862652170" at bounding box center [128, 338] width 177 height 11
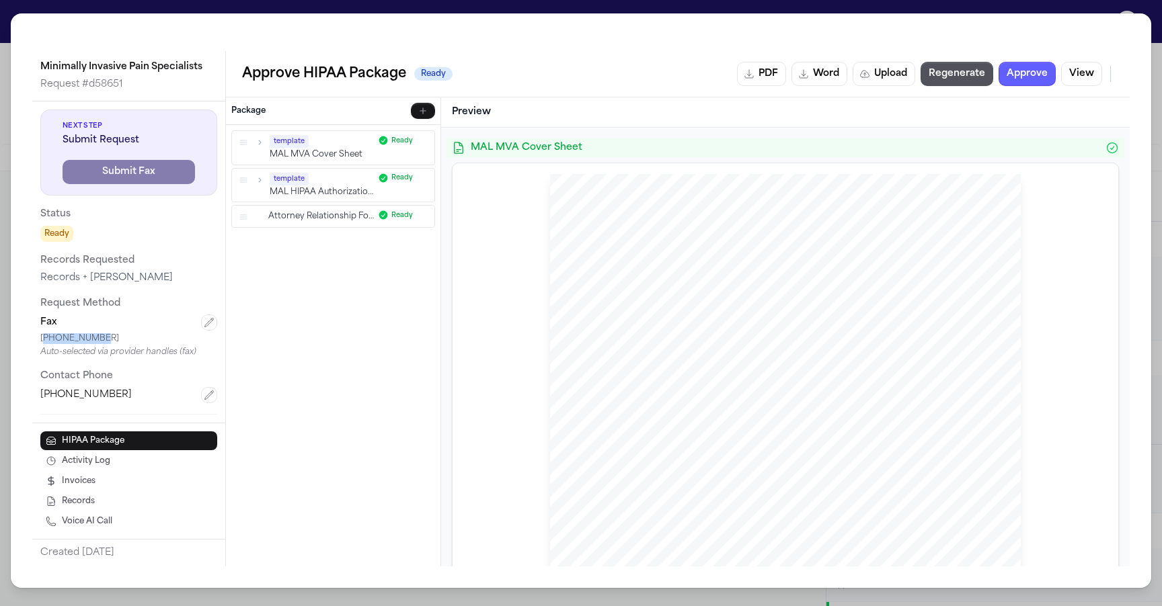
click at [79, 341] on div "+15862652170" at bounding box center [128, 338] width 177 height 11
click at [90, 354] on div "Auto-selected via provider handles (fax)" at bounding box center [128, 352] width 177 height 11
click at [108, 356] on div "Auto-selected via provider handles (fax)" at bounding box center [128, 352] width 177 height 11
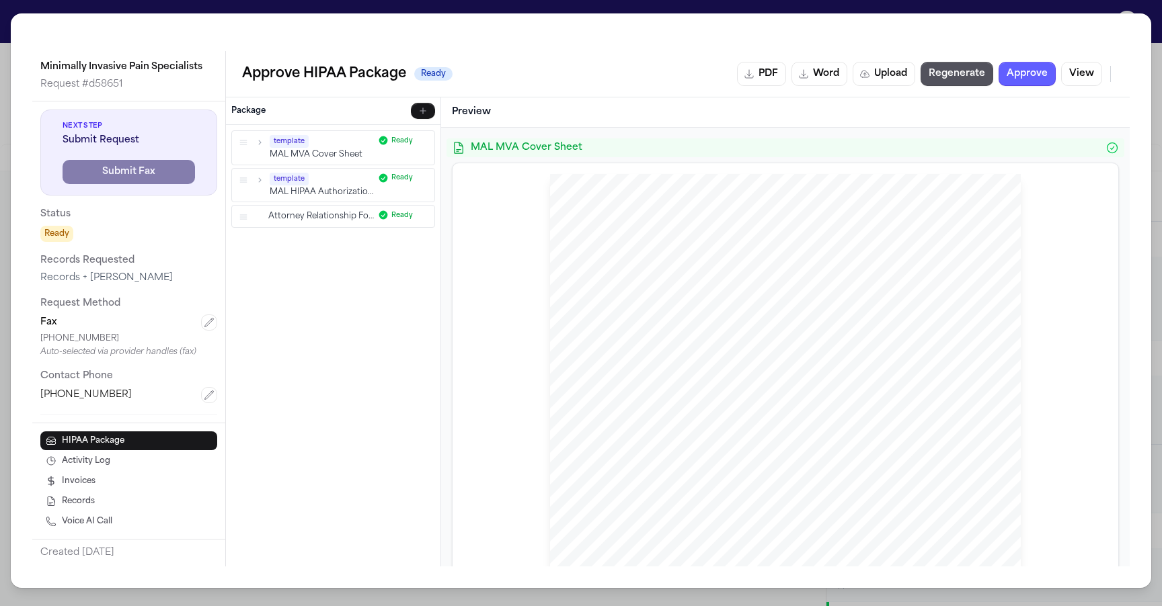
click at [108, 356] on div "Auto-selected via provider handles (fax)" at bounding box center [128, 352] width 177 height 11
click at [104, 356] on div "Auto-selected via provider handles (fax)" at bounding box center [128, 352] width 177 height 11
click at [89, 338] on div "+15862652170" at bounding box center [128, 338] width 177 height 11
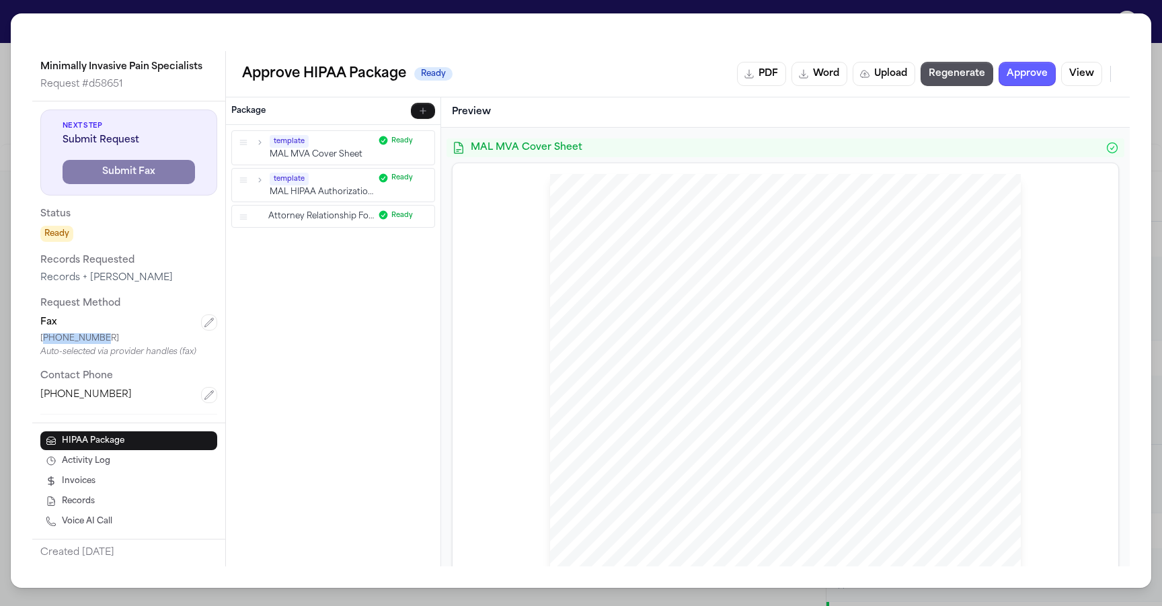
click at [110, 340] on div "+15862652170" at bounding box center [128, 338] width 177 height 11
click at [87, 340] on div "+15862652170" at bounding box center [128, 338] width 177 height 11
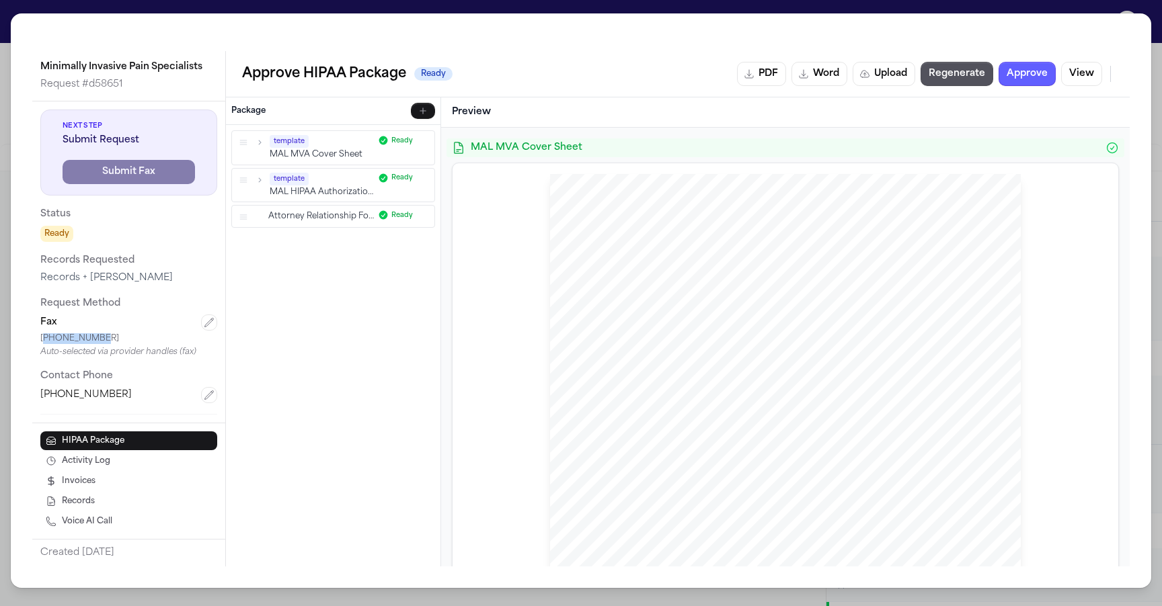
click at [87, 340] on div "+15862652170" at bounding box center [128, 338] width 177 height 11
click at [80, 347] on div "Auto-selected via provider handles (fax)" at bounding box center [128, 352] width 177 height 11
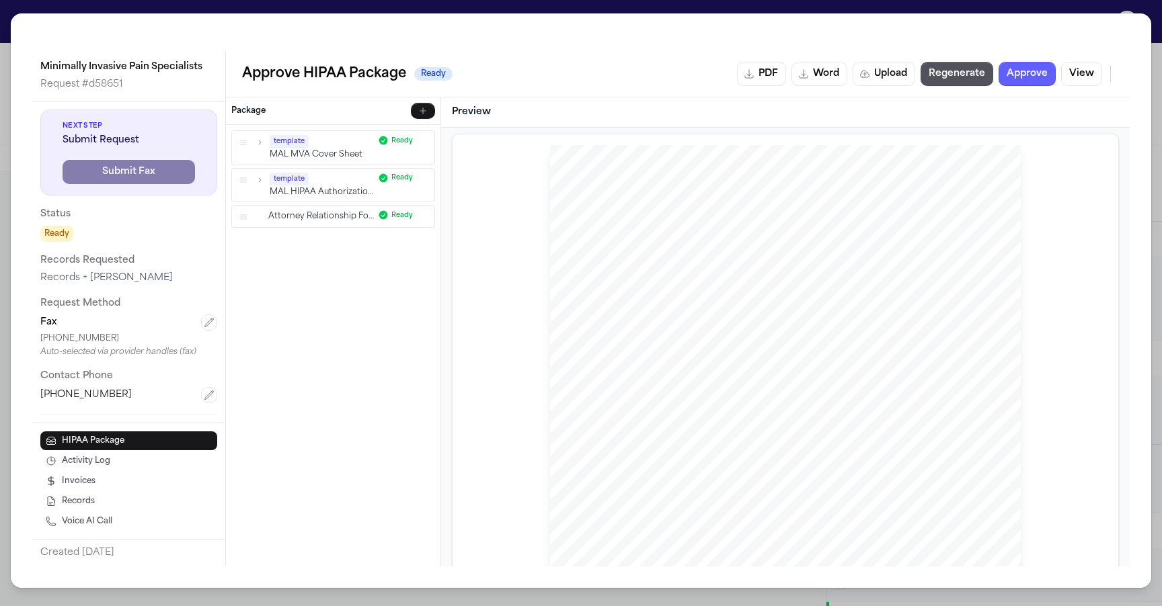
scroll to position [26, 0]
drag, startPoint x: 693, startPoint y: 325, endPoint x: 893, endPoint y: 324, distance: 200.4
click at [892, 324] on div "www.michiganautolaw.com 30101 Northwestern Hwy 248 - 353 - 7575 Farmington Hill…" at bounding box center [785, 452] width 471 height 609
click at [893, 324] on div "www.michiganautolaw.com 30101 Northwestern Hwy 248 - 353 - 7575 Farmington Hill…" at bounding box center [785, 452] width 471 height 609
drag, startPoint x: 893, startPoint y: 324, endPoint x: 686, endPoint y: 323, distance: 206.4
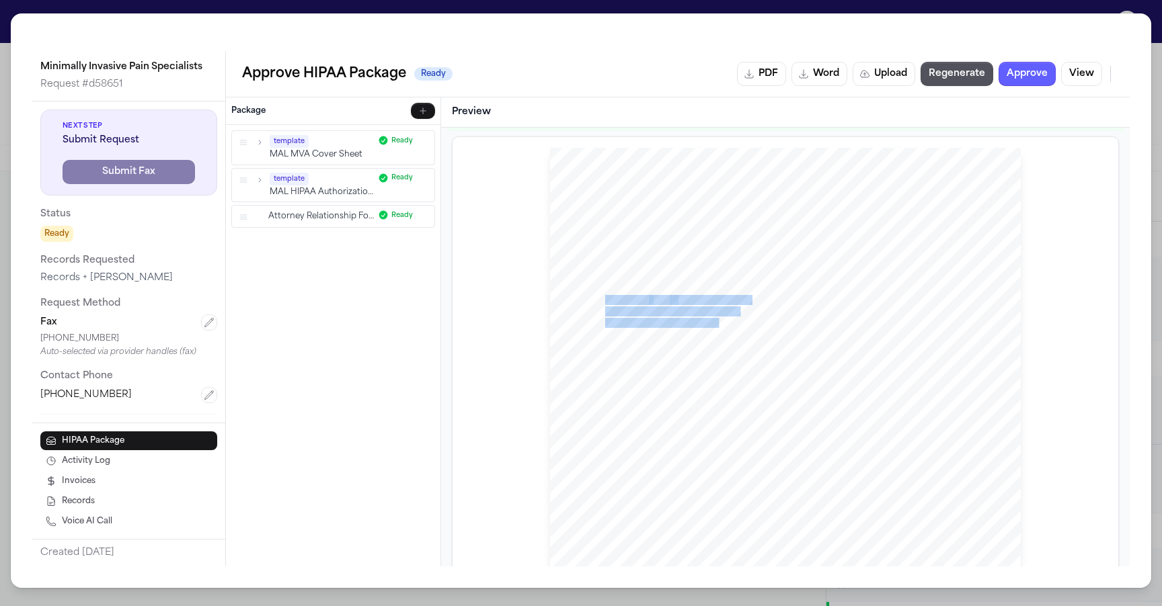
click at [686, 323] on div "www.michiganautolaw.com 30101 Northwestern Hwy 248 - 353 - 7575 Farmington Hill…" at bounding box center [785, 452] width 471 height 609
click at [686, 323] on span "Sterling Heights Office: 9001 15 Mile Rd, Suite C, Sterling Heights, MI 48312" at bounding box center [707, 323] width 204 height 9
drag, startPoint x: 691, startPoint y: 325, endPoint x: 892, endPoint y: 321, distance: 200.4
click at [809, 322] on span "Sterling Heights Office: 9001 15 Mile Rd, Suite C, Sterling Heights, MI 48312" at bounding box center [707, 323] width 204 height 9
click at [809, 321] on span "Sterling Heights Office: 9001 15 Mile Rd, Suite C, Sterling Heights, MI 48312" at bounding box center [707, 323] width 204 height 9
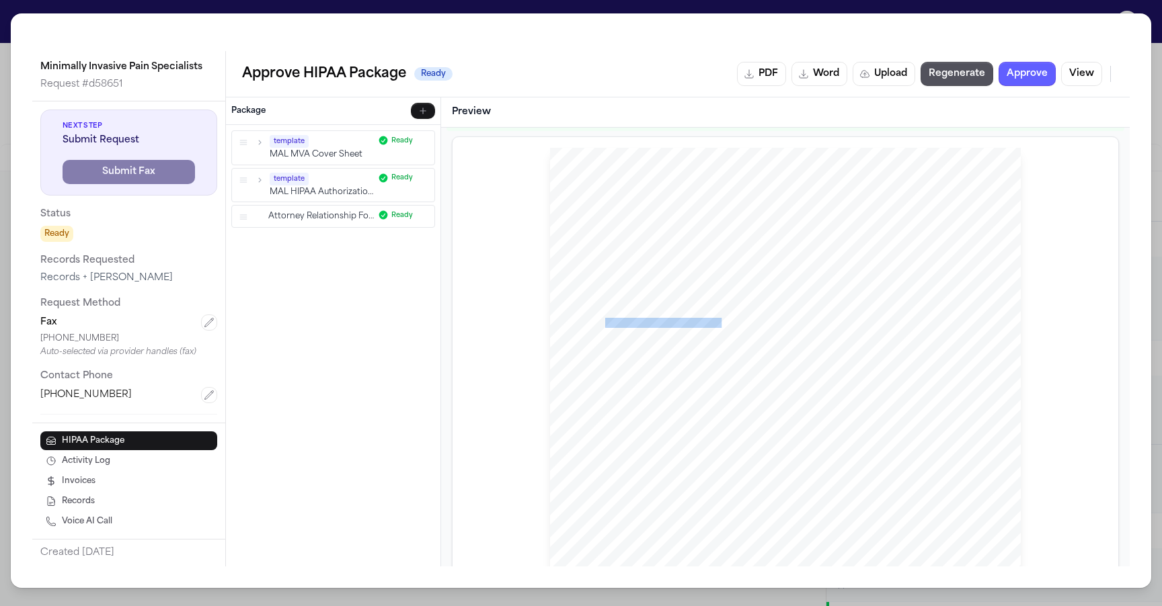
drag, startPoint x: 892, startPoint y: 321, endPoint x: 692, endPoint y: 322, distance: 199.7
click at [693, 322] on span "Sterling Heights Office: 9001 15 Mile Rd, Suite C, Sterling Heights, MI 48312" at bounding box center [707, 323] width 204 height 9
click at [692, 322] on span "Sterling Heights Office: 9001 15 Mile Rd, Suite C, Sterling Heights, MI 48312" at bounding box center [707, 323] width 204 height 9
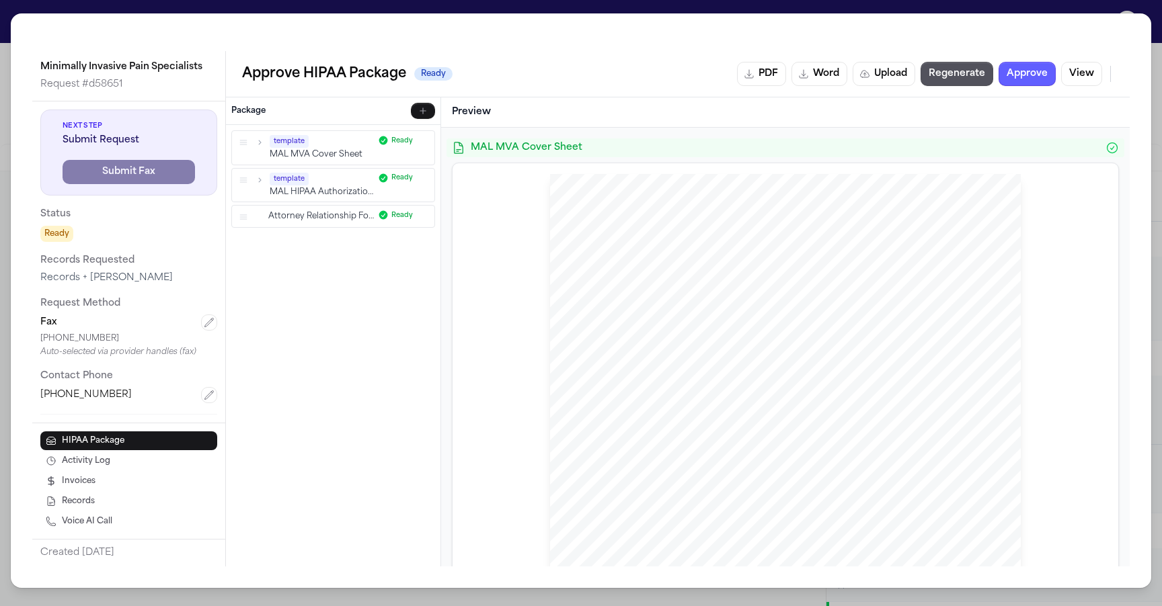
click at [422, 215] on icon "button" at bounding box center [424, 215] width 8 height 8
click at [205, 323] on icon "button" at bounding box center [209, 322] width 9 height 9
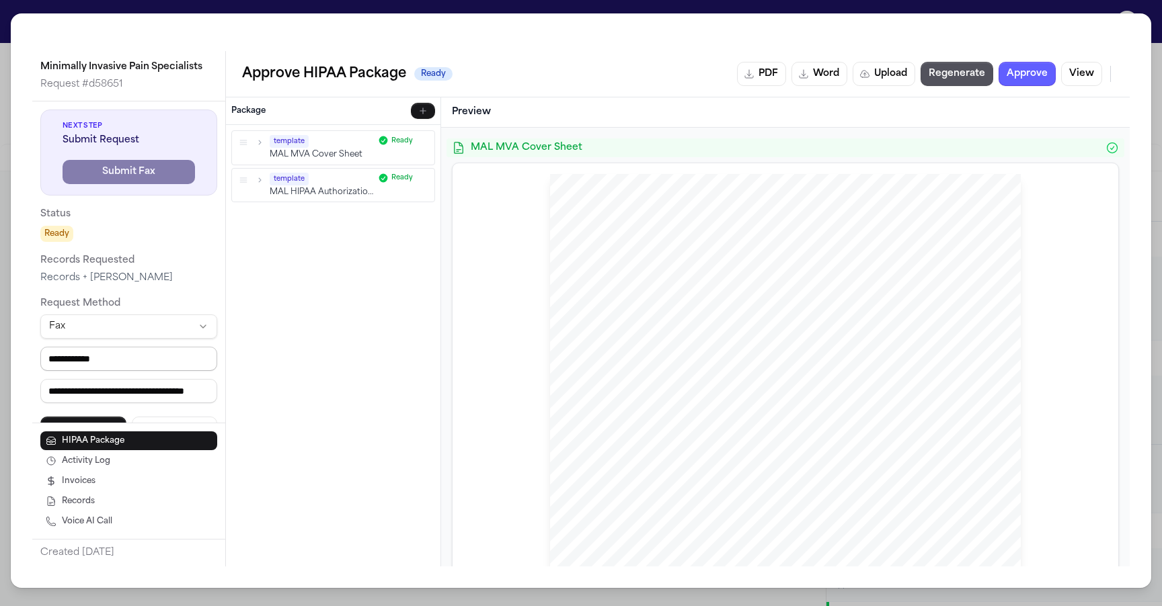
click at [122, 369] on input "**********" at bounding box center [128, 359] width 177 height 24
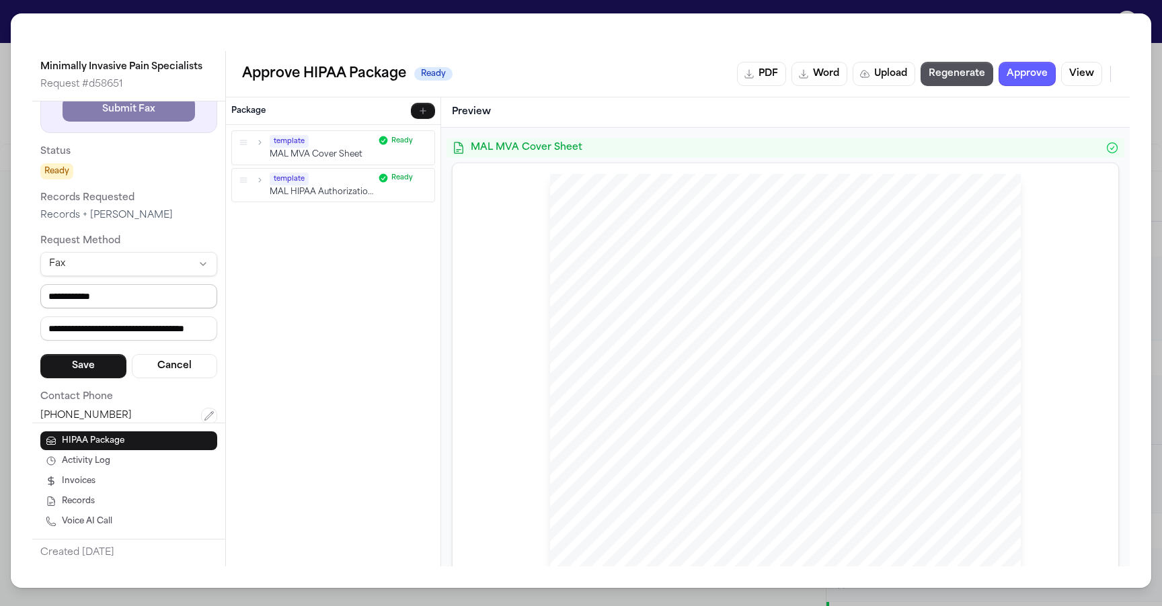
scroll to position [65, 0]
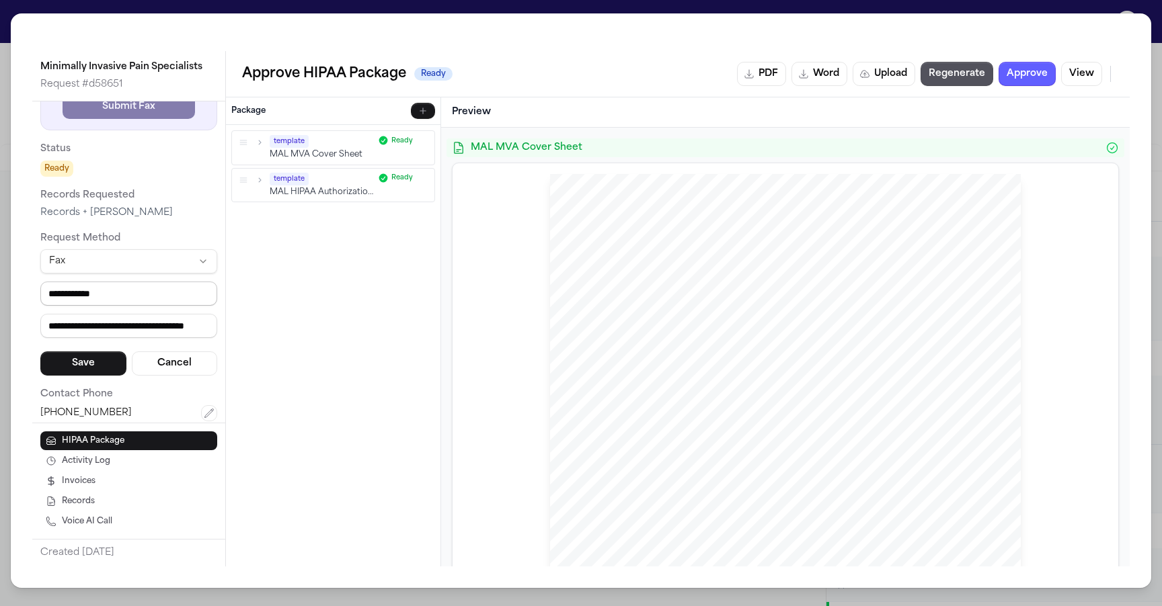
drag, startPoint x: 52, startPoint y: 296, endPoint x: 173, endPoint y: 299, distance: 121.1
click at [173, 300] on input "**********" at bounding box center [128, 294] width 177 height 24
click at [173, 299] on input "**********" at bounding box center [128, 294] width 177 height 24
click at [177, 365] on button "Cancel" at bounding box center [175, 364] width 86 height 24
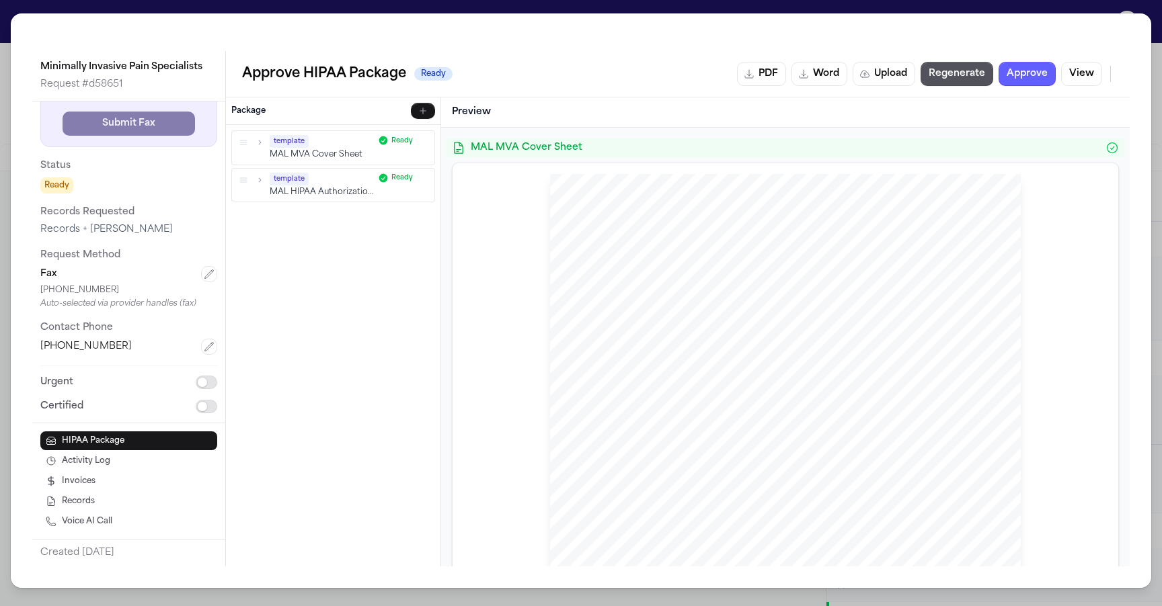
click at [444, 7] on div "Minimally Invasive Pain Specialists Request # d58651 Next Step Submit Request S…" at bounding box center [581, 303] width 1162 height 606
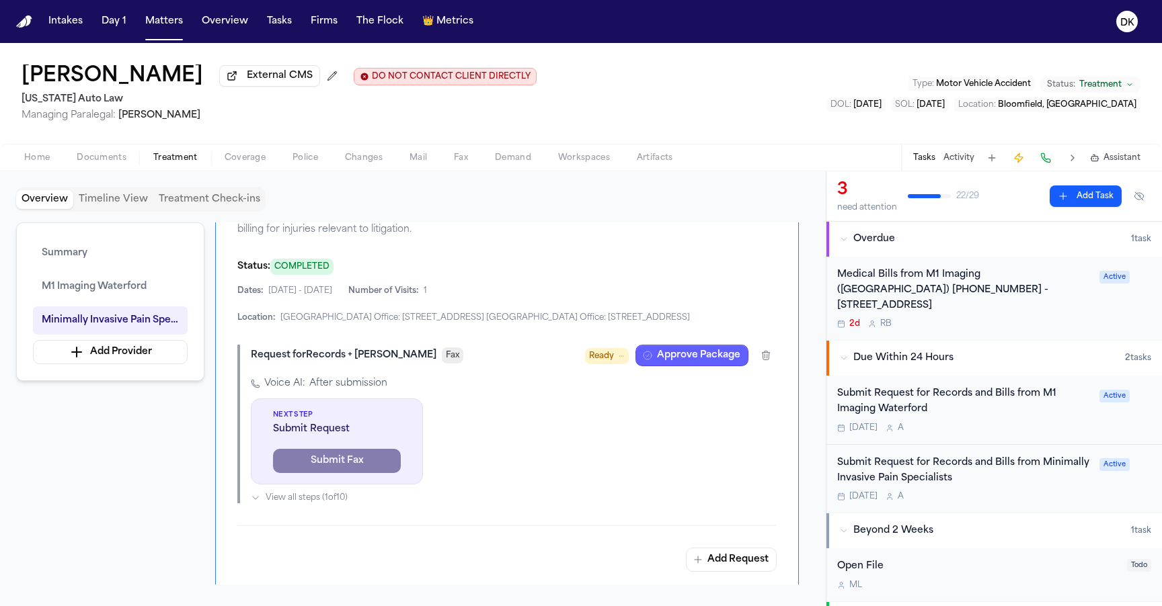
scroll to position [783, 0]
click at [711, 567] on button "Add Request" at bounding box center [731, 561] width 91 height 24
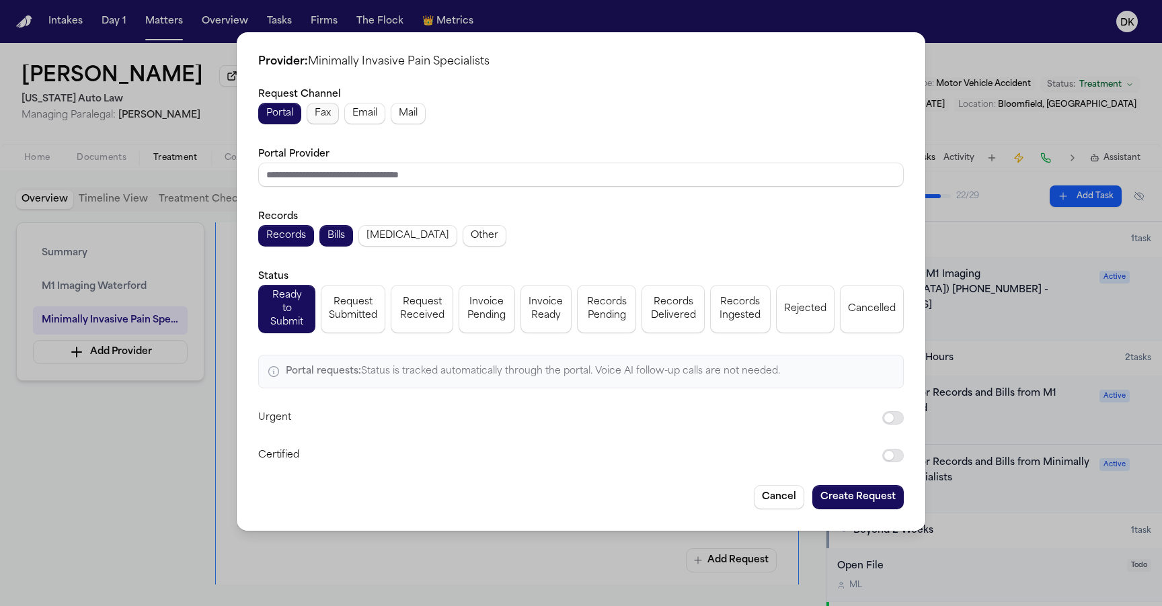
click at [317, 120] on span "Fax" at bounding box center [323, 113] width 16 height 13
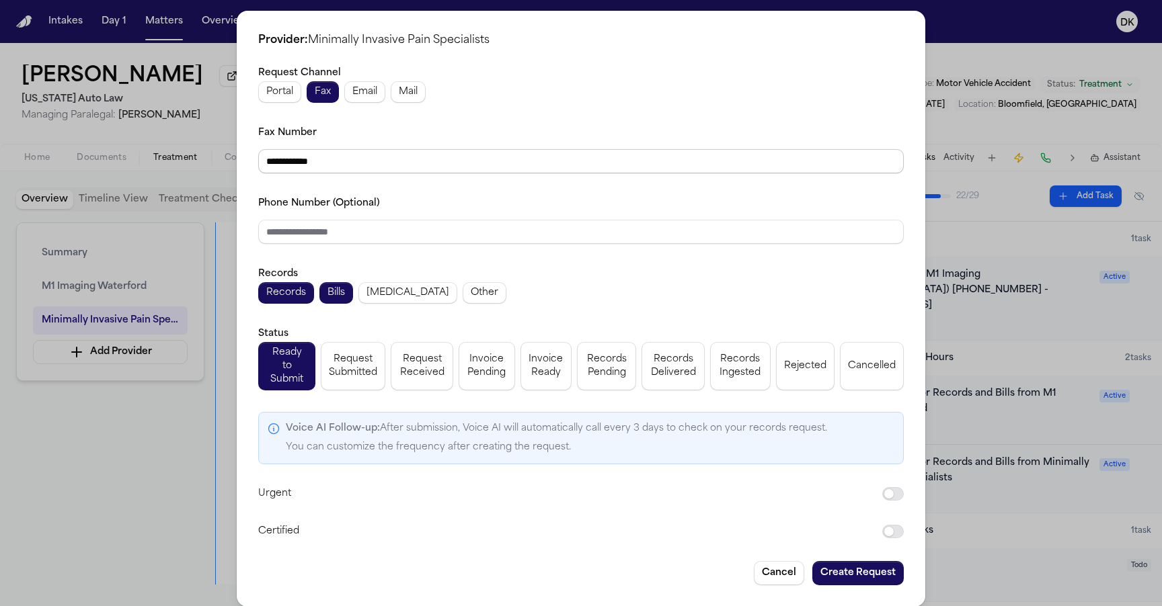
click at [361, 153] on input "**********" at bounding box center [580, 161] width 645 height 24
click at [859, 561] on button "Create Request" at bounding box center [857, 573] width 91 height 24
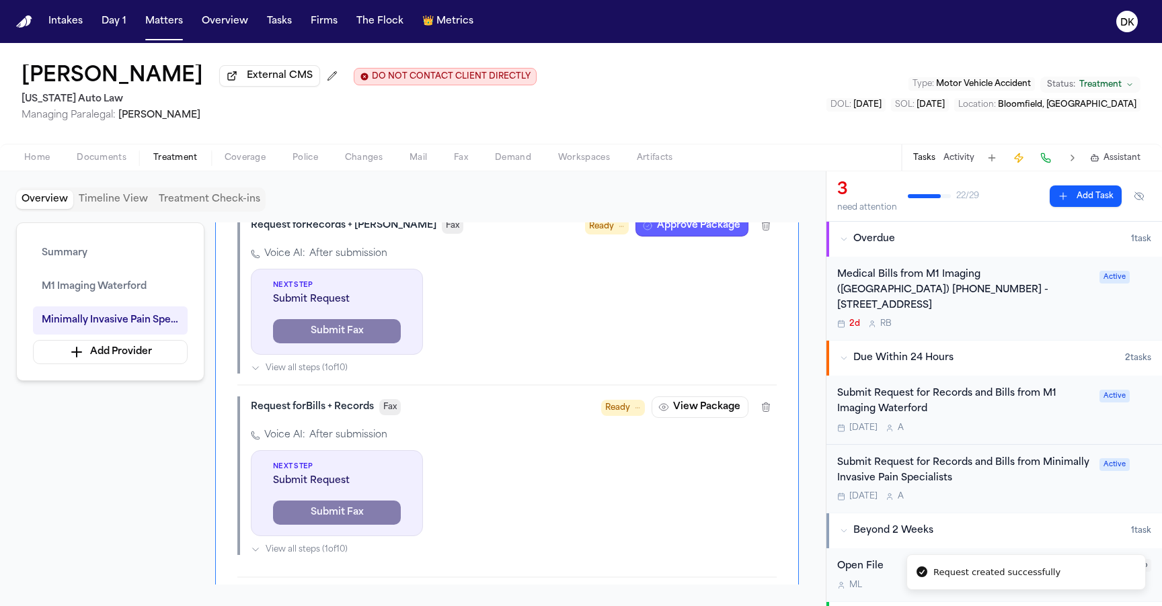
scroll to position [945, 0]
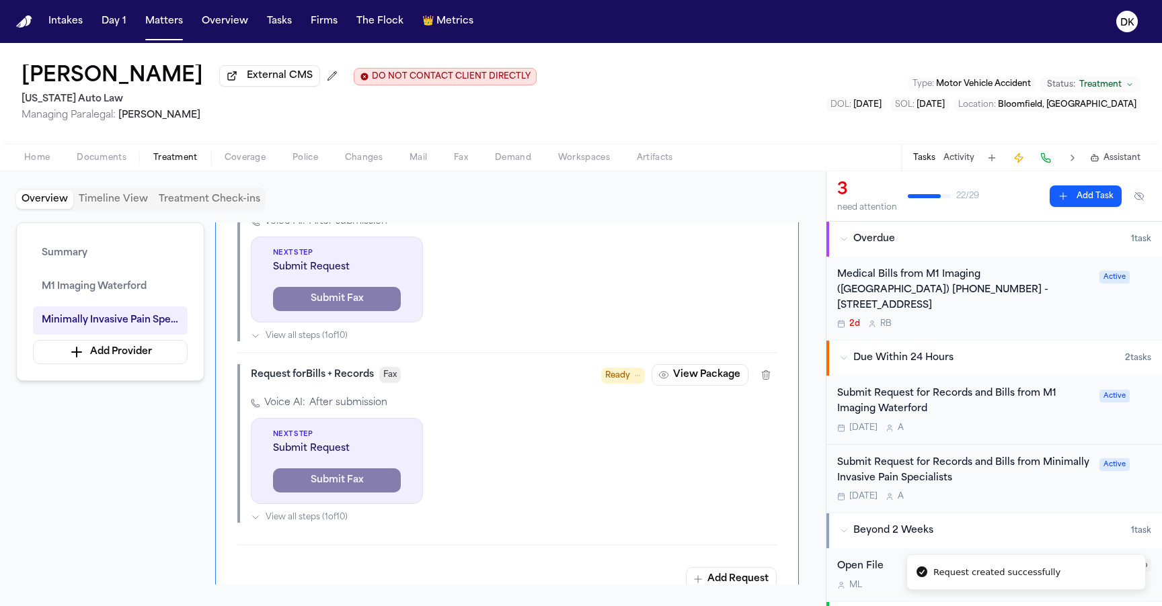
click at [707, 383] on button "View Package" at bounding box center [700, 375] width 97 height 22
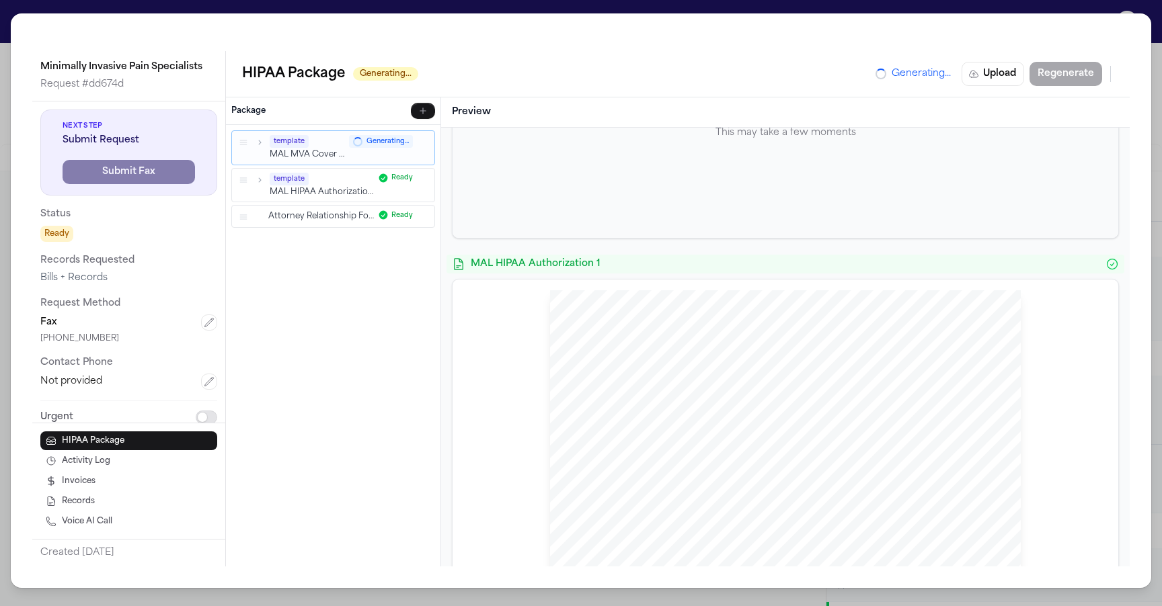
scroll to position [186, 0]
click at [204, 322] on icon "button" at bounding box center [209, 322] width 11 height 11
click at [124, 357] on input "**********" at bounding box center [128, 359] width 177 height 24
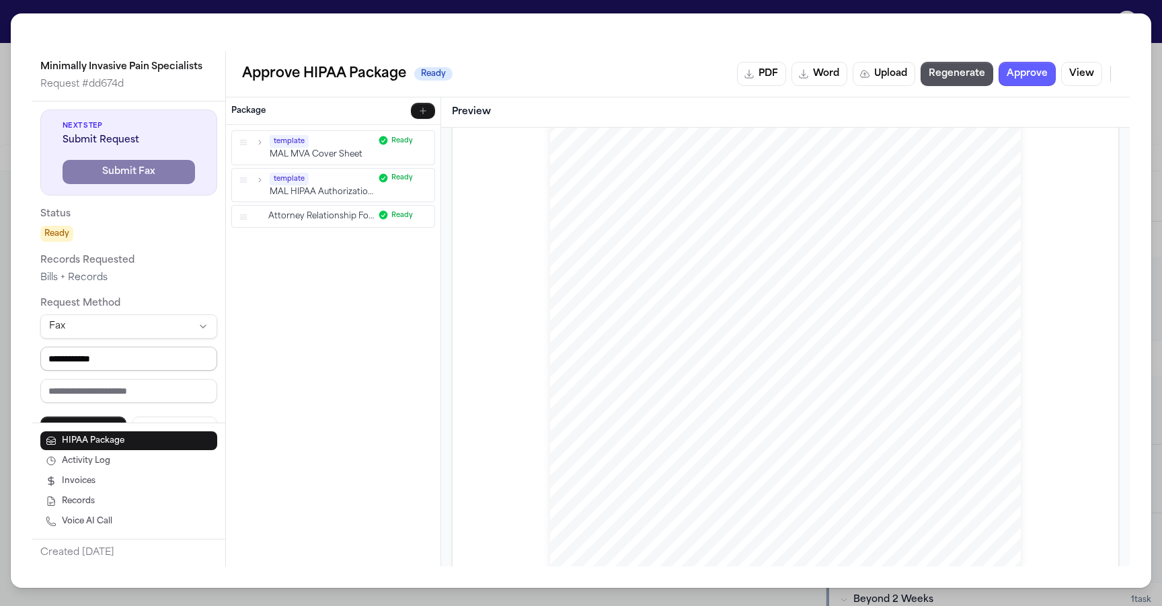
click at [45, 350] on input "**********" at bounding box center [128, 359] width 177 height 24
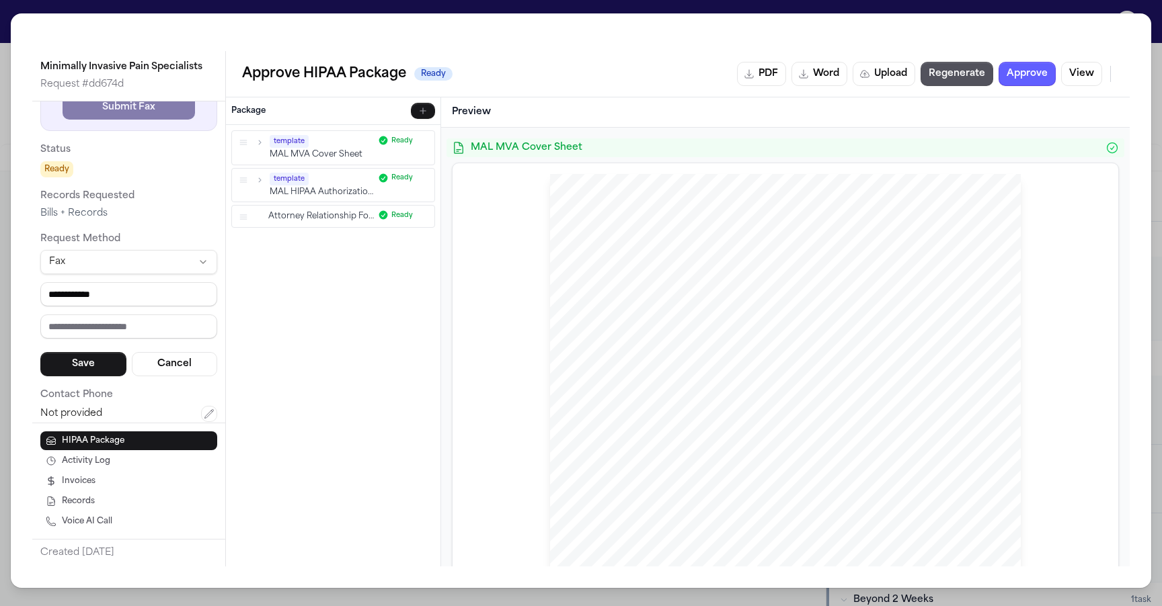
scroll to position [10, 0]
click at [194, 362] on button "Cancel" at bounding box center [175, 364] width 86 height 24
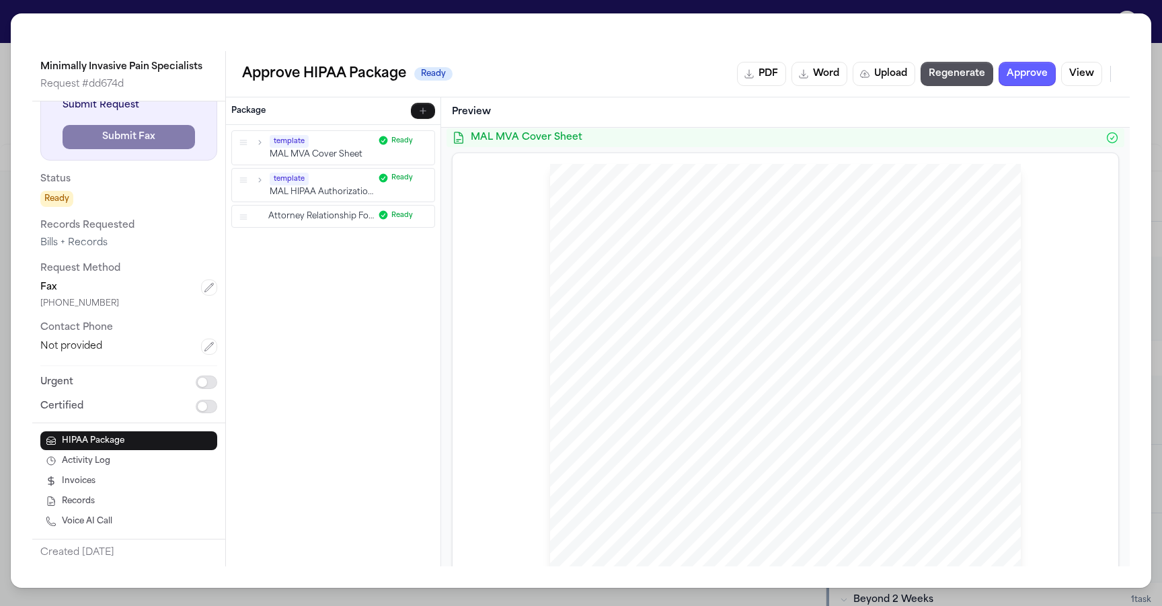
click at [424, 217] on icon "button" at bounding box center [424, 215] width 8 height 8
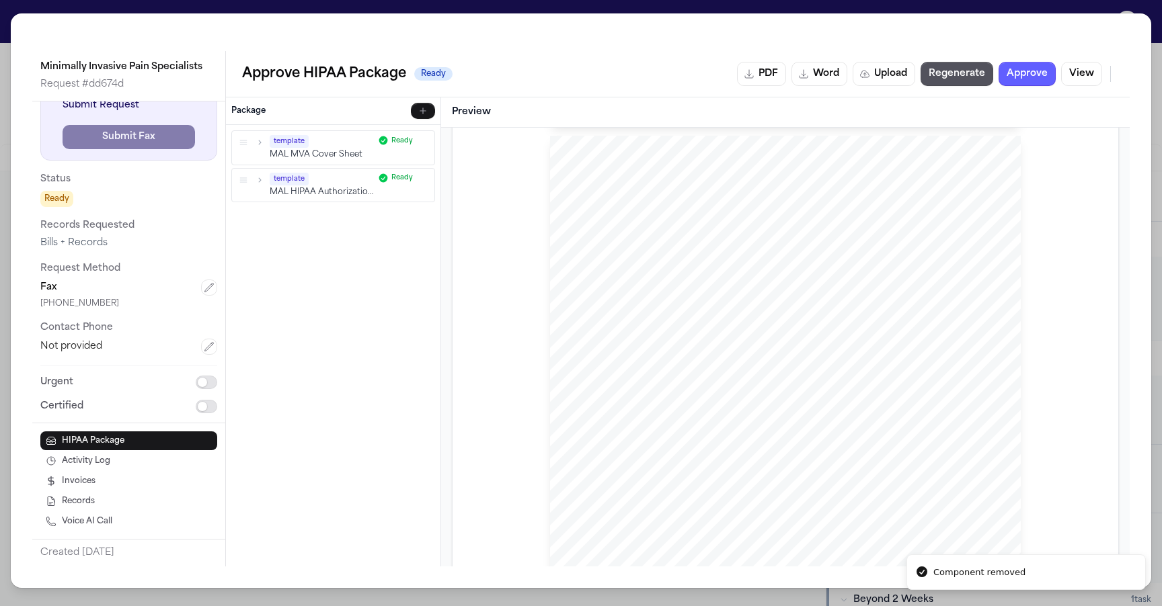
scroll to position [0, 0]
click at [561, 153] on span "MAL MVA Cover Sheet" at bounding box center [785, 147] width 629 height 13
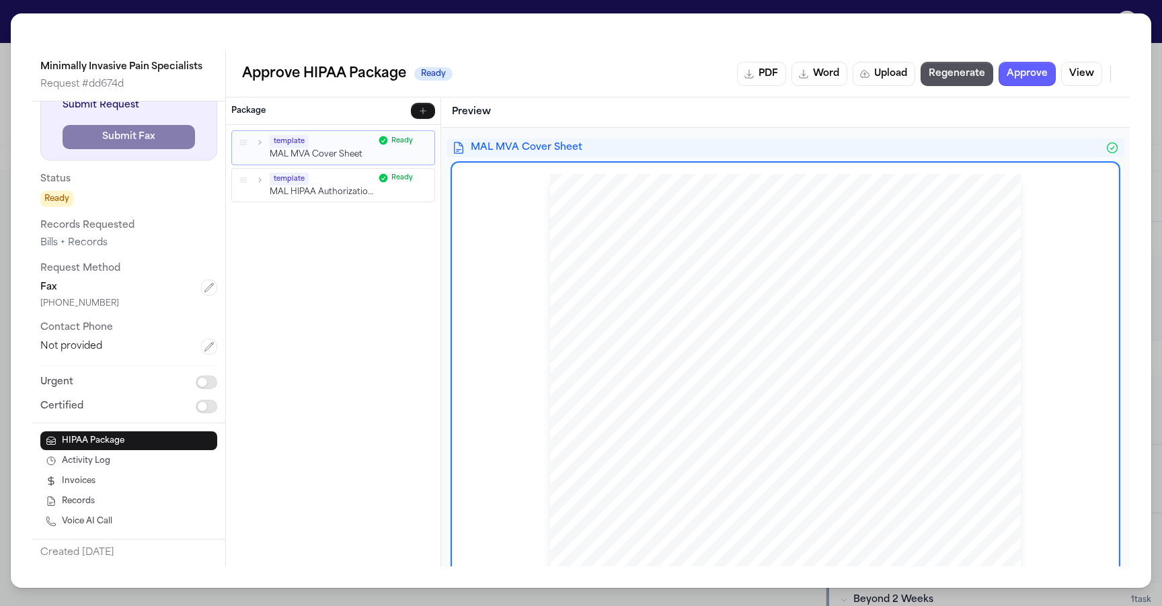
click at [395, 237] on div "template MAL MVA Cover Sheet Ready template MAL HIPAA Authorization 1 Ready To …" at bounding box center [333, 346] width 214 height 442
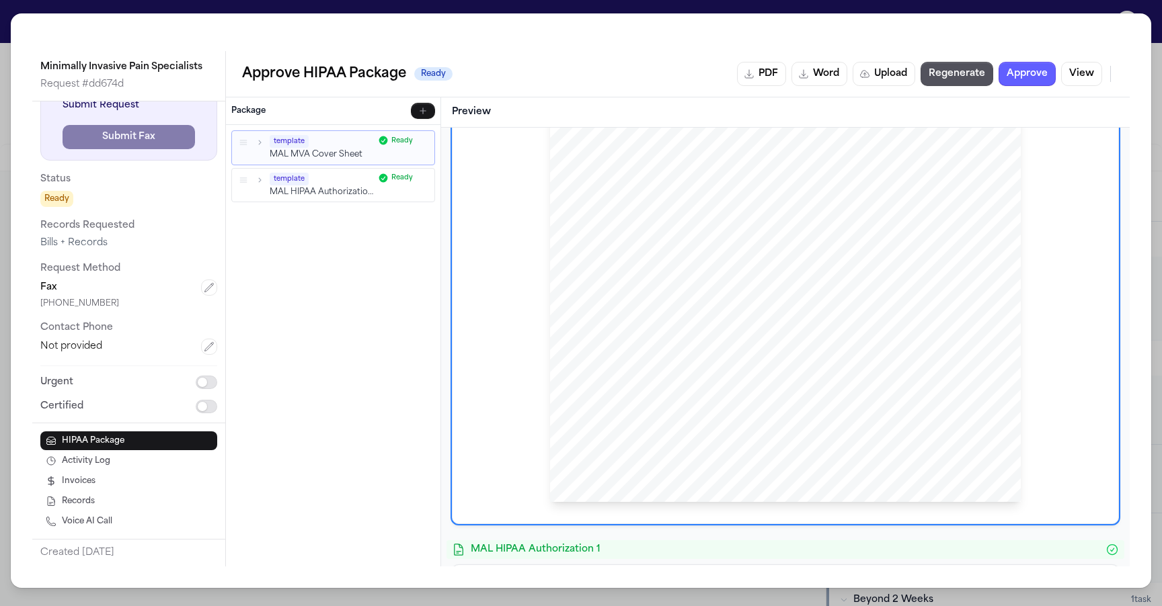
scroll to position [1550, 0]
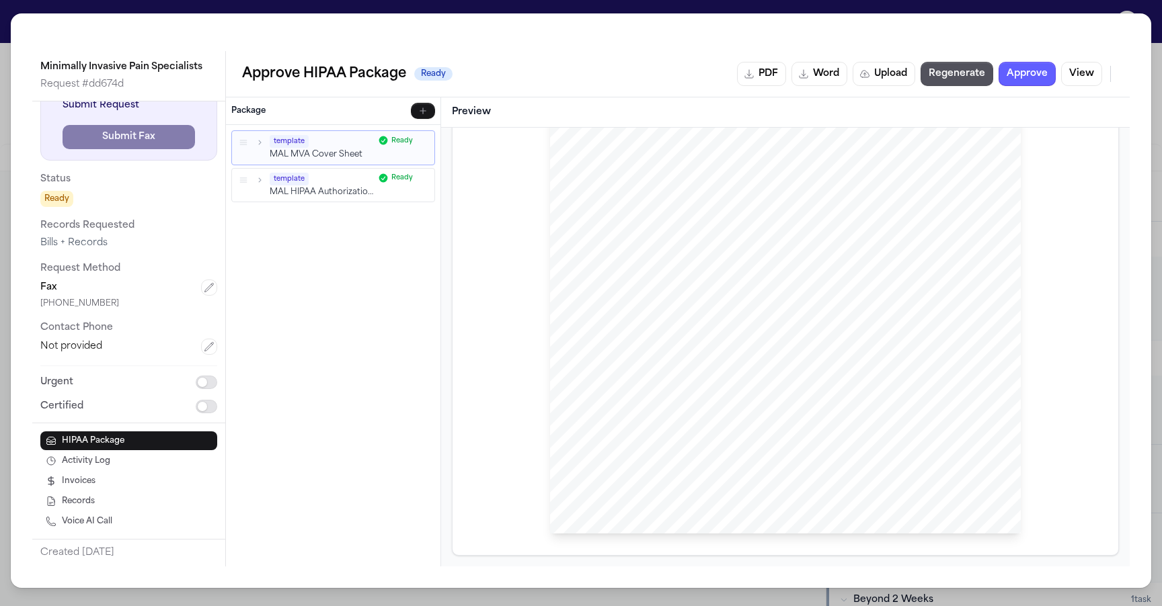
click at [563, 402] on div "HIPAA Privacy Authorization For Disclosure of Protected Health Information Rele…" at bounding box center [785, 229] width 471 height 609
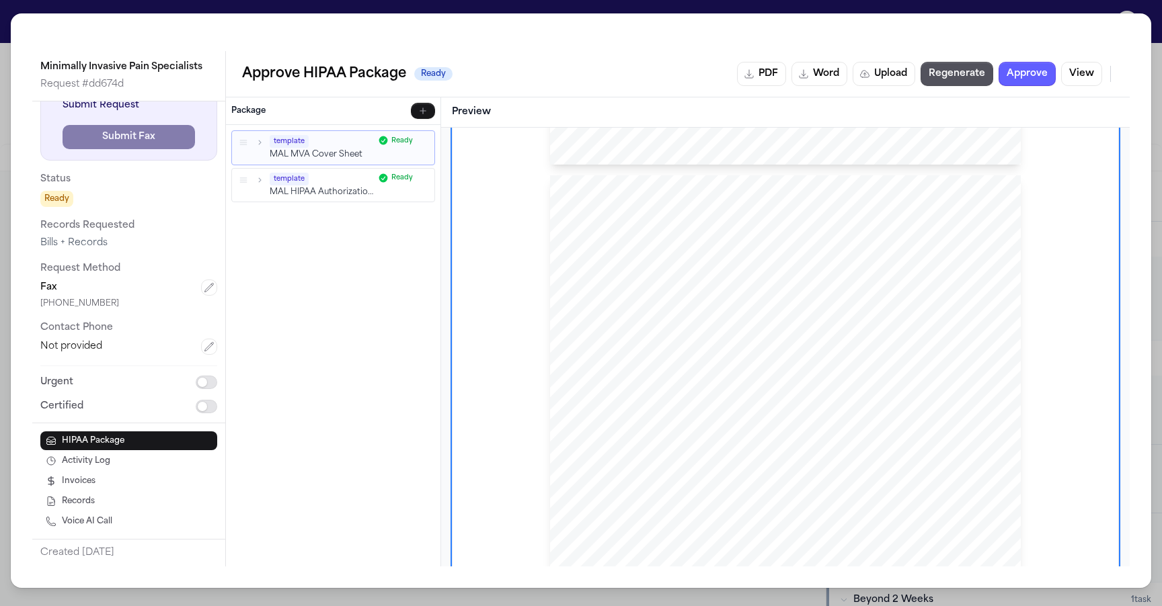
scroll to position [617, 0]
drag, startPoint x: 769, startPoint y: 253, endPoint x: 709, endPoint y: 239, distance: 62.1
click at [709, 239] on div "Michelle Landazabal Paralegal" at bounding box center [785, 481] width 471 height 609
drag, startPoint x: 711, startPoint y: 239, endPoint x: 819, endPoint y: 290, distance: 118.8
click at [819, 290] on div "Michelle Landazabal Paralegal" at bounding box center [785, 481] width 471 height 609
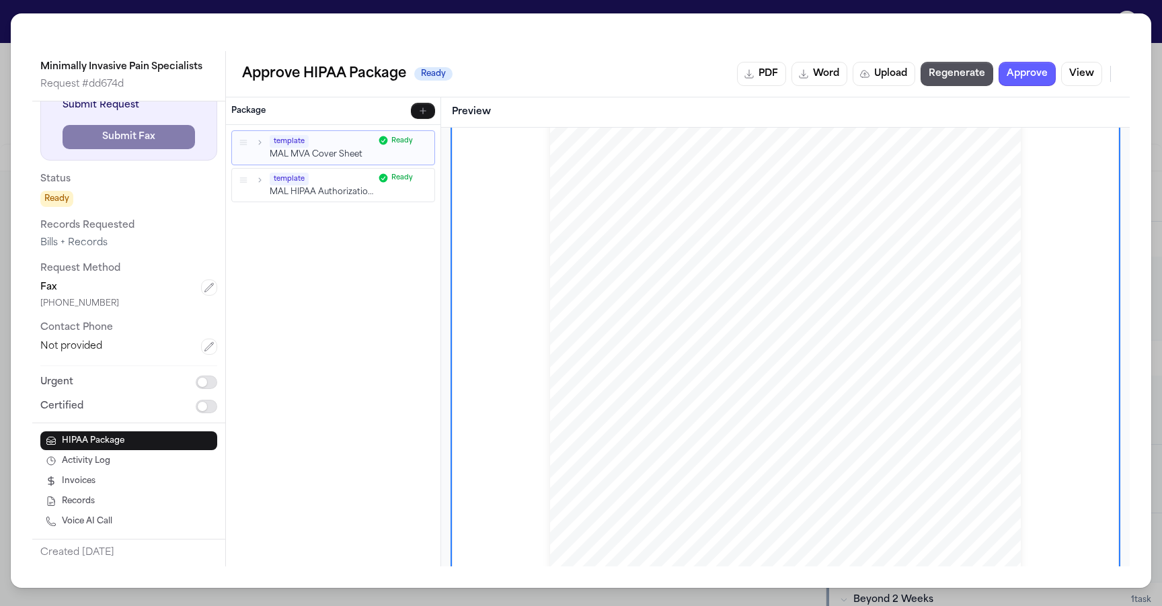
scroll to position [65, 0]
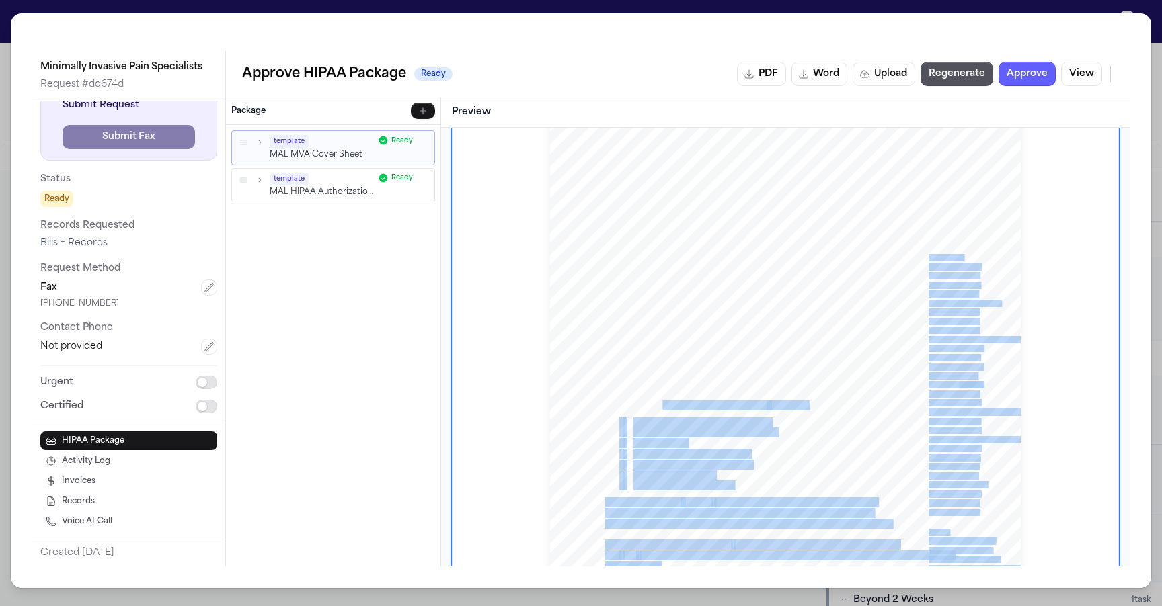
drag, startPoint x: 791, startPoint y: 413, endPoint x: 657, endPoint y: 403, distance: 134.9
click at [657, 403] on div "www.michiganautolaw.com 30101 Northwestern Hwy 248 - 353 - 7575 Farmington Hill…" at bounding box center [785, 414] width 471 height 609
click at [657, 403] on span "provide complete records, including but not" at bounding box center [685, 405] width 161 height 9
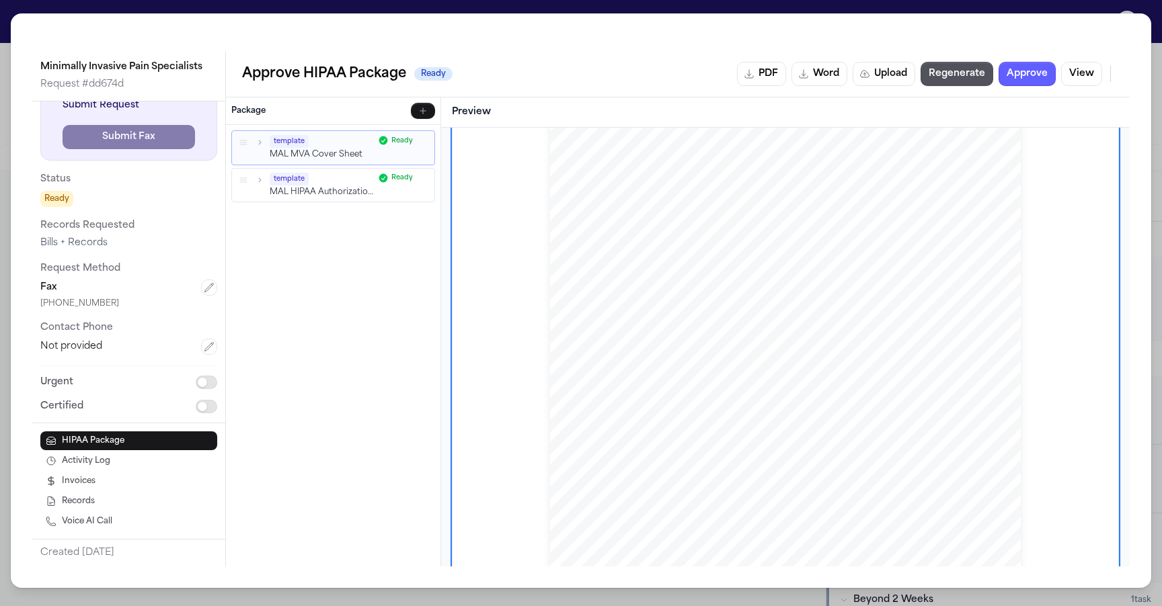
click at [657, 403] on span "provide complete records, including but not" at bounding box center [685, 405] width 161 height 9
click at [657, 403] on span "Enclosed is a signed" at bounding box center [642, 401] width 75 height 9
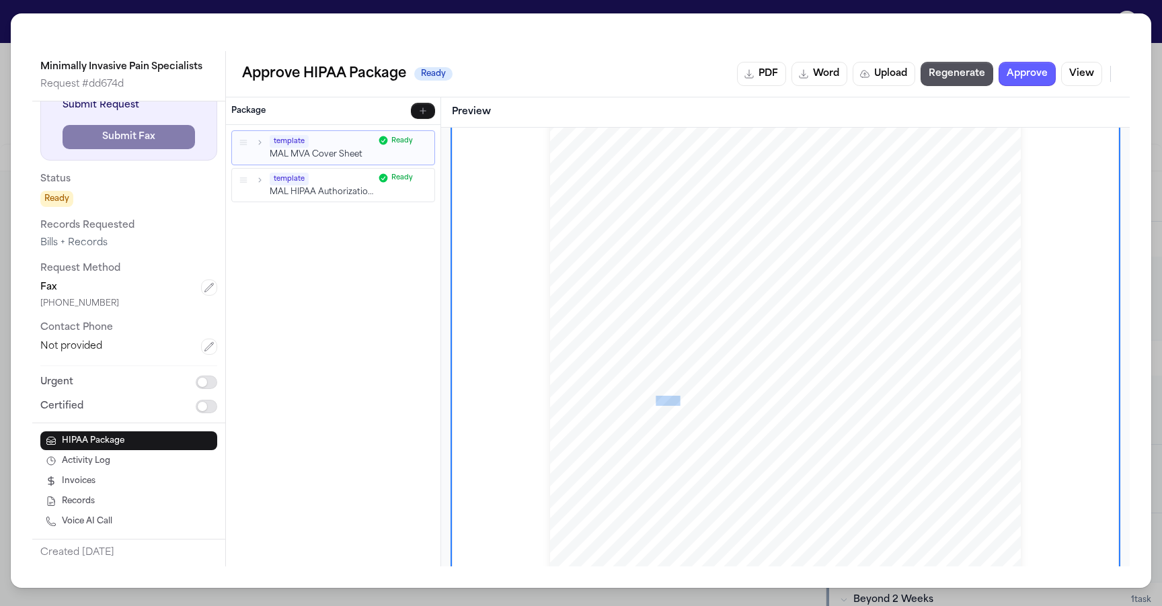
click at [657, 403] on span "Enclosed is a signed" at bounding box center [642, 401] width 75 height 9
click at [662, 415] on span "release of these records. If available, we request the records in electronic" at bounding box center [739, 411] width 268 height 9
click at [671, 443] on span "Should you require any additional" at bounding box center [668, 443] width 126 height 9
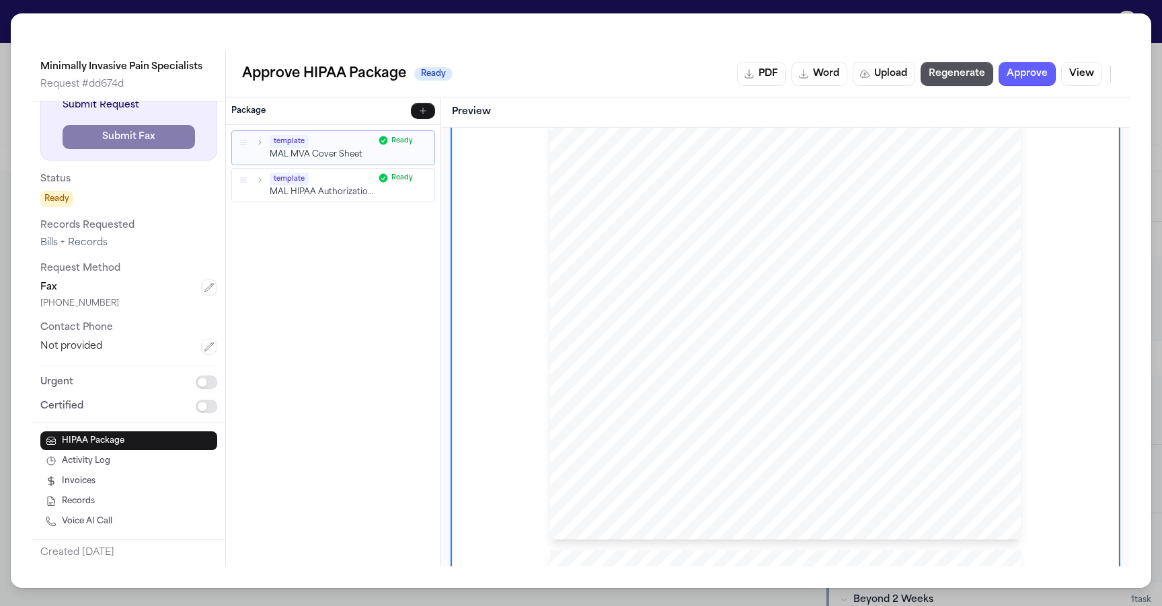
scroll to position [237, 0]
drag, startPoint x: 40, startPoint y: 305, endPoint x: 110, endPoint y: 305, distance: 70.6
click at [110, 305] on div "Next Step Submit Request Submit Fax Status Ready Records Requested Bills + Reco…" at bounding box center [128, 245] width 193 height 356
click at [110, 305] on div "+15862652170" at bounding box center [128, 304] width 177 height 11
drag, startPoint x: 116, startPoint y: 305, endPoint x: 43, endPoint y: 303, distance: 72.6
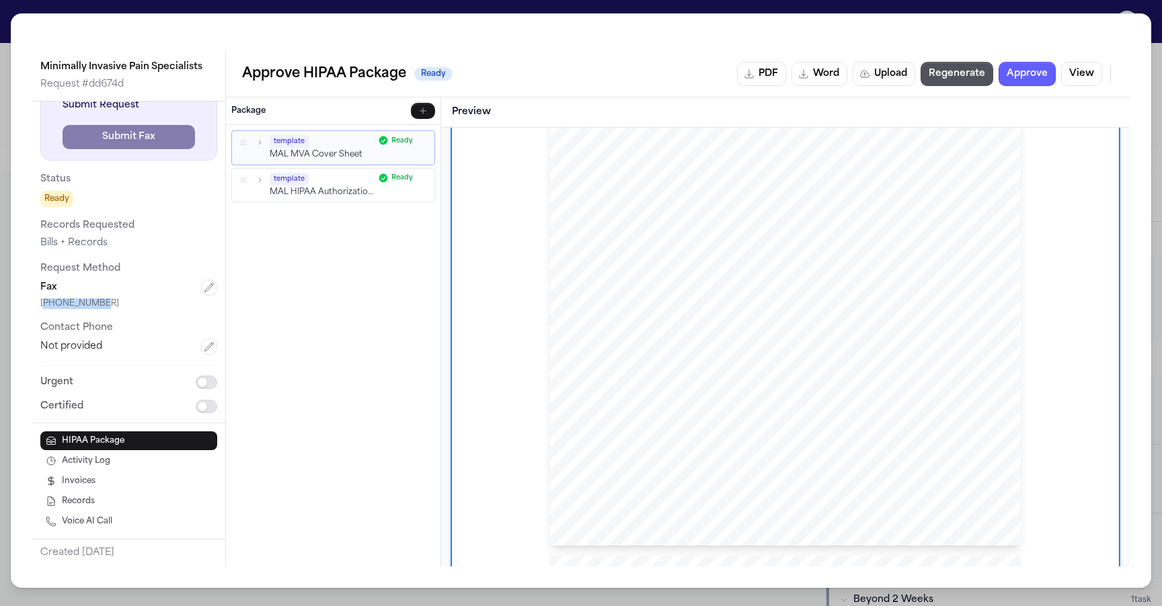
click at [43, 303] on div "+15862652170" at bounding box center [128, 304] width 177 height 11
click at [134, 299] on div "+15862652170" at bounding box center [128, 304] width 177 height 11
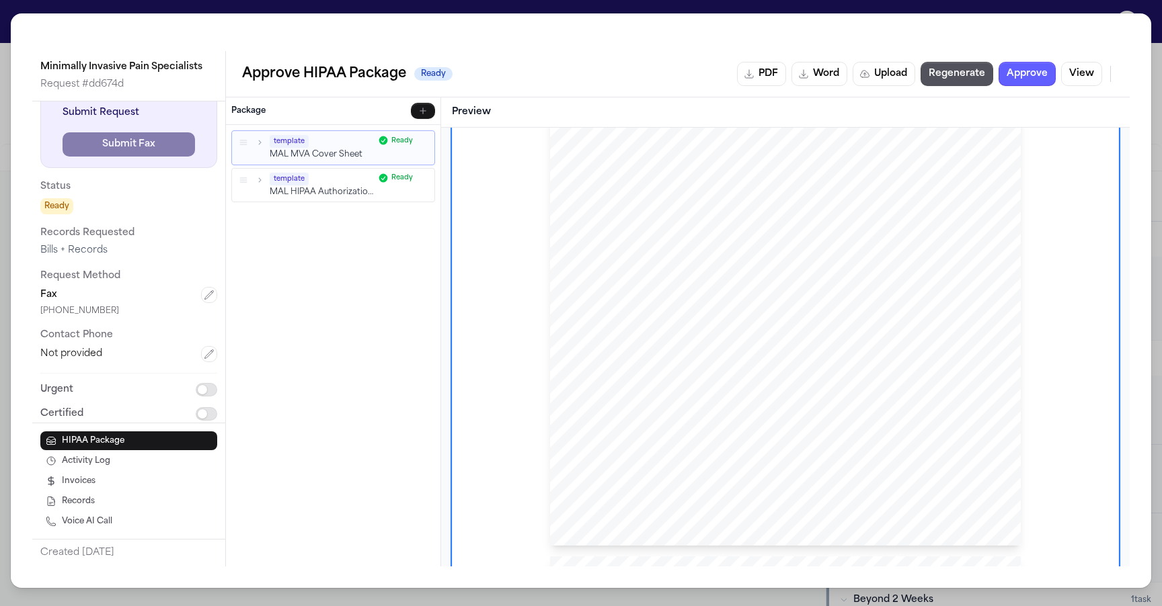
scroll to position [36, 0]
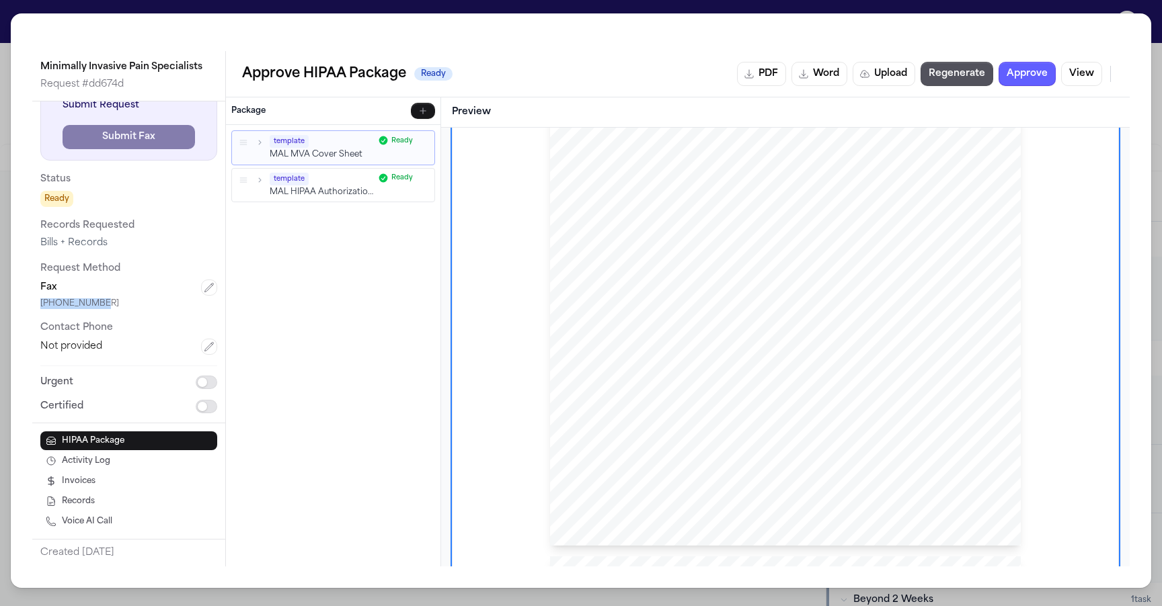
drag, startPoint x: 110, startPoint y: 308, endPoint x: 40, endPoint y: 305, distance: 70.6
click at [40, 305] on div "Next Step Submit Request Submit Fax Status Ready Records Requested Bills + Reco…" at bounding box center [128, 245] width 193 height 356
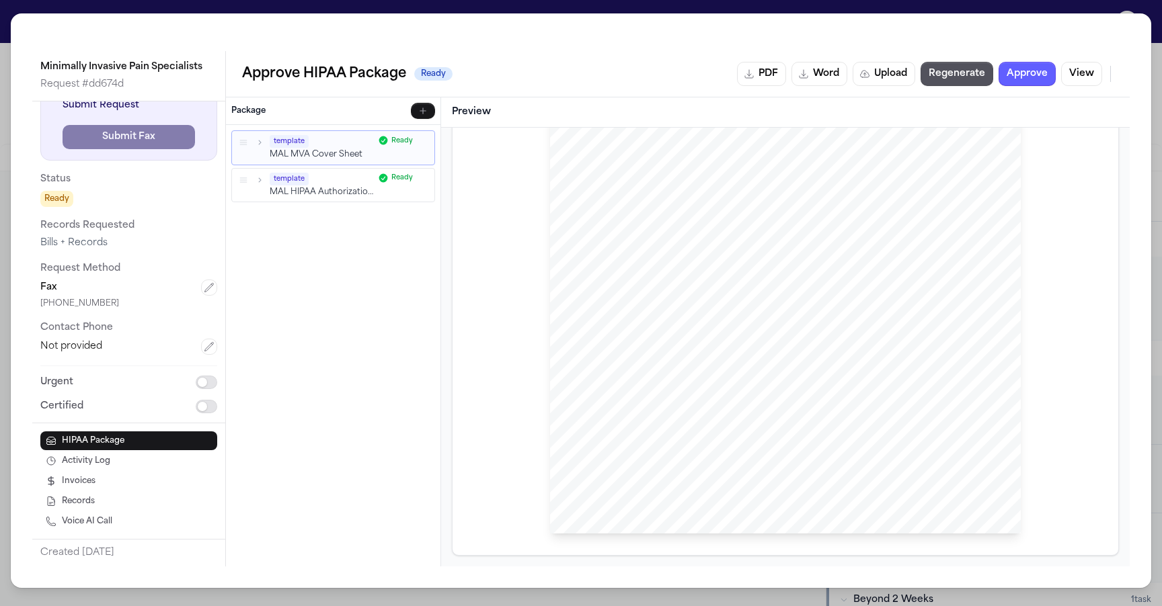
click at [537, 276] on div "HIPAA Privacy Authorization For Disclosure of Protected Health Information Rele…" at bounding box center [785, 234] width 644 height 619
click at [705, 5] on div "Minimally Invasive Pain Specialists Request # dd674d Next Step Submit Request S…" at bounding box center [581, 303] width 1162 height 606
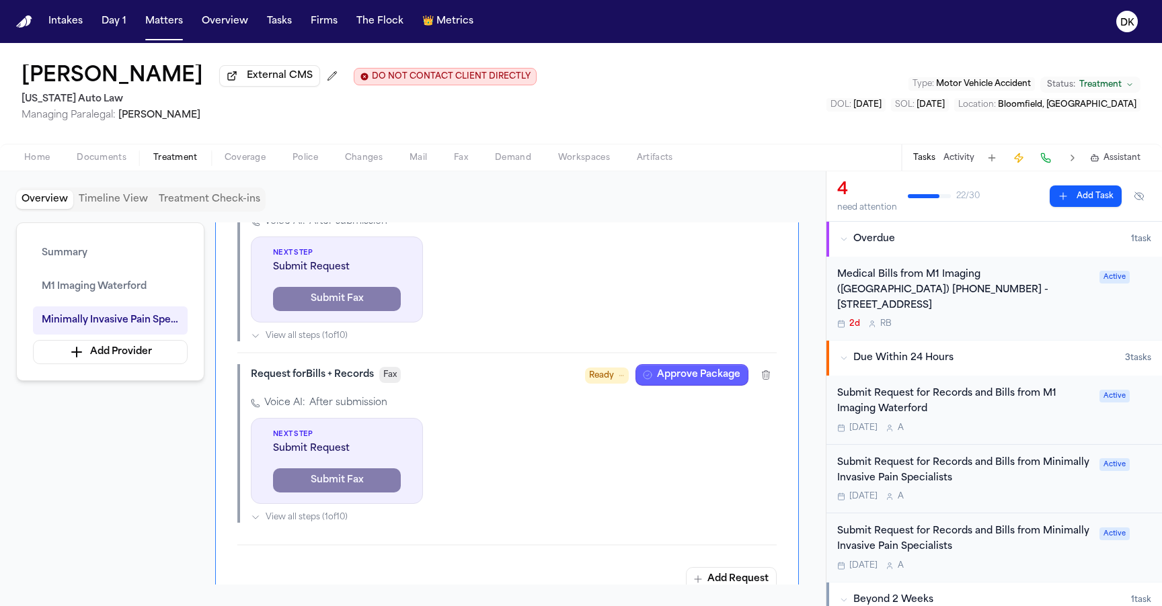
click at [323, 24] on button "Firms" at bounding box center [324, 21] width 38 height 24
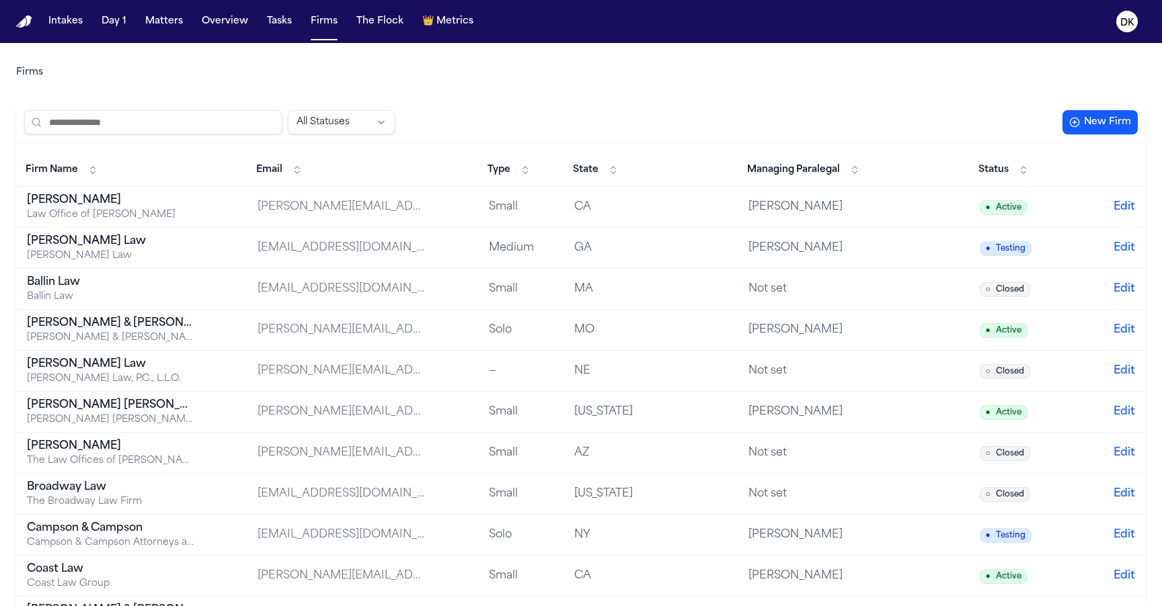
click at [186, 112] on input "search" at bounding box center [153, 122] width 258 height 24
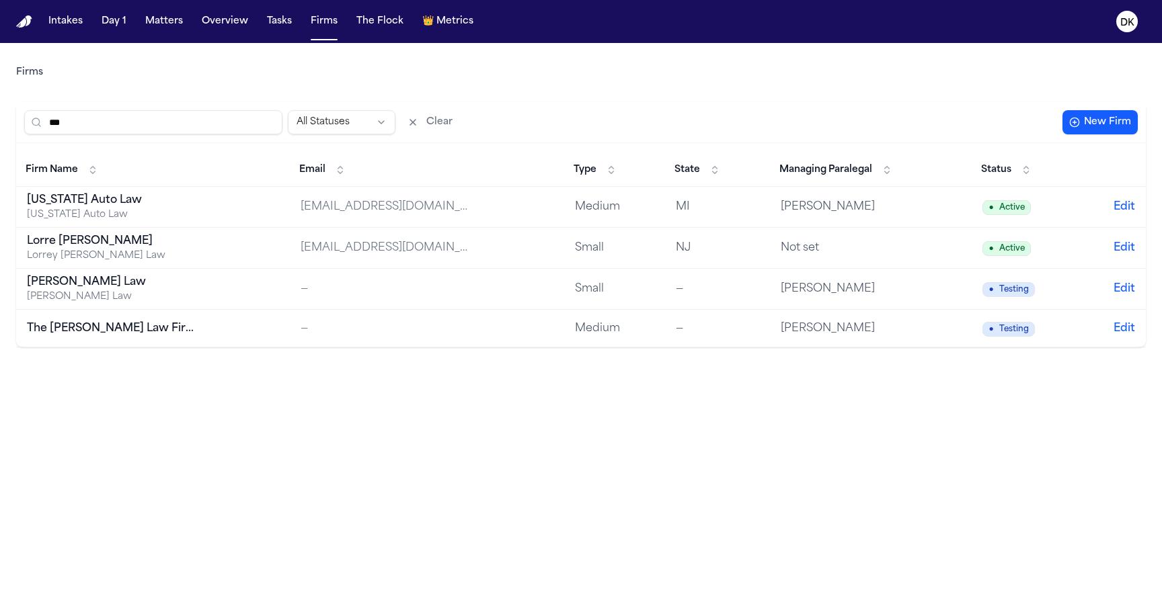
type input "**"
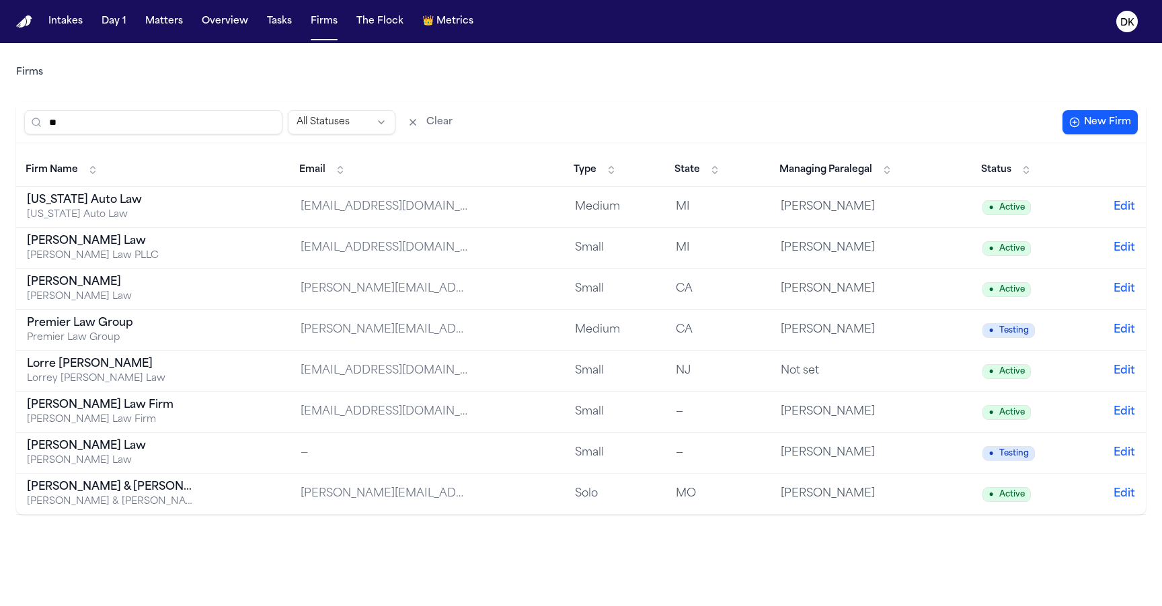
click at [124, 204] on div "[US_STATE] Auto Law" at bounding box center [111, 200] width 168 height 16
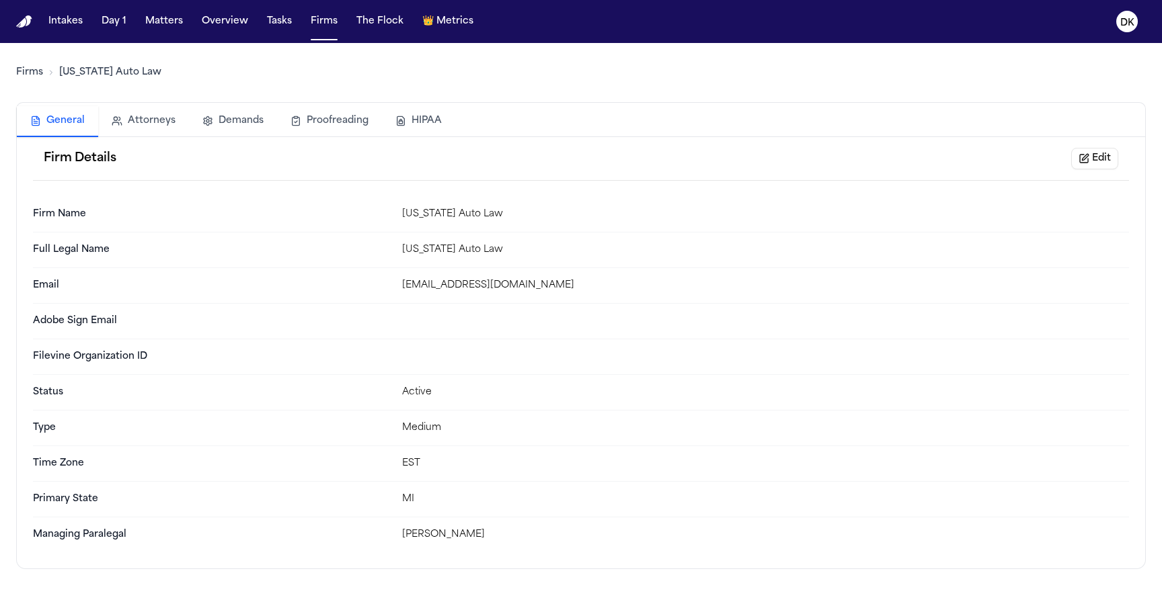
click at [423, 125] on button "HIPAA" at bounding box center [418, 121] width 73 height 30
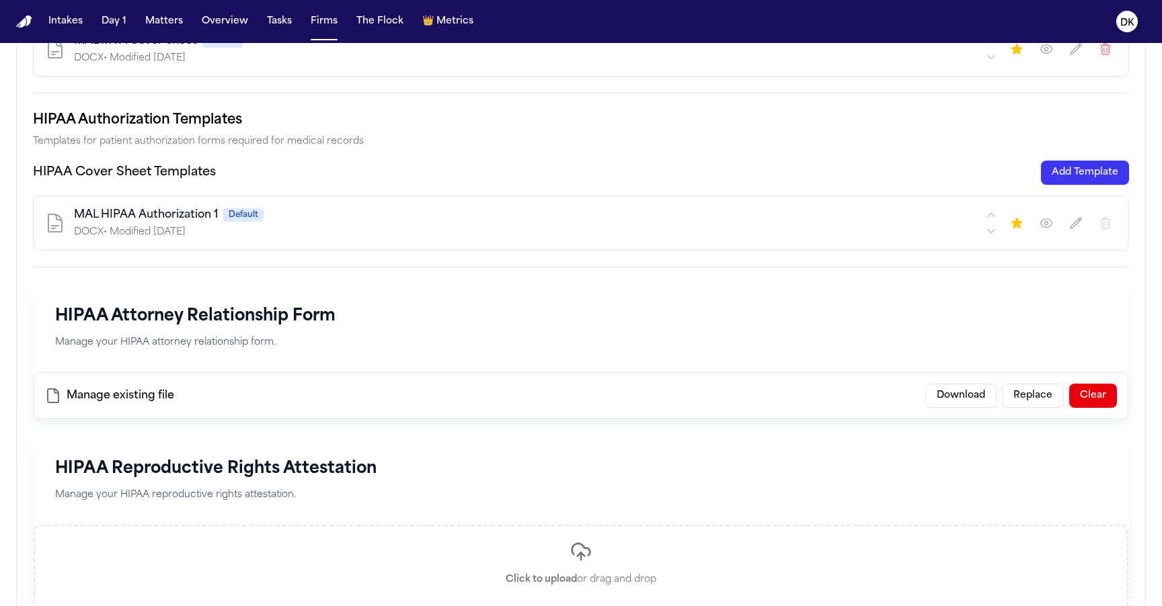
scroll to position [332, 0]
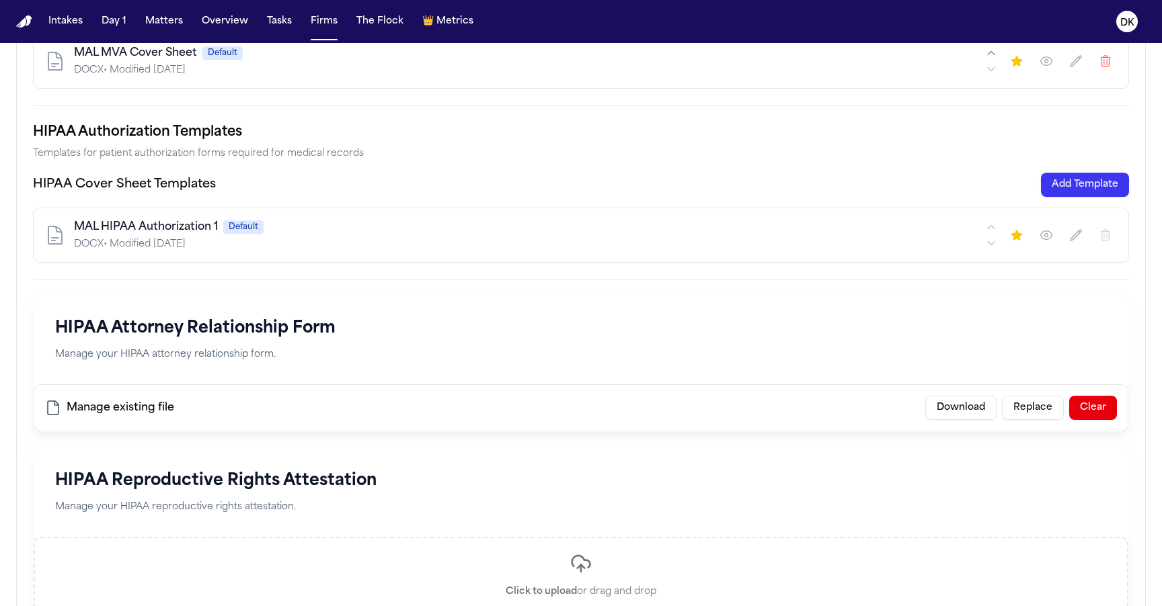
click at [957, 404] on button "Download" at bounding box center [960, 408] width 71 height 24
click at [1090, 407] on button "Clear" at bounding box center [1093, 408] width 48 height 24
click at [1041, 468] on div "HIPAA Reproductive Rights Attestation Manage your HIPAA reproductive rights att…" at bounding box center [581, 493] width 1095 height 88
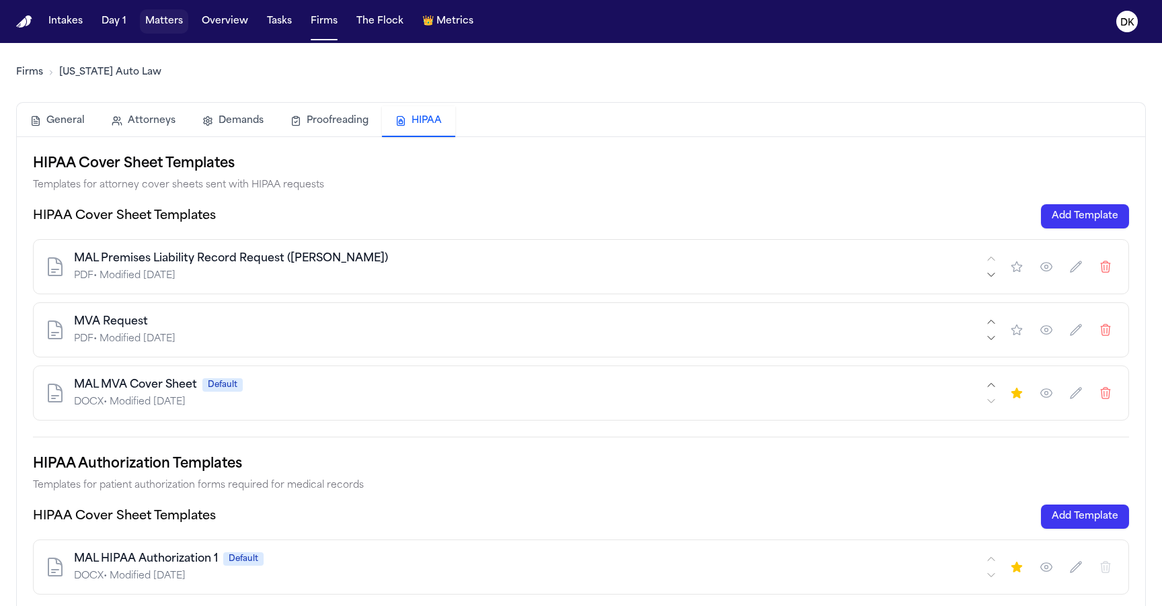
click at [149, 32] on button "Matters" at bounding box center [164, 21] width 48 height 24
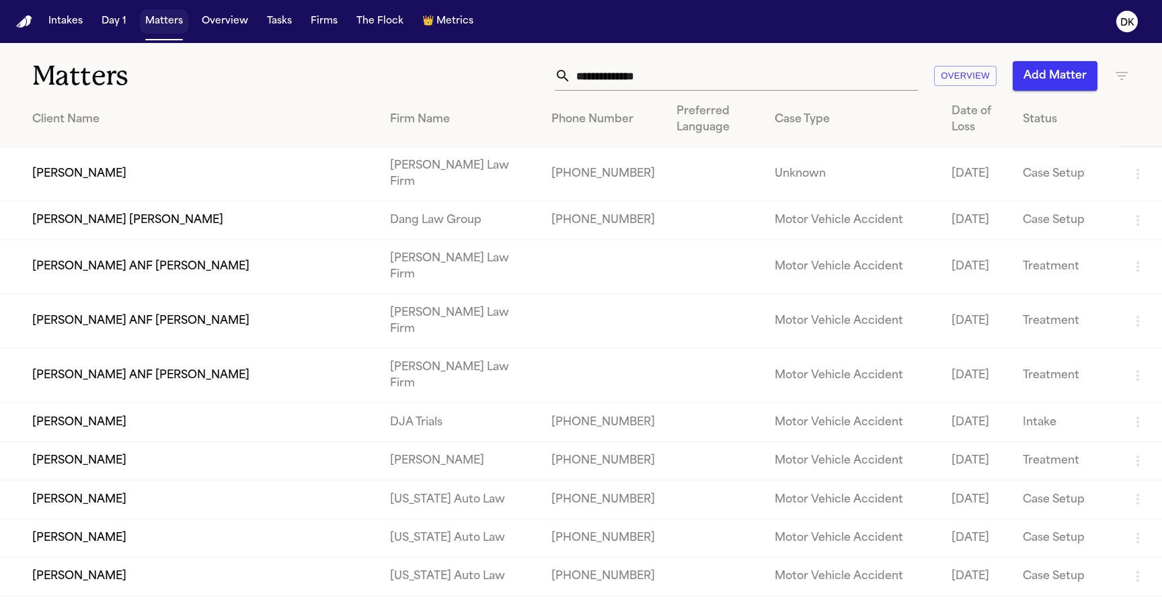
click at [141, 33] on span "Matters" at bounding box center [164, 21] width 48 height 24
click at [311, 27] on button "Firms" at bounding box center [324, 21] width 38 height 24
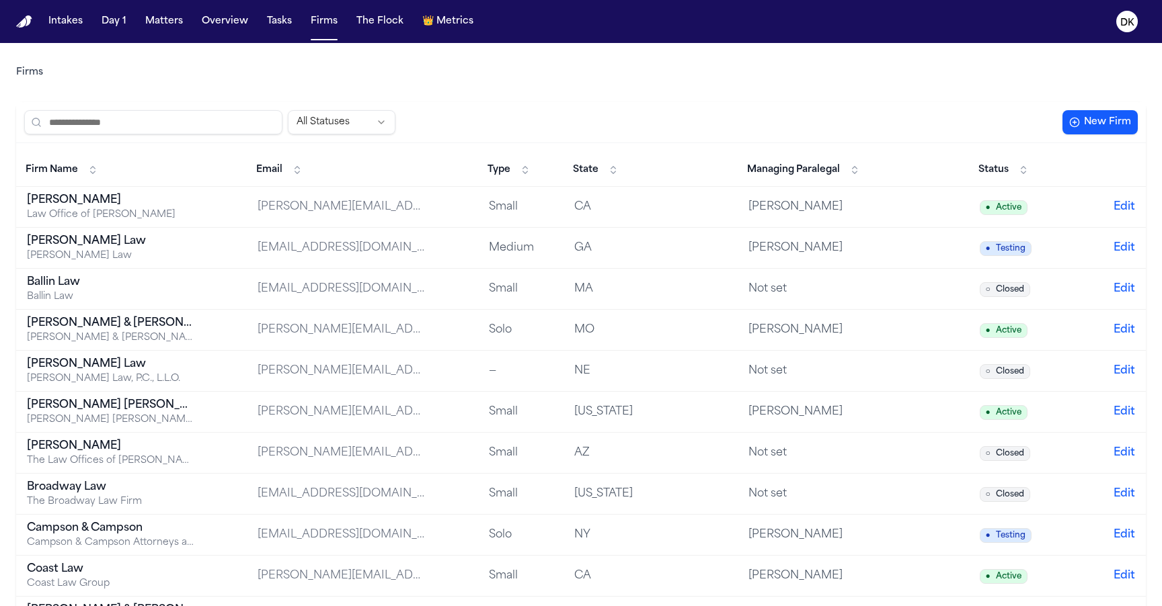
click at [171, 27] on button "Matters" at bounding box center [164, 21] width 48 height 24
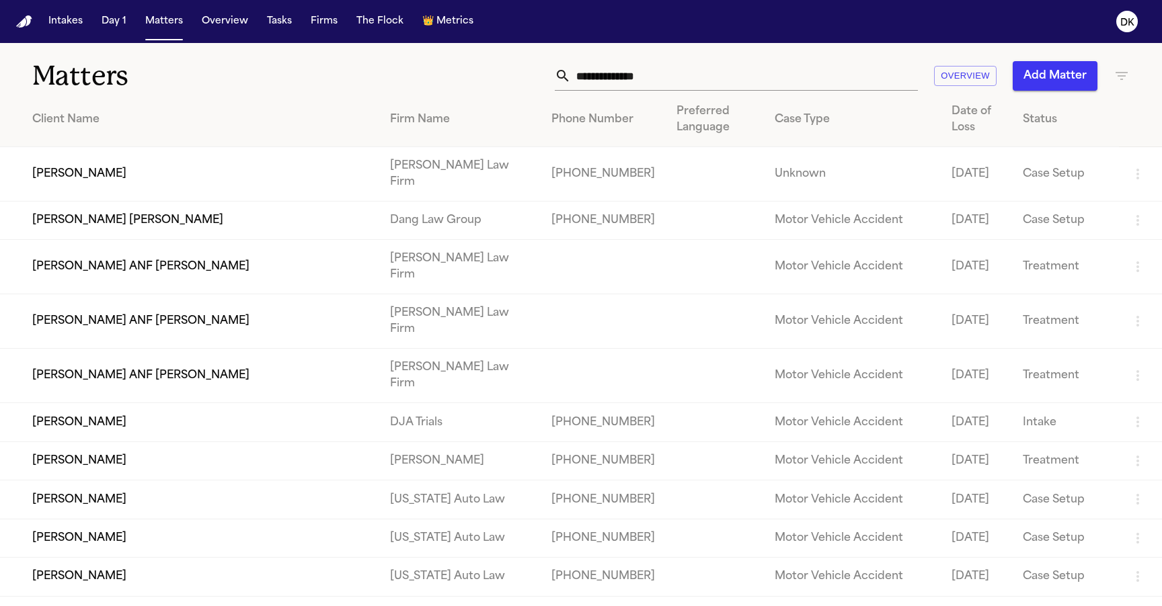
click at [572, 84] on input "text" at bounding box center [744, 76] width 347 height 30
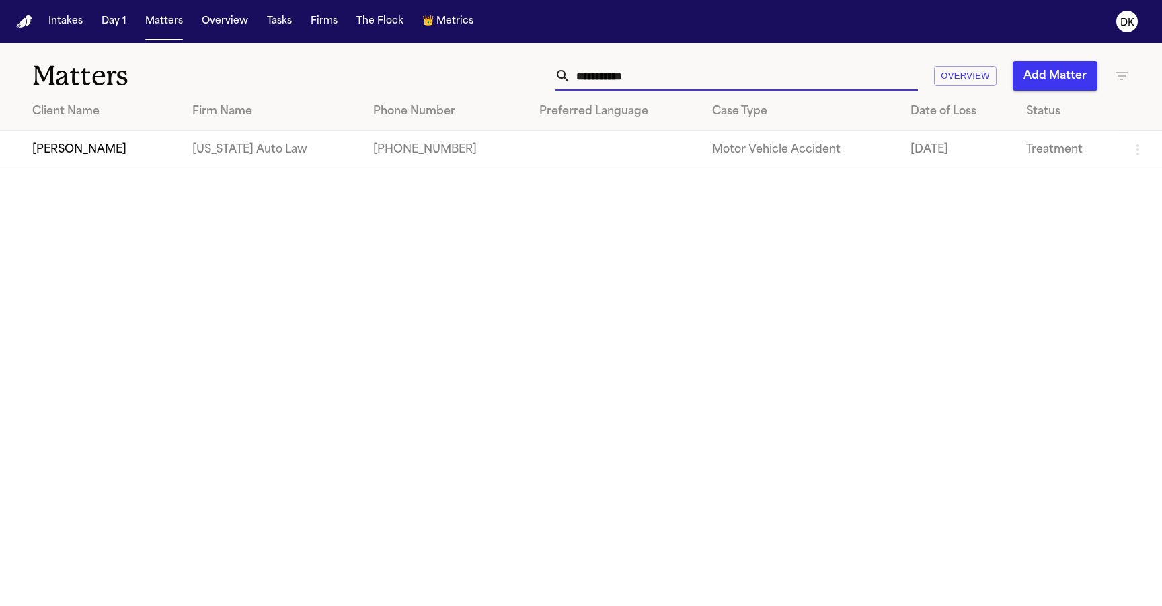
type input "**********"
click at [124, 146] on td "[PERSON_NAME]" at bounding box center [91, 150] width 182 height 38
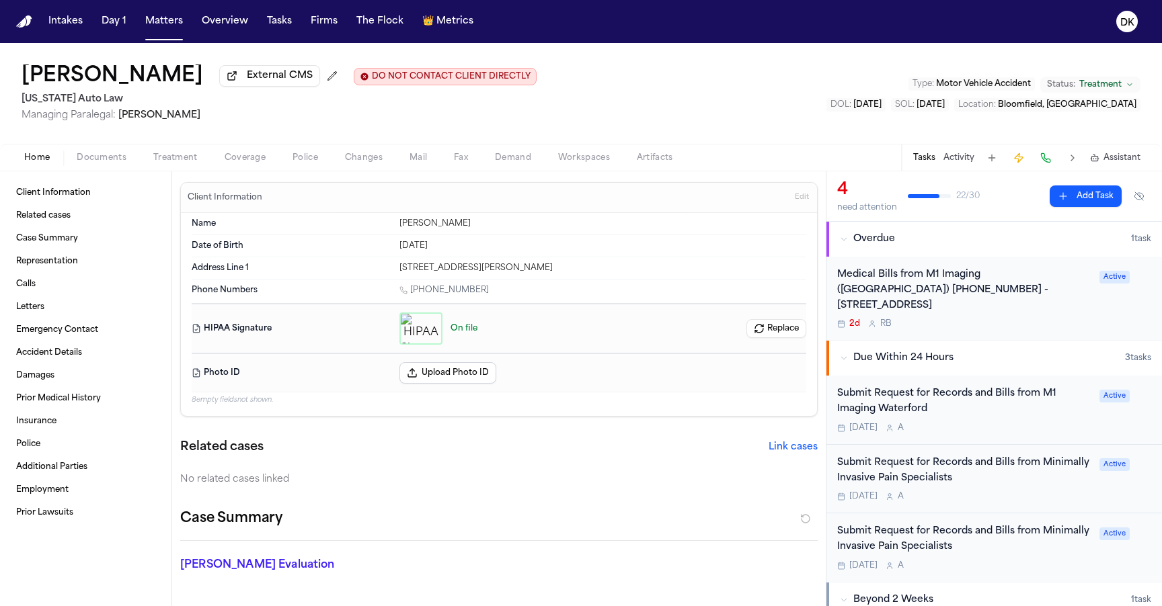
click at [181, 159] on span "Treatment" at bounding box center [175, 158] width 44 height 11
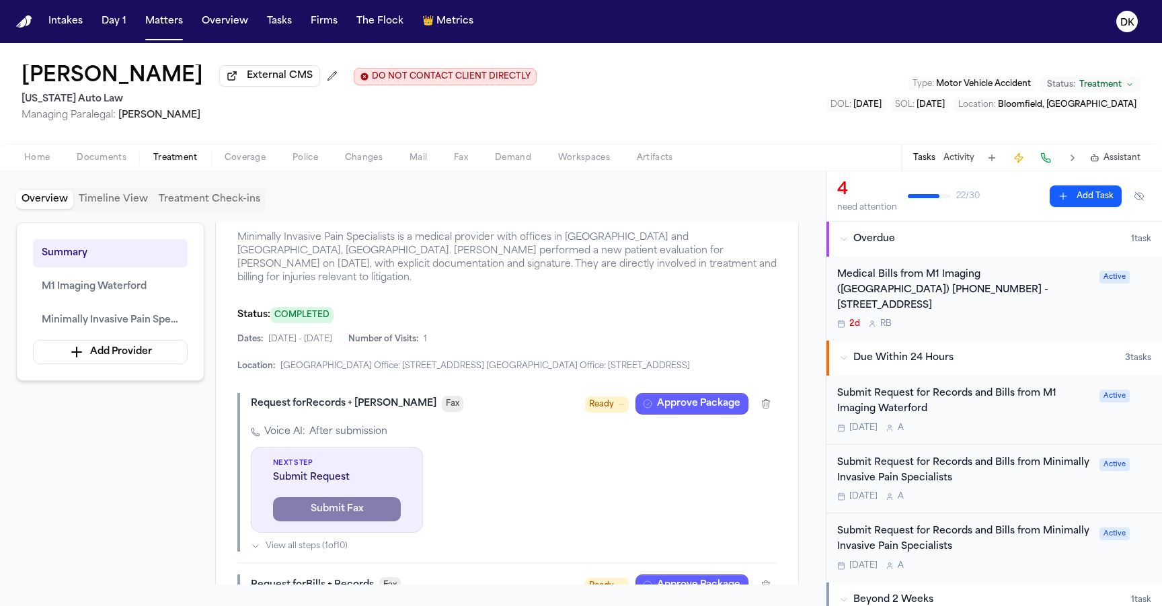
scroll to position [730, 0]
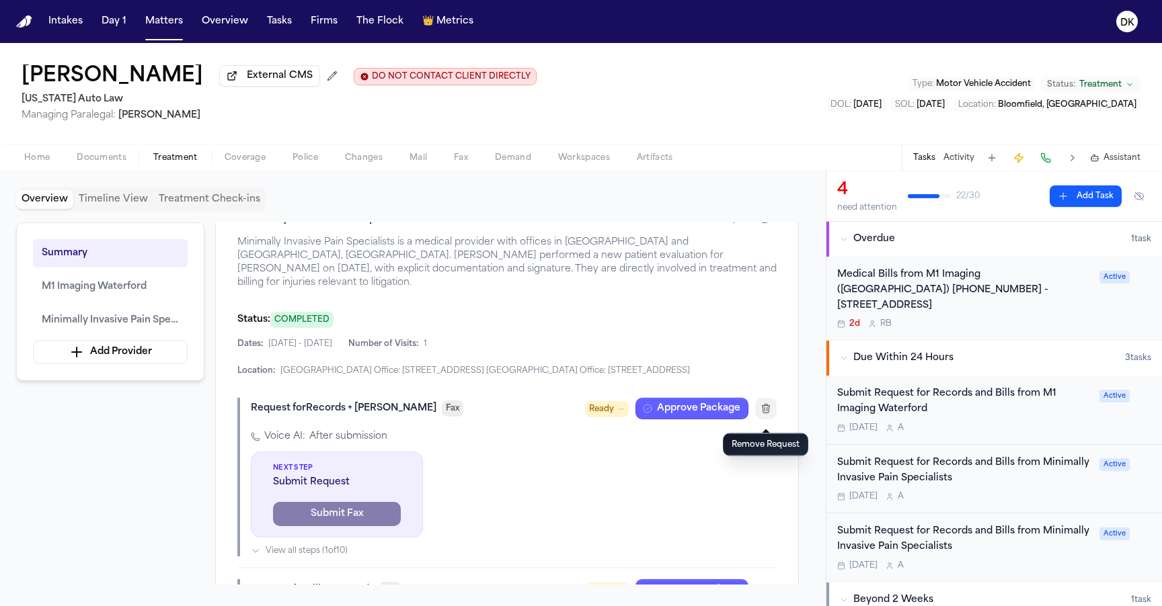
click at [763, 420] on button "button" at bounding box center [766, 409] width 22 height 22
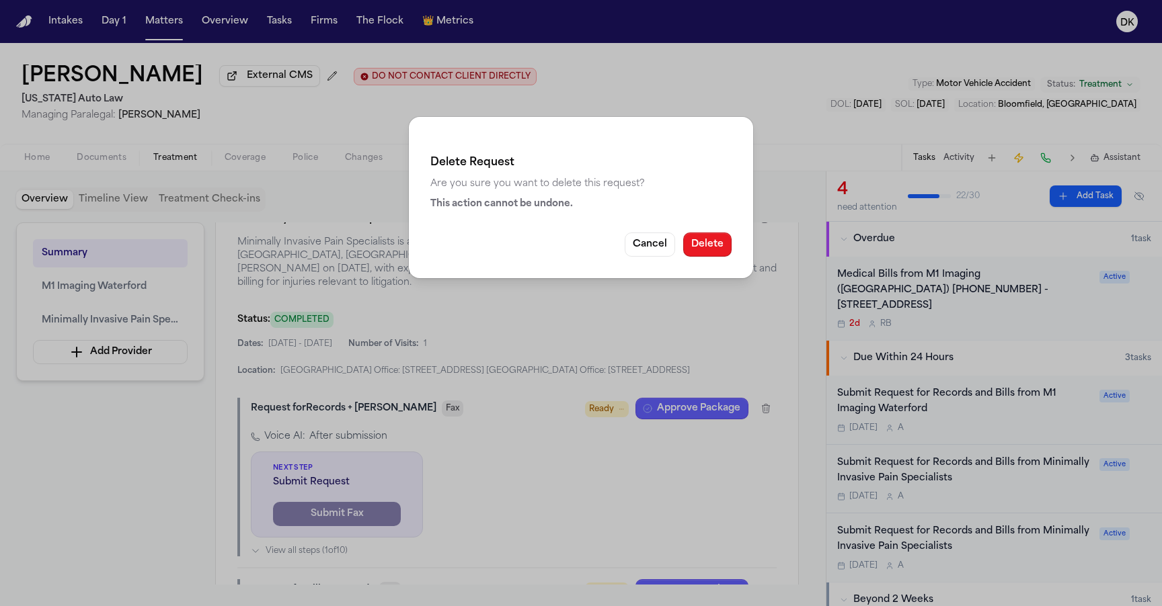
click at [703, 241] on button "Delete" at bounding box center [707, 245] width 48 height 24
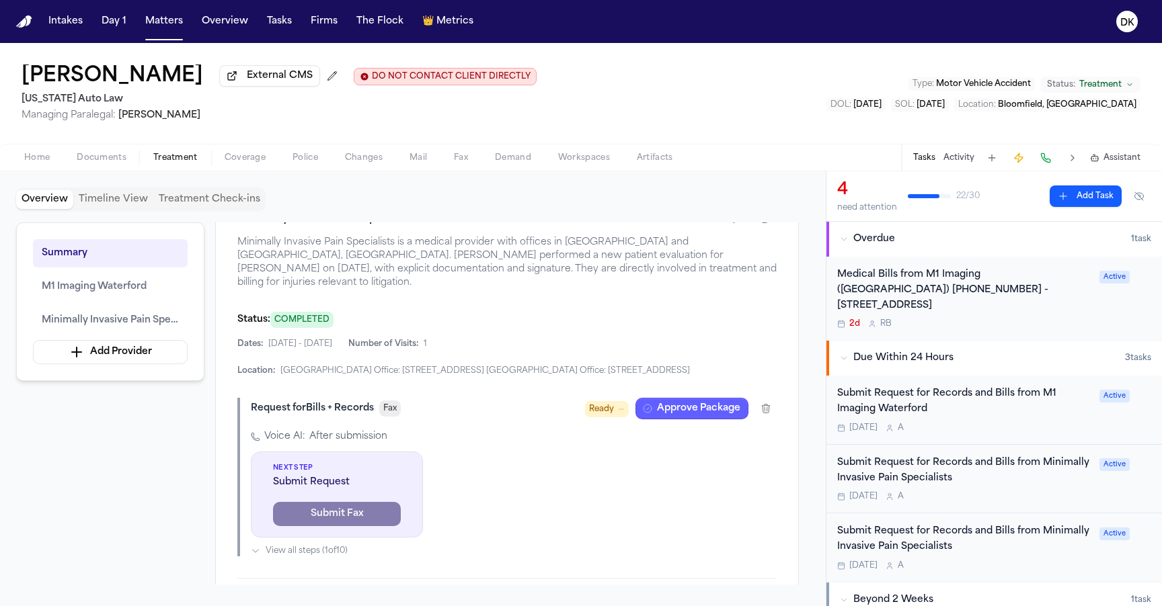
click at [770, 413] on icon "button" at bounding box center [765, 408] width 11 height 11
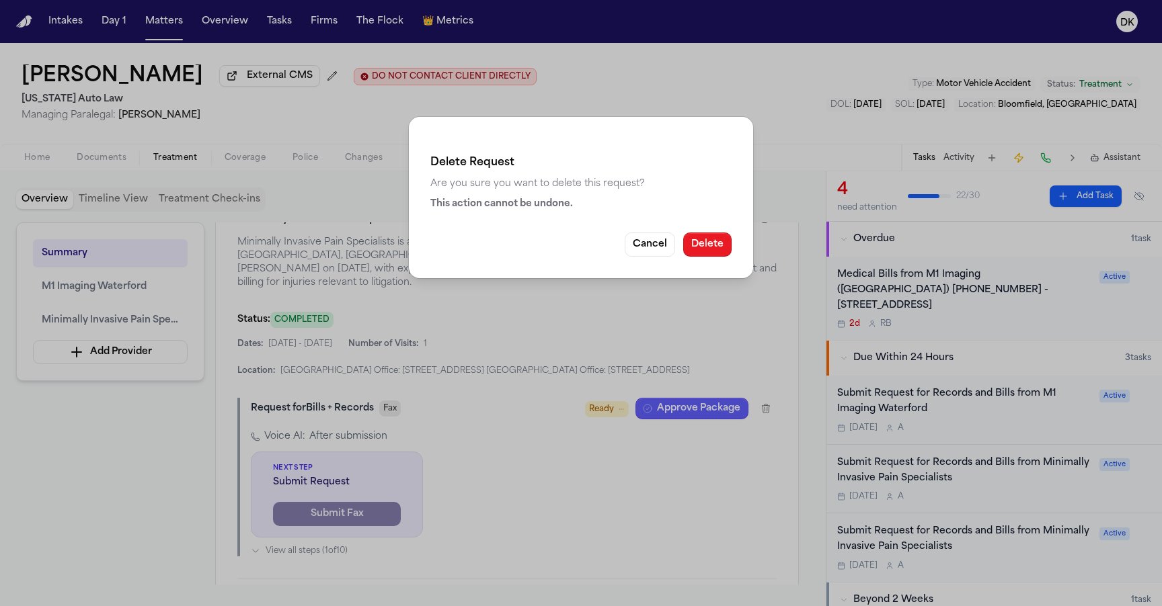
click at [710, 251] on button "Delete" at bounding box center [707, 245] width 48 height 24
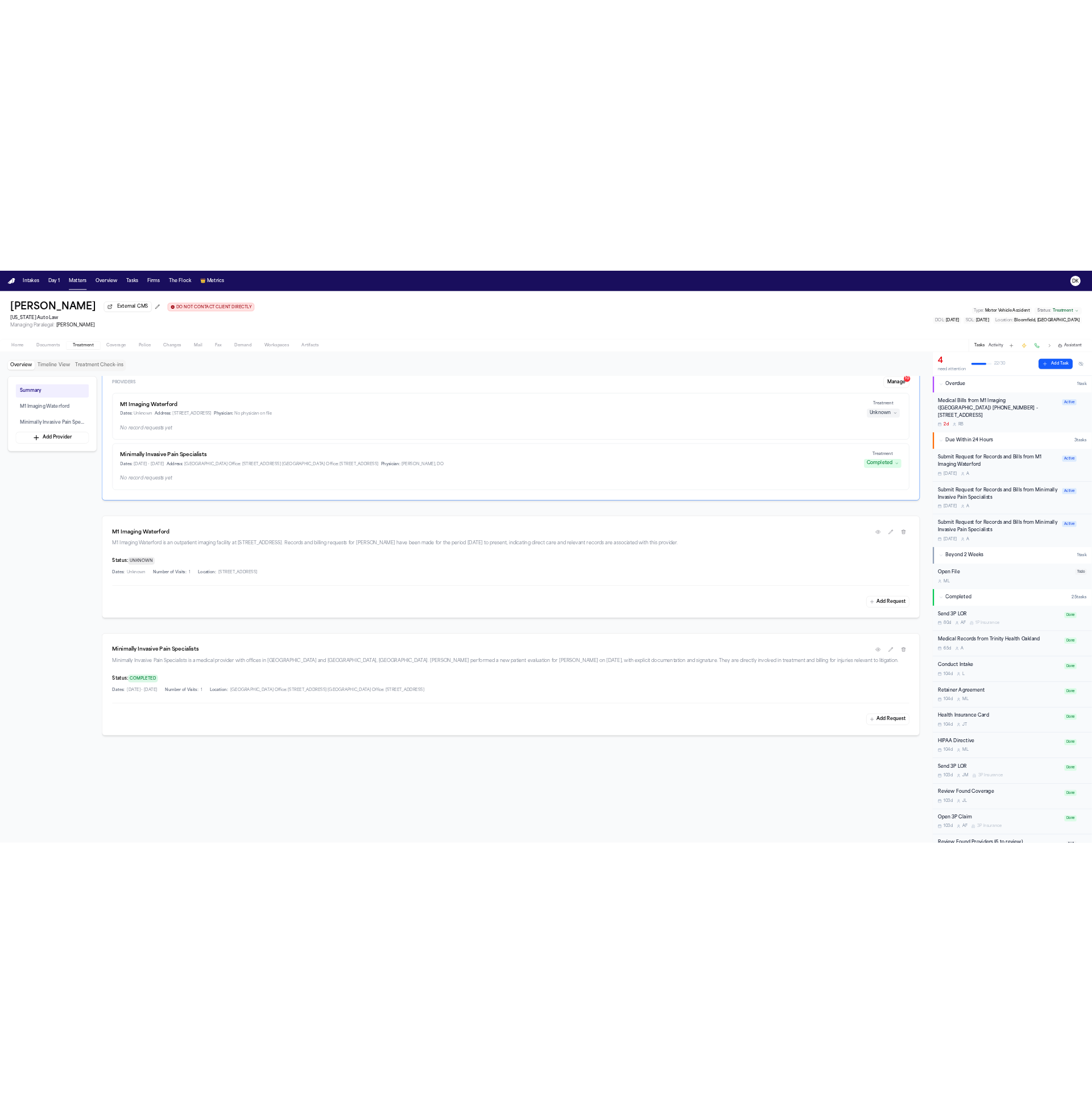
scroll to position [53, 0]
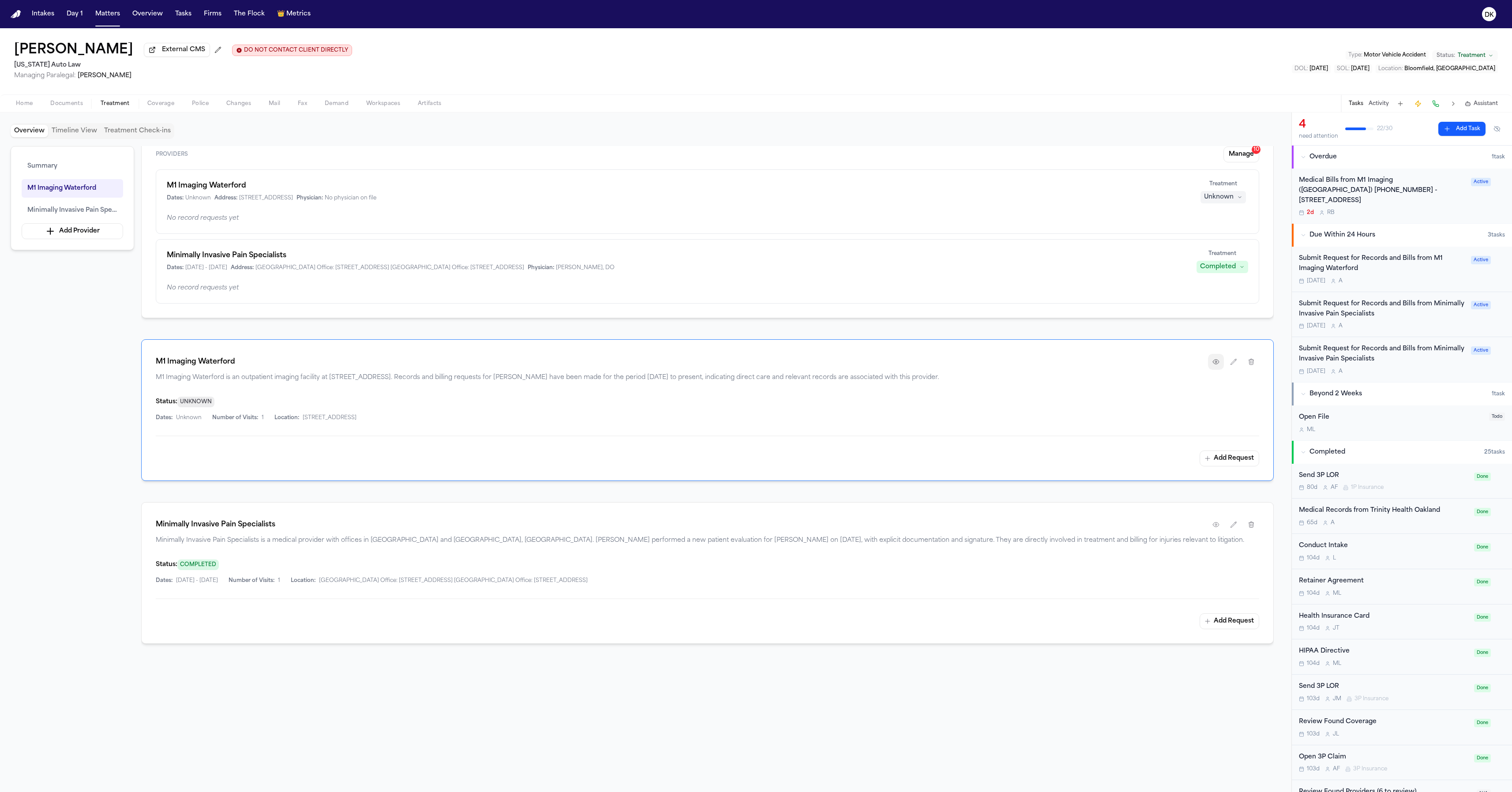
click at [762, 360] on icon "button" at bounding box center [1216, 362] width 7 height 7
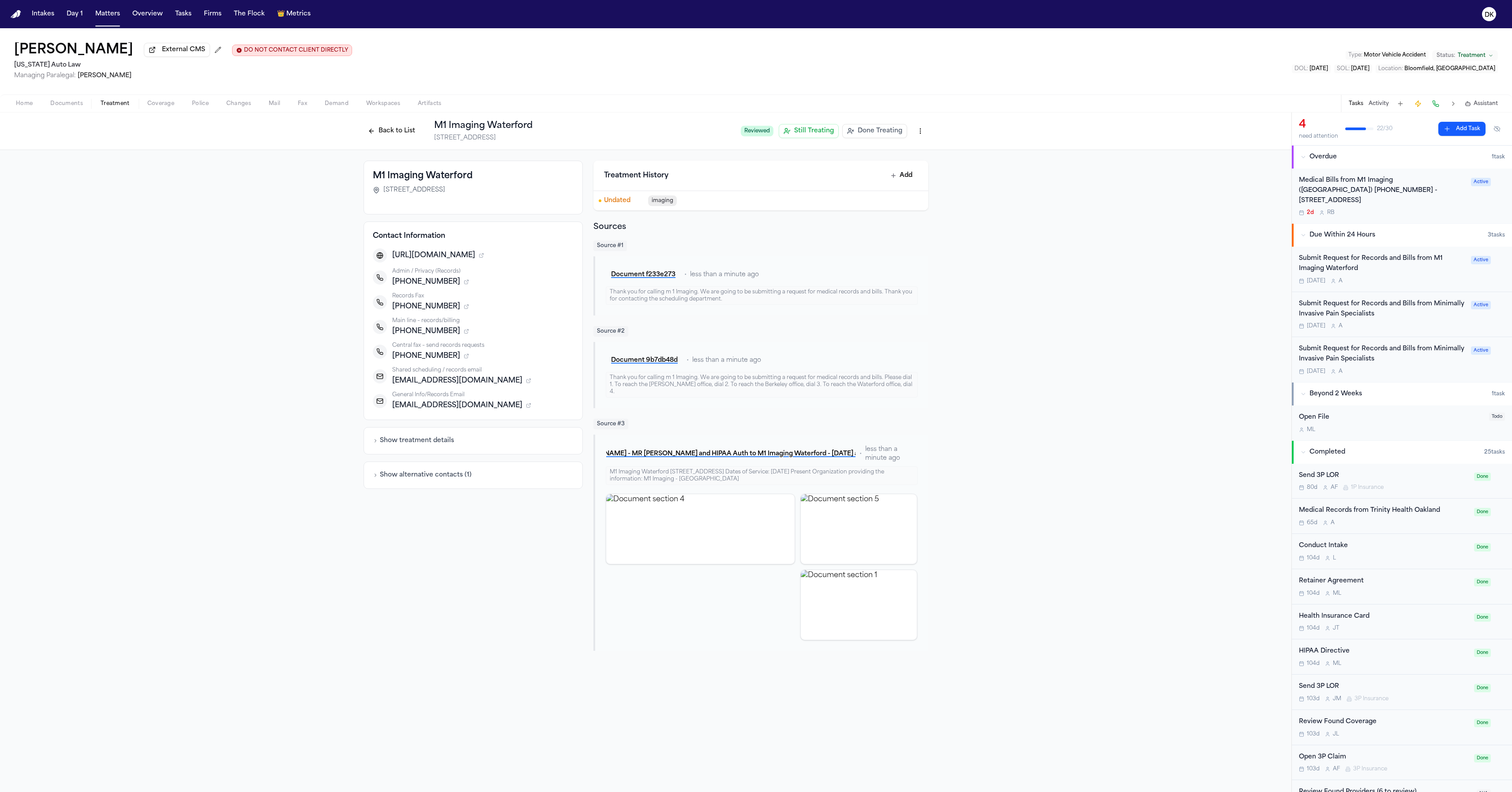
click at [411, 303] on span "[PHONE_NUMBER]" at bounding box center [427, 306] width 68 height 10
click at [439, 398] on button "Show treatment details" at bounding box center [413, 440] width 81 height 9
click at [439, 398] on button "Hide treatment details" at bounding box center [411, 440] width 78 height 9
click at [466, 373] on div "Shared scheduling / records email" at bounding box center [483, 370] width 182 height 7
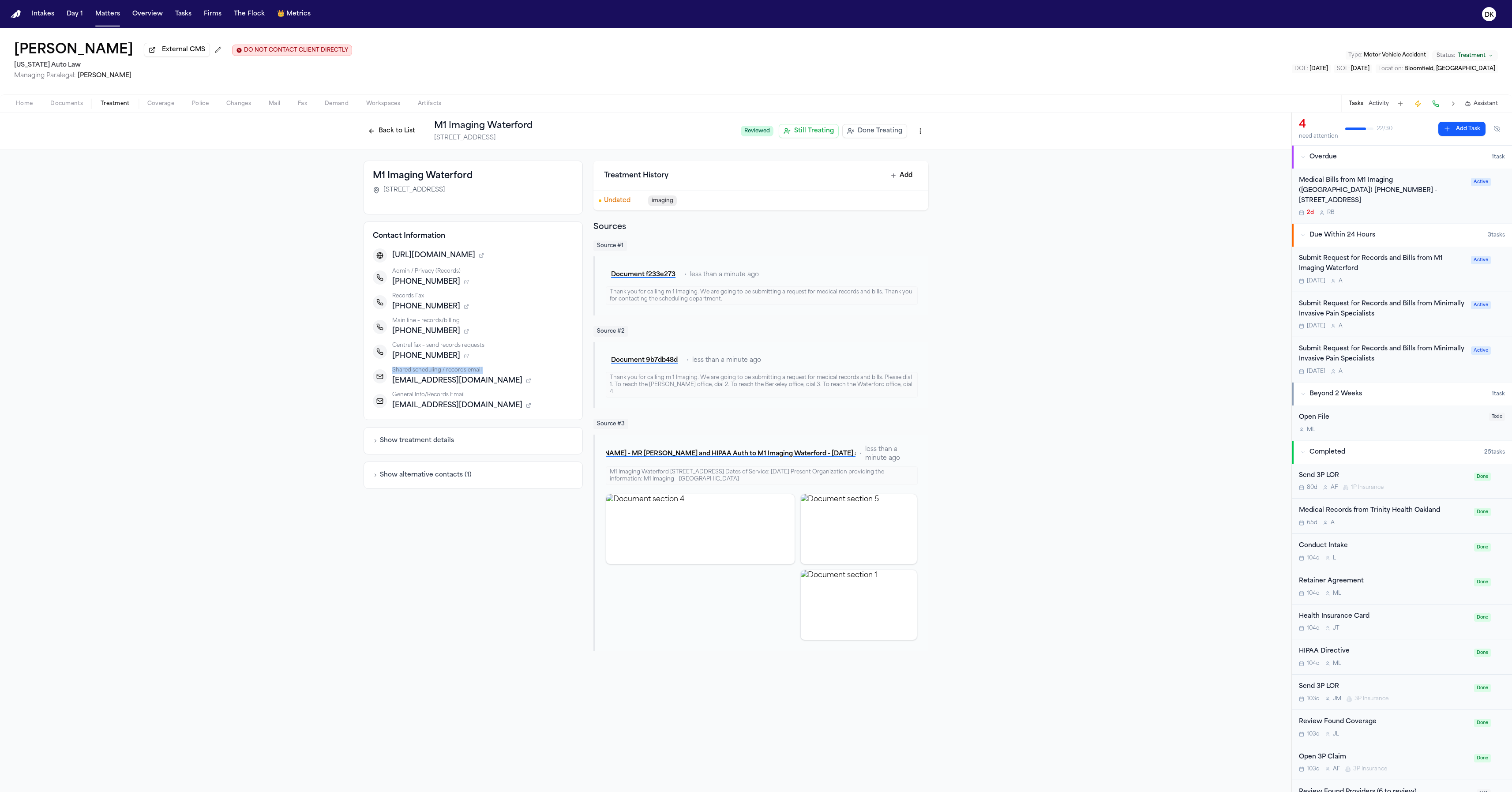
click at [466, 373] on div "Shared scheduling / records email" at bounding box center [483, 370] width 182 height 7
click at [383, 358] on div at bounding box center [380, 352] width 14 height 14
click at [522, 300] on div "Records Fax" at bounding box center [483, 296] width 182 height 7
click at [555, 337] on div "[PHONE_NUMBER]" at bounding box center [483, 331] width 182 height 10
click at [536, 381] on div "[EMAIL_ADDRESS][DOMAIN_NAME]" at bounding box center [483, 381] width 182 height 10
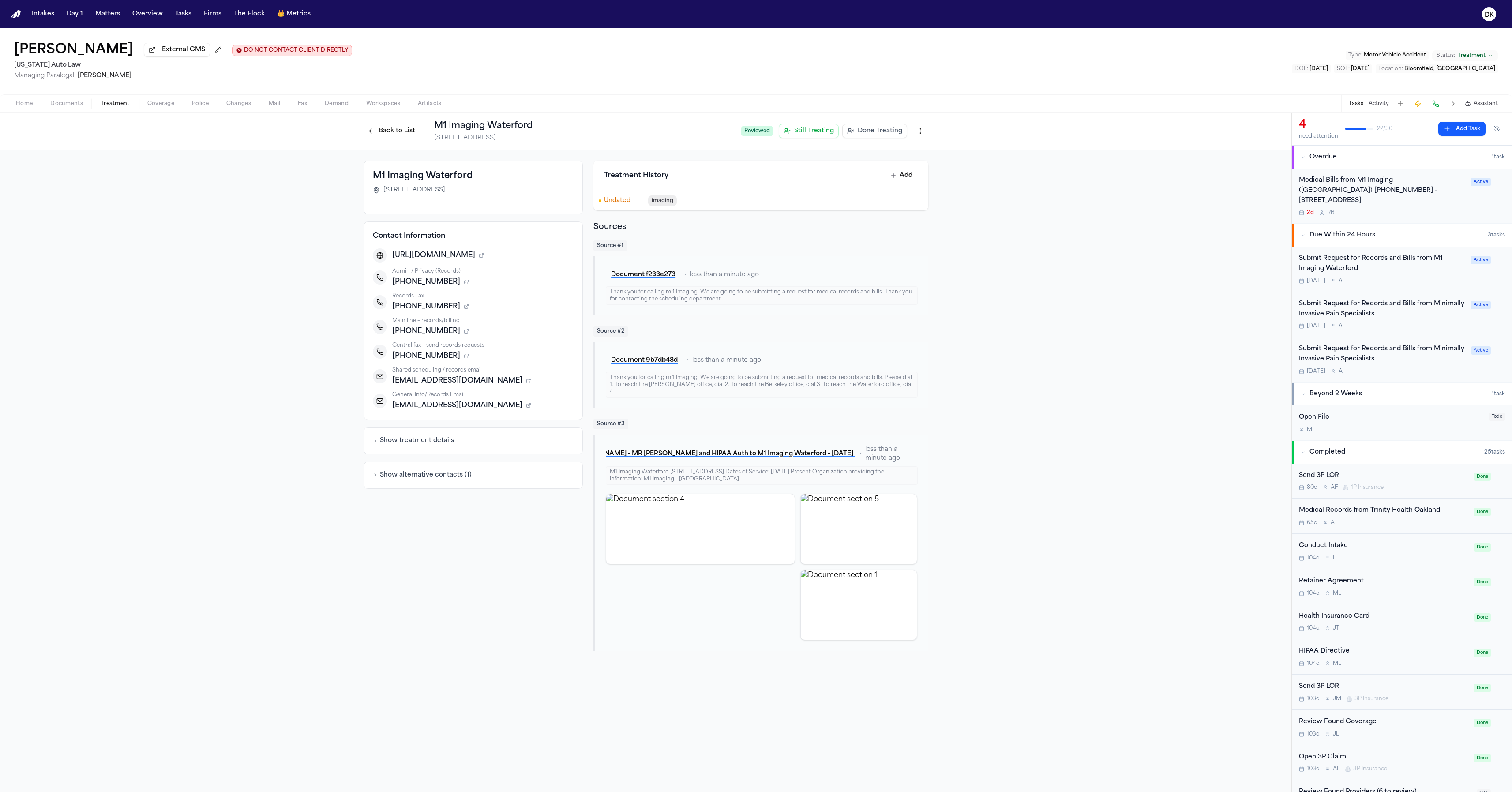
click at [514, 398] on div "Contact Information [URL][DOMAIN_NAME] Admin / Privacy (Records) [PHONE_NUMBER]…" at bounding box center [473, 321] width 220 height 199
click at [492, 398] on div "Show alternative contacts ( 1 )" at bounding box center [473, 475] width 220 height 28
click at [434, 398] on button "Show alternative contacts ( 1 )" at bounding box center [422, 474] width 99 height 9
click at [452, 398] on div "Original mention: client likely had imaging at “M1 Imaging.” Web search shows M…" at bounding box center [473, 513] width 201 height 56
click at [430, 398] on div "Hide alternative contacts Original mention: client likely had imaging at “M1 Im…" at bounding box center [473, 537] width 220 height 152
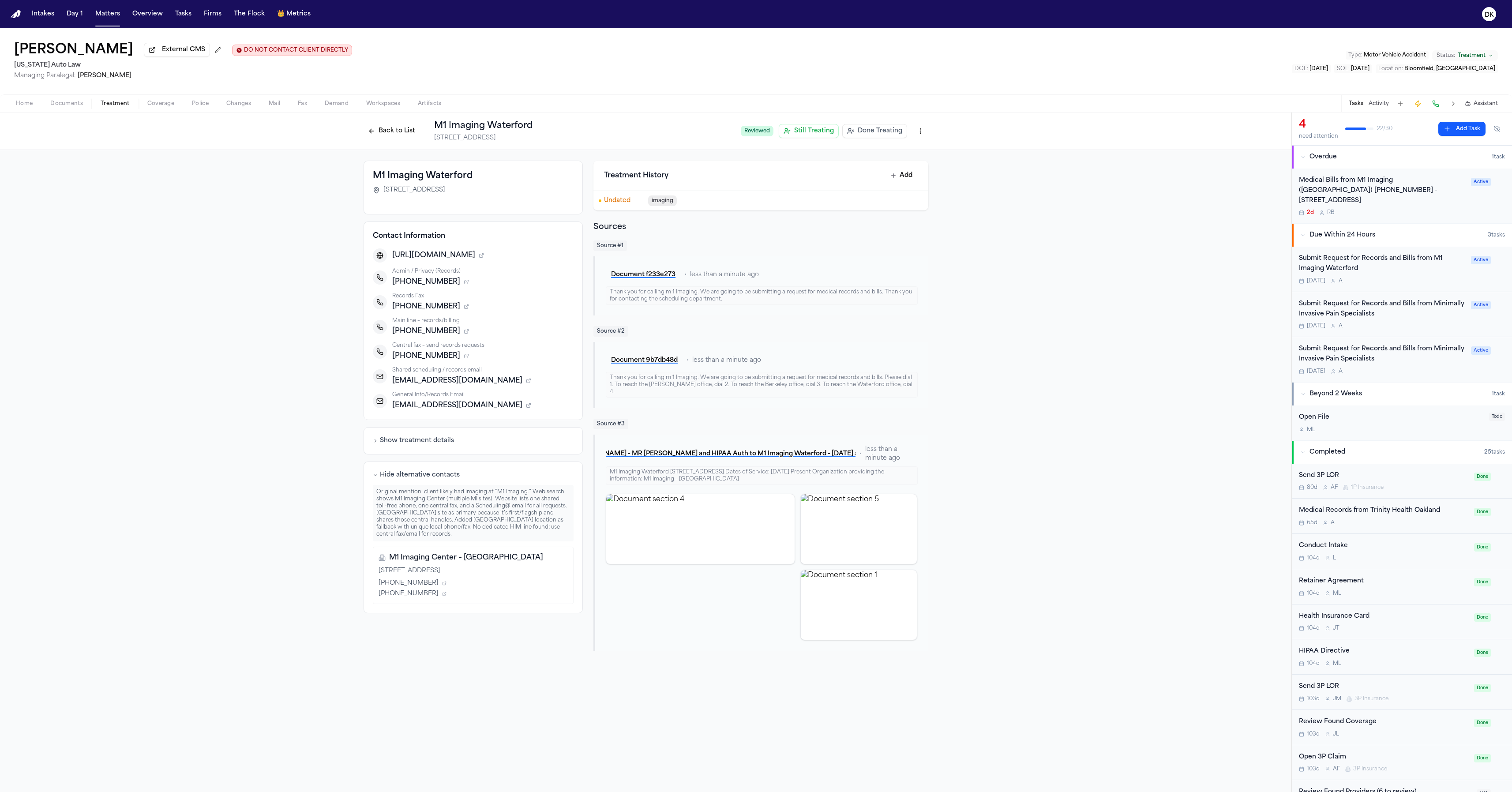
click at [413, 398] on button "Hide alternative contacts" at bounding box center [416, 474] width 87 height 9
click at [423, 310] on span "[PHONE_NUMBER]" at bounding box center [427, 306] width 68 height 10
click at [533, 301] on div "Records Fax [PHONE_NUMBER]" at bounding box center [483, 302] width 182 height 20
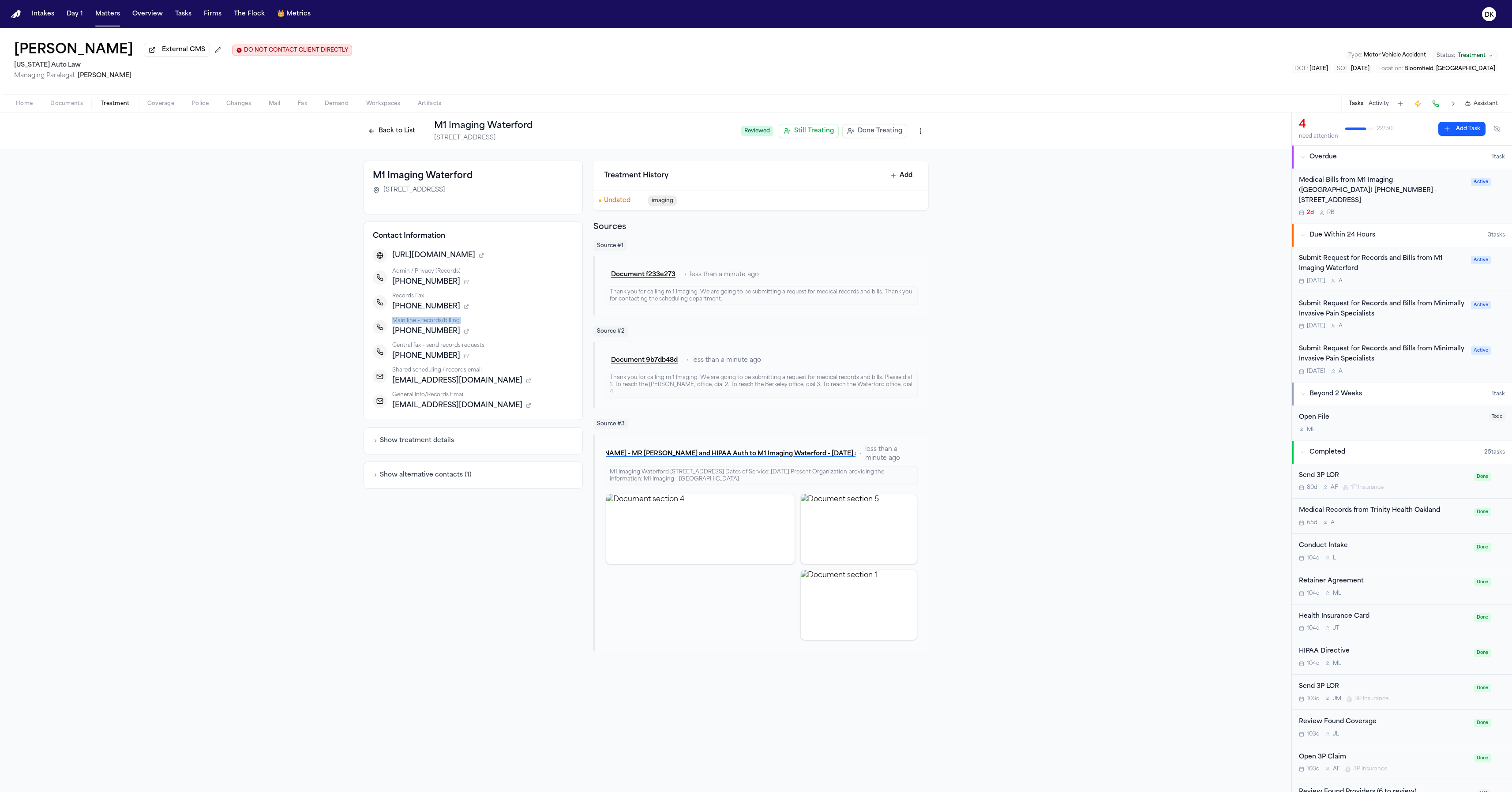
click at [533, 301] on div "Records Fax [PHONE_NUMBER]" at bounding box center [483, 302] width 182 height 20
click at [536, 302] on div "Records Fax [PHONE_NUMBER]" at bounding box center [483, 302] width 182 height 20
click at [549, 300] on div "Records Fax" at bounding box center [483, 296] width 182 height 7
click at [466, 308] on icon "button" at bounding box center [467, 306] width 3 height 3
click at [448, 318] on span "Patients | M1 Imaging" at bounding box center [428, 317] width 56 height 7
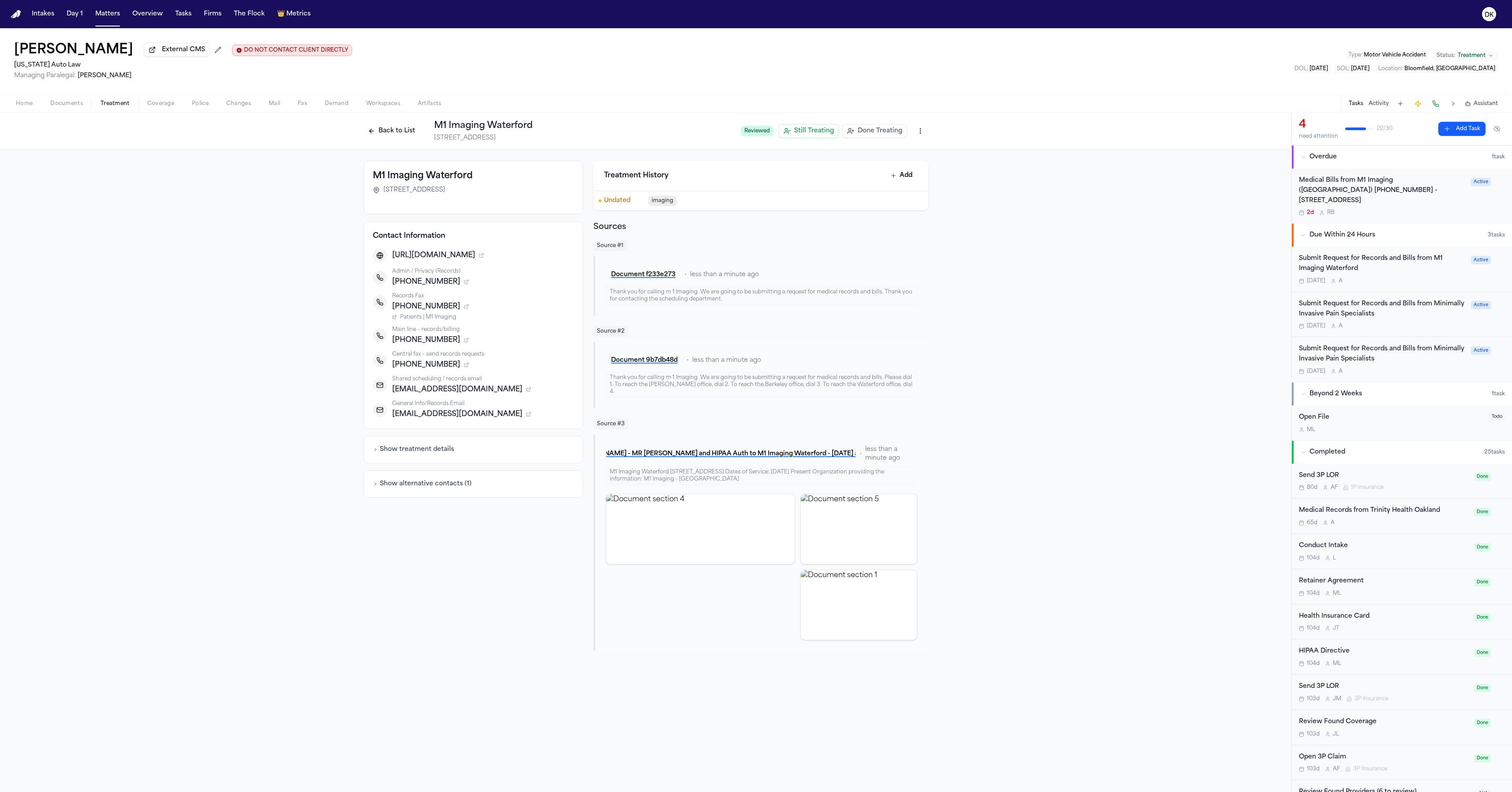
click at [373, 115] on div "Back to List M1 Imaging Waterford [STREET_ADDRESS] Reviewed Still Treating Done…" at bounding box center [646, 131] width 1292 height 37
click at [381, 129] on button "Back to List" at bounding box center [391, 131] width 56 height 14
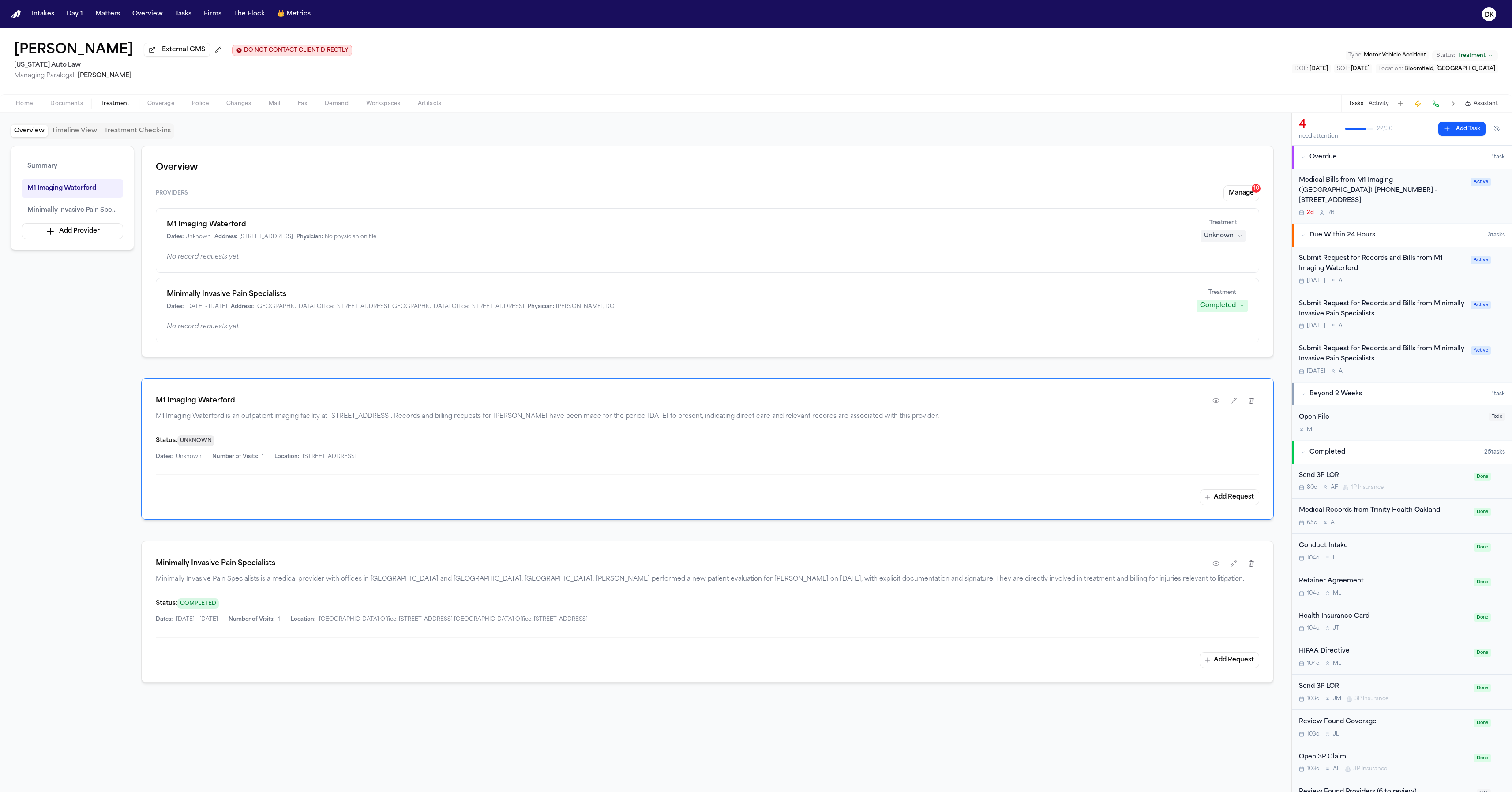
click at [762, 190] on button "Manage 10" at bounding box center [1241, 193] width 35 height 16
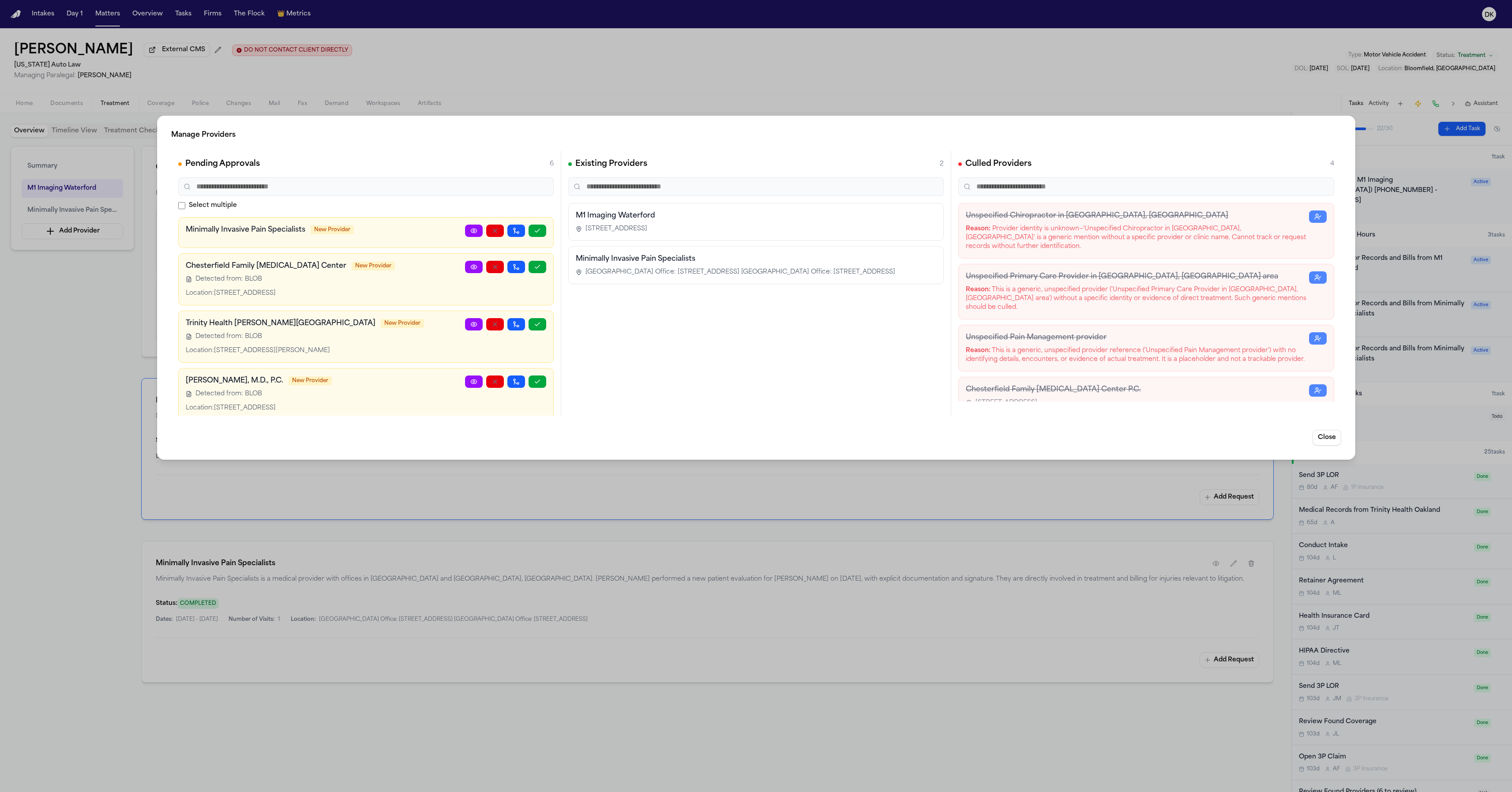
click at [470, 323] on icon at bounding box center [473, 324] width 7 height 7
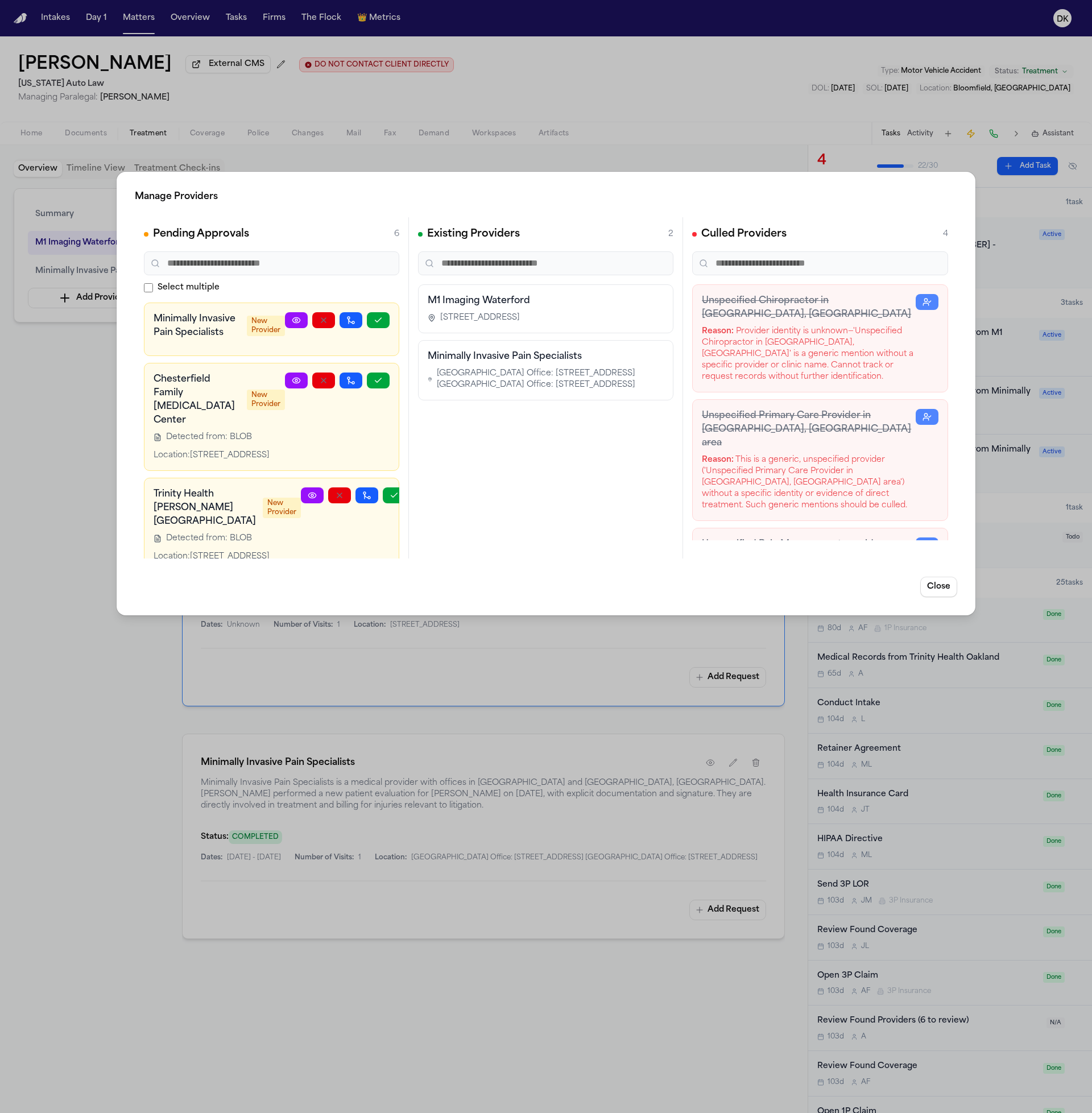
click at [222, 133] on div "Manage Providers Pending Approvals 6 Select multiple Minimally Invasive Pain Sp…" at bounding box center [546, 556] width 1092 height 1113
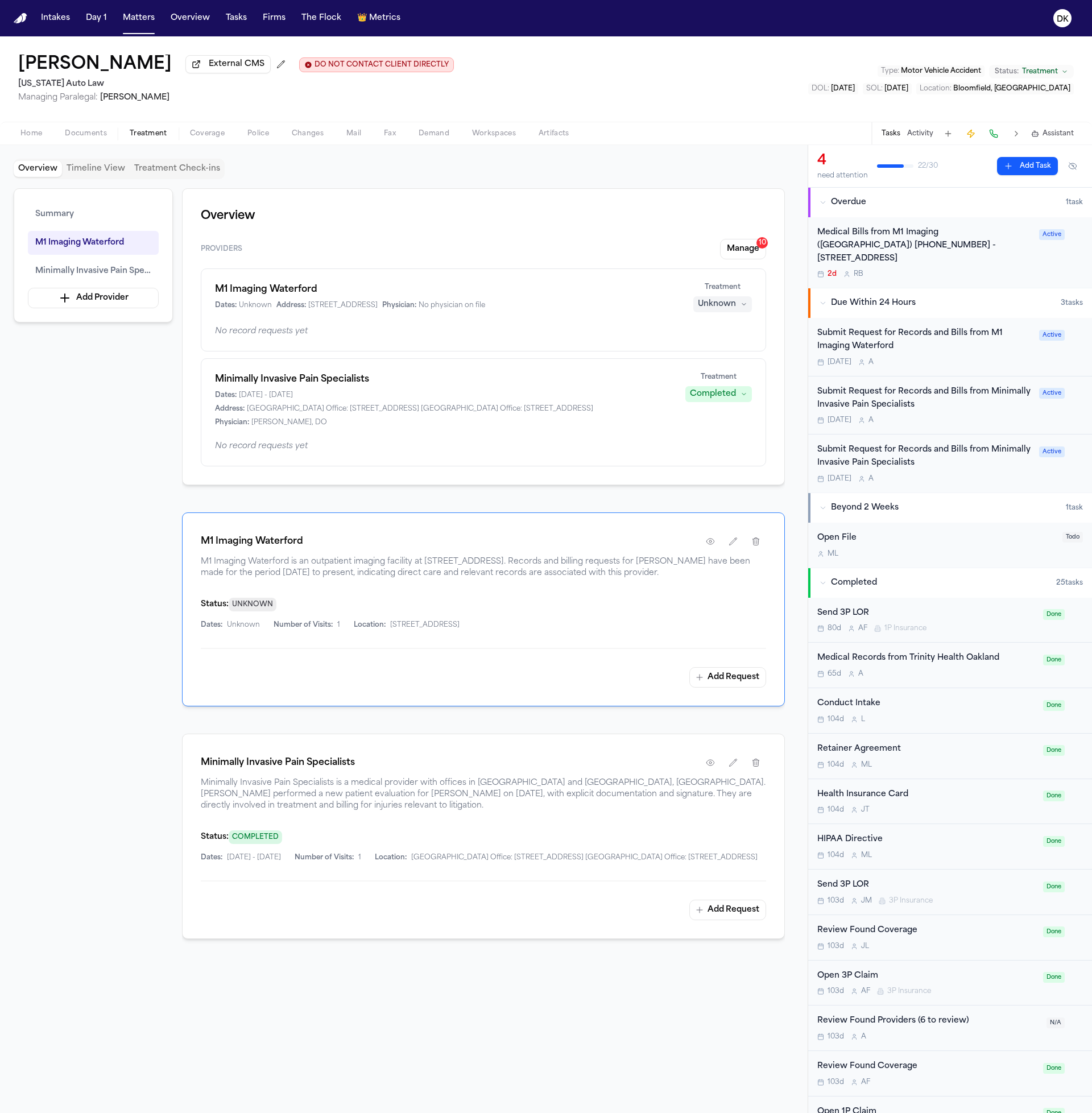
drag, startPoint x: 34, startPoint y: 134, endPoint x: 60, endPoint y: 143, distance: 27.5
click at [34, 134] on span "Home" at bounding box center [31, 134] width 22 height 9
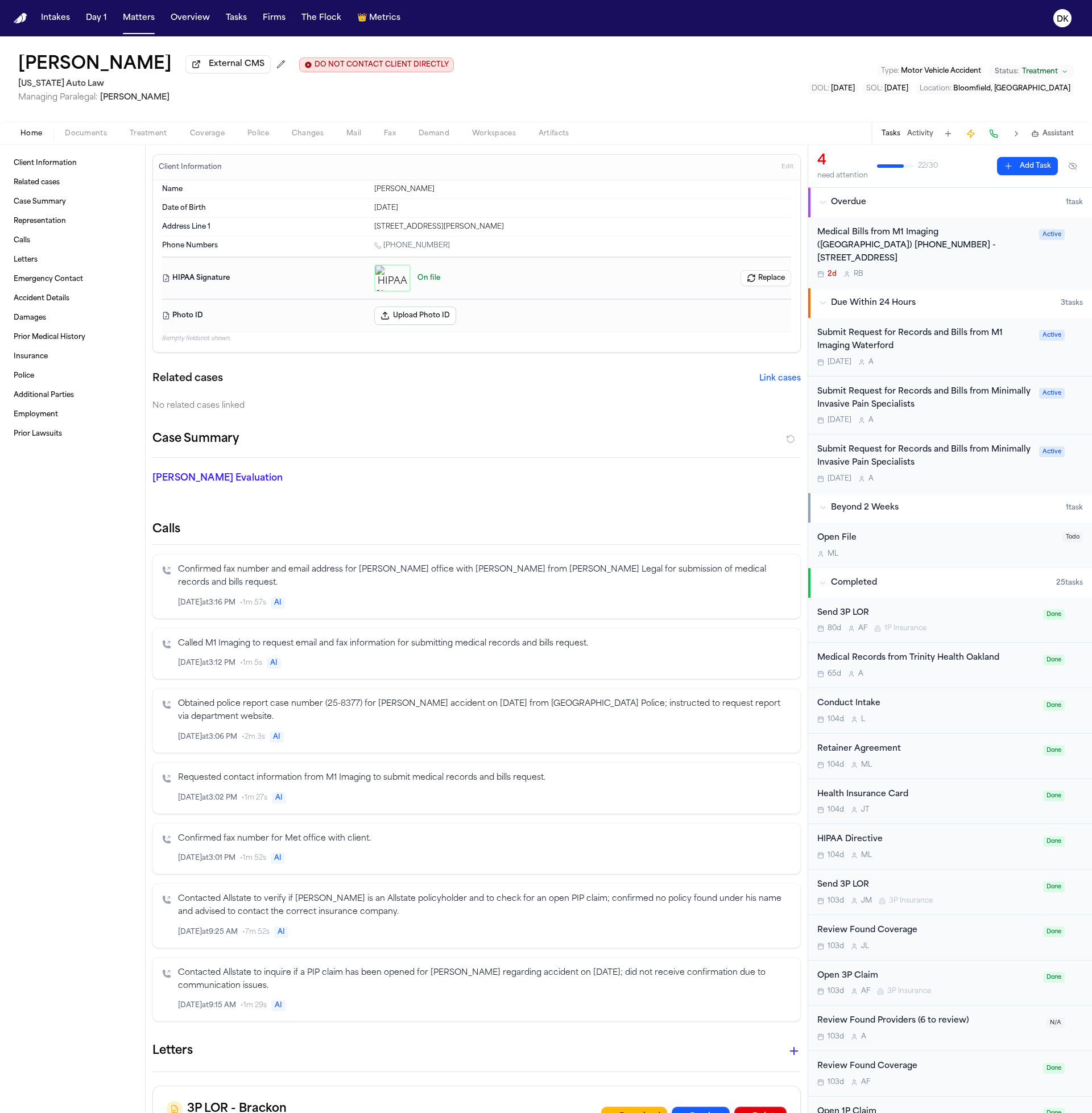
click at [778, 176] on button "Edit" at bounding box center [787, 167] width 19 height 19
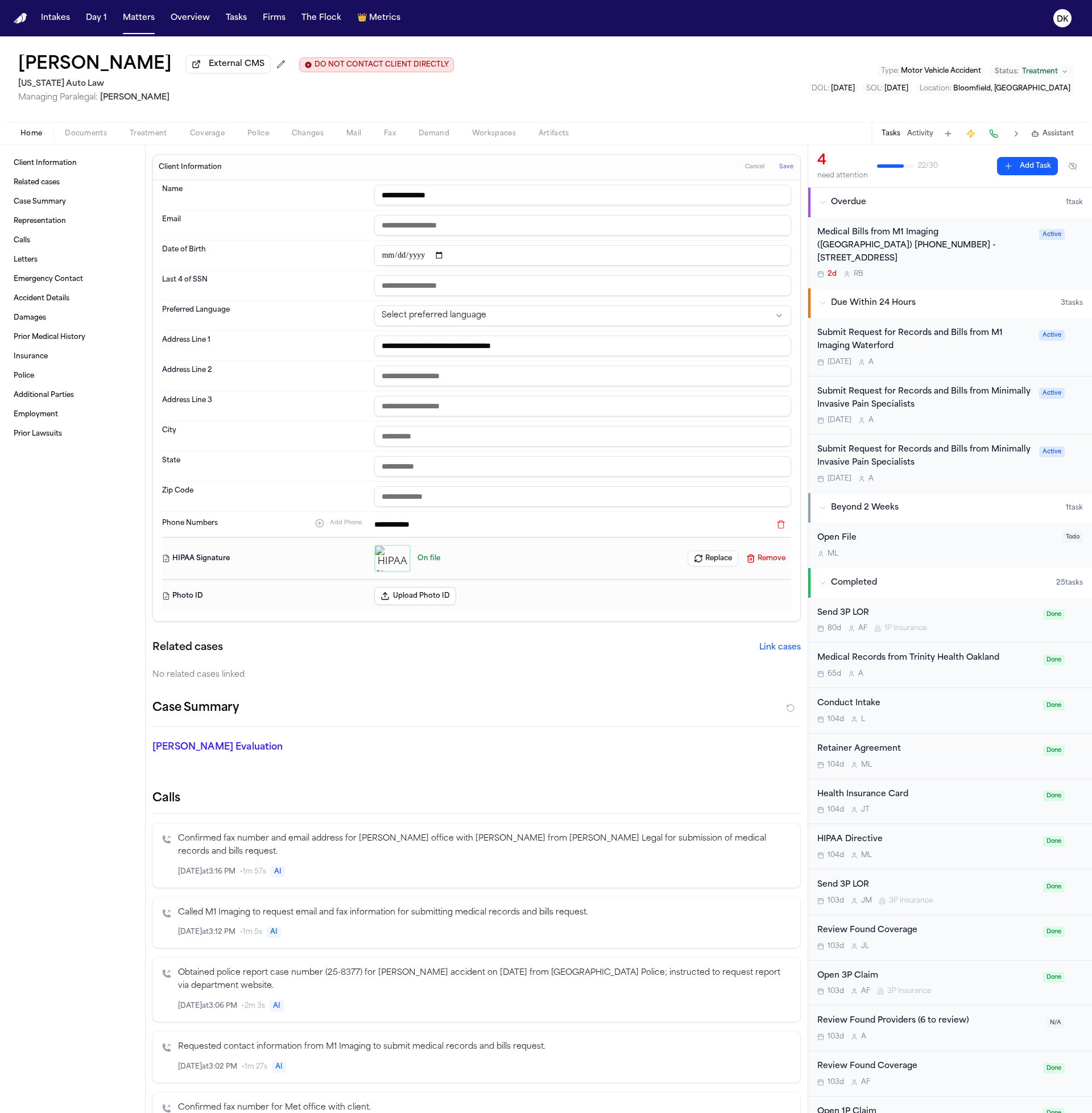
click at [454, 293] on input "text" at bounding box center [582, 285] width 417 height 20
click at [530, 421] on div "Address Line 3" at bounding box center [477, 407] width 629 height 30
click at [481, 384] on input "text" at bounding box center [582, 376] width 417 height 20
click at [467, 431] on input "text" at bounding box center [582, 436] width 417 height 20
click at [745, 167] on span "Cancel" at bounding box center [755, 167] width 20 height 8
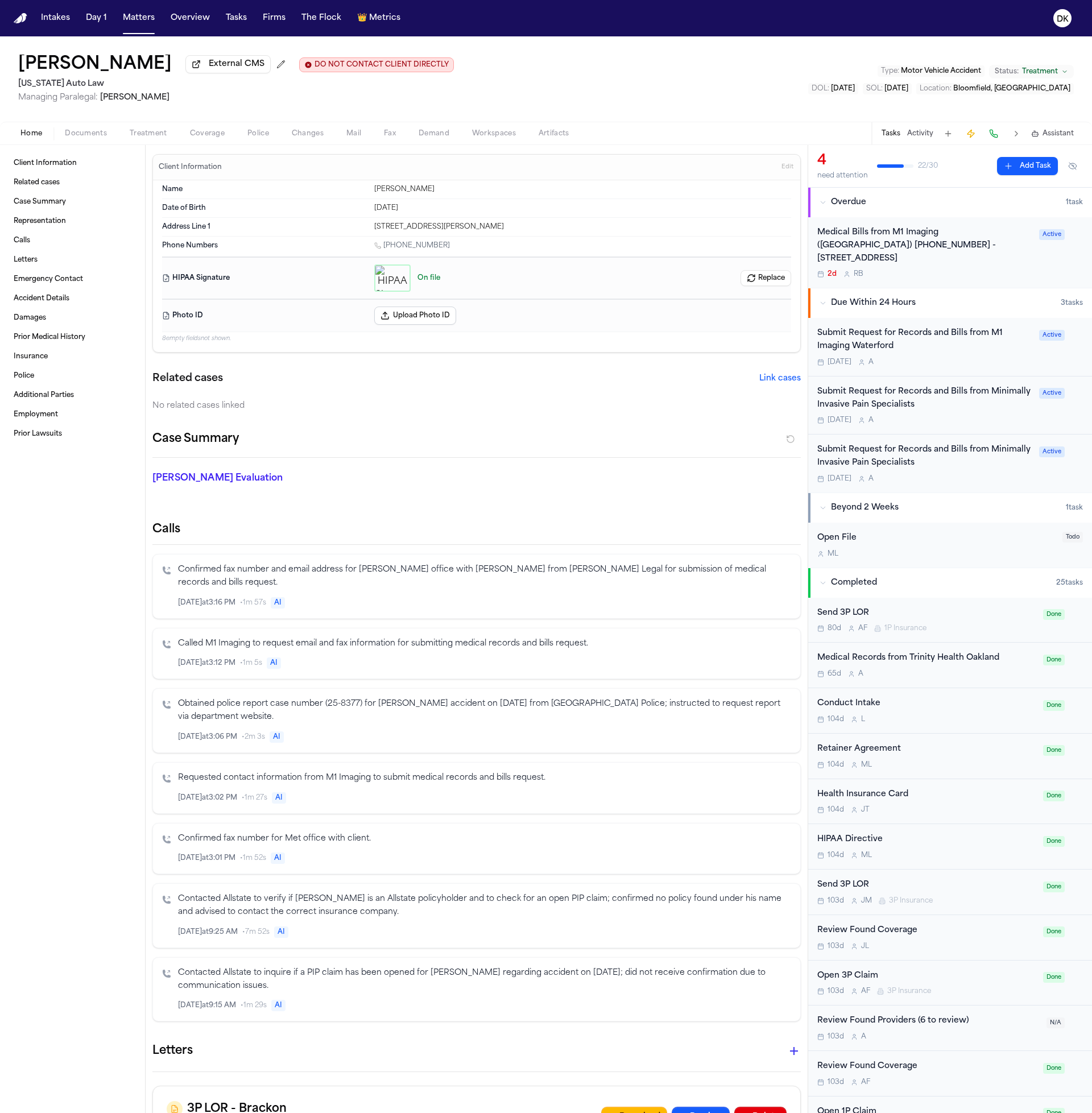
click at [385, 227] on div "[STREET_ADDRESS][PERSON_NAME]" at bounding box center [582, 227] width 417 height 9
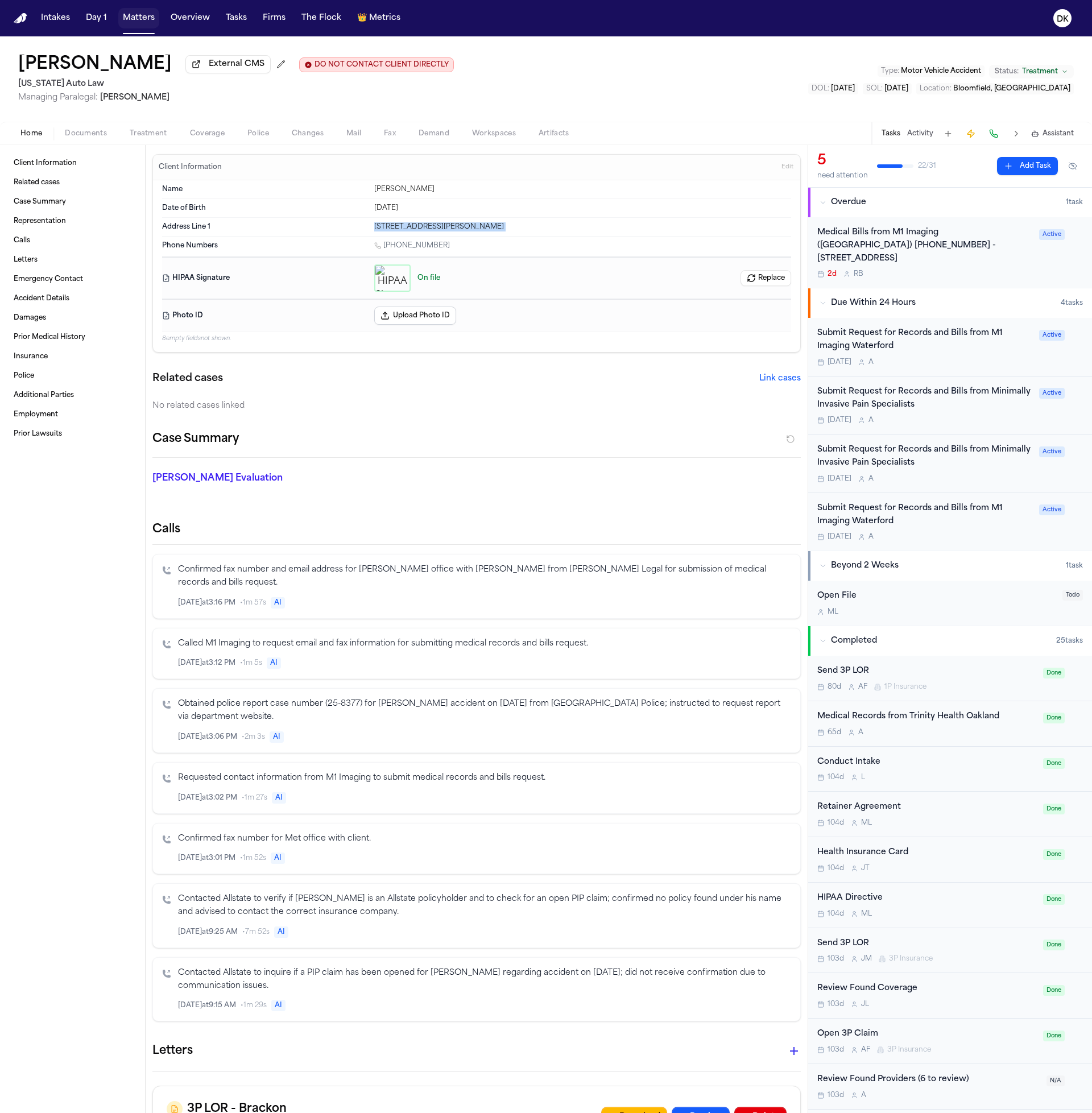
click at [137, 20] on button "Matters" at bounding box center [139, 18] width 41 height 20
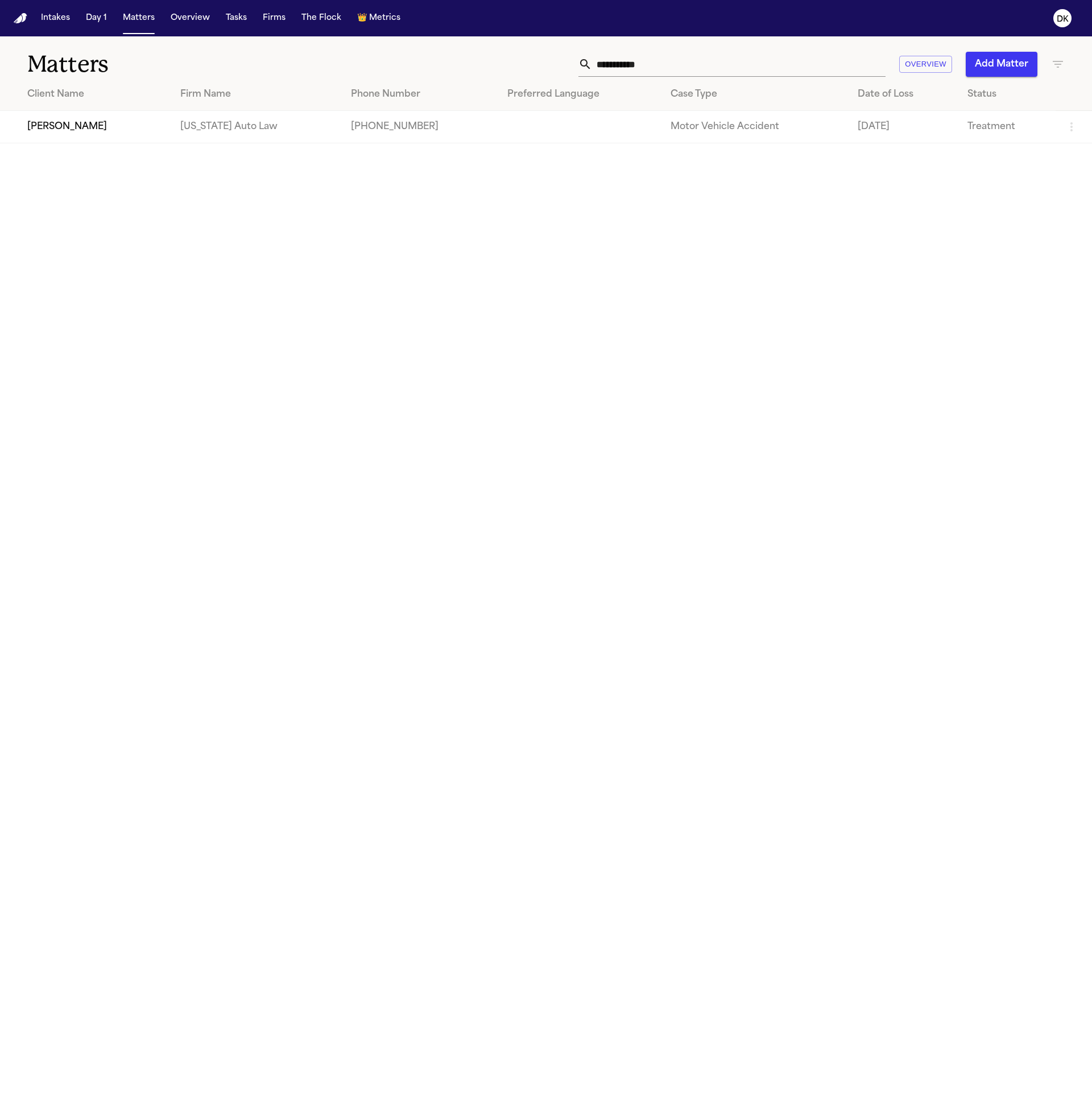
click at [707, 72] on input "**********" at bounding box center [738, 64] width 294 height 25
type input "*"
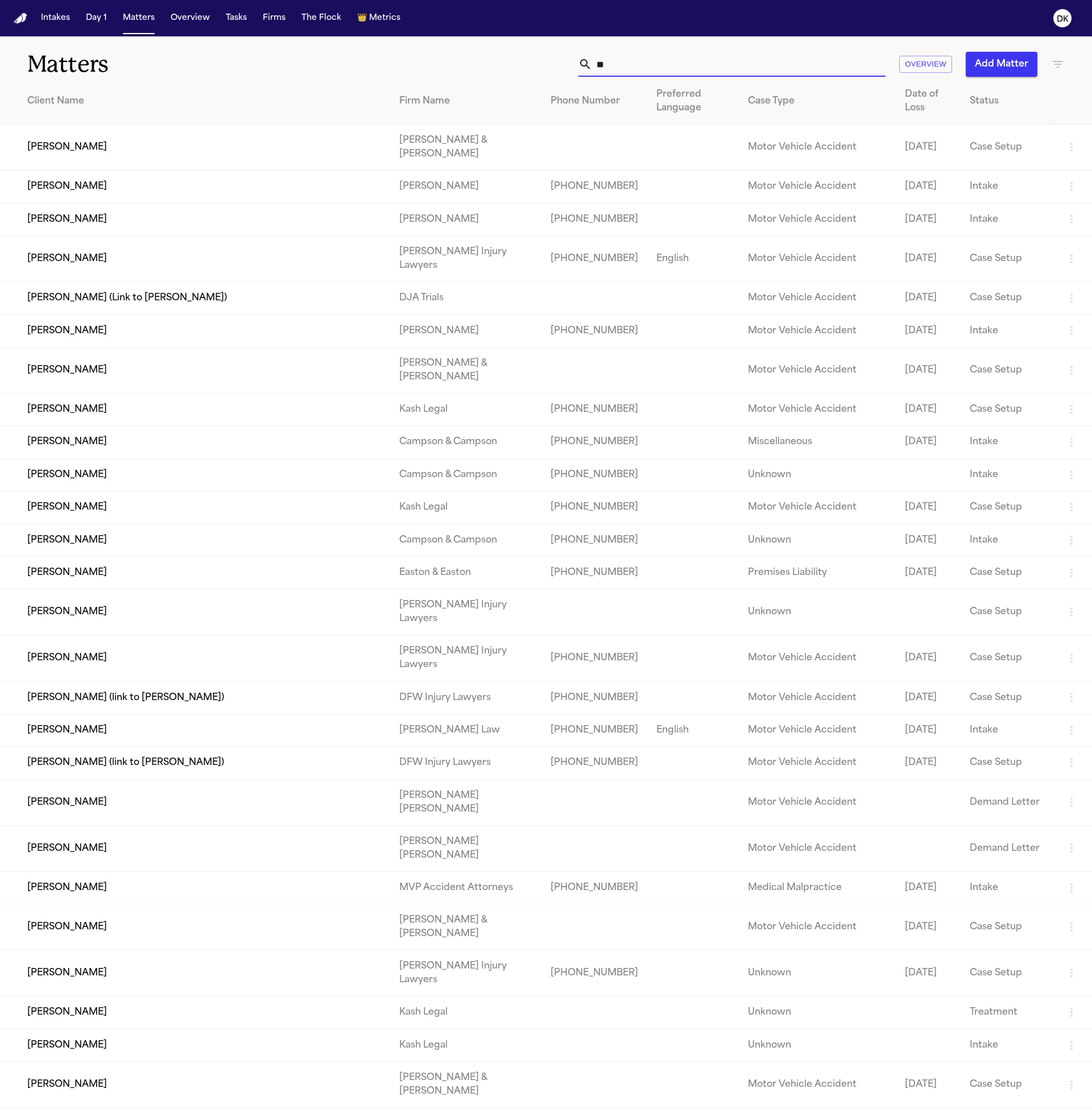
type input "*"
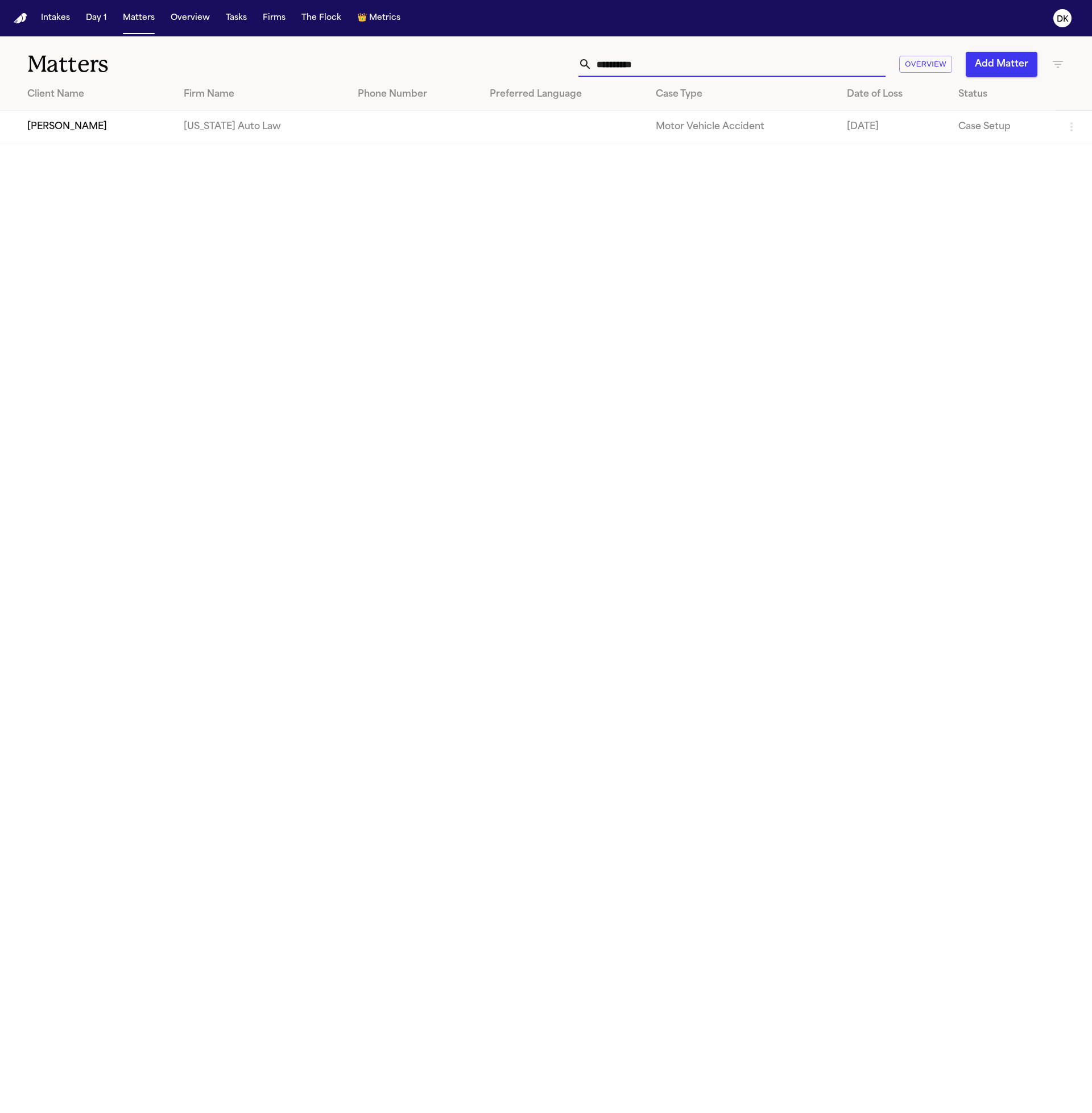
type input "**********"
click at [67, 140] on td "[PERSON_NAME]" at bounding box center [87, 127] width 174 height 32
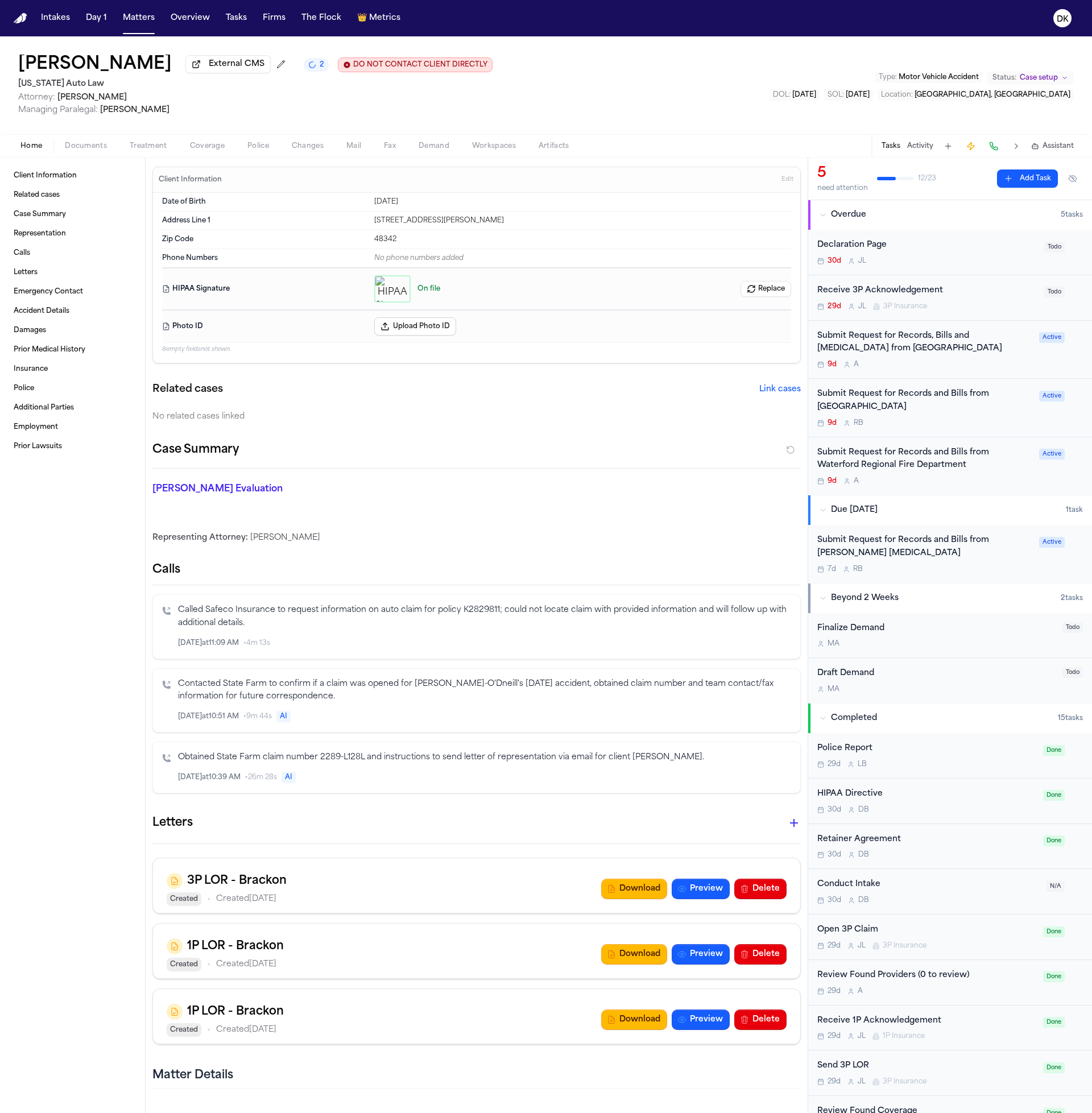
click at [137, 146] on span "Treatment" at bounding box center [148, 145] width 37 height 9
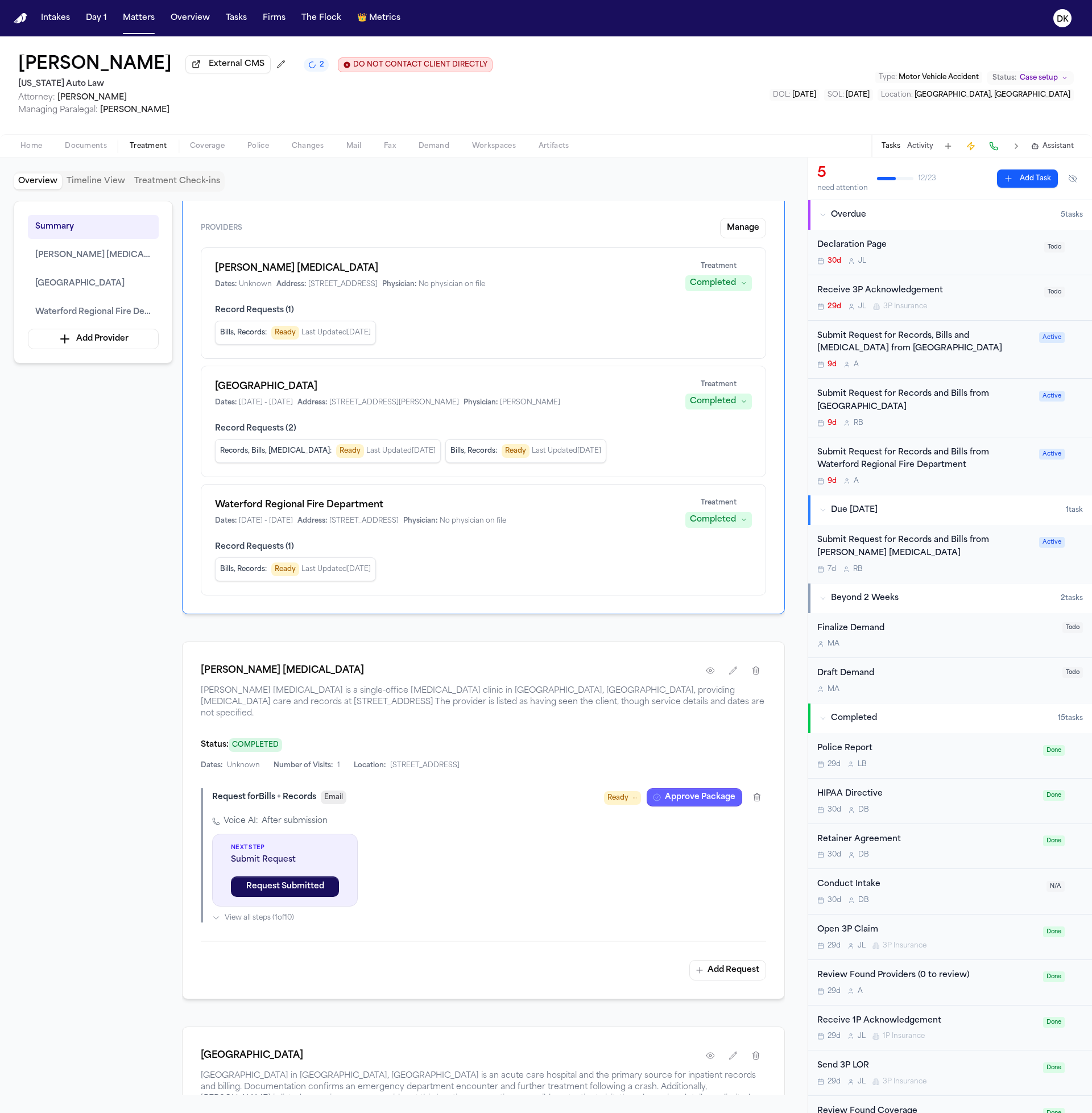
scroll to position [315, 0]
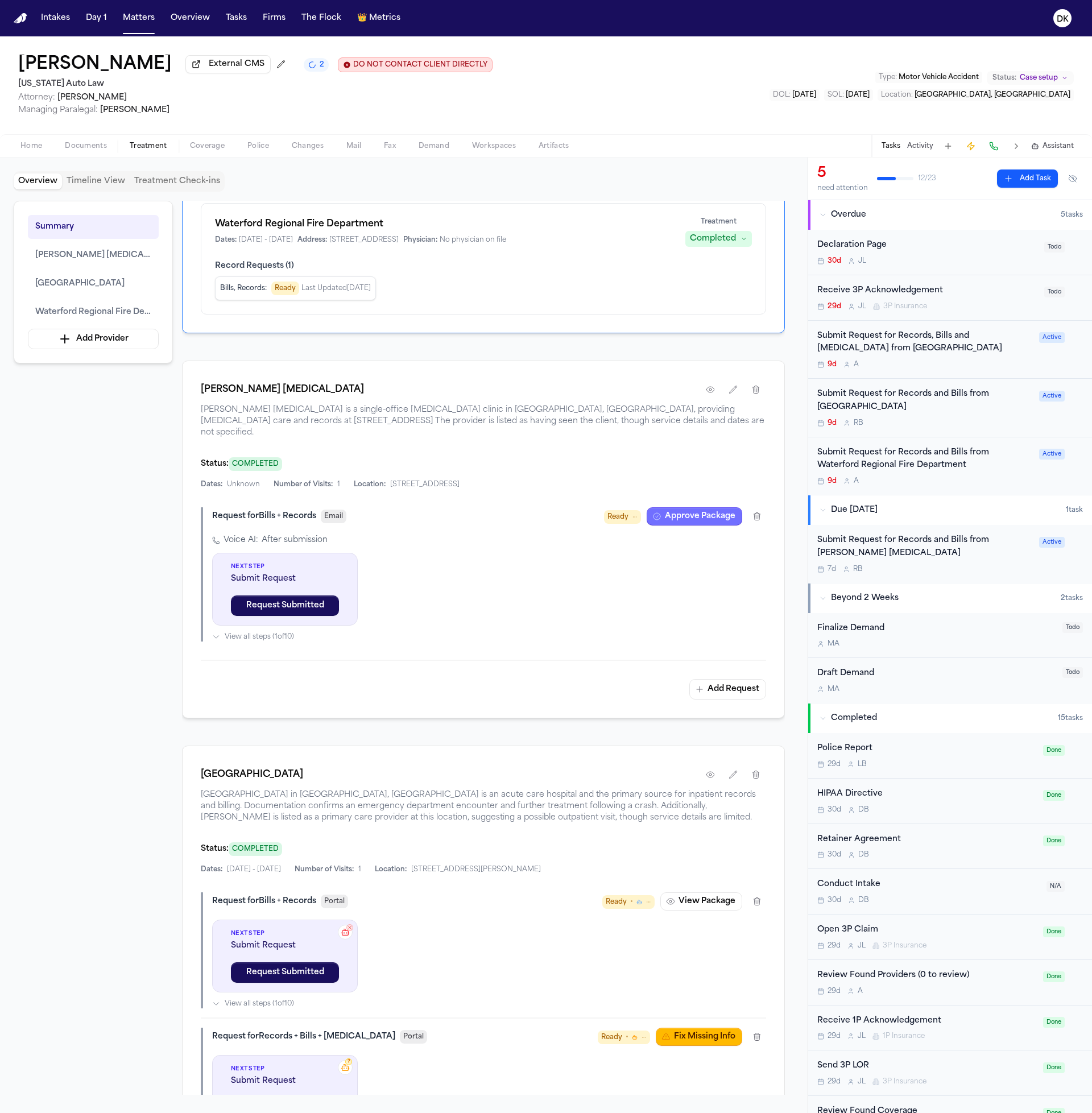
click at [691, 509] on button "Approve Package" at bounding box center [694, 517] width 96 height 19
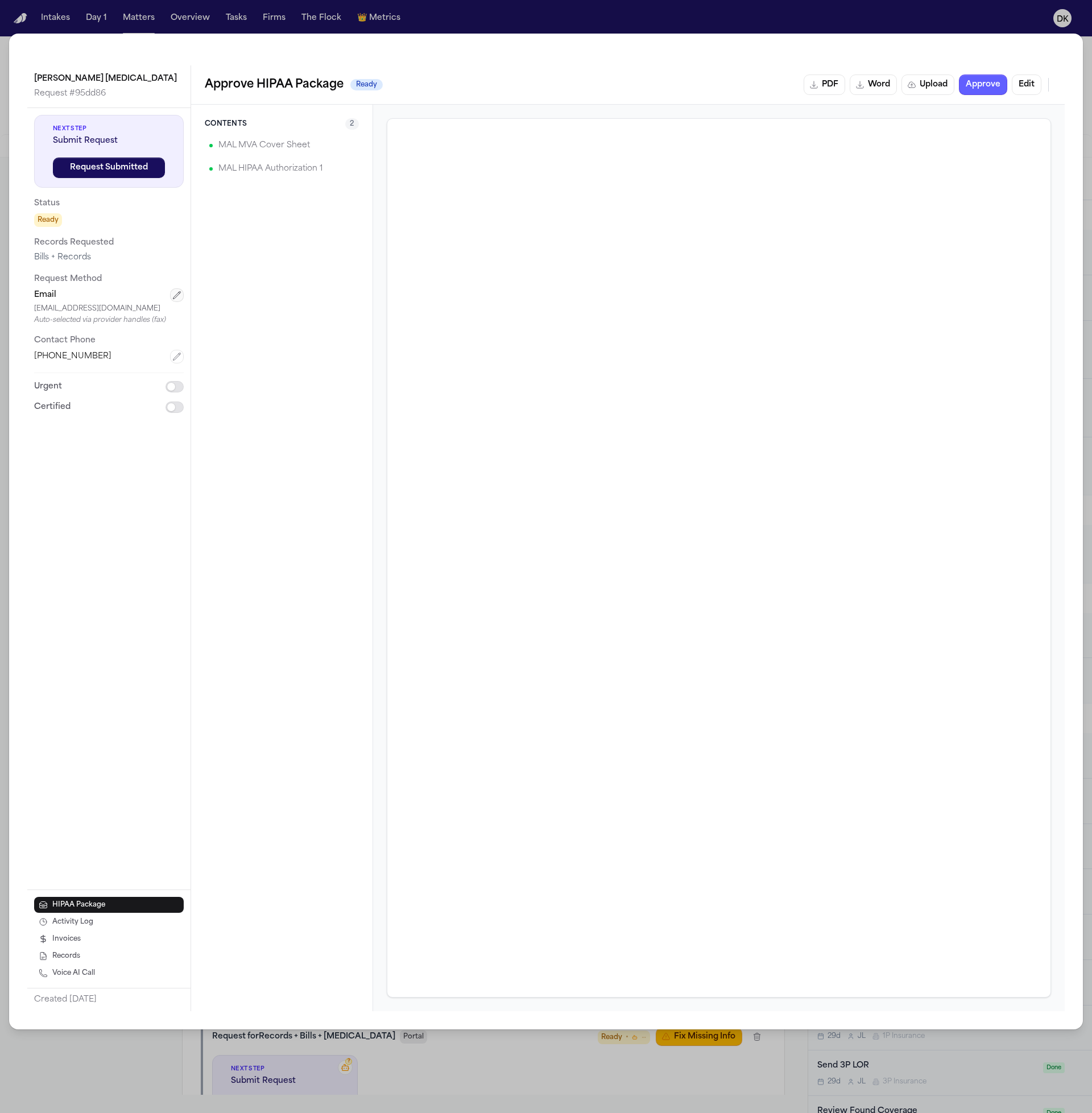
click at [171, 299] on button "button" at bounding box center [177, 295] width 14 height 14
click at [856, 85] on icon "button" at bounding box center [859, 85] width 9 height 9
click at [270, 164] on p "MAL HIPAA Authorization 1" at bounding box center [270, 169] width 104 height 14
click at [235, 145] on p "MAL MVA Cover Sheet" at bounding box center [264, 145] width 91 height 14
click at [982, 83] on button "Edit" at bounding box center [1026, 85] width 30 height 20
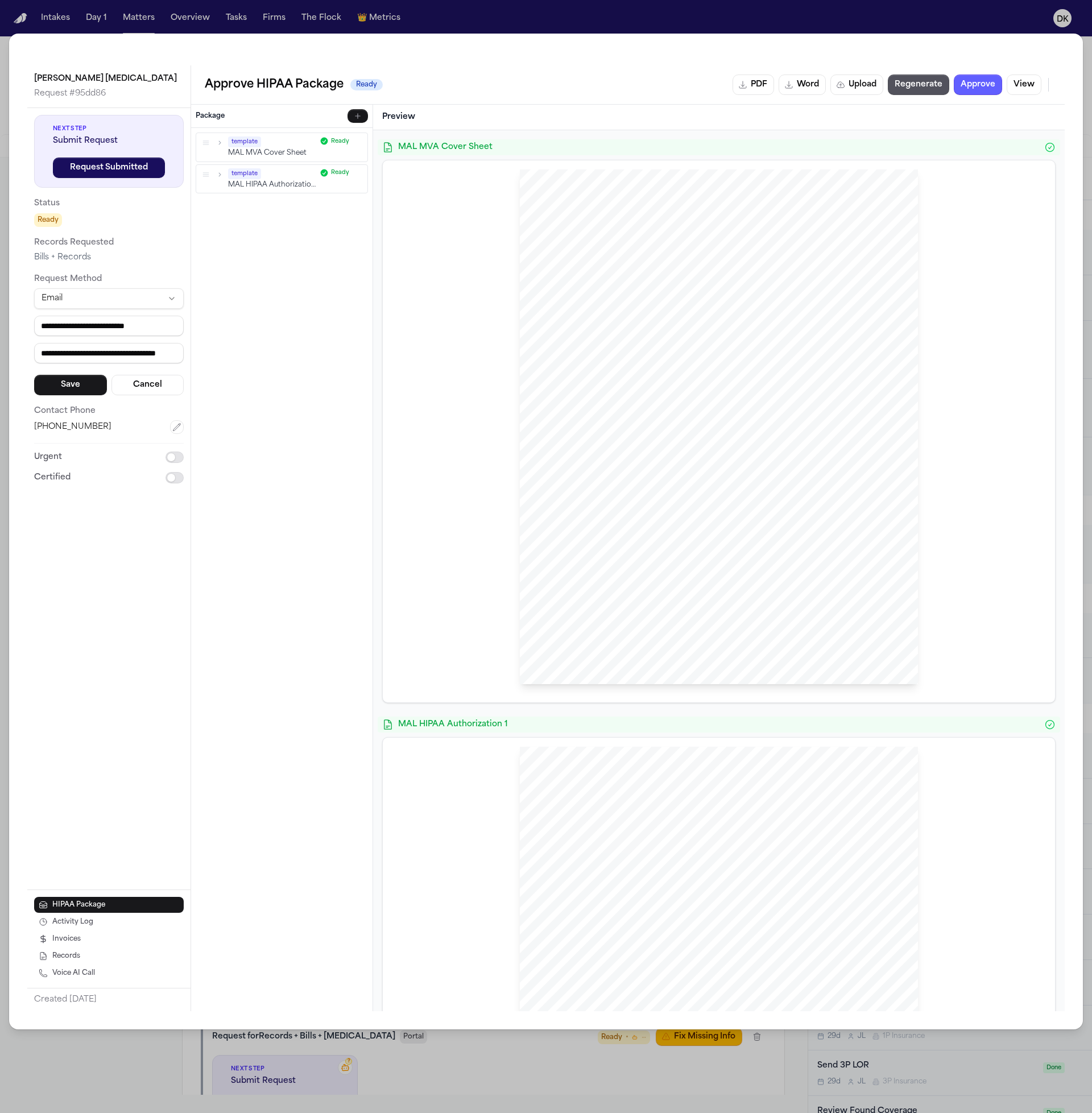
click at [222, 140] on icon "button" at bounding box center [219, 142] width 8 height 8
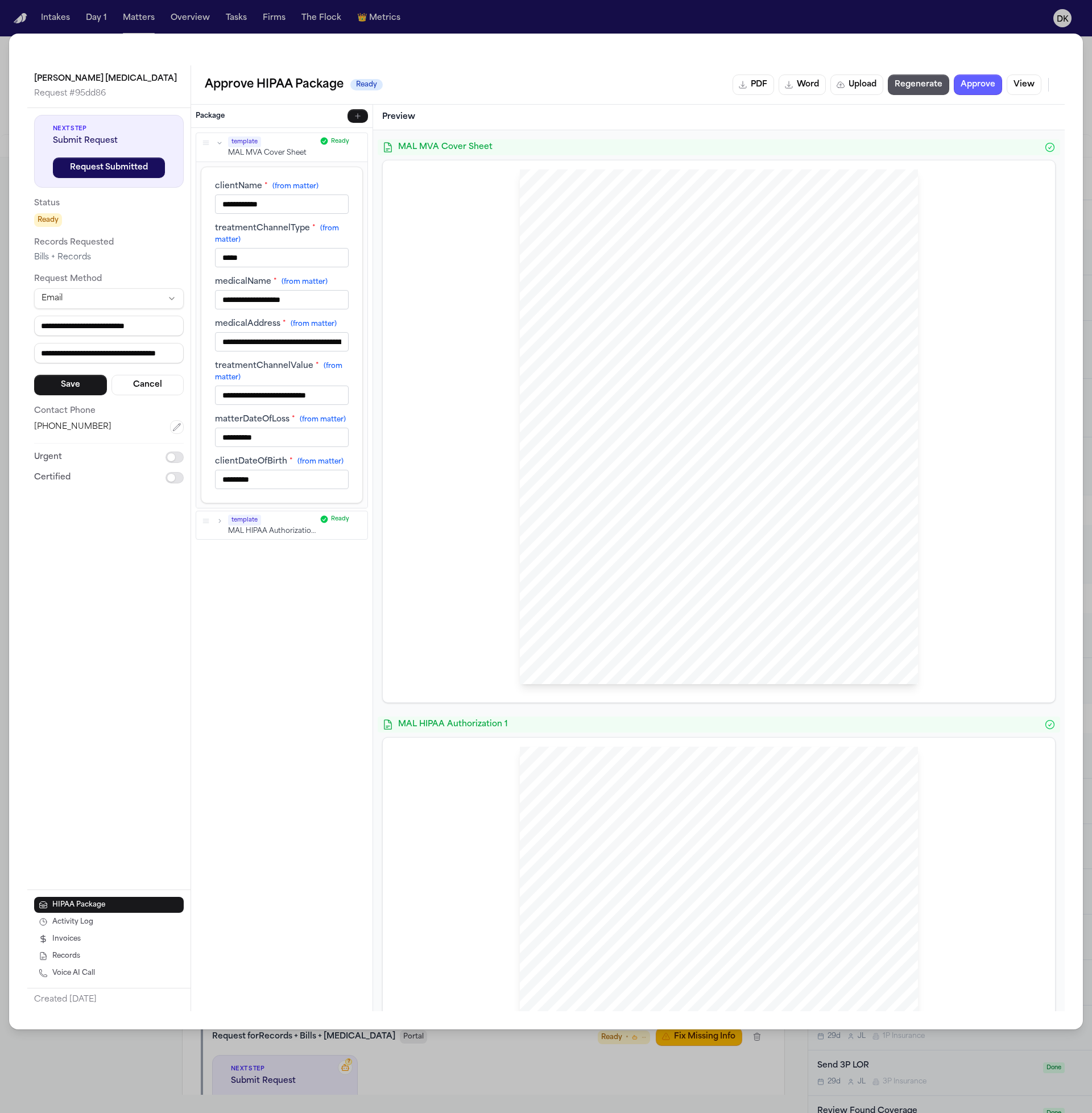
click at [225, 512] on div "template MAL HIPAA Authorization 1 Ready" at bounding box center [282, 525] width 171 height 29
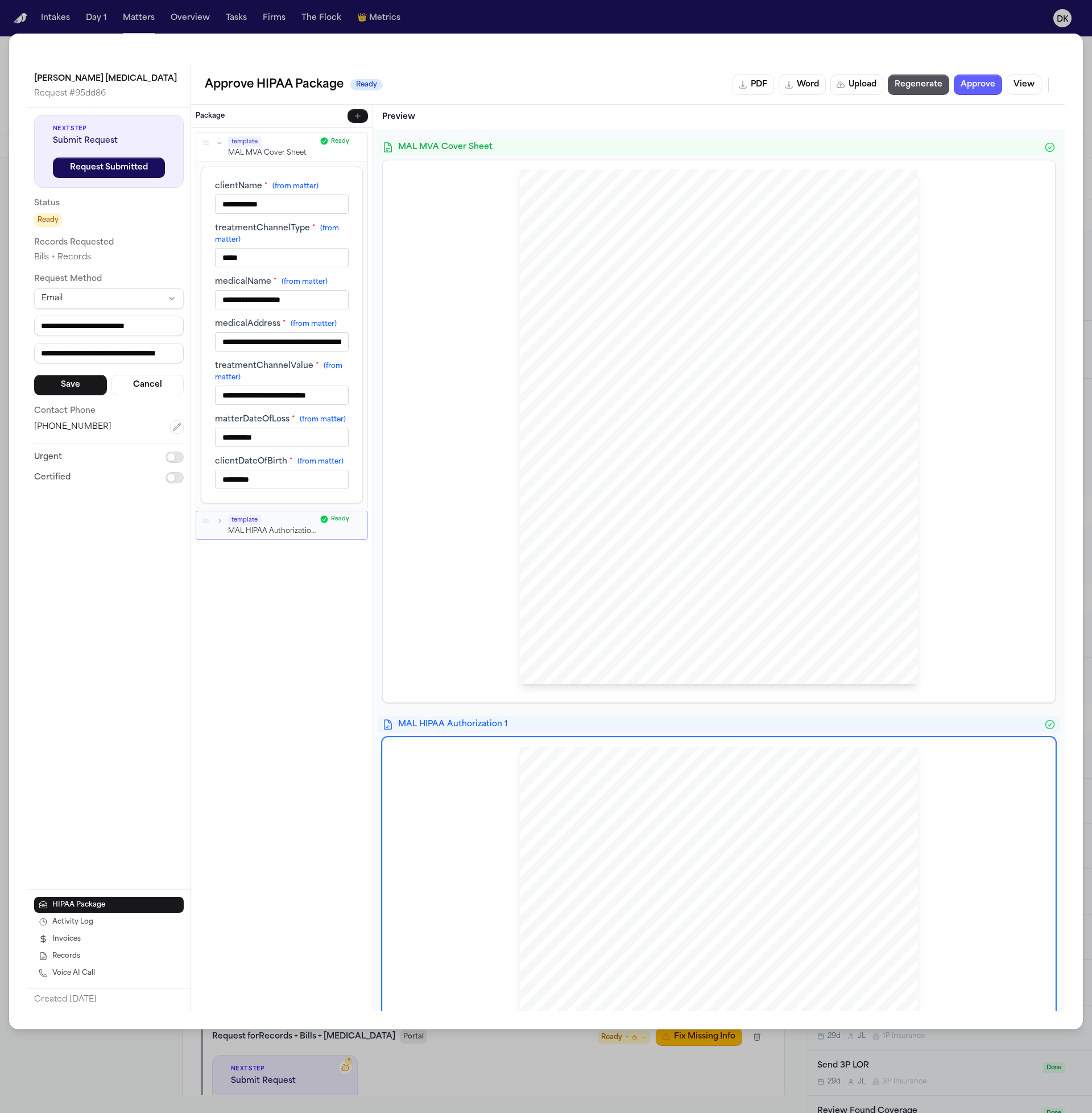
click at [222, 513] on icon "button" at bounding box center [219, 520] width 8 height 8
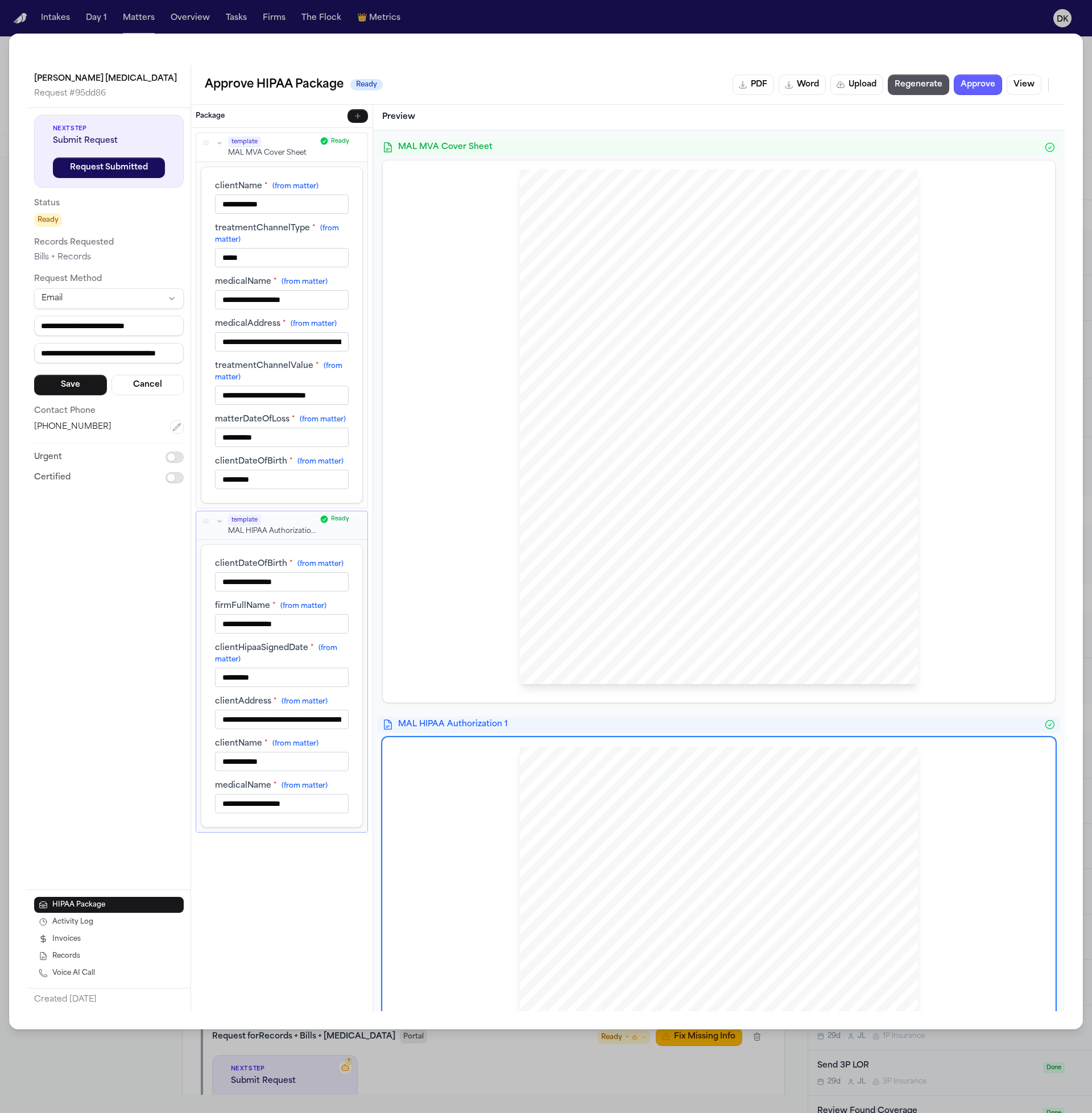
scroll to position [240, 0]
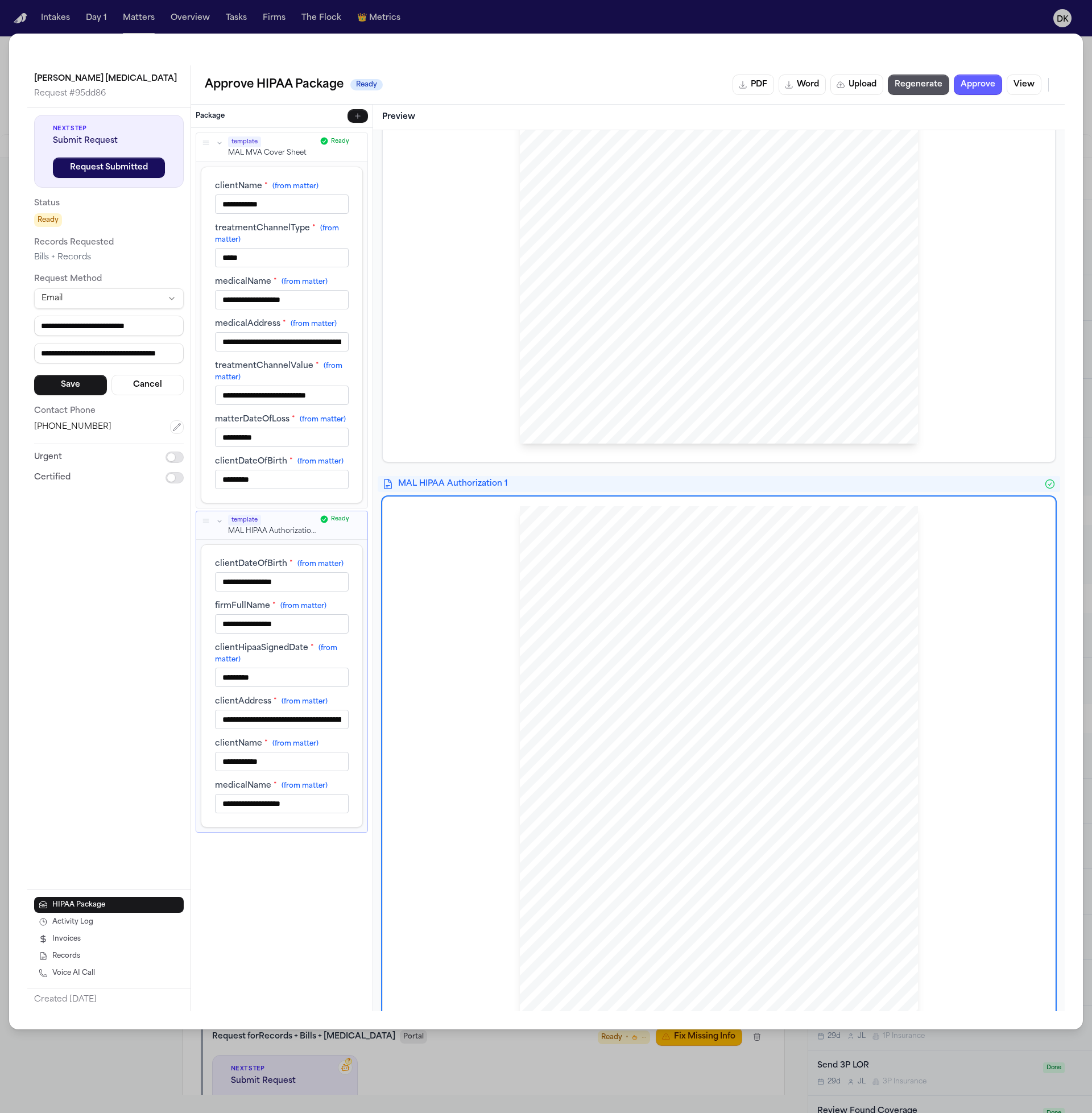
click at [222, 141] on icon "button" at bounding box center [219, 142] width 8 height 8
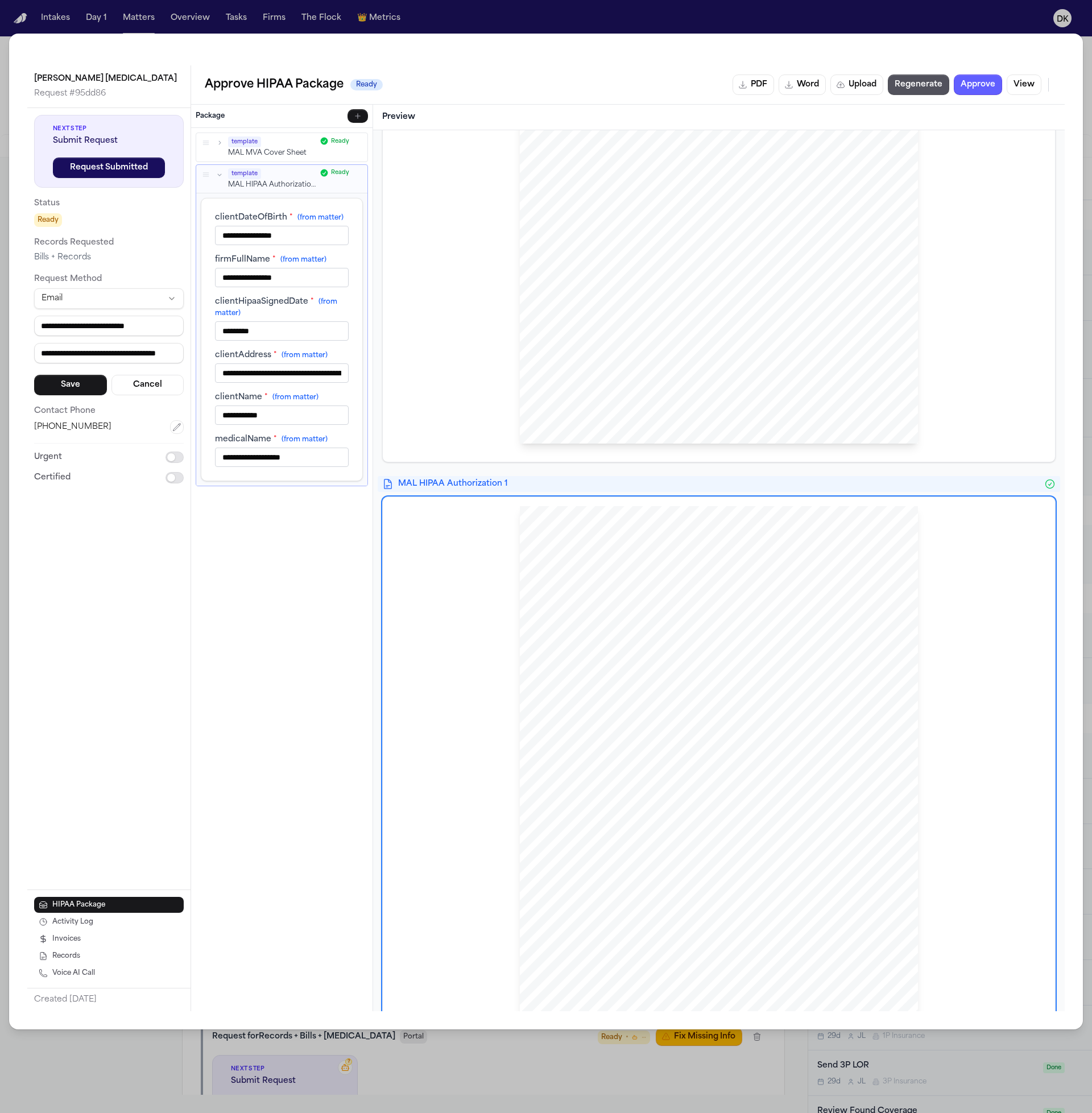
click at [222, 173] on icon "button" at bounding box center [219, 174] width 8 height 8
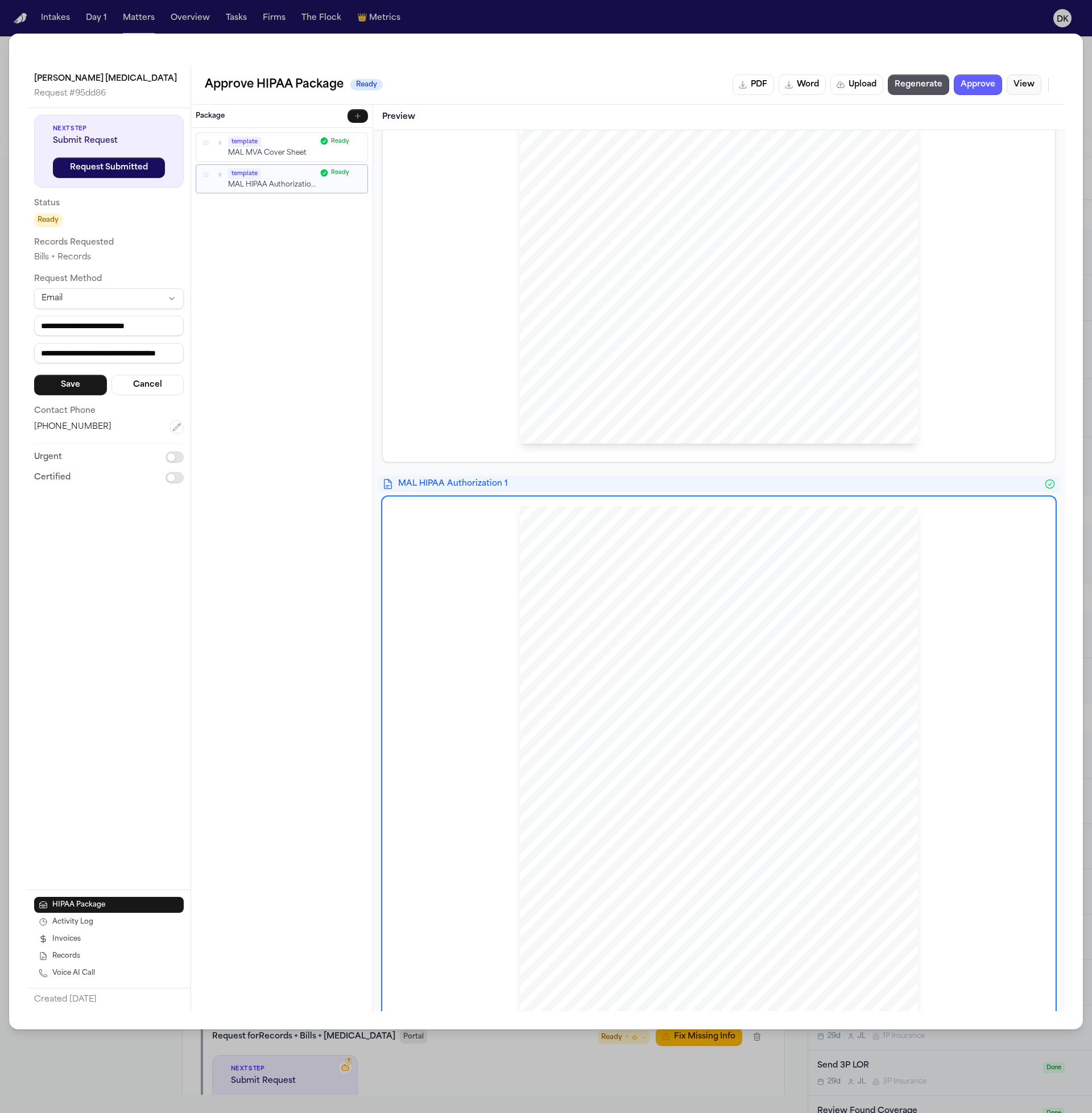
click at [982, 86] on button "View" at bounding box center [1023, 85] width 35 height 20
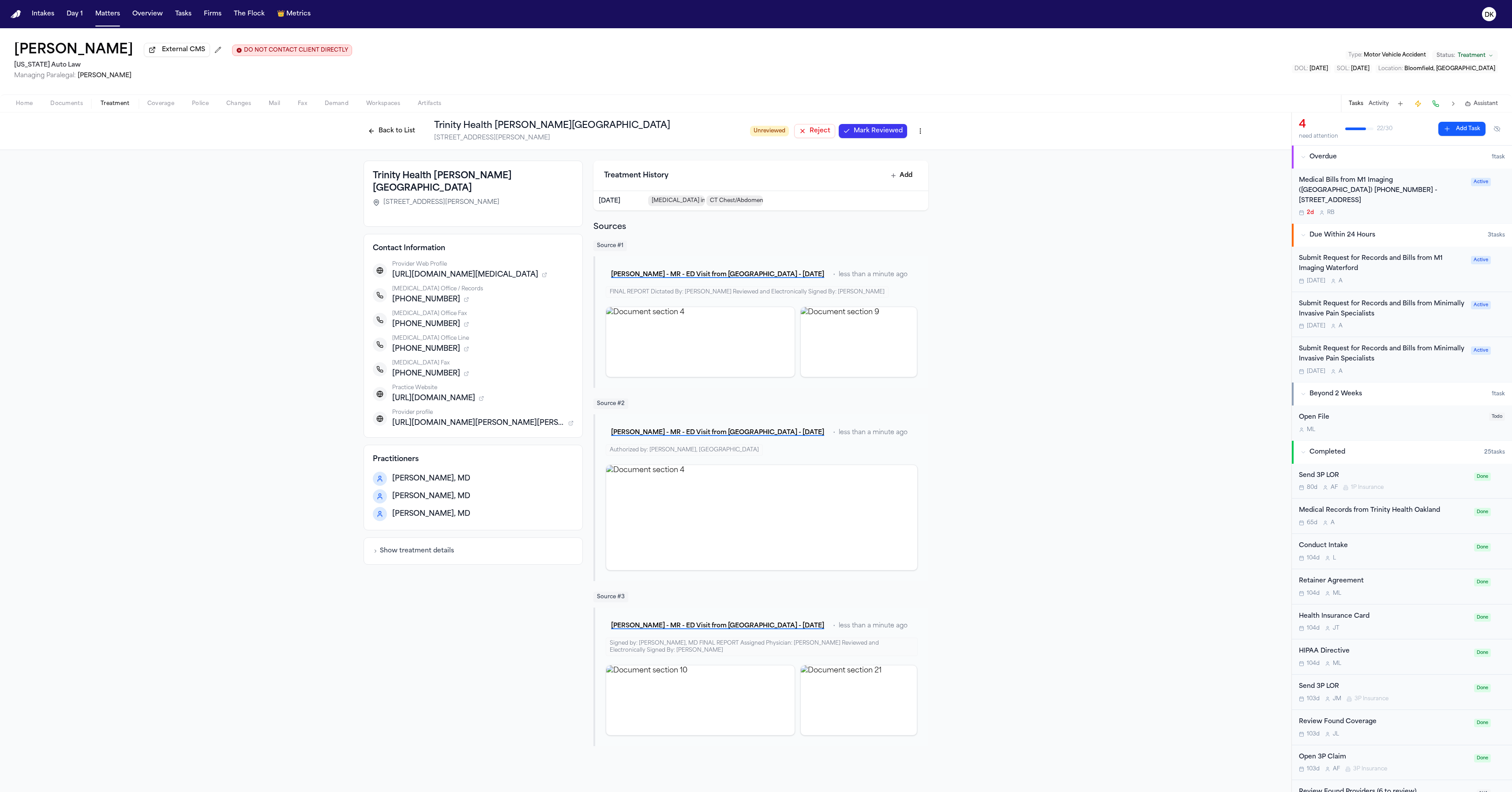
click at [924, 336] on div "[PERSON_NAME] - MR - ED Visit from [GEOGRAPHIC_DATA] - [DATE] • less than a min…" at bounding box center [761, 322] width 335 height 131
drag, startPoint x: 984, startPoint y: 427, endPoint x: 971, endPoint y: 419, distance: 15.3
click at [983, 427] on div "[GEOGRAPHIC_DATA][PERSON_NAME] [STREET_ADDRESS][PERSON_NAME] Contact Informatio…" at bounding box center [646, 453] width 1292 height 607
click at [698, 274] on button "[PERSON_NAME] - MR - ED Visit from [GEOGRAPHIC_DATA] - [DATE]" at bounding box center [717, 275] width 224 height 16
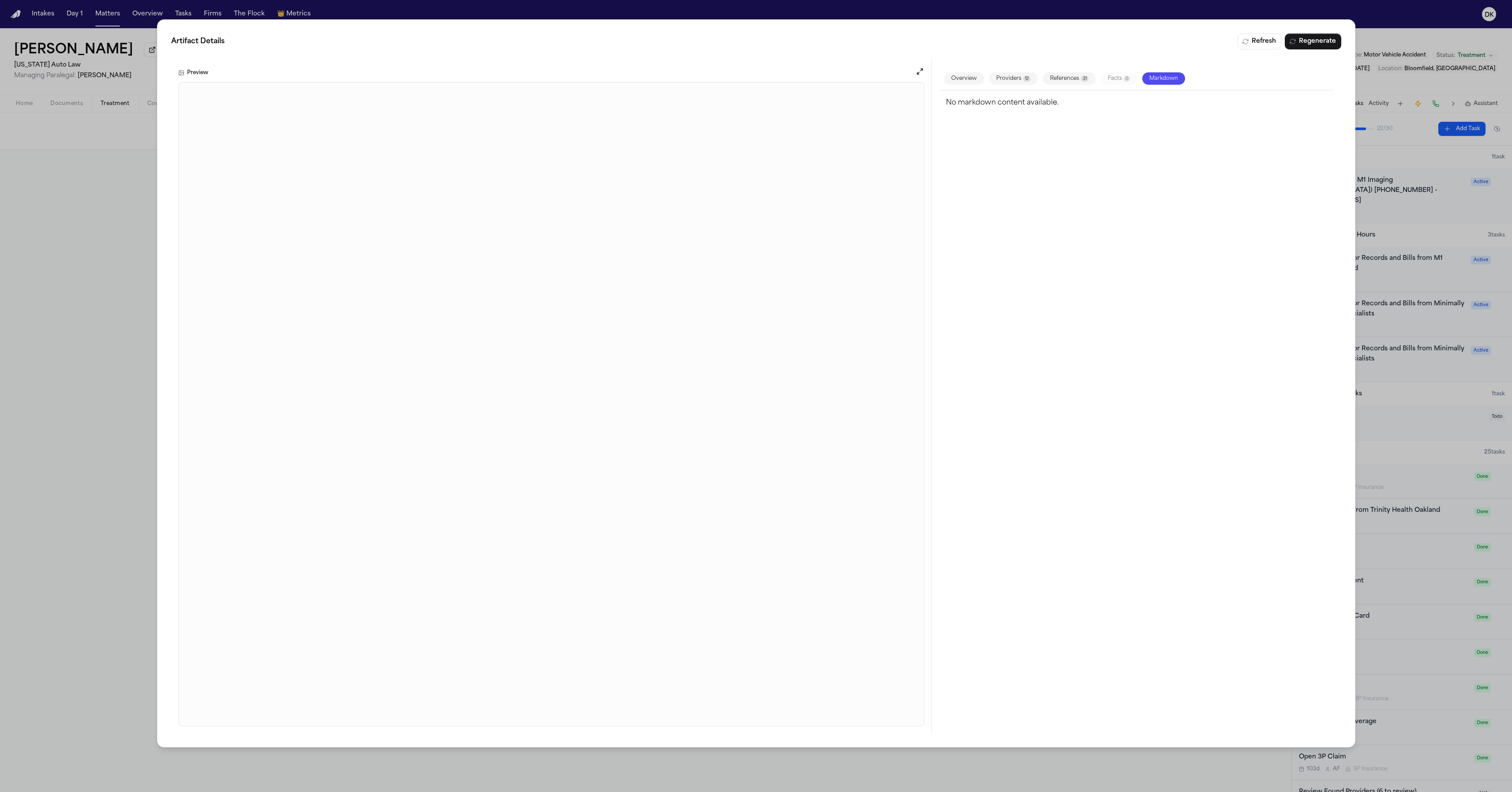
click at [139, 404] on div "Artifact Details Refresh Regenerate Preview Overview Providers 12 References 31…" at bounding box center [756, 396] width 1512 height 792
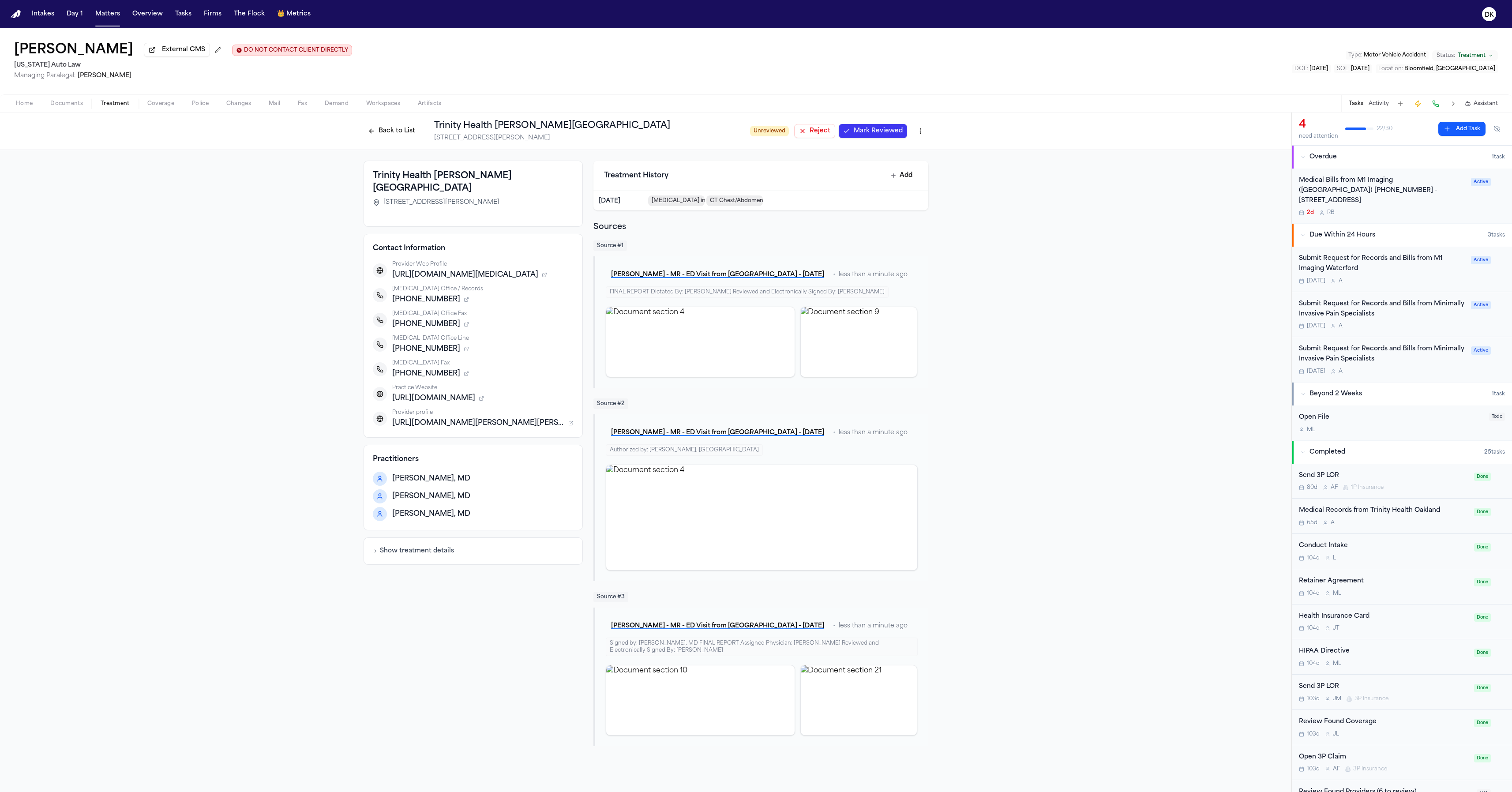
click at [688, 437] on button "[PERSON_NAME] - MR - ED Visit from [GEOGRAPHIC_DATA] - [DATE]" at bounding box center [717, 432] width 224 height 16
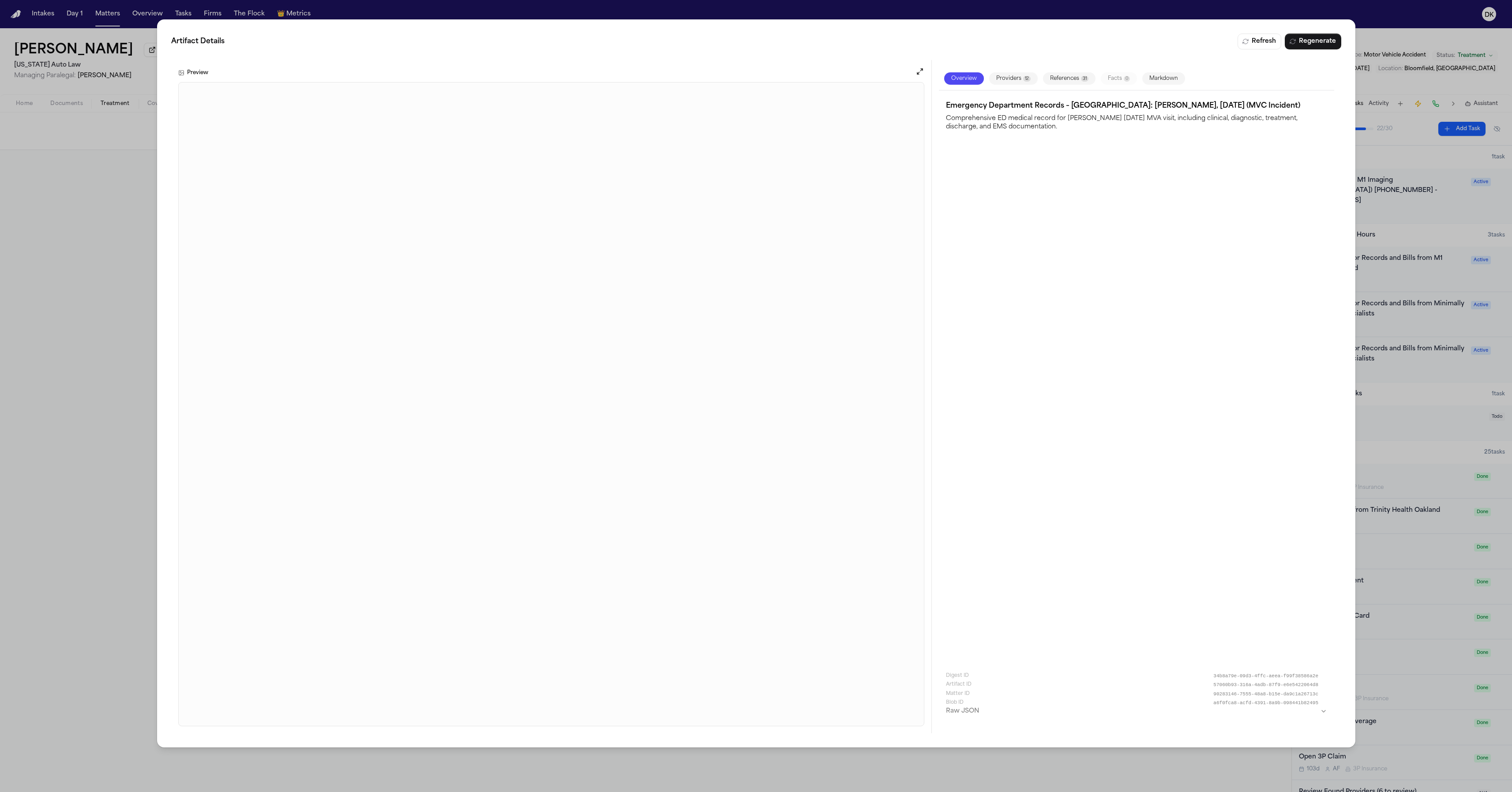
drag, startPoint x: 75, startPoint y: 394, endPoint x: 94, endPoint y: 392, distance: 19.1
click at [75, 394] on div "Artifact Details Refresh Regenerate Preview Overview Providers 12 References 31…" at bounding box center [756, 396] width 1512 height 792
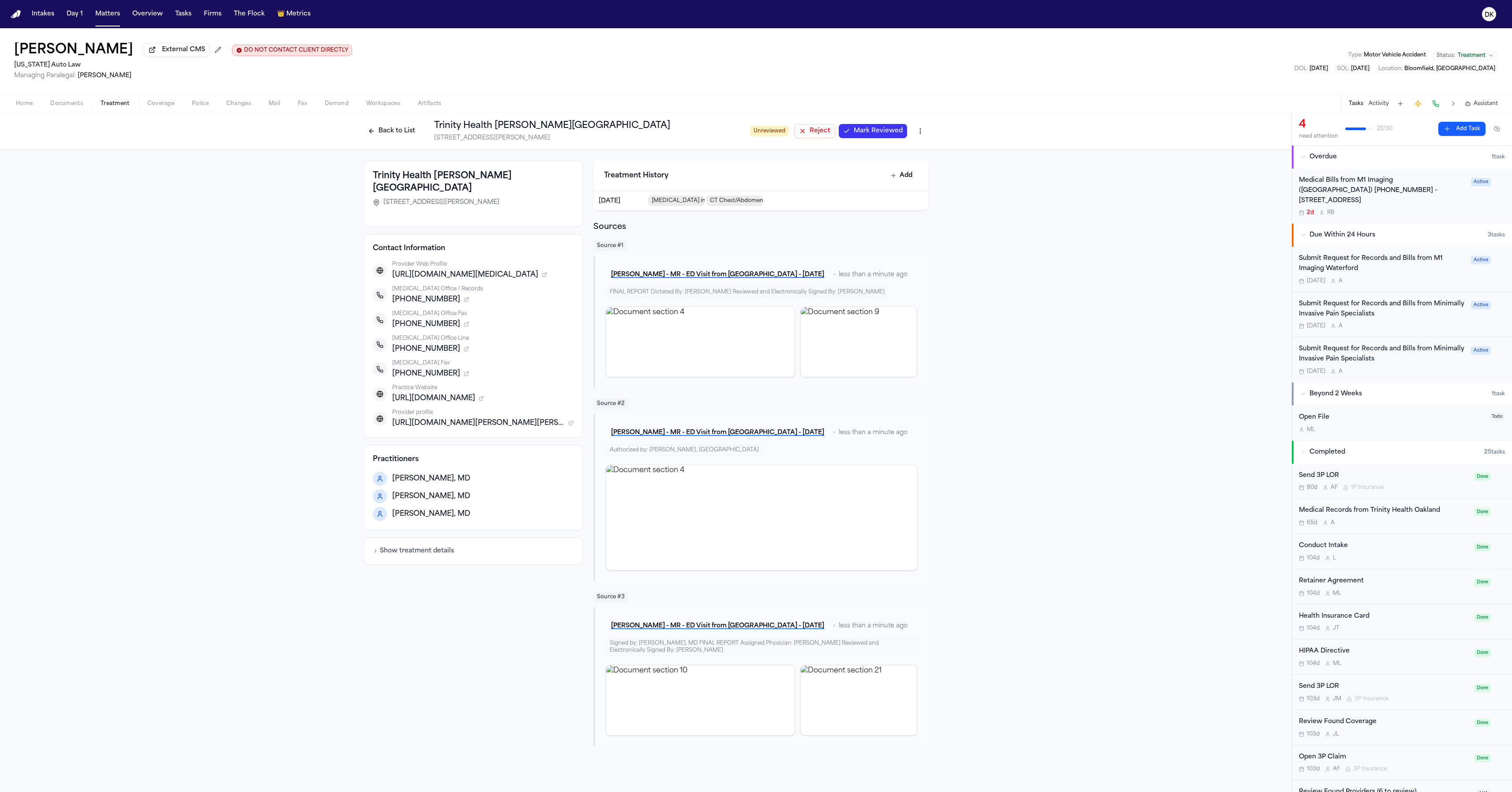
click at [737, 277] on button "[PERSON_NAME] - MR - ED Visit from [GEOGRAPHIC_DATA] - [DATE]" at bounding box center [717, 275] width 224 height 16
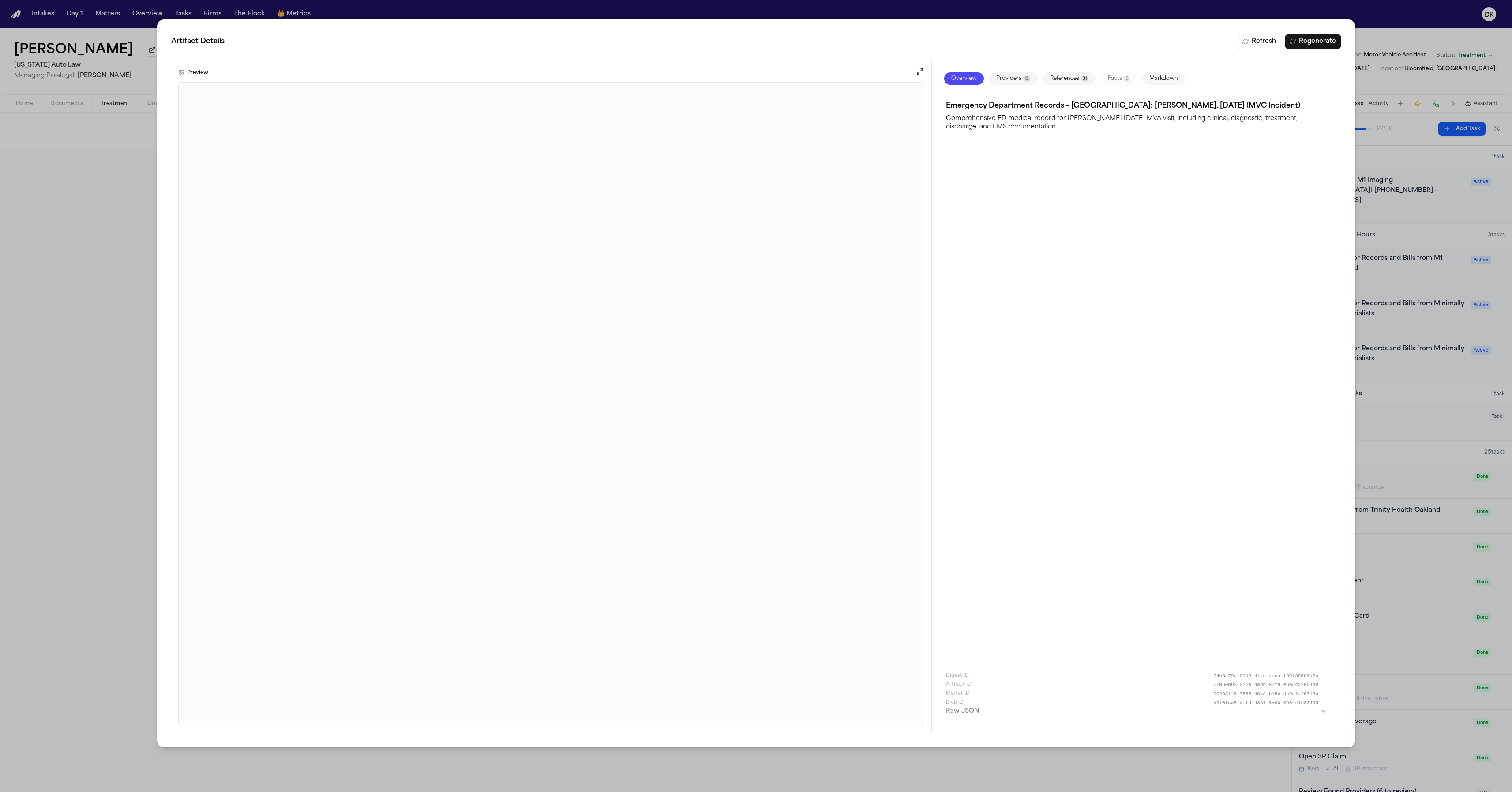
click at [86, 490] on div "Artifact Details Refresh Regenerate Preview Overview Providers 12 References 31…" at bounding box center [756, 396] width 1512 height 792
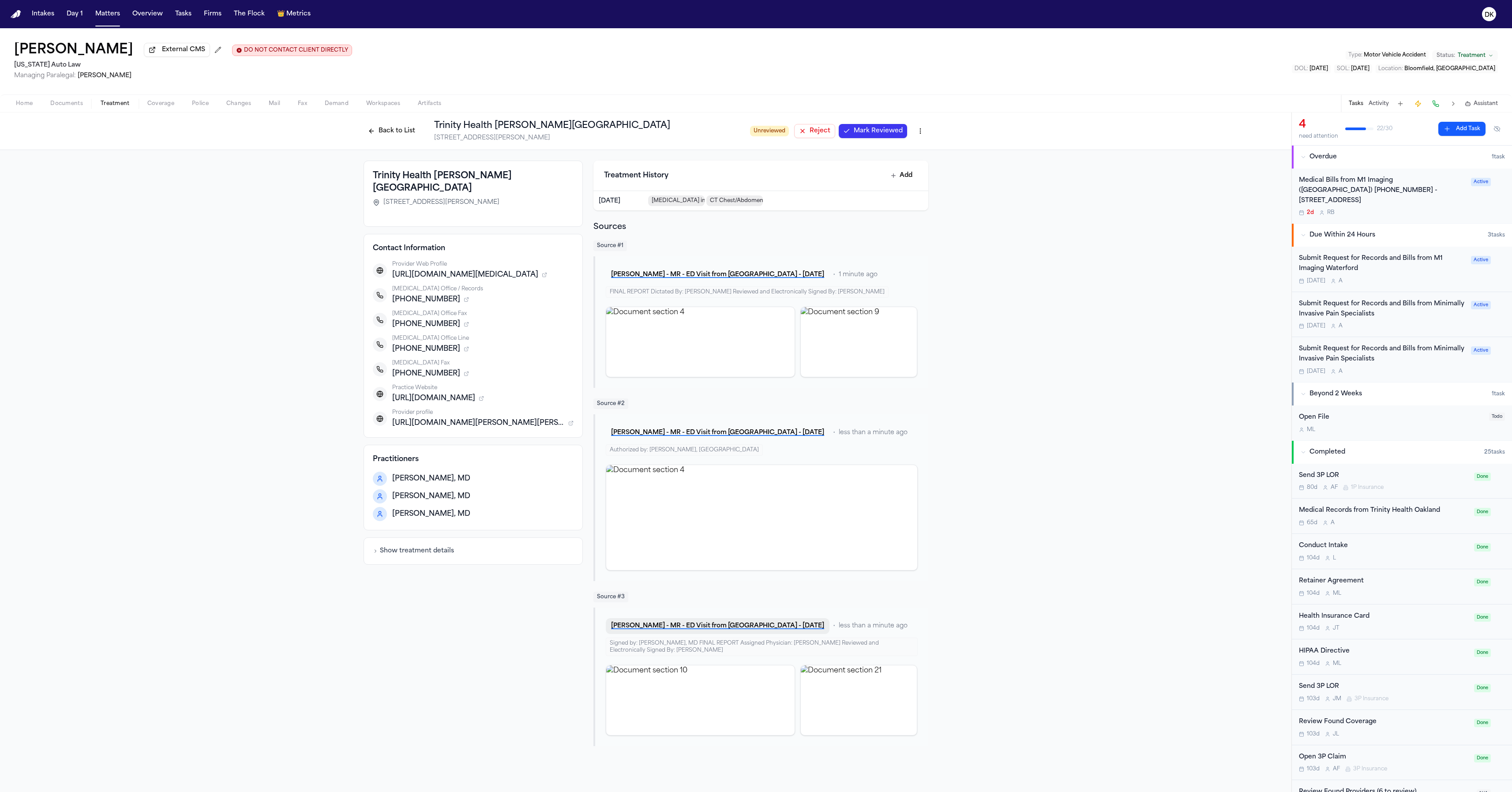
click at [741, 625] on div "[PERSON_NAME] - MR - ED Visit from [GEOGRAPHIC_DATA] - [DATE] • less than a min…" at bounding box center [761, 677] width 335 height 138
click at [734, 634] on button "[PERSON_NAME] - MR - ED Visit from [GEOGRAPHIC_DATA] - [DATE]" at bounding box center [717, 626] width 224 height 16
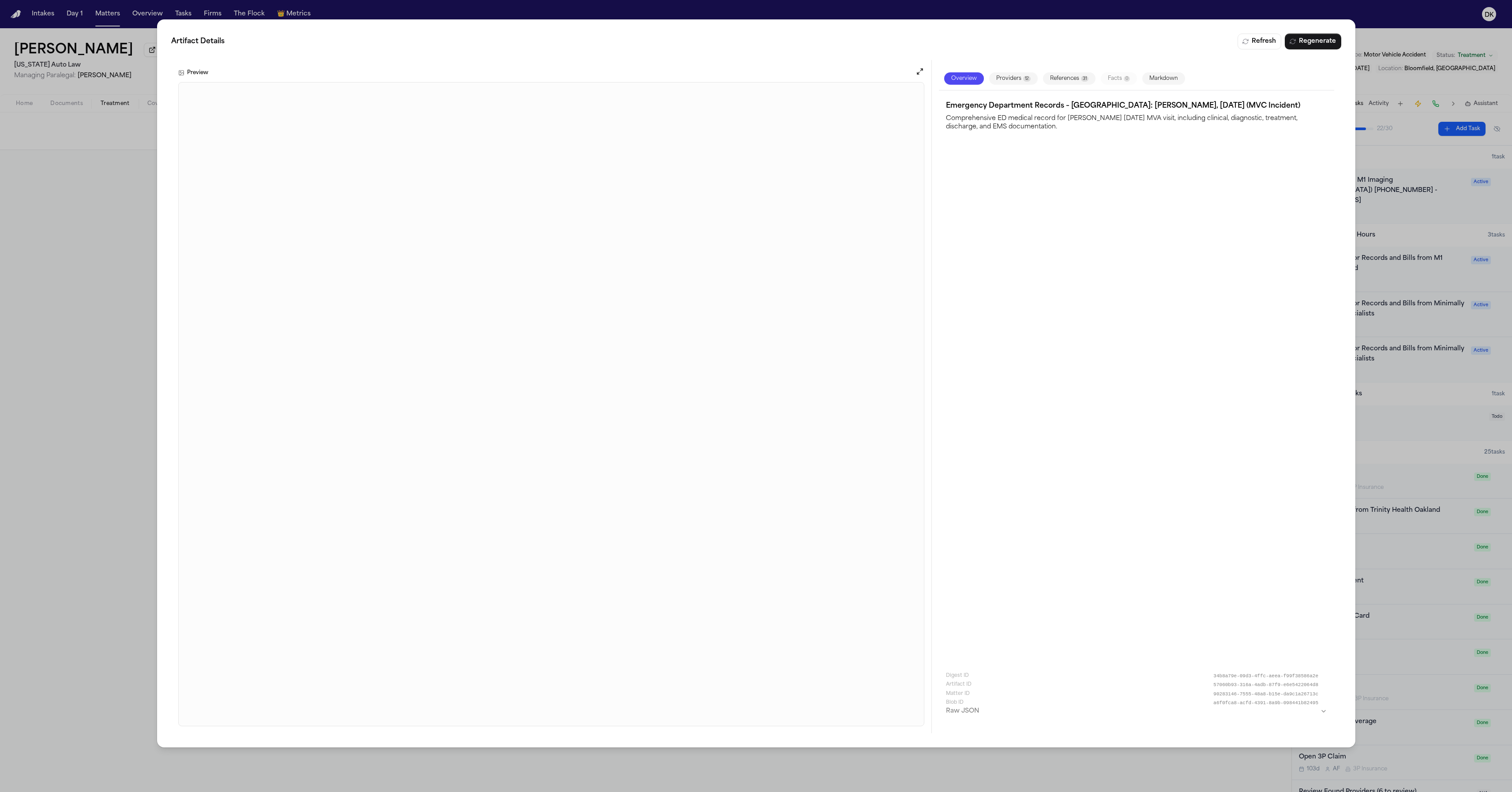
drag, startPoint x: 1433, startPoint y: 285, endPoint x: 1418, endPoint y: 287, distance: 15.1
click at [1433, 285] on div "Artifact Details Refresh Regenerate Preview Overview Providers 12 References 31…" at bounding box center [756, 396] width 1512 height 792
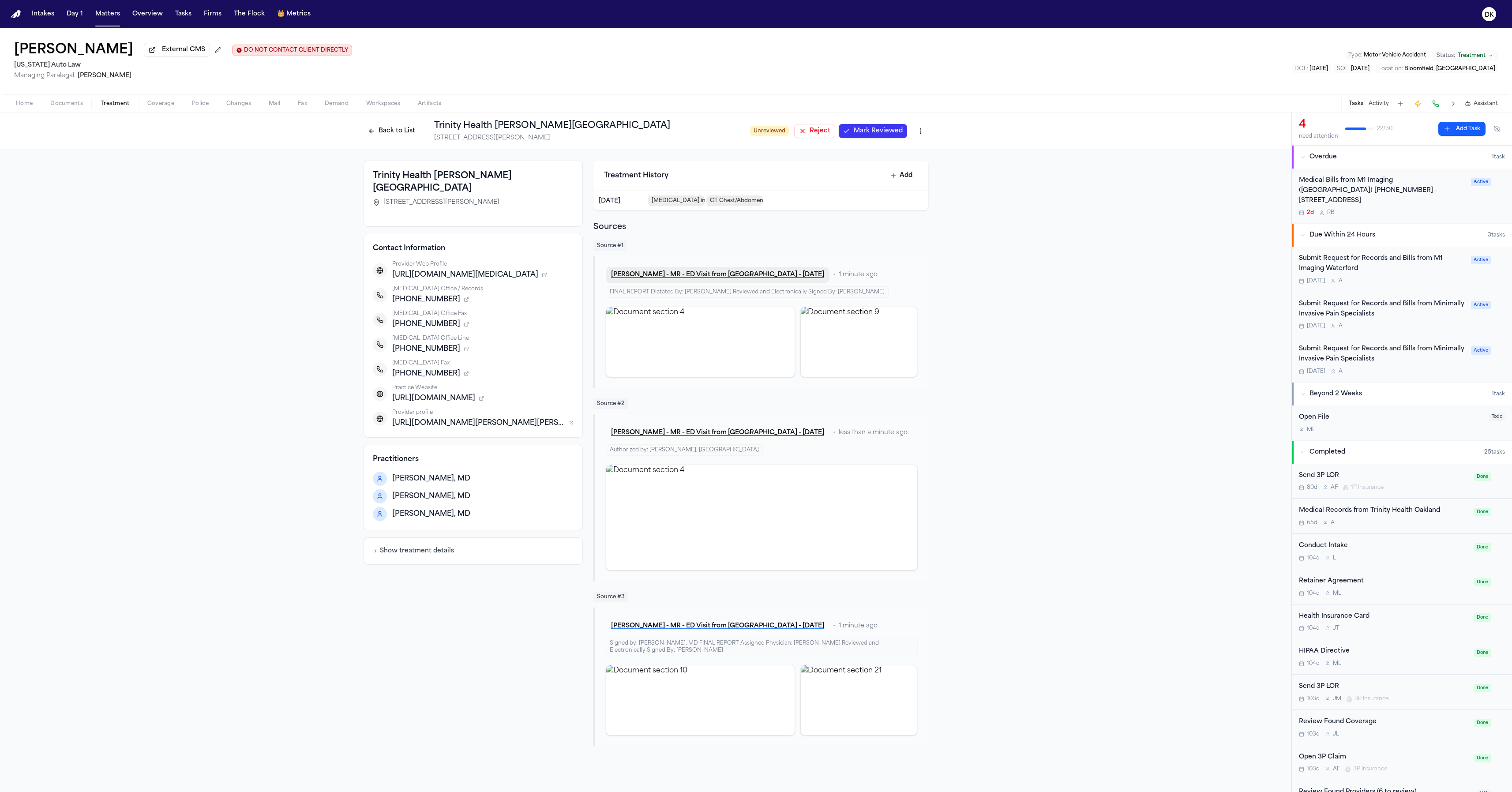
click at [732, 272] on button "[PERSON_NAME] - MR - ED Visit from [GEOGRAPHIC_DATA] - [DATE]" at bounding box center [717, 275] width 224 height 16
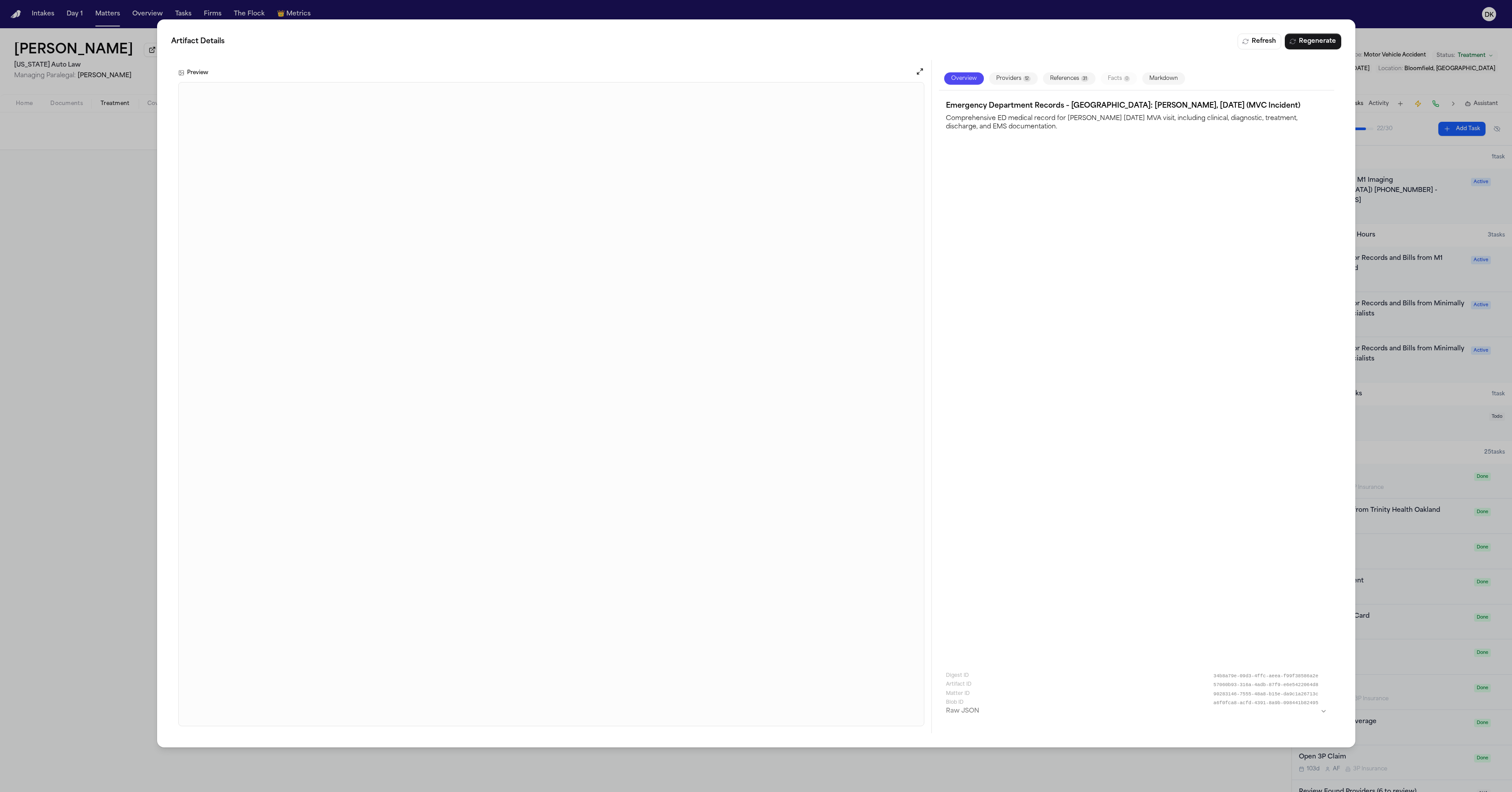
click at [1379, 171] on div "Artifact Details Refresh Regenerate Preview Overview Providers 12 References 31…" at bounding box center [756, 396] width 1512 height 792
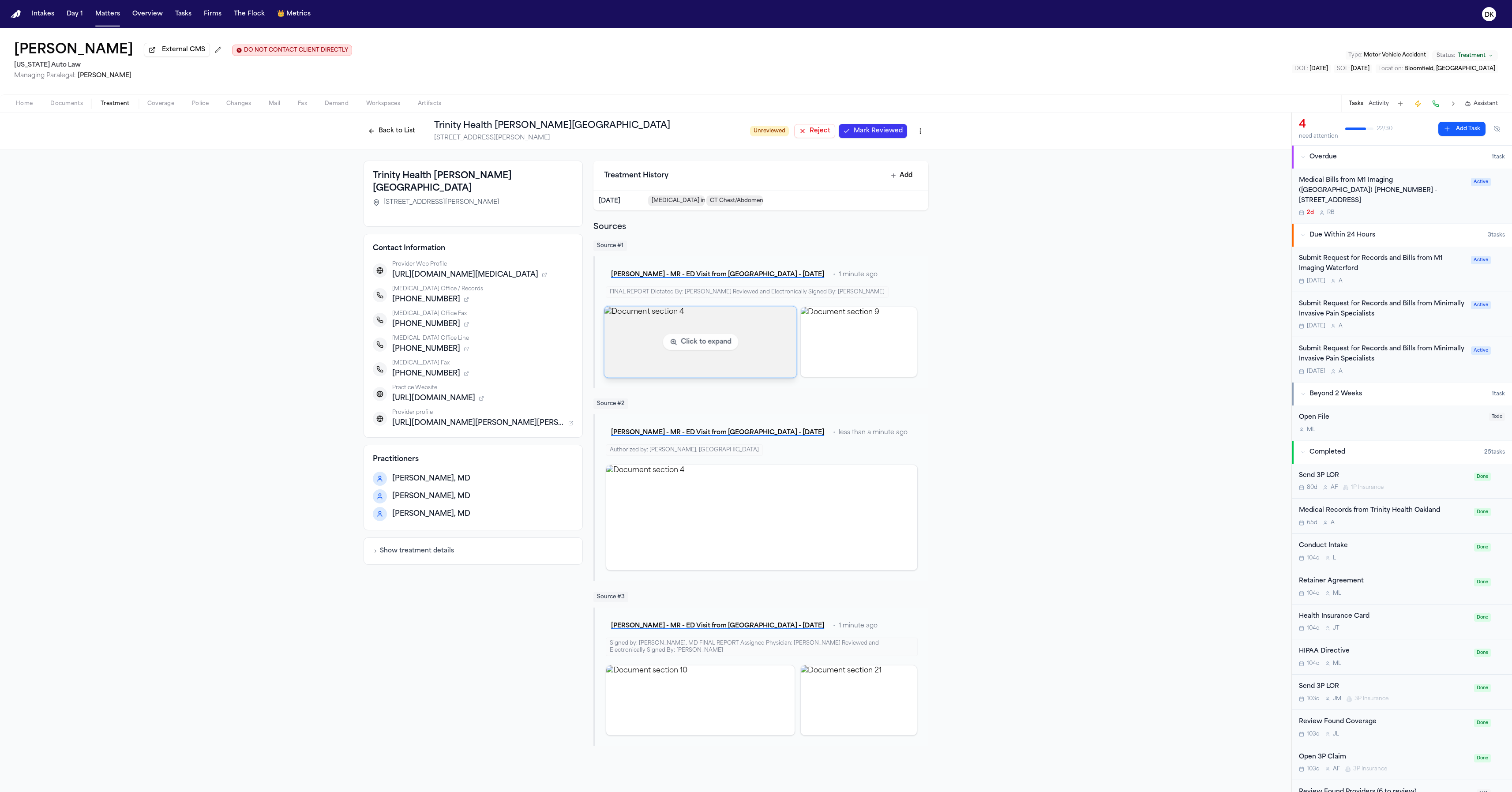
click at [767, 365] on img "View document section 4" at bounding box center [700, 342] width 192 height 71
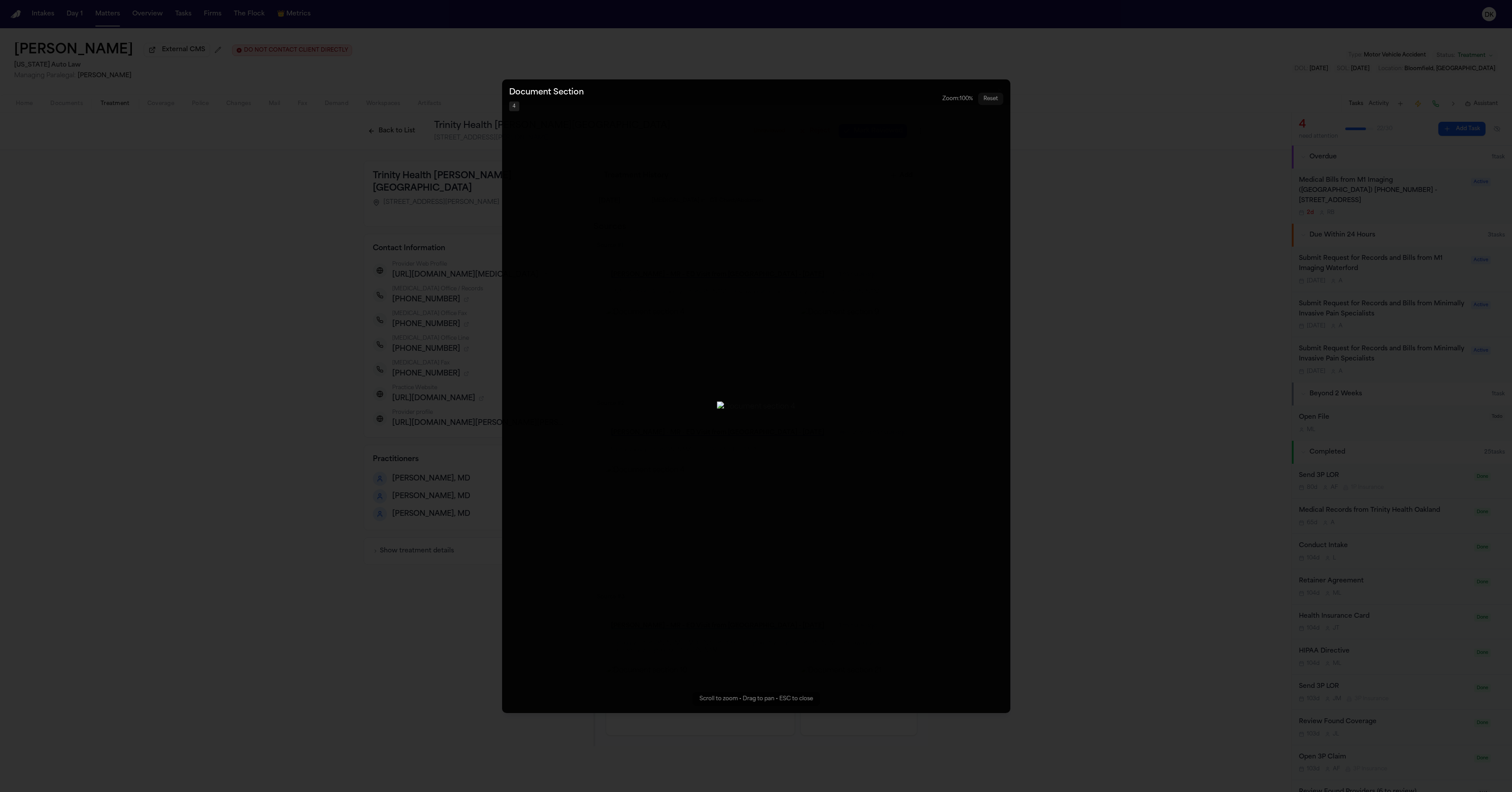
click at [776, 402] on img "Zoomable image viewer. Use mouse wheel to zoom, drag to pan, or press R to rese…" at bounding box center [756, 407] width 78 height 10
click at [775, 402] on img "Zoomable image viewer. Use mouse wheel to zoom, drag to pan, or press R to rese…" at bounding box center [756, 407] width 78 height 10
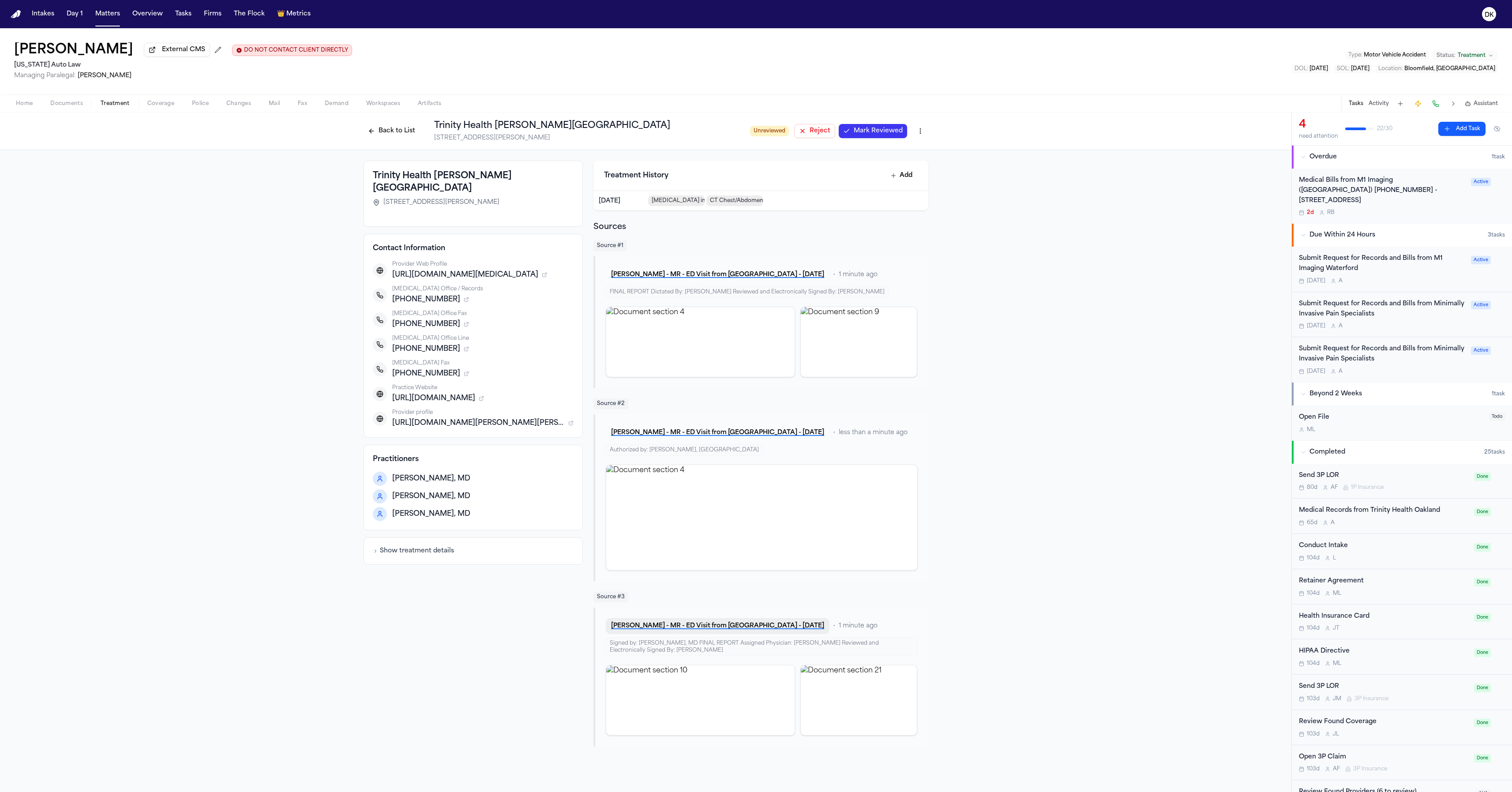
click at [753, 631] on button "[PERSON_NAME] - MR - ED Visit from [GEOGRAPHIC_DATA] - [DATE]" at bounding box center [717, 626] width 224 height 16
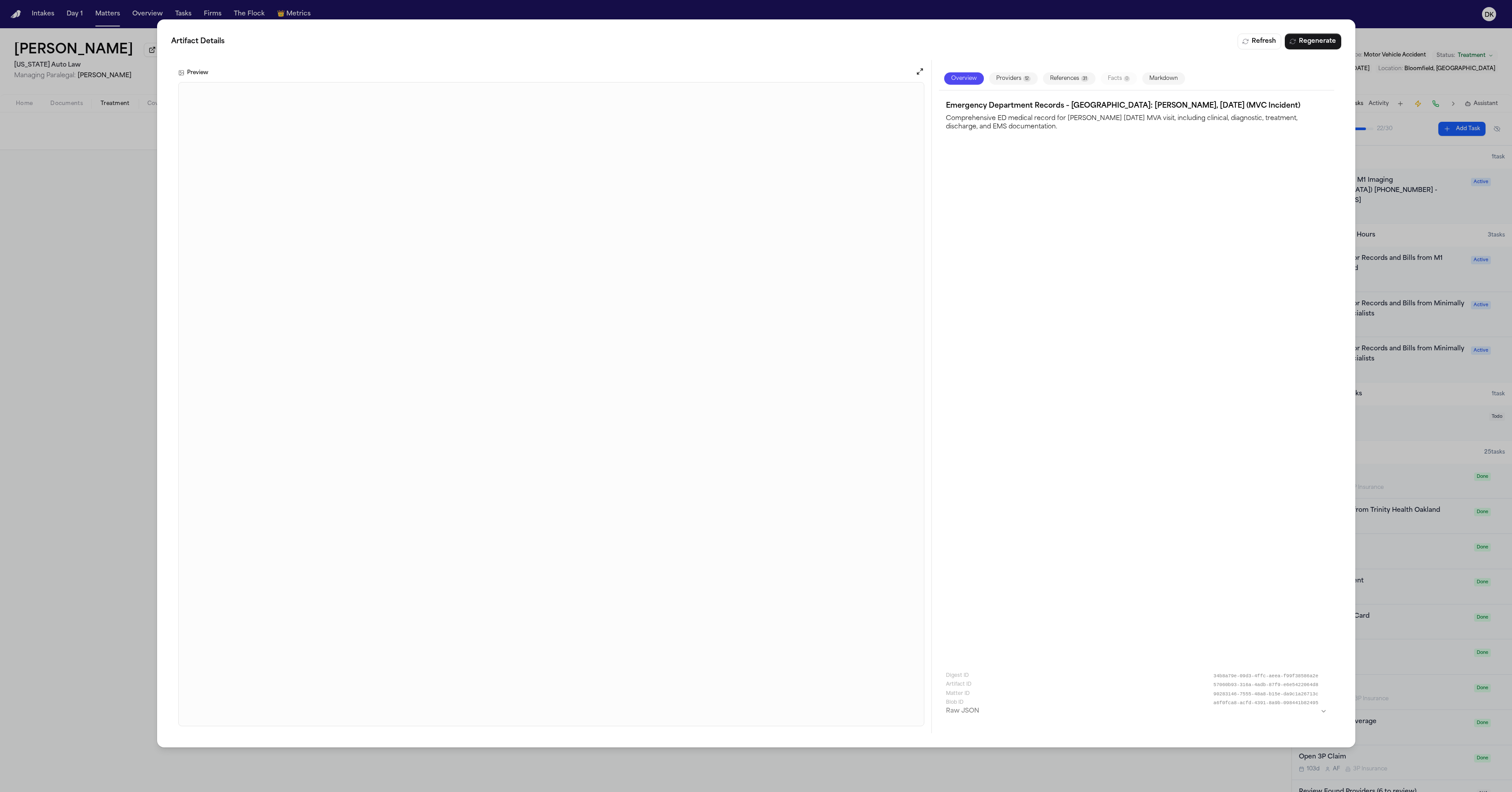
click at [146, 427] on div "Artifact Details Refresh Regenerate Preview Overview Providers 12 References 31…" at bounding box center [756, 396] width 1512 height 792
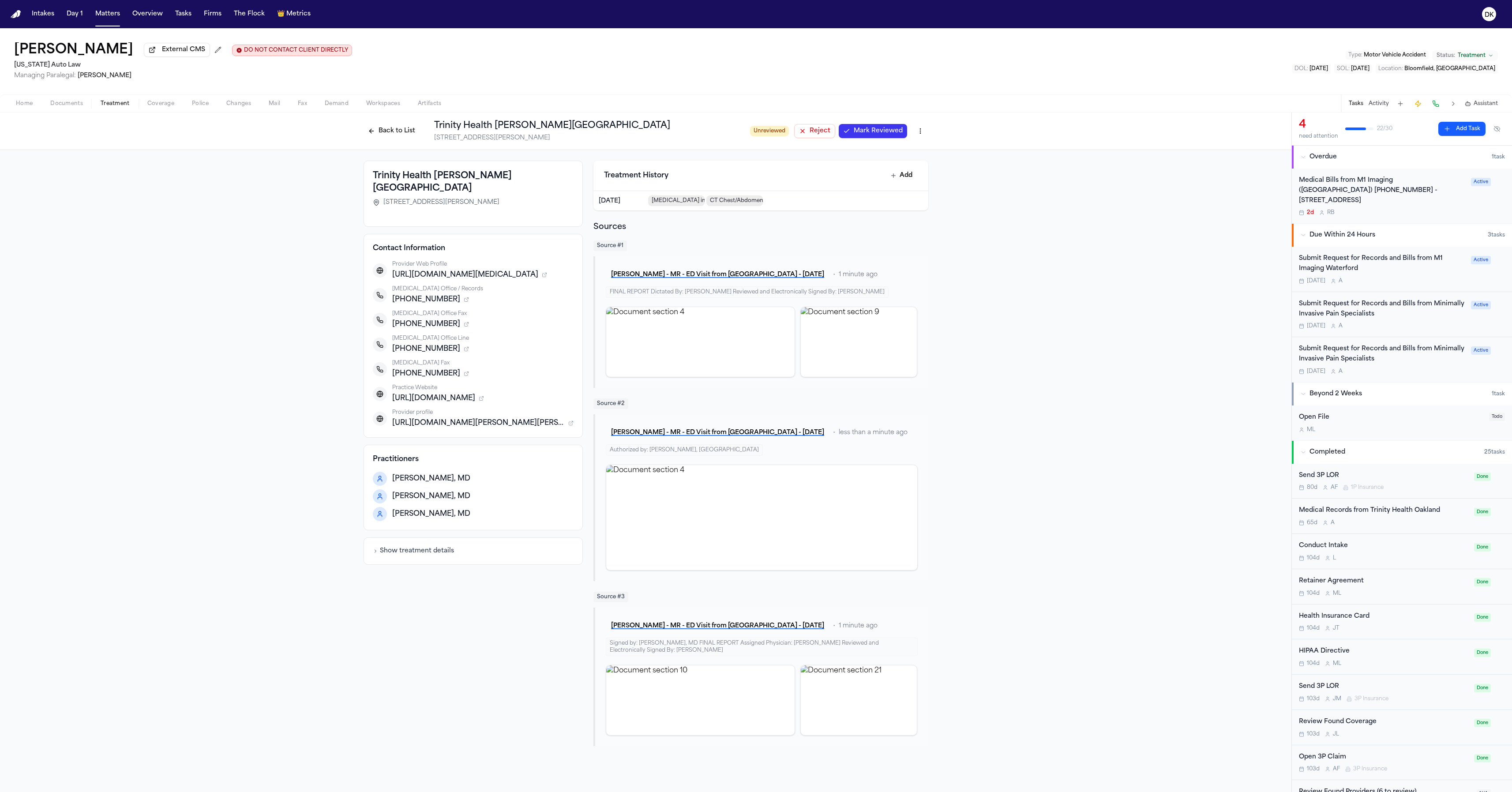
click at [75, 438] on div "[GEOGRAPHIC_DATA][PERSON_NAME] [STREET_ADDRESS][PERSON_NAME] Contact Informatio…" at bounding box center [646, 453] width 1292 height 607
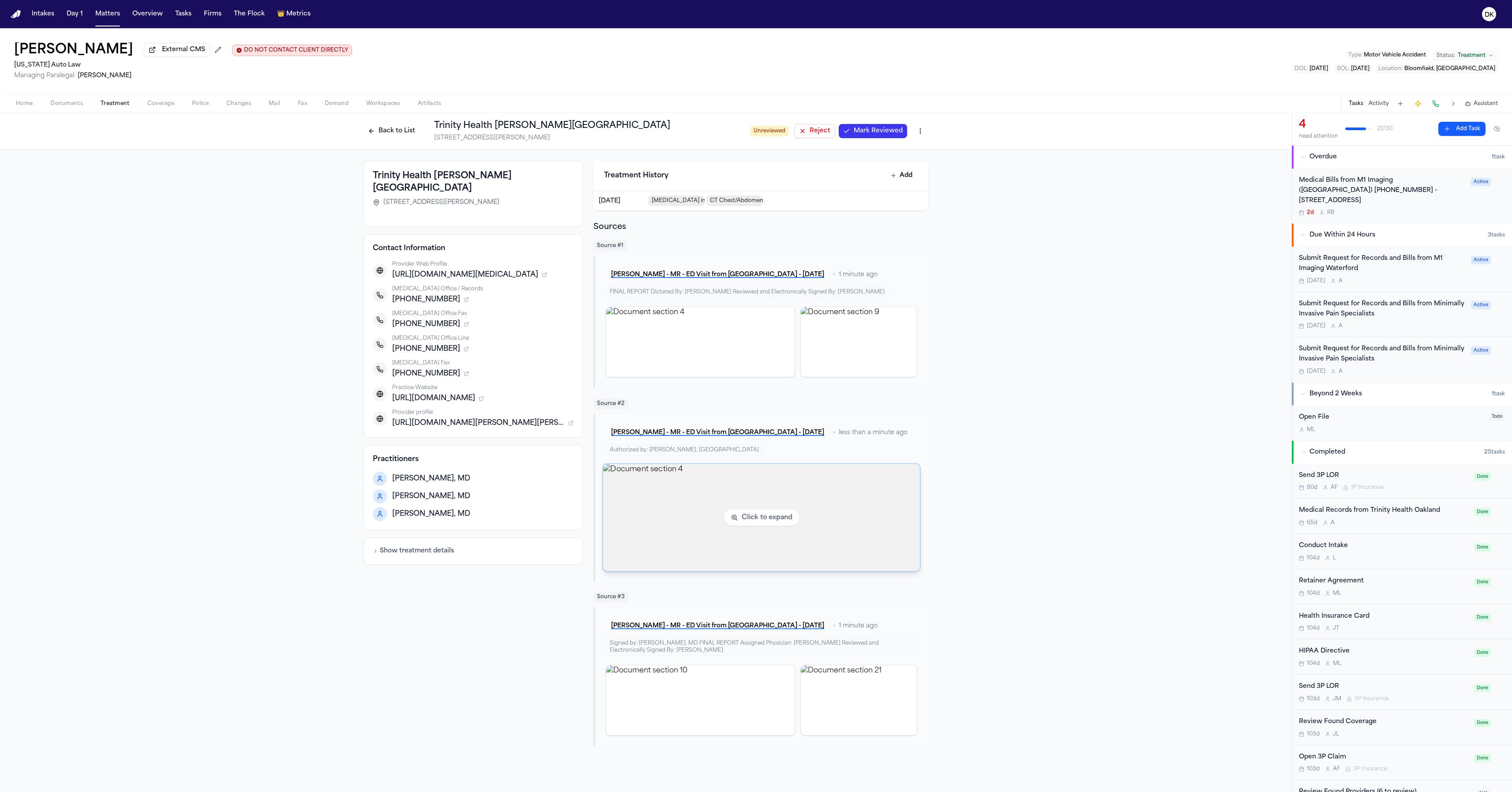
click at [726, 524] on img "View document section 4" at bounding box center [761, 517] width 317 height 107
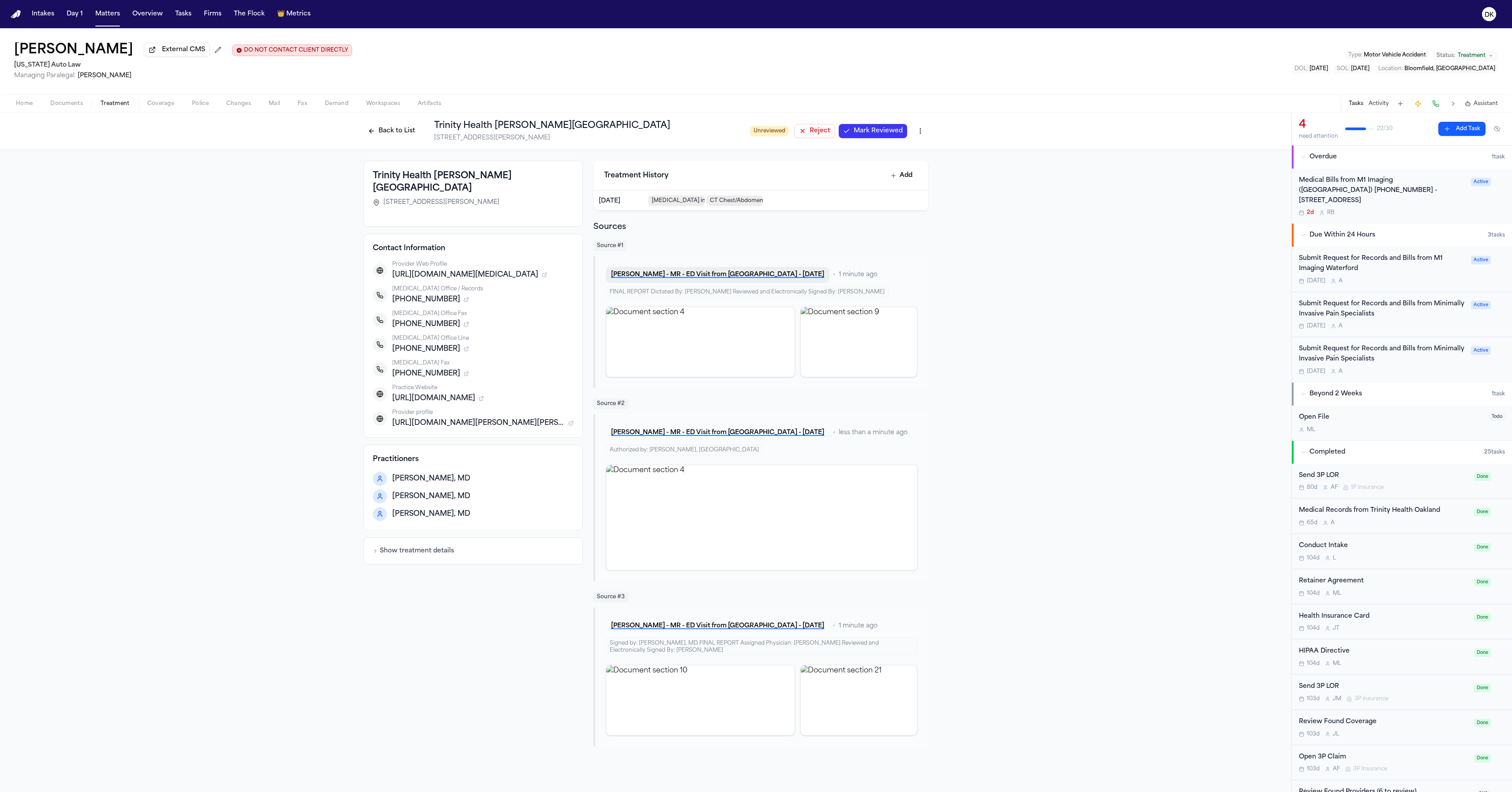
click at [696, 280] on button "[PERSON_NAME] - MR - ED Visit from [GEOGRAPHIC_DATA] - [DATE]" at bounding box center [717, 275] width 224 height 16
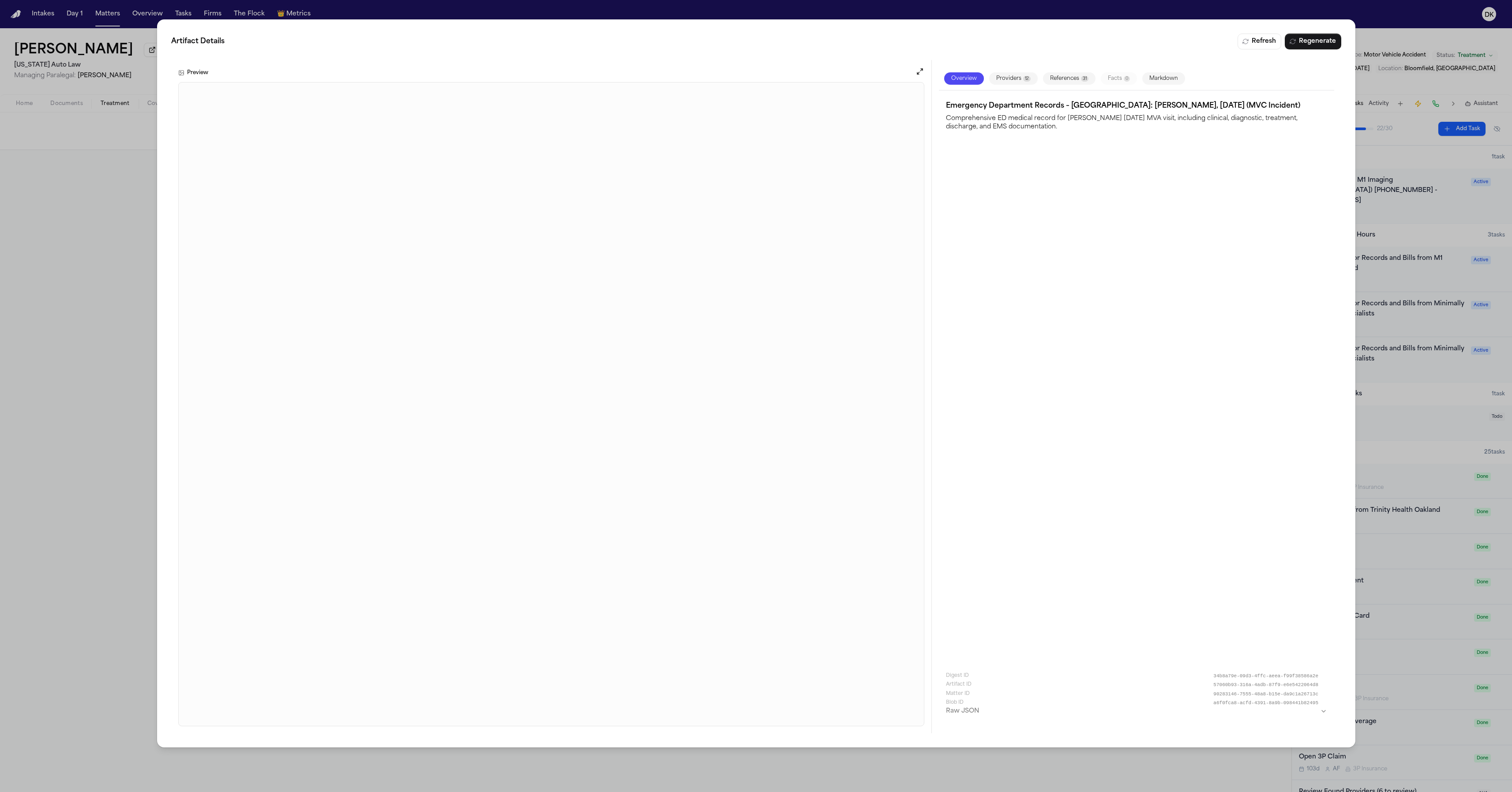
click at [110, 437] on div "Artifact Details Refresh Regenerate Preview Overview Providers 12 References 31…" at bounding box center [756, 396] width 1512 height 792
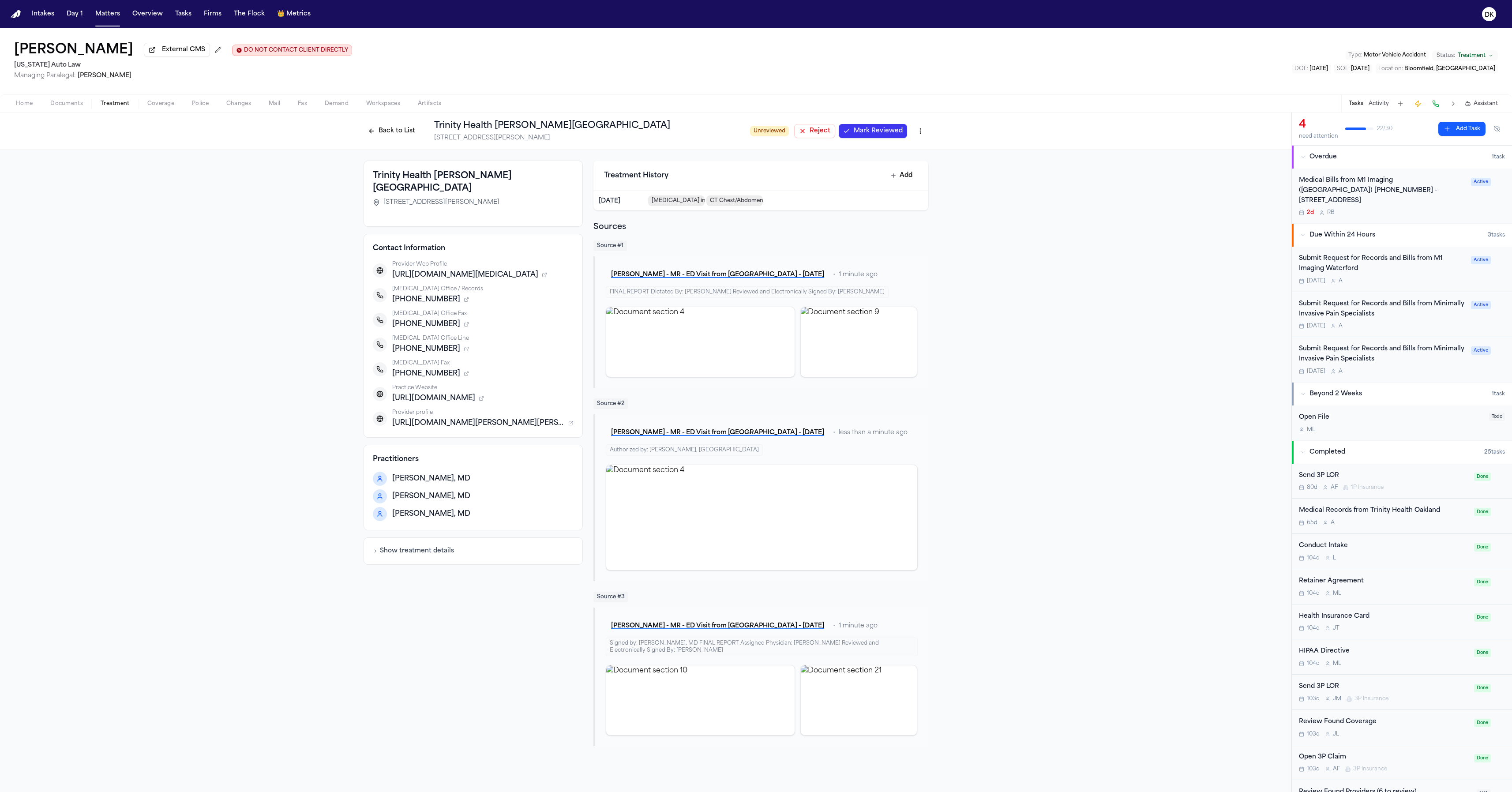
click at [398, 133] on button "Back to List" at bounding box center [391, 131] width 56 height 14
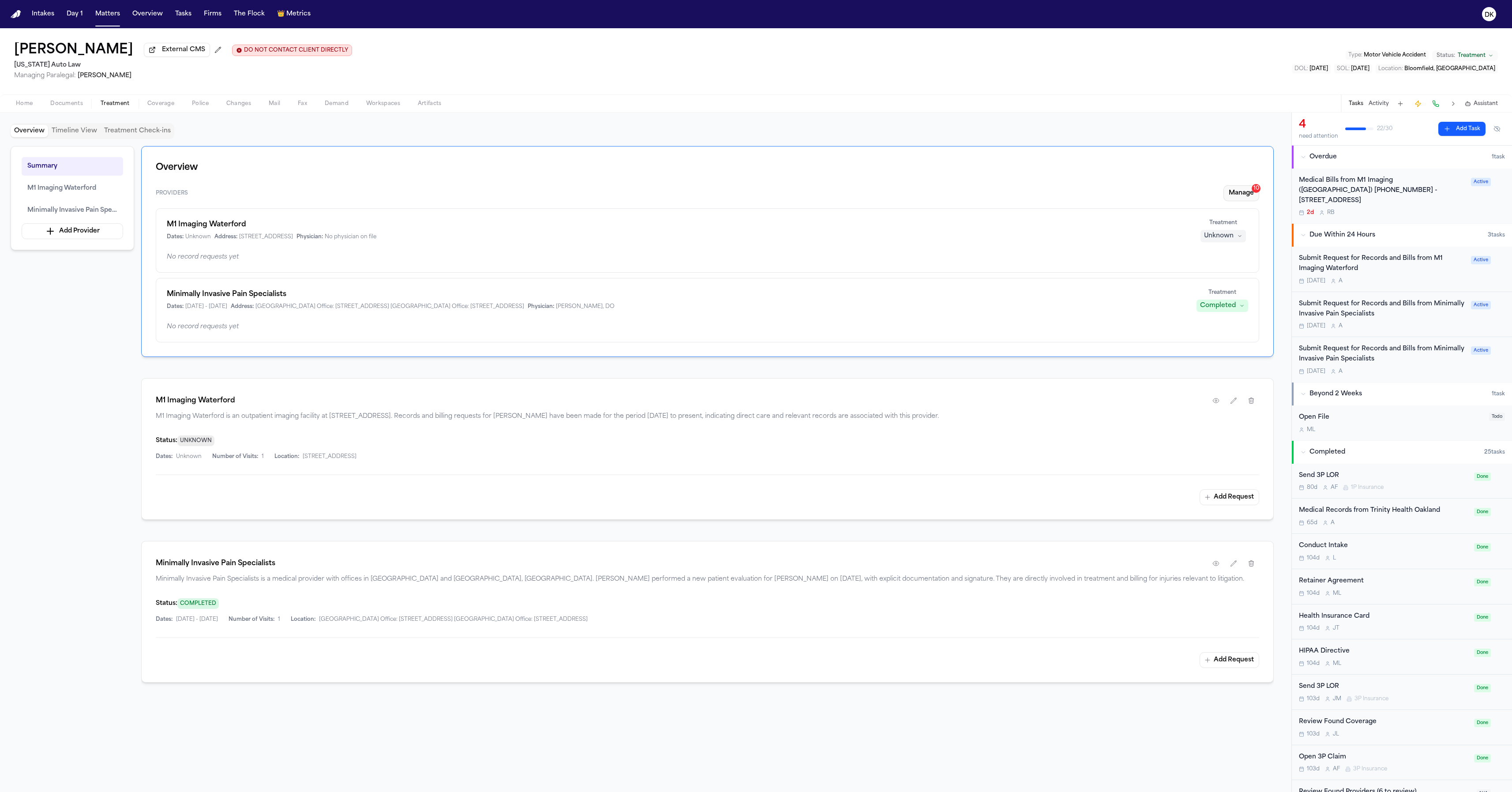
click at [1236, 201] on button "Manage 10" at bounding box center [1241, 193] width 35 height 16
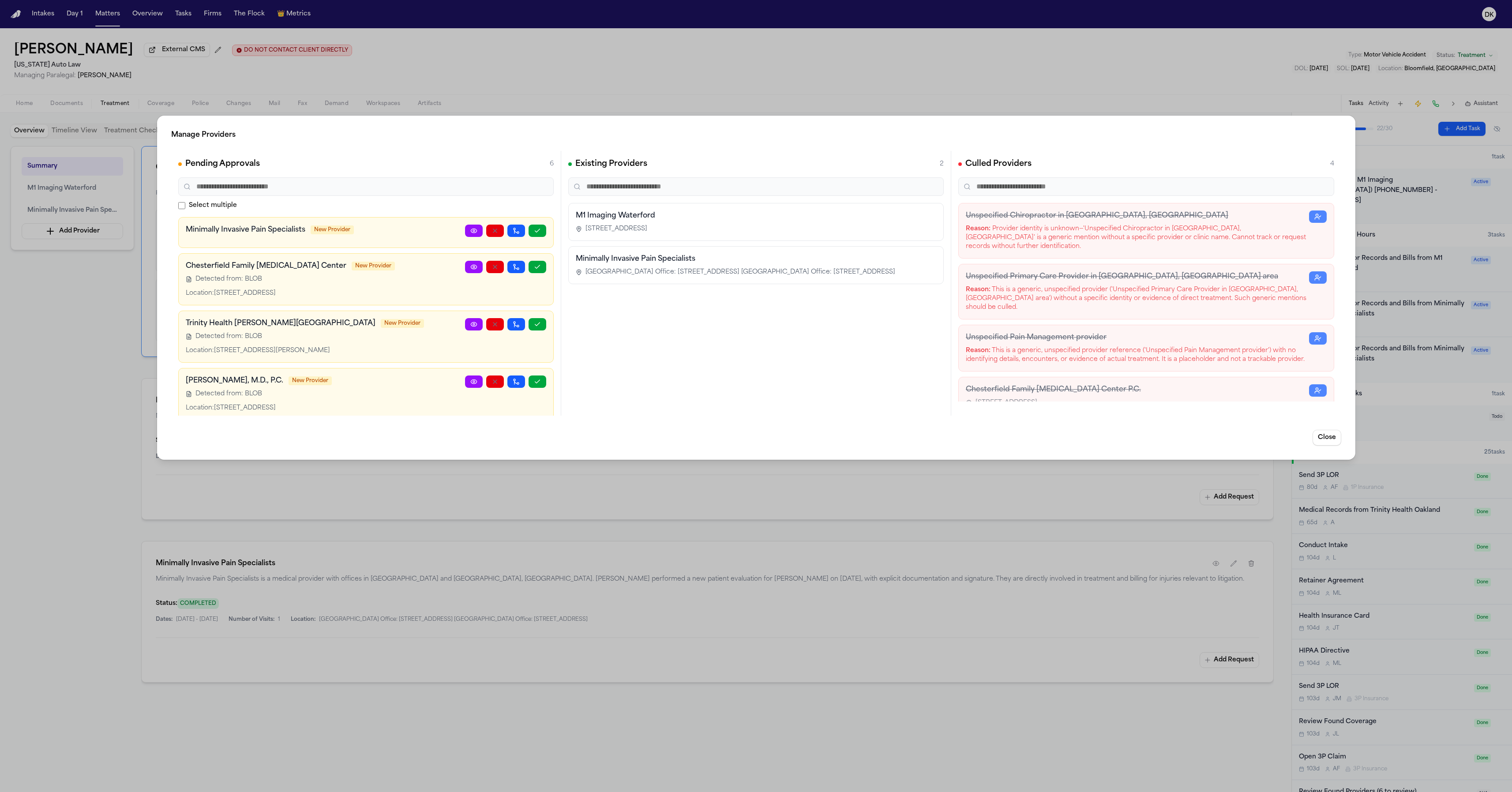
click at [755, 111] on div "Manage Providers Pending Approvals 6 Select multiple Minimally Invasive Pain Sp…" at bounding box center [756, 396] width 1512 height 792
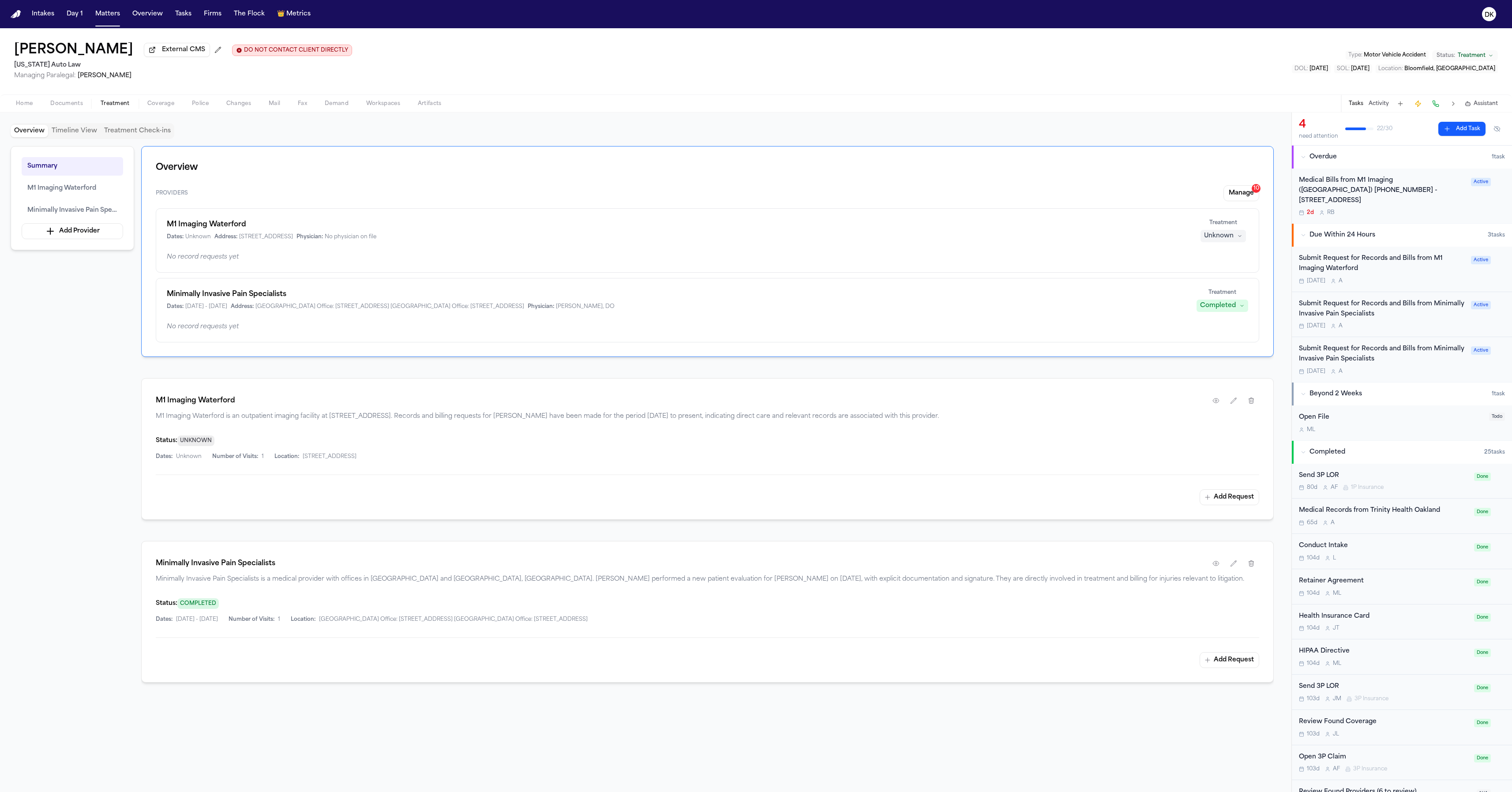
click at [692, 324] on div "No record requests yet" at bounding box center [707, 326] width 1082 height 9
click at [623, 274] on div "M1 Imaging Waterford Dates: Unknown Address: [STREET_ADDRESS] Physician: No phy…" at bounding box center [707, 275] width 1104 height 134
drag, startPoint x: 713, startPoint y: 277, endPoint x: 239, endPoint y: 256, distance: 474.5
click at [239, 256] on div "M1 Imaging Waterford Dates: Unknown Address: [STREET_ADDRESS] Physician: No phy…" at bounding box center [707, 275] width 1104 height 134
click at [239, 256] on div "No record requests yet" at bounding box center [707, 257] width 1082 height 9
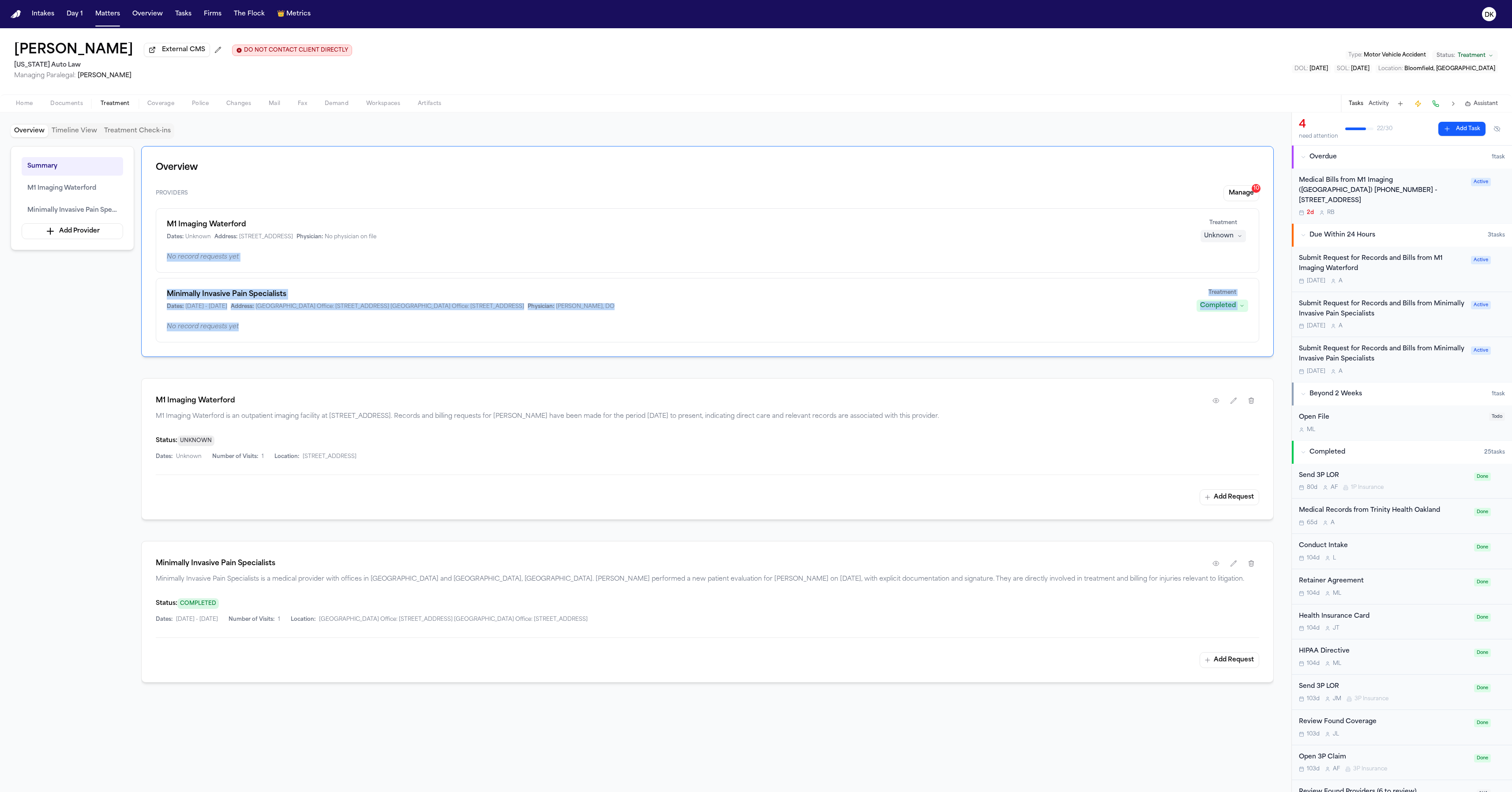
drag, startPoint x: 238, startPoint y: 251, endPoint x: 261, endPoint y: 314, distance: 67.1
click at [266, 329] on div "M1 Imaging Waterford Dates: Unknown Address: [STREET_ADDRESS] Physician: No phy…" at bounding box center [707, 275] width 1104 height 134
click at [261, 314] on div "Minimally Invasive Pain Specialists Dates: [DATE] - [DATE] Address: [GEOGRAPHIC…" at bounding box center [707, 310] width 1104 height 64
drag, startPoint x: 259, startPoint y: 262, endPoint x: 273, endPoint y: 304, distance: 44.3
click at [272, 302] on div "M1 Imaging Waterford Dates: Unknown Address: [STREET_ADDRESS] Physician: No phy…" at bounding box center [707, 275] width 1104 height 134
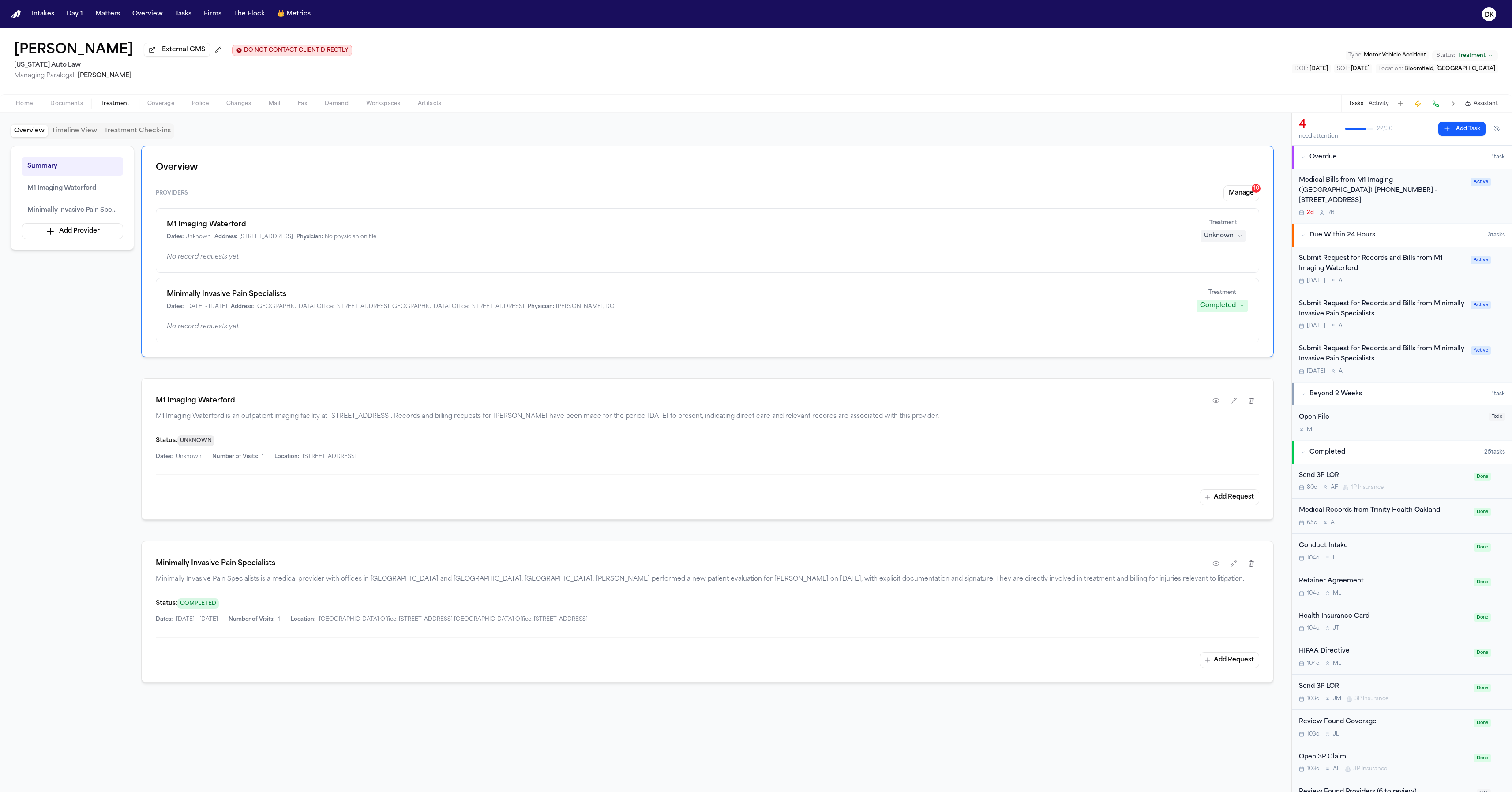
click at [273, 304] on div "Minimally Invasive Pain Specialists Dates: [DATE] - [DATE] Address: [GEOGRAPHIC…" at bounding box center [676, 299] width 1019 height 21
click at [367, 572] on div "Minimally Invasive Pain Specialists" at bounding box center [707, 564] width 1104 height 16
click at [461, 619] on span "[GEOGRAPHIC_DATA] Office: [STREET_ADDRESS] [GEOGRAPHIC_DATA] Office: [STREET_AD…" at bounding box center [453, 619] width 268 height 7
click at [462, 619] on span "[GEOGRAPHIC_DATA] Office: [STREET_ADDRESS] [GEOGRAPHIC_DATA] Office: [STREET_AD…" at bounding box center [453, 619] width 268 height 7
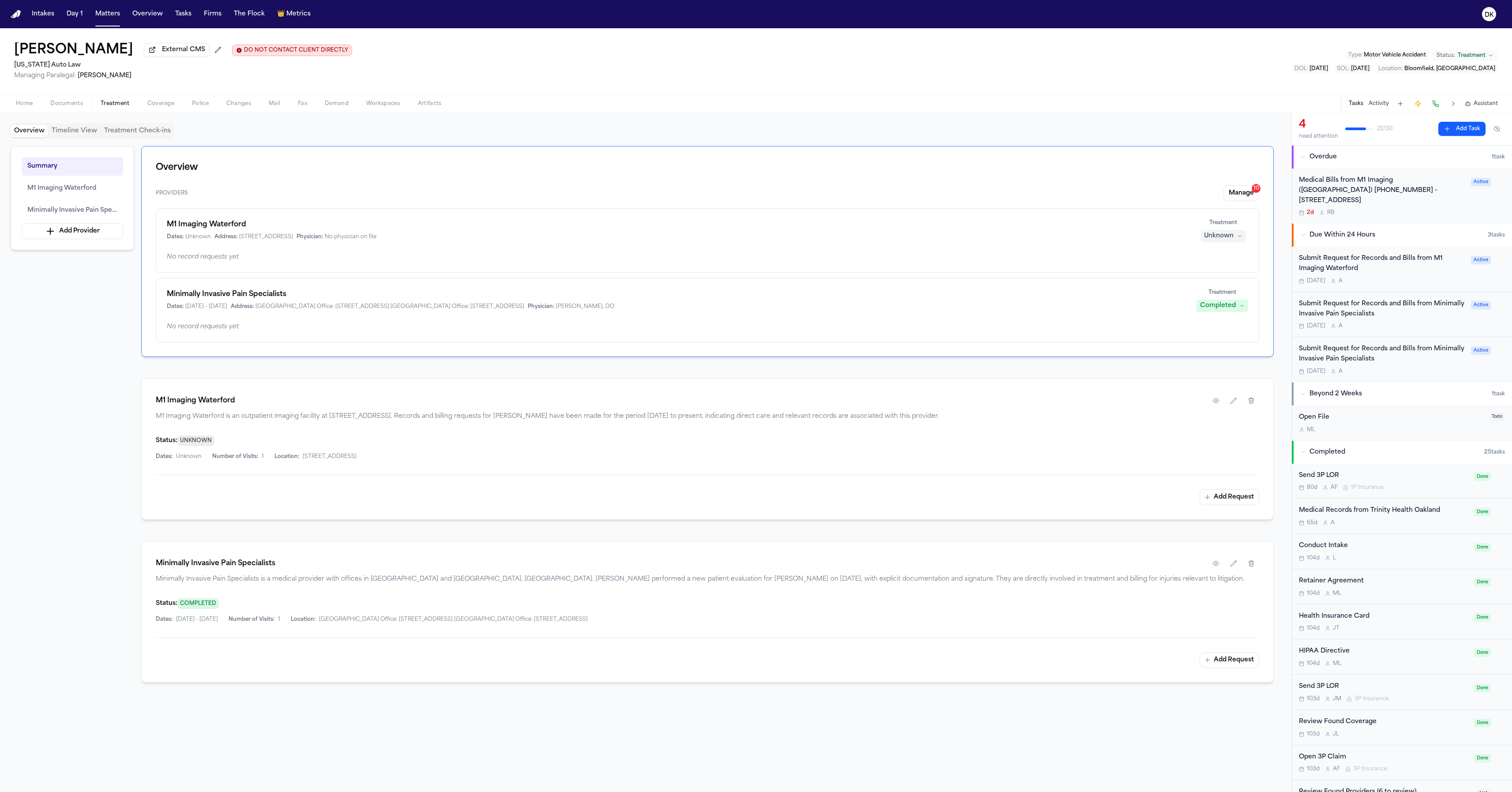
click at [618, 579] on span "Minimally Invasive Pain Specialists is a medical provider with offices in [GEOG…" at bounding box center [707, 579] width 1104 height 9
click at [1173, 572] on div "Minimally Invasive Pain Specialists" at bounding box center [707, 564] width 1104 height 16
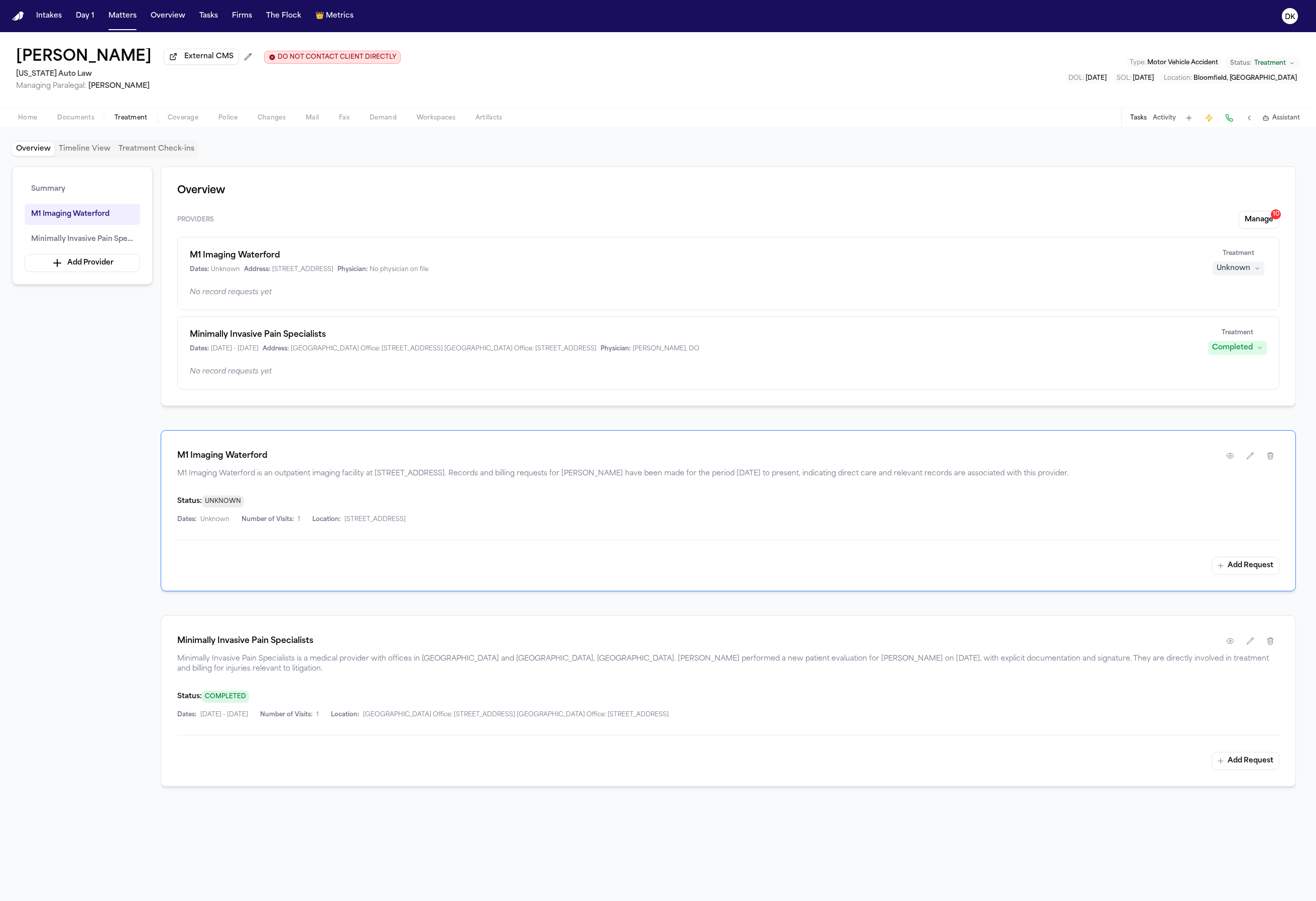
click at [1123, 513] on div "Status: UNKNOWN Dates: Unknown Number of Visits: 1 Location: [STREET_ADDRESS]" at bounding box center [728, 509] width 1102 height 28
click at [1289, 24] on button "DK" at bounding box center [1290, 16] width 28 height 22
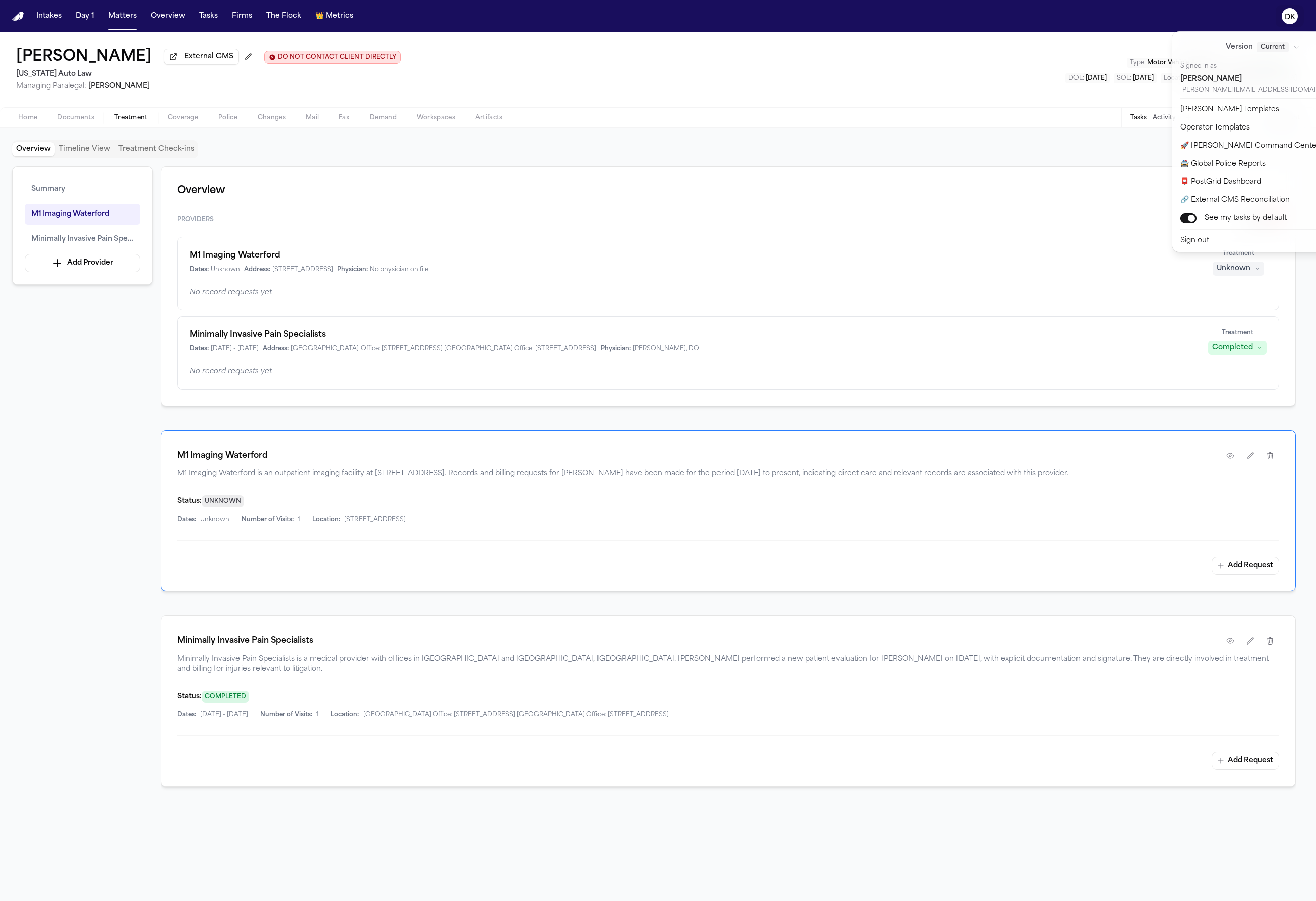
click at [1126, 316] on div "Intakes Day 1 Matters Overview Tasks Firms The Flock 👑 Metrics DK [PERSON_NAME]…" at bounding box center [658, 450] width 1316 height 901
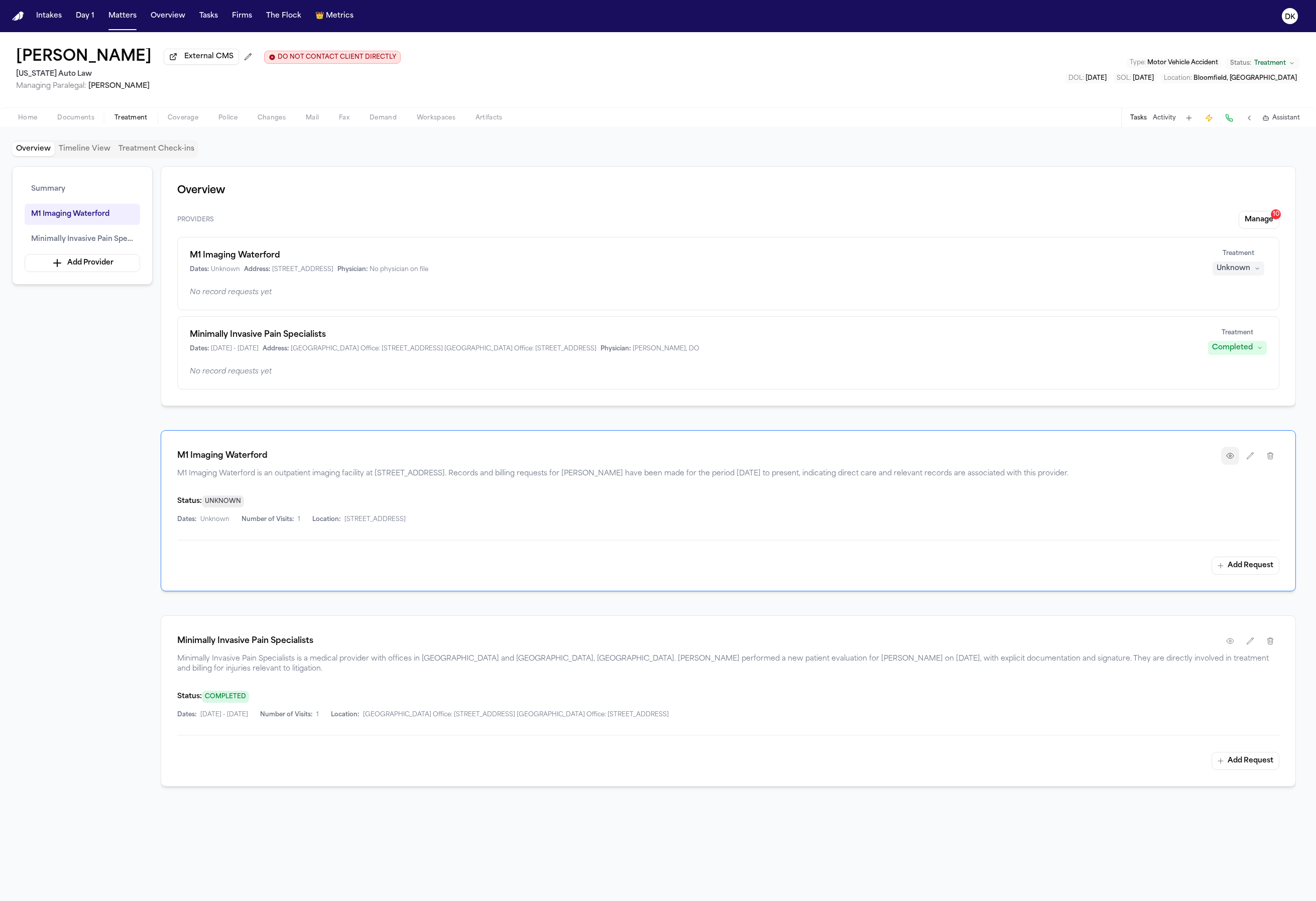
click at [1232, 460] on icon "button" at bounding box center [1230, 455] width 8 height 8
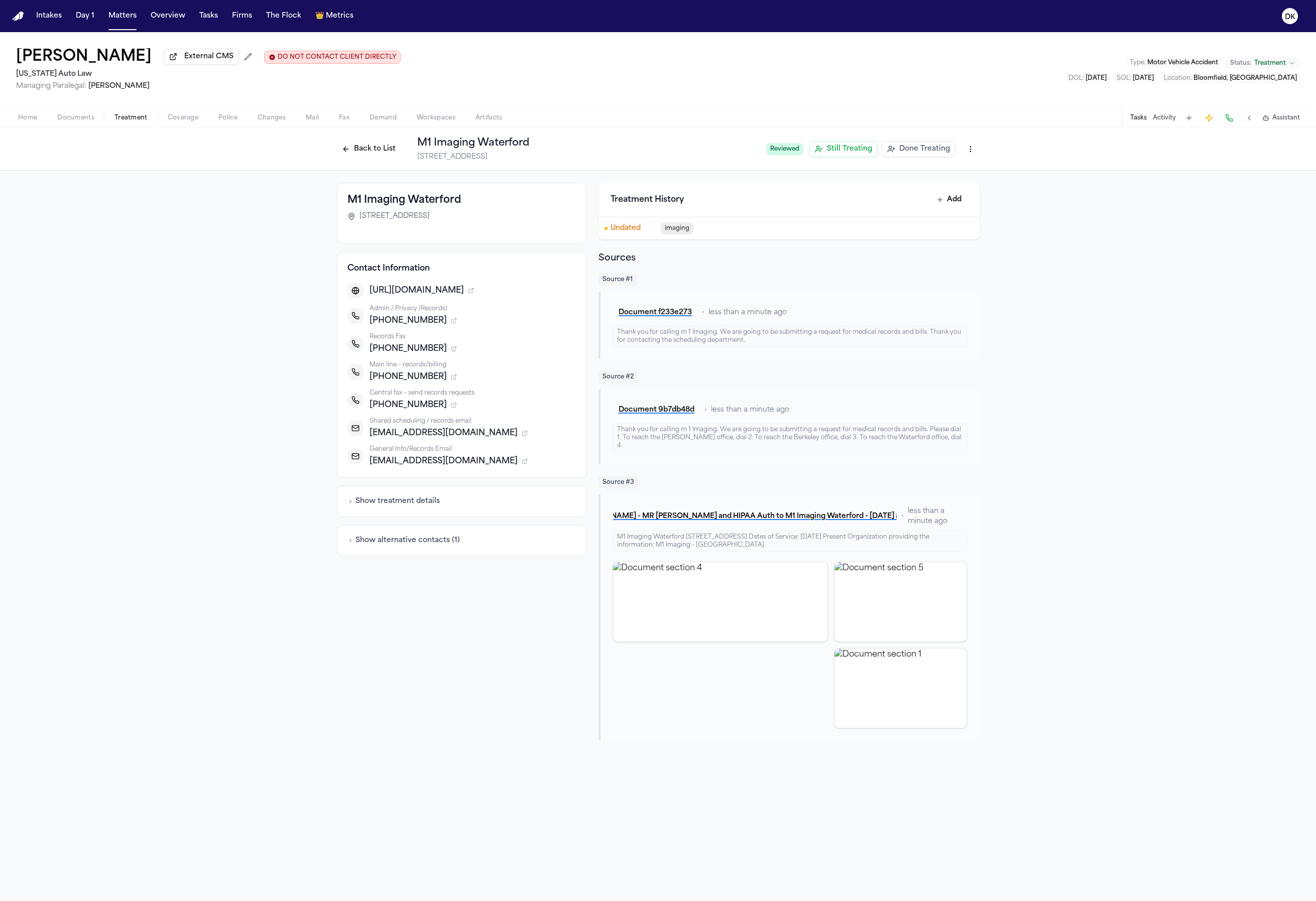
click at [160, 555] on div "M1 Imaging Waterford [STREET_ADDRESS] Contact Information [URL][DOMAIN_NAME] Ad…" at bounding box center [658, 461] width 1316 height 582
click at [367, 151] on button "Back to List" at bounding box center [368, 149] width 63 height 16
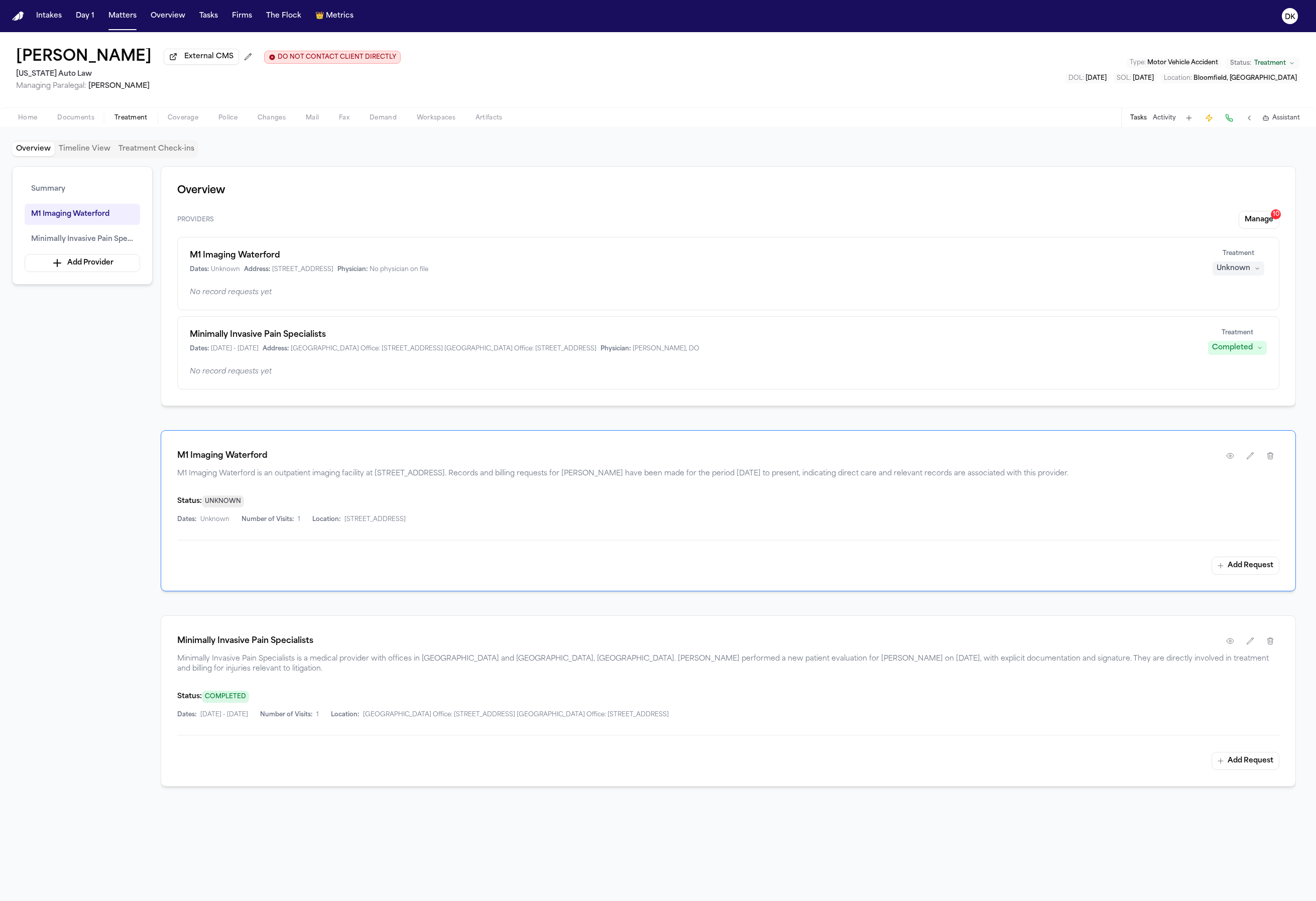
click at [1069, 540] on hr at bounding box center [728, 540] width 1102 height 1
click at [619, 364] on div "Minimally Invasive Pain Specialists Dates: [DATE] - [DATE] Address: [GEOGRAPHIC…" at bounding box center [728, 353] width 1102 height 73
click at [736, 361] on div "Minimally Invasive Pain Specialists Dates: [DATE] - [DATE] Address: [GEOGRAPHIC…" at bounding box center [728, 353] width 1102 height 73
click at [1226, 458] on icon "button" at bounding box center [1230, 455] width 8 height 8
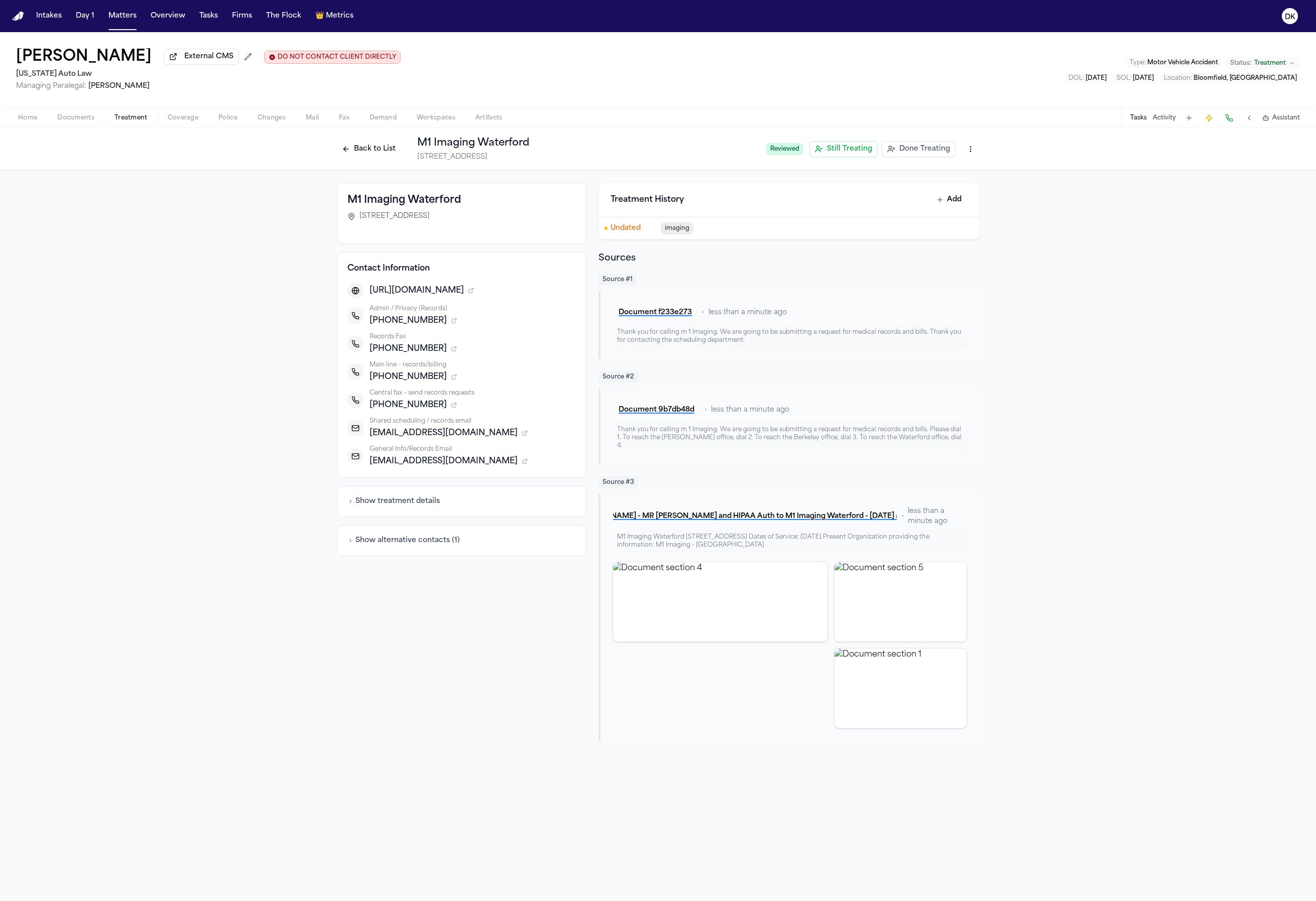
click at [388, 156] on button "Back to List" at bounding box center [368, 149] width 63 height 16
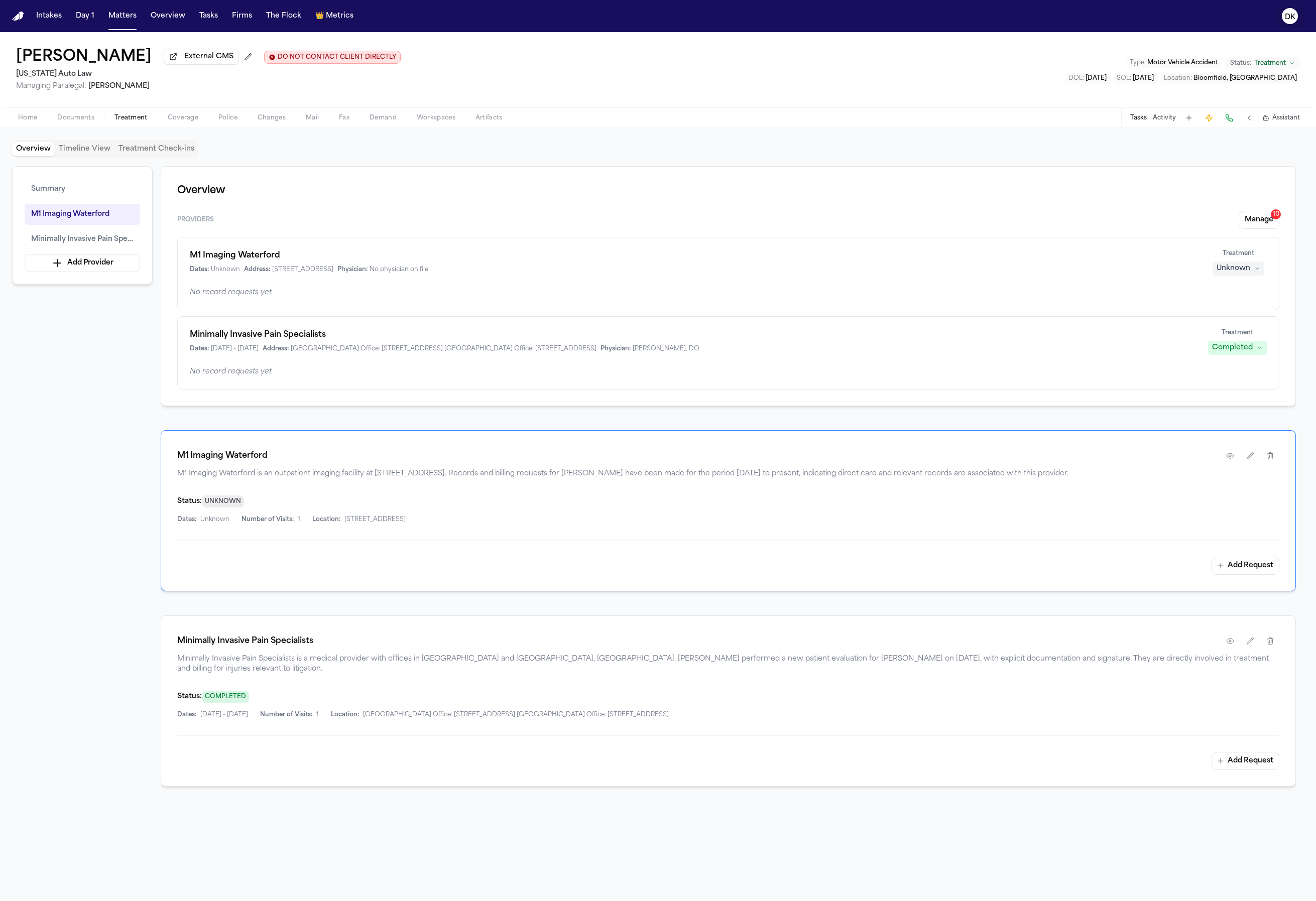
click at [1287, 14] on text "DK" at bounding box center [1291, 16] width 10 height 7
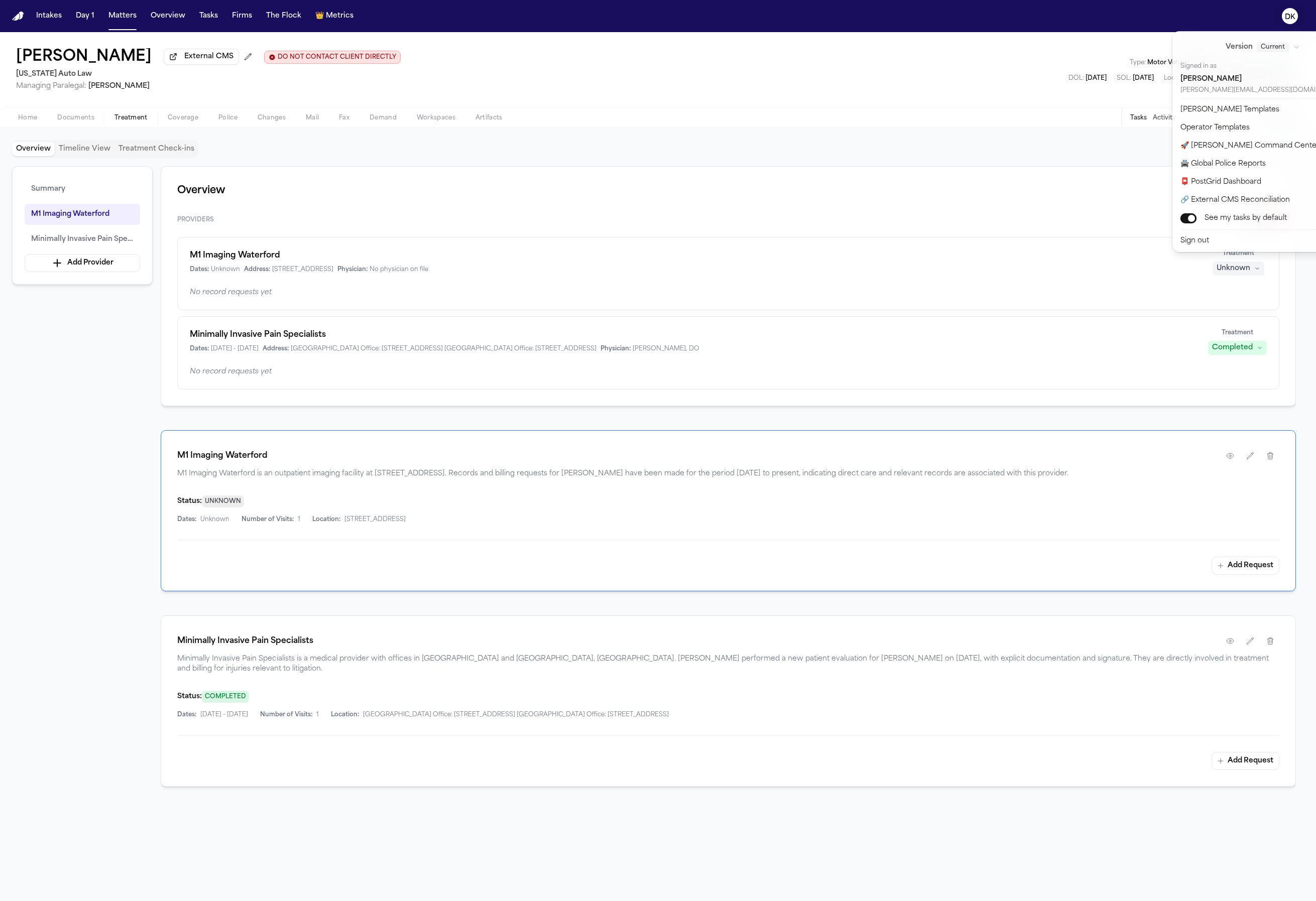
click at [592, 49] on div "Intakes Day 1 Matters Overview Tasks Firms The Flock 👑 Metrics DK [PERSON_NAME]…" at bounding box center [658, 450] width 1316 height 901
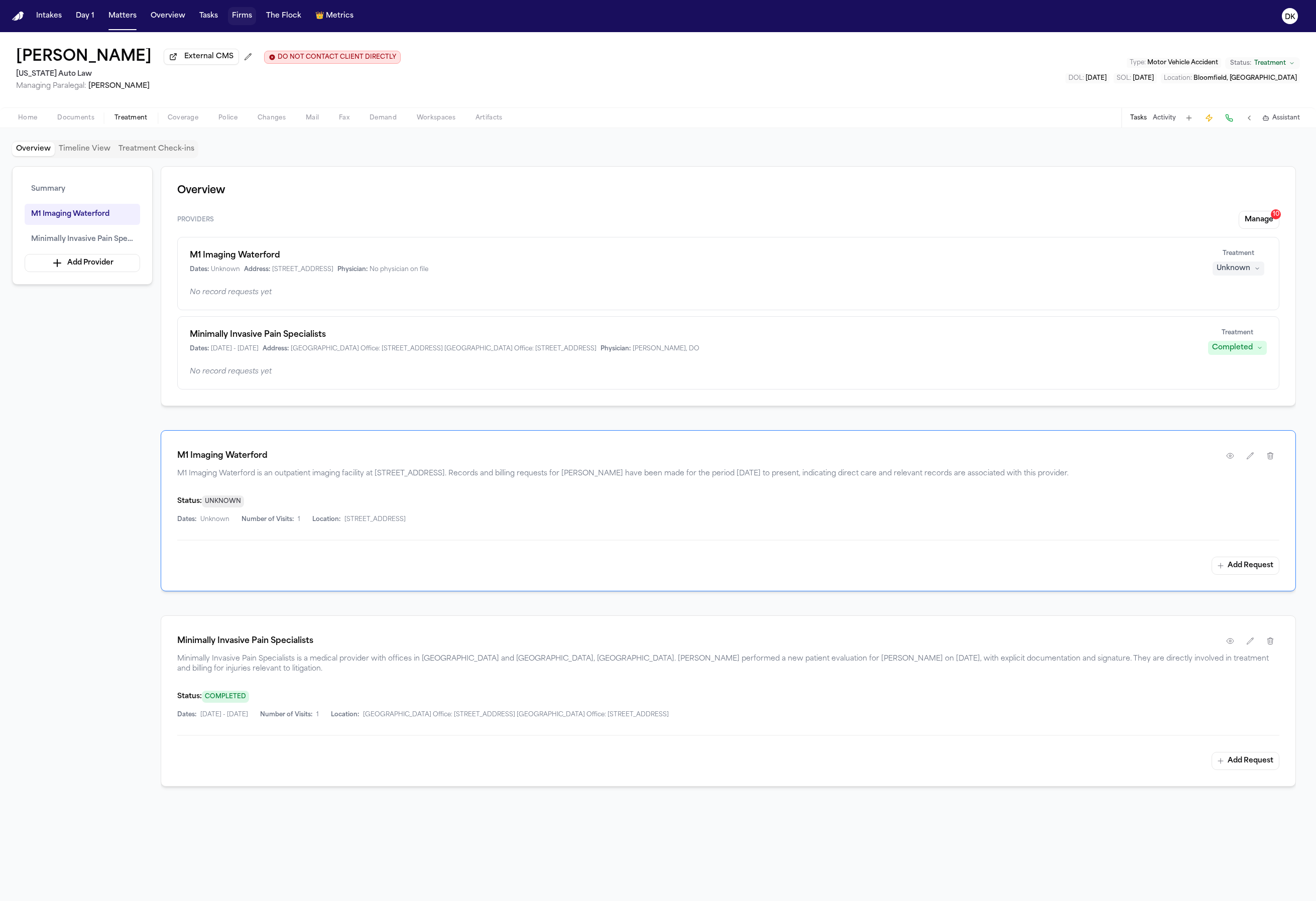
click at [235, 13] on button "Firms" at bounding box center [242, 16] width 28 height 18
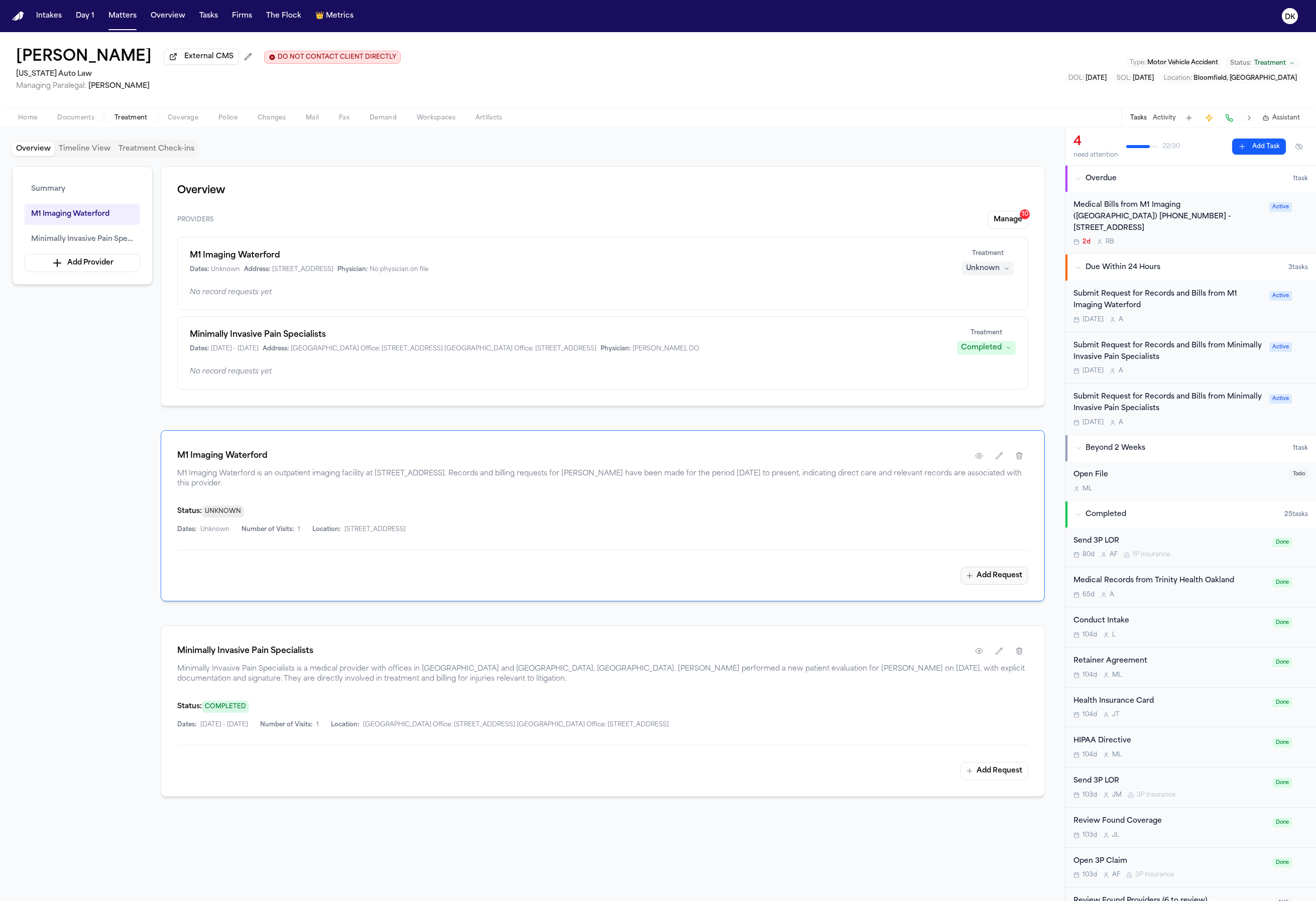
click at [993, 573] on button "Add Request" at bounding box center [994, 576] width 68 height 18
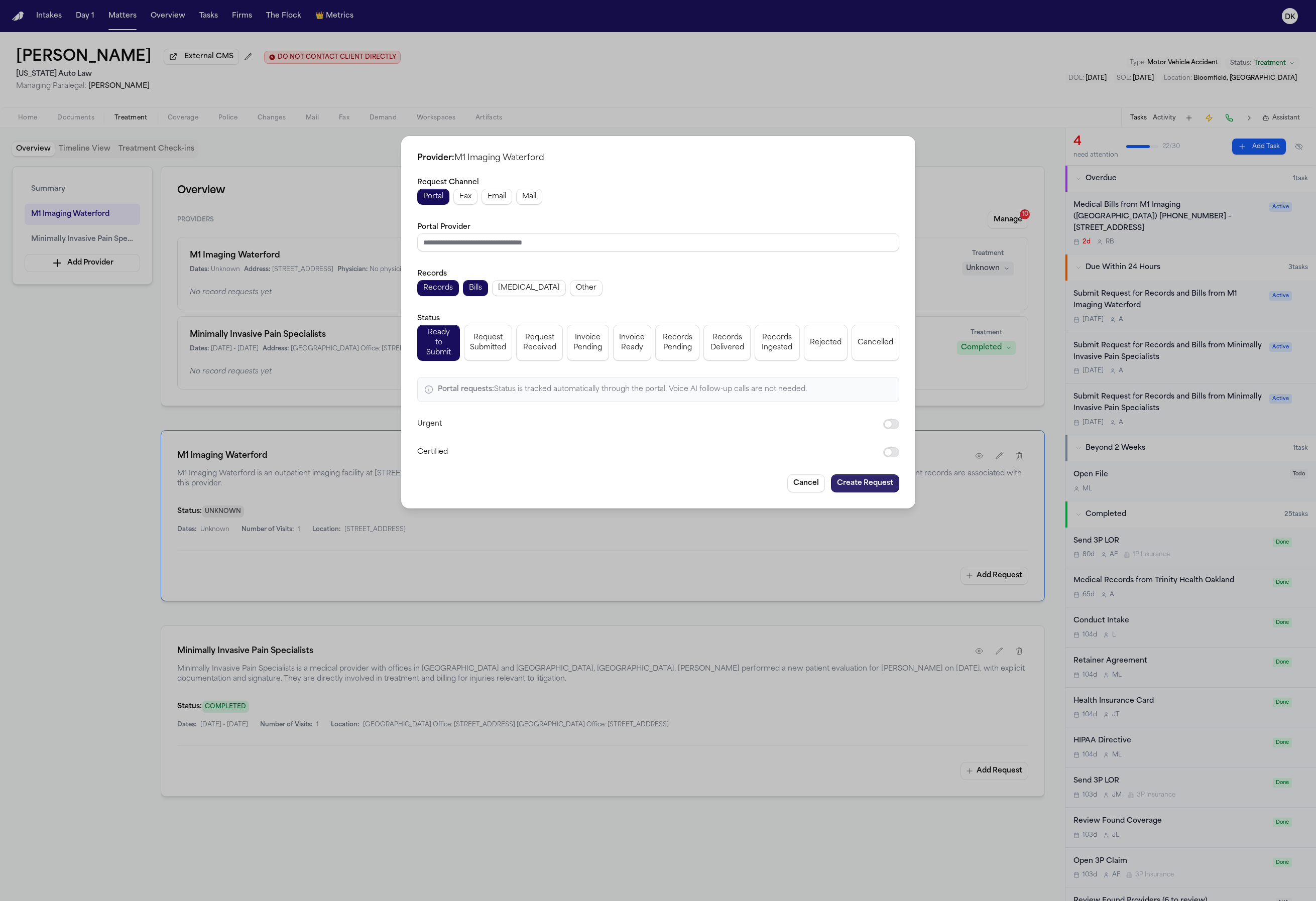
click at [862, 485] on button "Create Request" at bounding box center [865, 483] width 68 height 18
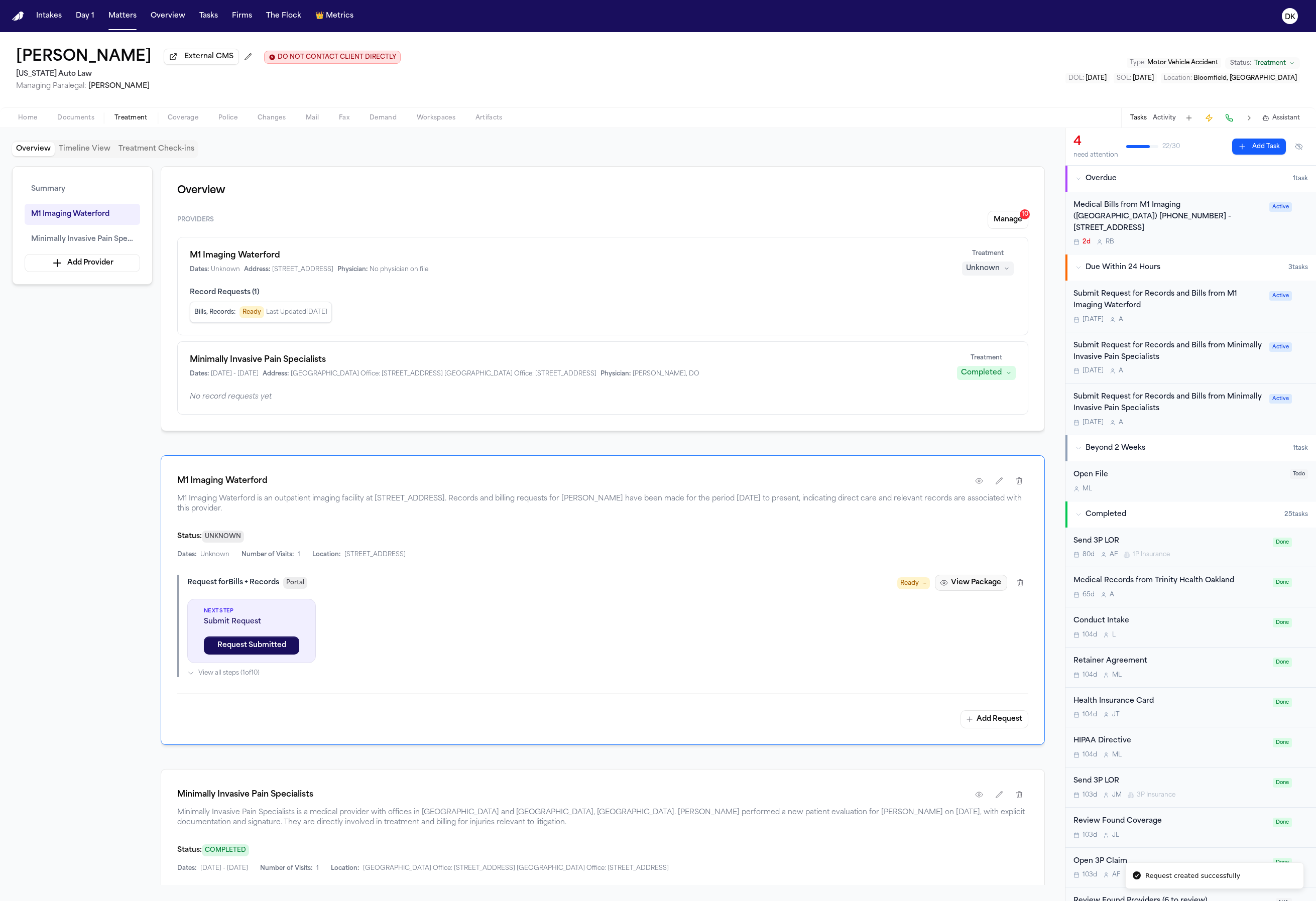
click at [987, 581] on button "View Package" at bounding box center [971, 583] width 72 height 16
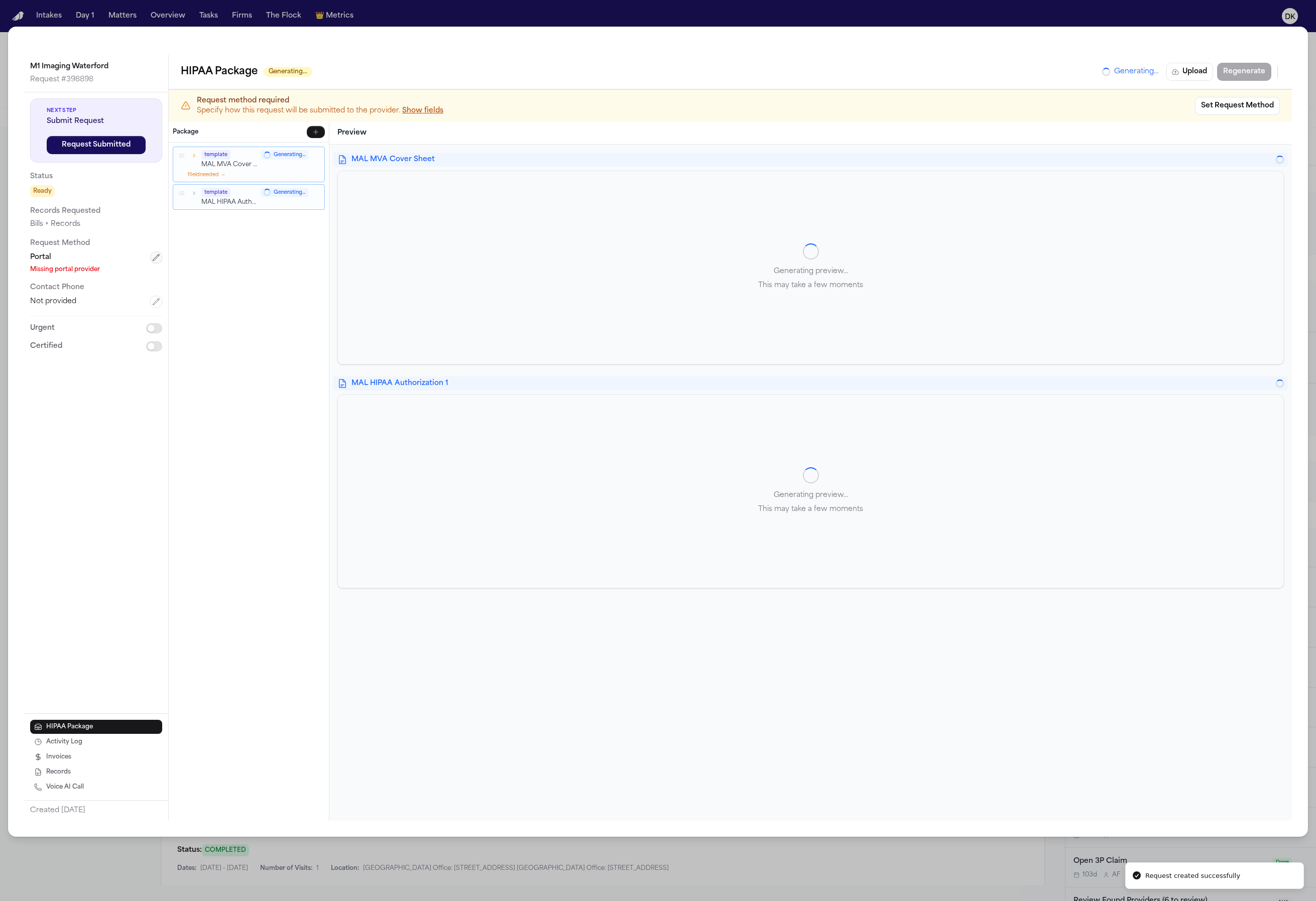
click at [150, 260] on button "button" at bounding box center [156, 258] width 12 height 12
click at [121, 275] on div "Portal Save Cancel" at bounding box center [96, 311] width 132 height 119
click at [120, 258] on html "Request created successfully Intakes Day 1 Matters Overview Tasks Firms The Flo…" at bounding box center [658, 450] width 1316 height 901
click at [140, 292] on input "**********" at bounding box center [96, 284] width 132 height 18
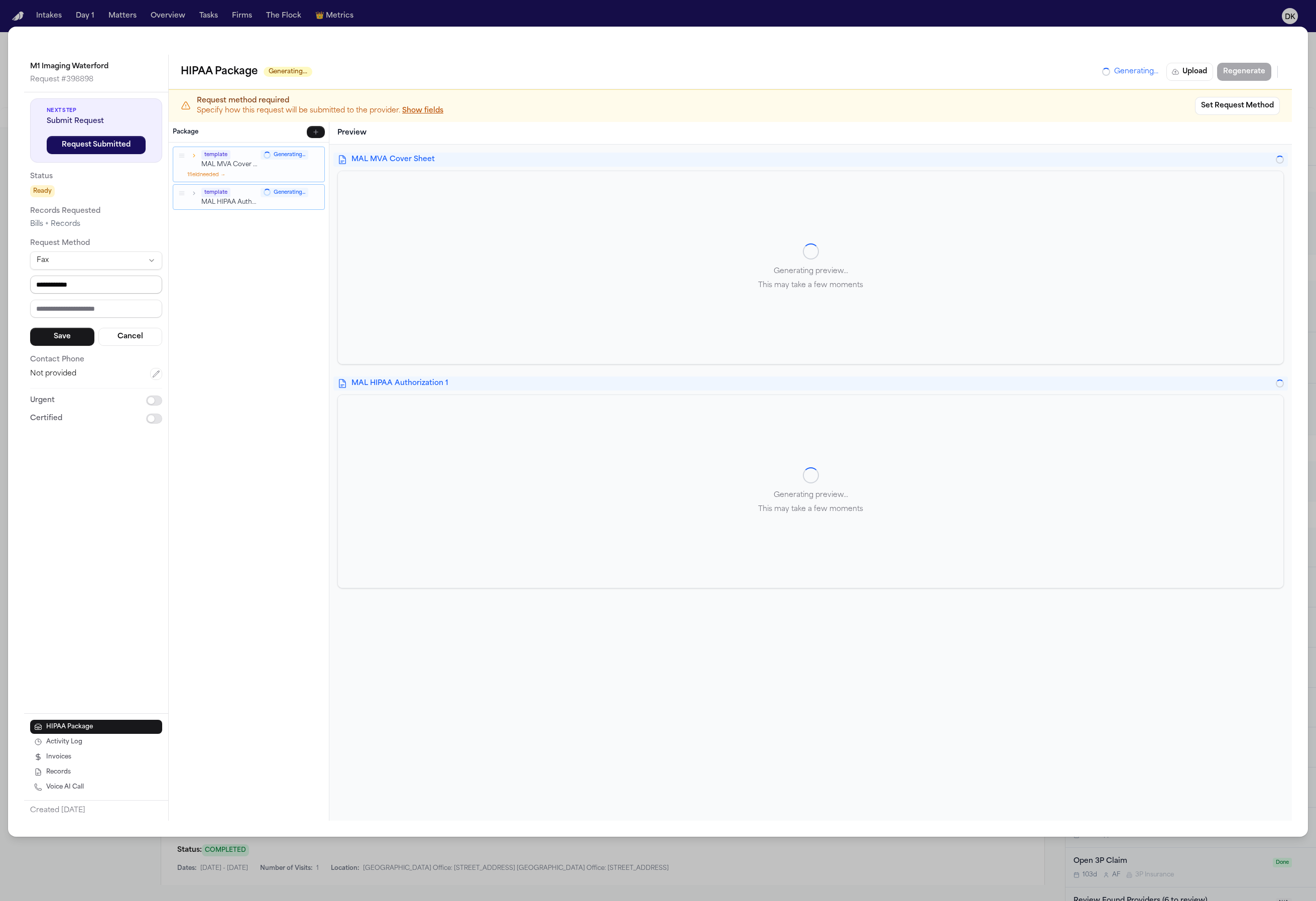
click at [73, 293] on input "**********" at bounding box center [96, 284] width 132 height 18
click at [126, 338] on button "Cancel" at bounding box center [131, 337] width 64 height 18
drag, startPoint x: 162, startPoint y: 242, endPoint x: 161, endPoint y: 254, distance: 12.0
click at [162, 242] on div "Next Step Submit Request Request Submitted Status Ready Records Requested Bills…" at bounding box center [96, 225] width 144 height 266
click at [158, 262] on button "button" at bounding box center [156, 258] width 12 height 12
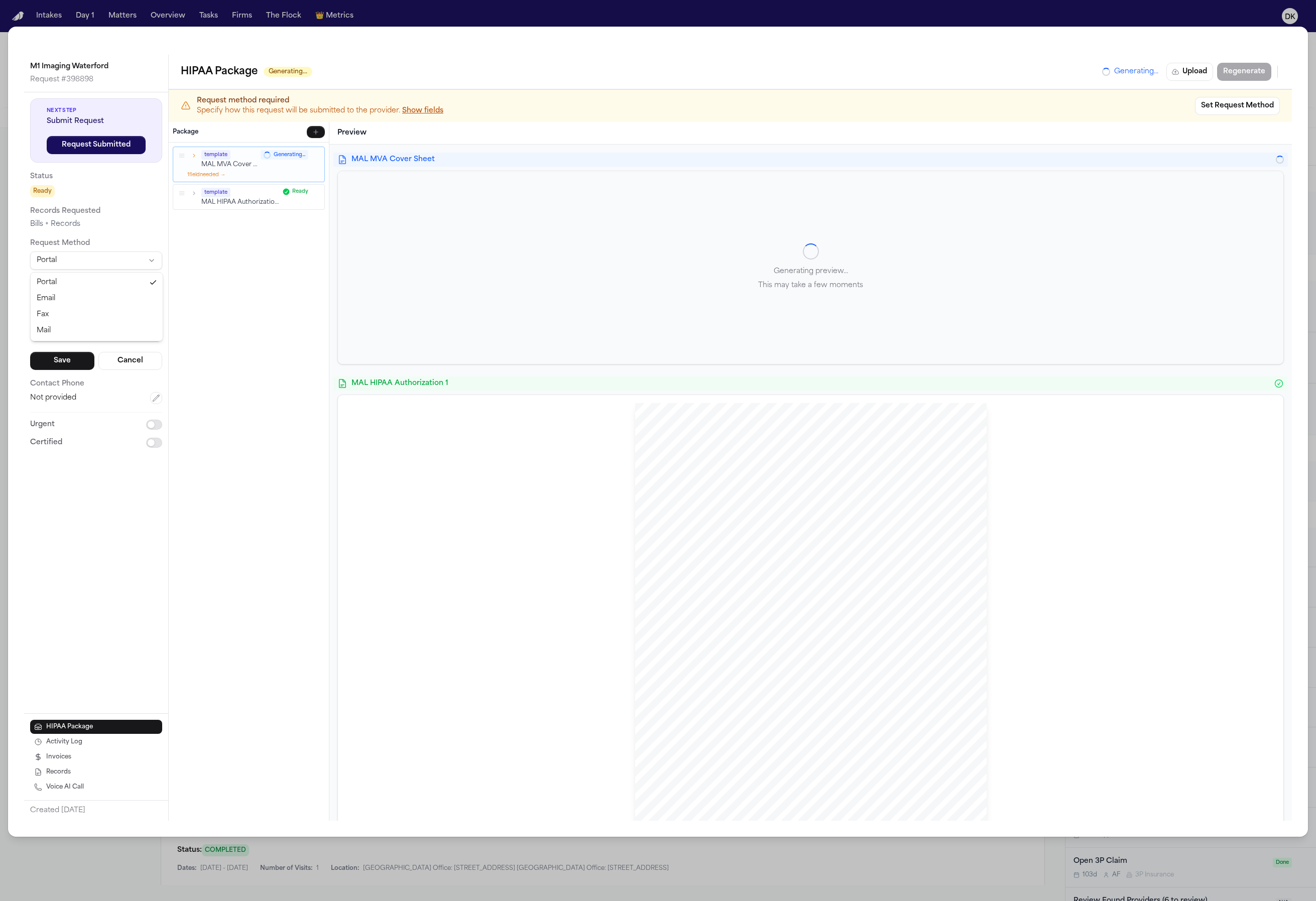
click at [116, 252] on html "Intakes Day 1 Matters Overview Tasks Firms The Flock 👑 Metrics DK [PERSON_NAME]…" at bounding box center [658, 450] width 1316 height 901
click at [65, 329] on button "Save" at bounding box center [62, 337] width 64 height 18
click at [65, 334] on button "Save" at bounding box center [62, 337] width 64 height 18
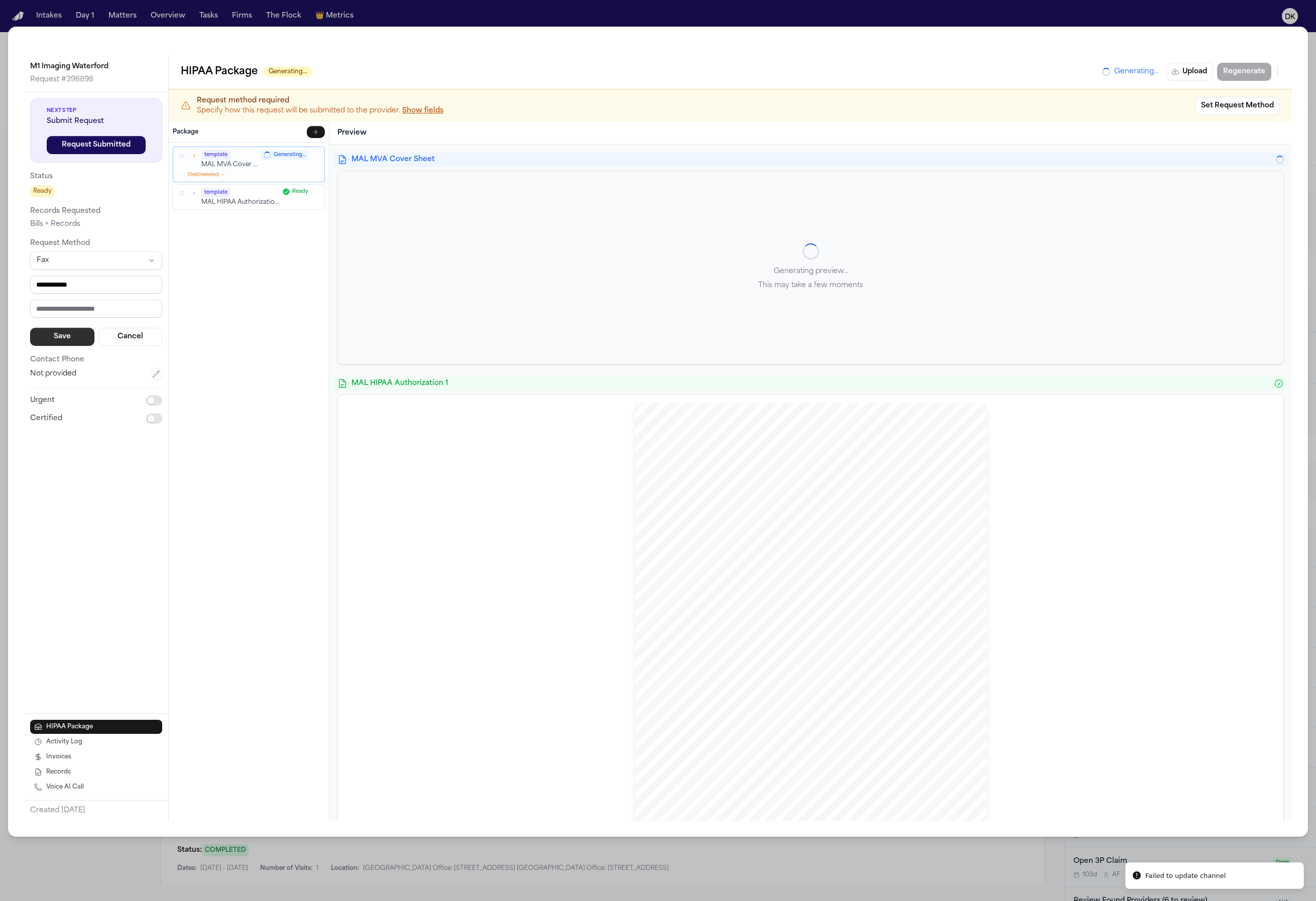
click at [66, 337] on button "Save" at bounding box center [62, 337] width 64 height 18
click at [78, 349] on div "**********" at bounding box center [96, 261] width 132 height 326
click at [53, 339] on button "Save" at bounding box center [62, 337] width 64 height 18
click at [72, 330] on button "Save" at bounding box center [62, 337] width 64 height 18
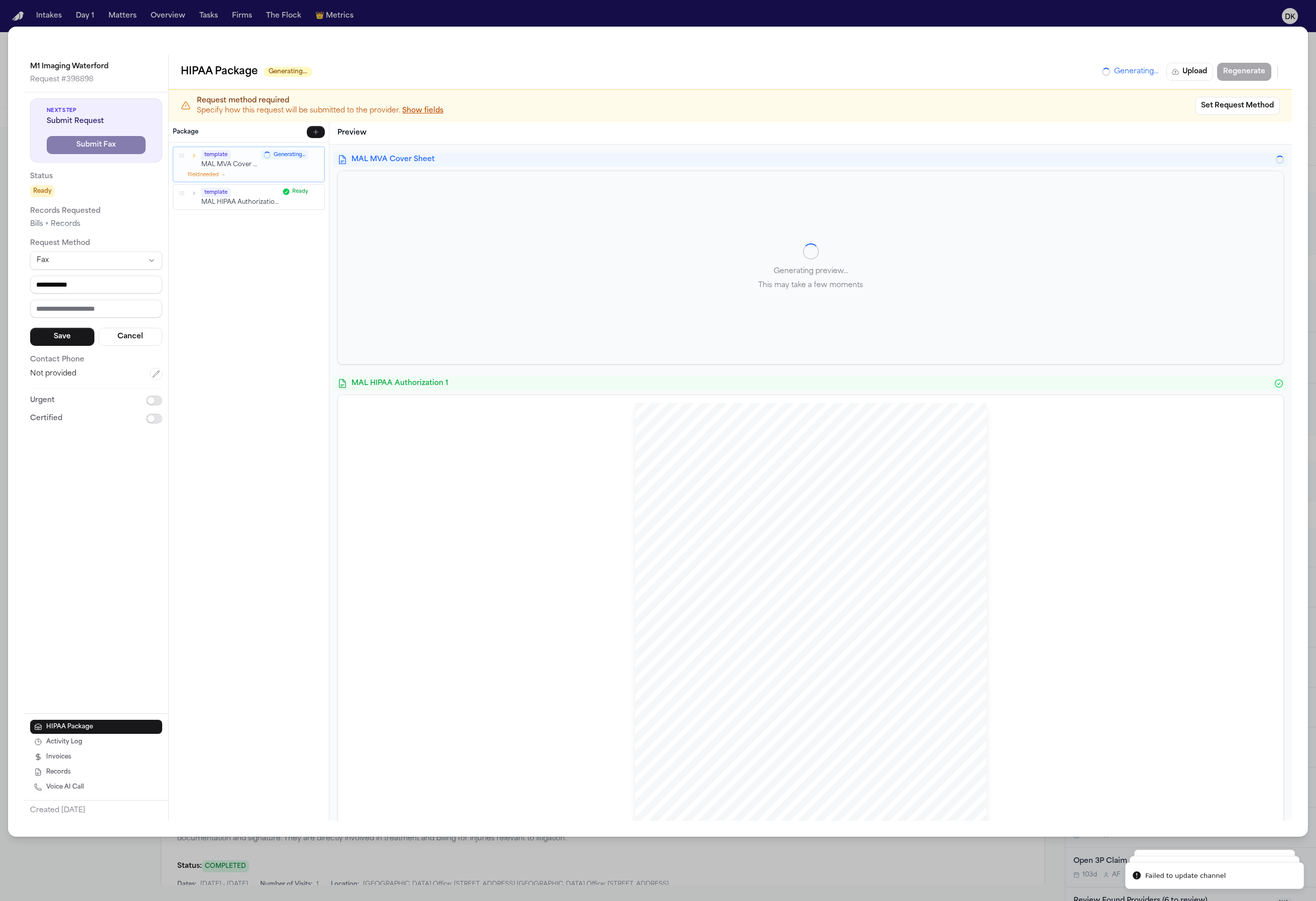
click at [92, 288] on input "**********" at bounding box center [96, 284] width 132 height 18
click at [82, 281] on input "**********" at bounding box center [96, 284] width 132 height 18
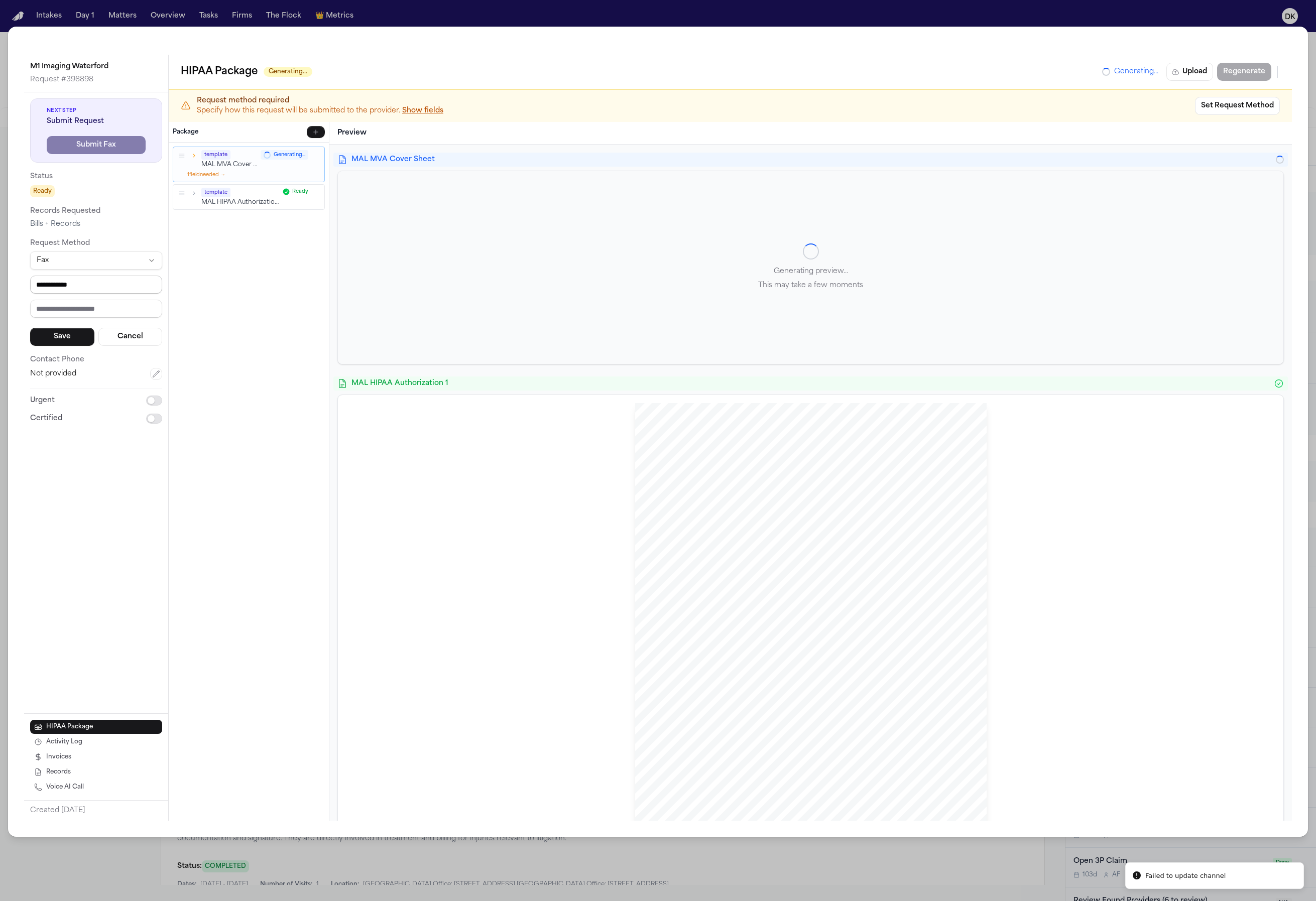
click at [82, 281] on input "**********" at bounding box center [96, 284] width 132 height 18
click at [91, 290] on input "**********" at bounding box center [96, 284] width 132 height 18
click at [118, 335] on button "Cancel" at bounding box center [131, 337] width 64 height 18
click at [563, 23] on div "M1 Imaging Waterford Request # 398898 Next Step Submit Request Submit Fax Statu…" at bounding box center [658, 450] width 1316 height 901
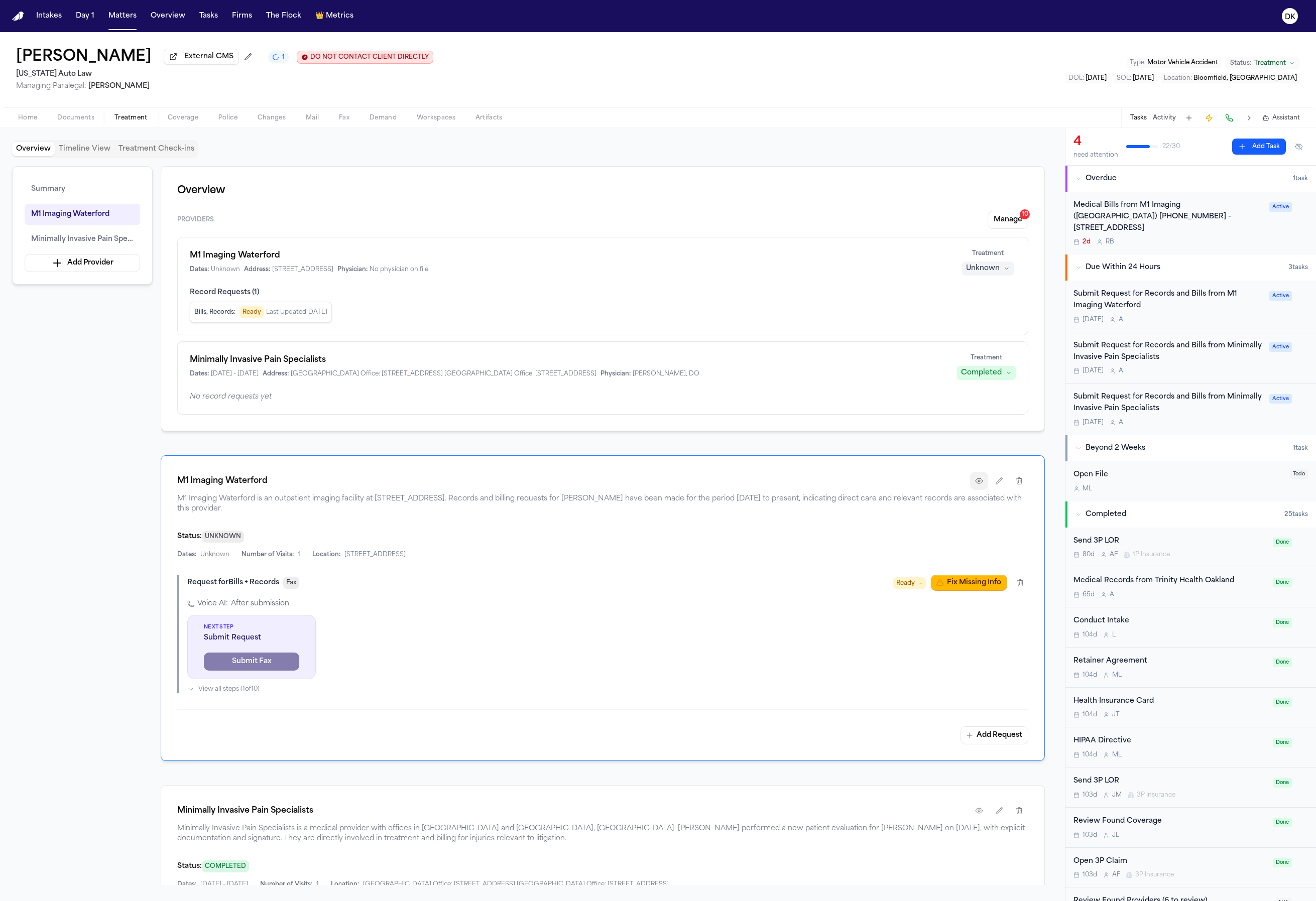
click at [972, 480] on button "button" at bounding box center [979, 481] width 18 height 18
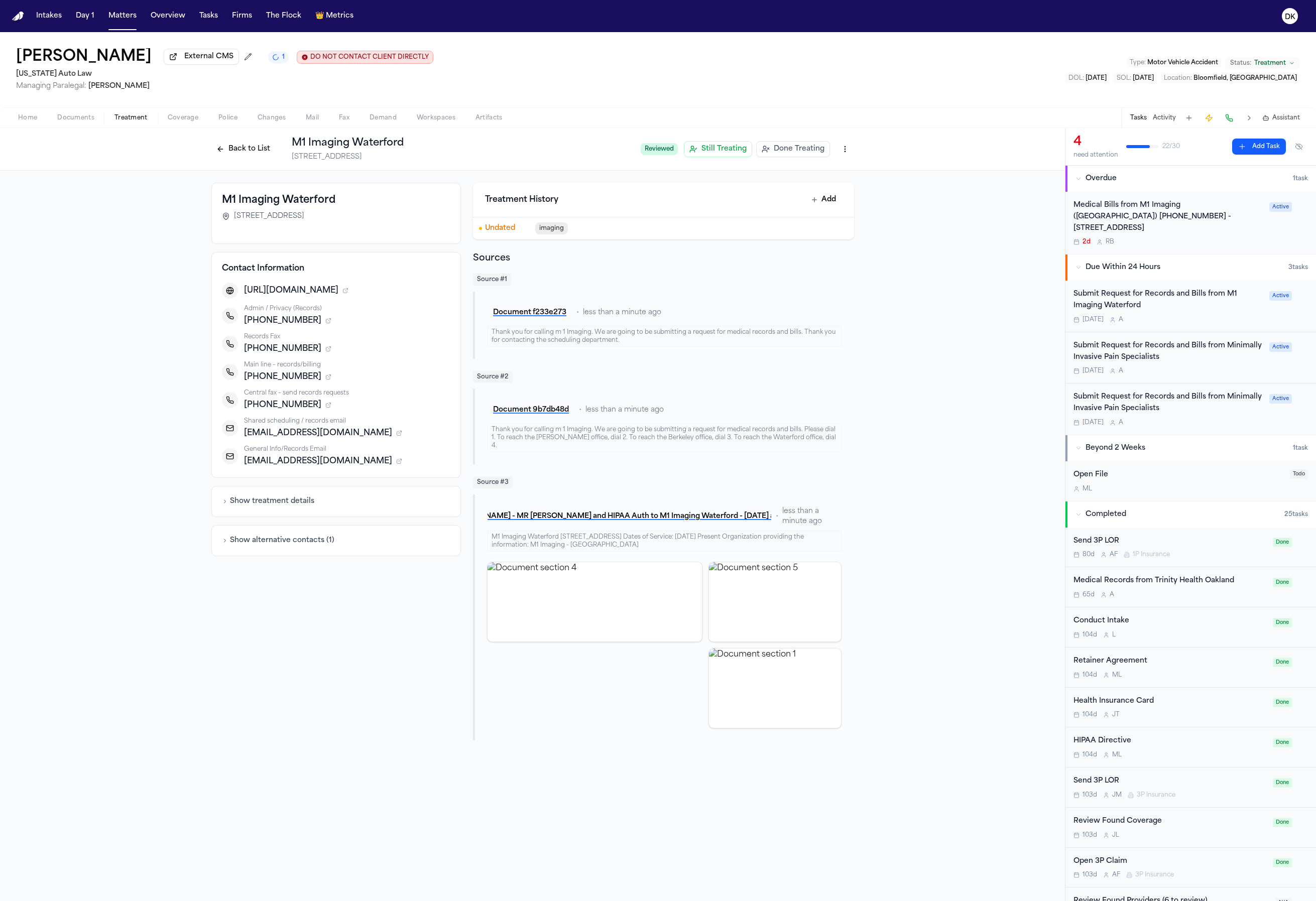
click at [240, 152] on button "Back to List" at bounding box center [243, 149] width 63 height 16
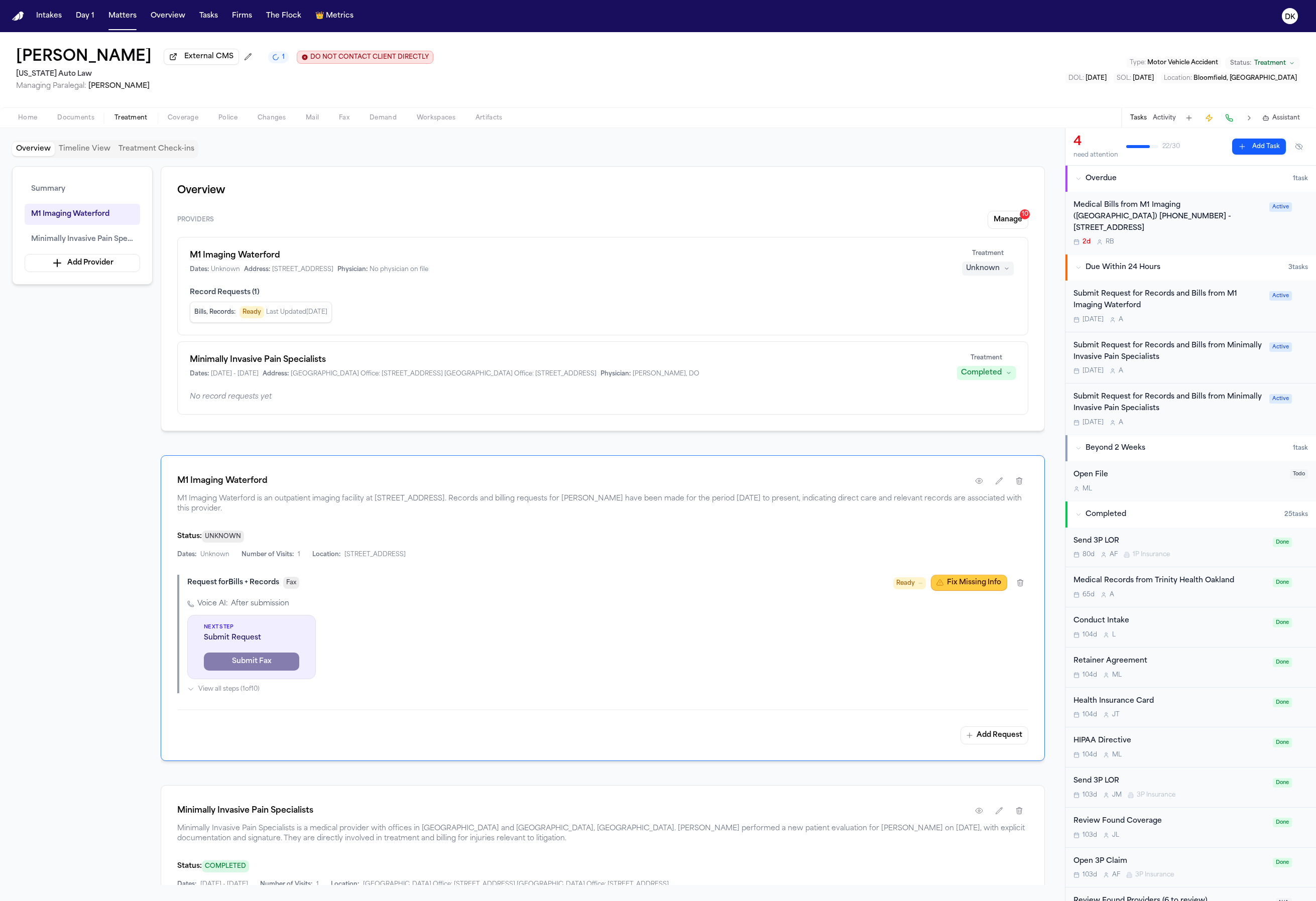
click at [977, 583] on button "Fix Missing Info" at bounding box center [969, 583] width 76 height 16
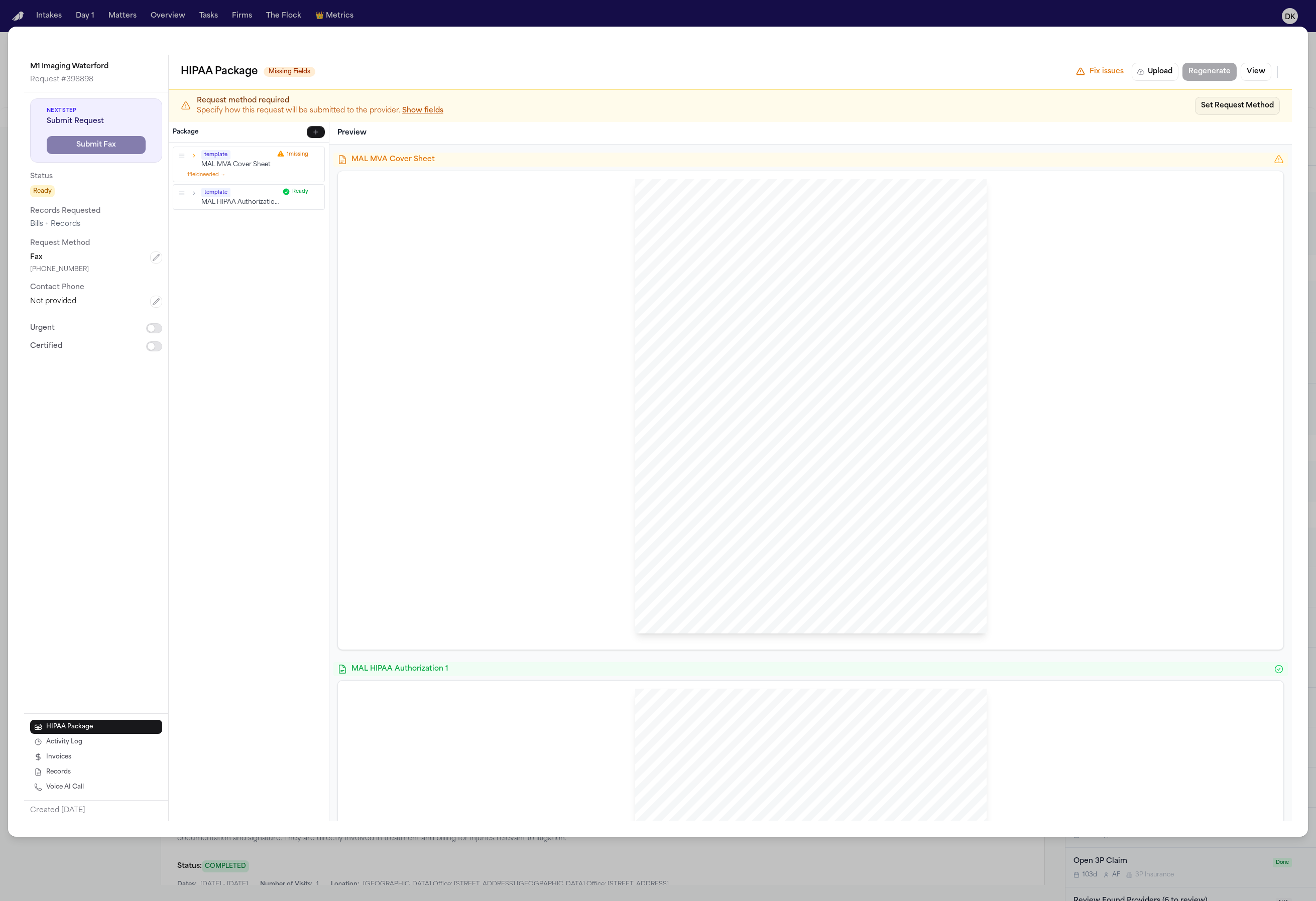
click at [1250, 103] on button "Set Request Method" at bounding box center [1238, 106] width 85 height 18
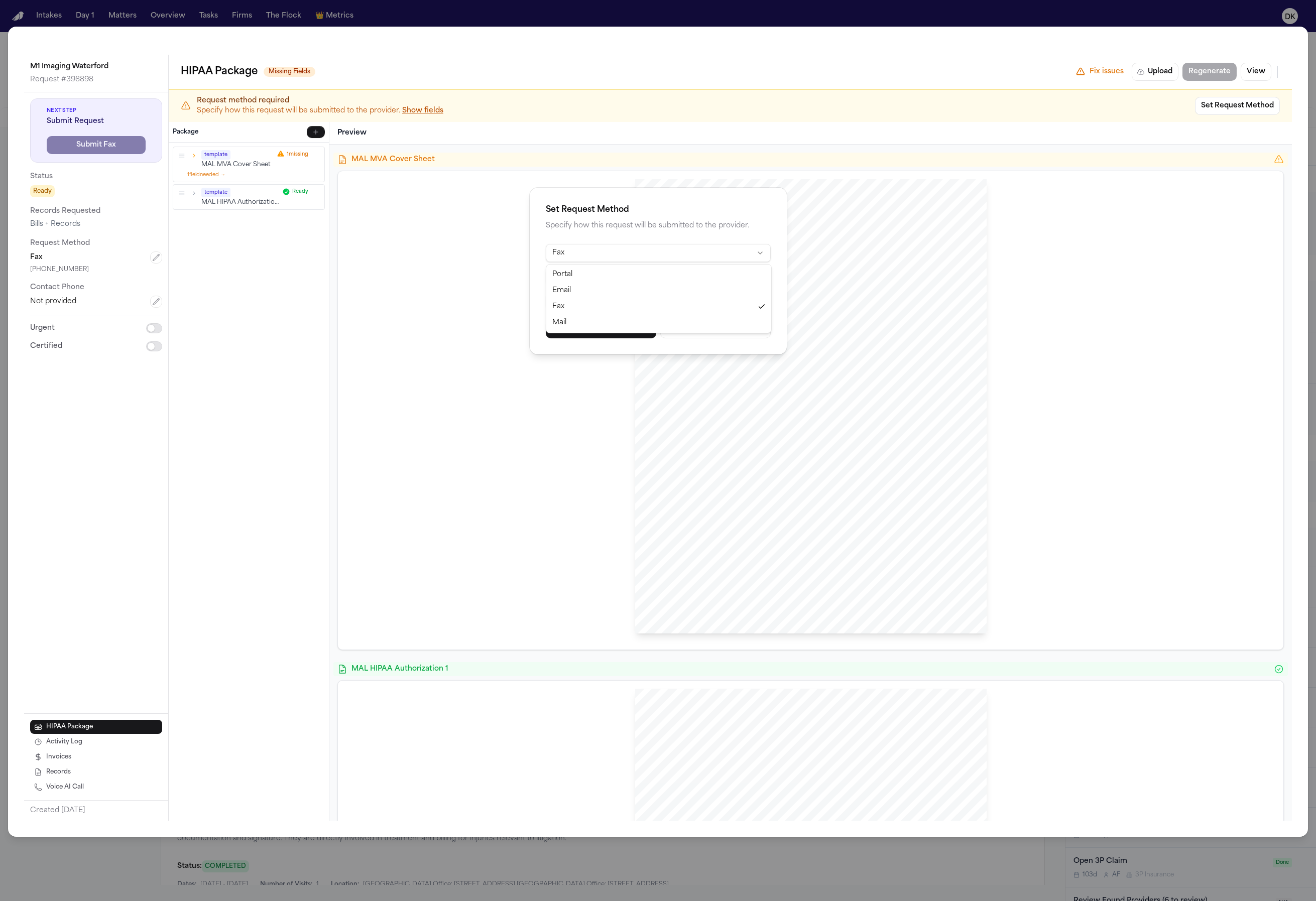
click at [692, 260] on html "Intakes Day 1 Matters Overview Tasks Firms The Flock 👑 Metrics DK [PERSON_NAME]…" at bounding box center [658, 450] width 1316 height 901
click at [592, 218] on html "Intakes Day 1 Matters Overview Tasks Firms The Flock 👑 Metrics DK [PERSON_NAME]…" at bounding box center [658, 450] width 1316 height 901
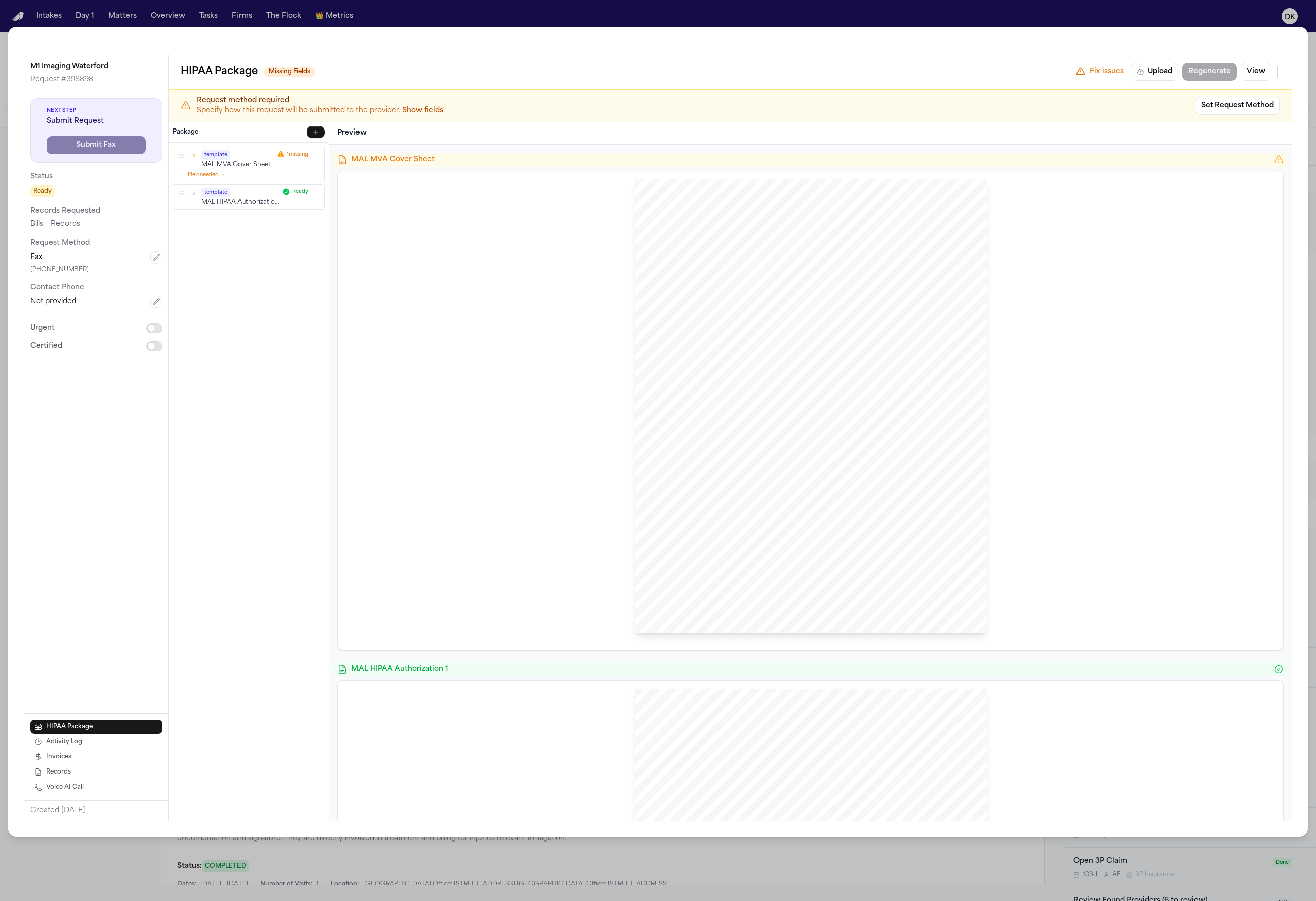
click at [1245, 119] on div "Request method required Specify how this request will be submitted to the provi…" at bounding box center [730, 105] width 1123 height 32
click at [1238, 111] on button "Set Request Method" at bounding box center [1238, 106] width 85 height 18
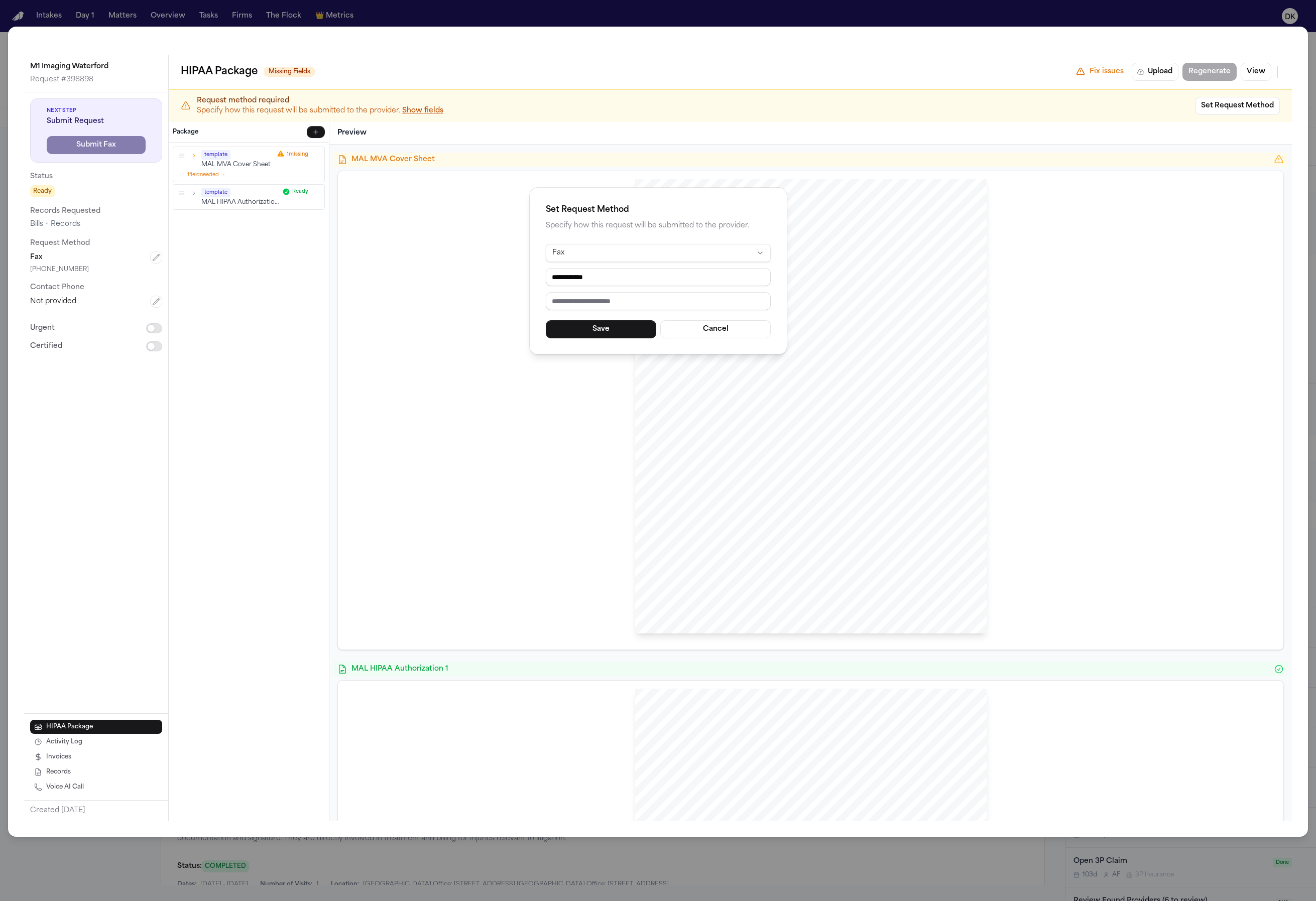
click at [980, 60] on div "**********" at bounding box center [658, 450] width 1316 height 901
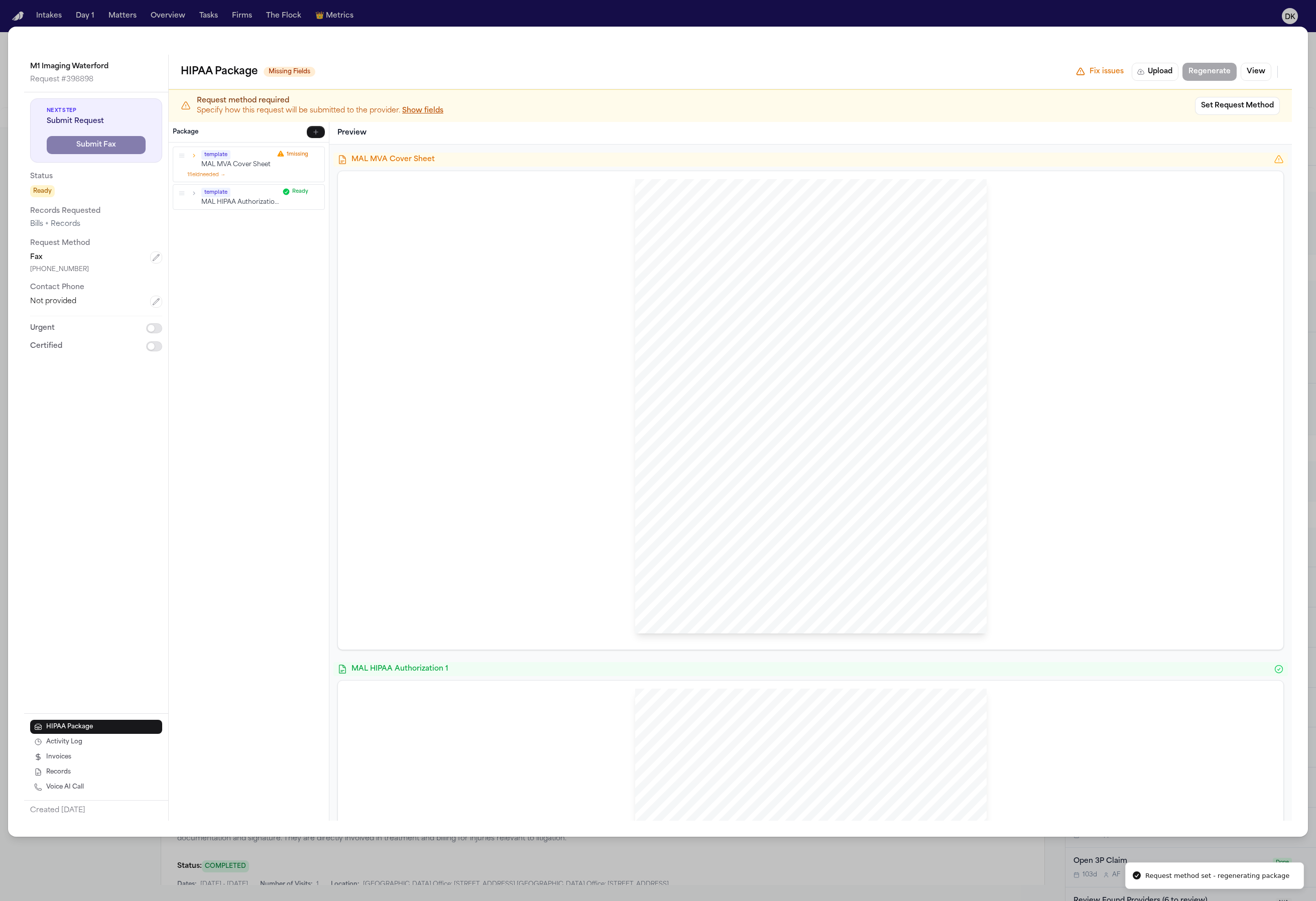
click at [1144, 21] on div "M1 Imaging Waterford Request # 398898 Next Step Submit Request Submit Fax Statu…" at bounding box center [658, 450] width 1316 height 901
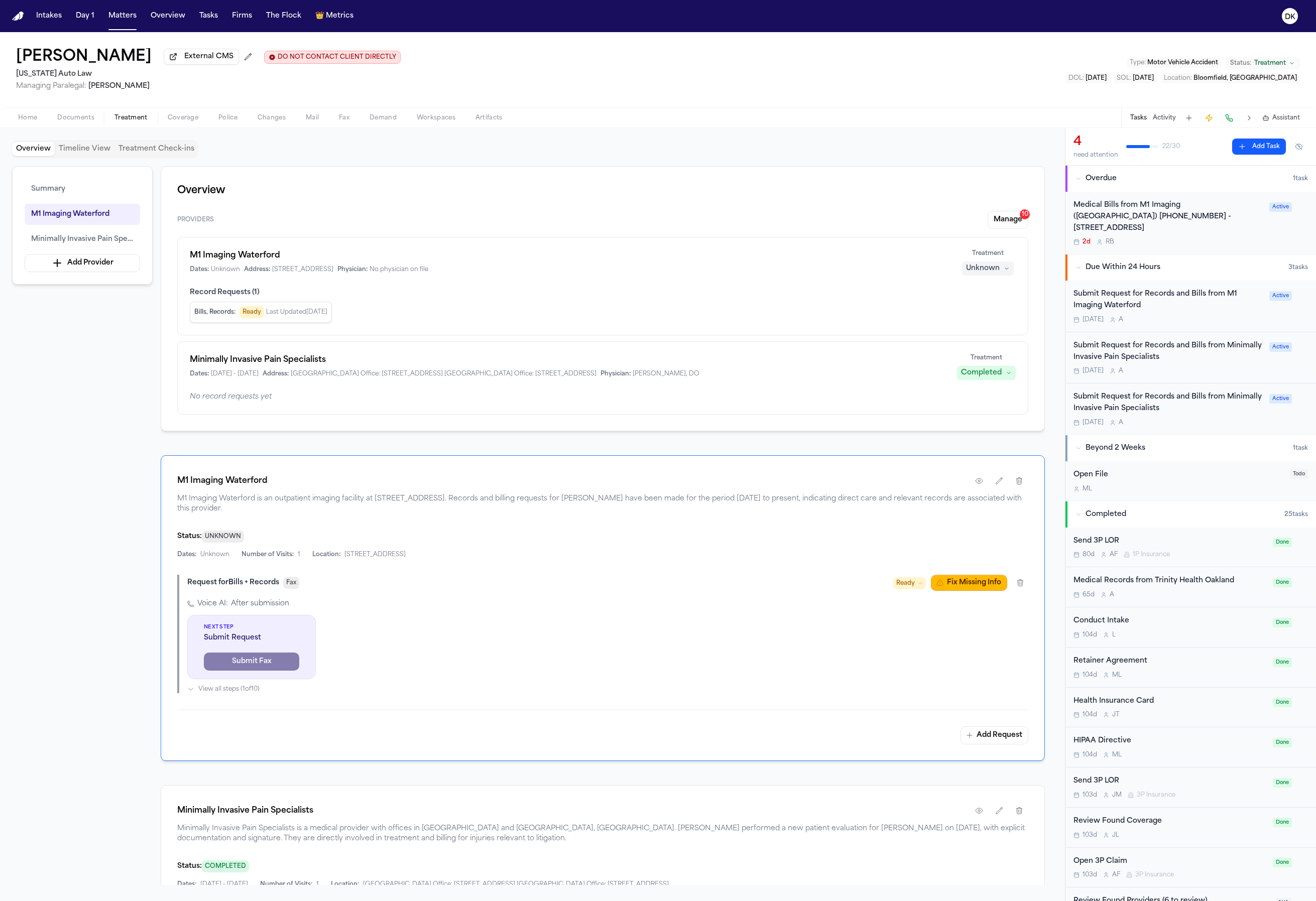
click at [391, 579] on div "Request for Bills + Records Fax Ready Fix Missing Info" at bounding box center [608, 583] width 841 height 16
click at [369, 593] on div "Request for Bills + Records Fax Ready Fix Missing Info Voice AI: After submissi…" at bounding box center [603, 634] width 851 height 119
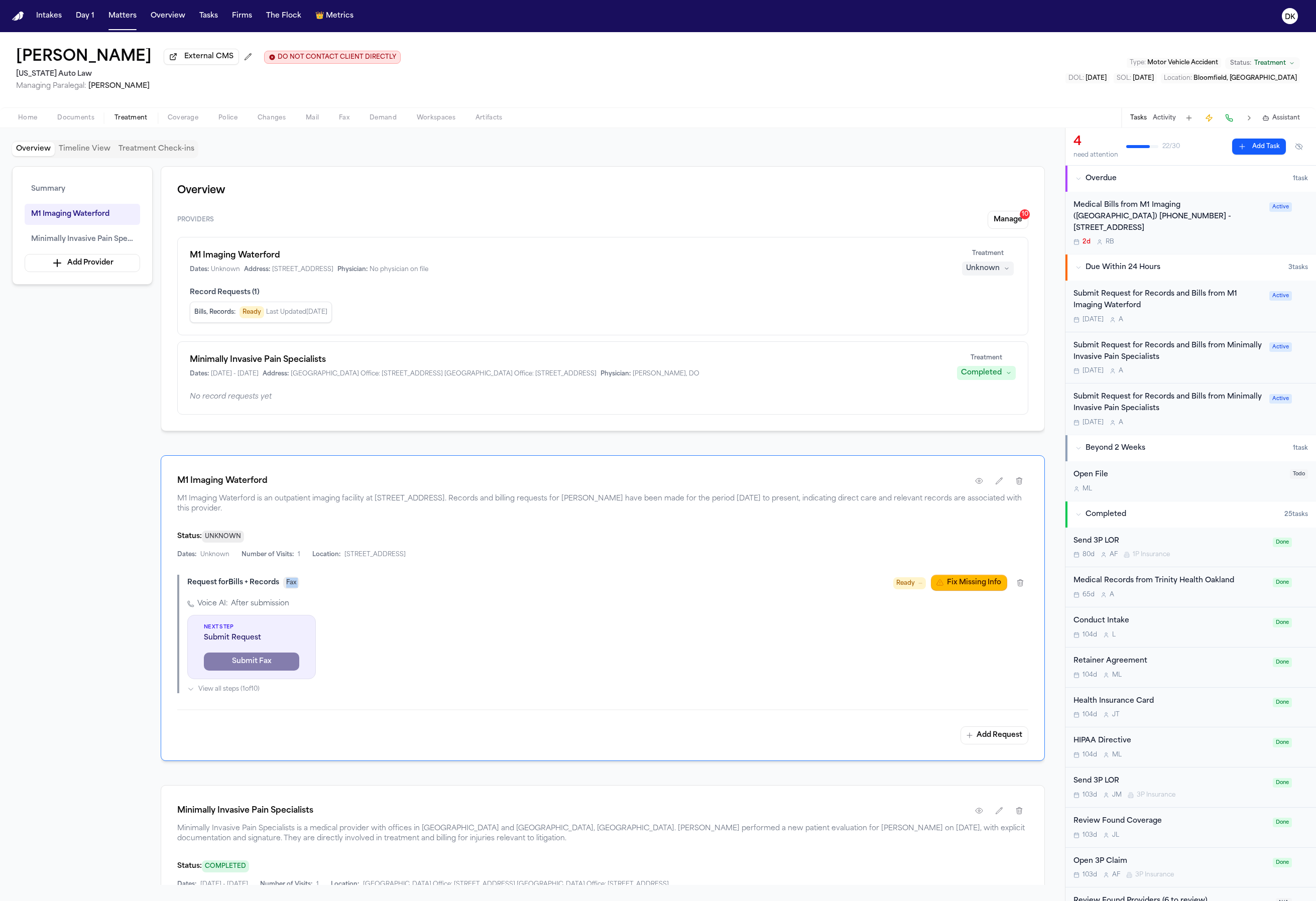
click at [369, 593] on div "Request for Bills + Records Fax Ready Fix Missing Info Voice AI: After submissi…" at bounding box center [603, 634] width 851 height 119
click at [364, 599] on div "Request for Bills + Records Fax Ready Fix Missing Info Voice AI: After submissi…" at bounding box center [603, 634] width 851 height 119
click at [362, 603] on div "Voice AI: After submission" at bounding box center [608, 603] width 841 height 10
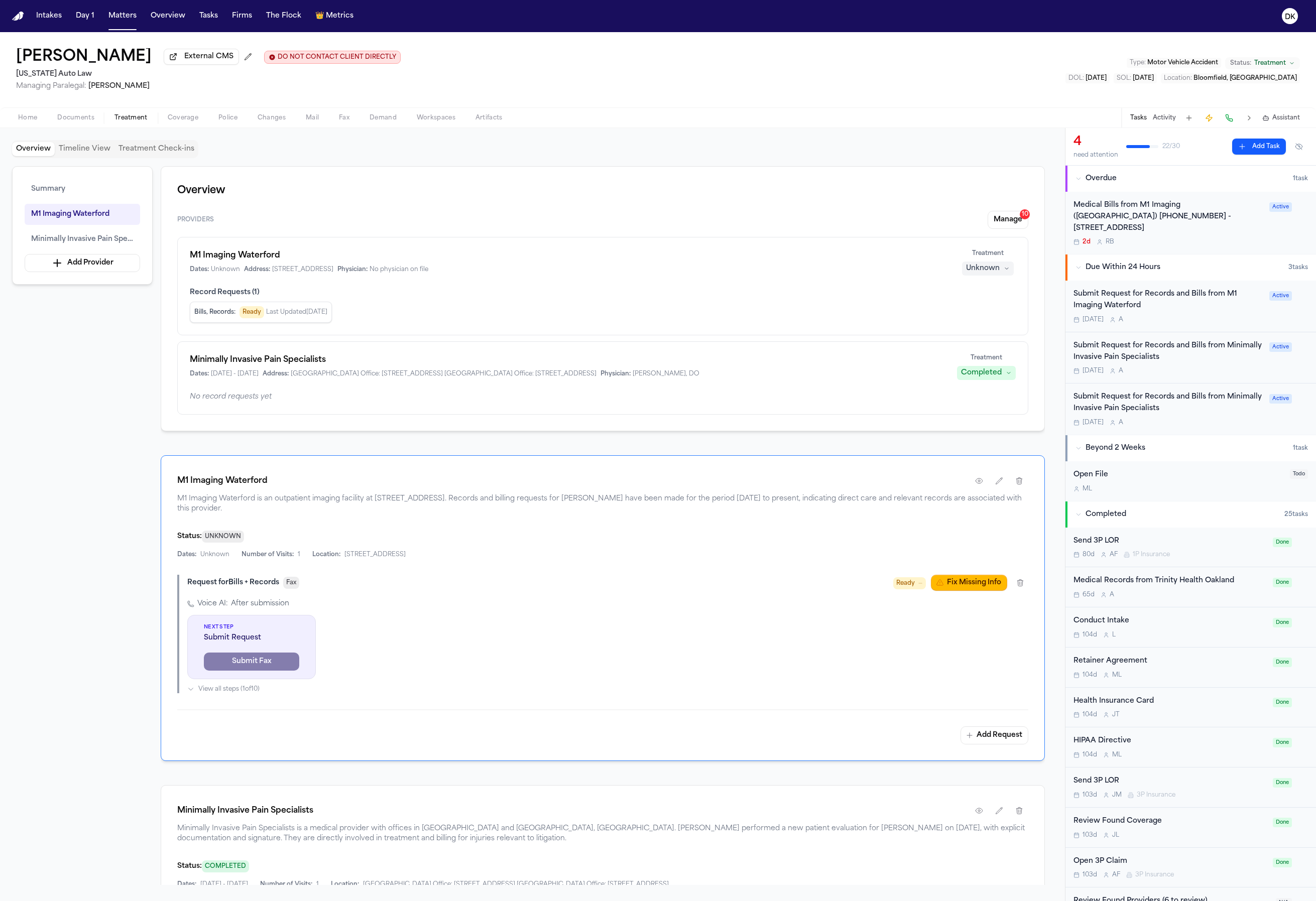
click at [272, 605] on span "After submission" at bounding box center [260, 603] width 58 height 10
click at [485, 708] on div "M1 Imaging Waterford M1 Imaging Waterford is an outpatient imaging facility at …" at bounding box center [603, 608] width 884 height 305
click at [251, 693] on span "View all steps ( 1 of 10 )" at bounding box center [229, 689] width 61 height 8
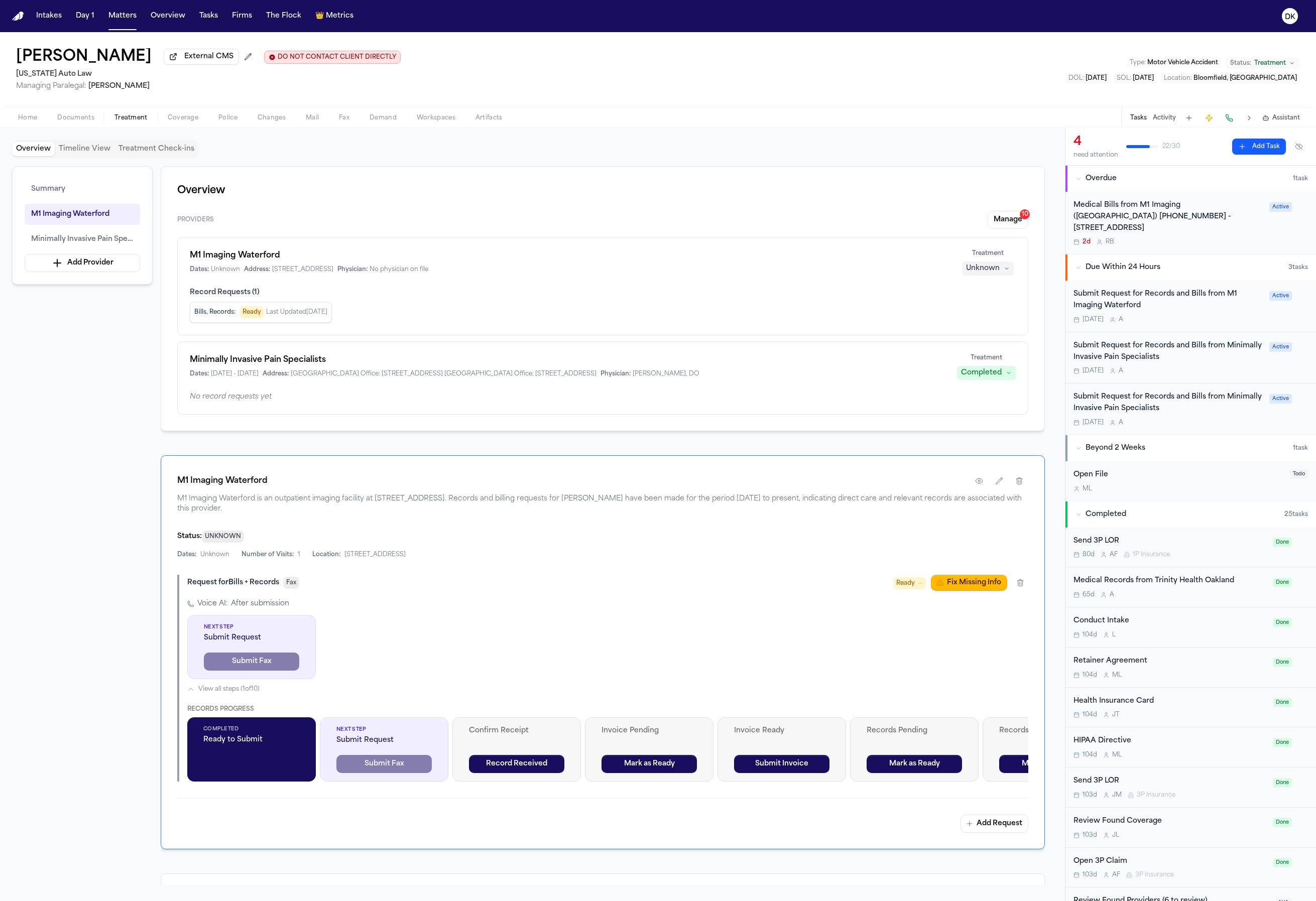
click at [251, 693] on span "View all steps ( 1 of 10 )" at bounding box center [229, 689] width 61 height 8
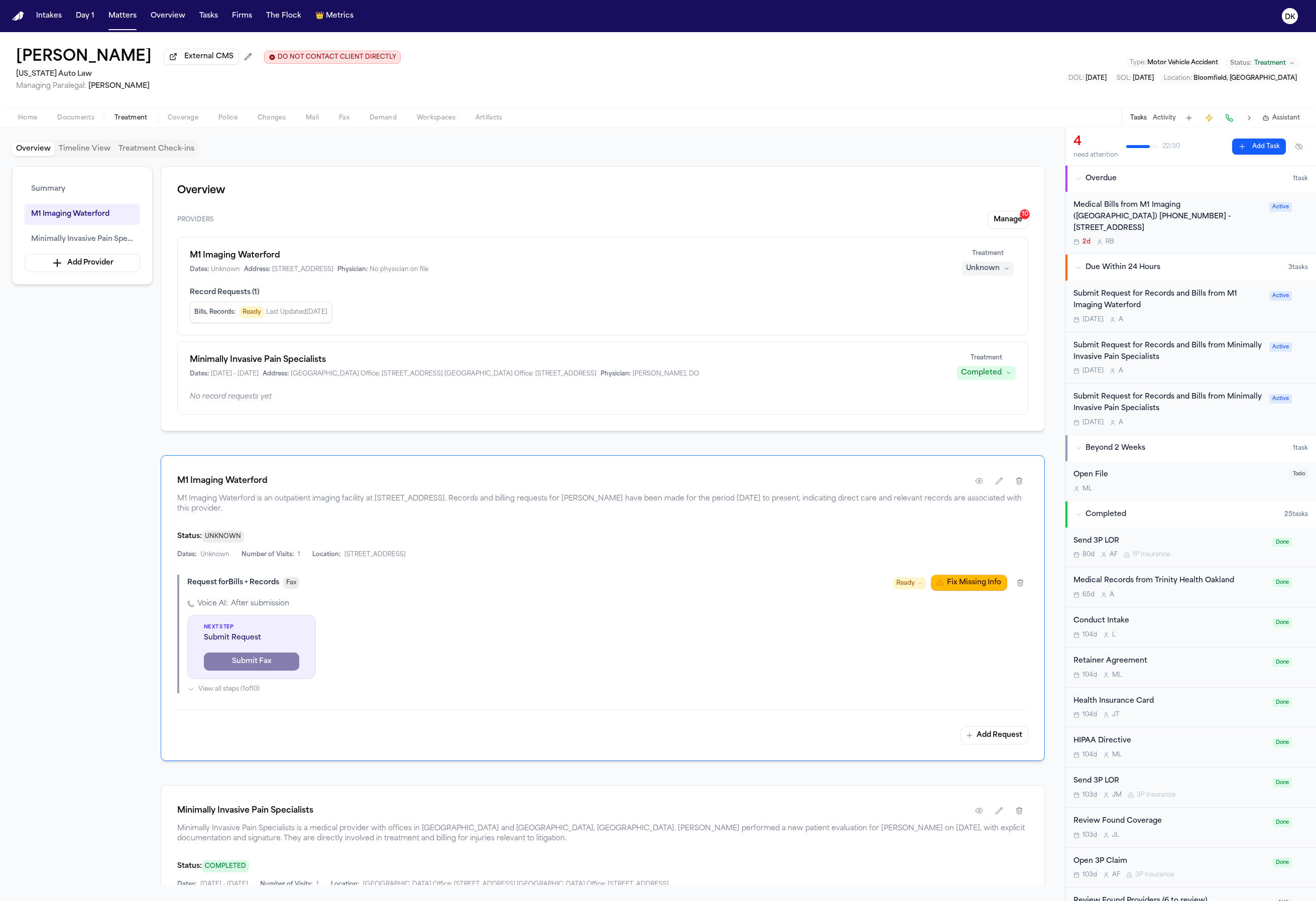
click at [907, 588] on span "Ready" at bounding box center [905, 583] width 19 height 10
click at [841, 590] on div "Request for Bills + Records Fax Ready Fix Missing Info" at bounding box center [608, 583] width 841 height 16
click at [982, 485] on icon "button" at bounding box center [979, 481] width 8 height 8
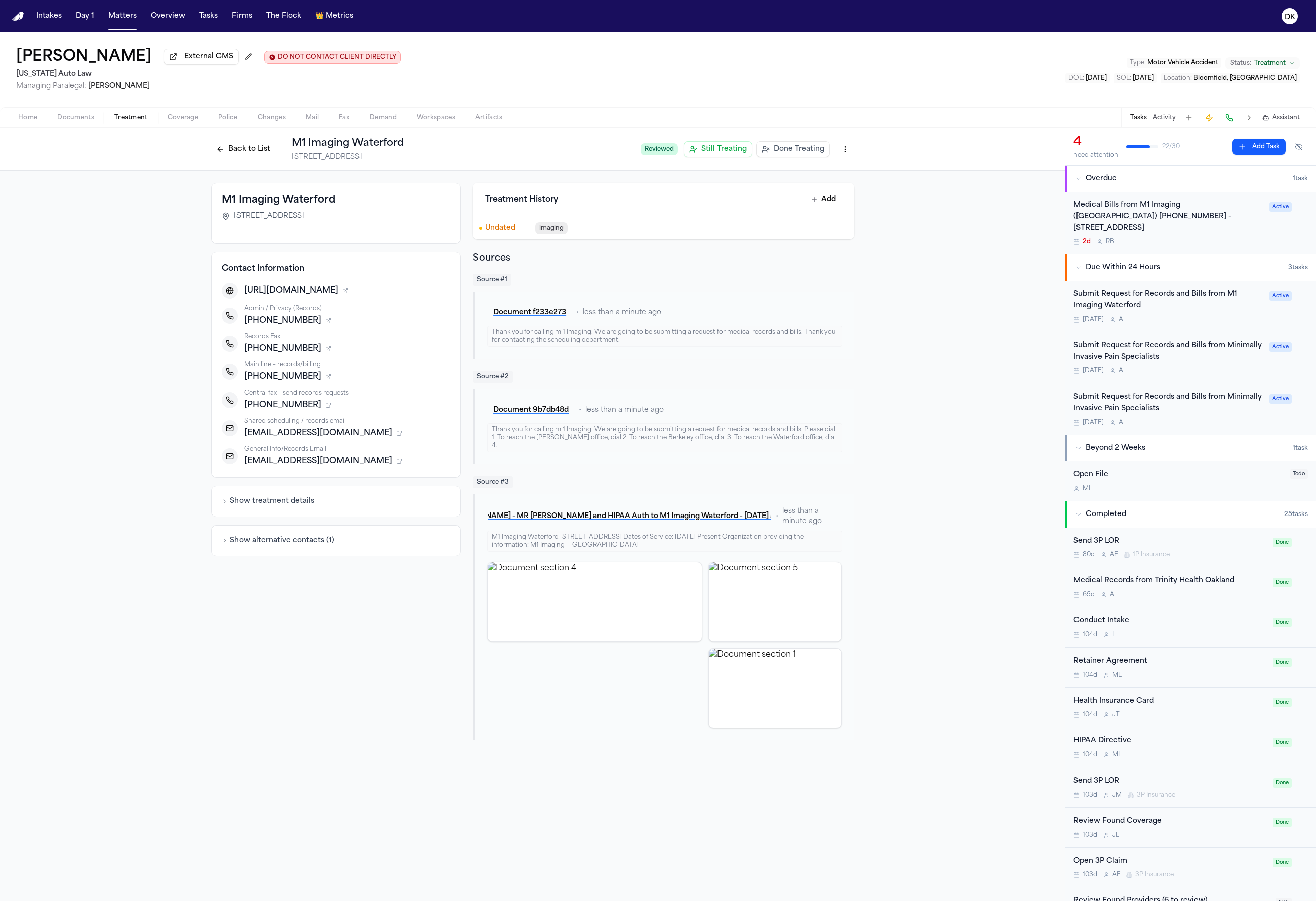
click at [310, 346] on div "[PHONE_NUMBER]" at bounding box center [347, 349] width 207 height 12
click at [326, 350] on icon "button" at bounding box center [329, 349] width 6 height 6
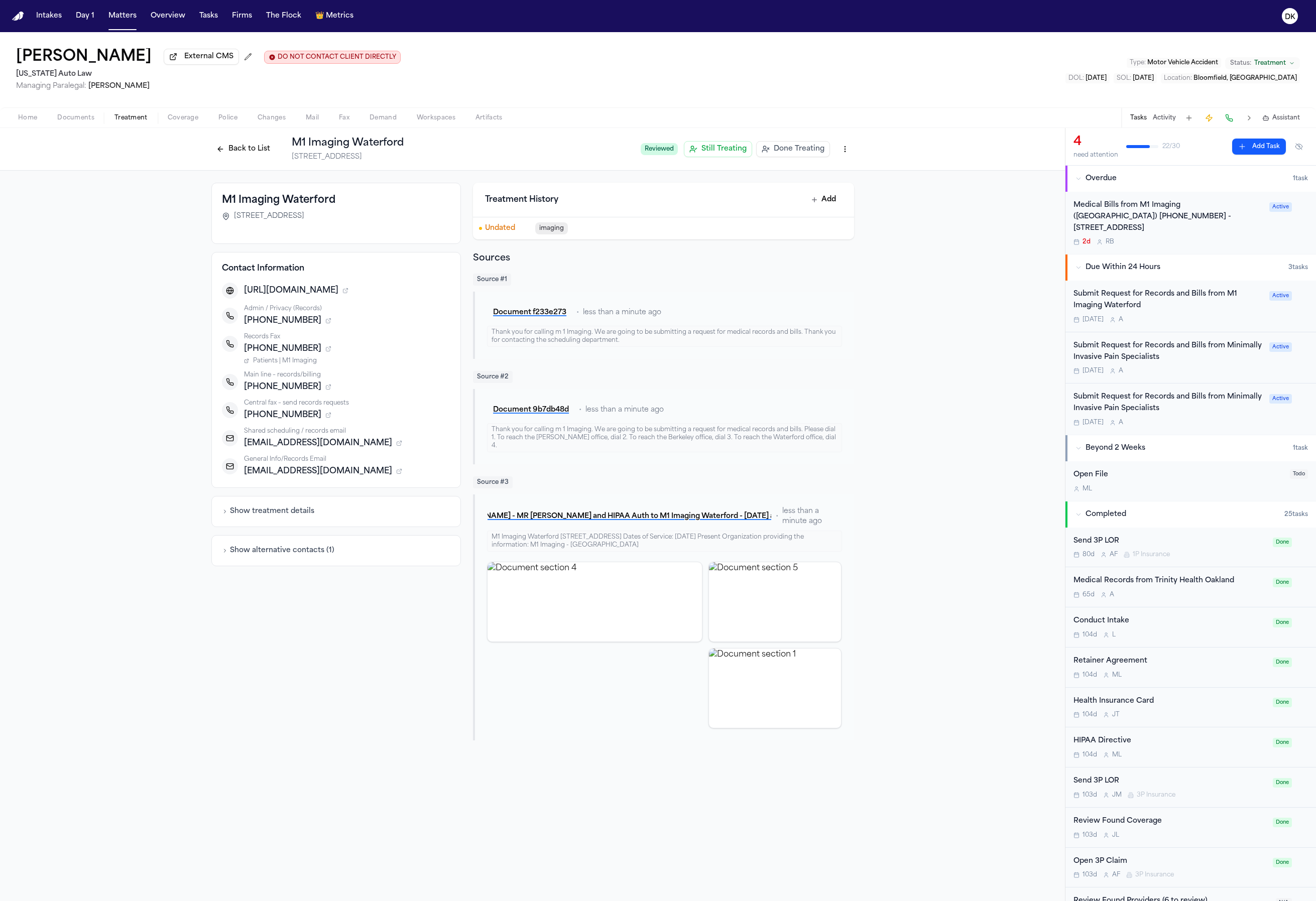
click at [326, 352] on icon "button" at bounding box center [329, 349] width 6 height 6
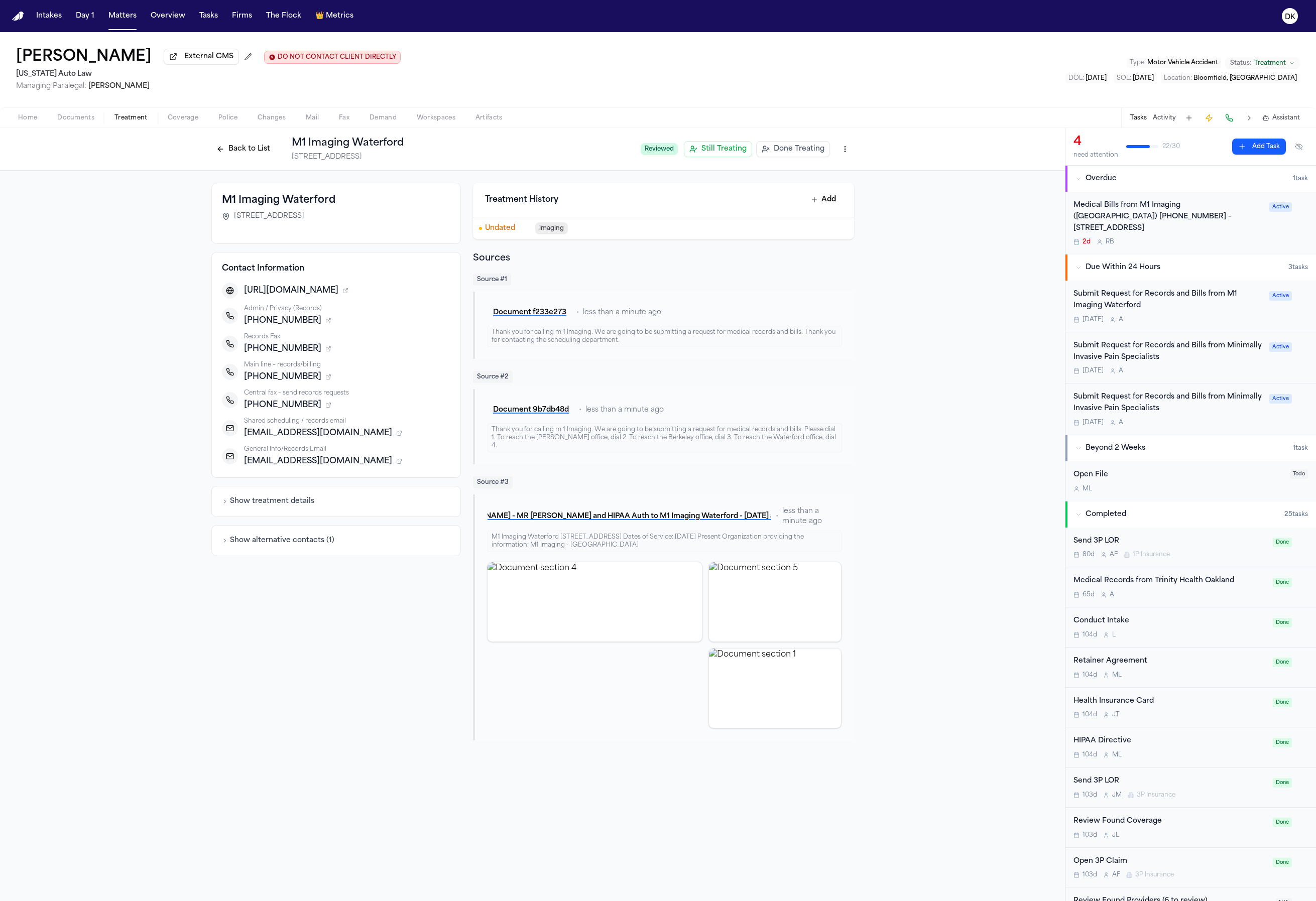
click at [326, 352] on icon "button" at bounding box center [329, 349] width 6 height 6
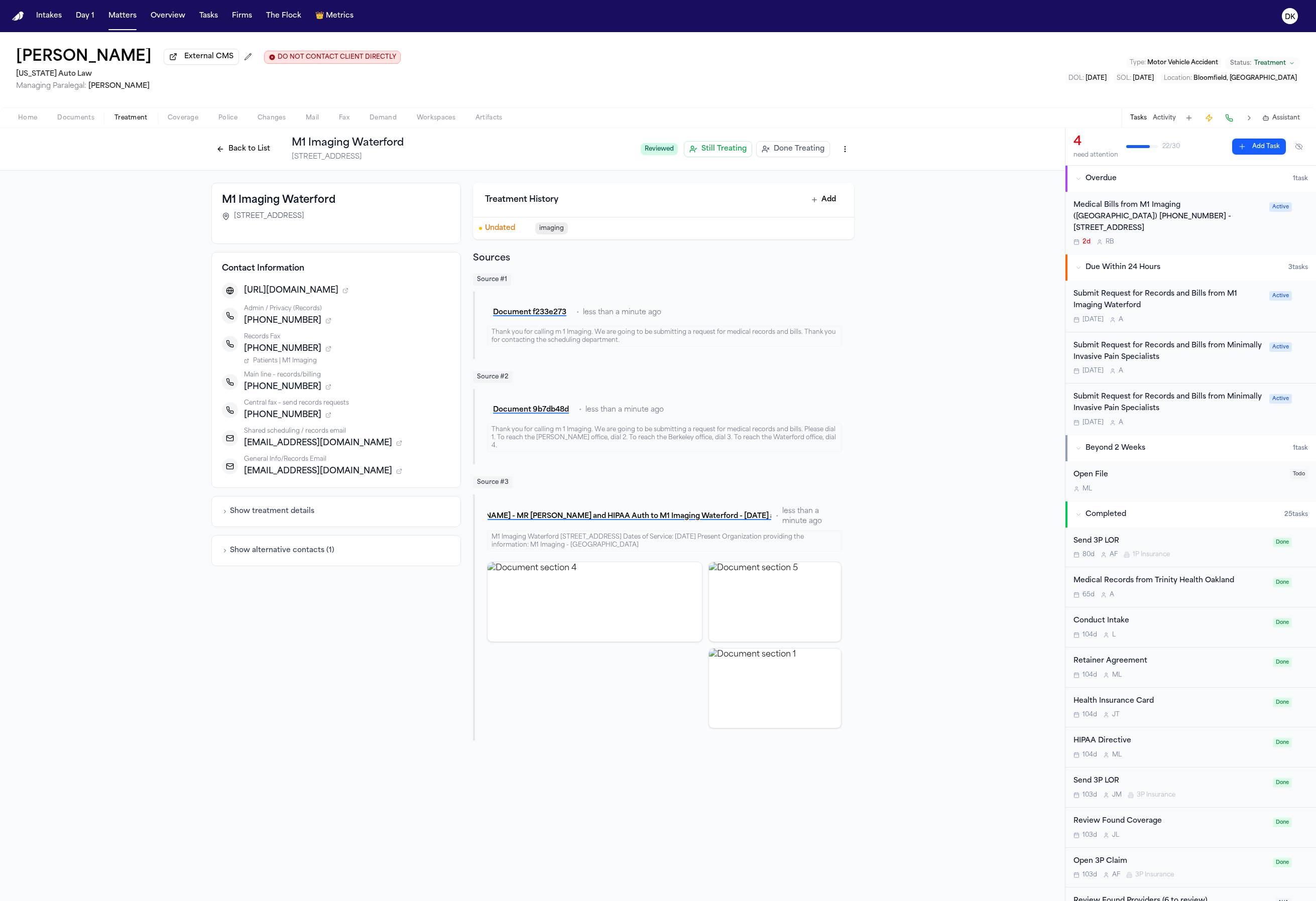
click at [296, 369] on div "[URL][DOMAIN_NAME] Admin / Privacy (Records) [PHONE_NUMBER] Records Fax [PHONE_…" at bounding box center [336, 380] width 229 height 195
click at [326, 351] on icon "button" at bounding box center [329, 349] width 6 height 6
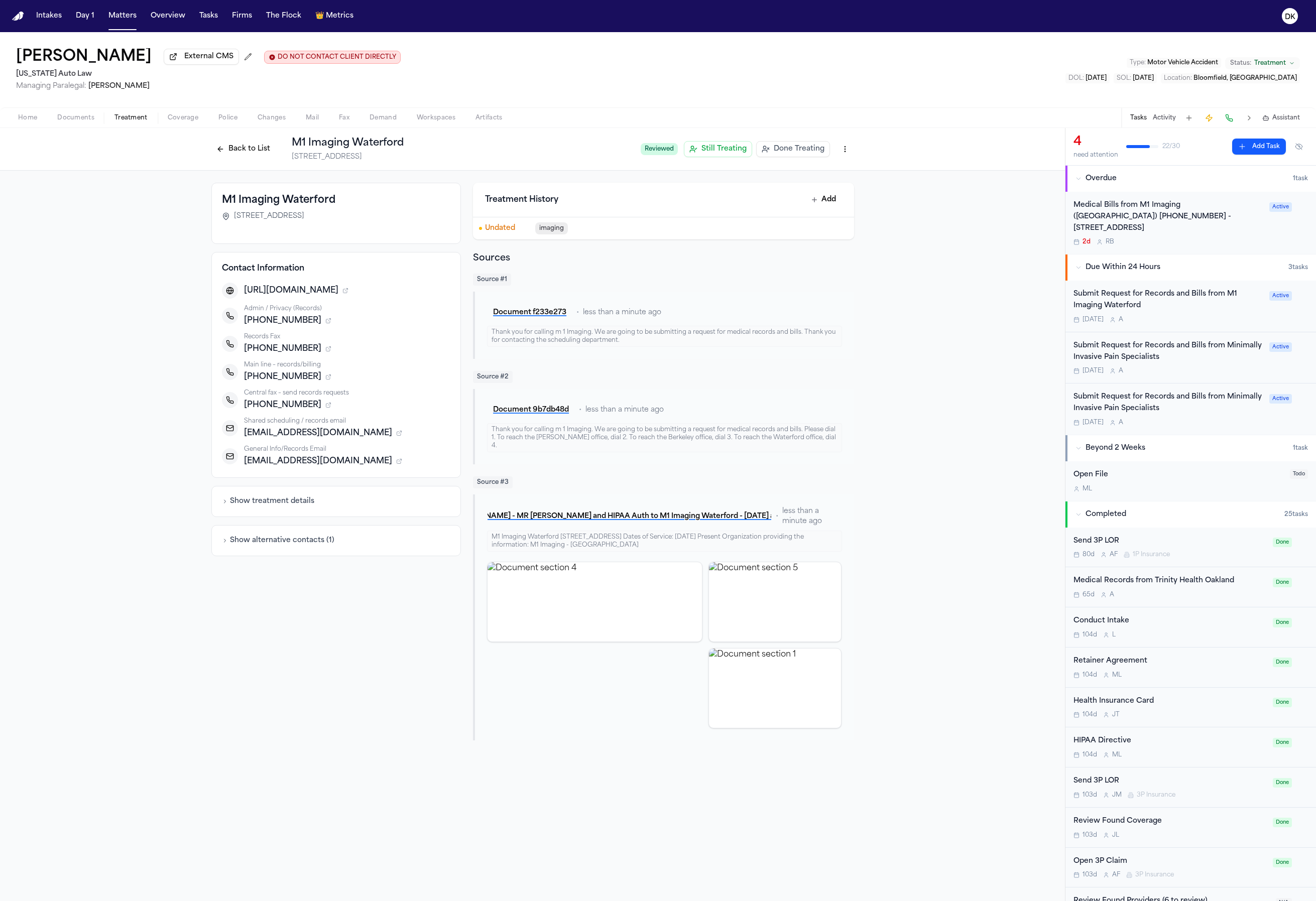
click at [271, 330] on div "[URL][DOMAIN_NAME] Admin / Privacy (Records) [PHONE_NUMBER] Records Fax [PHONE_…" at bounding box center [336, 375] width 229 height 184
click at [285, 352] on span "[PHONE_NUMBER]" at bounding box center [283, 349] width 78 height 12
click at [326, 380] on icon "button" at bounding box center [329, 377] width 6 height 6
click at [326, 349] on icon "button" at bounding box center [329, 349] width 6 height 6
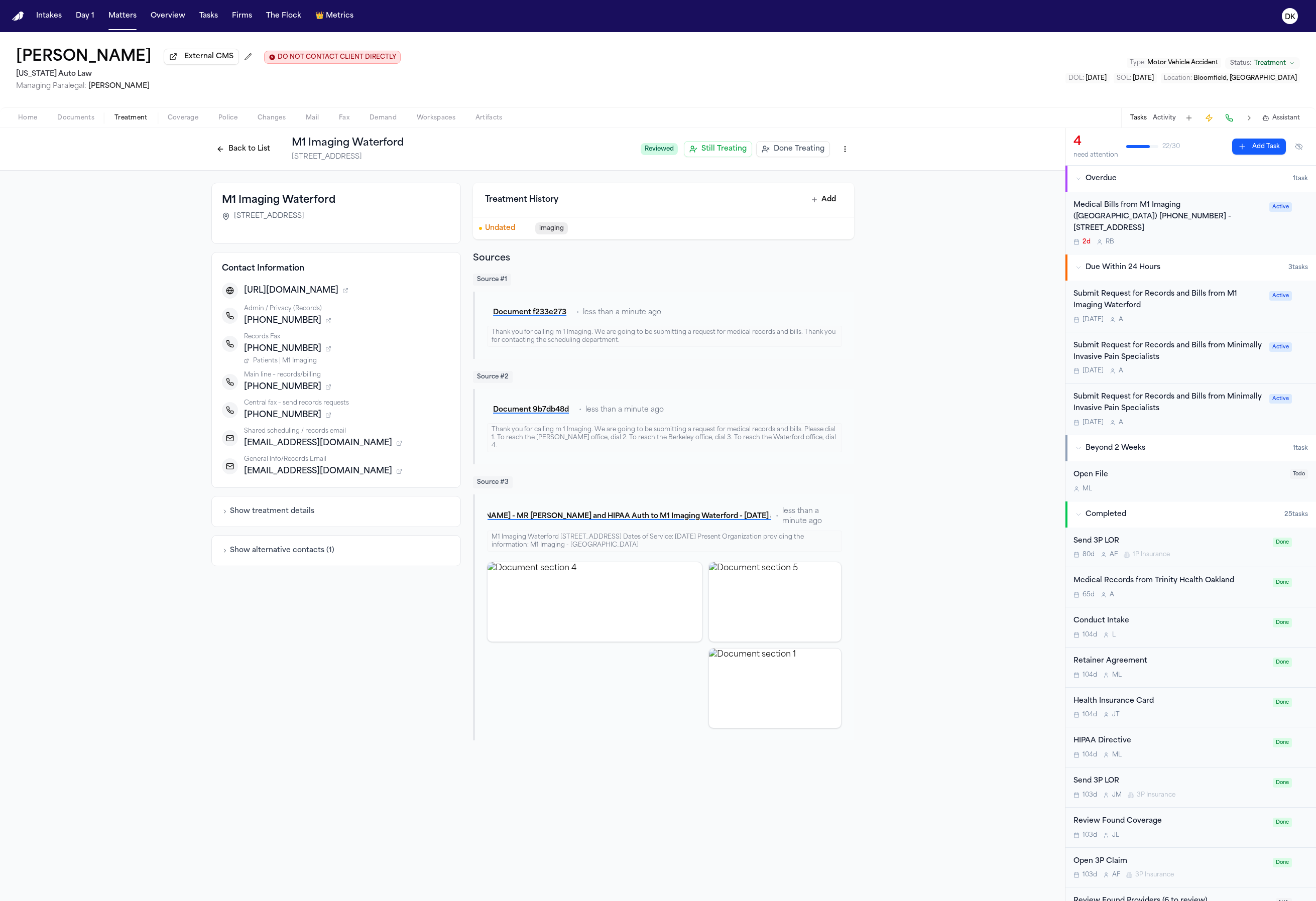
click at [326, 349] on icon "button" at bounding box center [329, 349] width 6 height 6
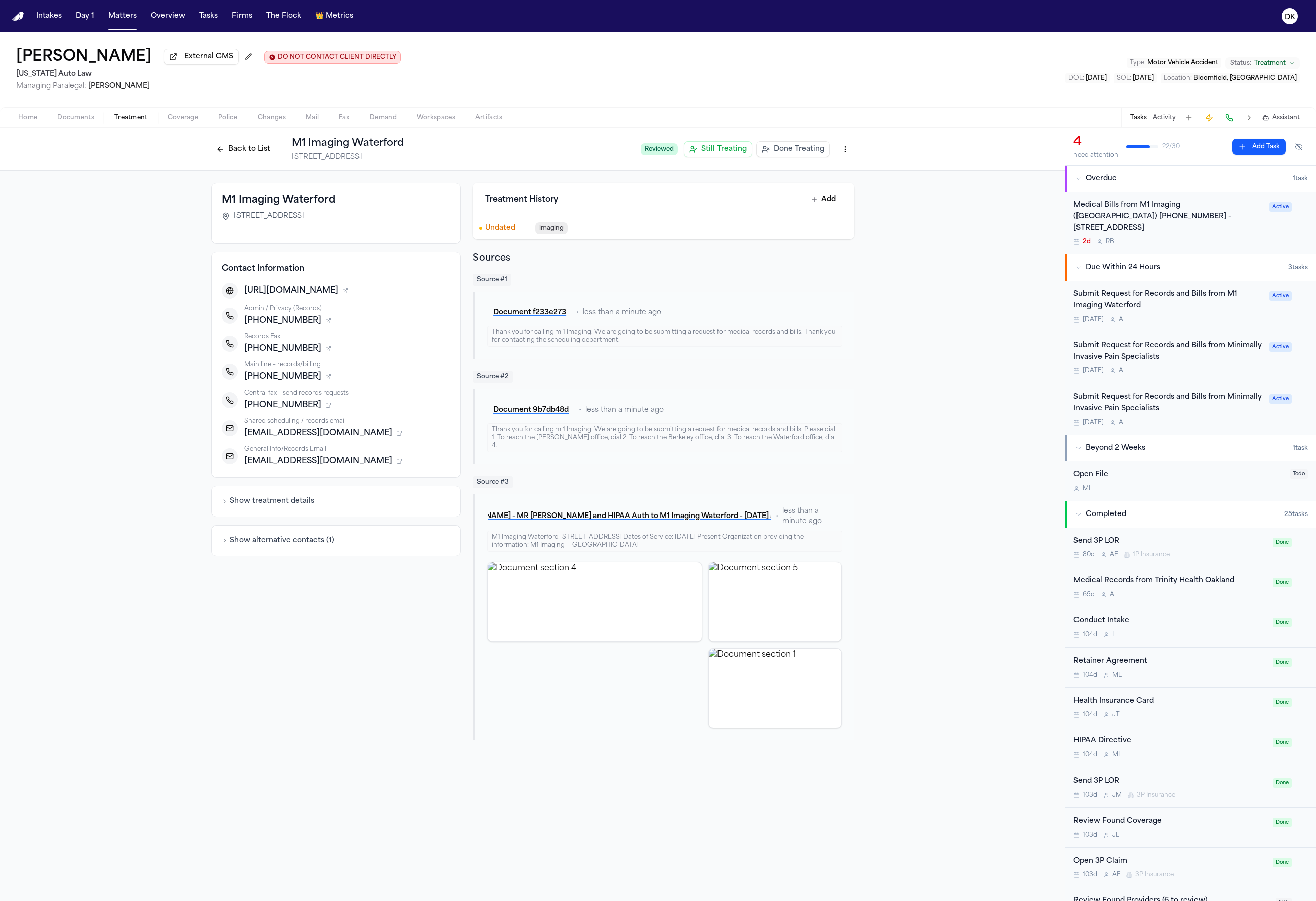
click at [326, 352] on icon "button" at bounding box center [329, 349] width 6 height 6
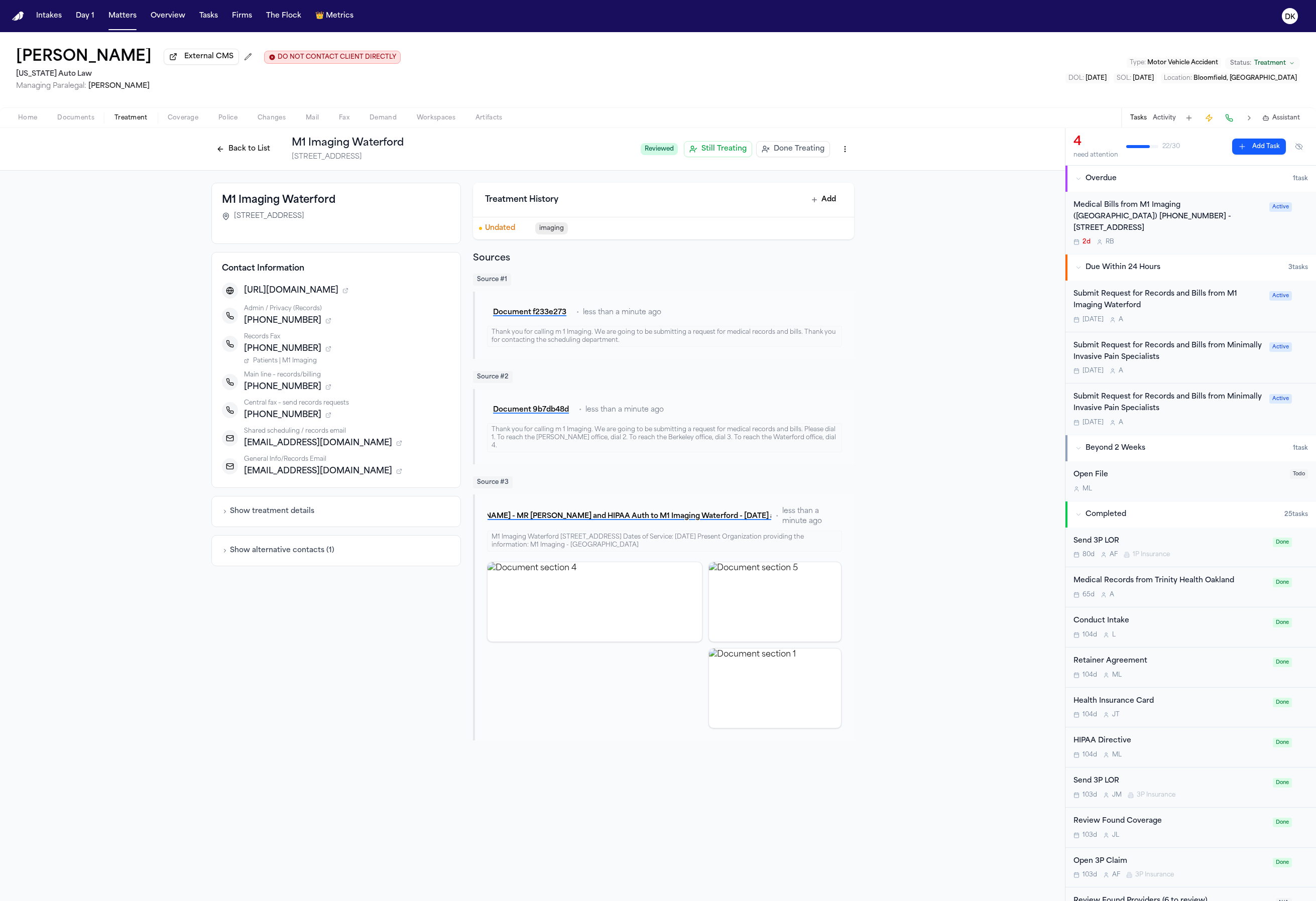
click at [305, 364] on span "Patients | M1 Imaging" at bounding box center [285, 361] width 63 height 8
click at [246, 172] on div "M1 Imaging Waterford [STREET_ADDRESS] Contact Information [URL][DOMAIN_NAME] Ad…" at bounding box center [533, 461] width 1065 height 582
click at [259, 156] on button "Back to List" at bounding box center [243, 149] width 63 height 16
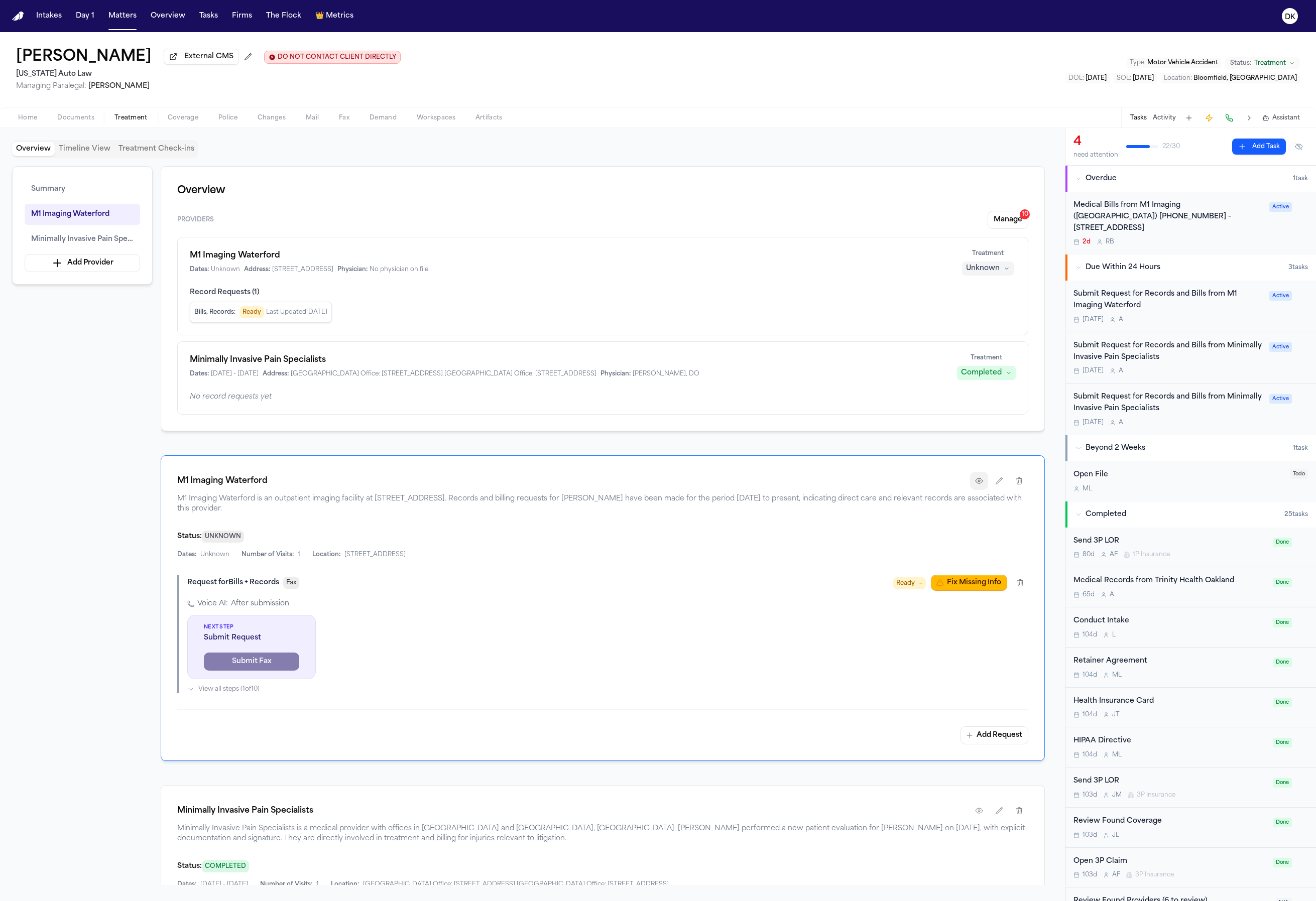
click at [980, 487] on button "button" at bounding box center [979, 481] width 18 height 18
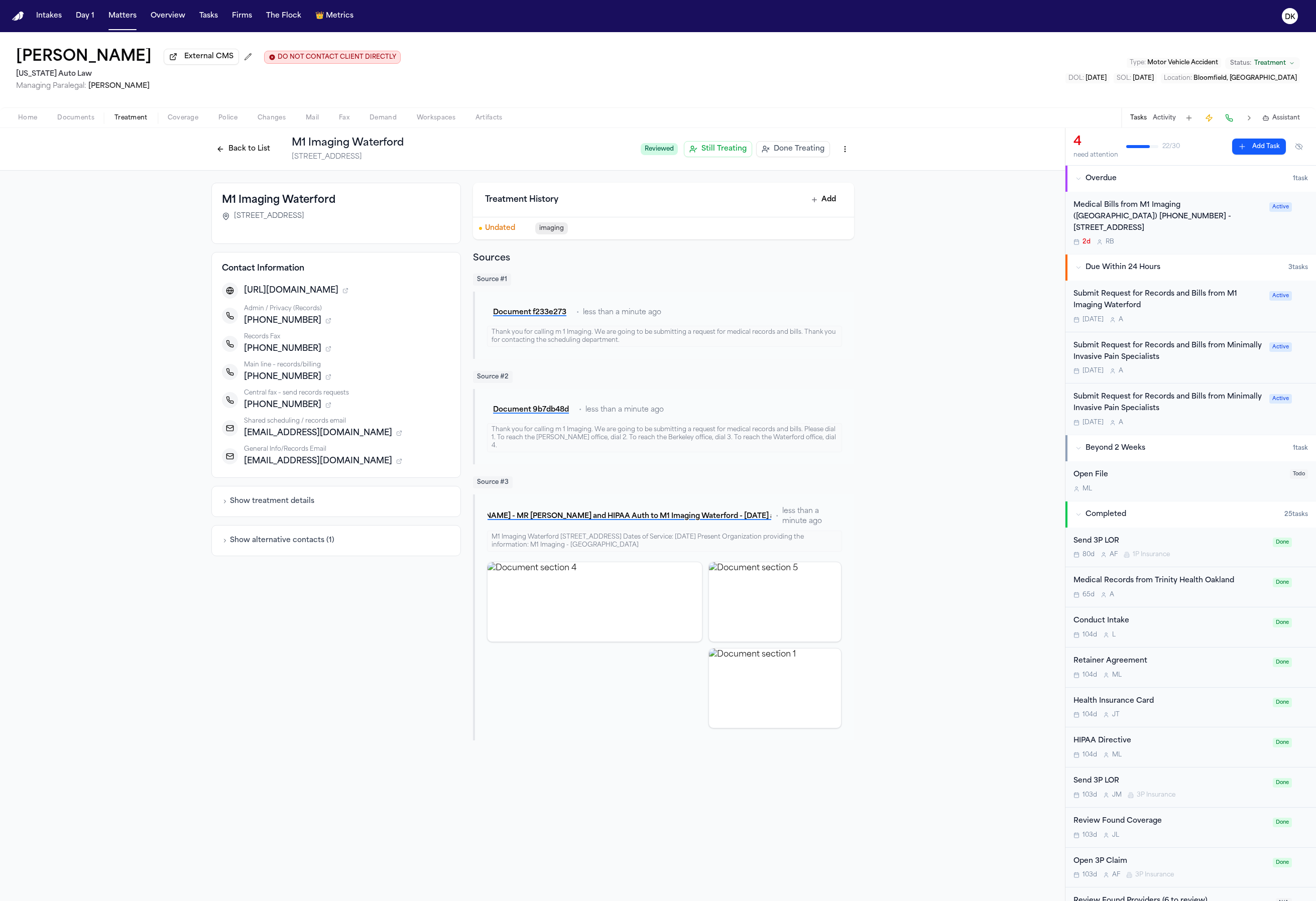
drag, startPoint x: 317, startPoint y: 615, endPoint x: 307, endPoint y: 586, distance: 30.7
click at [317, 615] on div "M1 Imaging Waterford [STREET_ADDRESS] Contact Information [URL][DOMAIN_NAME] Ad…" at bounding box center [336, 461] width 250 height 558
click at [293, 554] on div "Show alternative contacts ( 1 )" at bounding box center [336, 540] width 250 height 31
click at [297, 537] on button "Show alternative contacts ( 1 )" at bounding box center [278, 540] width 113 height 10
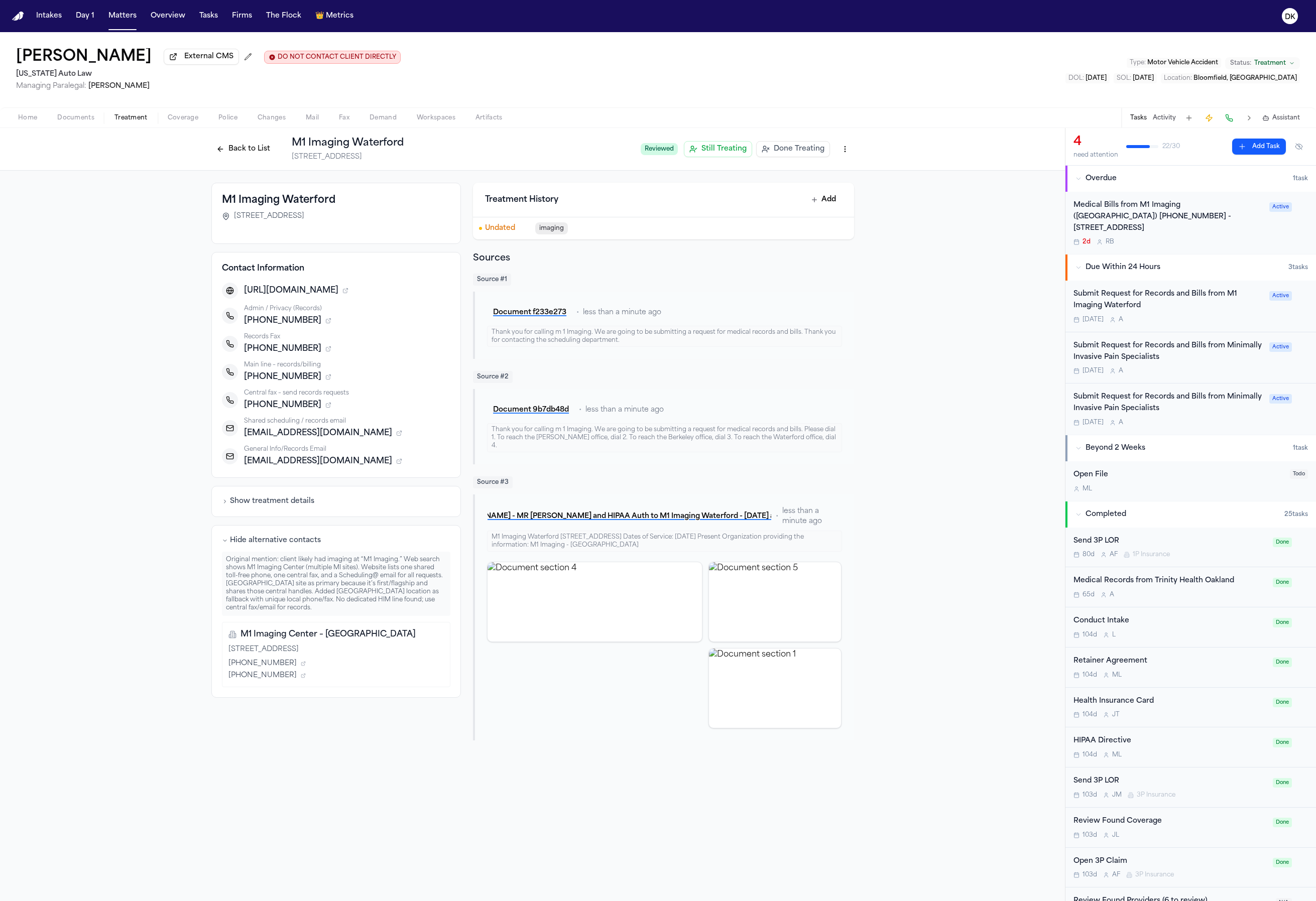
click at [297, 485] on div "M1 Imaging Waterford [STREET_ADDRESS] Contact Information [URL][DOMAIN_NAME] Ad…" at bounding box center [336, 440] width 250 height 515
click at [292, 506] on button "Show treatment details" at bounding box center [268, 501] width 93 height 10
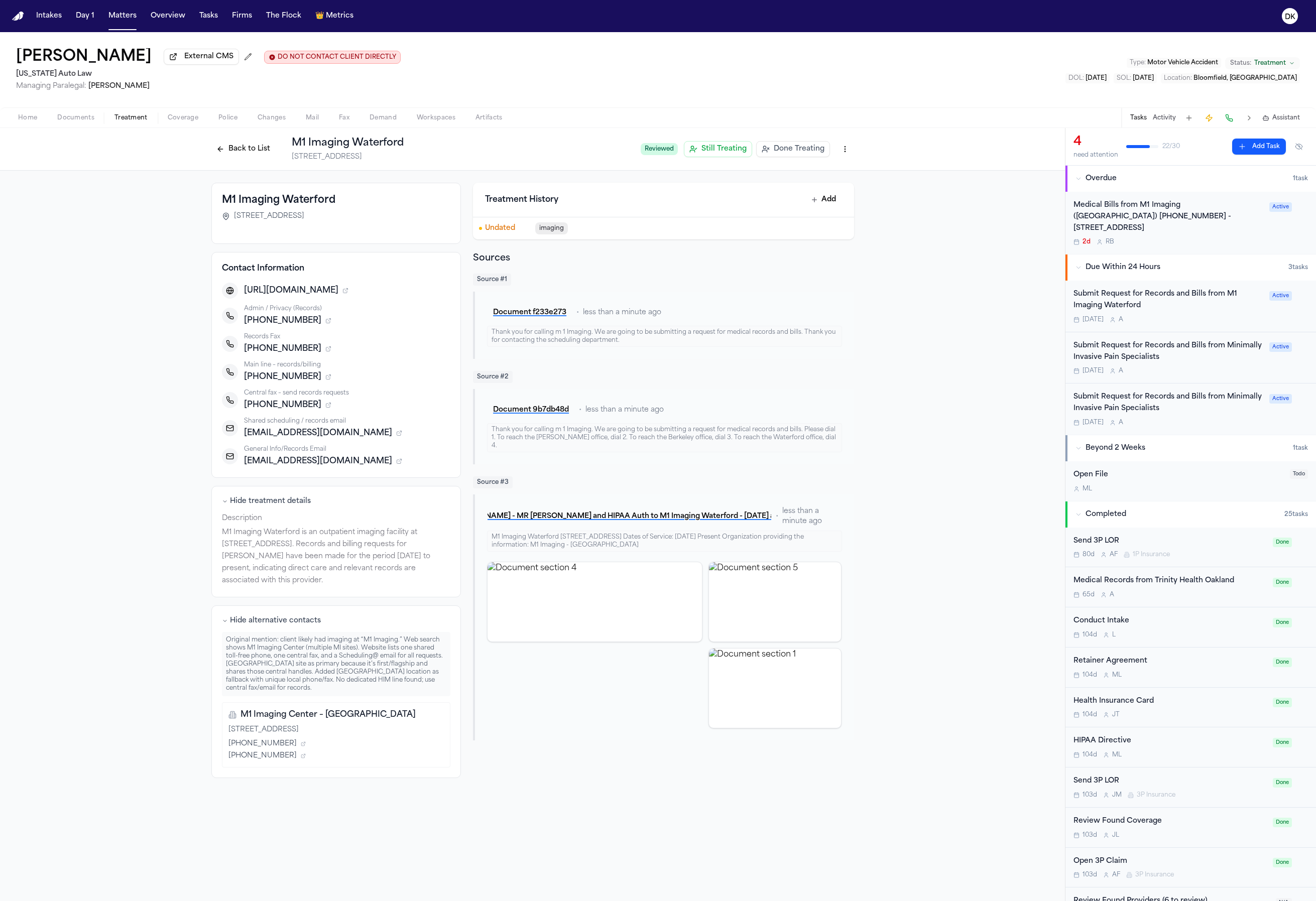
click at [295, 491] on div "Hide treatment details Description M1 Imaging Waterford is an outpatient imagin…" at bounding box center [336, 541] width 250 height 111
click at [291, 500] on button "Hide treatment details" at bounding box center [266, 501] width 89 height 10
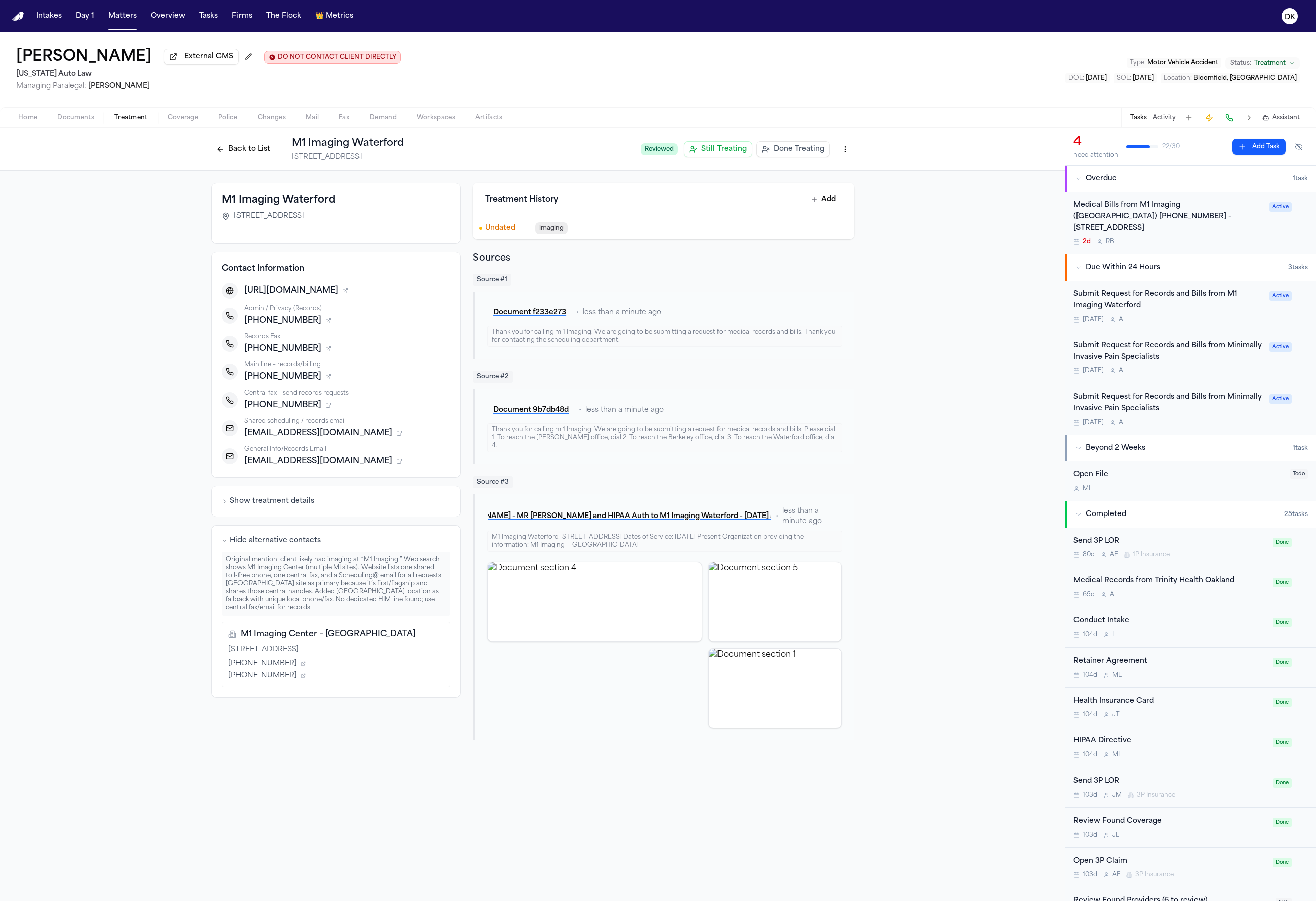
click at [294, 557] on div "Original mention: client likely had imaging at “M1 Imaging.” Web search shows M…" at bounding box center [336, 584] width 229 height 64
click at [293, 552] on div "Hide alternative contacts Original mention: client likely had imaging at “M1 Im…" at bounding box center [336, 611] width 250 height 172
click at [293, 543] on button "Hide alternative contacts" at bounding box center [271, 540] width 99 height 10
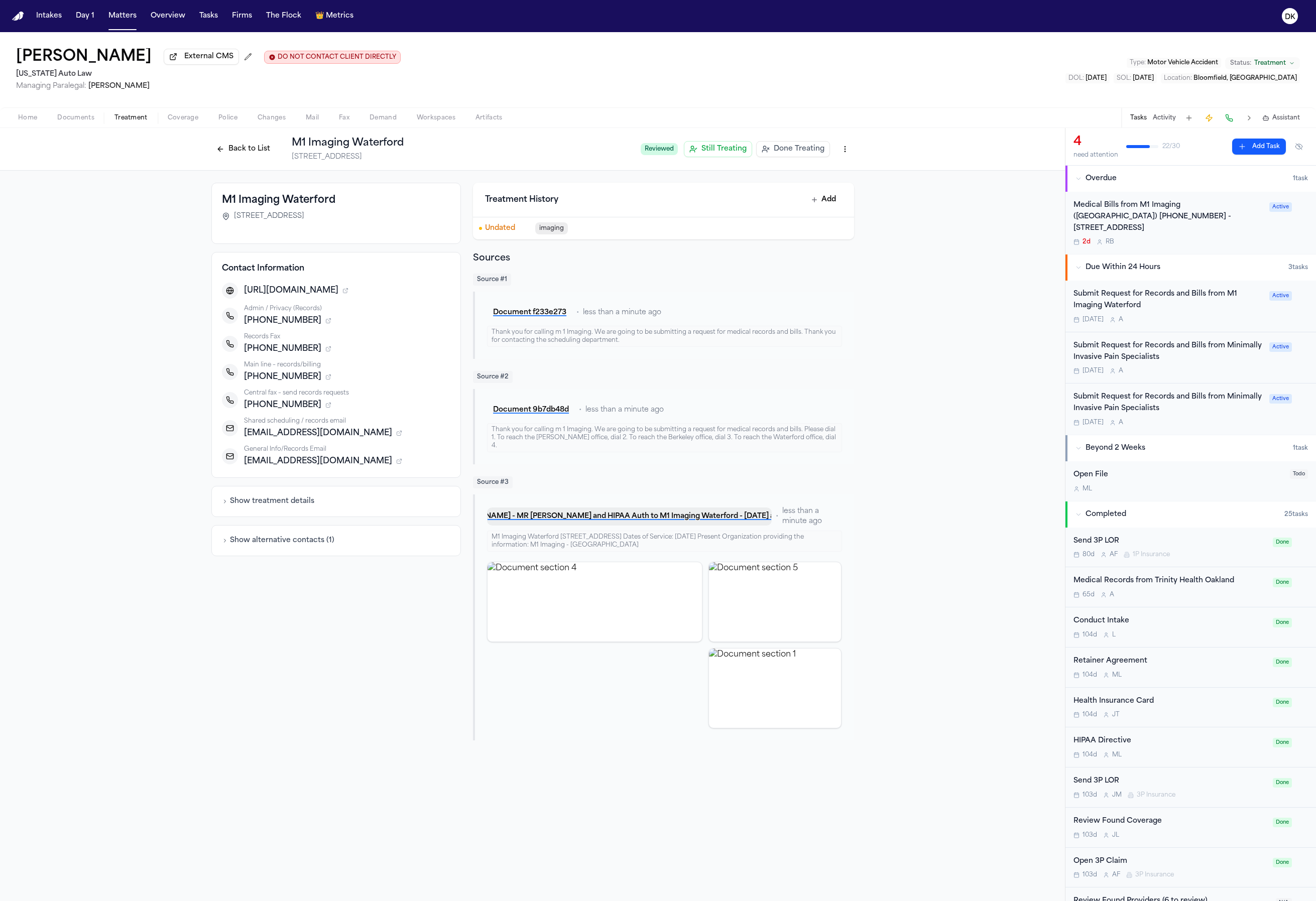
click at [675, 513] on button "A. Coleman - MR Request and HIPAA Auth to M1 Imaging Waterford - 6.19.25 and 8.…" at bounding box center [629, 517] width 285 height 18
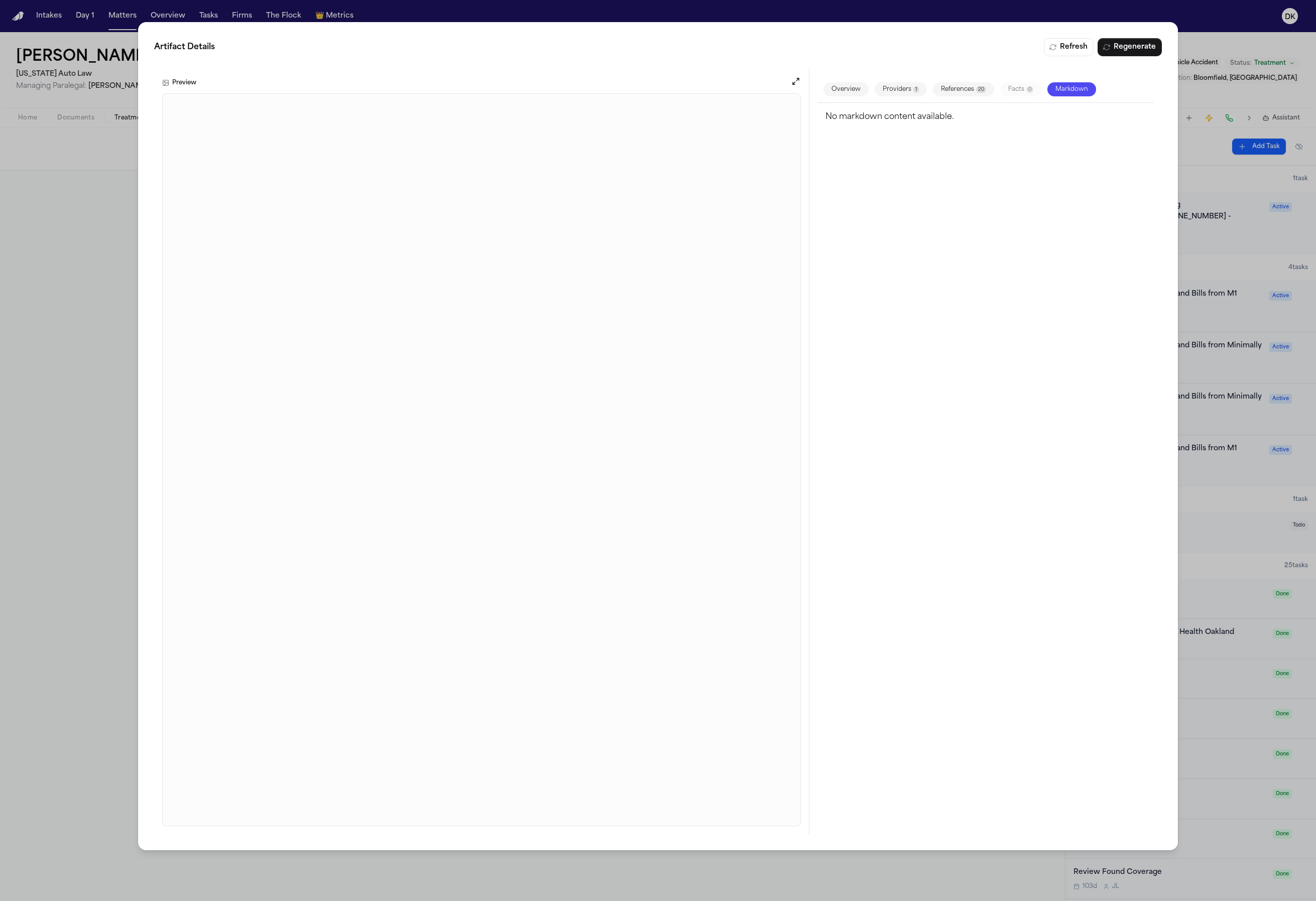
click at [104, 560] on div "Artifact Details Refresh Regenerate Preview Overview Providers 1 References 20 …" at bounding box center [658, 450] width 1316 height 901
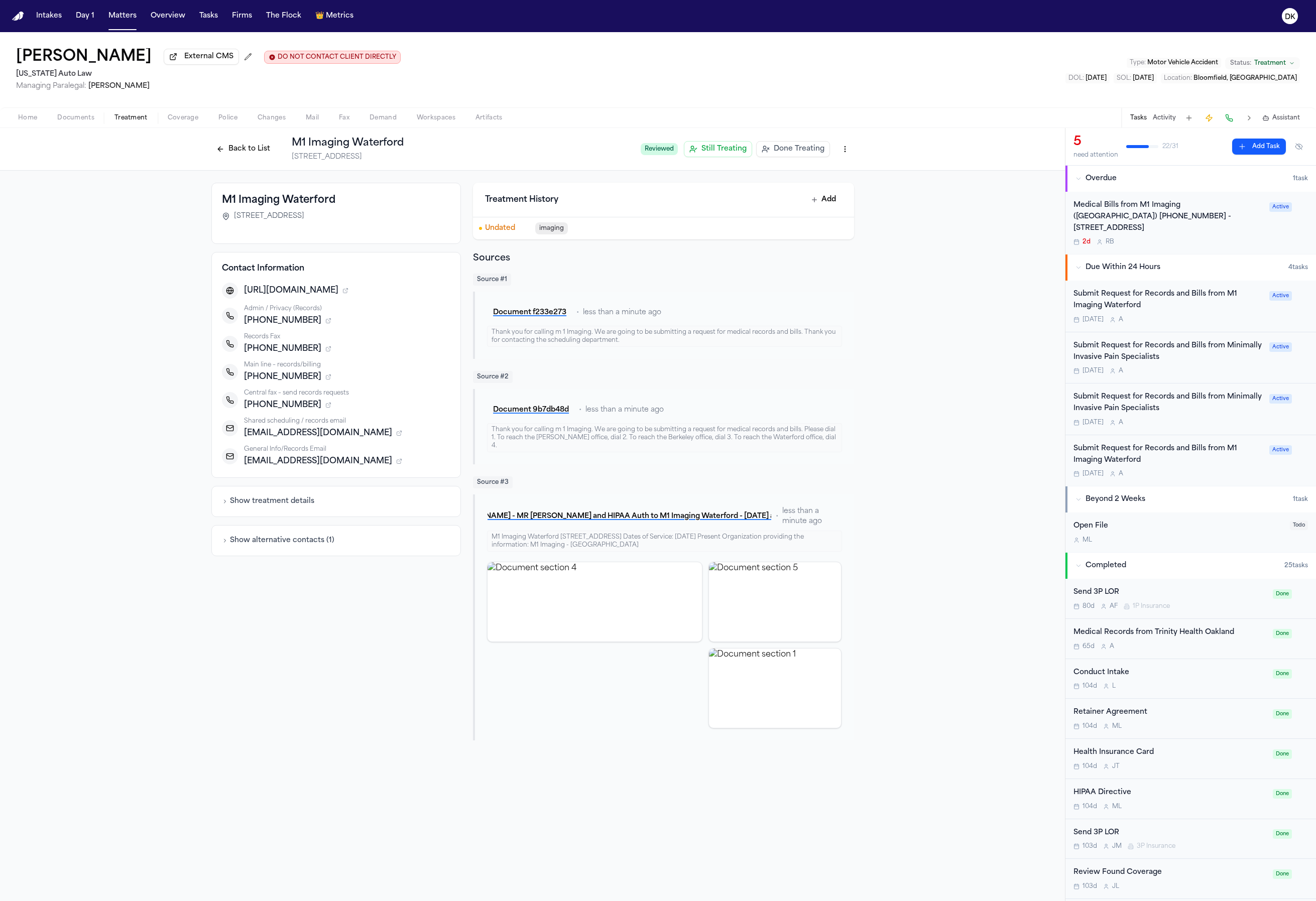
drag, startPoint x: 702, startPoint y: 366, endPoint x: 754, endPoint y: 552, distance: 193.1
click at [754, 552] on div "Source # 1 Document f233e273 • less than a minute ago Thank you for calling m 1…" at bounding box center [663, 506] width 381 height 467
click at [915, 620] on div "M1 Imaging Waterford 5210 Highland Road Suite 130, Waterford, MI 48327 Contact …" at bounding box center [533, 461] width 1065 height 582
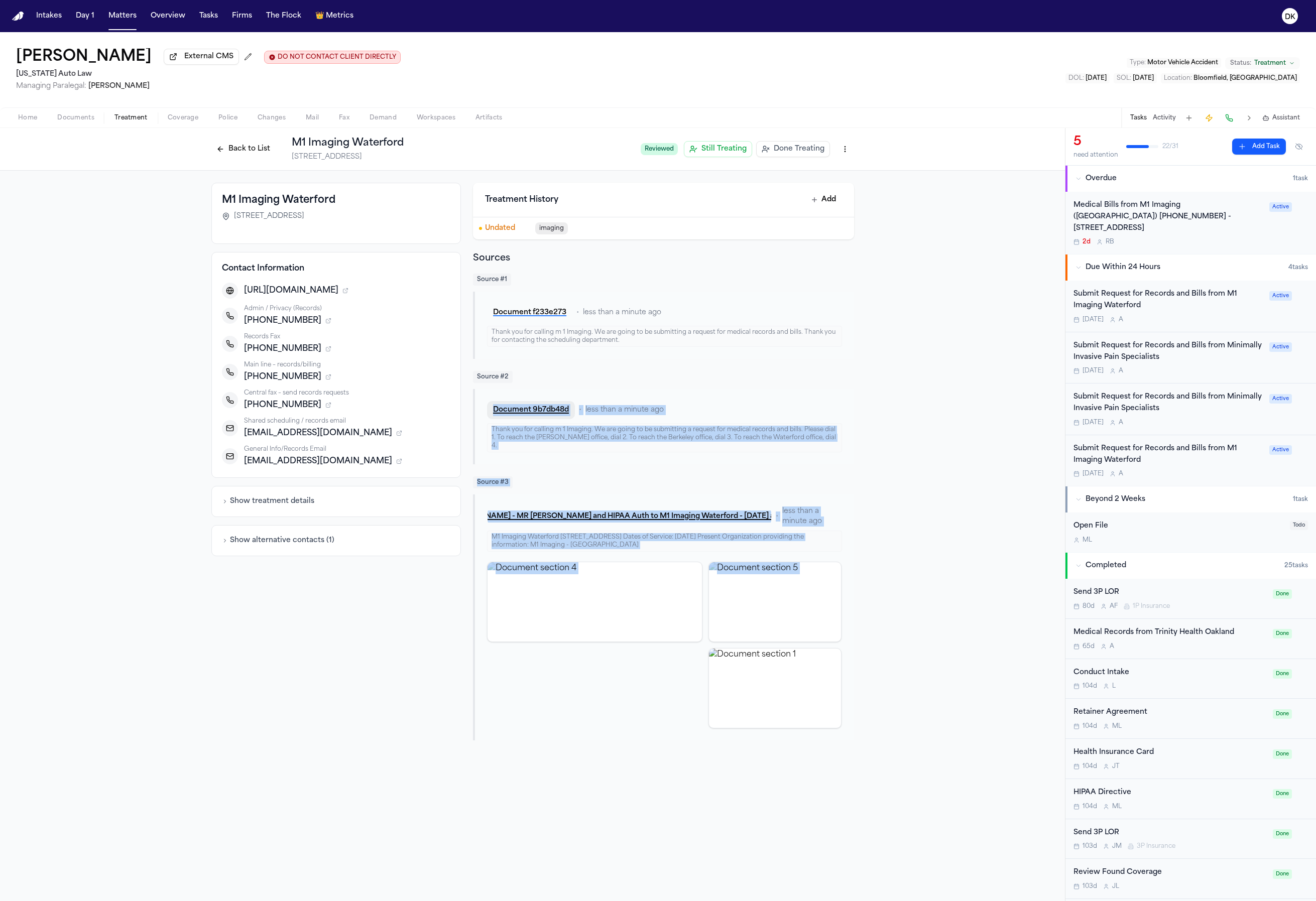
drag, startPoint x: 894, startPoint y: 700, endPoint x: 508, endPoint y: 372, distance: 506.5
click at [509, 386] on div "M1 Imaging Waterford 5210 Highland Road Suite 130, Waterford, MI 48327 Contact …" at bounding box center [533, 461] width 1065 height 582
click at [894, 389] on div "M1 Imaging Waterford 5210 Highland Road Suite 130, Waterford, MI 48327 Contact …" at bounding box center [533, 461] width 1065 height 582
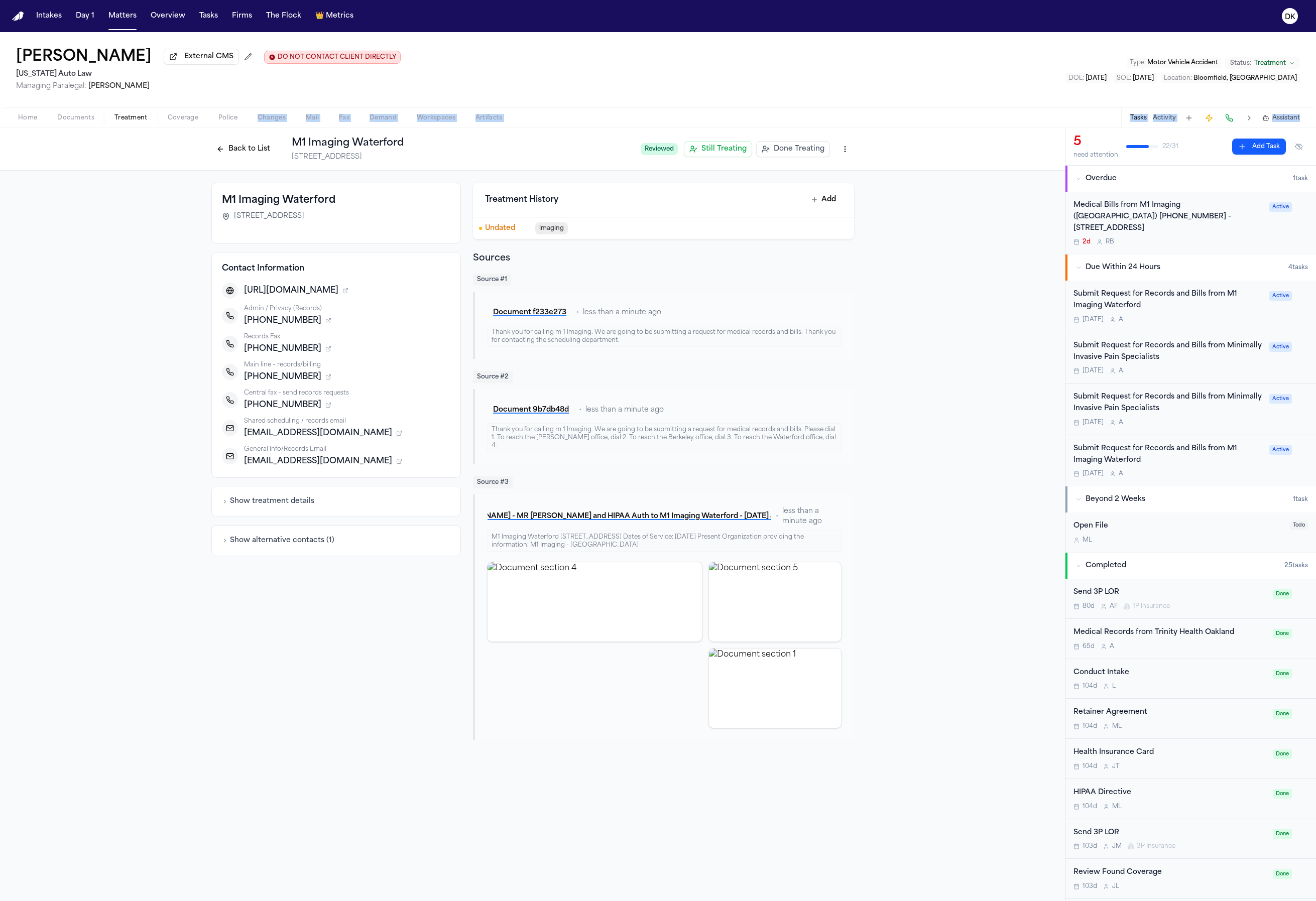
drag, startPoint x: 235, startPoint y: 129, endPoint x: 241, endPoint y: 156, distance: 27.7
click at [239, 152] on div "Anthony Coleman External CMS DO NOT CONTACT CLIENT DIRECTLY DO NOT CONTACT Mich…" at bounding box center [658, 467] width 1316 height 869
click at [241, 156] on button "Back to List" at bounding box center [243, 149] width 63 height 16
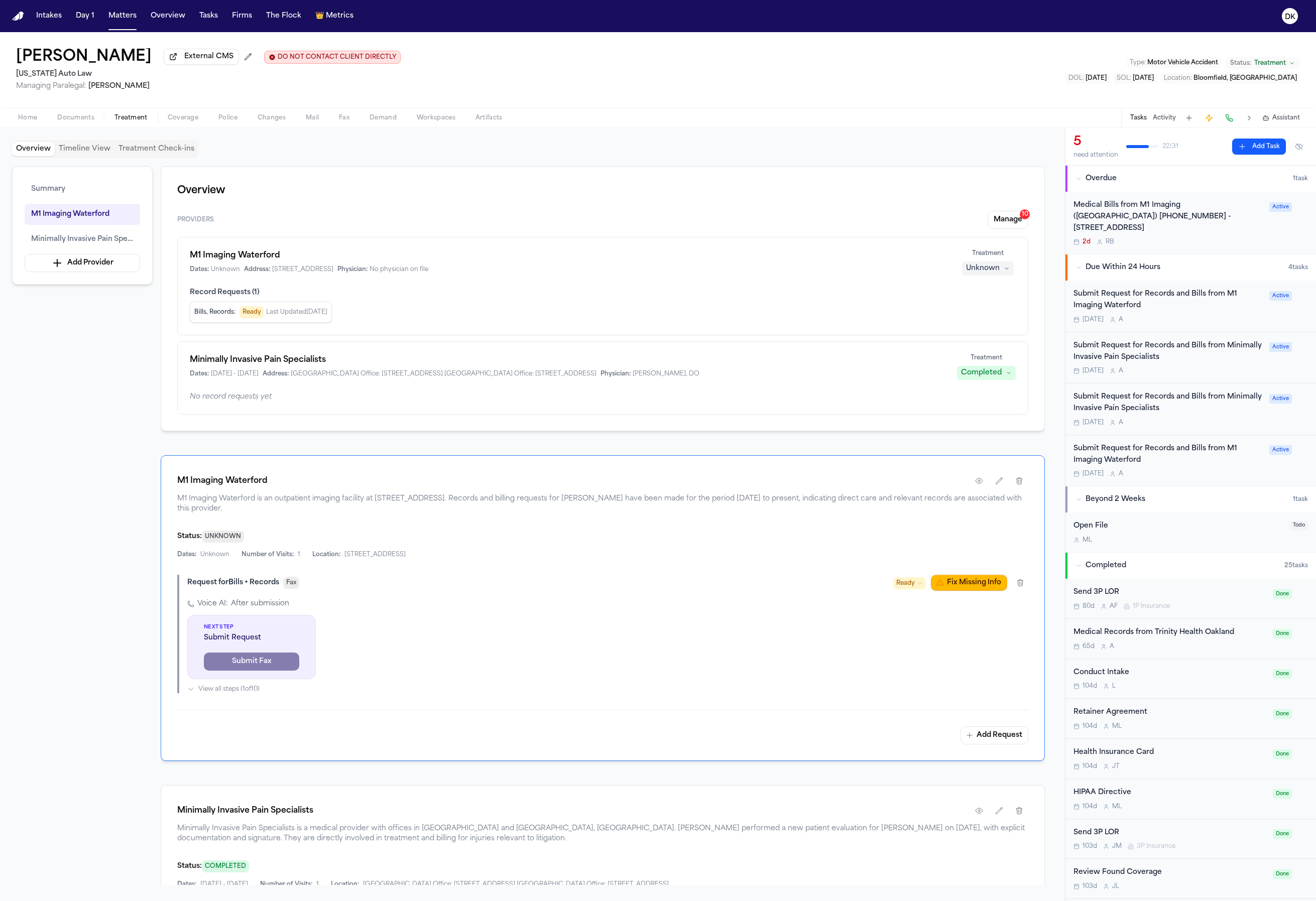
click at [981, 492] on div "M1 Imaging Waterford M1 Imaging Waterford is an outpatient imaging facility at …" at bounding box center [603, 493] width 851 height 42
click at [979, 485] on icon "button" at bounding box center [979, 481] width 8 height 8
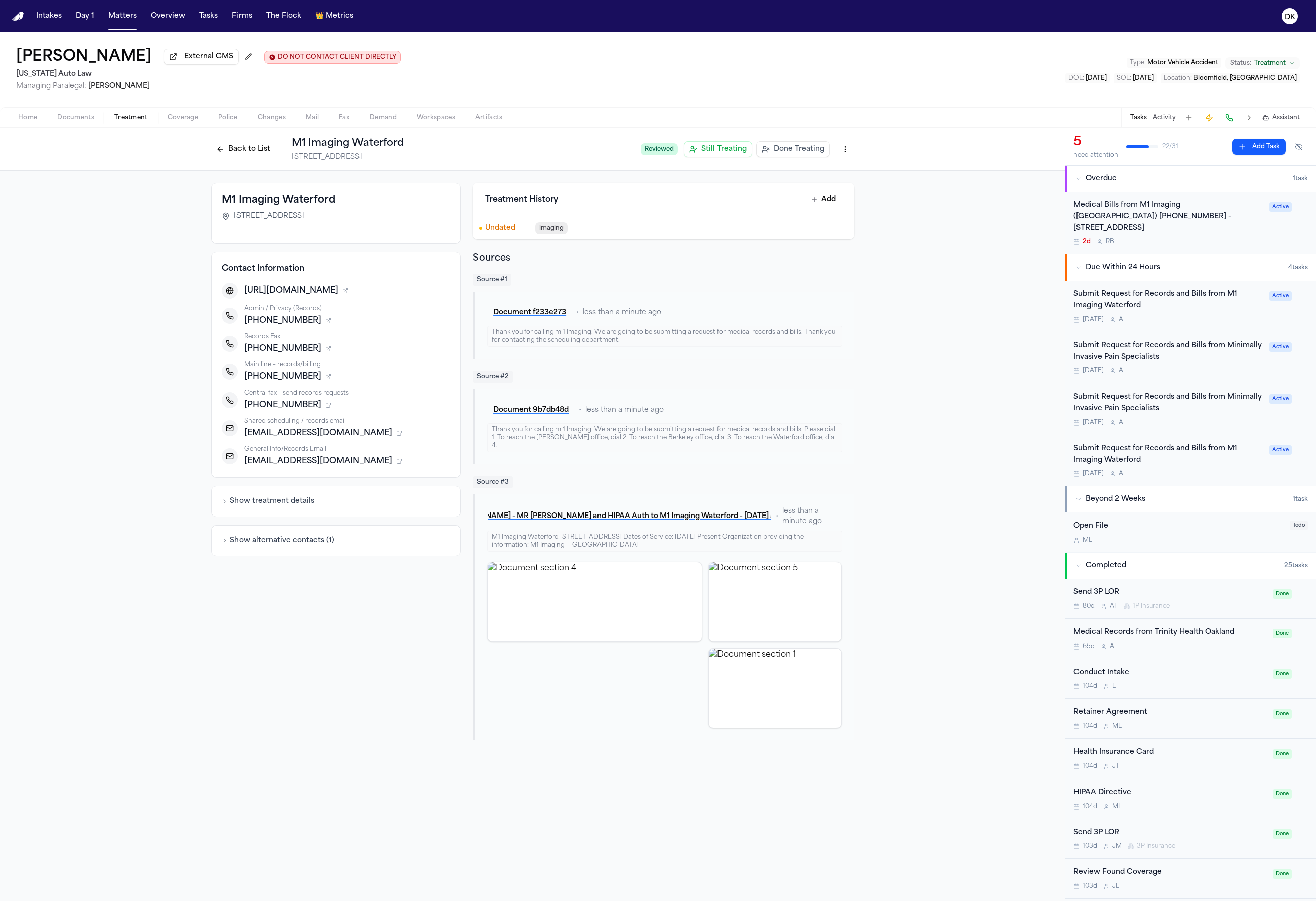
click at [366, 299] on div "https://m1imagingcenter.com" at bounding box center [336, 291] width 229 height 16
click at [349, 293] on icon "button" at bounding box center [346, 290] width 6 height 6
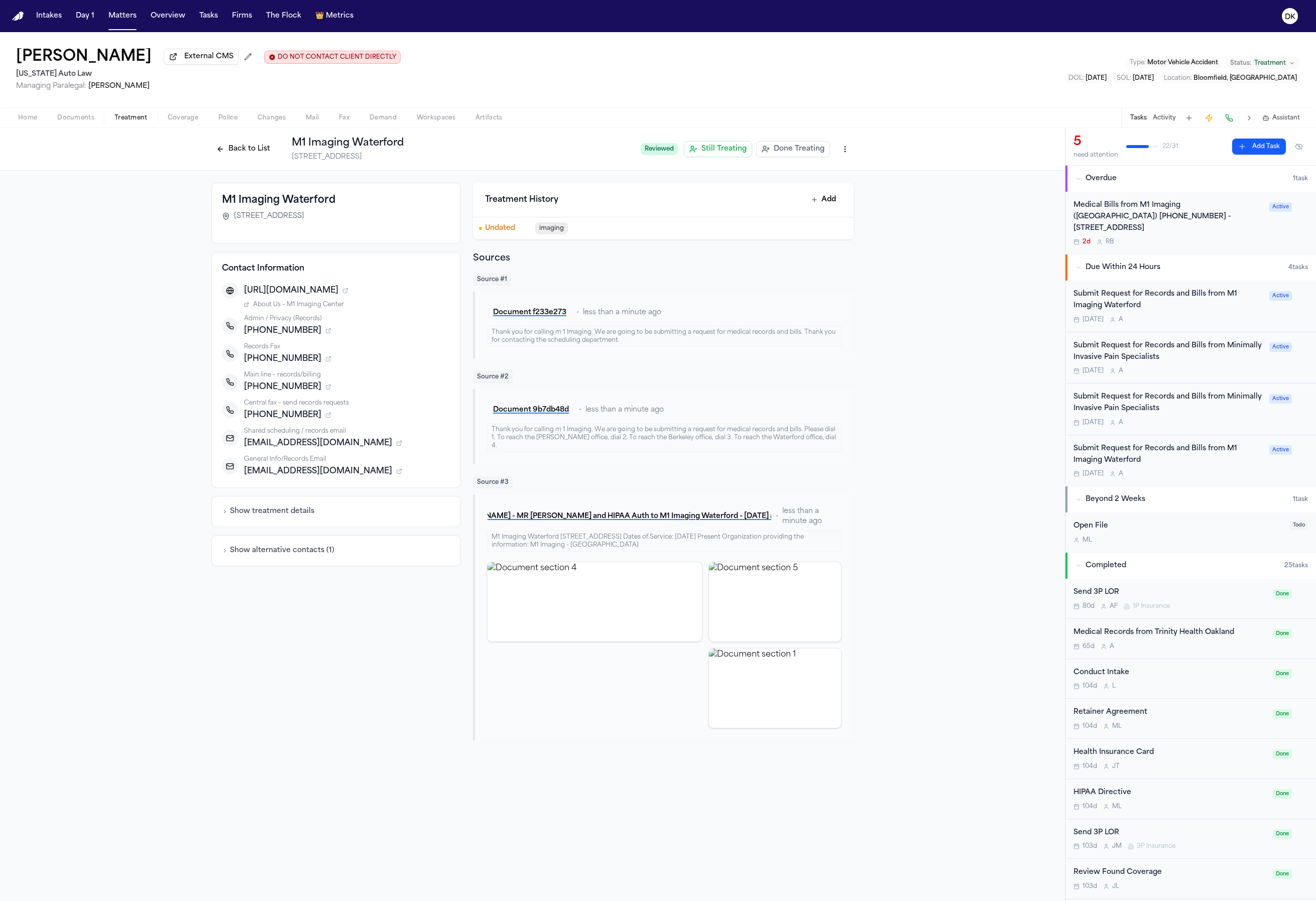
click at [314, 314] on div "https://m1imagingcenter.com About Us – M1 Imaging Center Admin / Privacy (Recor…" at bounding box center [336, 380] width 229 height 195
click at [337, 545] on div "Show alternative contacts ( 1 )" at bounding box center [336, 551] width 250 height 31
click at [287, 514] on button "Show treatment details" at bounding box center [268, 511] width 93 height 10
click at [299, 633] on button "Show alternative contacts ( 1 )" at bounding box center [278, 630] width 113 height 10
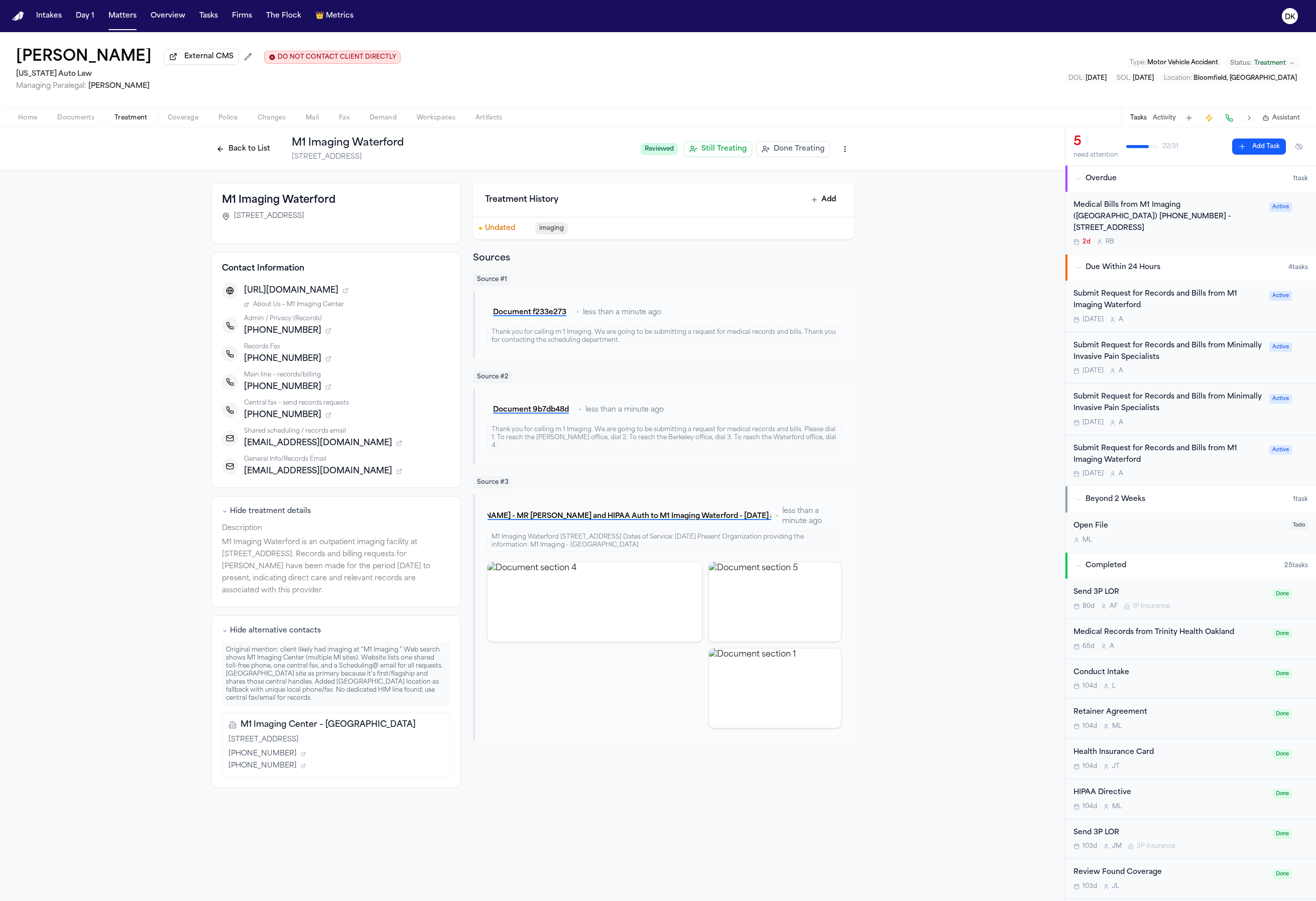
click at [292, 644] on div "Original mention: client likely had imaging at “M1 Imaging.” Web search shows M…" at bounding box center [336, 674] width 229 height 64
click at [231, 147] on button "Back to List" at bounding box center [243, 149] width 63 height 16
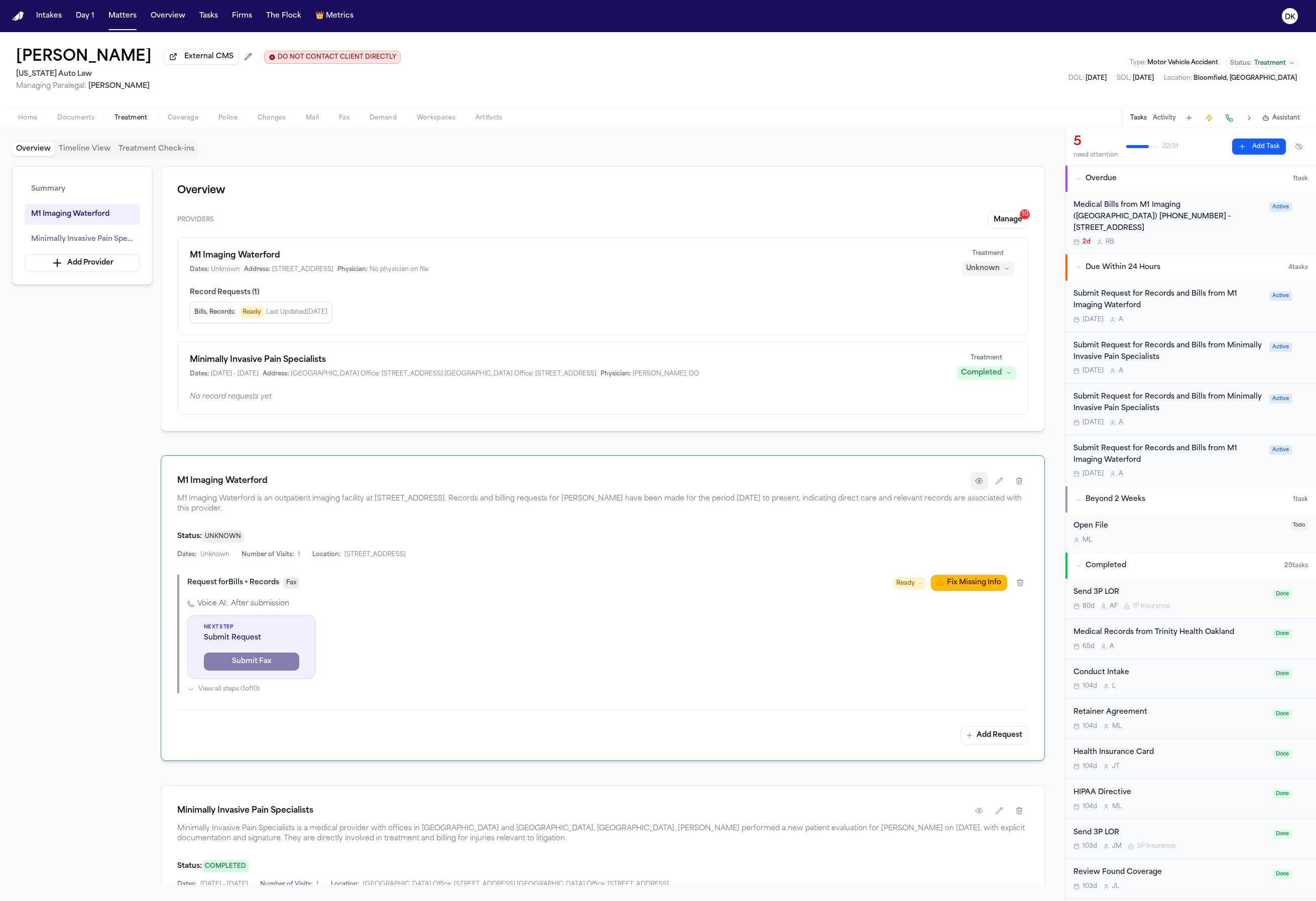
click at [975, 481] on icon "button" at bounding box center [979, 481] width 8 height 8
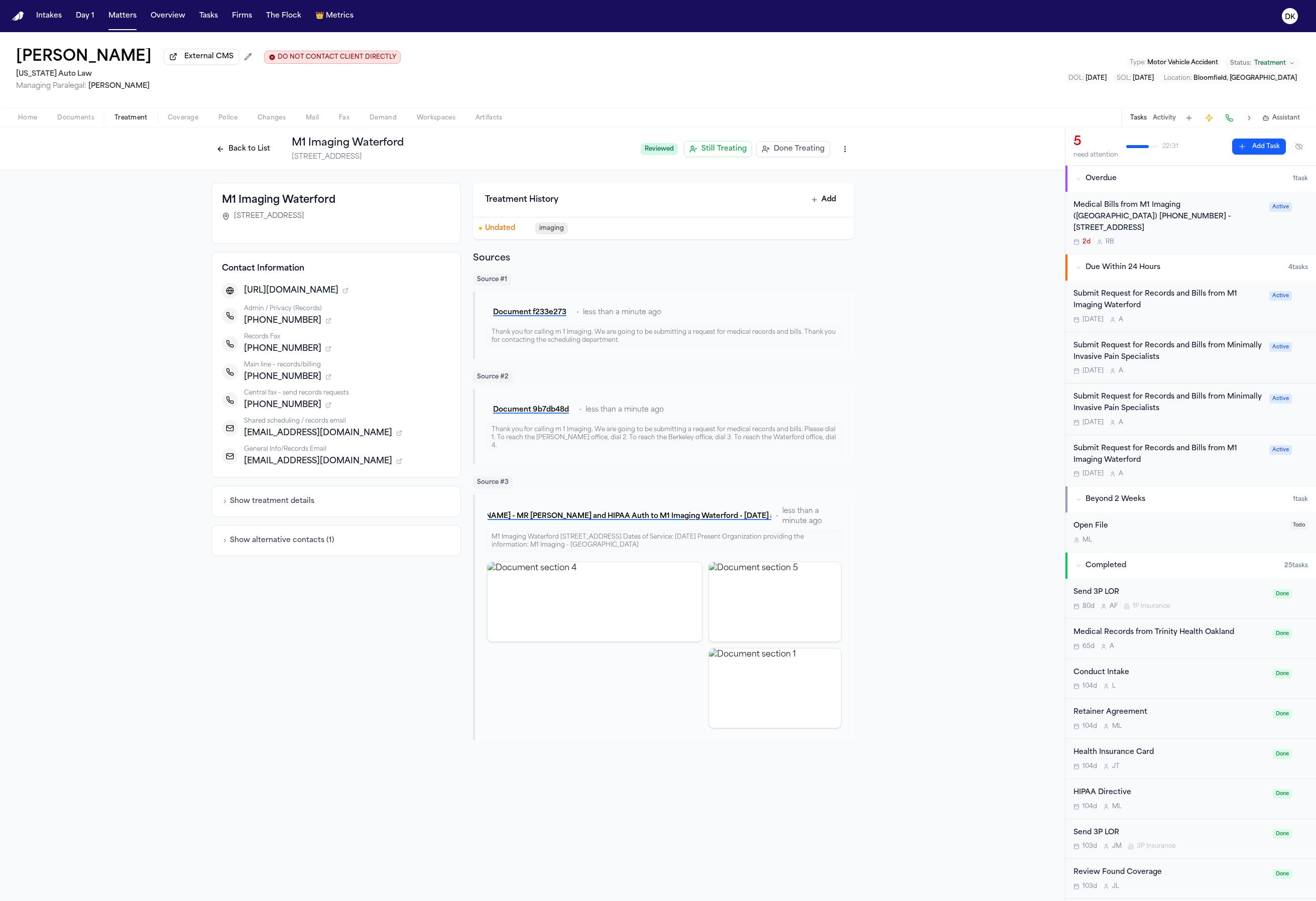
click at [258, 157] on button "Back to List" at bounding box center [243, 149] width 63 height 16
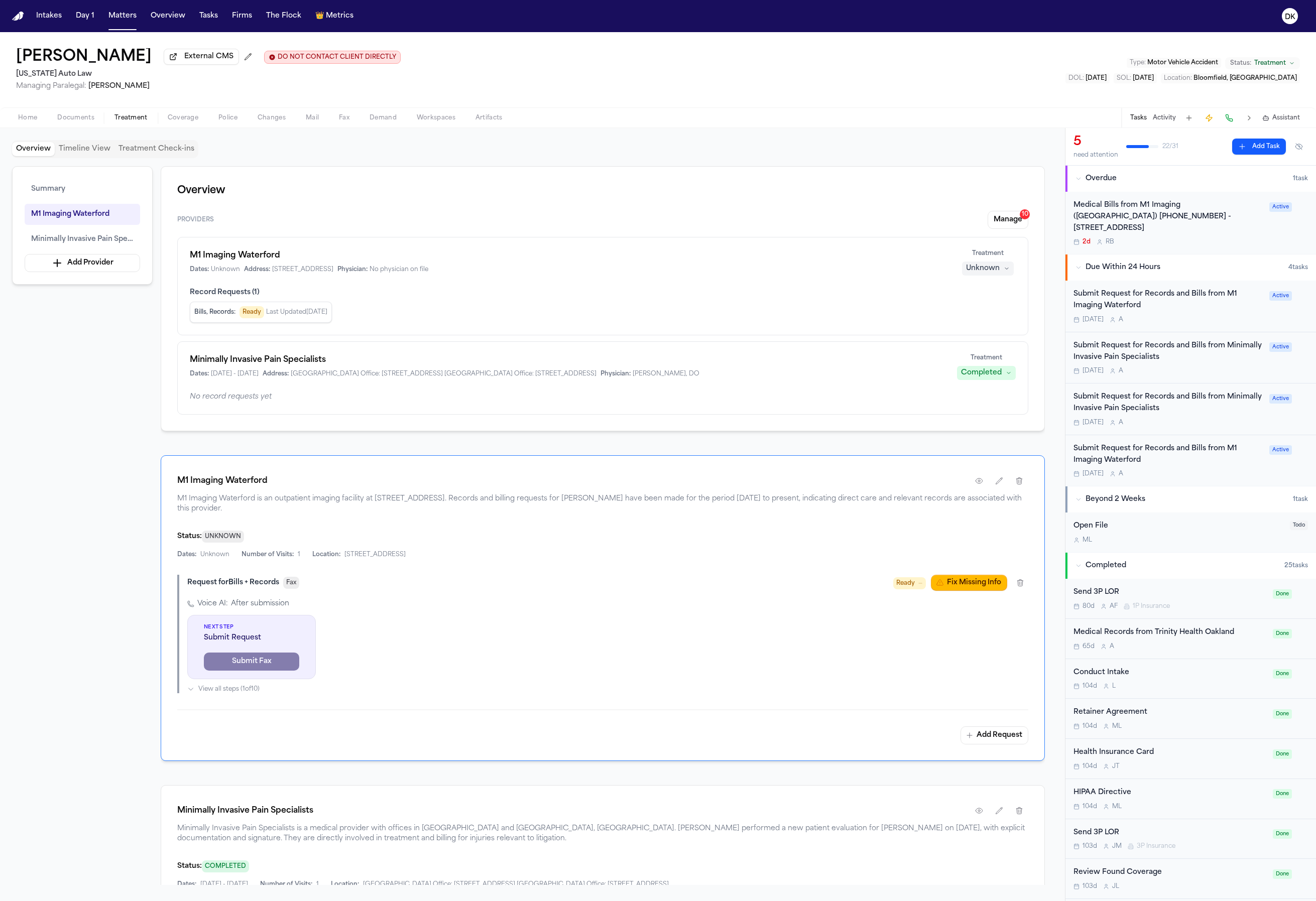
click at [894, 587] on span "Ready" at bounding box center [910, 583] width 33 height 12
click at [731, 594] on div "Request for Bills + Records Fax Ready Jump to status Ready to Submit Current Re…" at bounding box center [603, 634] width 851 height 119
click at [418, 646] on div "Voice AI: After submission Next Step Submit Request Submit Fax View all steps (…" at bounding box center [608, 646] width 841 height 94
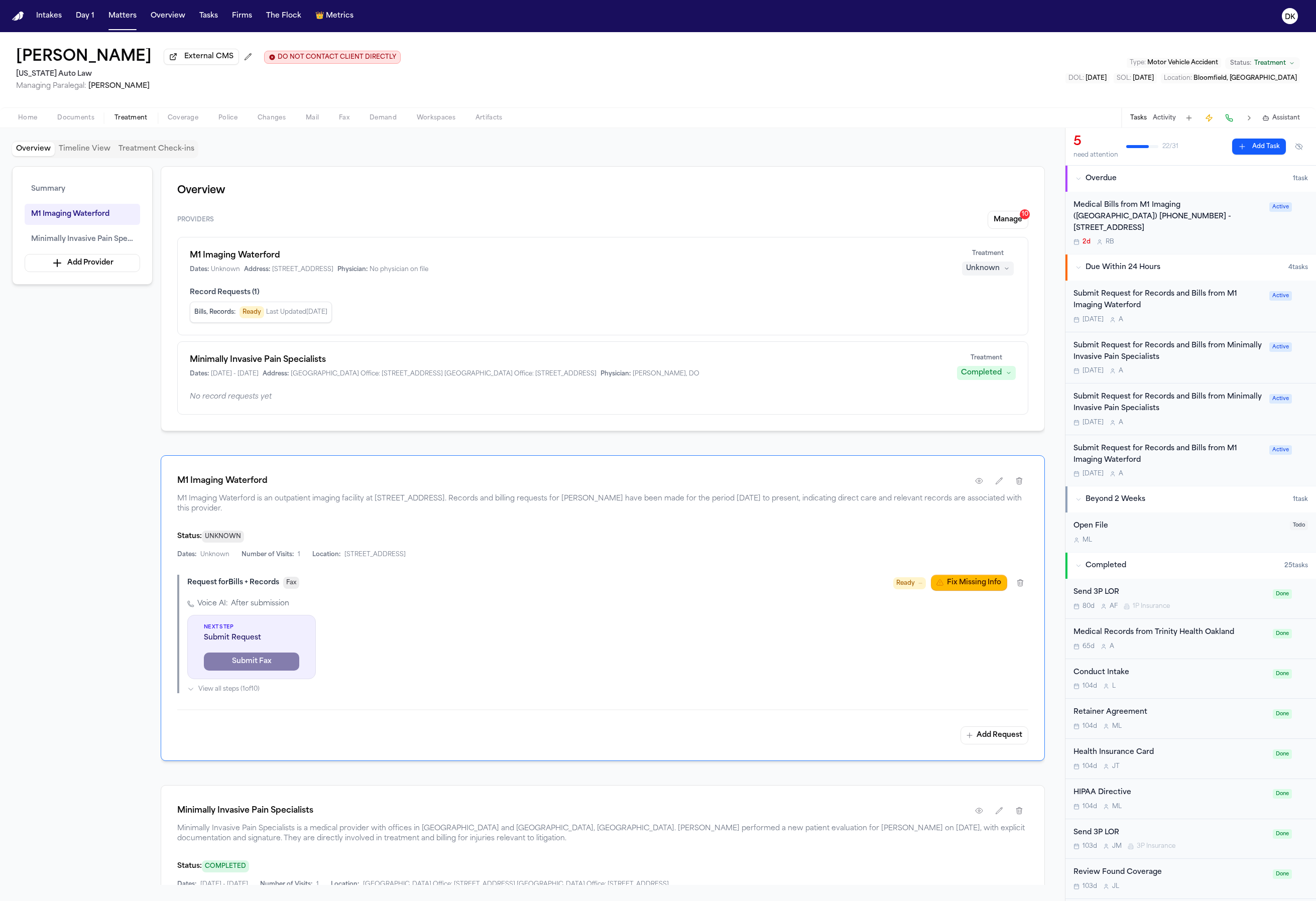
click at [898, 583] on span "Ready" at bounding box center [905, 583] width 19 height 10
click at [769, 656] on div "Request for Bills + Records Fax Ready Jump to status Ready to Submit Current Re…" at bounding box center [603, 634] width 851 height 119
click at [1021, 589] on button "button" at bounding box center [1020, 583] width 16 height 16
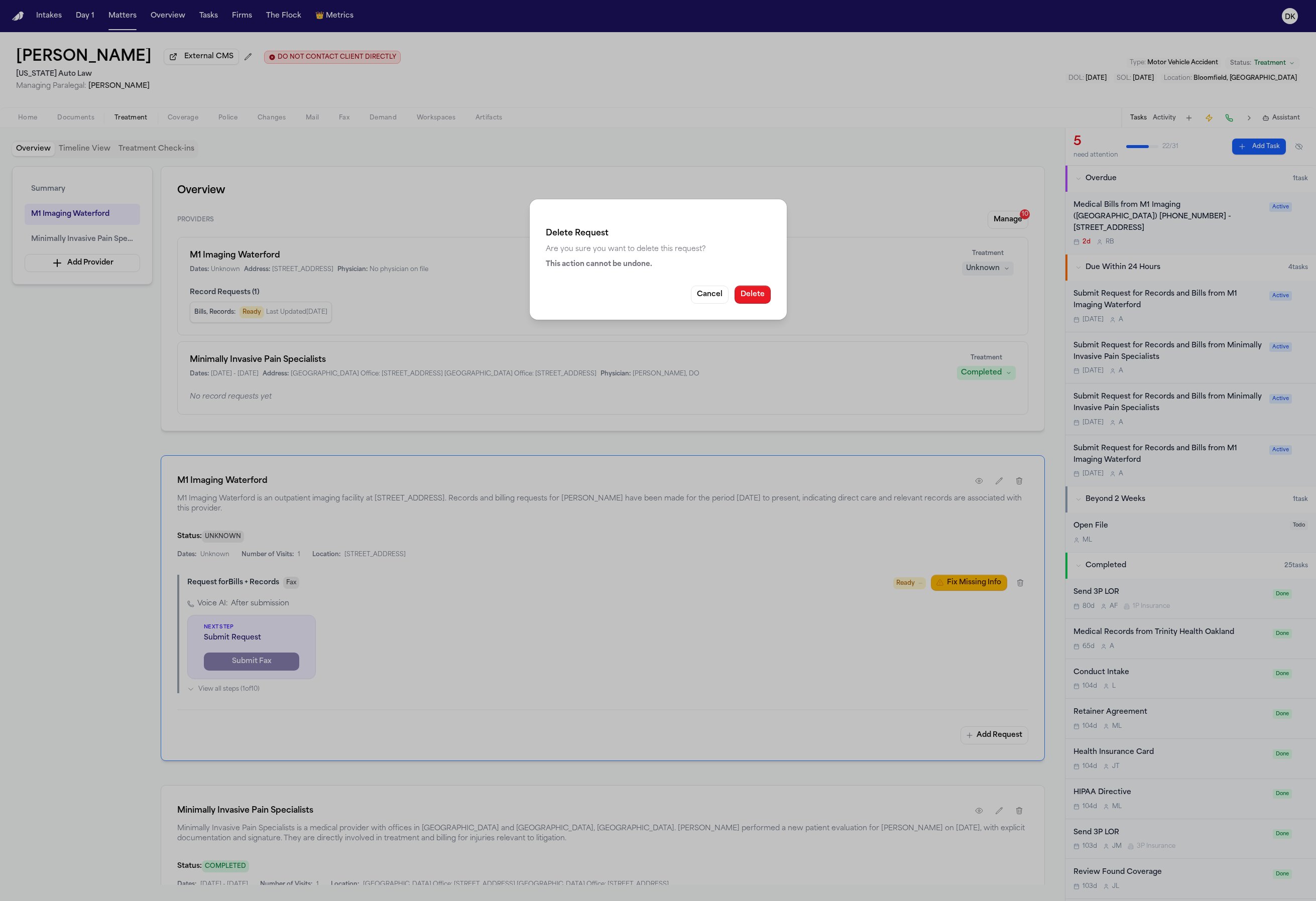
click at [756, 296] on button "Delete" at bounding box center [753, 295] width 36 height 18
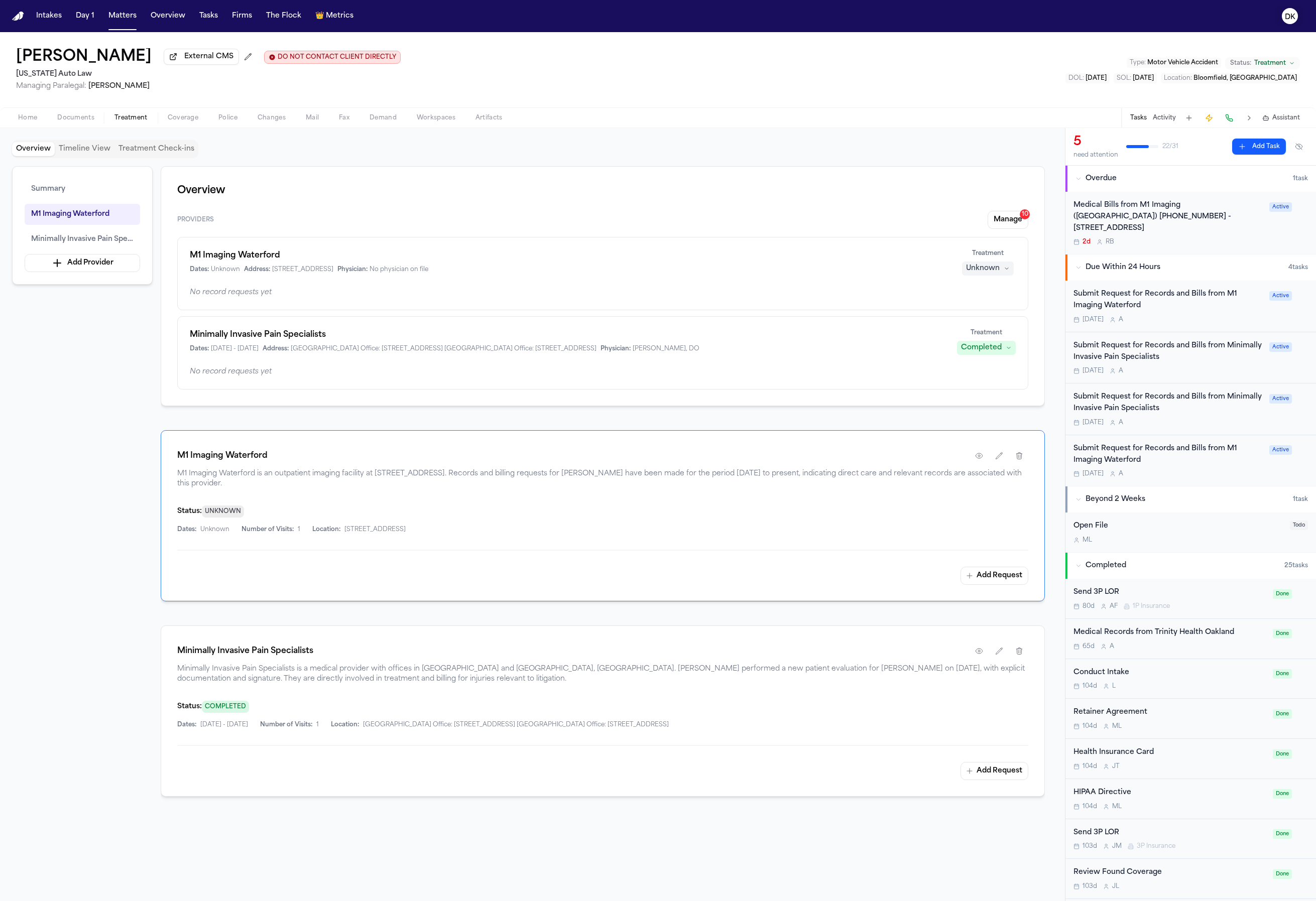
click at [1297, 16] on icon "DK" at bounding box center [1291, 16] width 16 height 16
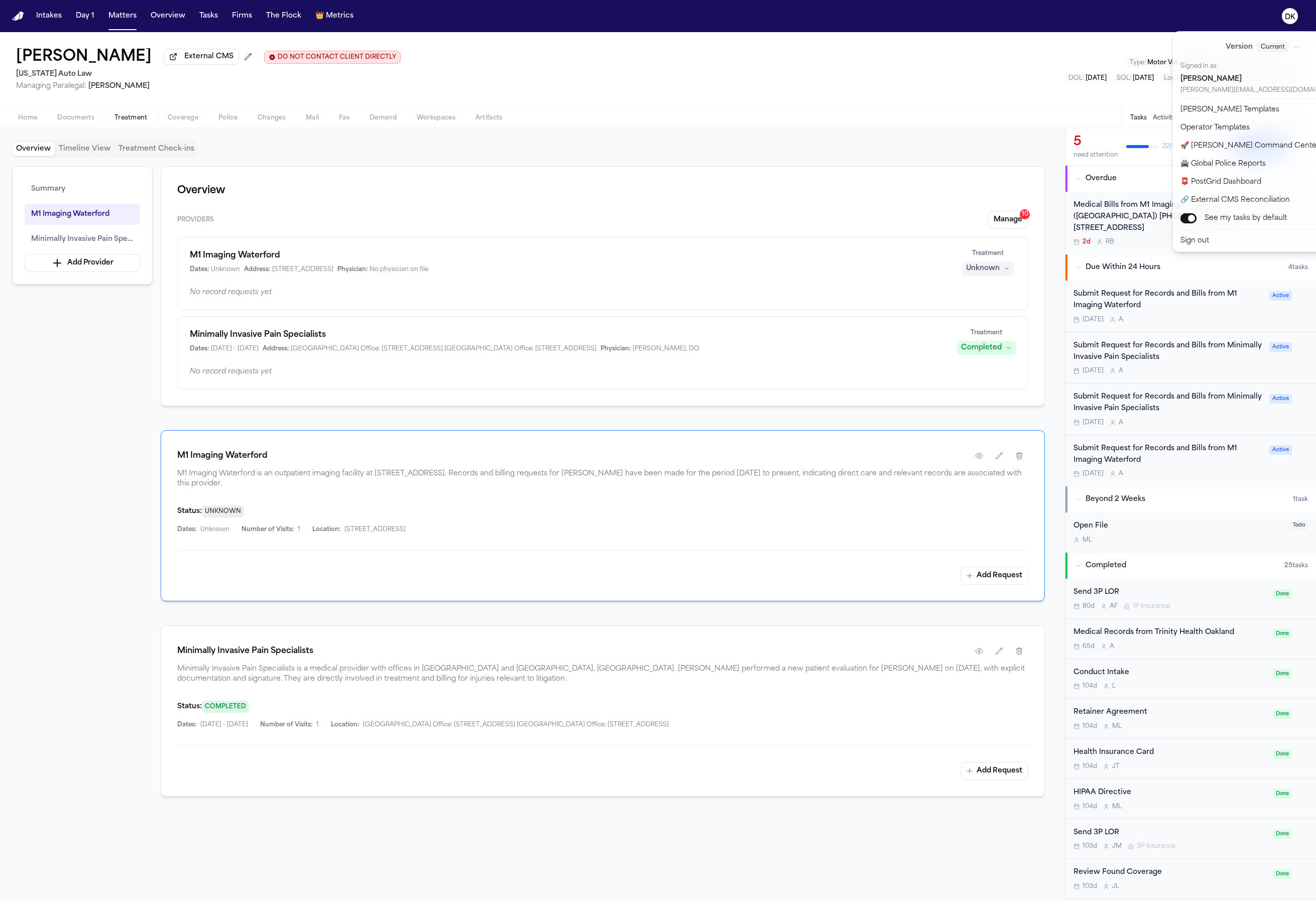
click at [969, 46] on div "Intakes Day 1 Matters Overview Tasks Firms The Flock 👑 Metrics DK Anthony Colem…" at bounding box center [658, 450] width 1316 height 901
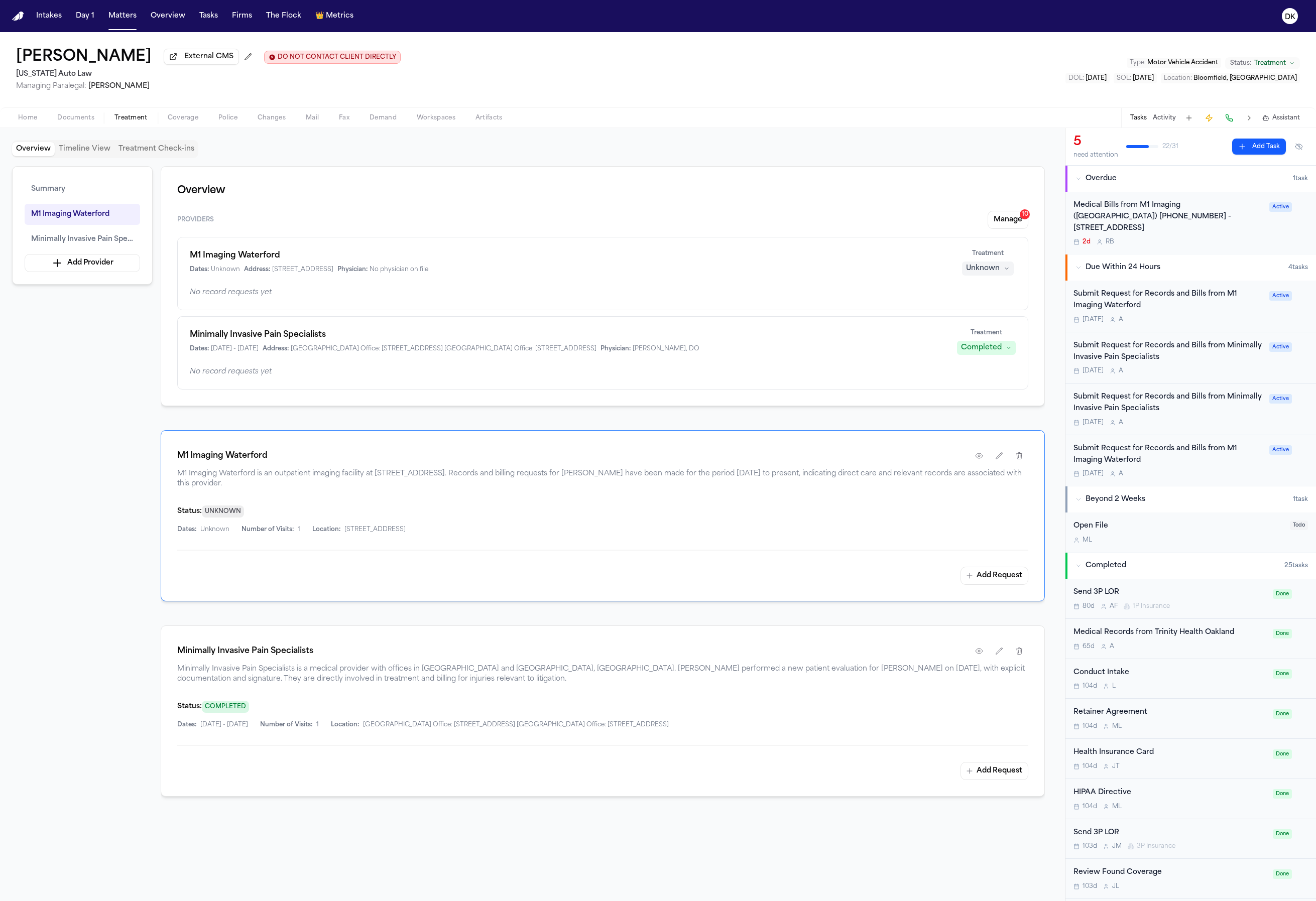
click at [1284, 27] on nav "Intakes Day 1 Matters Overview Tasks Firms The Flock 👑 Metrics DK" at bounding box center [658, 16] width 1316 height 32
click at [215, 17] on button "Tasks" at bounding box center [209, 16] width 27 height 18
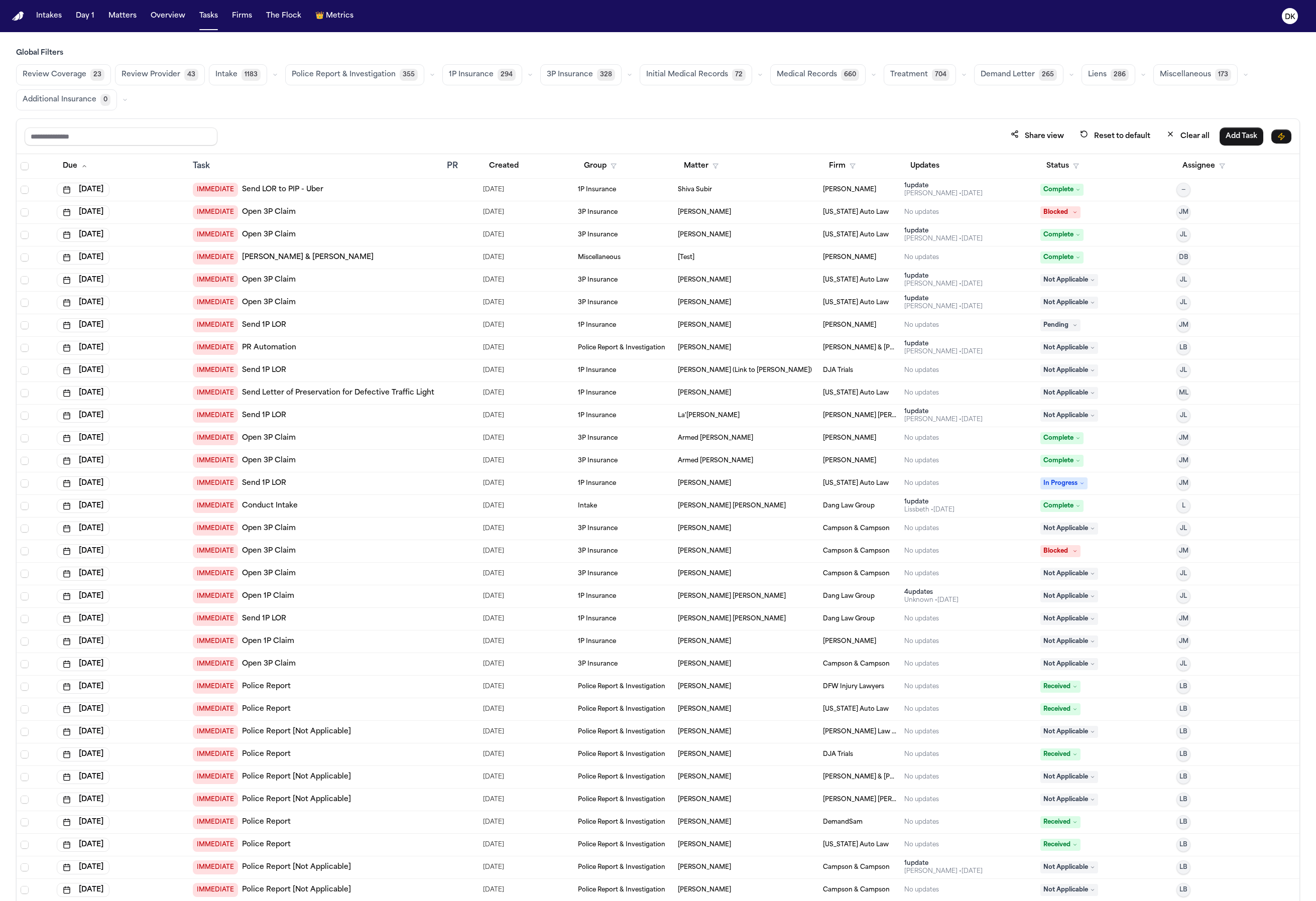
click at [784, 75] on span "Medical Records" at bounding box center [807, 74] width 60 height 10
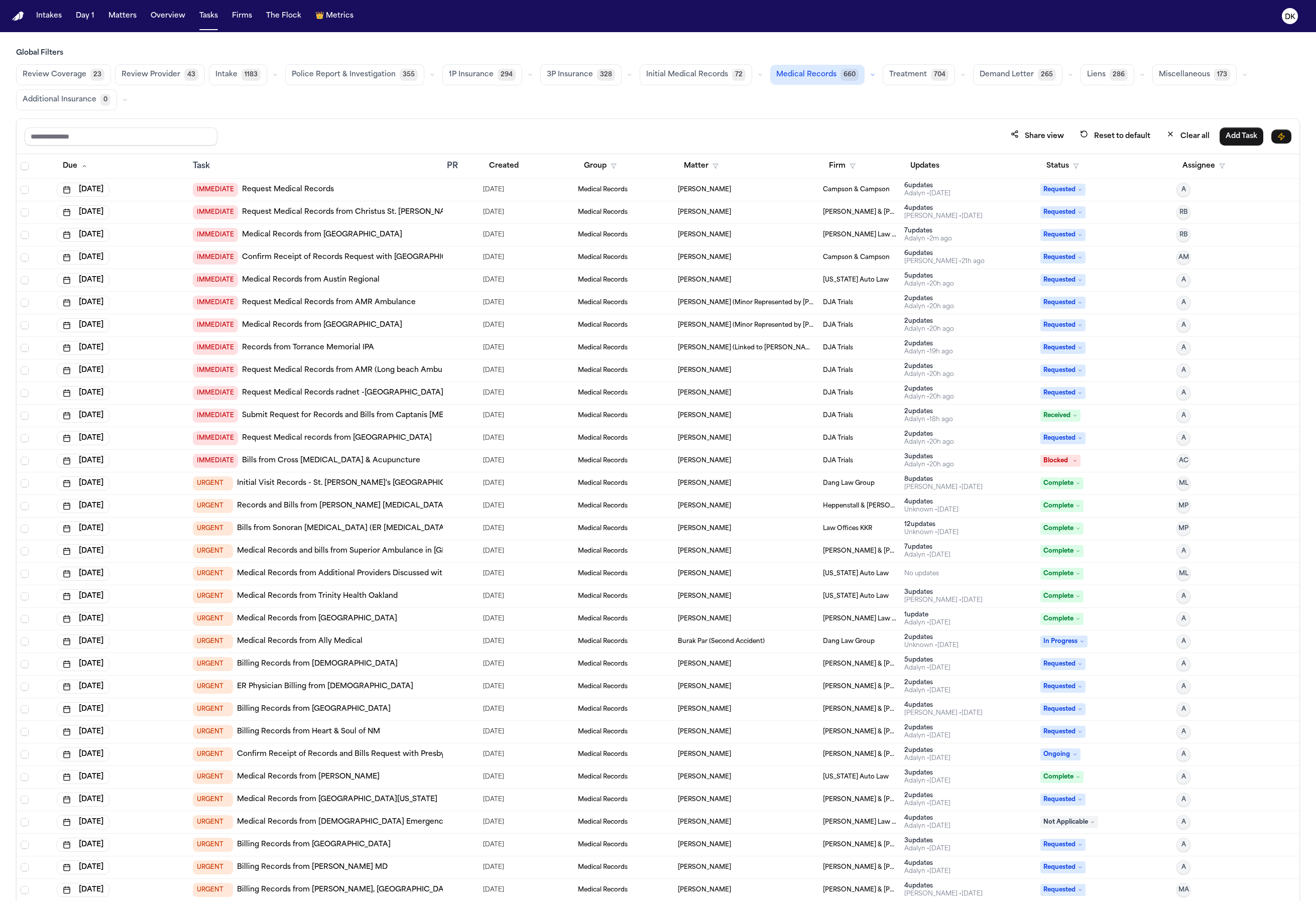
click at [787, 687] on div "Sonja Boucher" at bounding box center [747, 686] width 137 height 8
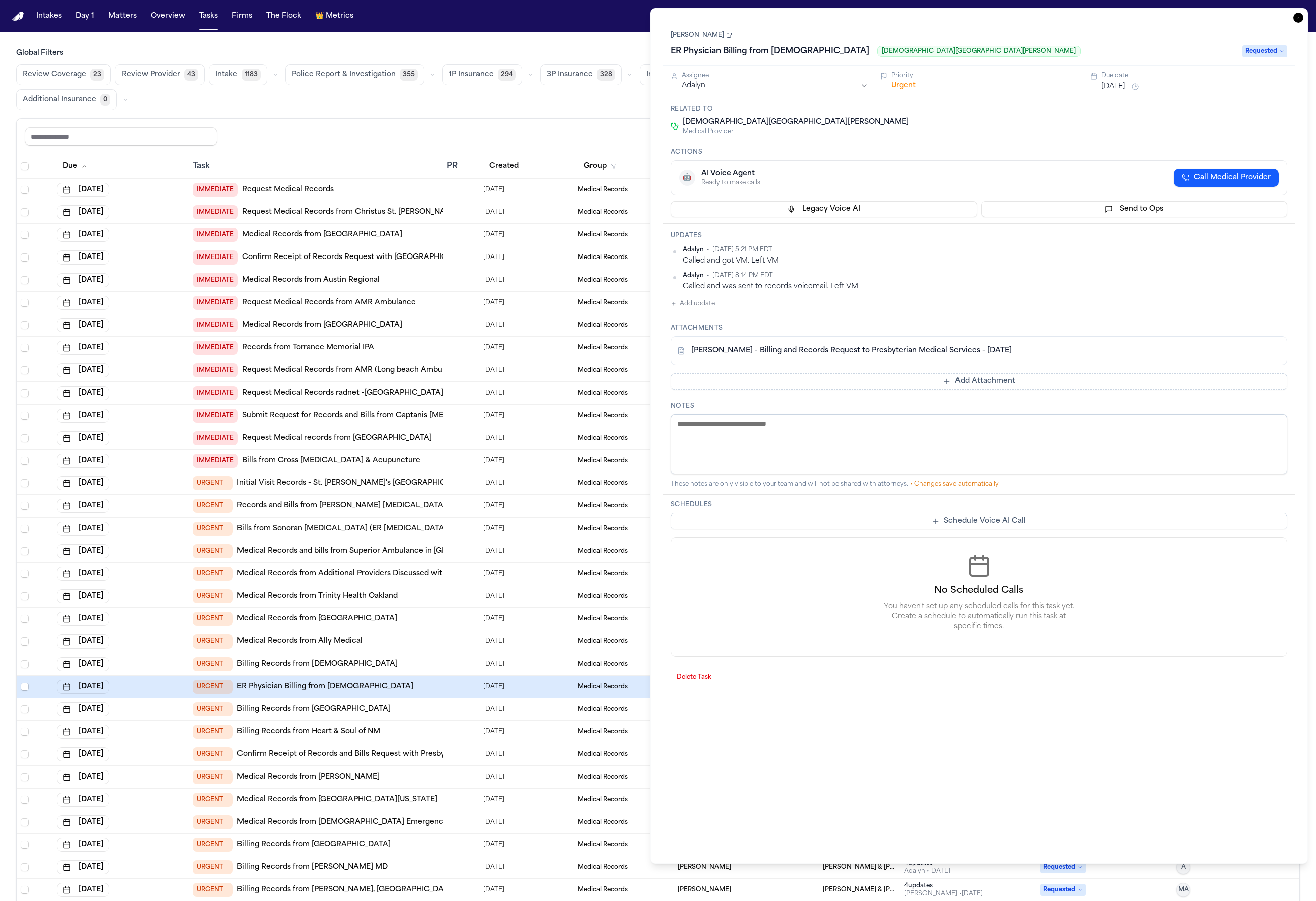
click at [475, 688] on td at bounding box center [461, 687] width 36 height 22
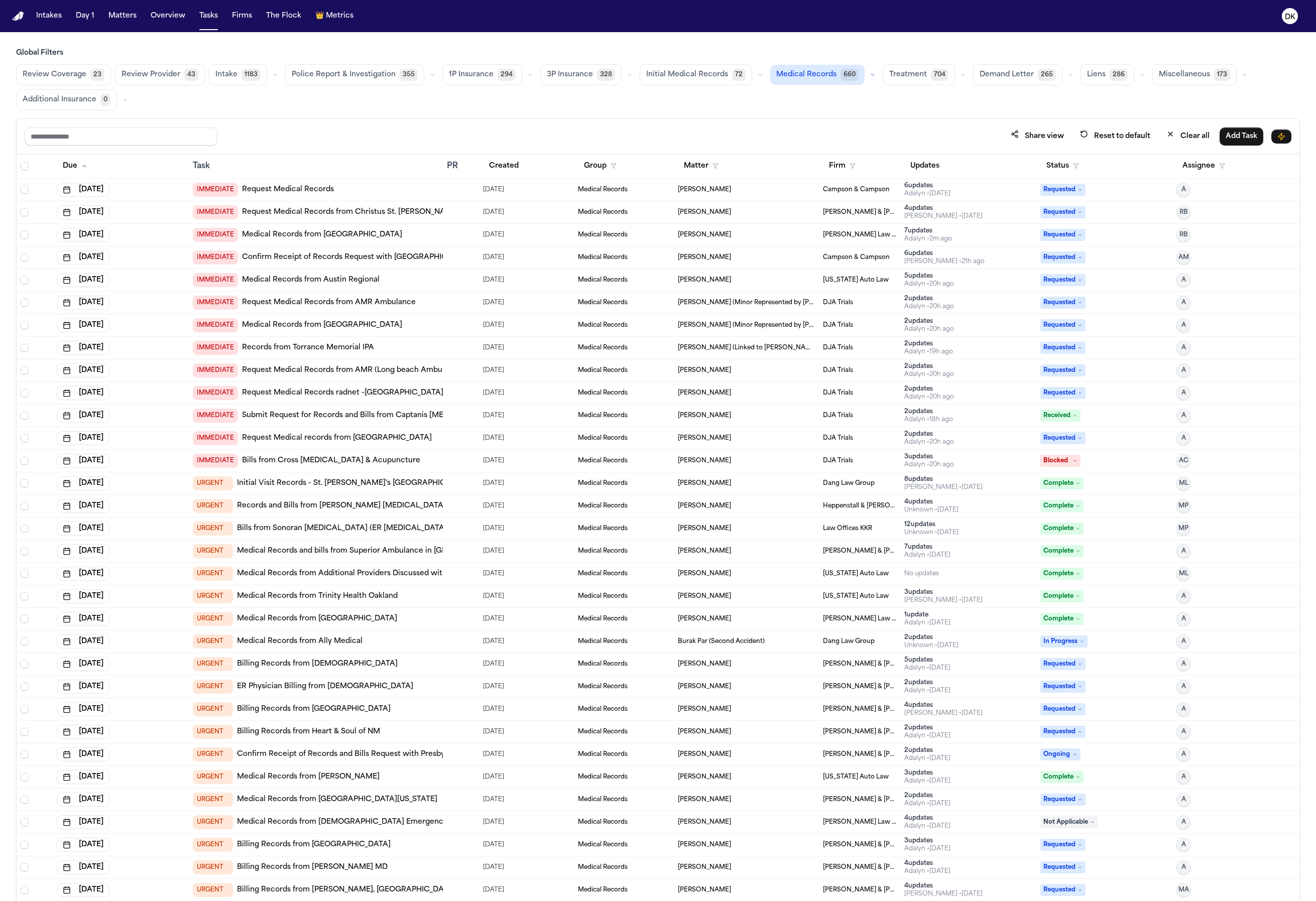
click at [407, 670] on td "URGENT Billing Records from Presbyterian" at bounding box center [316, 664] width 254 height 22
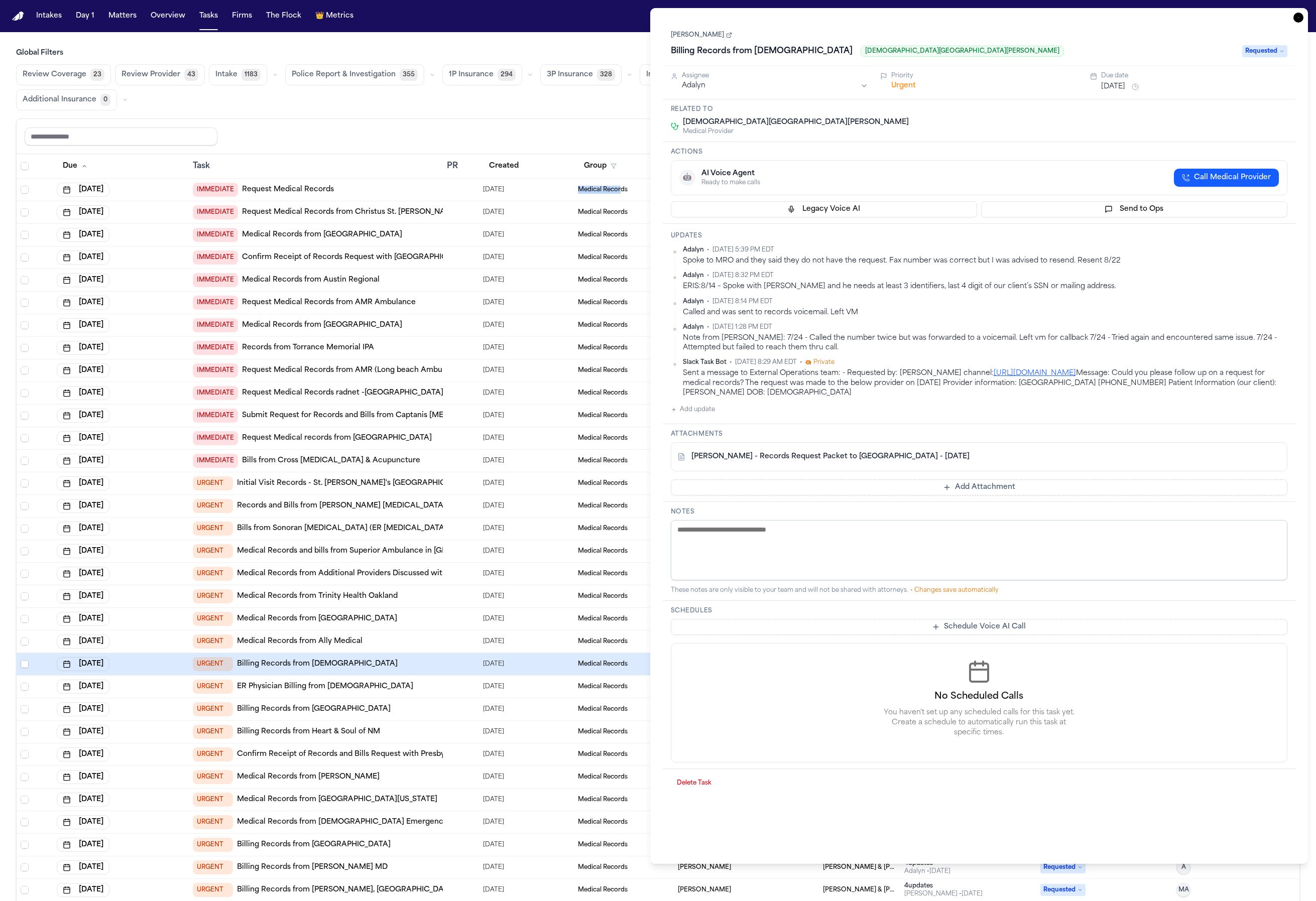
click at [619, 189] on td "Medical Records" at bounding box center [624, 190] width 100 height 22
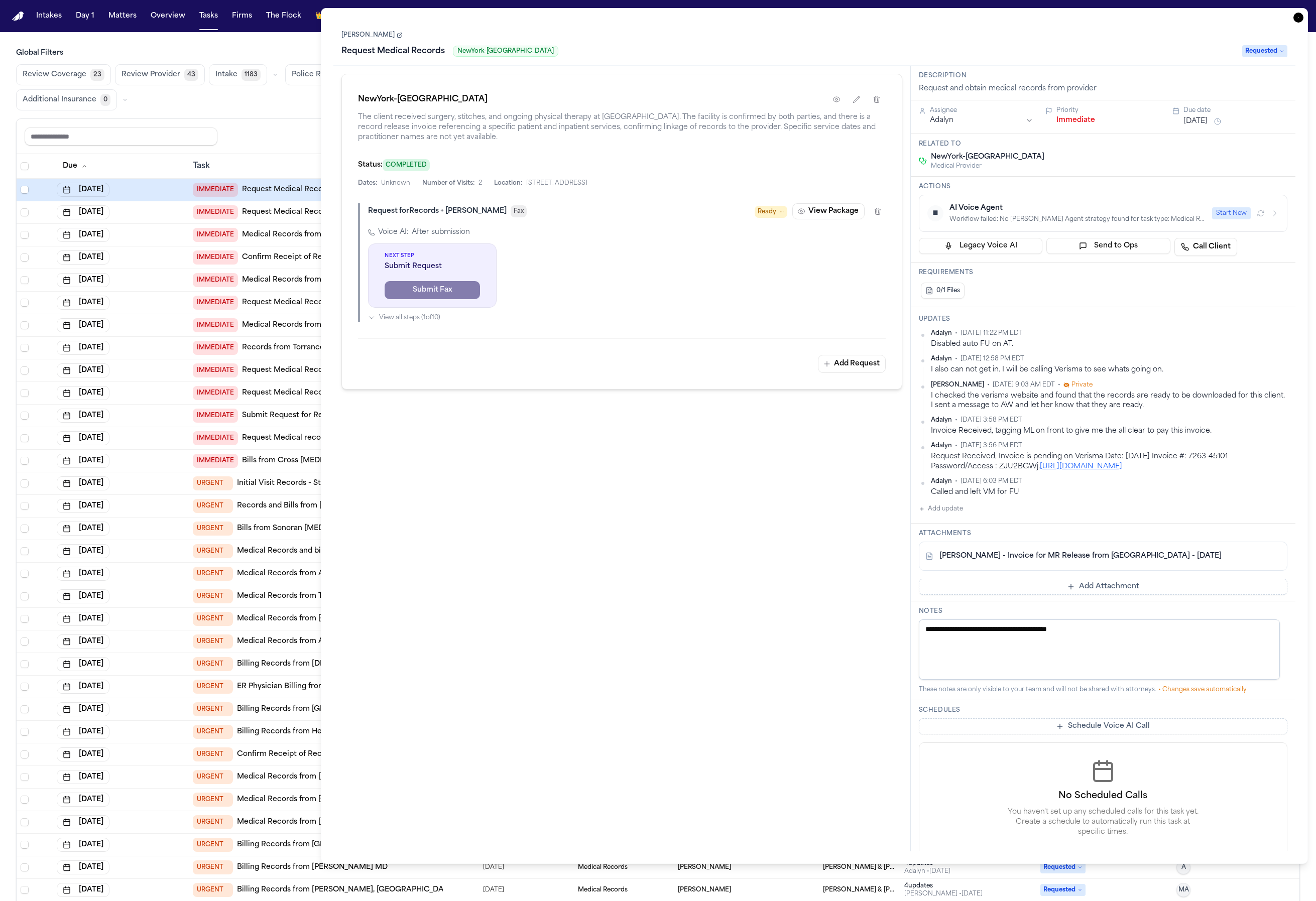
click at [263, 411] on link "Submit Request for Records and Bills from Captanis Chiropractic" at bounding box center [367, 415] width 251 height 10
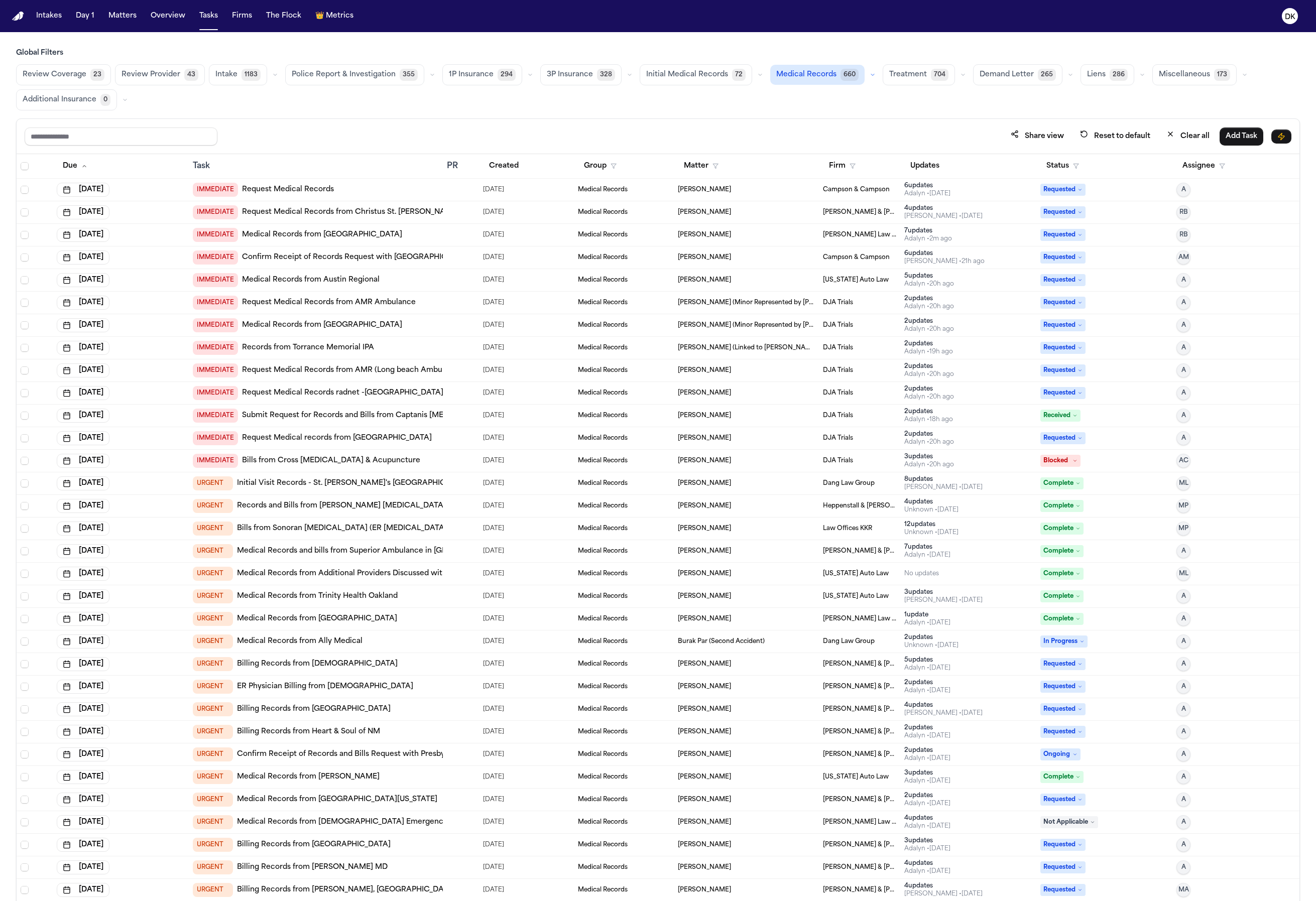
click at [450, 678] on td at bounding box center [461, 687] width 36 height 22
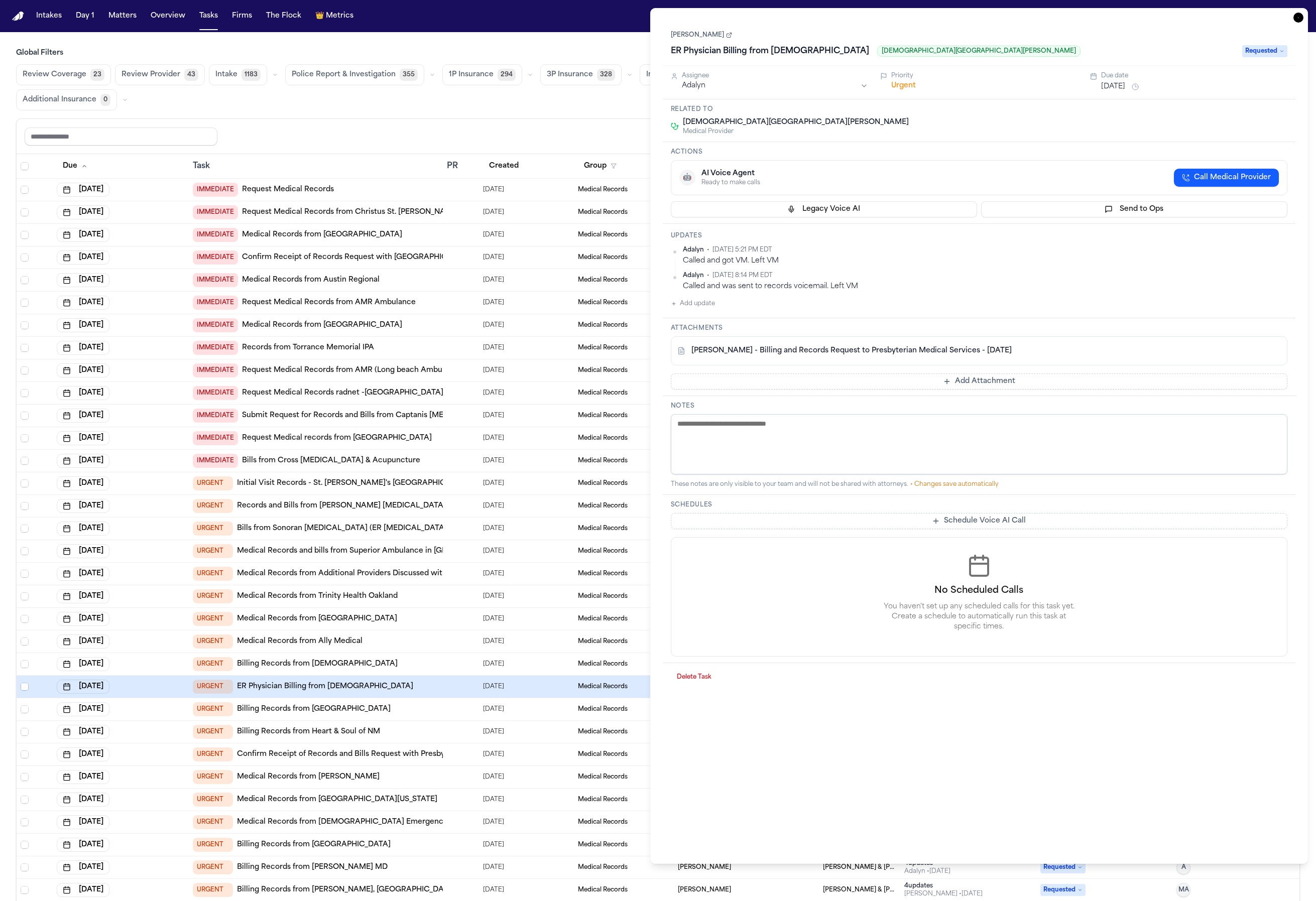
click at [450, 660] on div at bounding box center [450, 664] width 8 height 8
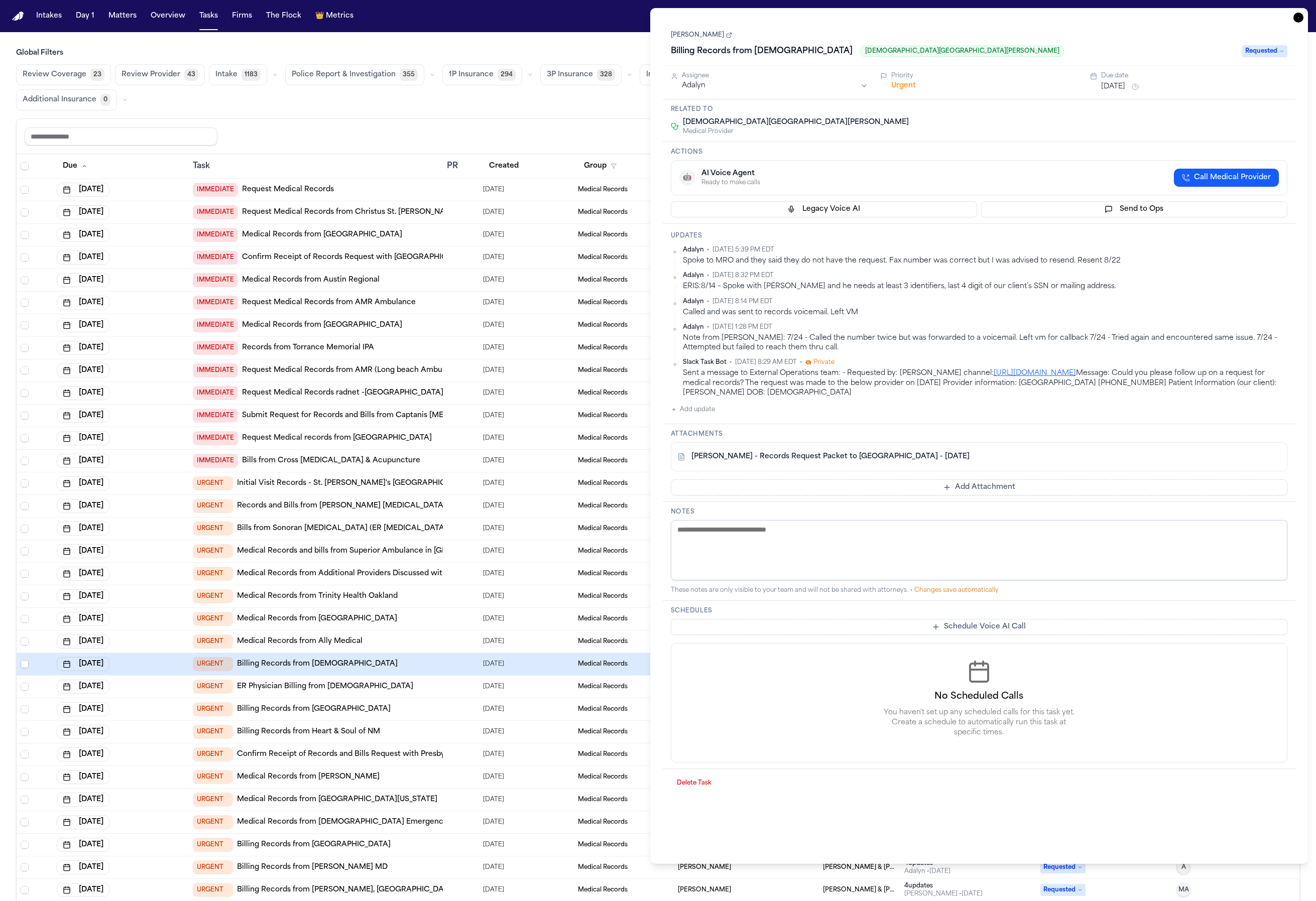
click at [453, 643] on div at bounding box center [461, 641] width 28 height 8
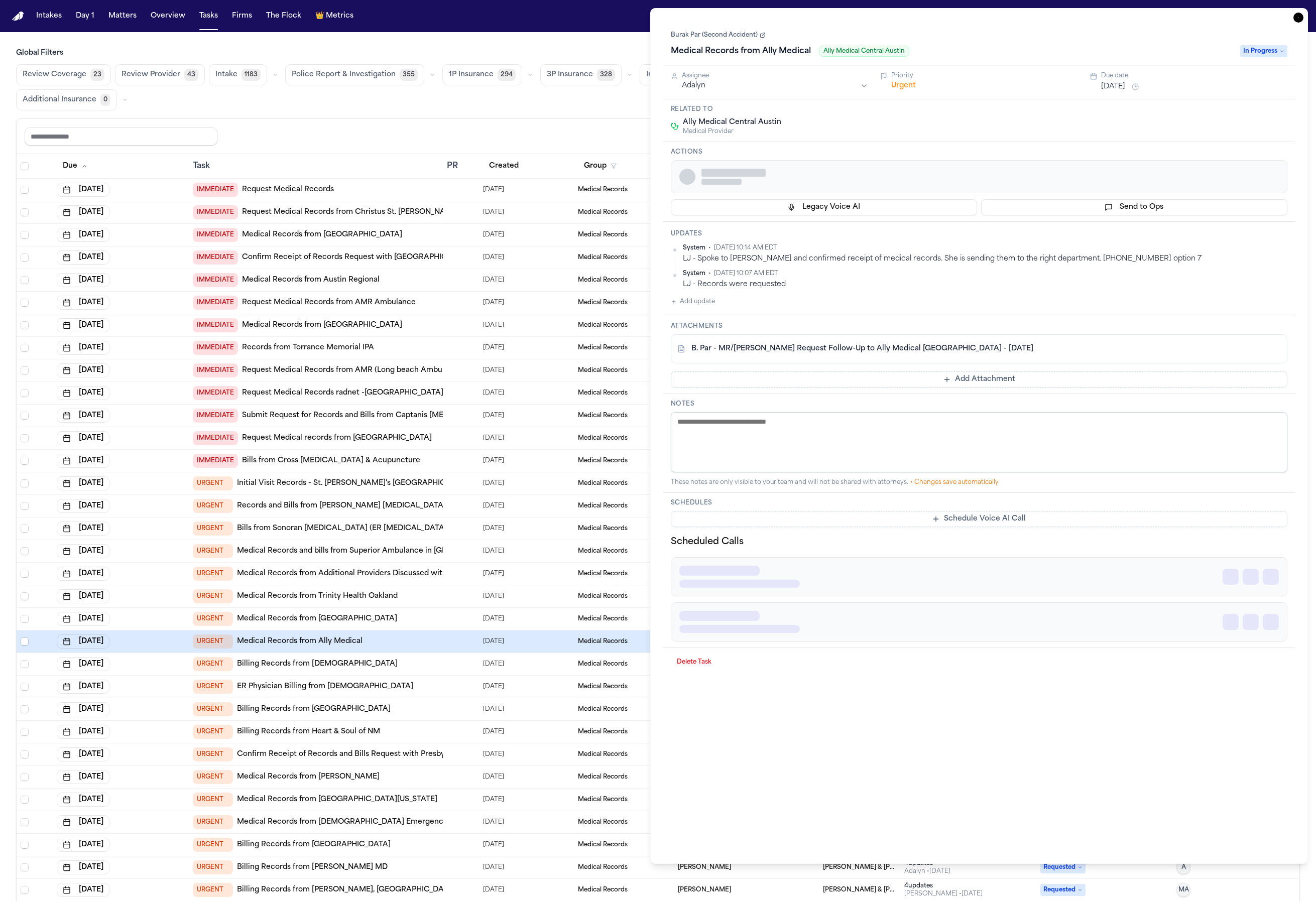
click at [461, 596] on div at bounding box center [461, 596] width 28 height 8
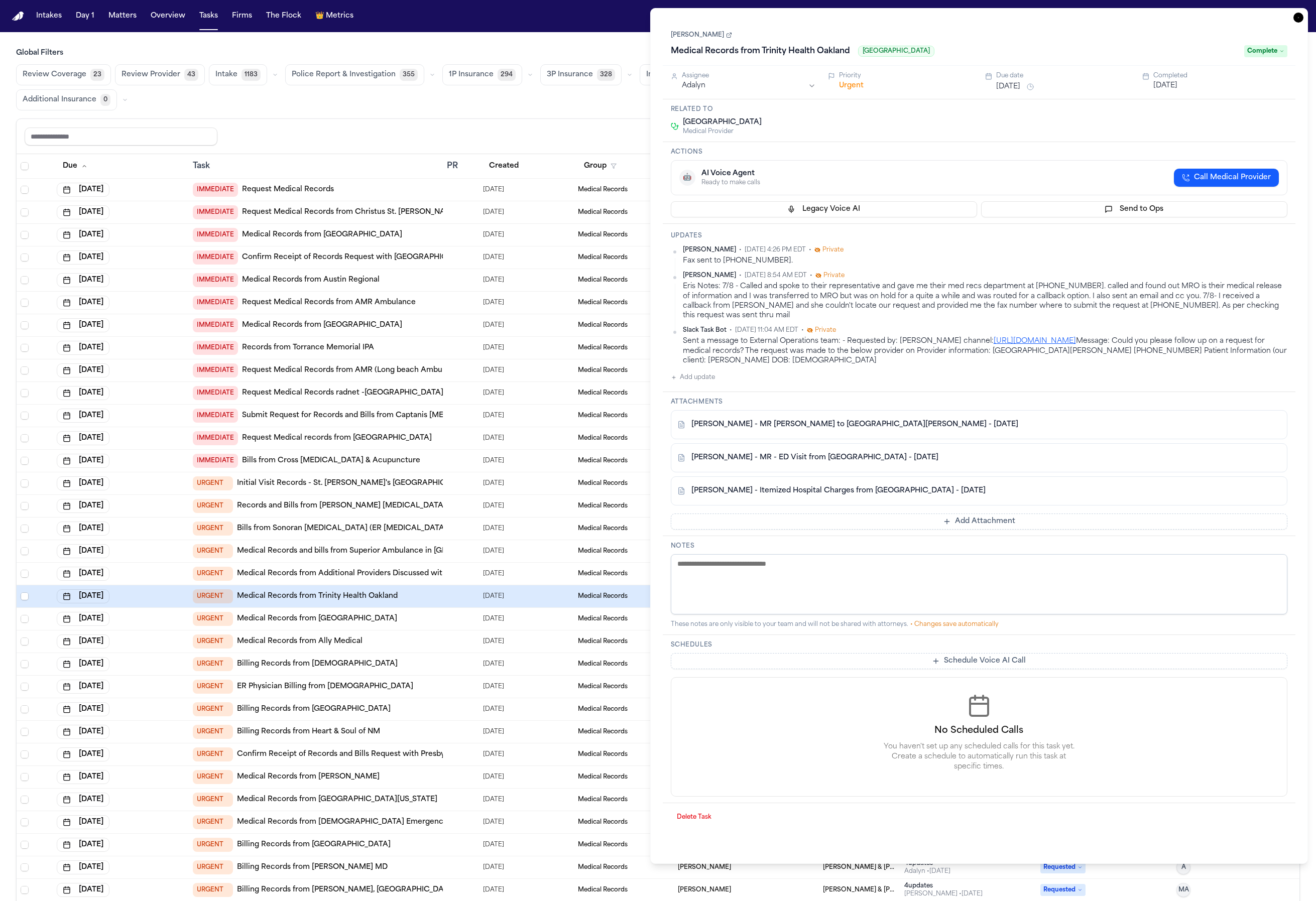
click at [443, 640] on td at bounding box center [461, 641] width 36 height 22
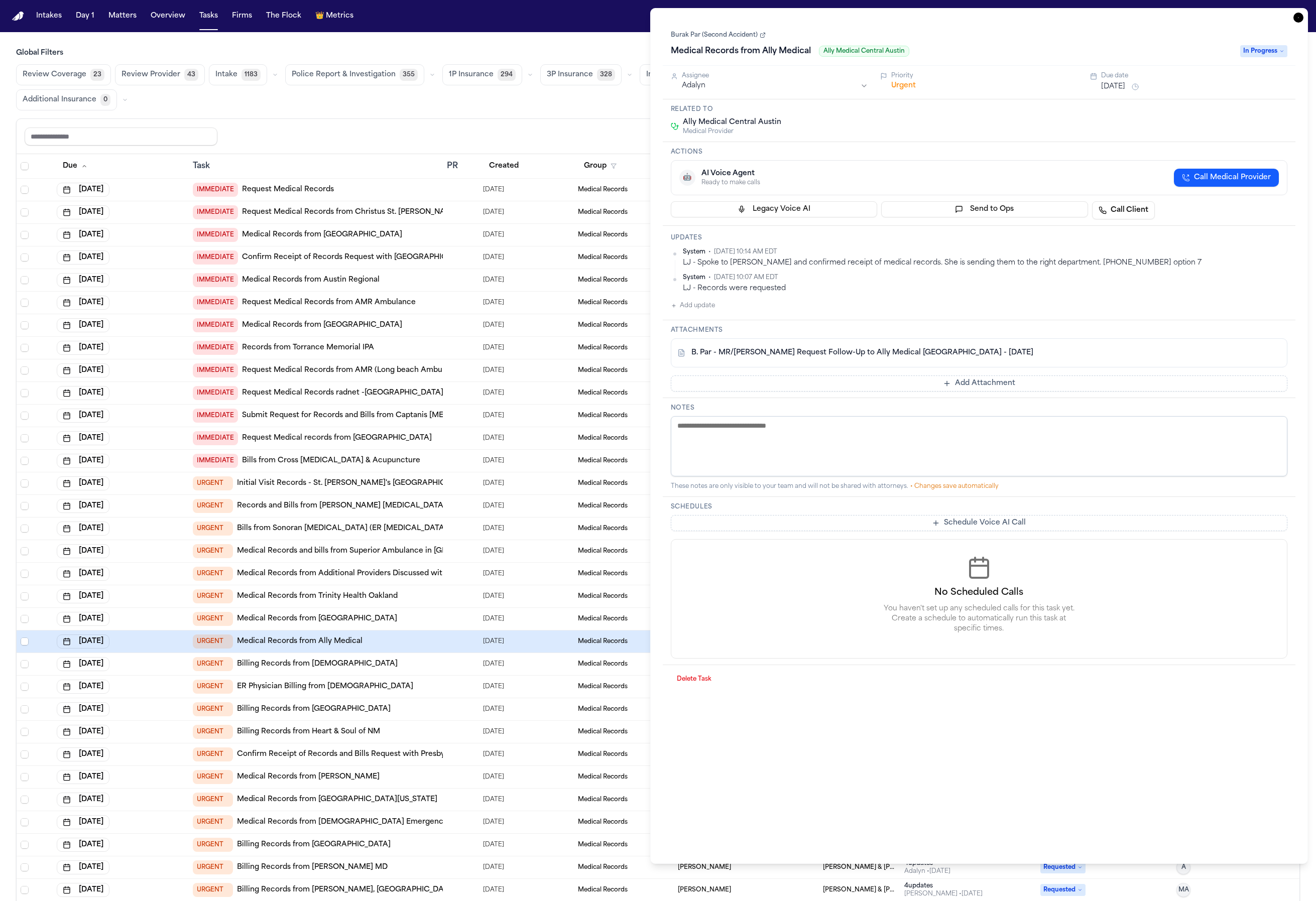
click at [447, 626] on td at bounding box center [461, 619] width 36 height 22
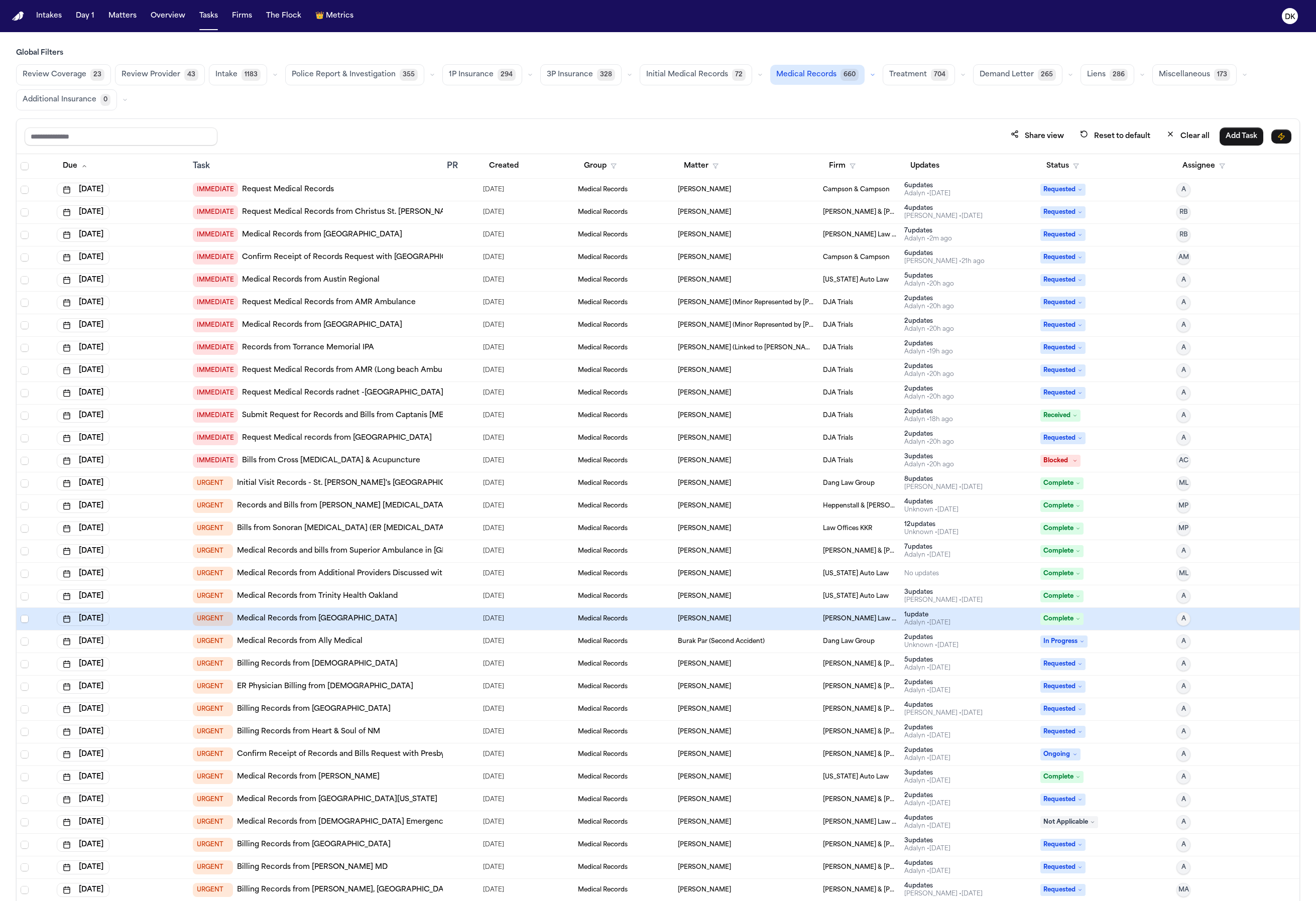
click at [479, 587] on td "06/30/2025" at bounding box center [527, 596] width 96 height 22
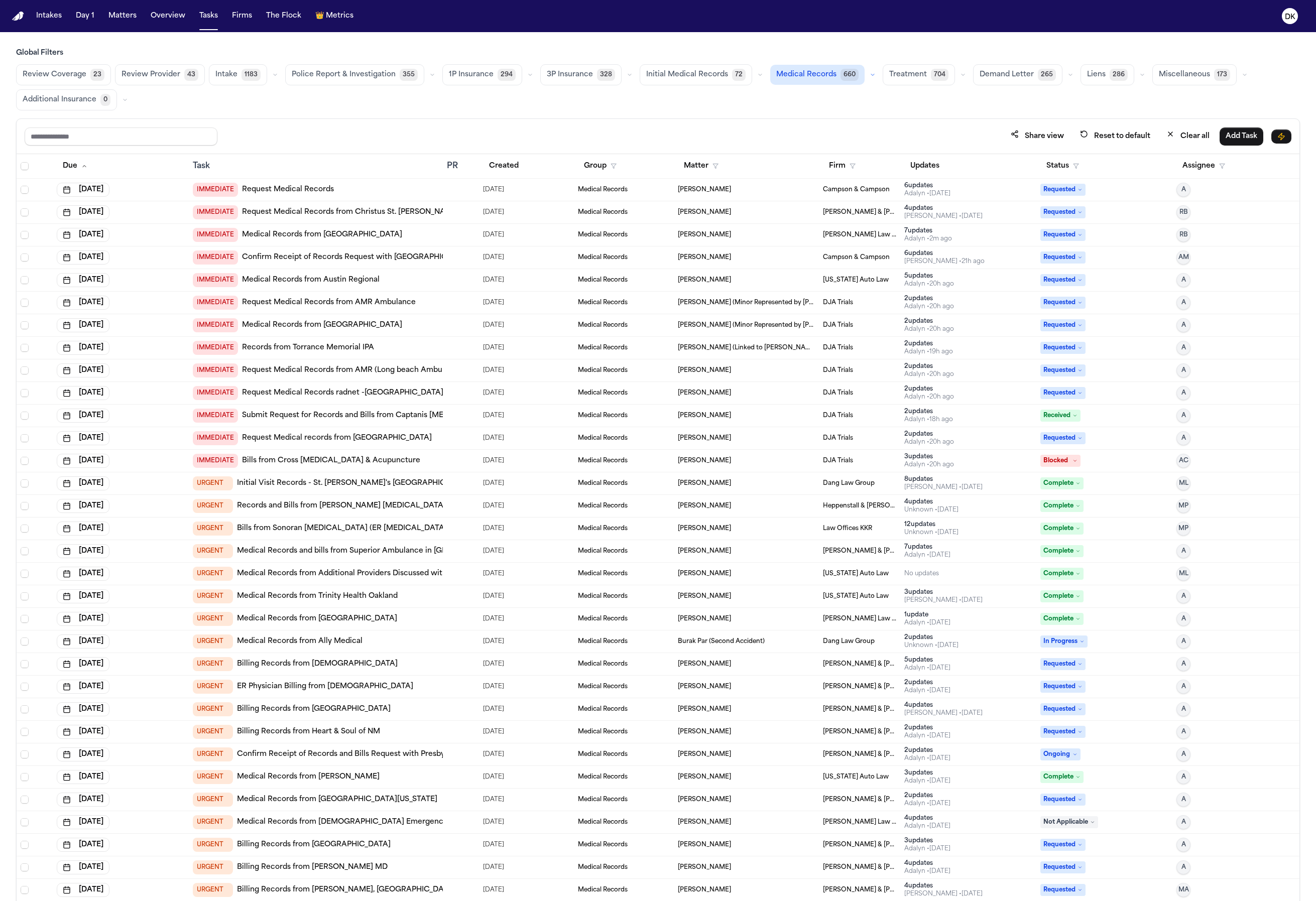
click at [472, 549] on td at bounding box center [461, 551] width 36 height 22
click at [462, 571] on div at bounding box center [461, 573] width 28 height 8
click at [443, 631] on td at bounding box center [461, 641] width 36 height 22
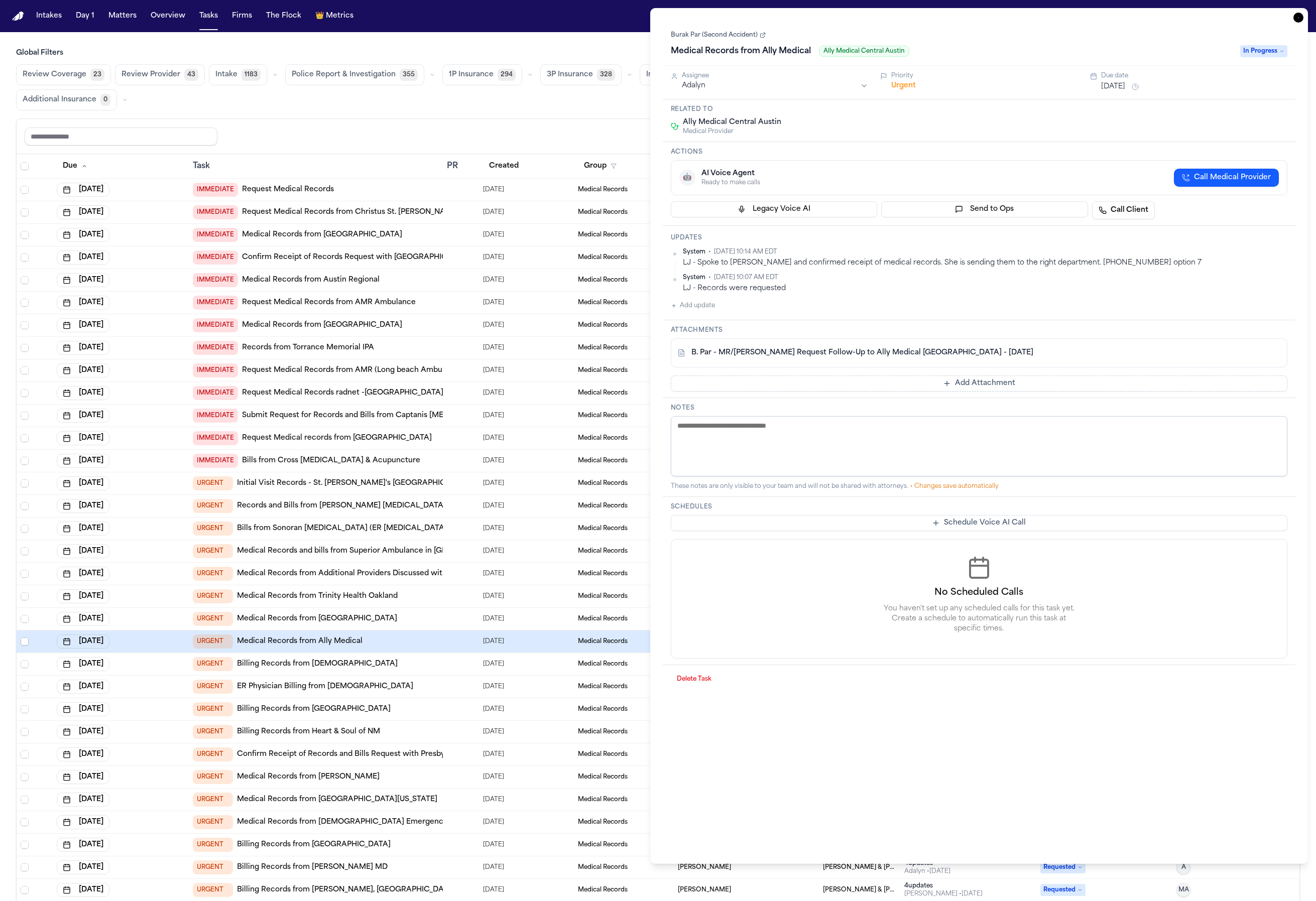
click at [436, 714] on div "URGENT Billing Records from Presbyterian Hospital" at bounding box center [315, 709] width 246 height 14
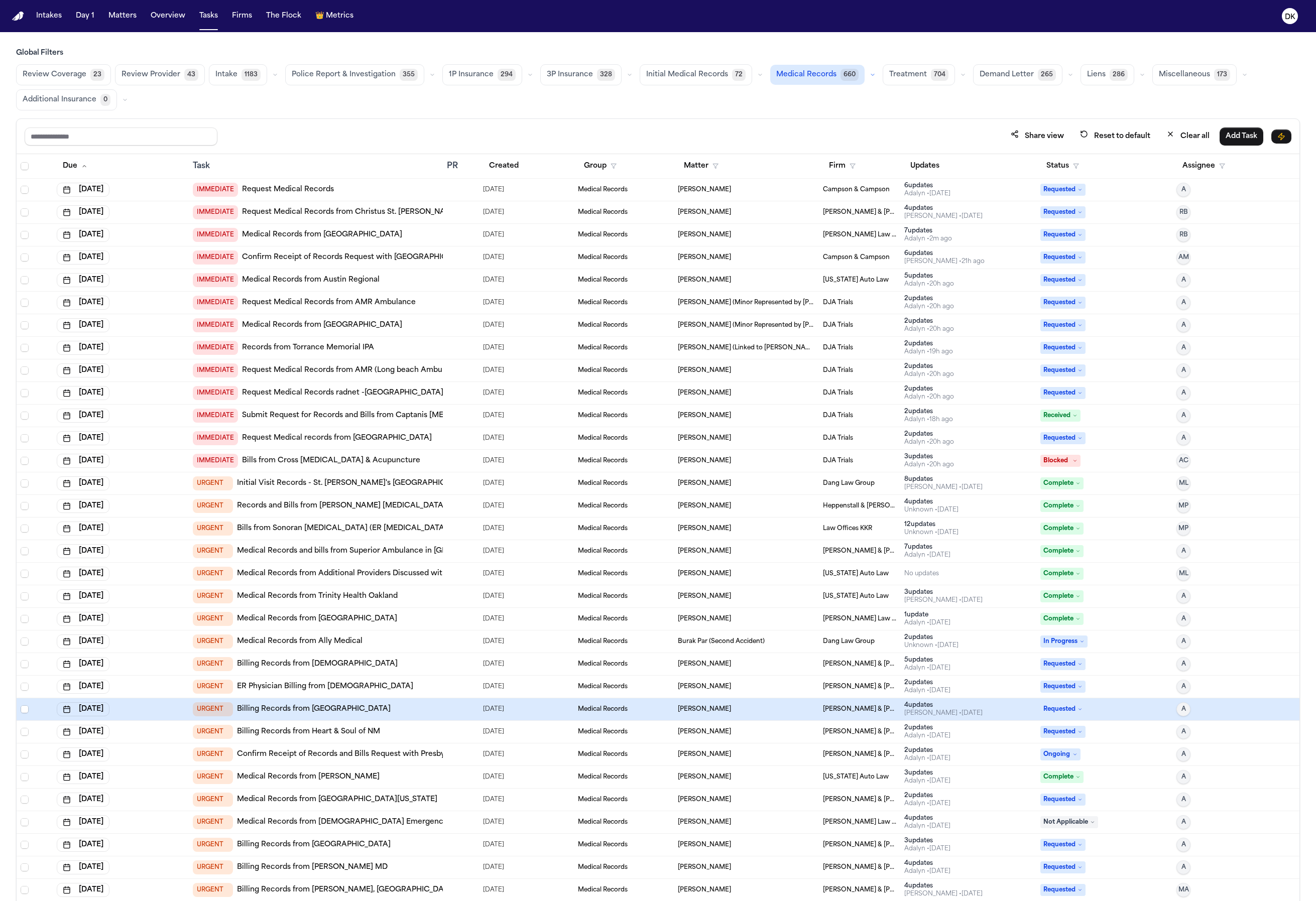
click at [431, 767] on td "URGENT Medical Records from Taylor FD" at bounding box center [316, 777] width 254 height 22
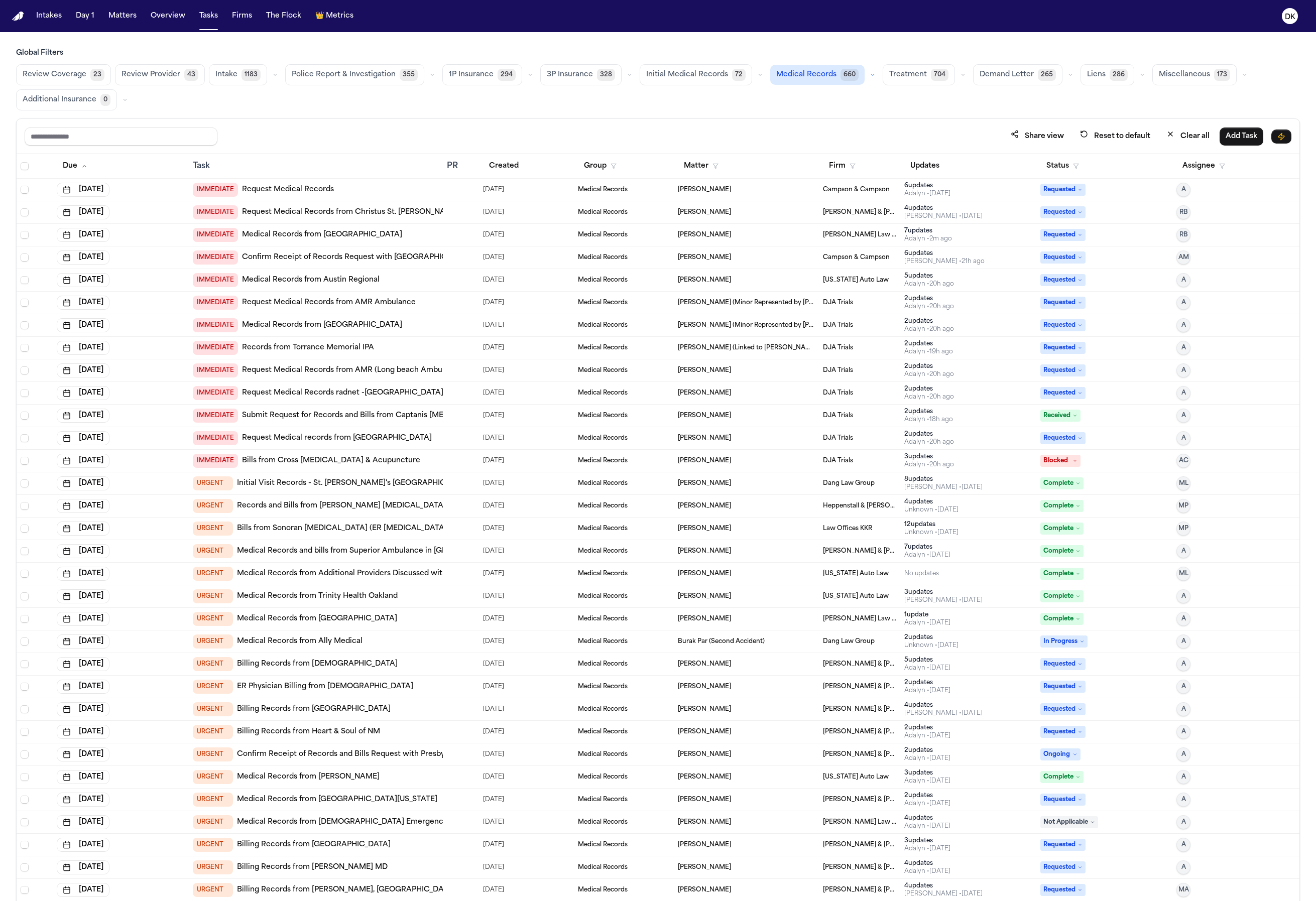
click at [425, 757] on link "Confirm Receipt of Records and Bills Request with Presbyterian Hospital" at bounding box center [367, 754] width 260 height 10
click at [483, 599] on span "06/30/2025" at bounding box center [494, 596] width 21 height 14
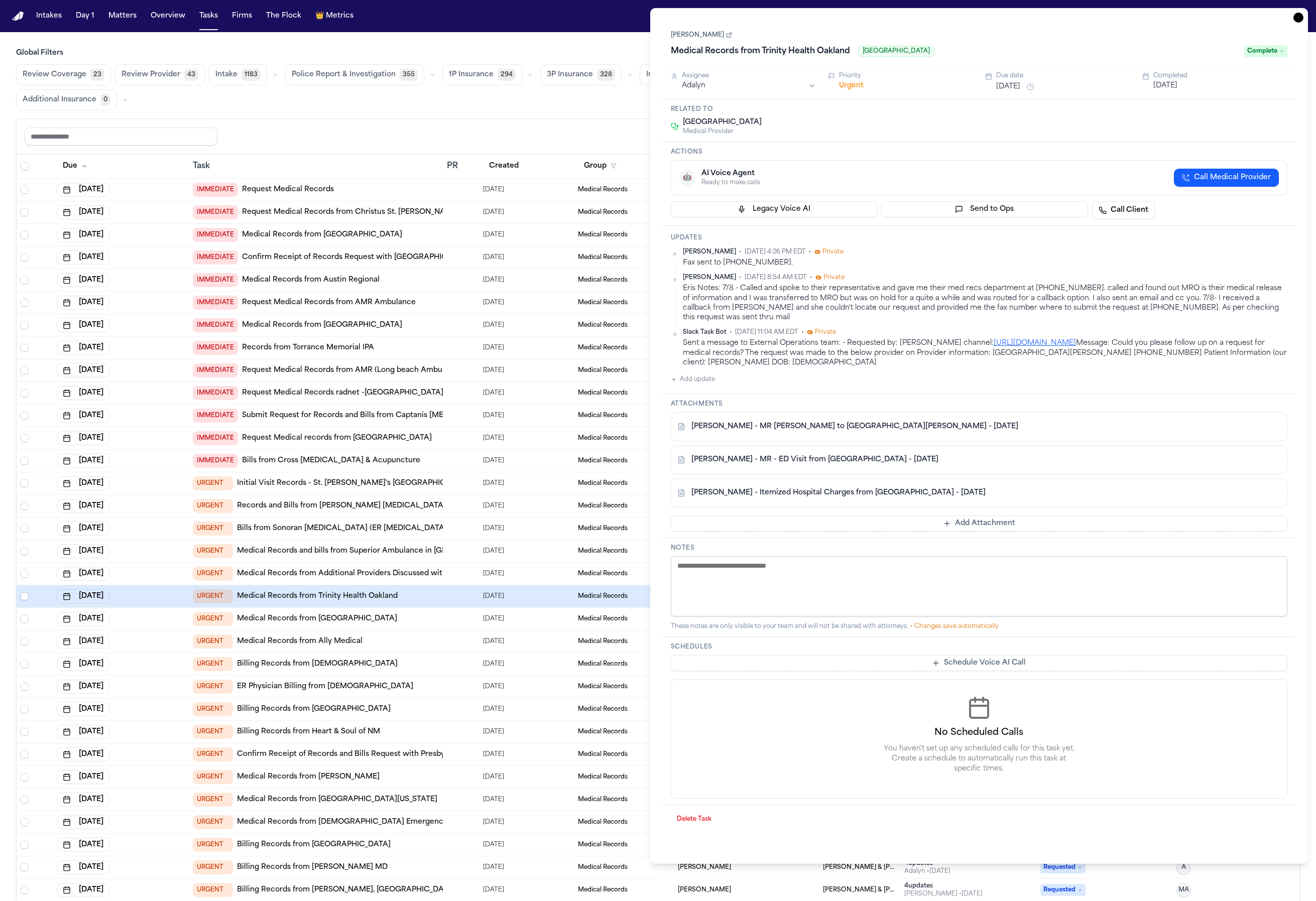
click at [557, 199] on td "08/28/2025" at bounding box center [527, 190] width 96 height 22
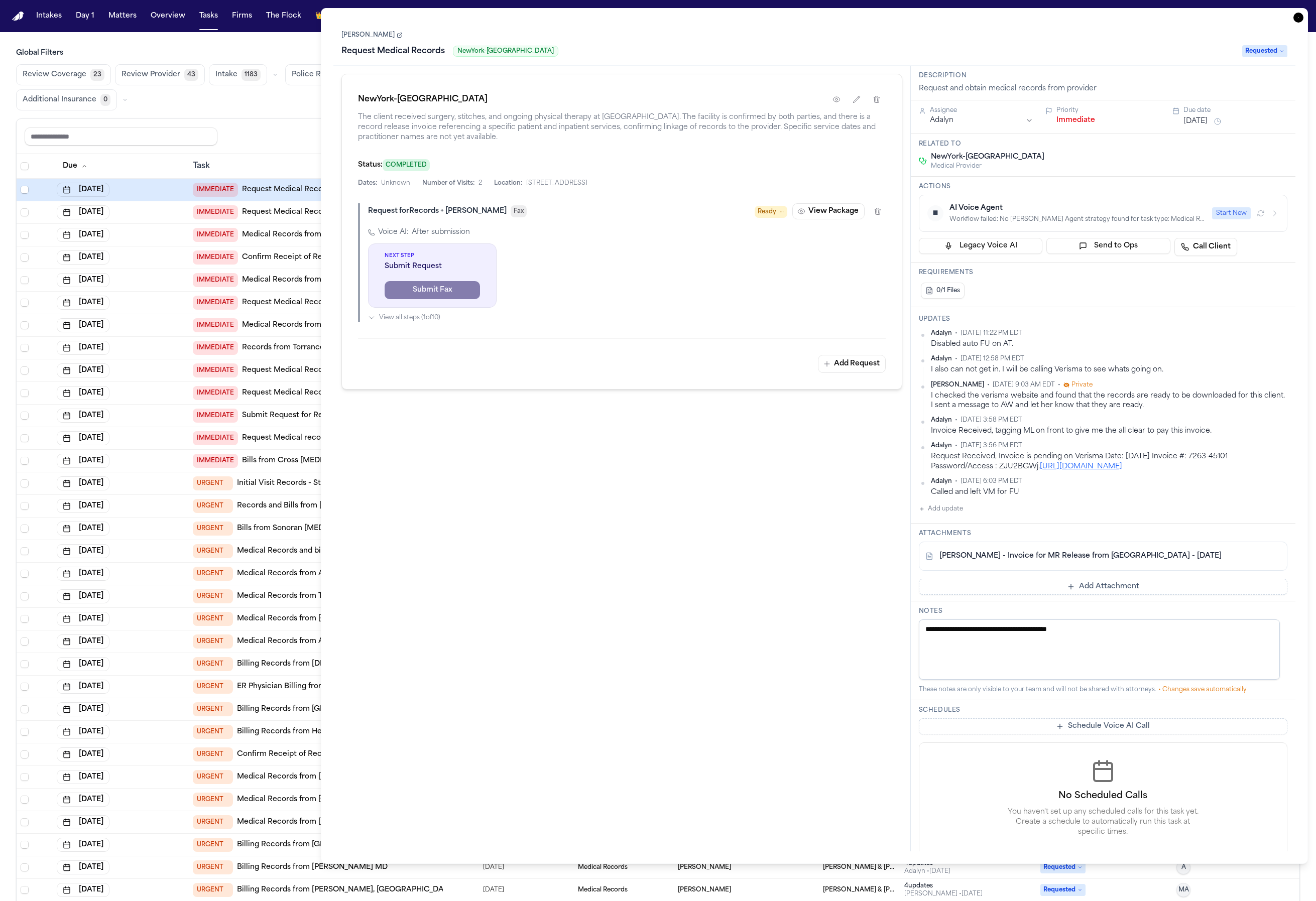
click at [146, 324] on div "Oct 2, 2025" at bounding box center [120, 325] width 128 height 14
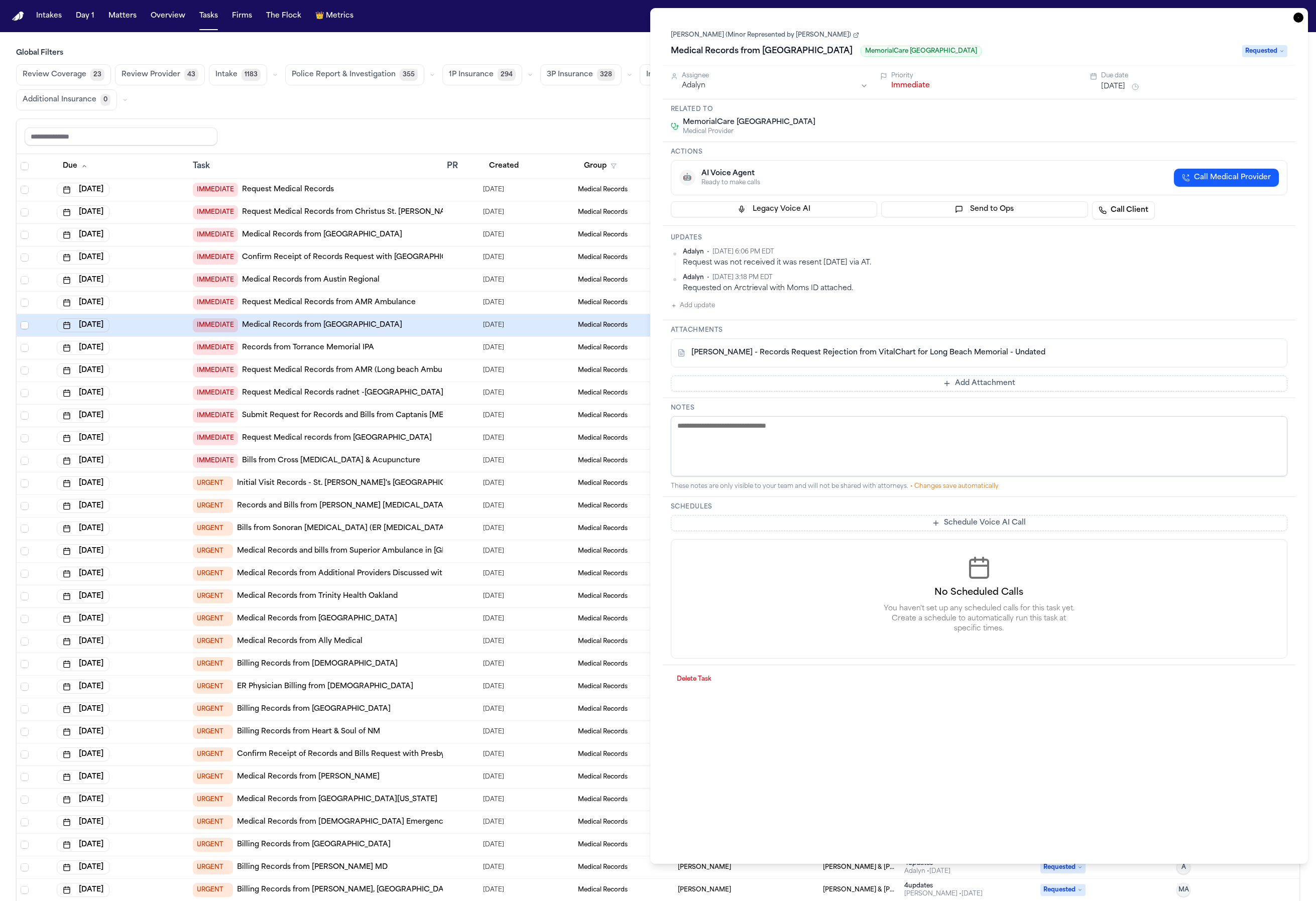
click at [143, 407] on td "Oct 2, 2025" at bounding box center [121, 416] width 136 height 22
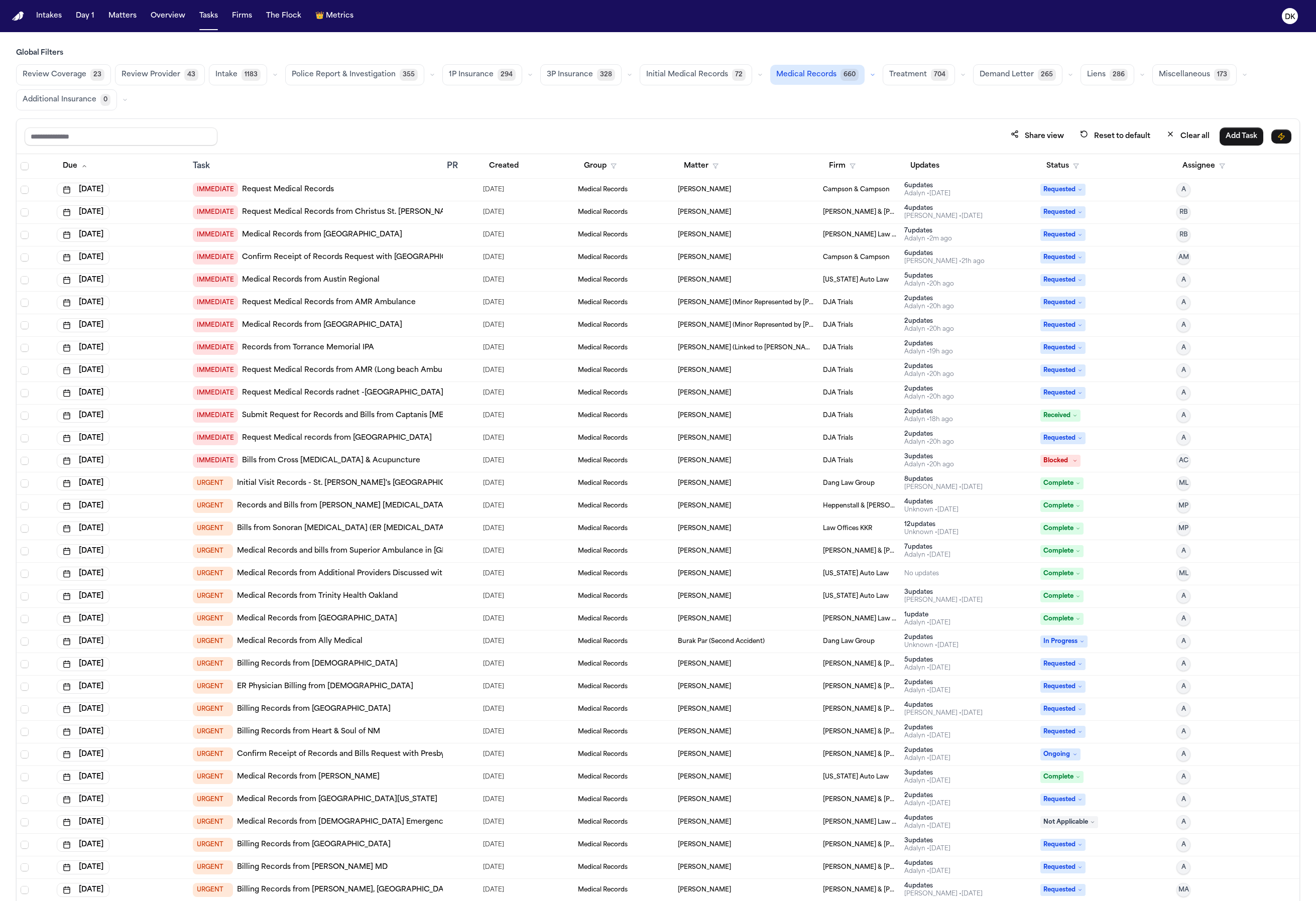
click at [165, 522] on div "Jun 27, 2025" at bounding box center [120, 529] width 128 height 14
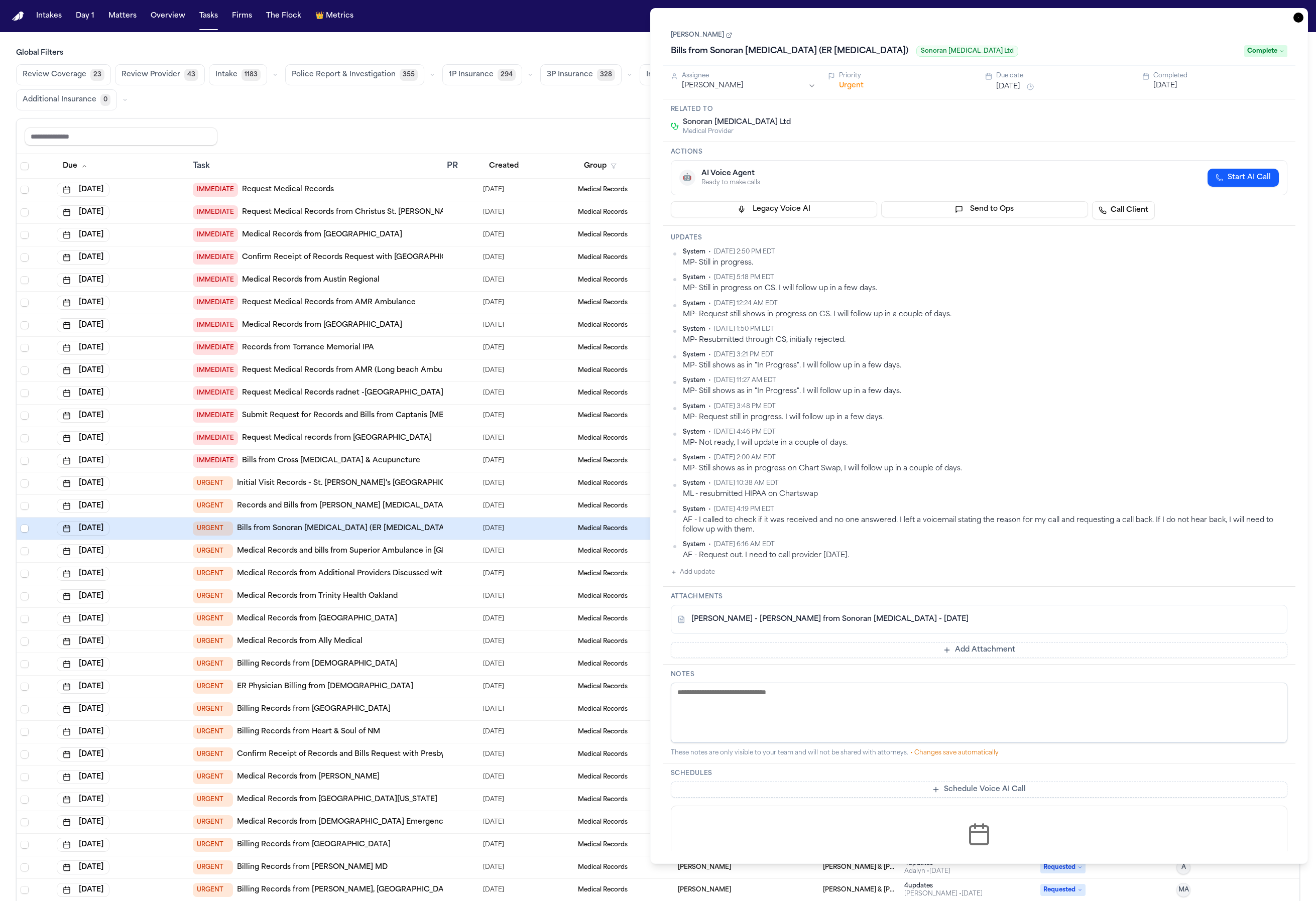
click at [174, 247] on td "Oct 1, 2025" at bounding box center [121, 258] width 136 height 22
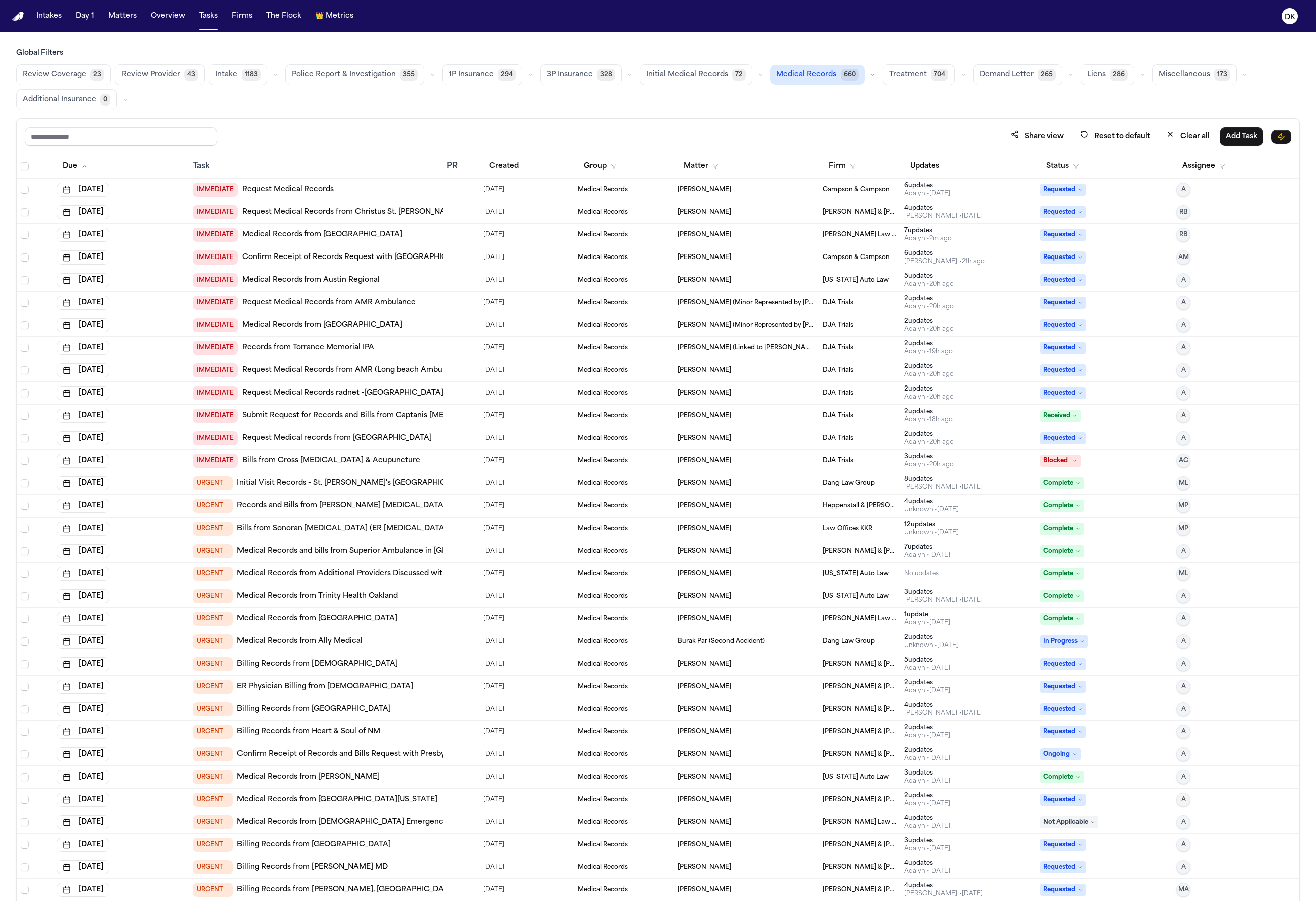
click at [176, 533] on div "Jun 27, 2025" at bounding box center [120, 529] width 128 height 14
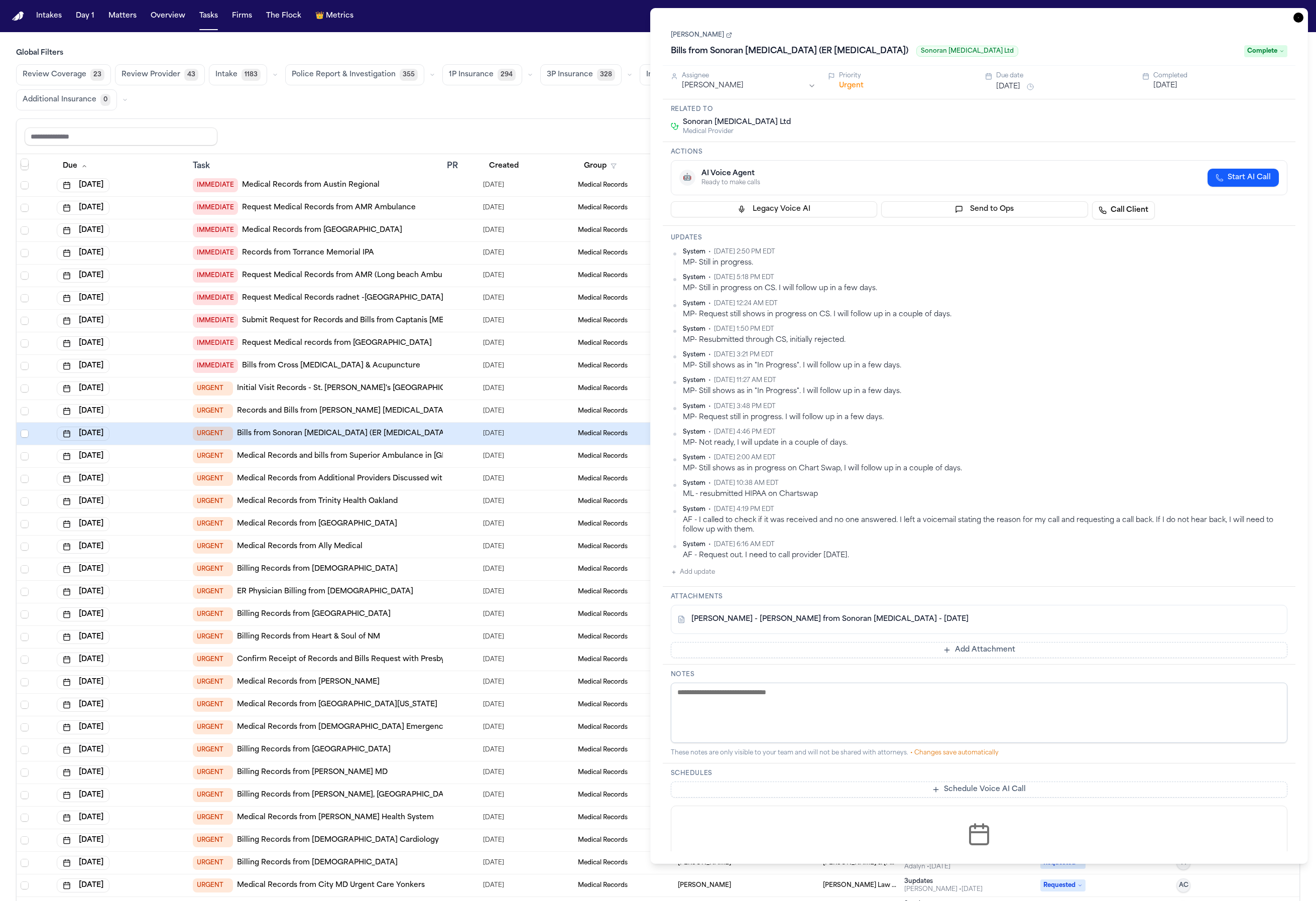
click at [167, 535] on td "Aug 14, 2025" at bounding box center [121, 546] width 136 height 22
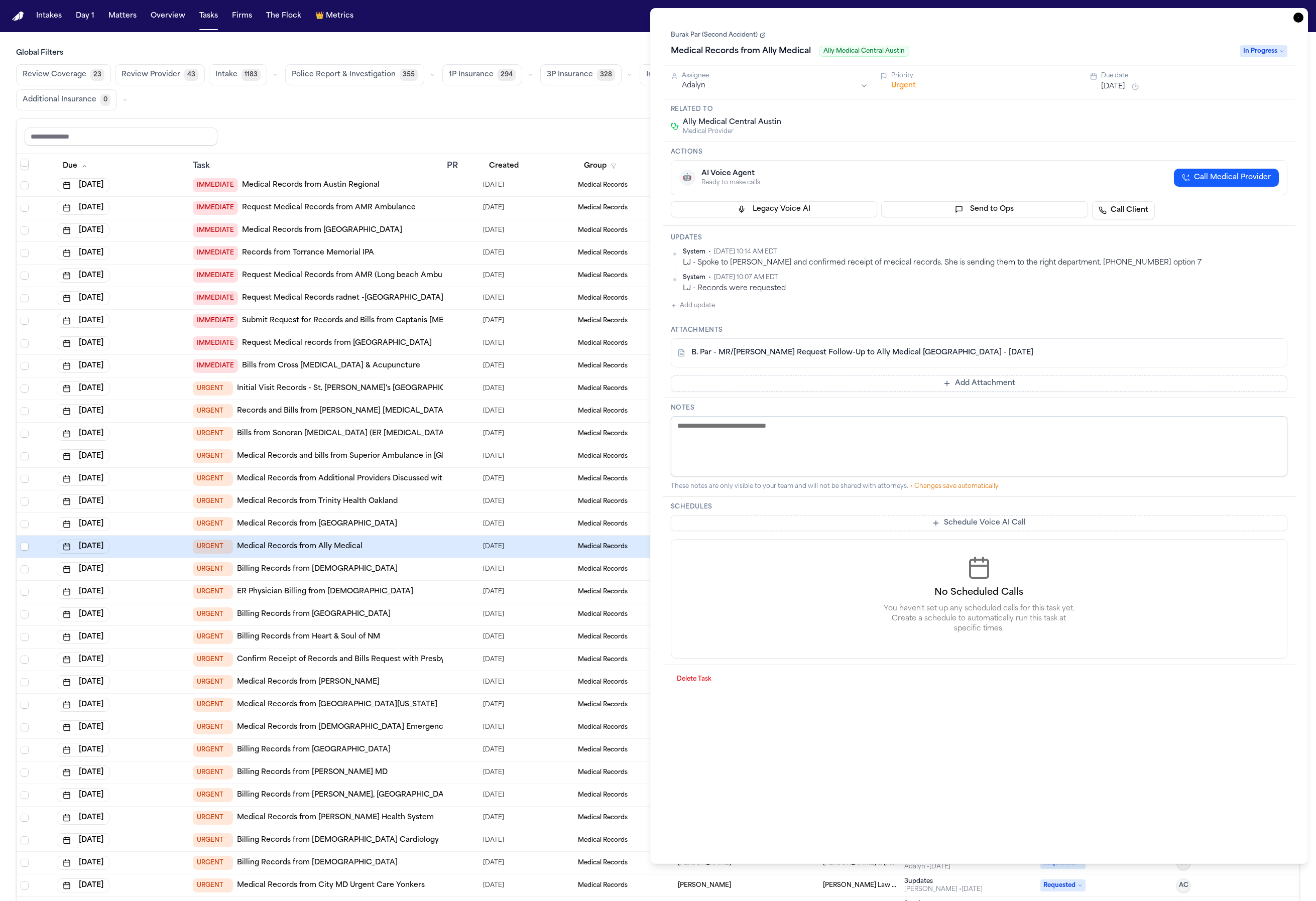
scroll to position [127, 0]
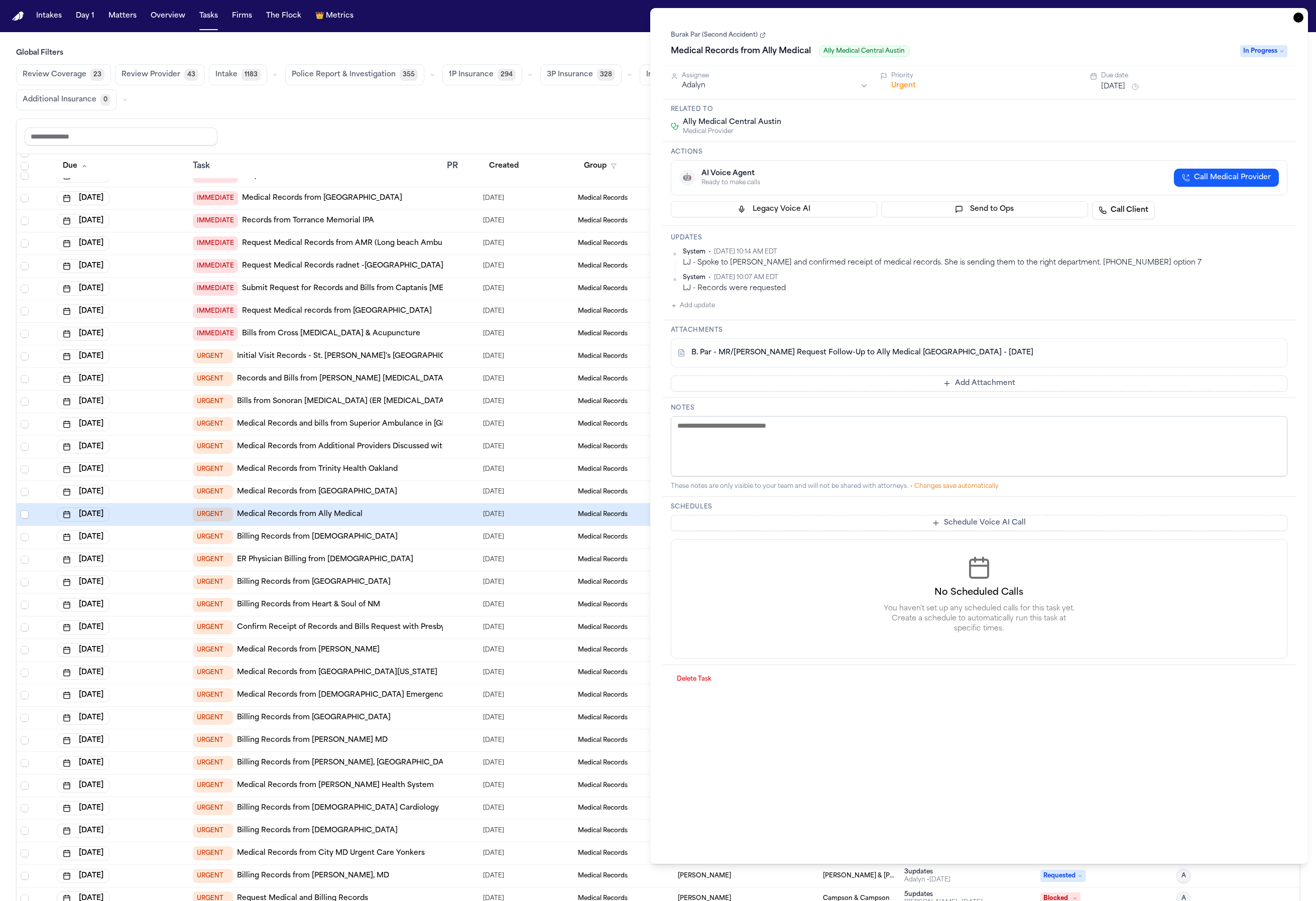
click at [167, 531] on div "Aug 21, 2025" at bounding box center [120, 537] width 128 height 14
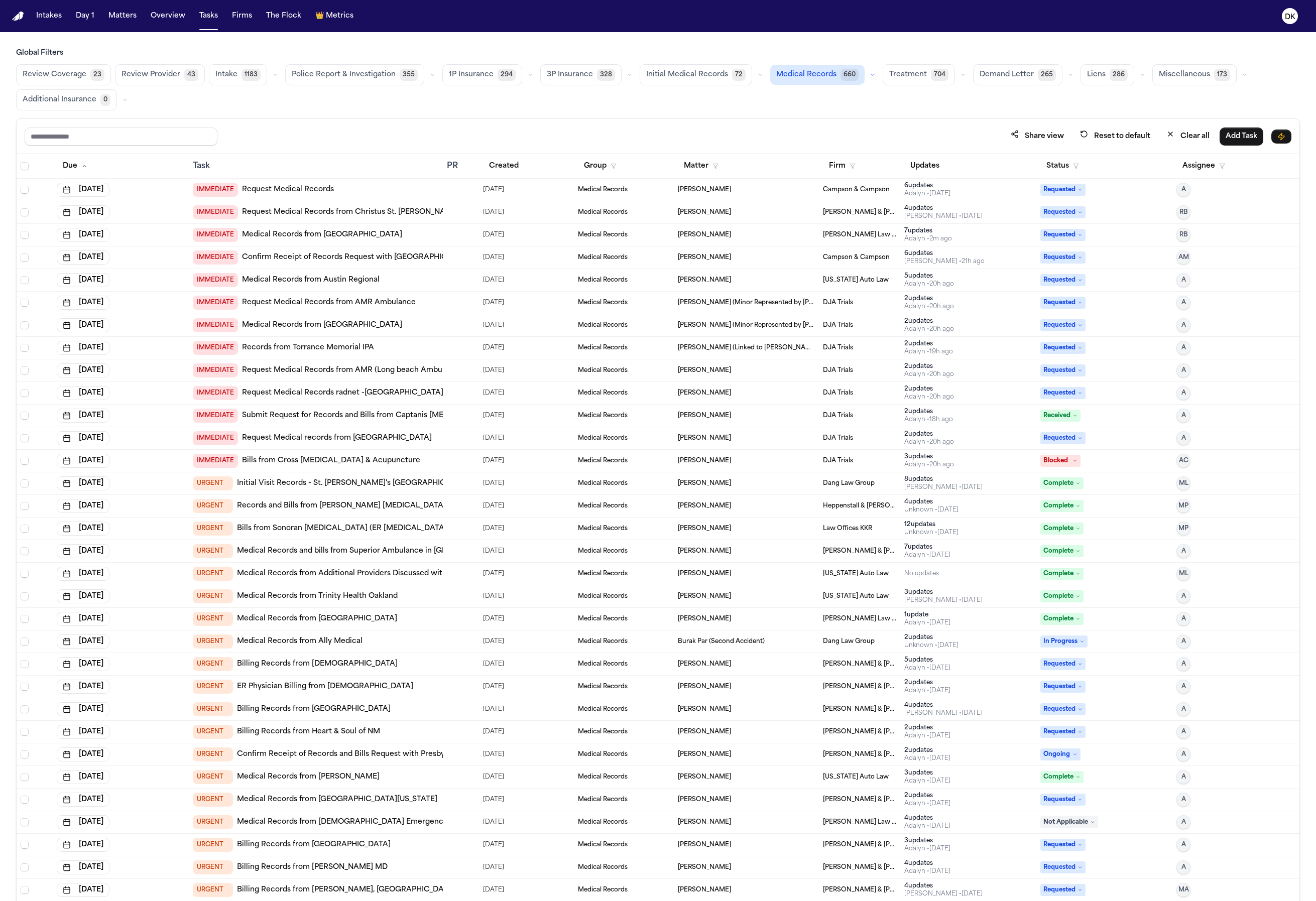
click at [338, 137] on div "Share view Reset to default Clear all Add Task" at bounding box center [658, 136] width 1267 height 19
click at [233, 20] on button "Firms" at bounding box center [242, 16] width 28 height 18
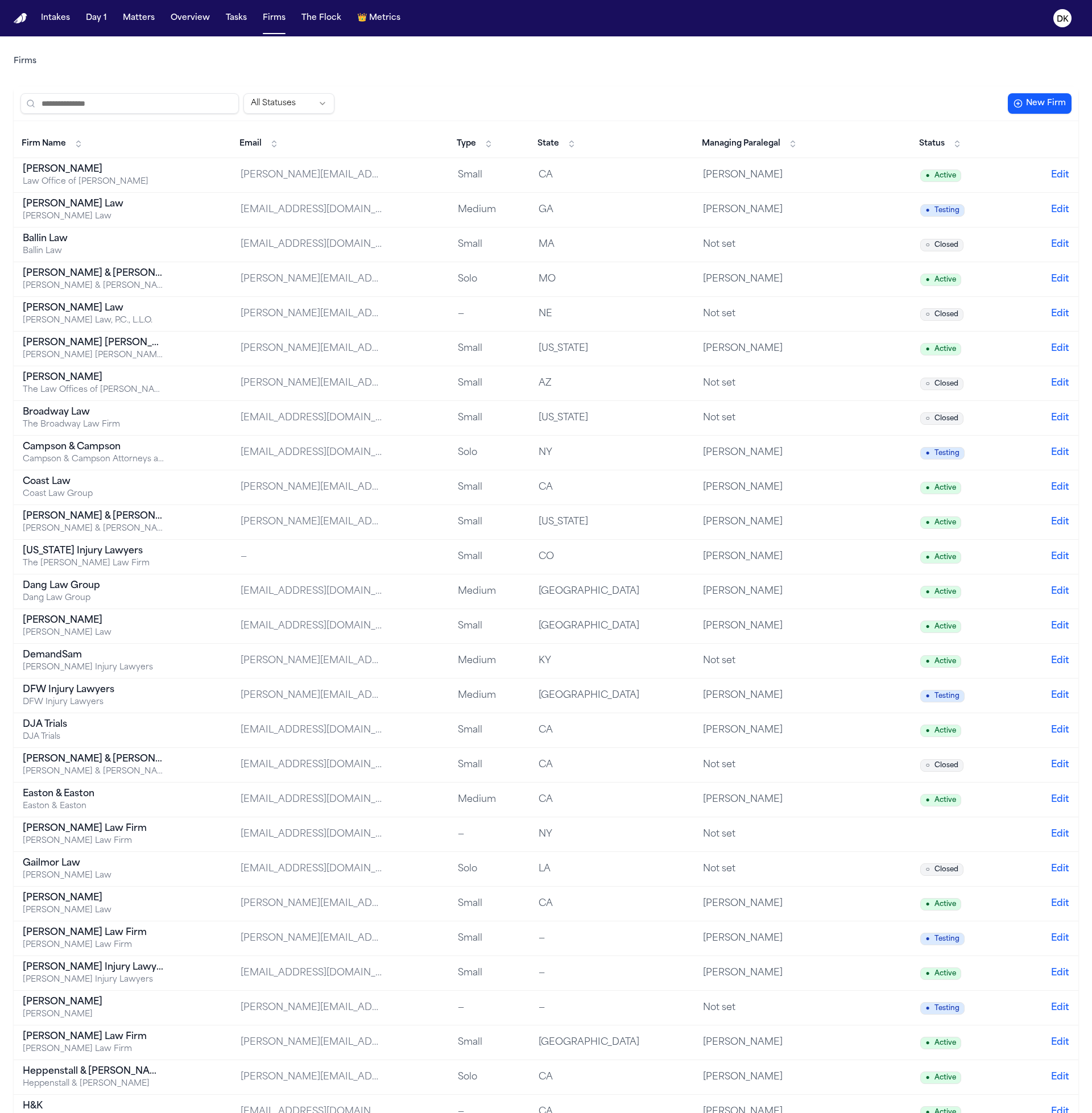
click at [166, 167] on td "Albert Le Law Office of Albert Le" at bounding box center [123, 175] width 218 height 35
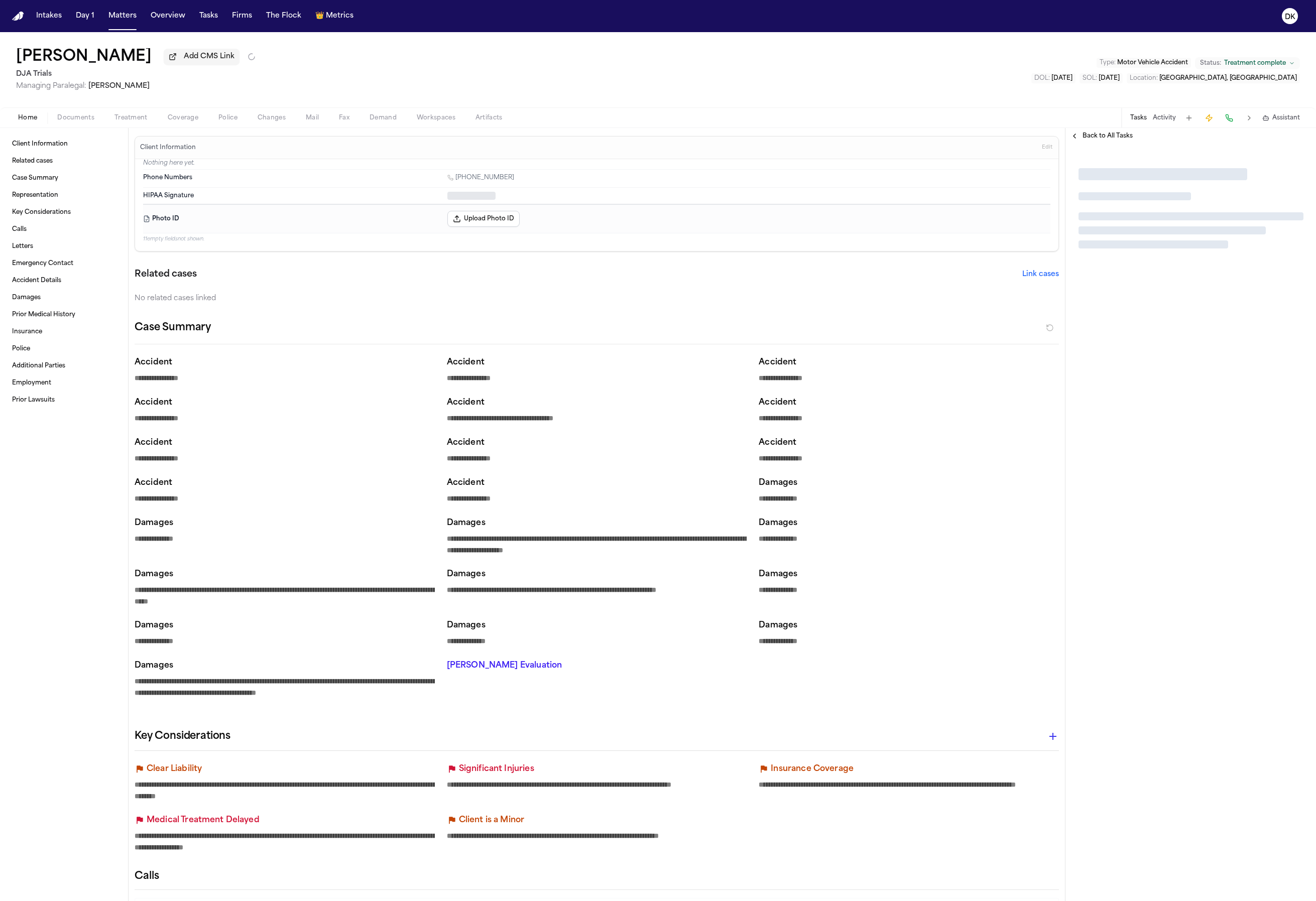
type textarea "*"
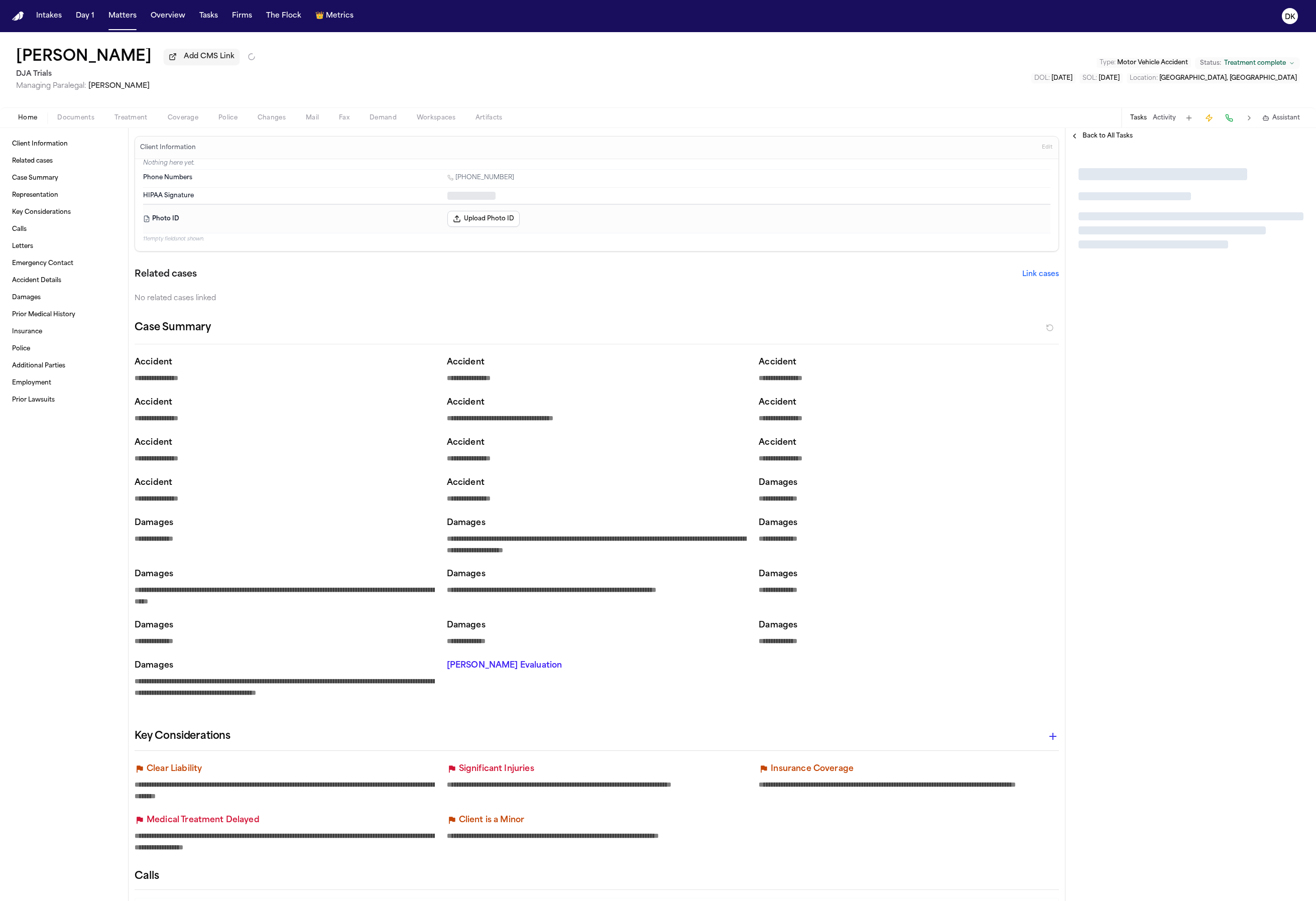
type textarea "*"
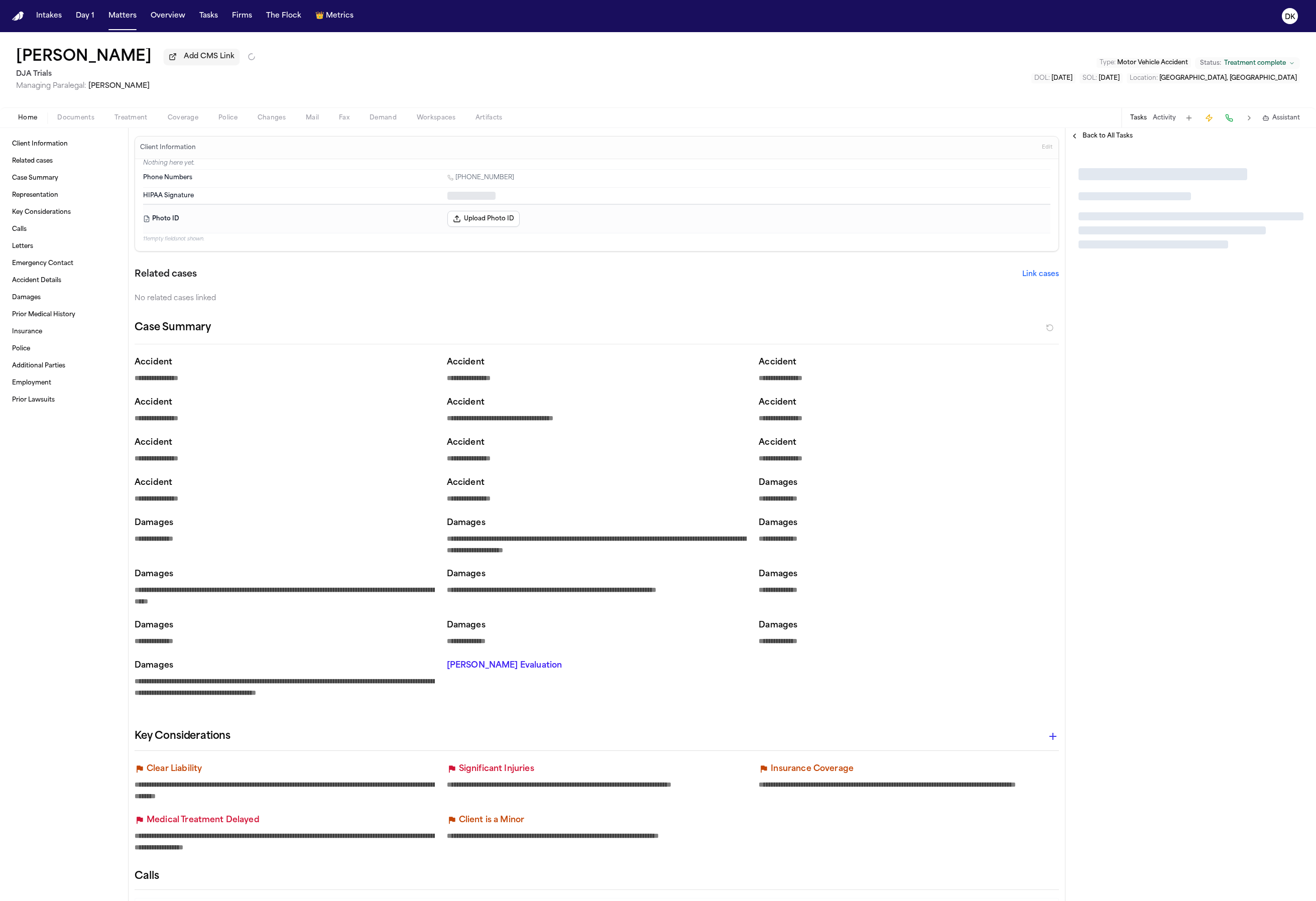
type textarea "*"
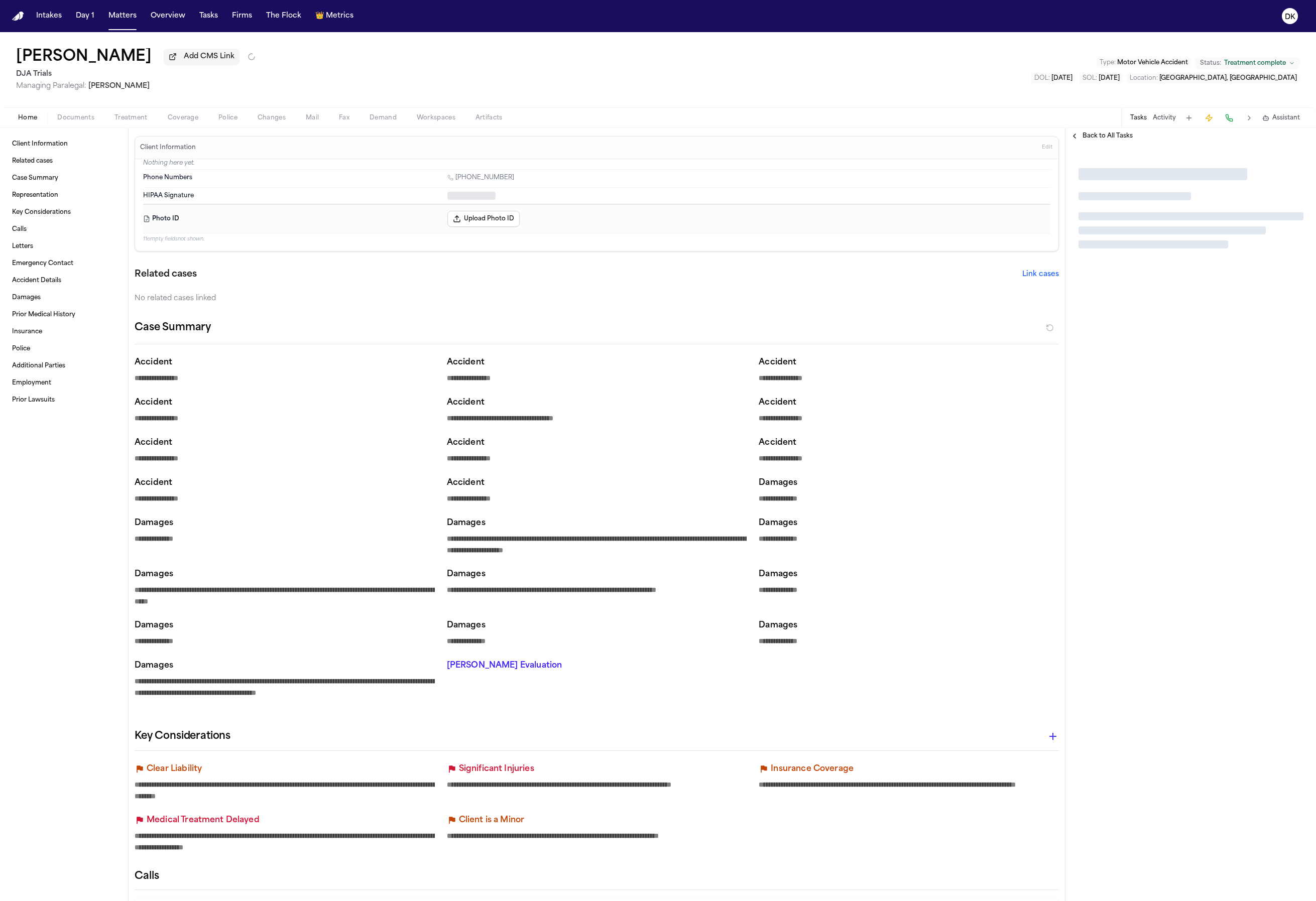
type textarea "*"
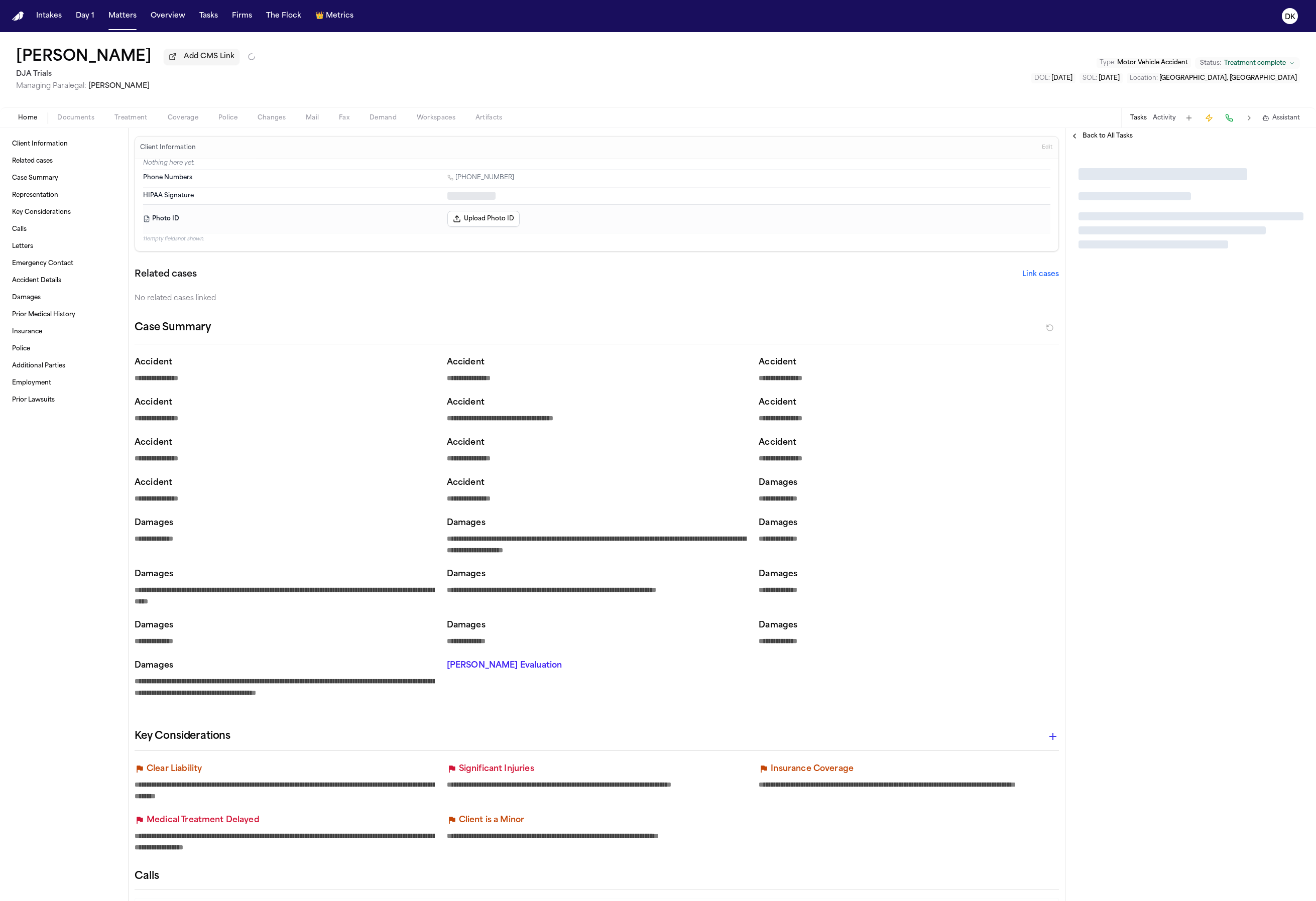
type textarea "*"
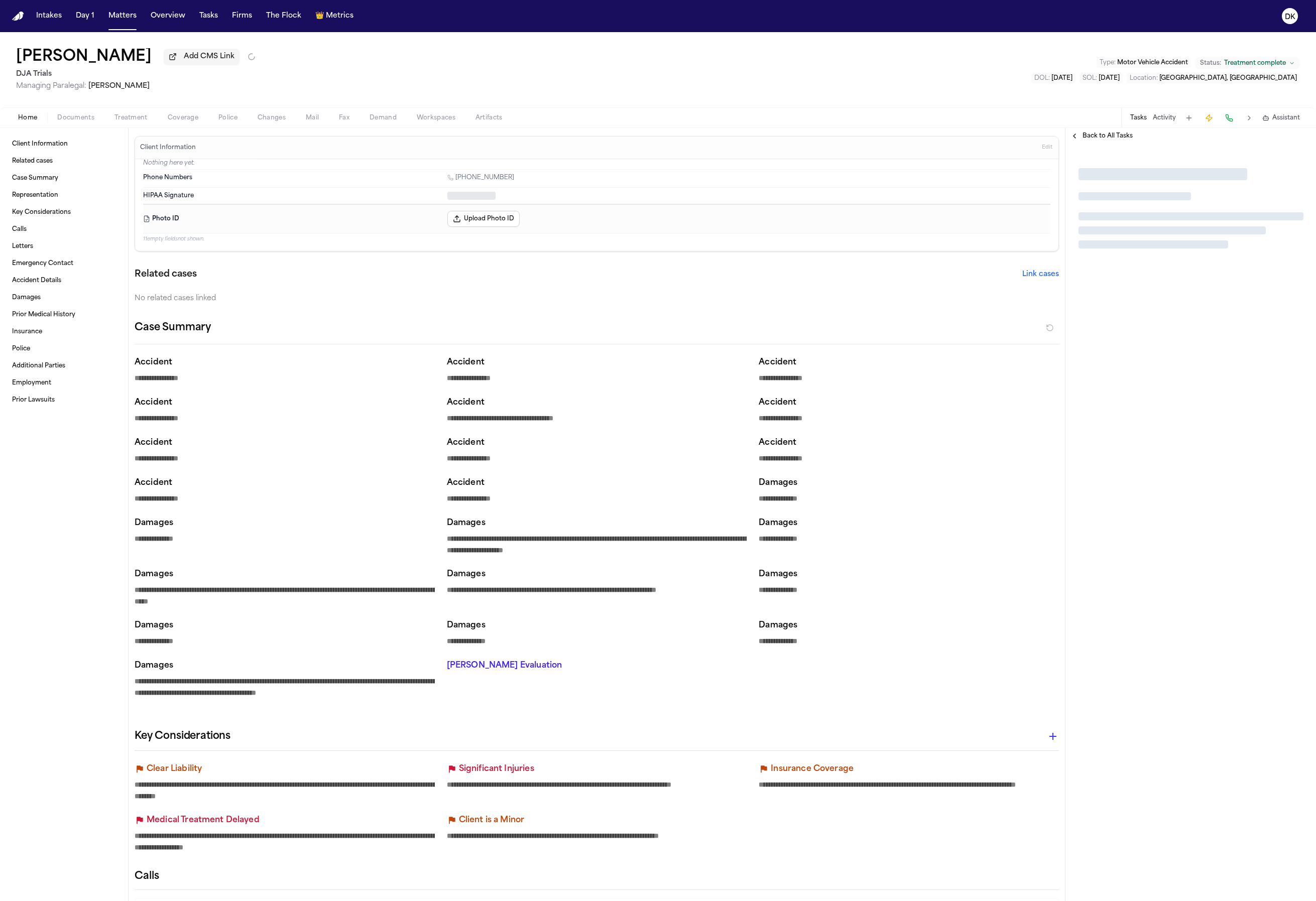
type textarea "*"
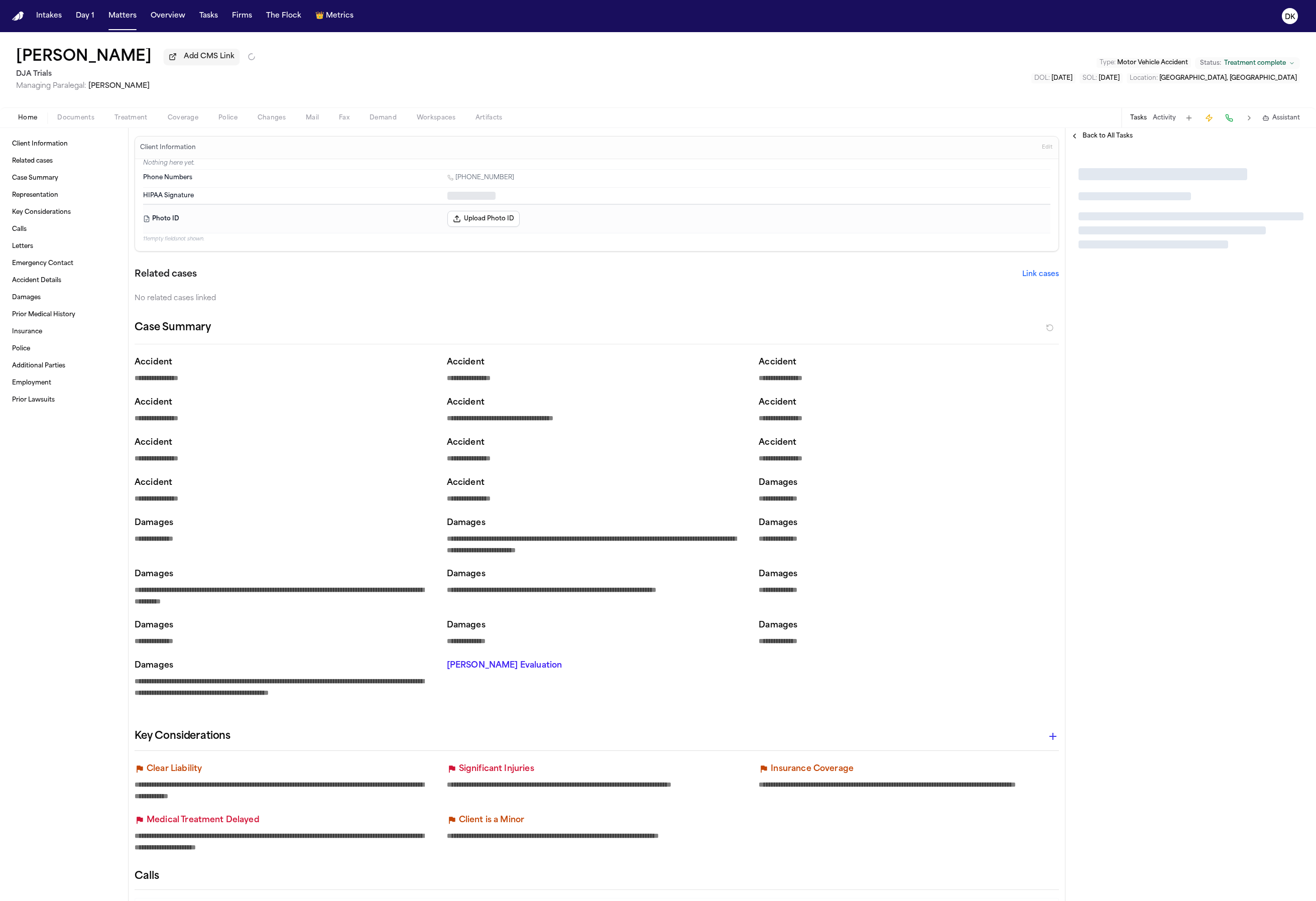
type textarea "*"
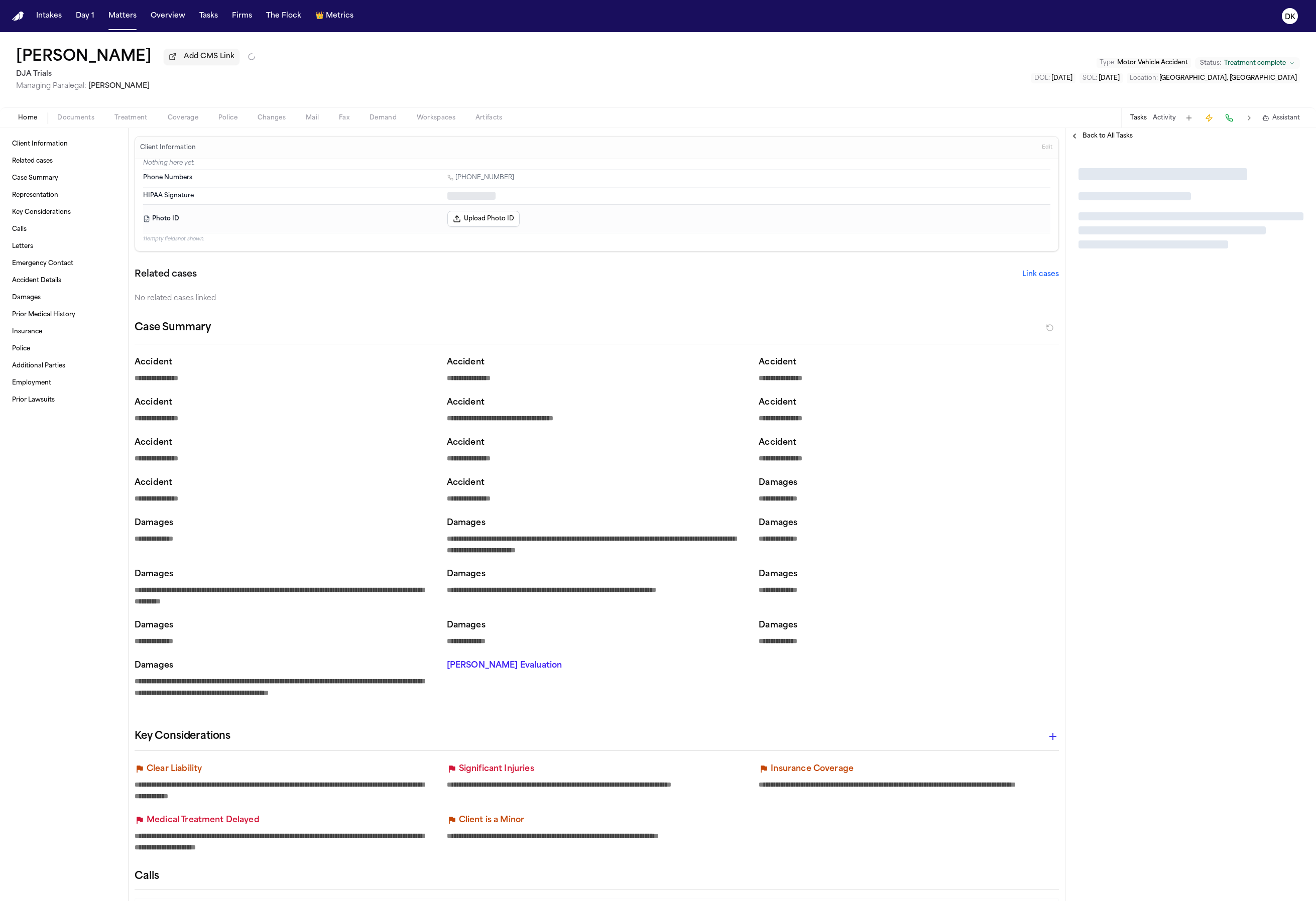
type textarea "*"
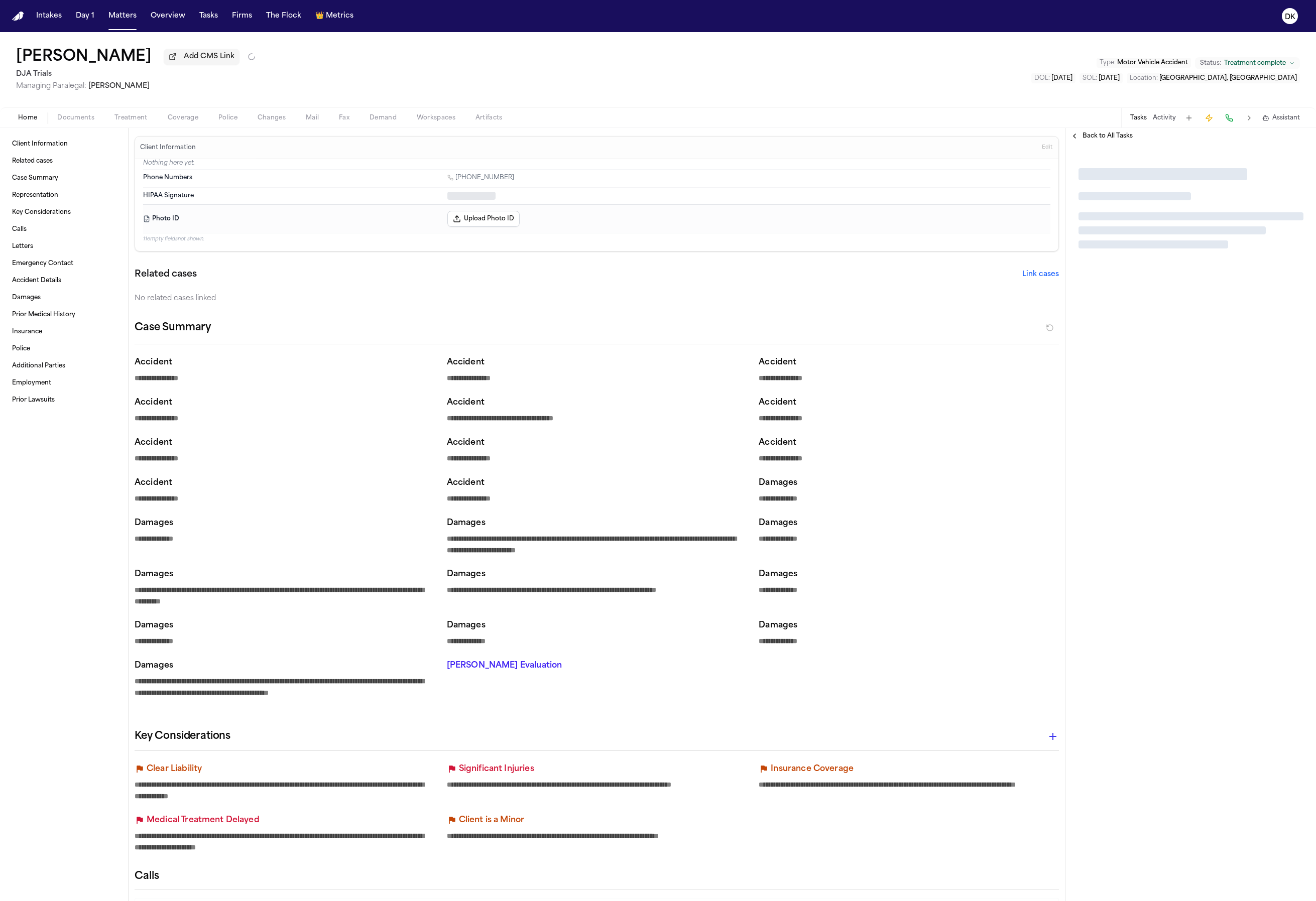
type textarea "*"
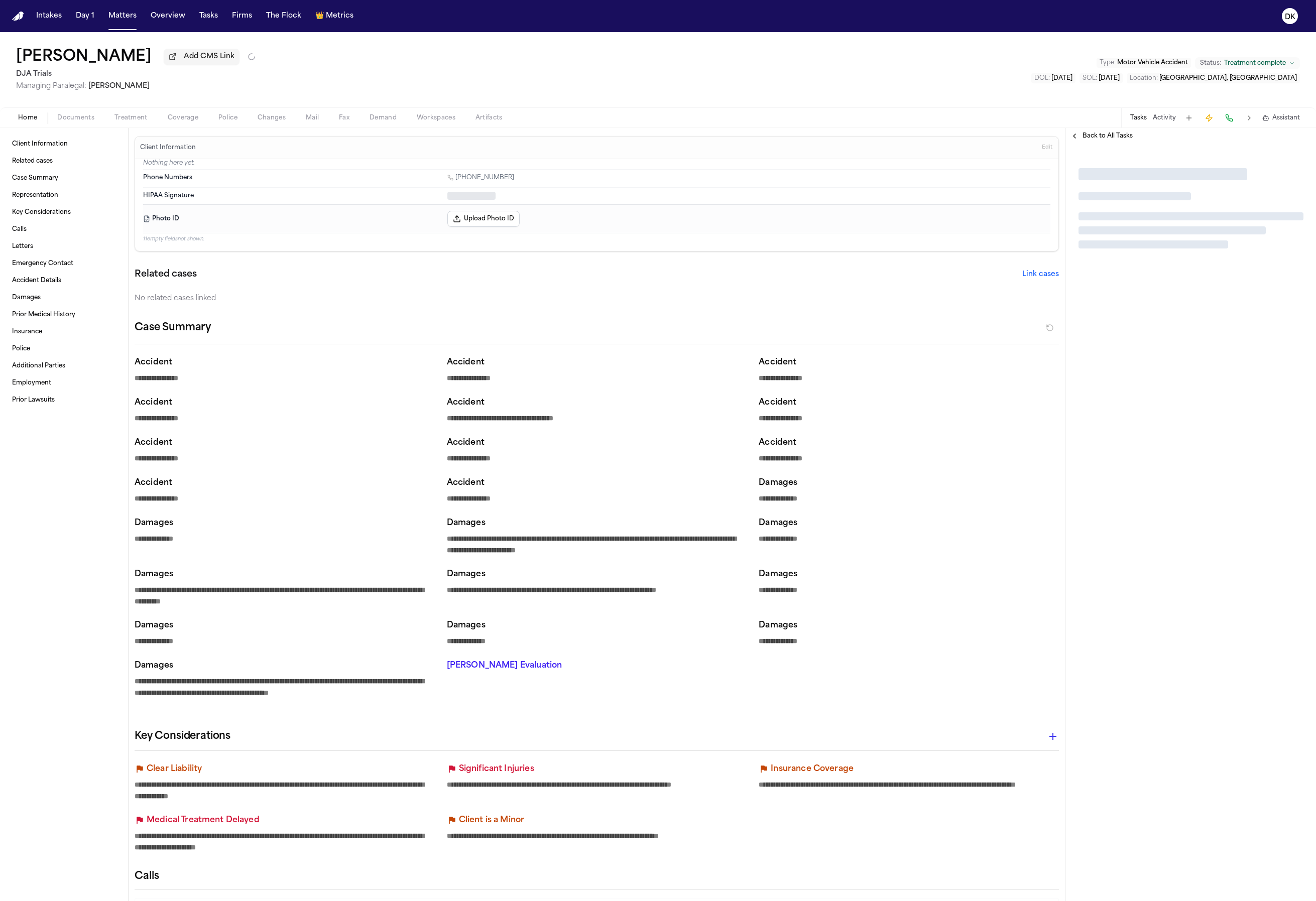
type textarea "*"
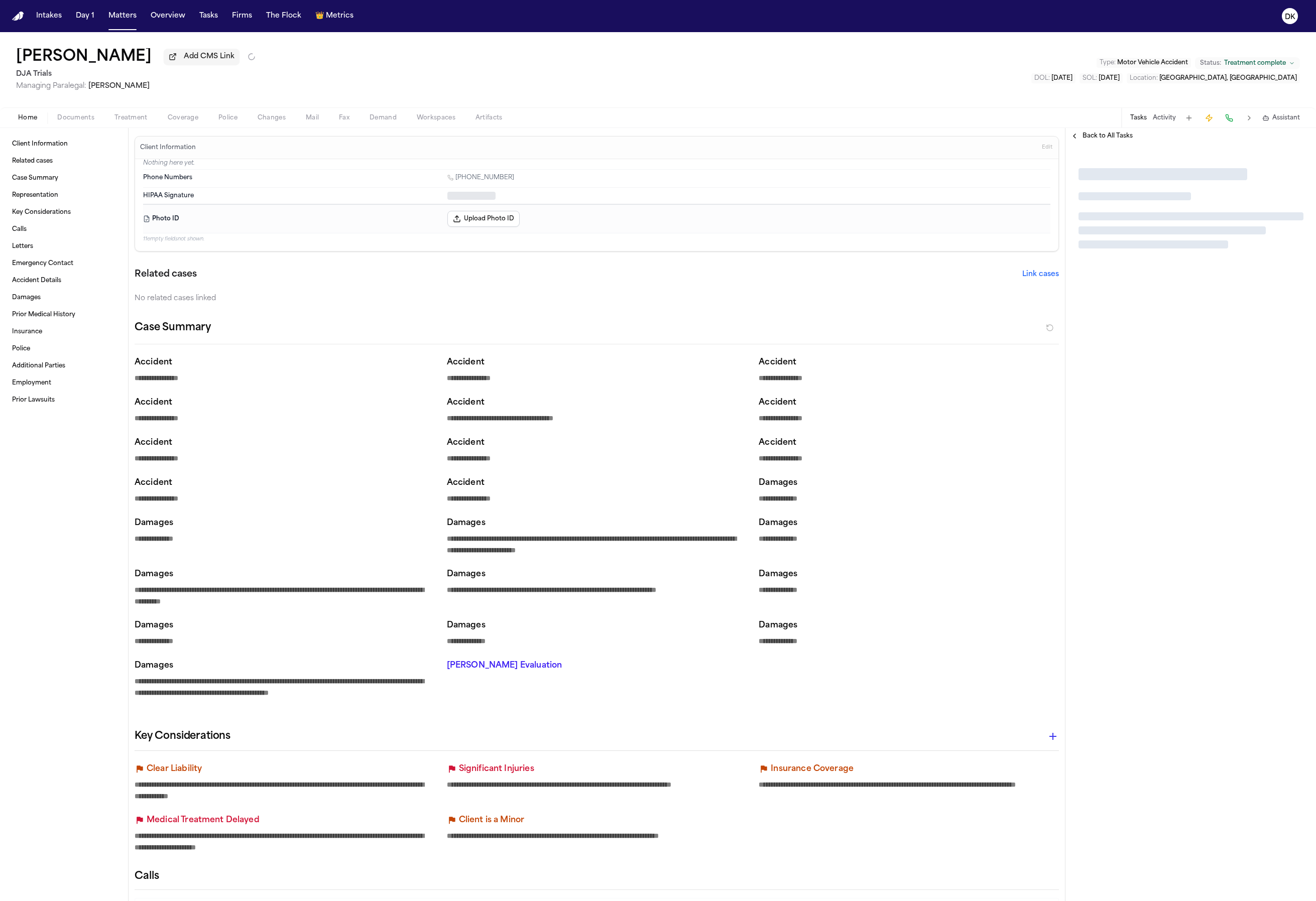
type textarea "*"
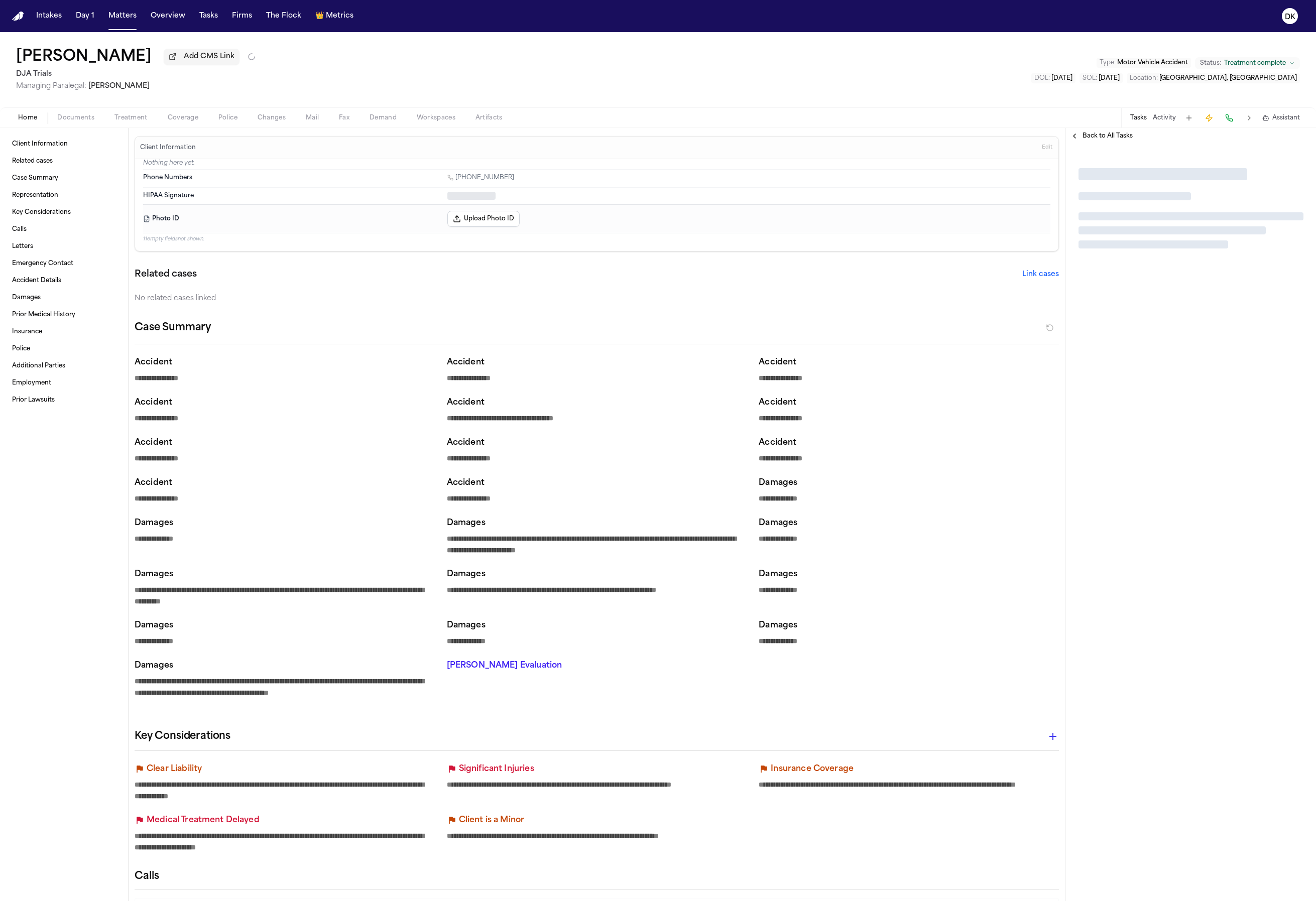
type textarea "*"
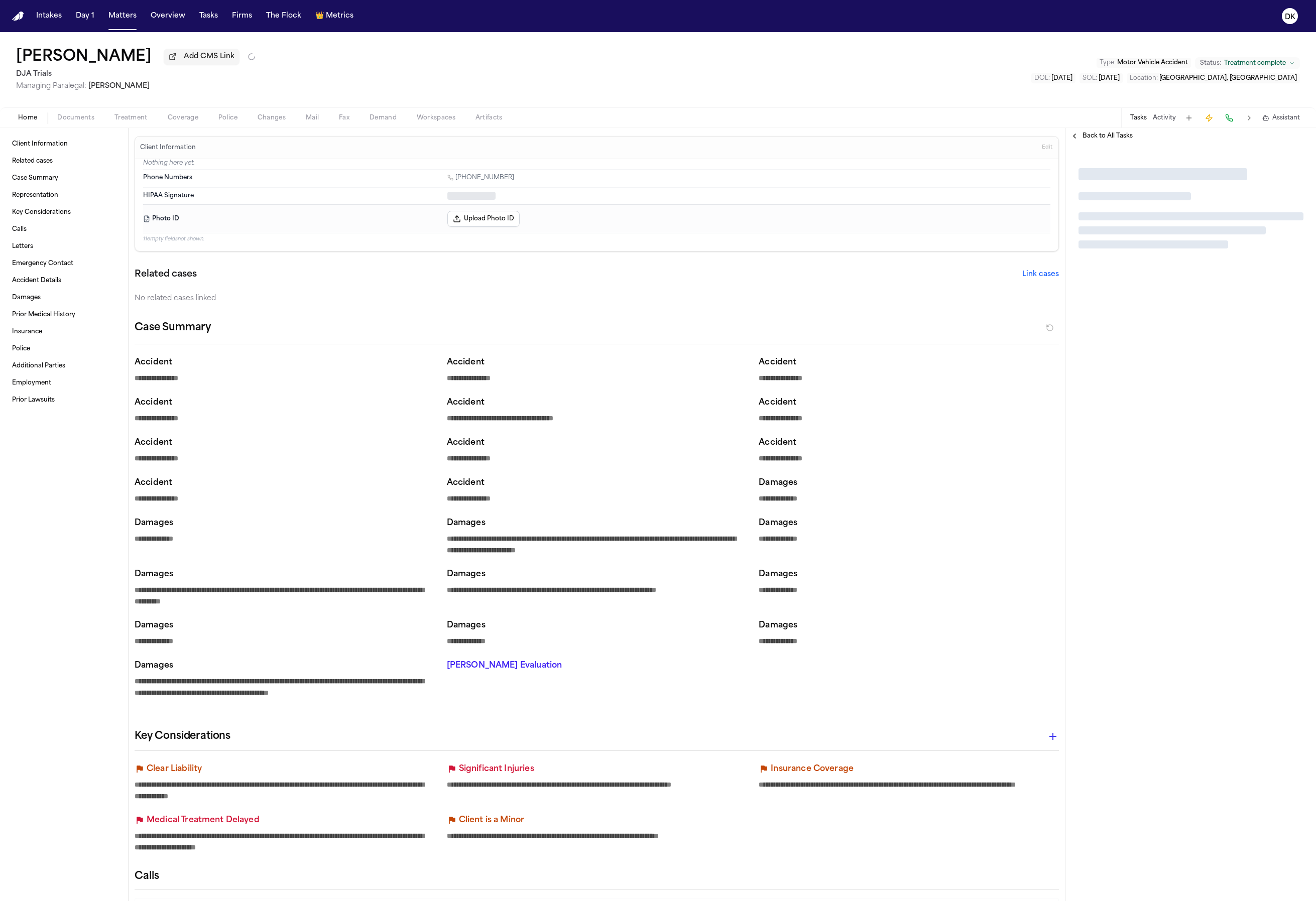
type textarea "*"
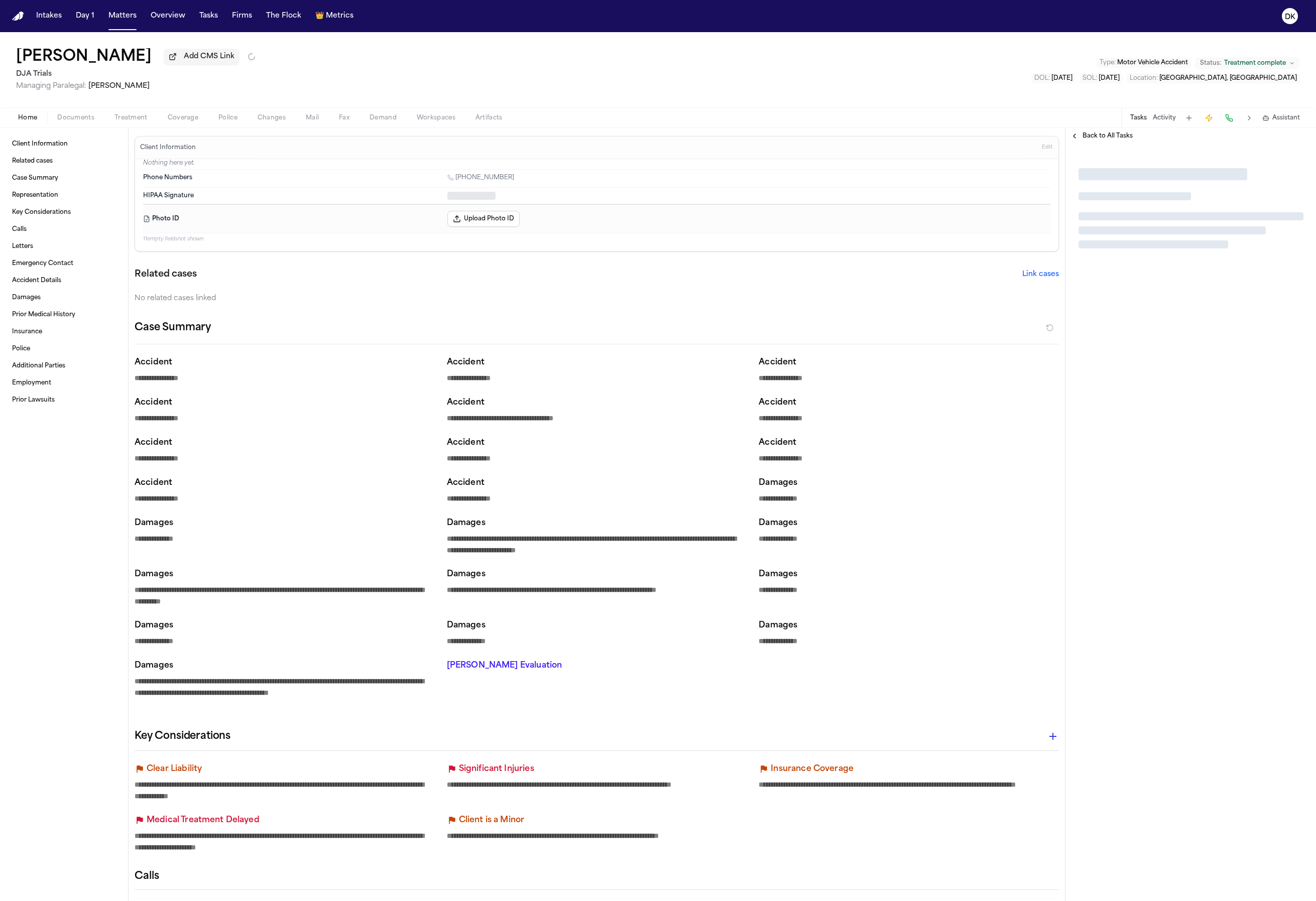
type textarea "*"
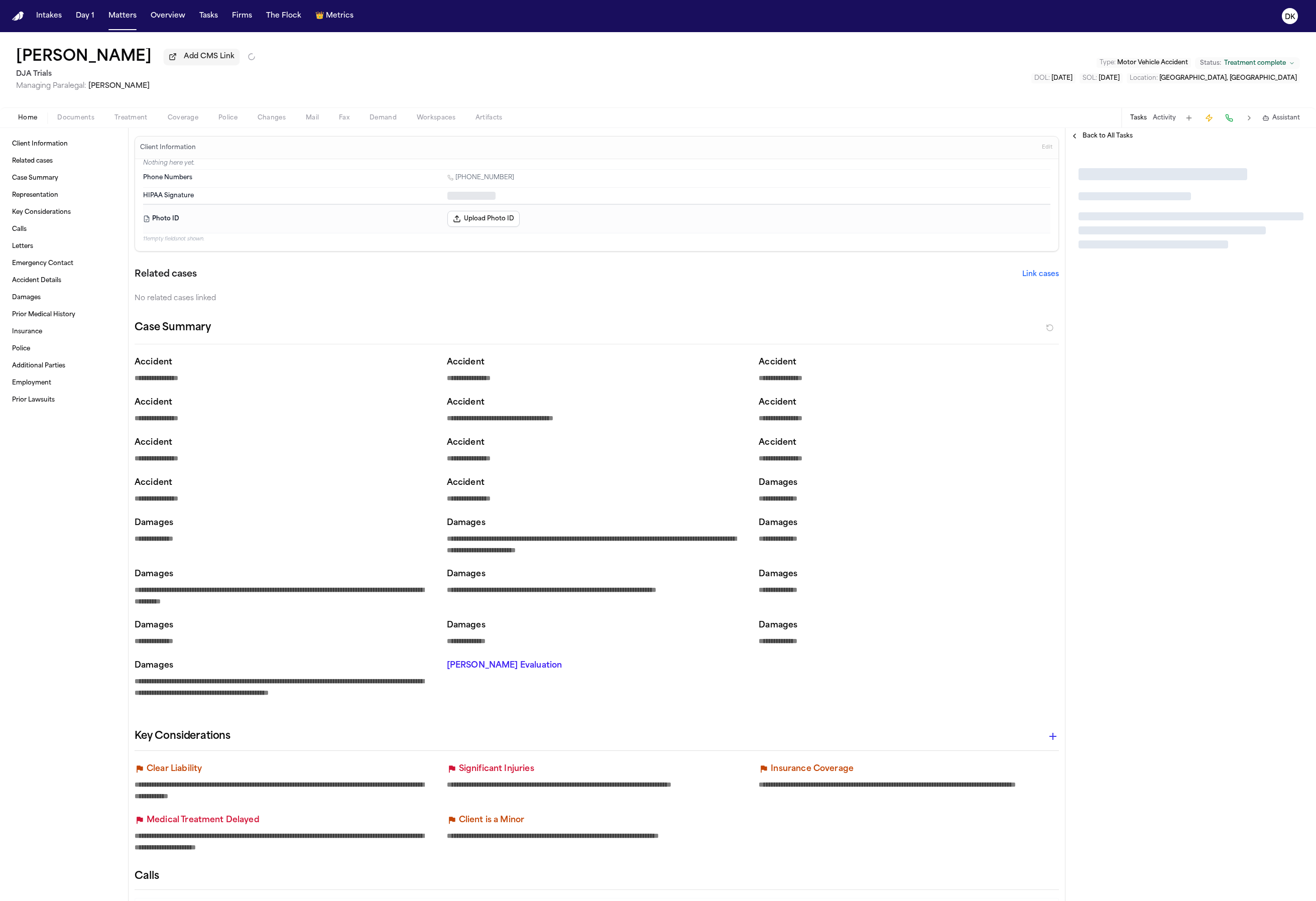
type textarea "*"
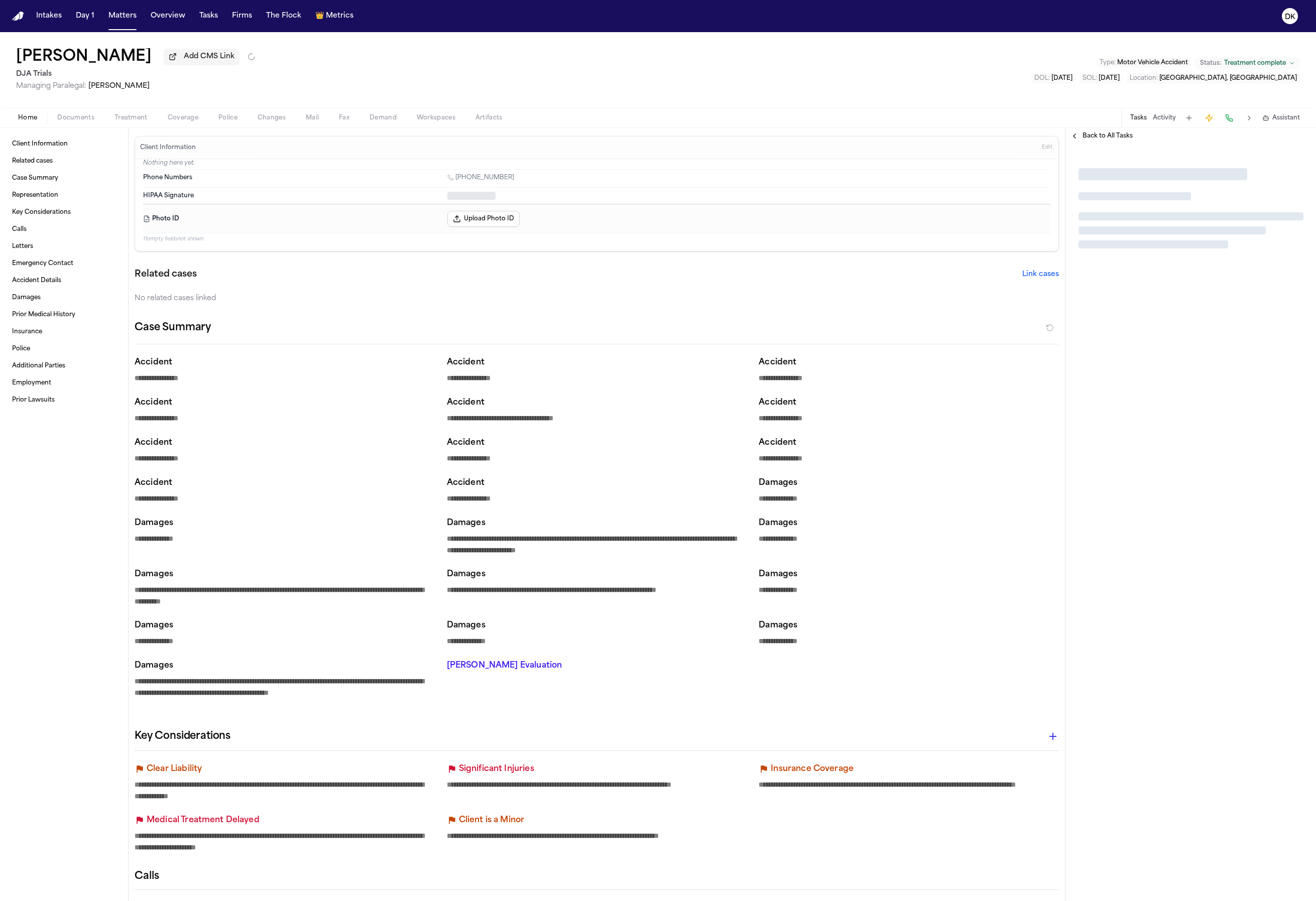
type textarea "*"
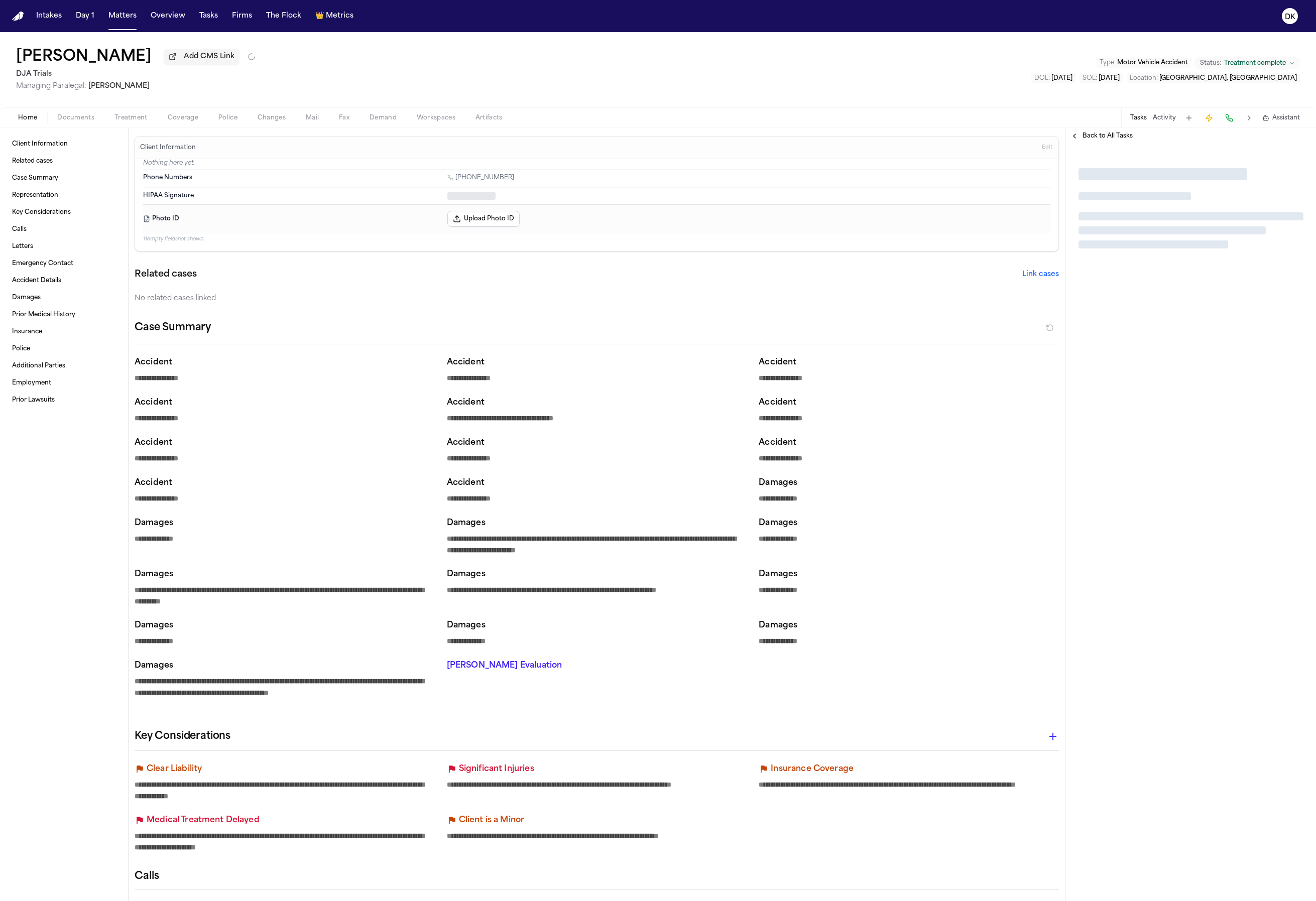
type textarea "*"
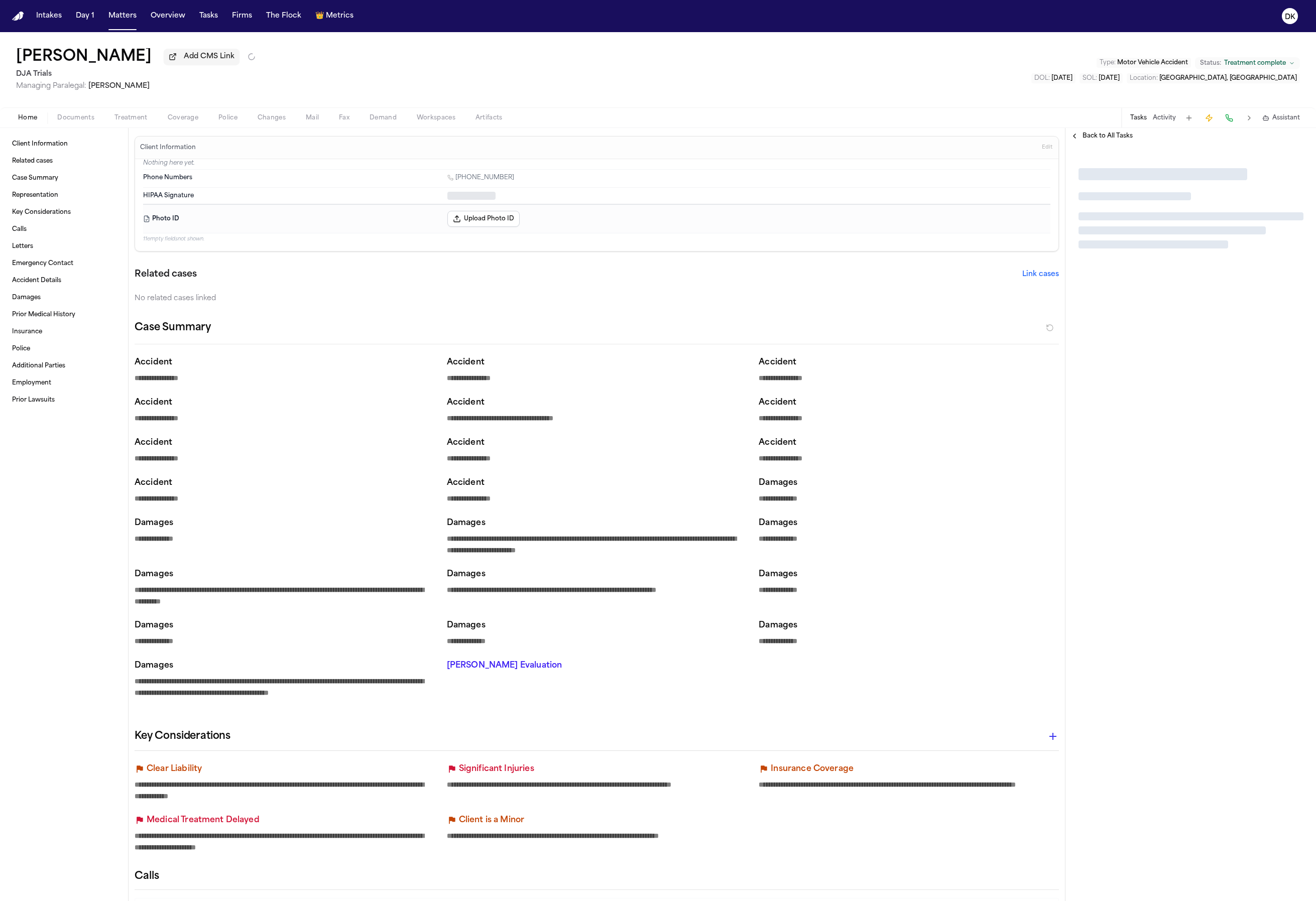
type textarea "*"
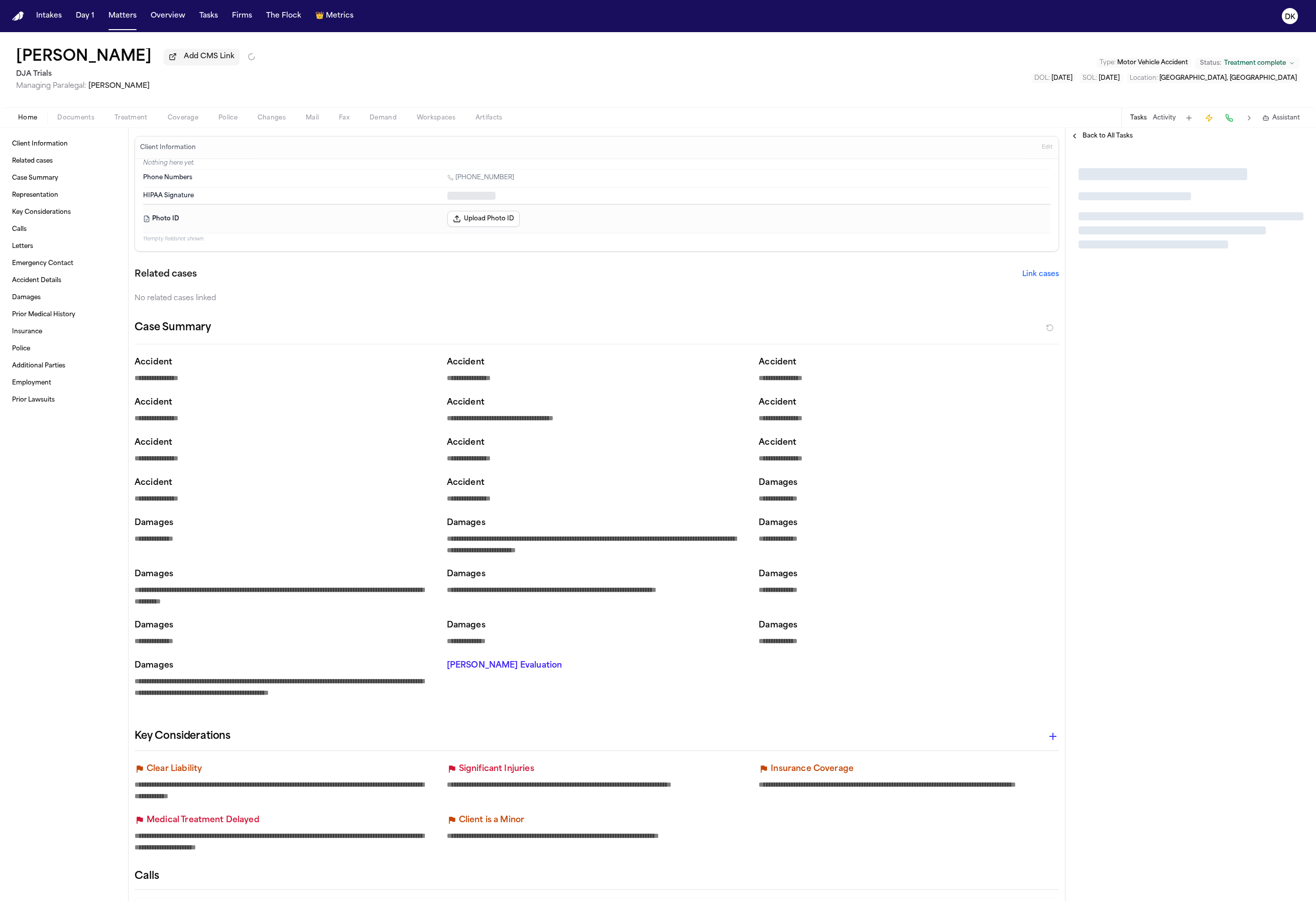
type textarea "*"
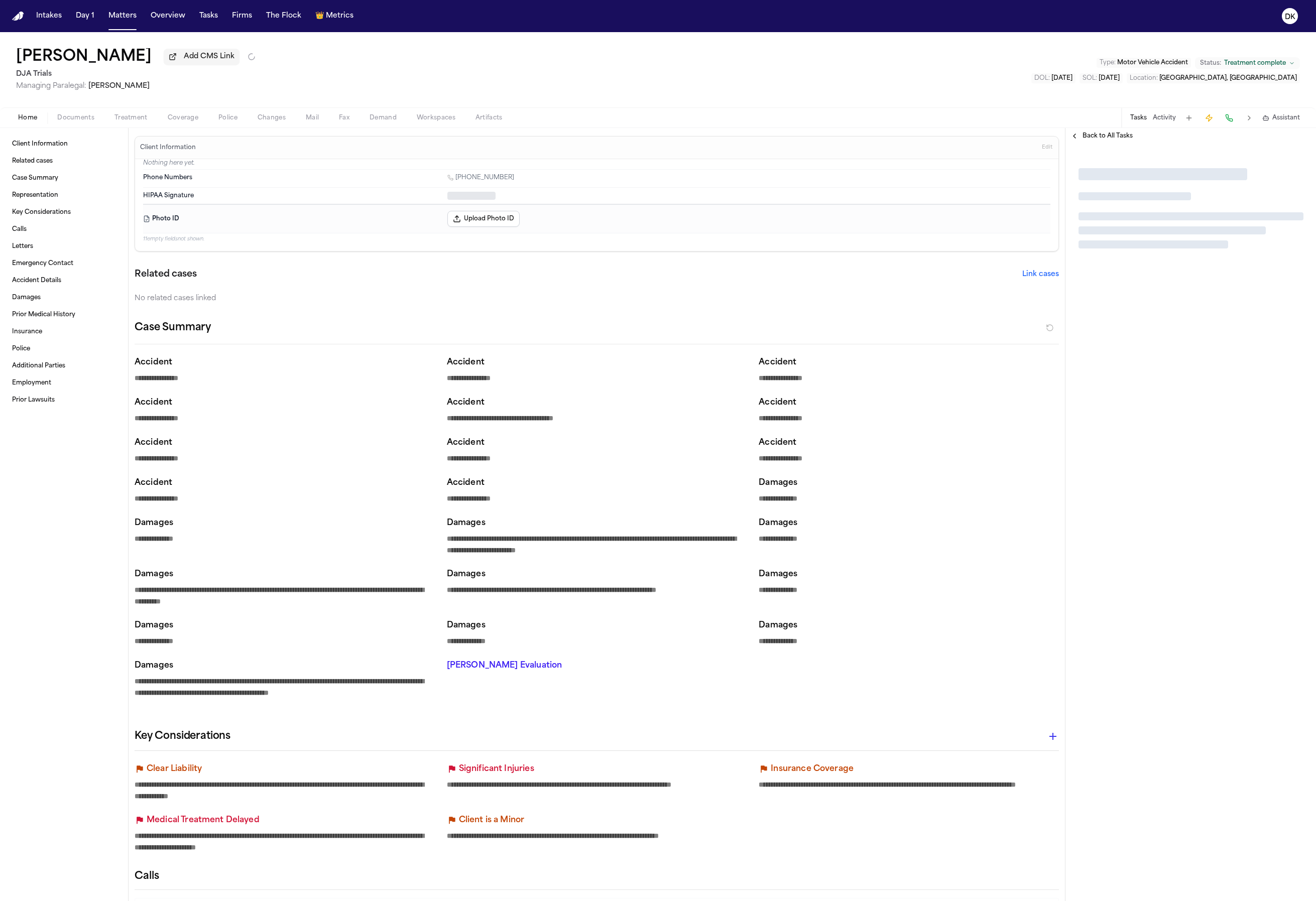
type textarea "*"
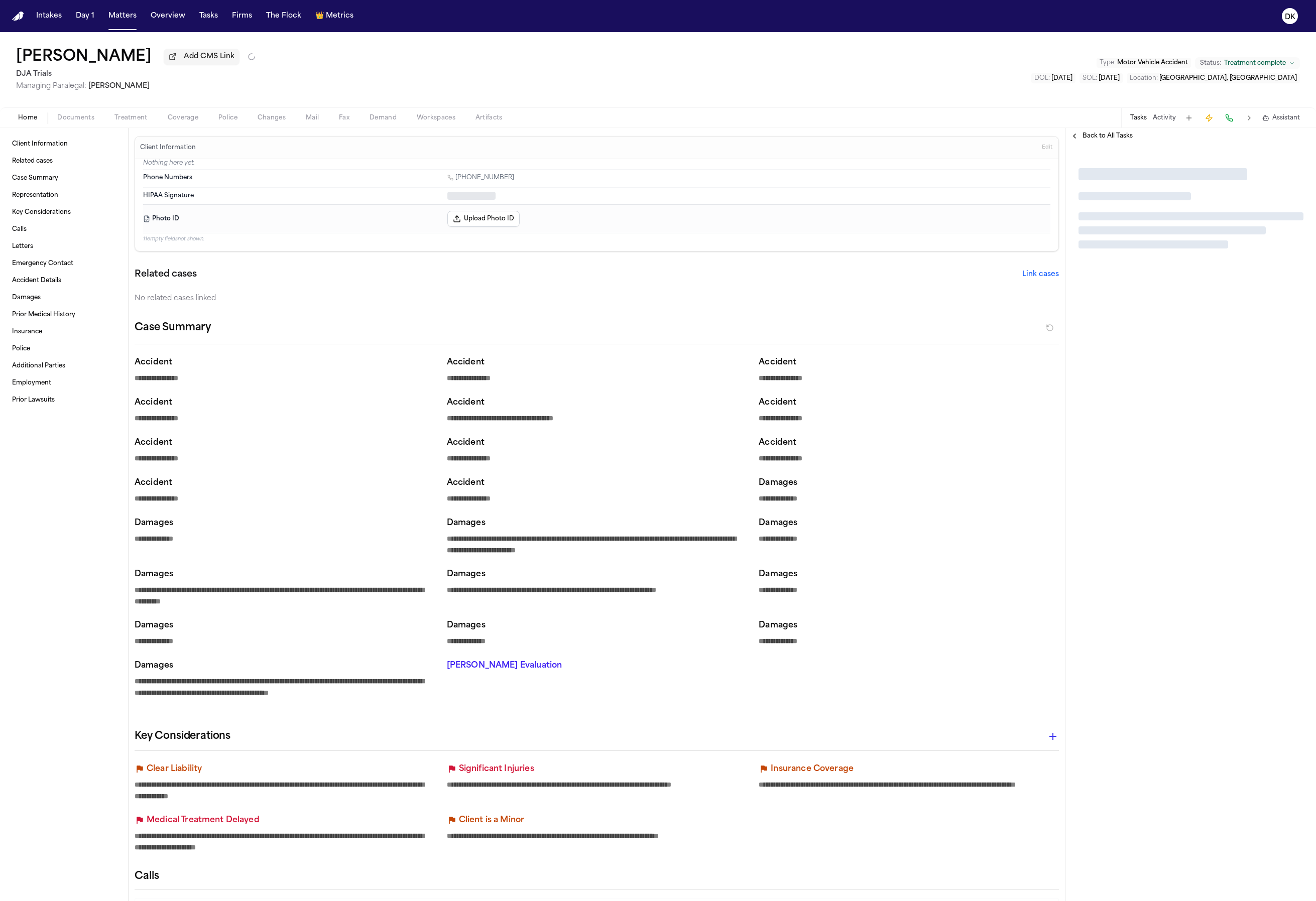
type textarea "*"
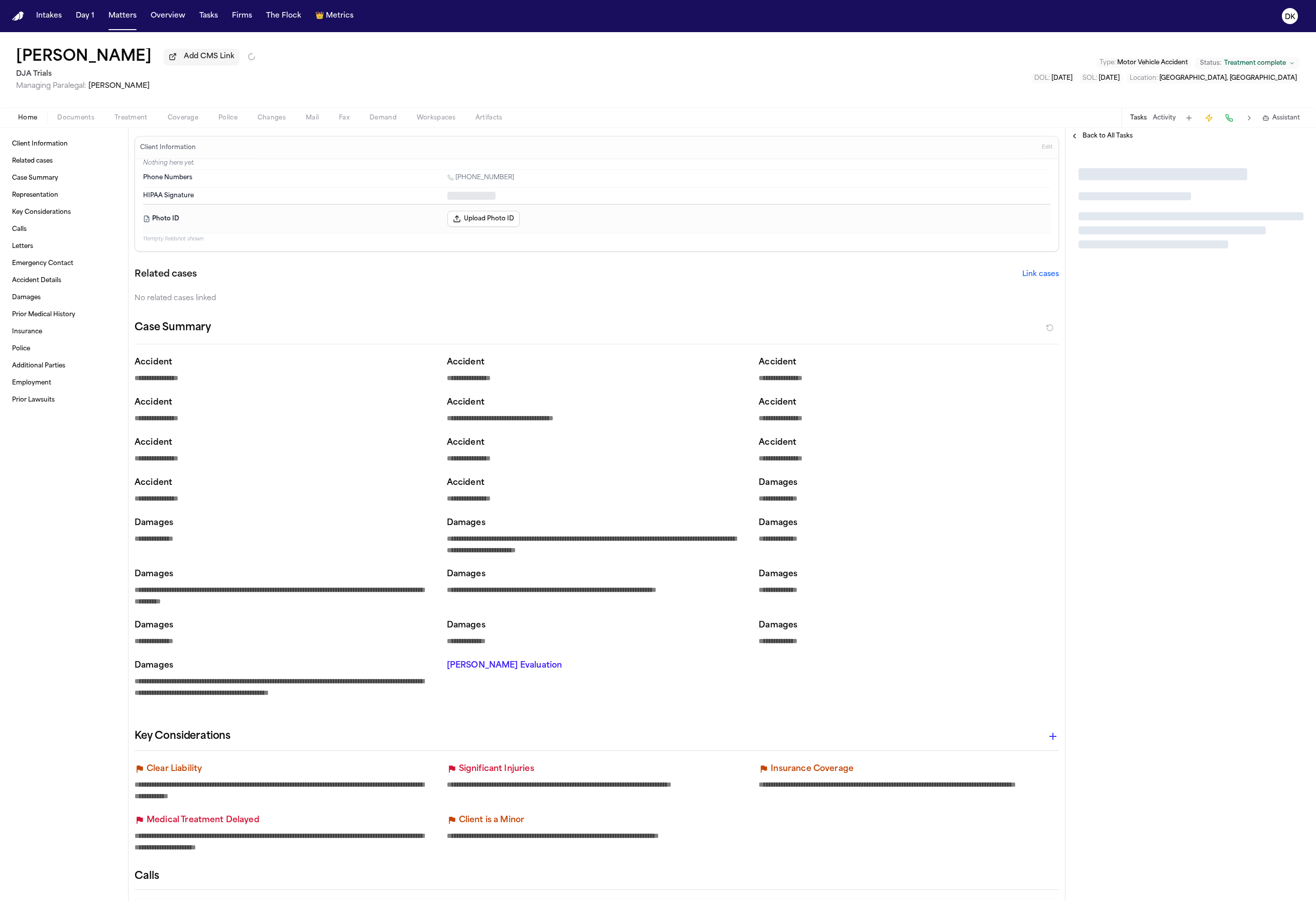
type textarea "*"
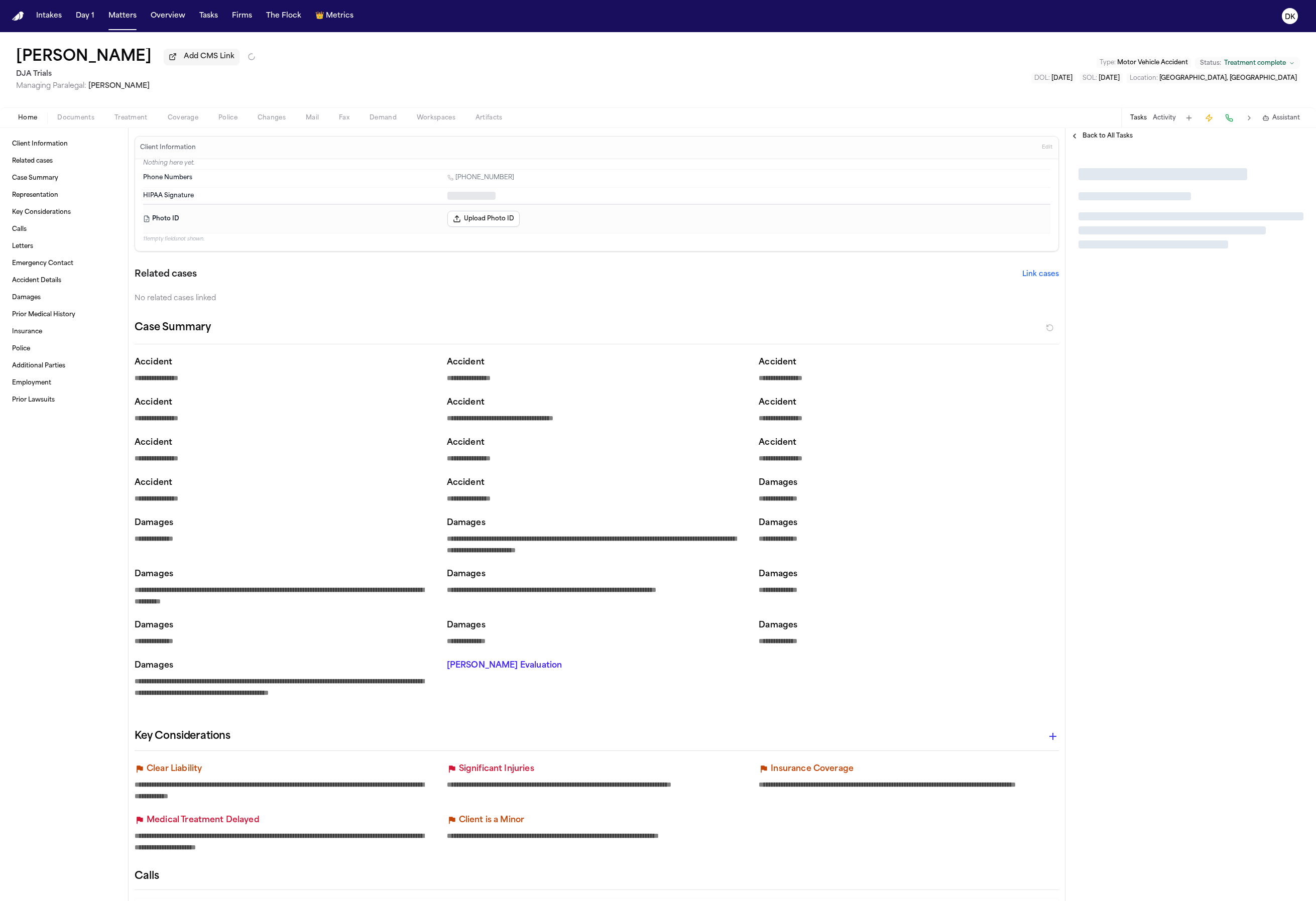
type textarea "*"
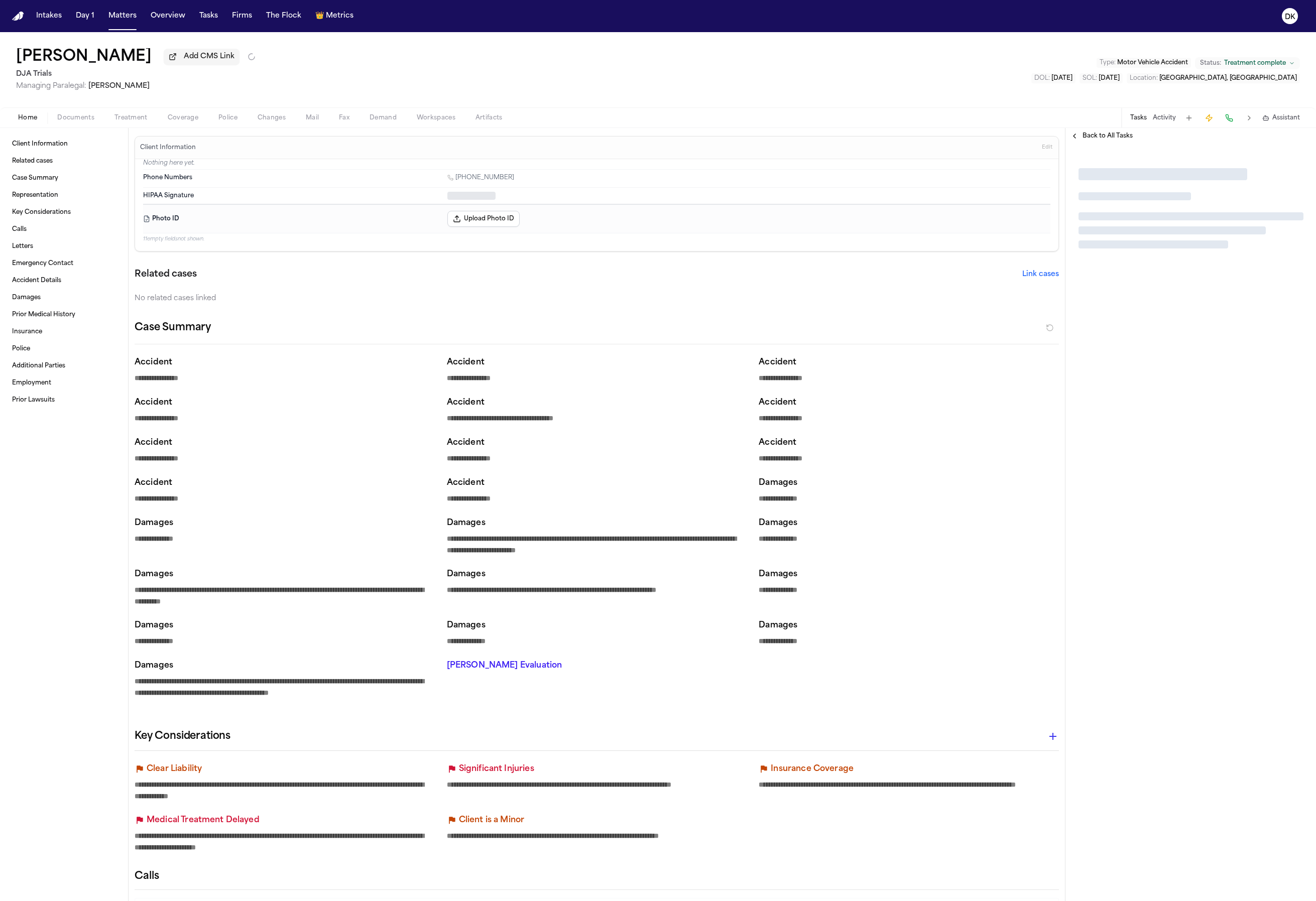
type textarea "*"
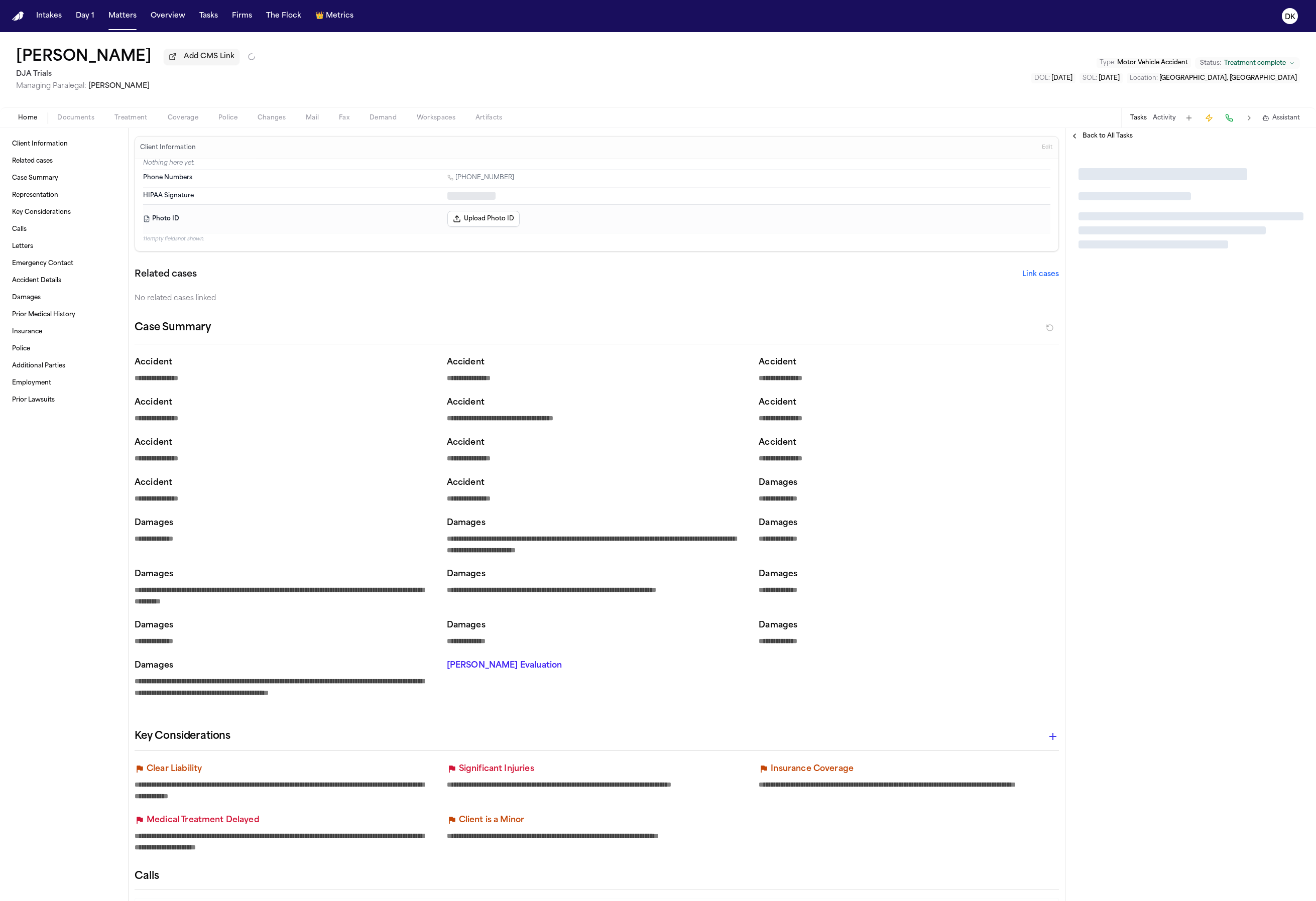
type textarea "*"
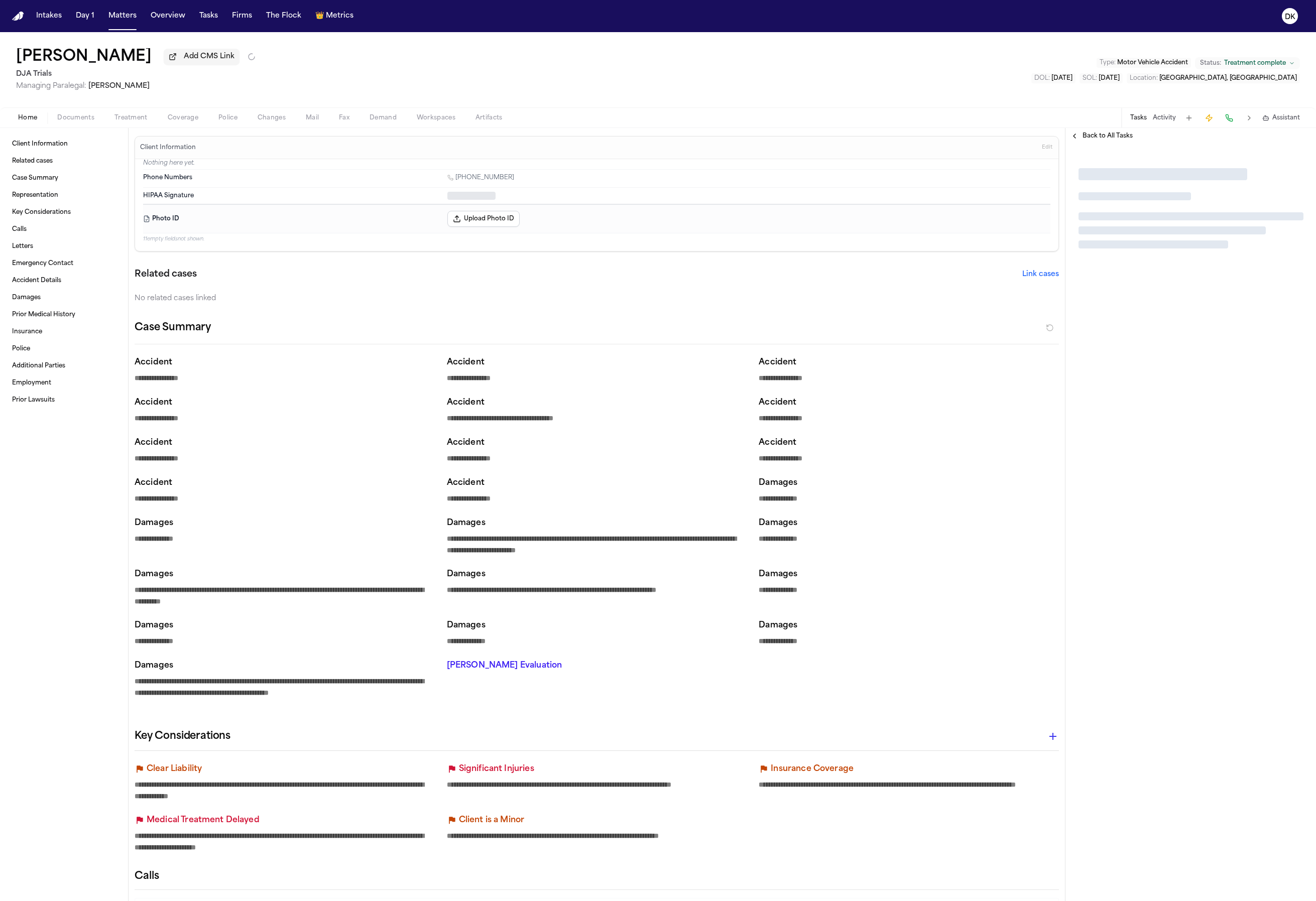
type textarea "*"
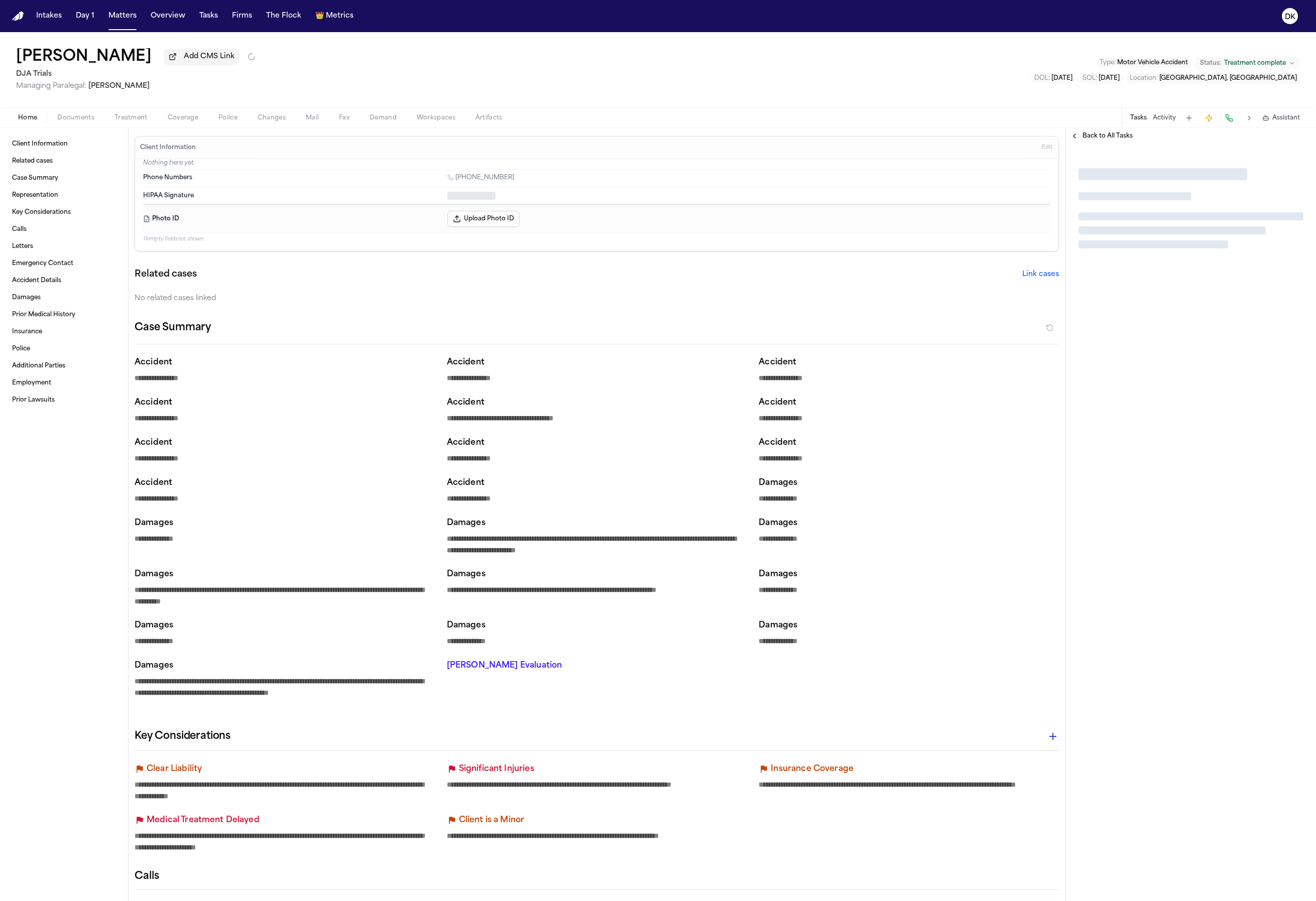
type textarea "*"
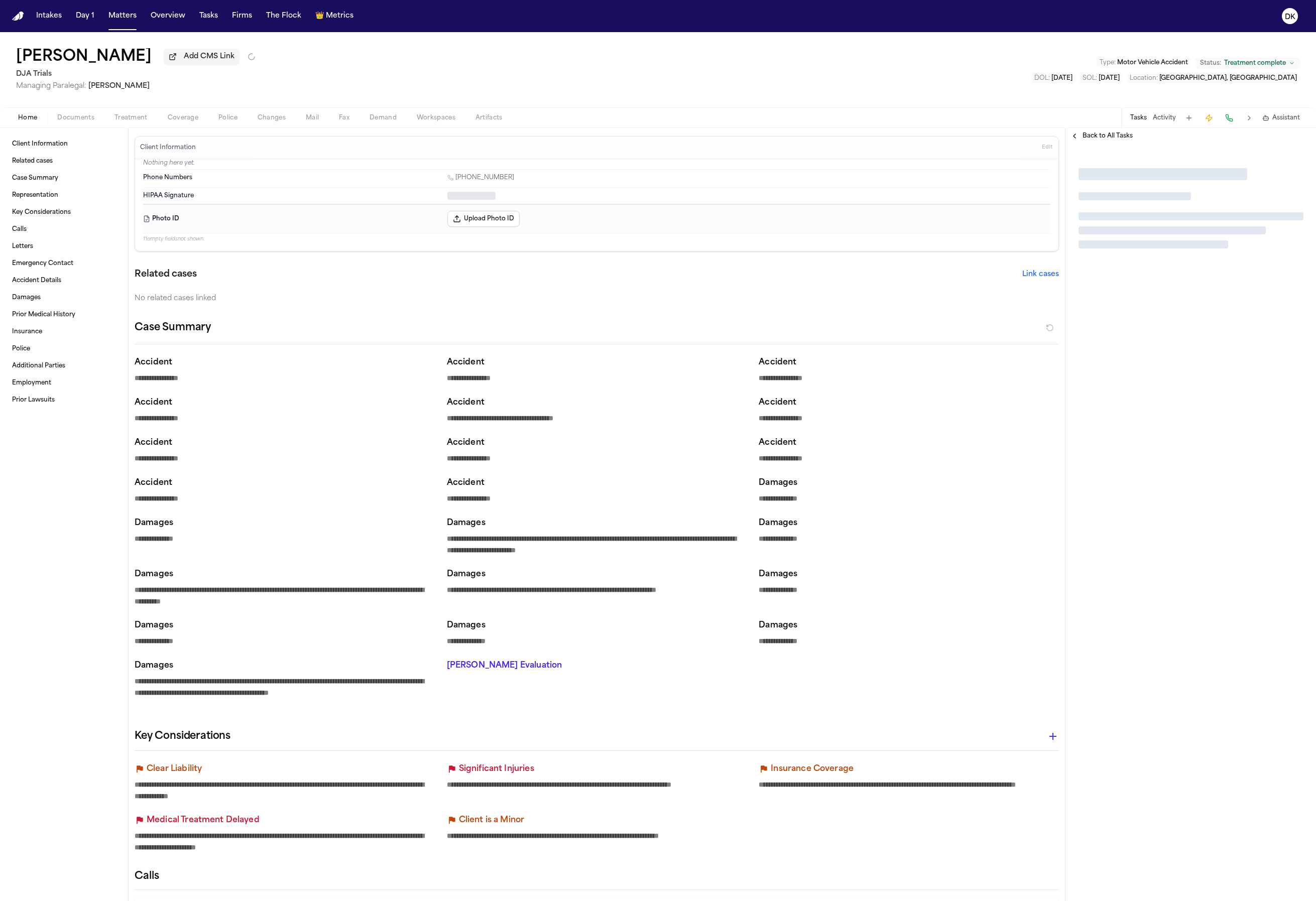
type textarea "*"
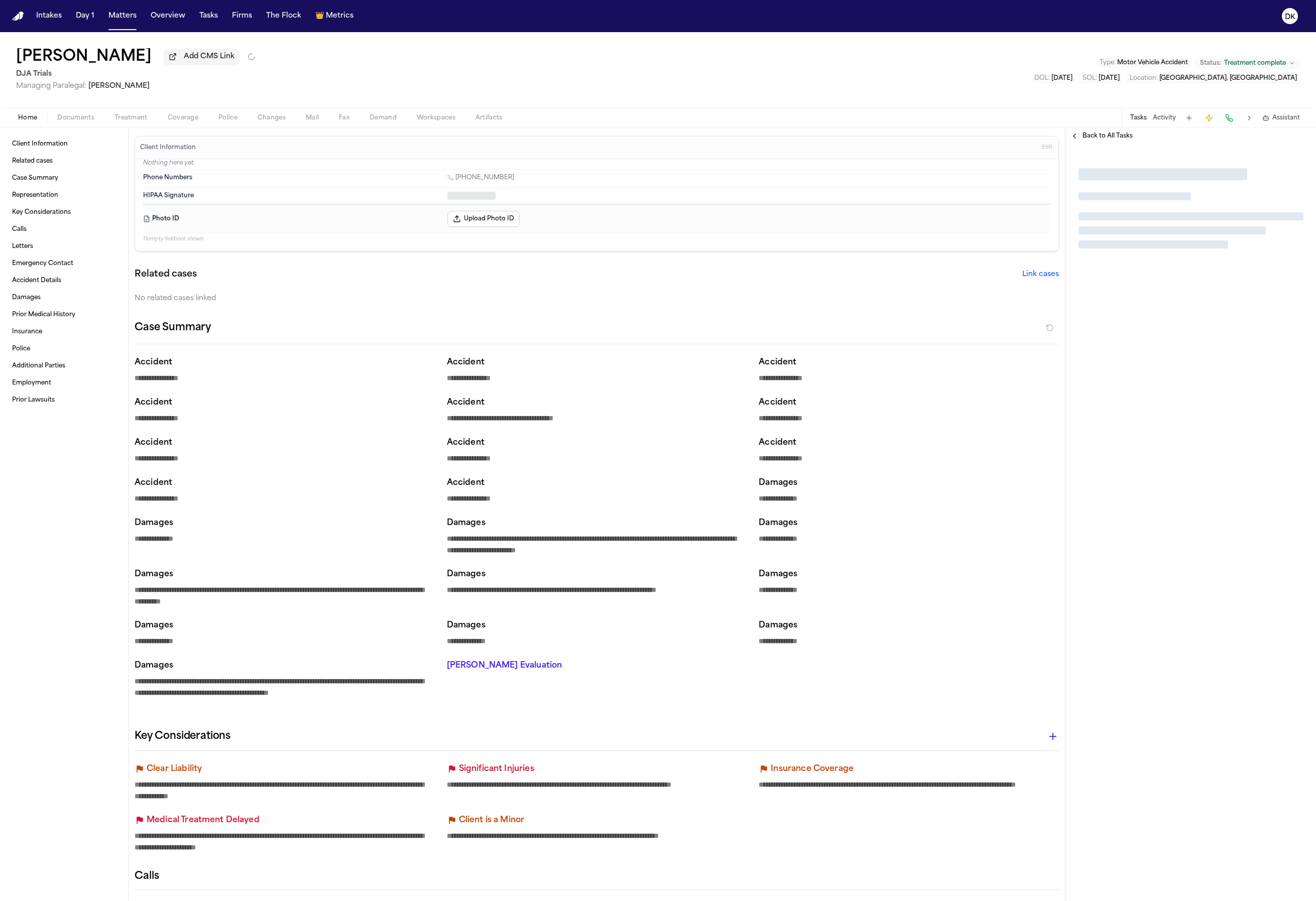
type textarea "*"
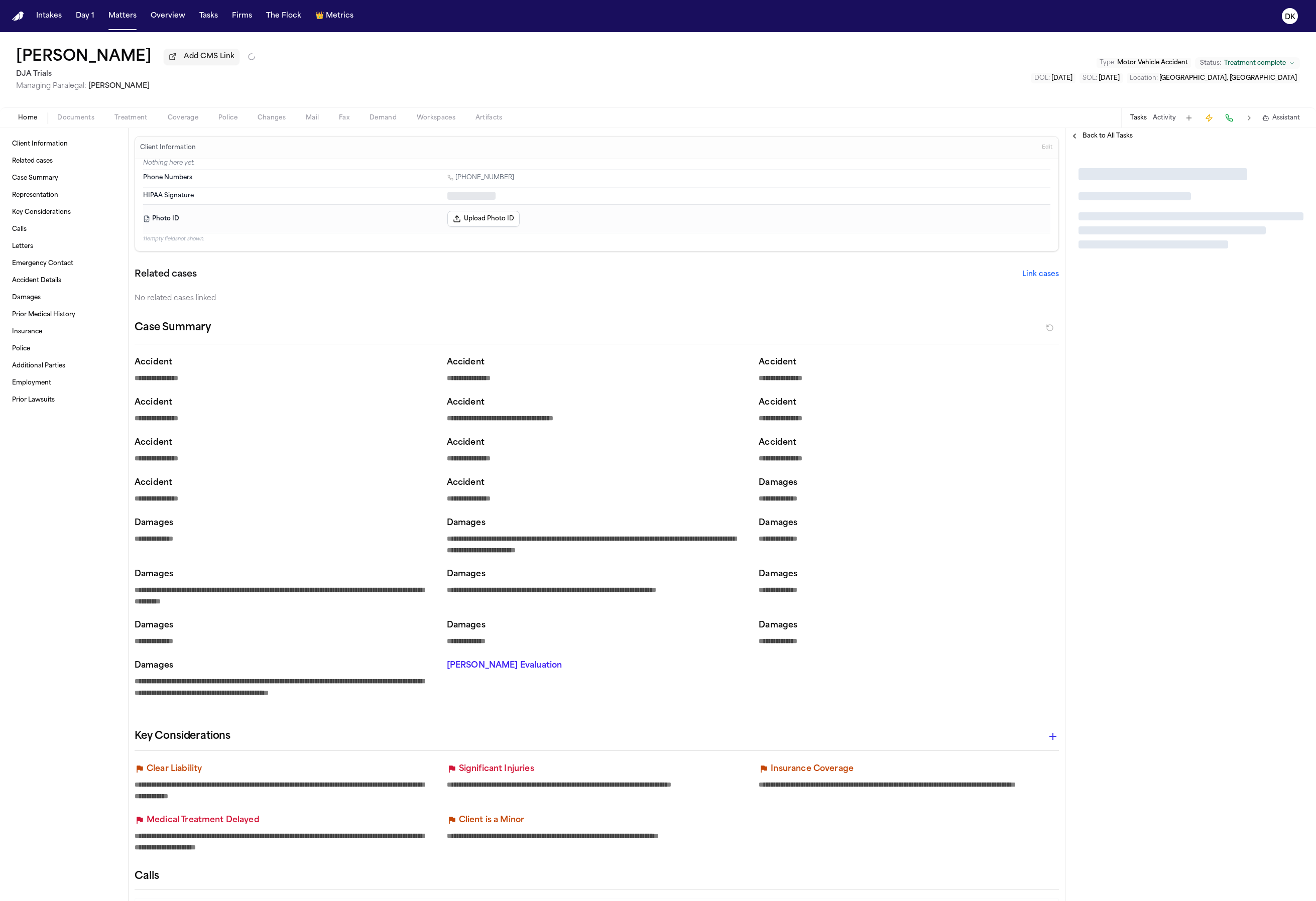
type textarea "*"
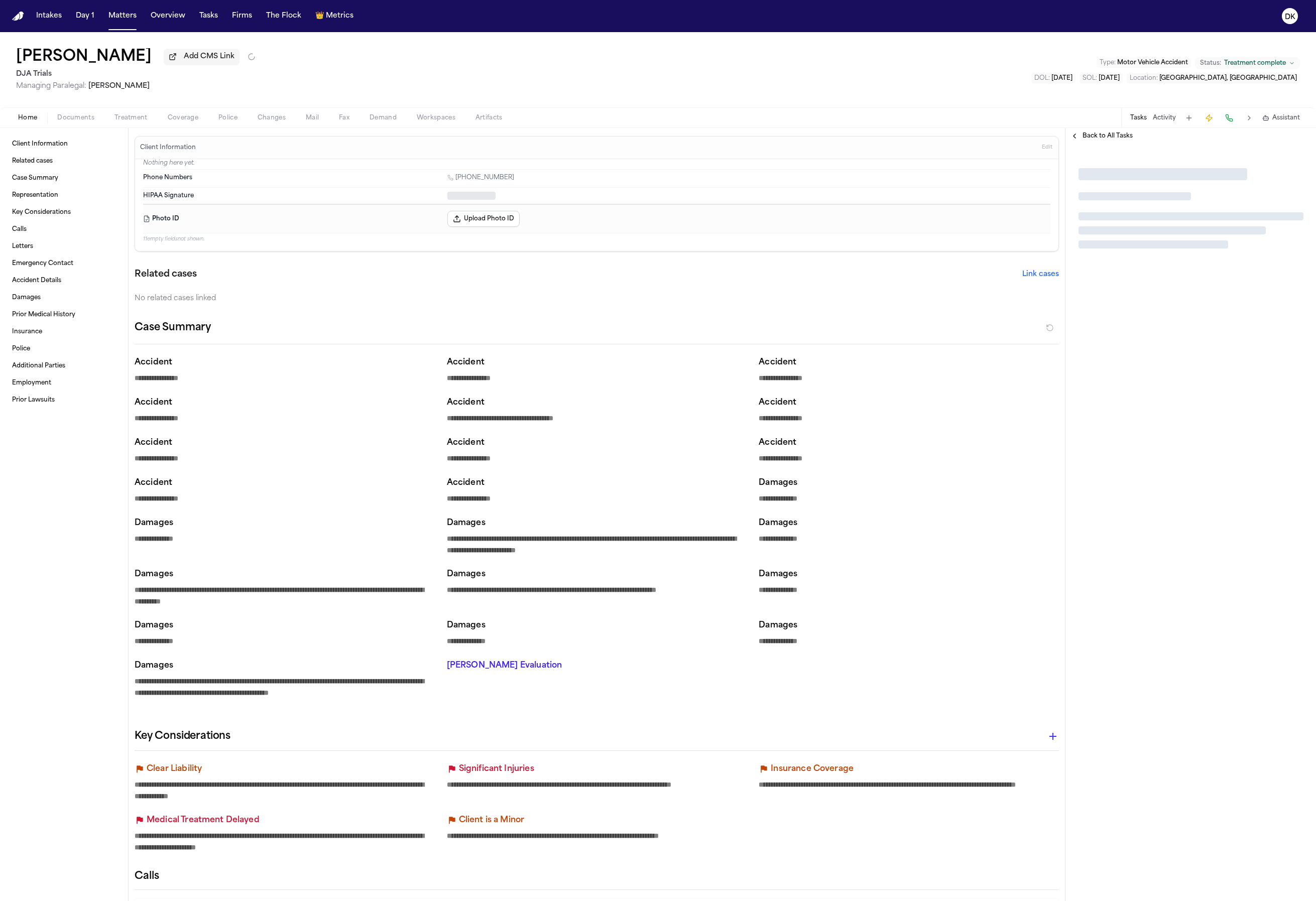
type textarea "*"
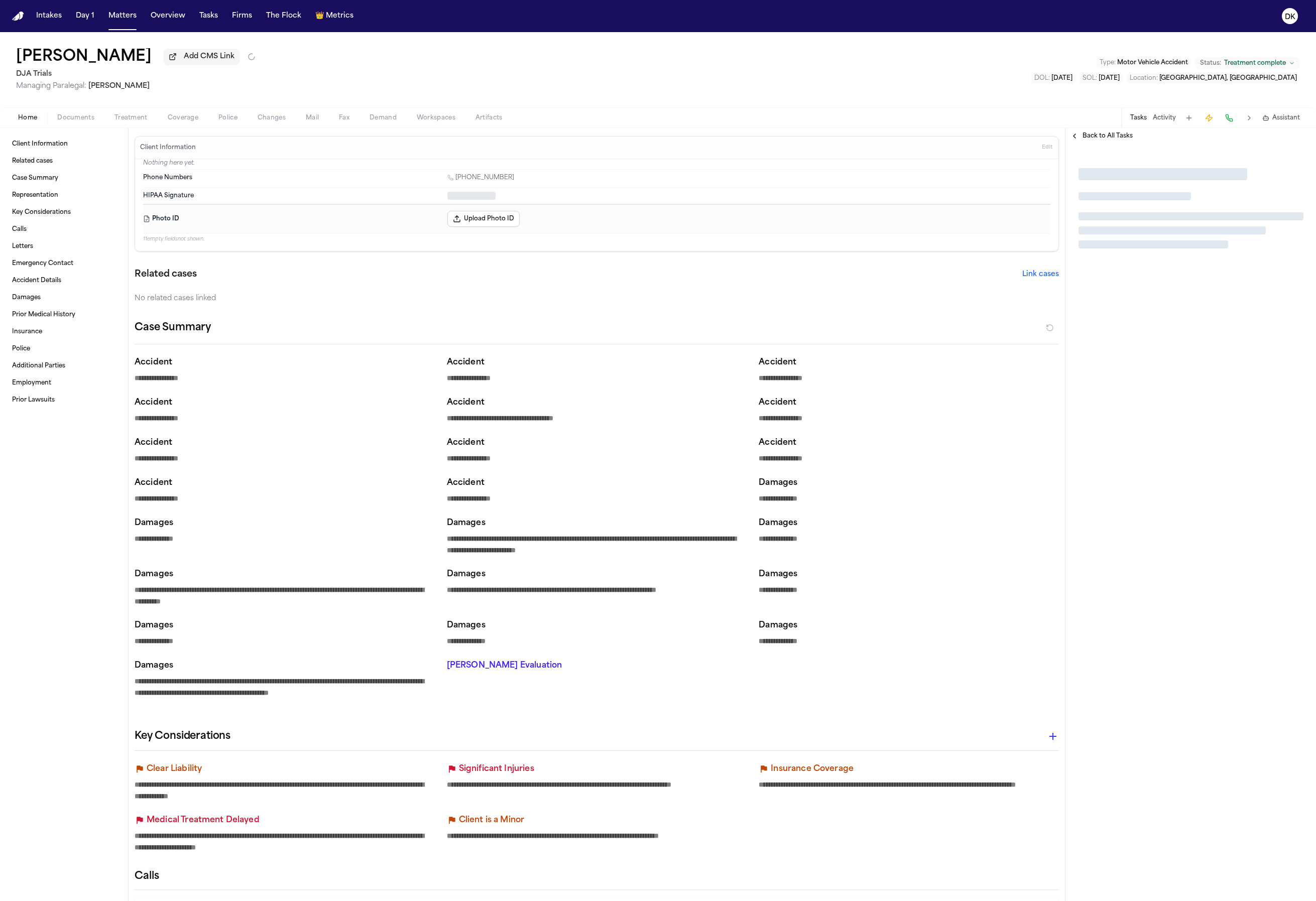
type textarea "*"
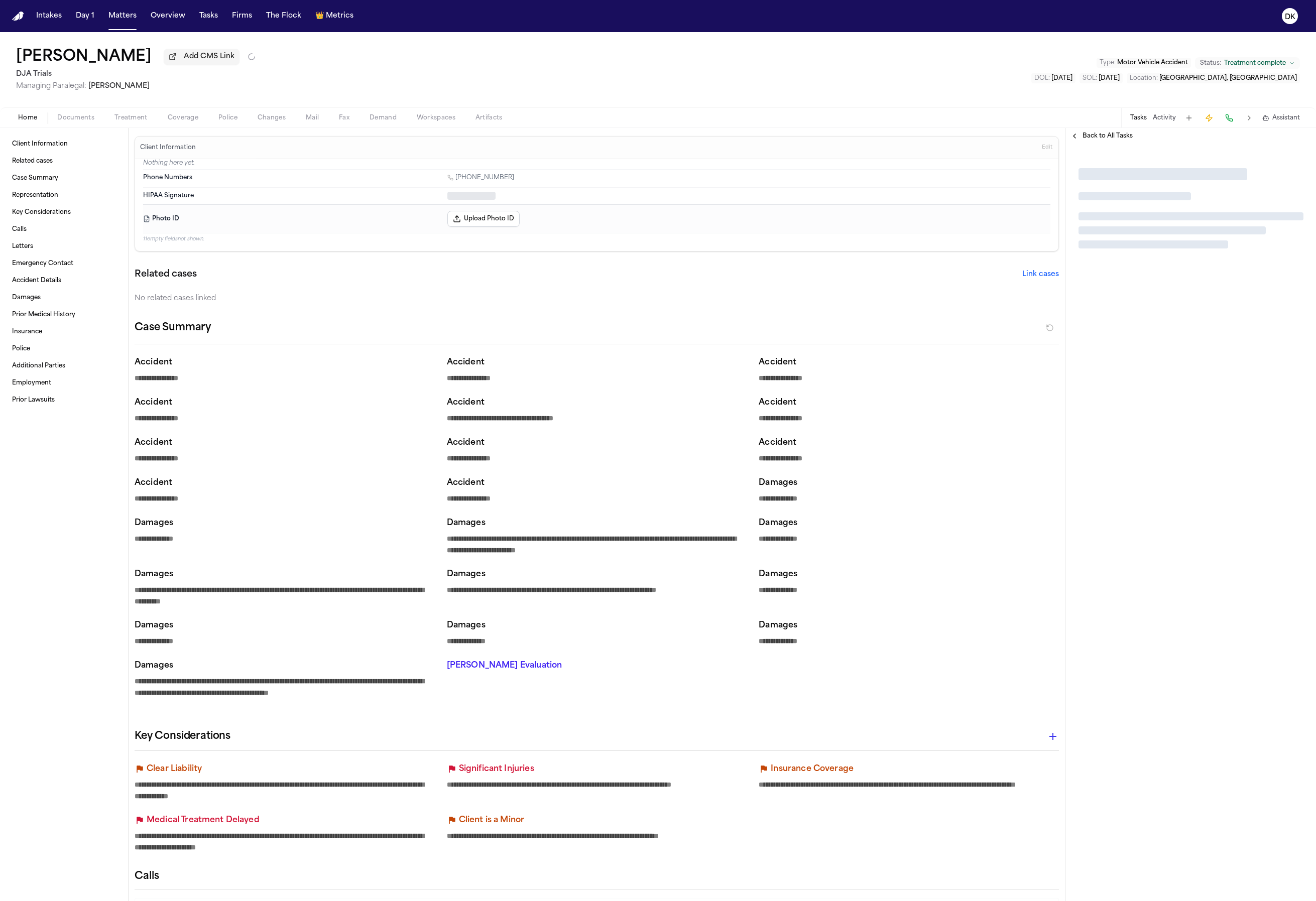
type textarea "*"
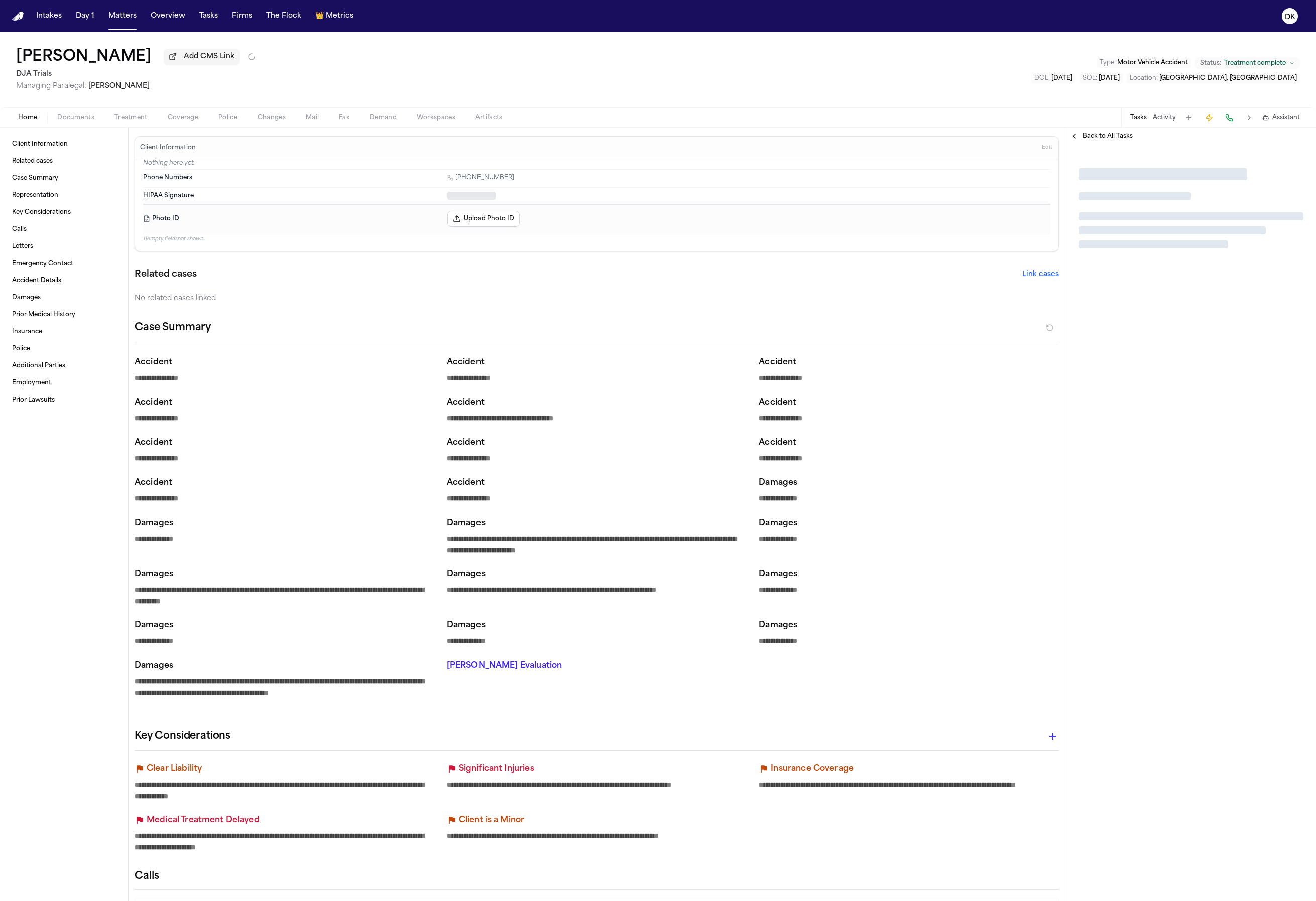
type textarea "*"
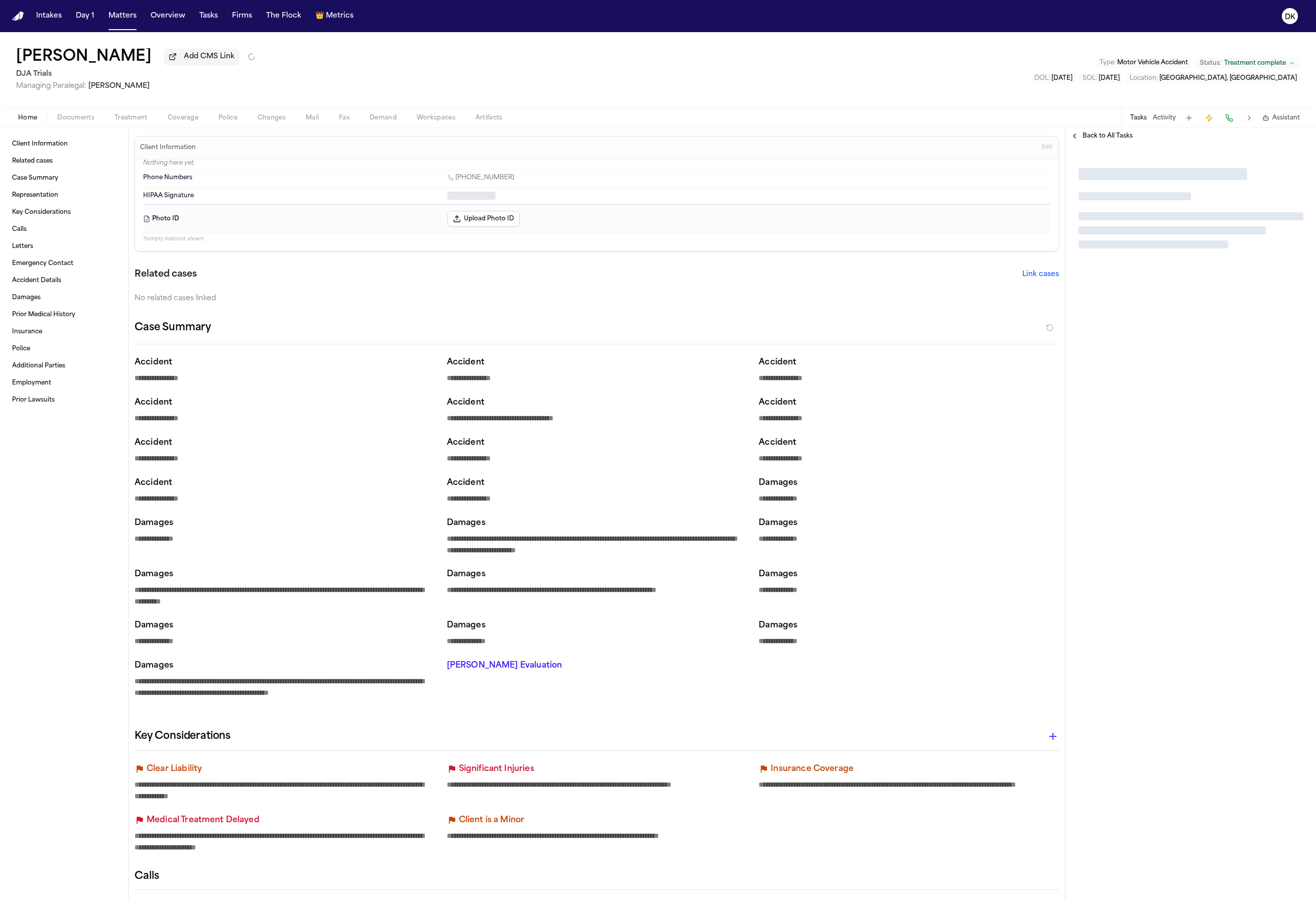
type textarea "*"
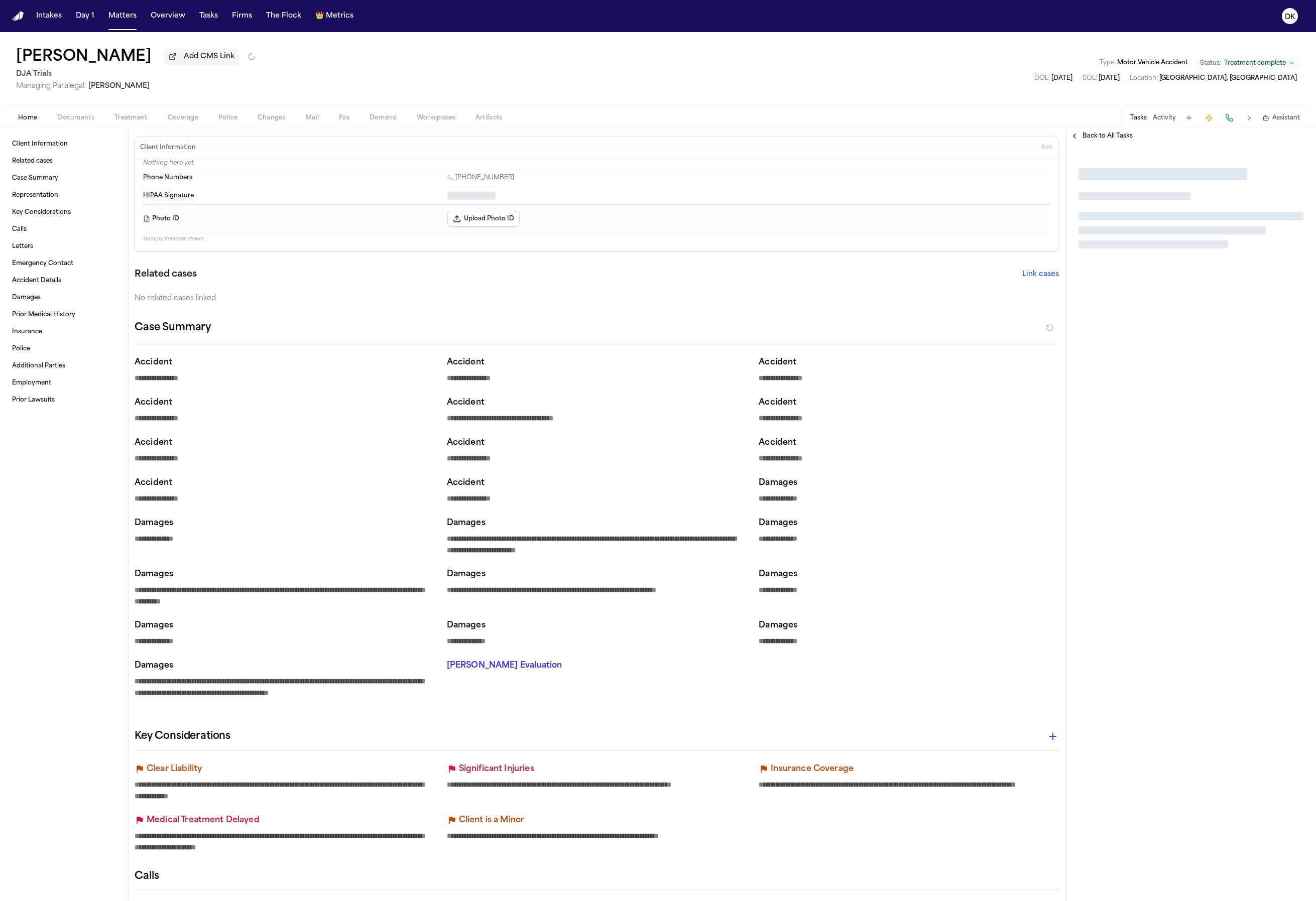
type textarea "*"
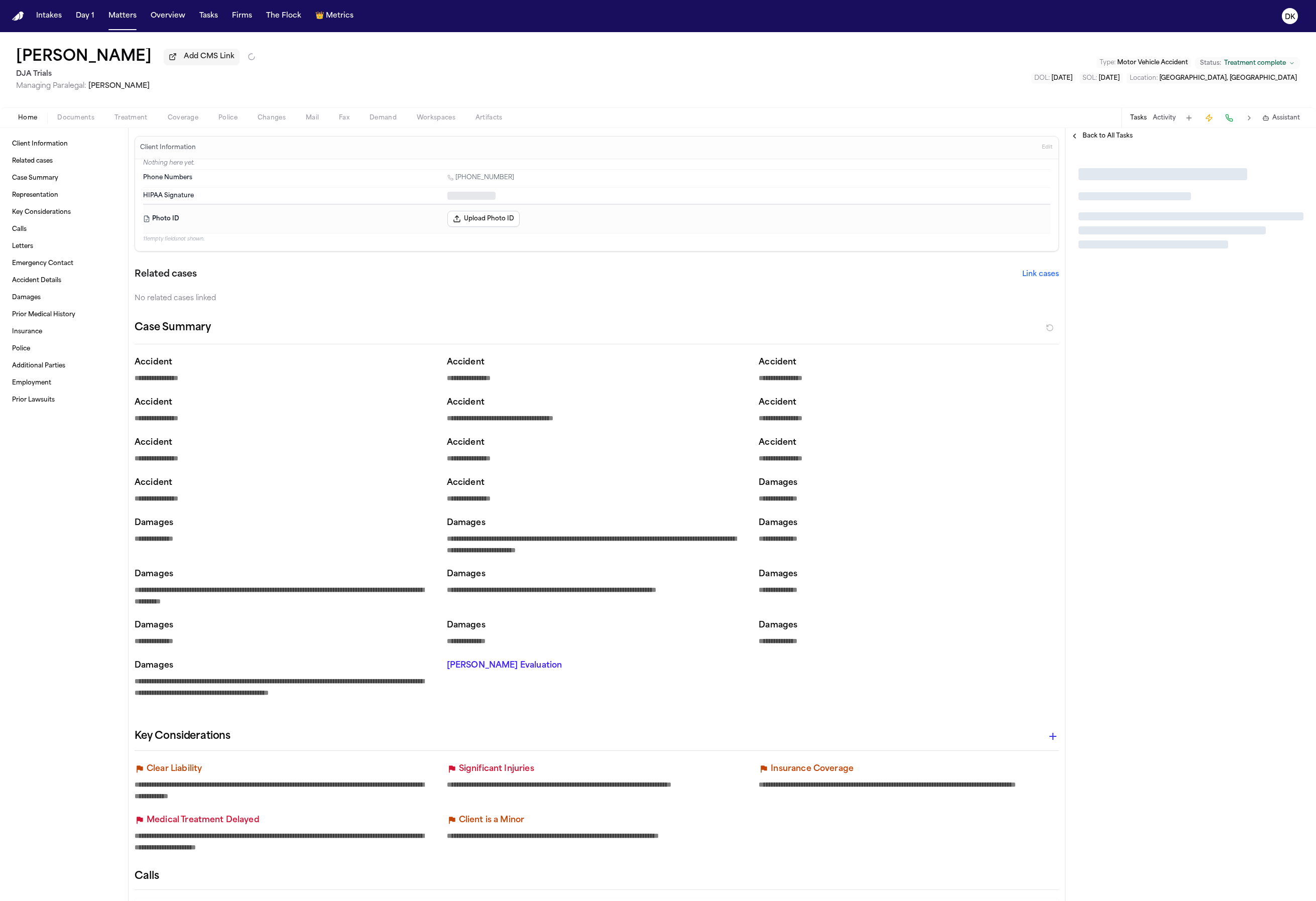
type textarea "*"
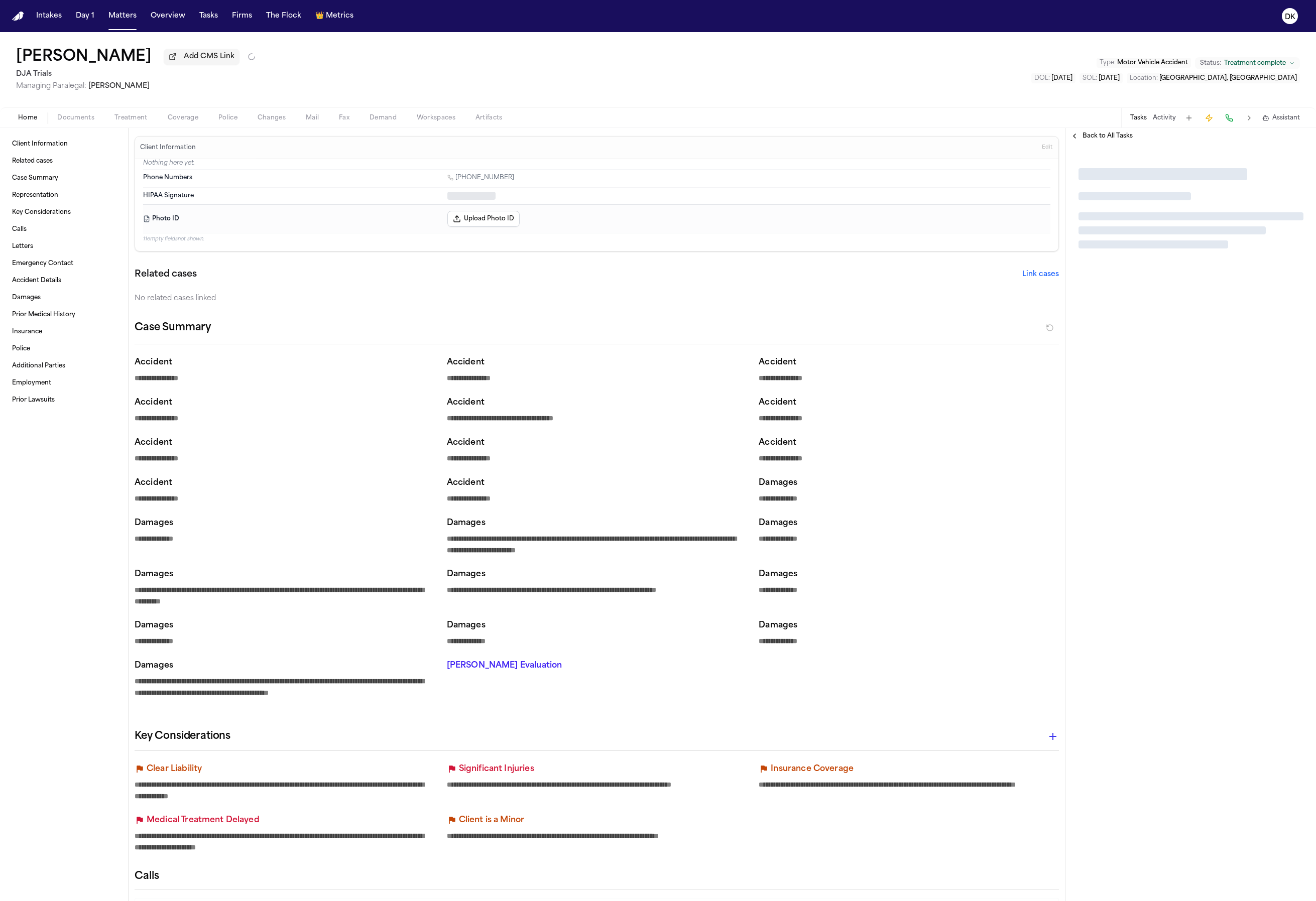
type textarea "*"
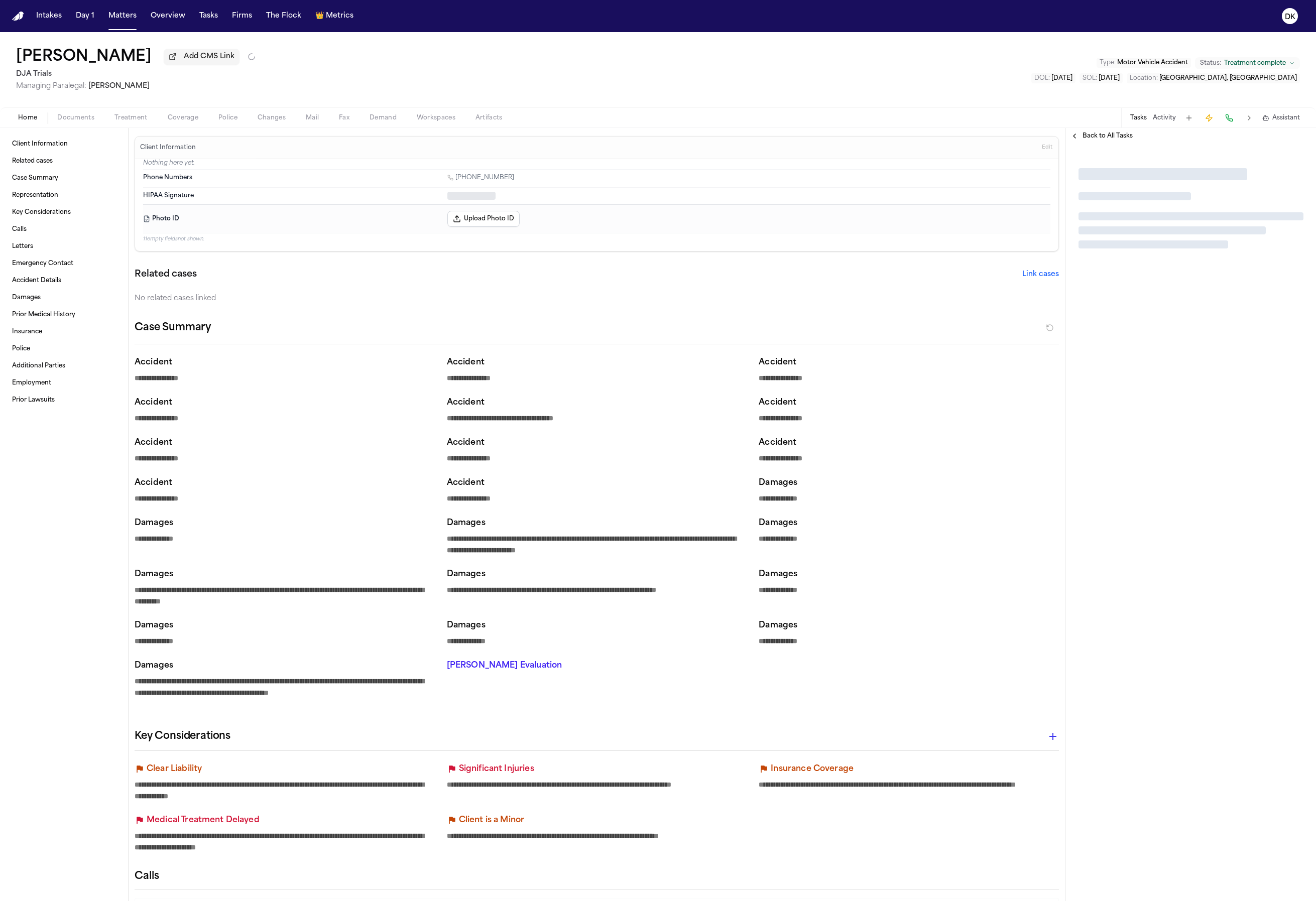
type textarea "*"
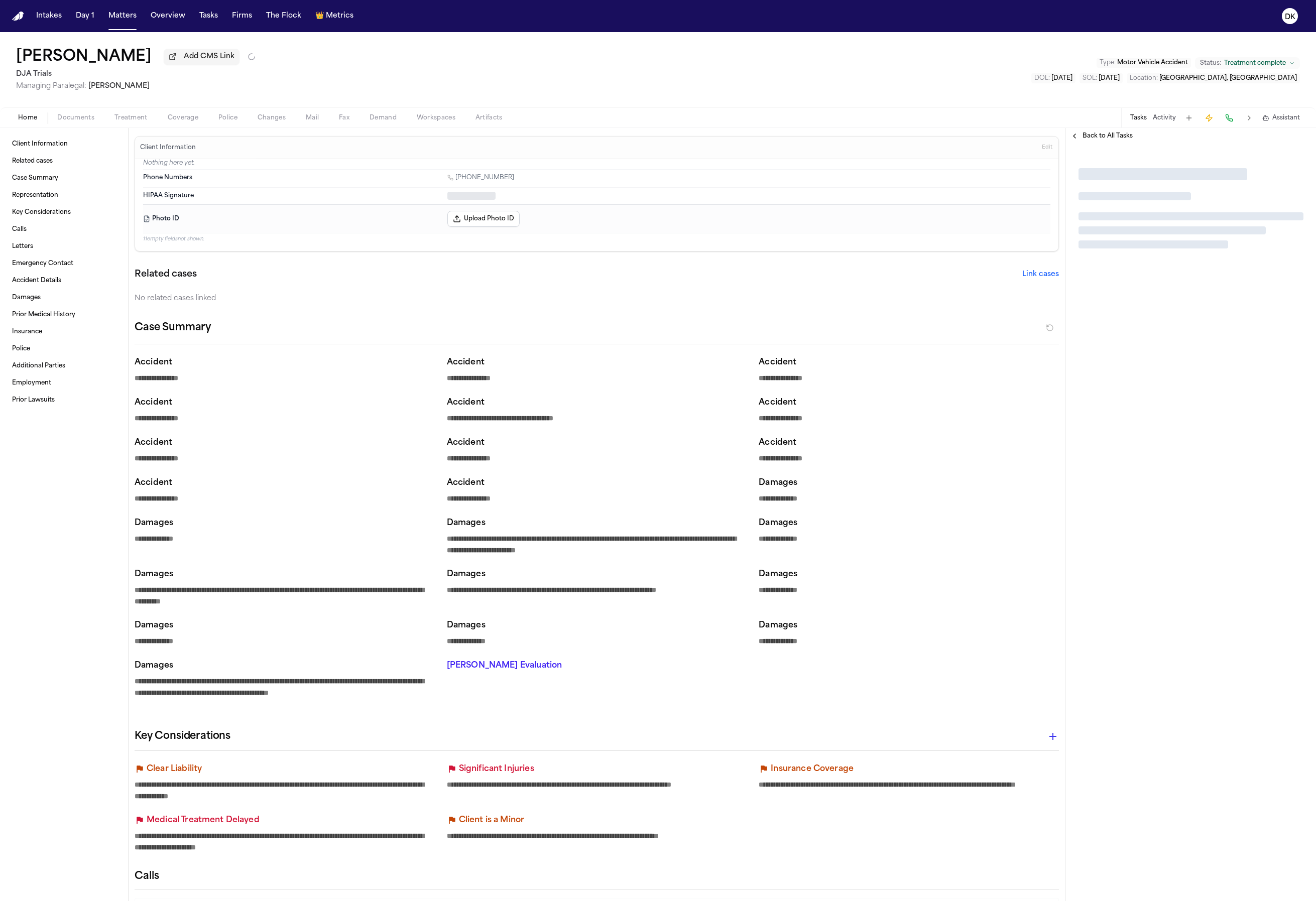
type textarea "*"
